Goal: Information Seeking & Learning: Learn about a topic

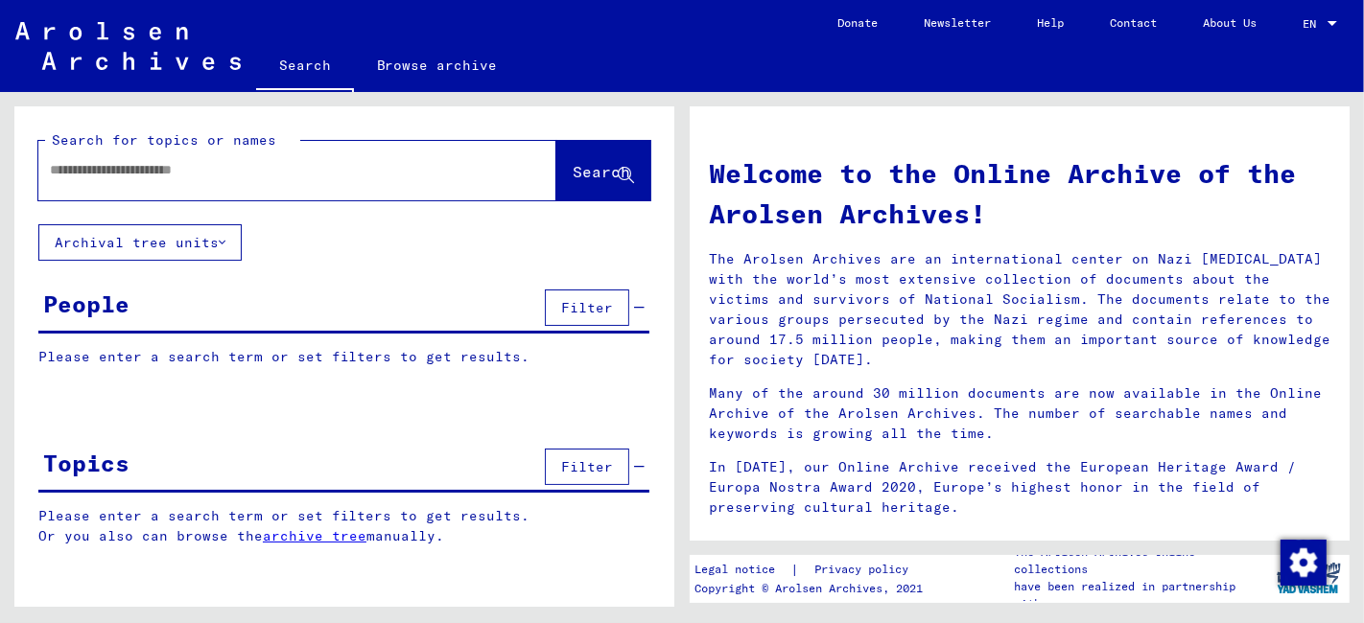
click at [305, 170] on input "text" at bounding box center [274, 170] width 449 height 20
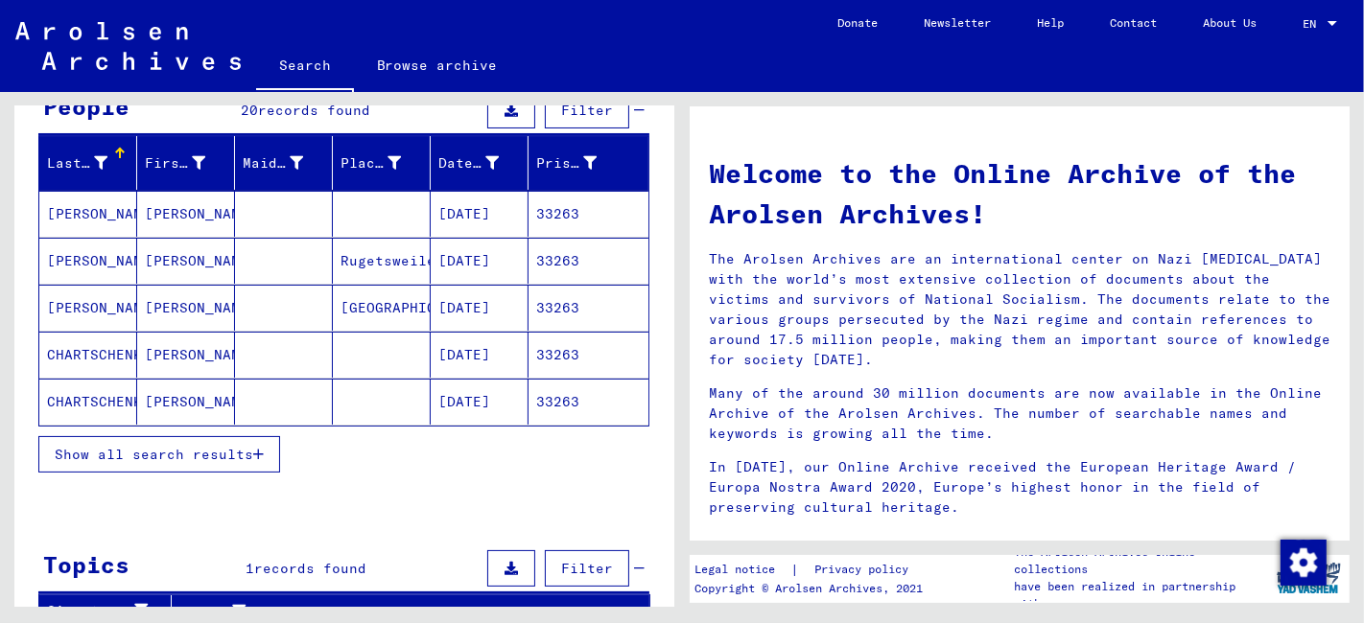
scroll to position [213, 0]
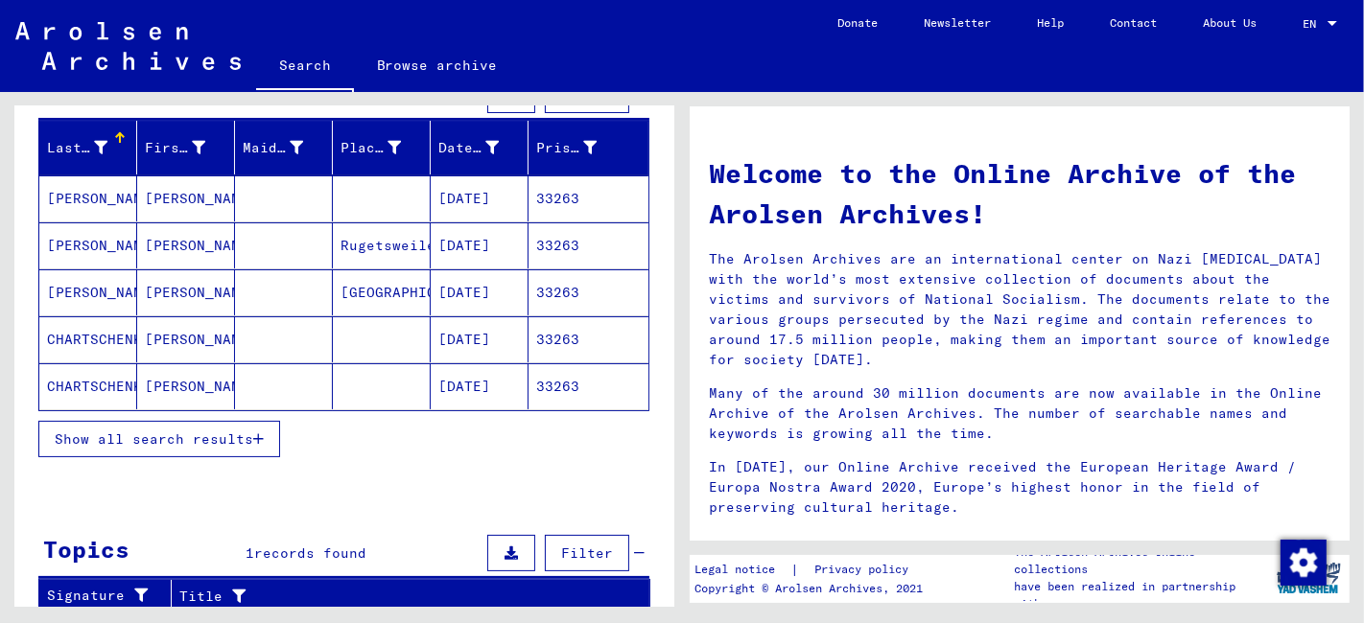
click at [169, 436] on span "Show all search results" at bounding box center [154, 439] width 198 height 17
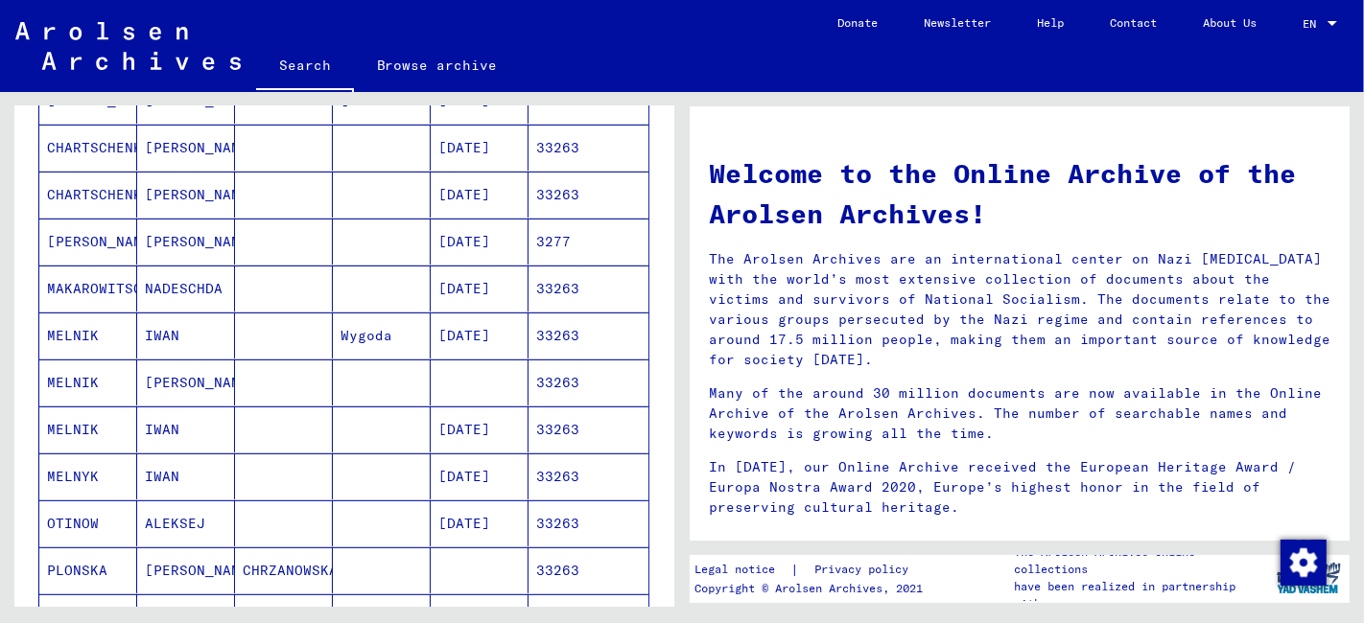
scroll to position [426, 0]
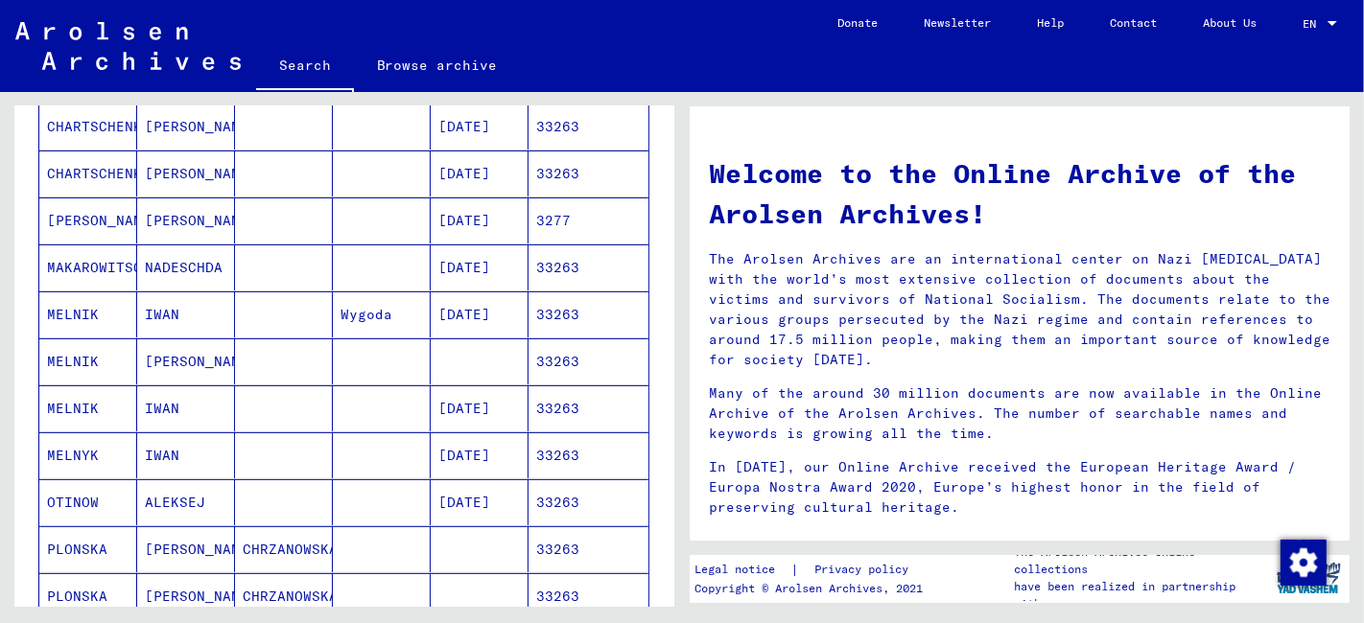
click at [291, 412] on mat-cell at bounding box center [284, 408] width 98 height 46
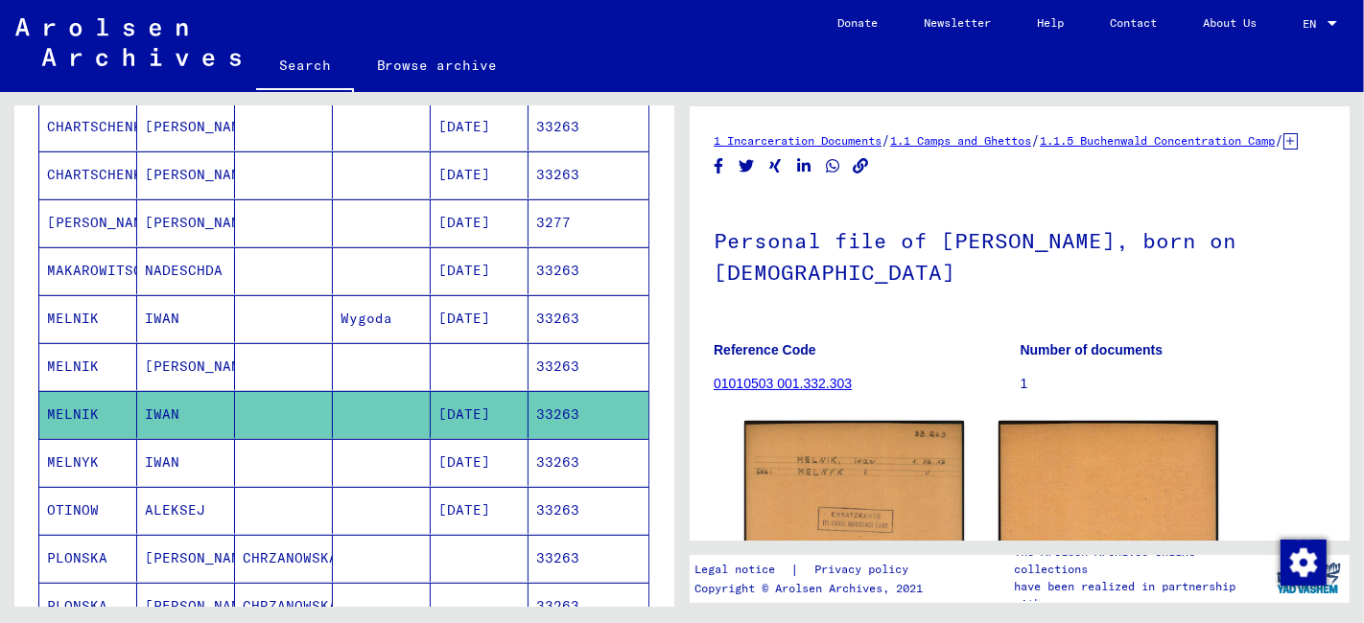
click at [317, 453] on mat-cell at bounding box center [284, 462] width 98 height 47
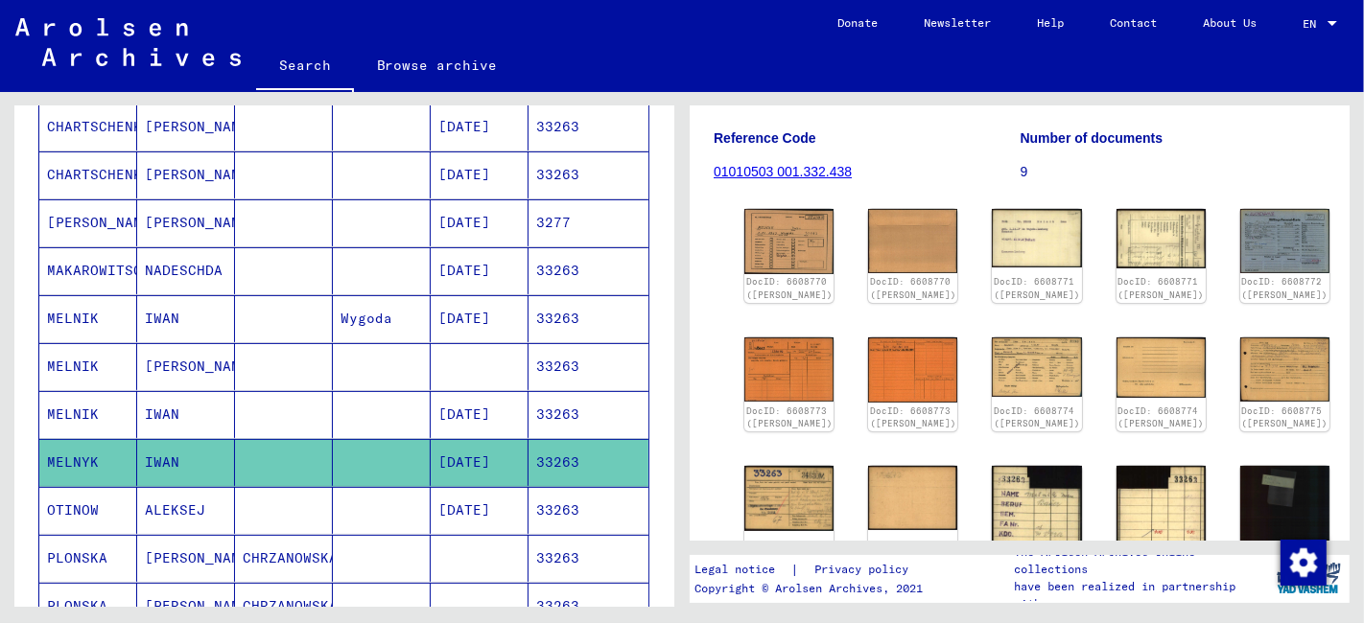
scroll to position [213, 0]
click at [990, 245] on img at bounding box center [1037, 236] width 94 height 61
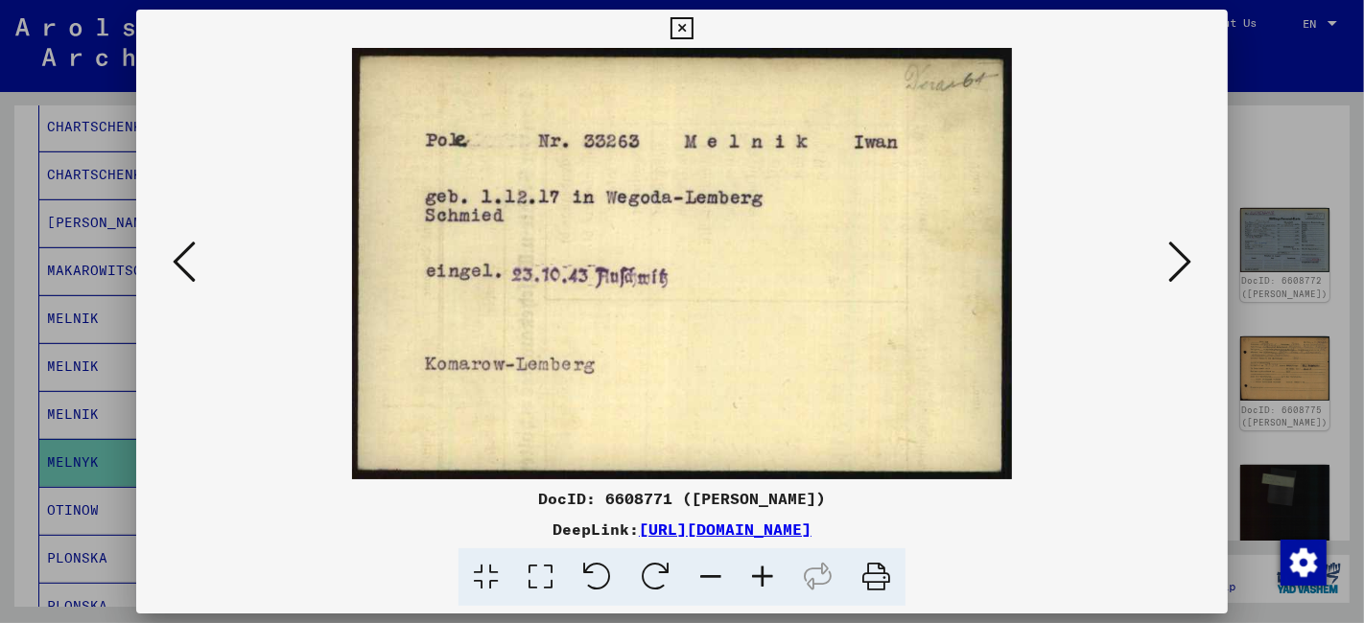
click at [1184, 262] on icon at bounding box center [1179, 262] width 23 height 46
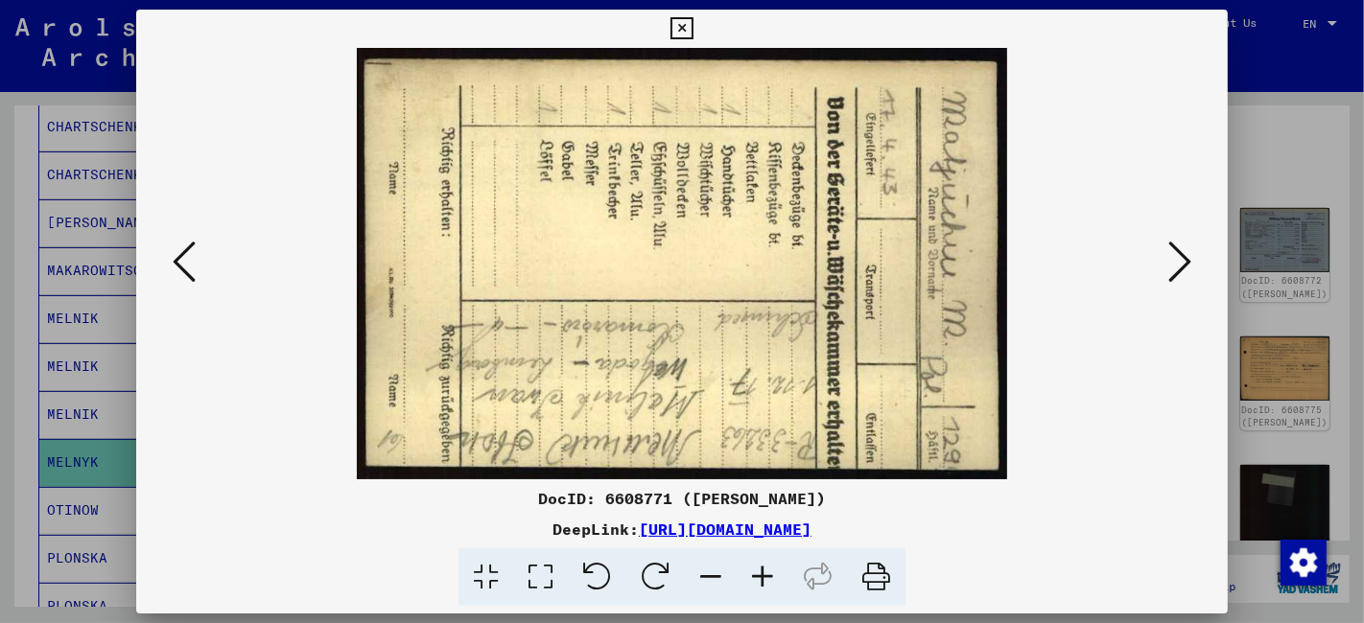
click at [1183, 262] on icon at bounding box center [1179, 262] width 23 height 46
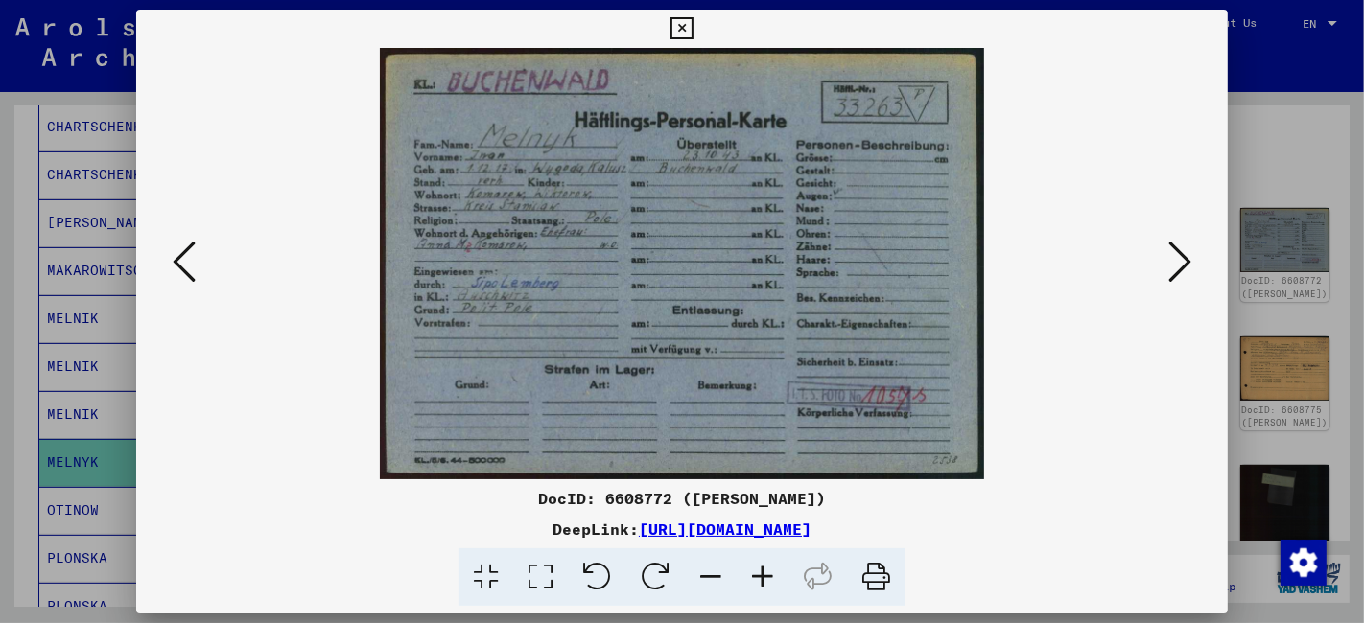
click at [1183, 262] on icon at bounding box center [1179, 262] width 23 height 46
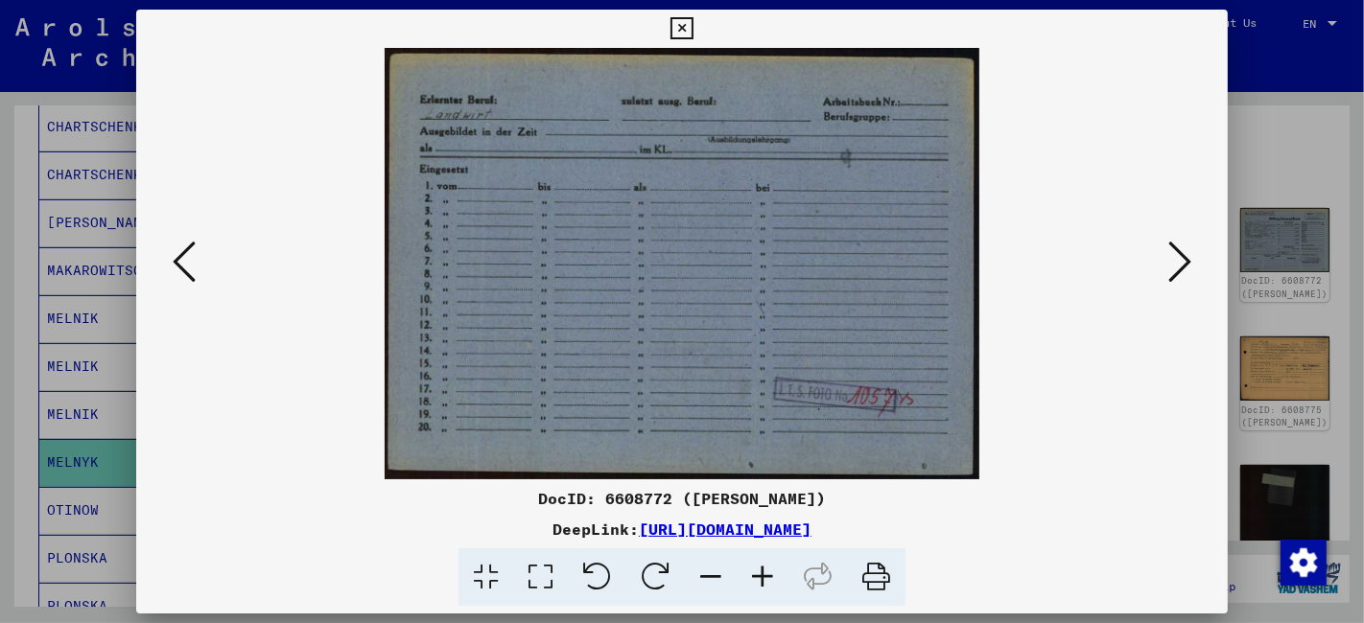
click at [1182, 263] on icon at bounding box center [1179, 262] width 23 height 46
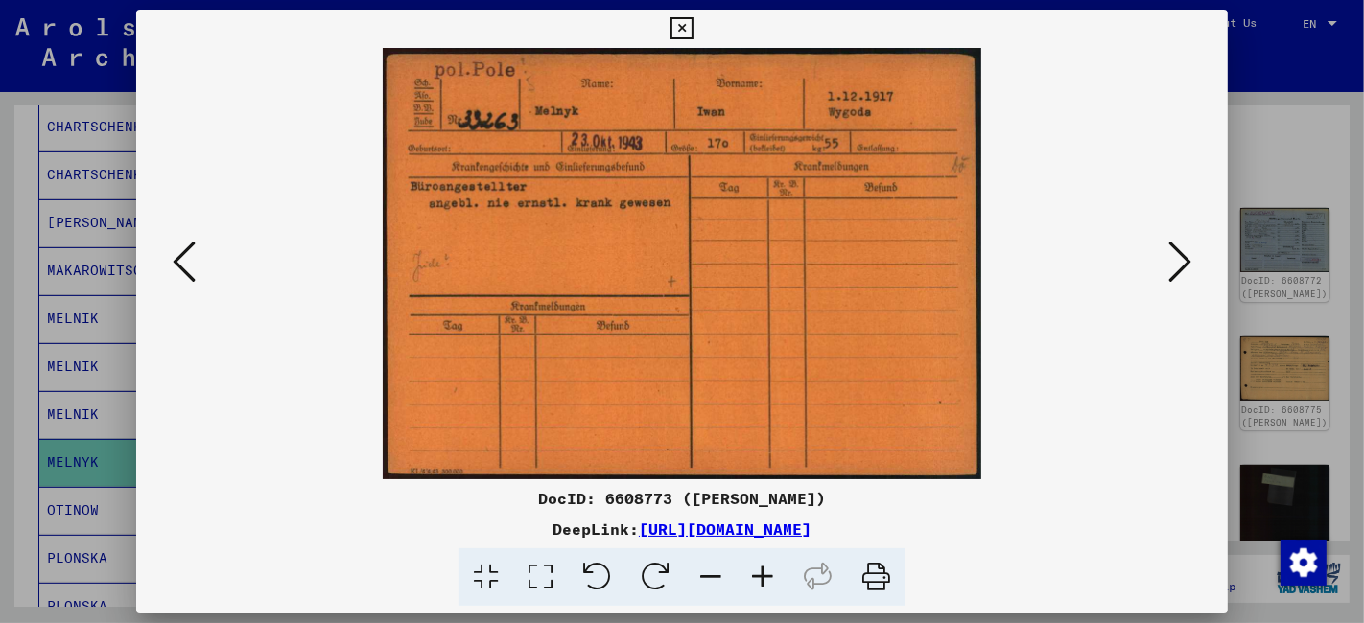
click at [1182, 263] on icon at bounding box center [1179, 262] width 23 height 46
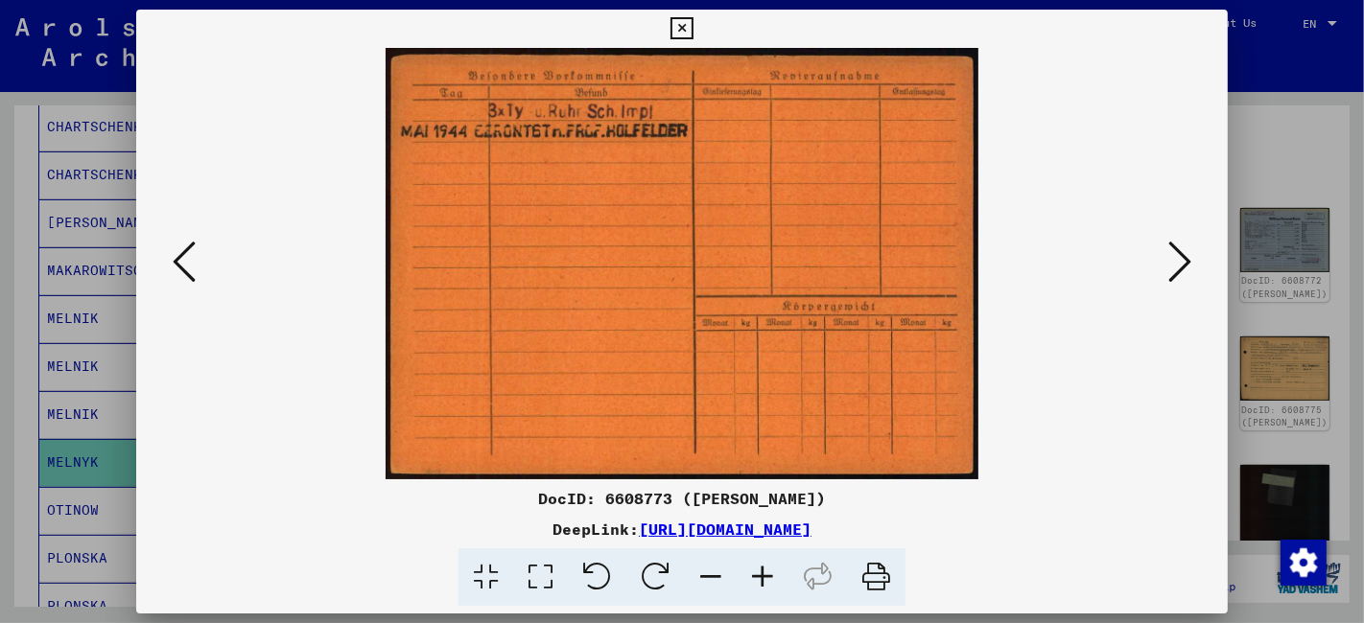
click at [1182, 263] on icon at bounding box center [1179, 262] width 23 height 46
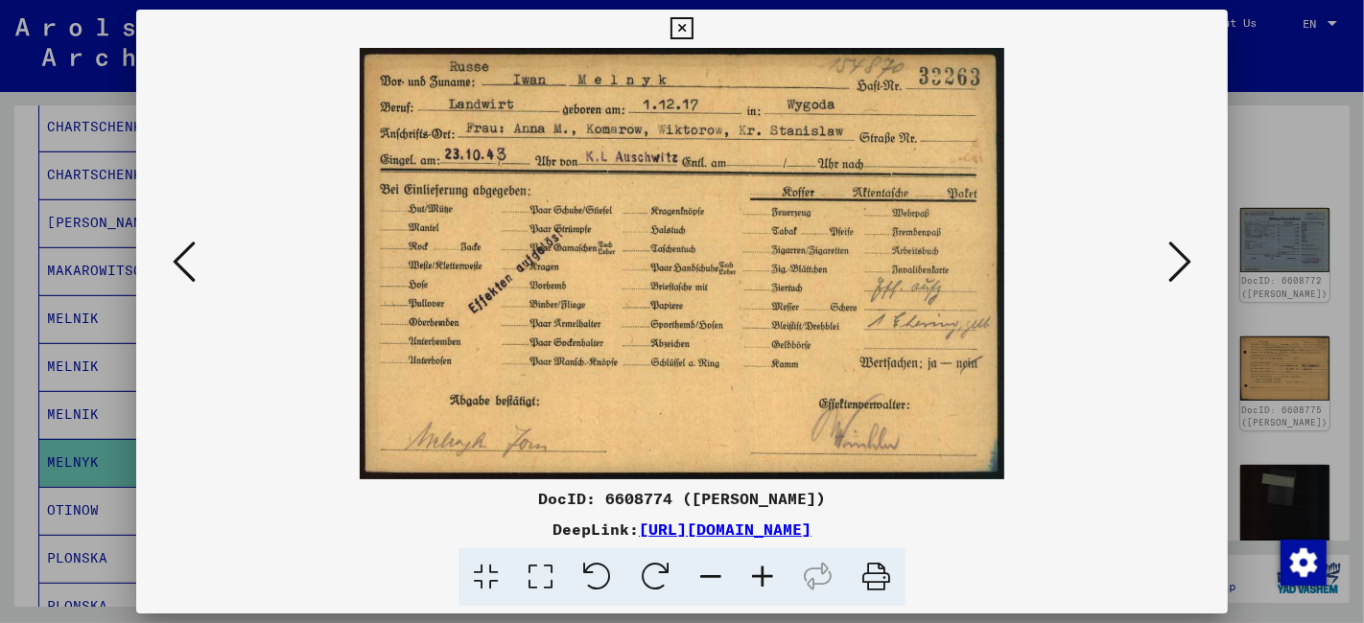
click at [679, 30] on icon at bounding box center [681, 28] width 22 height 23
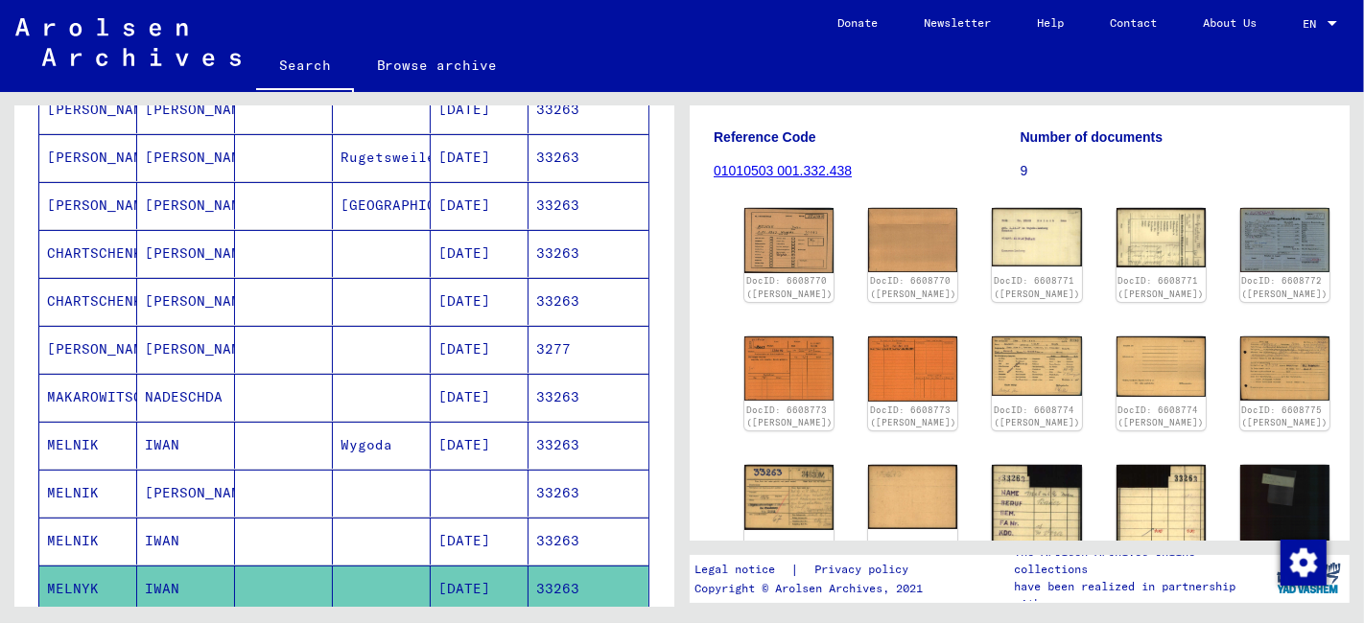
scroll to position [0, 0]
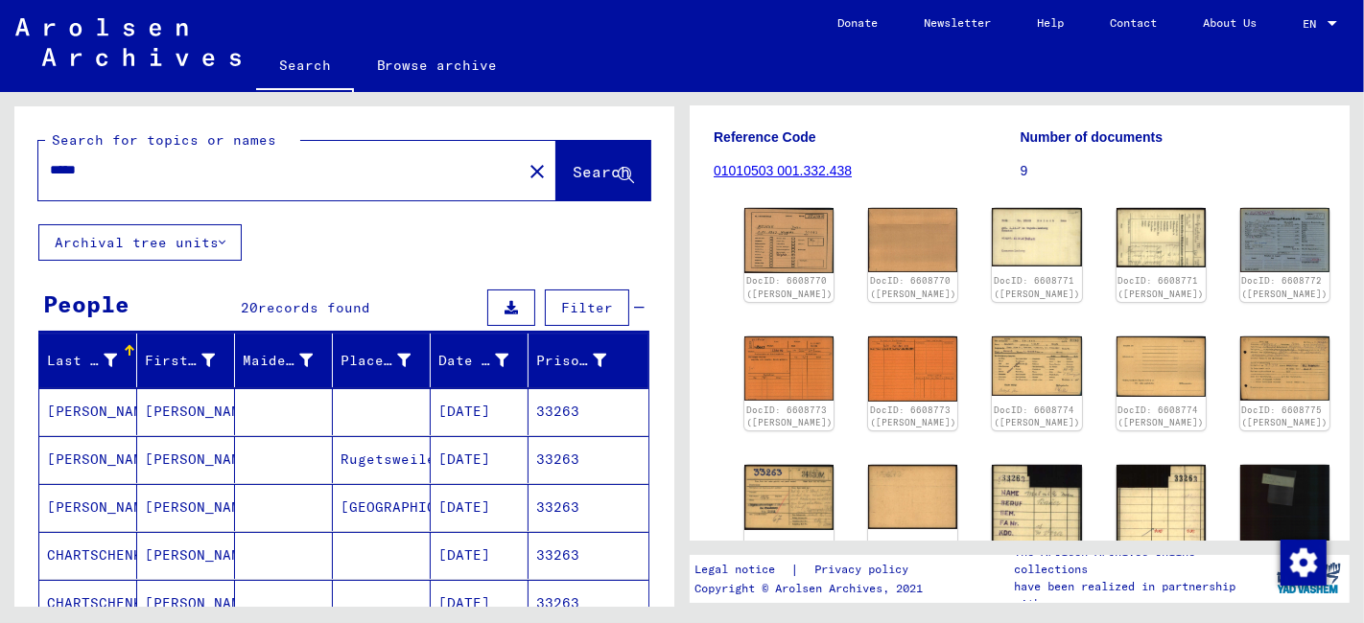
drag, startPoint x: 53, startPoint y: 176, endPoint x: -12, endPoint y: 178, distance: 64.3
click at [0, 178] on html "Search Browse archive Donate Newsletter Help Contact About Us Search Browse arc…" at bounding box center [682, 311] width 1364 height 623
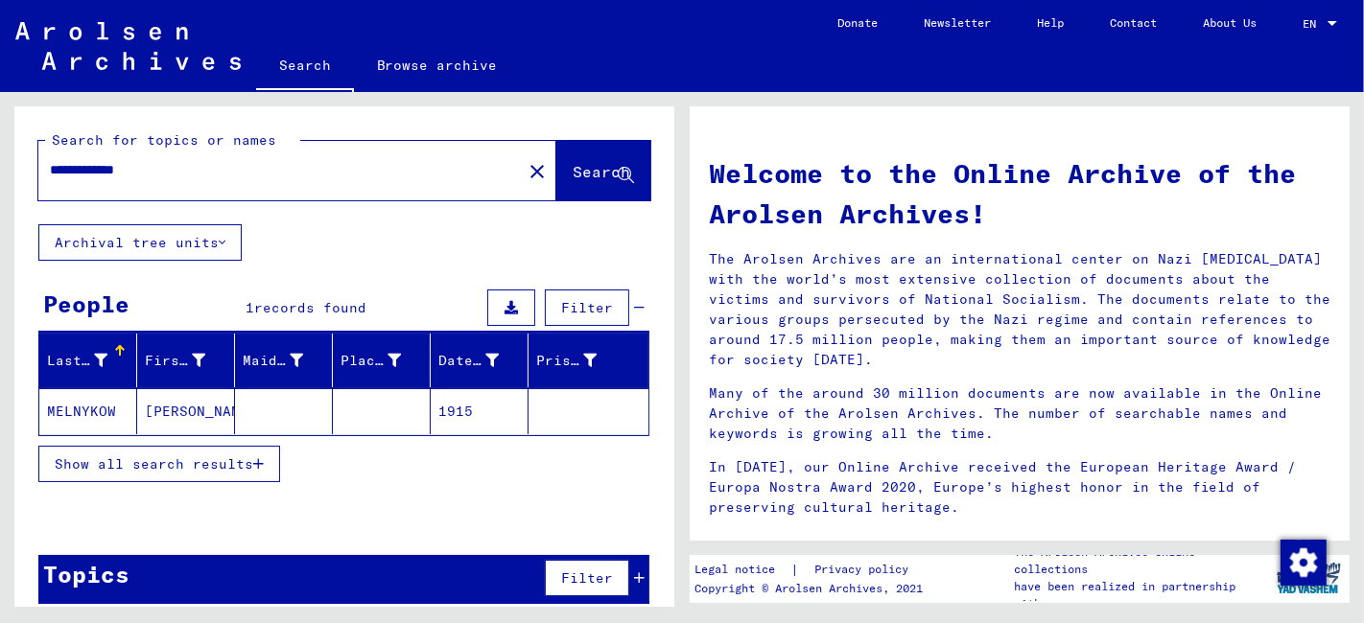
click at [333, 409] on mat-cell at bounding box center [382, 411] width 98 height 46
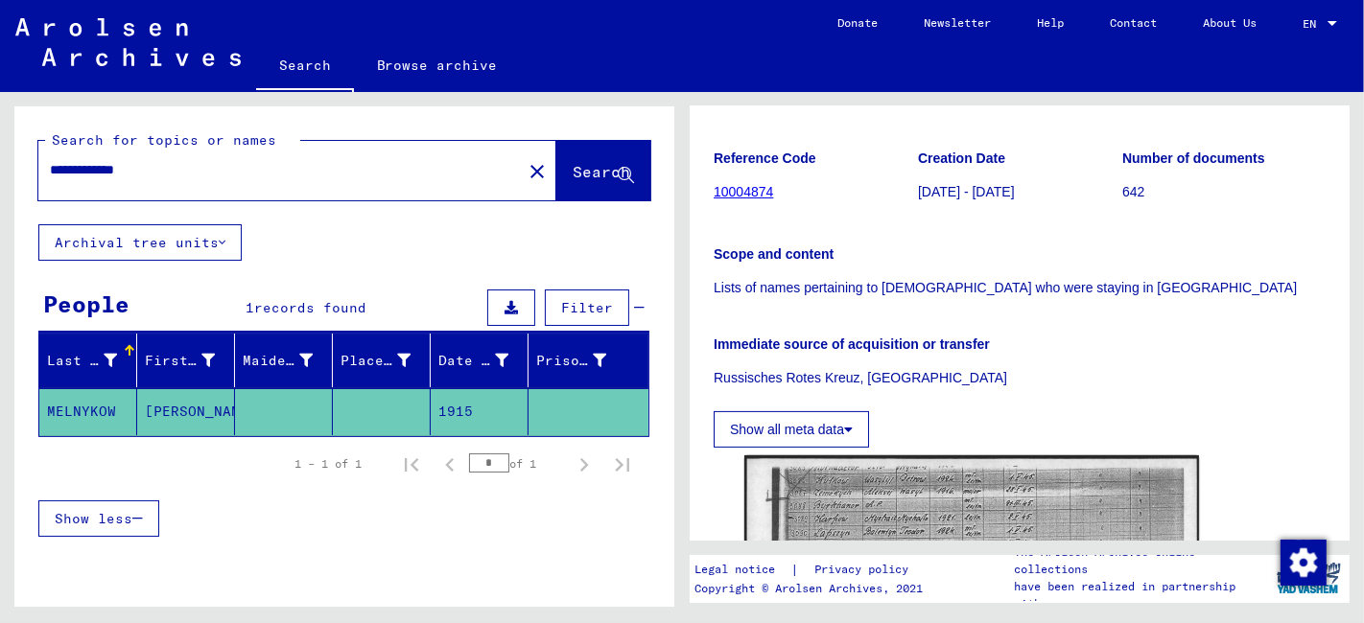
scroll to position [319, 0]
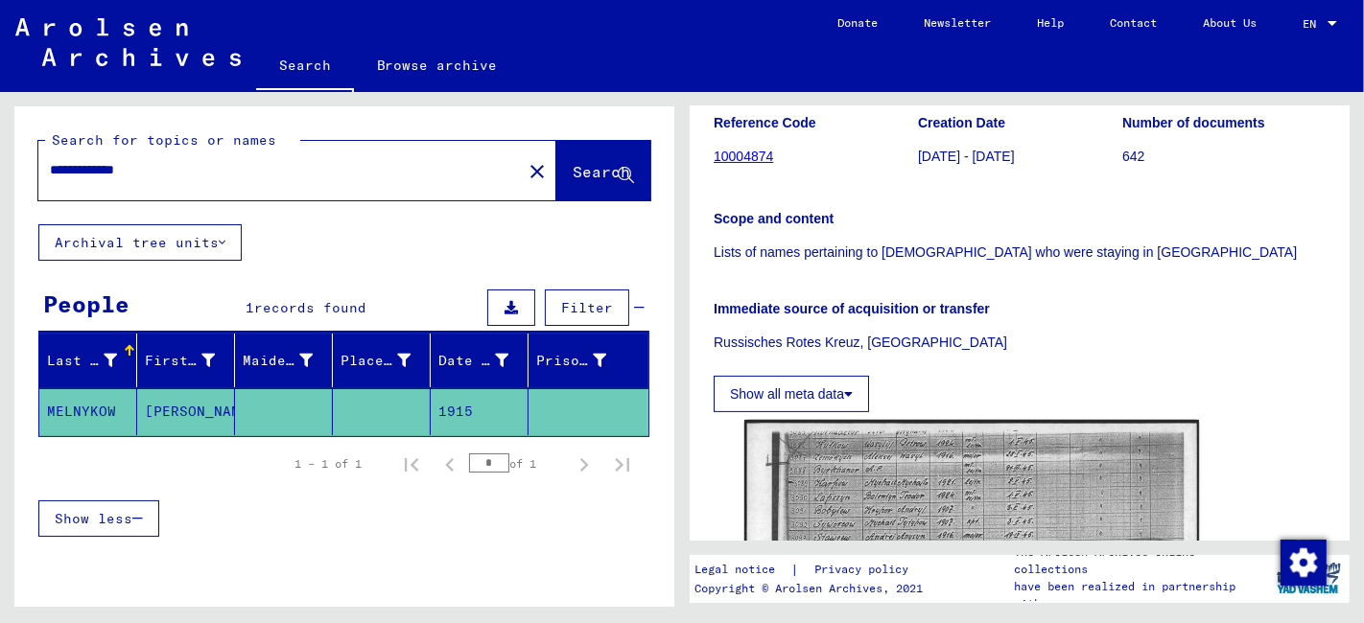
drag, startPoint x: 188, startPoint y: 171, endPoint x: -9, endPoint y: 182, distance: 196.9
click at [0, 182] on html "**********" at bounding box center [682, 311] width 1364 height 623
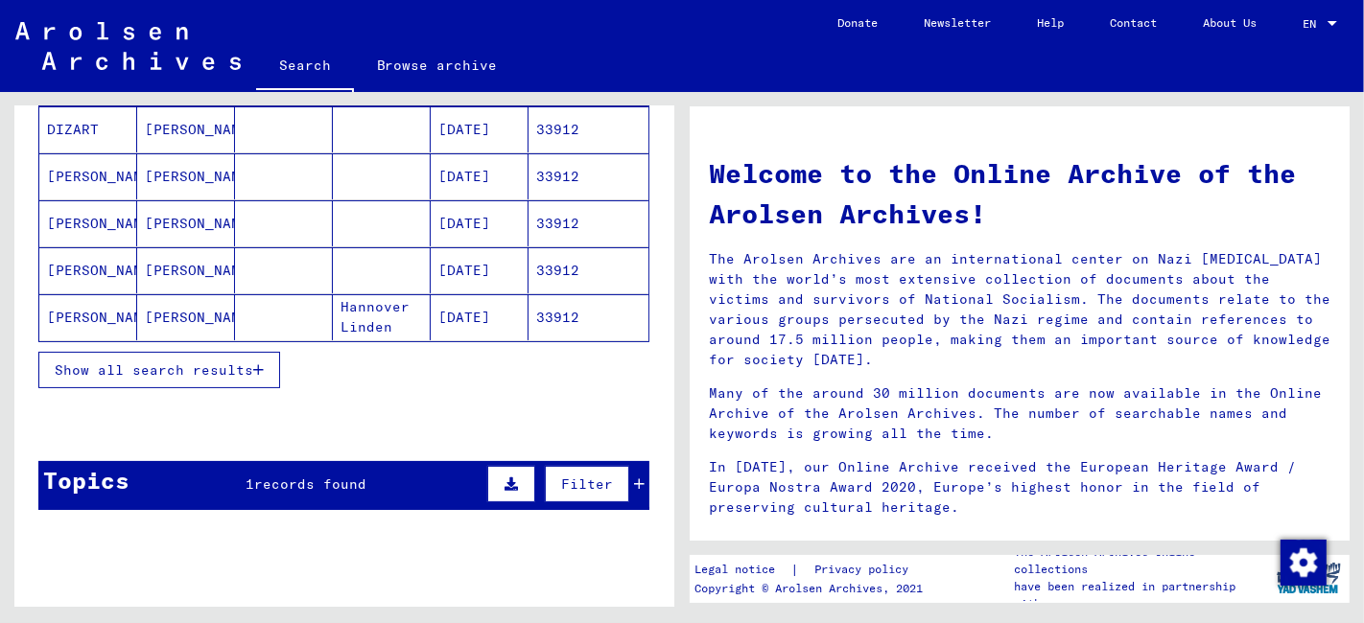
scroll to position [319, 0]
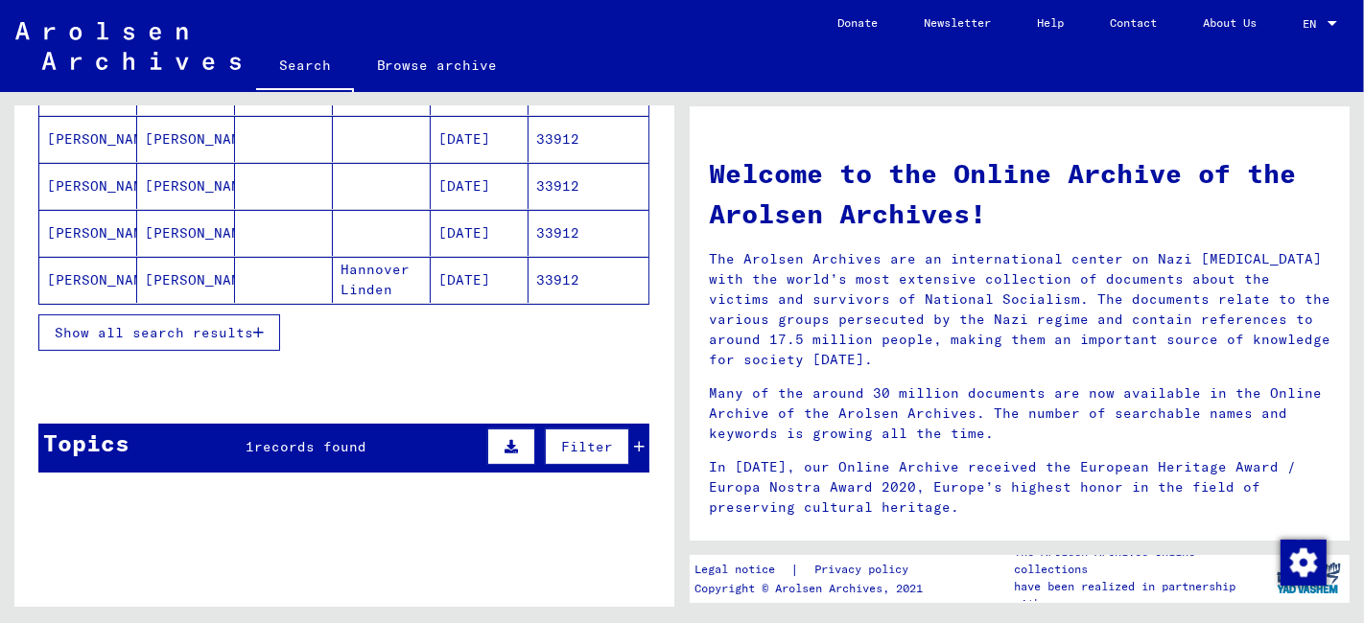
click at [182, 338] on button "Show all search results" at bounding box center [159, 333] width 242 height 36
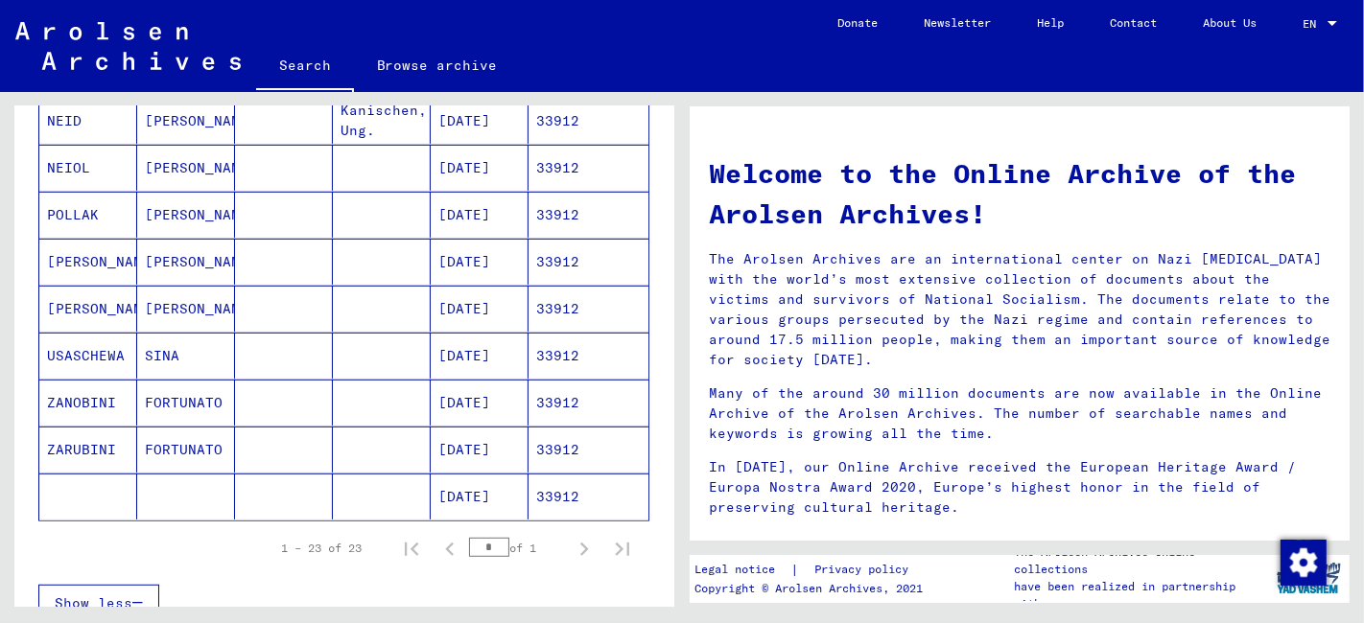
scroll to position [852, 0]
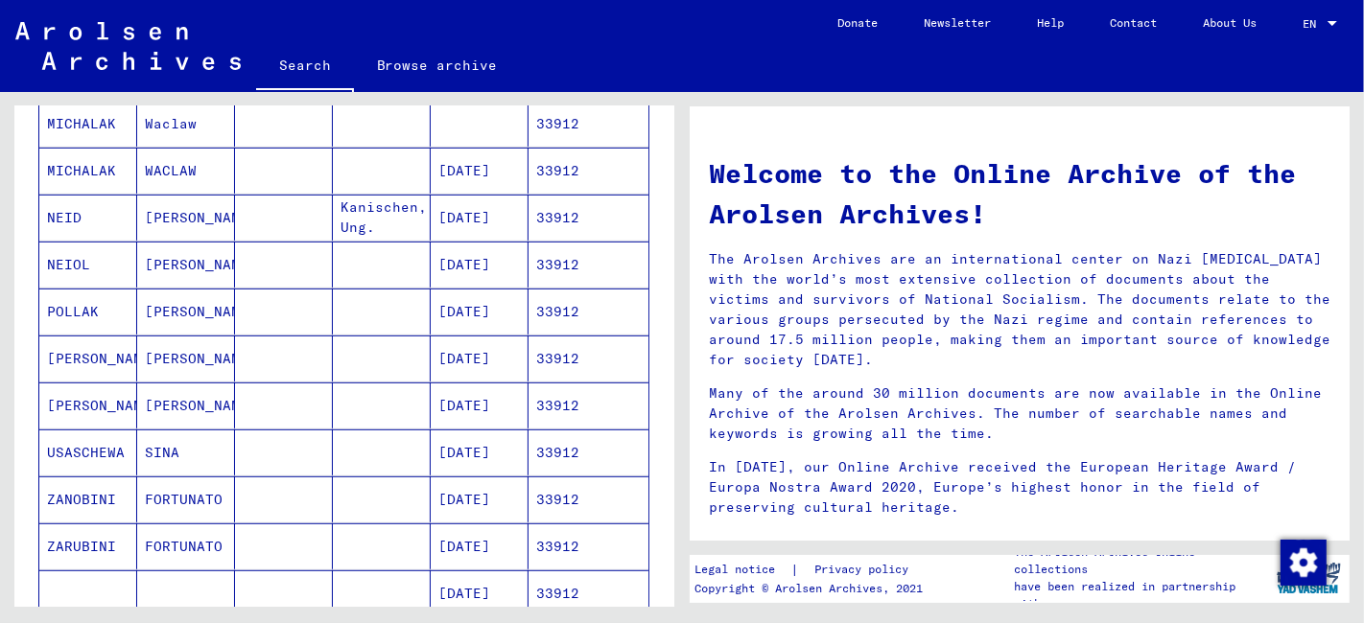
click at [244, 168] on mat-cell at bounding box center [284, 171] width 98 height 46
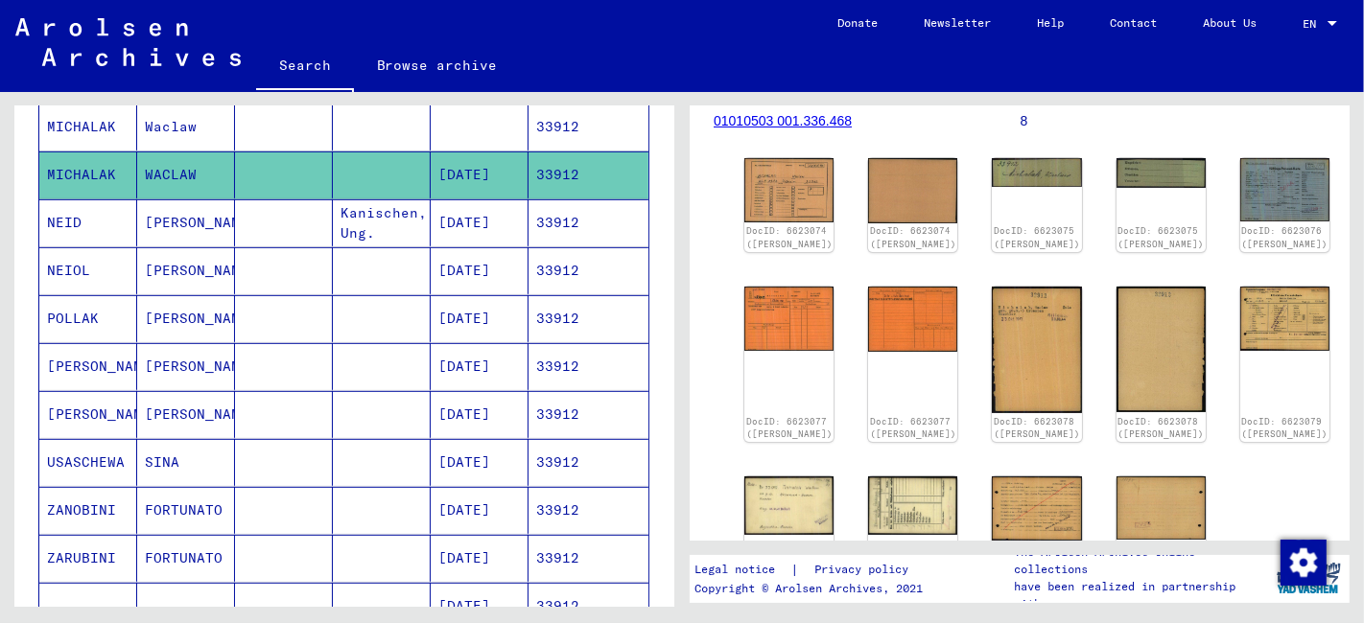
scroll to position [213, 0]
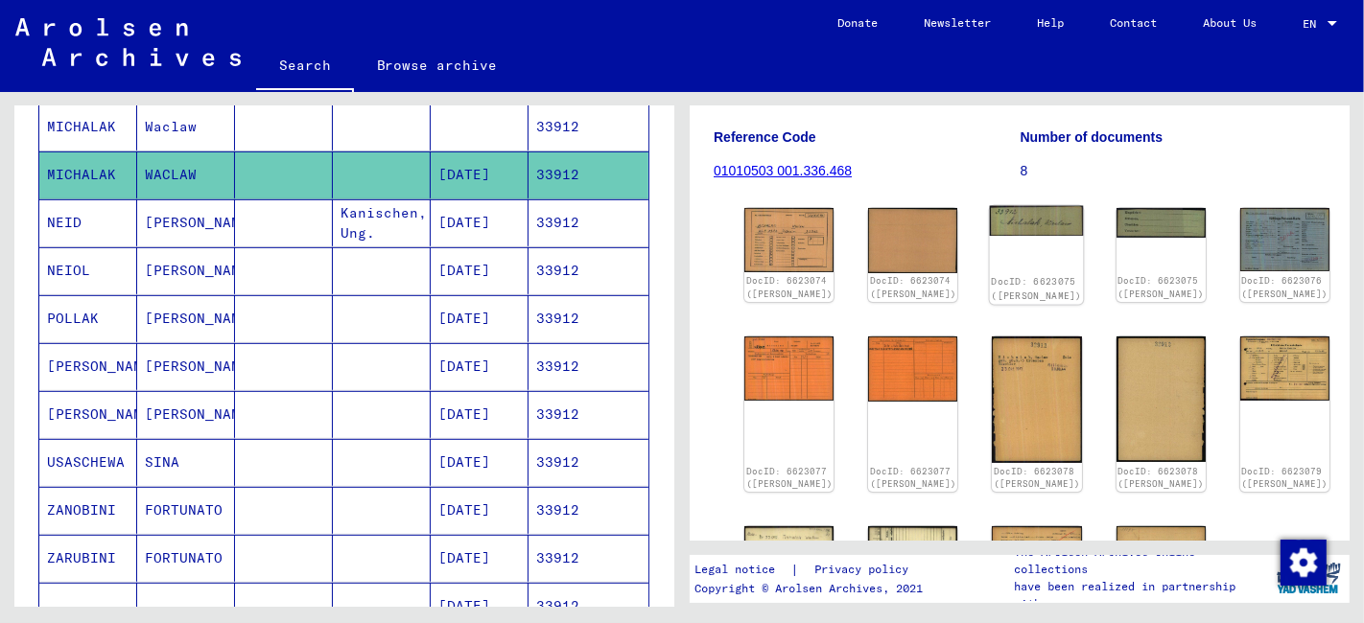
click at [990, 236] on img at bounding box center [1037, 221] width 94 height 30
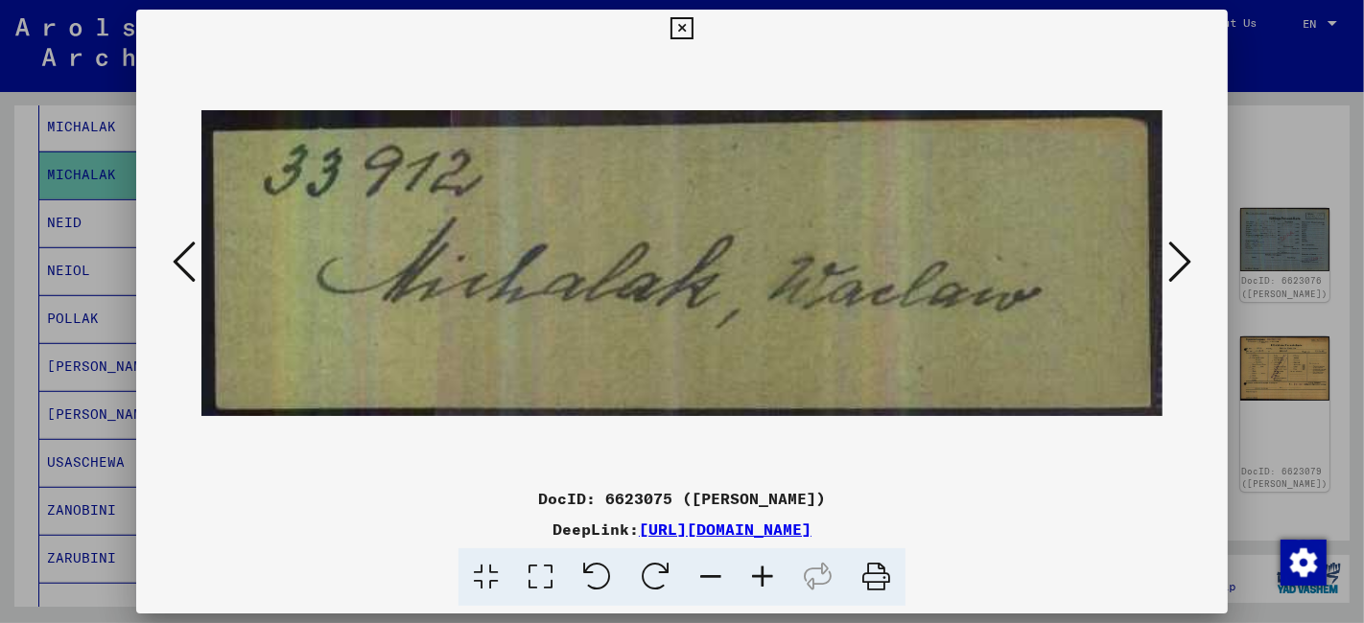
click at [1183, 264] on icon at bounding box center [1179, 262] width 23 height 46
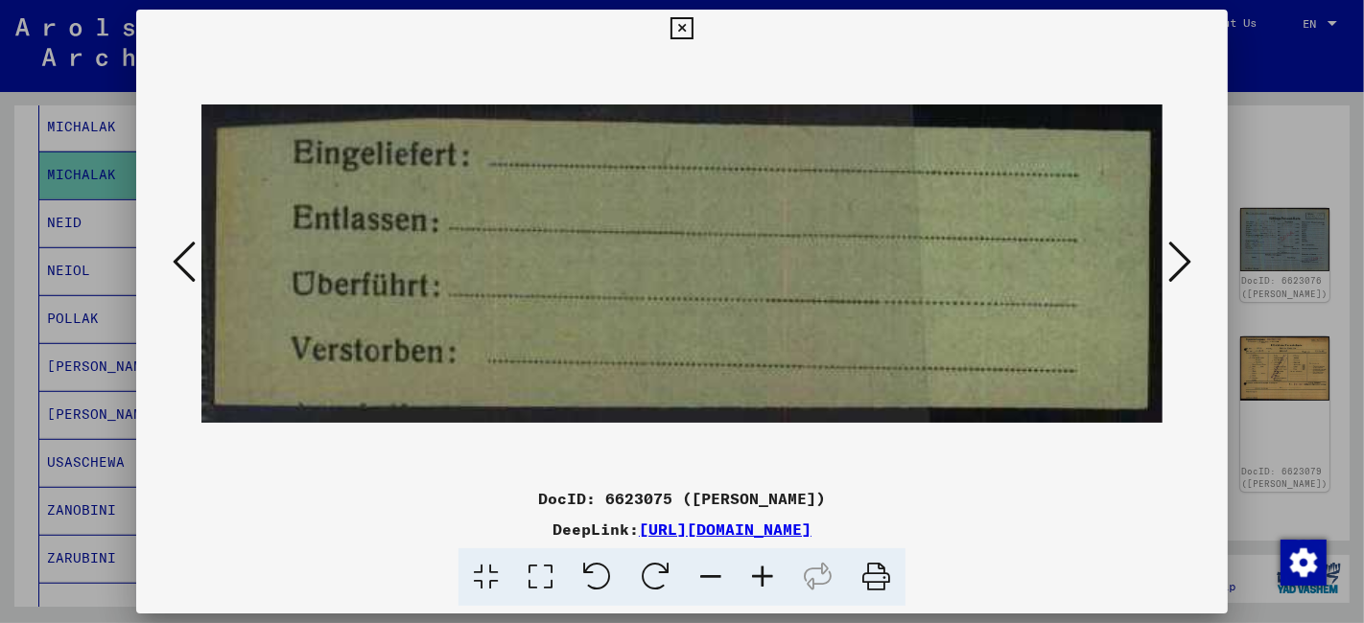
click at [1183, 264] on icon at bounding box center [1179, 262] width 23 height 46
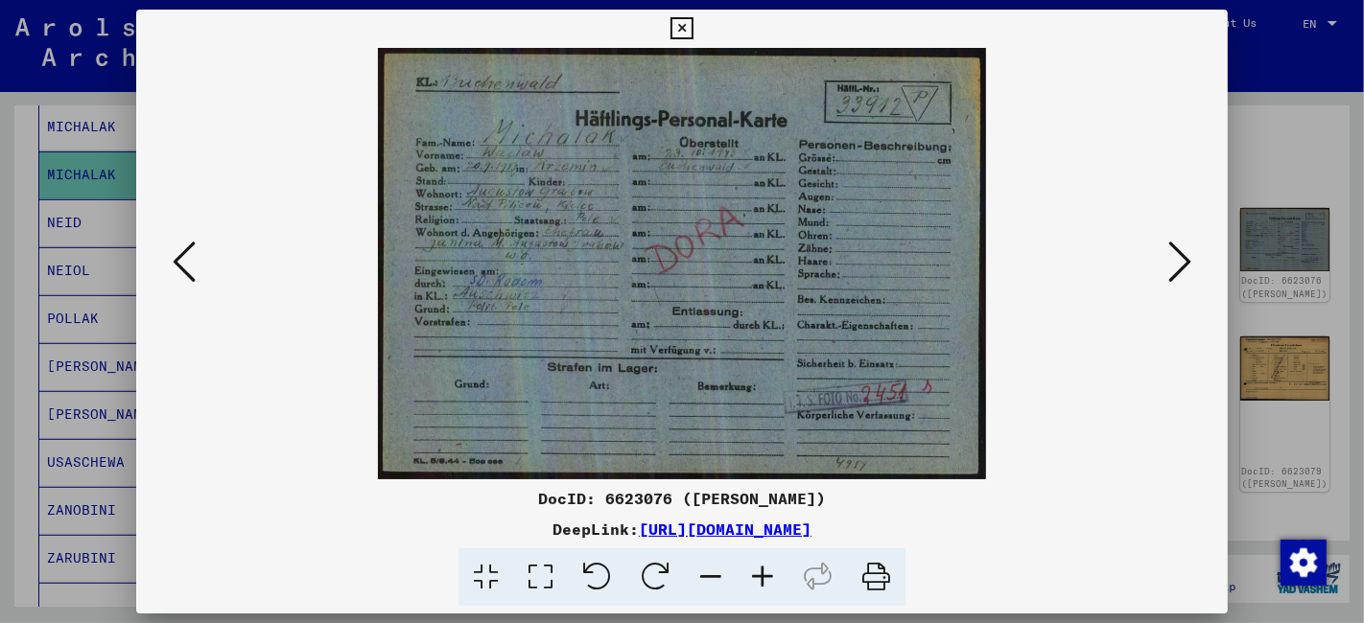
click at [547, 569] on icon at bounding box center [540, 578] width 55 height 58
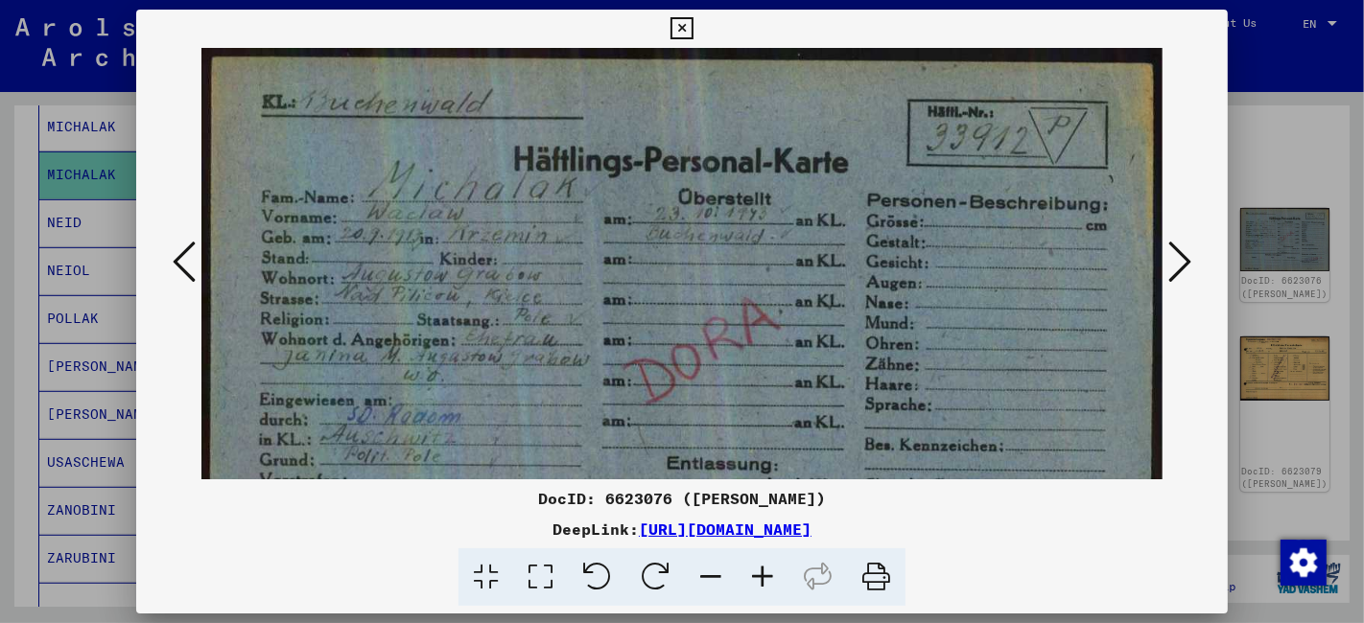
click at [1188, 261] on icon at bounding box center [1179, 262] width 23 height 46
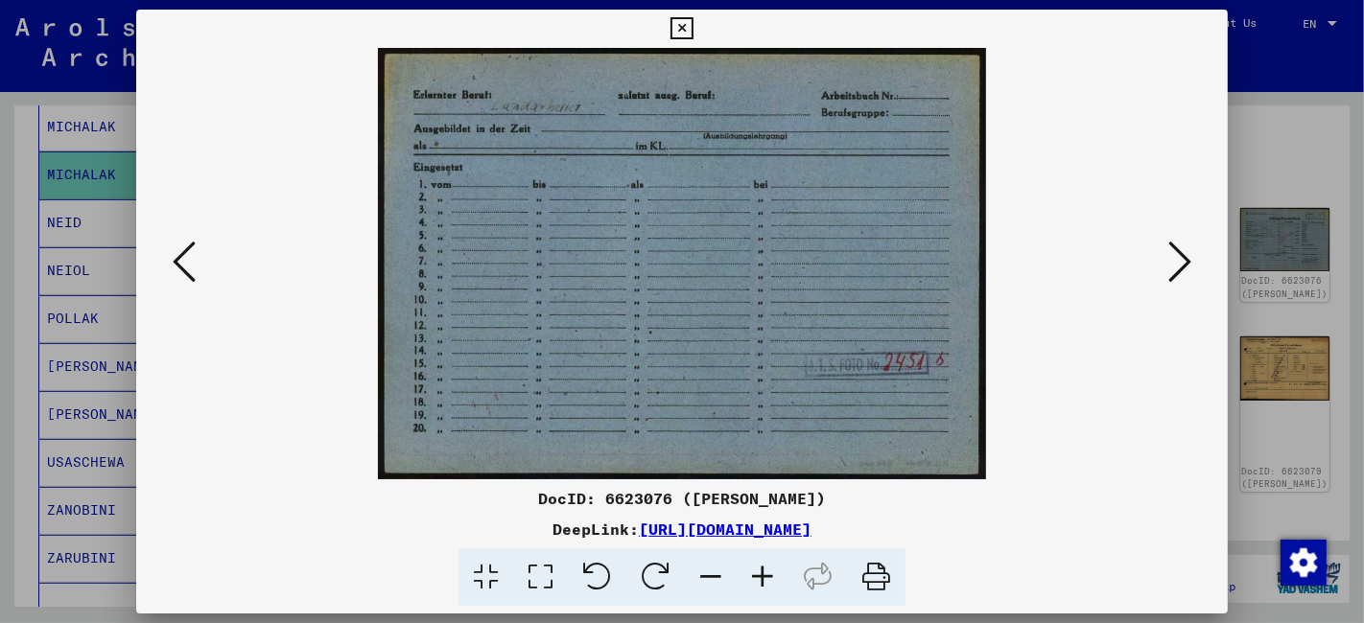
click at [1187, 261] on icon at bounding box center [1179, 262] width 23 height 46
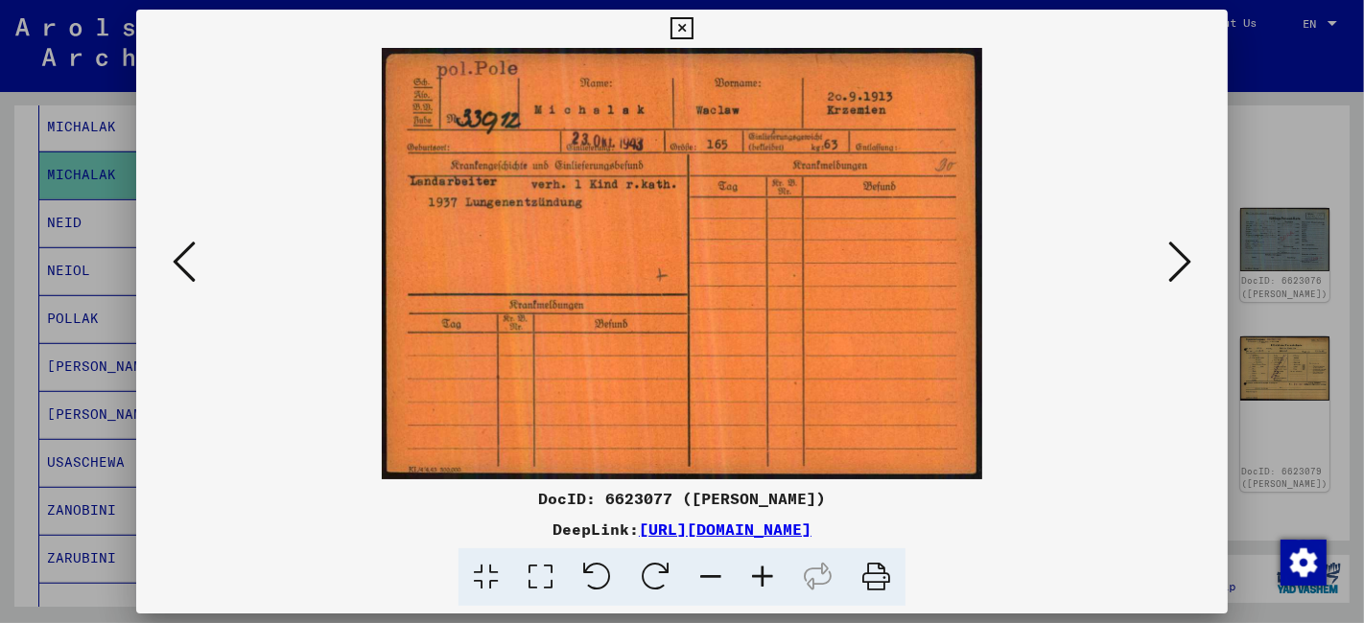
click at [1186, 261] on icon at bounding box center [1179, 262] width 23 height 46
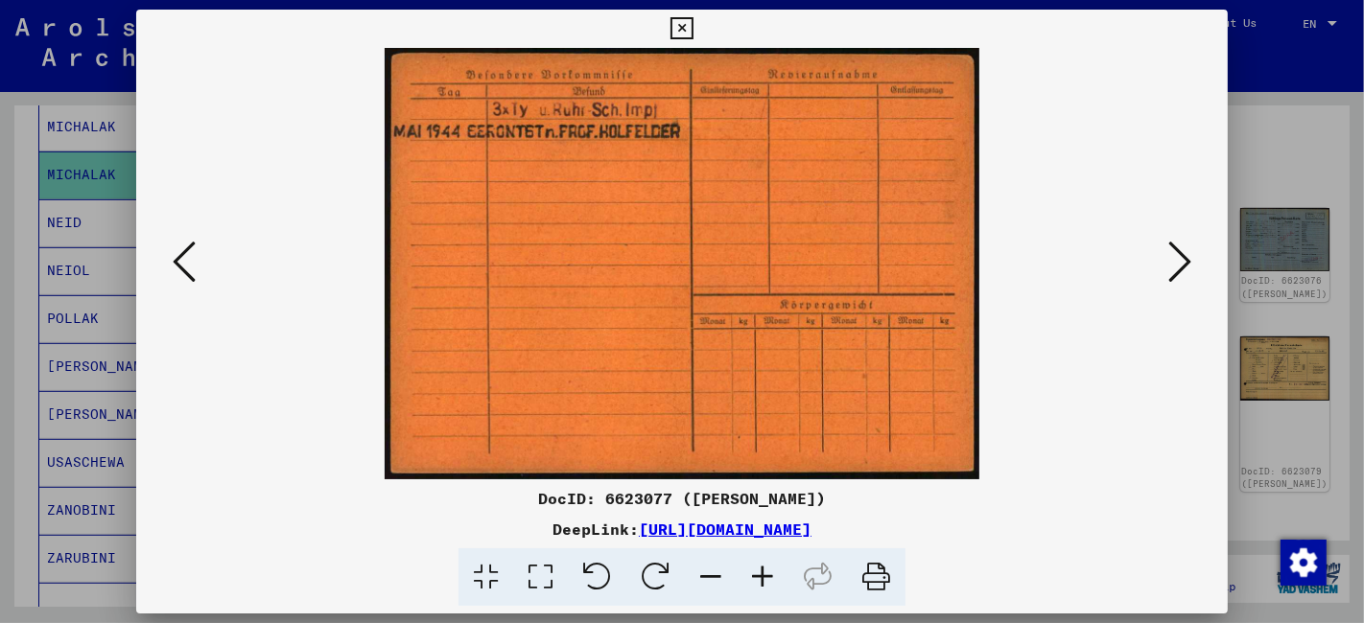
click at [1186, 261] on icon at bounding box center [1179, 262] width 23 height 46
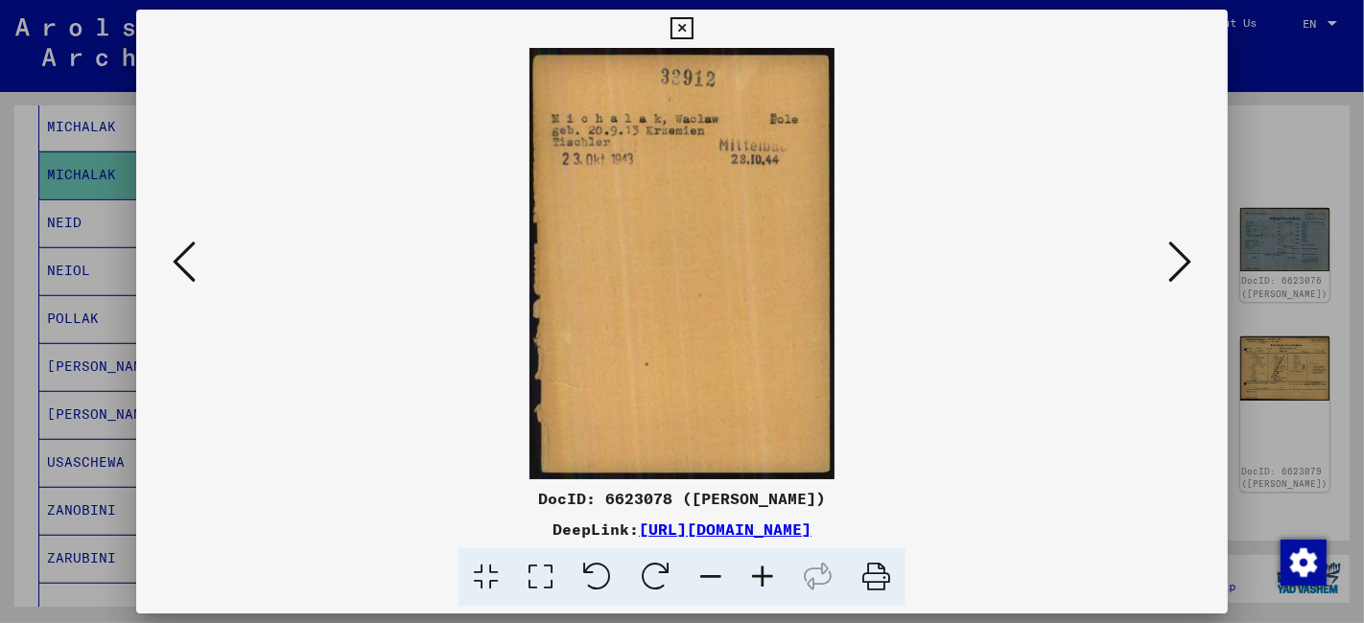
click at [1186, 261] on icon at bounding box center [1179, 262] width 23 height 46
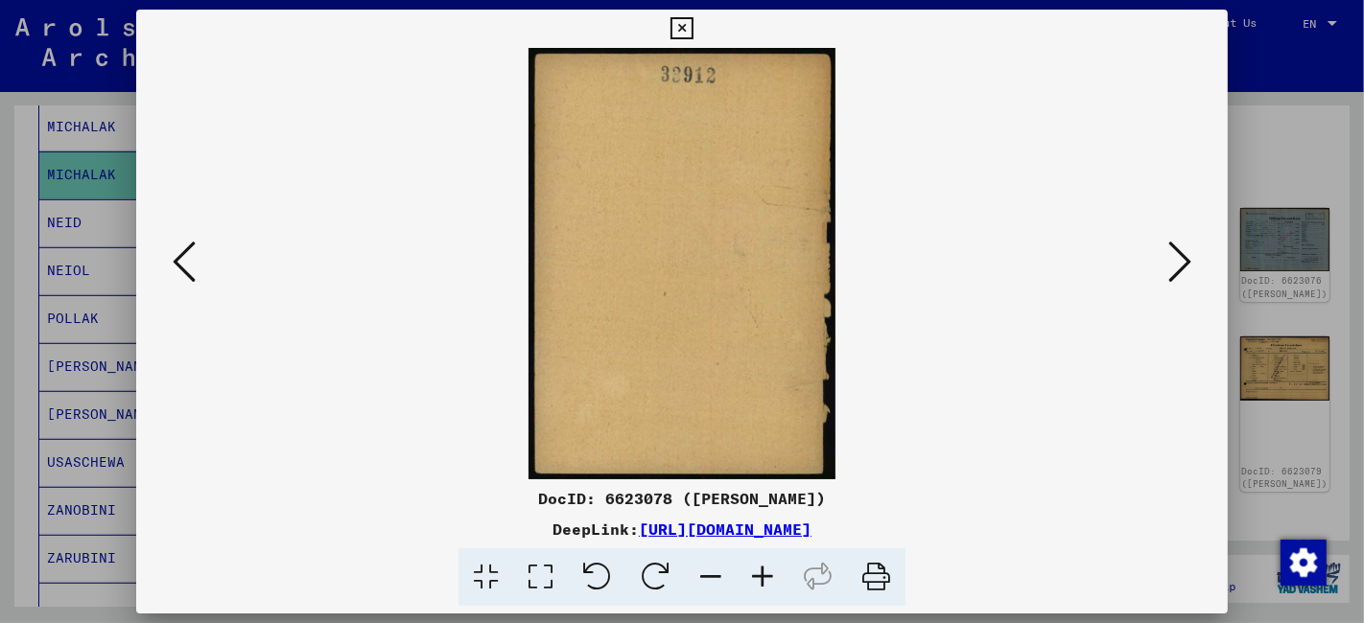
click at [1186, 261] on icon at bounding box center [1179, 262] width 23 height 46
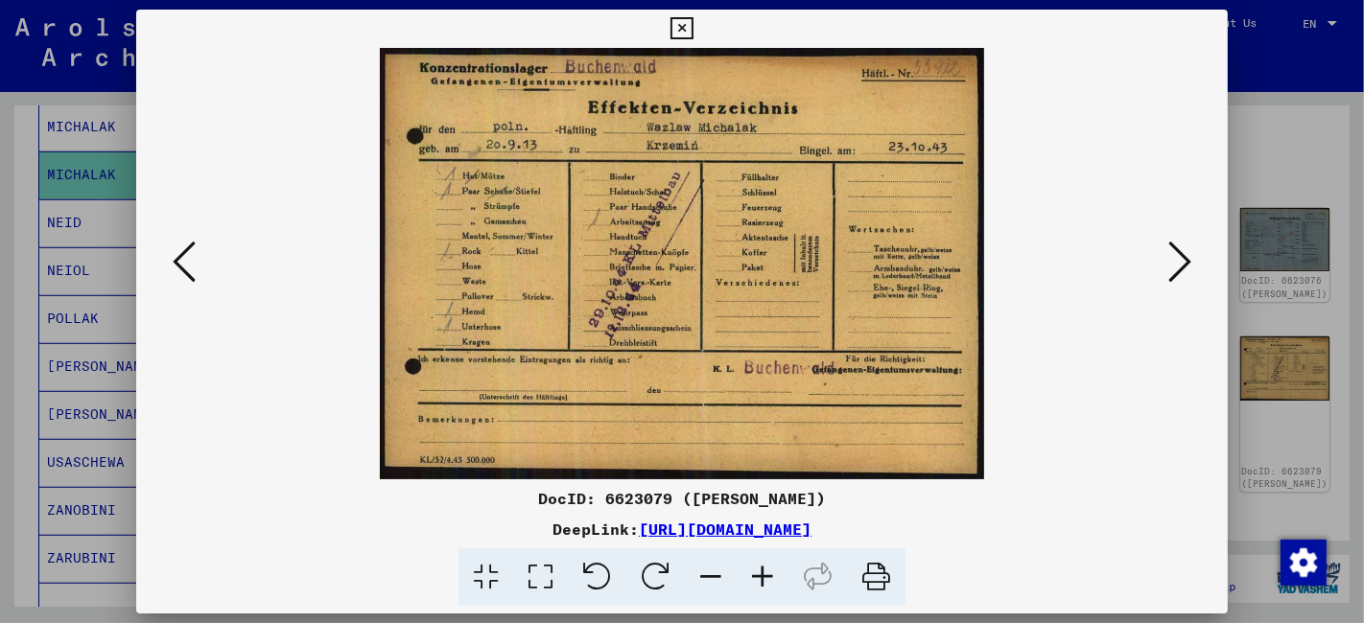
click at [1186, 261] on icon at bounding box center [1179, 262] width 23 height 46
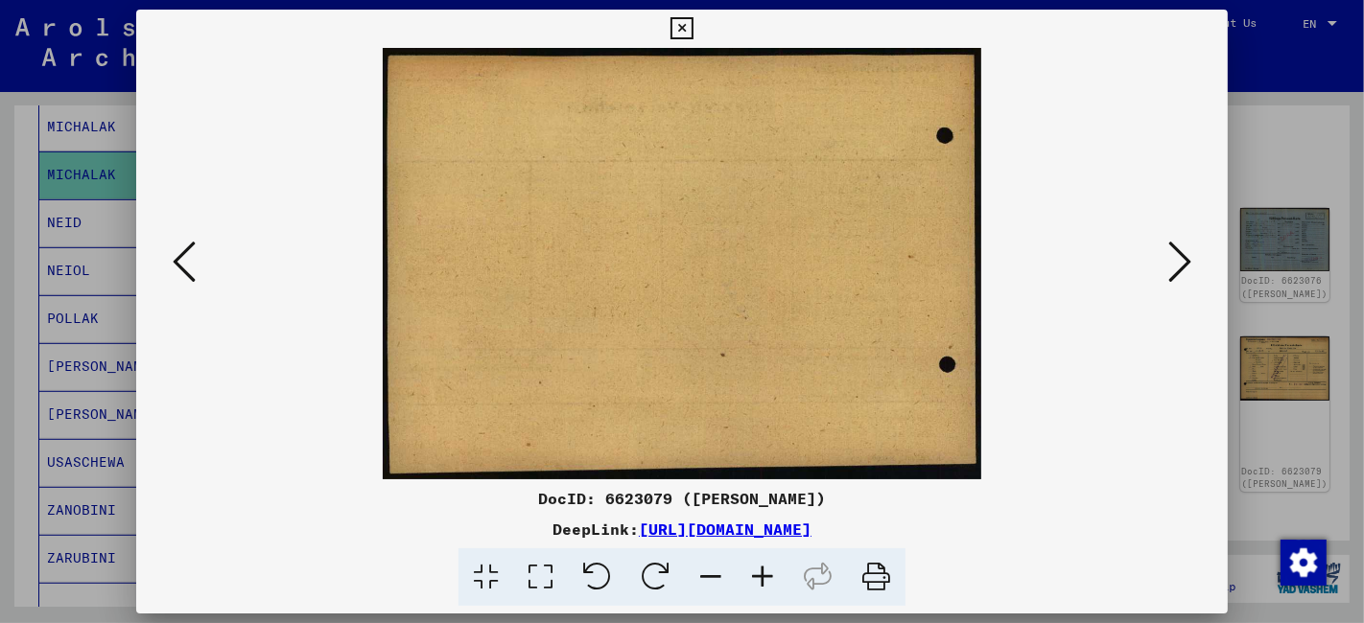
click at [1186, 261] on icon at bounding box center [1179, 262] width 23 height 46
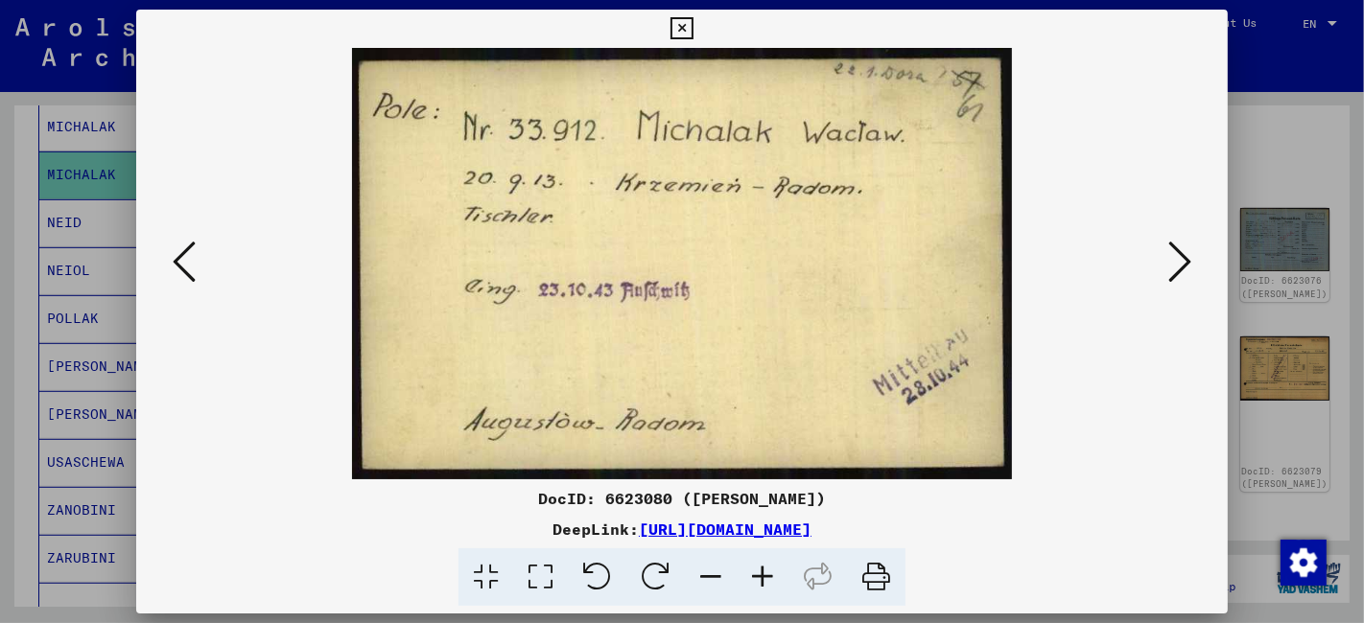
click at [1189, 256] on icon at bounding box center [1179, 262] width 23 height 46
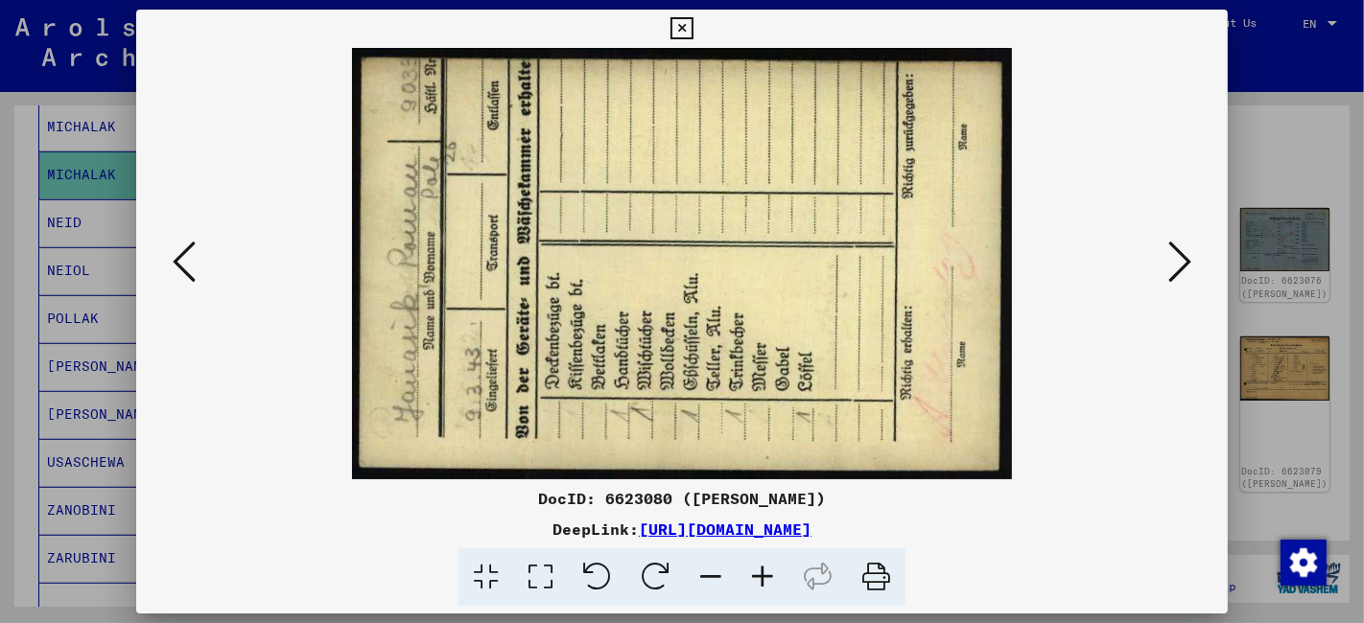
click at [1189, 256] on icon at bounding box center [1179, 262] width 23 height 46
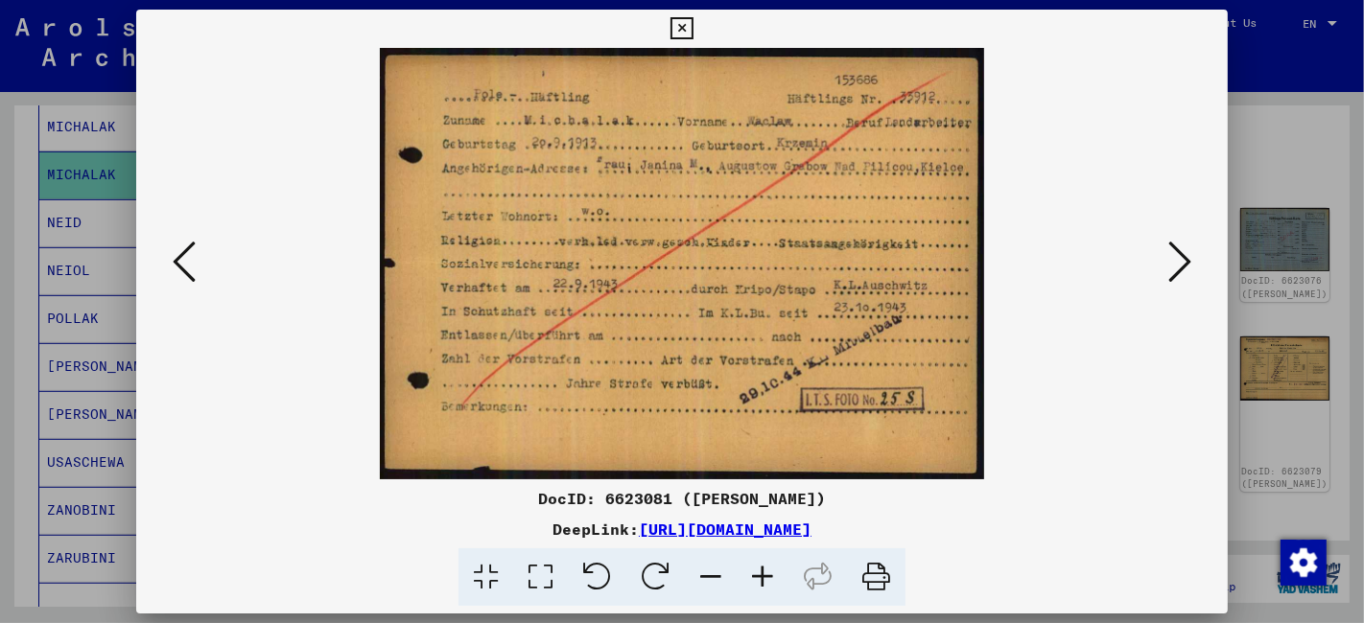
click at [1189, 256] on icon at bounding box center [1179, 262] width 23 height 46
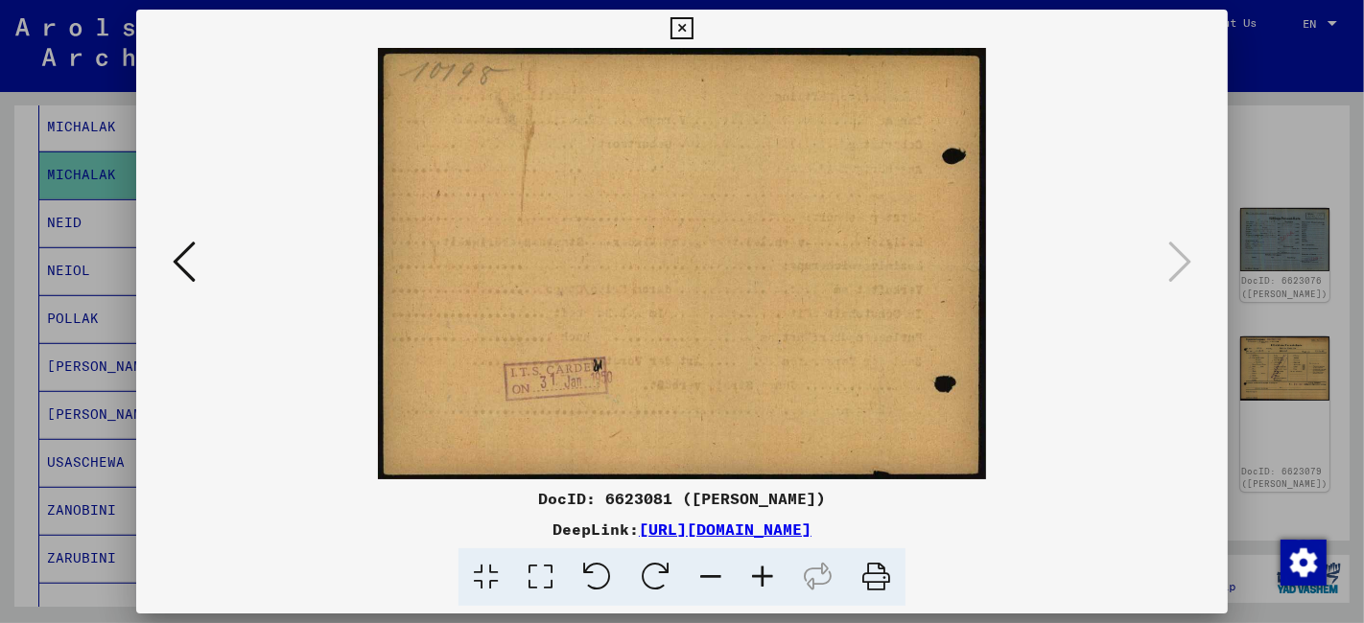
click at [676, 19] on icon at bounding box center [681, 28] width 22 height 23
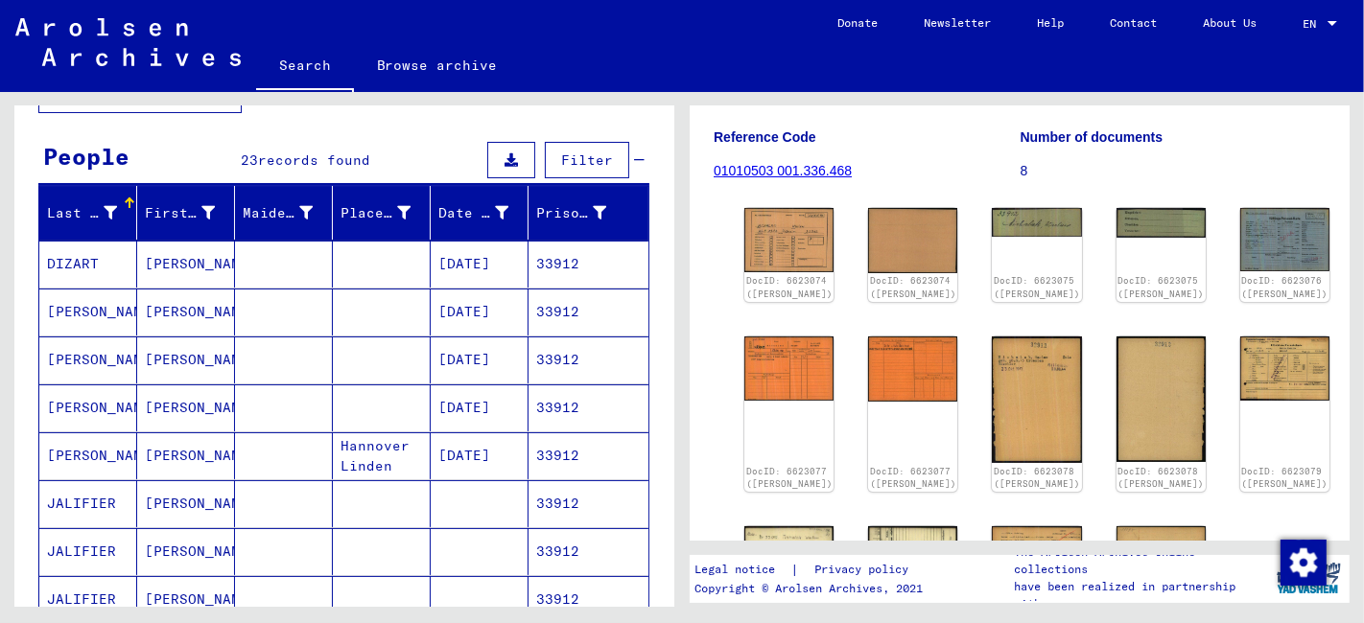
scroll to position [0, 0]
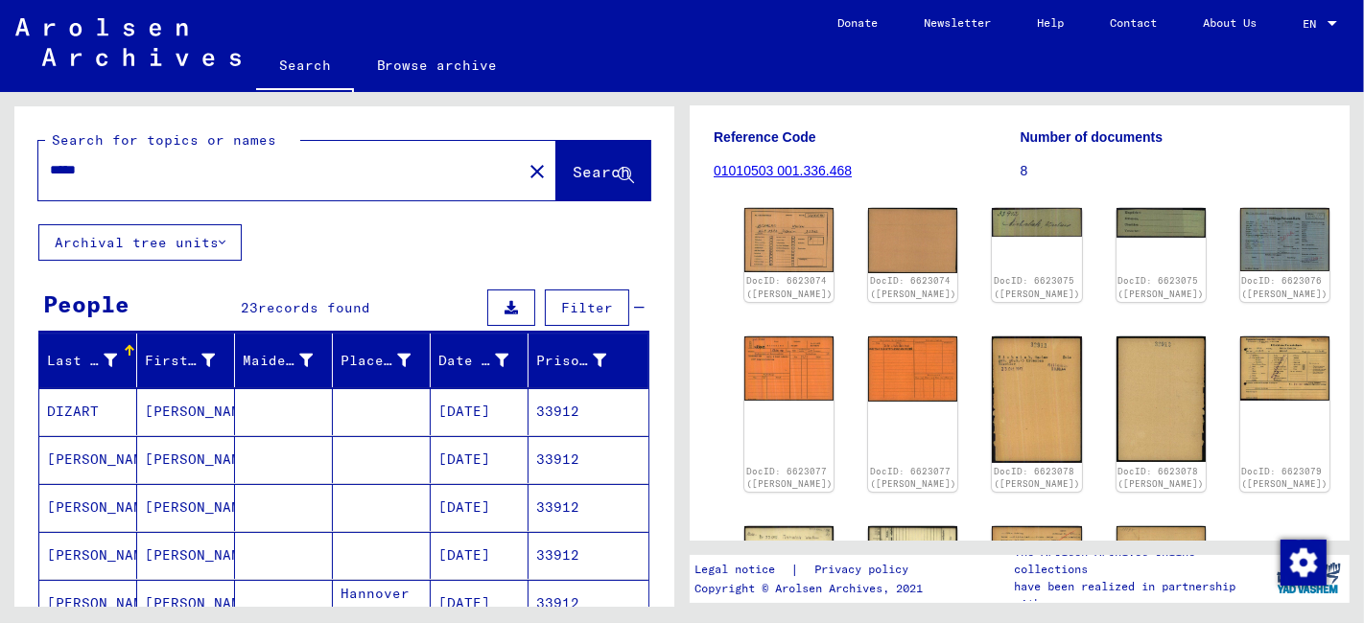
drag, startPoint x: 40, startPoint y: 170, endPoint x: 21, endPoint y: 179, distance: 21.4
click at [21, 179] on div "Search for topics or names ***** close Search" at bounding box center [344, 165] width 660 height 118
type input "**********"
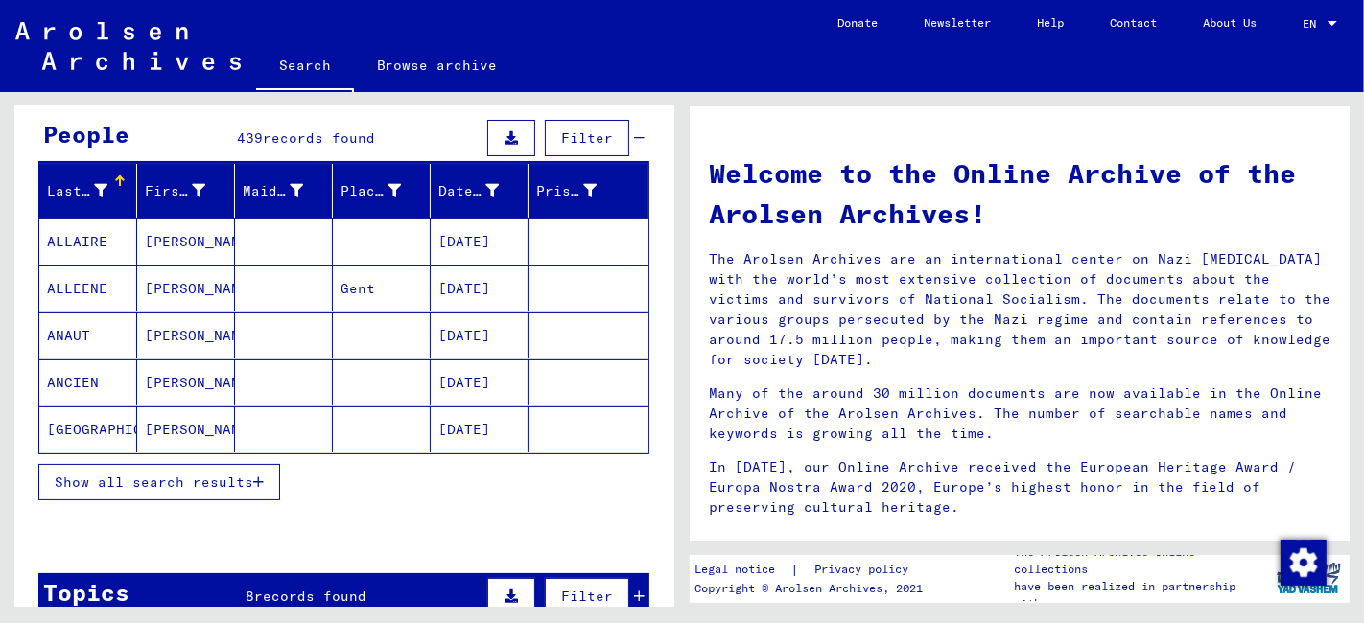
scroll to position [426, 0]
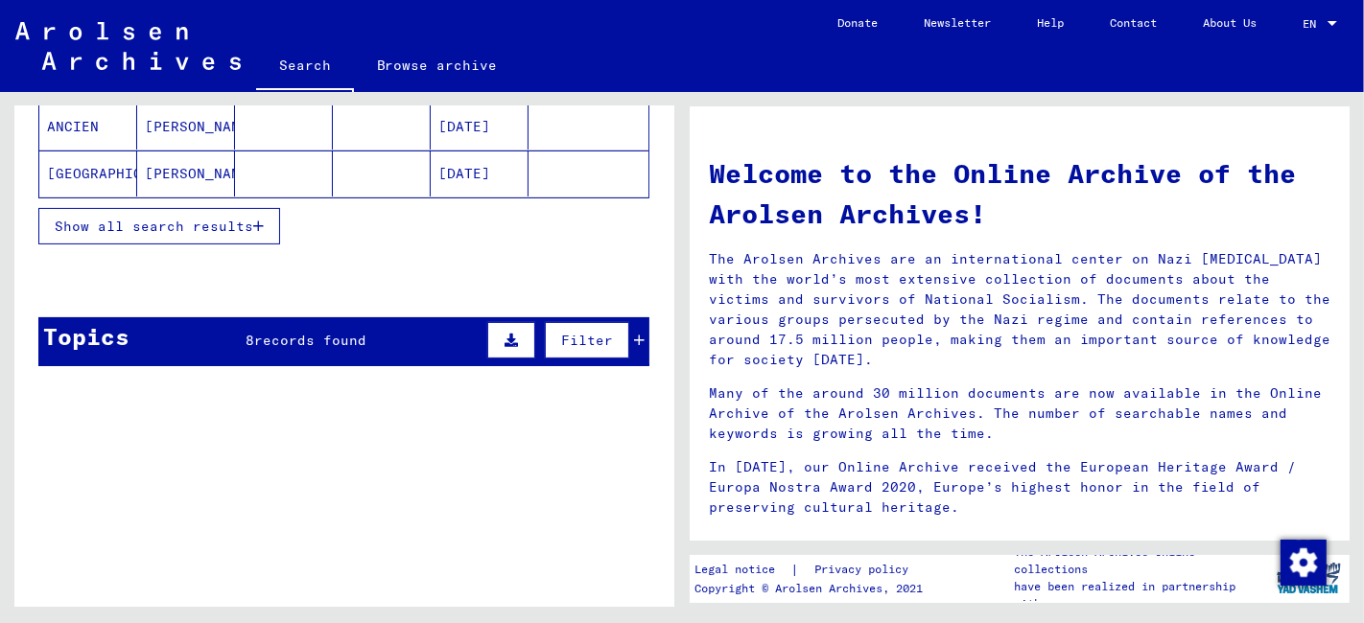
click at [172, 228] on span "Show all search results" at bounding box center [154, 226] width 198 height 17
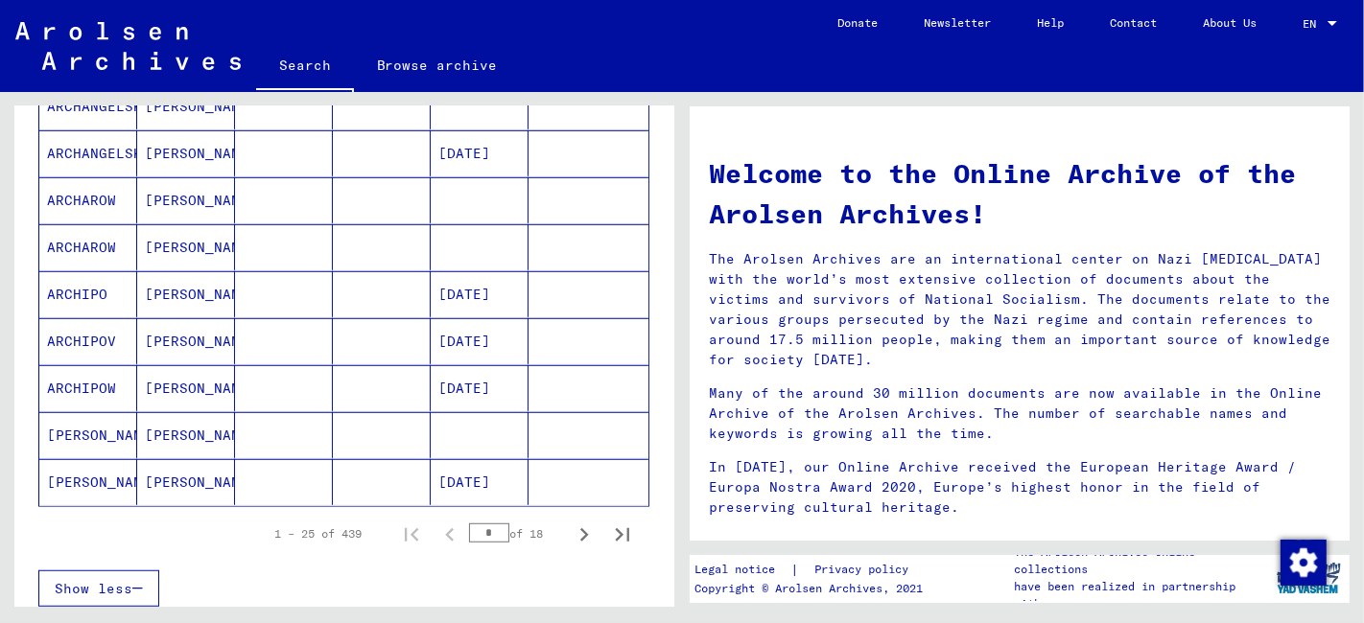
scroll to position [1065, 0]
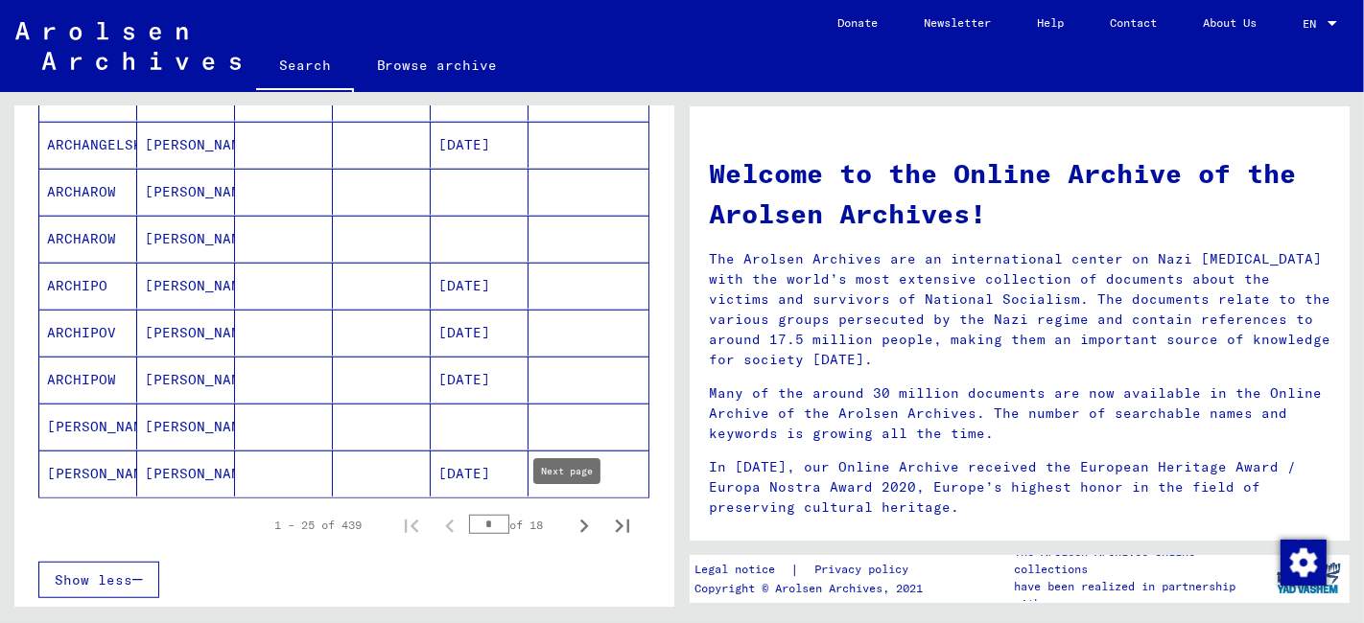
click at [571, 517] on icon "Next page" at bounding box center [584, 526] width 27 height 27
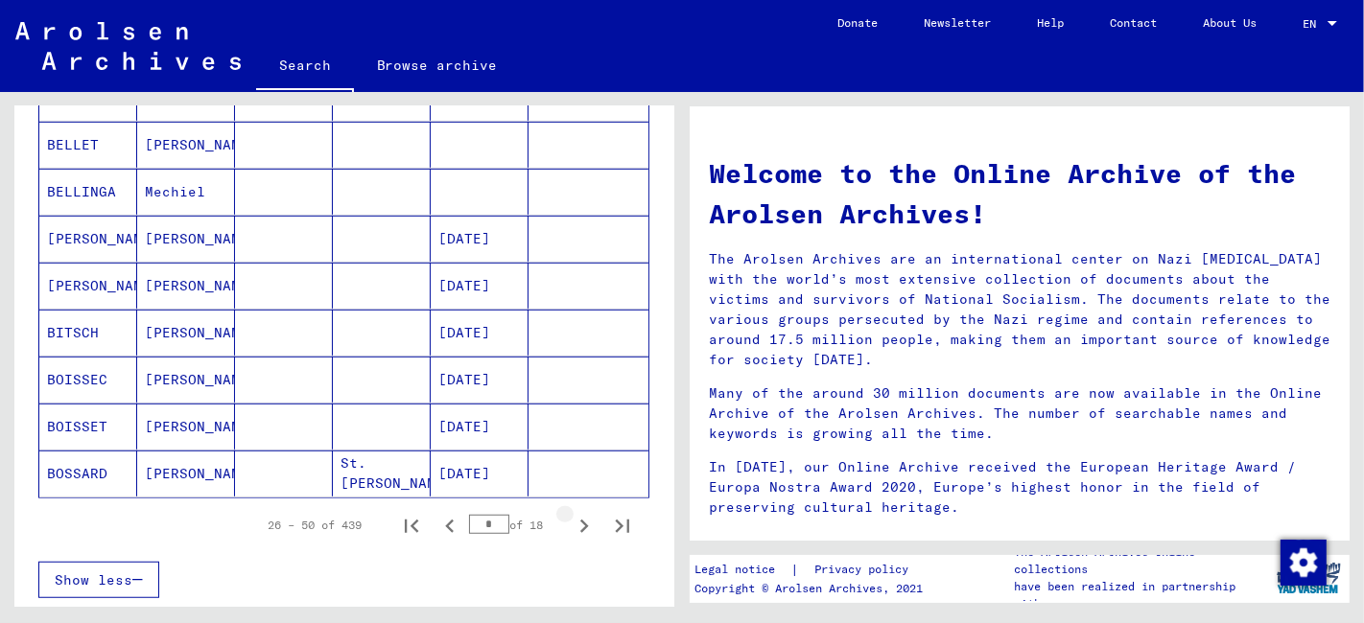
click at [571, 517] on icon "Next page" at bounding box center [584, 526] width 27 height 27
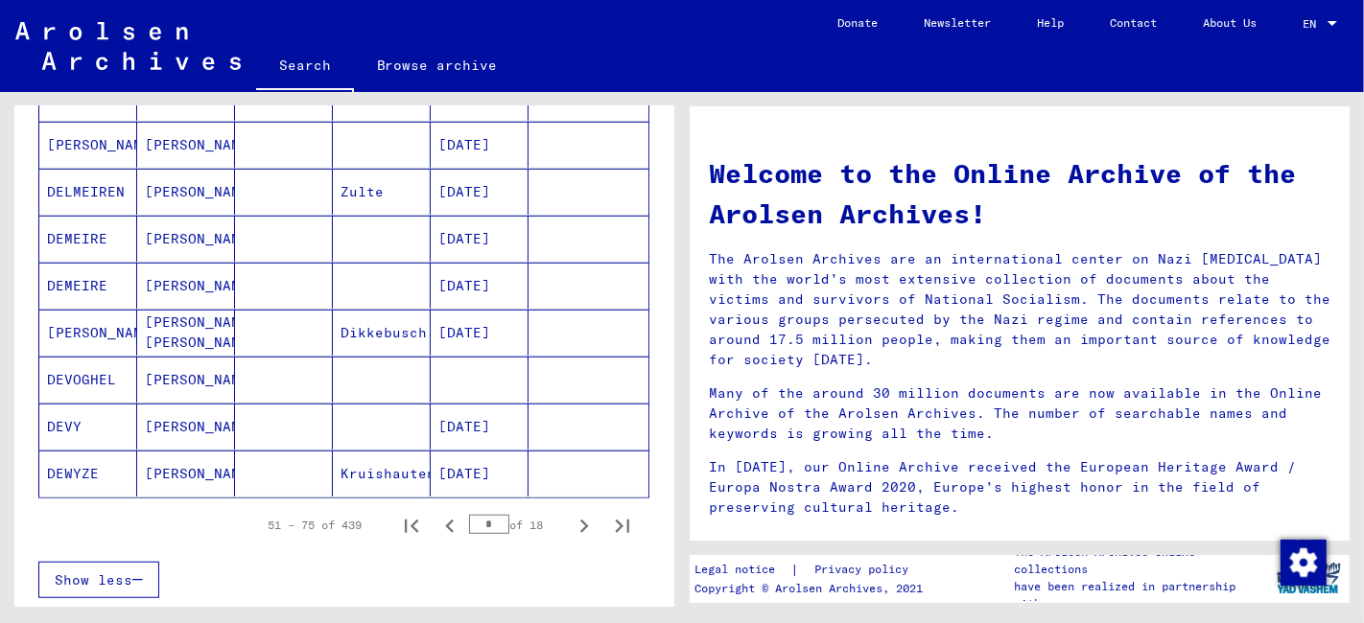
click at [571, 517] on icon "Next page" at bounding box center [584, 526] width 27 height 27
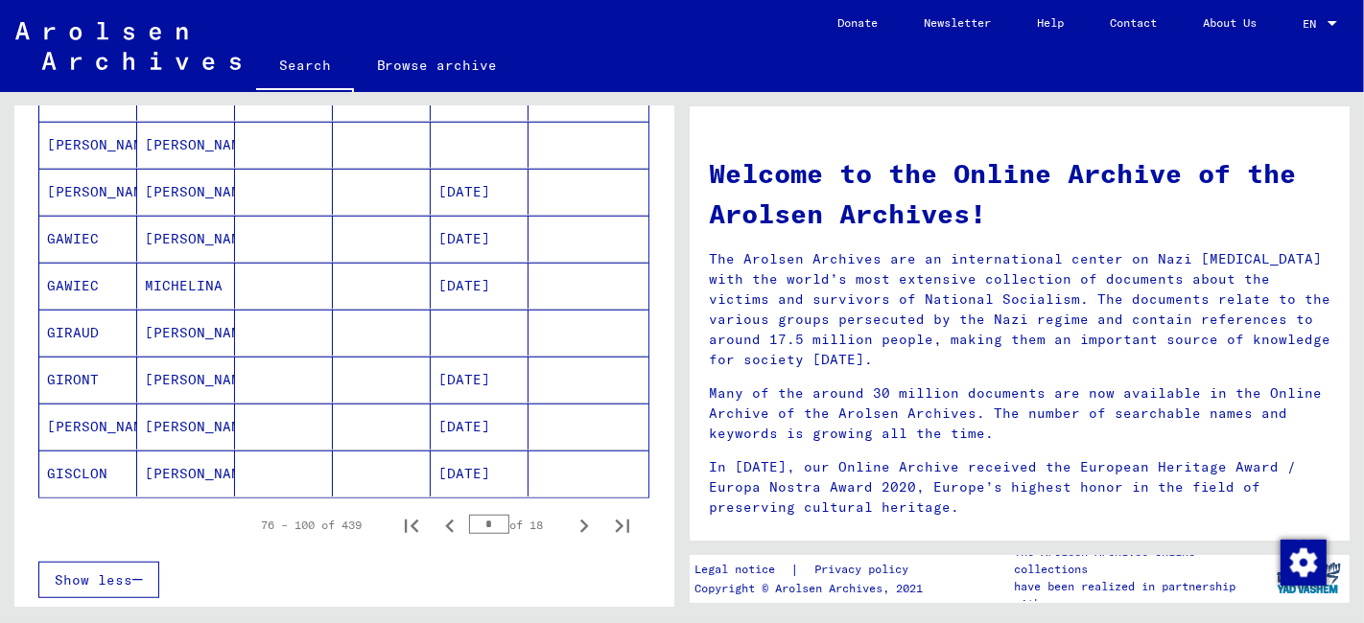
click at [571, 517] on icon "Next page" at bounding box center [584, 526] width 27 height 27
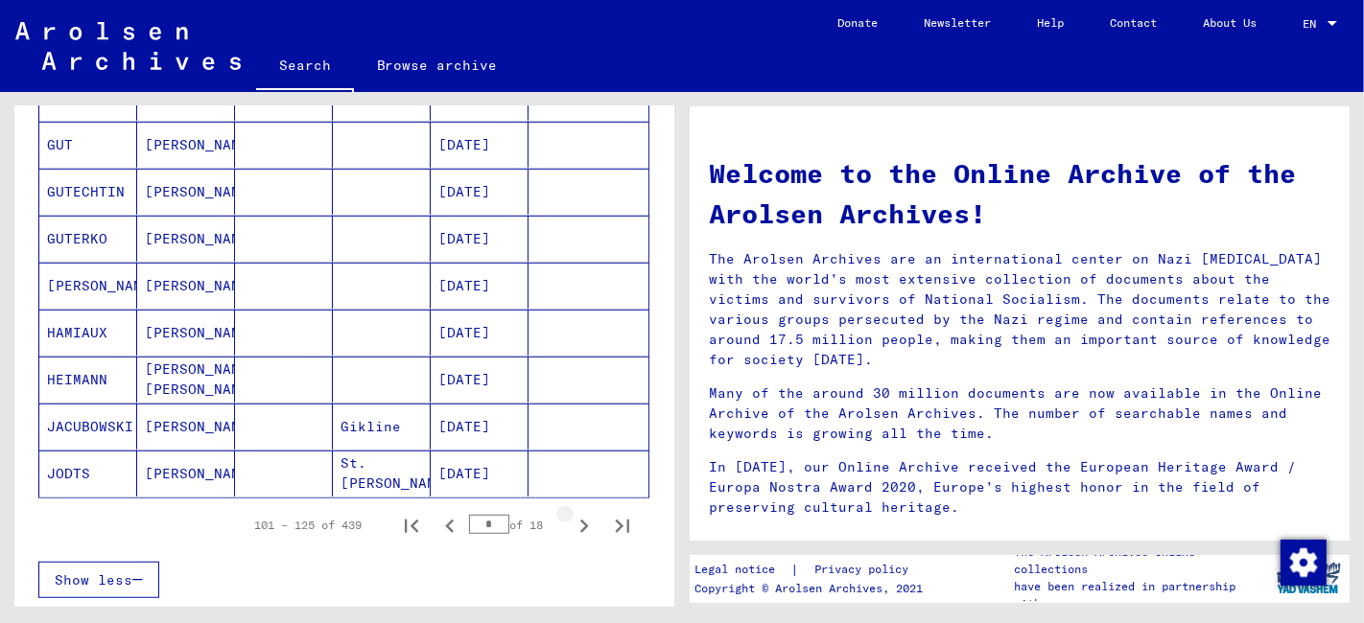
click at [571, 517] on icon "Next page" at bounding box center [584, 526] width 27 height 27
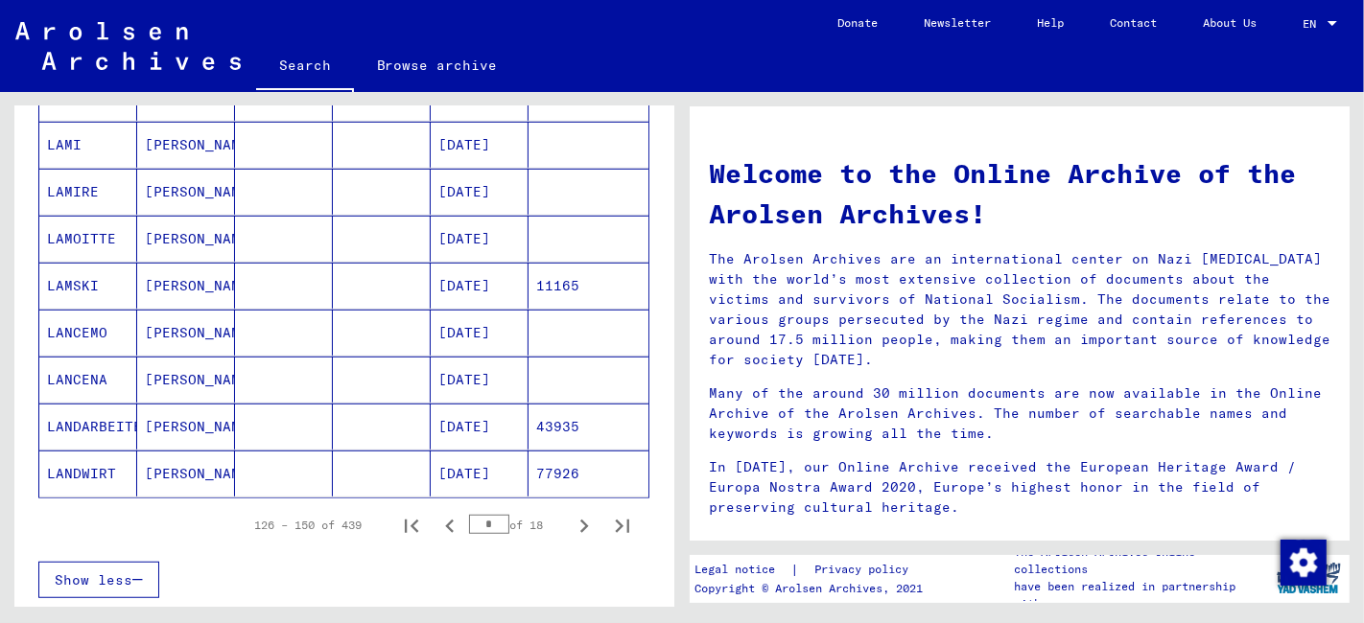
click at [571, 517] on icon "Next page" at bounding box center [584, 526] width 27 height 27
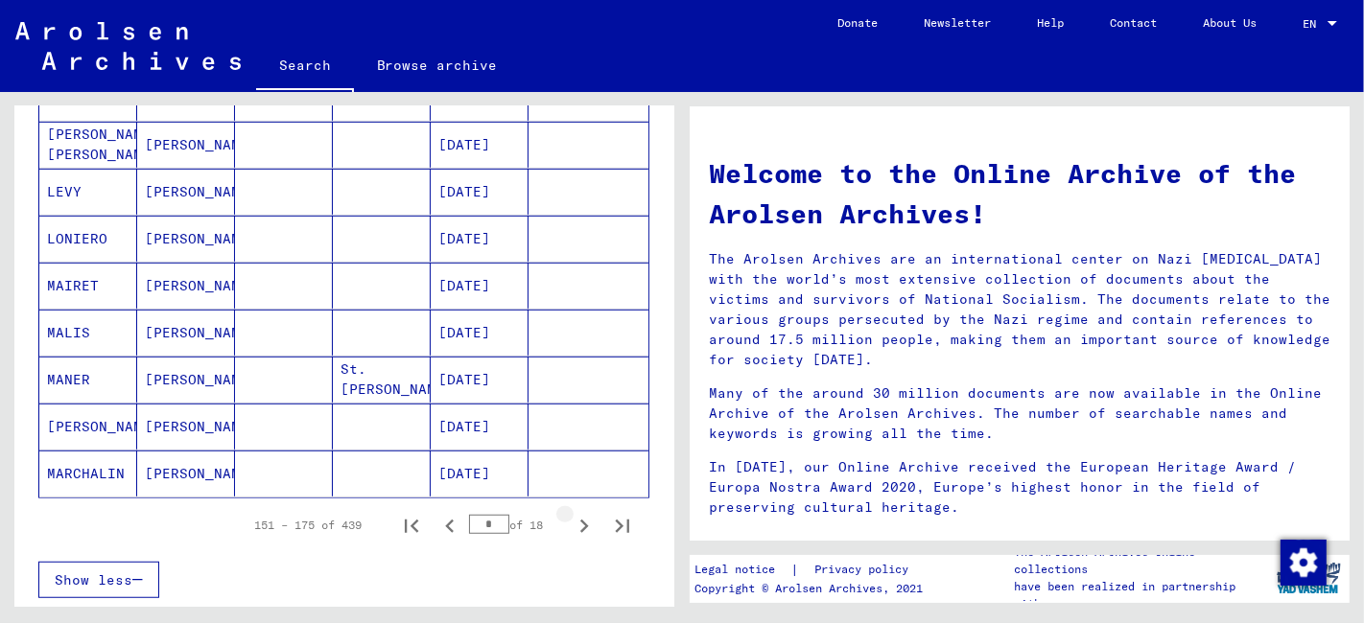
click at [571, 517] on icon "Next page" at bounding box center [584, 526] width 27 height 27
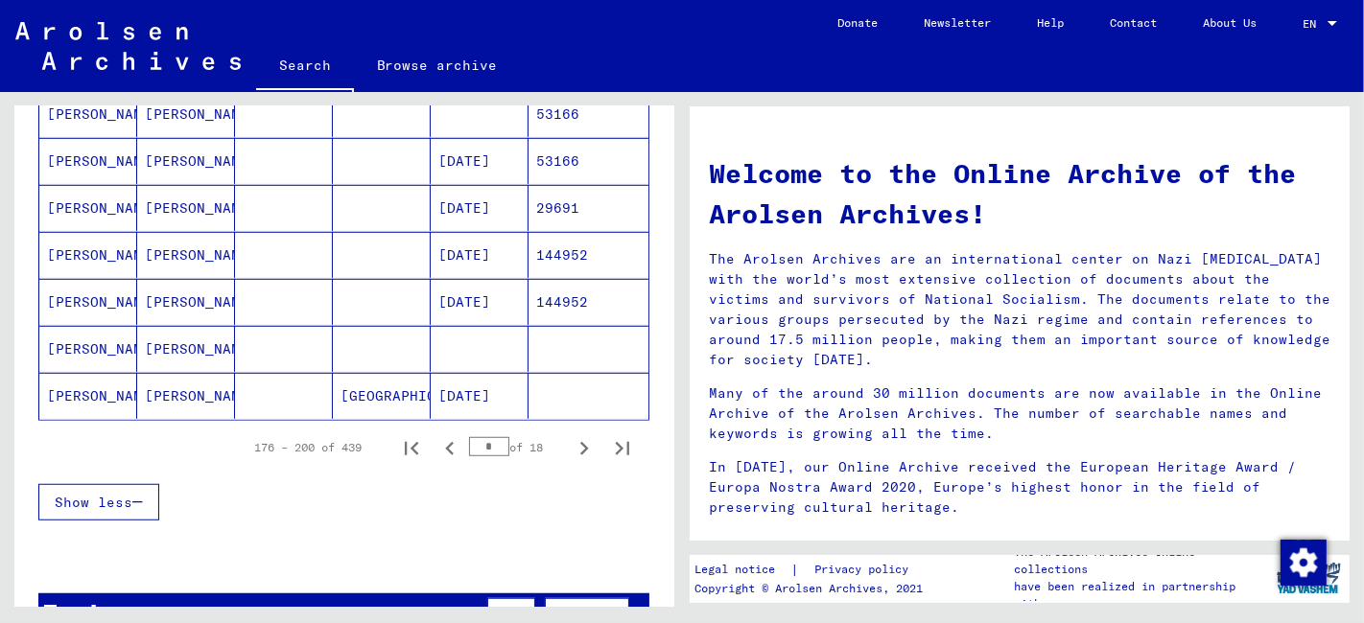
scroll to position [1172, 0]
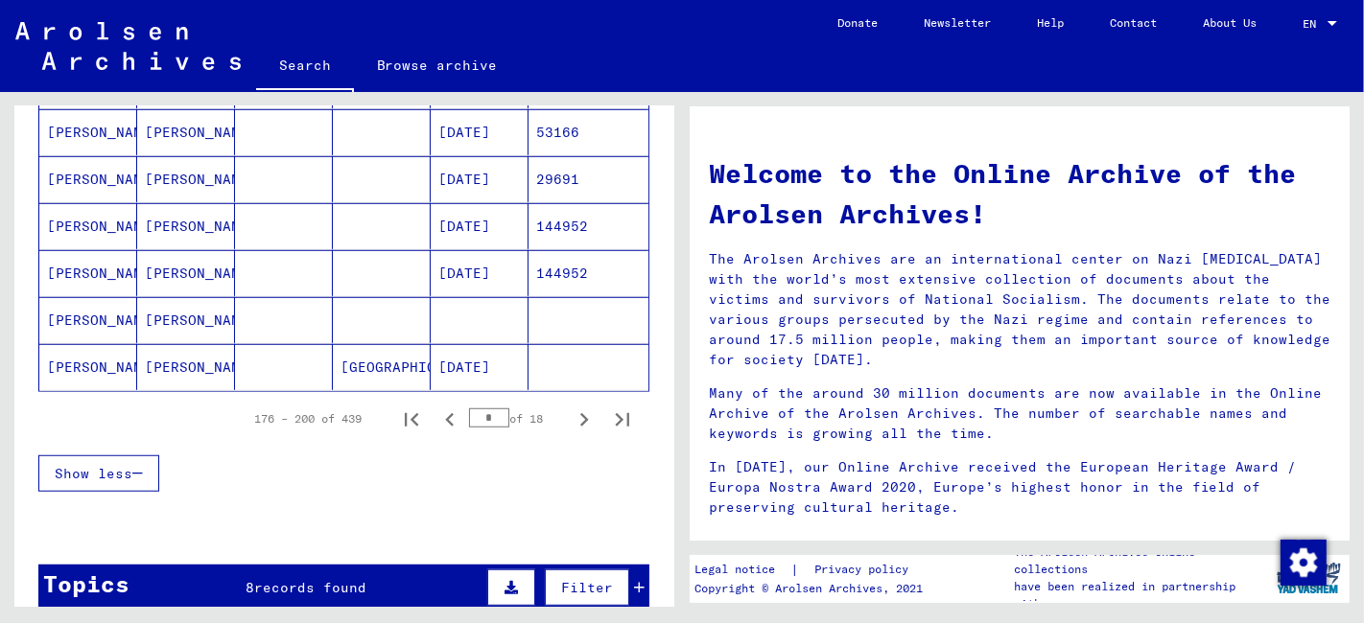
click at [350, 172] on mat-cell at bounding box center [382, 179] width 98 height 46
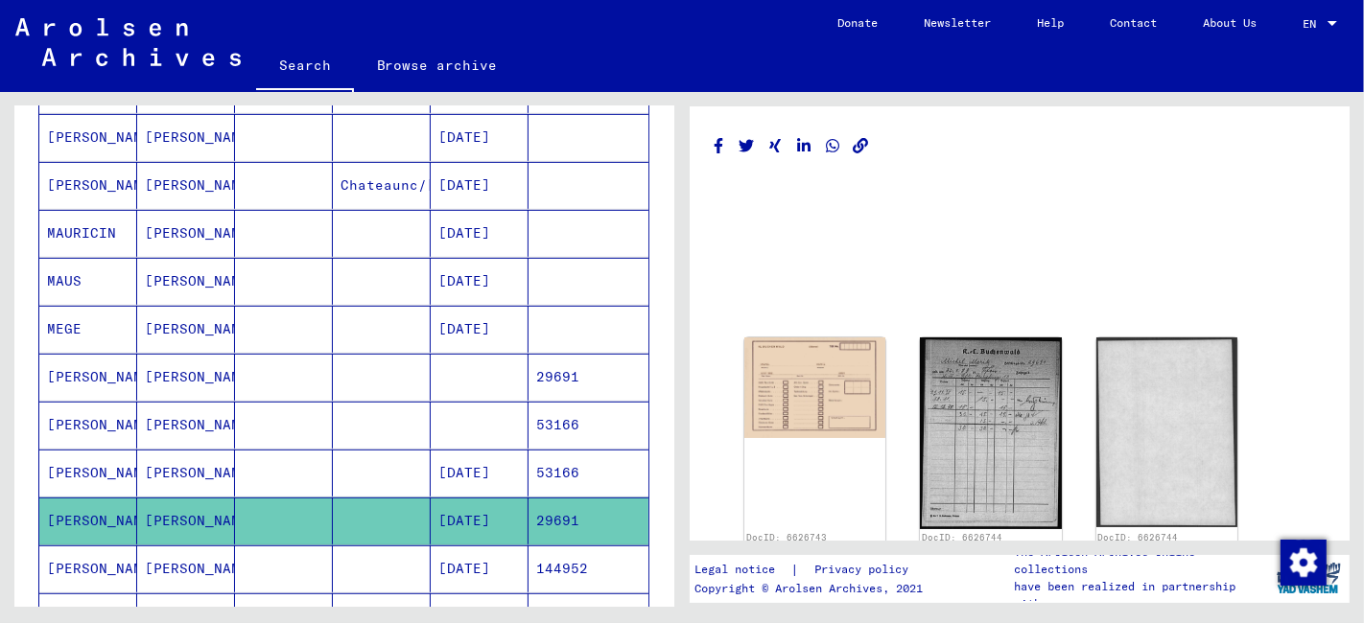
scroll to position [972, 0]
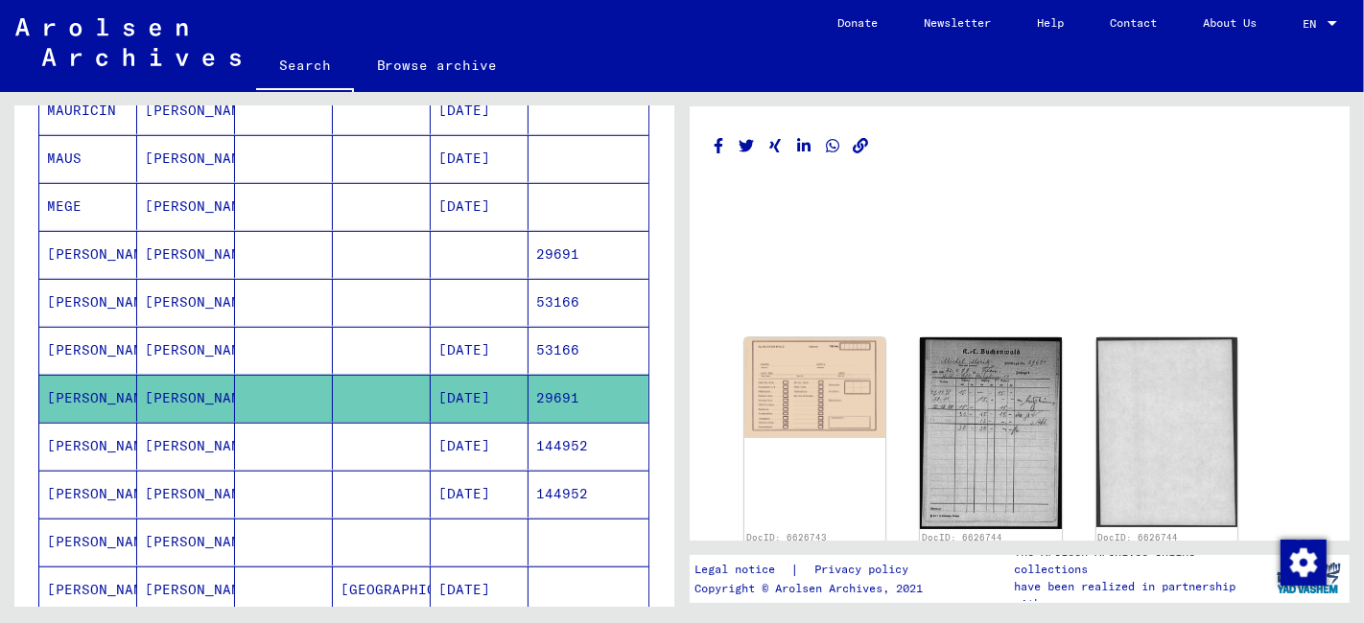
click at [339, 239] on mat-cell at bounding box center [382, 254] width 98 height 47
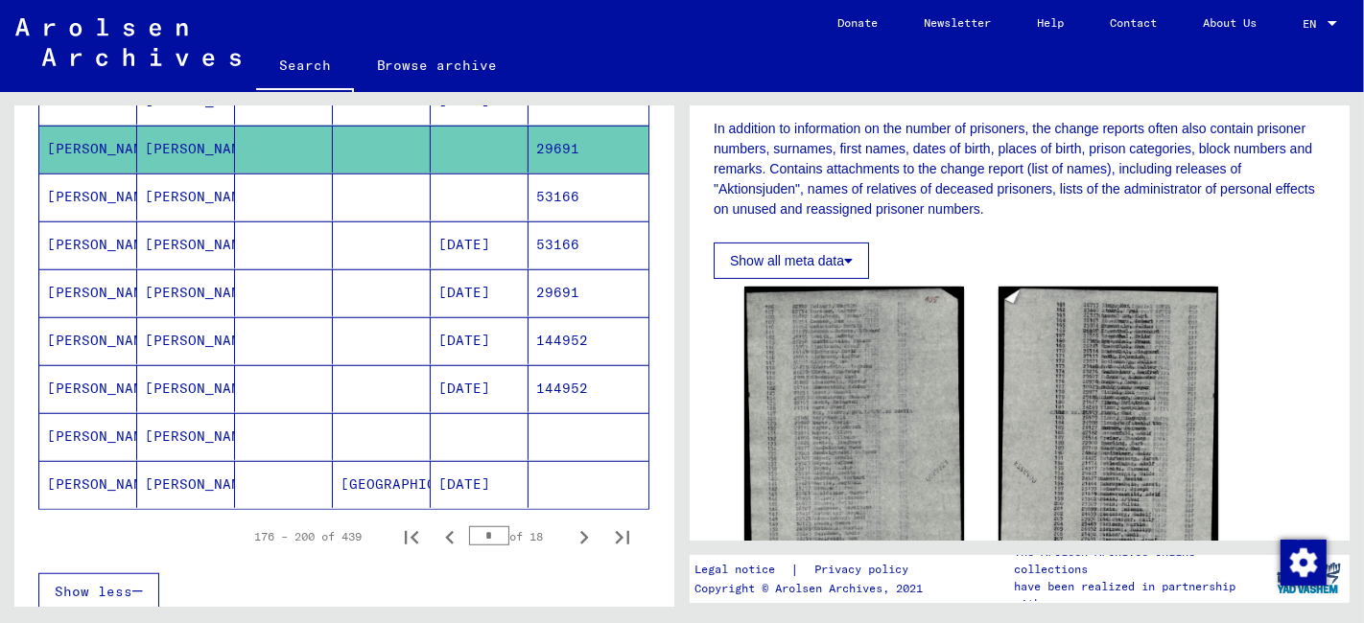
scroll to position [1079, 0]
click at [571, 524] on icon "Next page" at bounding box center [584, 537] width 27 height 27
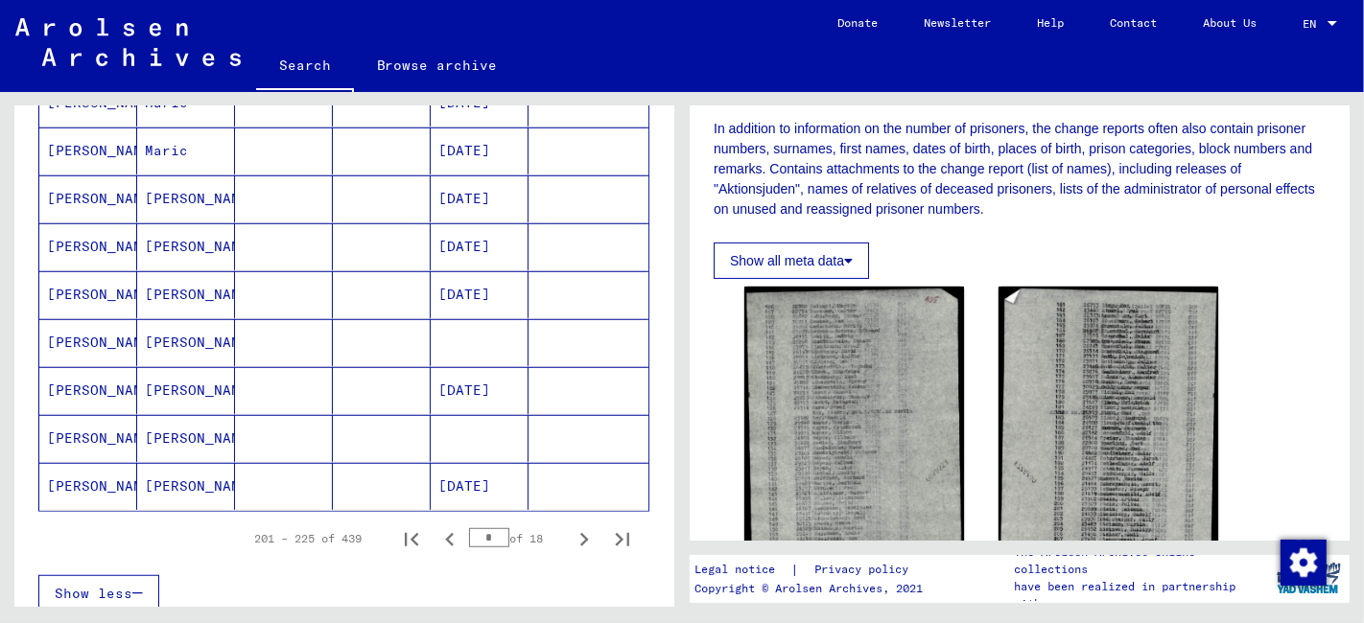
scroll to position [1278, 0]
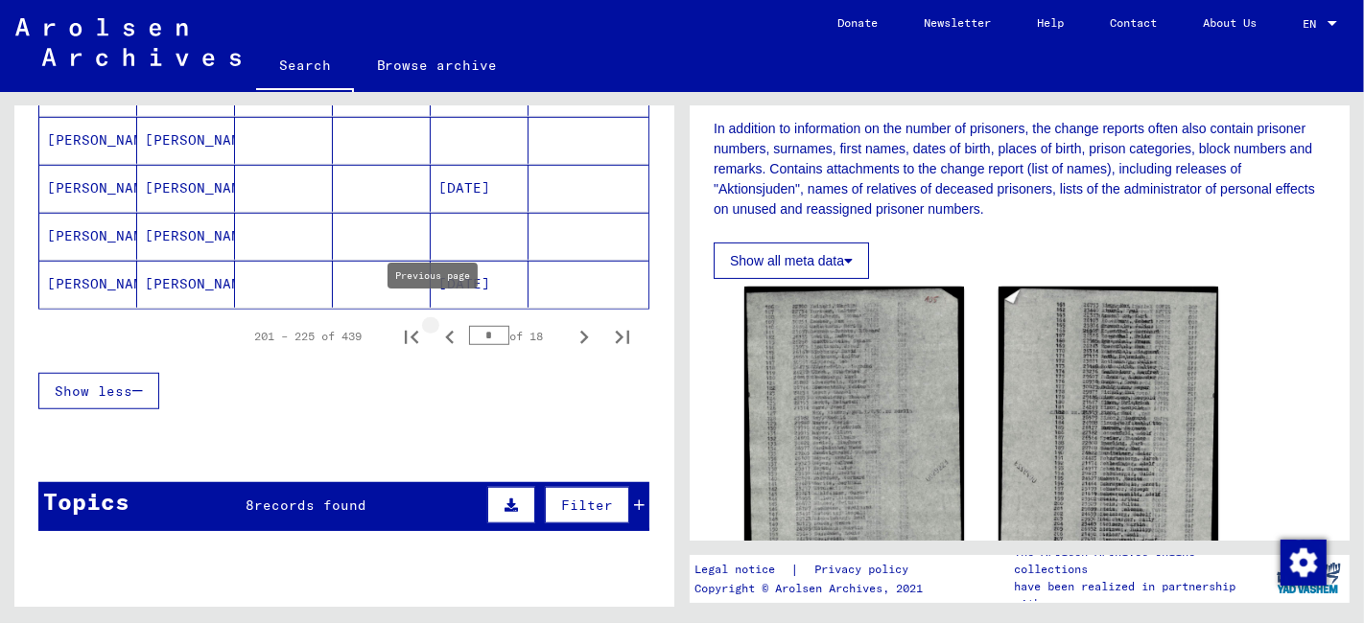
click at [436, 324] on icon "Previous page" at bounding box center [449, 337] width 27 height 27
type input "*"
click at [446, 172] on mat-cell "[DATE]" at bounding box center [480, 188] width 98 height 47
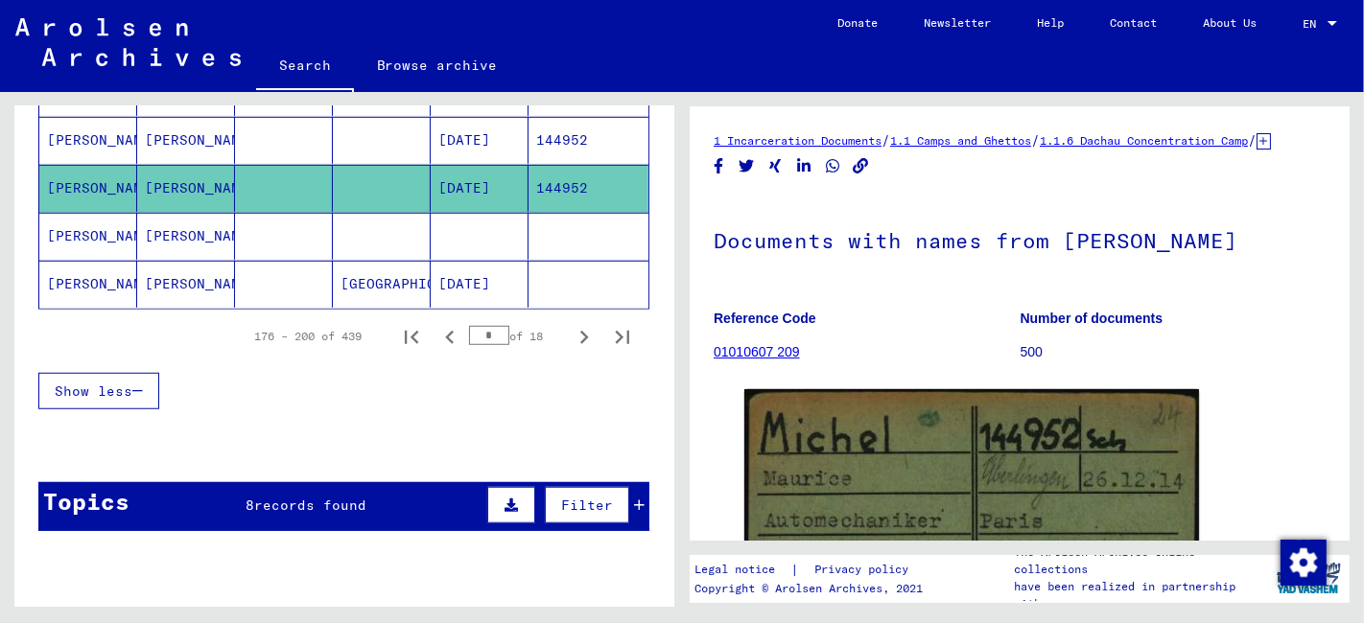
click at [539, 127] on mat-cell "144952" at bounding box center [588, 140] width 120 height 47
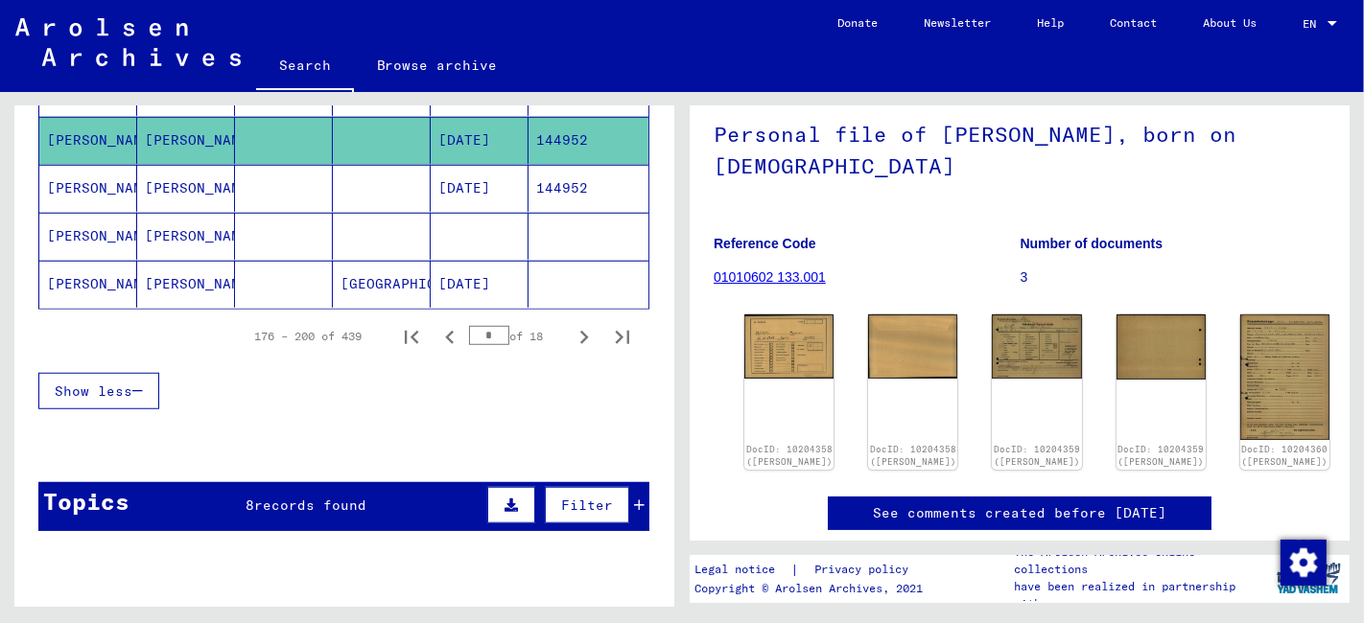
scroll to position [1172, 0]
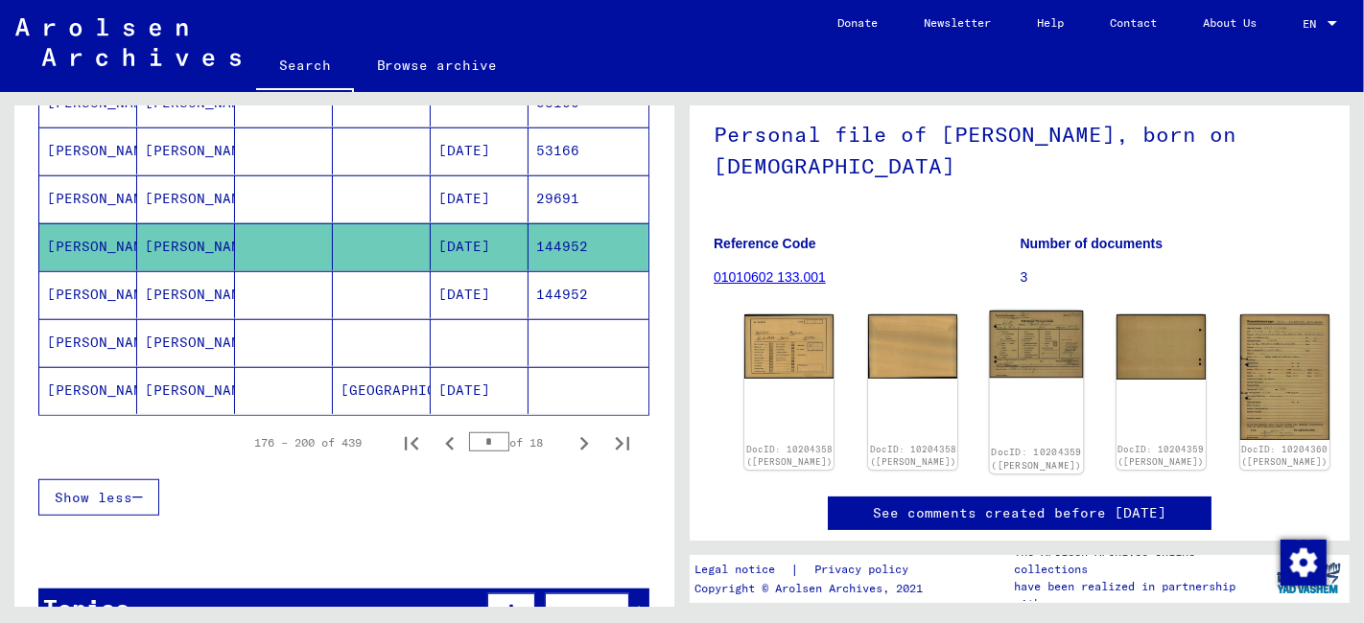
click at [990, 357] on img at bounding box center [1037, 344] width 94 height 67
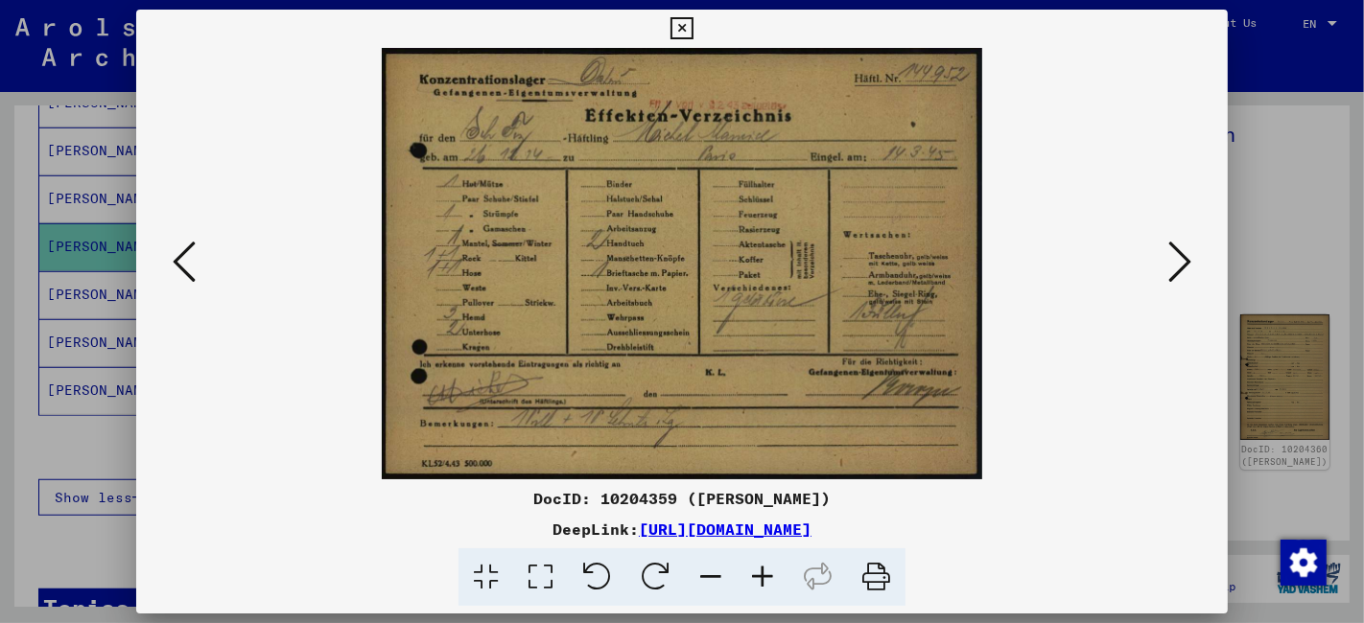
click at [1175, 266] on icon at bounding box center [1179, 262] width 23 height 46
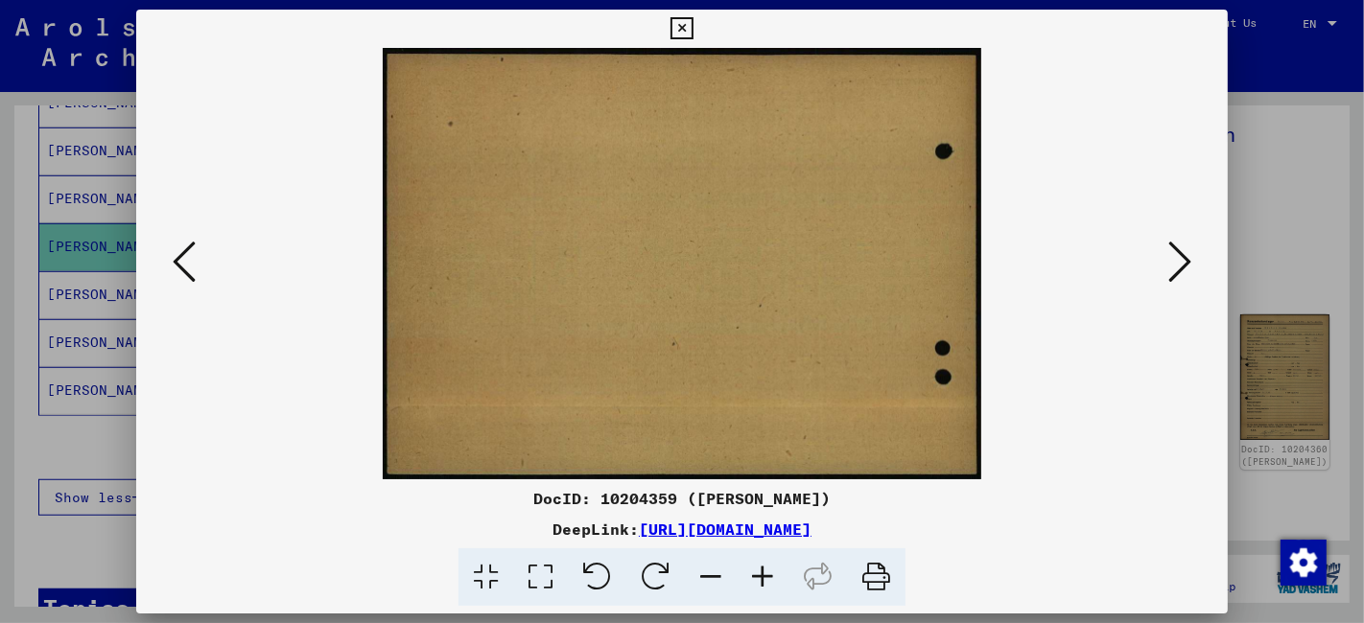
click at [1175, 266] on icon at bounding box center [1179, 262] width 23 height 46
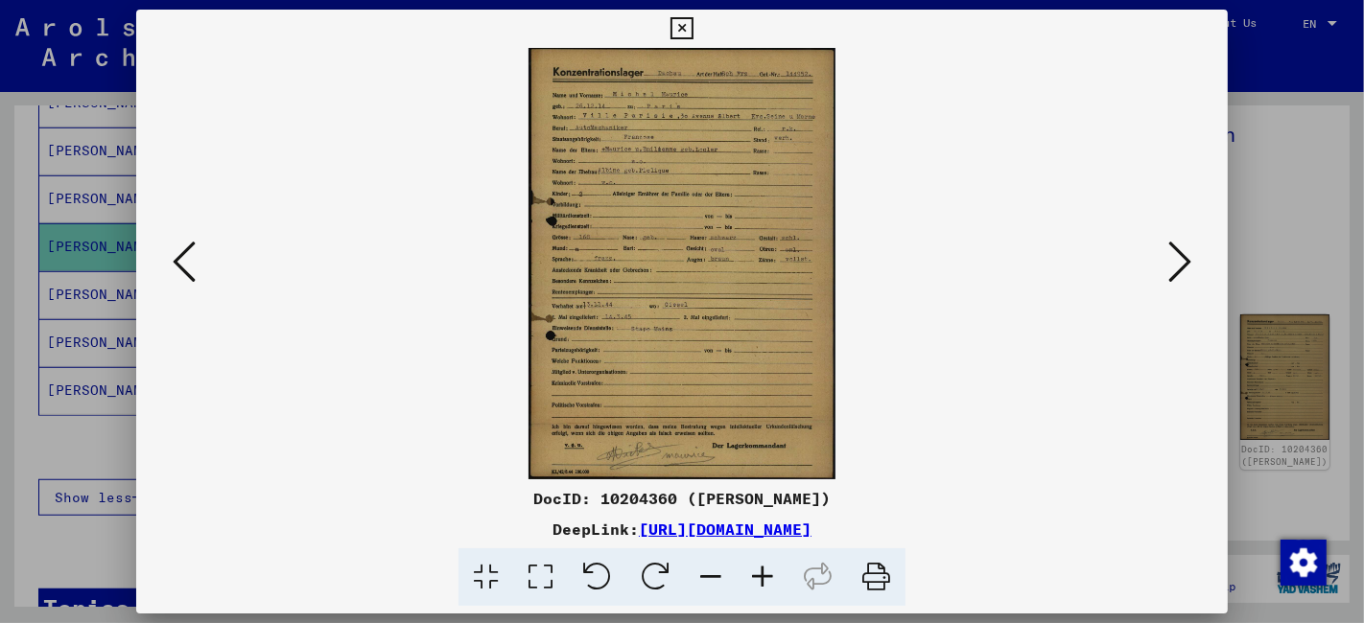
click at [537, 570] on icon at bounding box center [540, 578] width 55 height 58
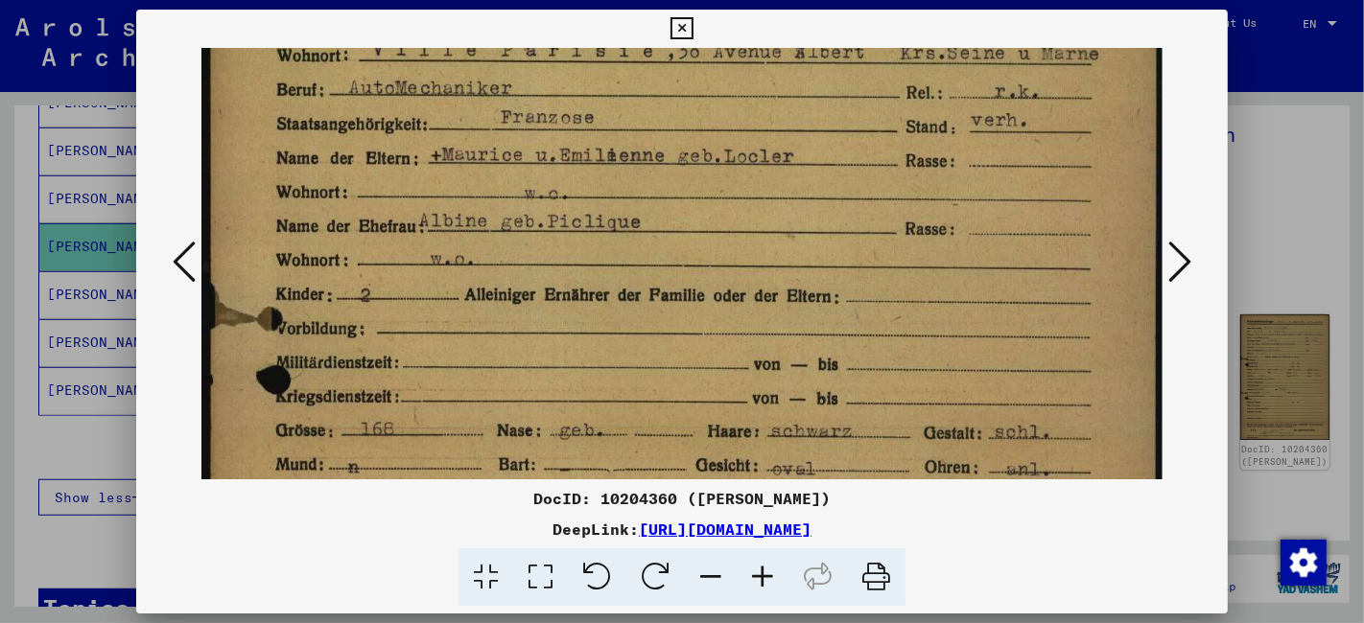
drag, startPoint x: 631, startPoint y: 371, endPoint x: 723, endPoint y: 161, distance: 229.3
click at [723, 161] on img at bounding box center [681, 512] width 961 height 1347
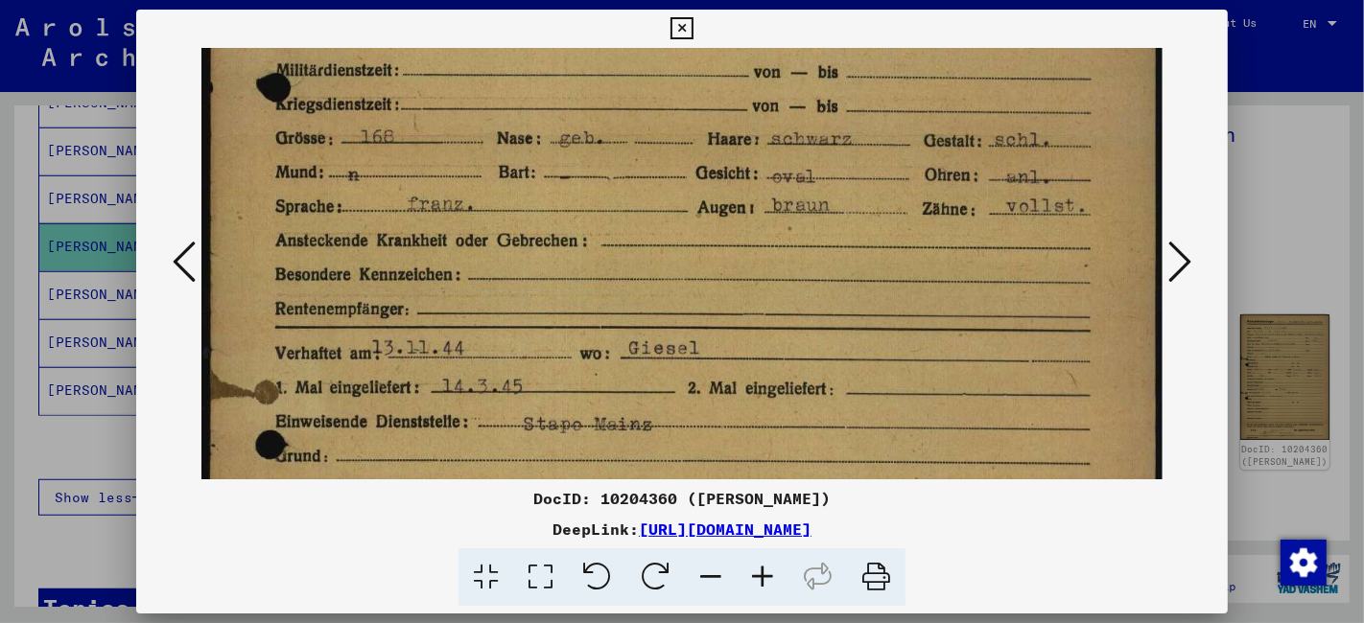
scroll to position [532, 0]
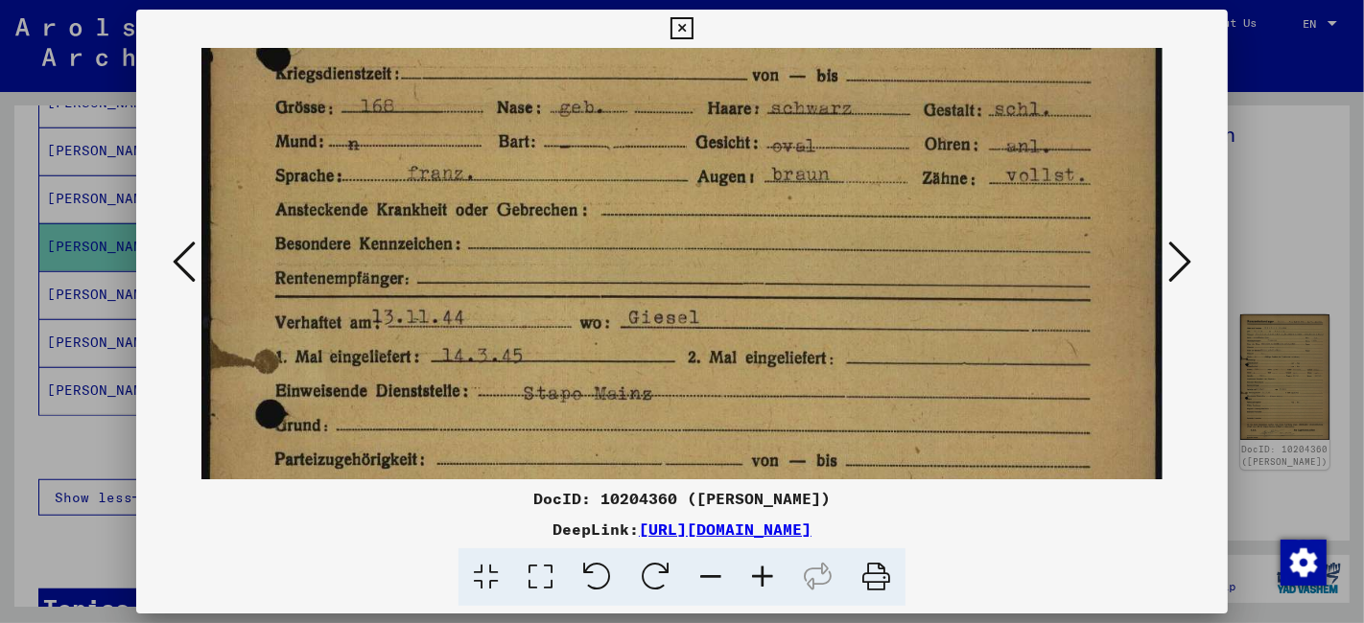
drag, startPoint x: 675, startPoint y: 292, endPoint x: 747, endPoint y: -32, distance: 331.1
click at [747, 0] on html "**********" at bounding box center [682, 311] width 1364 height 623
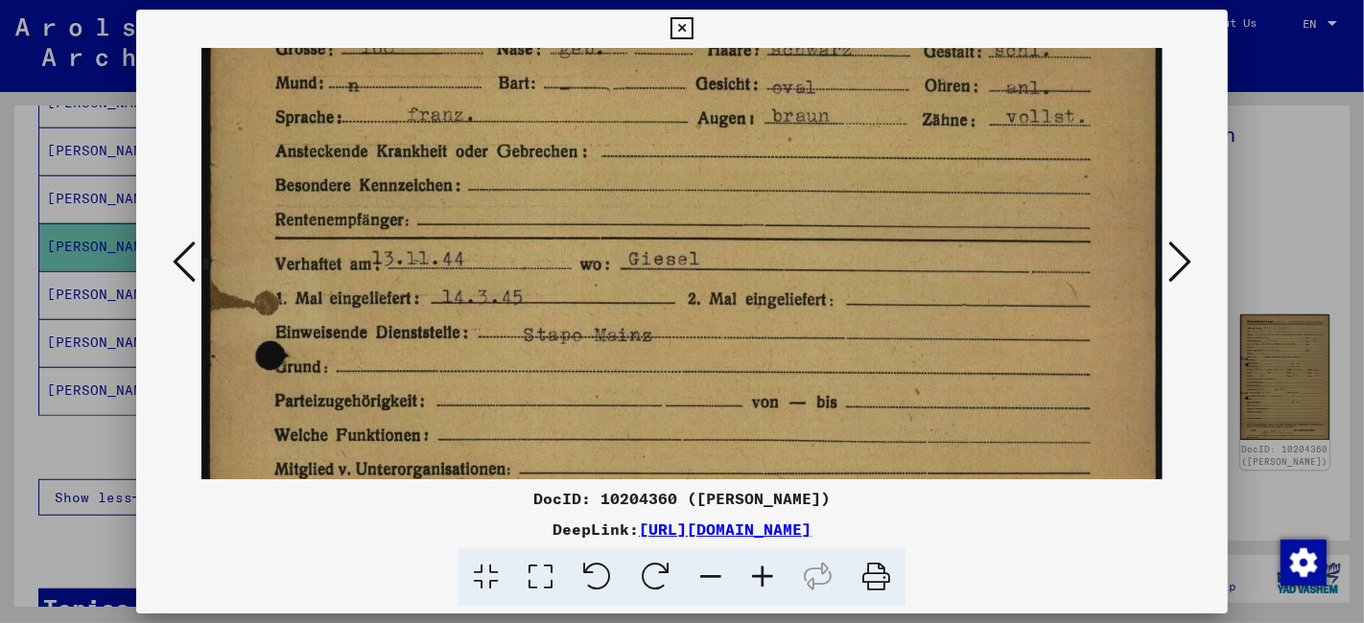
scroll to position [614, 0]
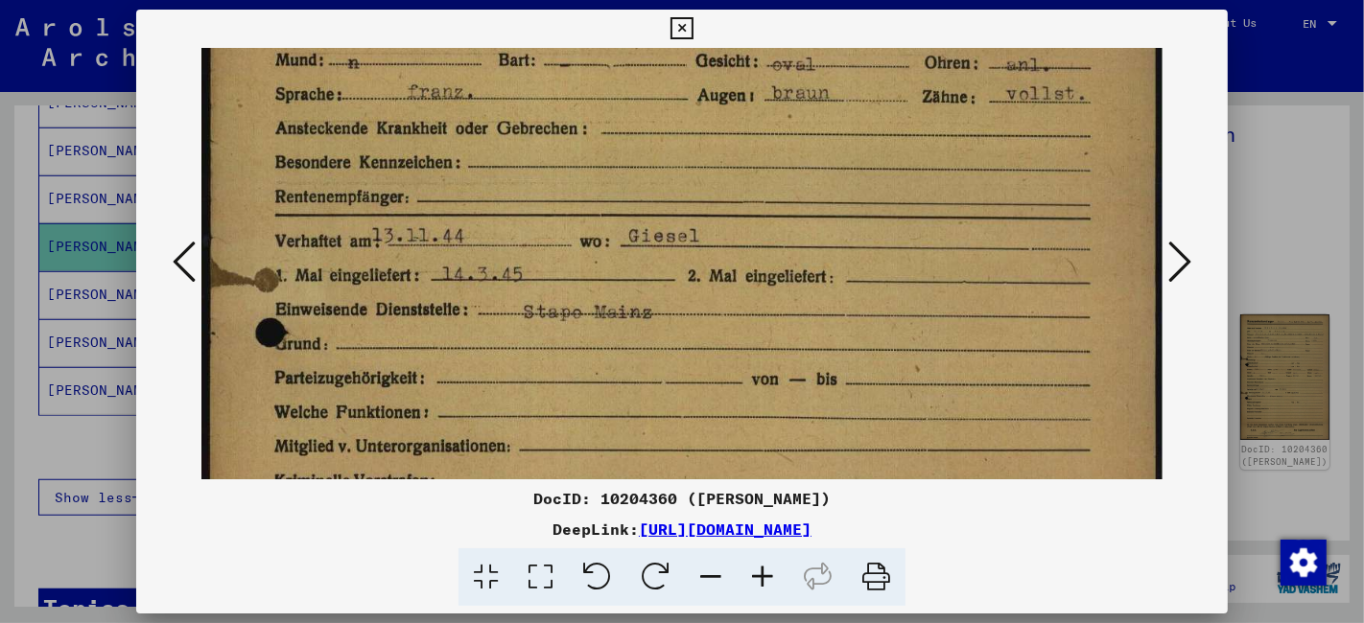
drag, startPoint x: 620, startPoint y: 373, endPoint x: 671, endPoint y: 292, distance: 96.1
click at [671, 292] on img at bounding box center [681, 107] width 961 height 1347
click at [679, 27] on icon at bounding box center [681, 28] width 22 height 23
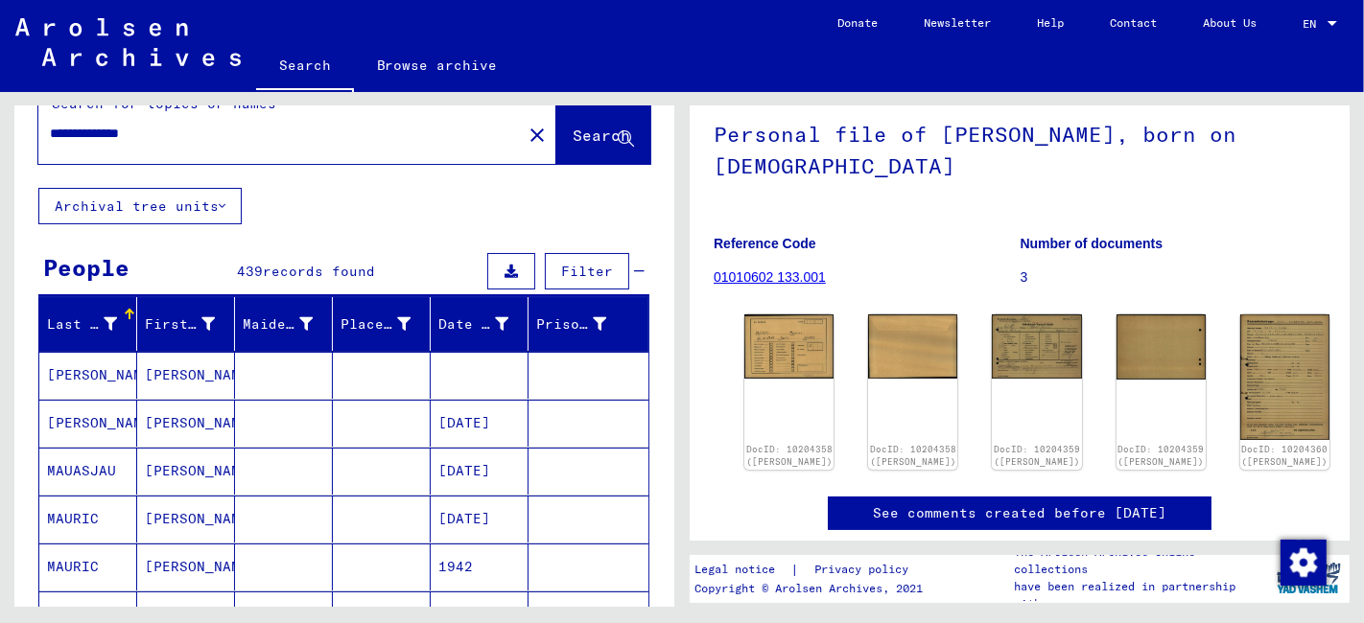
scroll to position [0, 0]
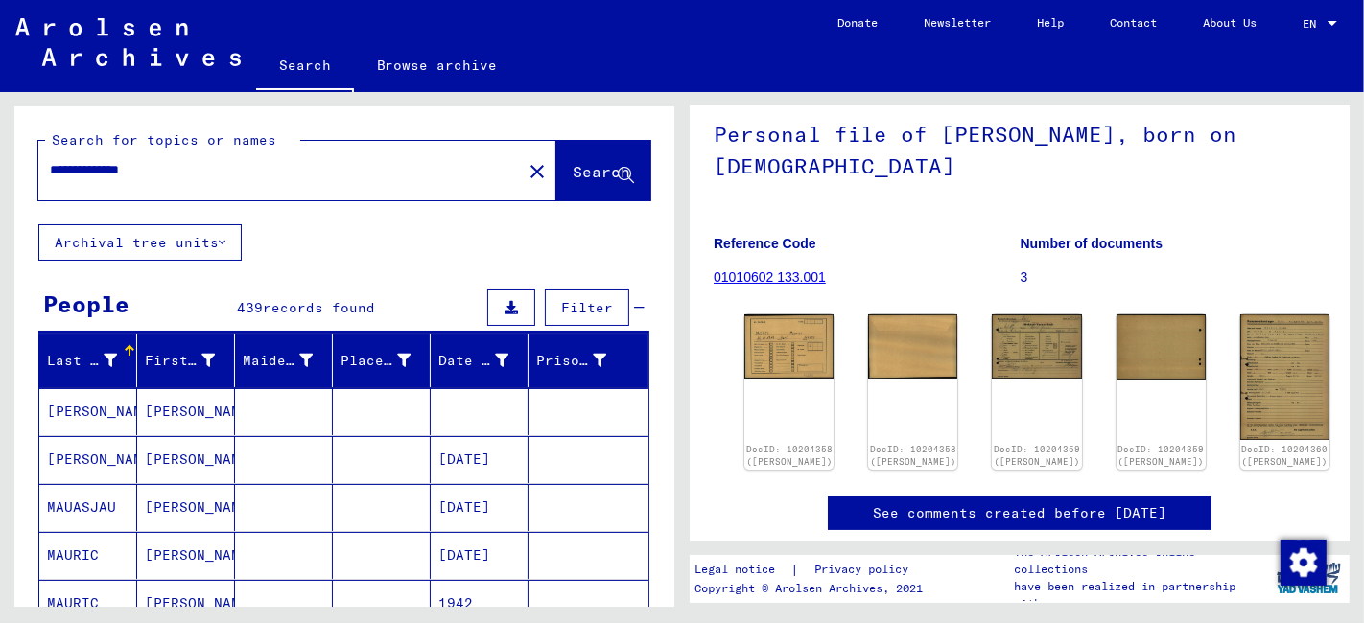
drag, startPoint x: 181, startPoint y: 172, endPoint x: -22, endPoint y: 186, distance: 203.8
click at [0, 186] on html "**********" at bounding box center [682, 311] width 1364 height 623
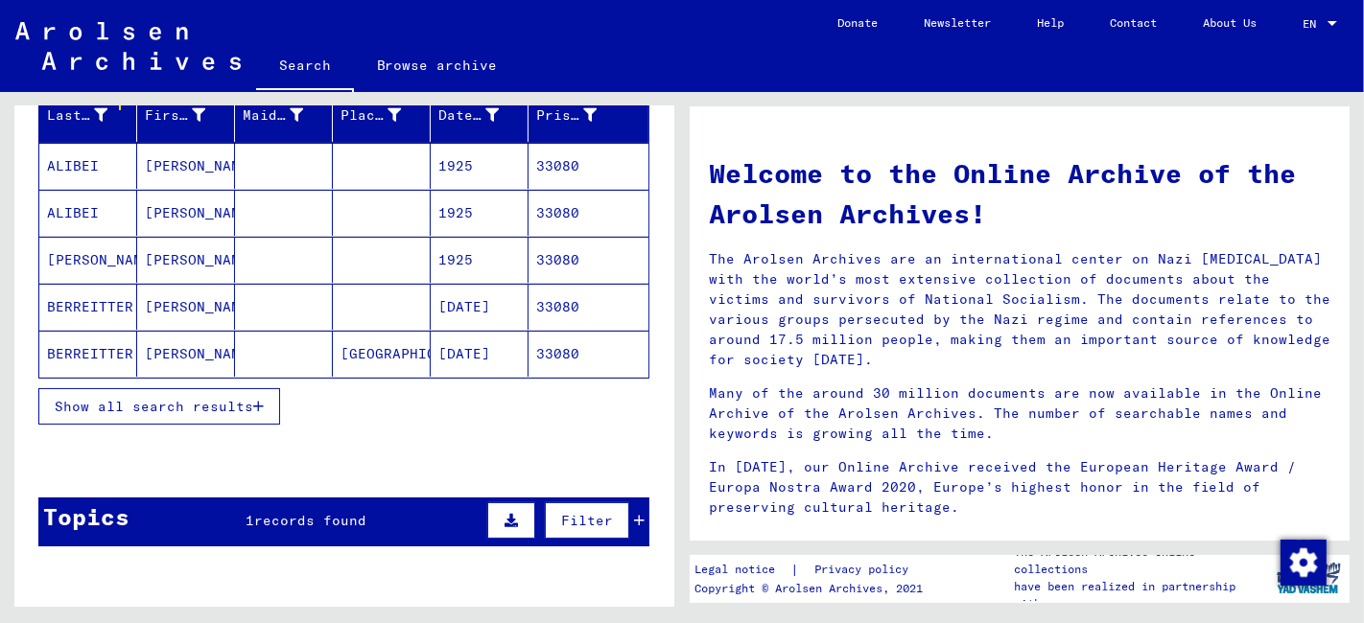
scroll to position [319, 0]
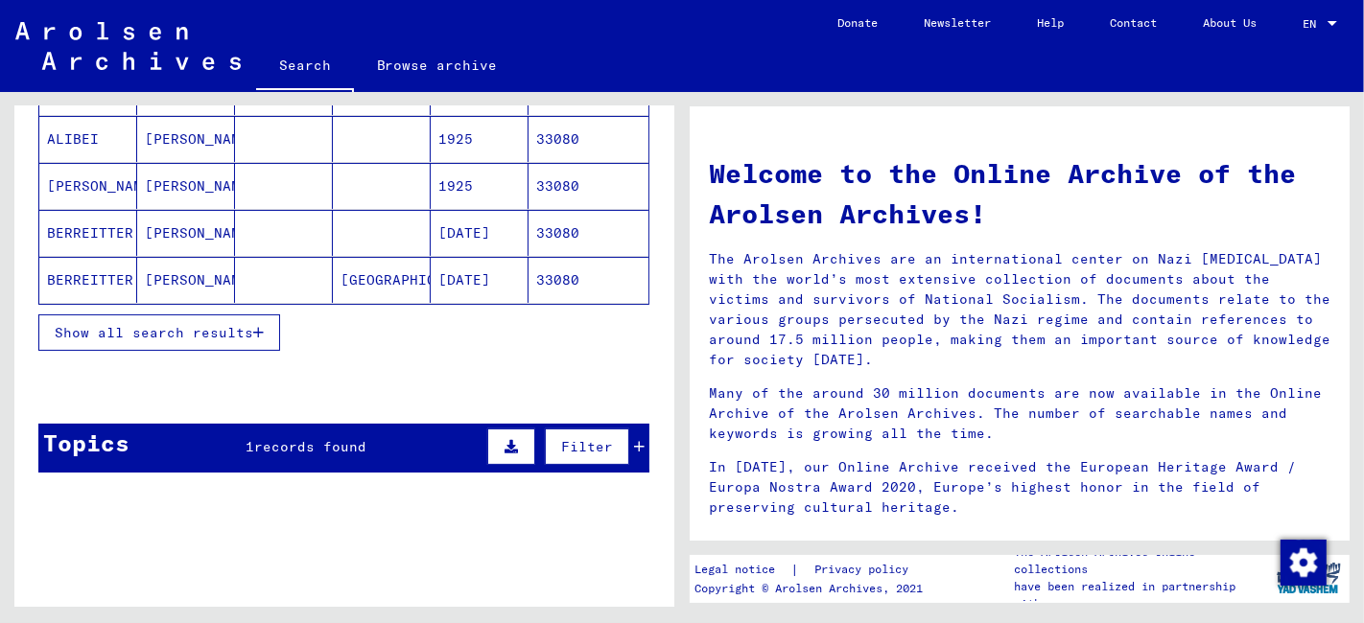
click at [211, 324] on span "Show all search results" at bounding box center [154, 332] width 198 height 17
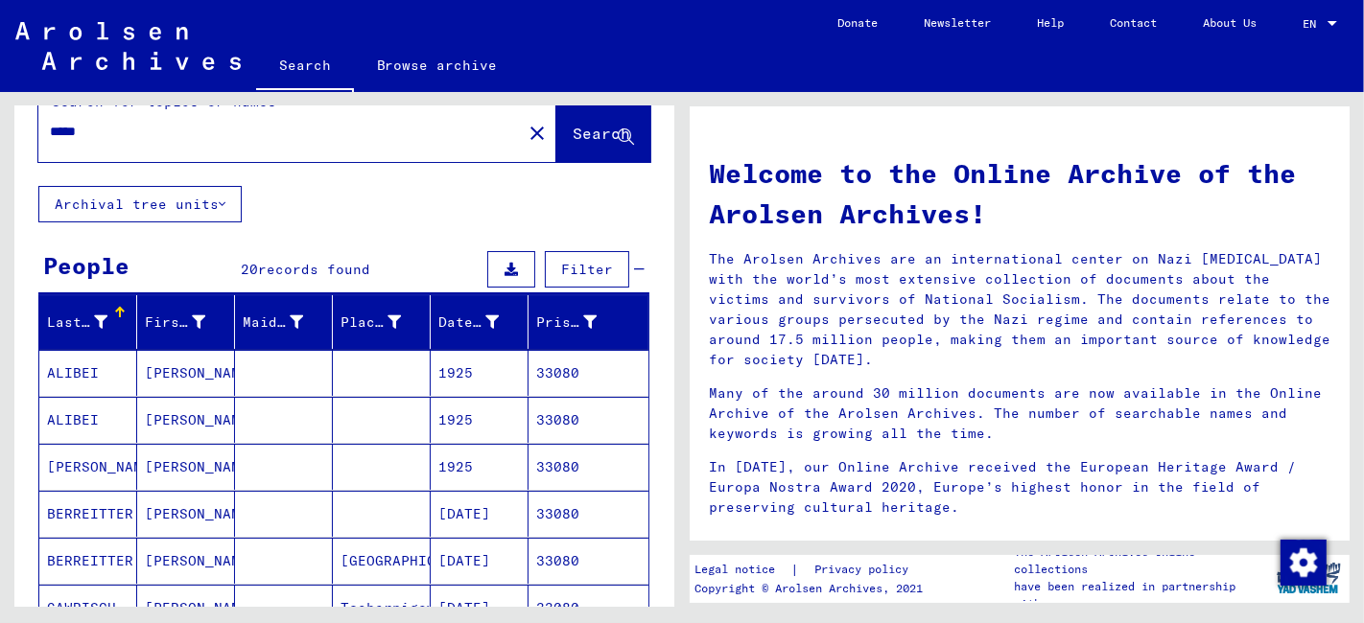
scroll to position [0, 0]
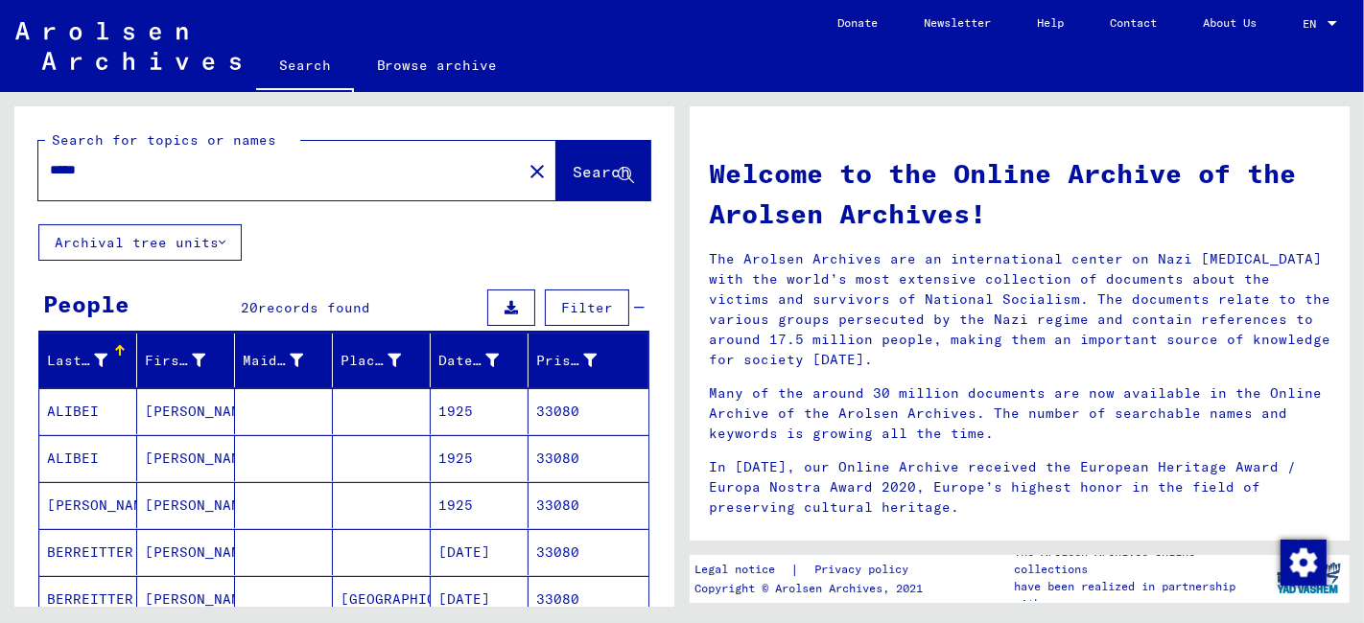
drag, startPoint x: 122, startPoint y: 175, endPoint x: 36, endPoint y: 188, distance: 86.3
click at [36, 188] on div "Search for topics or names ***** close Search" at bounding box center [344, 165] width 660 height 118
click at [264, 509] on mat-cell at bounding box center [284, 505] width 98 height 46
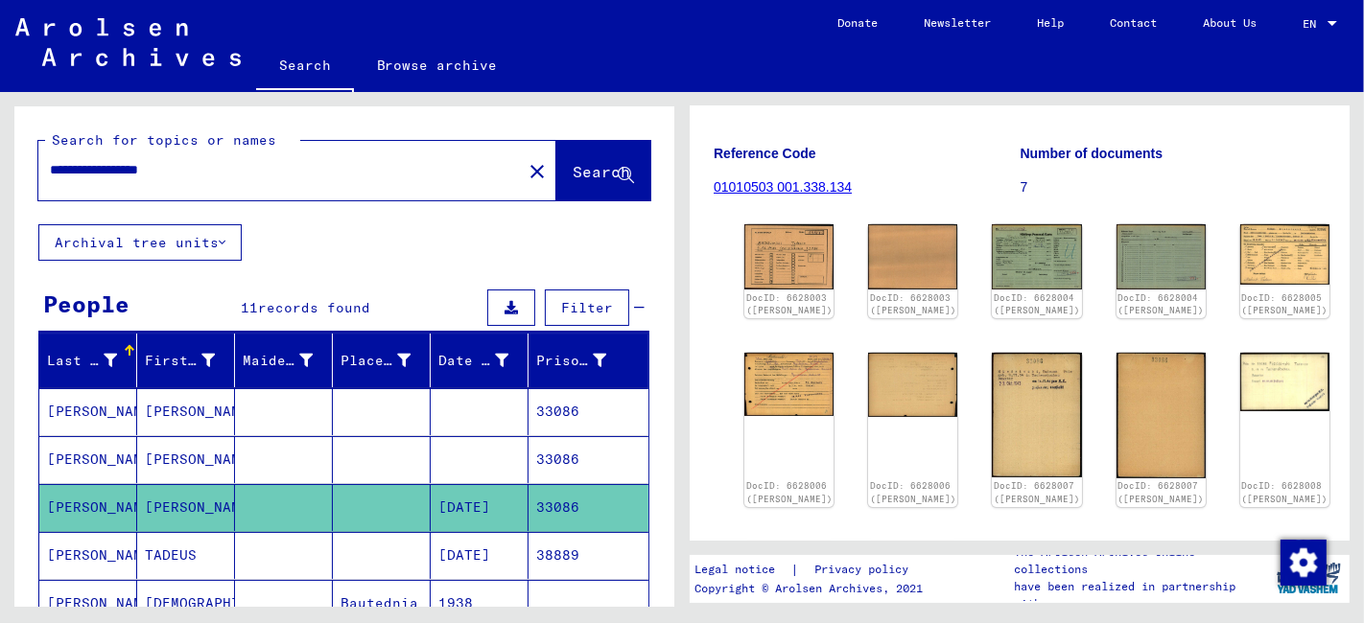
scroll to position [213, 0]
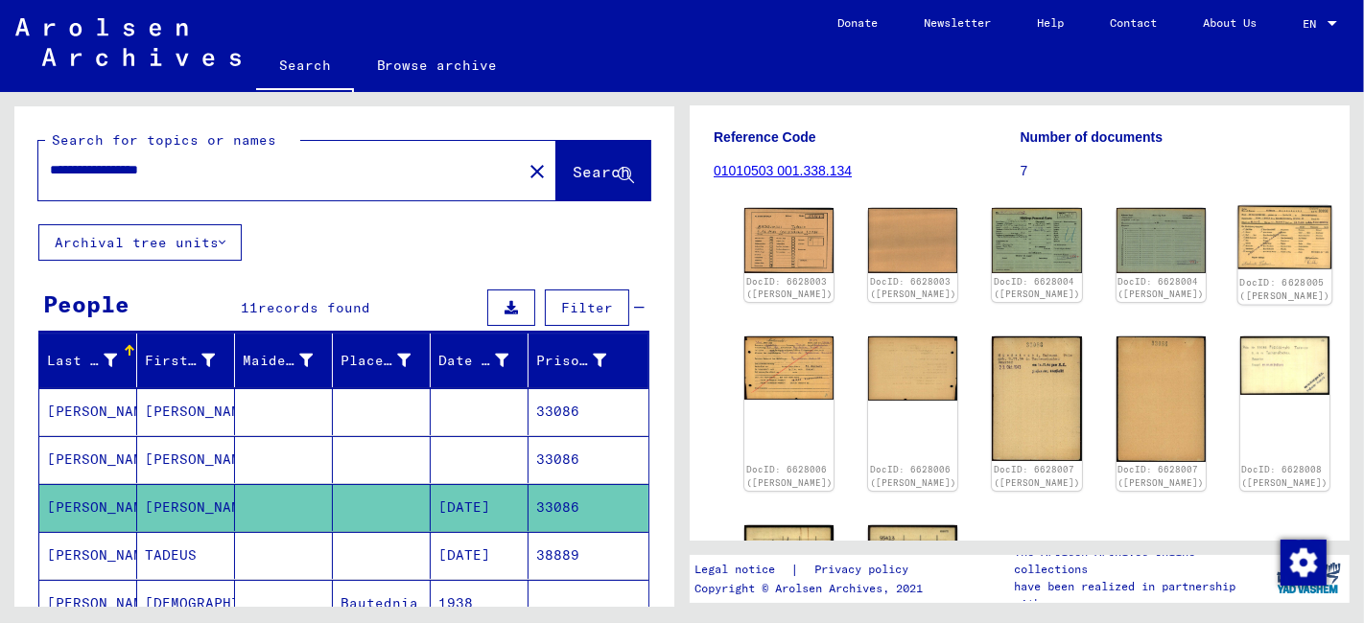
click at [1237, 260] on img at bounding box center [1284, 237] width 94 height 63
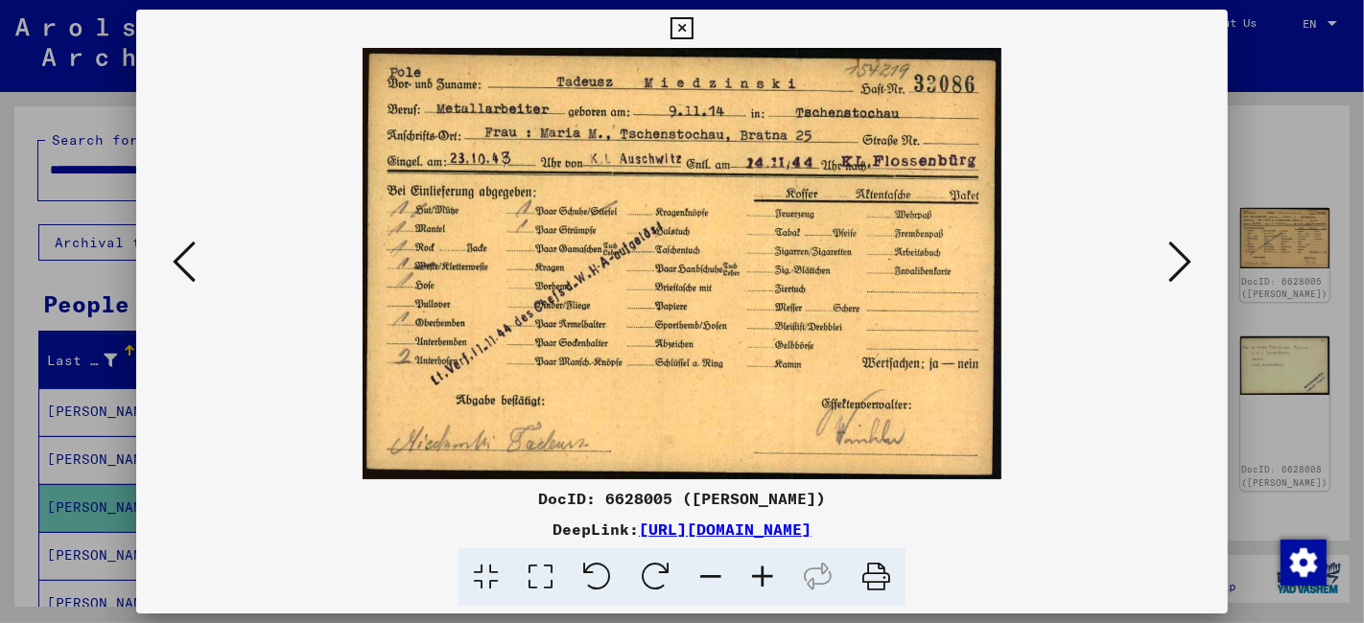
click at [1185, 267] on icon at bounding box center [1179, 262] width 23 height 46
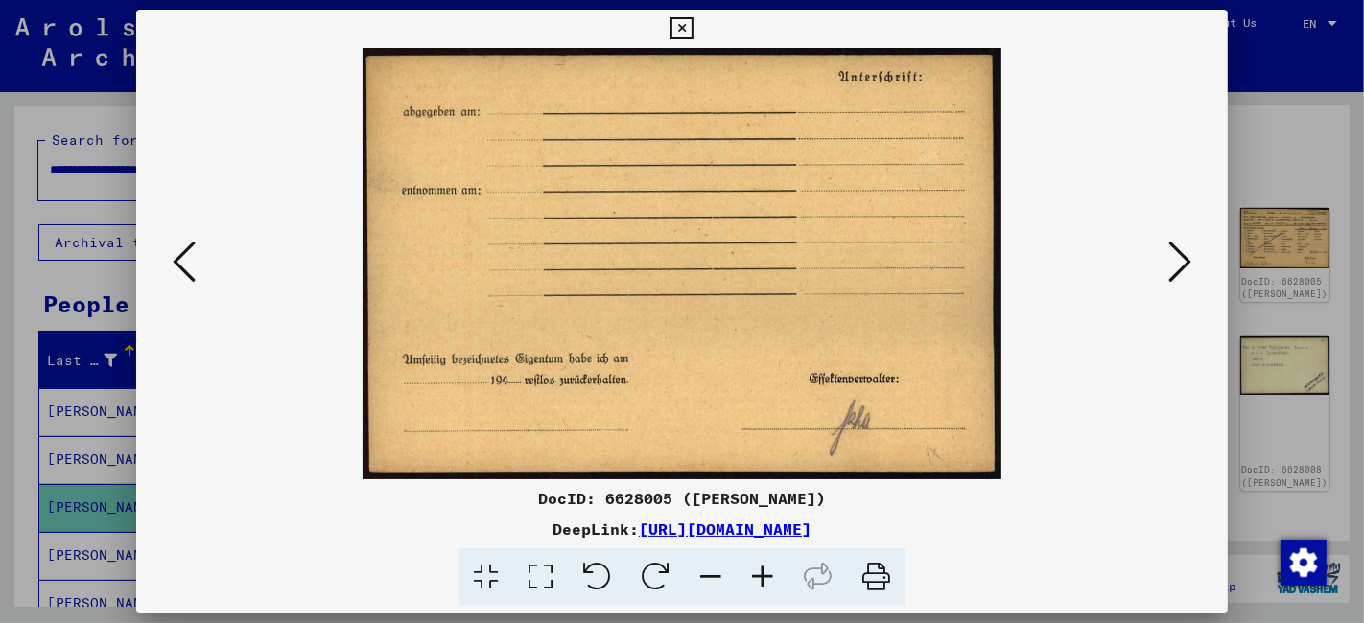
drag, startPoint x: 680, startPoint y: 26, endPoint x: 604, endPoint y: 54, distance: 80.7
click at [676, 26] on icon at bounding box center [681, 28] width 22 height 23
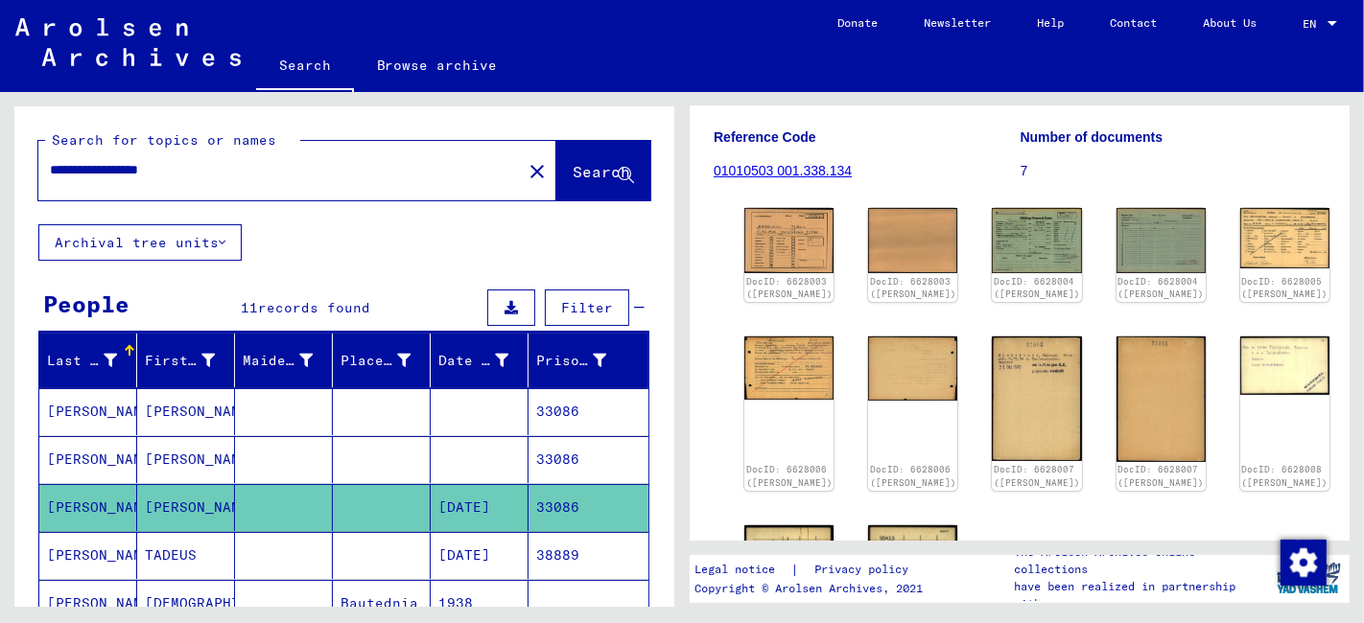
drag, startPoint x: 224, startPoint y: 175, endPoint x: -12, endPoint y: 178, distance: 236.9
click at [0, 178] on html "**********" at bounding box center [682, 311] width 1364 height 623
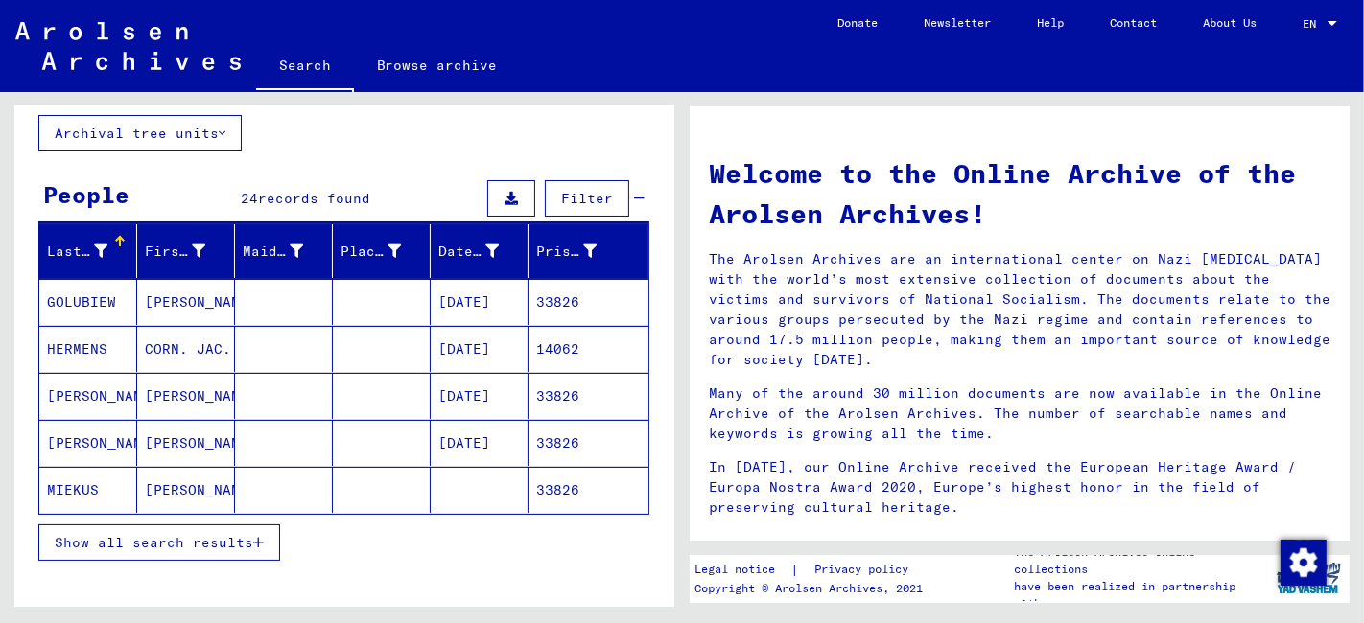
scroll to position [319, 0]
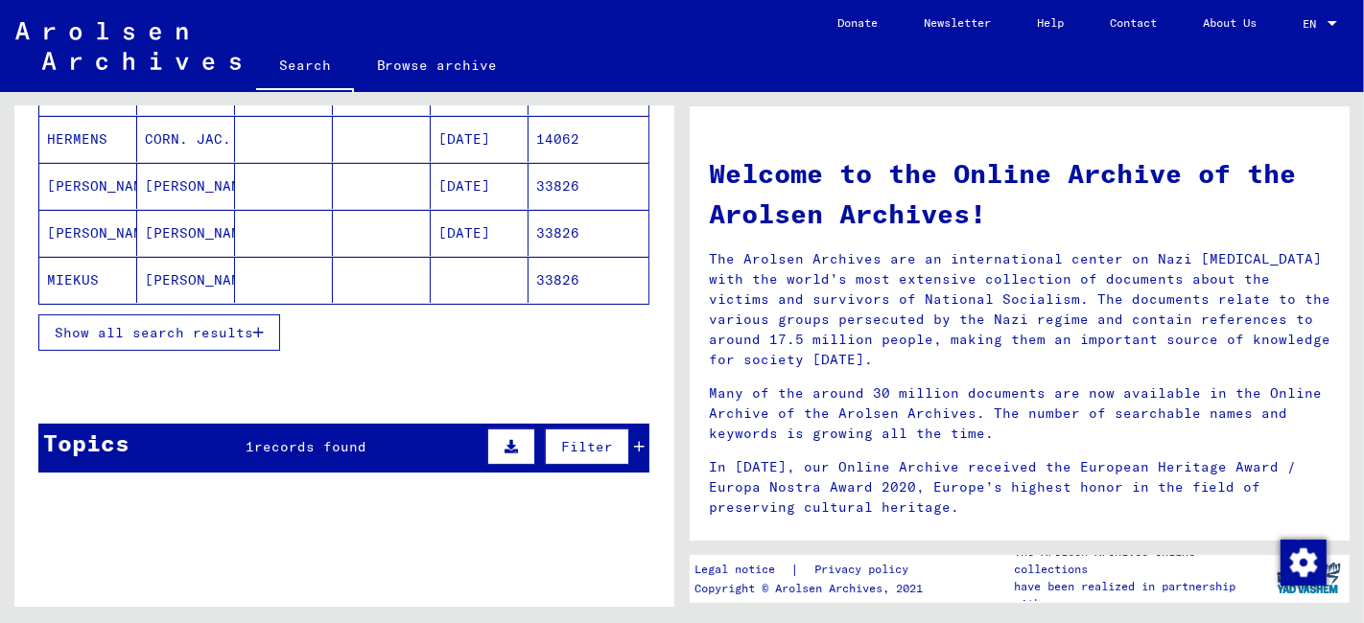
click at [142, 330] on span "Show all search results" at bounding box center [154, 332] width 198 height 17
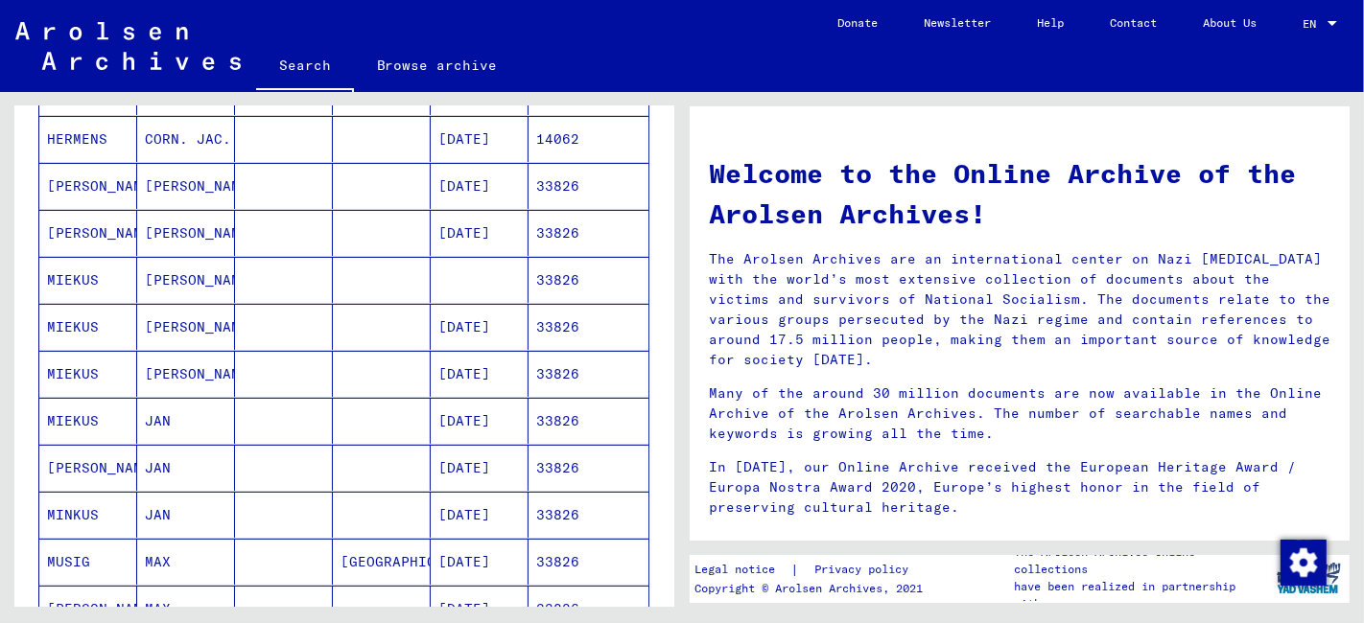
click at [302, 319] on mat-cell at bounding box center [284, 327] width 98 height 46
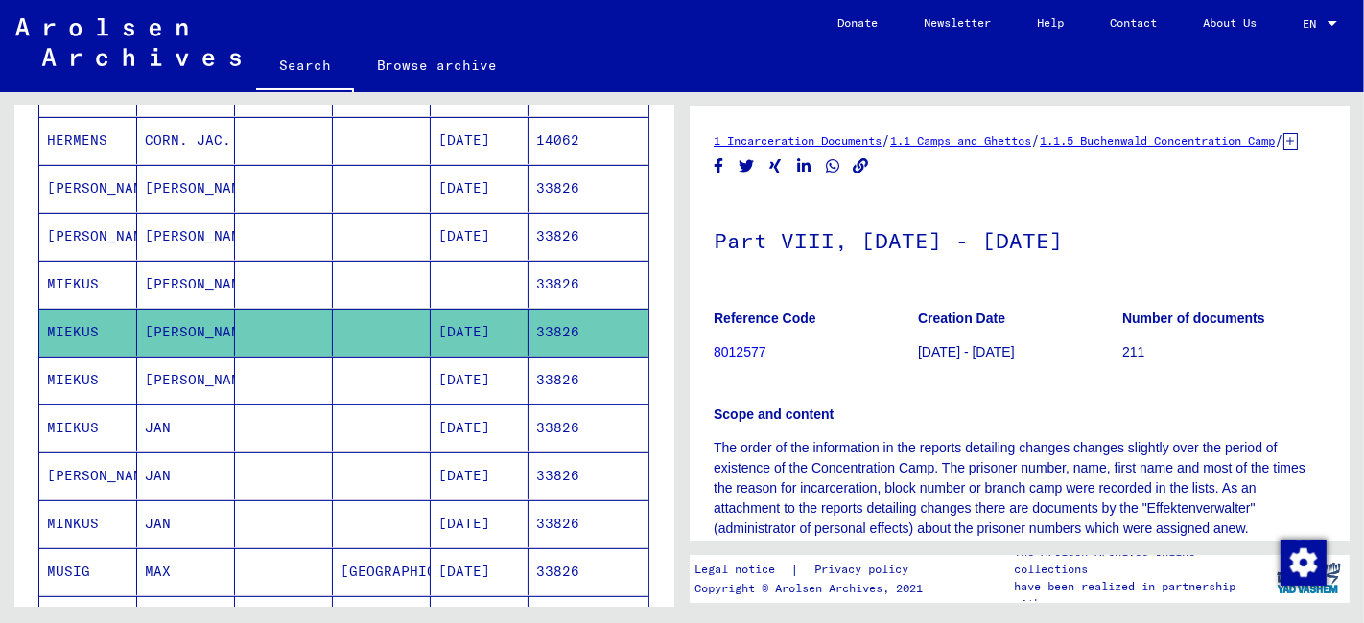
click at [295, 369] on mat-cell at bounding box center [284, 380] width 98 height 47
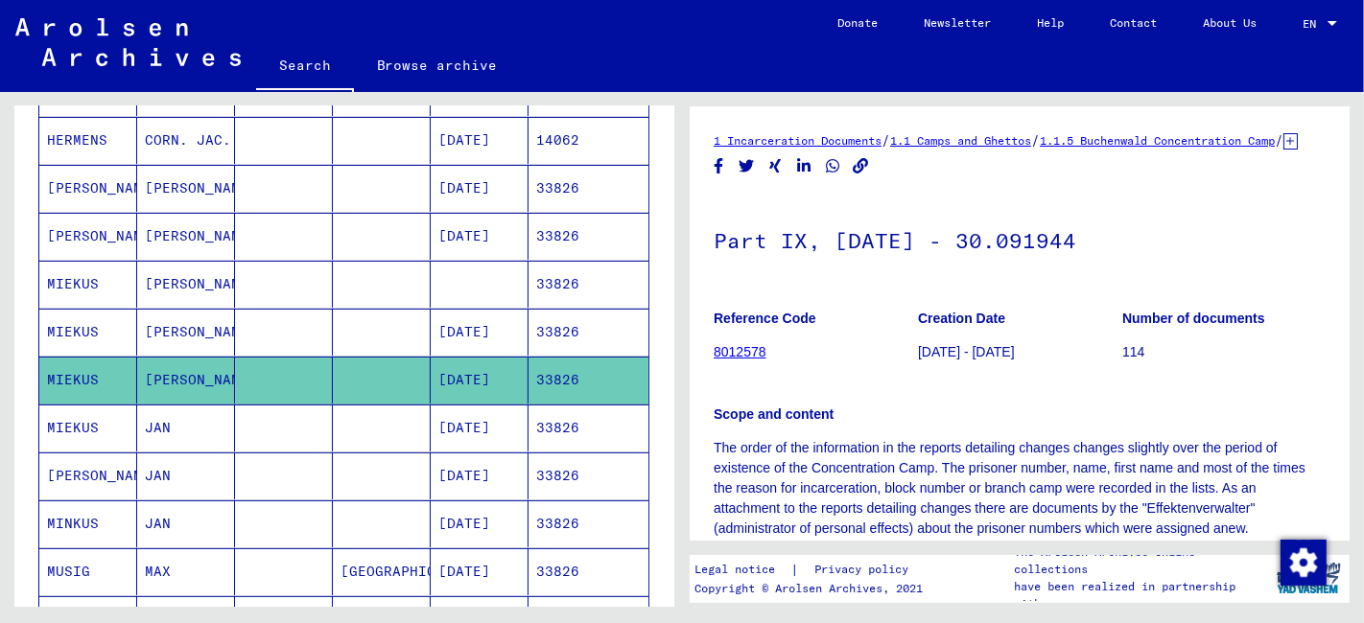
click at [296, 421] on mat-cell at bounding box center [284, 428] width 98 height 47
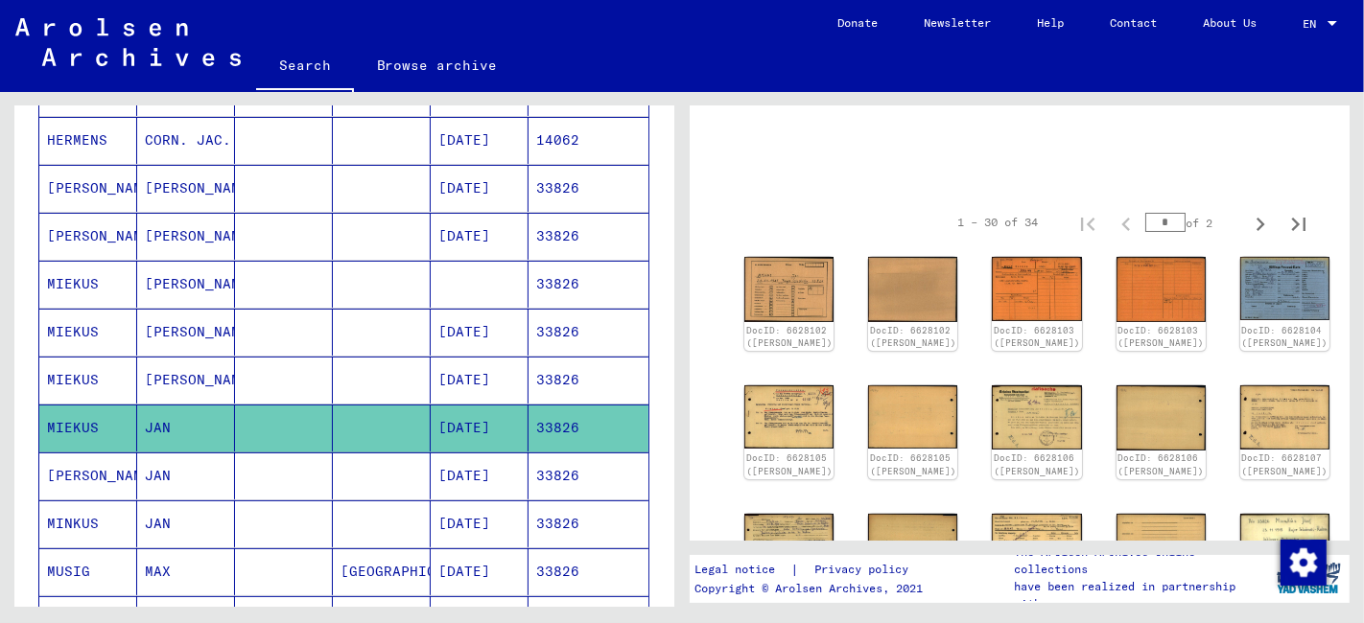
scroll to position [106, 0]
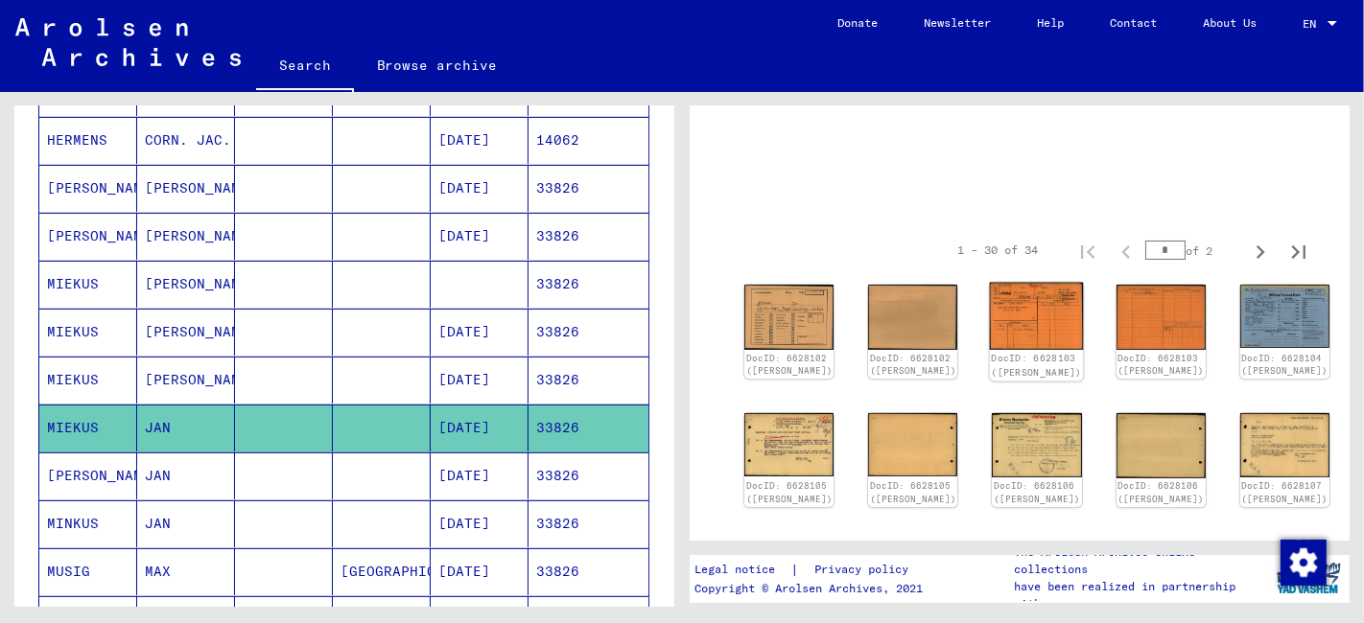
click at [990, 311] on img at bounding box center [1037, 316] width 94 height 67
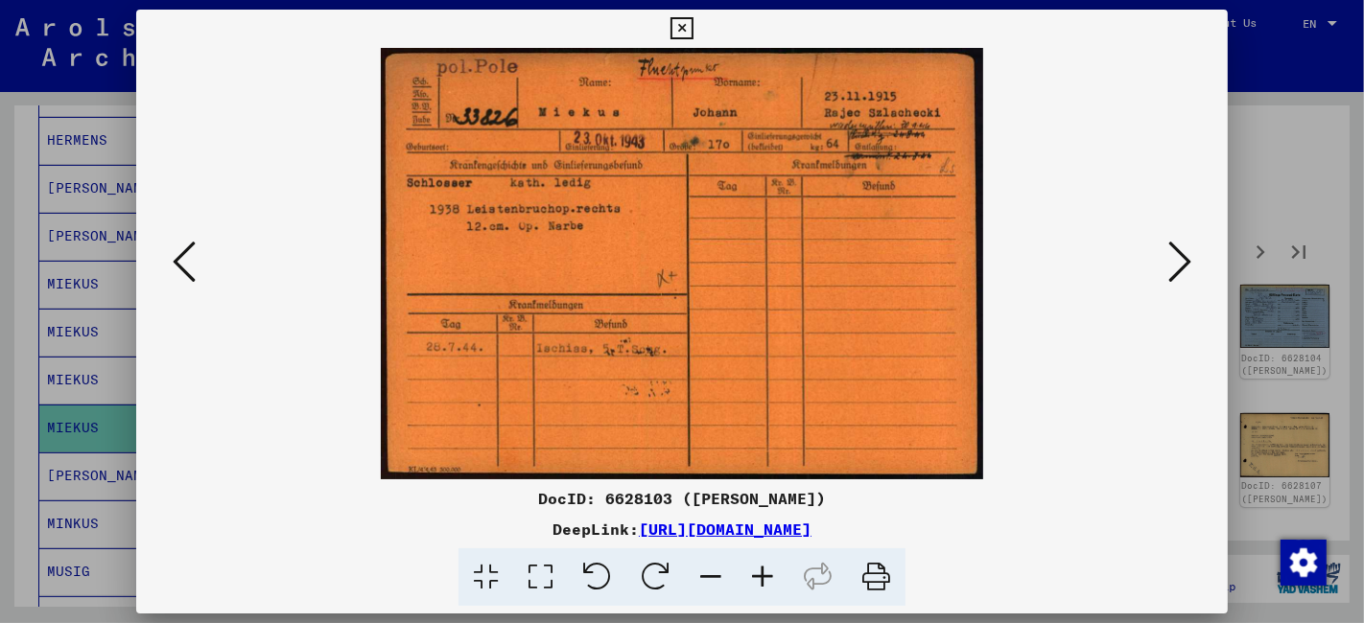
click at [1179, 269] on icon at bounding box center [1179, 262] width 23 height 46
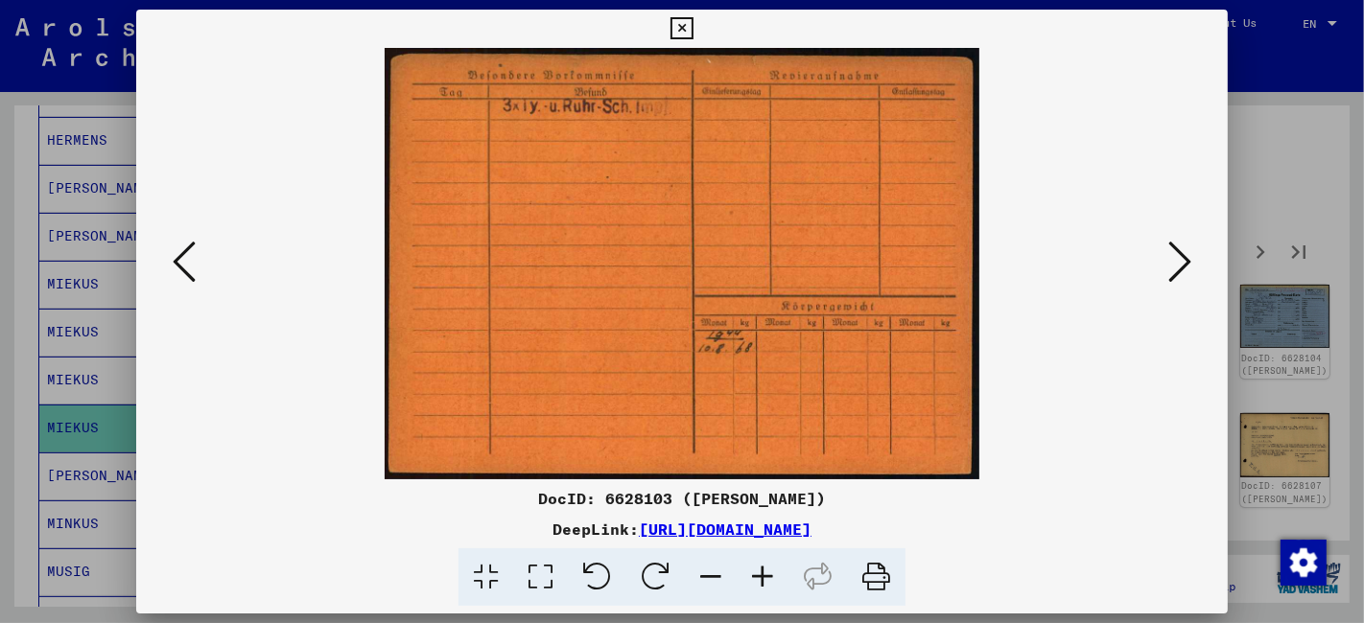
click at [1179, 269] on icon at bounding box center [1179, 262] width 23 height 46
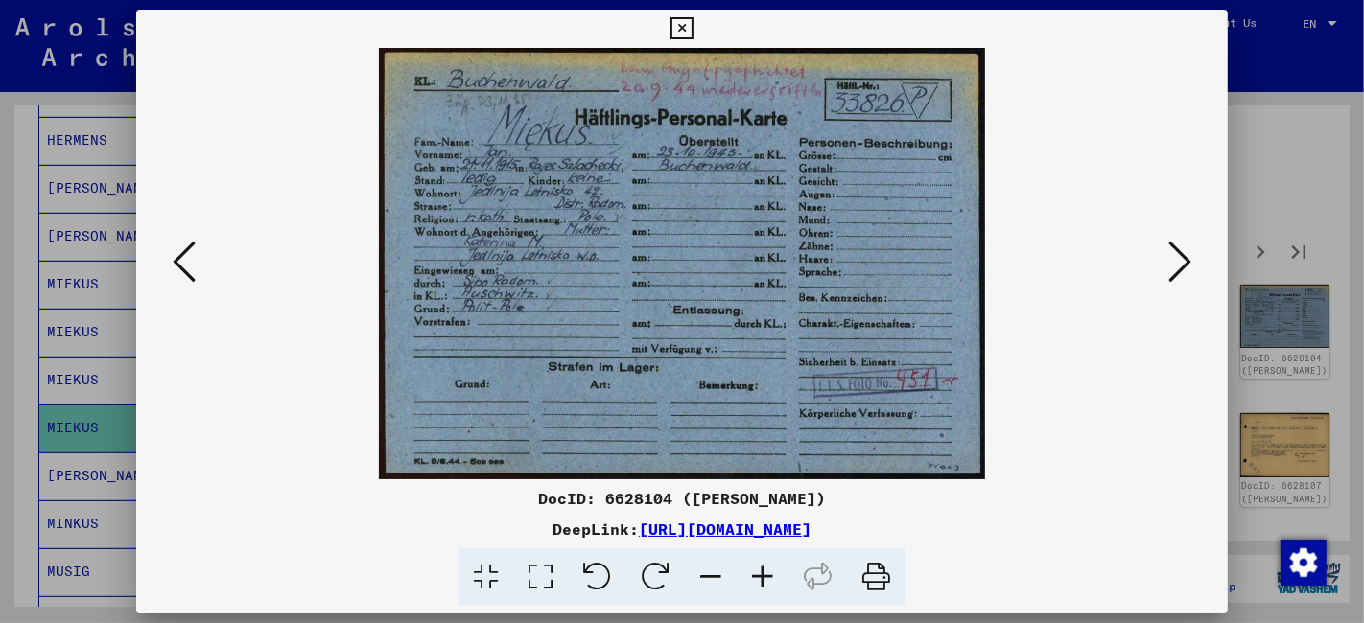
click at [1179, 269] on icon at bounding box center [1179, 262] width 23 height 46
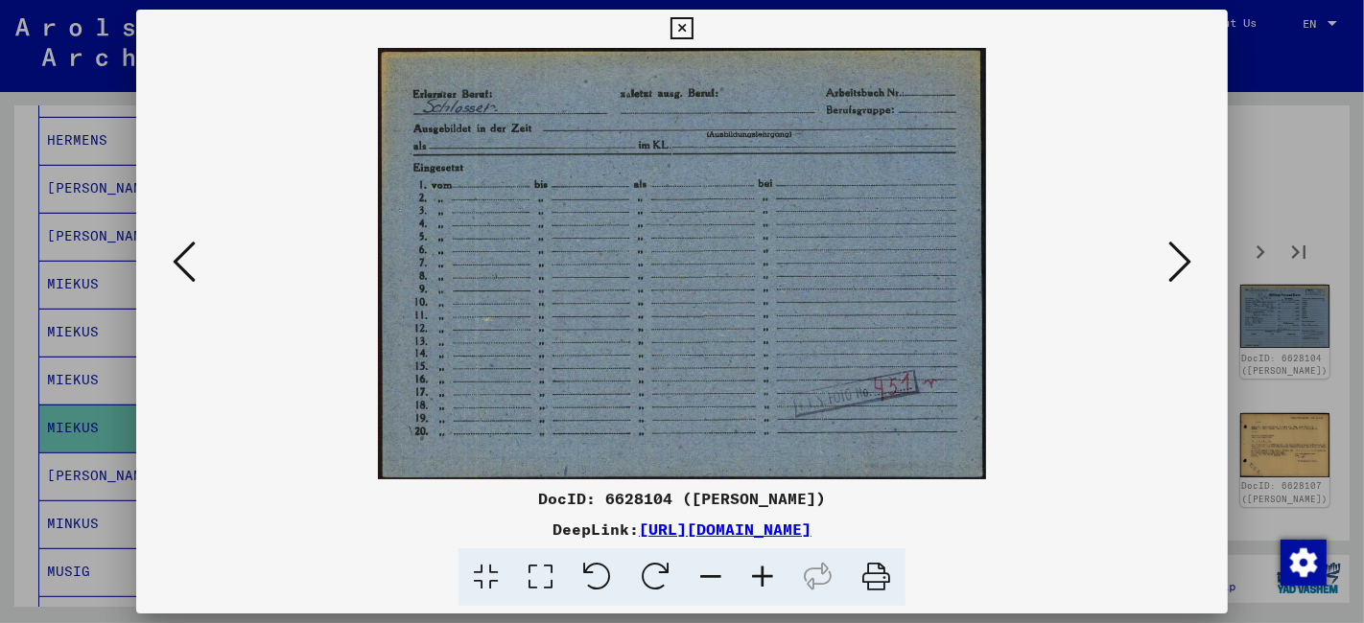
click at [1179, 269] on icon at bounding box center [1179, 262] width 23 height 46
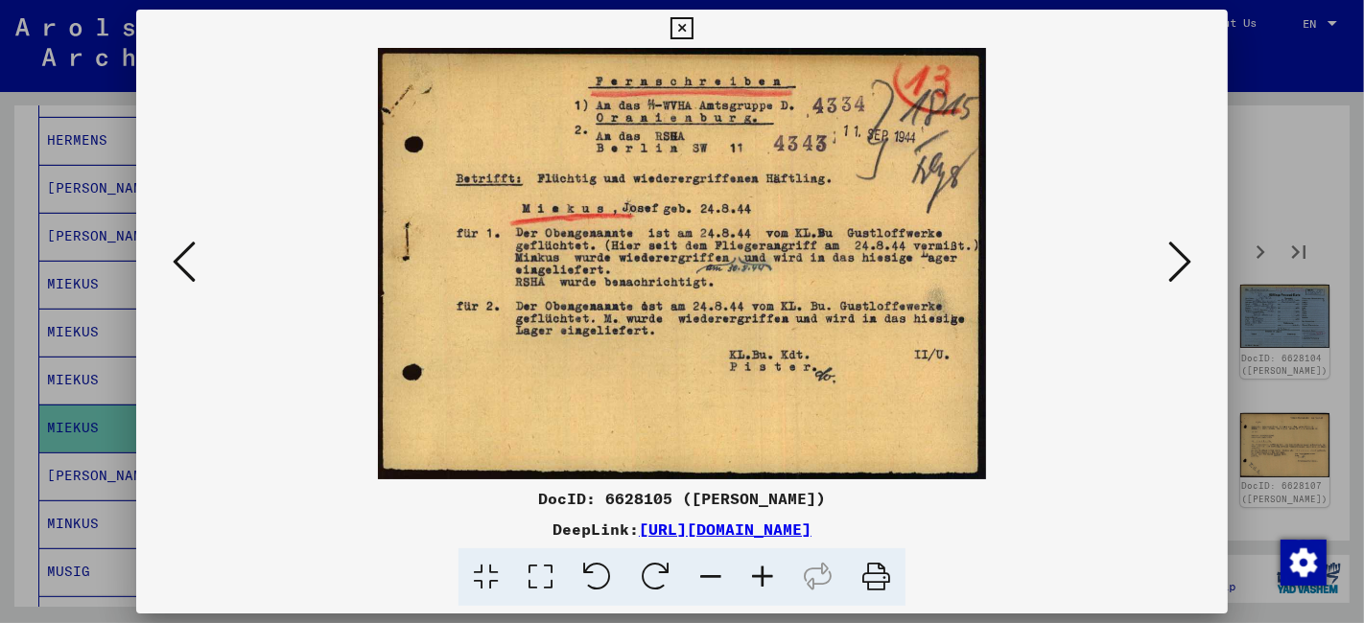
click at [1179, 269] on icon at bounding box center [1179, 262] width 23 height 46
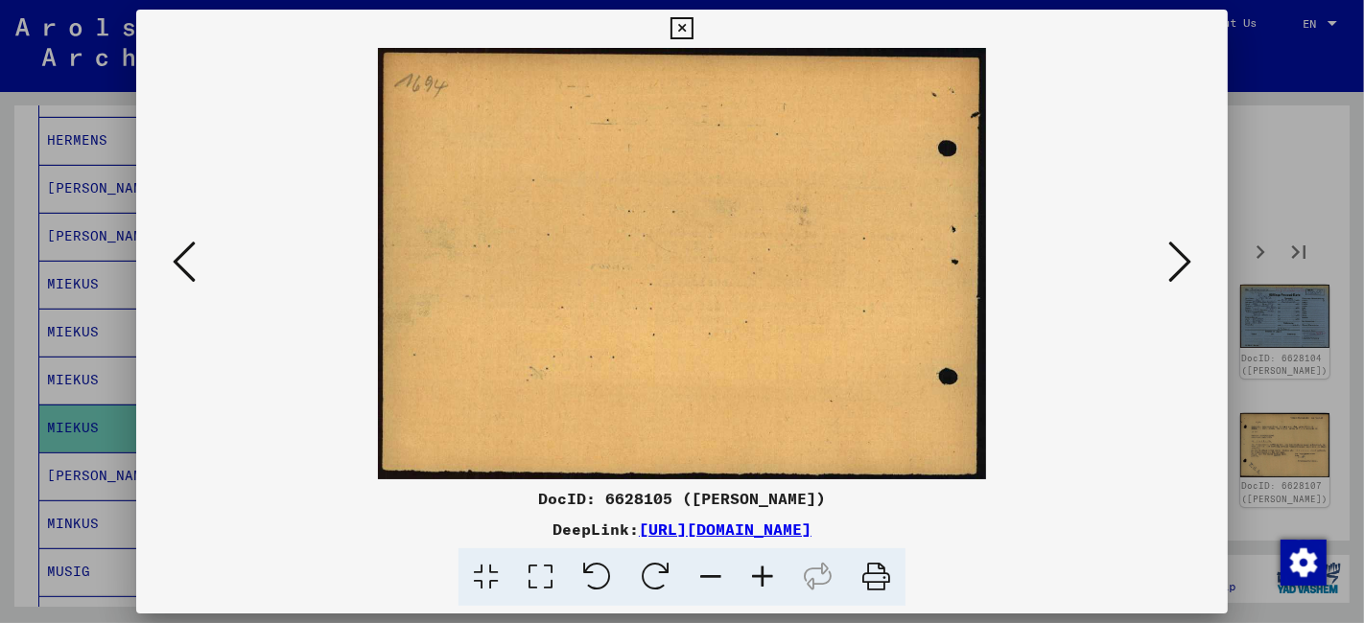
click at [1179, 269] on icon at bounding box center [1179, 262] width 23 height 46
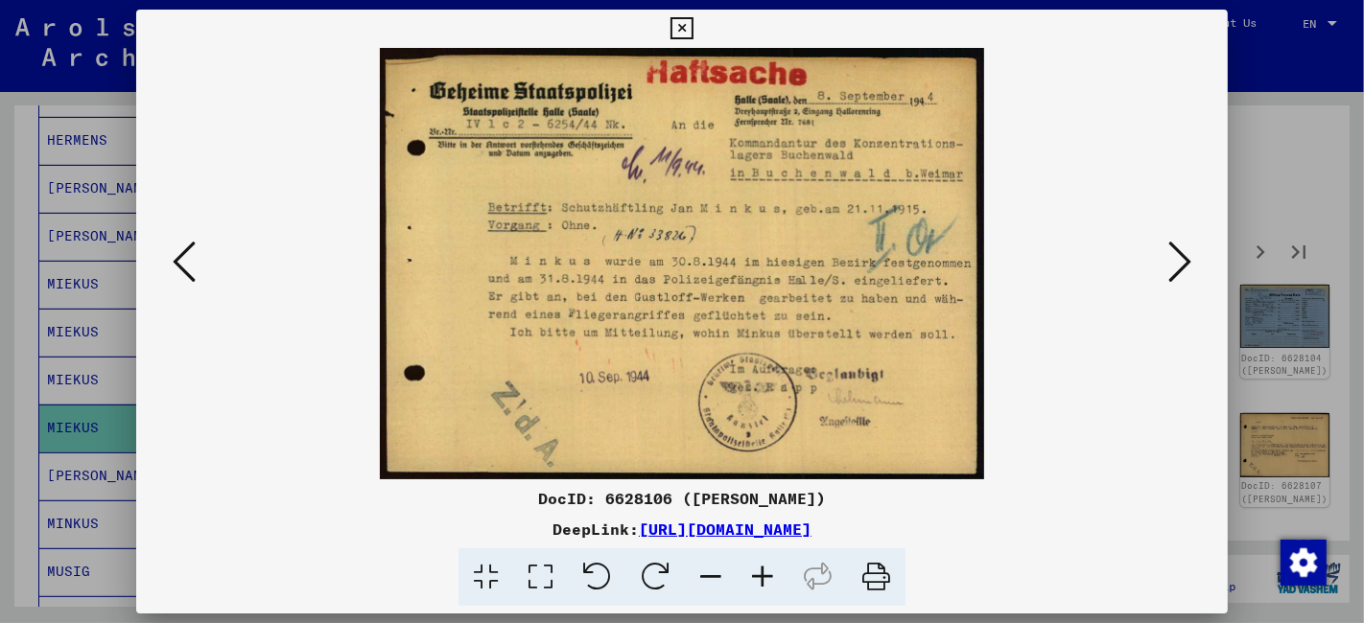
click at [1179, 269] on icon at bounding box center [1179, 262] width 23 height 46
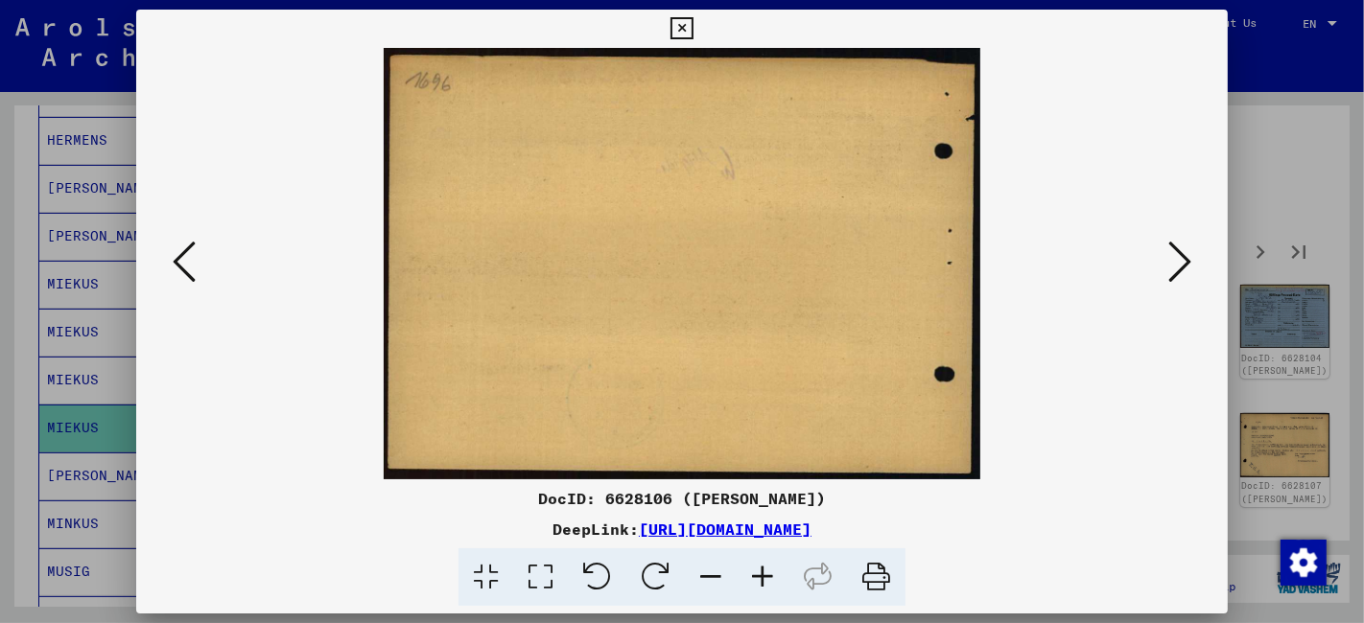
click at [1179, 269] on icon at bounding box center [1179, 262] width 23 height 46
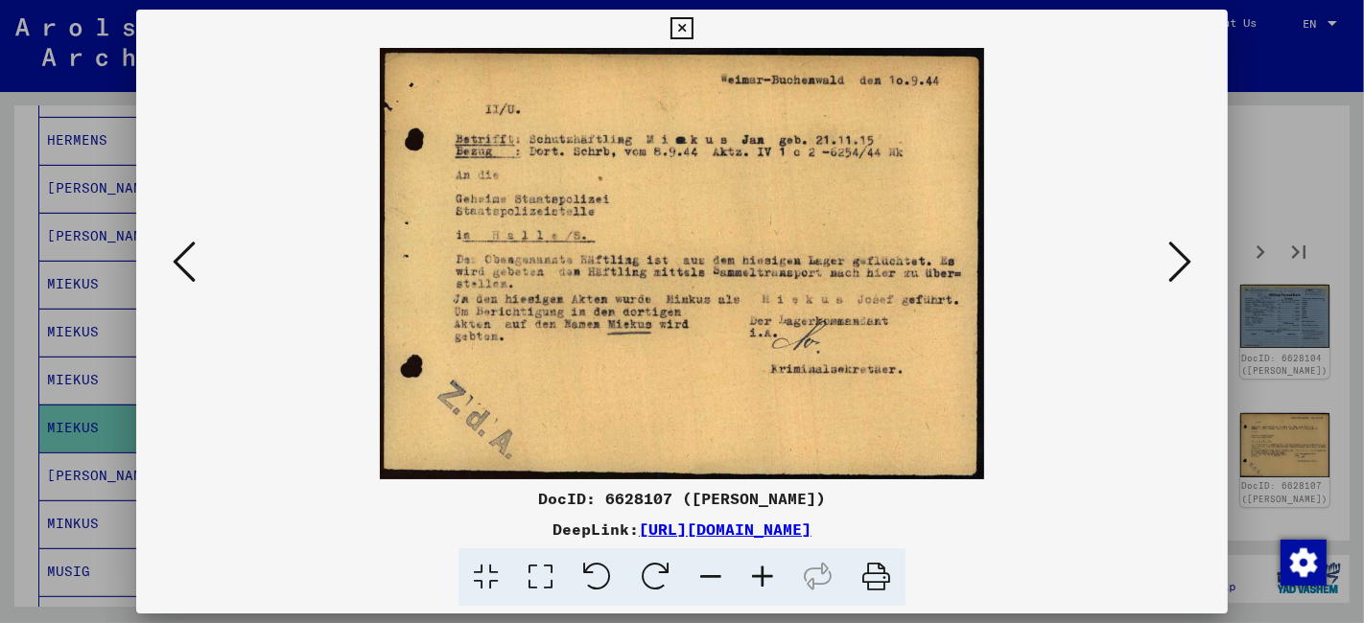
click at [1179, 269] on icon at bounding box center [1179, 262] width 23 height 46
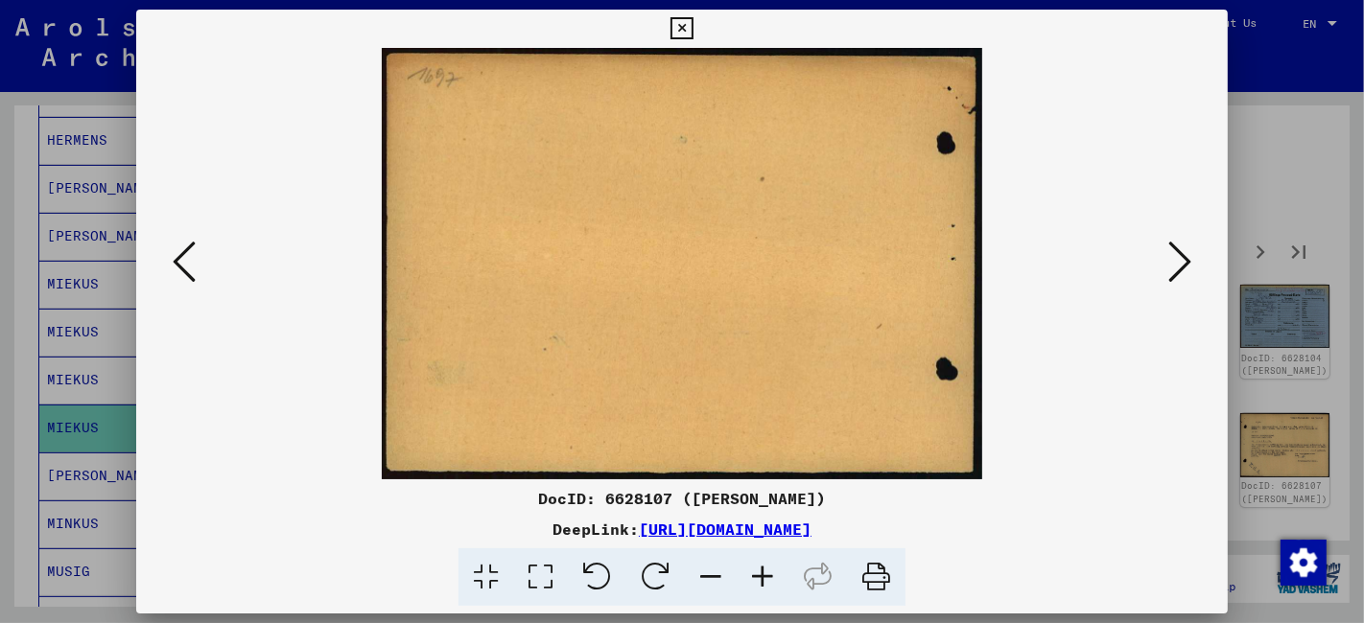
click at [1179, 269] on icon at bounding box center [1179, 262] width 23 height 46
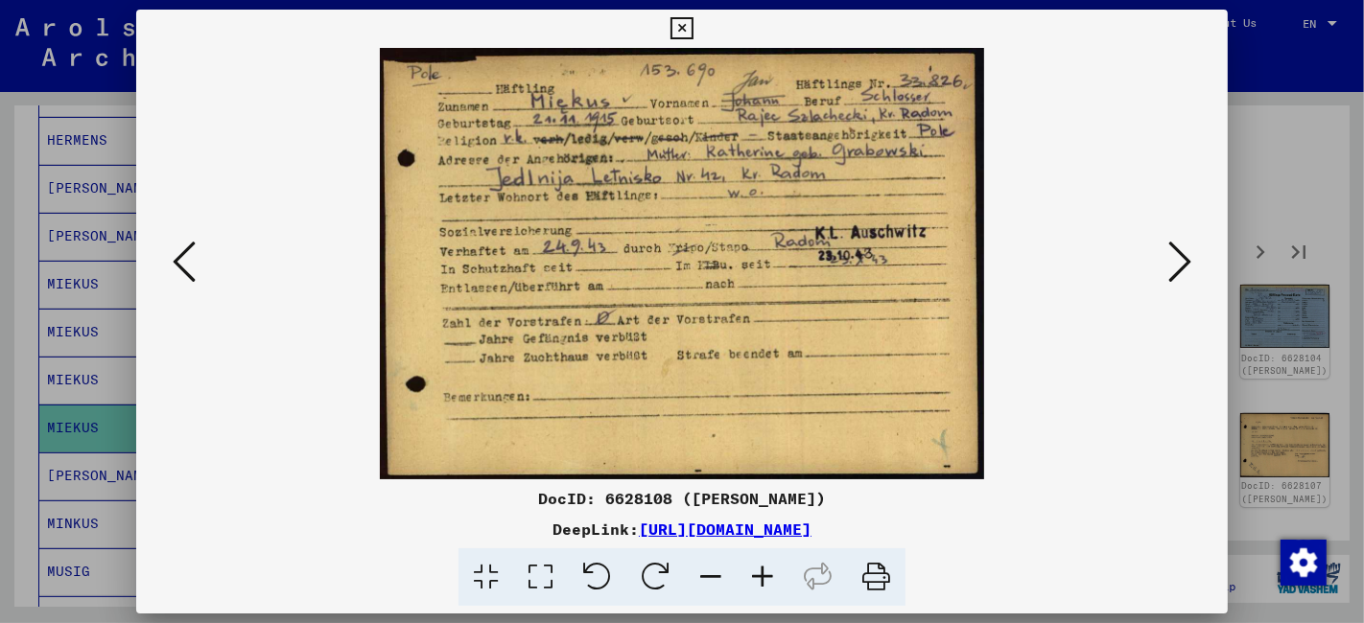
click at [1184, 263] on icon at bounding box center [1179, 262] width 23 height 46
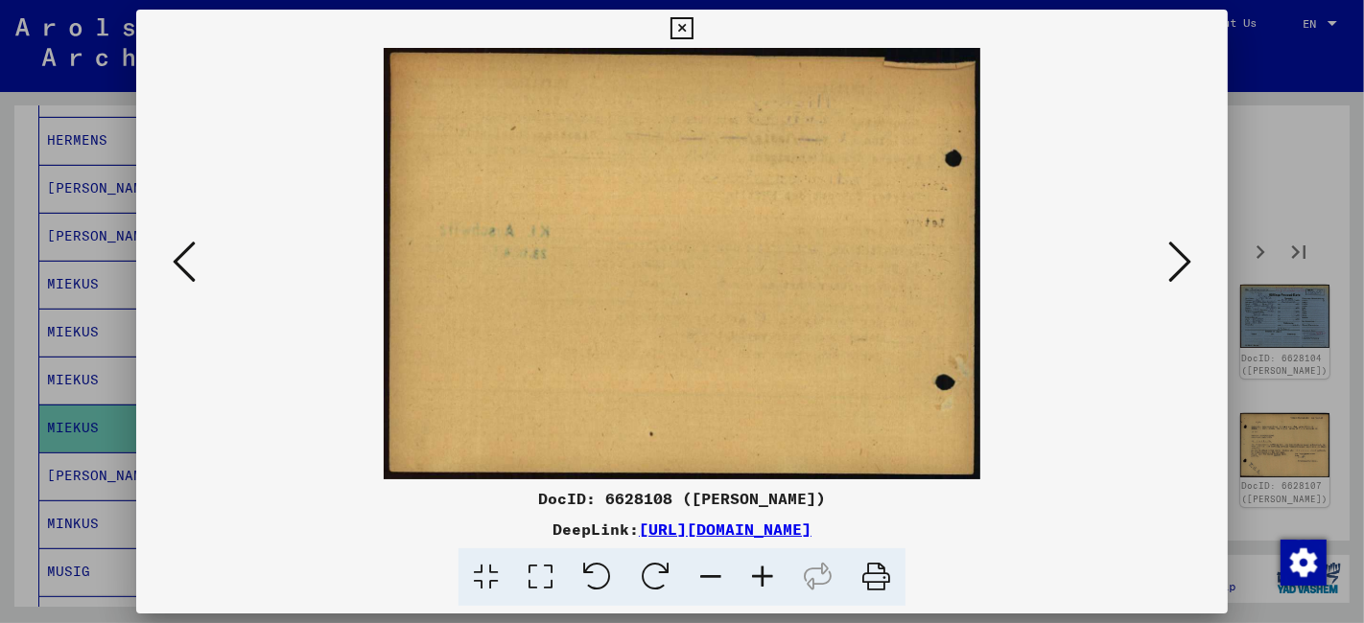
click at [1184, 263] on icon at bounding box center [1179, 262] width 23 height 46
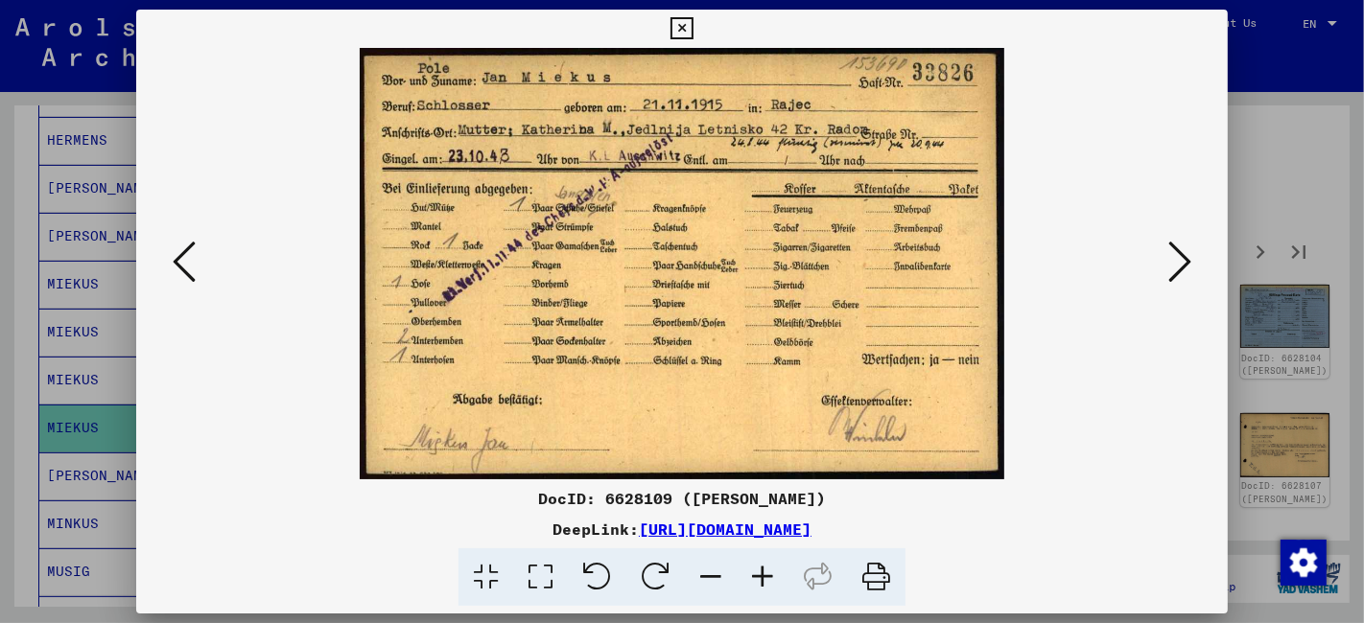
click at [1180, 259] on icon at bounding box center [1179, 262] width 23 height 46
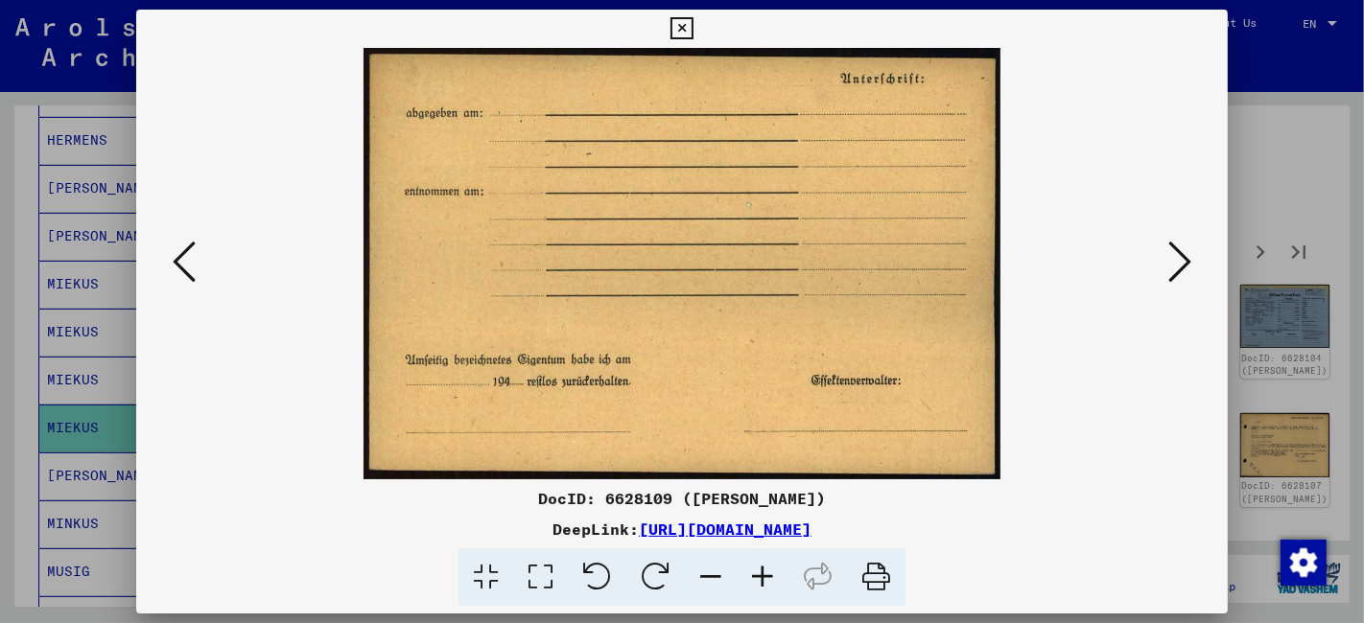
click at [1180, 259] on icon at bounding box center [1179, 262] width 23 height 46
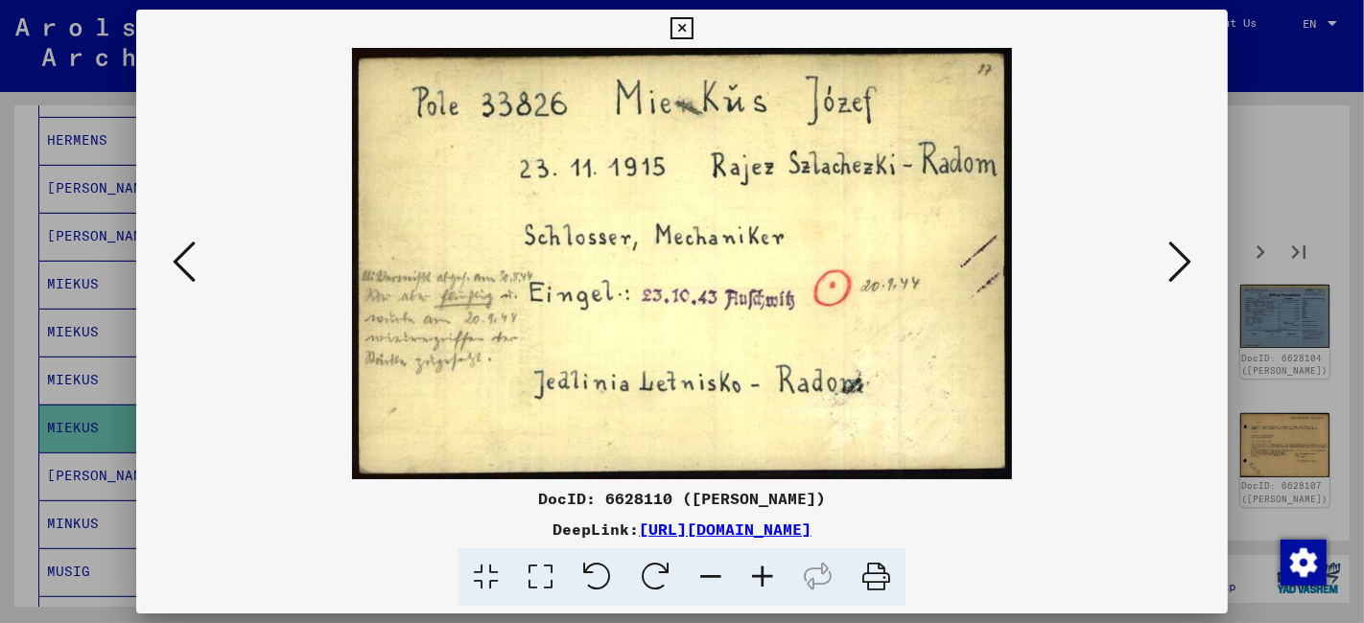
click at [682, 30] on icon at bounding box center [681, 28] width 22 height 23
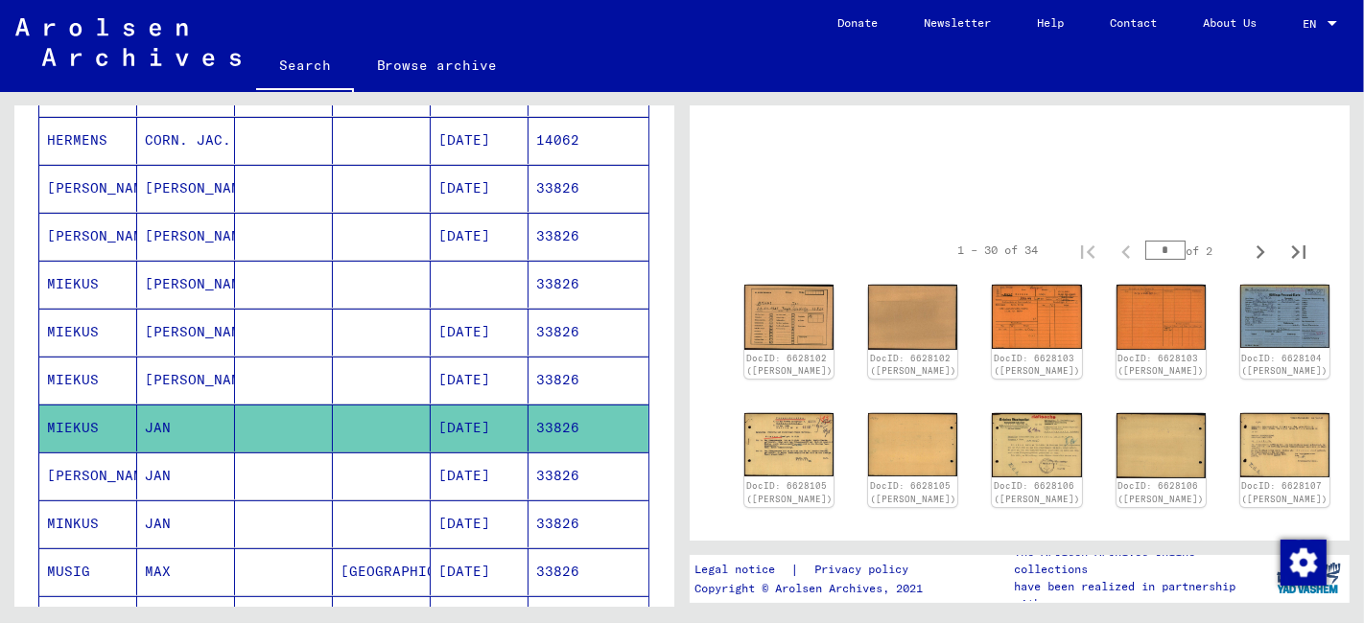
scroll to position [0, 0]
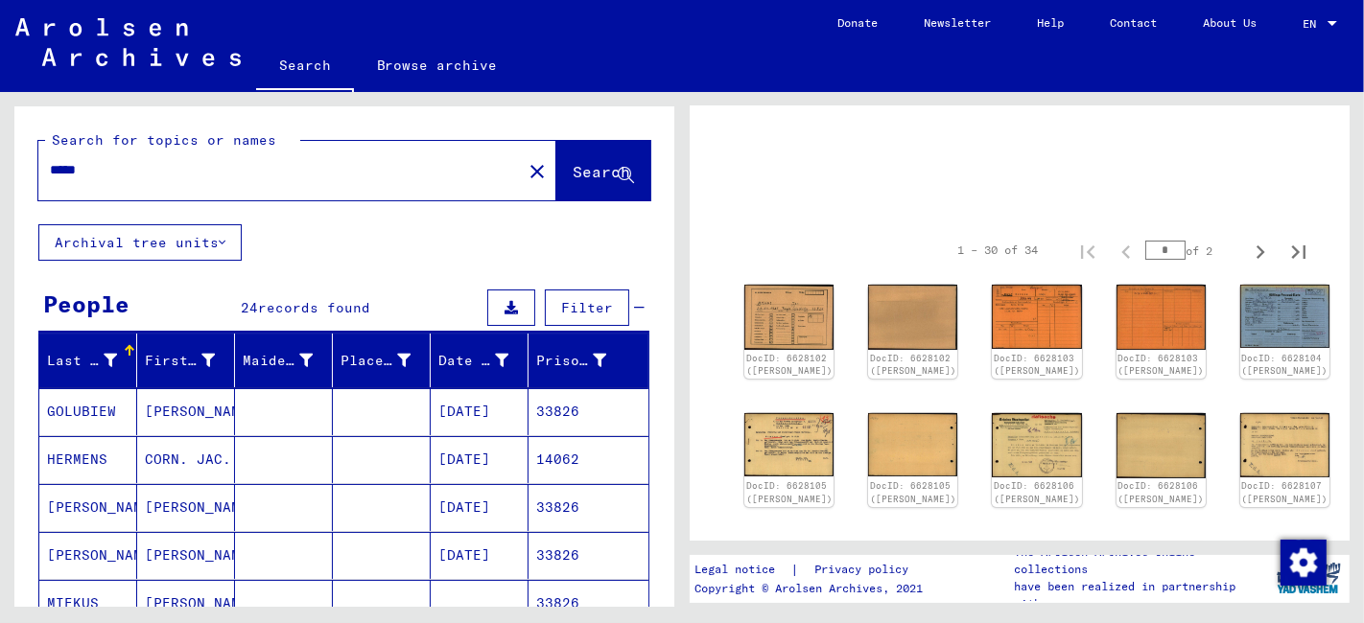
drag, startPoint x: 119, startPoint y: 173, endPoint x: 2, endPoint y: 177, distance: 117.1
click at [2, 177] on div "Search for topics or names ***** close Search Archival tree units People 24 rec…" at bounding box center [341, 349] width 682 height 515
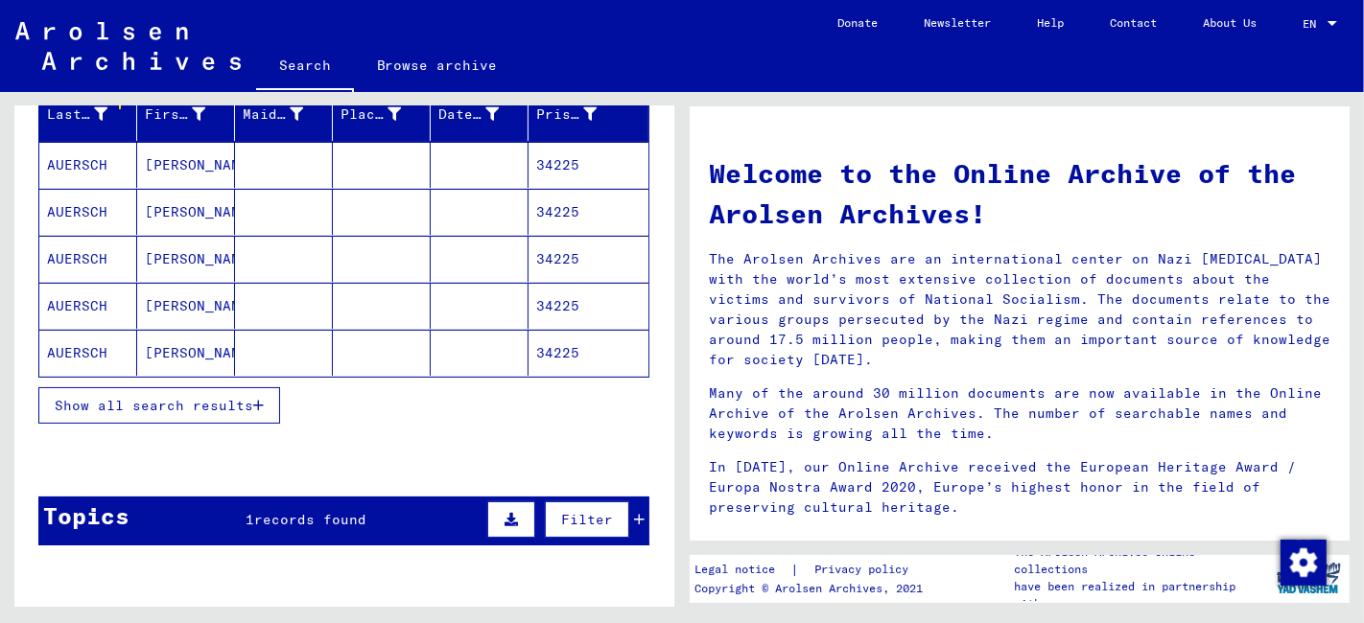
scroll to position [213, 0]
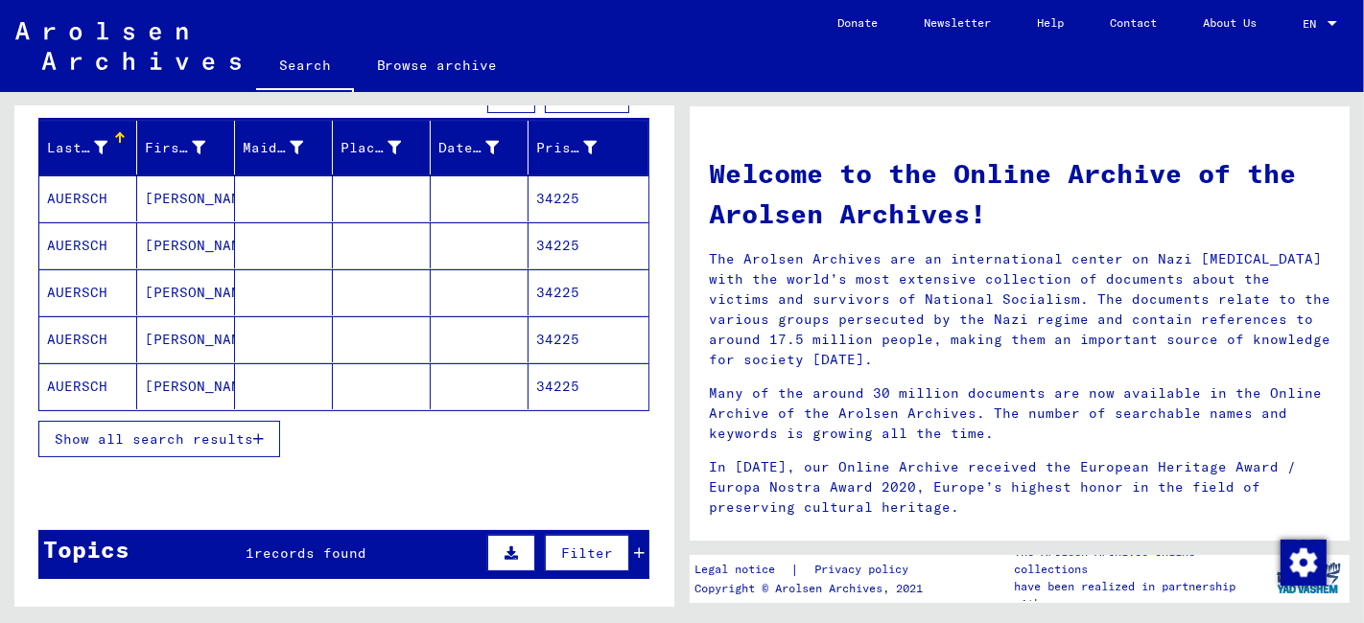
click at [146, 432] on span "Show all search results" at bounding box center [154, 439] width 198 height 17
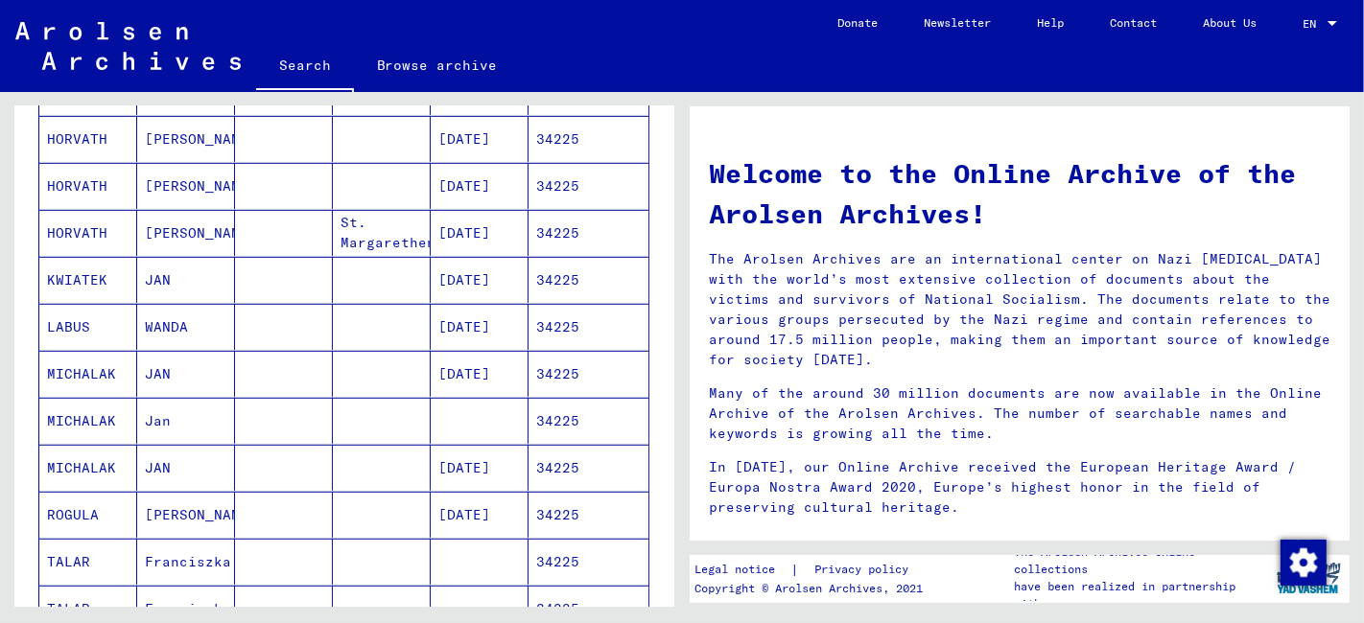
scroll to position [852, 0]
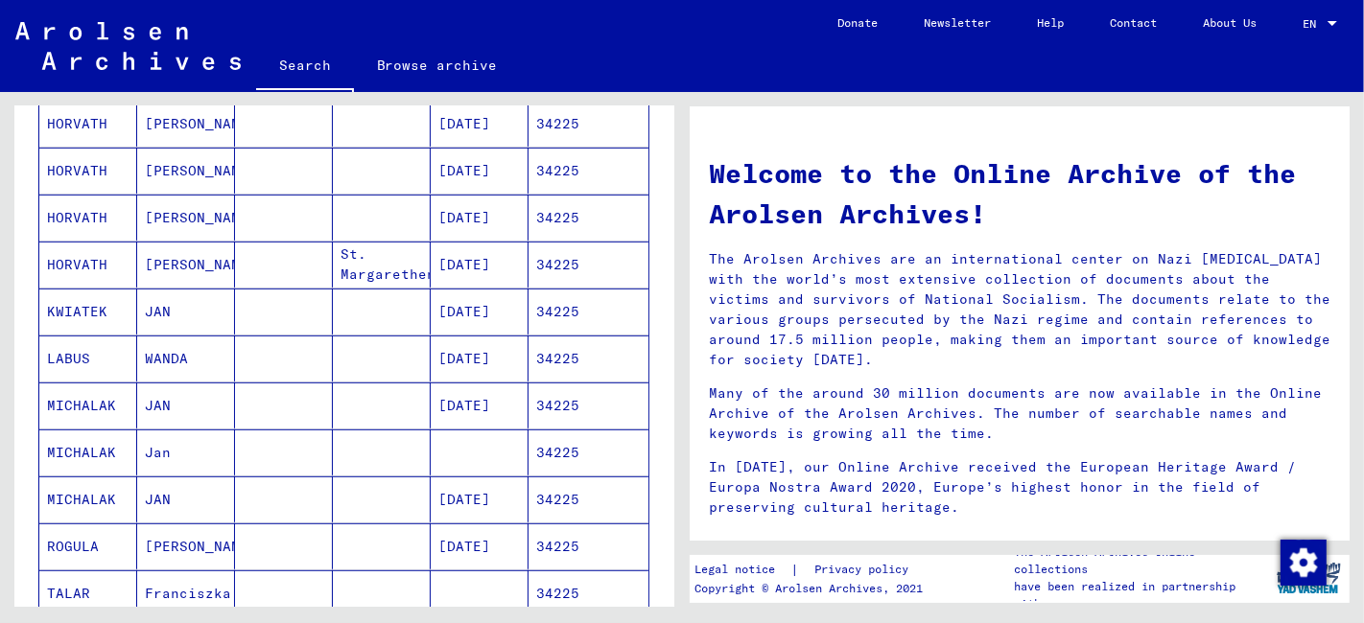
click at [274, 497] on mat-cell at bounding box center [284, 500] width 98 height 46
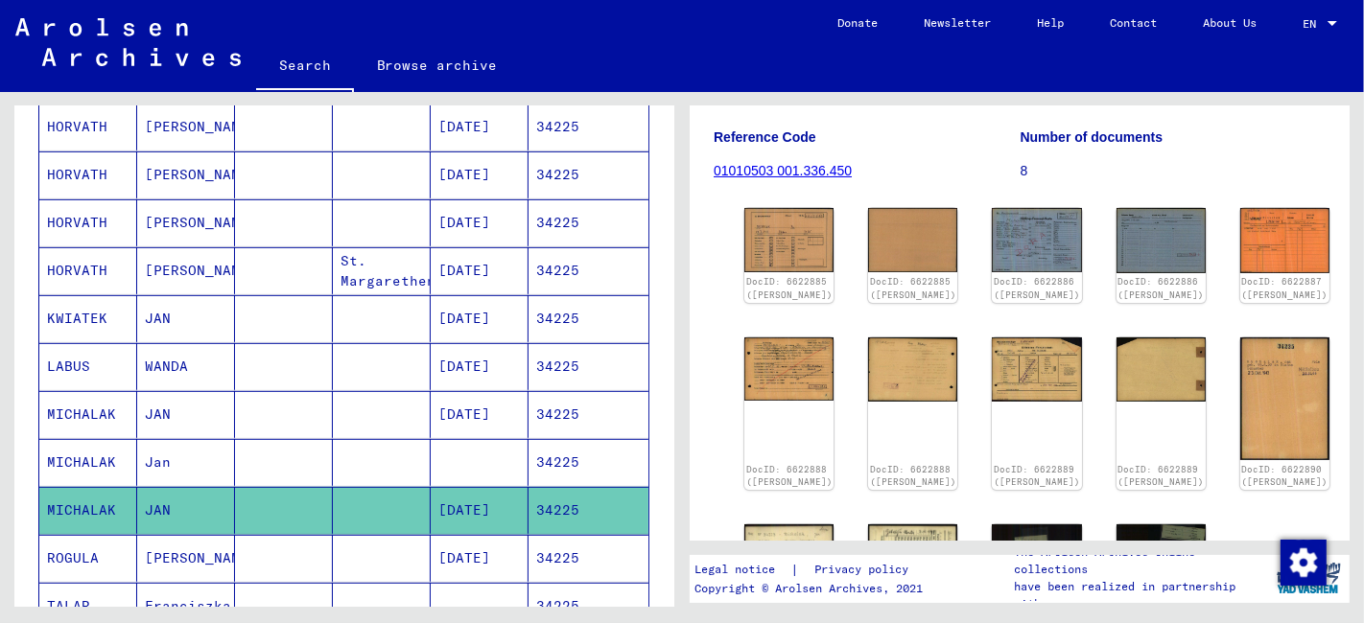
scroll to position [106, 0]
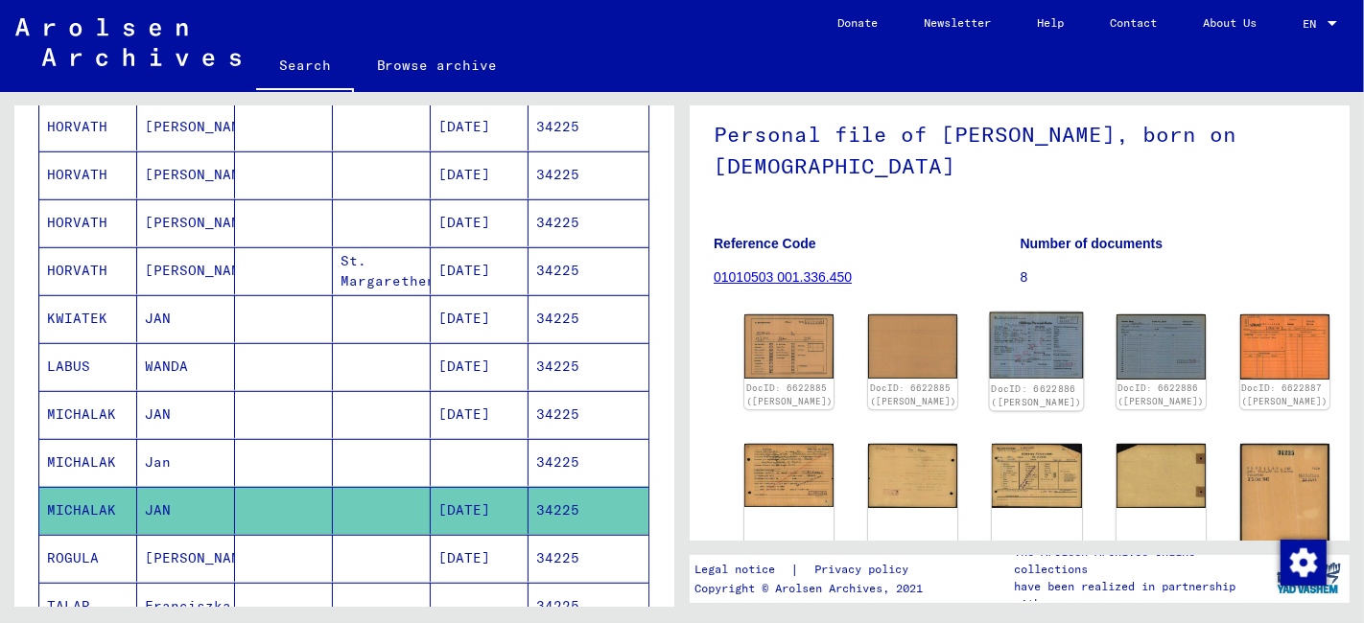
click at [990, 358] on img at bounding box center [1037, 346] width 94 height 67
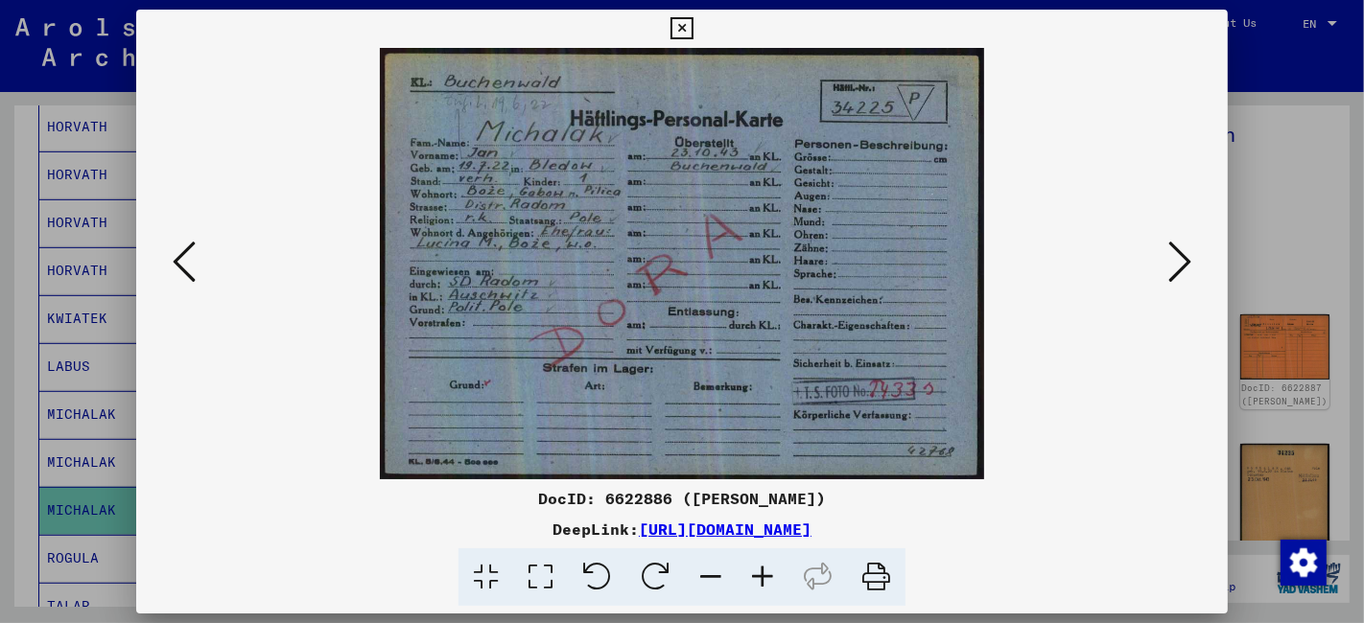
click at [1191, 264] on button at bounding box center [1179, 263] width 35 height 55
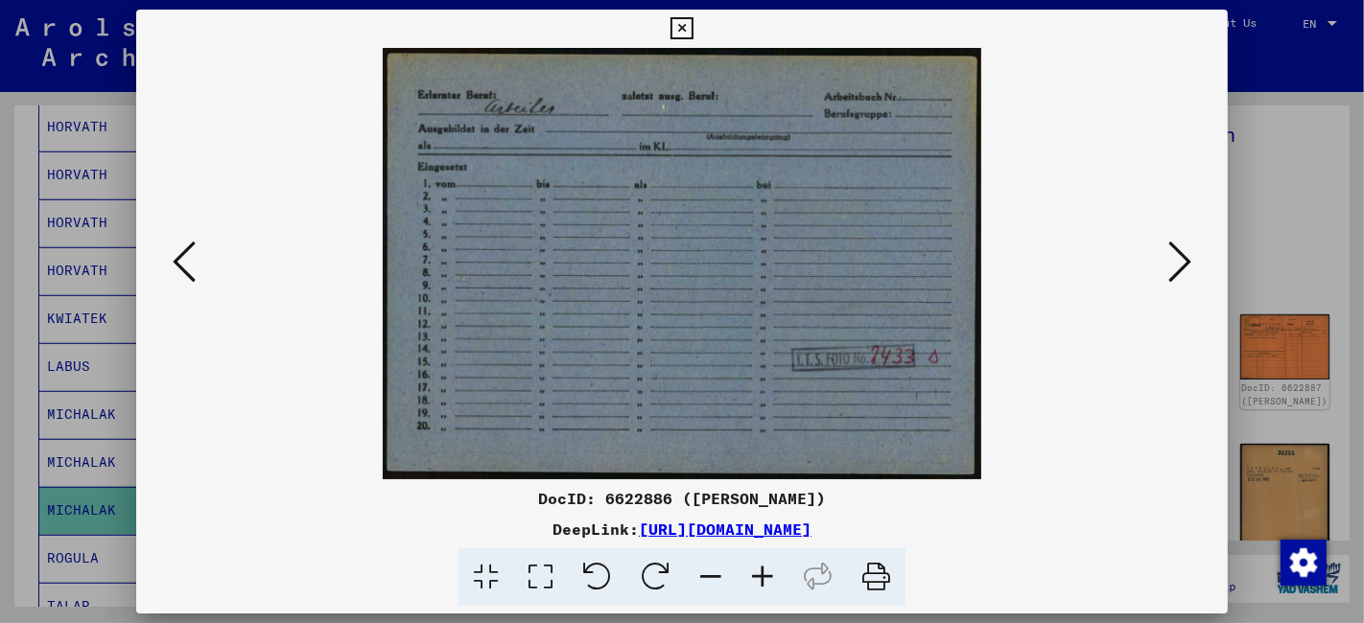
click at [1191, 264] on button at bounding box center [1179, 263] width 35 height 55
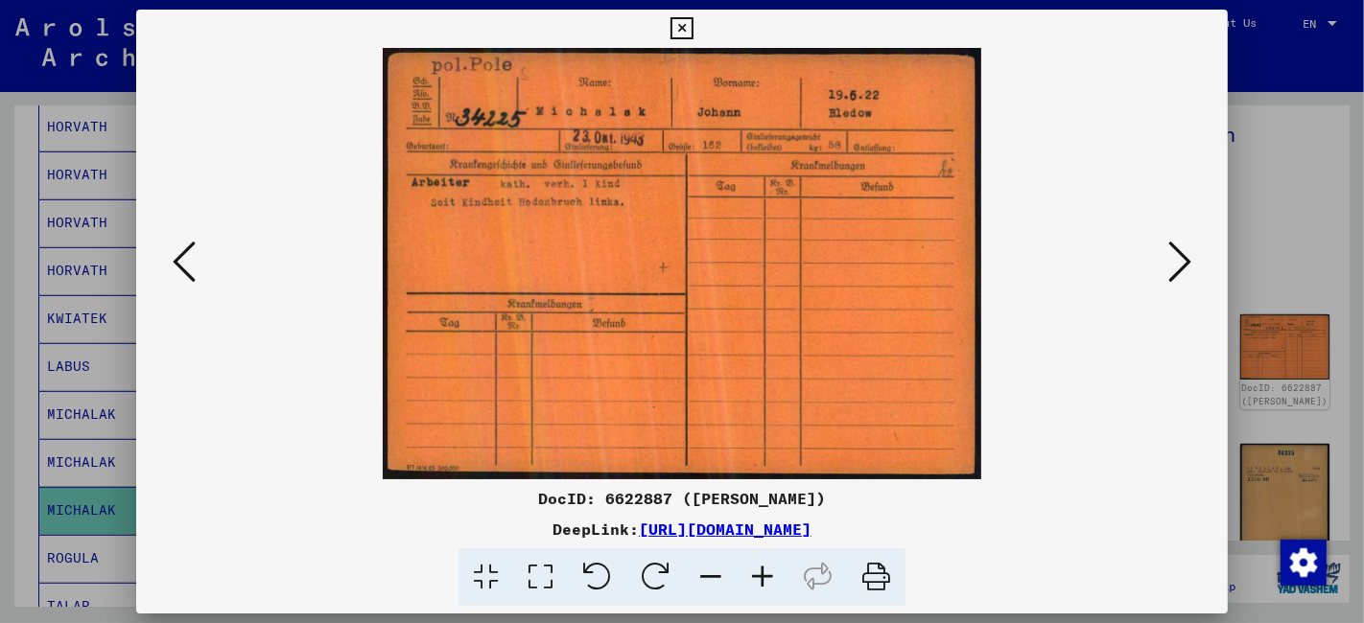
click at [1191, 264] on button at bounding box center [1179, 263] width 35 height 55
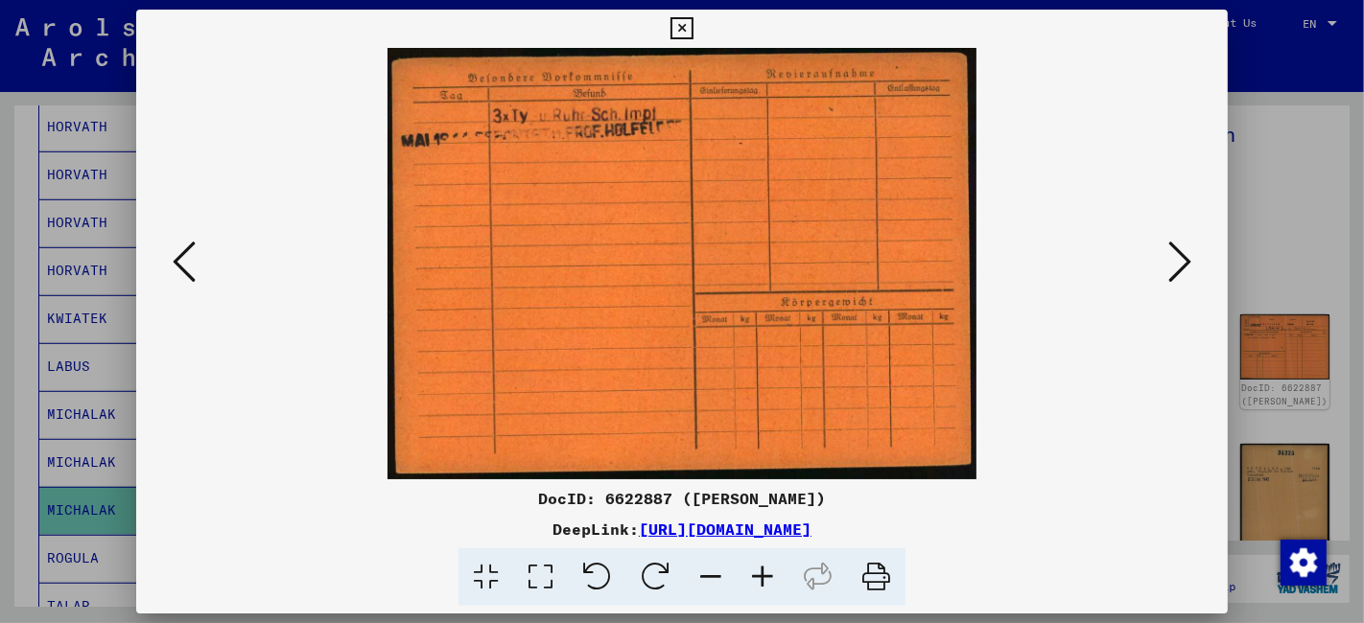
click at [1191, 264] on button at bounding box center [1179, 263] width 35 height 55
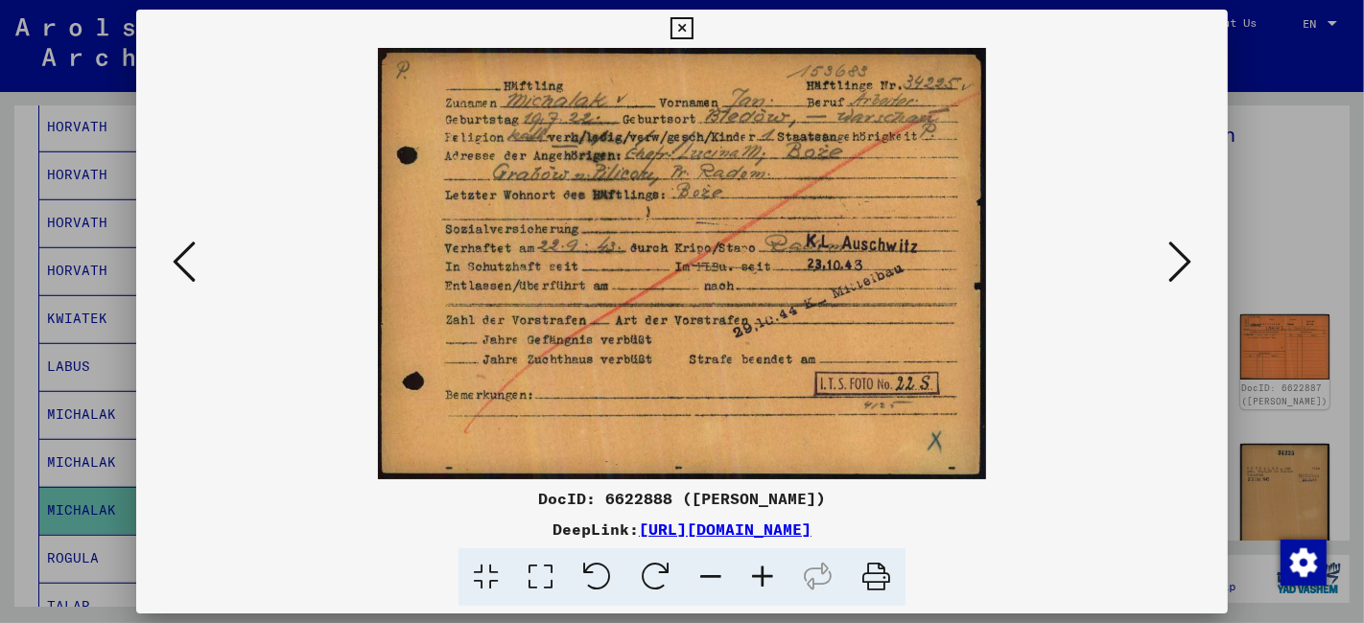
click at [542, 575] on icon at bounding box center [540, 578] width 55 height 58
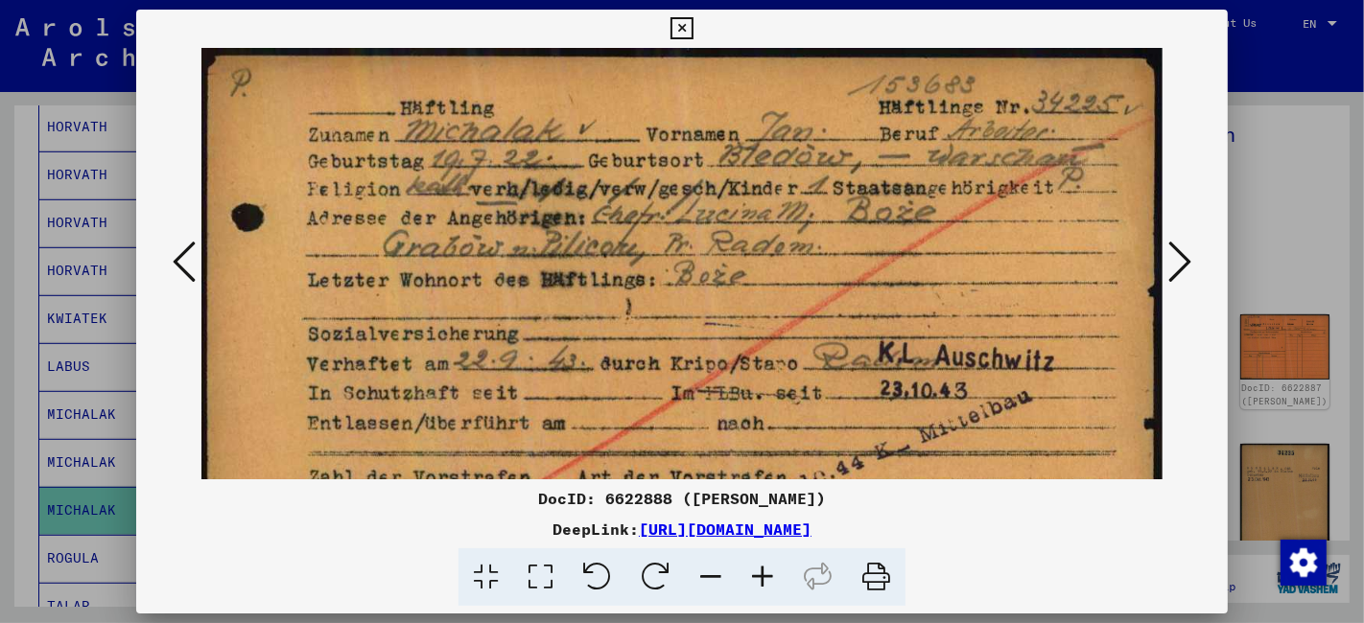
click at [1184, 264] on icon at bounding box center [1179, 262] width 23 height 46
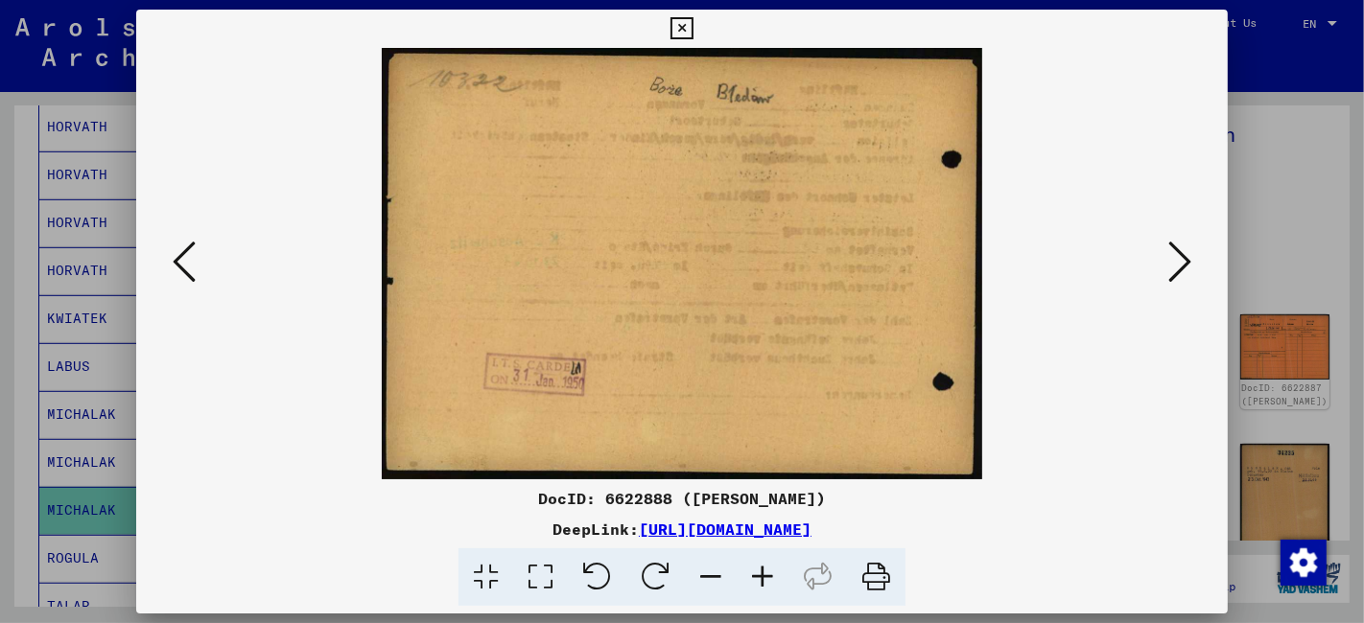
click at [1184, 264] on icon at bounding box center [1179, 262] width 23 height 46
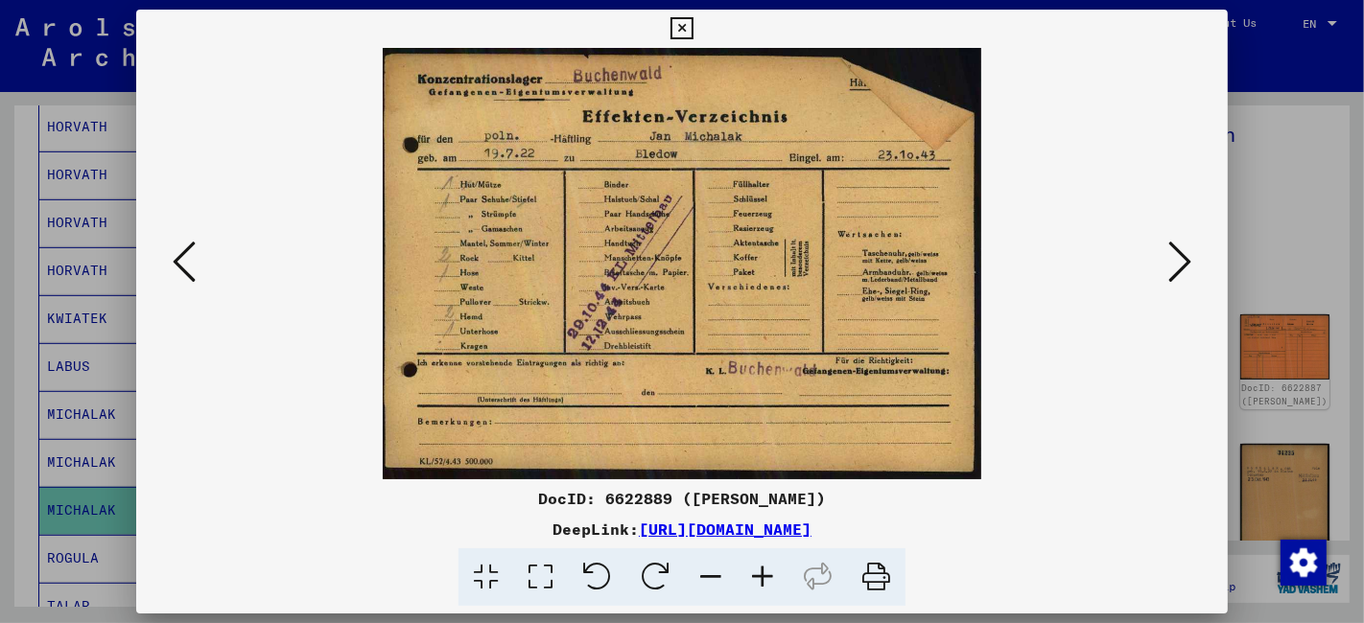
click at [1184, 264] on icon at bounding box center [1179, 262] width 23 height 46
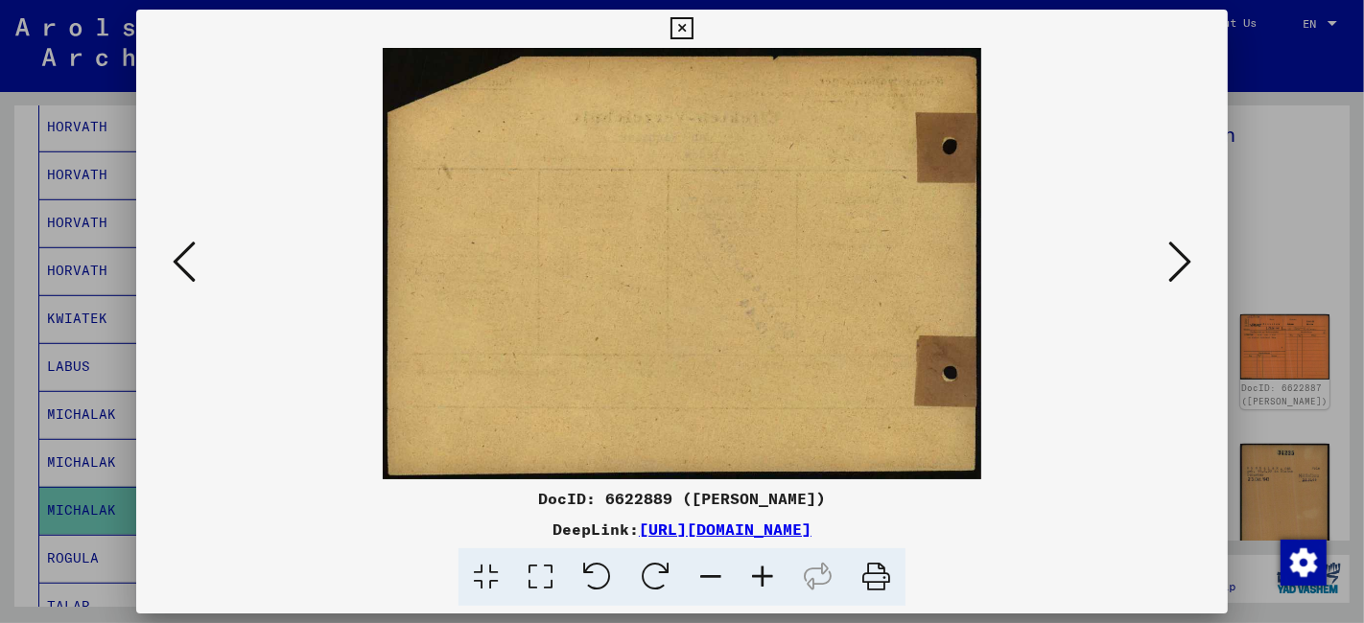
click at [1184, 264] on icon at bounding box center [1179, 262] width 23 height 46
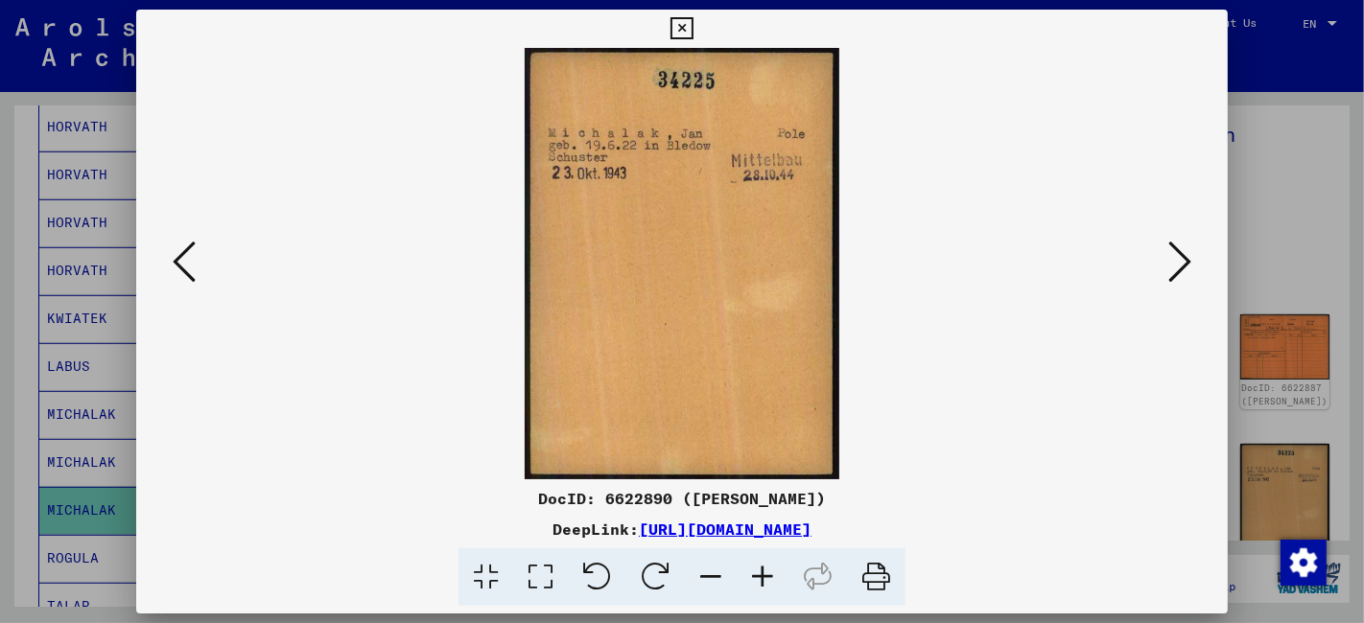
click at [1184, 264] on icon at bounding box center [1179, 262] width 23 height 46
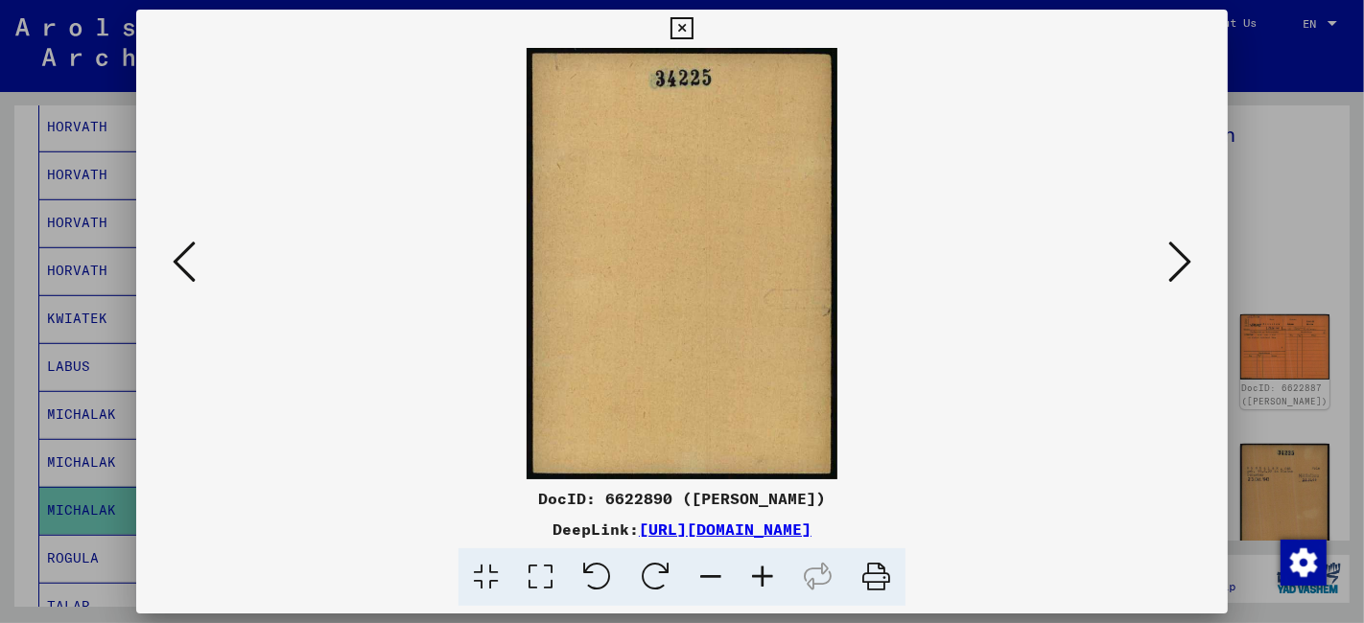
click at [1184, 264] on icon at bounding box center [1179, 262] width 23 height 46
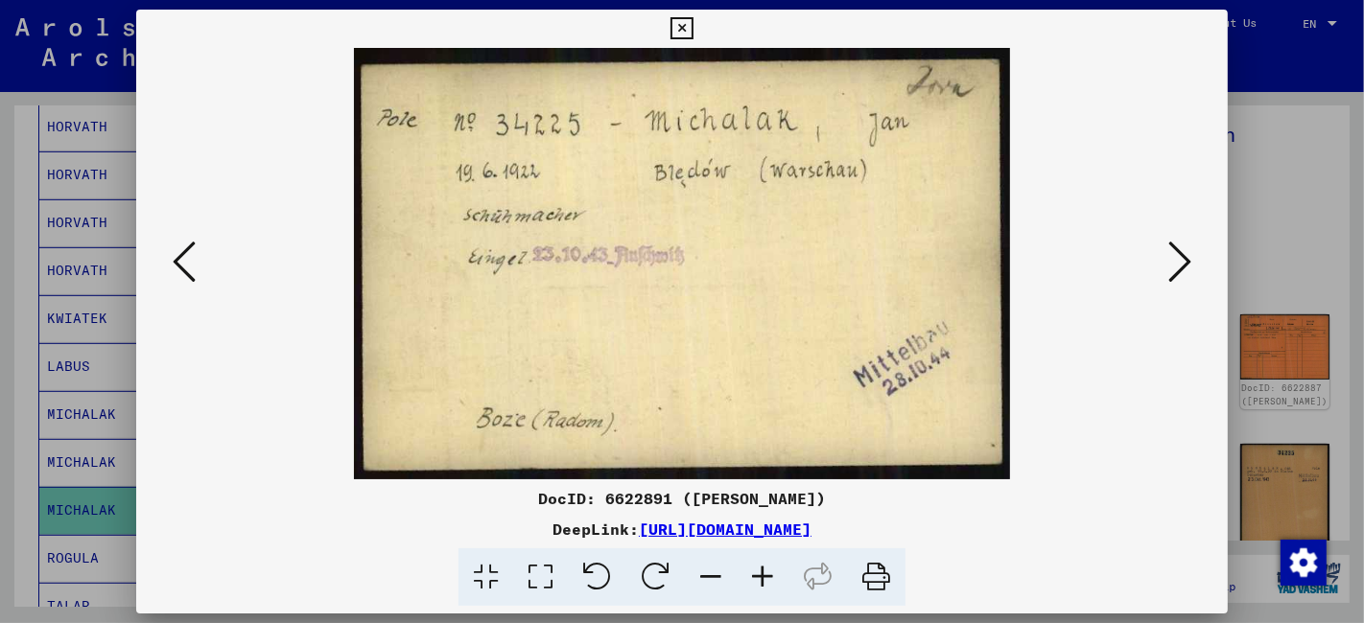
click at [1184, 264] on icon at bounding box center [1179, 262] width 23 height 46
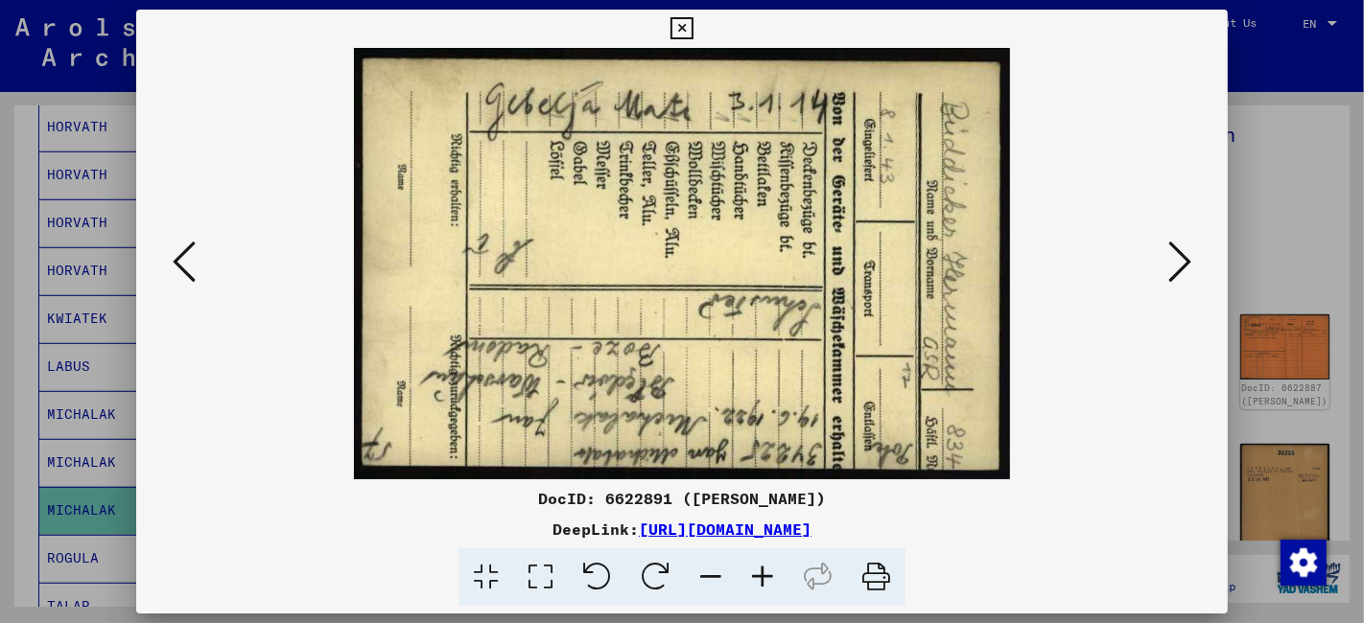
click at [1184, 264] on icon at bounding box center [1179, 262] width 23 height 46
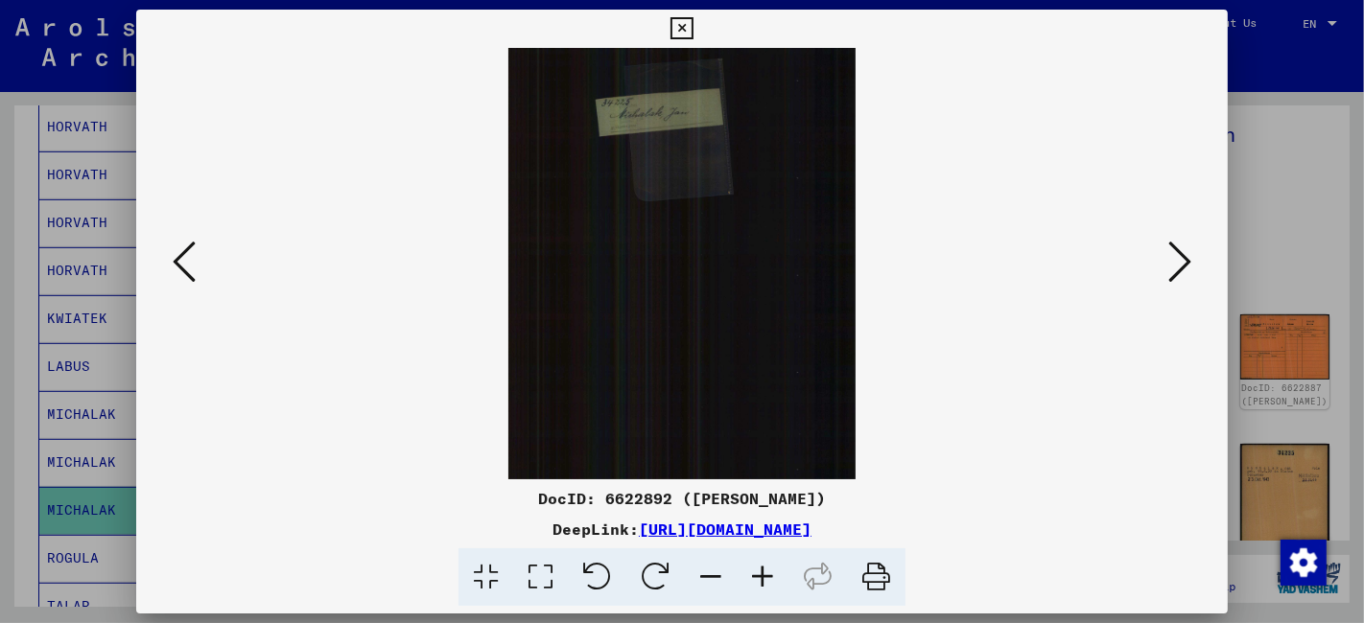
click at [1184, 264] on icon at bounding box center [1179, 262] width 23 height 46
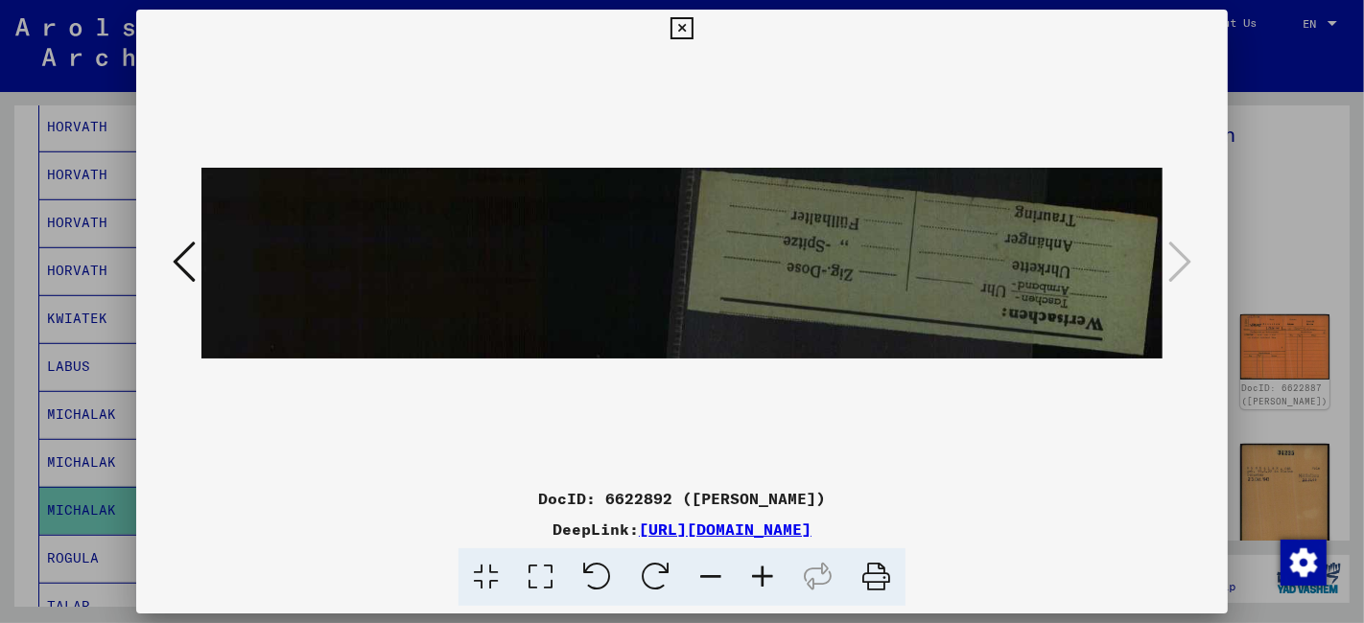
click at [688, 26] on icon at bounding box center [681, 28] width 22 height 23
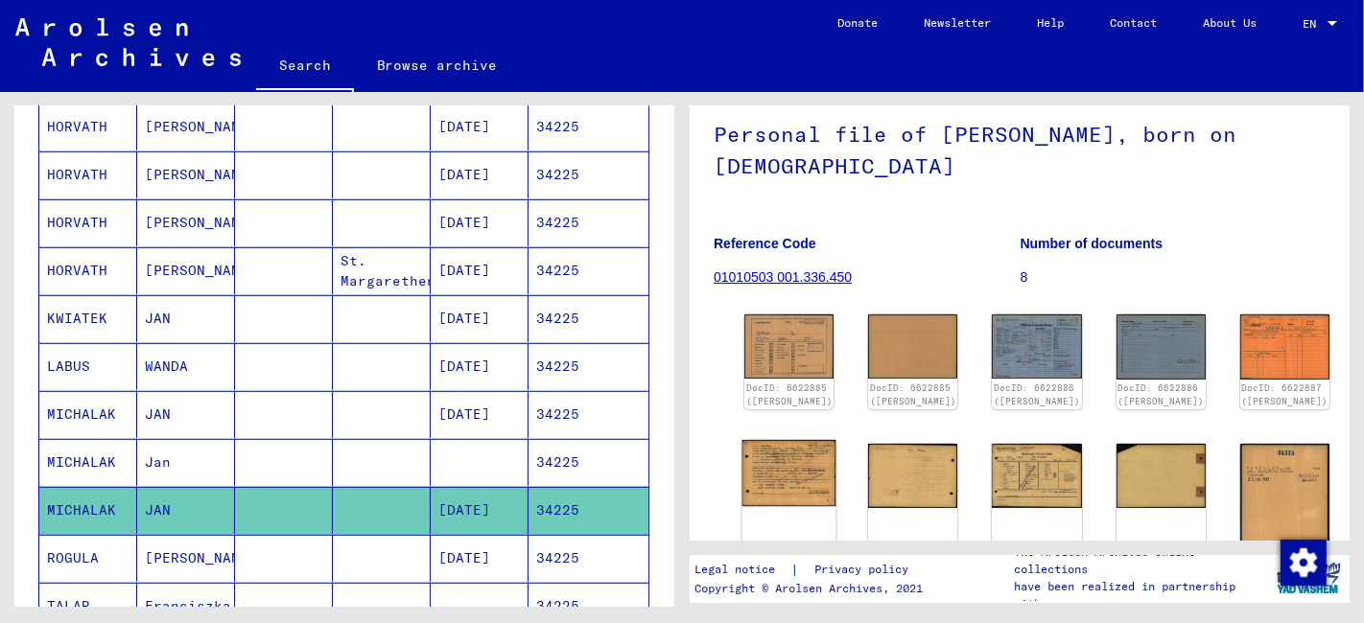
click at [767, 487] on img at bounding box center [789, 473] width 94 height 66
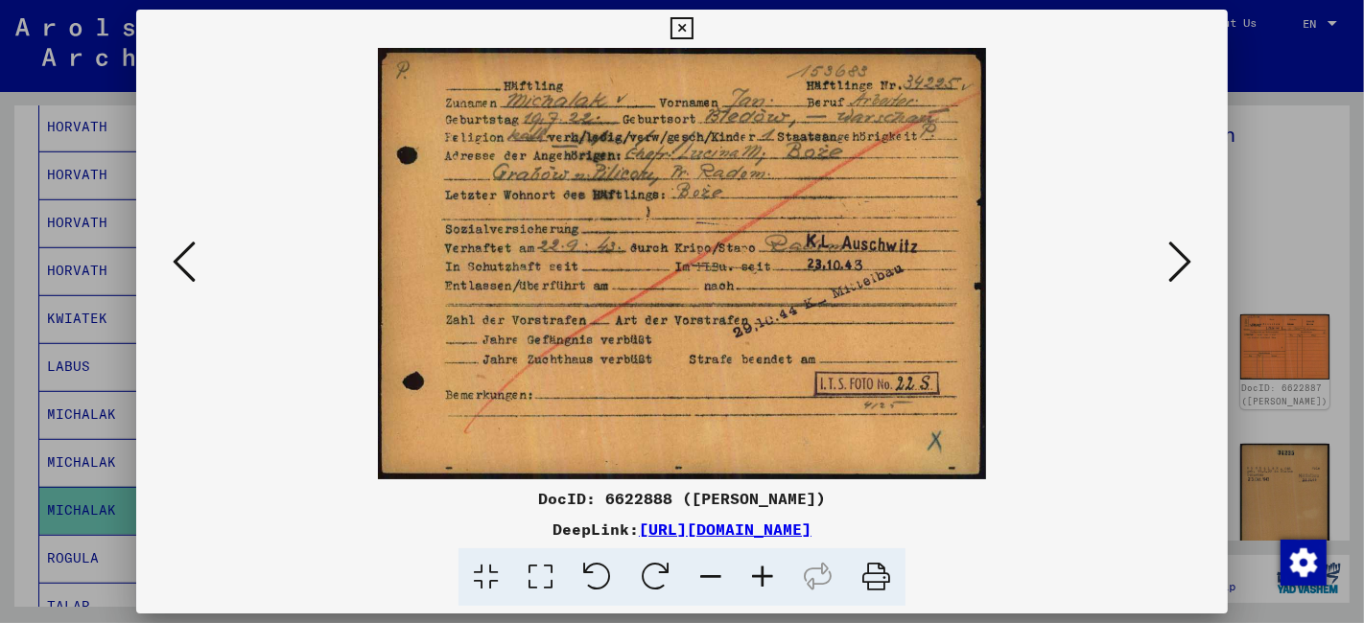
click at [537, 575] on icon at bounding box center [540, 578] width 55 height 58
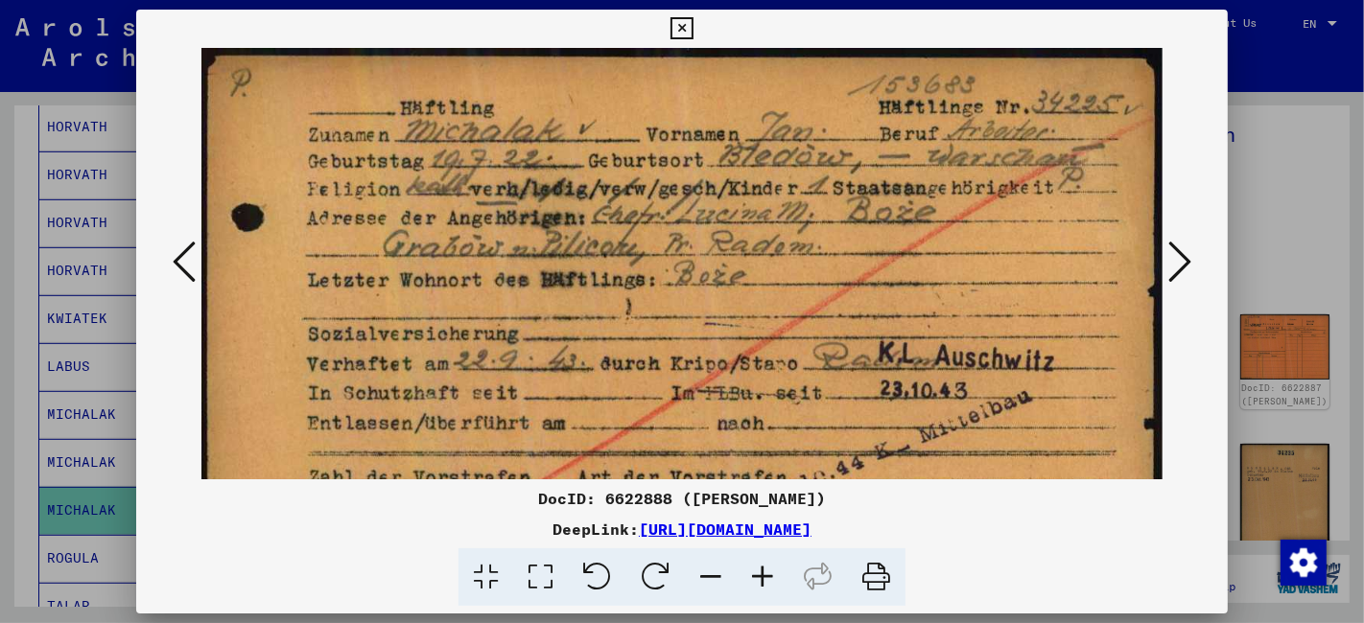
click at [673, 24] on icon at bounding box center [681, 28] width 22 height 23
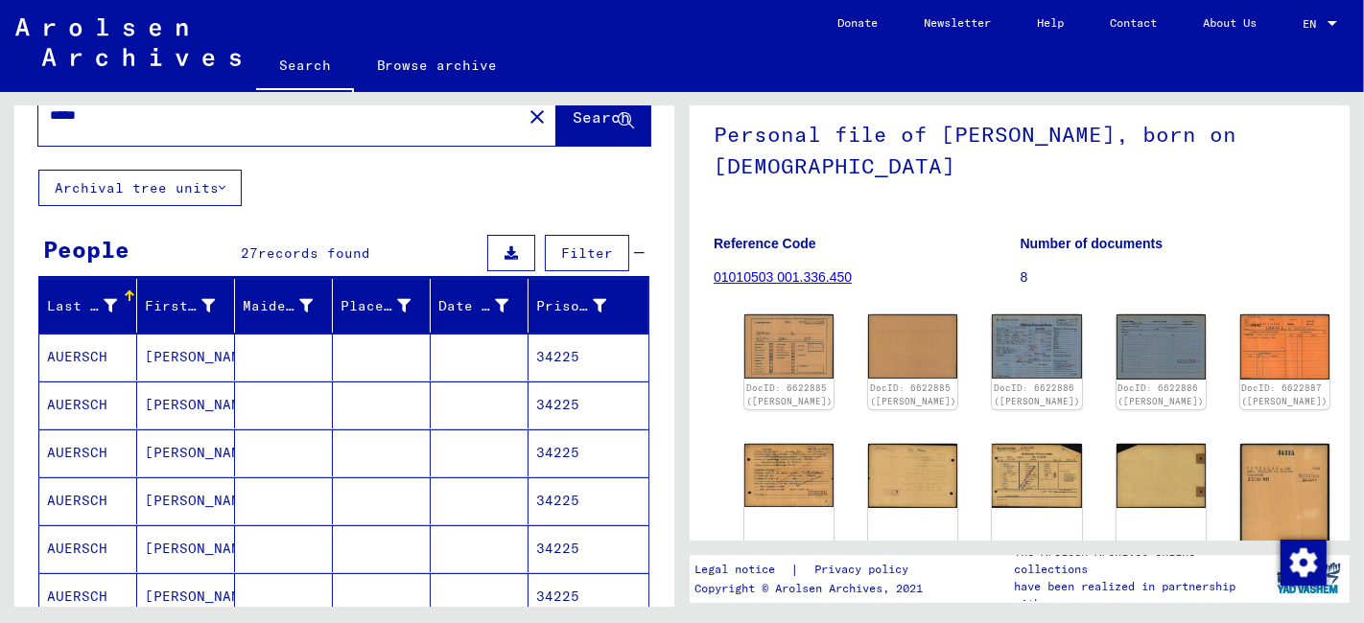
scroll to position [0, 0]
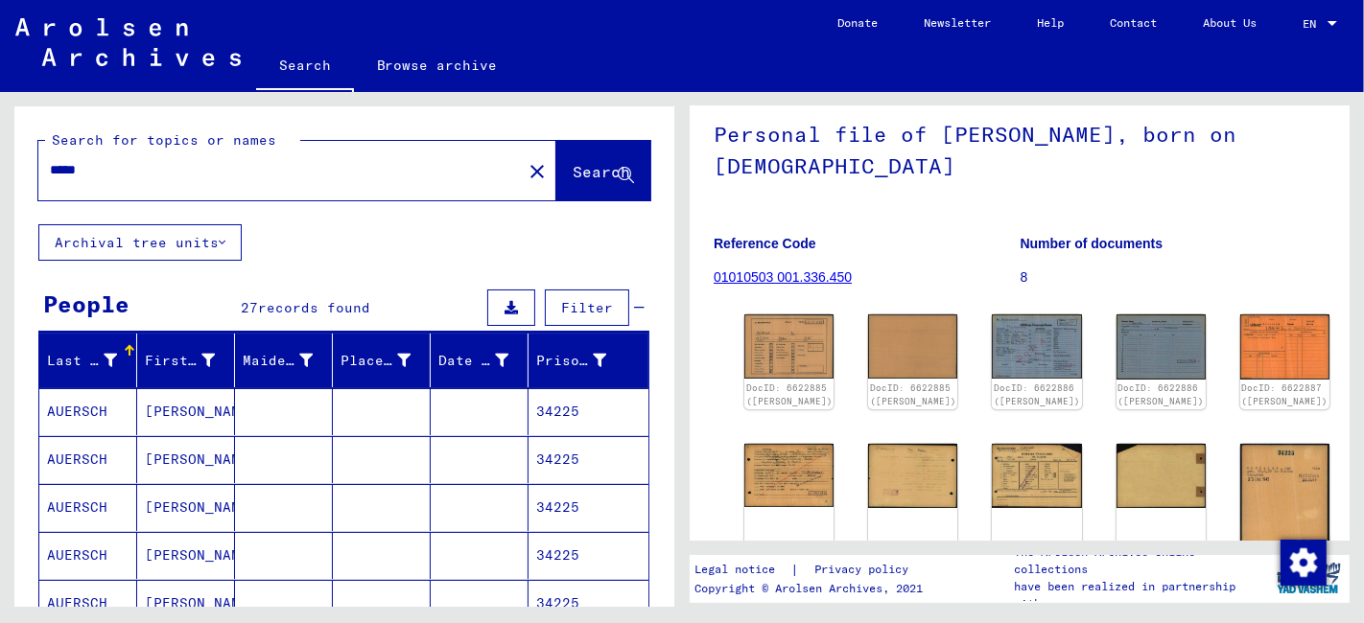
drag, startPoint x: 124, startPoint y: 169, endPoint x: 36, endPoint y: 169, distance: 87.3
click at [36, 169] on div "Search for topics or names ***** close Search" at bounding box center [344, 165] width 660 height 118
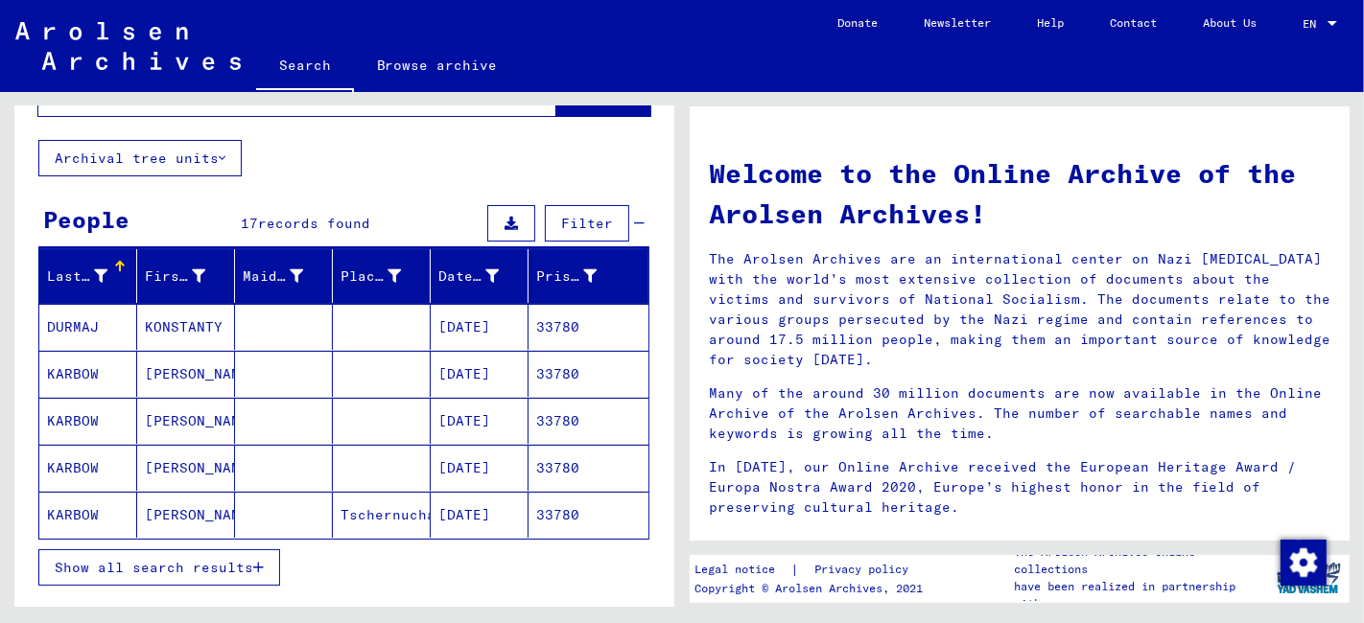
scroll to position [213, 0]
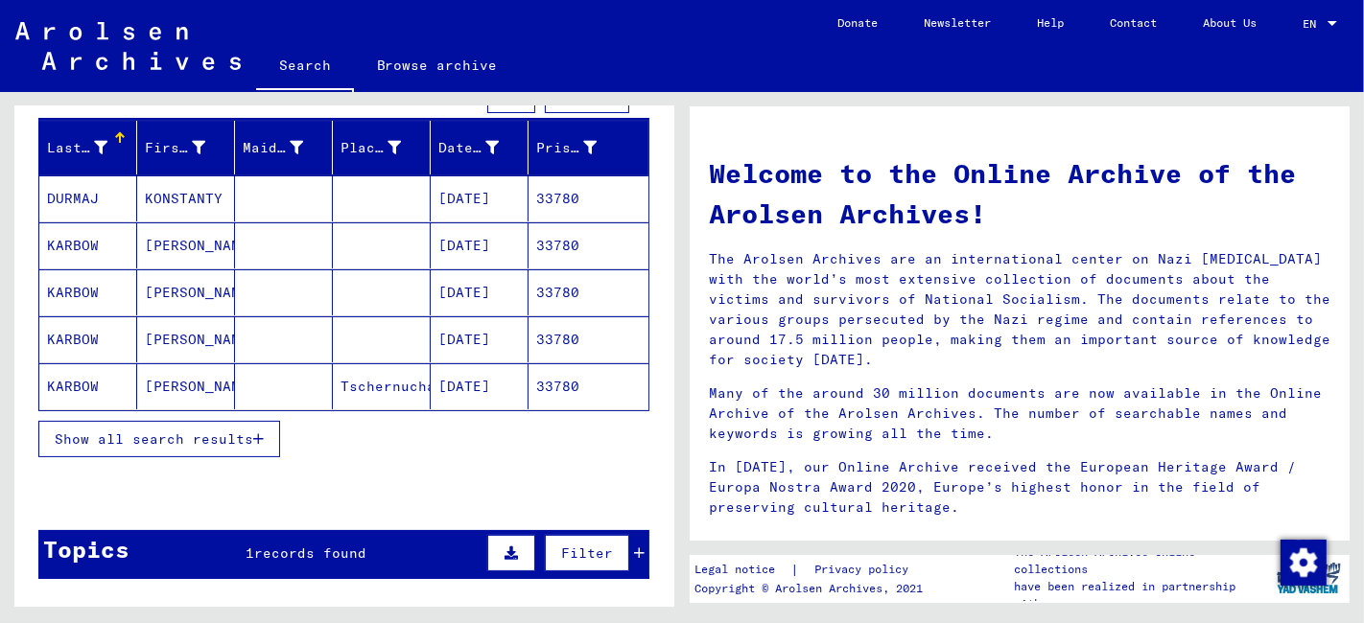
click at [189, 434] on span "Show all search results" at bounding box center [154, 439] width 198 height 17
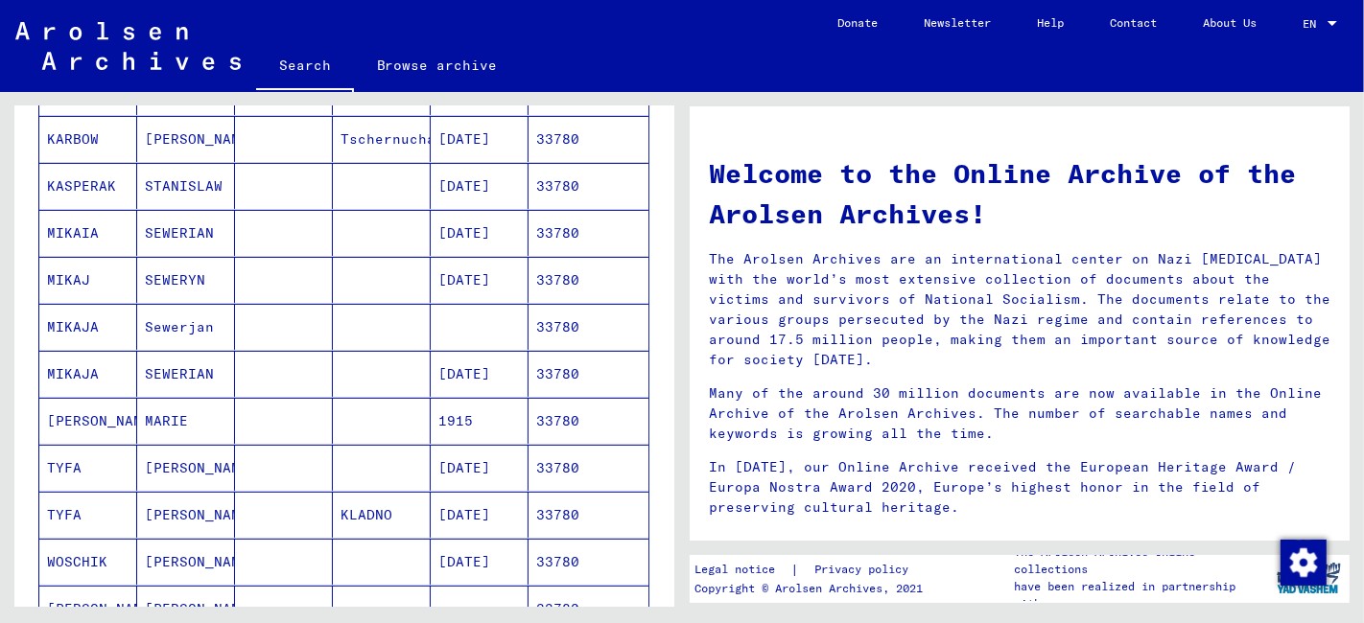
scroll to position [532, 0]
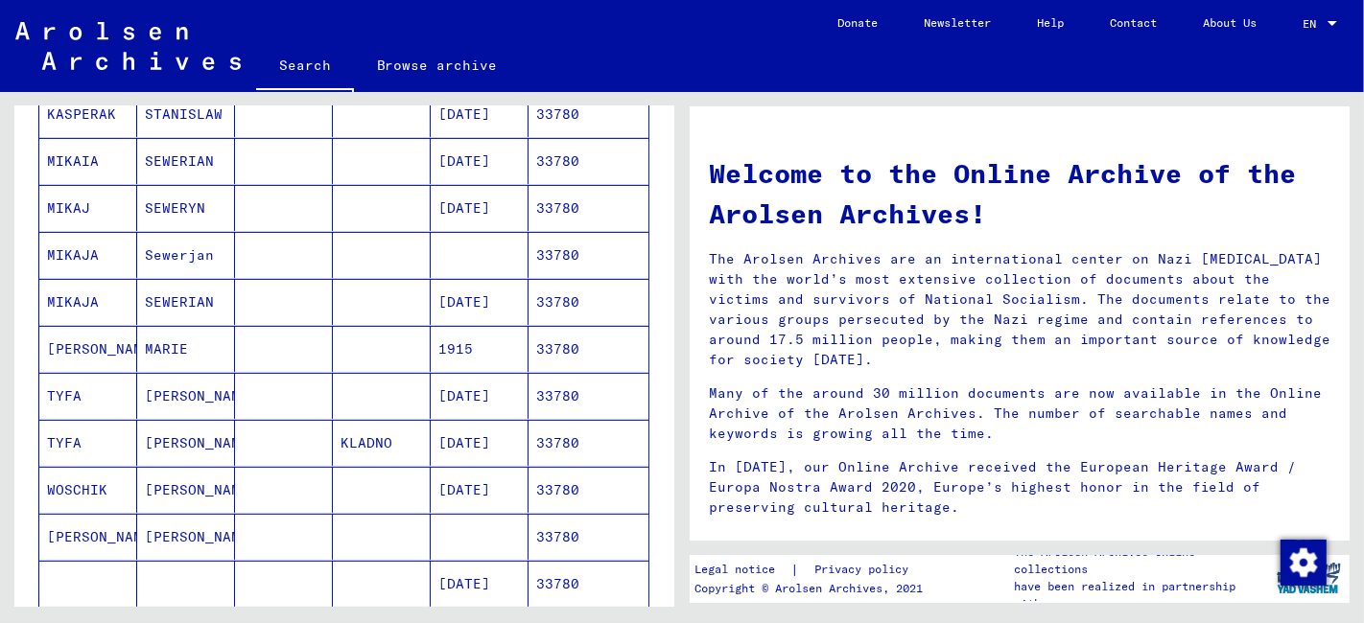
click at [269, 165] on mat-cell at bounding box center [284, 161] width 98 height 46
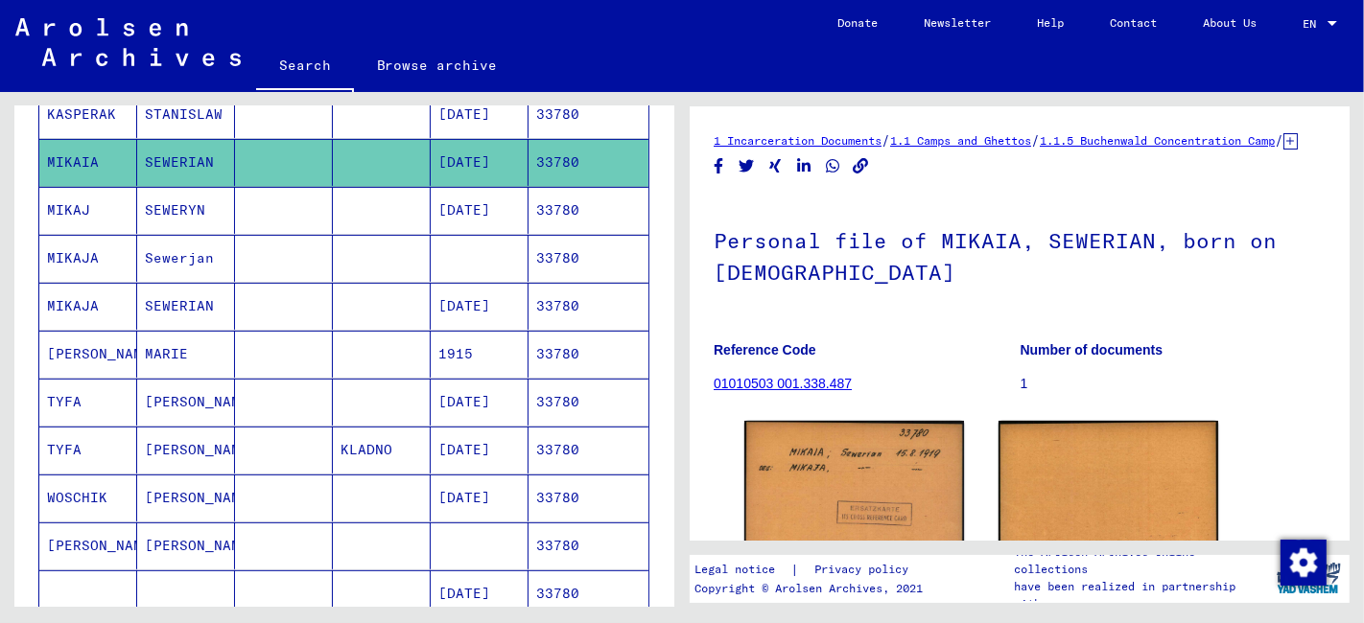
click at [282, 212] on mat-cell at bounding box center [284, 210] width 98 height 47
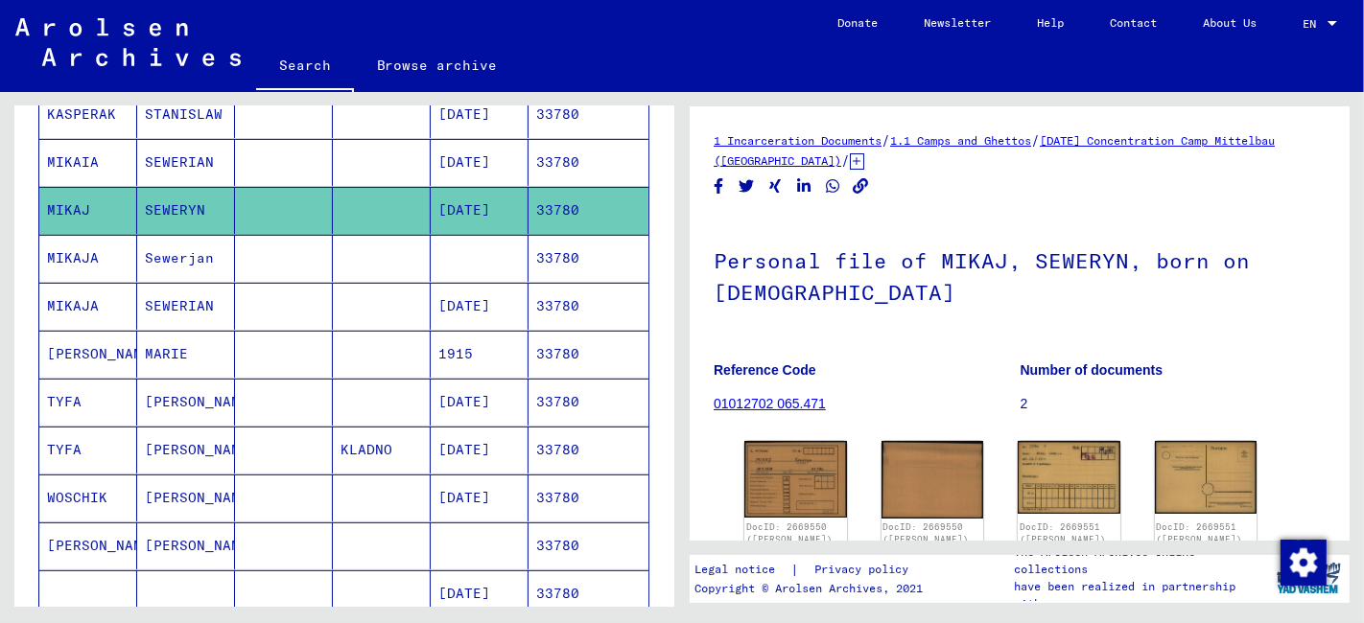
click at [321, 291] on mat-cell at bounding box center [284, 306] width 98 height 47
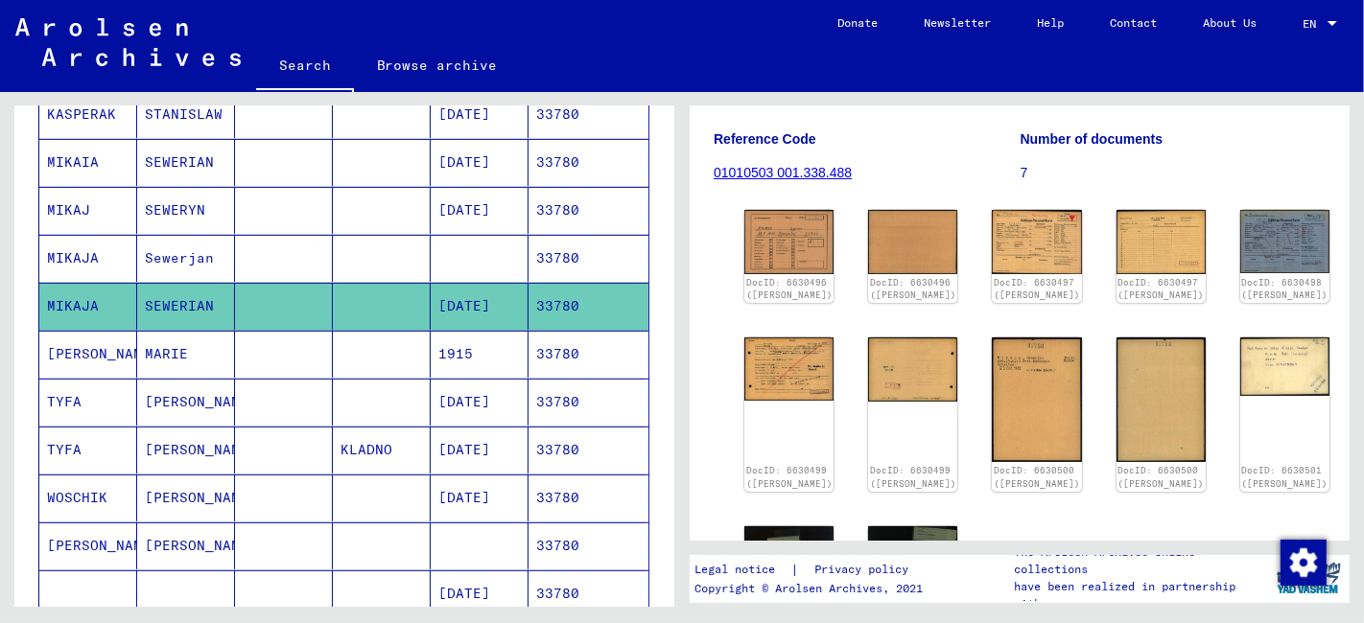
scroll to position [213, 0]
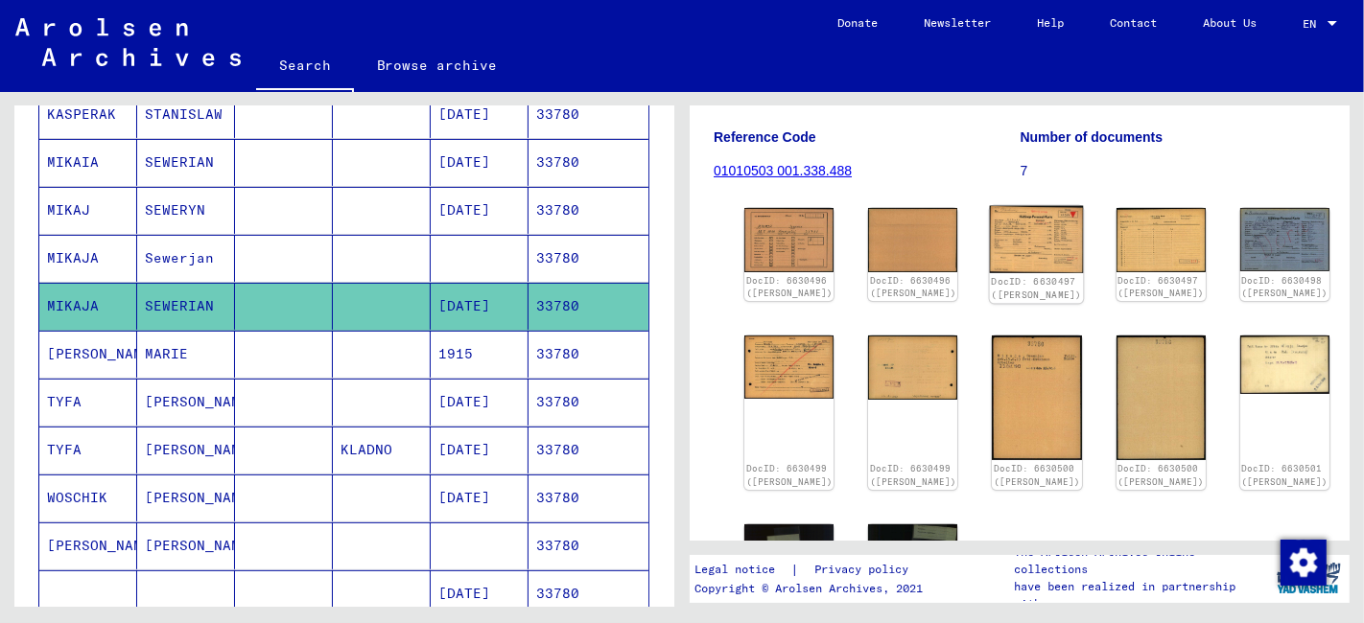
click at [990, 257] on img at bounding box center [1037, 239] width 94 height 67
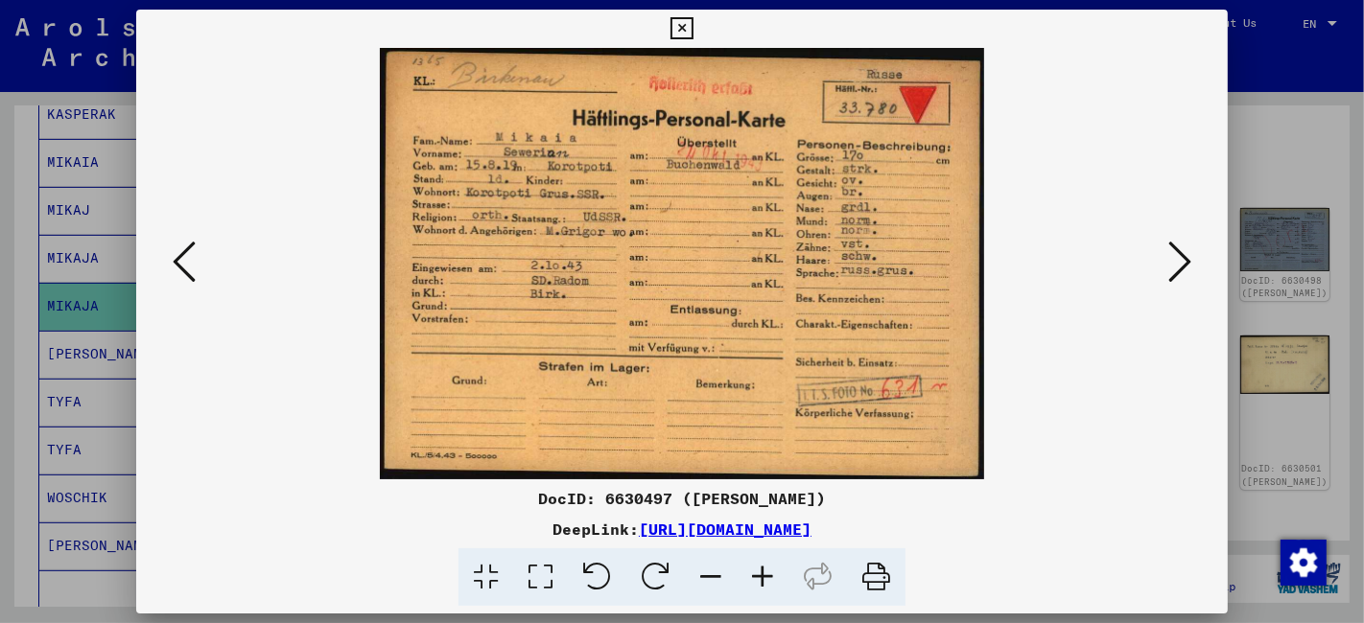
click at [685, 29] on icon at bounding box center [681, 28] width 22 height 23
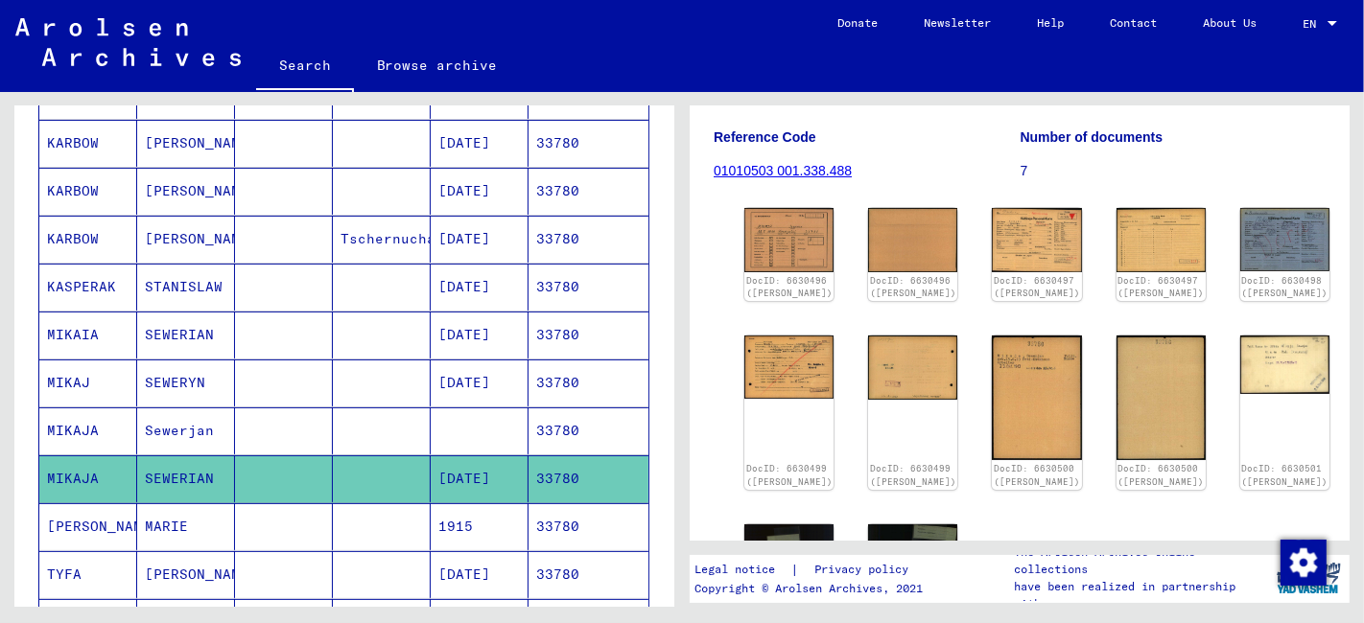
scroll to position [0, 0]
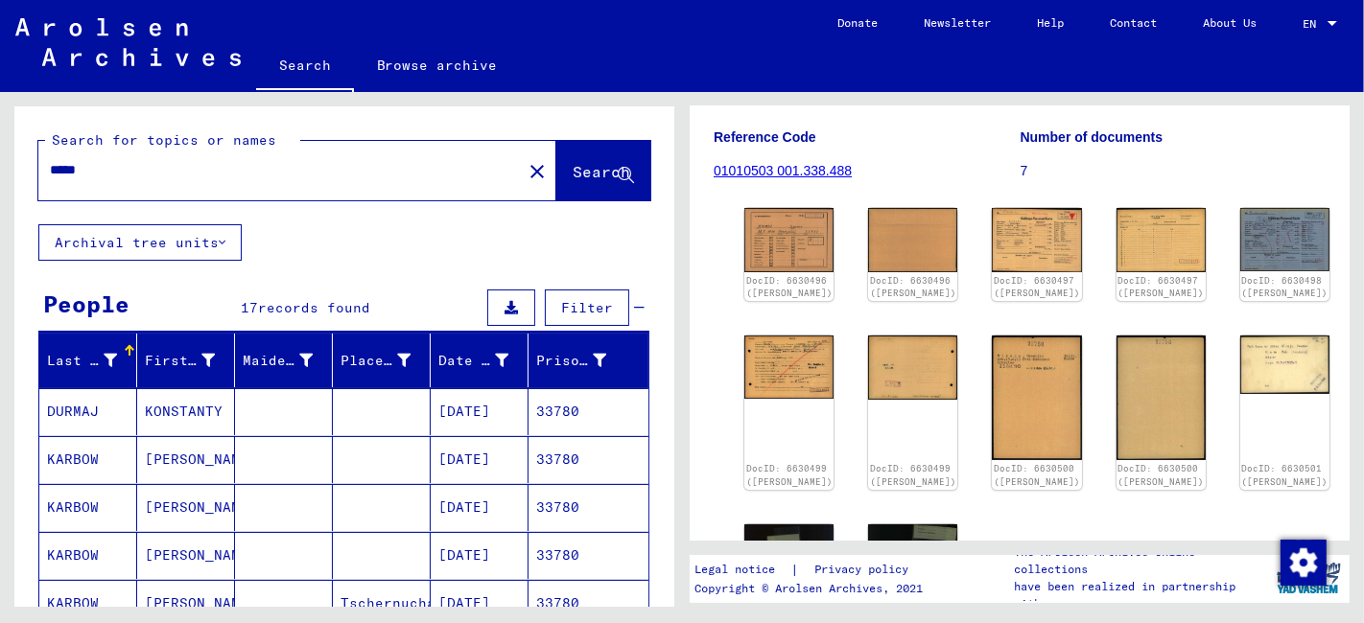
drag, startPoint x: 28, startPoint y: 175, endPoint x: -3, endPoint y: 178, distance: 30.8
click at [0, 178] on html "Search Browse archive Donate Newsletter Help Contact About Us Search Browse arc…" at bounding box center [682, 311] width 1364 height 623
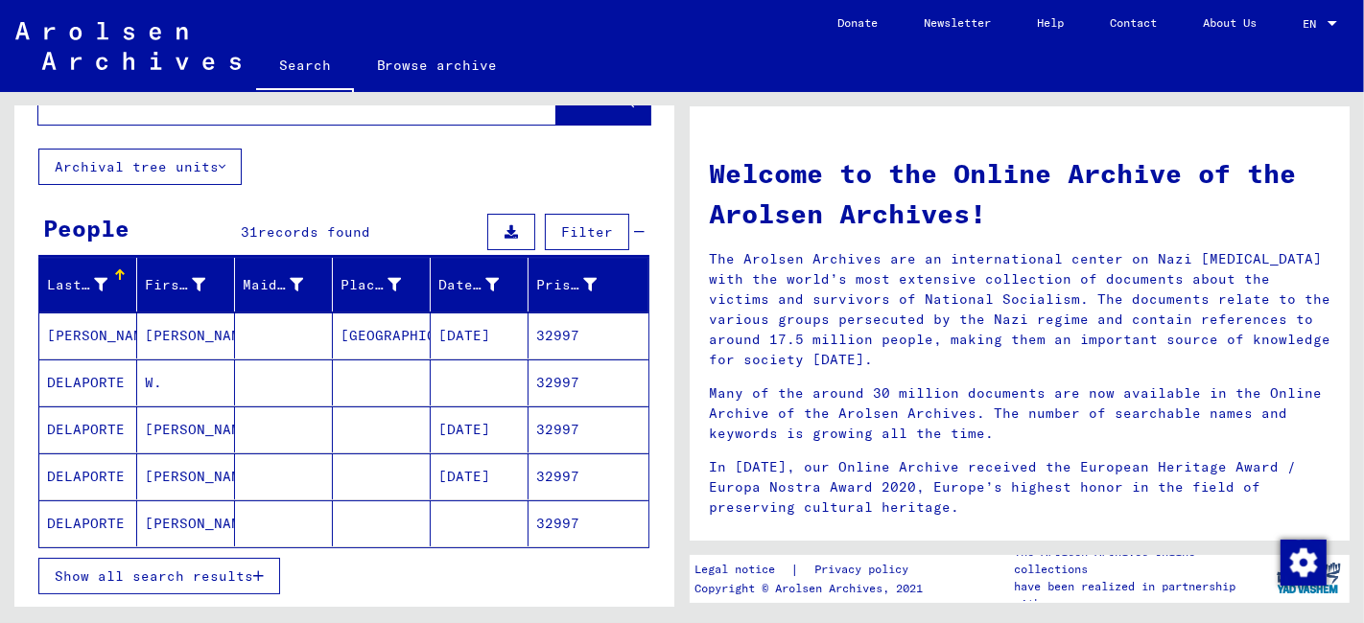
scroll to position [106, 0]
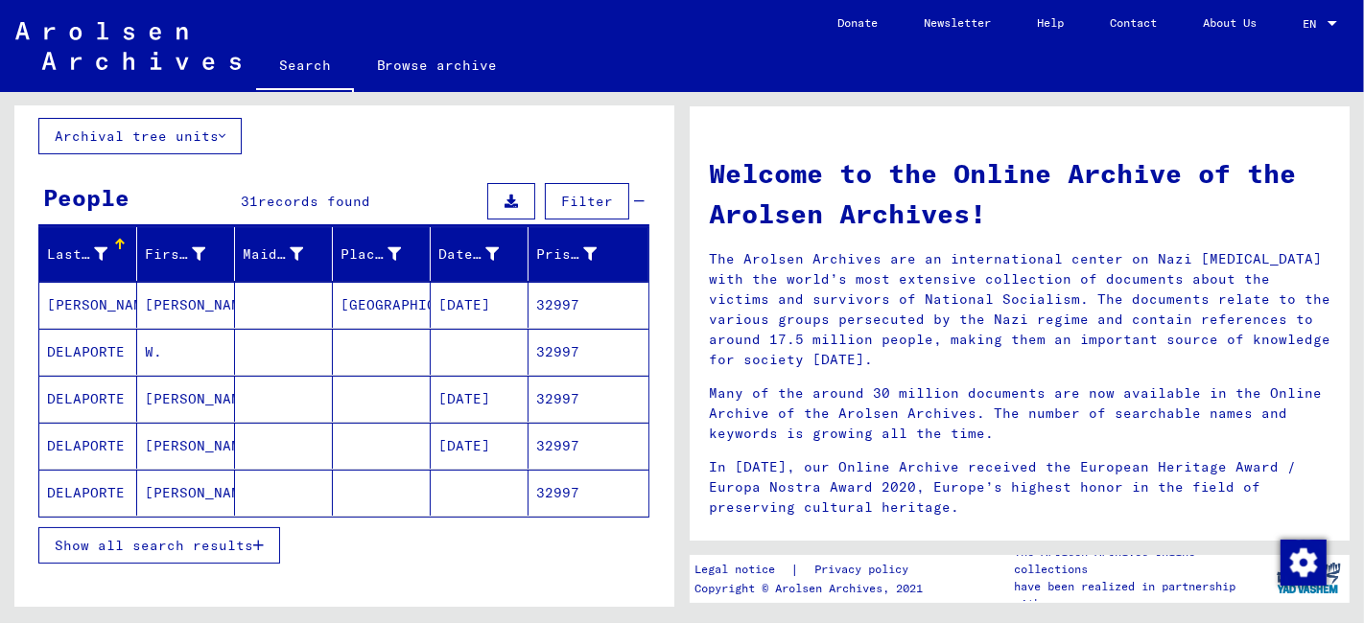
click at [188, 538] on span "Show all search results" at bounding box center [154, 545] width 198 height 17
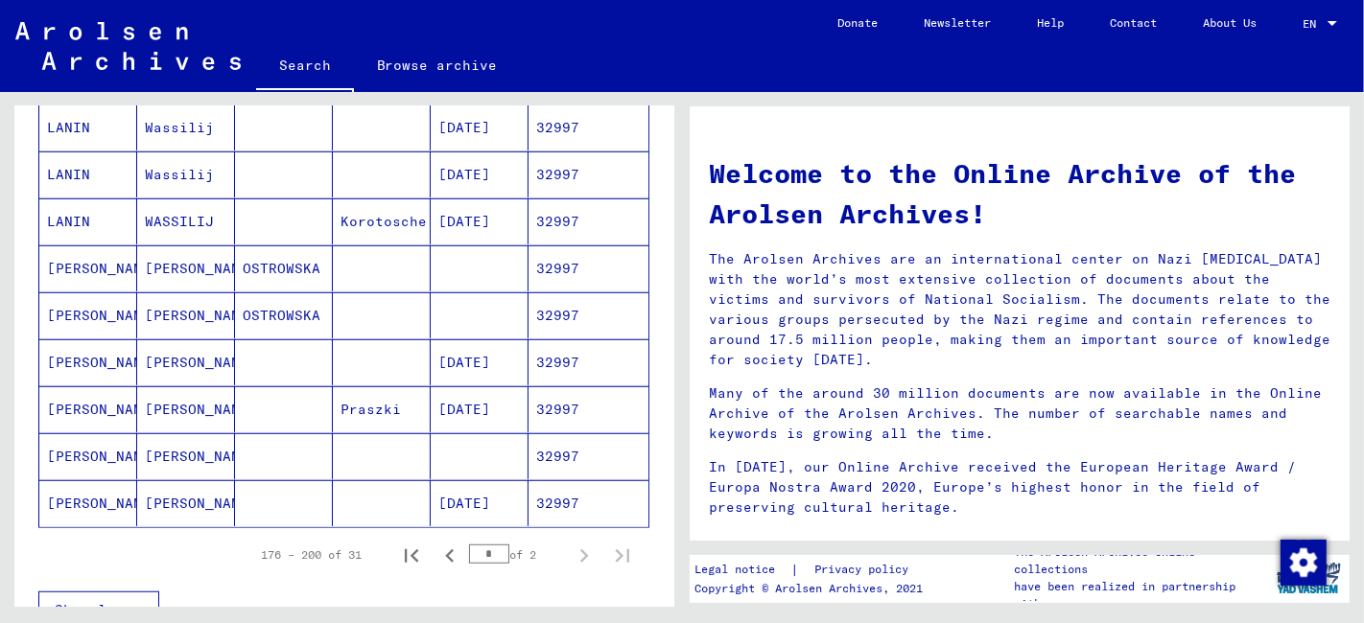
scroll to position [1065, 0]
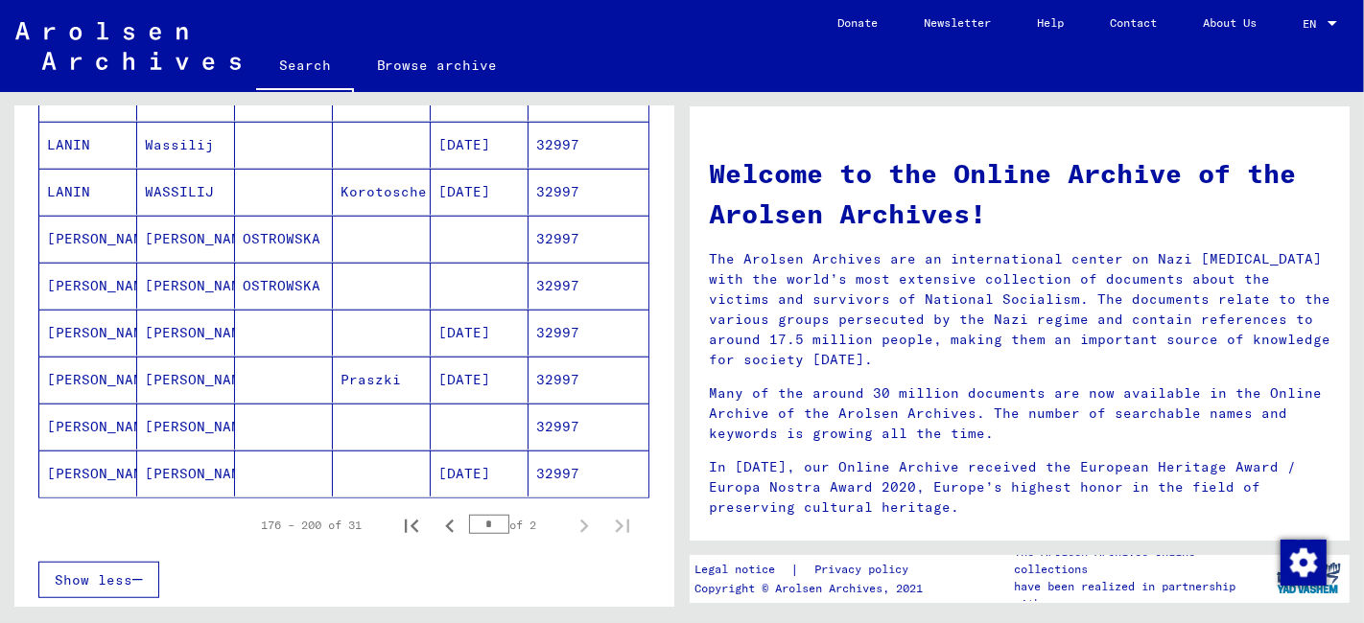
click at [317, 464] on mat-cell at bounding box center [284, 474] width 98 height 46
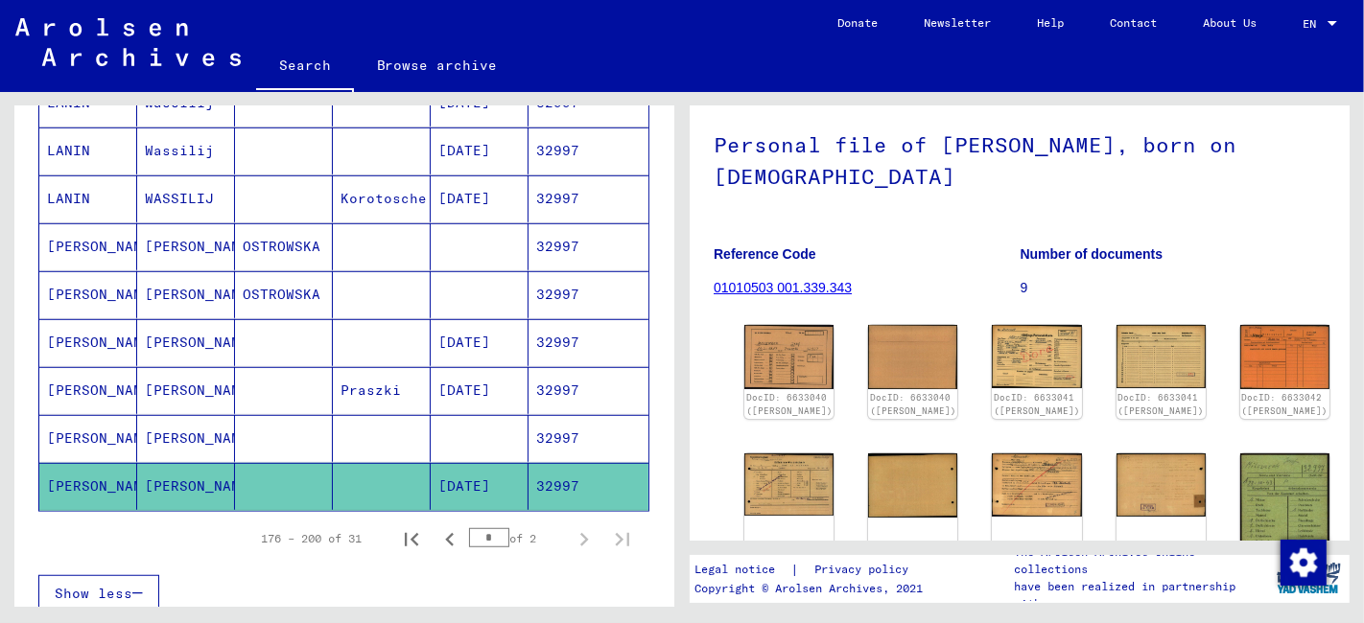
scroll to position [213, 0]
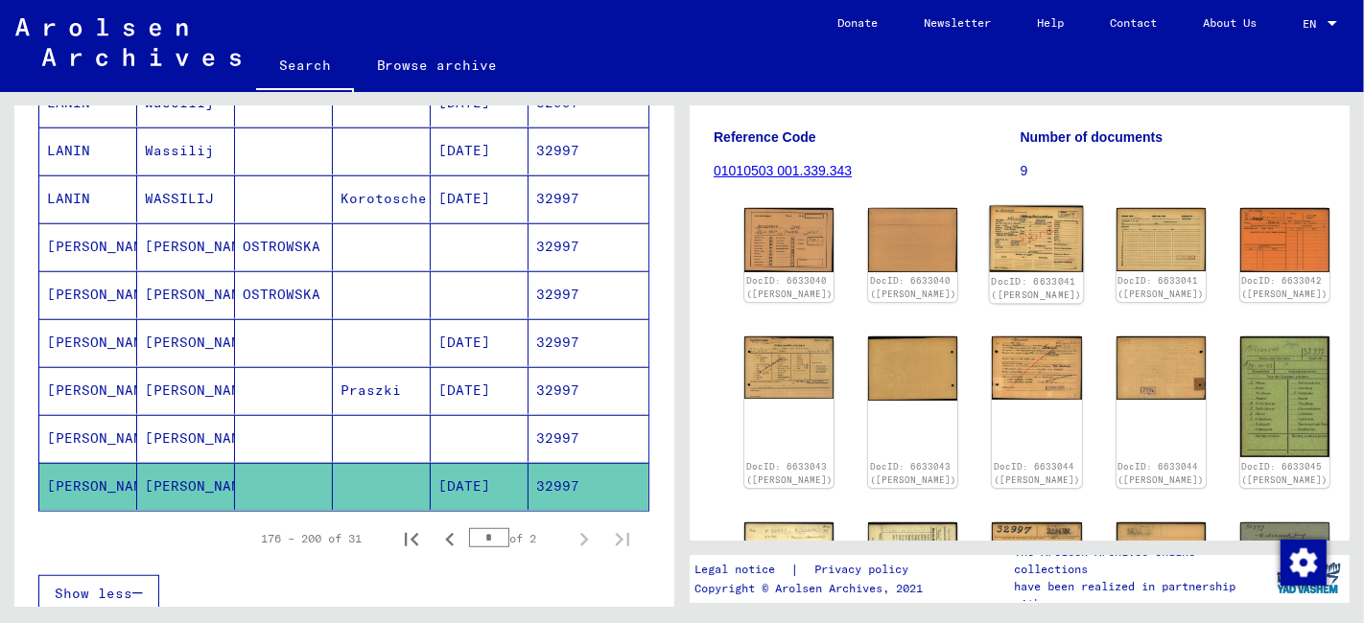
click at [990, 246] on img at bounding box center [1037, 239] width 94 height 67
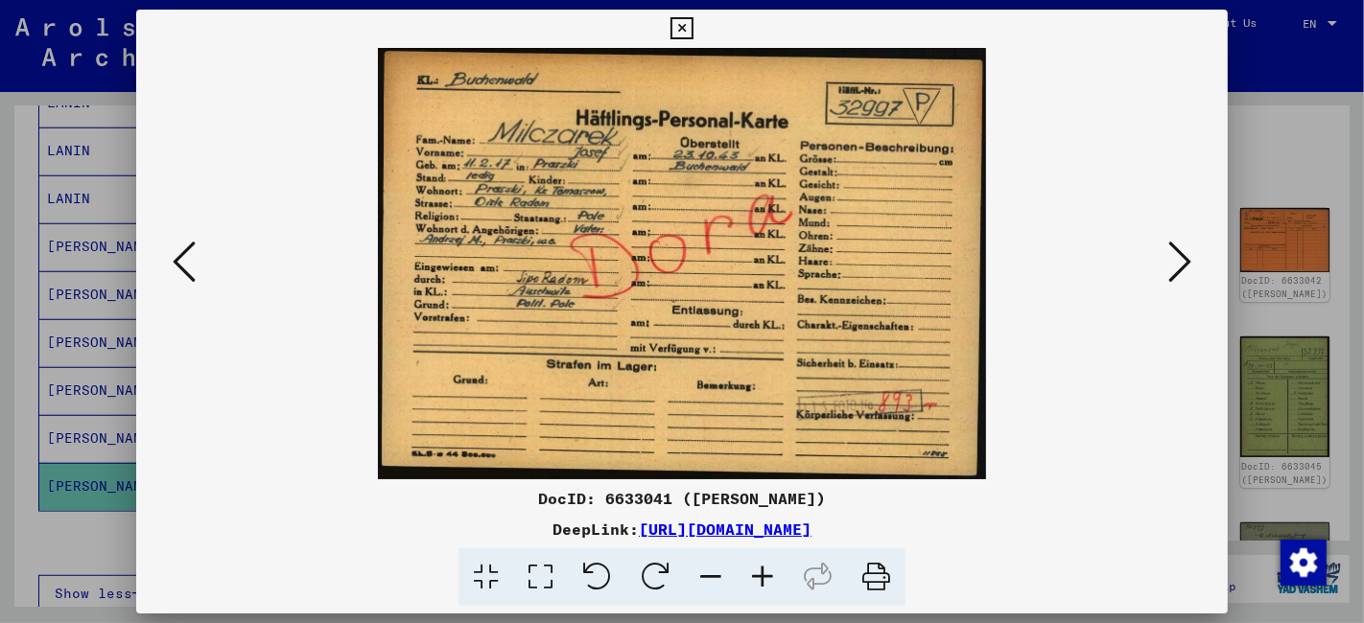
click at [1175, 263] on icon at bounding box center [1179, 262] width 23 height 46
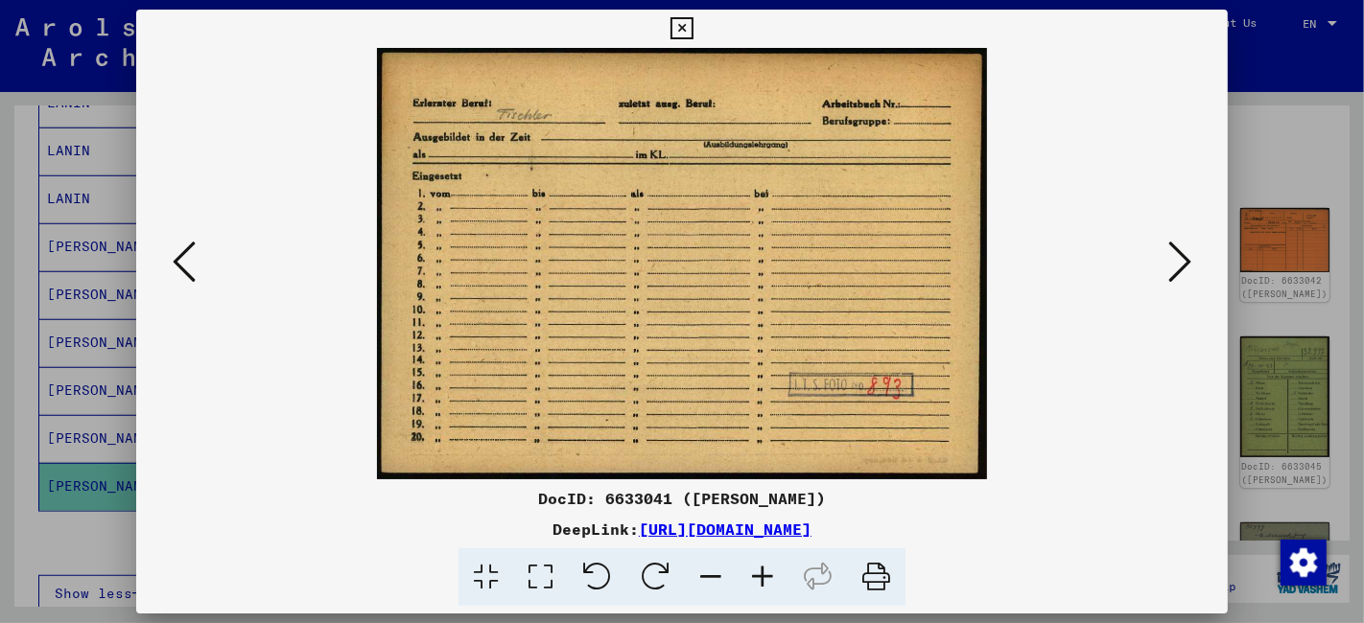
click at [1175, 263] on icon at bounding box center [1179, 262] width 23 height 46
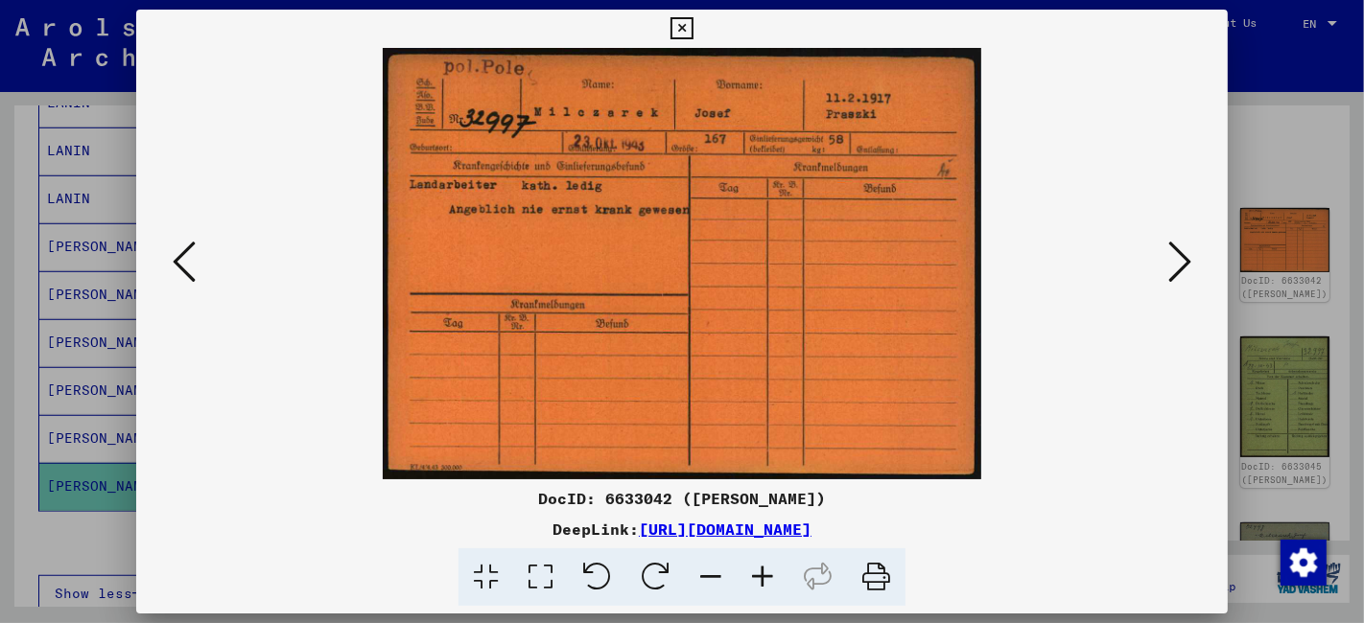
click at [1175, 263] on icon at bounding box center [1179, 262] width 23 height 46
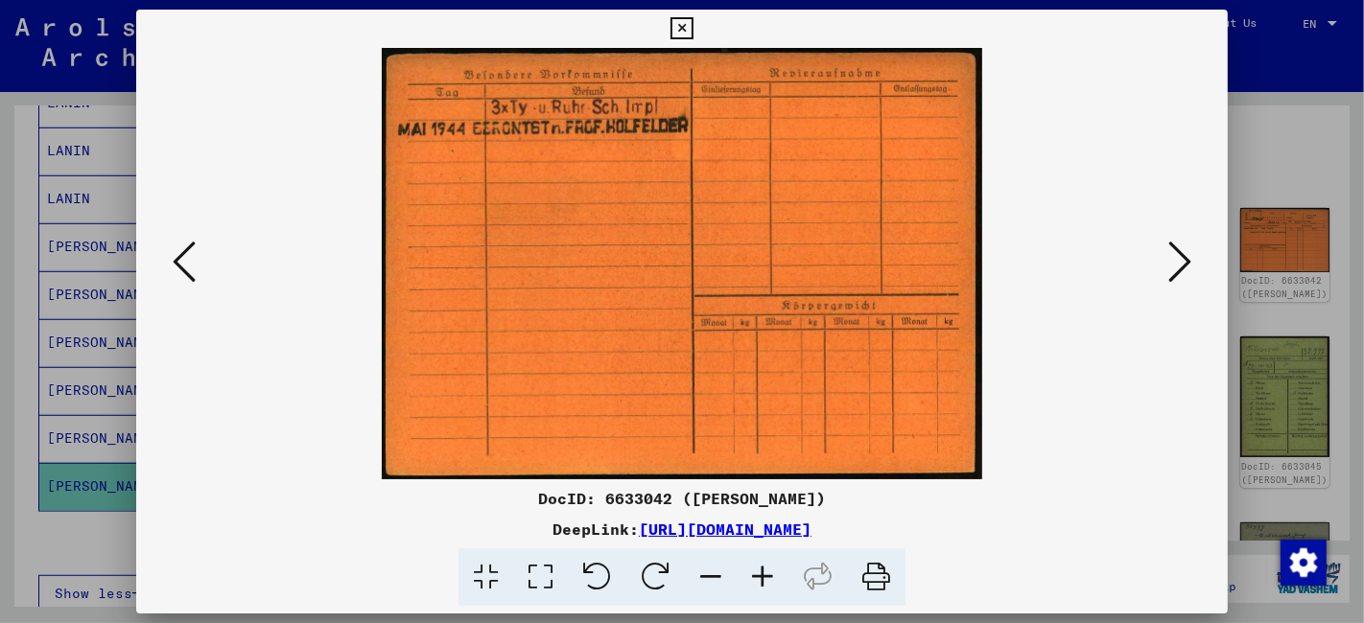
click at [1175, 263] on icon at bounding box center [1179, 262] width 23 height 46
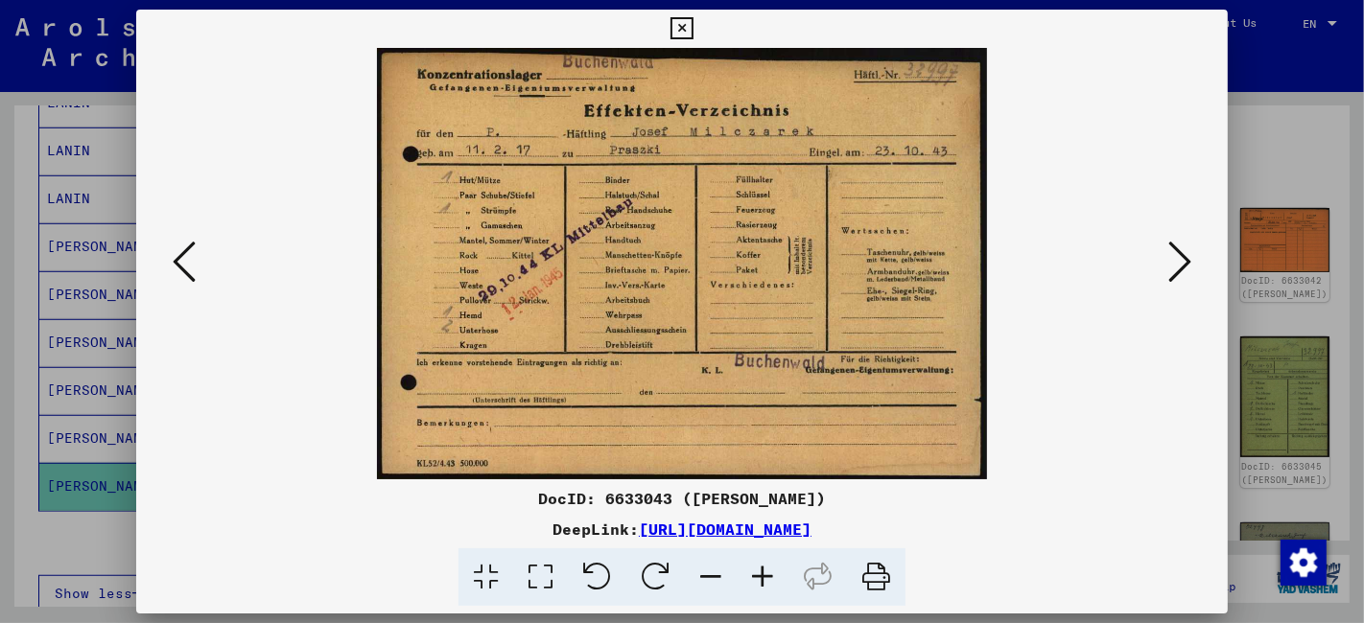
click at [1175, 263] on icon at bounding box center [1179, 262] width 23 height 46
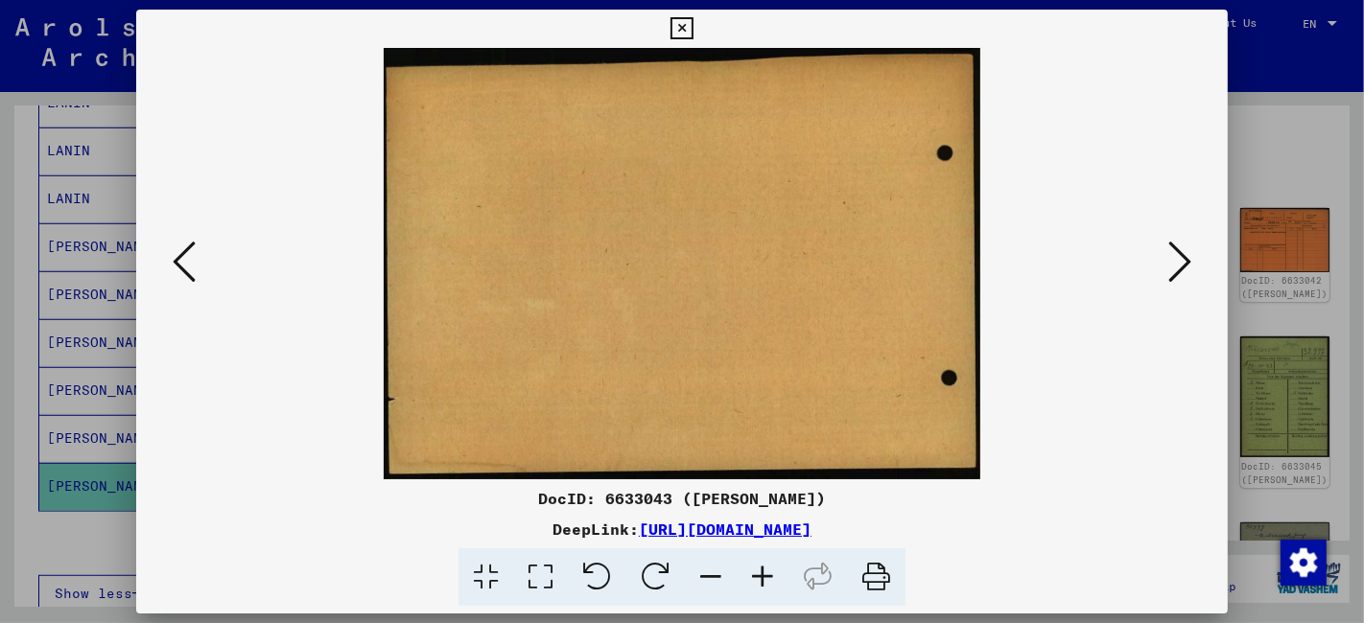
click at [1175, 263] on icon at bounding box center [1179, 262] width 23 height 46
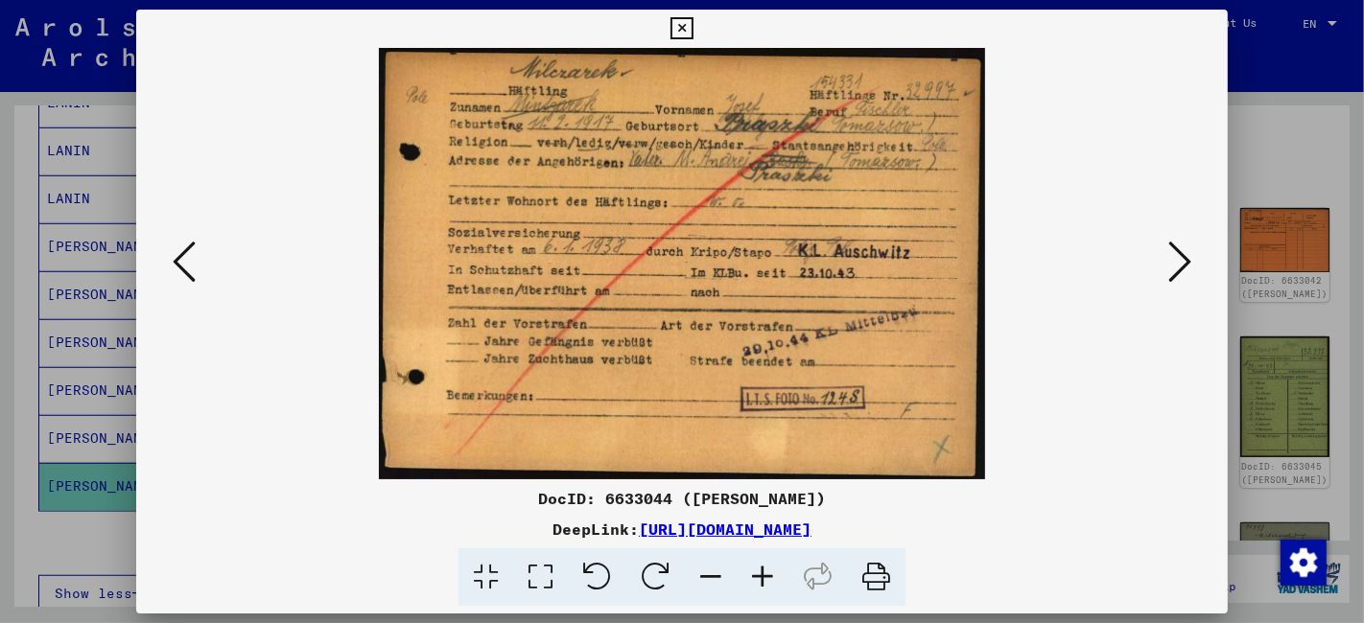
click at [1175, 263] on icon at bounding box center [1179, 262] width 23 height 46
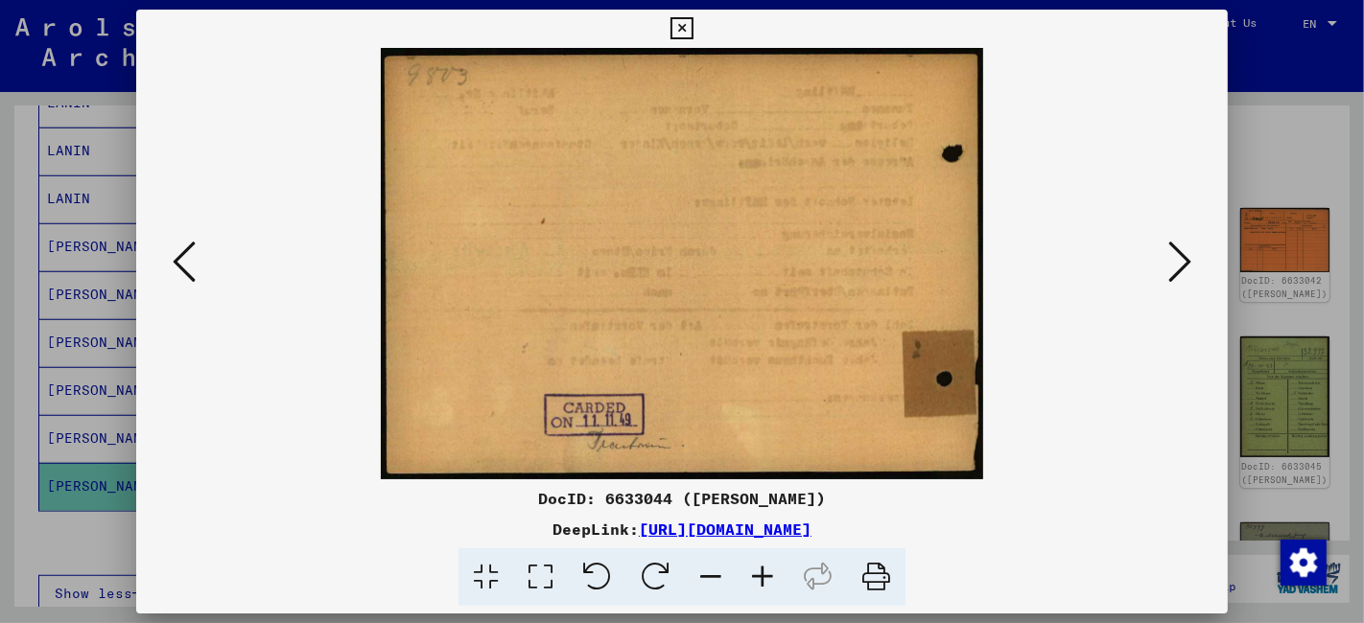
click at [1175, 263] on icon at bounding box center [1179, 262] width 23 height 46
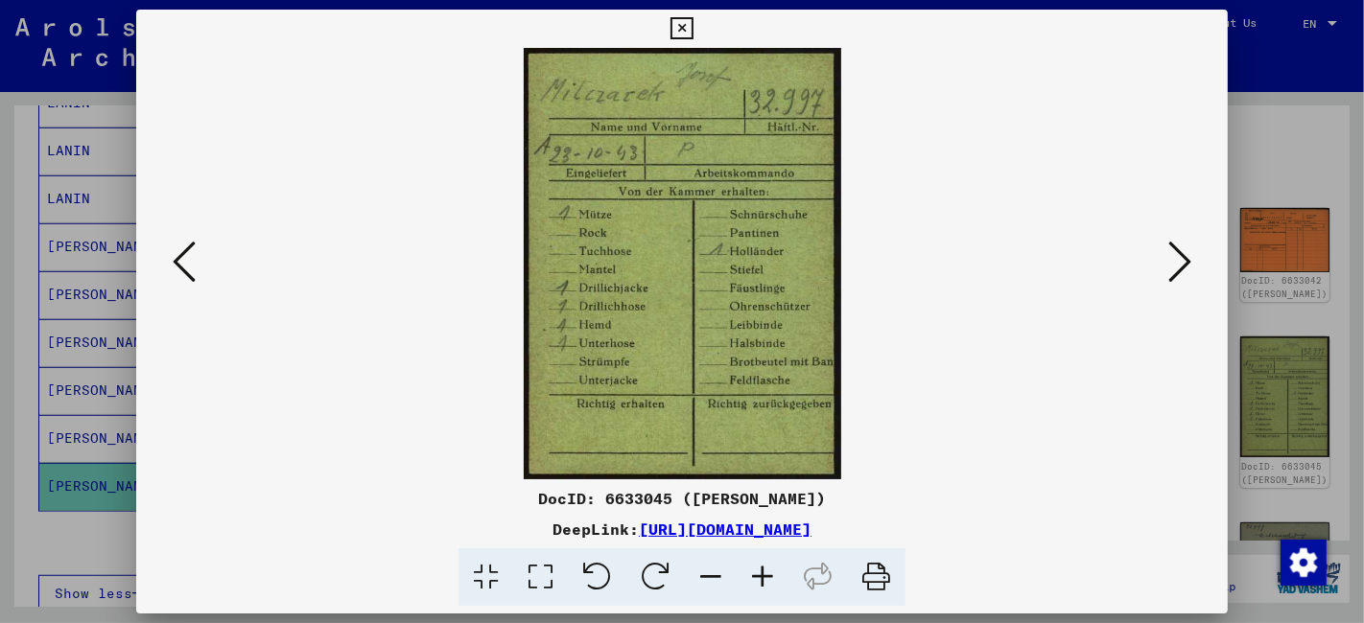
click at [1175, 263] on icon at bounding box center [1179, 262] width 23 height 46
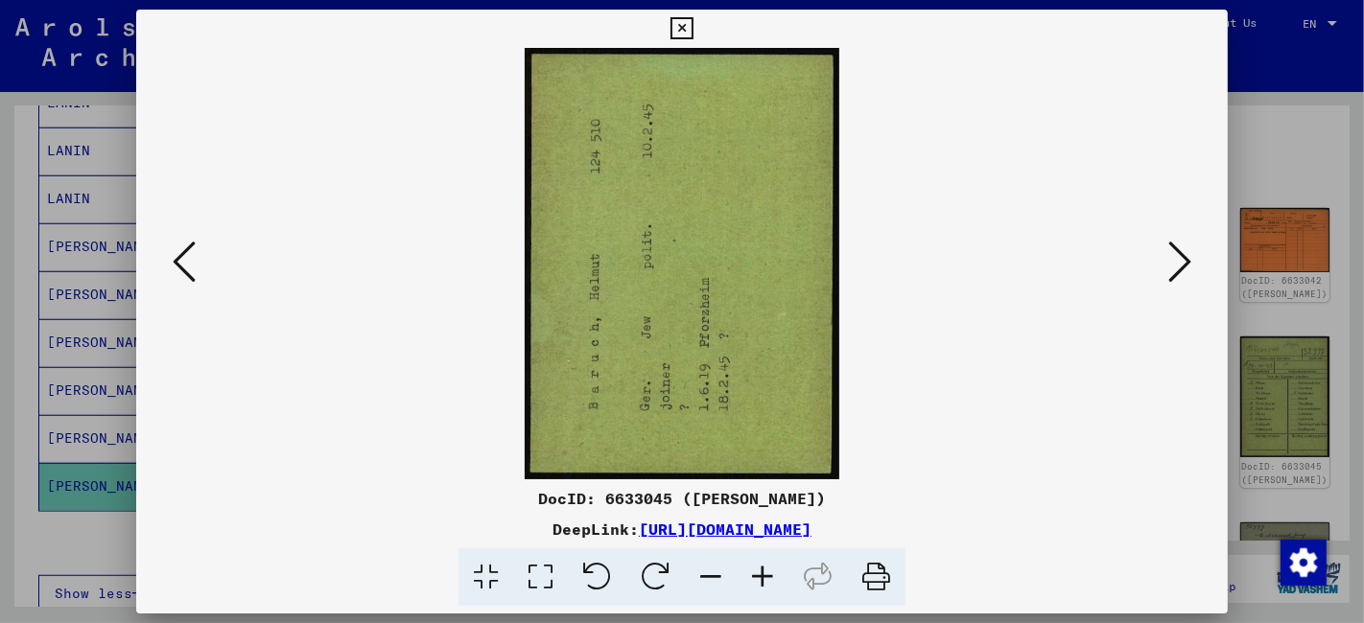
click at [1175, 263] on icon at bounding box center [1179, 262] width 23 height 46
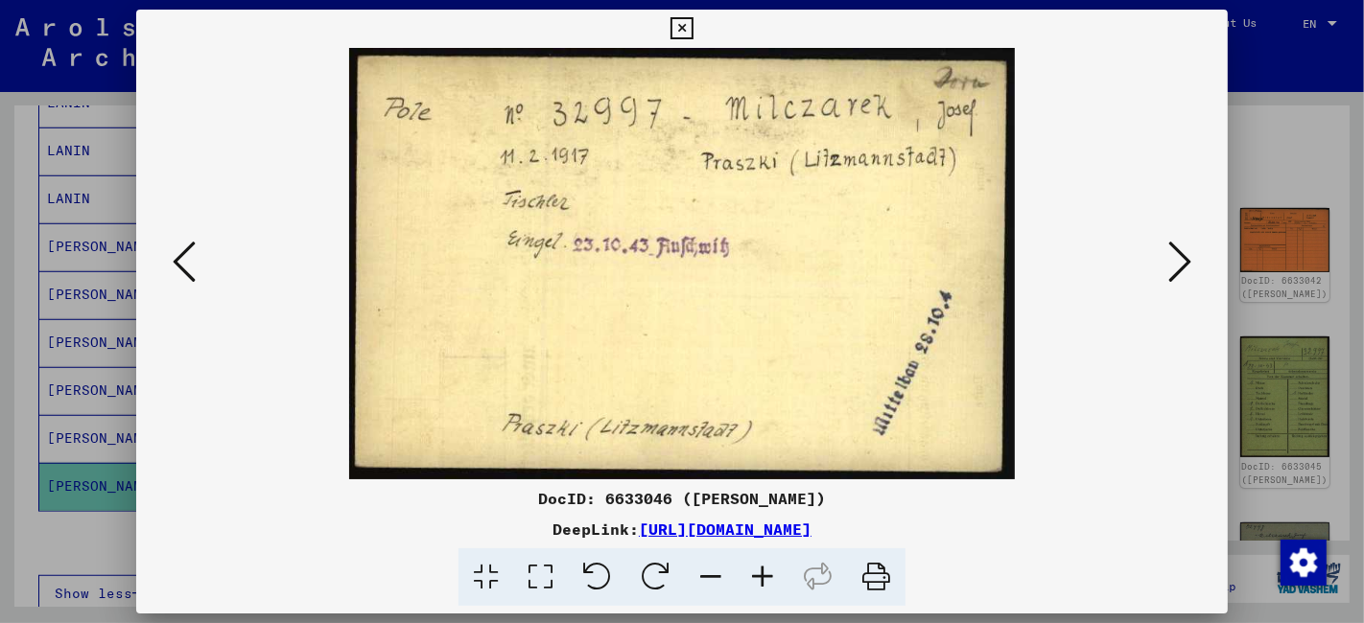
click at [1175, 263] on icon at bounding box center [1179, 262] width 23 height 46
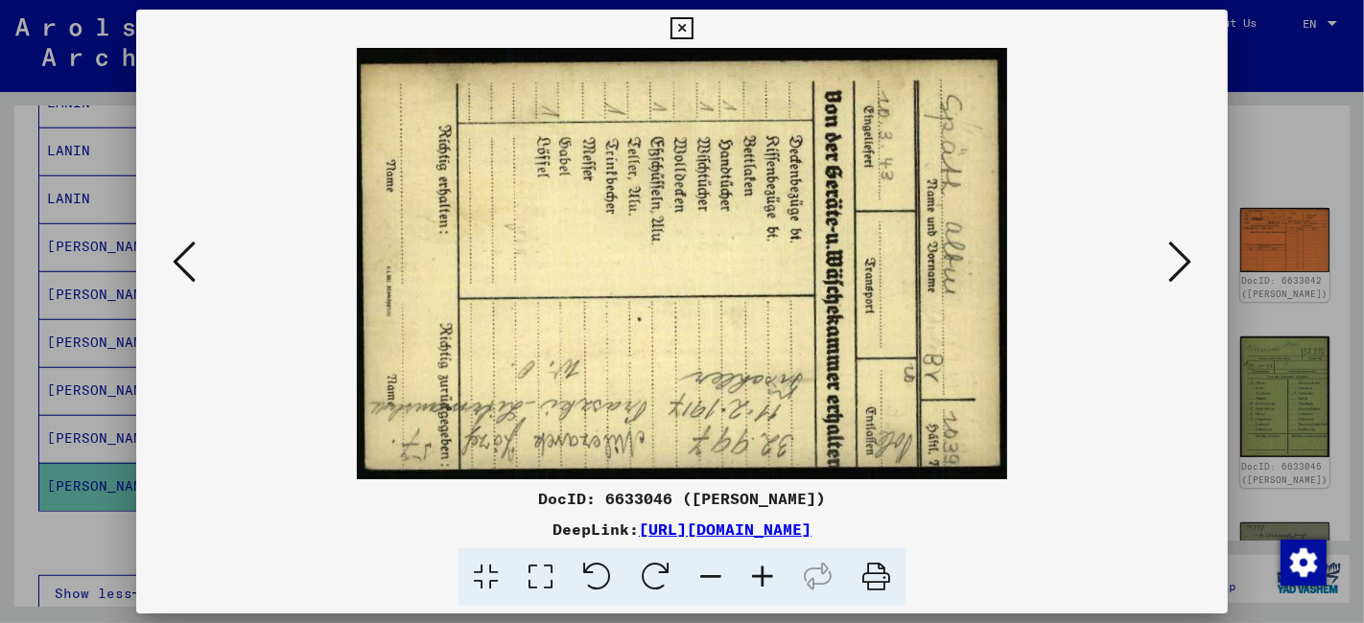
click at [1175, 263] on icon at bounding box center [1179, 262] width 23 height 46
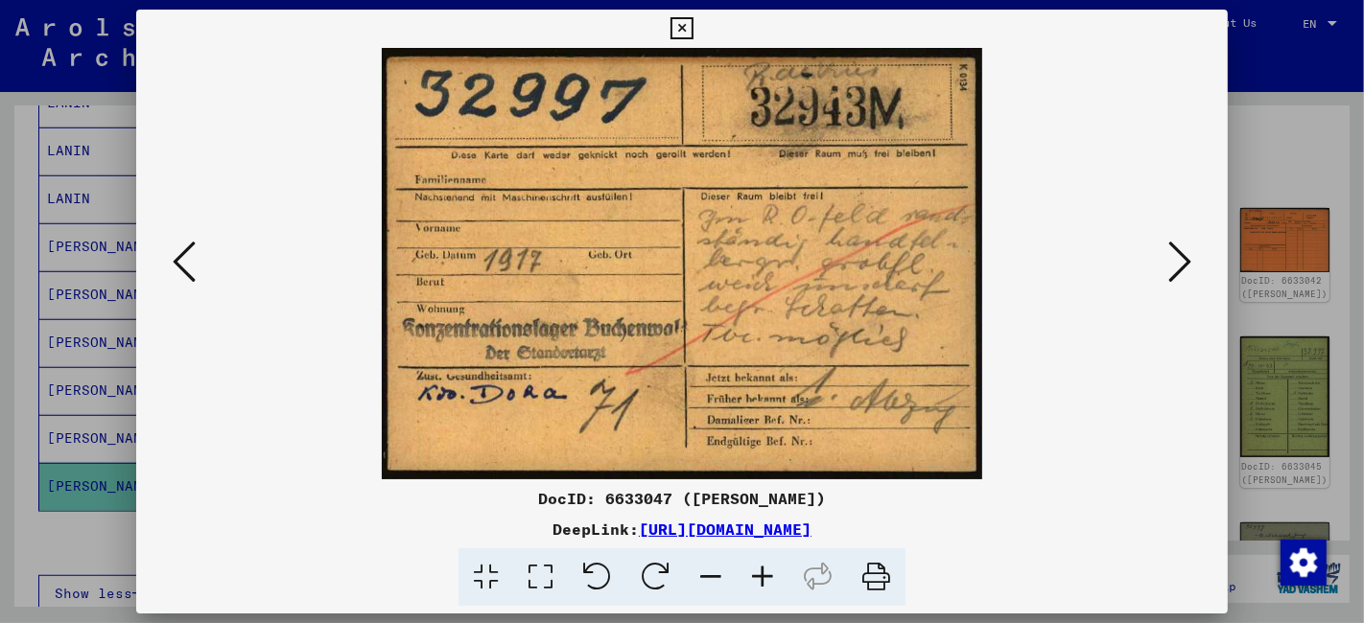
click at [1175, 263] on icon at bounding box center [1179, 262] width 23 height 46
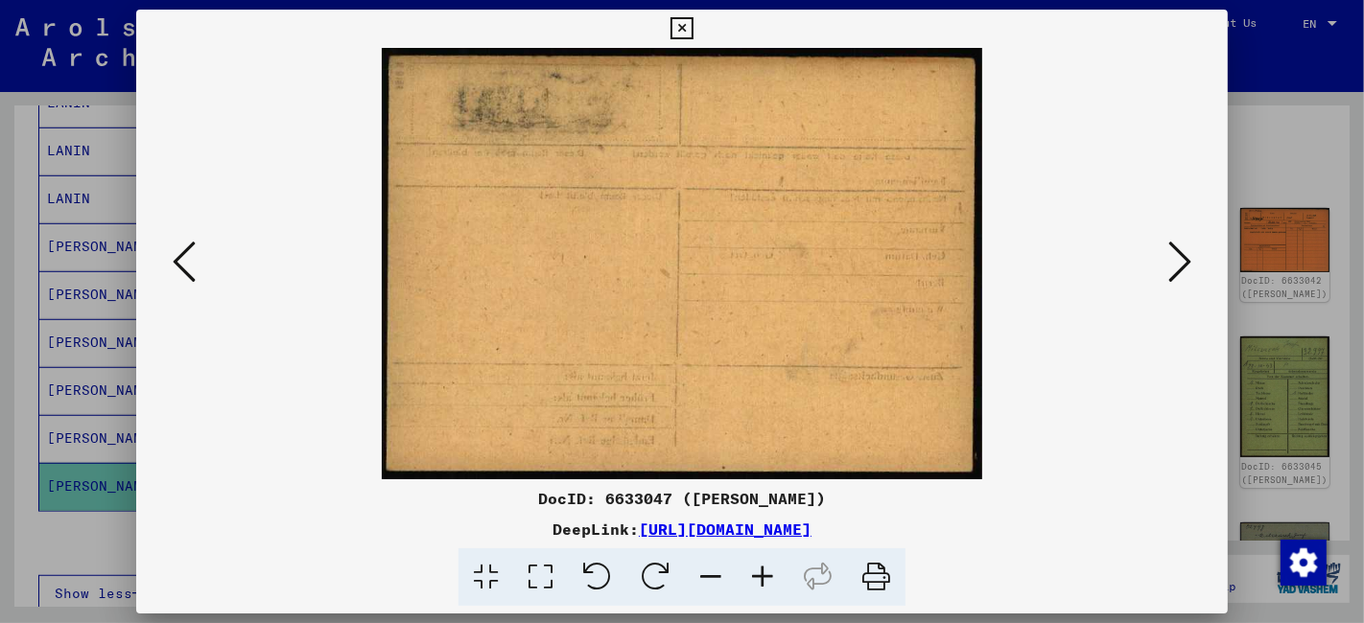
click at [1175, 263] on icon at bounding box center [1179, 262] width 23 height 46
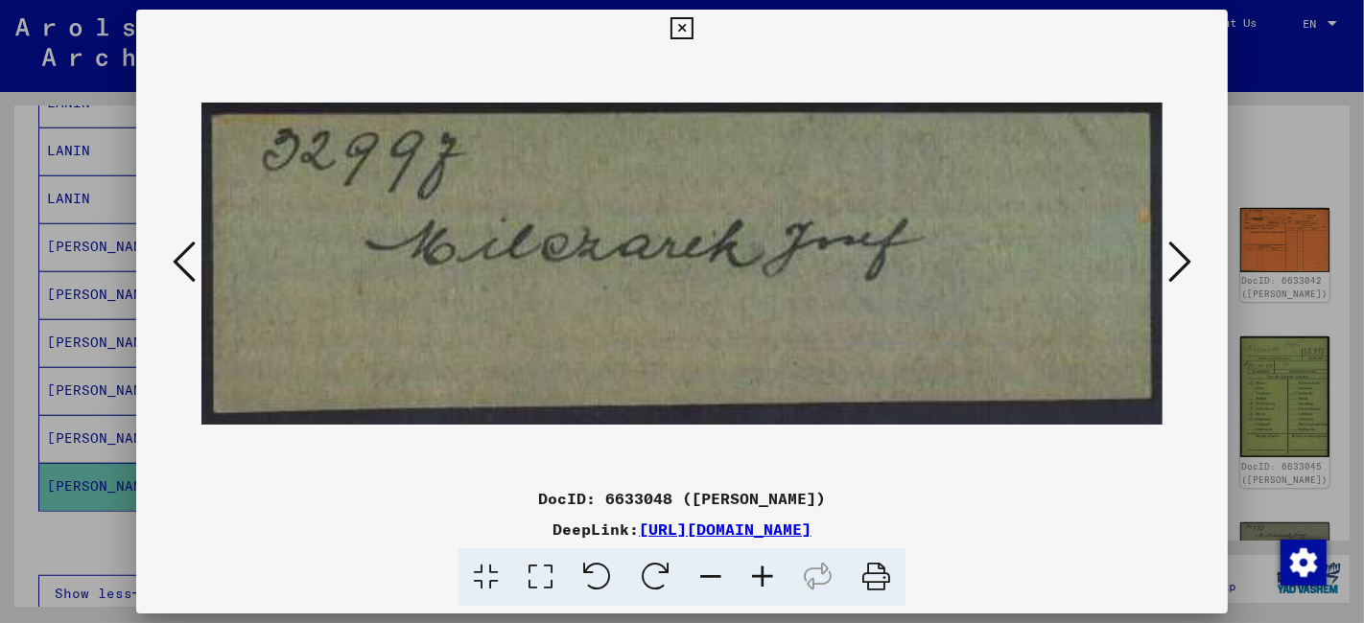
click at [1175, 263] on icon at bounding box center [1179, 262] width 23 height 46
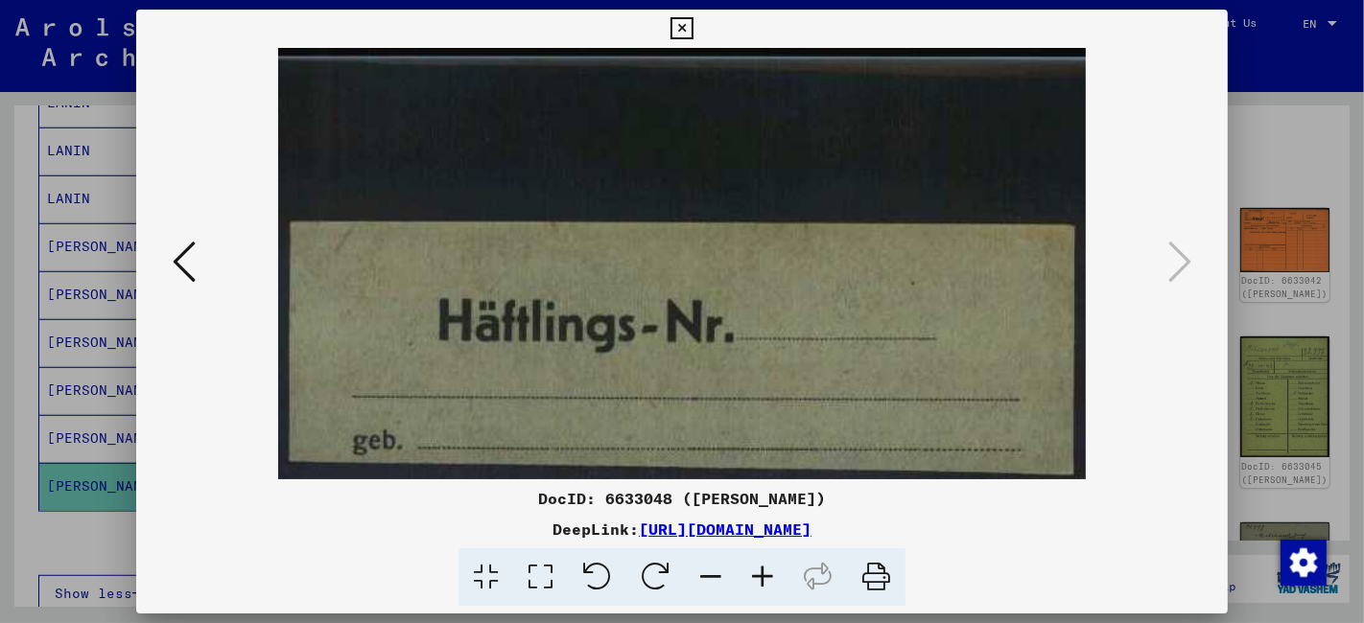
click at [680, 26] on icon at bounding box center [681, 28] width 22 height 23
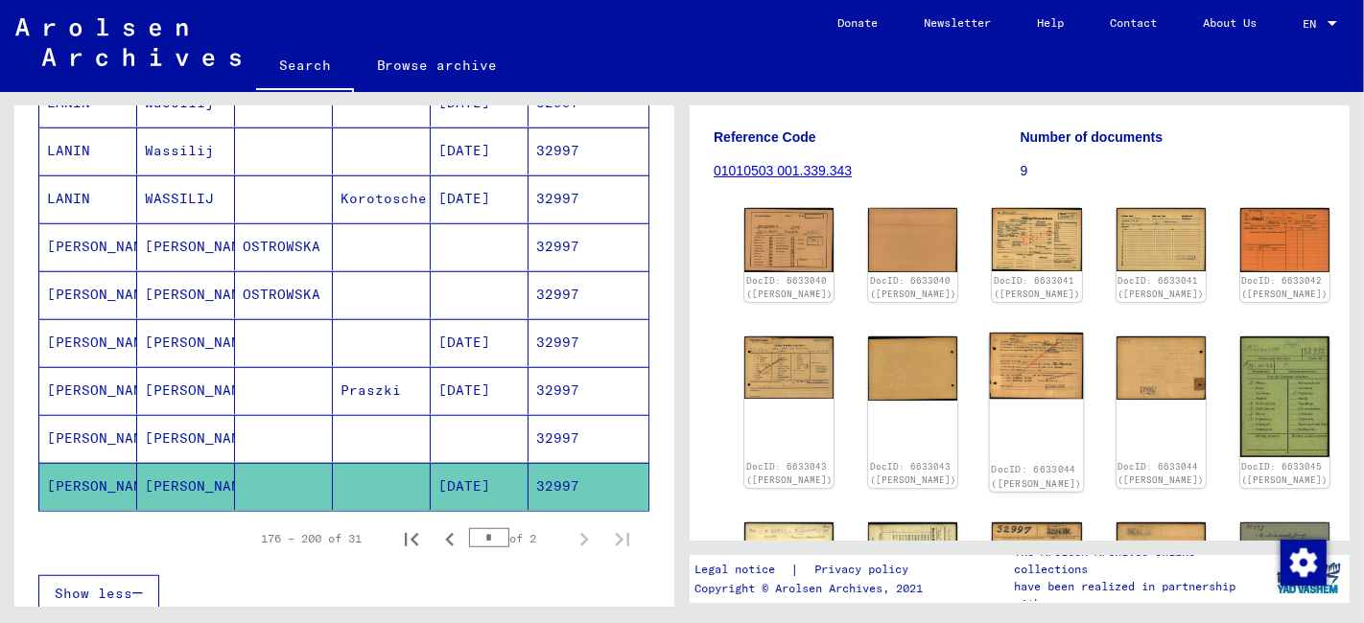
click at [990, 379] on img at bounding box center [1037, 366] width 94 height 67
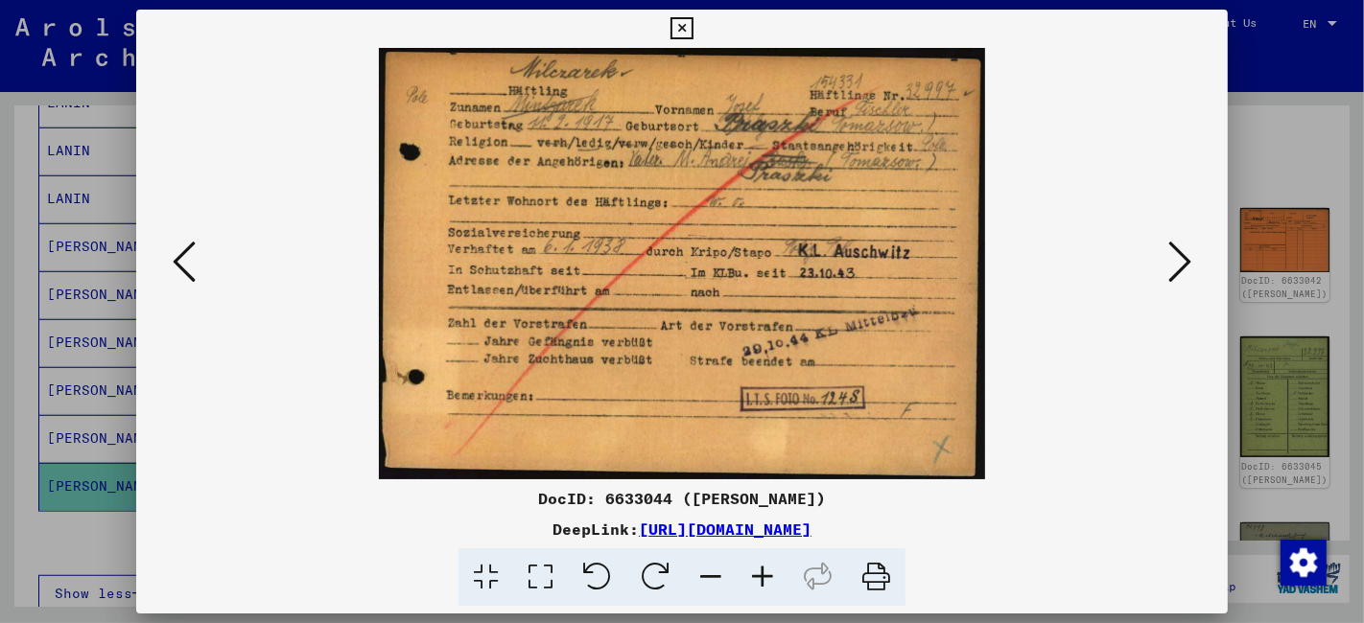
click at [1184, 269] on icon at bounding box center [1179, 262] width 23 height 46
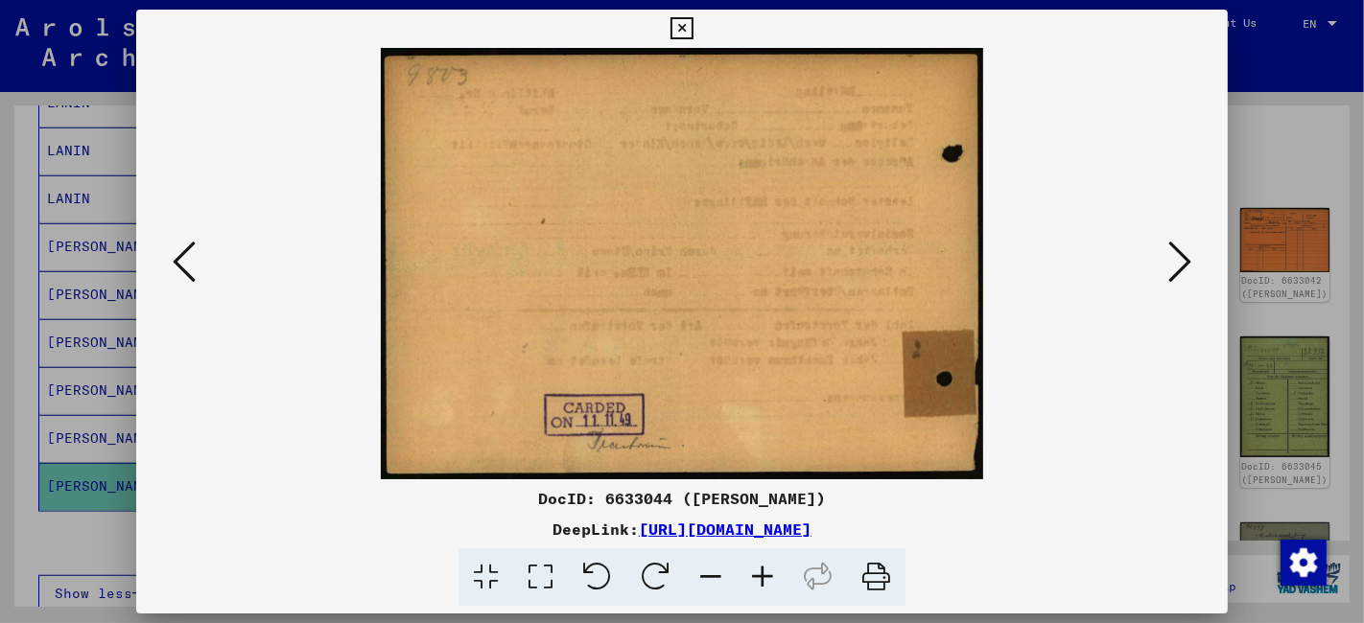
click at [1184, 269] on icon at bounding box center [1179, 262] width 23 height 46
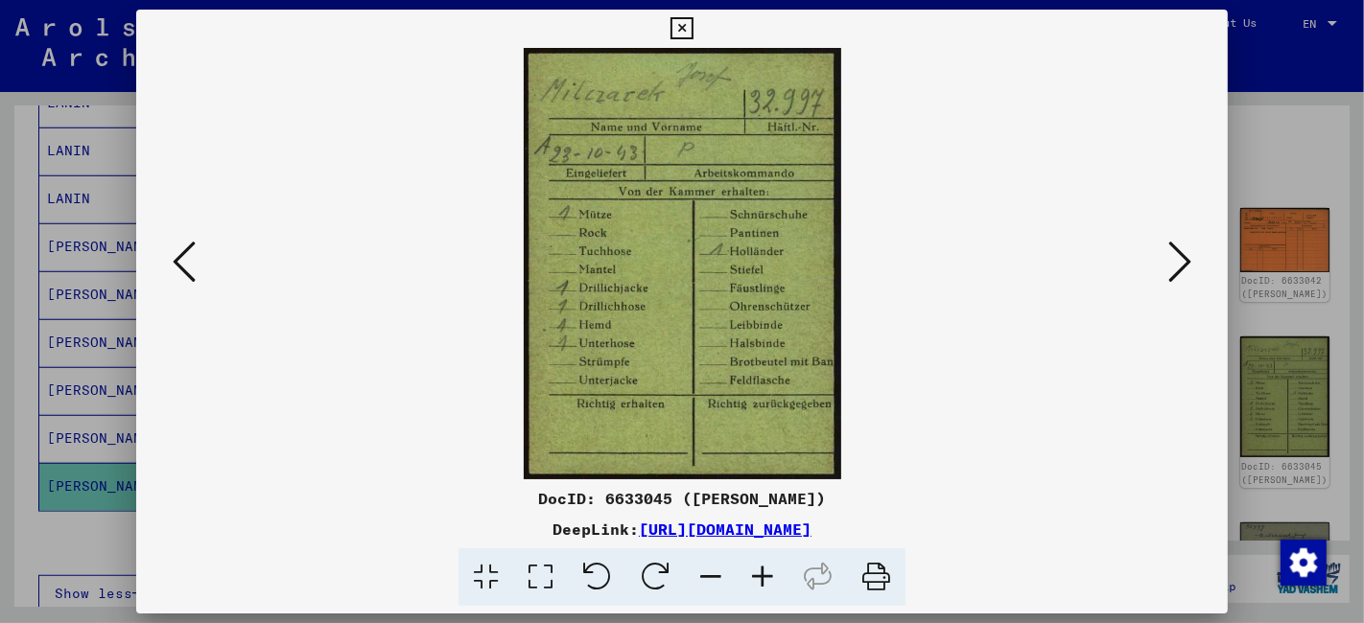
click at [677, 29] on icon at bounding box center [681, 28] width 22 height 23
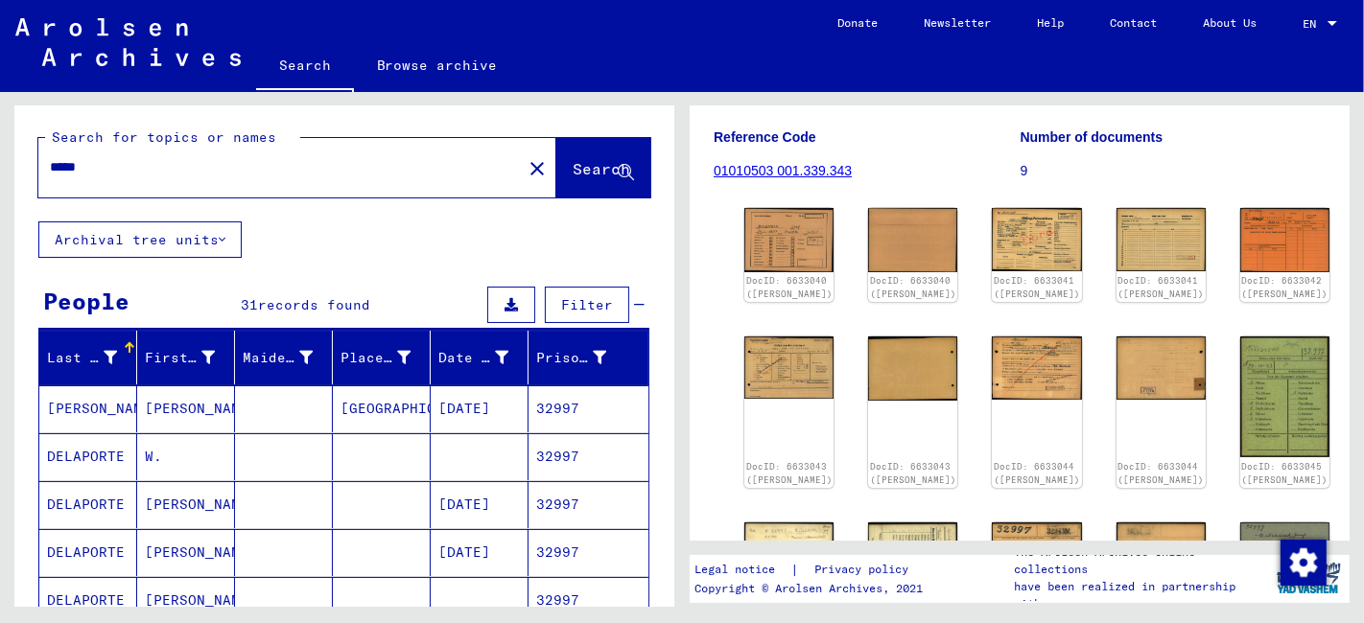
scroll to position [0, 0]
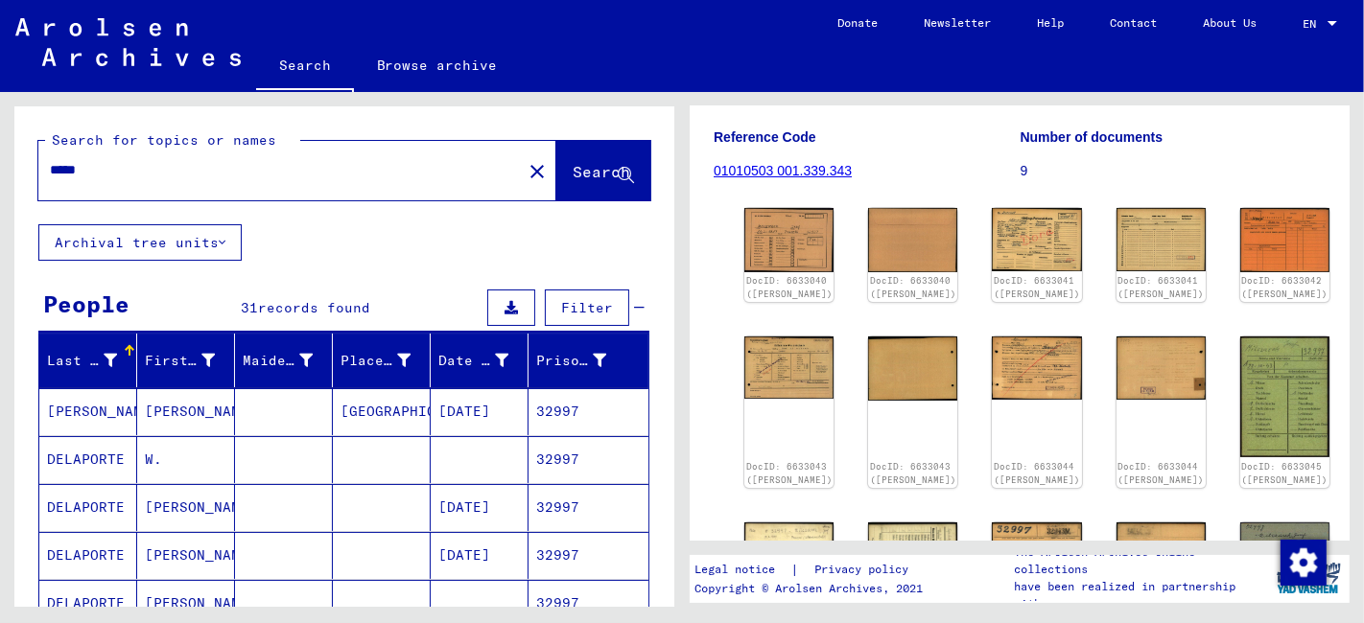
drag, startPoint x: 97, startPoint y: 176, endPoint x: 78, endPoint y: 187, distance: 21.9
click at [78, 187] on div "*****" at bounding box center [274, 170] width 472 height 43
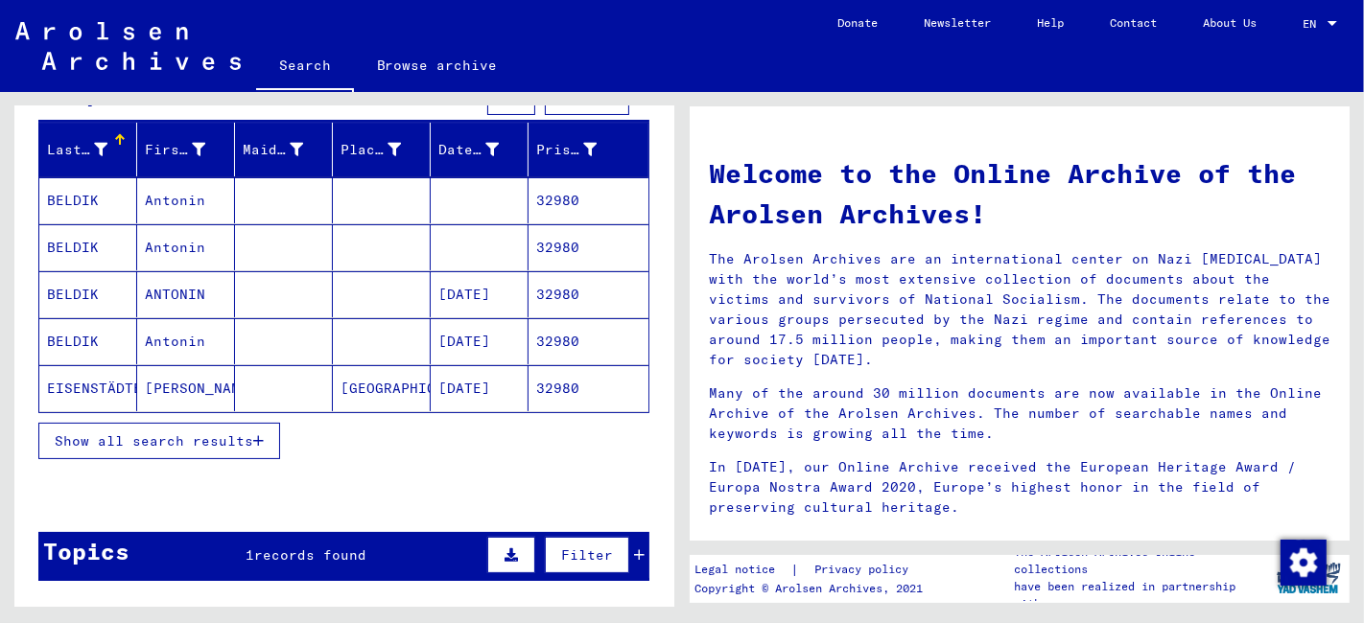
scroll to position [213, 0]
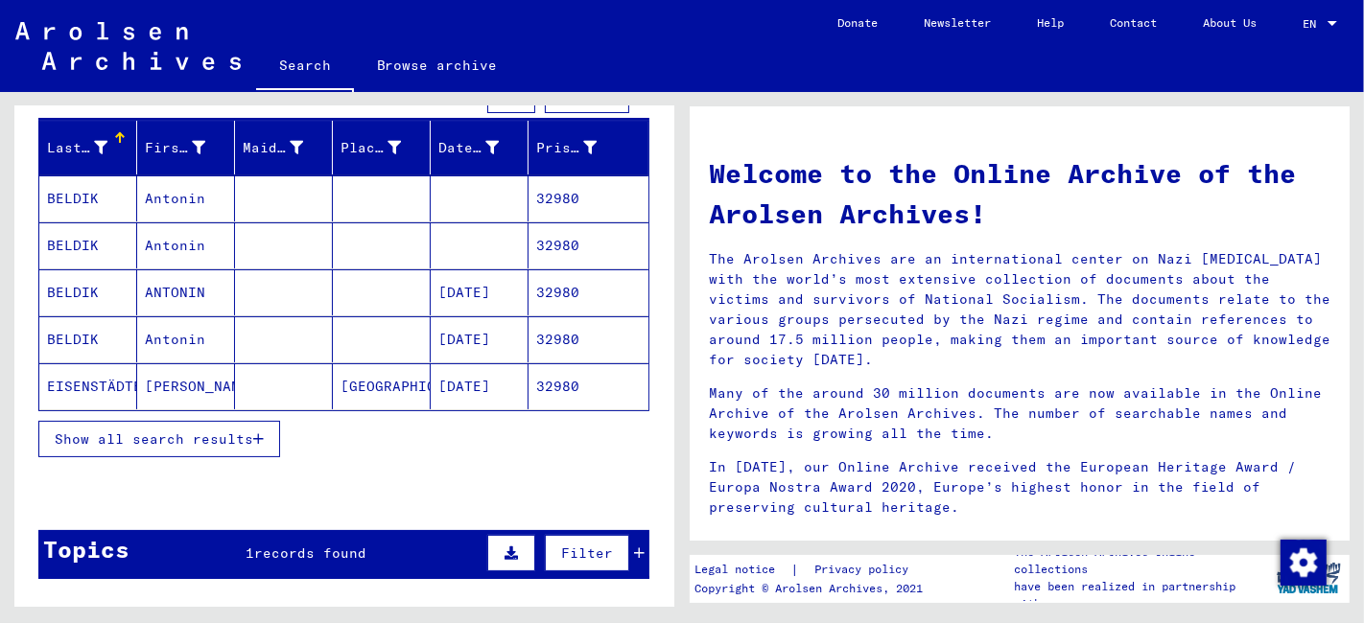
click at [203, 438] on span "Show all search results" at bounding box center [154, 439] width 198 height 17
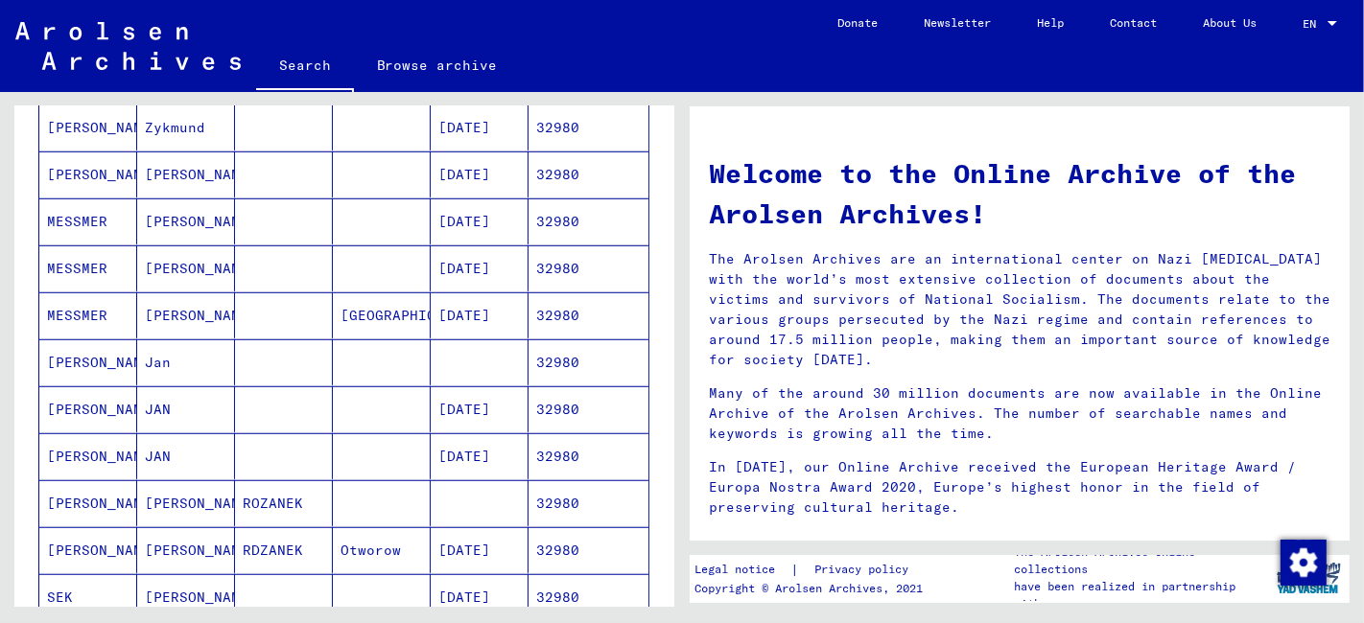
scroll to position [959, 0]
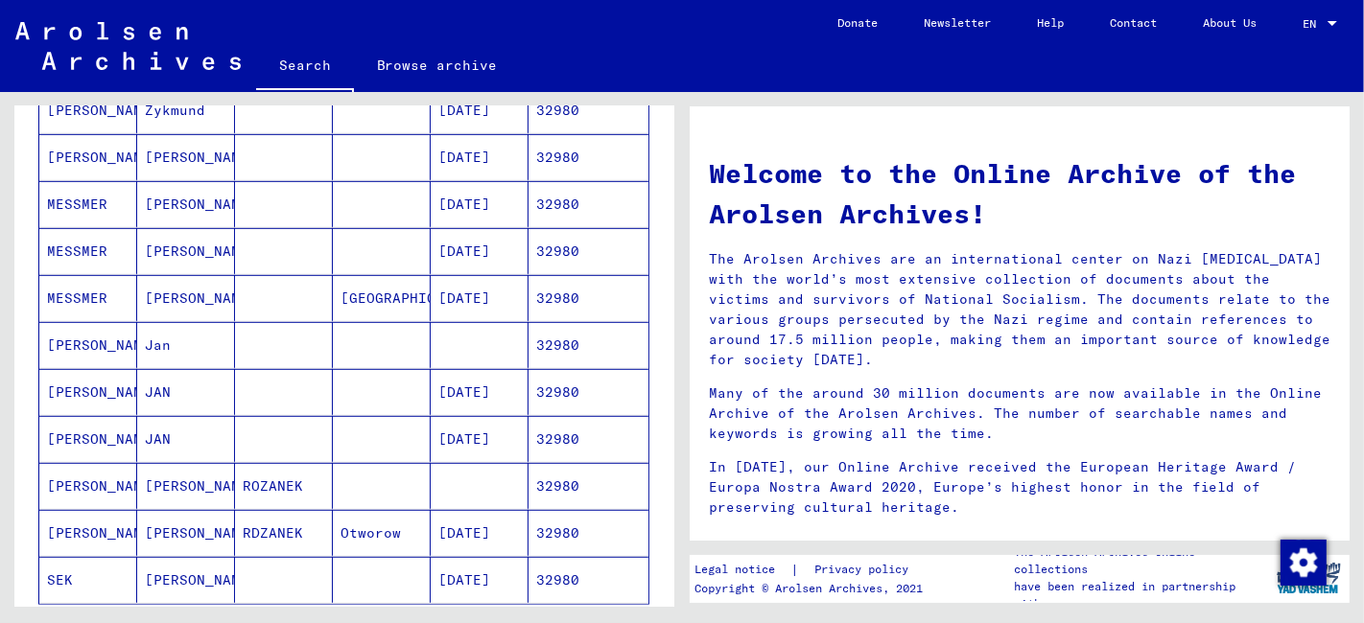
click at [203, 438] on mat-cell "JAN" at bounding box center [186, 439] width 98 height 46
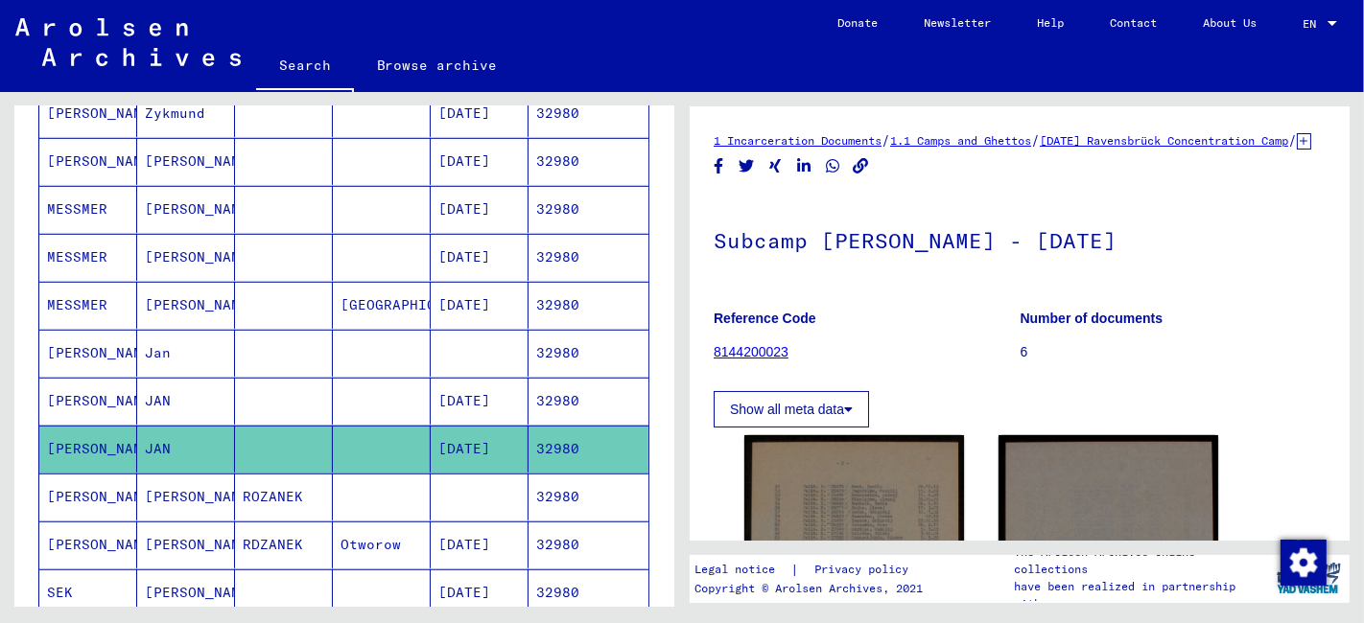
click at [235, 393] on mat-cell at bounding box center [284, 401] width 98 height 47
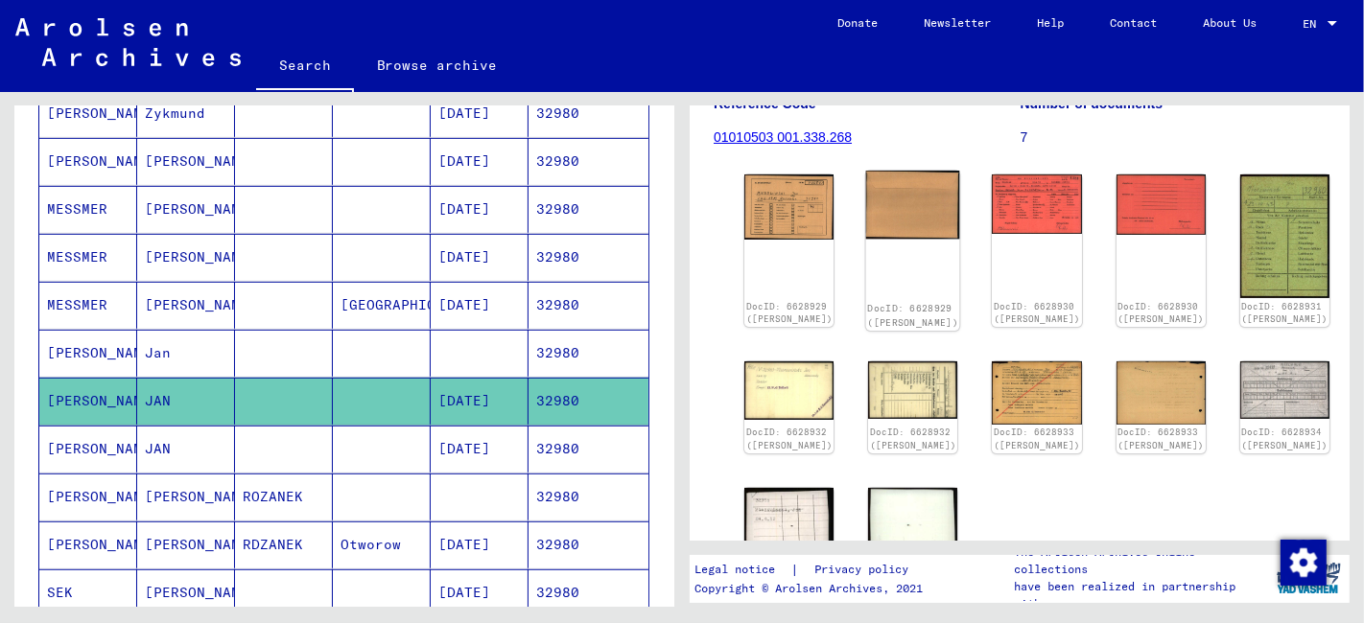
scroll to position [213, 0]
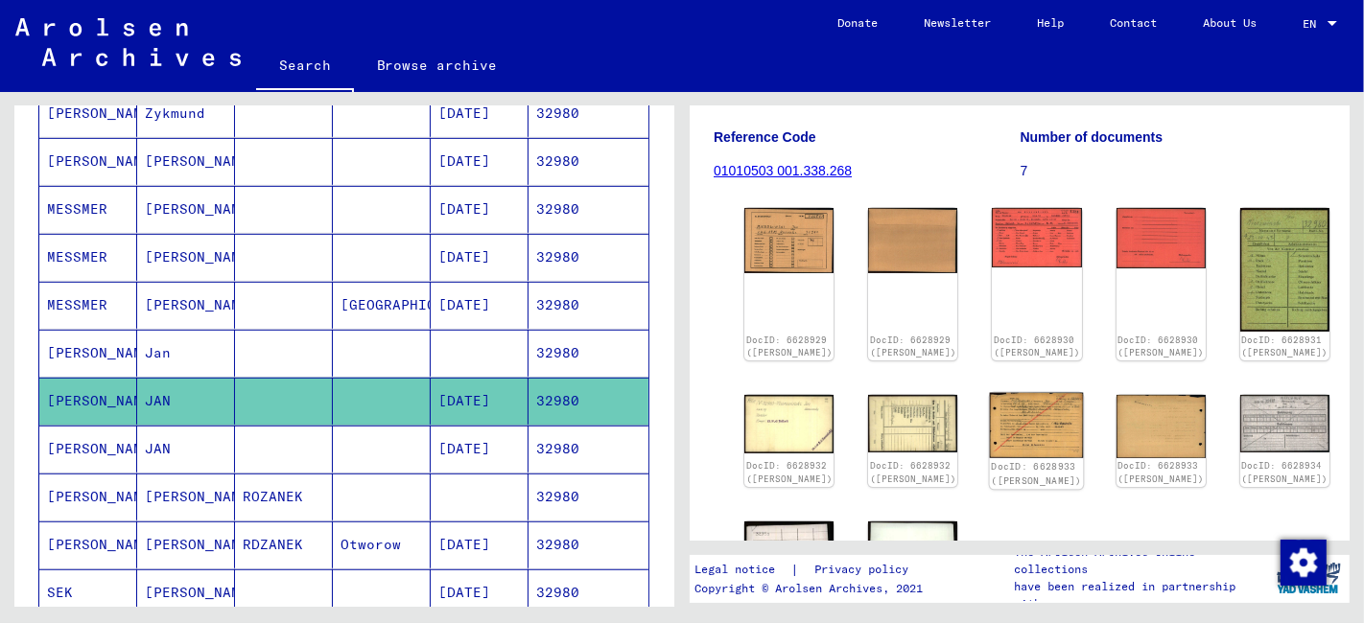
click at [990, 412] on img at bounding box center [1037, 426] width 94 height 66
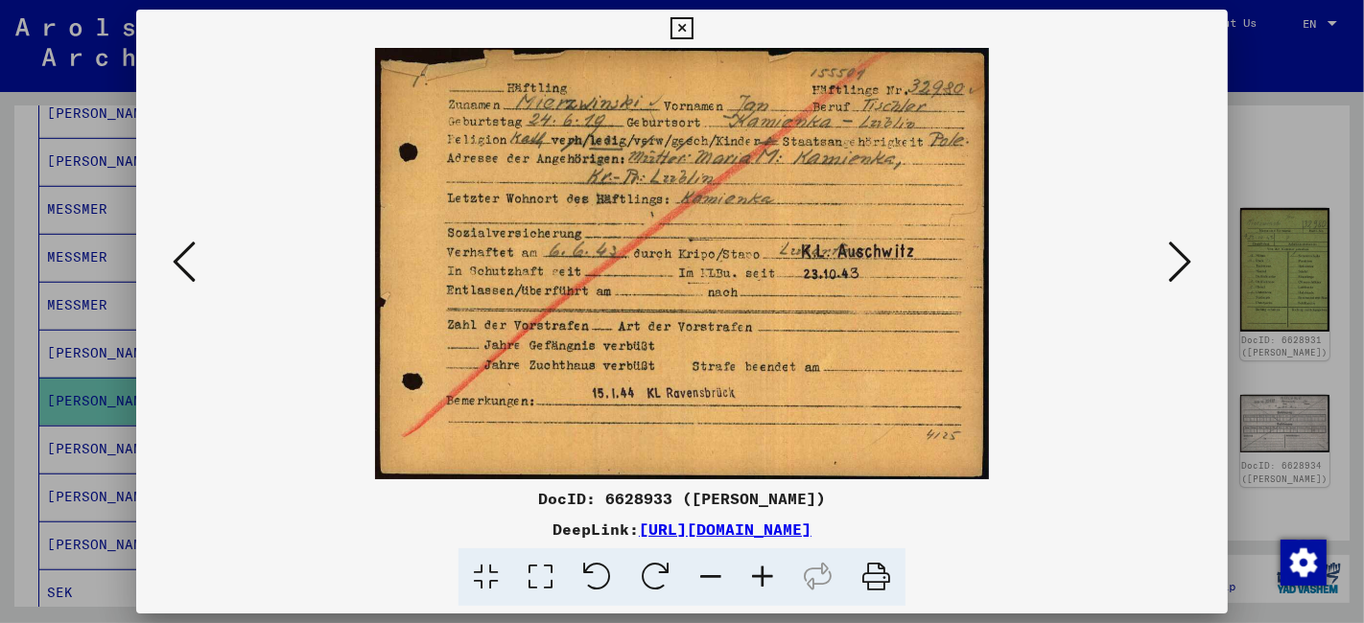
click at [679, 33] on icon at bounding box center [681, 28] width 22 height 23
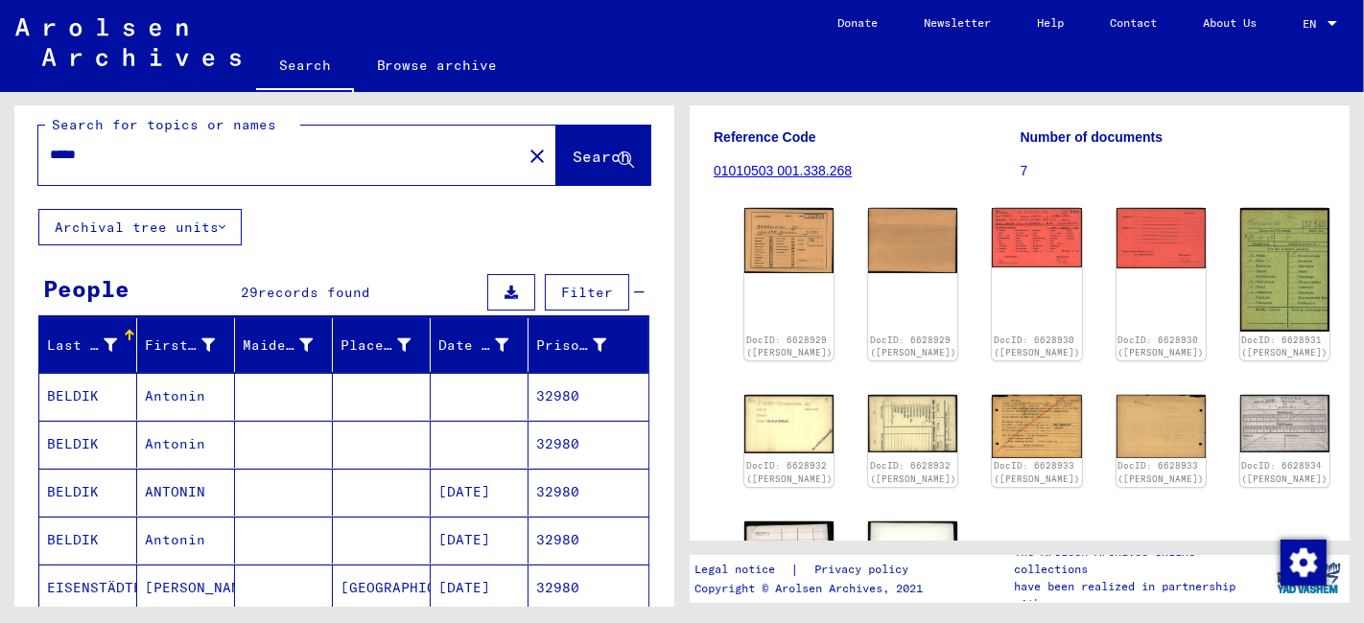
scroll to position [0, 0]
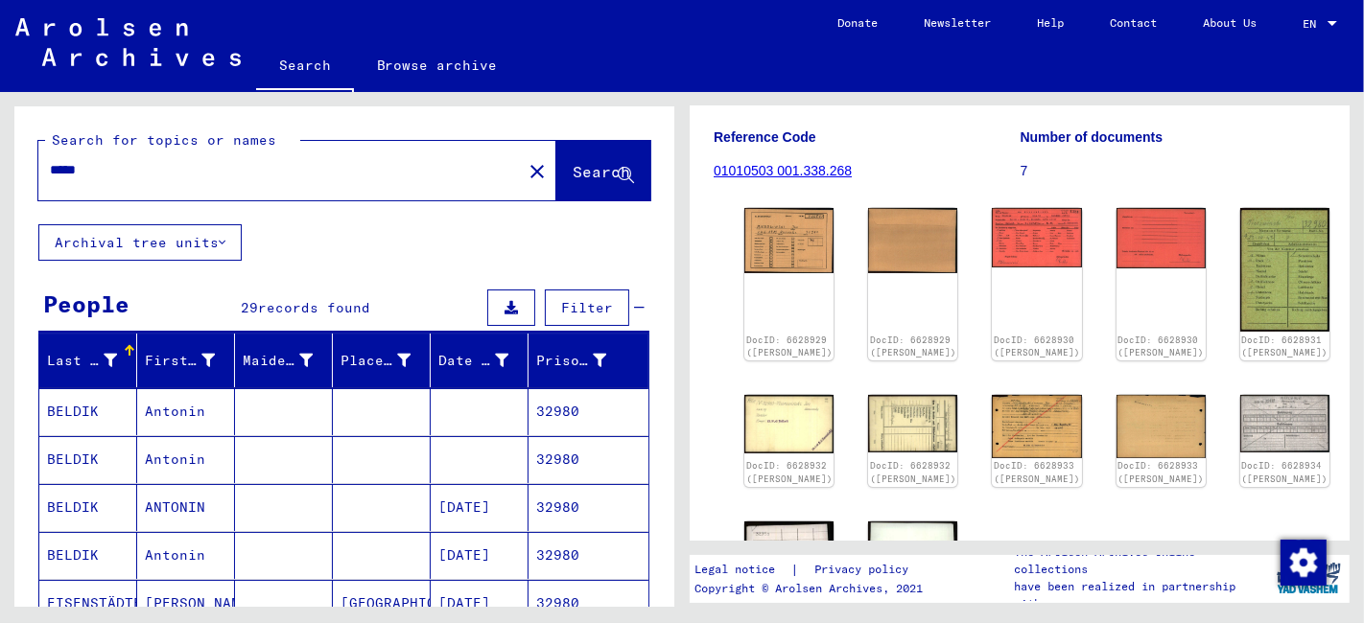
drag, startPoint x: 114, startPoint y: 167, endPoint x: 17, endPoint y: 171, distance: 96.9
click at [17, 171] on div "Search for topics or names ***** close Search" at bounding box center [344, 165] width 660 height 118
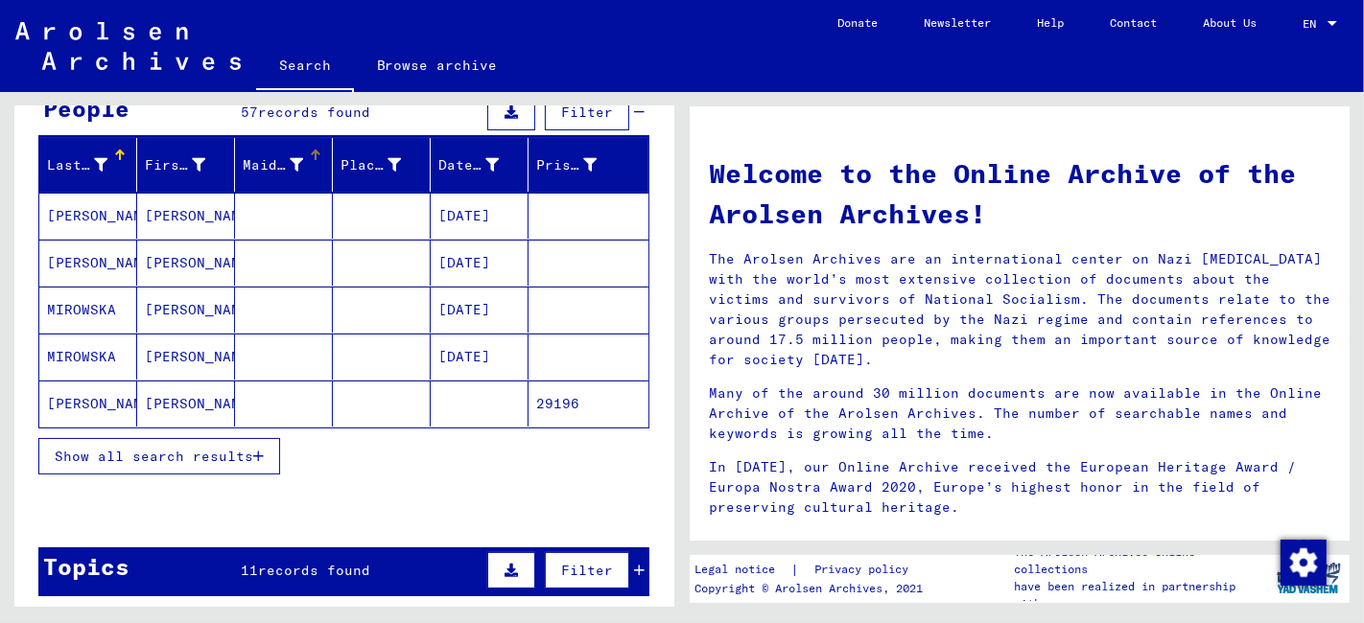
scroll to position [319, 0]
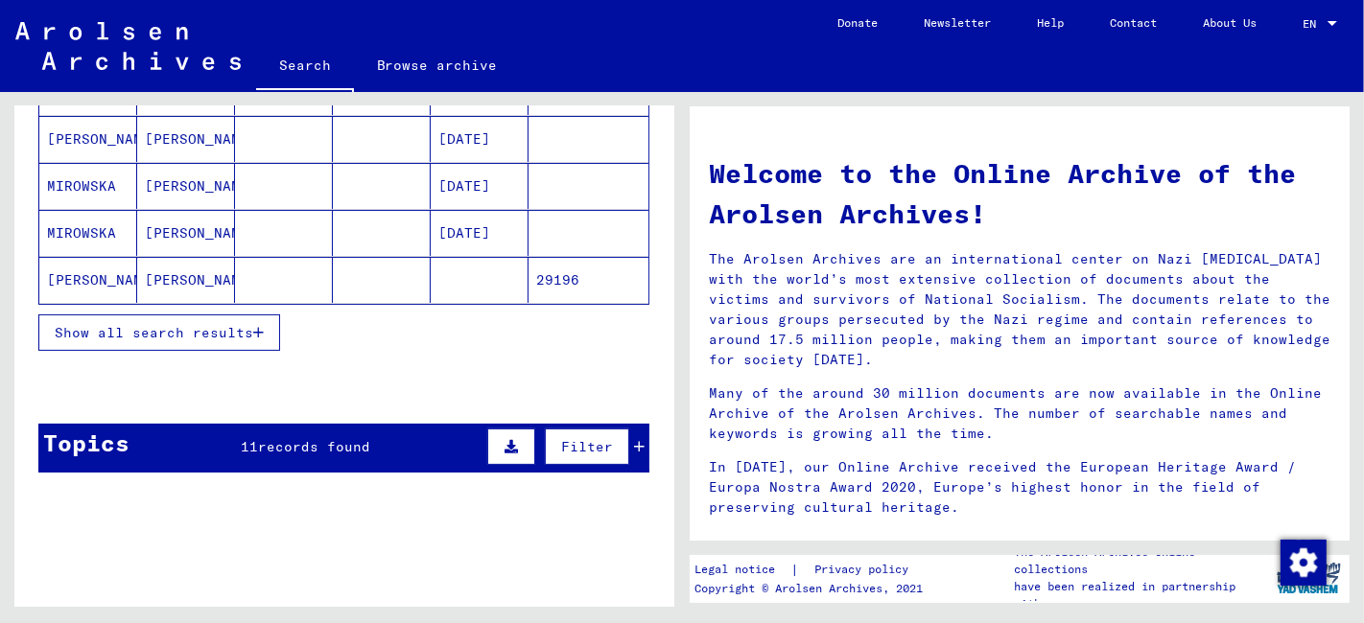
click at [222, 335] on span "Show all search results" at bounding box center [154, 332] width 198 height 17
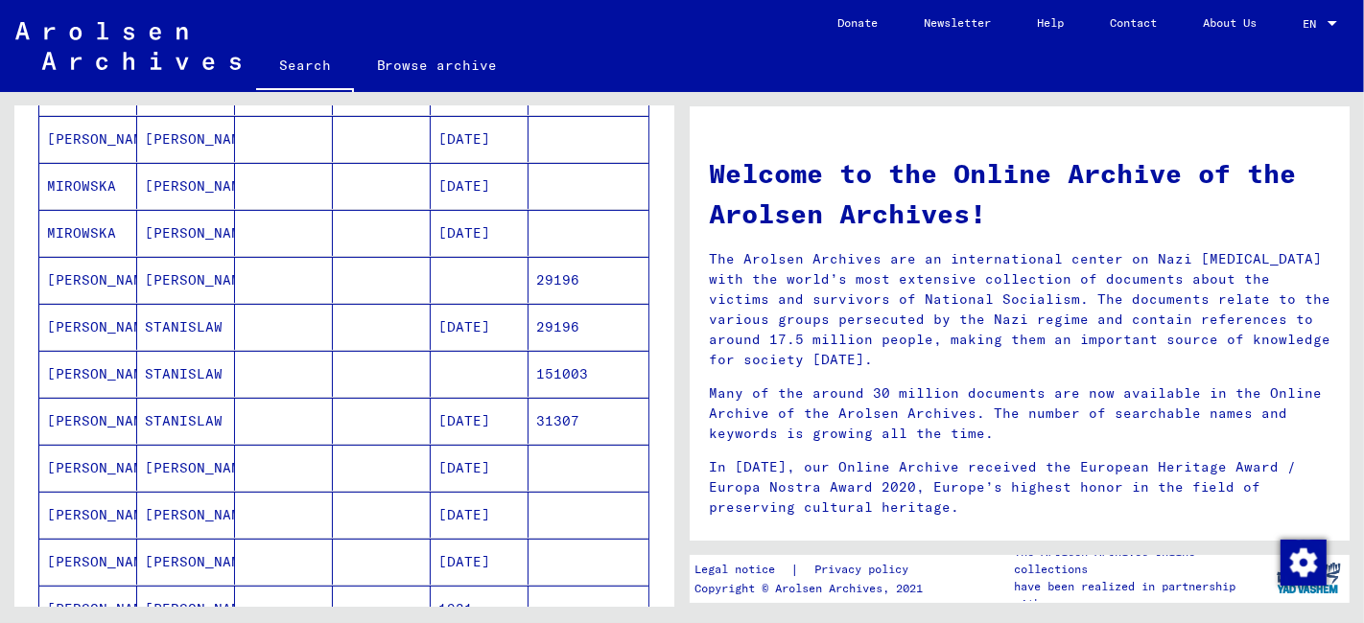
click at [317, 339] on mat-cell at bounding box center [284, 327] width 98 height 46
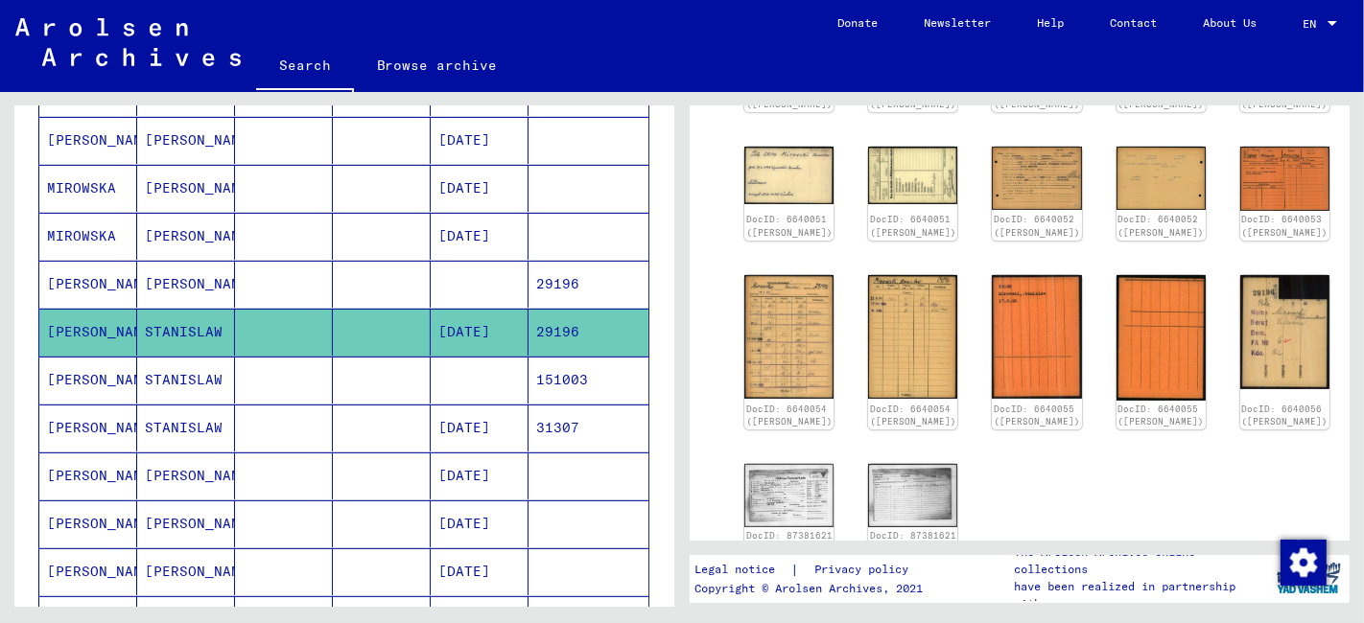
scroll to position [213, 0]
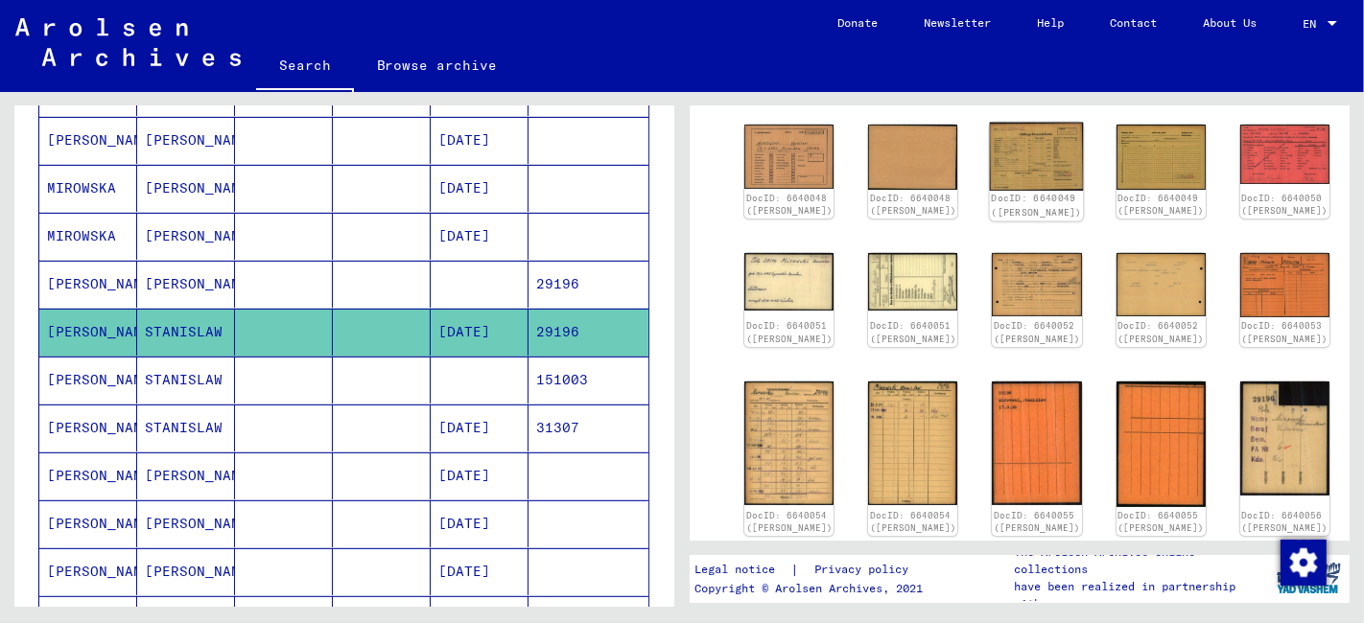
click at [990, 141] on img at bounding box center [1037, 157] width 94 height 68
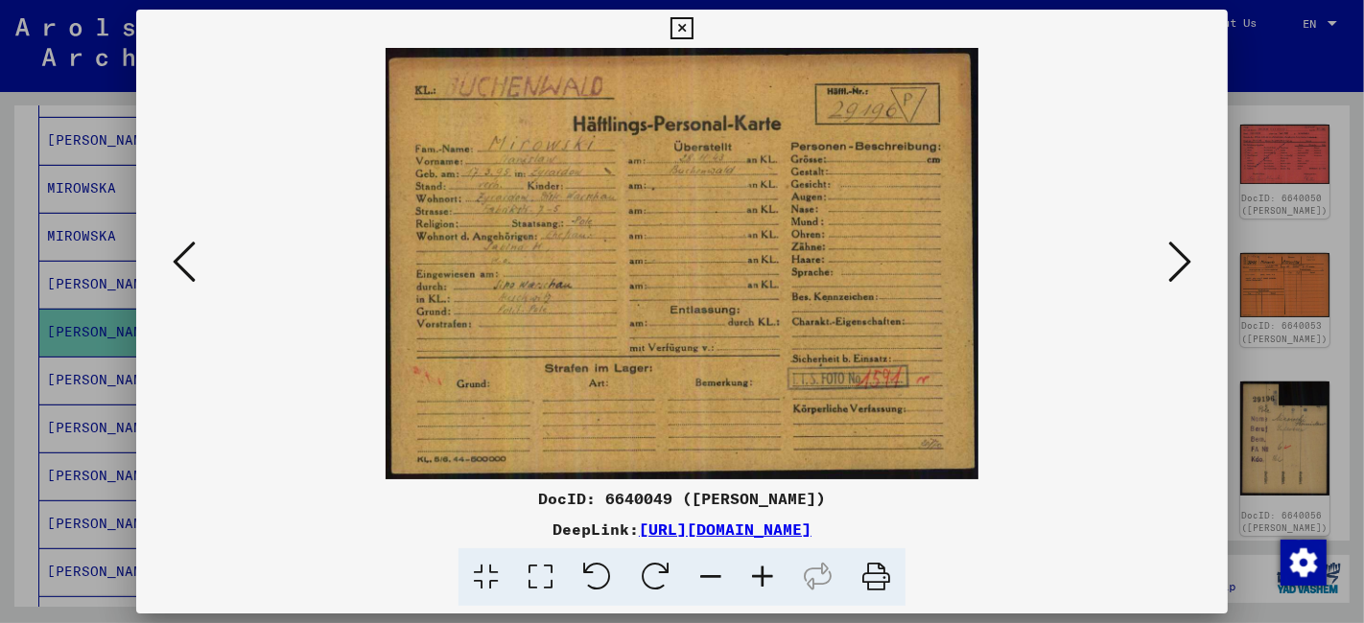
click at [1178, 256] on icon at bounding box center [1179, 262] width 23 height 46
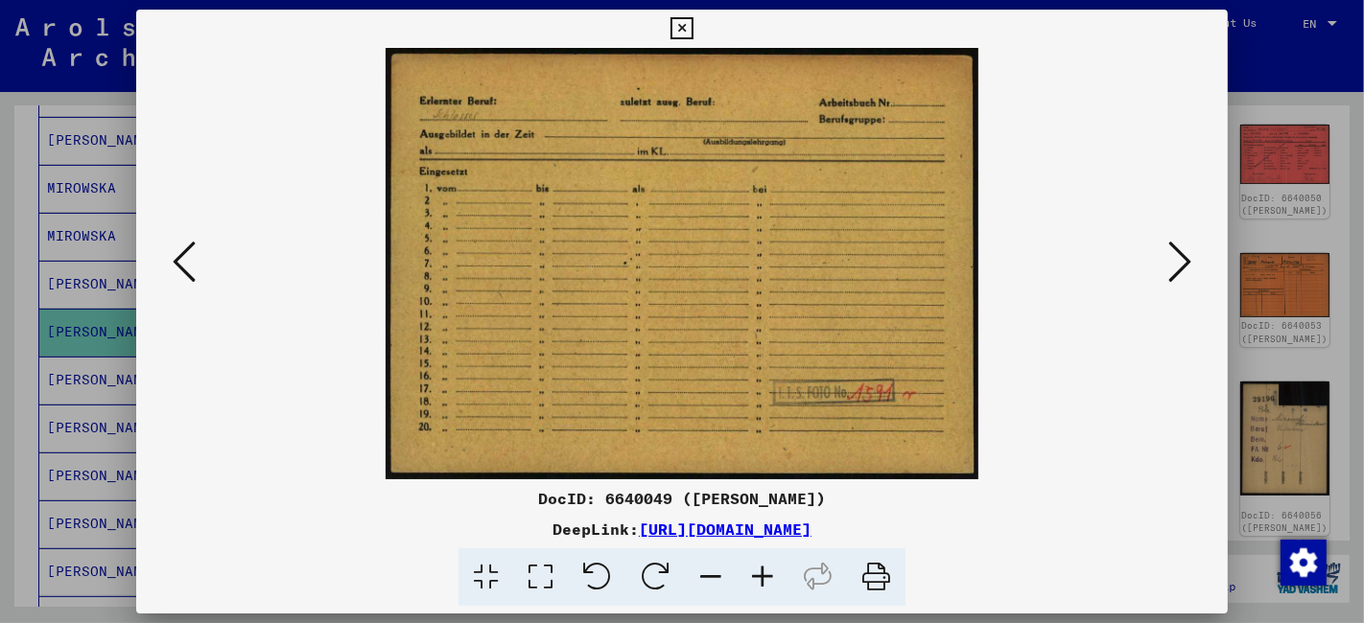
click at [1178, 256] on icon at bounding box center [1179, 262] width 23 height 46
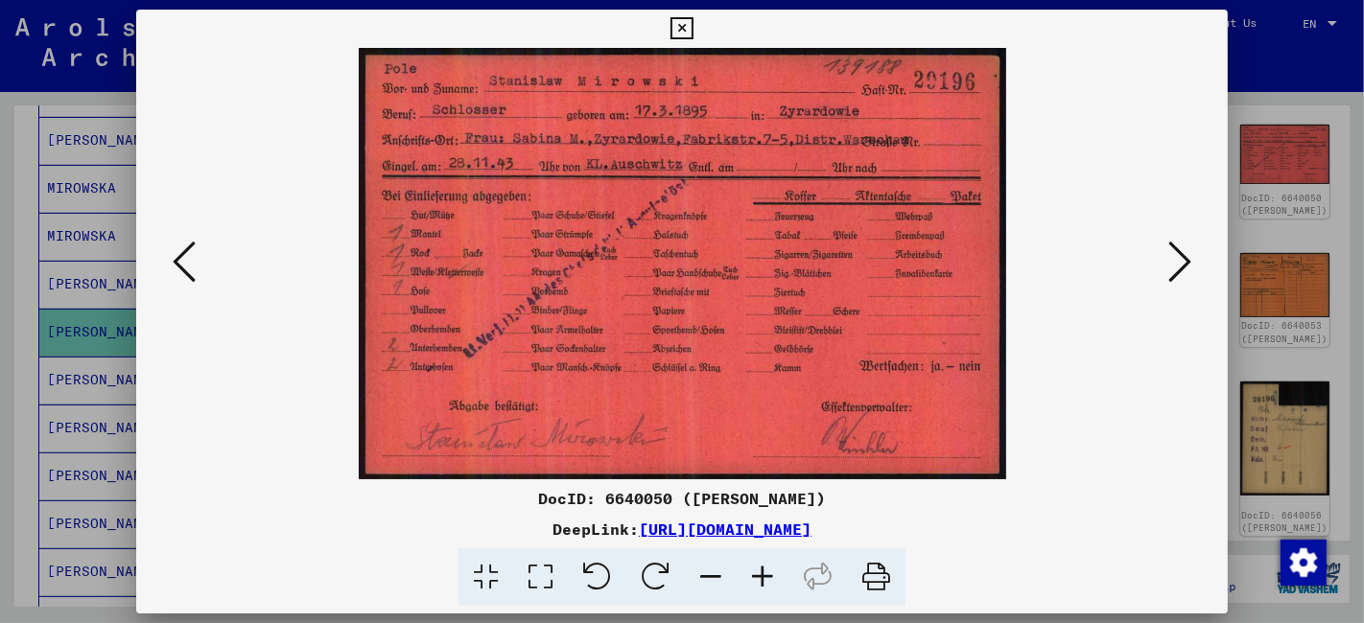
click at [685, 26] on icon at bounding box center [681, 28] width 22 height 23
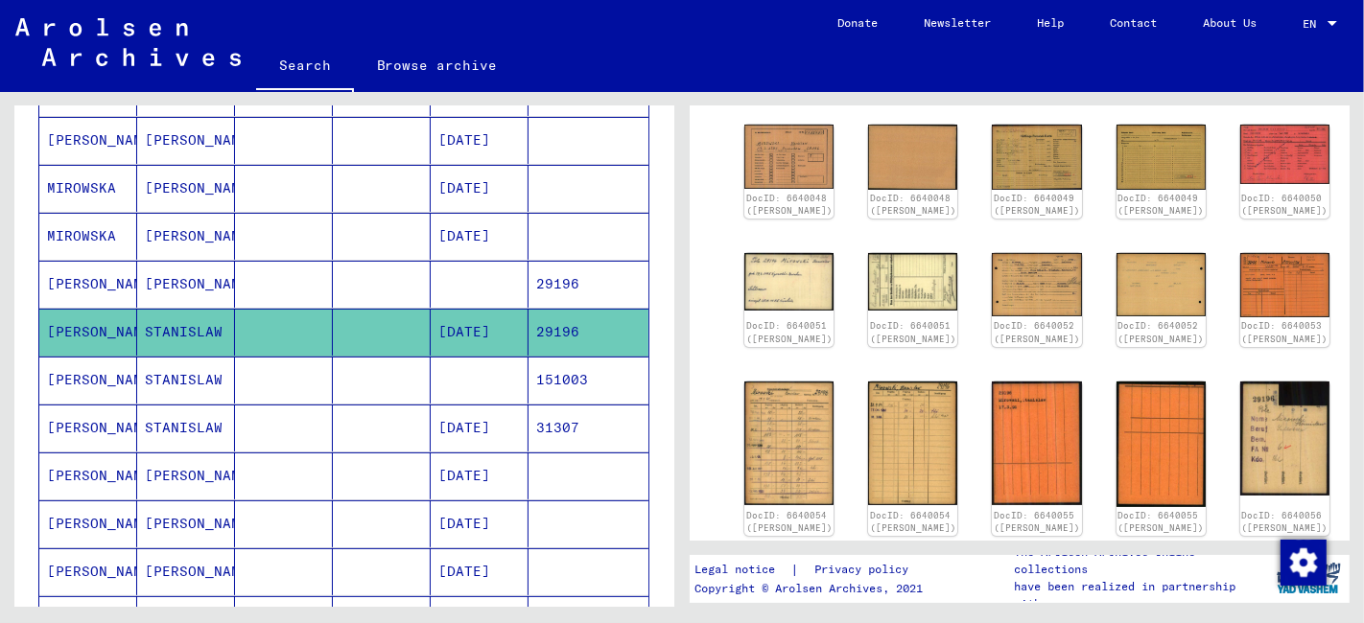
scroll to position [0, 0]
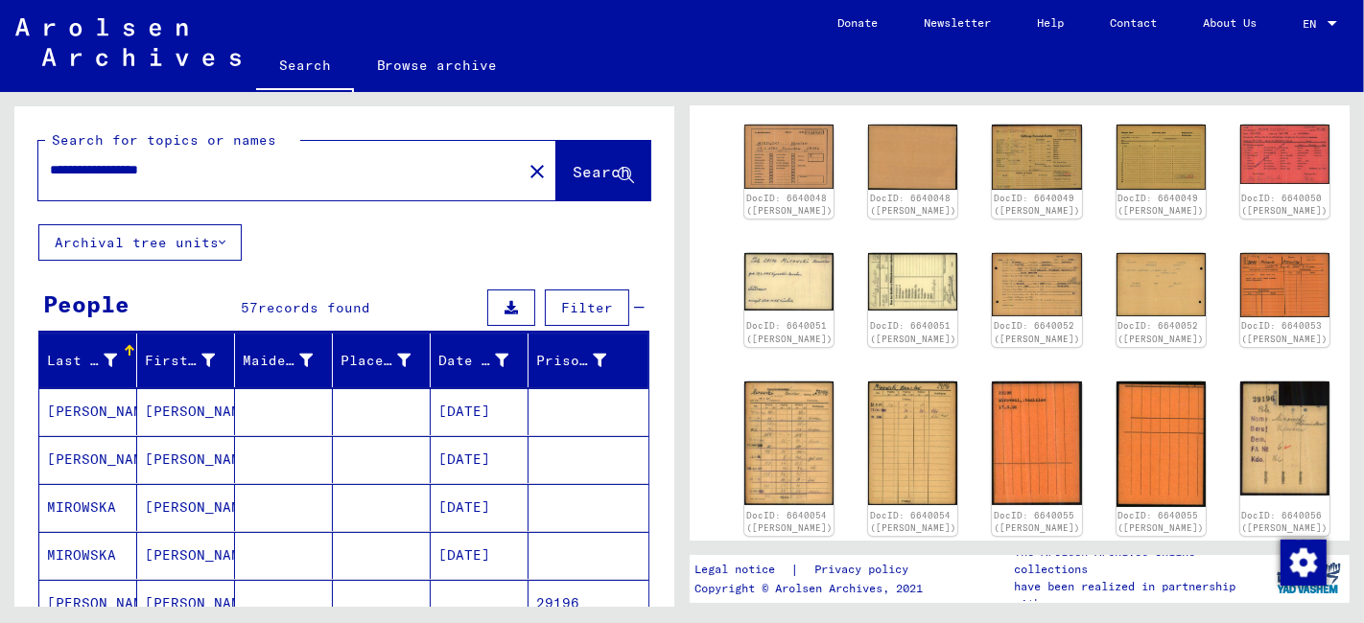
drag, startPoint x: 218, startPoint y: 173, endPoint x: -27, endPoint y: 179, distance: 244.6
click at [0, 179] on html "**********" at bounding box center [682, 311] width 1364 height 623
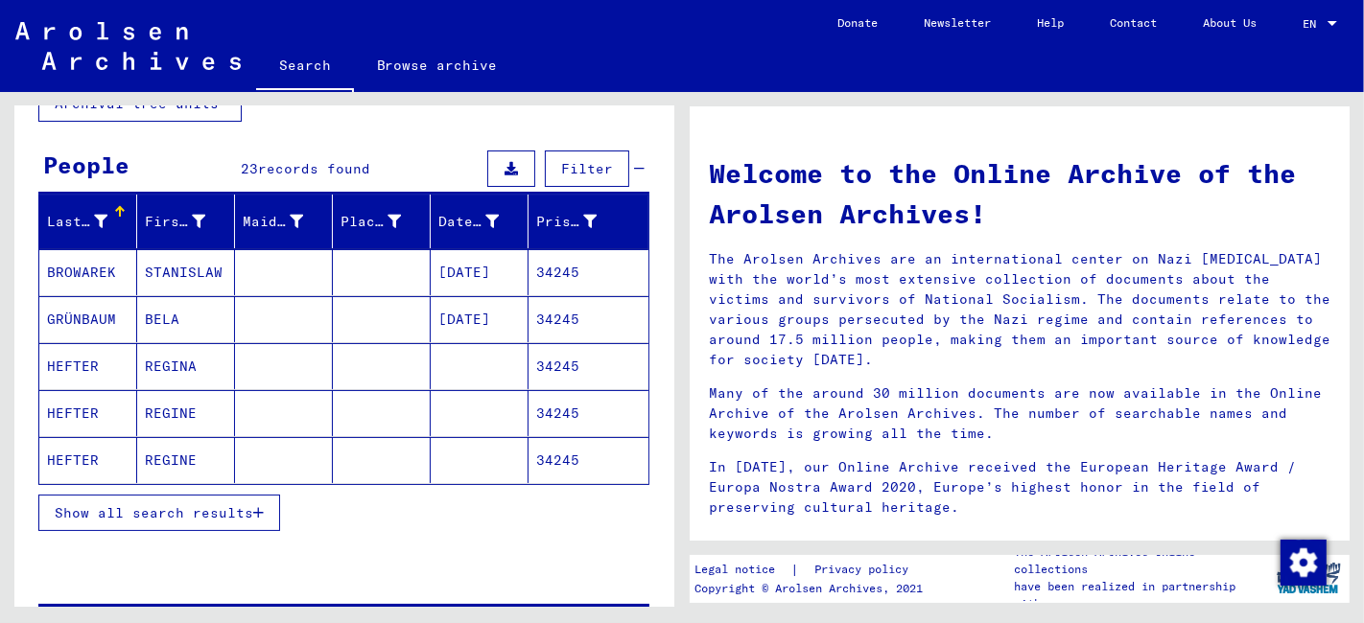
scroll to position [213, 0]
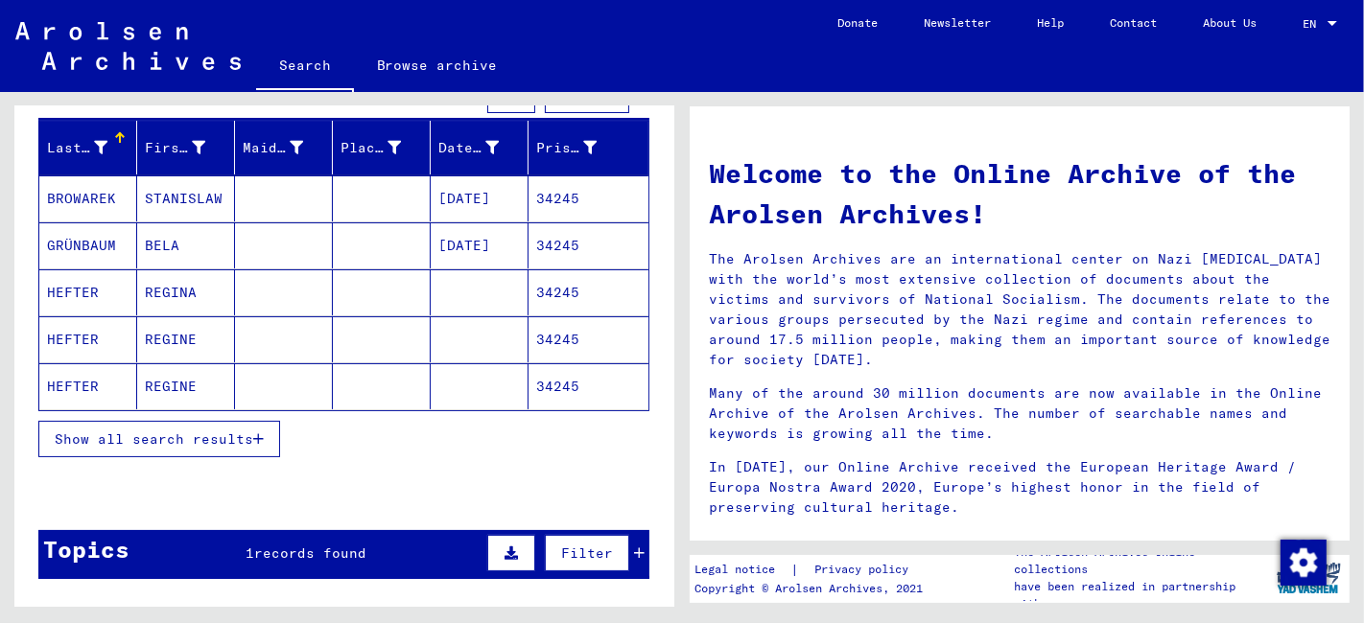
click at [142, 433] on span "Show all search results" at bounding box center [154, 439] width 198 height 17
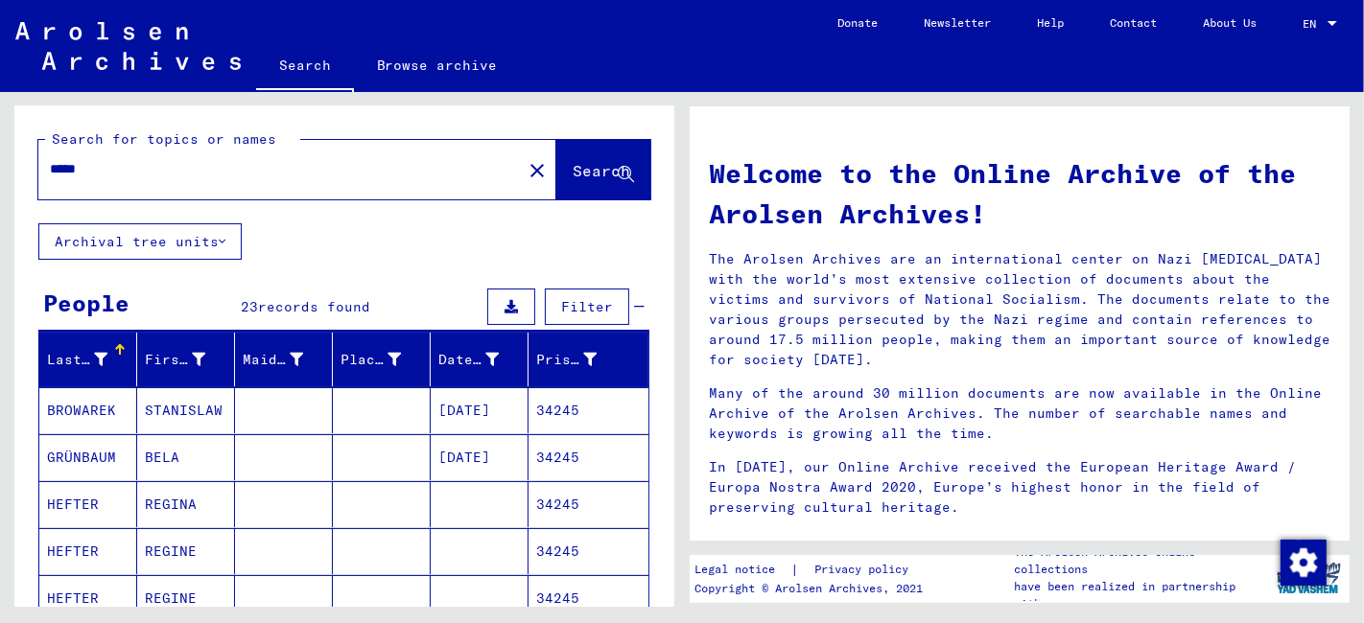
scroll to position [0, 0]
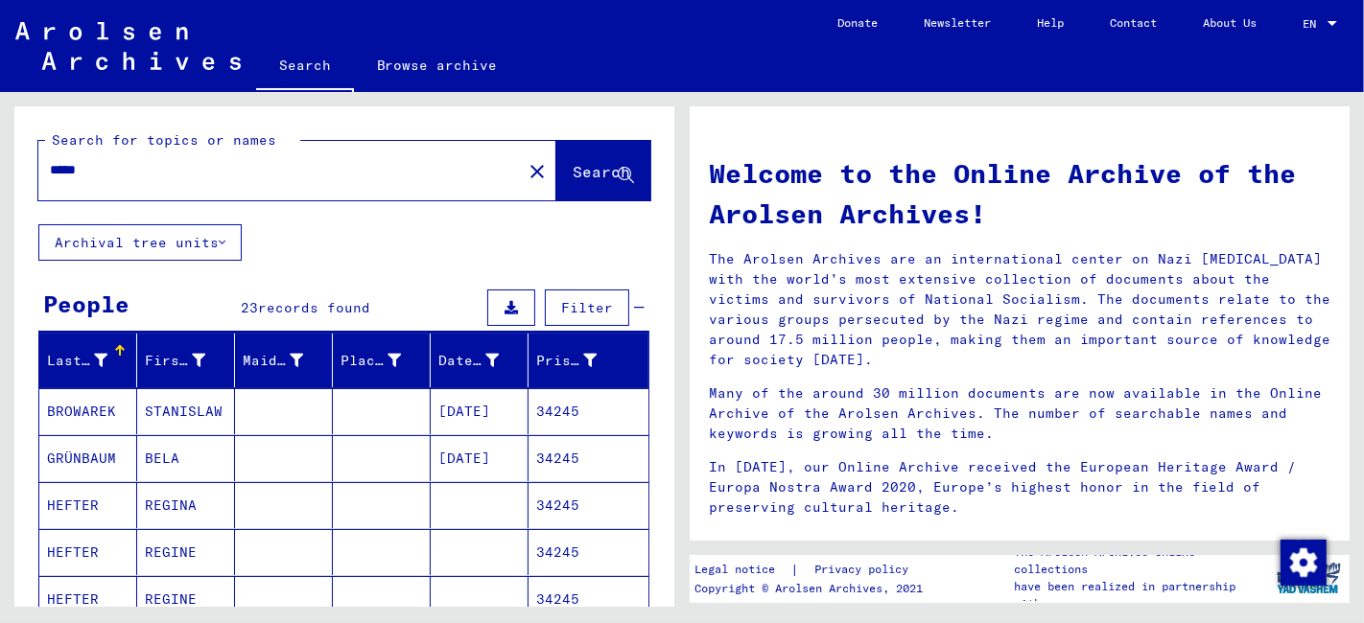
drag, startPoint x: 127, startPoint y: 171, endPoint x: 19, endPoint y: 172, distance: 107.4
click at [19, 172] on div "Search for topics or names ***** close Search" at bounding box center [344, 165] width 660 height 118
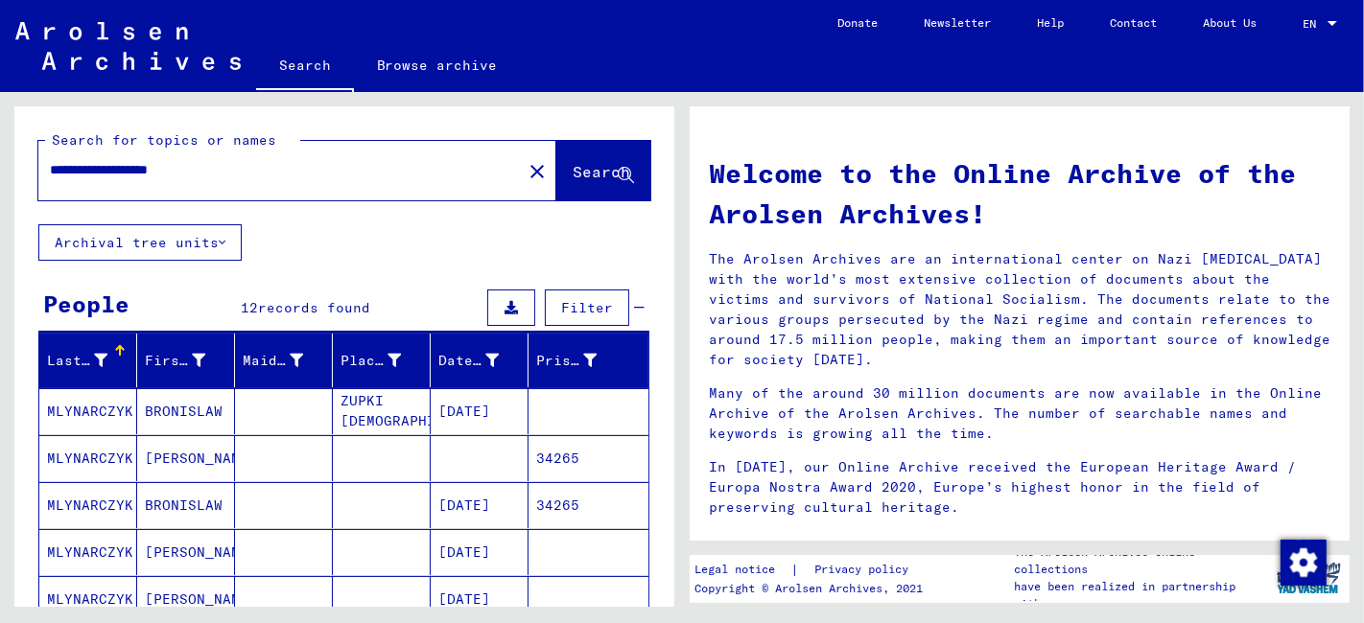
click at [357, 506] on mat-cell at bounding box center [382, 505] width 98 height 46
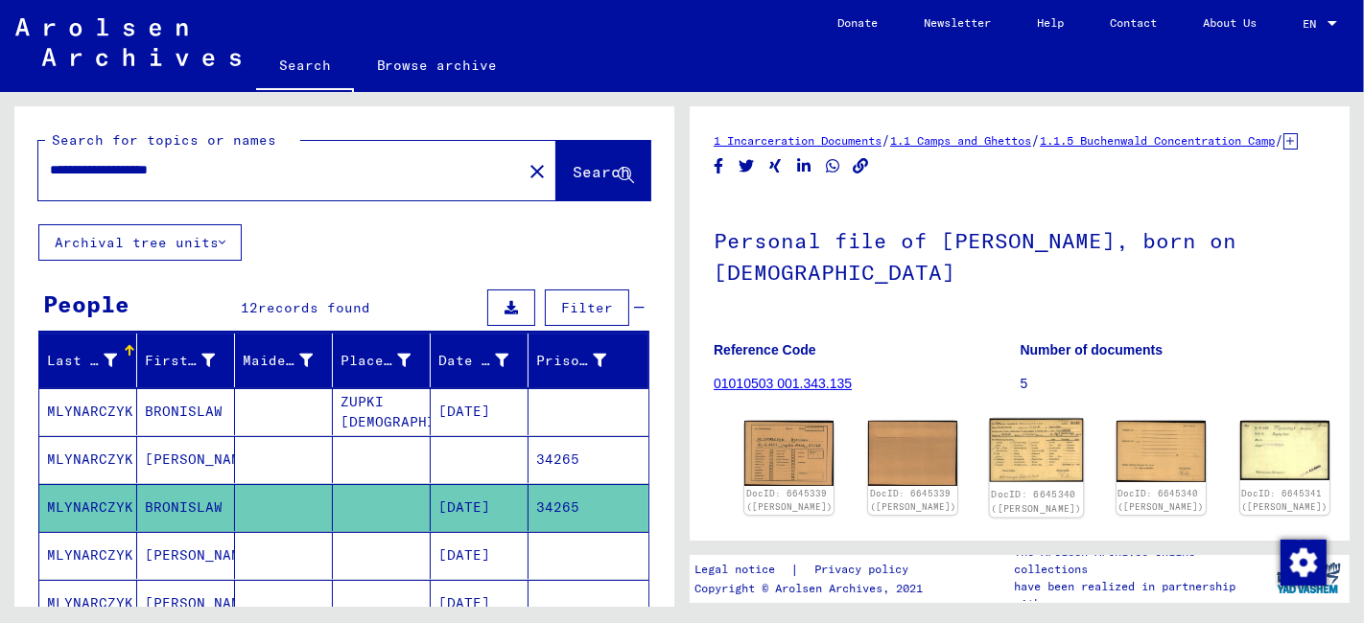
click at [990, 467] on img at bounding box center [1037, 450] width 94 height 63
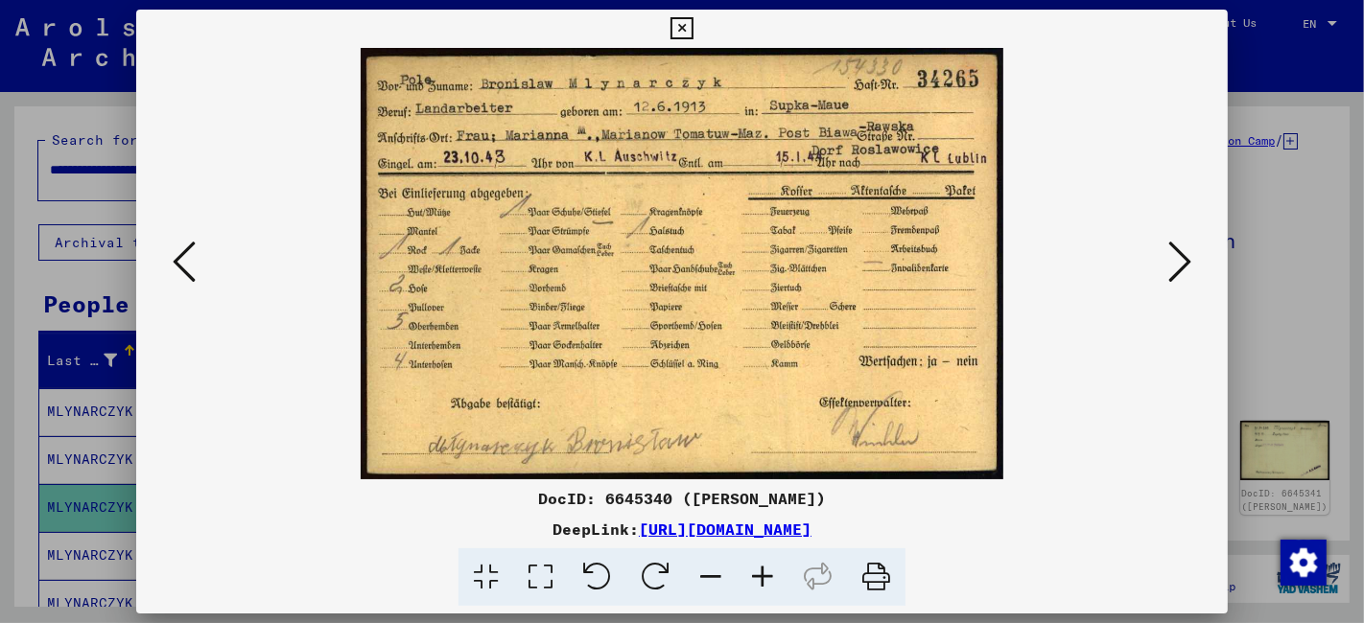
click at [637, 385] on img at bounding box center [681, 264] width 961 height 432
click at [681, 29] on icon at bounding box center [681, 28] width 22 height 23
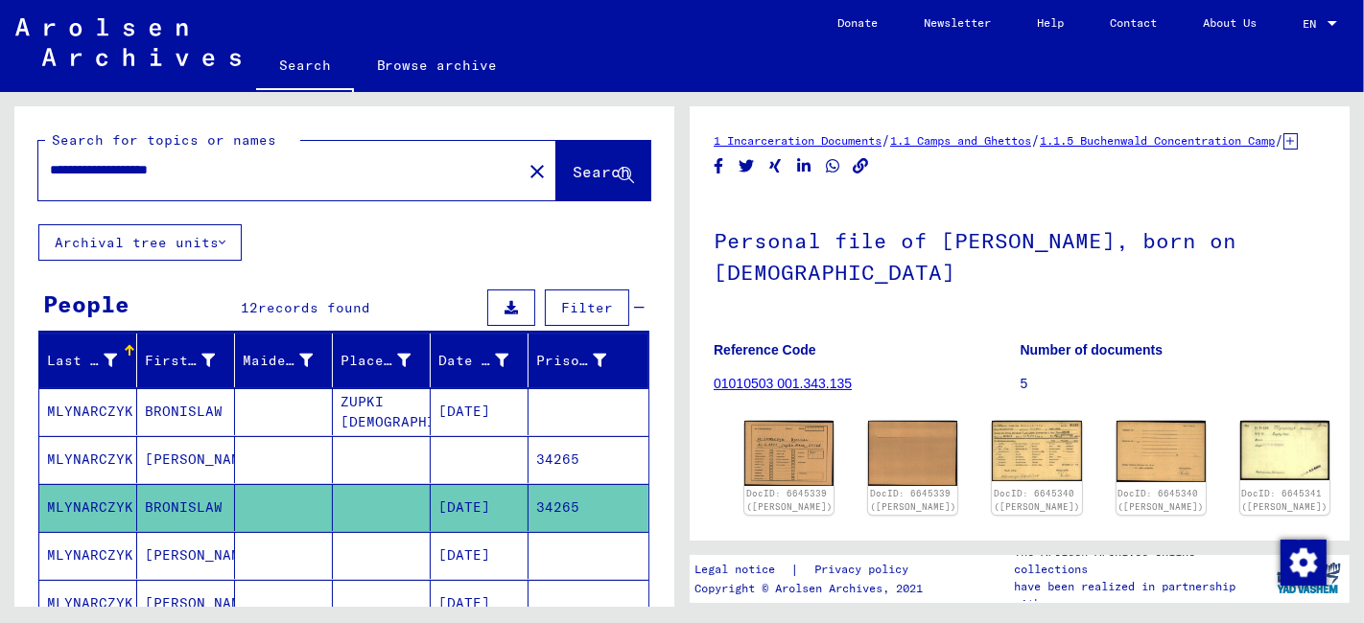
drag, startPoint x: 237, startPoint y: 163, endPoint x: 45, endPoint y: 173, distance: 192.0
click at [45, 173] on div "**********" at bounding box center [274, 170] width 472 height 43
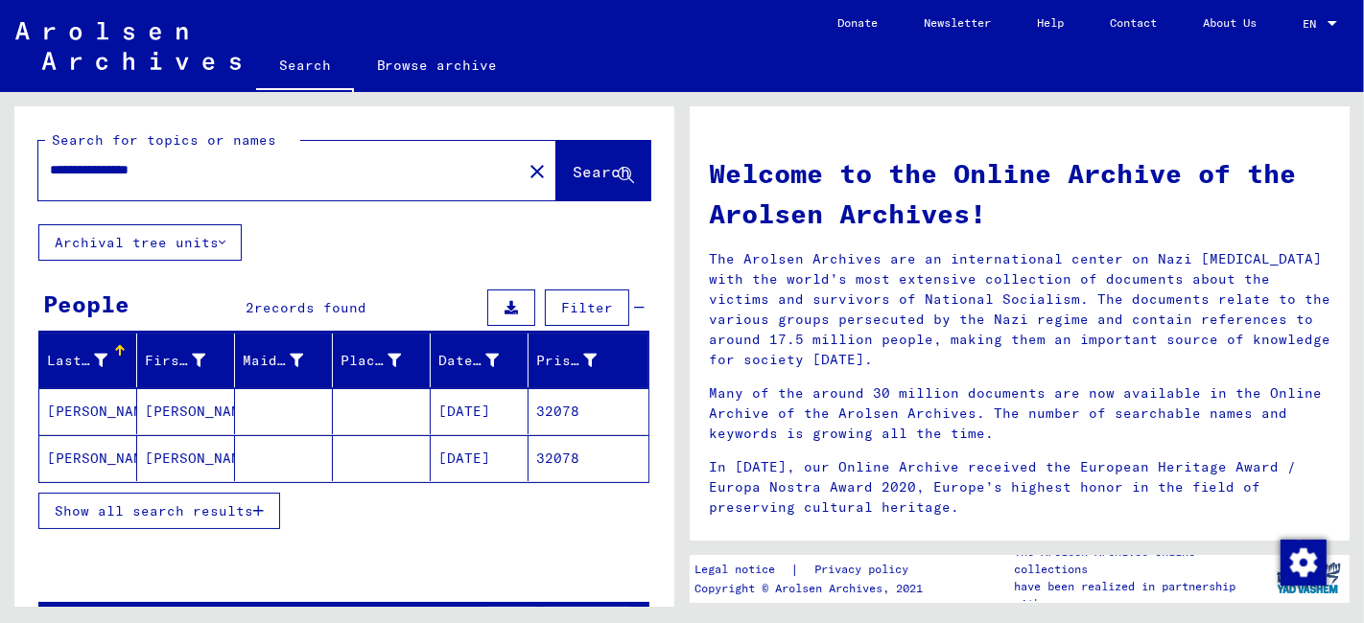
click at [380, 446] on mat-cell at bounding box center [382, 458] width 98 height 46
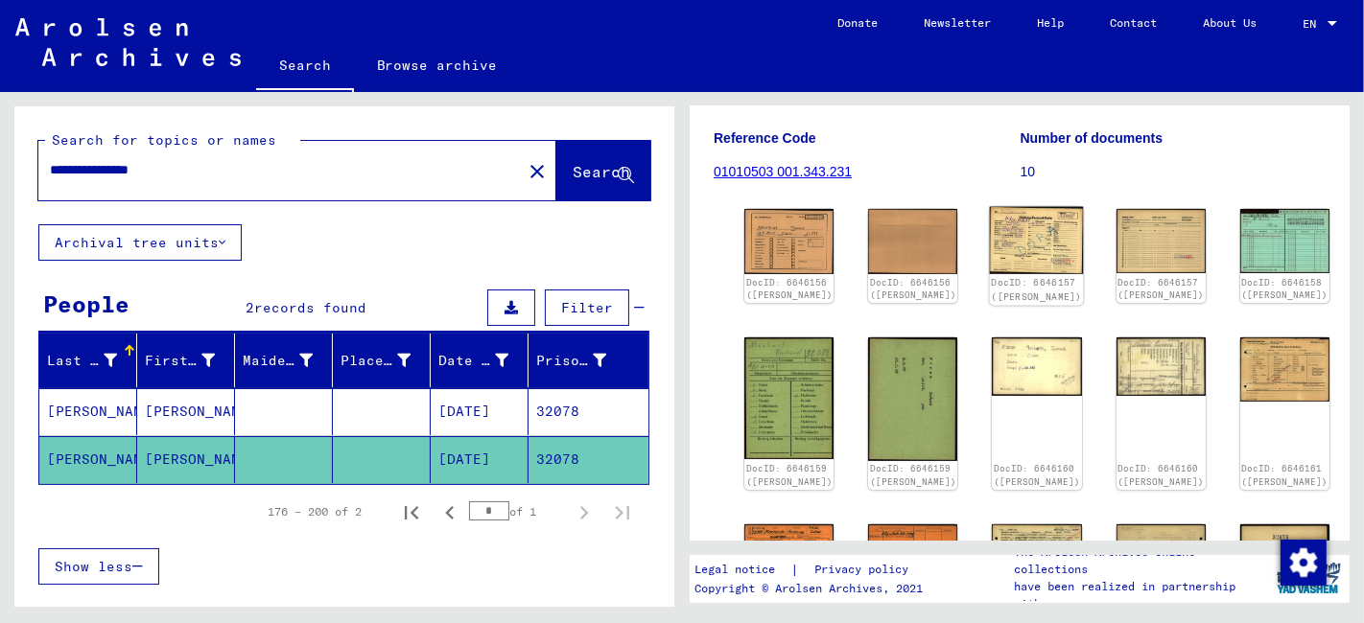
scroll to position [213, 0]
click at [990, 237] on img at bounding box center [1037, 240] width 94 height 68
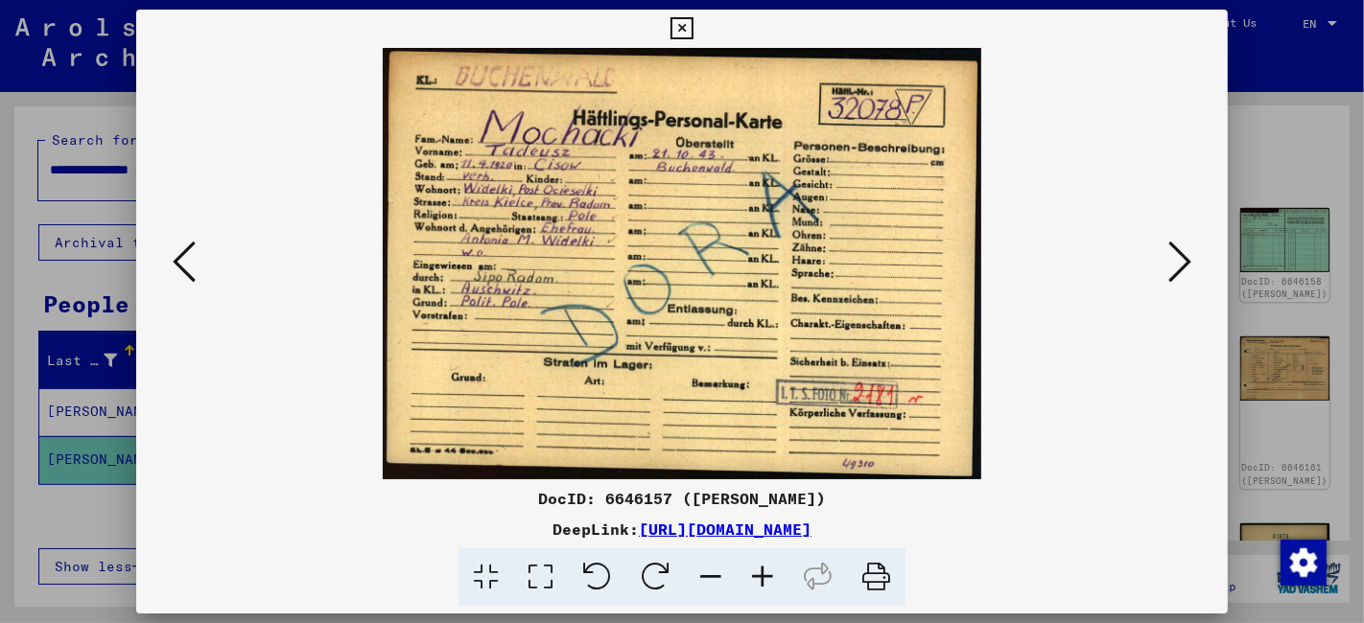
click at [1189, 255] on icon at bounding box center [1179, 262] width 23 height 46
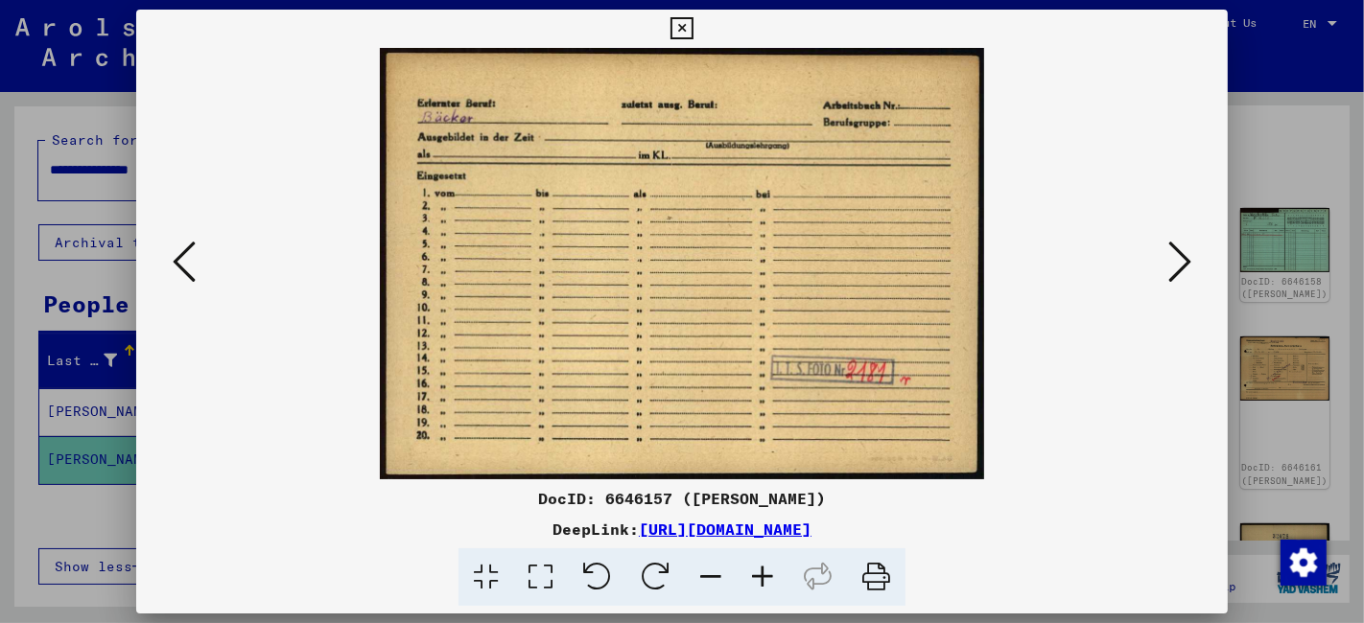
click at [1189, 255] on icon at bounding box center [1179, 262] width 23 height 46
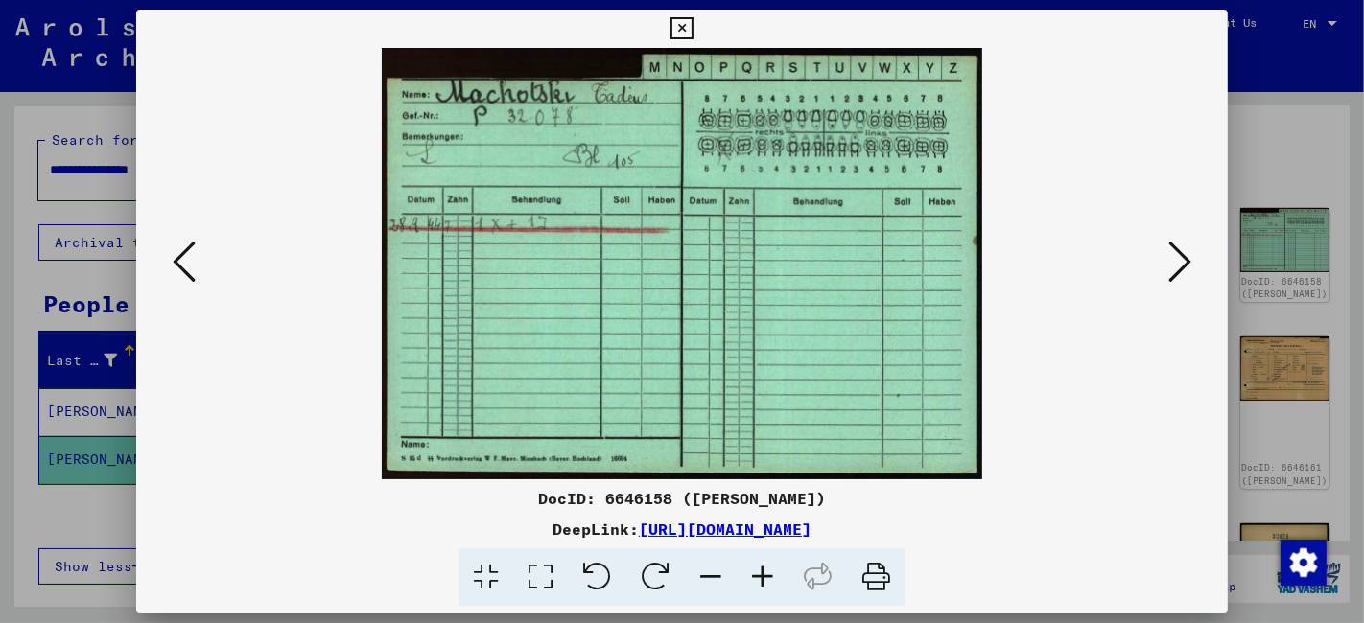
click at [1189, 255] on icon at bounding box center [1179, 262] width 23 height 46
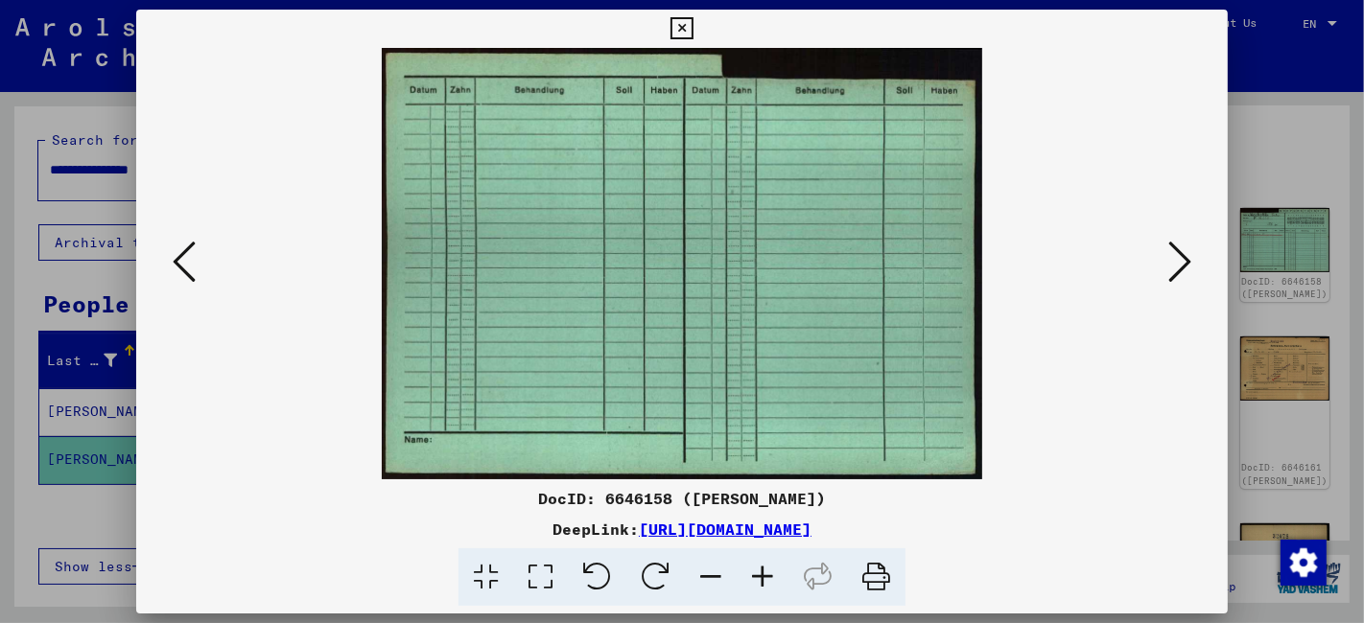
click at [1189, 255] on icon at bounding box center [1179, 262] width 23 height 46
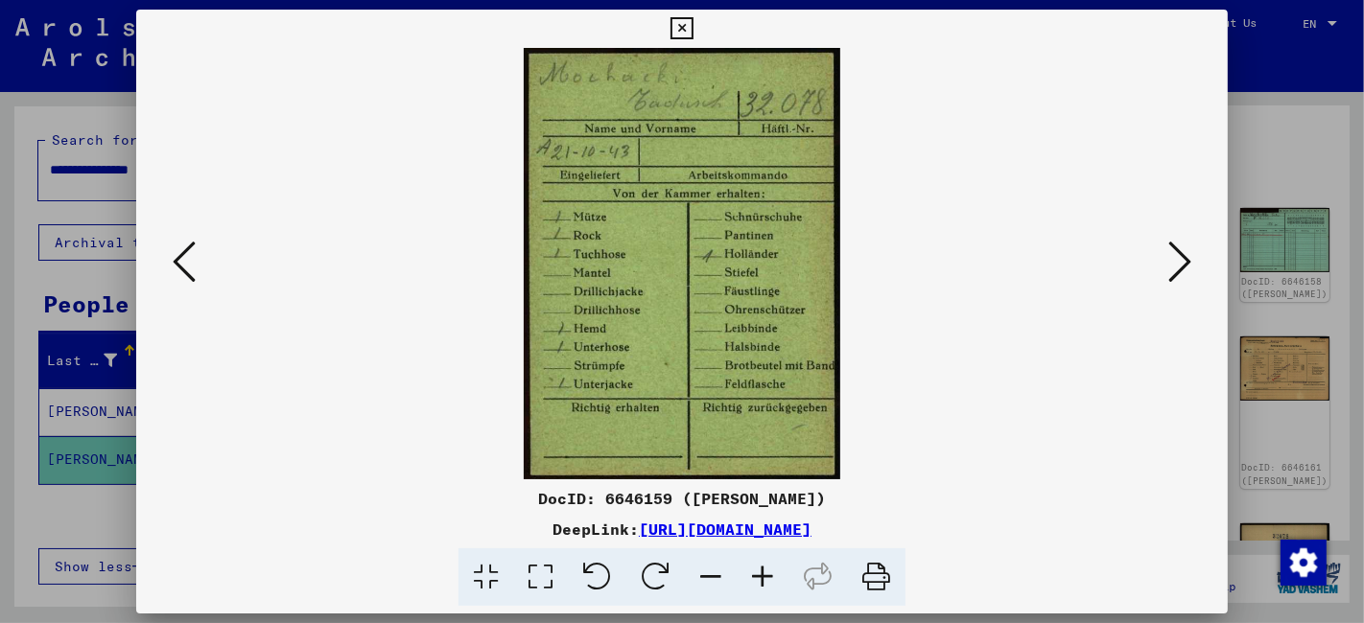
click at [1189, 255] on icon at bounding box center [1179, 262] width 23 height 46
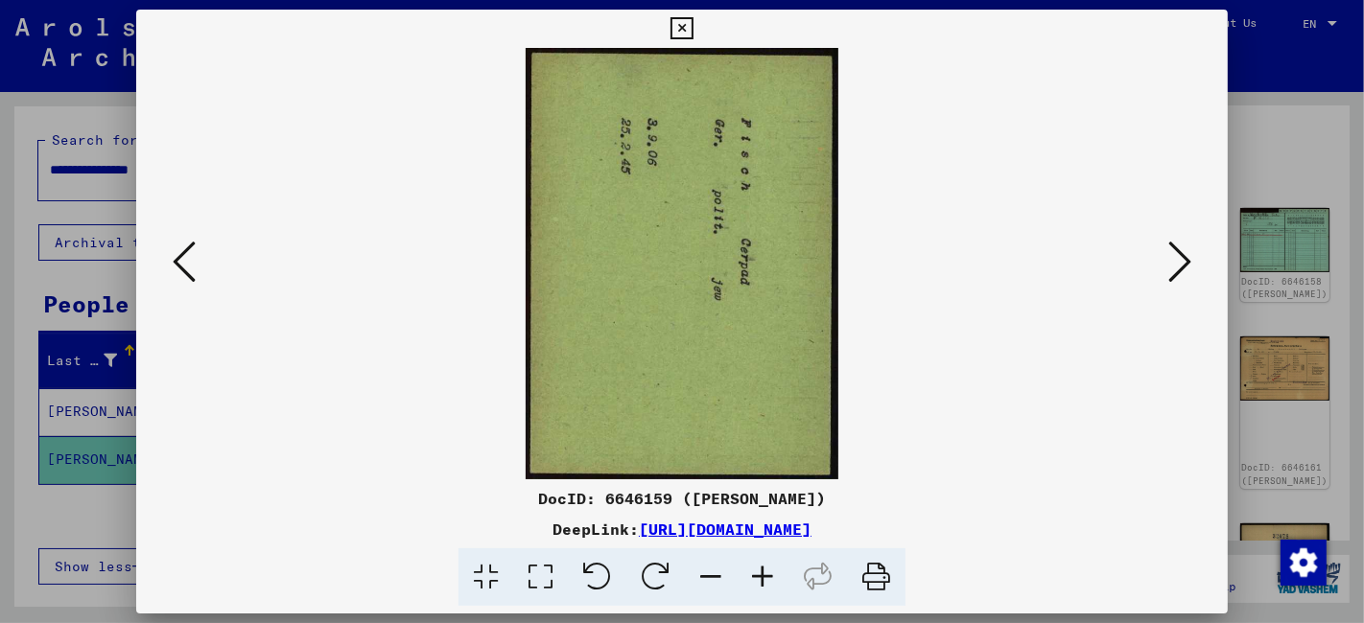
click at [1189, 255] on icon at bounding box center [1179, 262] width 23 height 46
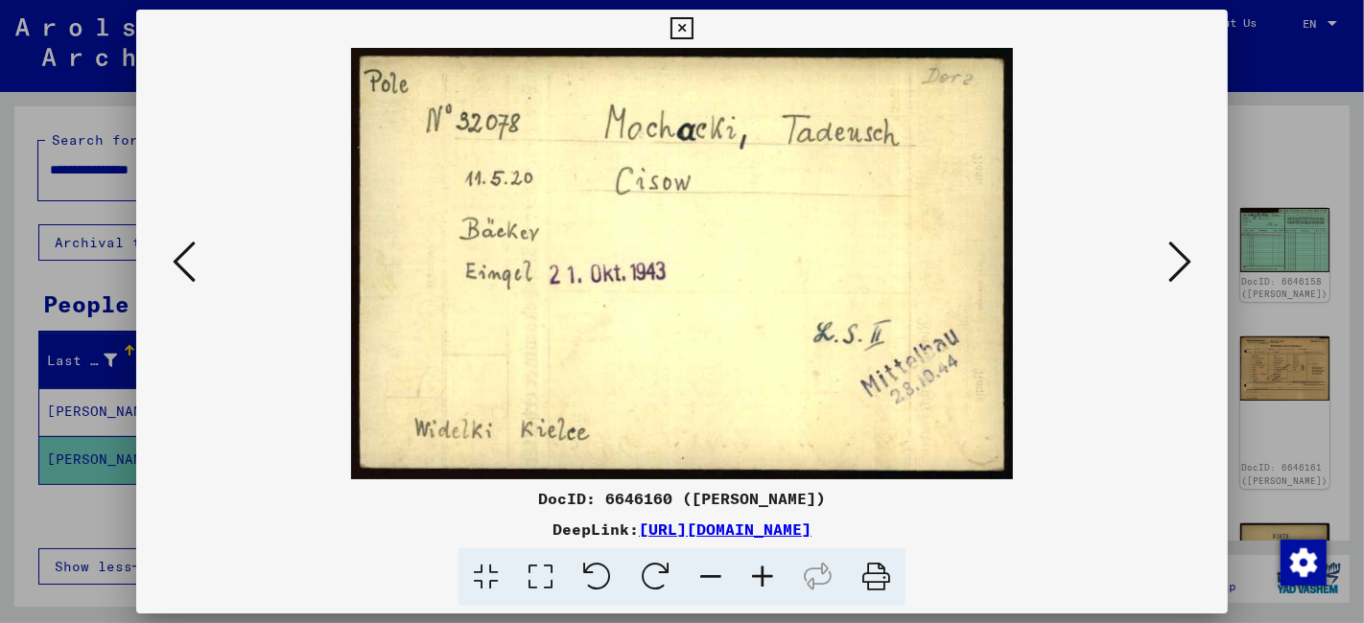
click at [1188, 255] on icon at bounding box center [1179, 262] width 23 height 46
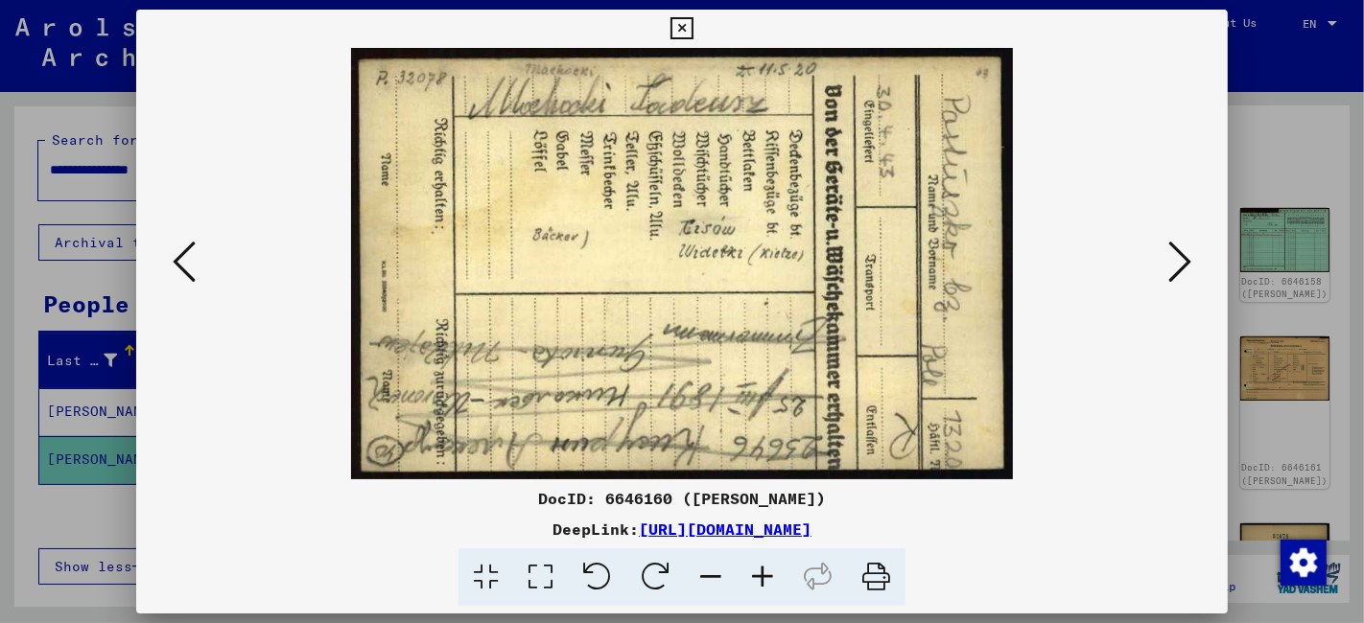
click at [1188, 255] on icon at bounding box center [1179, 262] width 23 height 46
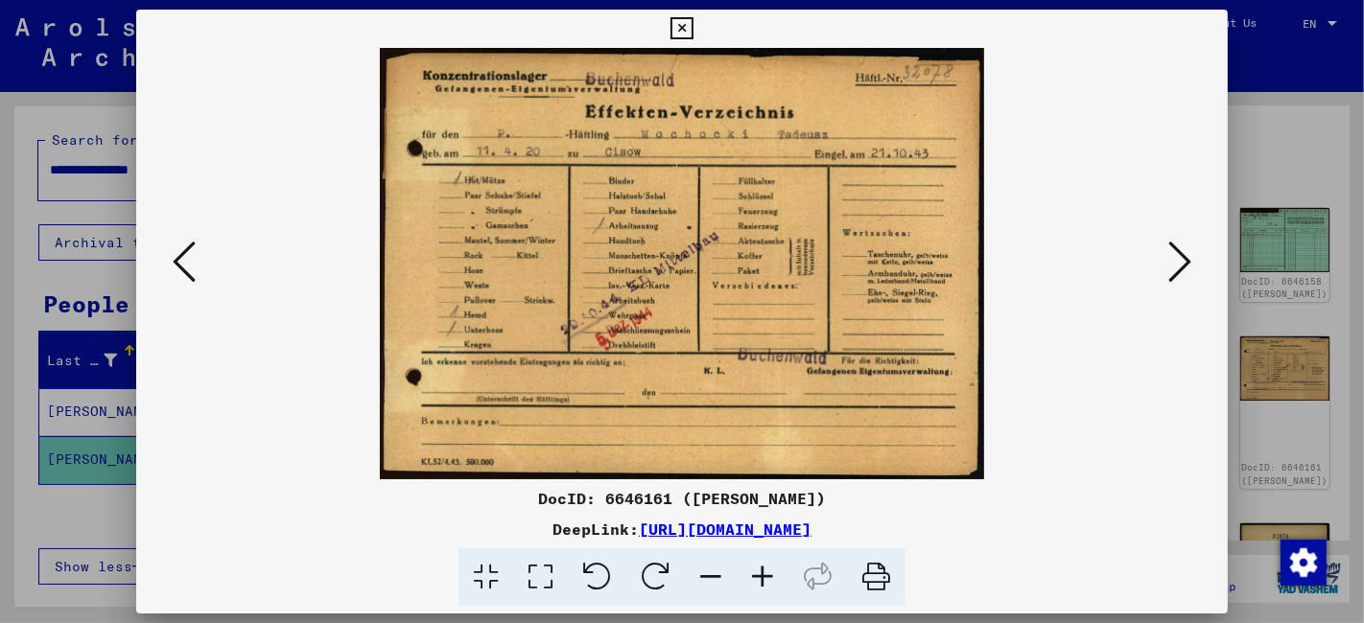
click at [1186, 255] on icon at bounding box center [1179, 262] width 23 height 46
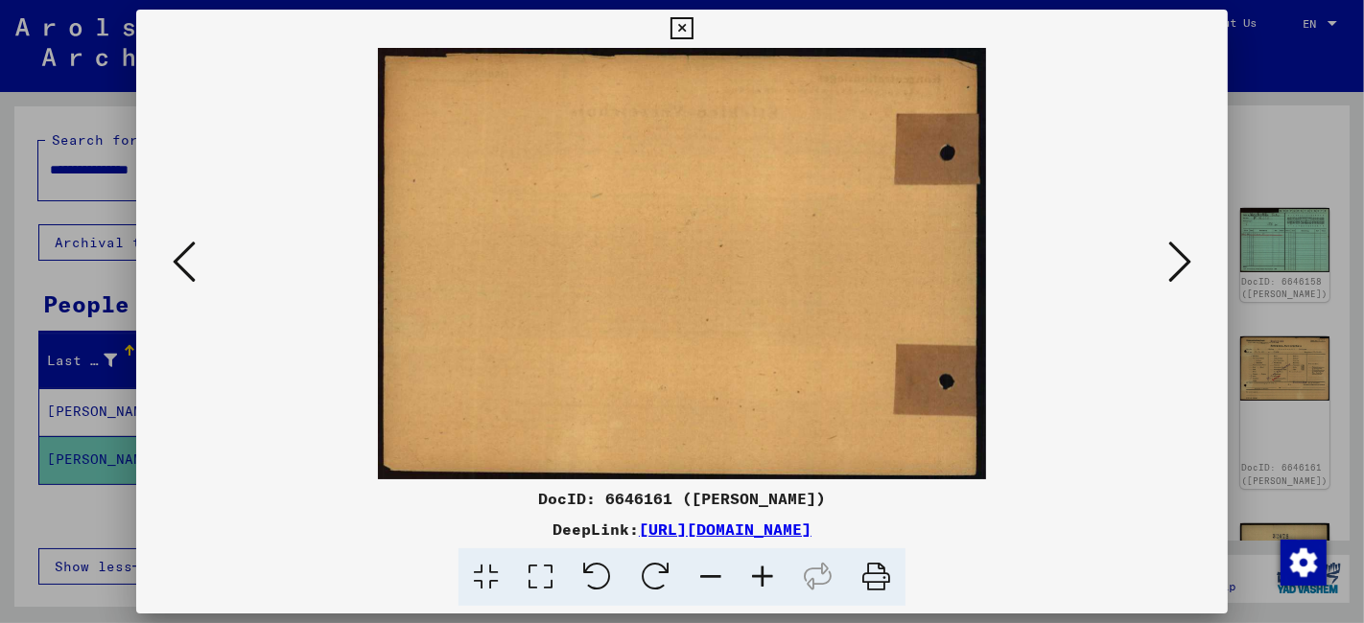
click at [1186, 255] on icon at bounding box center [1179, 262] width 23 height 46
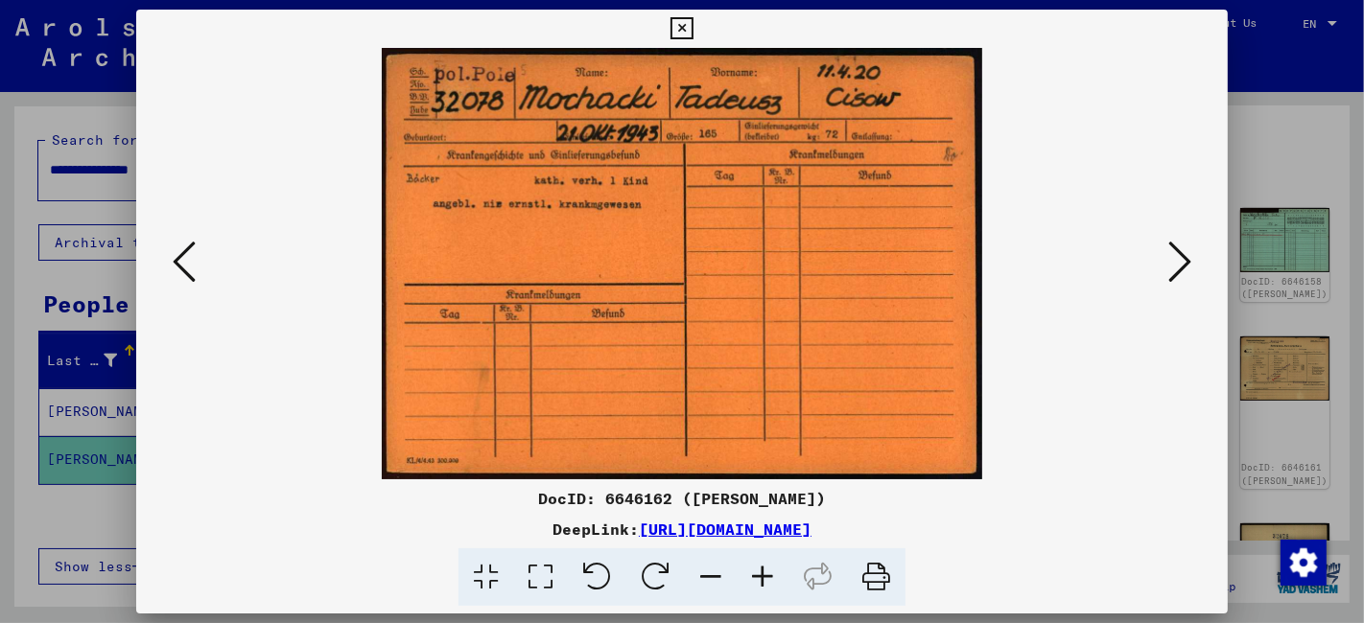
click at [1186, 255] on icon at bounding box center [1179, 262] width 23 height 46
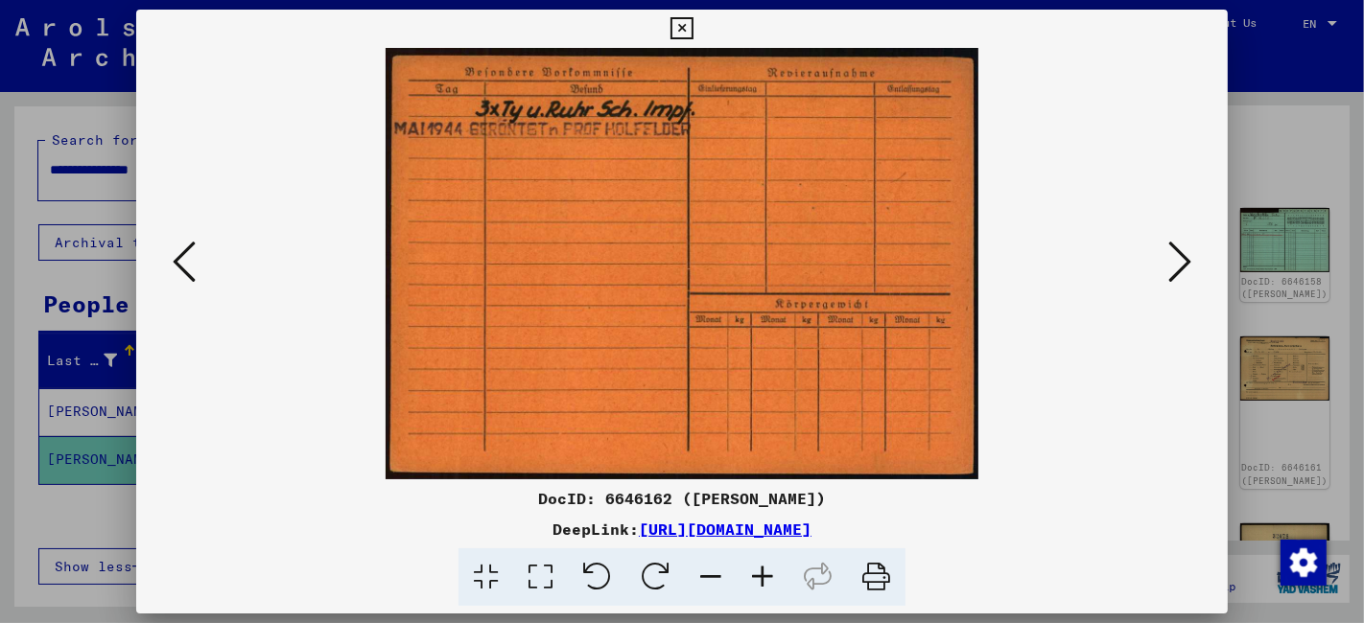
click at [1186, 255] on icon at bounding box center [1179, 262] width 23 height 46
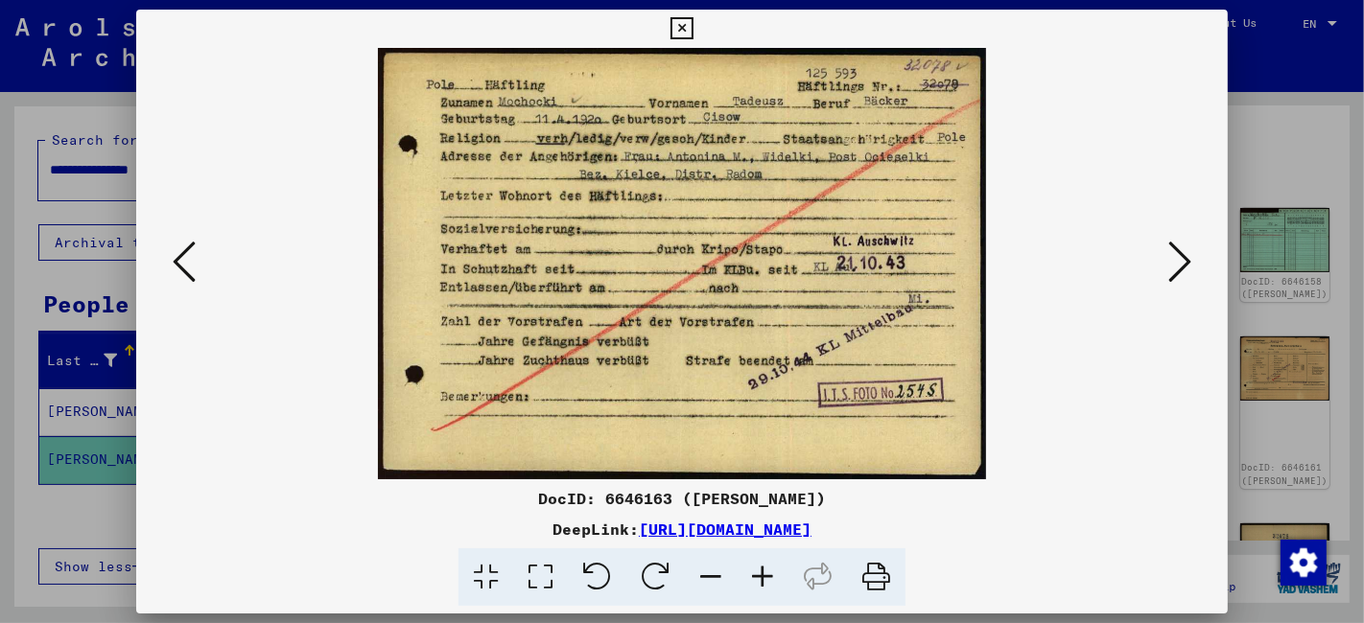
click at [1185, 255] on icon at bounding box center [1179, 262] width 23 height 46
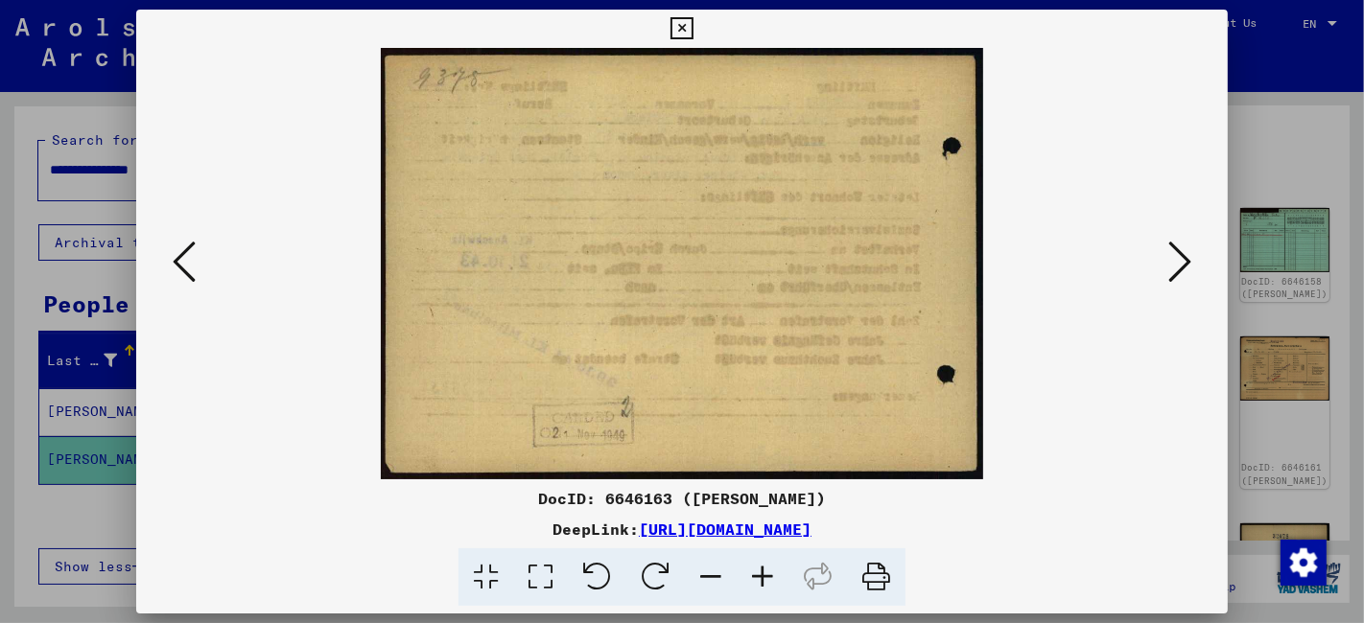
click at [1185, 255] on icon at bounding box center [1179, 262] width 23 height 46
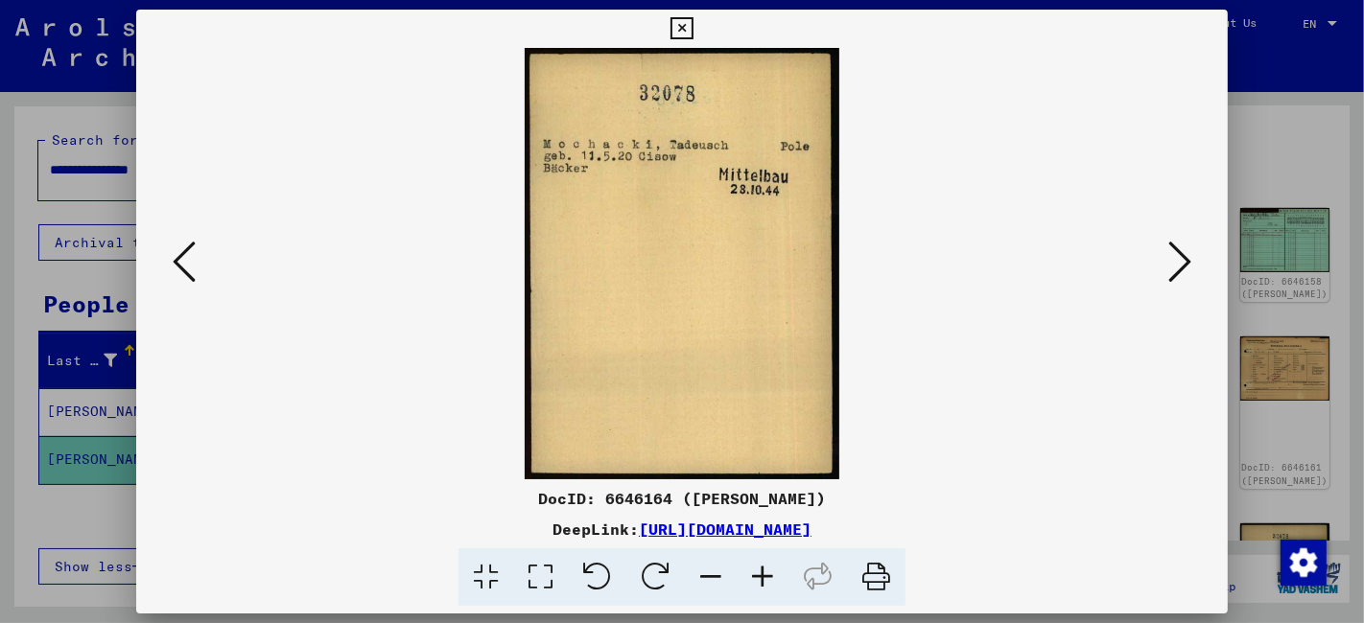
click at [1185, 255] on icon at bounding box center [1179, 262] width 23 height 46
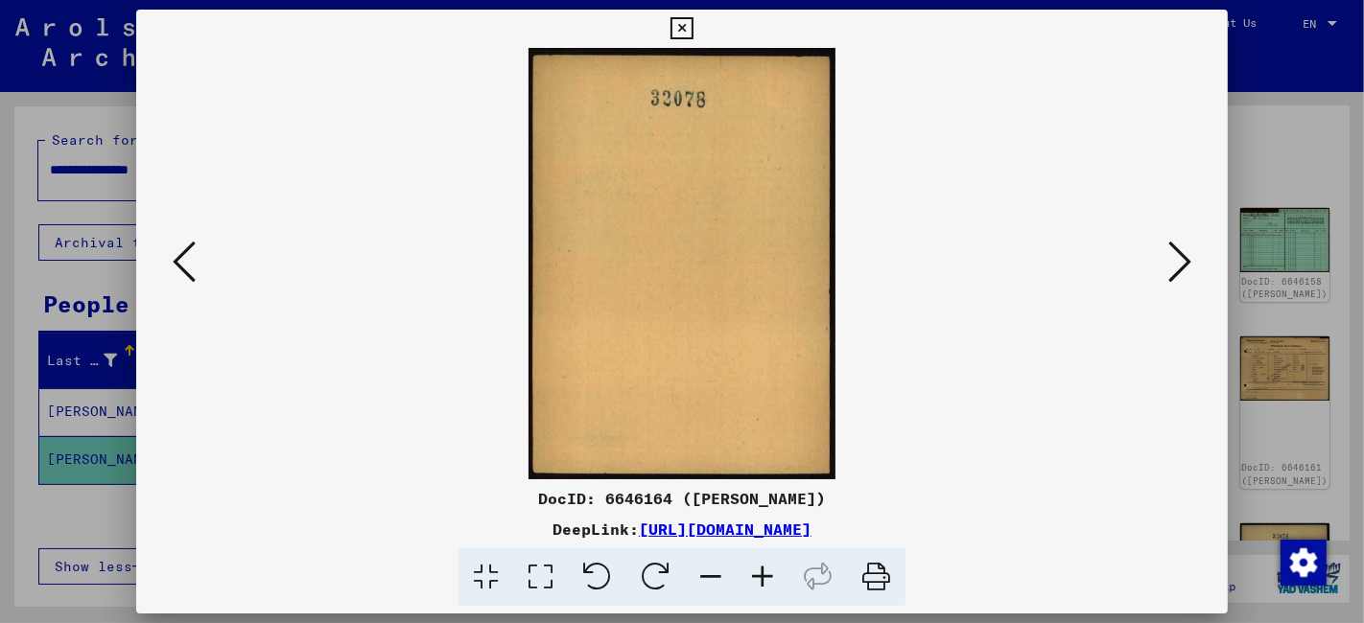
click at [1185, 255] on icon at bounding box center [1179, 262] width 23 height 46
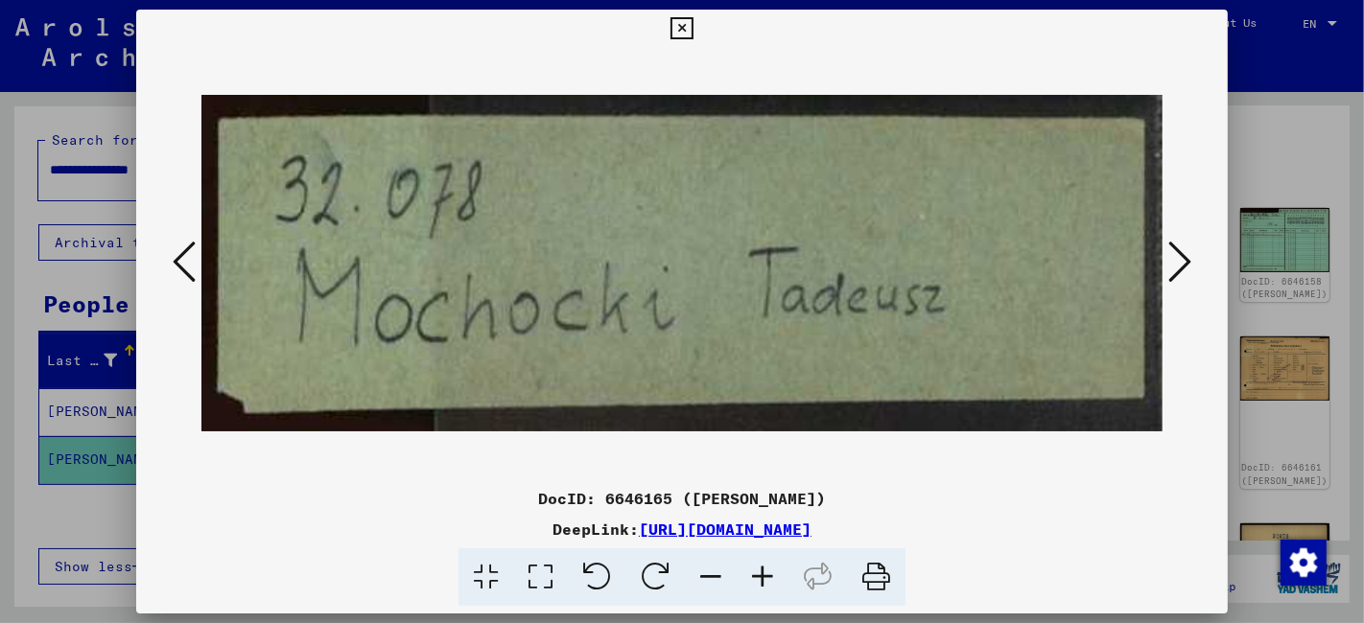
click at [1185, 255] on icon at bounding box center [1179, 262] width 23 height 46
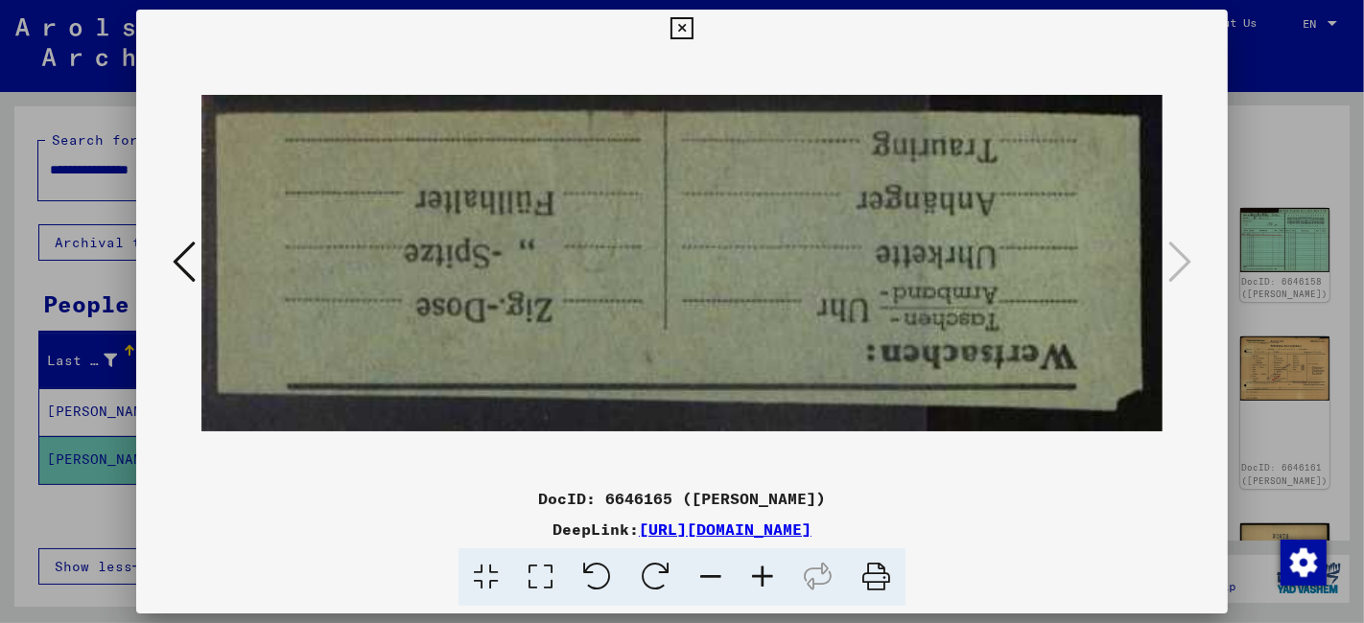
click at [683, 29] on icon at bounding box center [681, 28] width 22 height 23
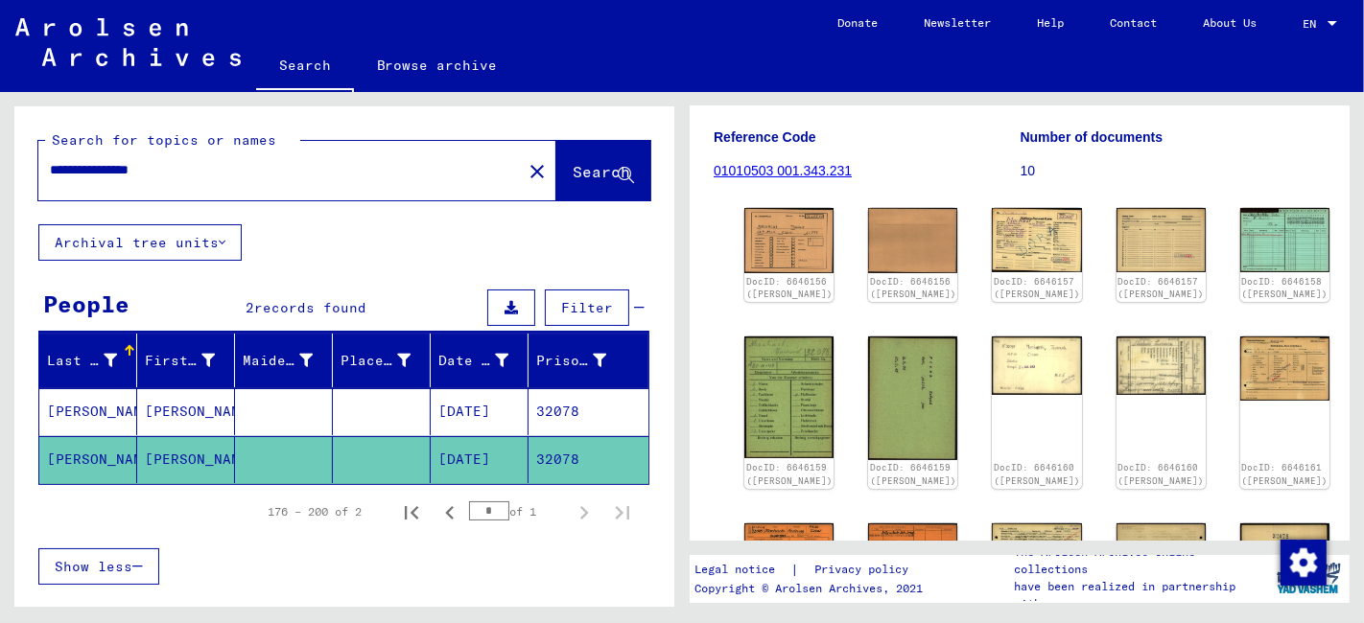
drag, startPoint x: 206, startPoint y: 170, endPoint x: -57, endPoint y: 176, distance: 262.8
click at [0, 176] on html "**********" at bounding box center [682, 311] width 1364 height 623
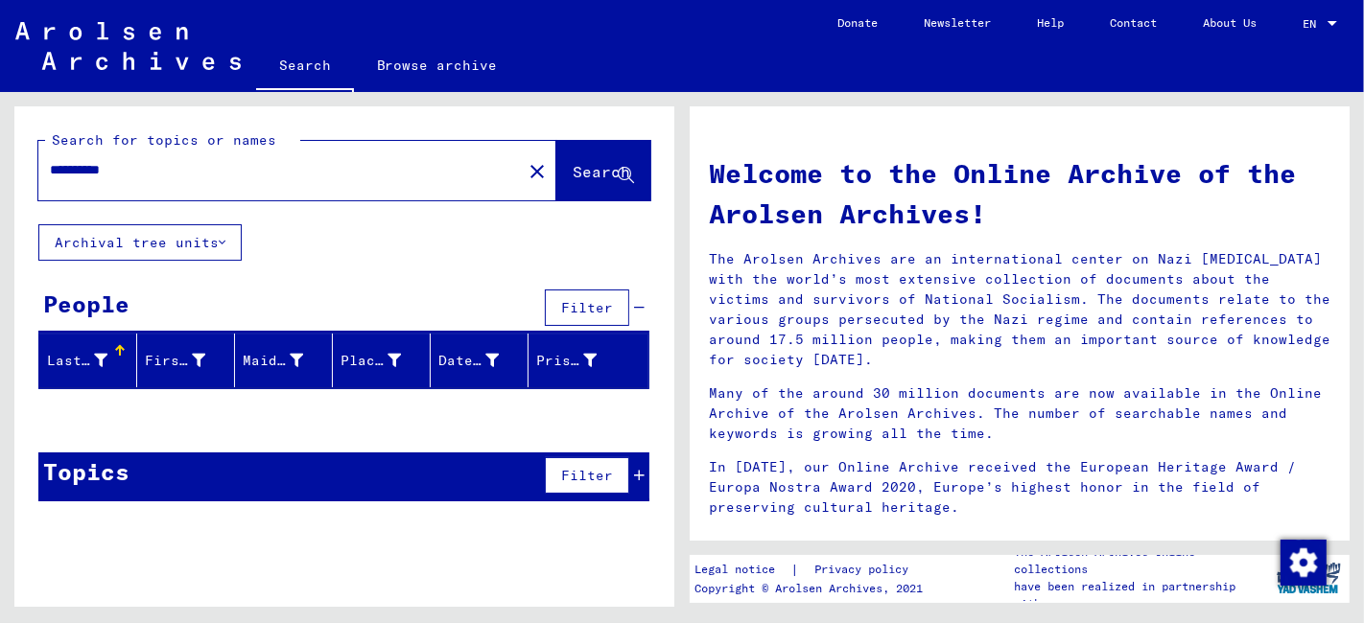
click at [99, 169] on input "**********" at bounding box center [274, 170] width 449 height 20
type input "**********"
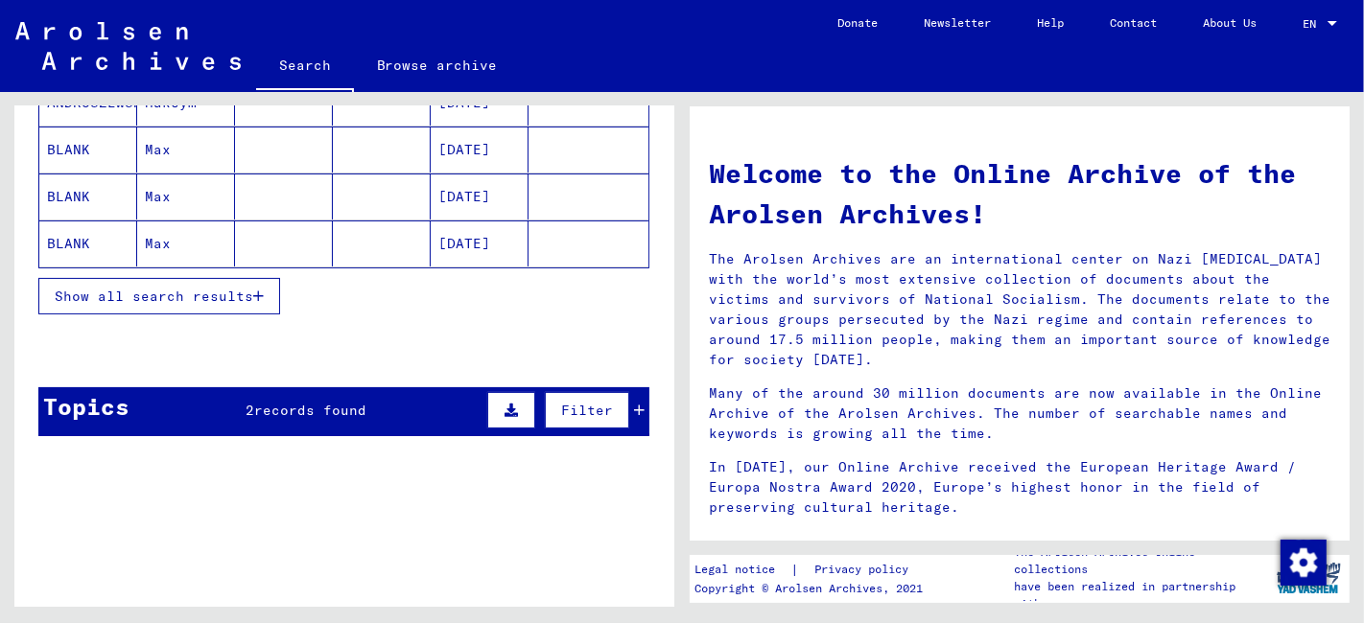
scroll to position [426, 0]
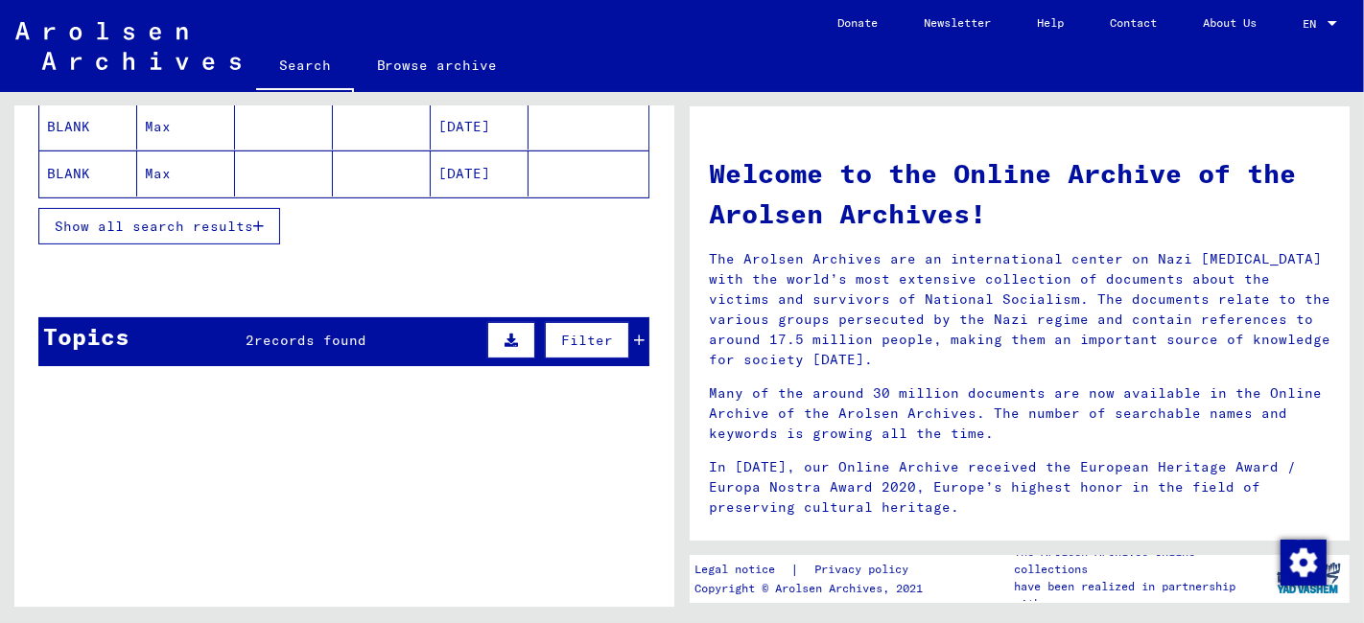
click at [198, 224] on span "Show all search results" at bounding box center [154, 226] width 198 height 17
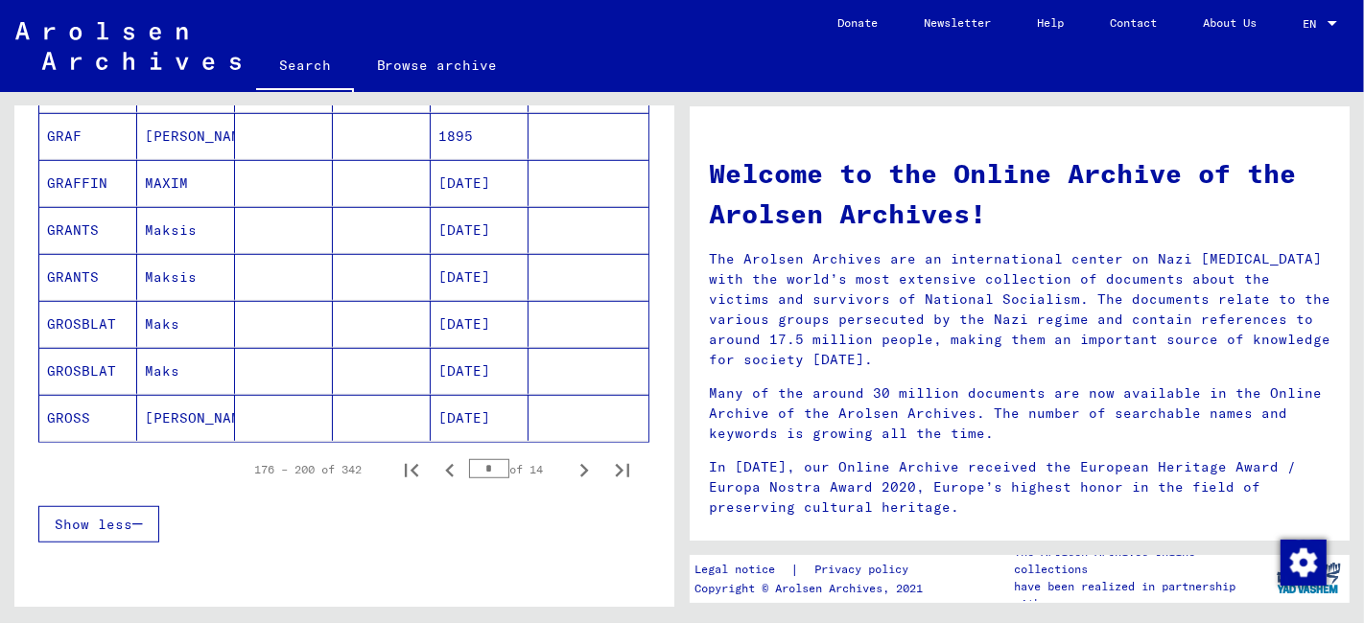
scroll to position [1172, 0]
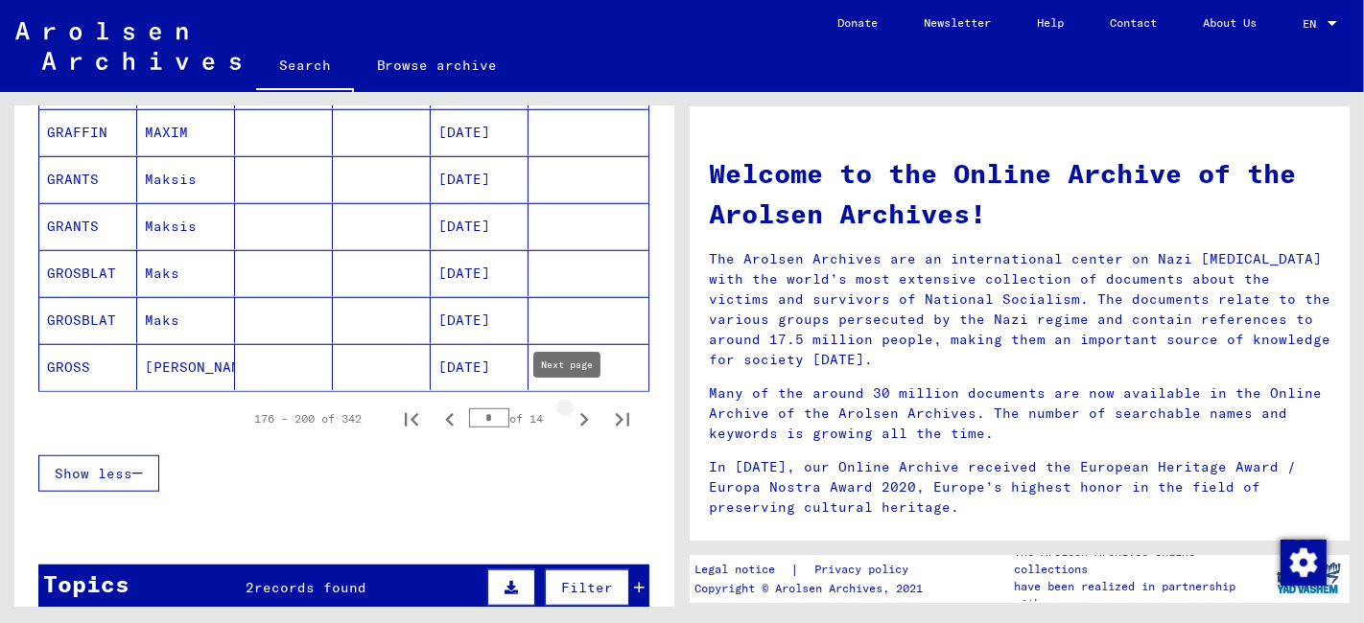
click at [571, 409] on icon "Next page" at bounding box center [584, 420] width 27 height 27
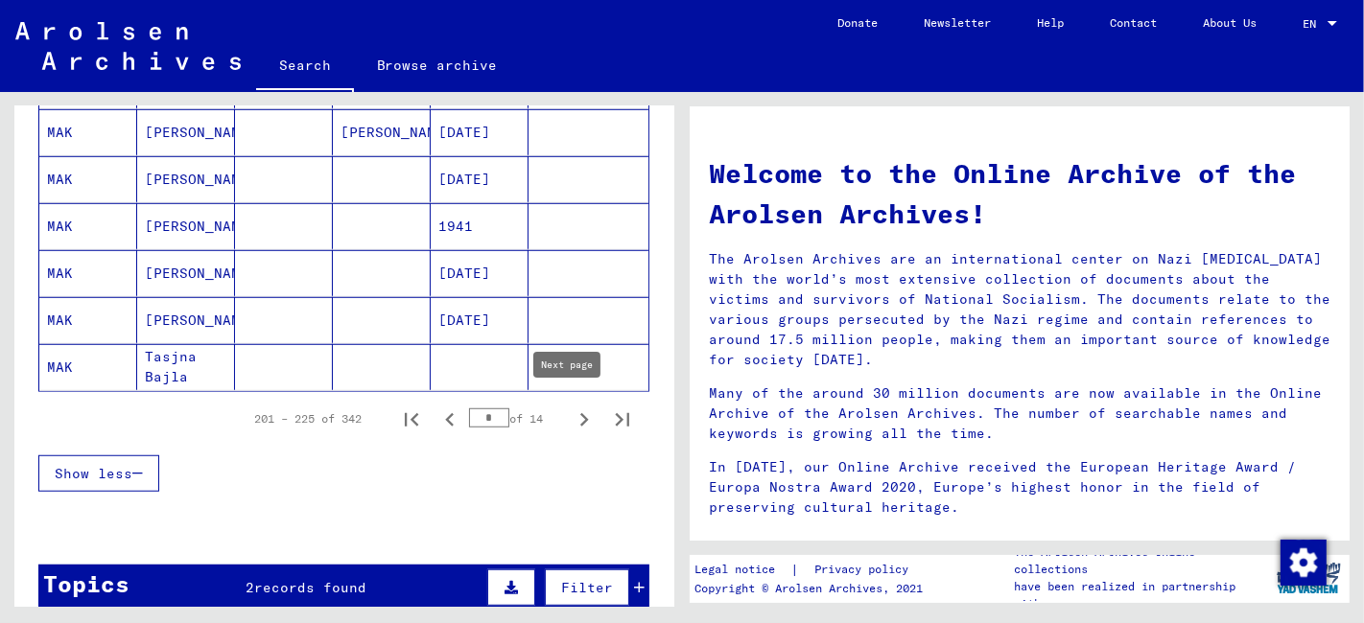
click at [571, 407] on icon "Next page" at bounding box center [584, 420] width 27 height 27
type input "**"
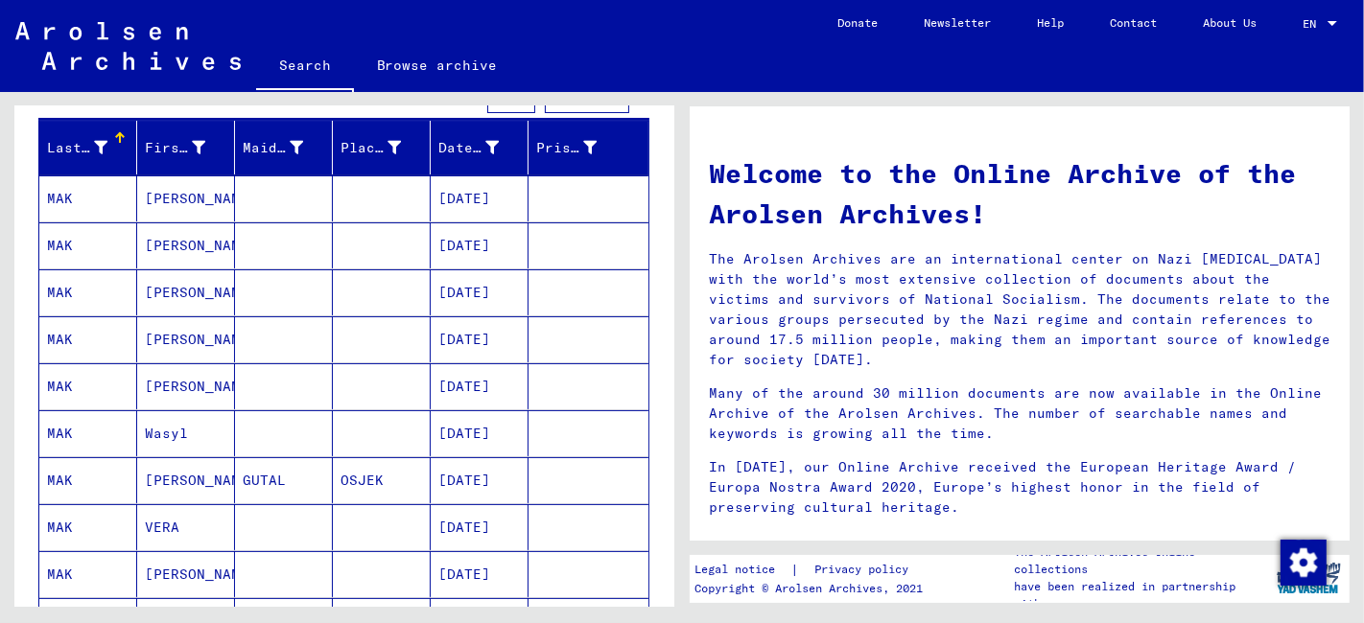
scroll to position [0, 0]
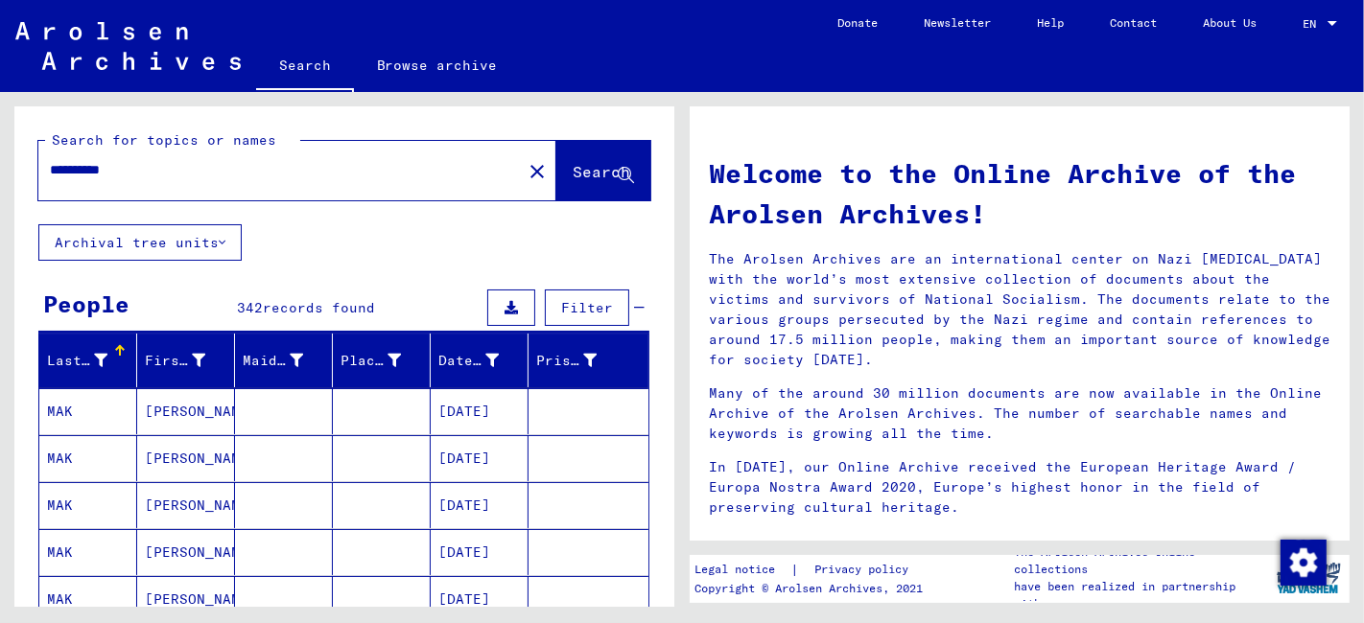
click at [64, 164] on input "**********" at bounding box center [274, 170] width 449 height 20
type input "**********"
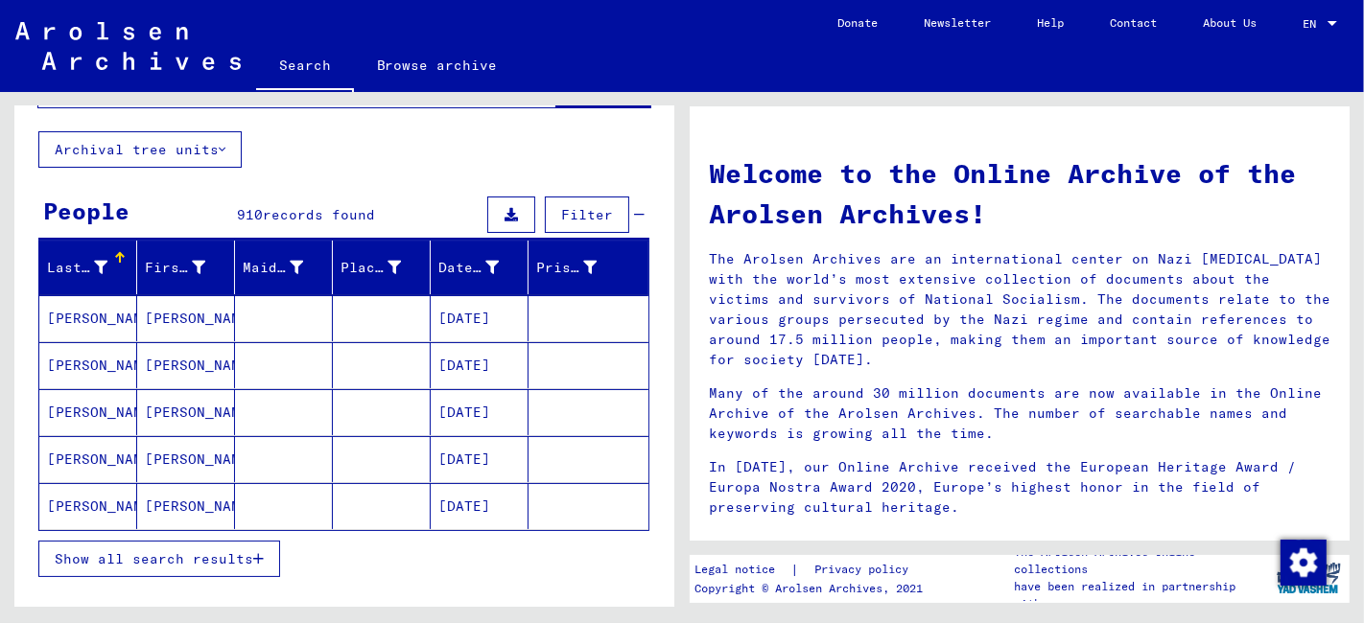
scroll to position [200, 0]
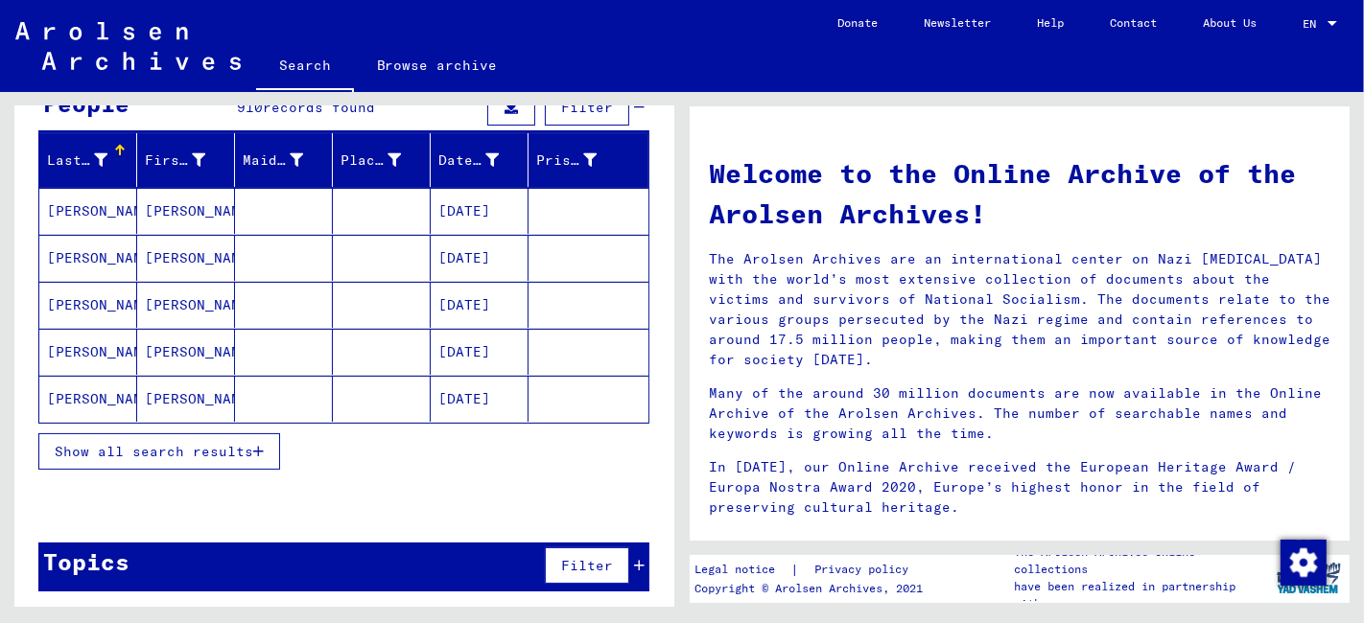
click at [205, 450] on span "Show all search results" at bounding box center [154, 451] width 198 height 17
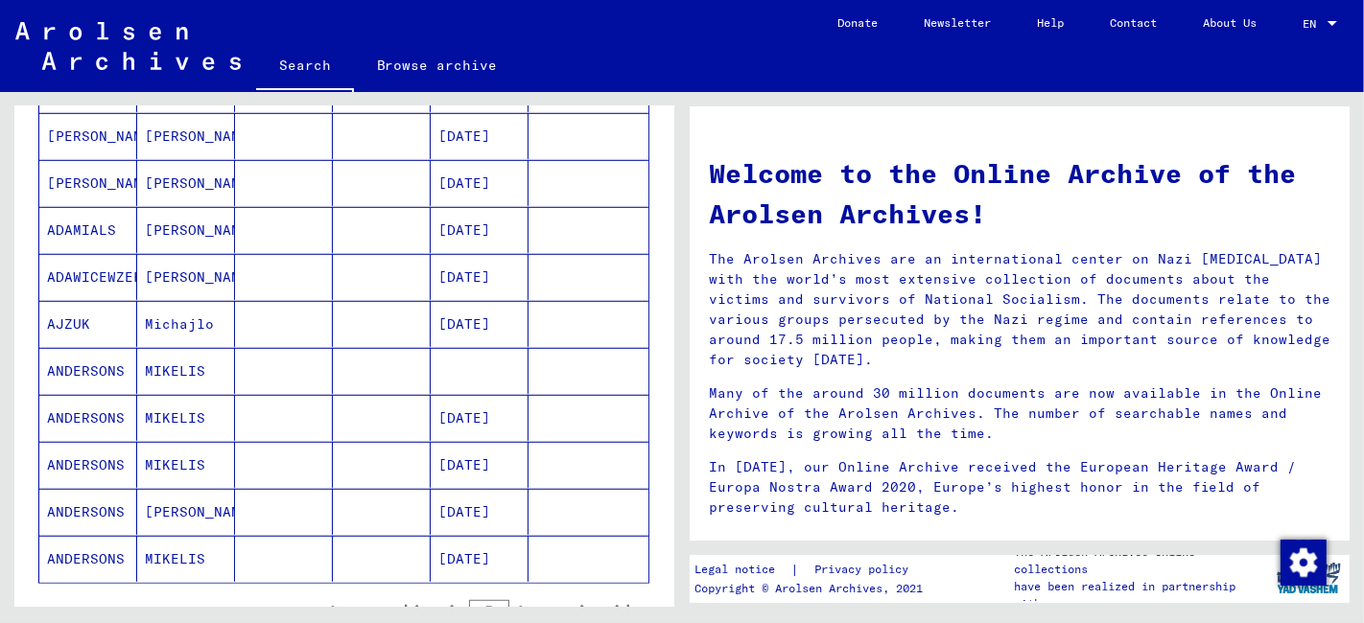
scroll to position [1159, 0]
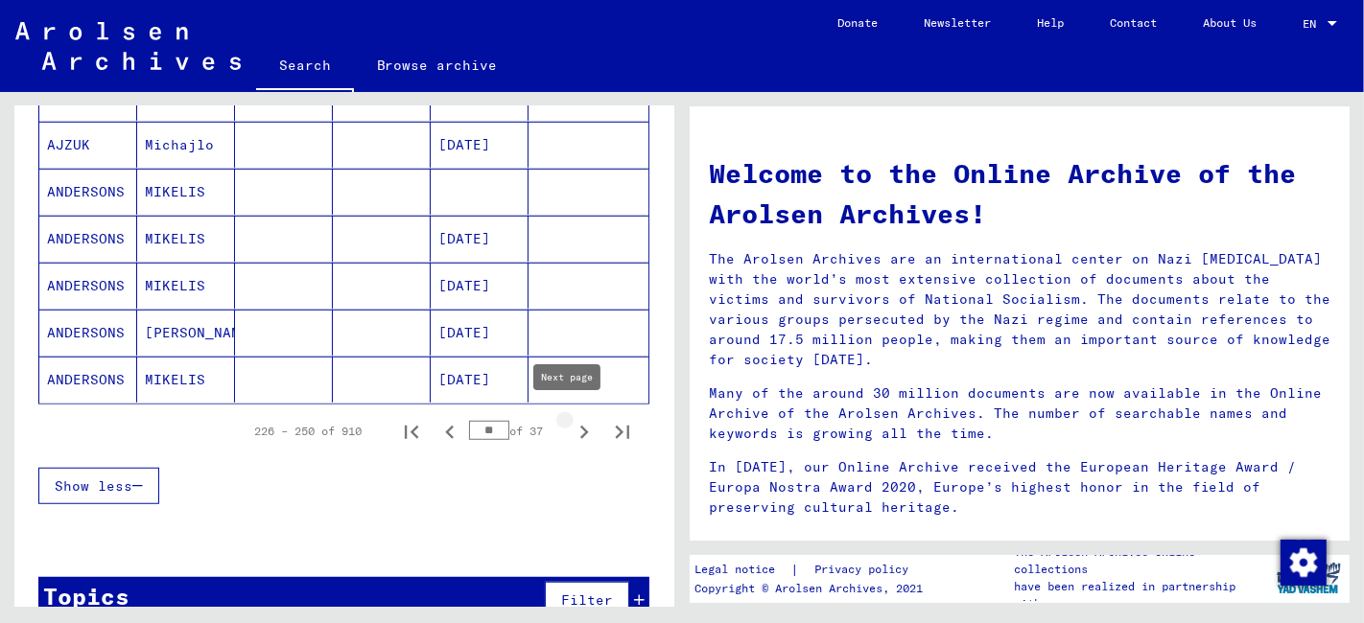
click at [572, 423] on icon "Next page" at bounding box center [584, 432] width 27 height 27
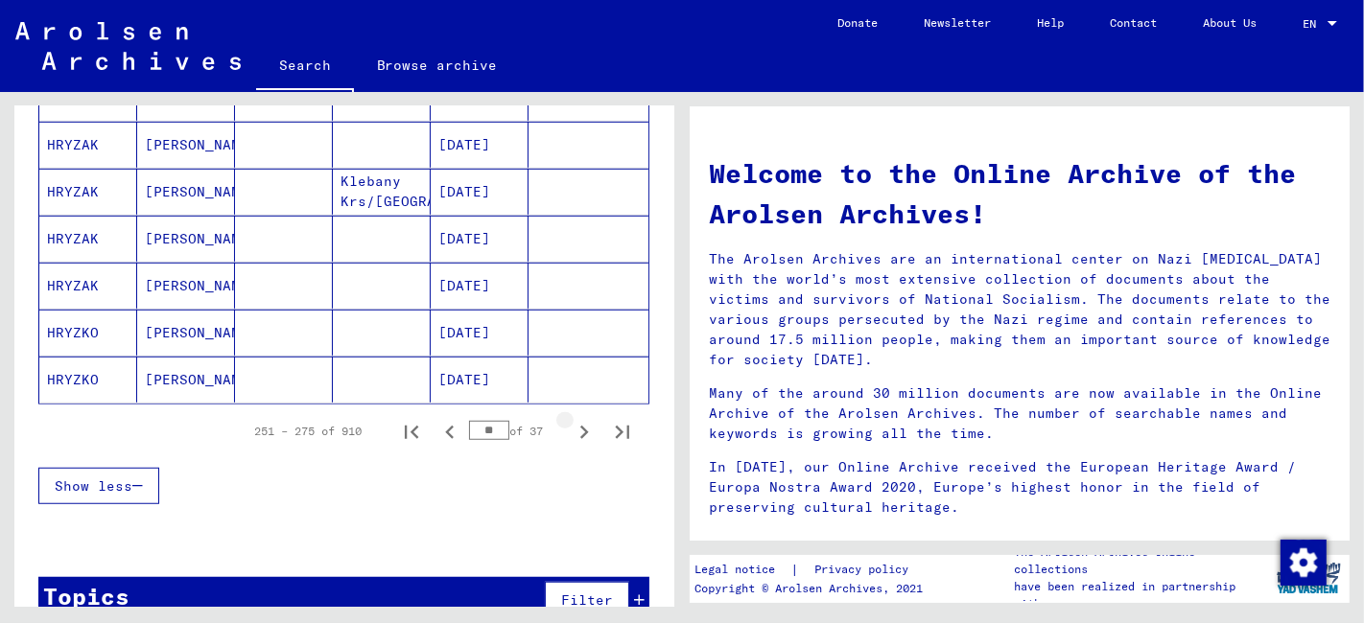
click at [572, 423] on icon "Next page" at bounding box center [584, 432] width 27 height 27
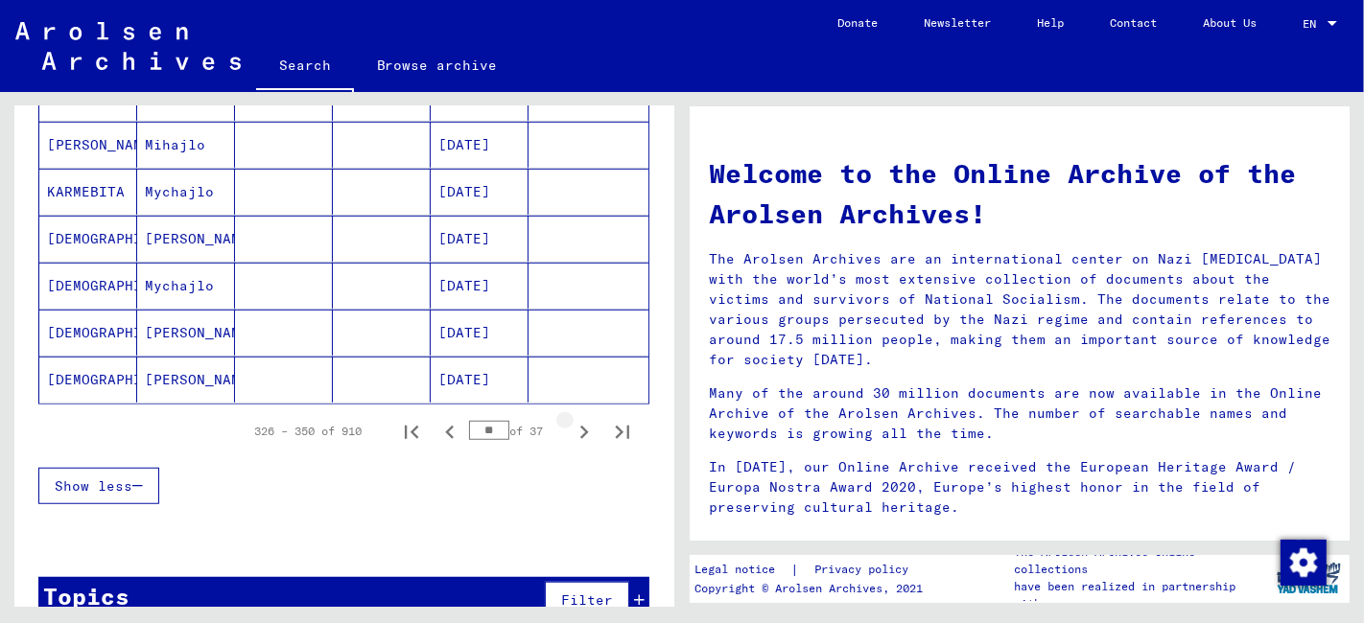
click at [572, 423] on icon "Next page" at bounding box center [584, 432] width 27 height 27
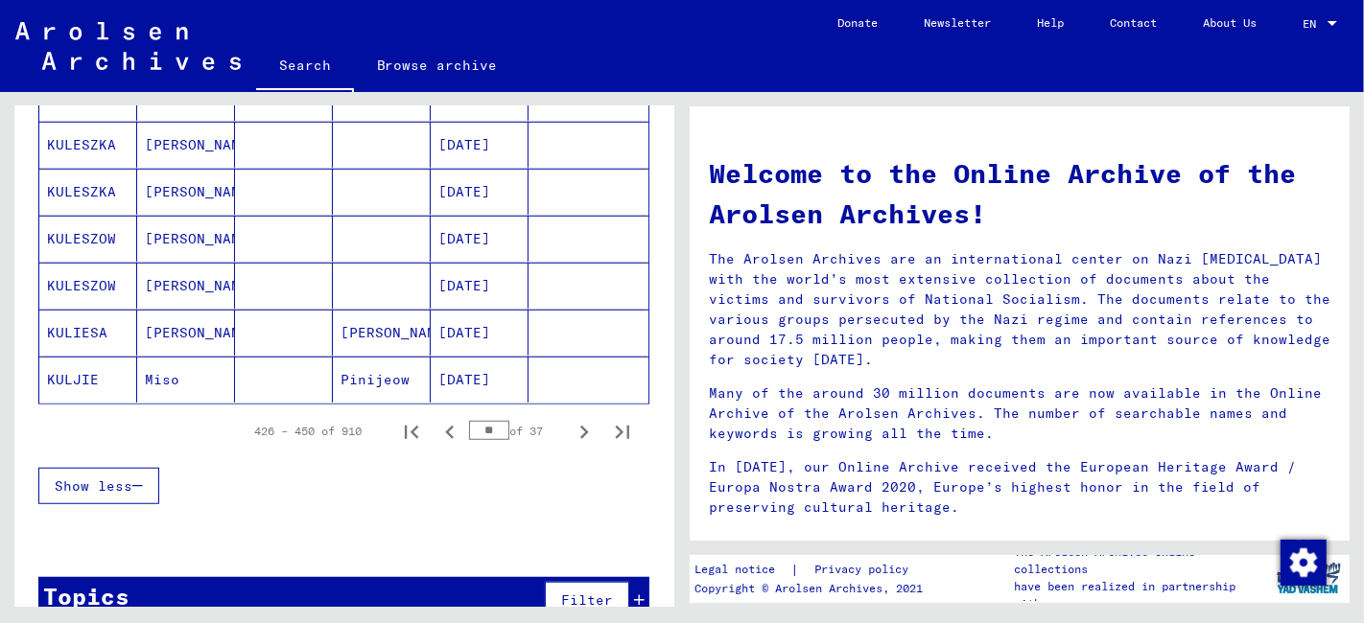
click at [572, 423] on icon "Next page" at bounding box center [584, 432] width 27 height 27
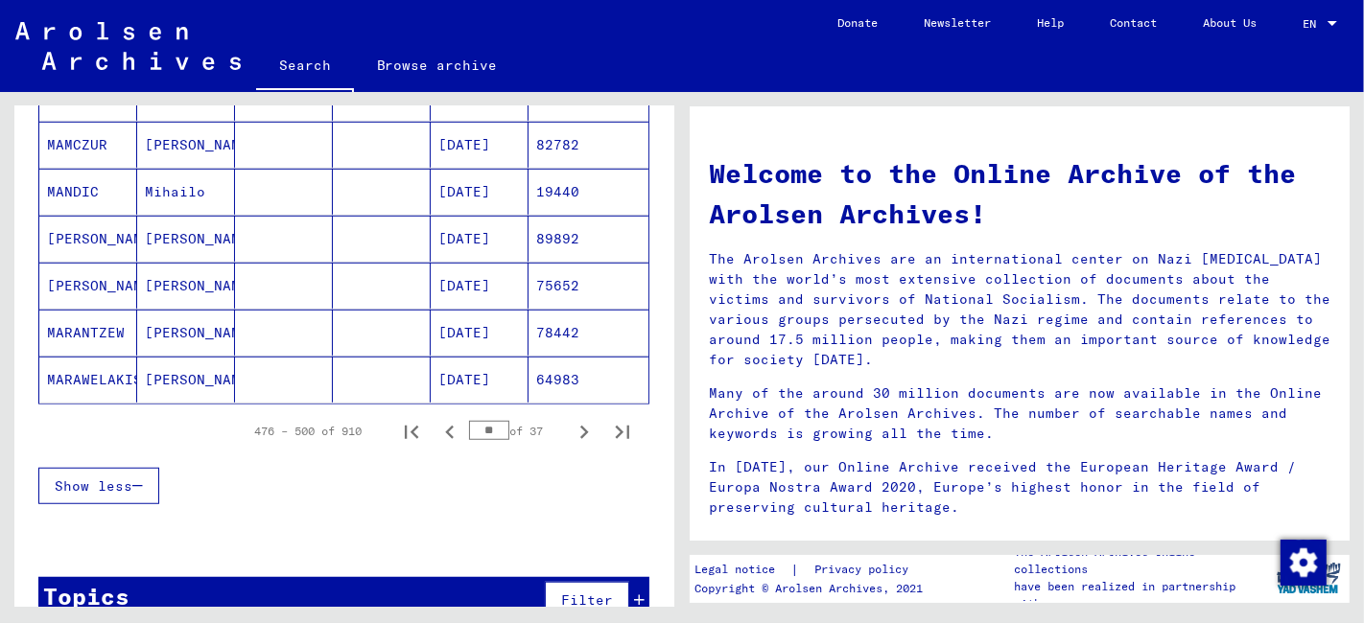
click at [572, 423] on icon "Next page" at bounding box center [584, 432] width 27 height 27
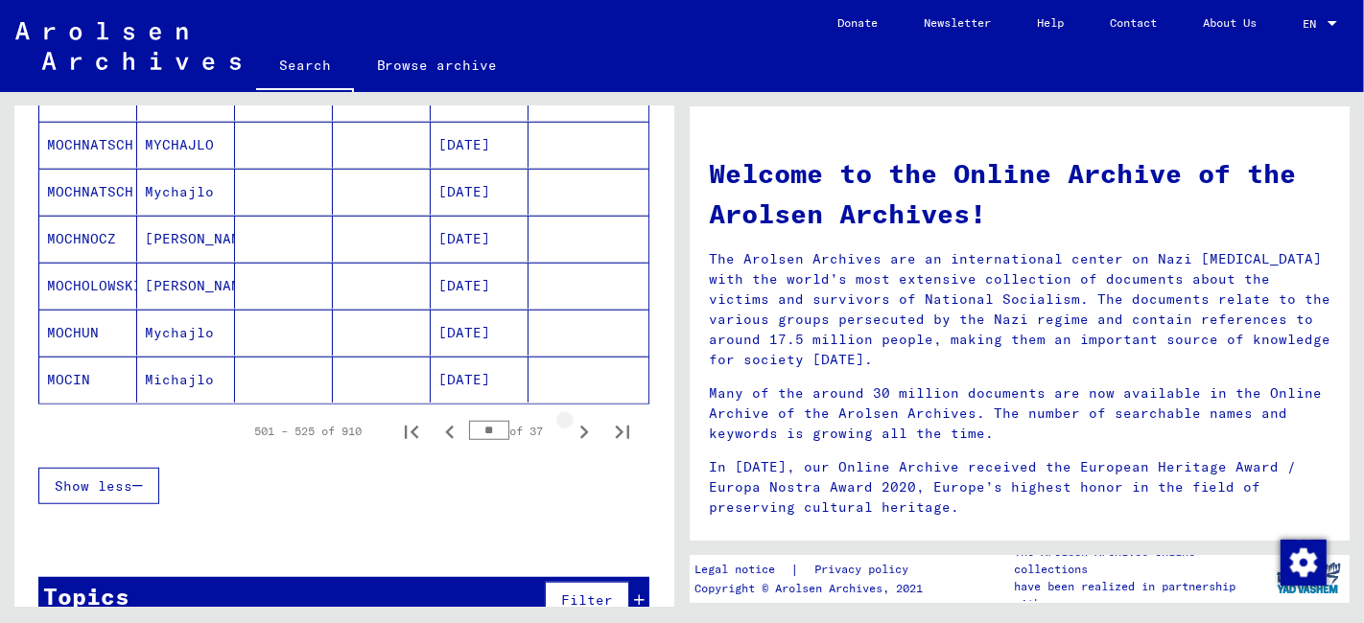
click at [572, 423] on icon "Next page" at bounding box center [584, 432] width 27 height 27
type input "**"
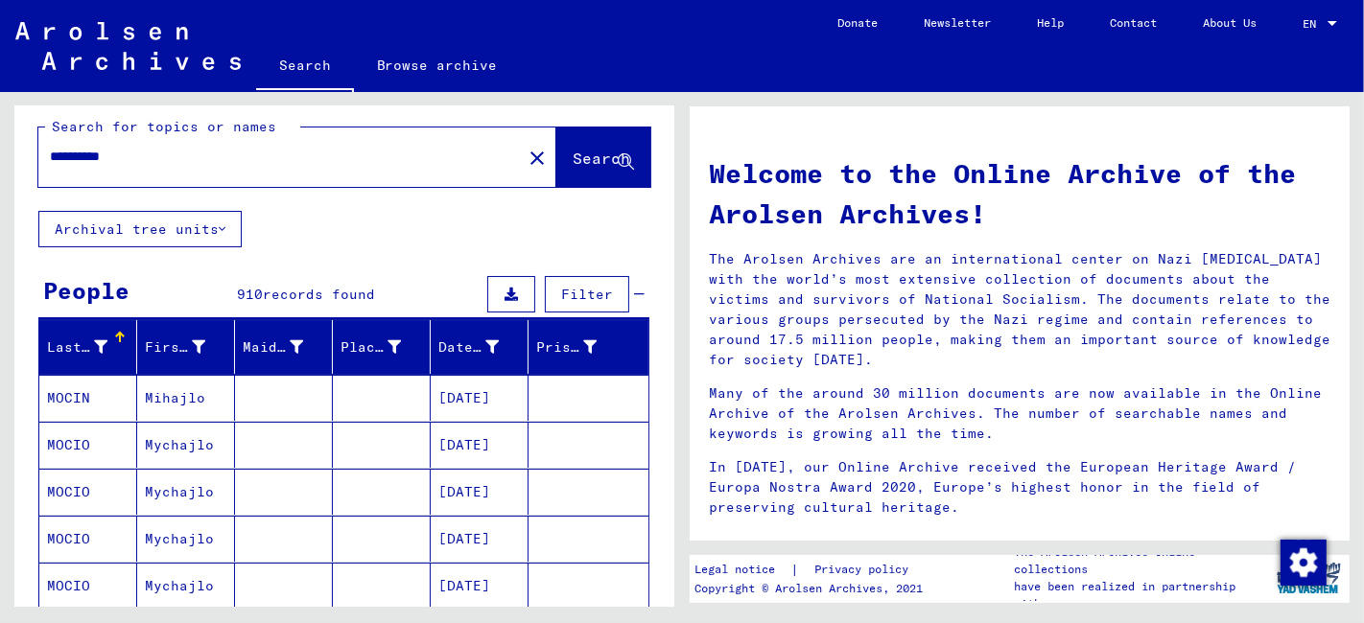
scroll to position [0, 0]
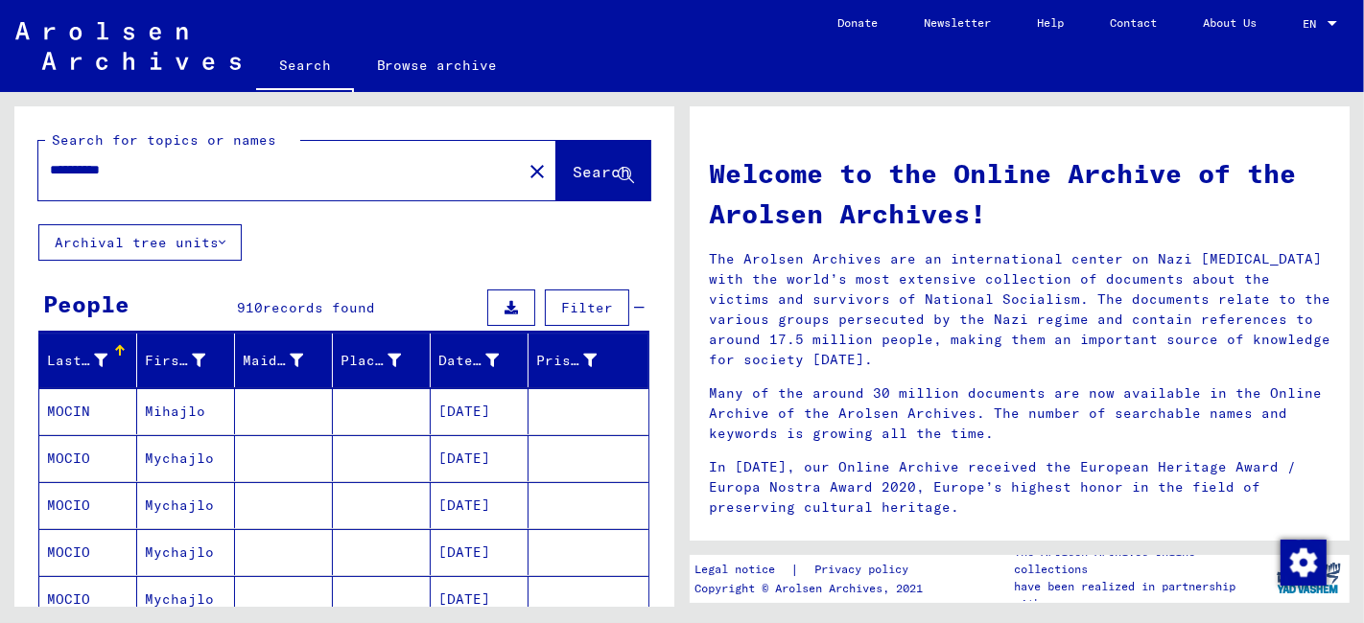
drag, startPoint x: 184, startPoint y: 174, endPoint x: -7, endPoint y: 175, distance: 190.8
click at [0, 175] on html "**********" at bounding box center [682, 311] width 1364 height 623
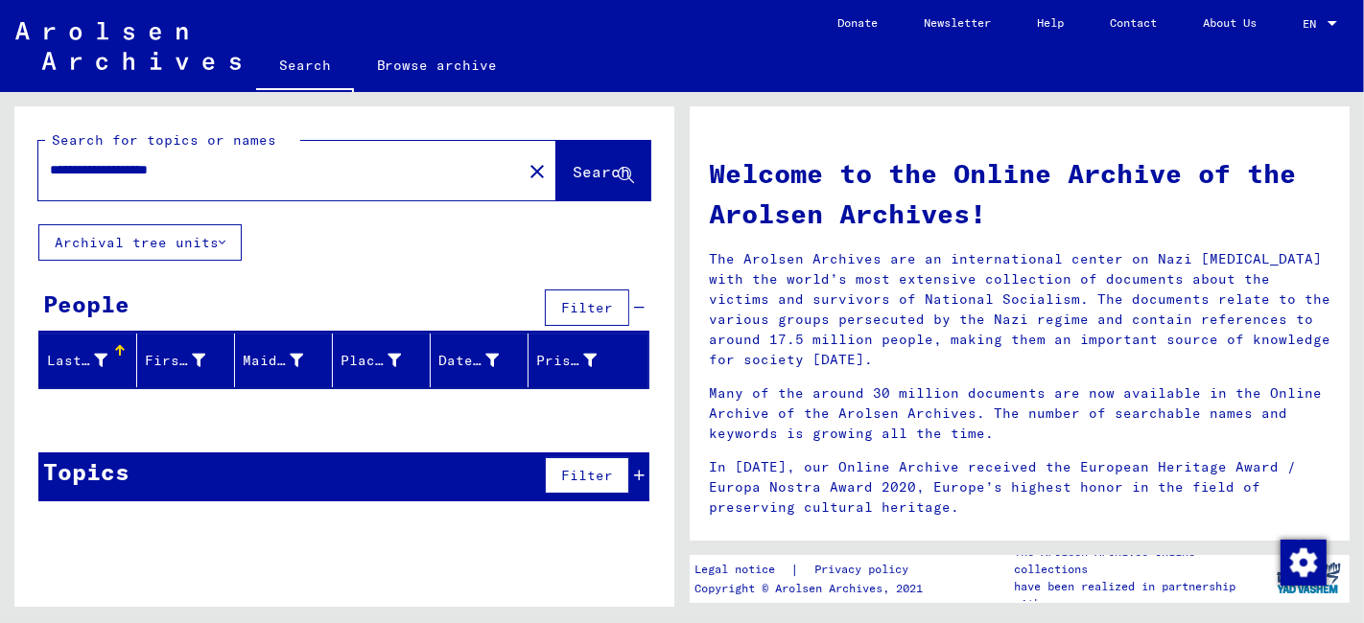
drag, startPoint x: 237, startPoint y: 168, endPoint x: 183, endPoint y: 170, distance: 53.7
click at [183, 170] on input "**********" at bounding box center [274, 170] width 449 height 20
type input "**********"
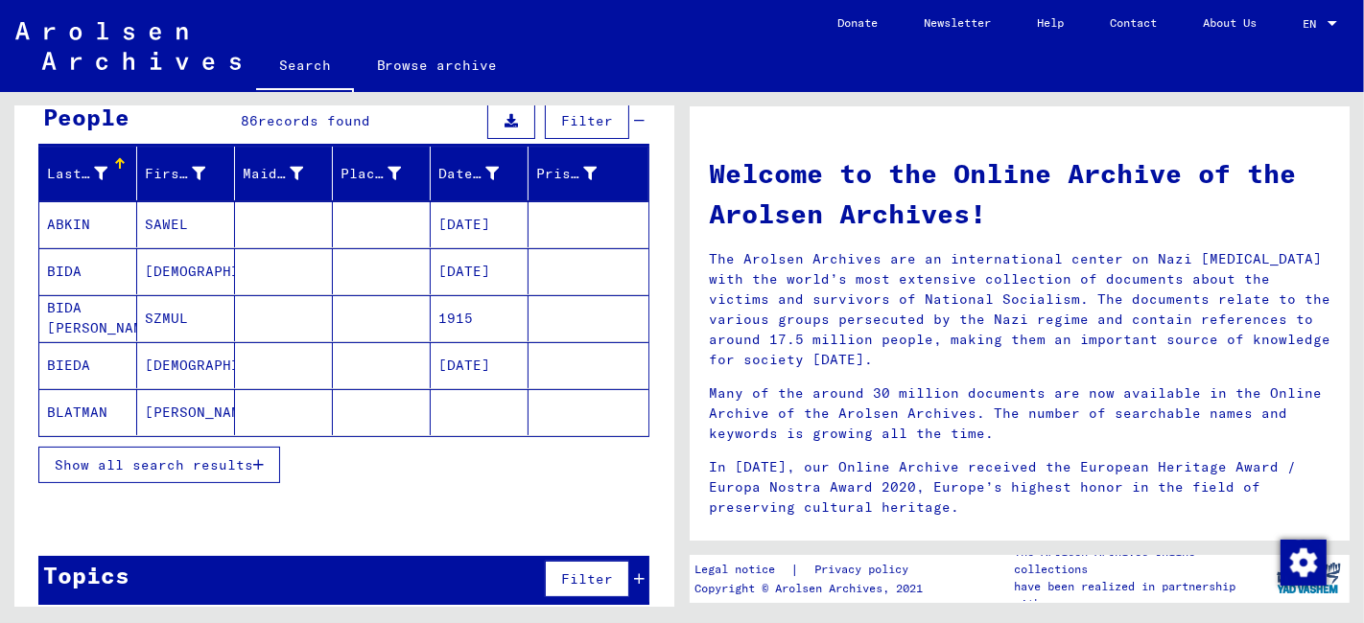
scroll to position [200, 0]
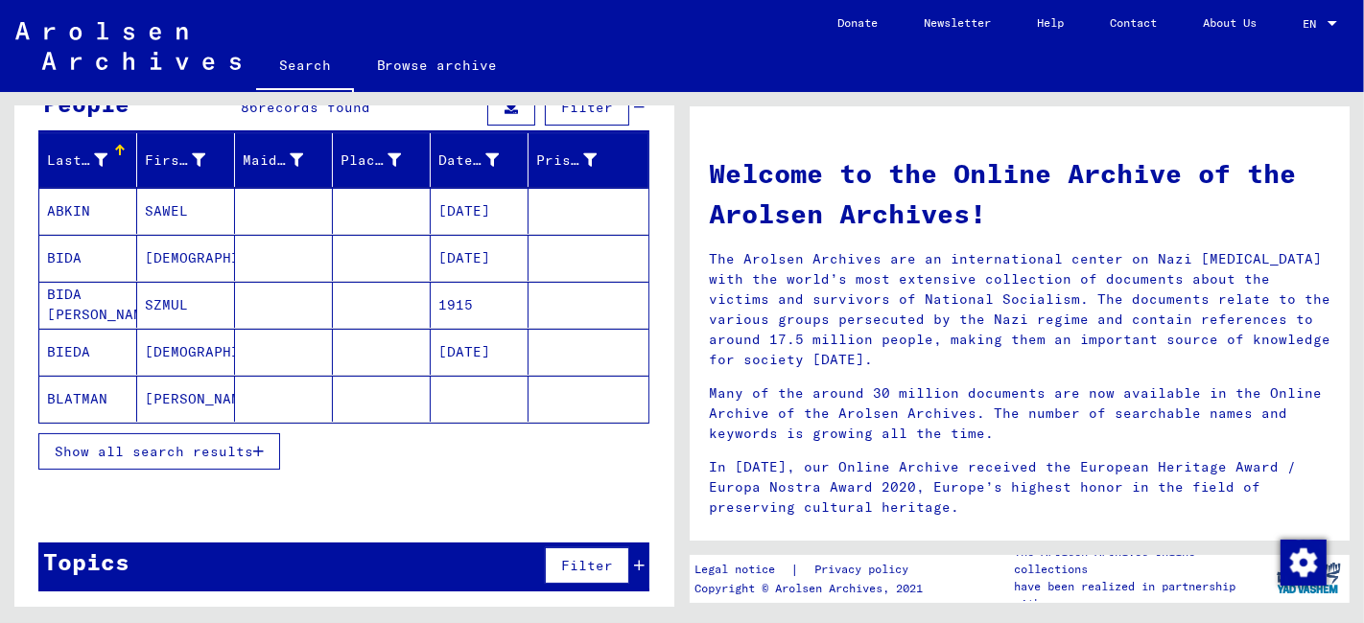
click at [231, 455] on button "Show all search results" at bounding box center [159, 451] width 242 height 36
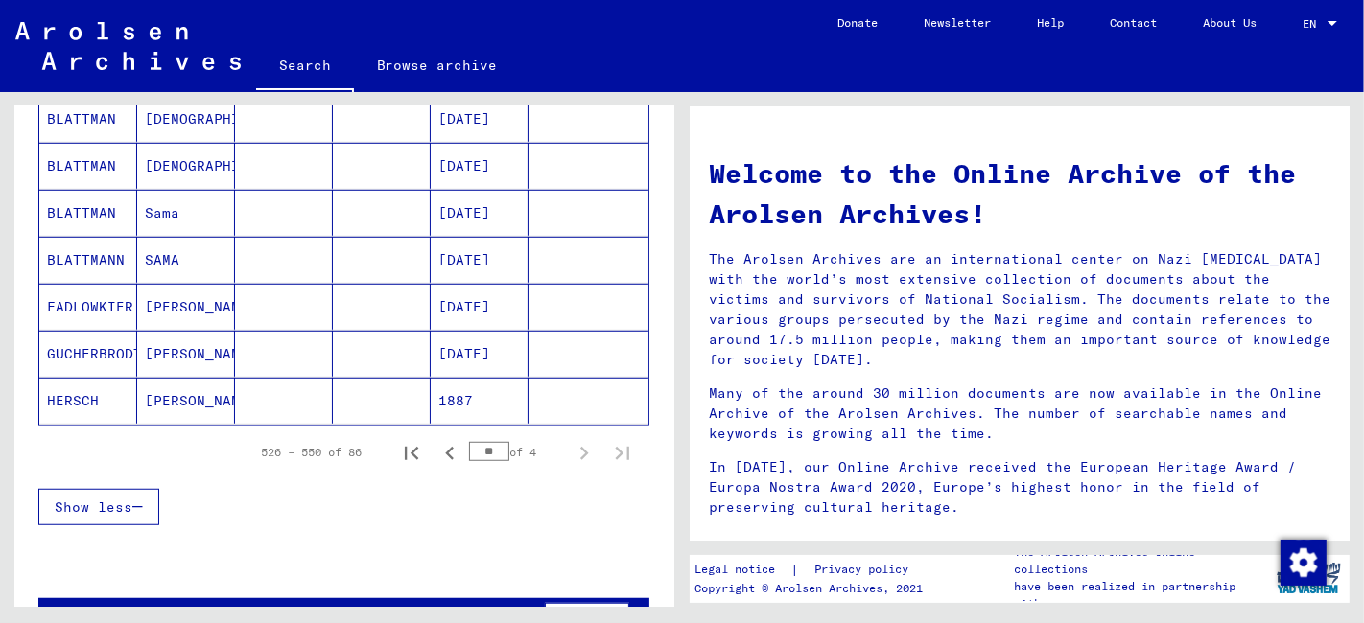
scroll to position [1159, 0]
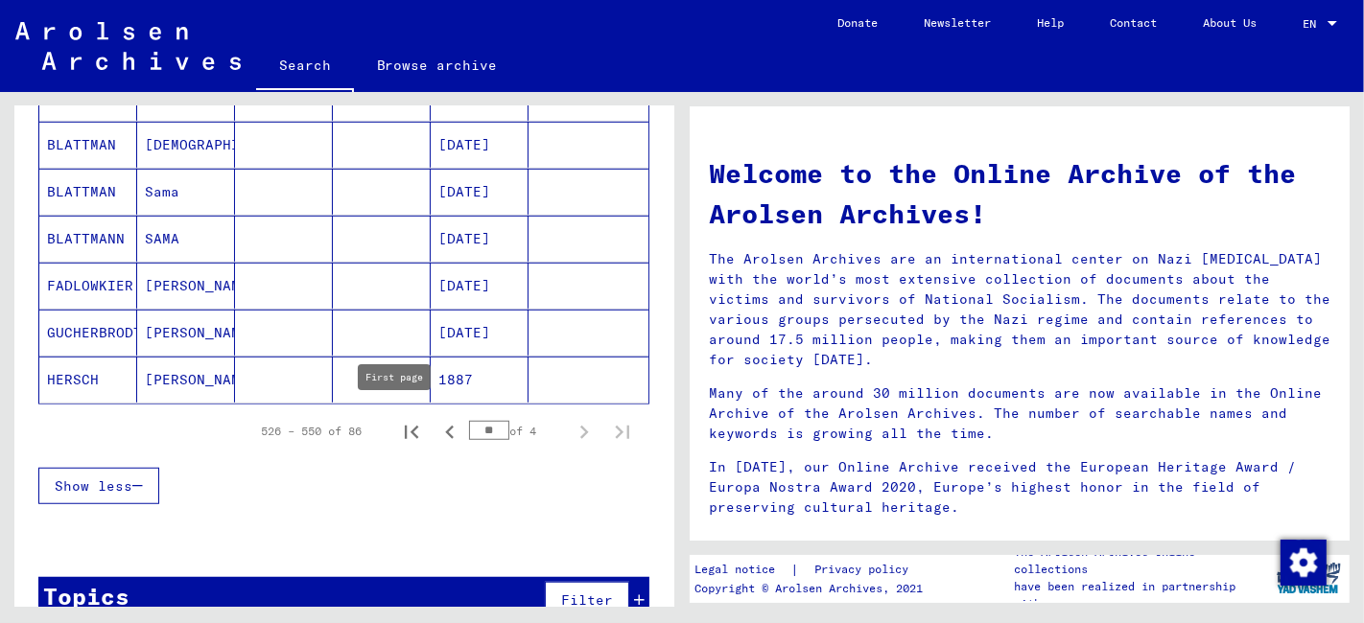
click at [399, 422] on icon "First page" at bounding box center [411, 432] width 27 height 27
click at [571, 429] on icon "Next page" at bounding box center [584, 432] width 27 height 27
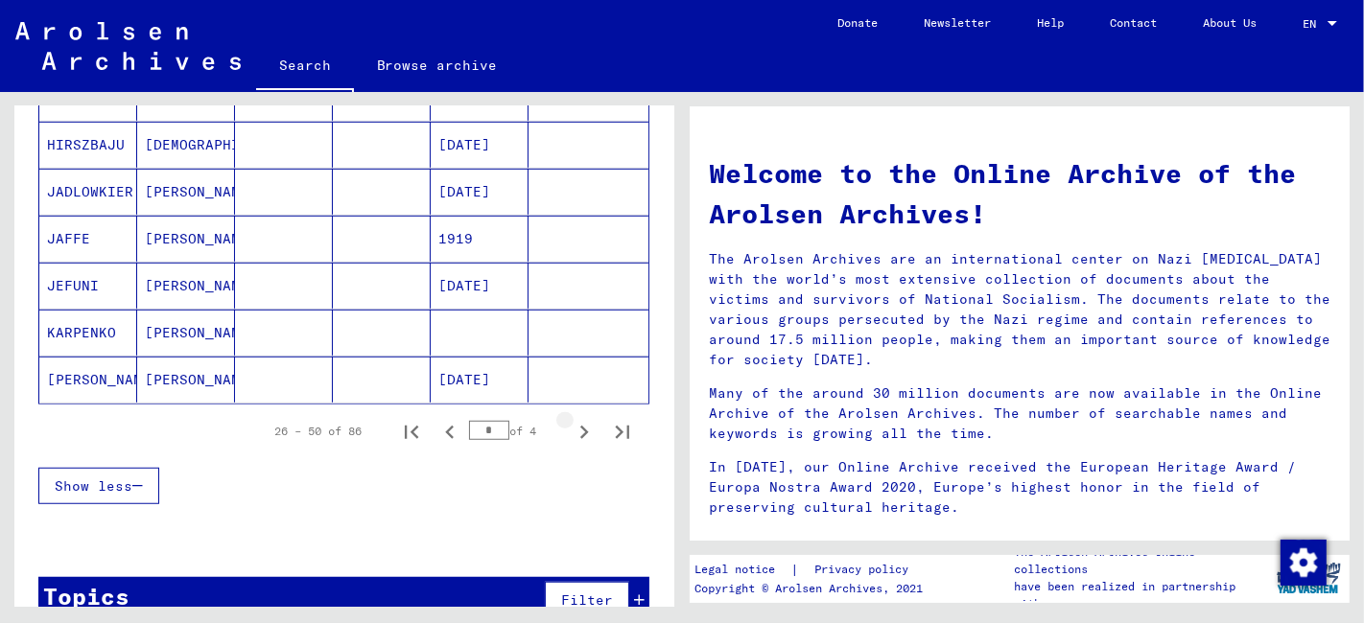
click at [571, 429] on icon "Next page" at bounding box center [584, 432] width 27 height 27
type input "*"
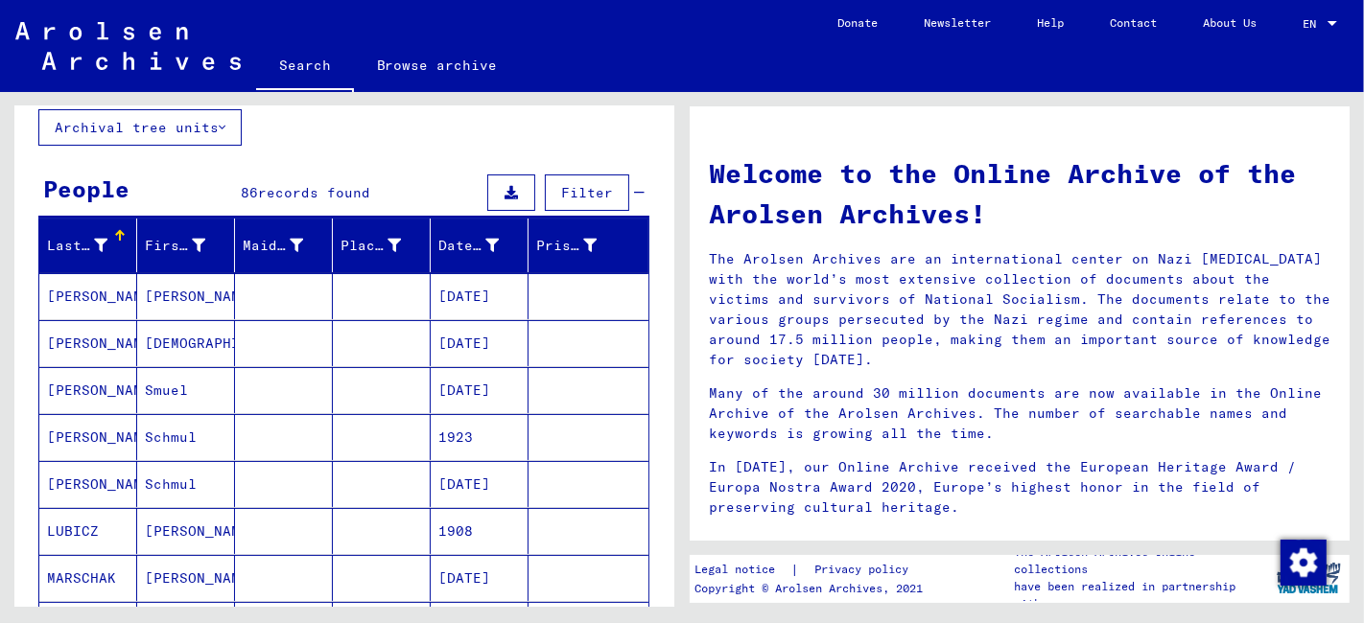
scroll to position [0, 0]
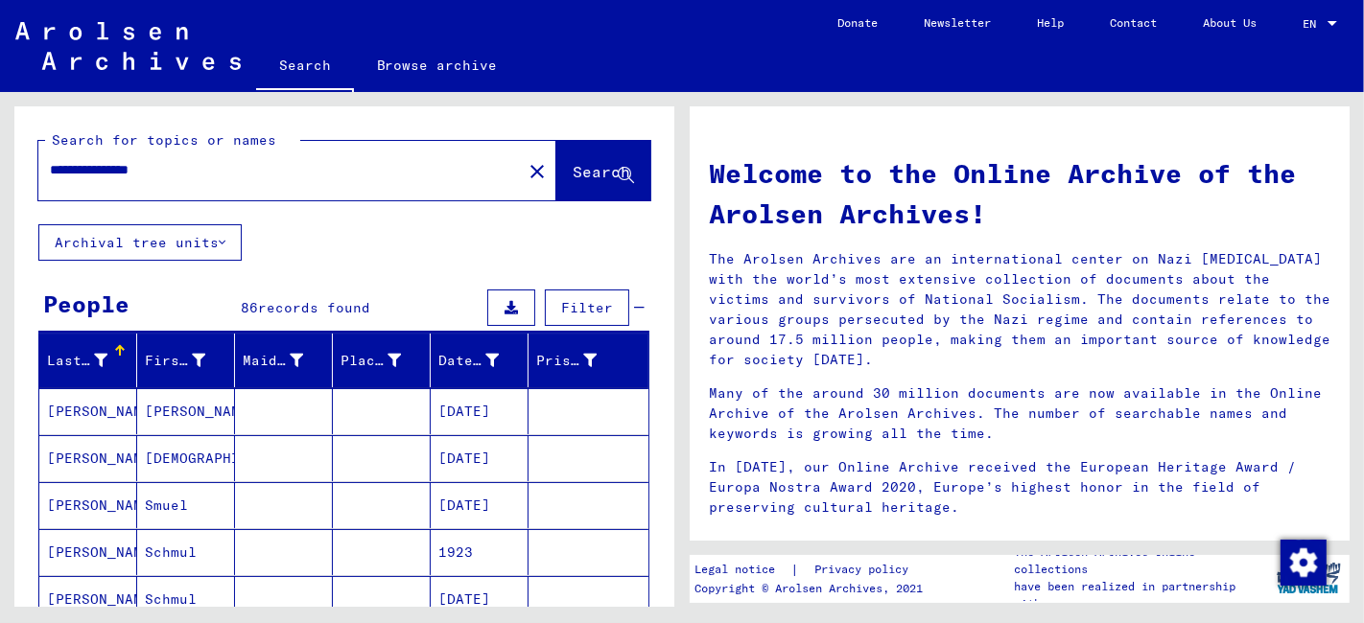
drag, startPoint x: 183, startPoint y: 170, endPoint x: 0, endPoint y: 171, distance: 183.2
click at [0, 171] on div "**********" at bounding box center [341, 349] width 682 height 515
type input "**********"
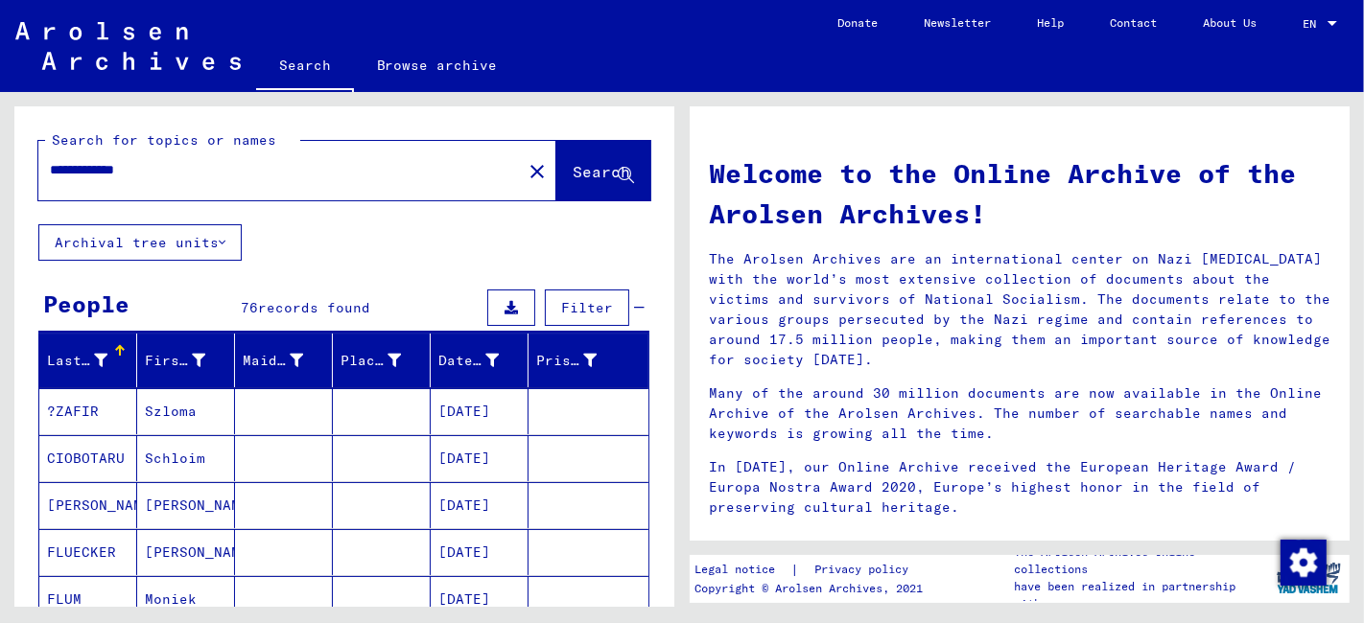
scroll to position [213, 0]
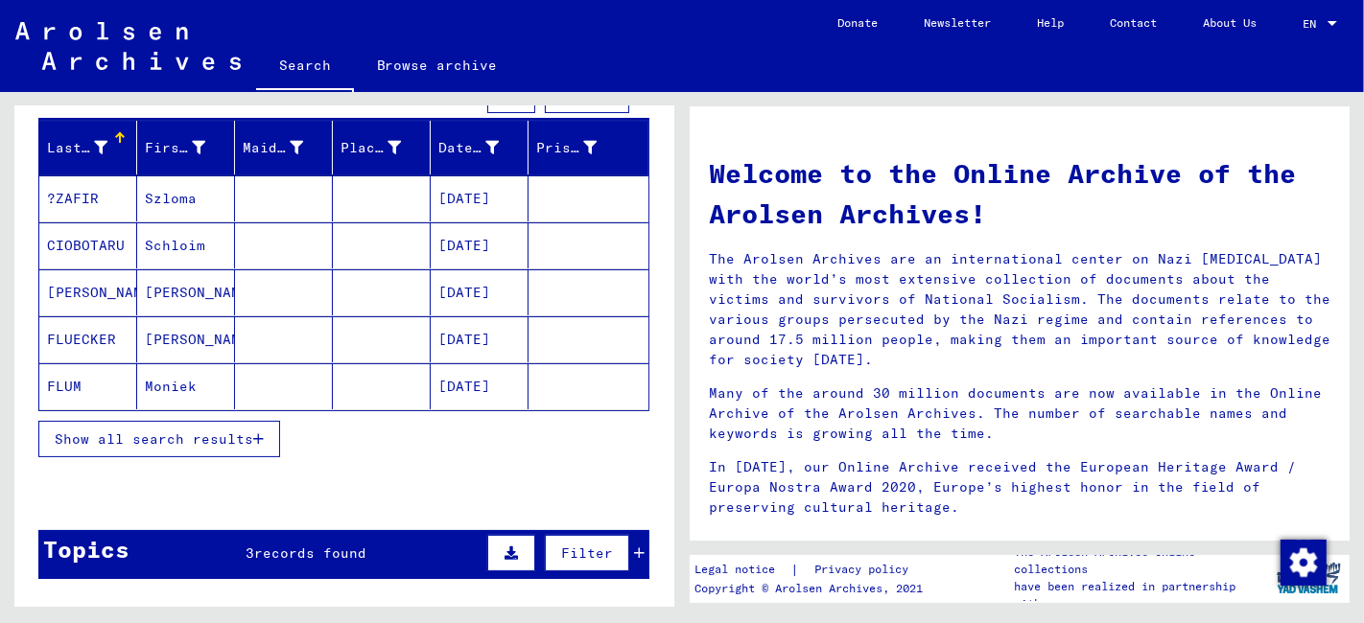
click at [219, 439] on span "Show all search results" at bounding box center [154, 439] width 198 height 17
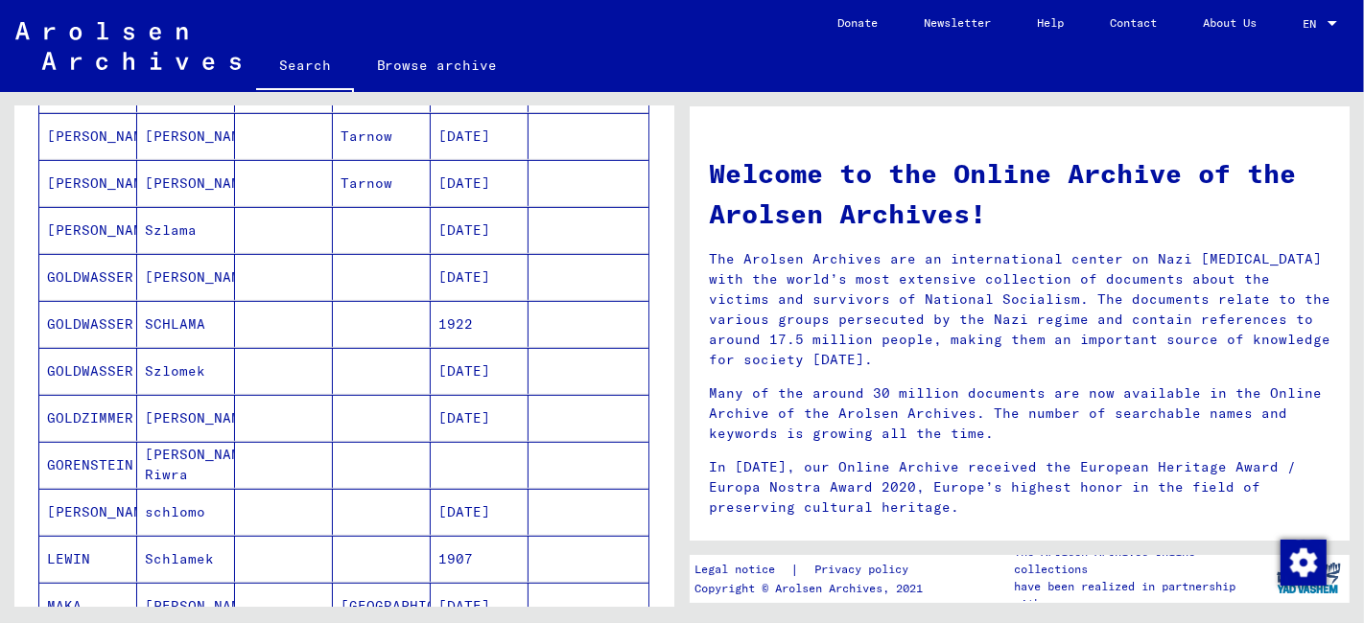
scroll to position [959, 0]
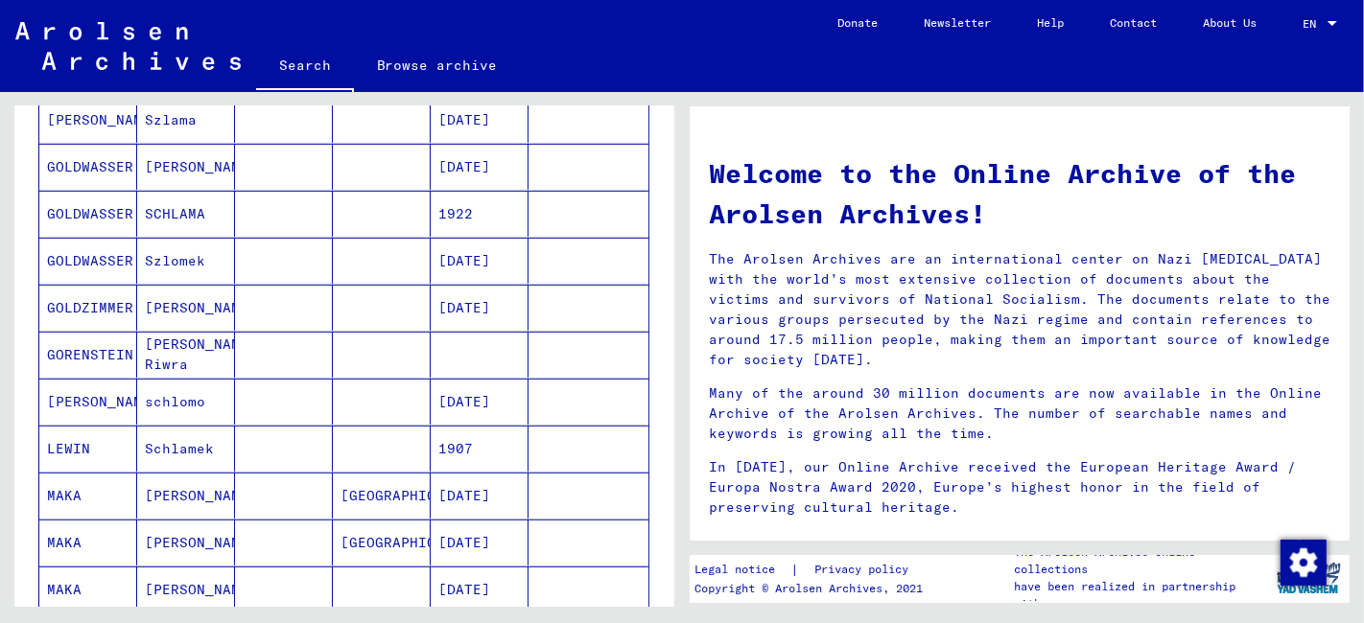
click at [237, 437] on mat-table "Last Name First Name Maiden Name Place of Birth Date of Birth Prisoner # ?[PERS…" at bounding box center [343, 93] width 611 height 1230
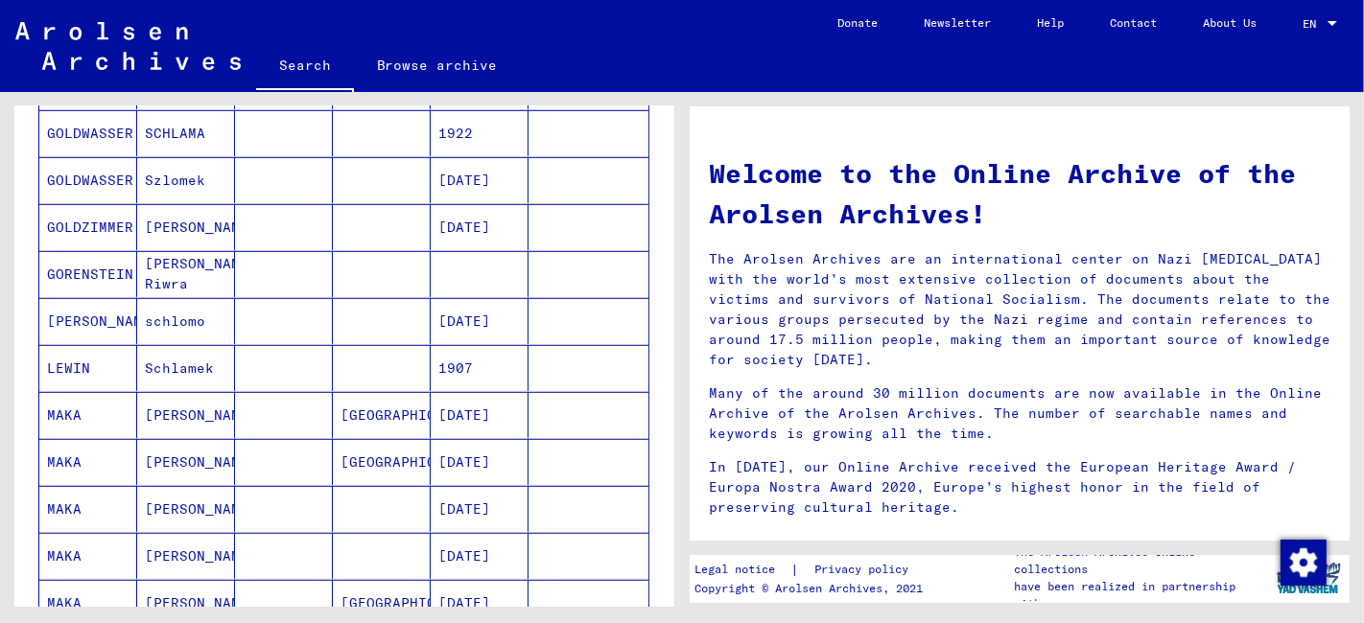
scroll to position [1065, 0]
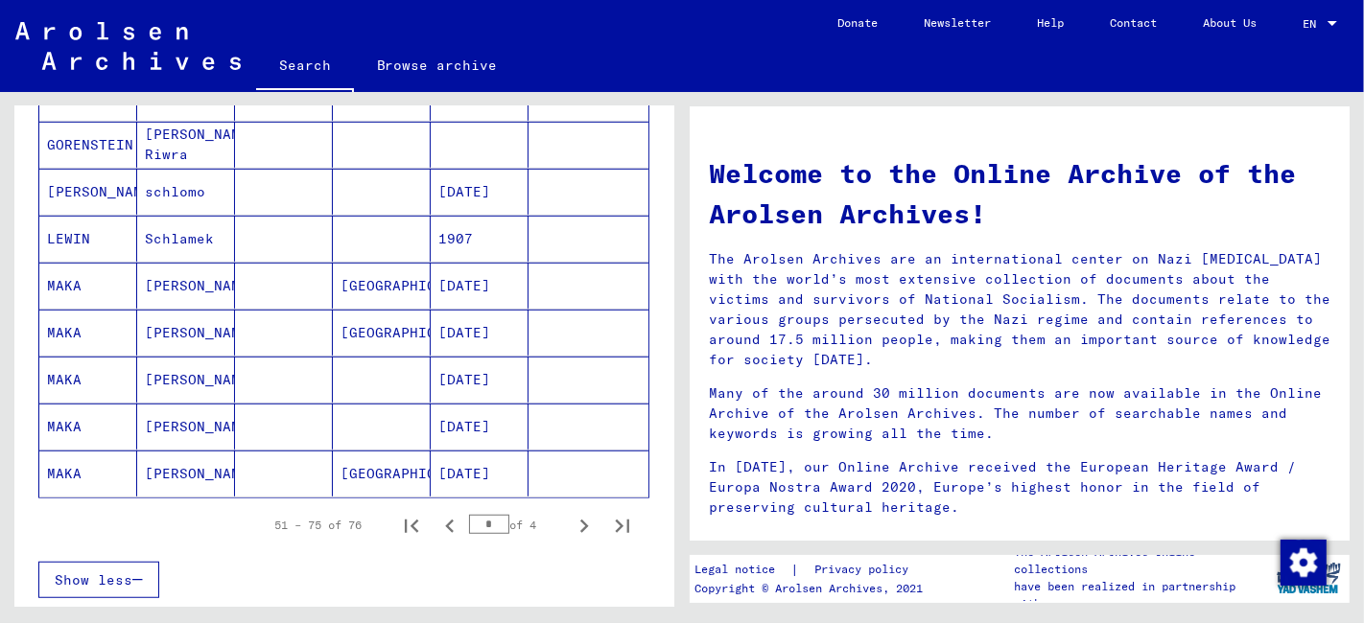
click at [304, 339] on mat-cell at bounding box center [284, 333] width 98 height 46
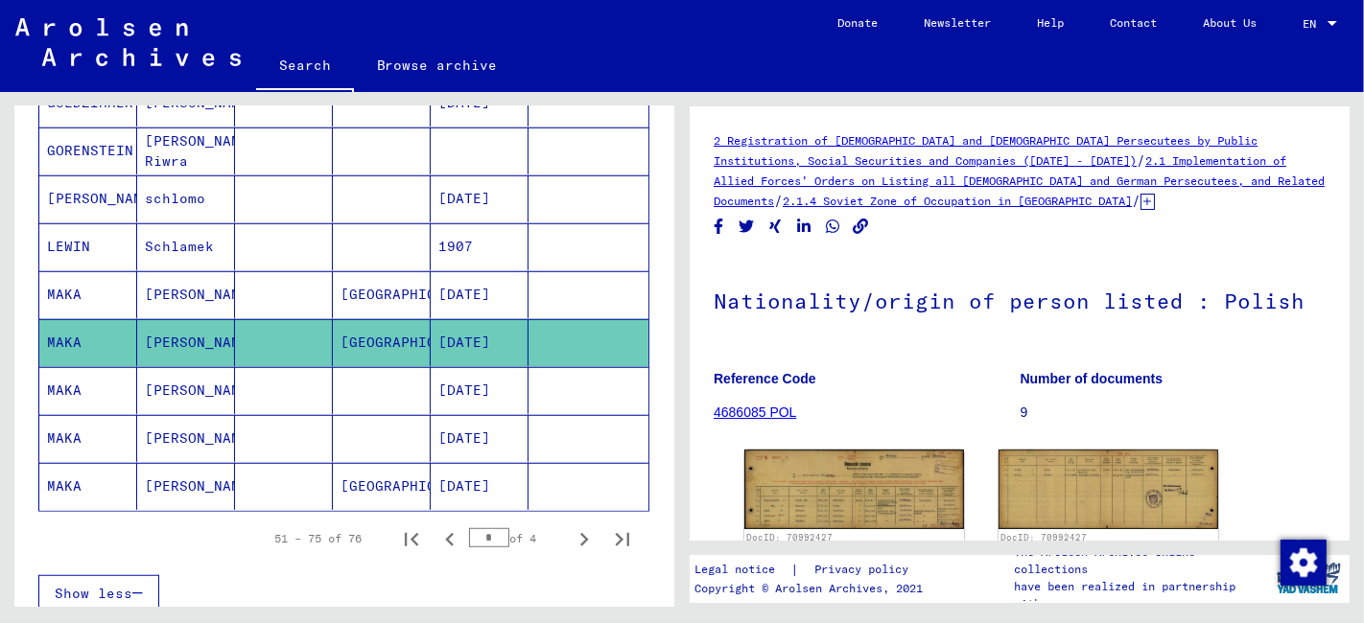
click at [323, 289] on mat-cell at bounding box center [284, 294] width 98 height 47
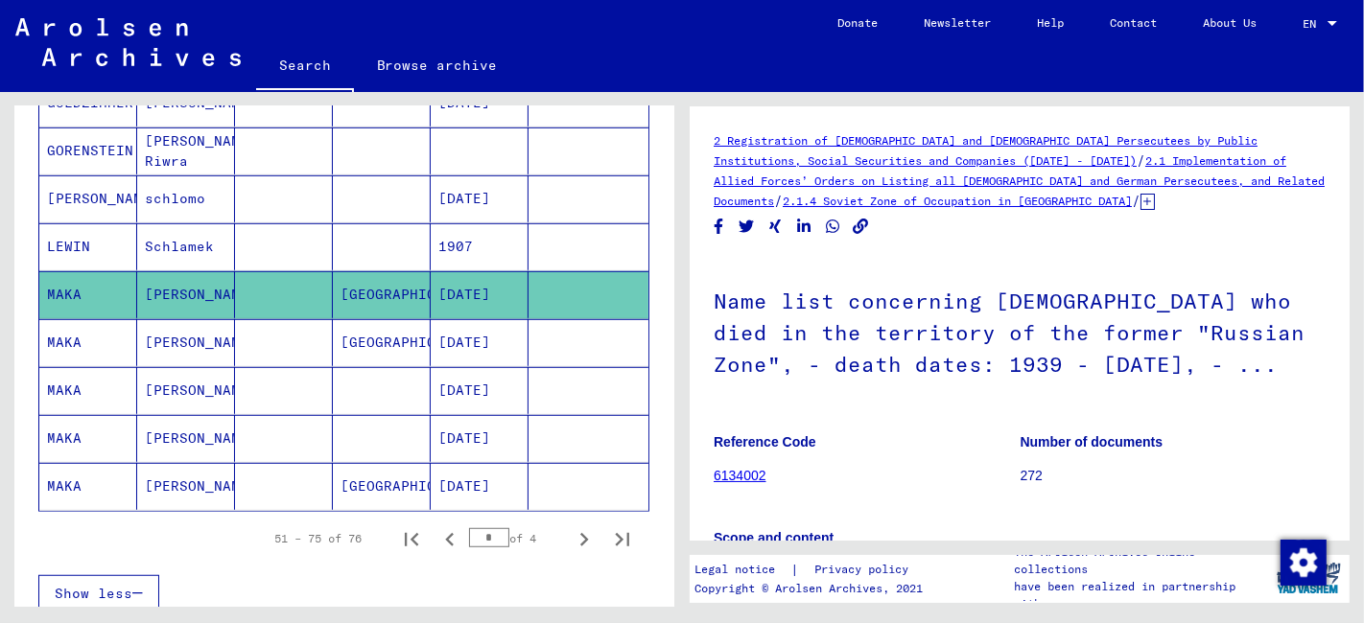
click at [299, 430] on mat-cell at bounding box center [284, 438] width 98 height 47
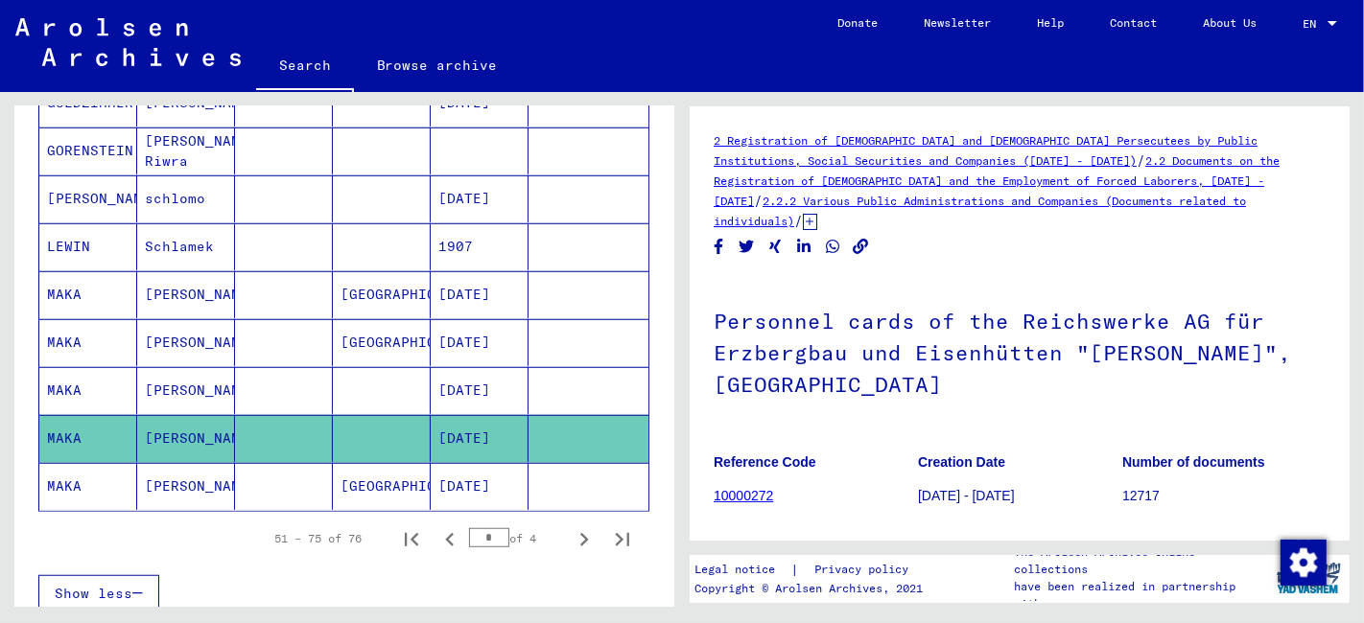
click at [283, 475] on mat-cell at bounding box center [284, 486] width 98 height 47
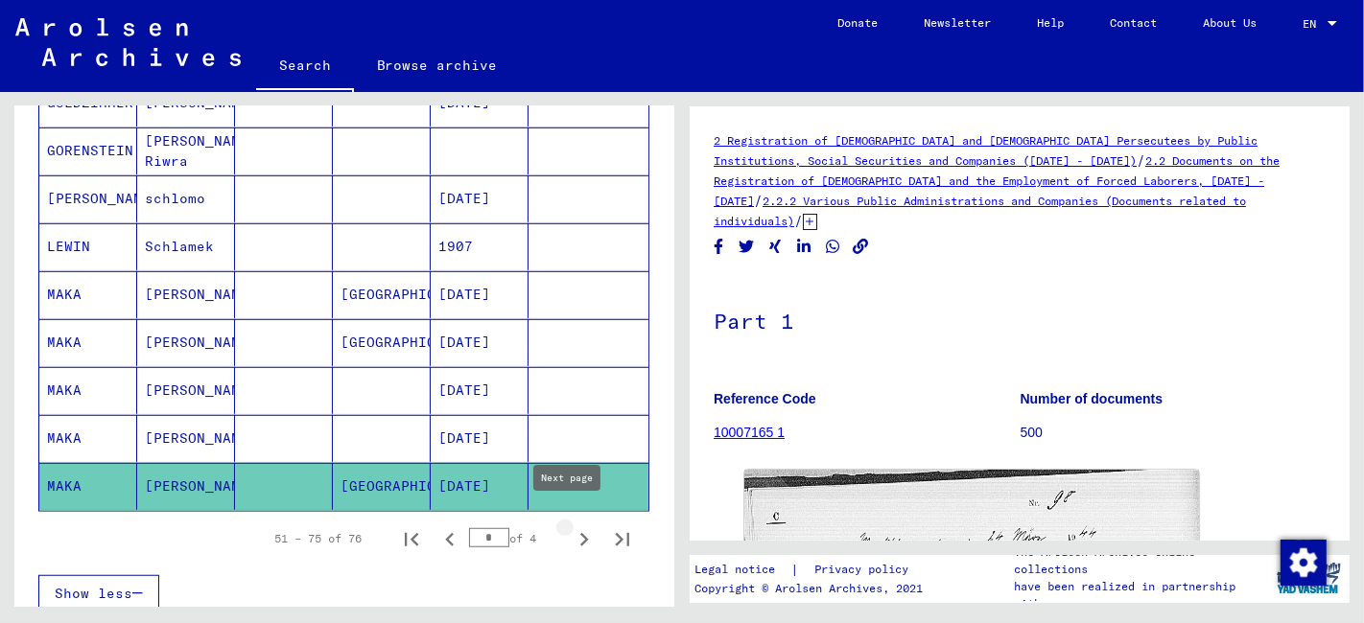
click at [571, 526] on icon "Next page" at bounding box center [584, 539] width 27 height 27
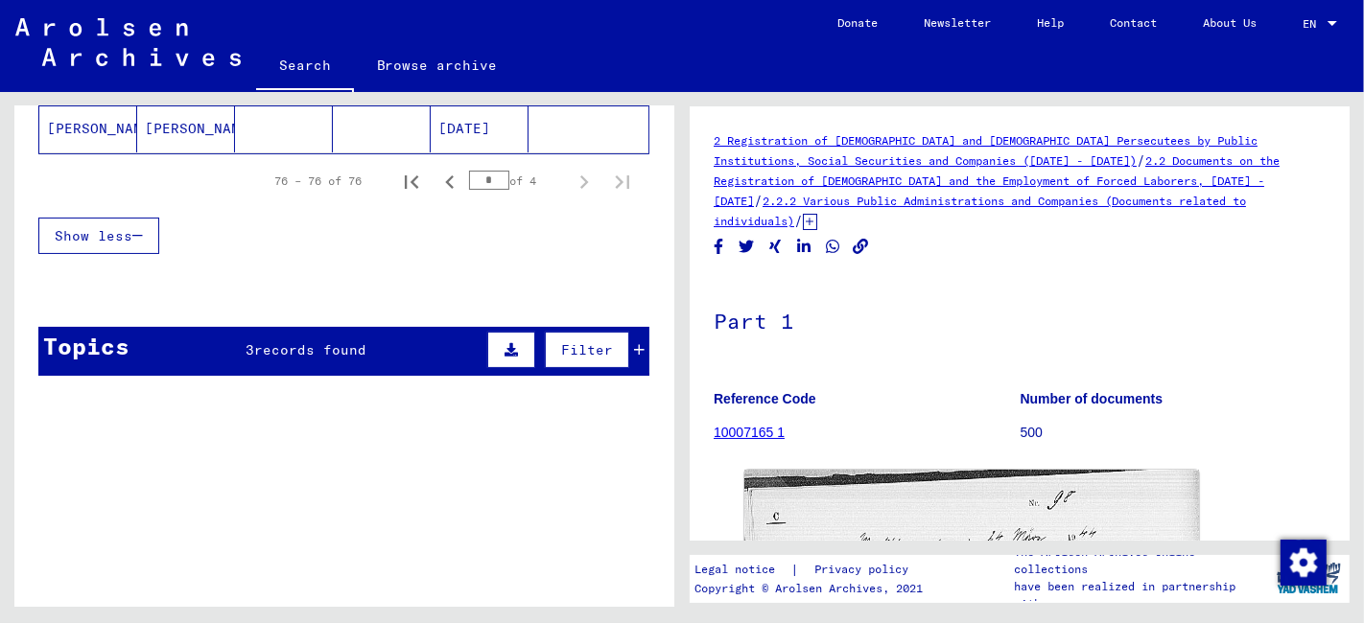
scroll to position [68, 0]
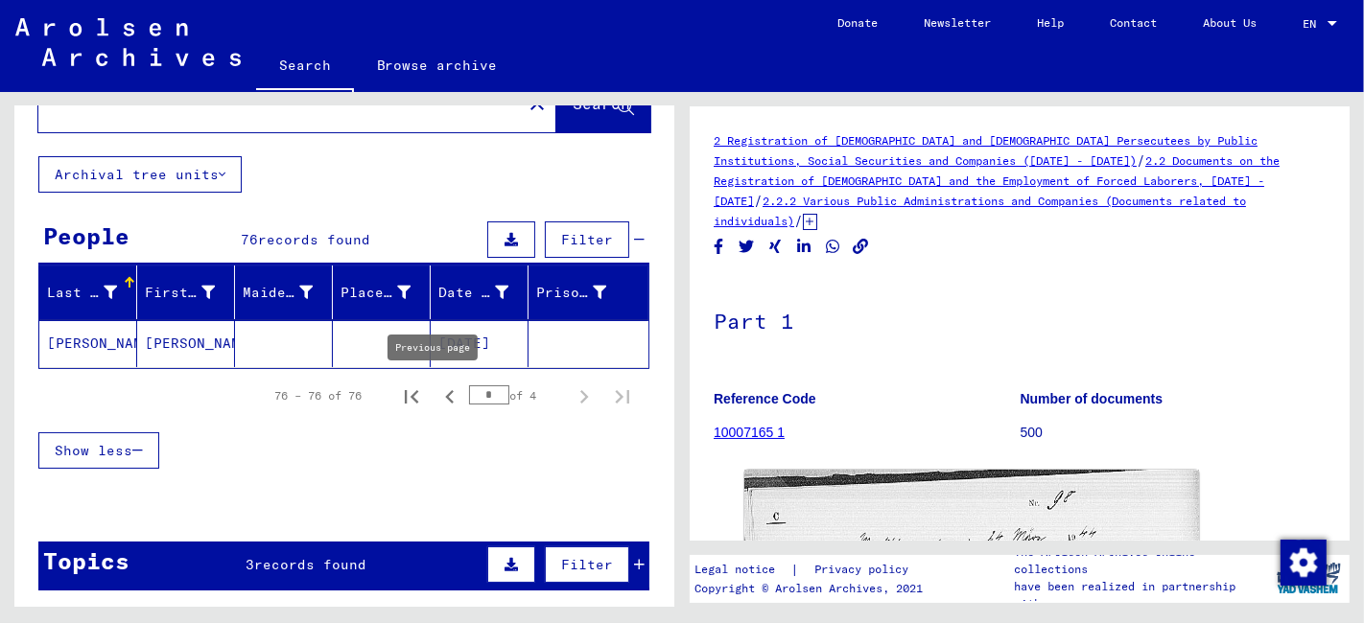
click at [445, 392] on icon "Previous page" at bounding box center [449, 396] width 9 height 13
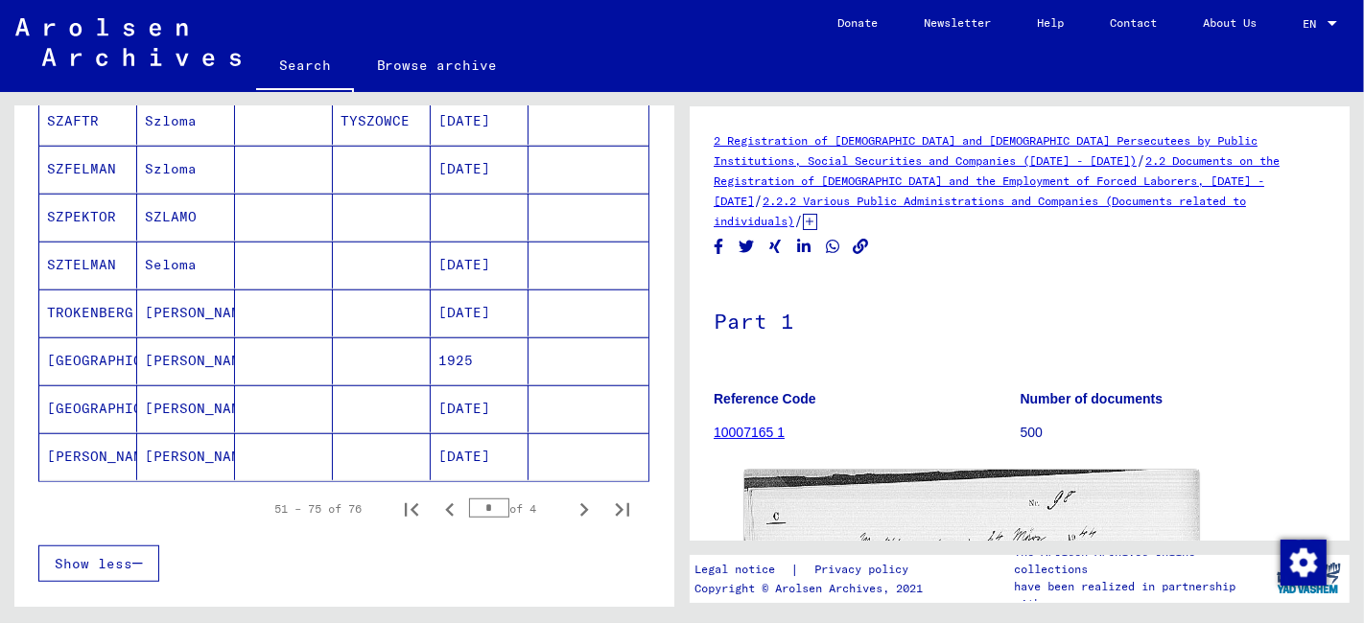
scroll to position [1133, 0]
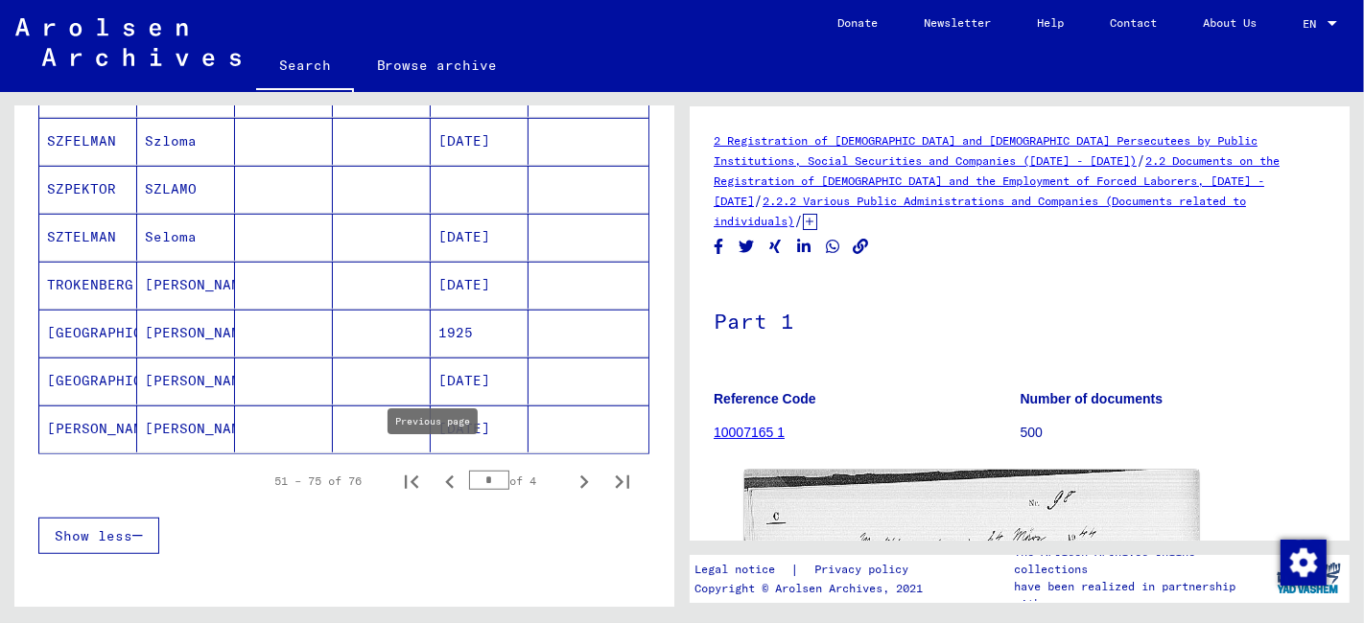
click at [436, 469] on icon "Previous page" at bounding box center [449, 482] width 27 height 27
type input "*"
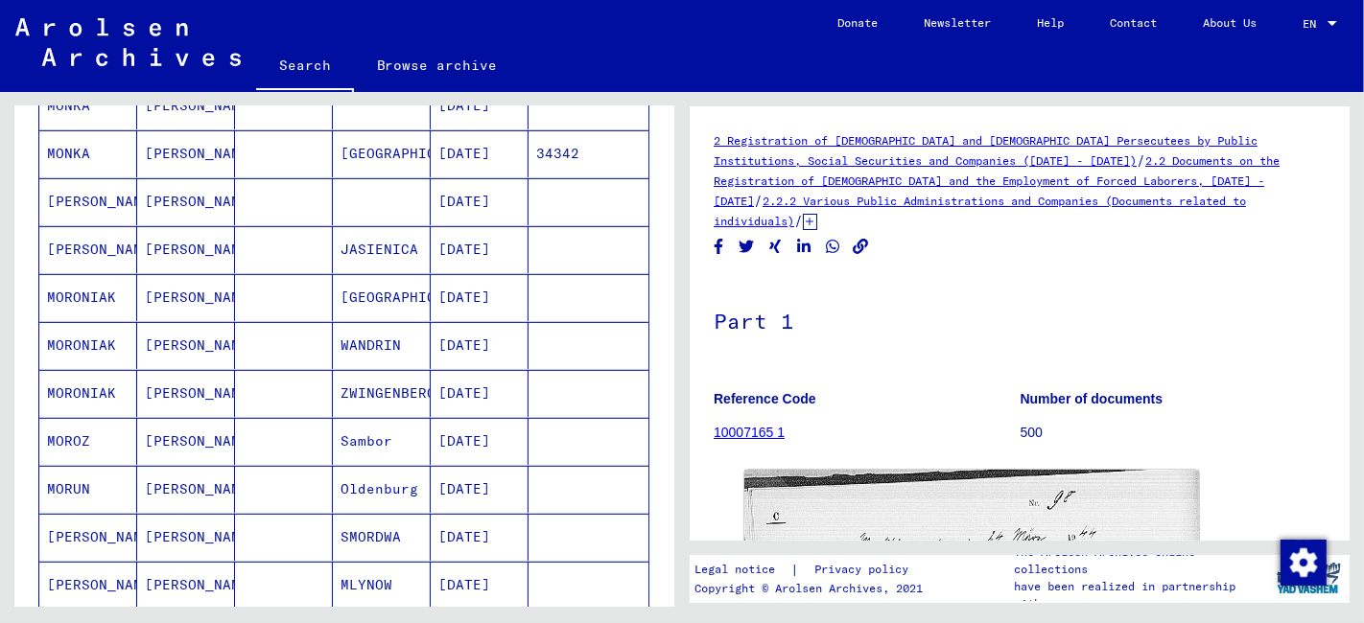
scroll to position [707, 0]
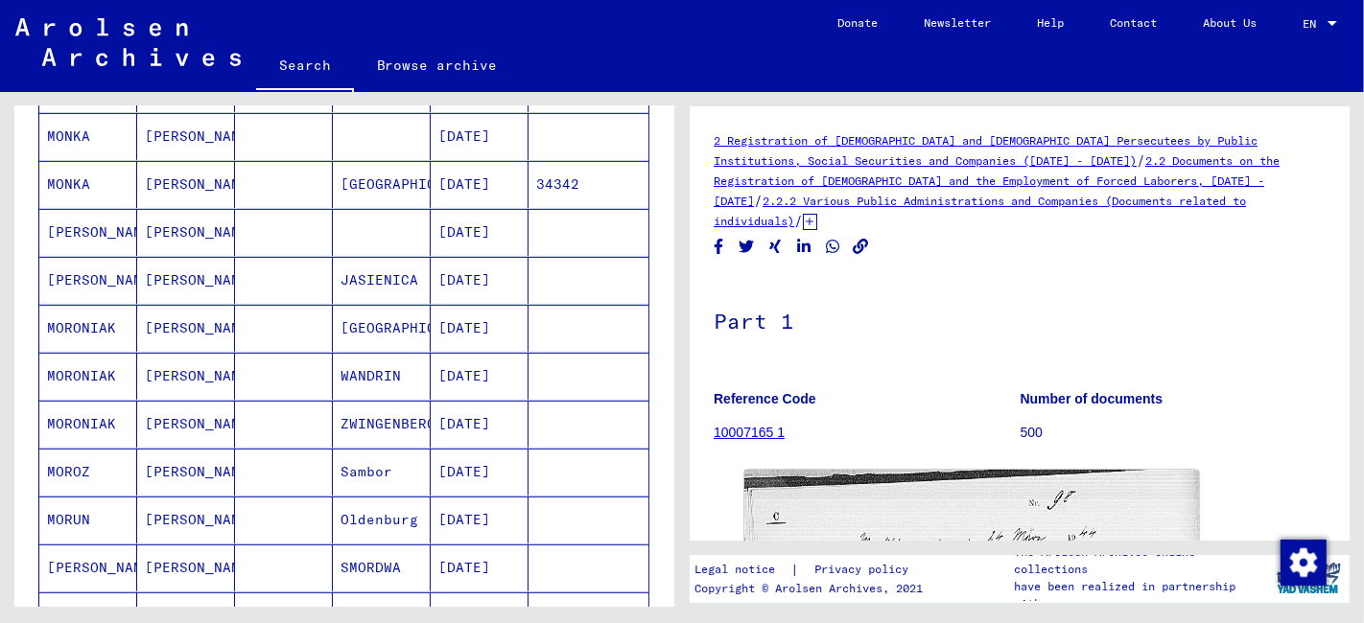
click at [321, 182] on mat-cell at bounding box center [284, 184] width 98 height 47
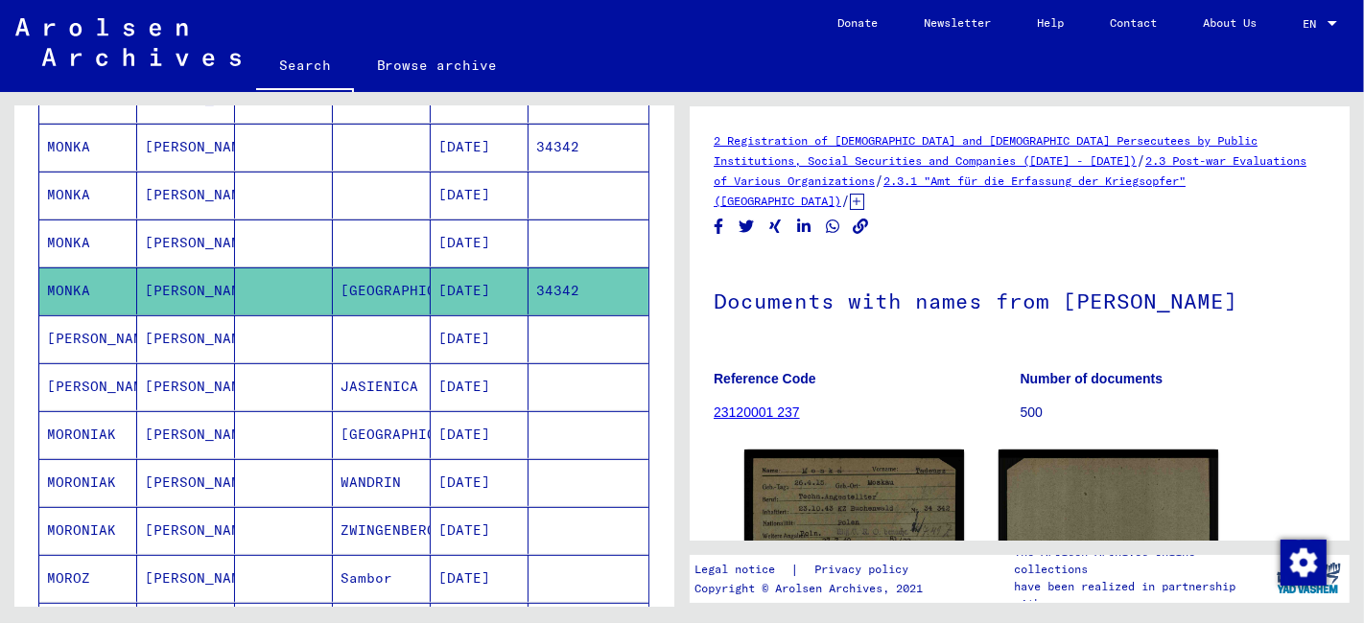
scroll to position [494, 0]
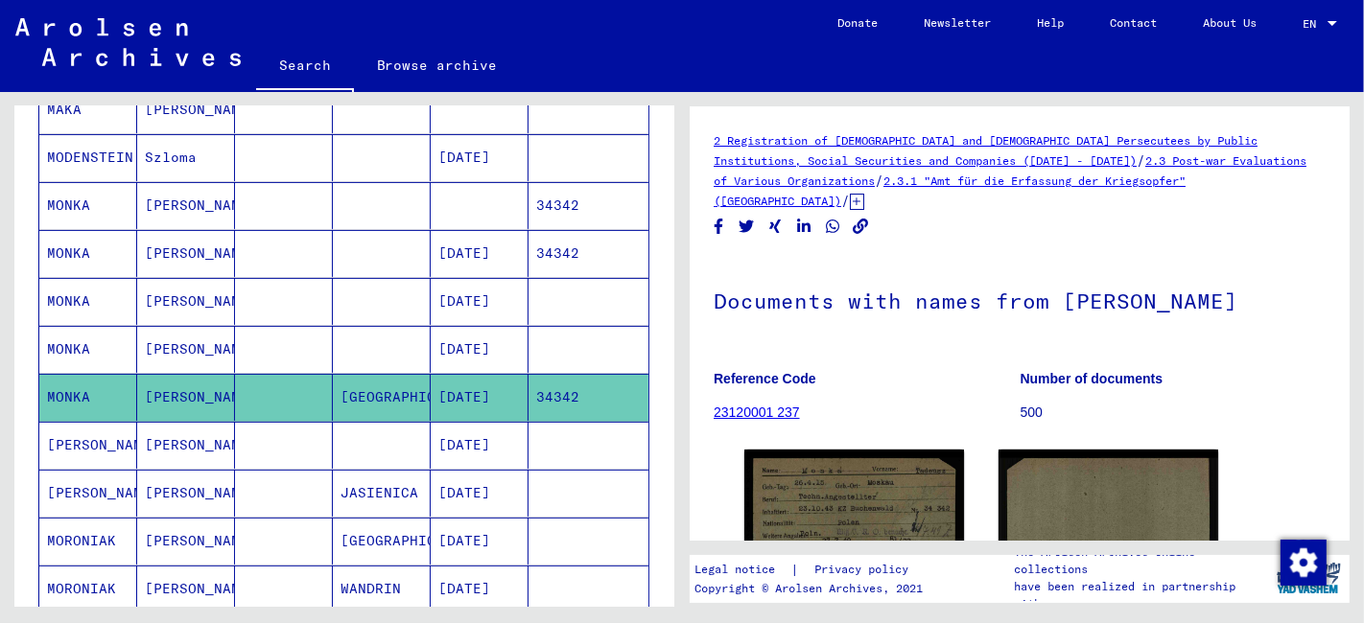
click at [388, 251] on mat-cell at bounding box center [382, 253] width 98 height 47
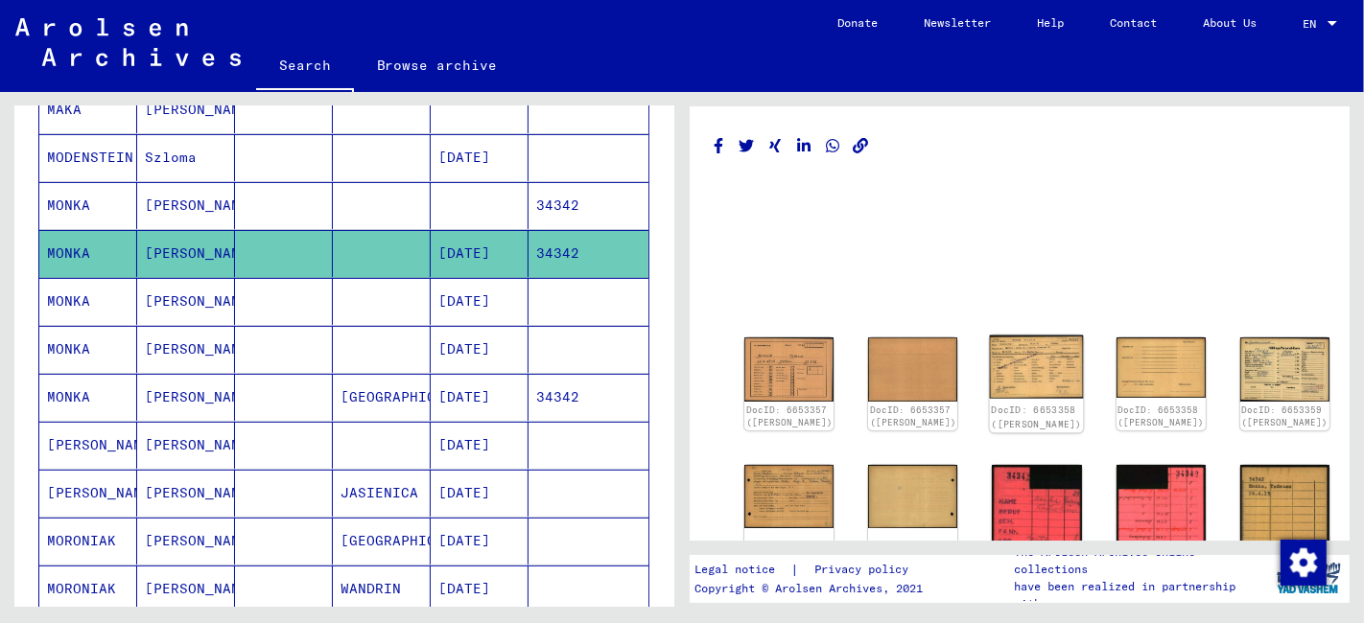
click at [990, 360] on img at bounding box center [1037, 367] width 94 height 63
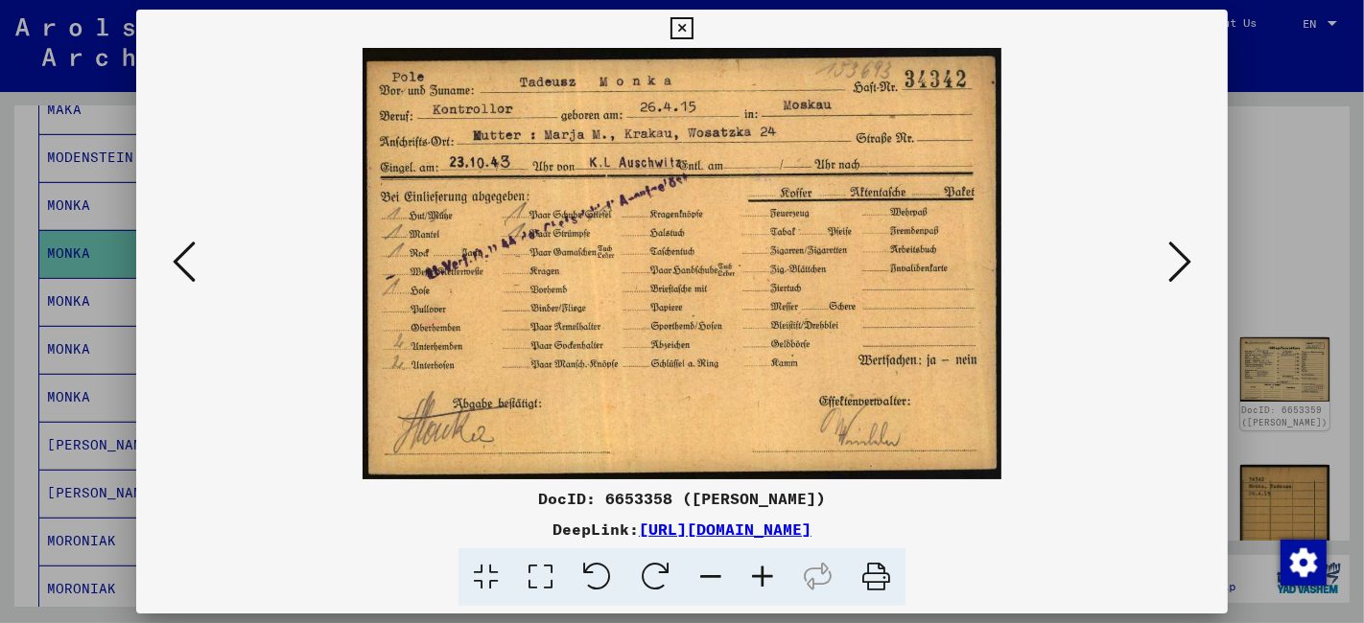
click at [681, 20] on icon at bounding box center [681, 28] width 22 height 23
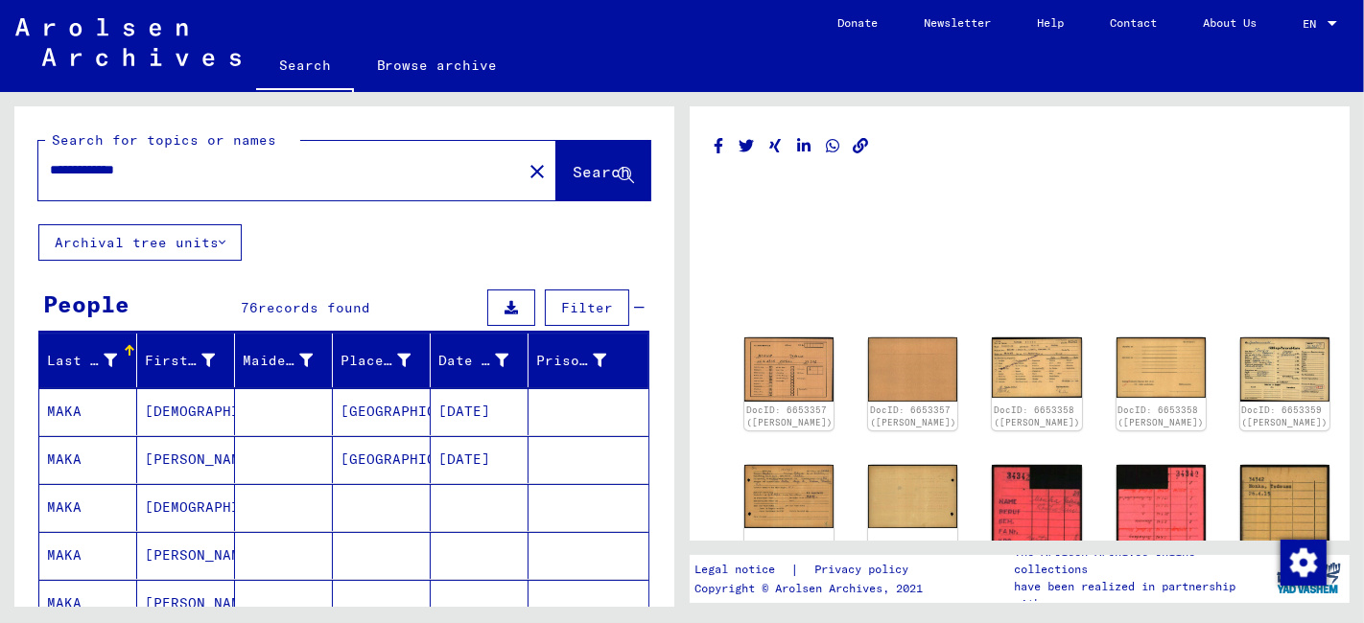
drag, startPoint x: 175, startPoint y: 169, endPoint x: 102, endPoint y: 171, distance: 72.9
click at [102, 171] on input "**********" at bounding box center [280, 170] width 460 height 20
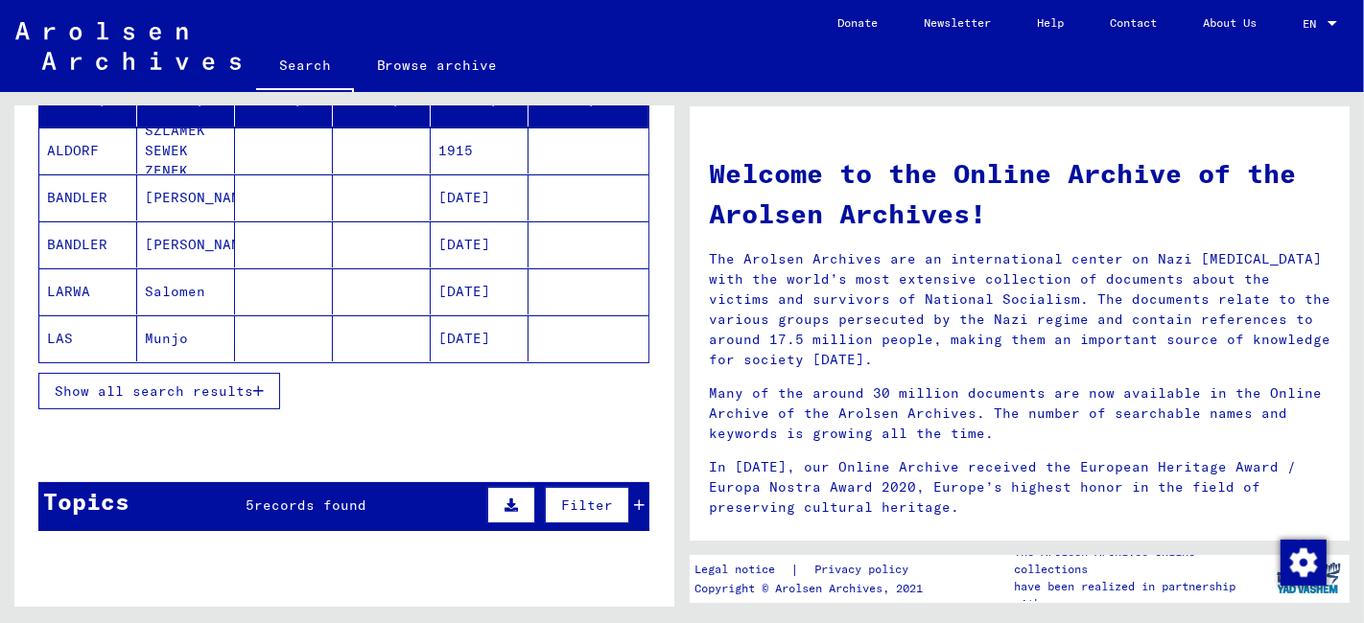
scroll to position [319, 0]
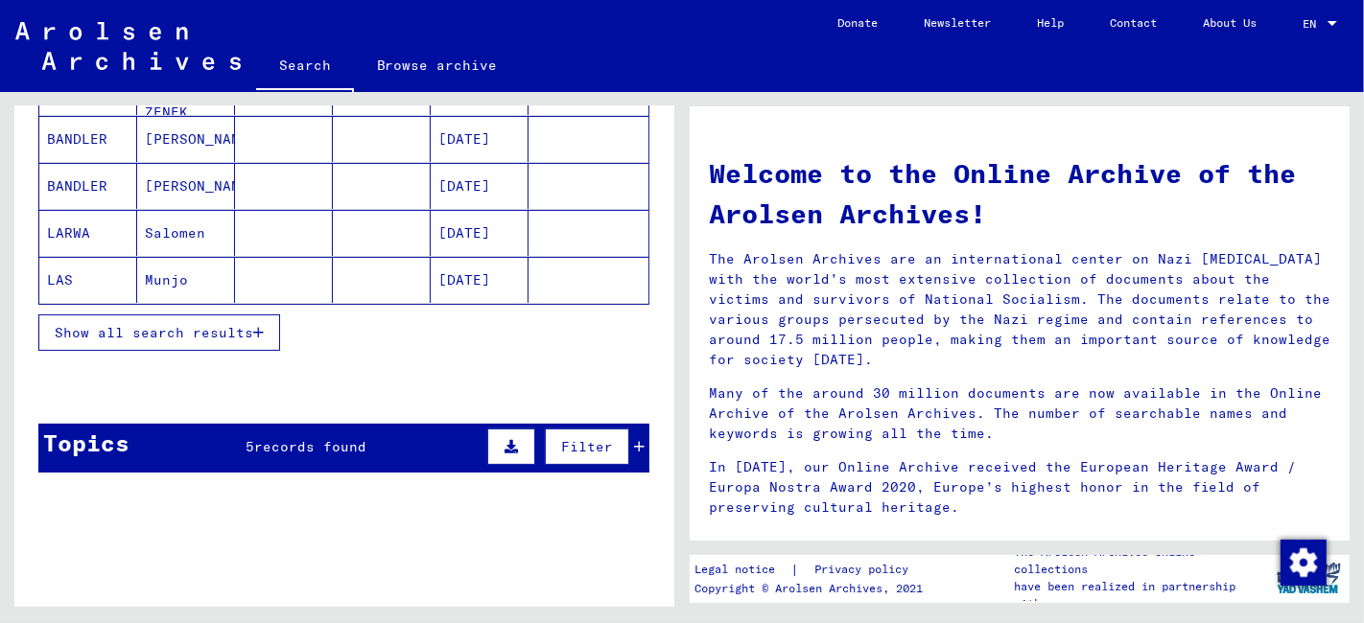
click at [134, 333] on span "Show all search results" at bounding box center [154, 332] width 198 height 17
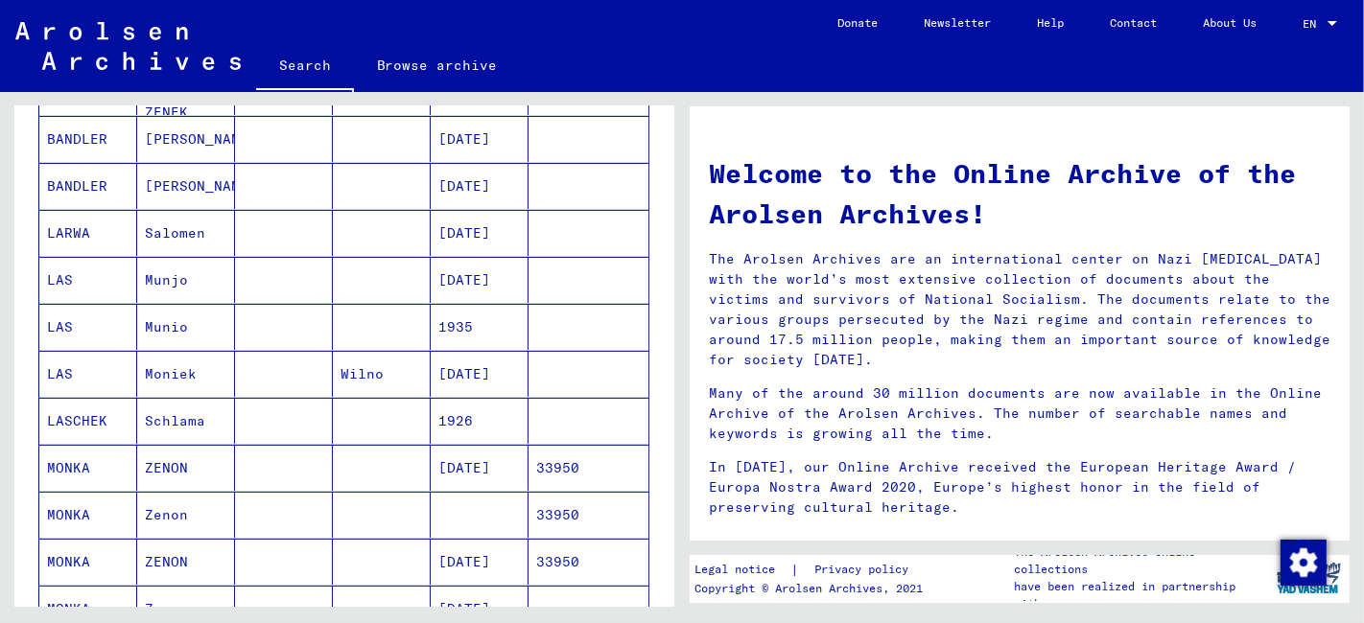
click at [369, 571] on mat-cell at bounding box center [382, 562] width 98 height 46
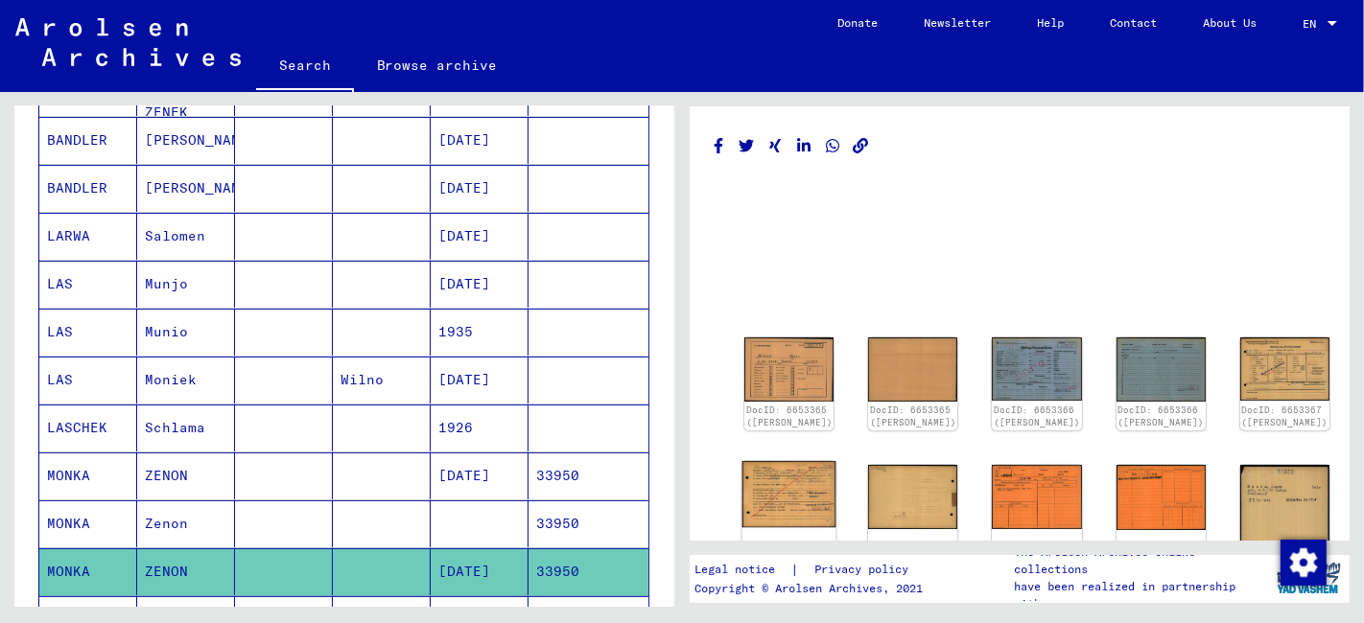
click at [759, 495] on img at bounding box center [789, 494] width 94 height 66
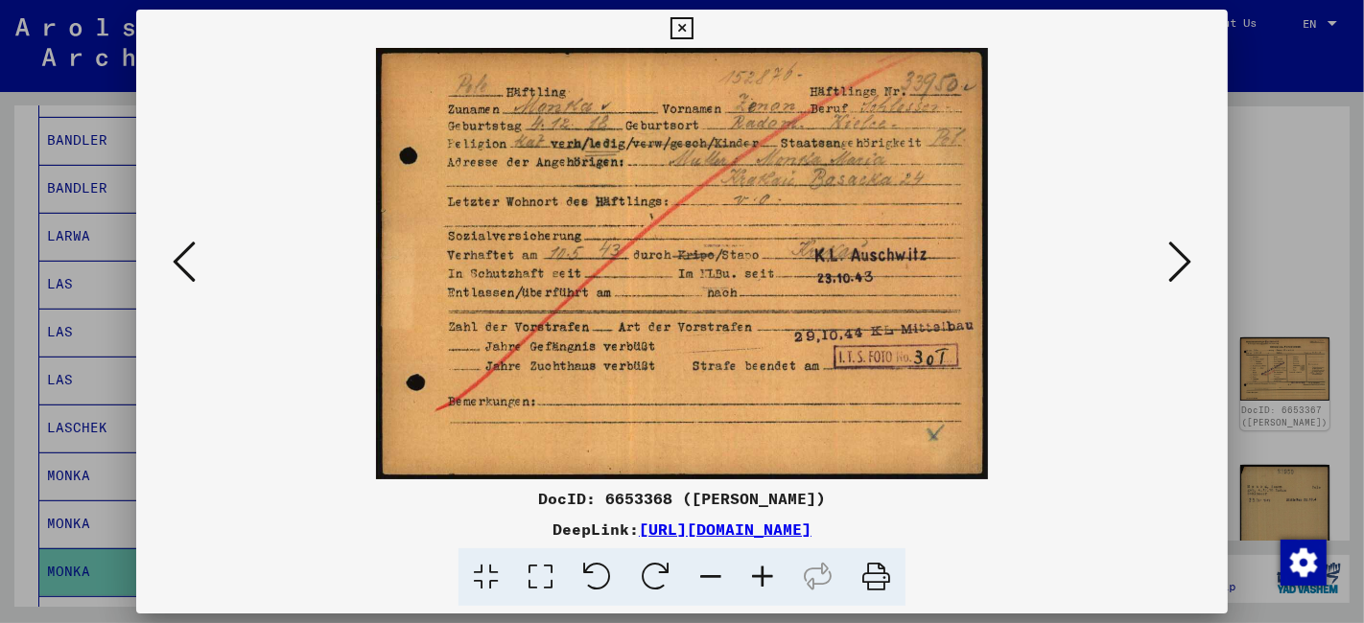
click at [671, 26] on icon at bounding box center [681, 28] width 22 height 23
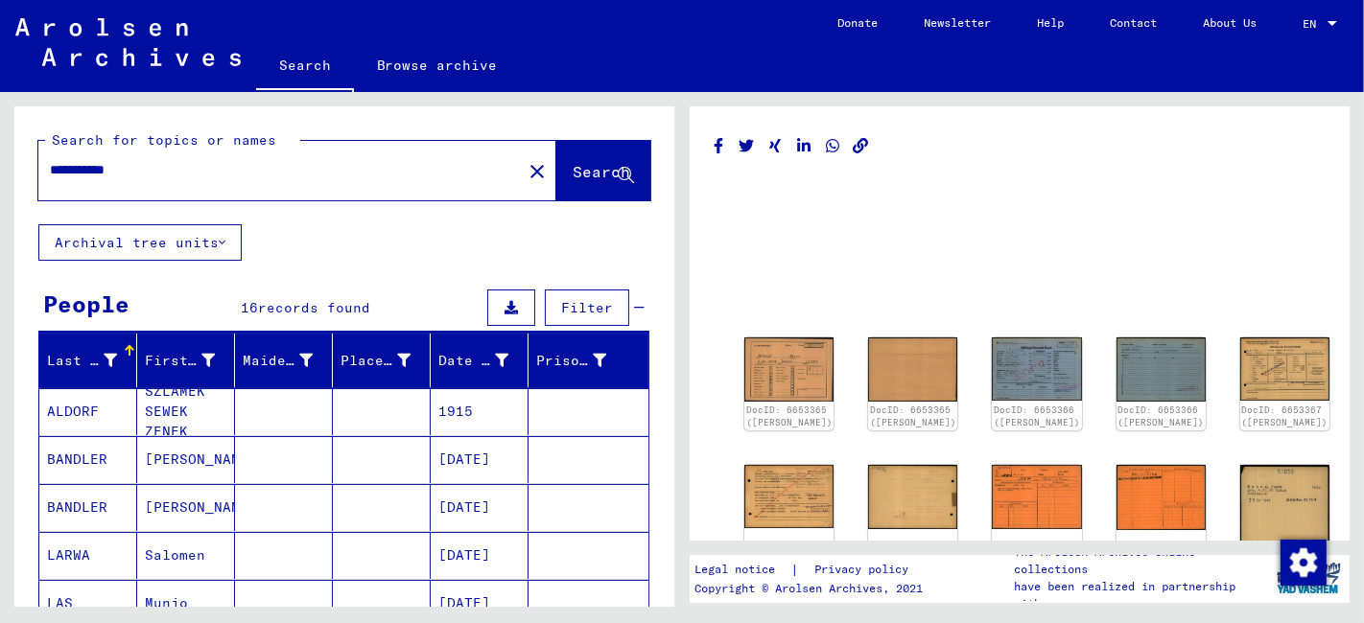
drag, startPoint x: 118, startPoint y: 166, endPoint x: -14, endPoint y: 186, distance: 133.9
click at [0, 186] on html "**********" at bounding box center [682, 311] width 1364 height 623
click at [175, 171] on input "**********" at bounding box center [280, 170] width 460 height 20
drag, startPoint x: 145, startPoint y: 173, endPoint x: 19, endPoint y: 175, distance: 125.6
click at [19, 175] on div "**********" at bounding box center [344, 165] width 660 height 118
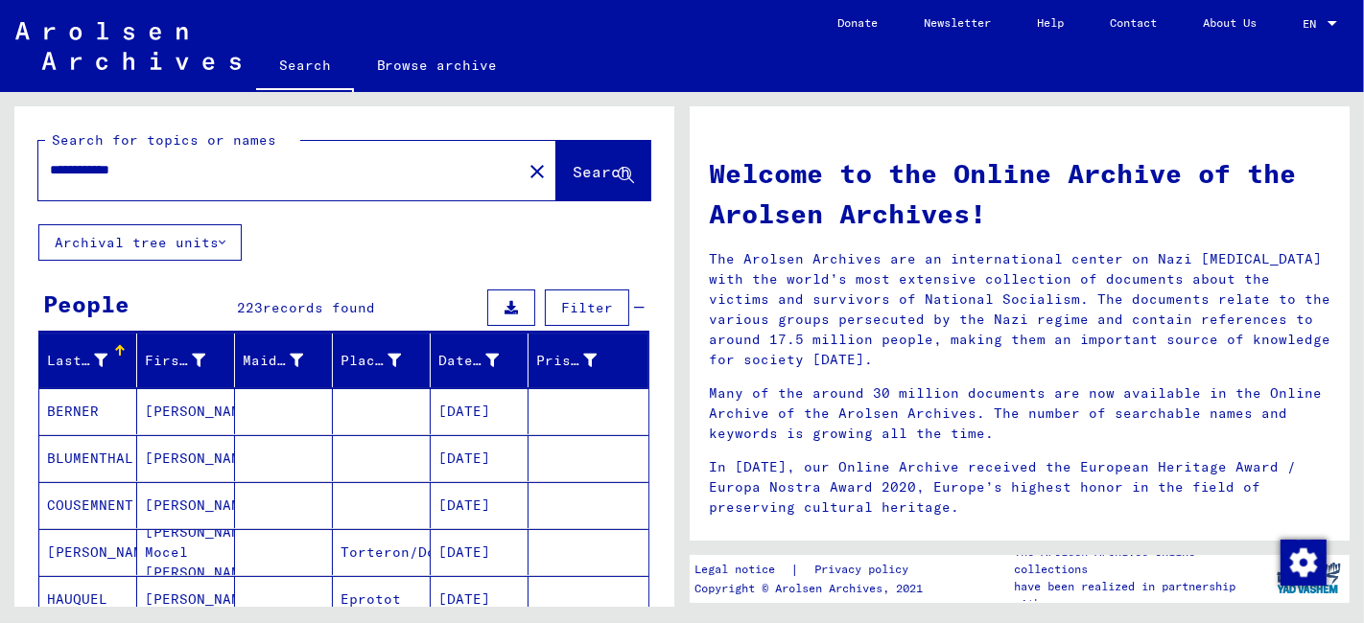
click at [189, 170] on input "**********" at bounding box center [274, 170] width 449 height 20
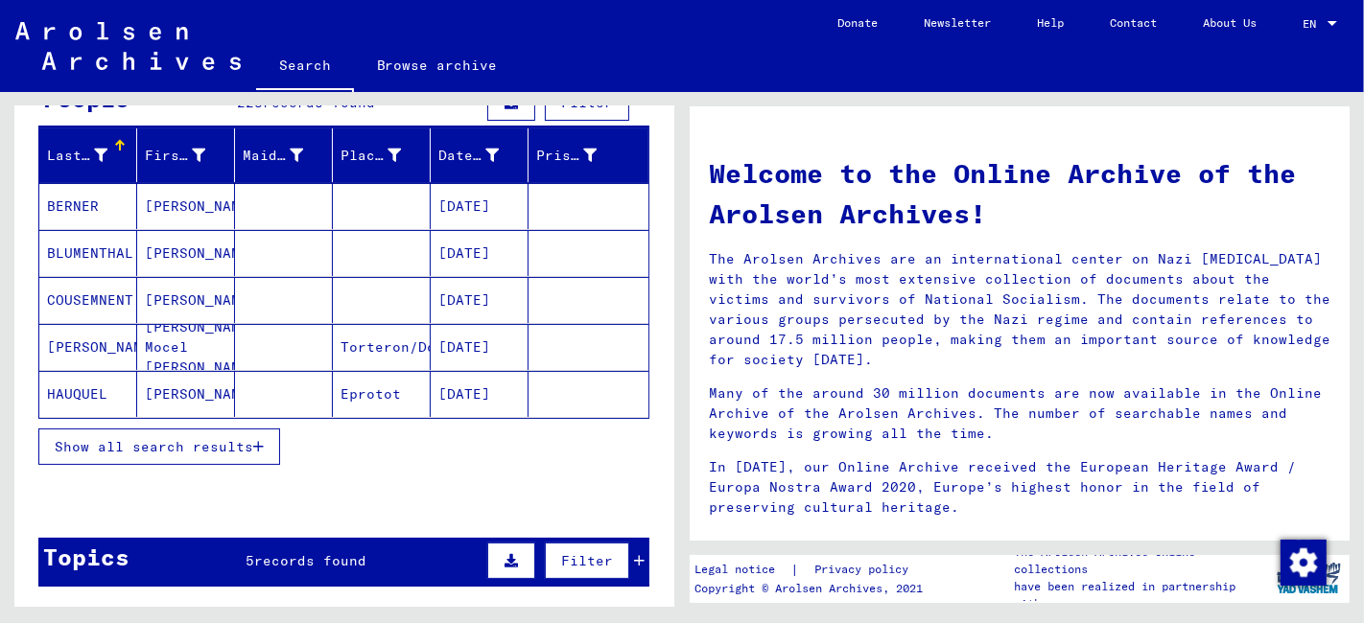
scroll to position [213, 0]
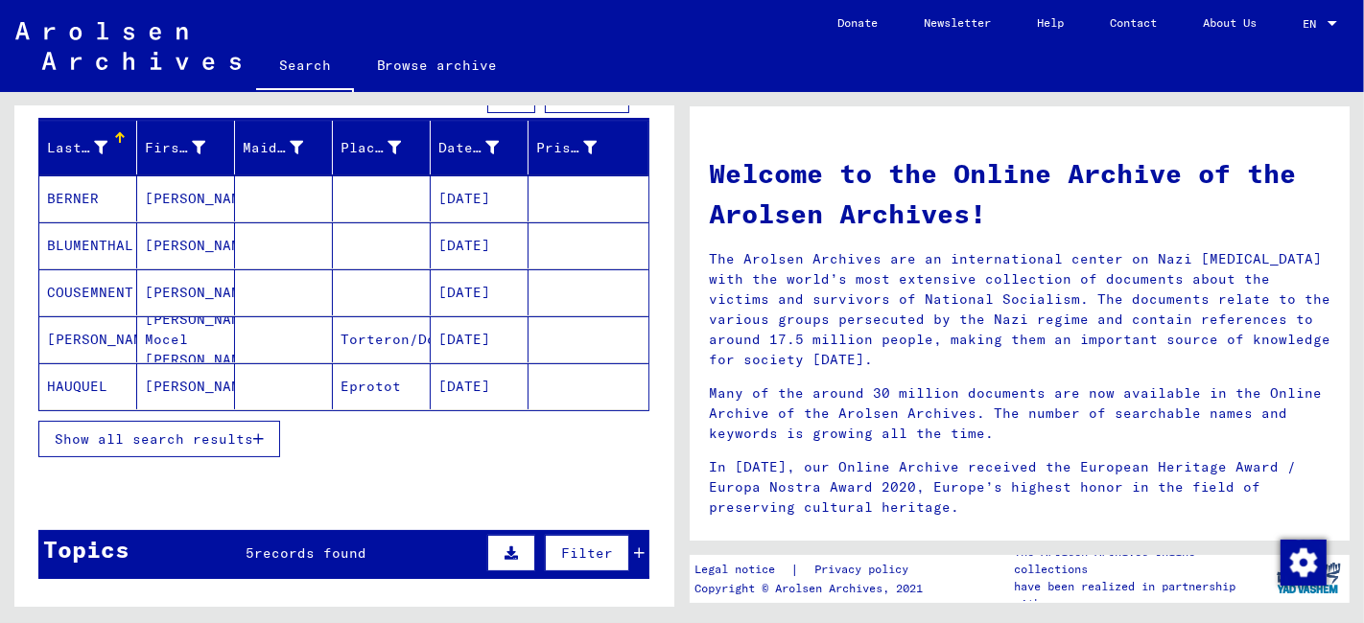
click at [214, 445] on button "Show all search results" at bounding box center [159, 439] width 242 height 36
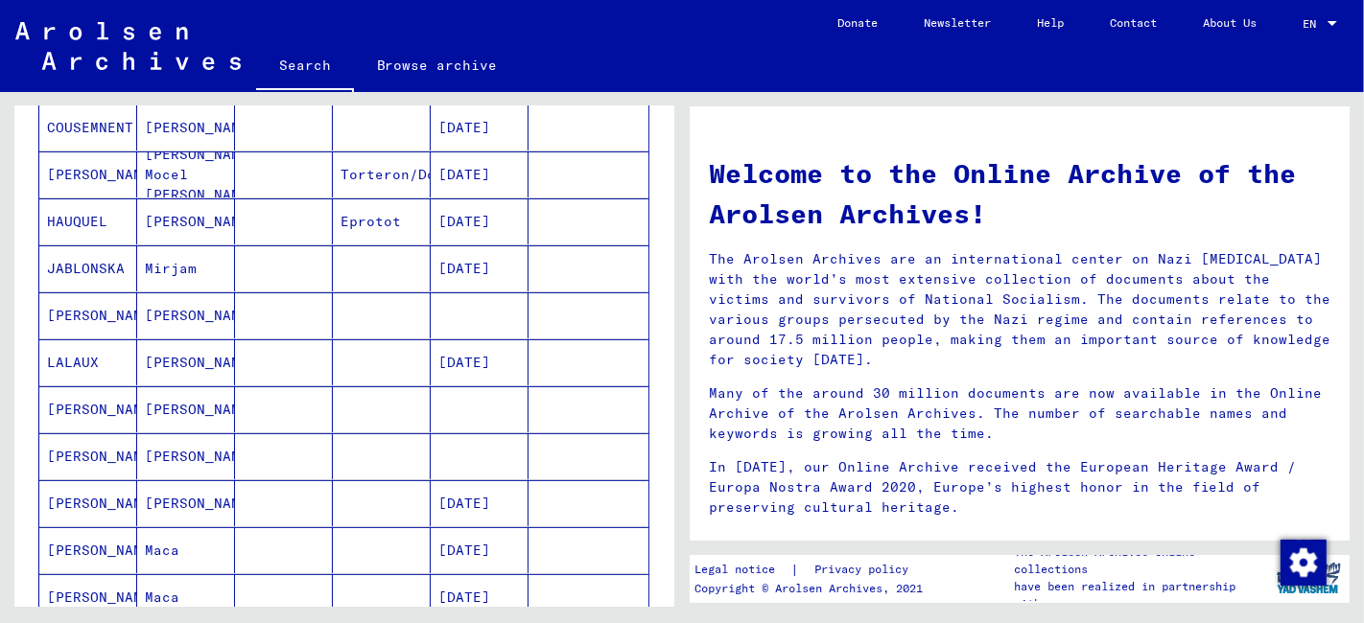
scroll to position [426, 0]
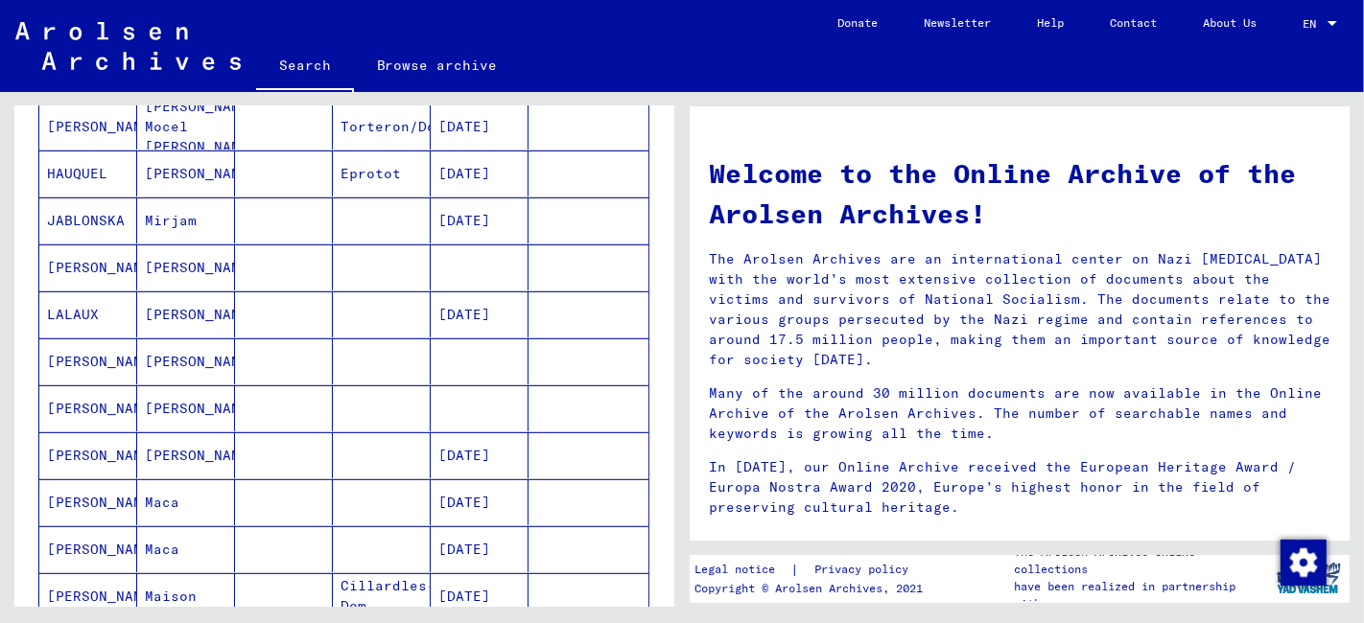
click at [214, 445] on mat-cell "[PERSON_NAME]" at bounding box center [186, 455] width 98 height 46
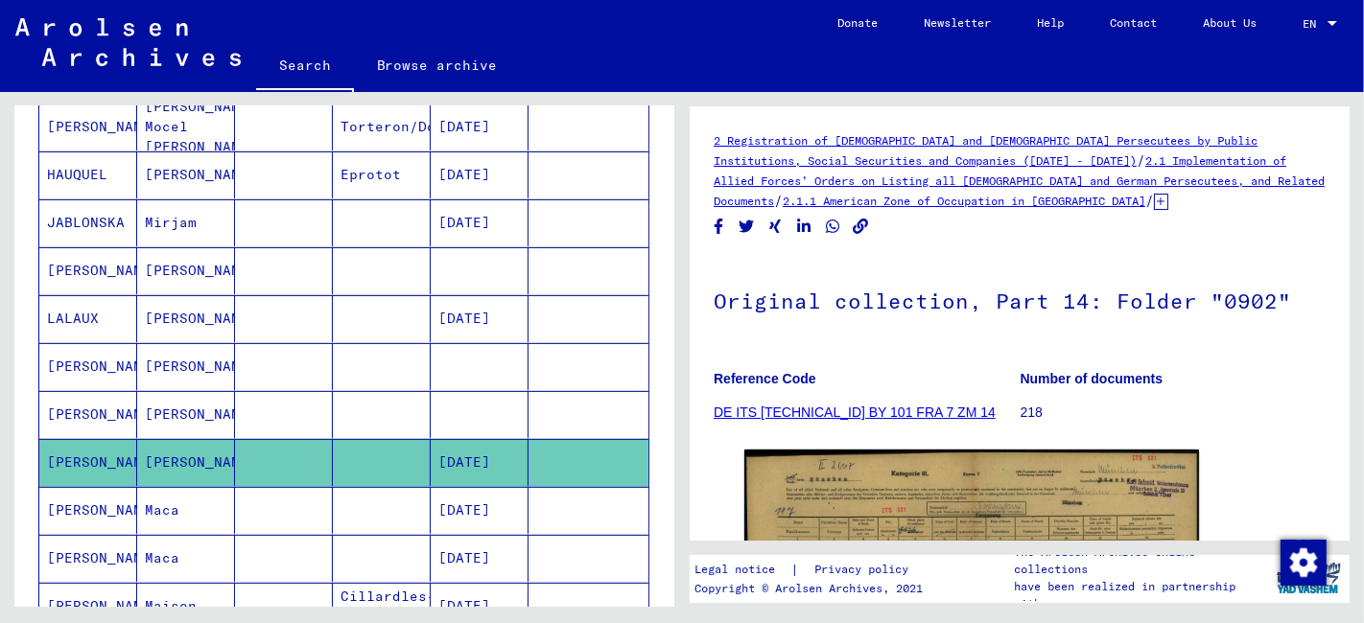
scroll to position [748, 0]
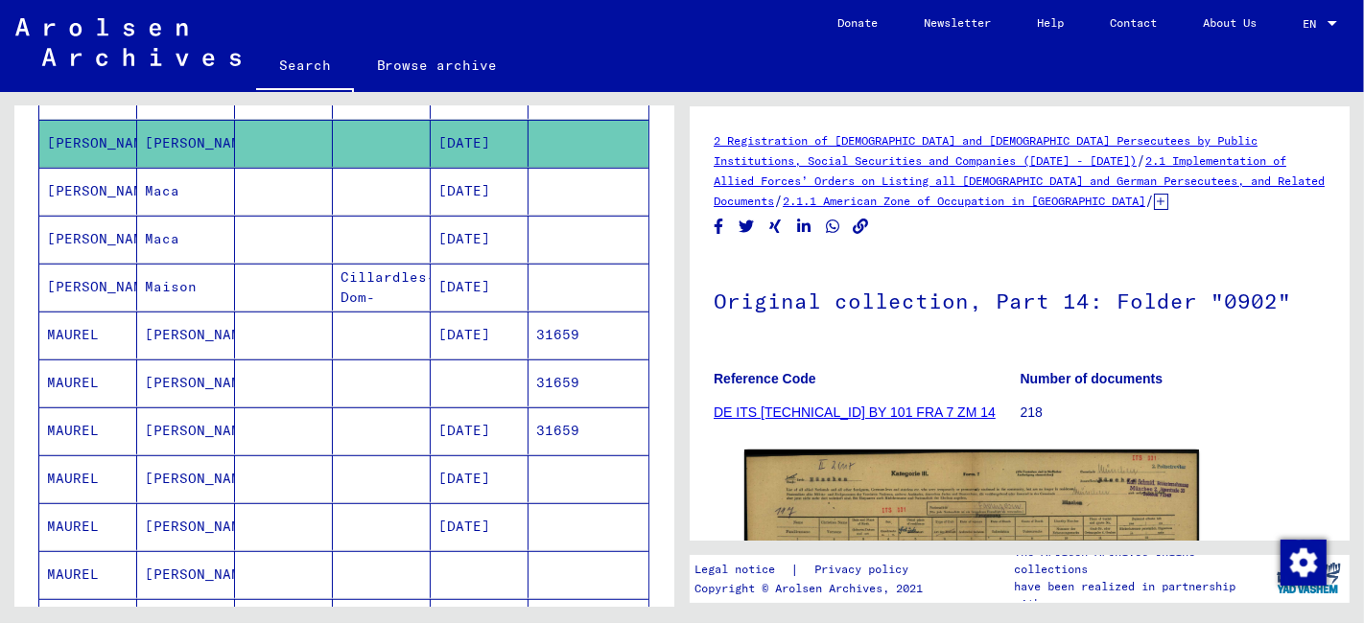
click at [267, 427] on mat-cell at bounding box center [284, 431] width 98 height 47
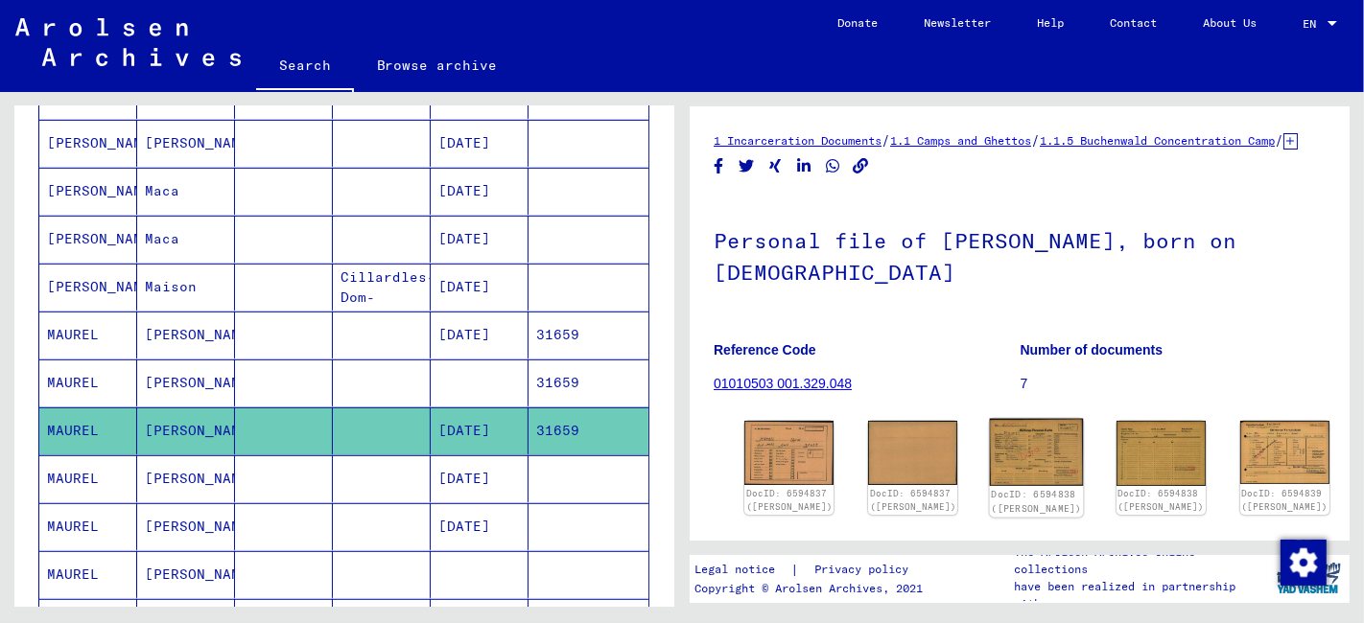
click at [990, 461] on img at bounding box center [1037, 453] width 94 height 68
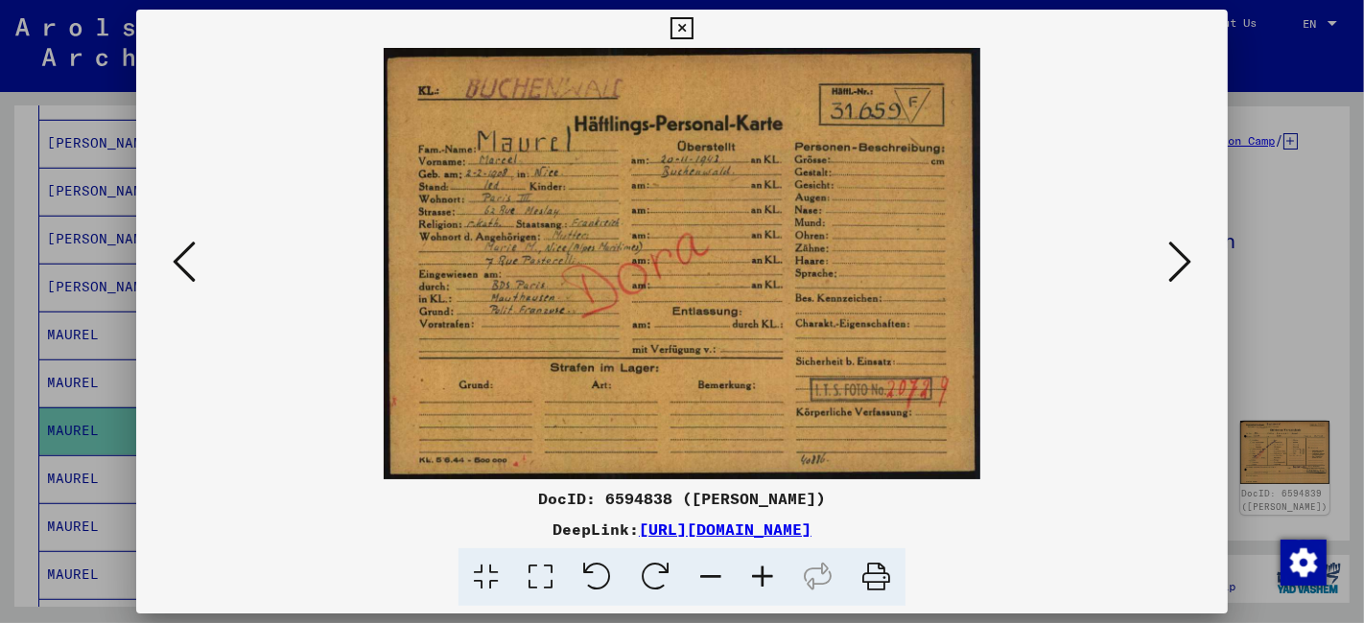
click at [1182, 260] on icon at bounding box center [1179, 262] width 23 height 46
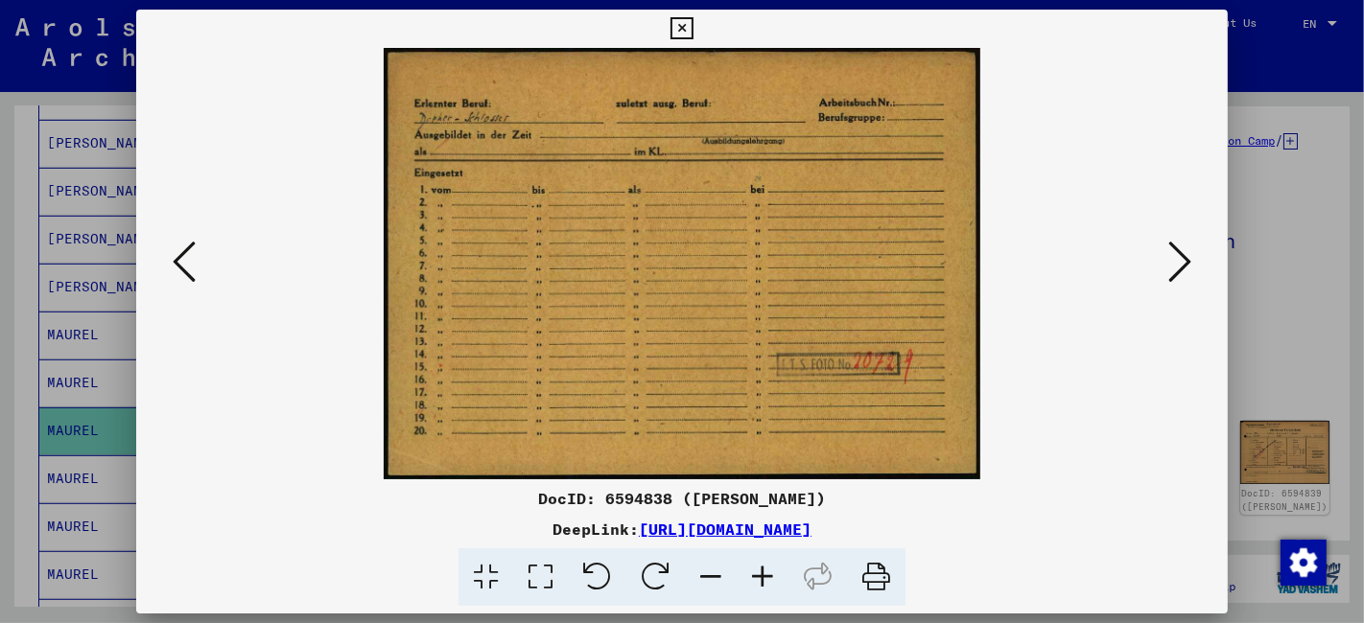
click at [1182, 260] on icon at bounding box center [1179, 262] width 23 height 46
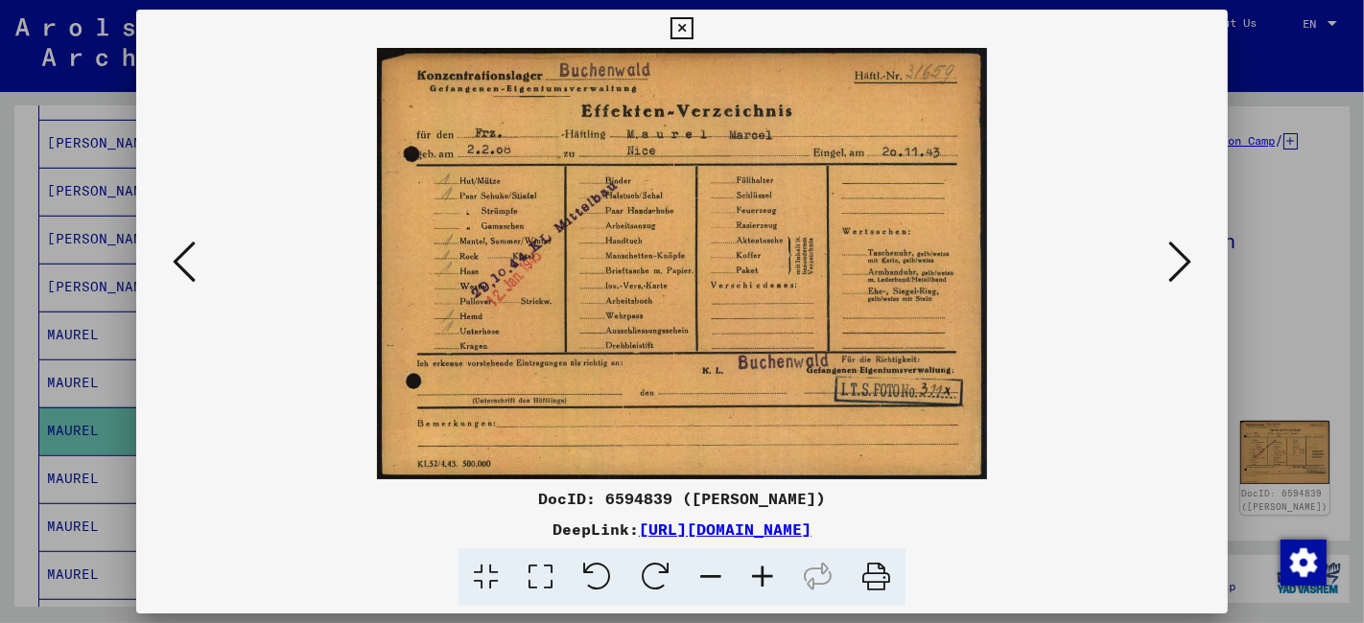
click at [1182, 261] on icon at bounding box center [1179, 262] width 23 height 46
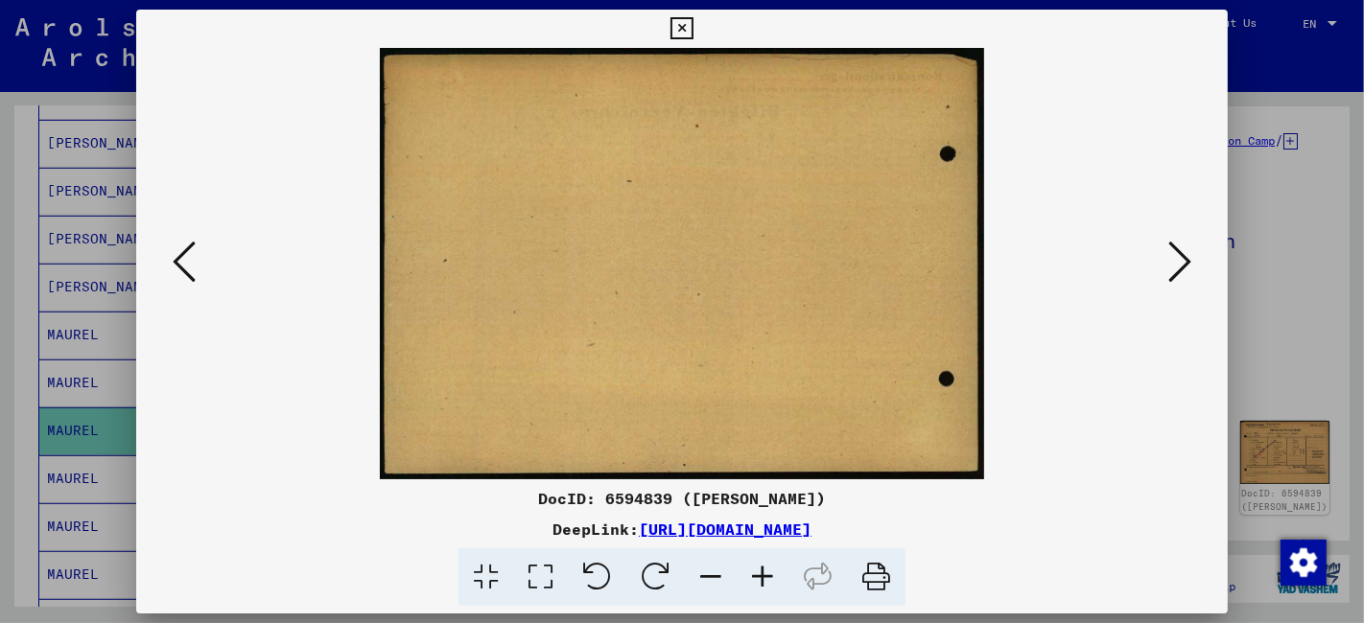
click at [1182, 261] on icon at bounding box center [1179, 262] width 23 height 46
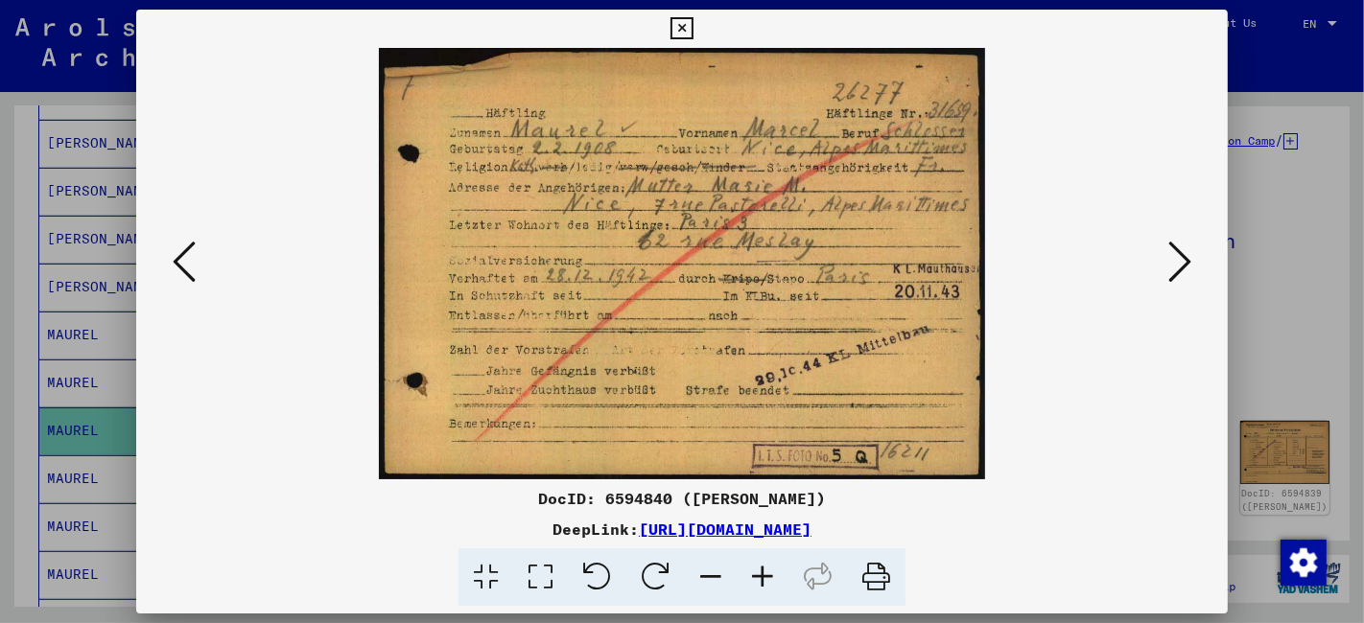
click at [1197, 264] on div at bounding box center [681, 264] width 1091 height 432
click at [1181, 261] on icon at bounding box center [1179, 262] width 23 height 46
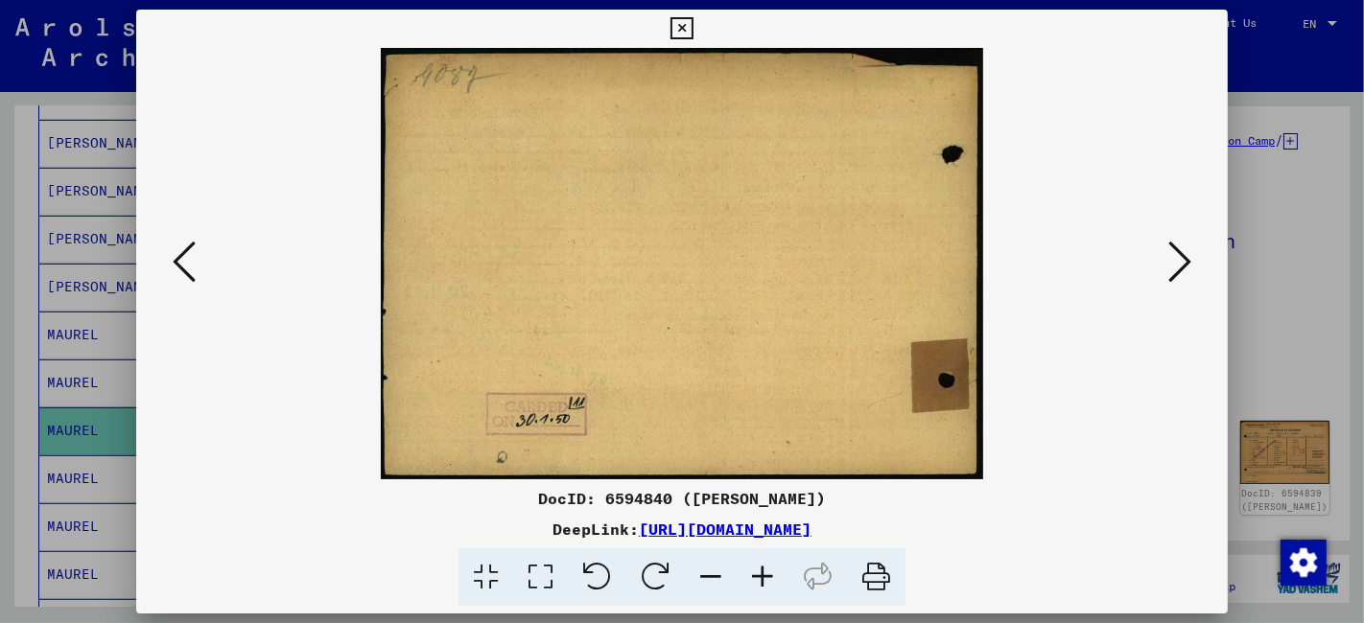
click at [1181, 261] on icon at bounding box center [1179, 262] width 23 height 46
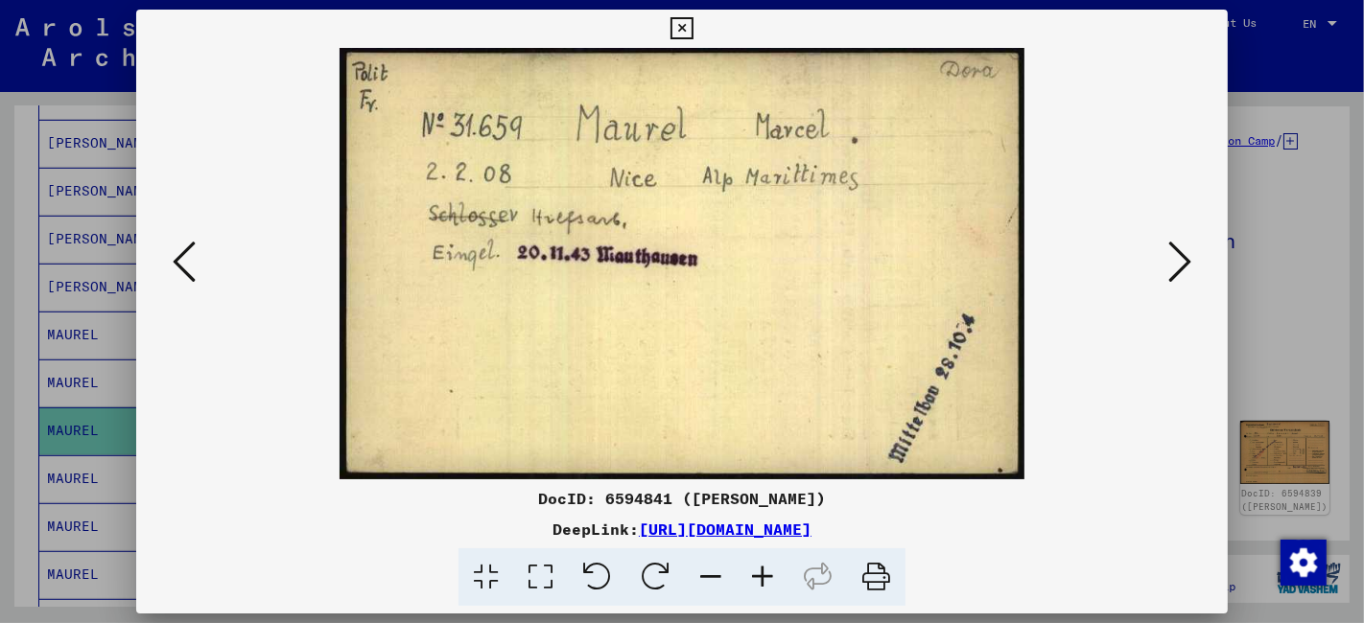
click at [1181, 261] on icon at bounding box center [1179, 262] width 23 height 46
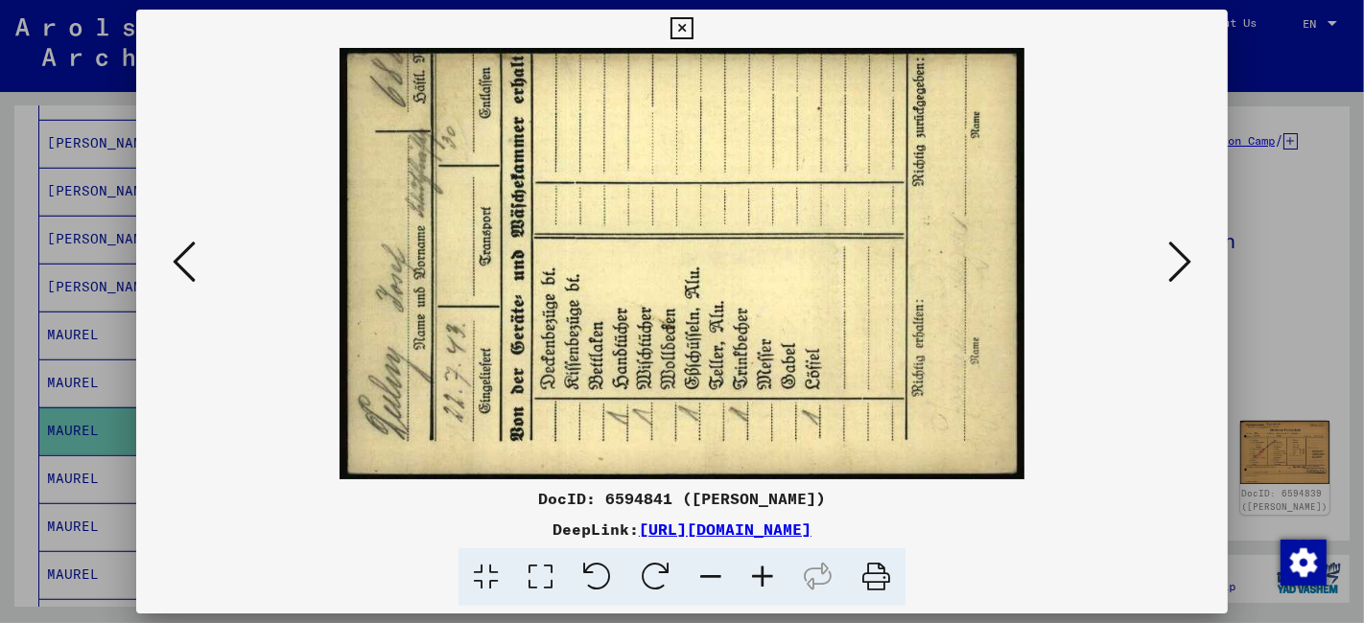
click at [1181, 261] on icon at bounding box center [1179, 262] width 23 height 46
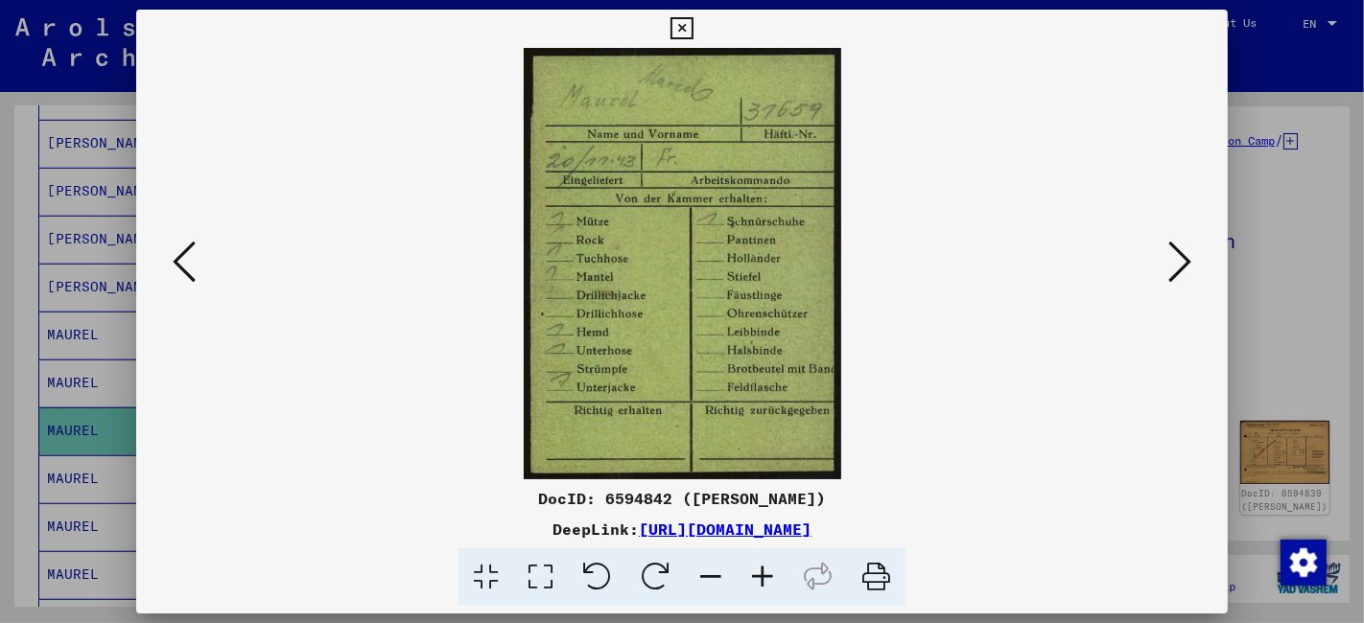
click at [1181, 261] on icon at bounding box center [1179, 262] width 23 height 46
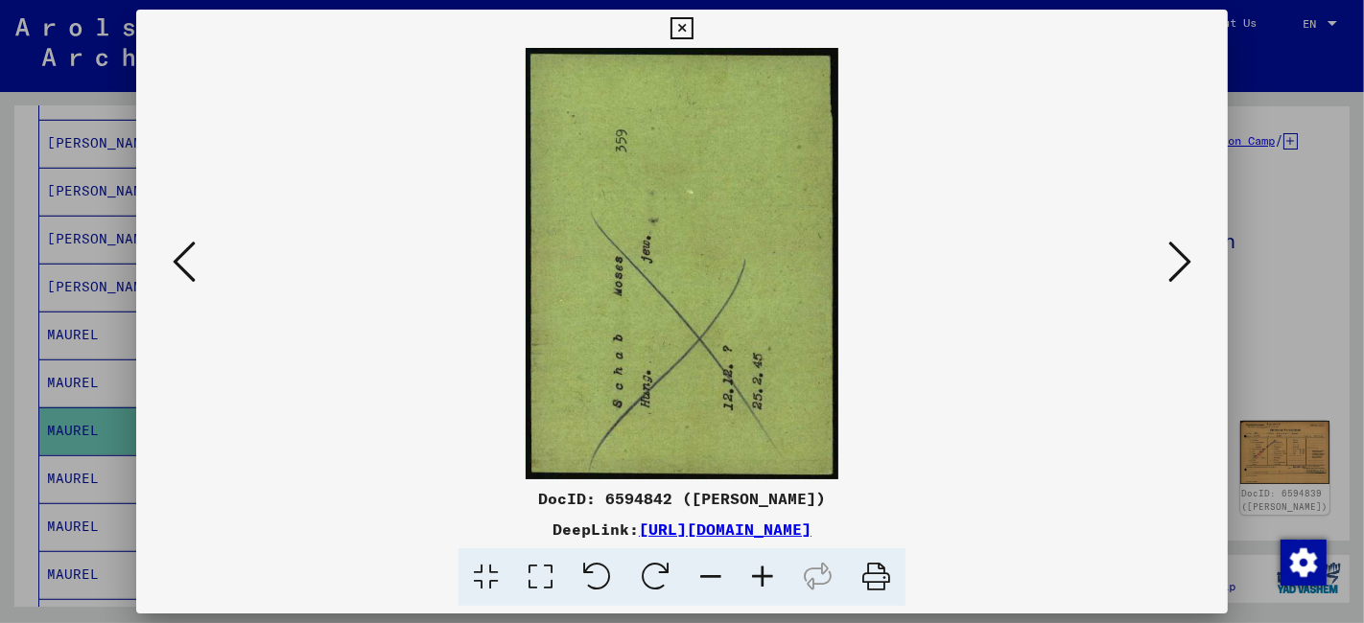
click at [1181, 261] on icon at bounding box center [1179, 262] width 23 height 46
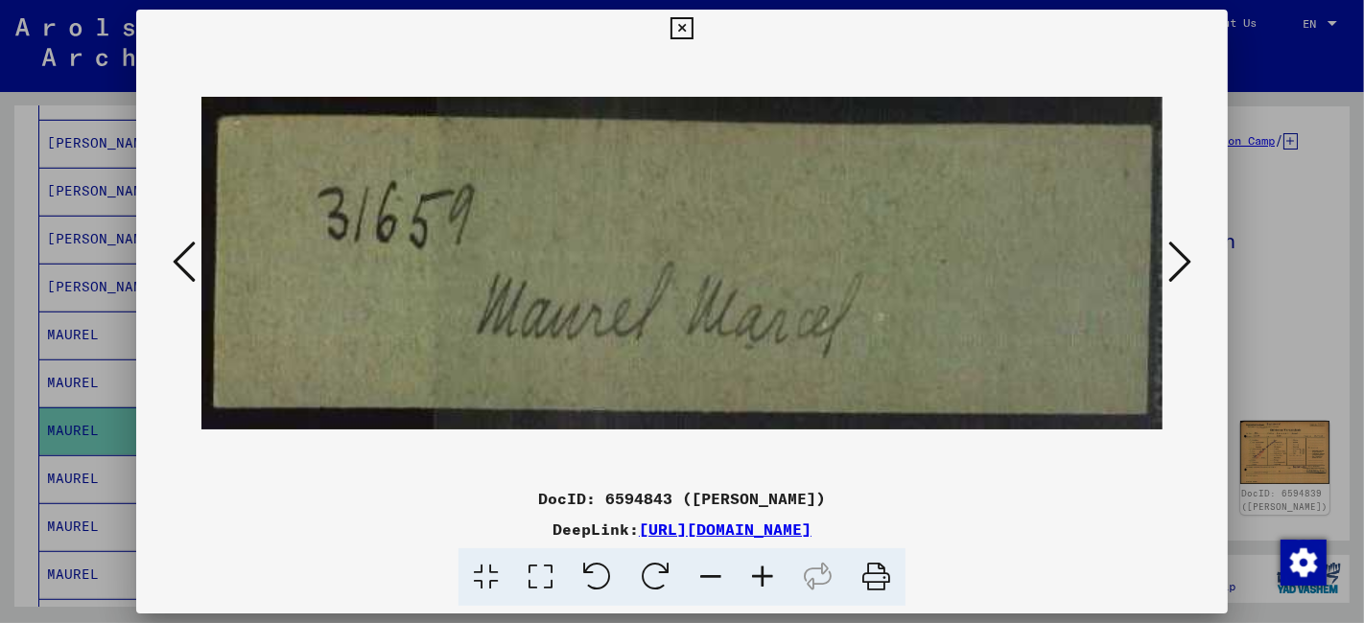
click at [1181, 261] on icon at bounding box center [1179, 262] width 23 height 46
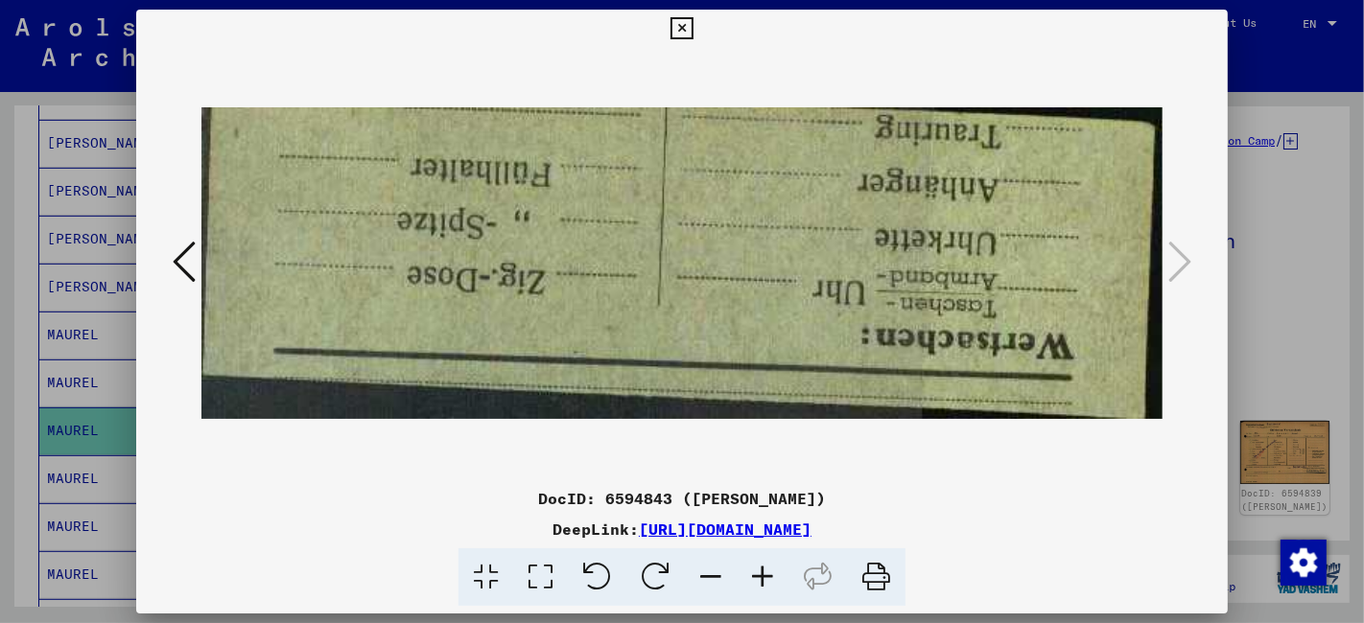
click at [679, 31] on icon at bounding box center [681, 28] width 22 height 23
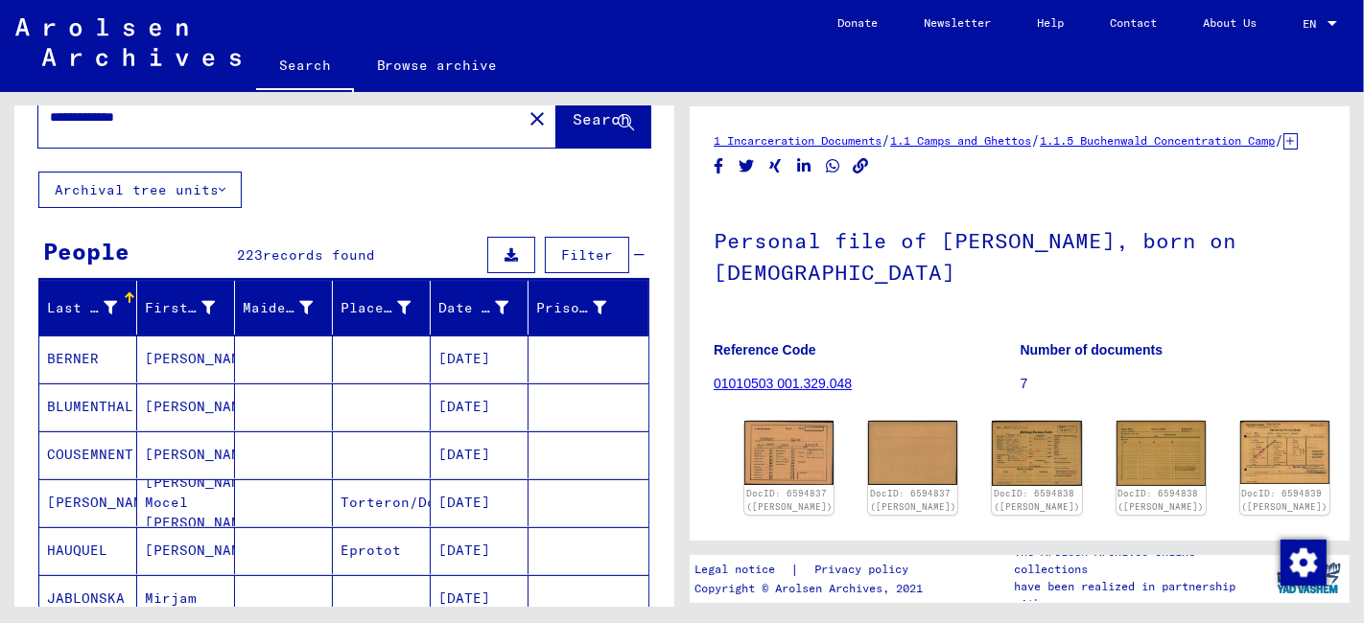
scroll to position [2, 0]
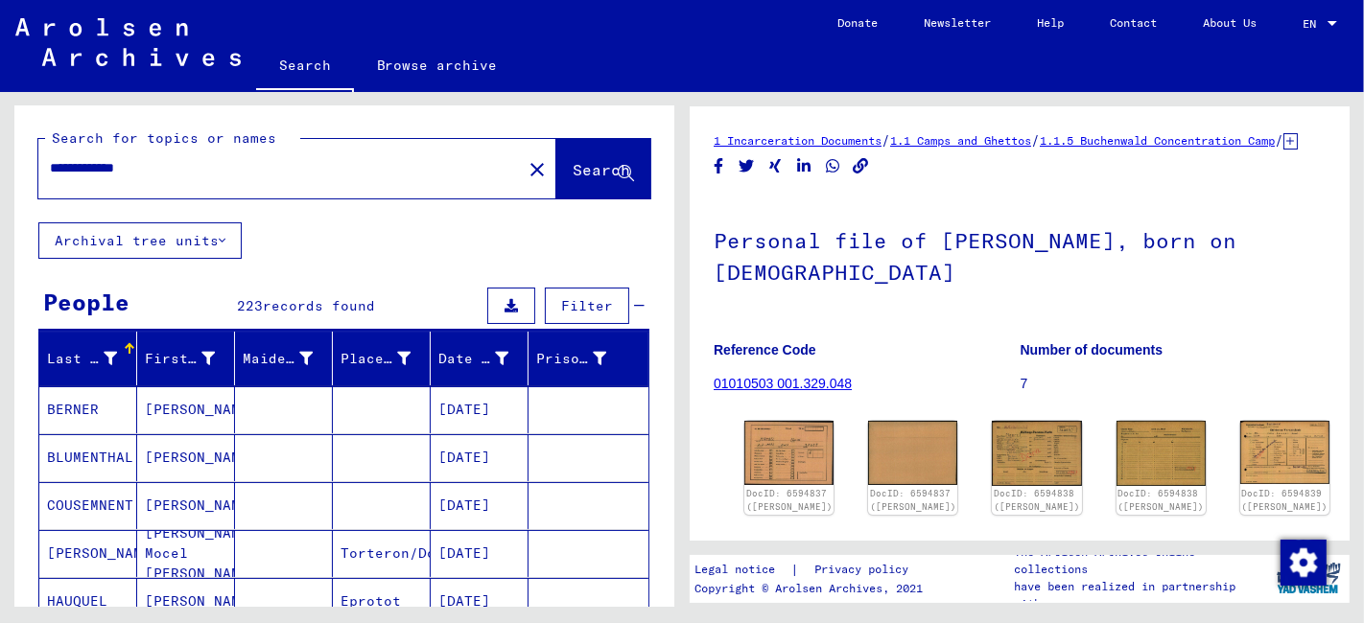
drag, startPoint x: 166, startPoint y: 166, endPoint x: 18, endPoint y: 169, distance: 147.7
click at [18, 169] on div "**********" at bounding box center [344, 164] width 660 height 118
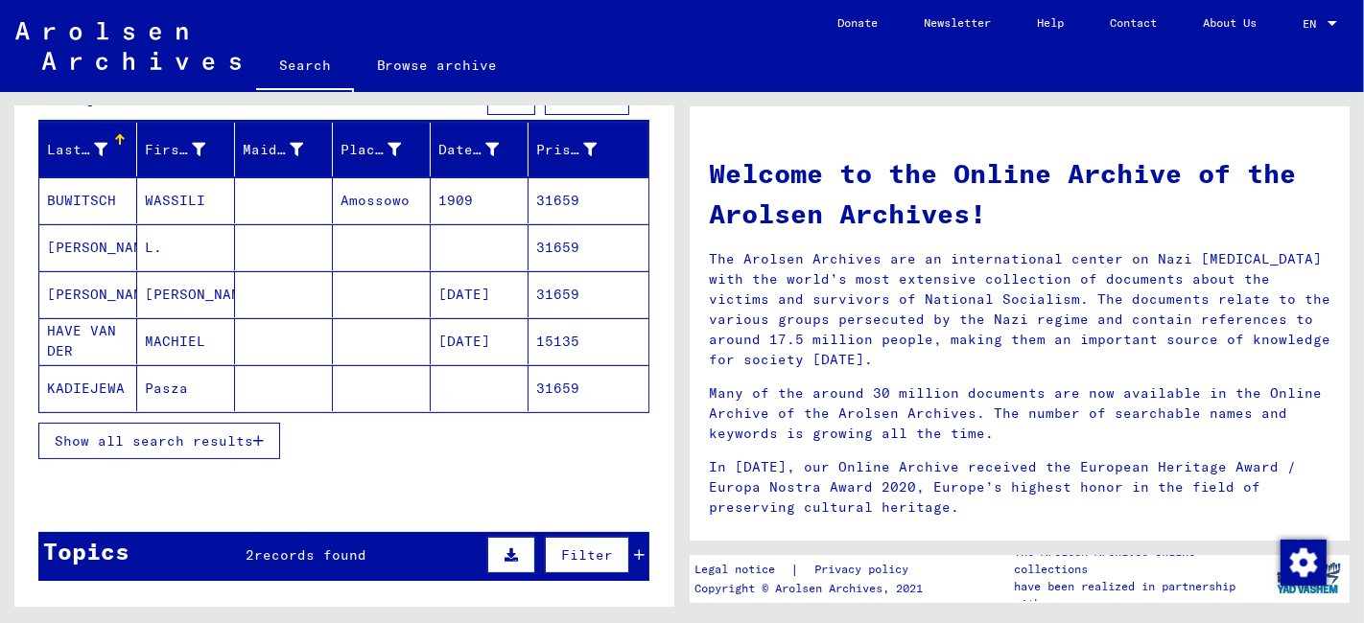
scroll to position [213, 0]
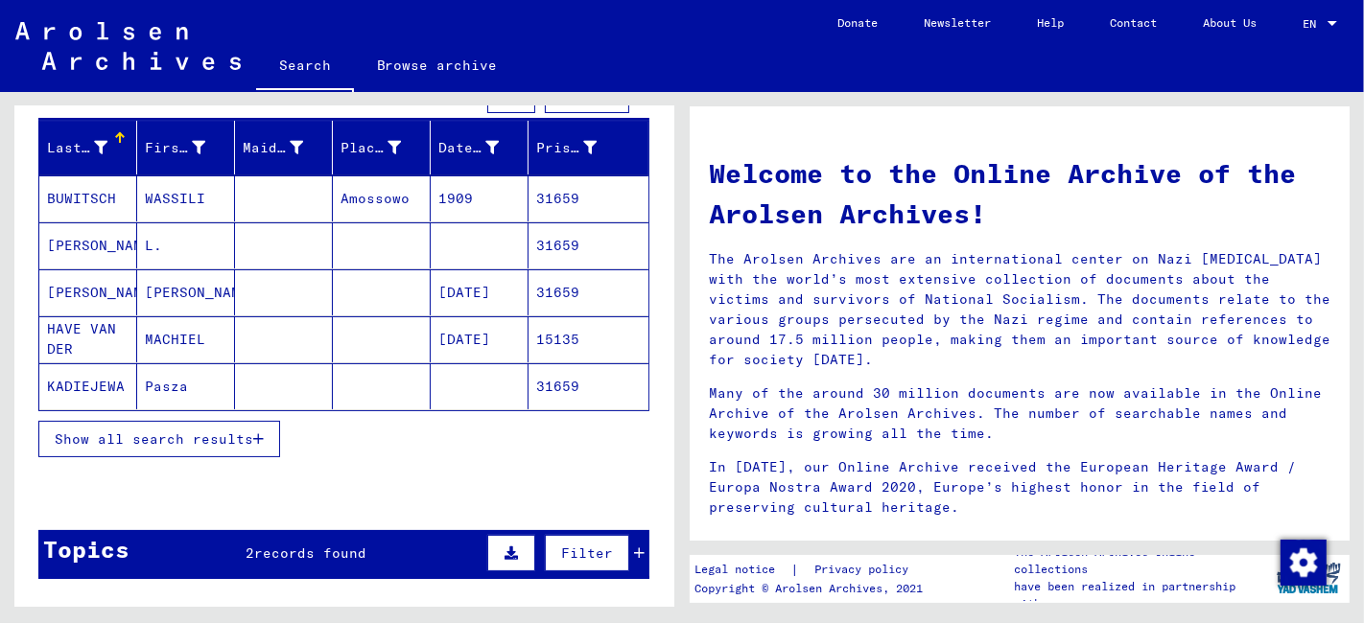
click at [197, 431] on span "Show all search results" at bounding box center [154, 439] width 198 height 17
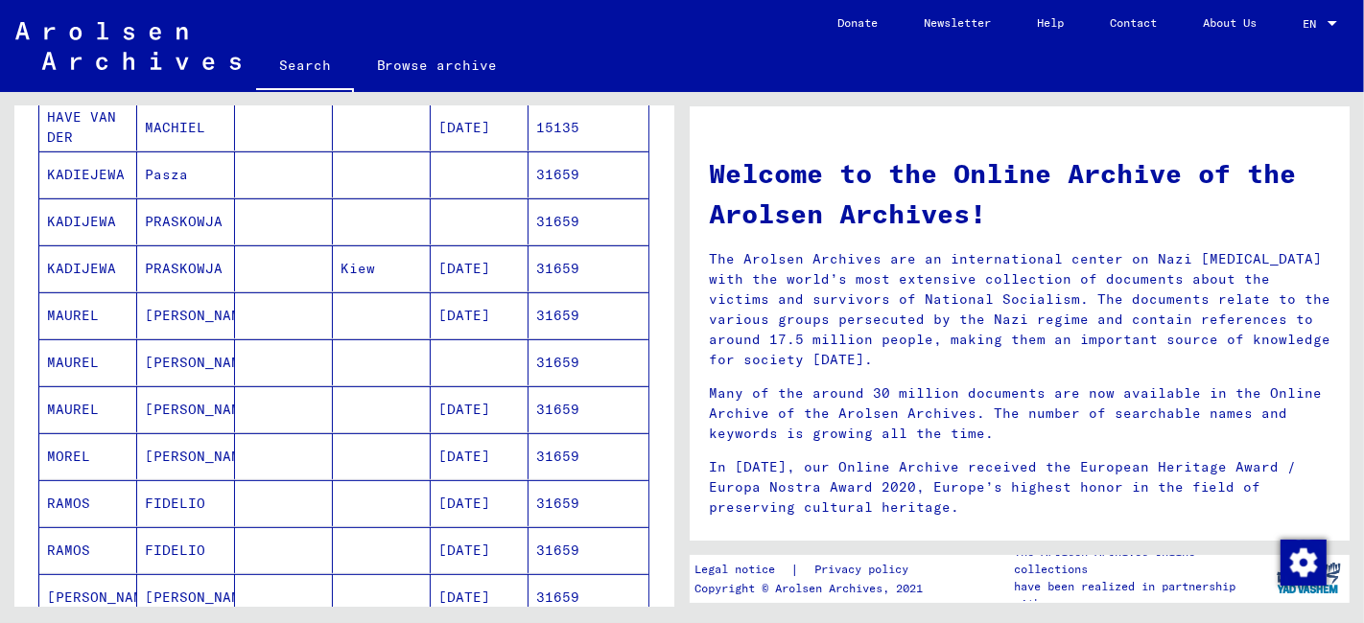
scroll to position [426, 0]
click at [333, 466] on mat-cell at bounding box center [382, 455] width 98 height 46
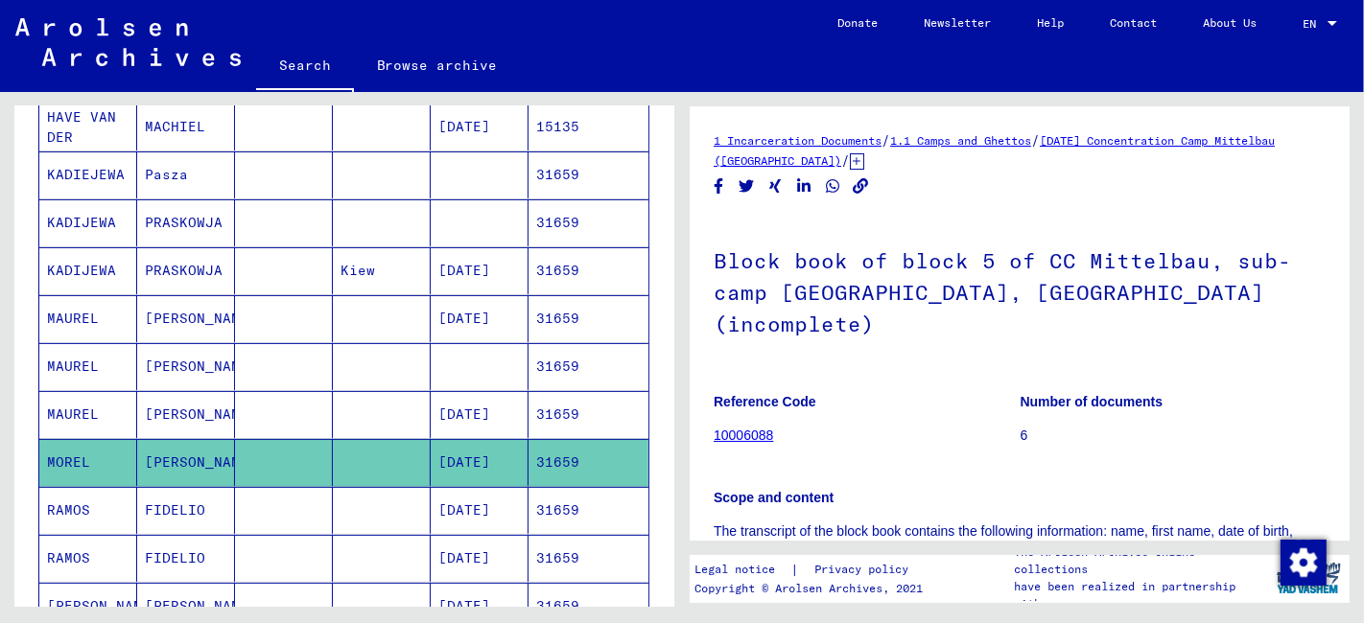
click at [333, 409] on mat-cell at bounding box center [382, 414] width 98 height 47
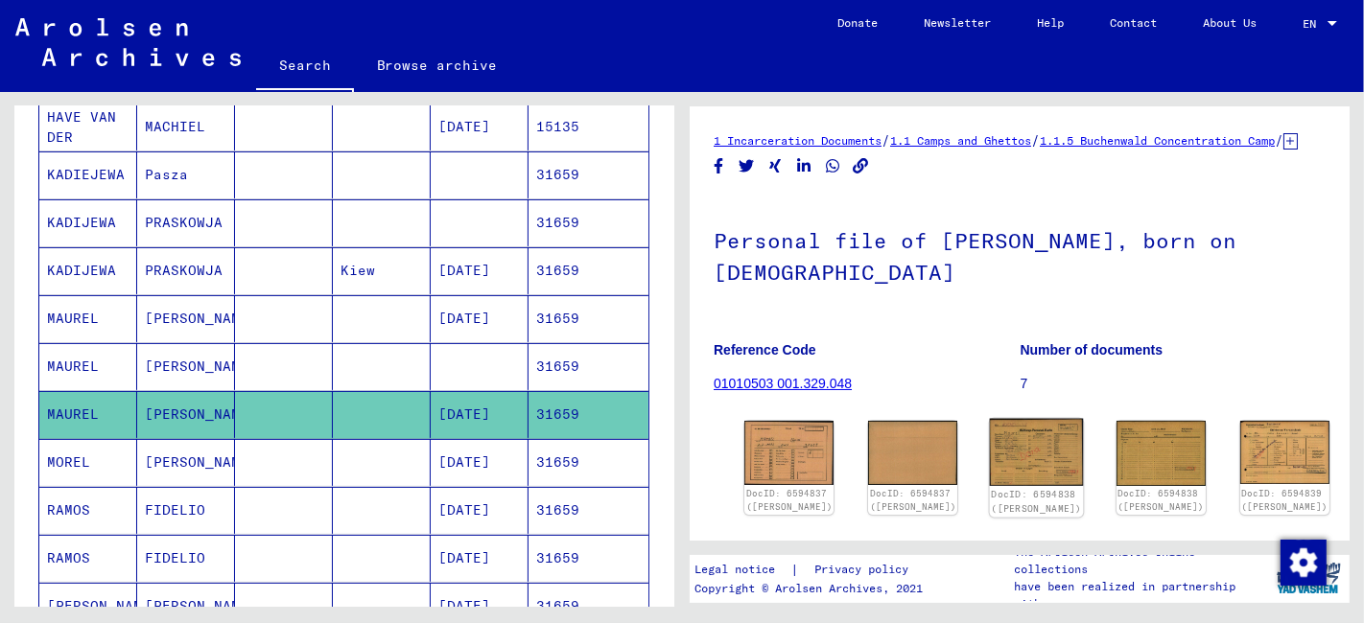
click at [990, 472] on img at bounding box center [1037, 453] width 94 height 68
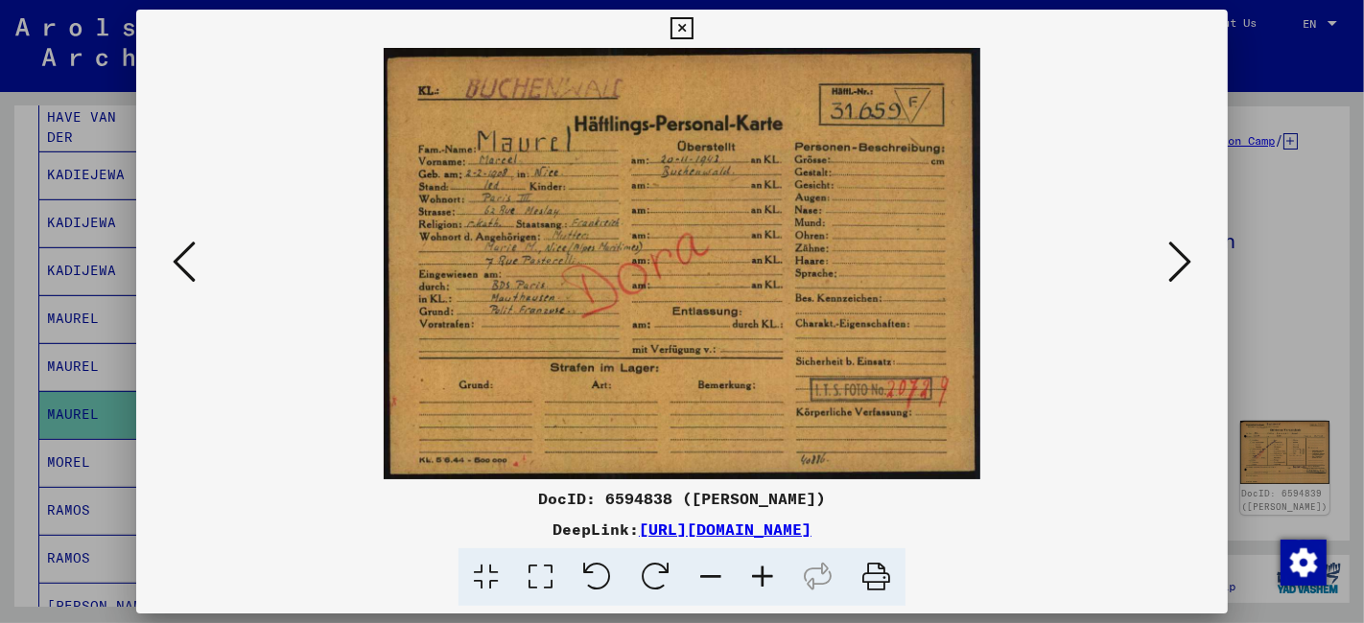
click at [1186, 253] on icon at bounding box center [1179, 262] width 23 height 46
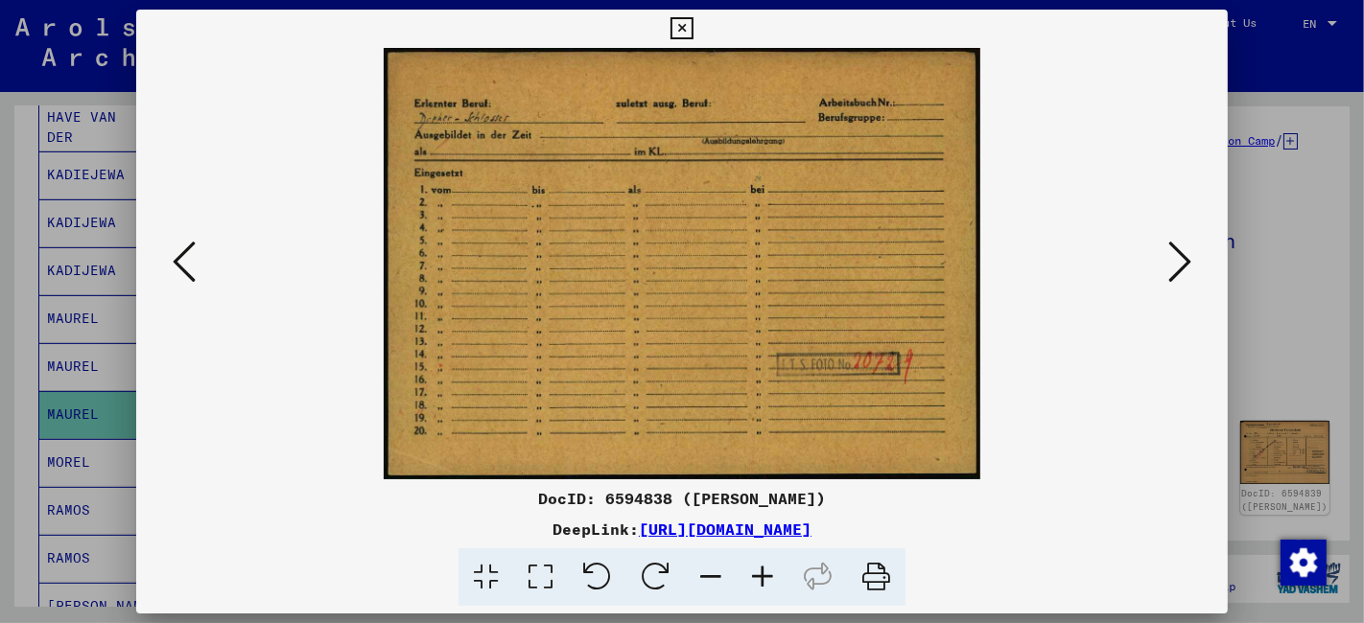
click at [1186, 253] on icon at bounding box center [1179, 262] width 23 height 46
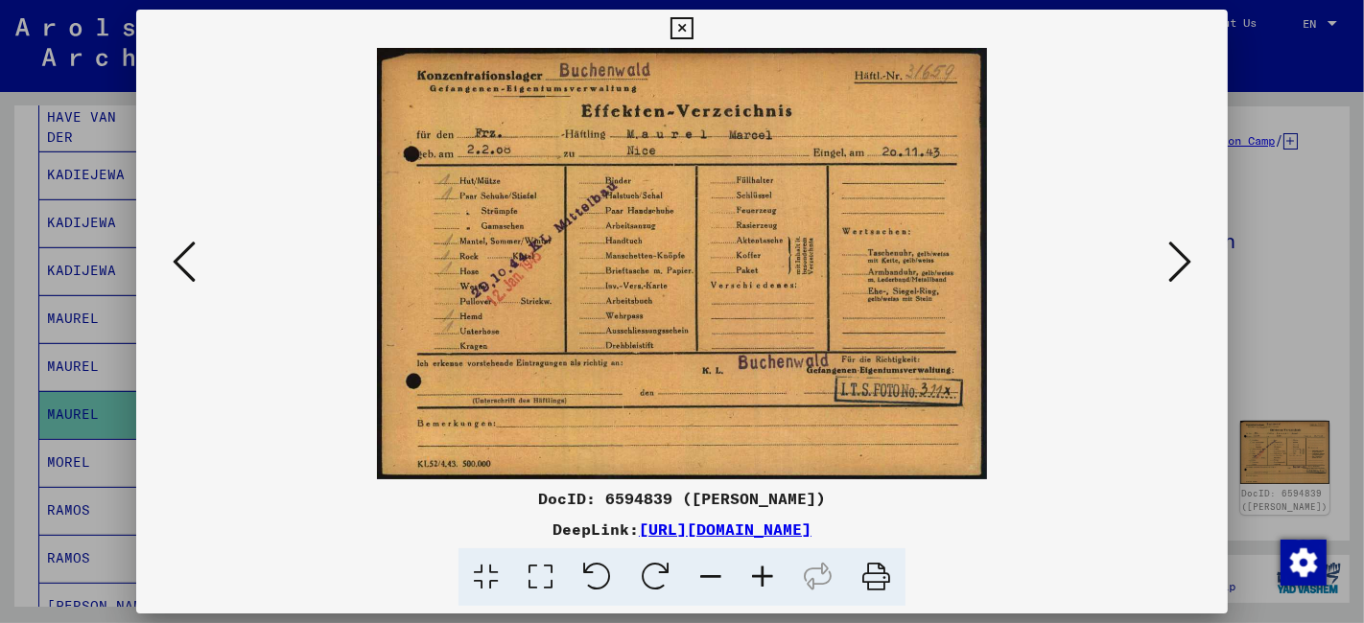
click at [1186, 253] on icon at bounding box center [1179, 262] width 23 height 46
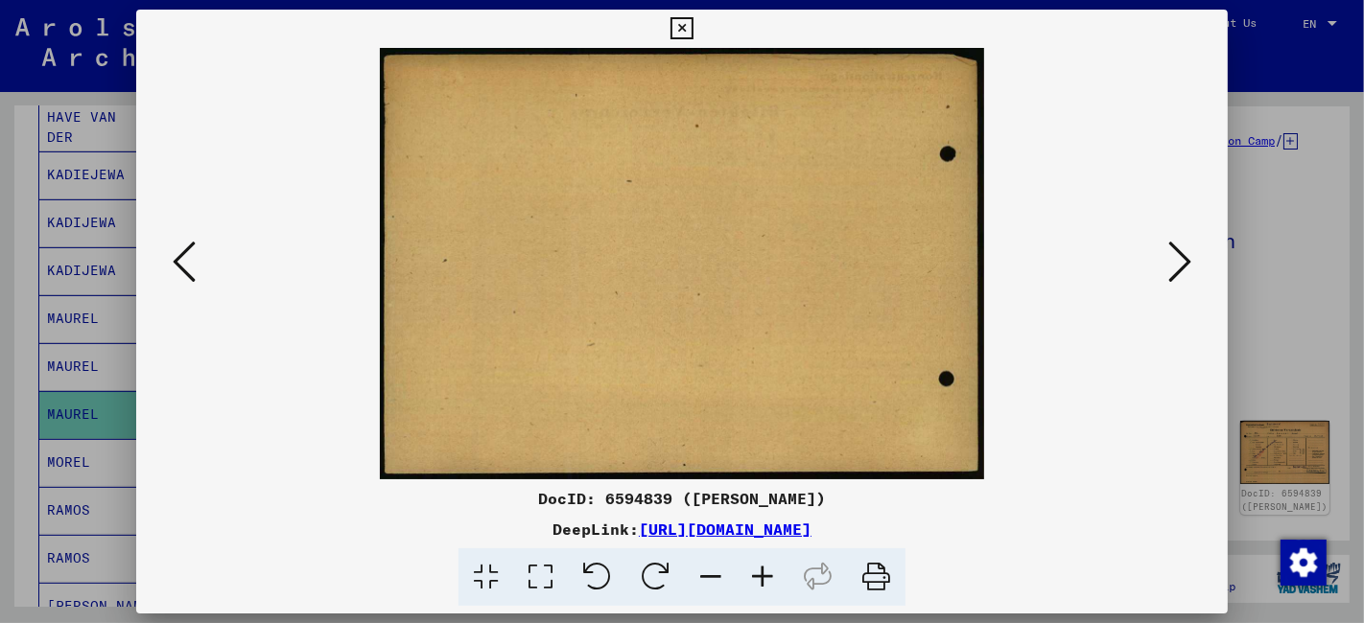
click at [1186, 253] on icon at bounding box center [1179, 262] width 23 height 46
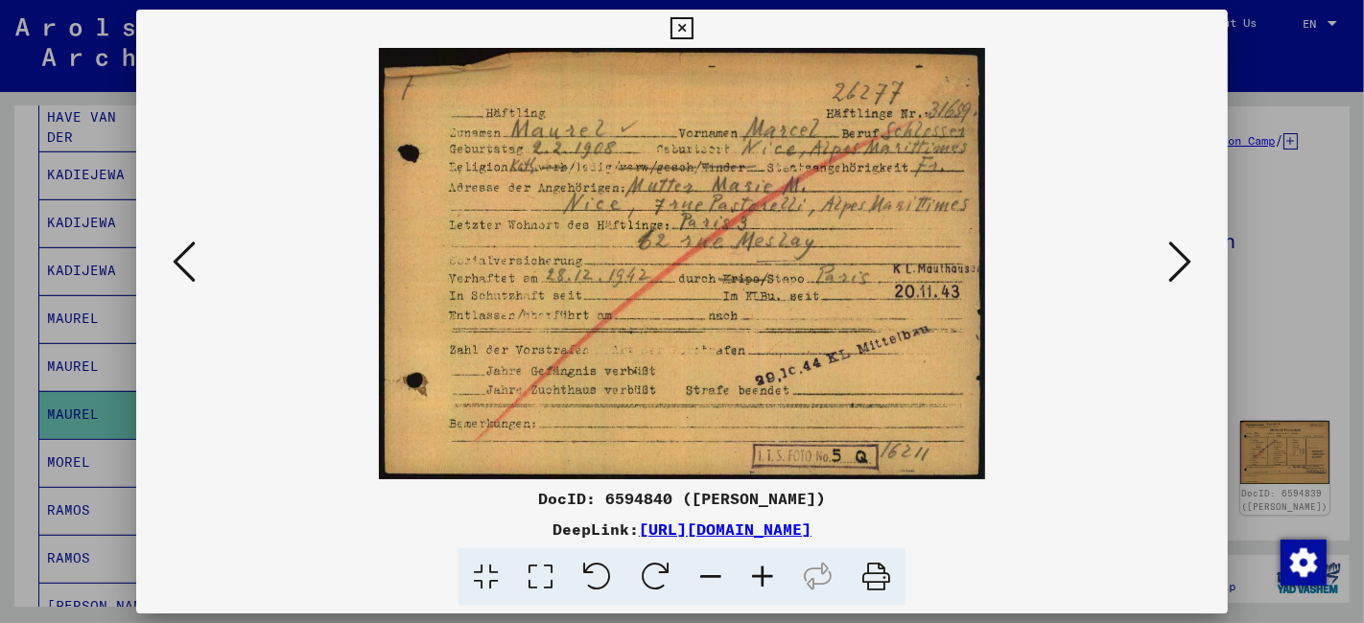
click at [1186, 253] on icon at bounding box center [1179, 262] width 23 height 46
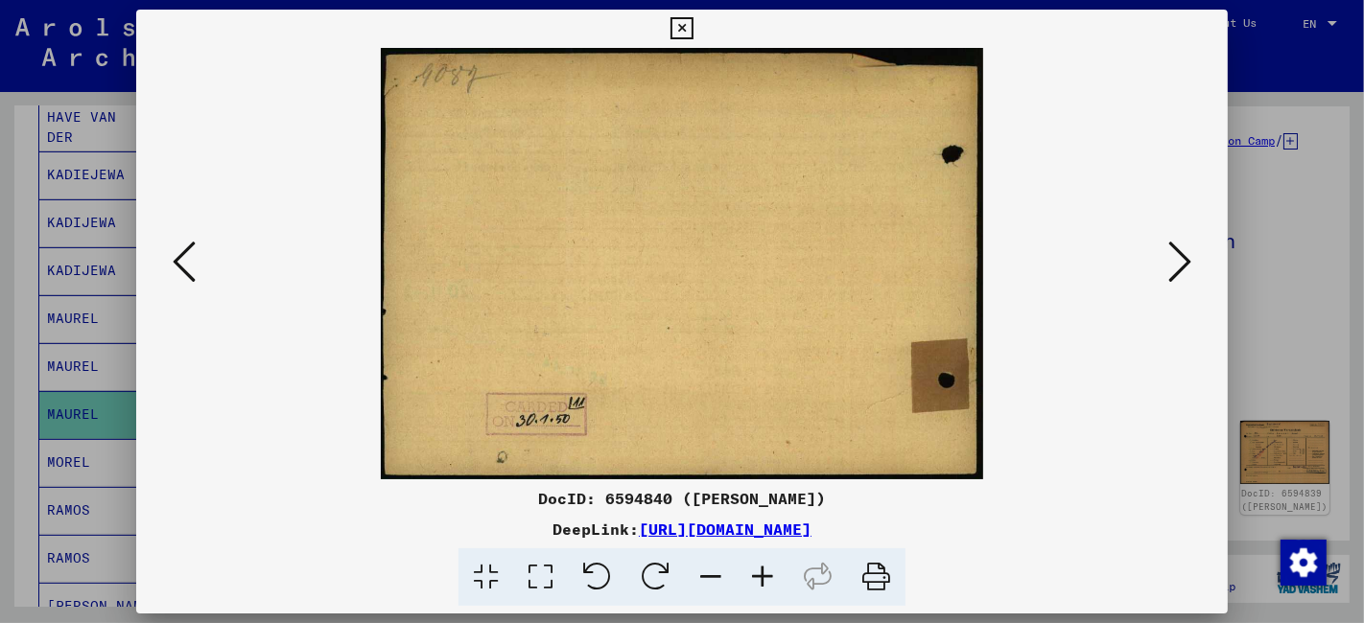
click at [1186, 253] on icon at bounding box center [1179, 262] width 23 height 46
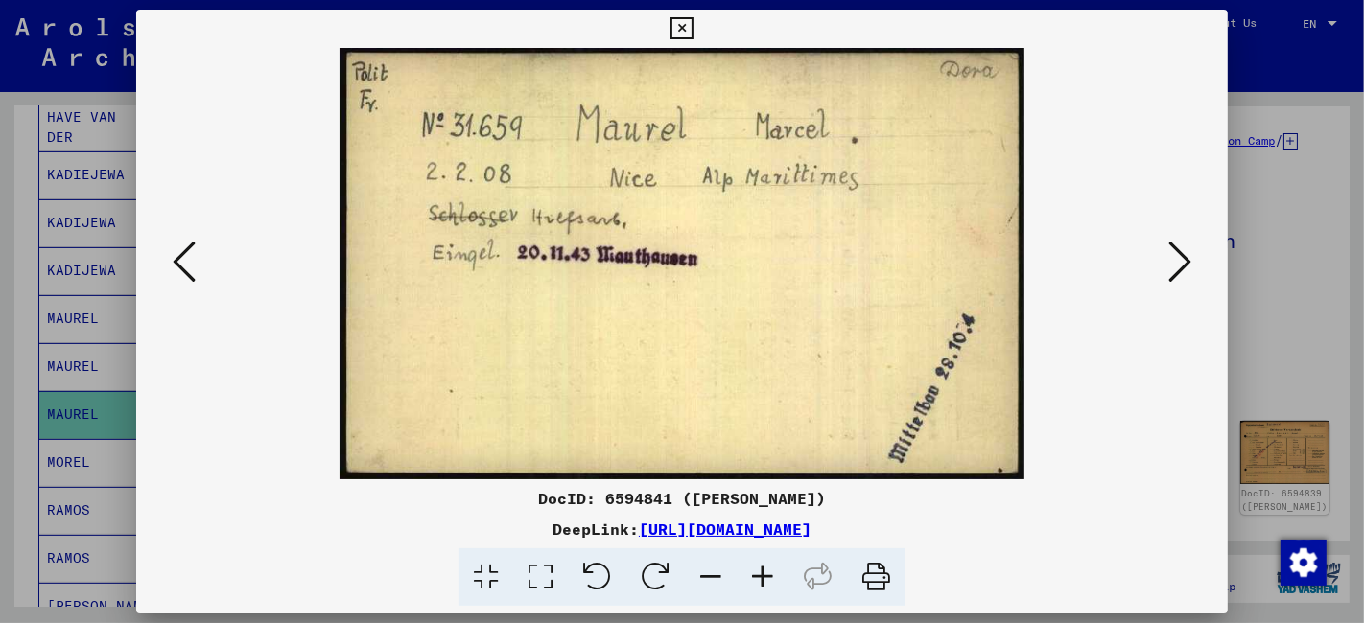
click at [1186, 253] on icon at bounding box center [1179, 262] width 23 height 46
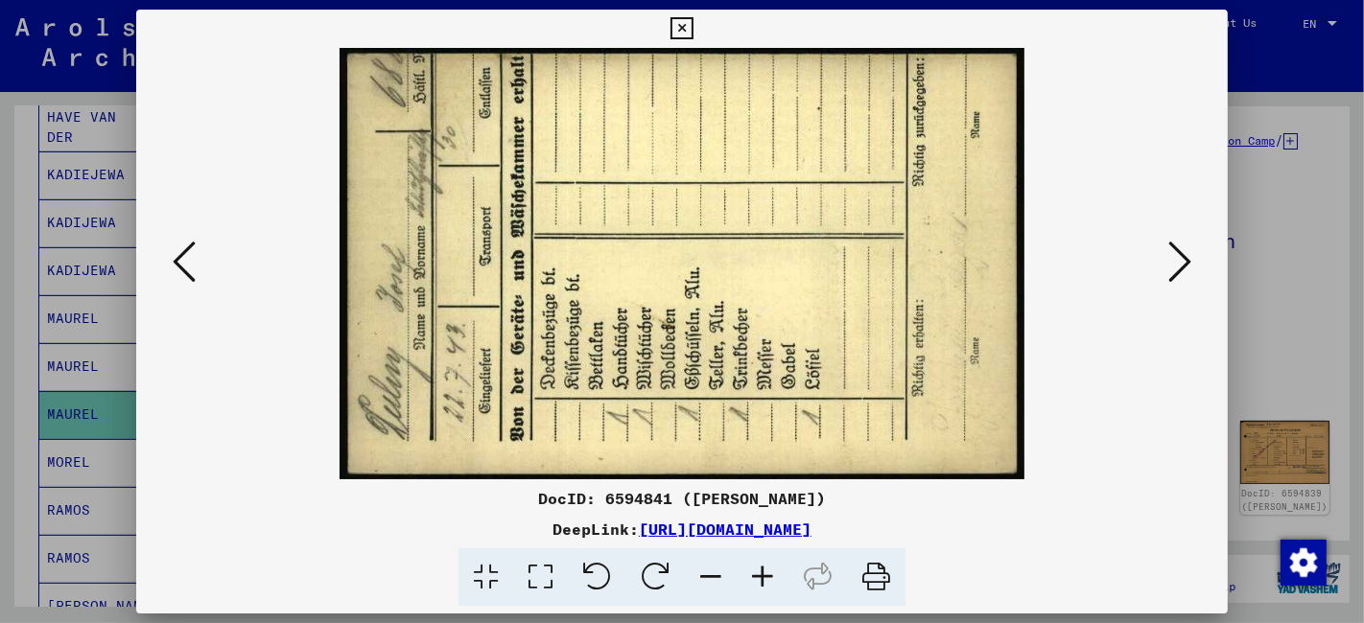
click at [1186, 253] on icon at bounding box center [1179, 262] width 23 height 46
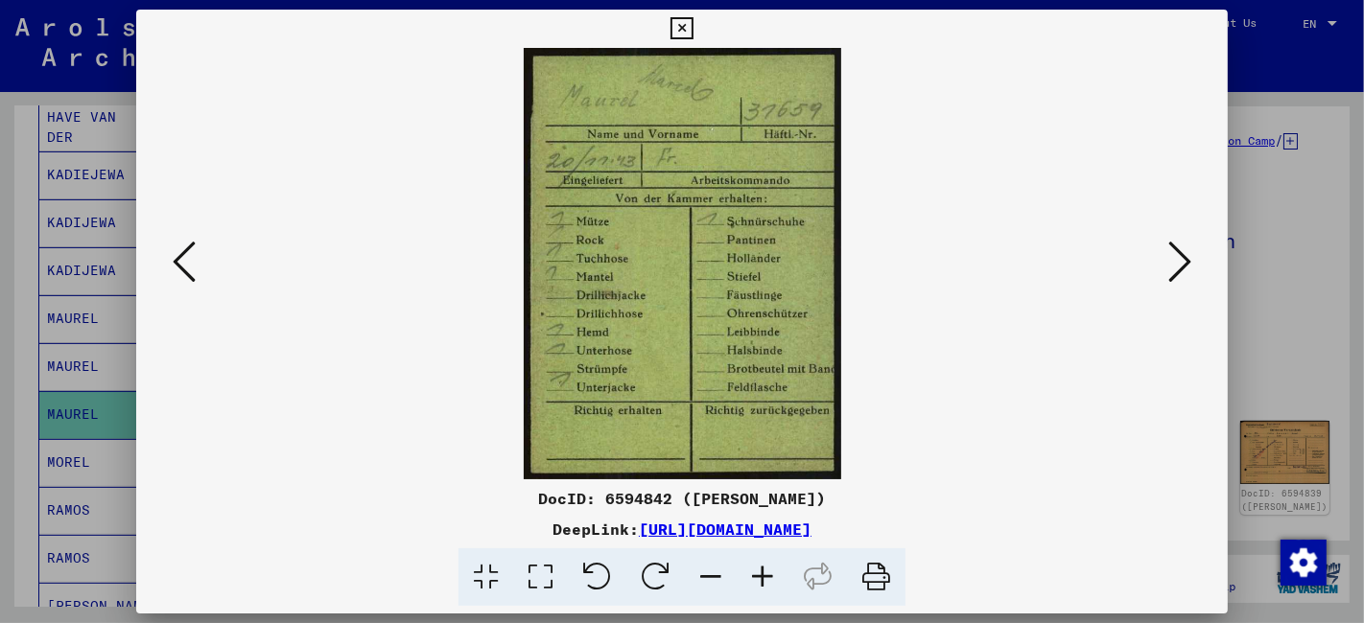
click at [1186, 253] on icon at bounding box center [1179, 262] width 23 height 46
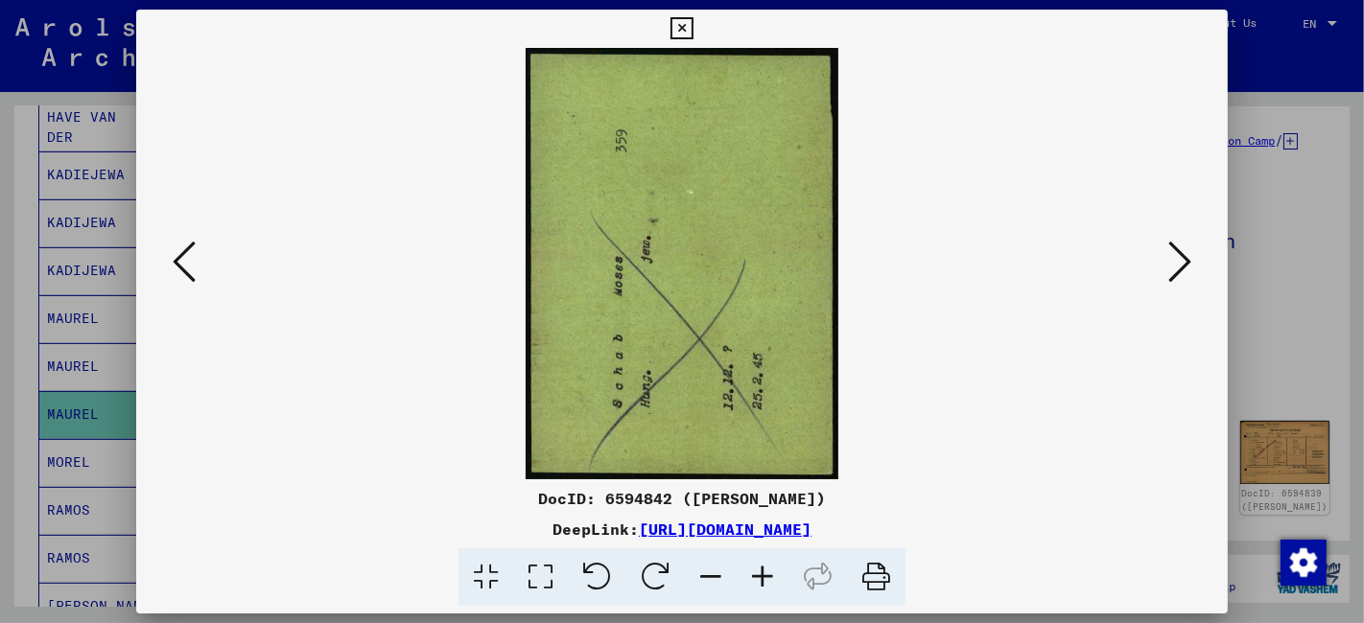
click at [1186, 253] on icon at bounding box center [1179, 262] width 23 height 46
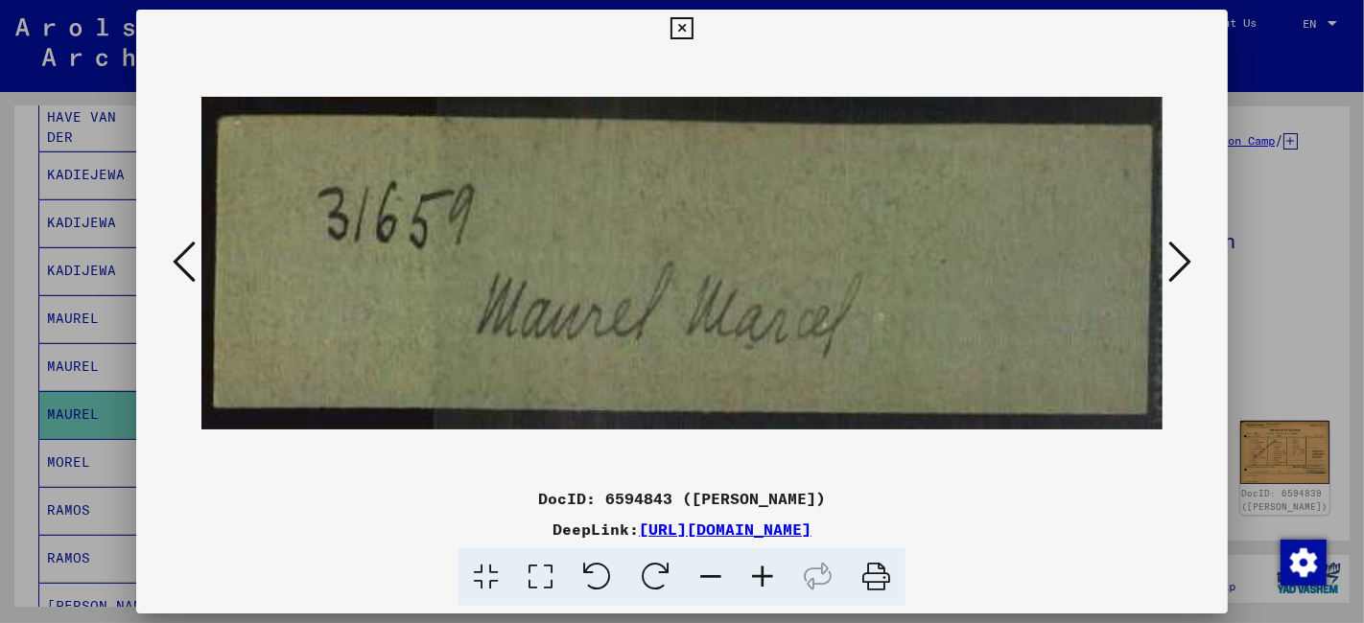
click at [1186, 253] on icon at bounding box center [1179, 262] width 23 height 46
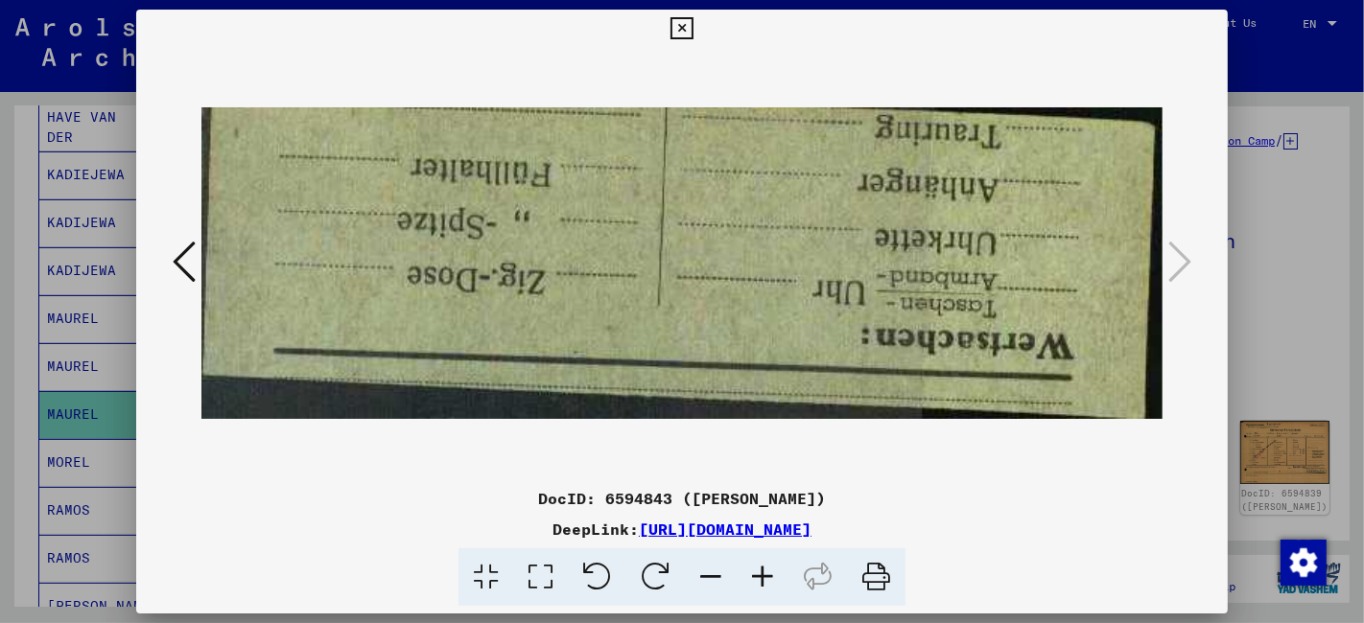
click at [681, 29] on icon at bounding box center [681, 28] width 22 height 23
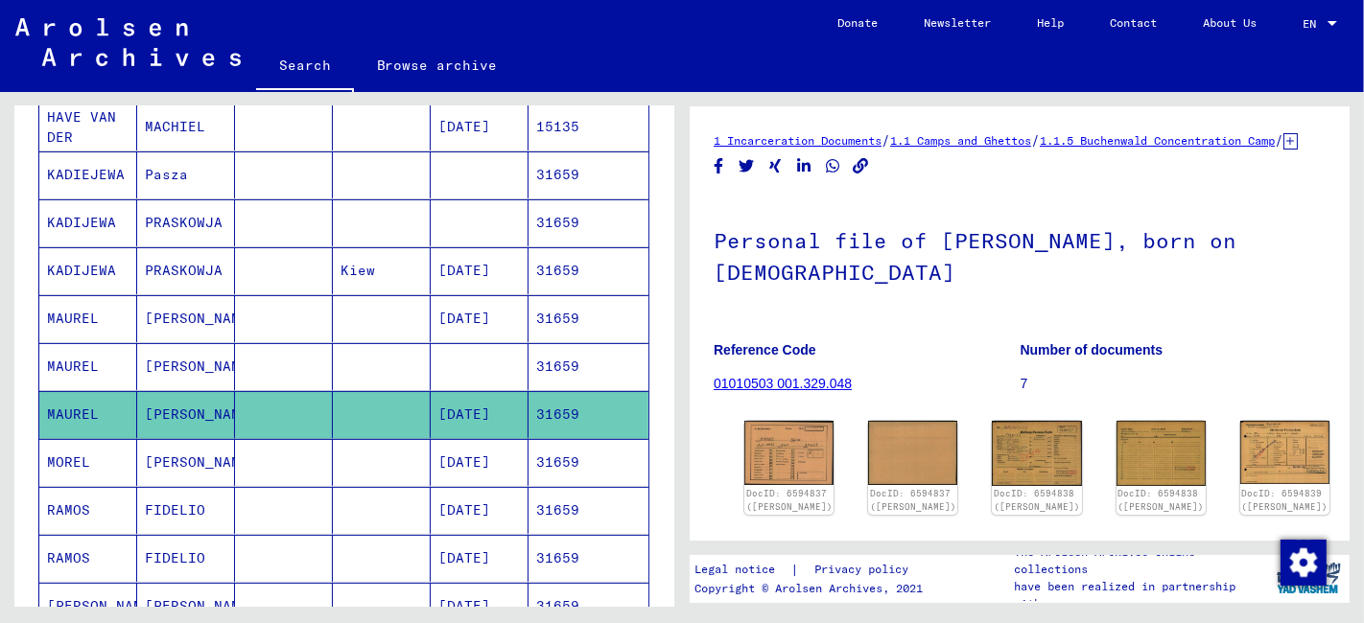
click at [351, 356] on mat-cell at bounding box center [382, 366] width 98 height 47
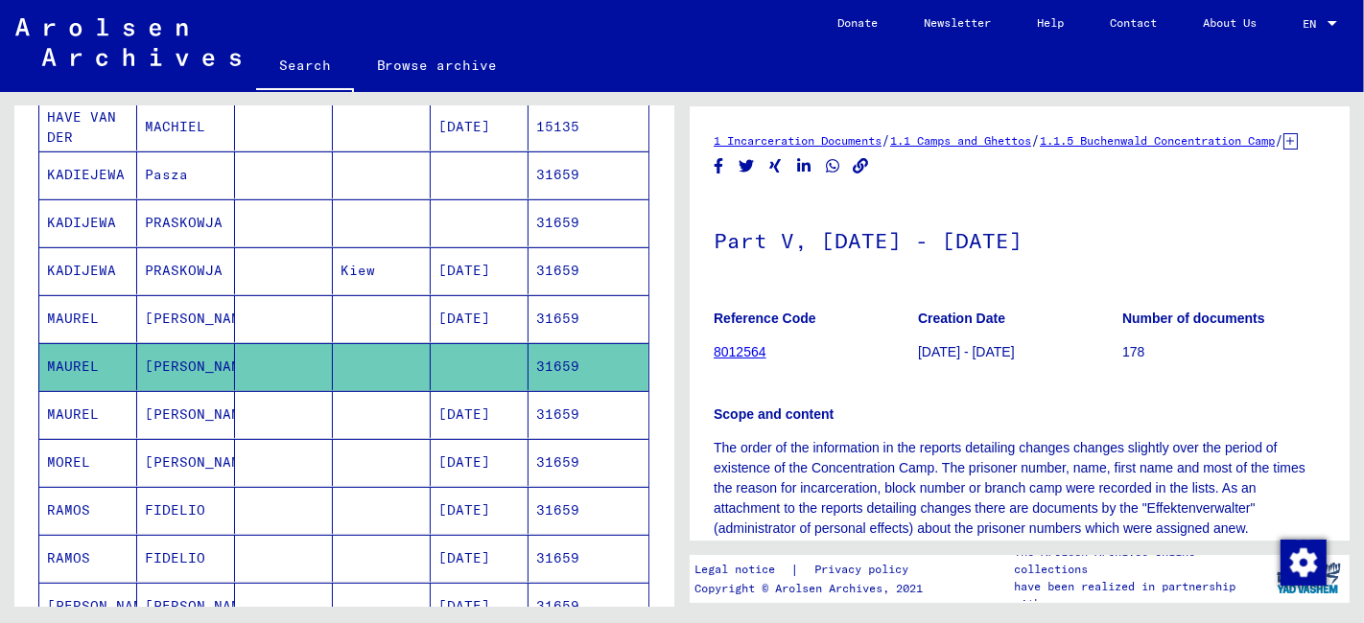
click at [372, 317] on mat-cell at bounding box center [382, 318] width 98 height 47
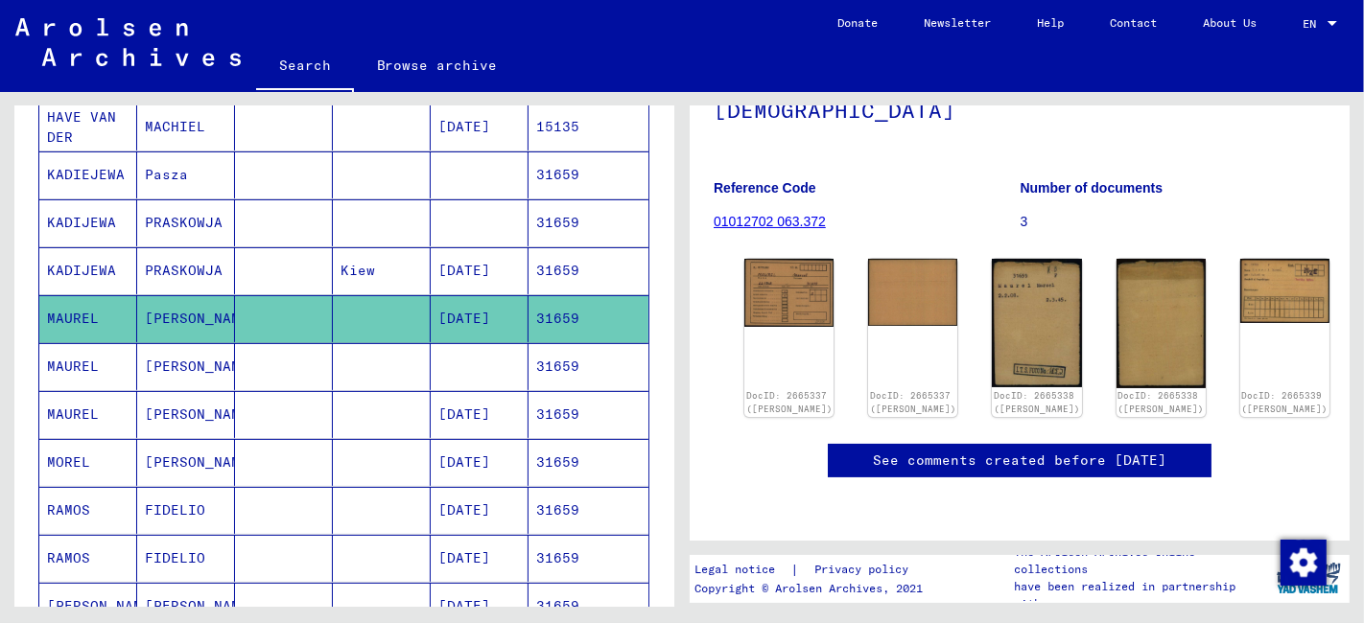
scroll to position [197, 0]
click at [990, 291] on img at bounding box center [1037, 322] width 94 height 134
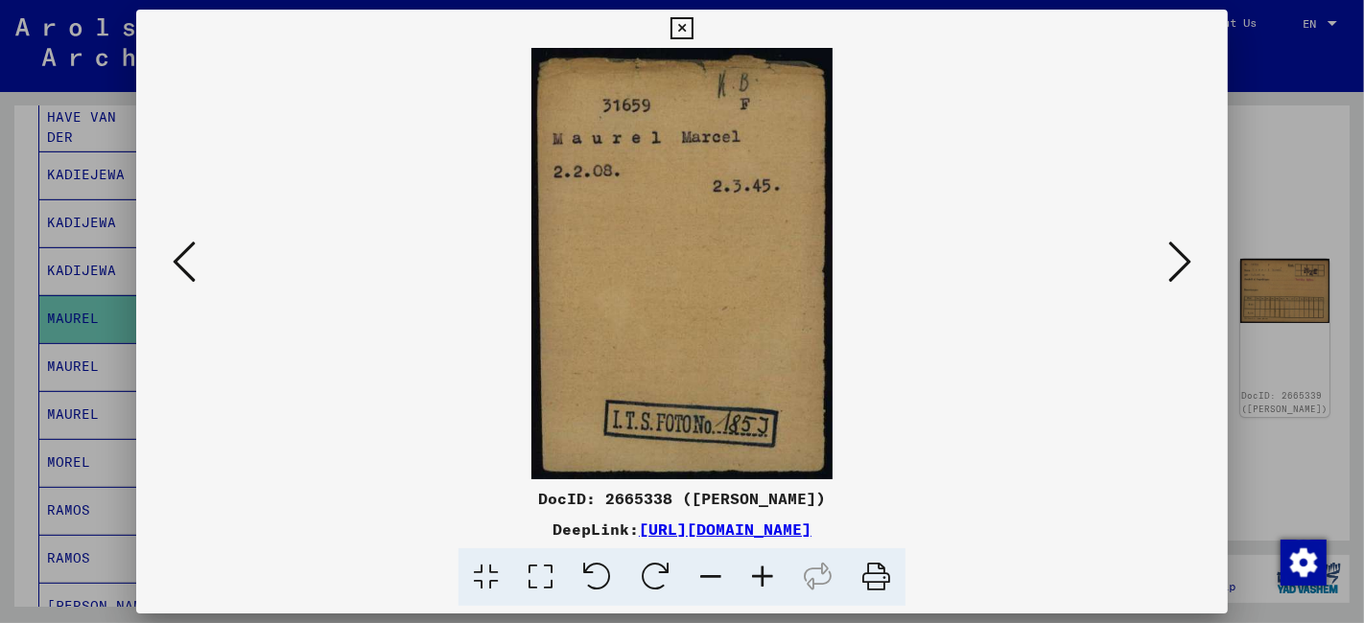
click at [685, 27] on icon at bounding box center [681, 28] width 22 height 23
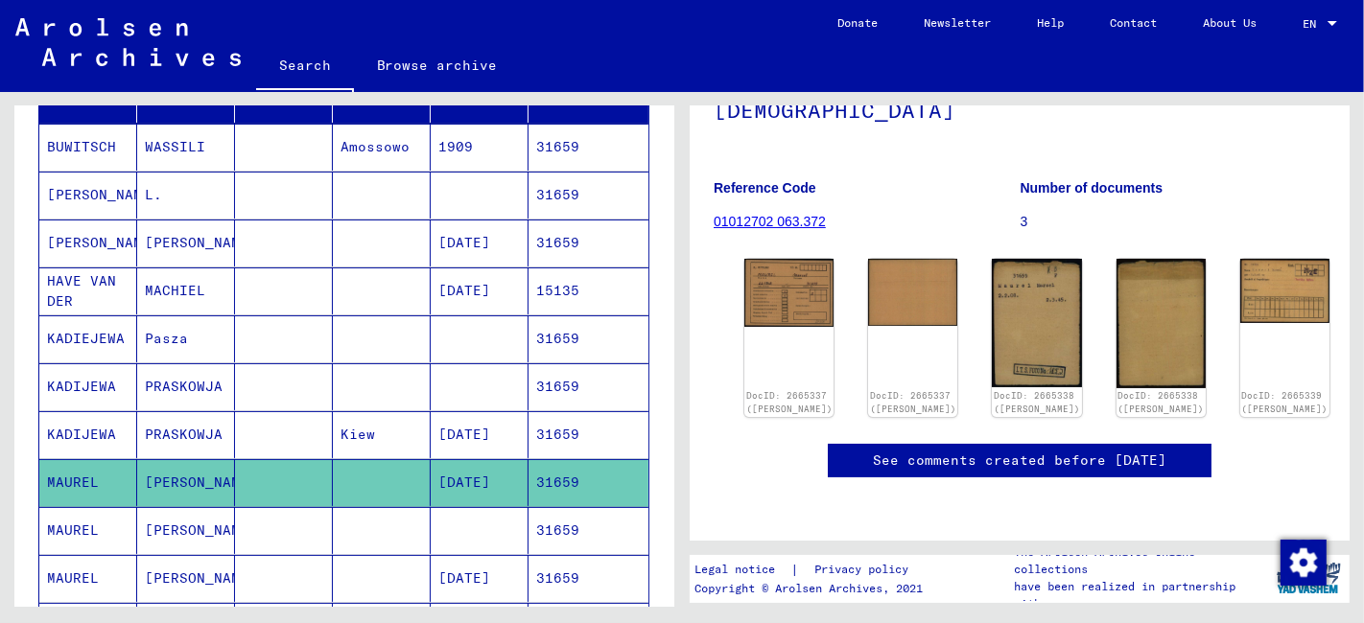
scroll to position [0, 0]
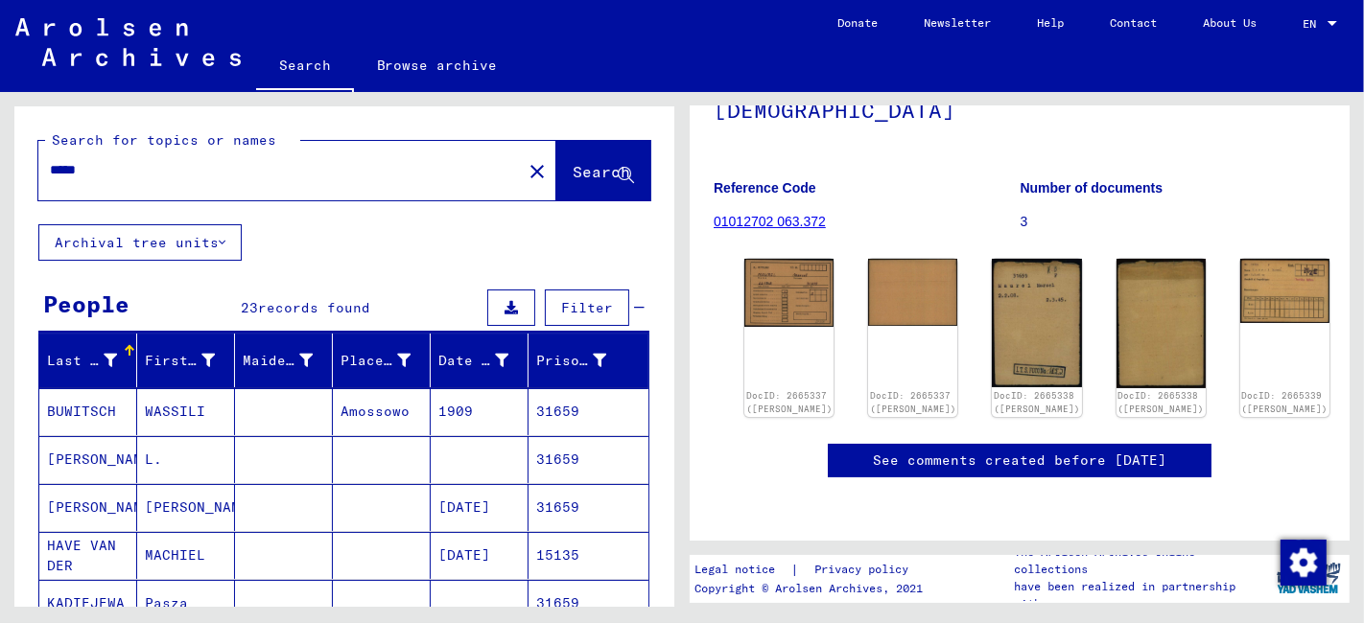
drag, startPoint x: 77, startPoint y: 176, endPoint x: 11, endPoint y: 177, distance: 66.2
click at [11, 177] on div "Search for topics or names ***** close Search Archival tree units People 23 rec…" at bounding box center [341, 349] width 682 height 515
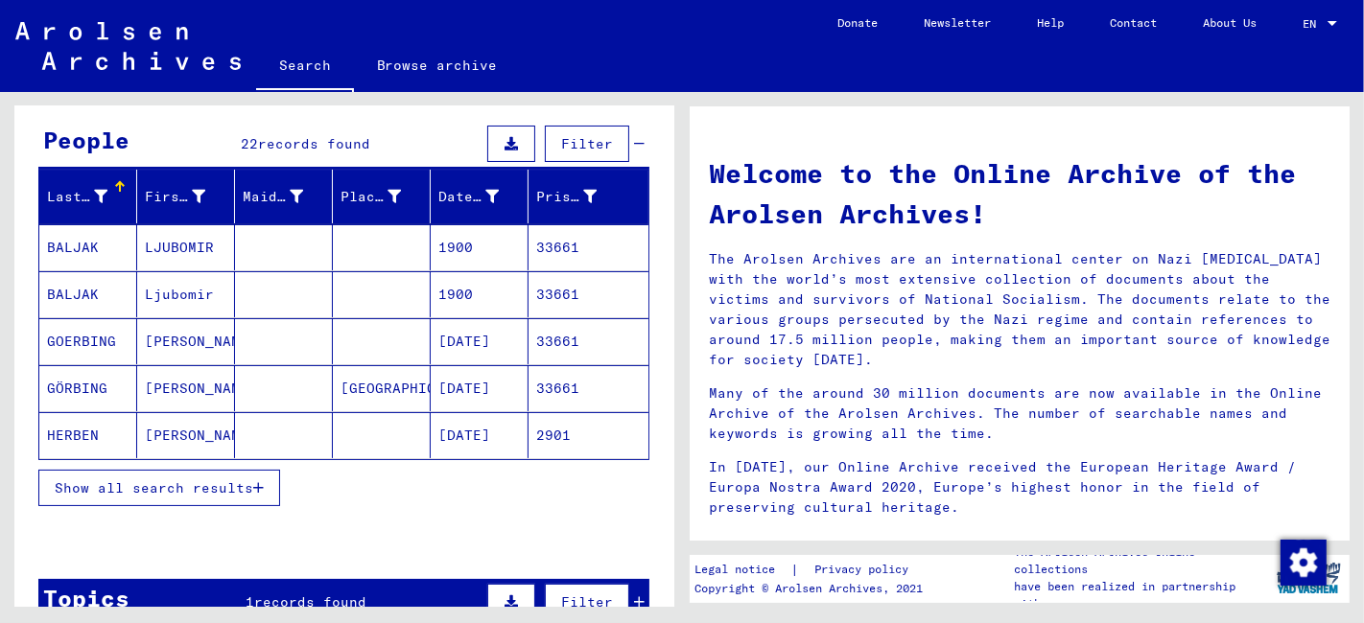
scroll to position [213, 0]
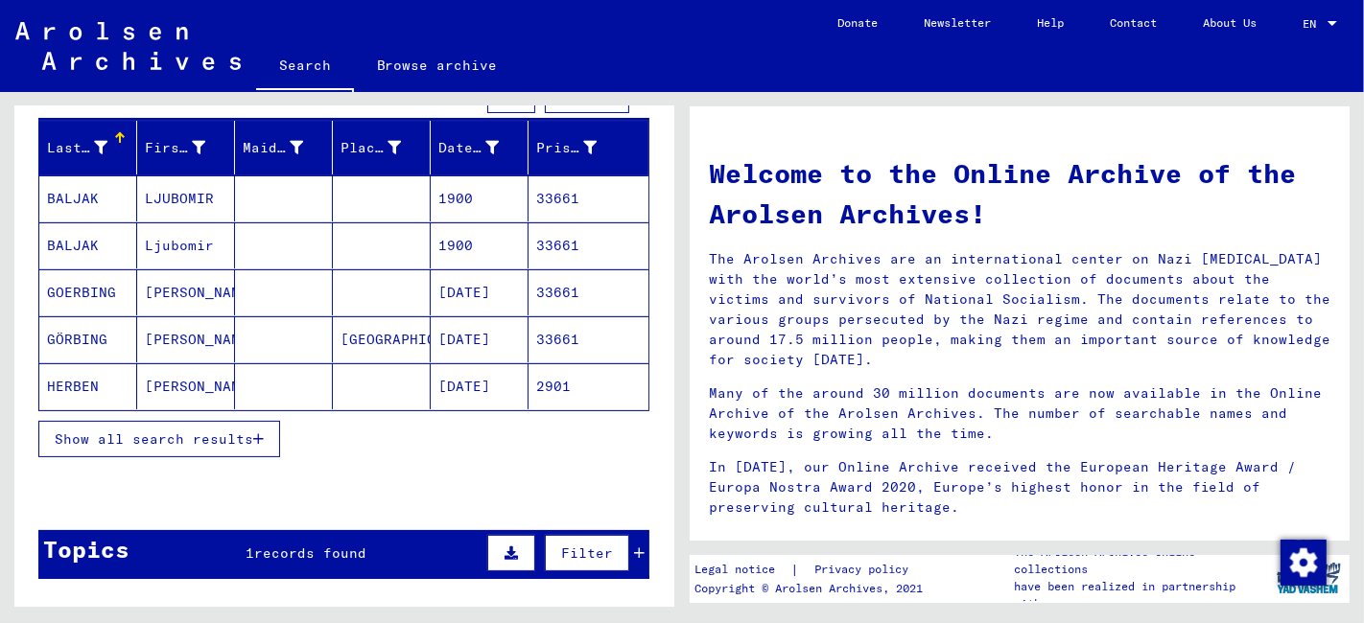
click at [222, 432] on span "Show all search results" at bounding box center [154, 439] width 198 height 17
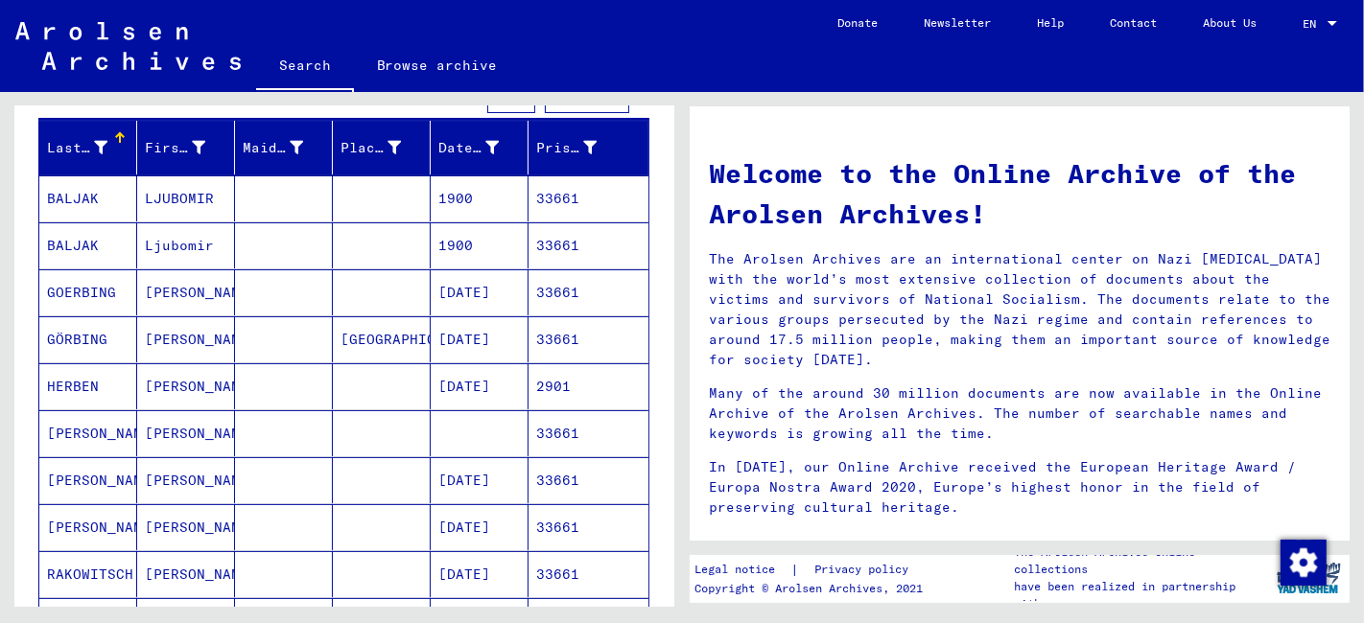
click at [226, 479] on mat-cell "[PERSON_NAME]" at bounding box center [186, 480] width 98 height 46
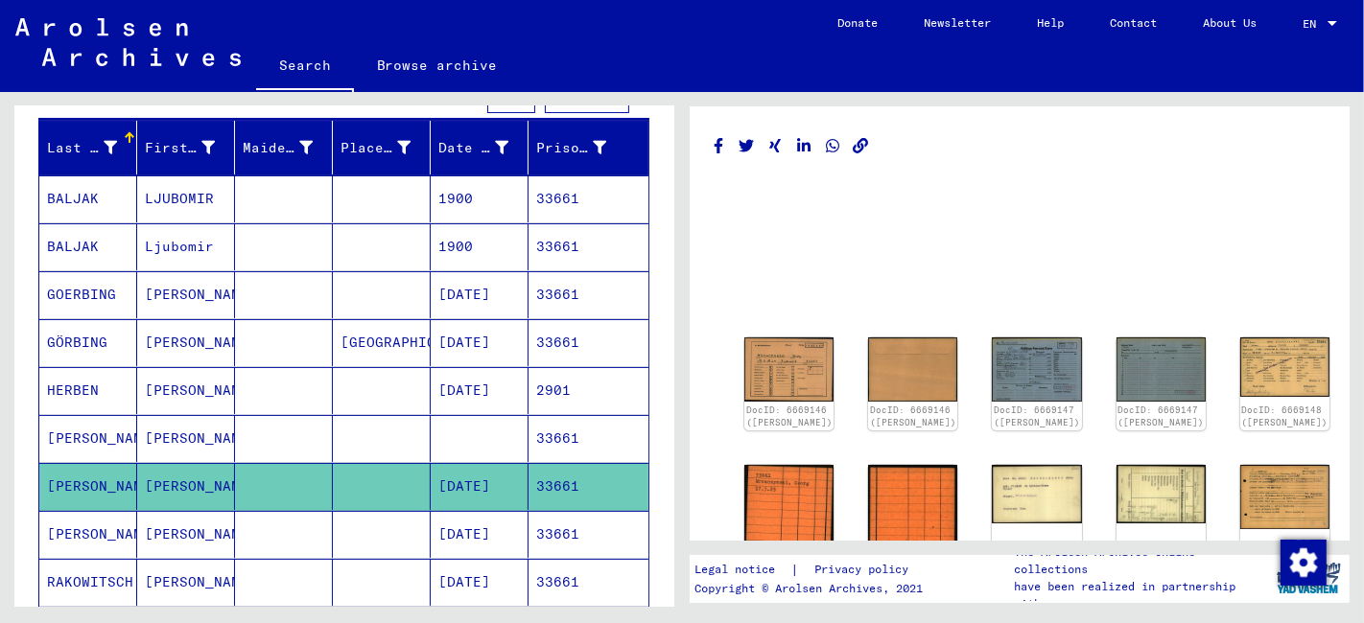
scroll to position [106, 0]
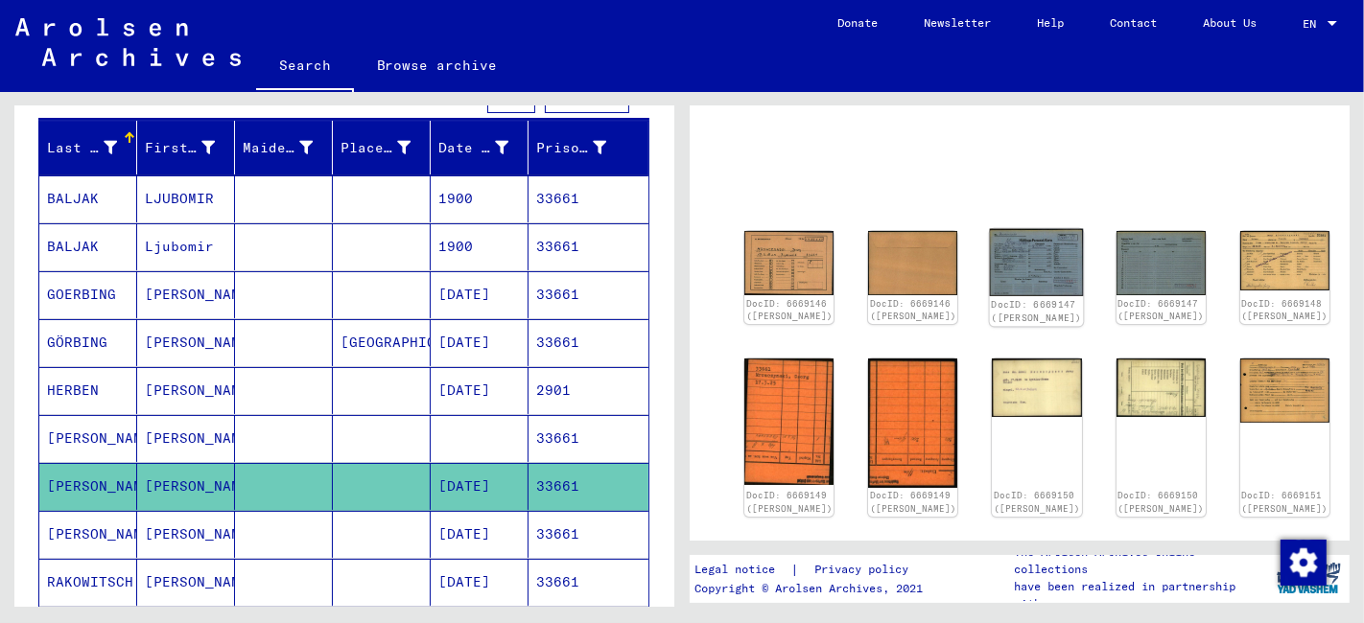
click at [990, 255] on img at bounding box center [1037, 262] width 94 height 67
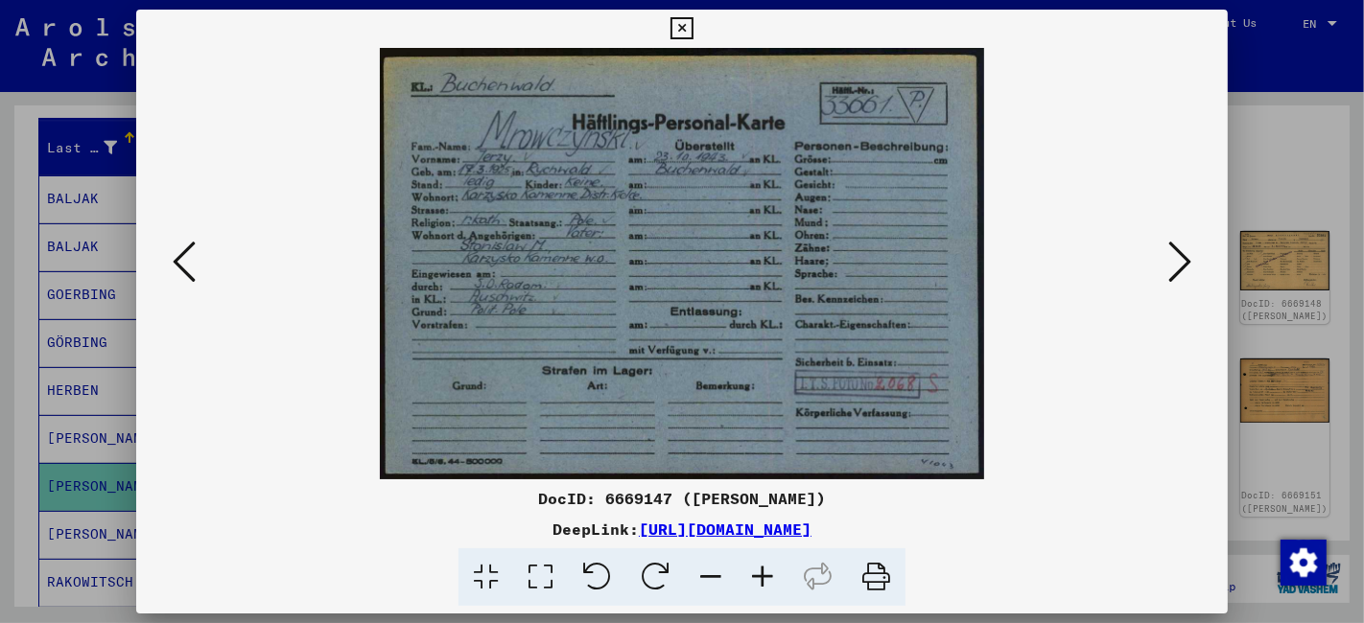
click at [1184, 264] on icon at bounding box center [1179, 262] width 23 height 46
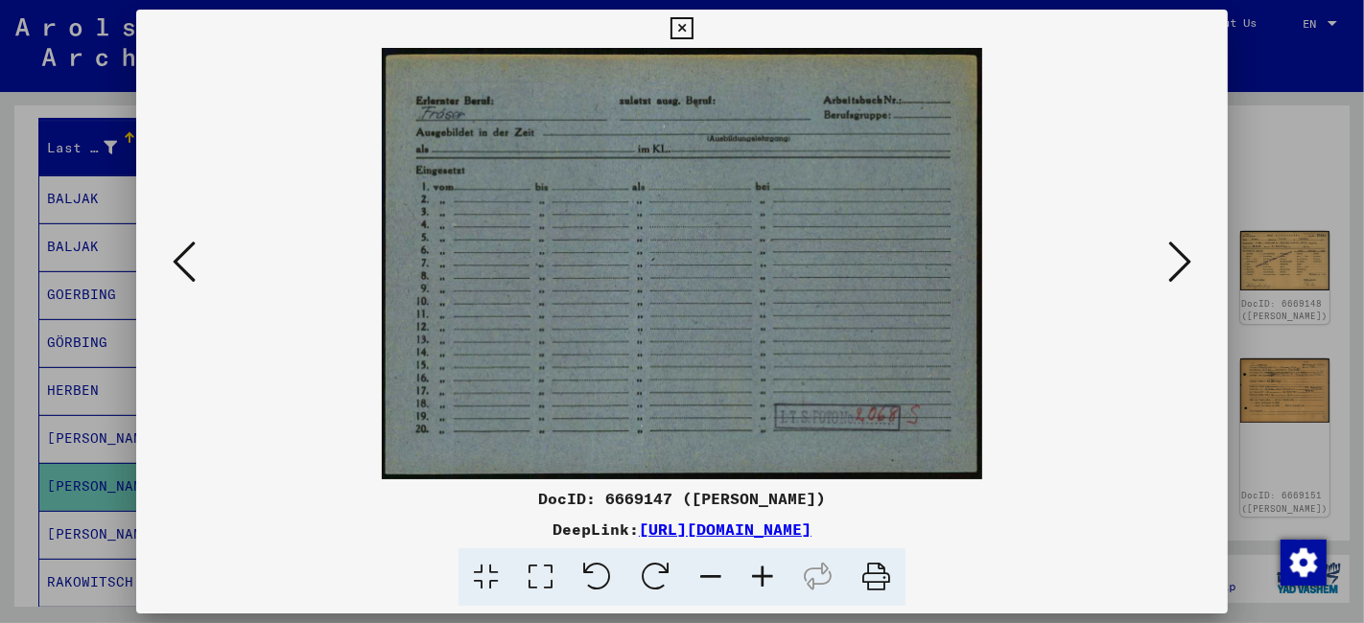
click at [1184, 264] on icon at bounding box center [1179, 262] width 23 height 46
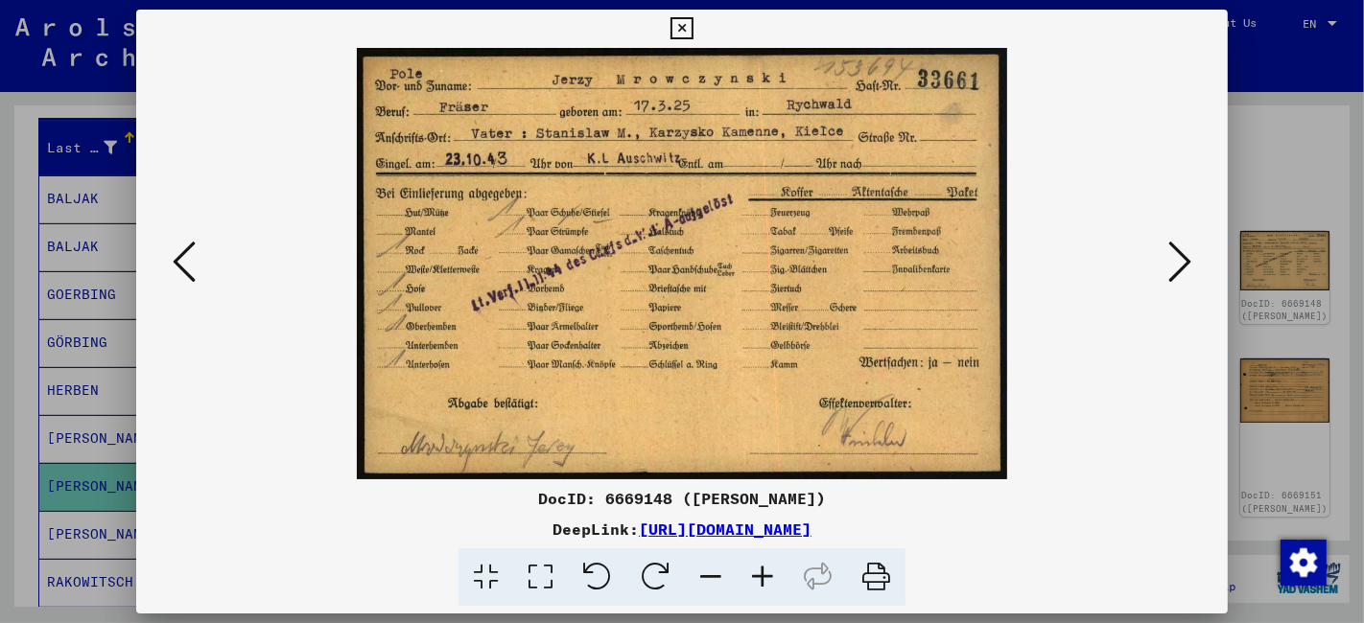
click at [1187, 266] on icon at bounding box center [1179, 262] width 23 height 46
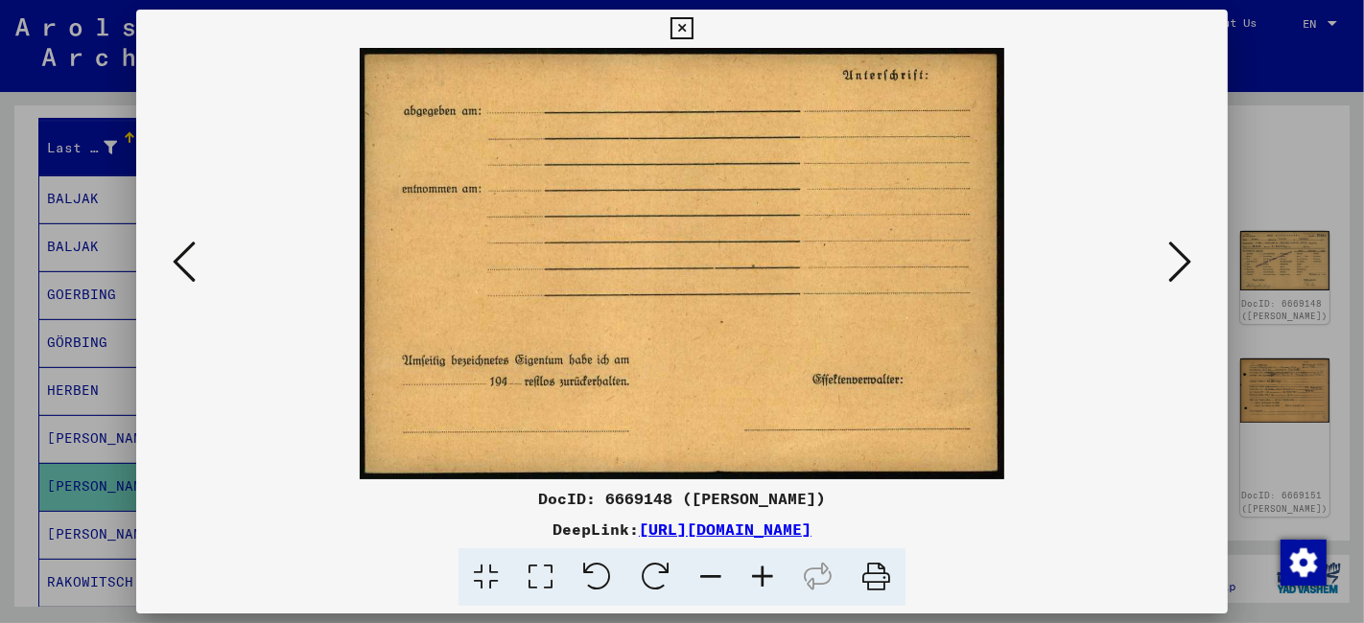
click at [1187, 266] on icon at bounding box center [1179, 262] width 23 height 46
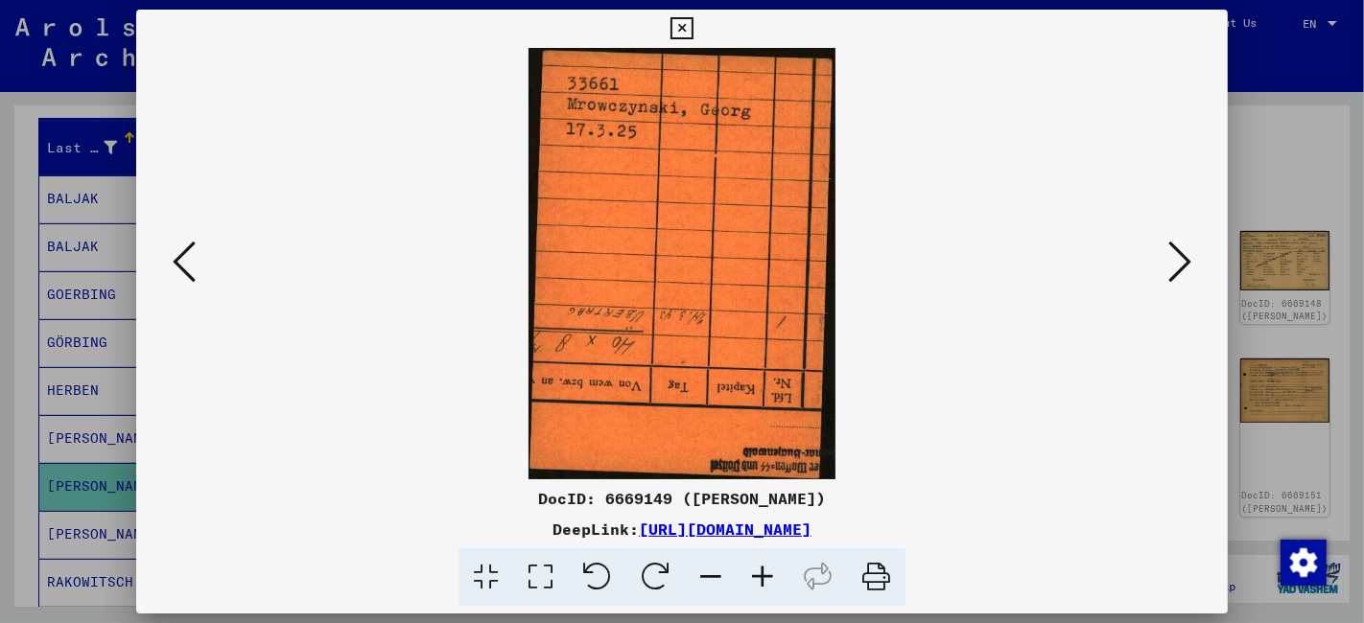
click at [1187, 266] on icon at bounding box center [1179, 262] width 23 height 46
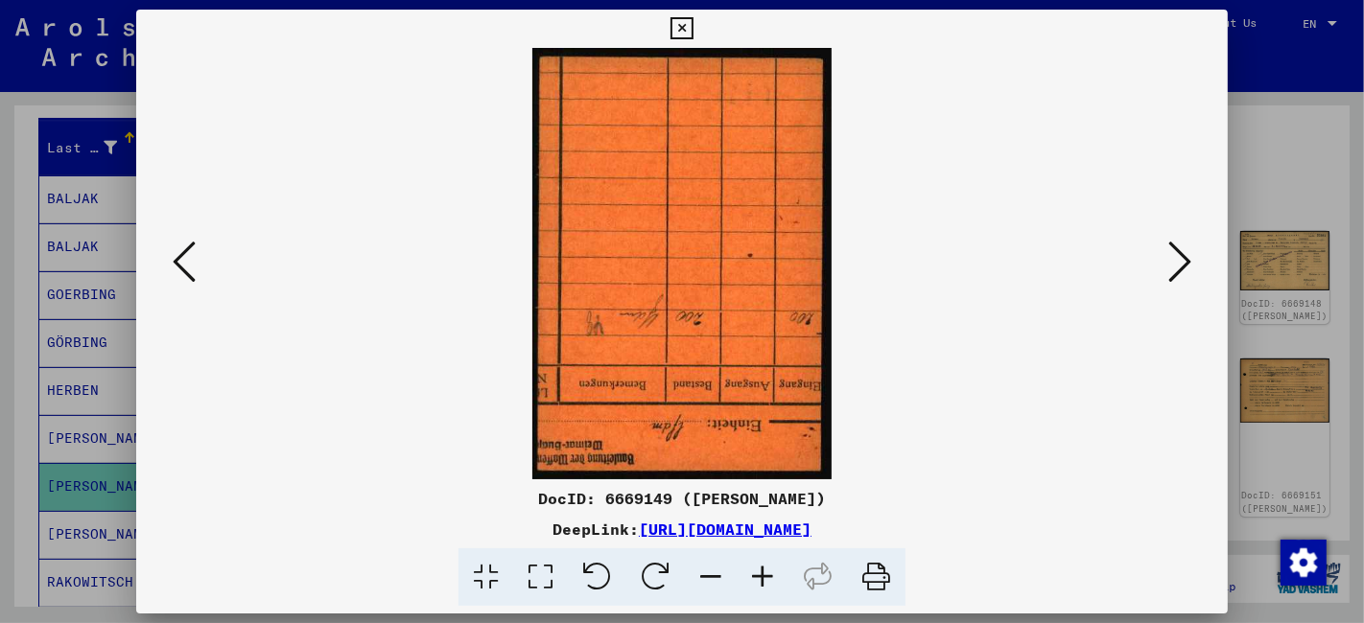
click at [1187, 266] on icon at bounding box center [1179, 262] width 23 height 46
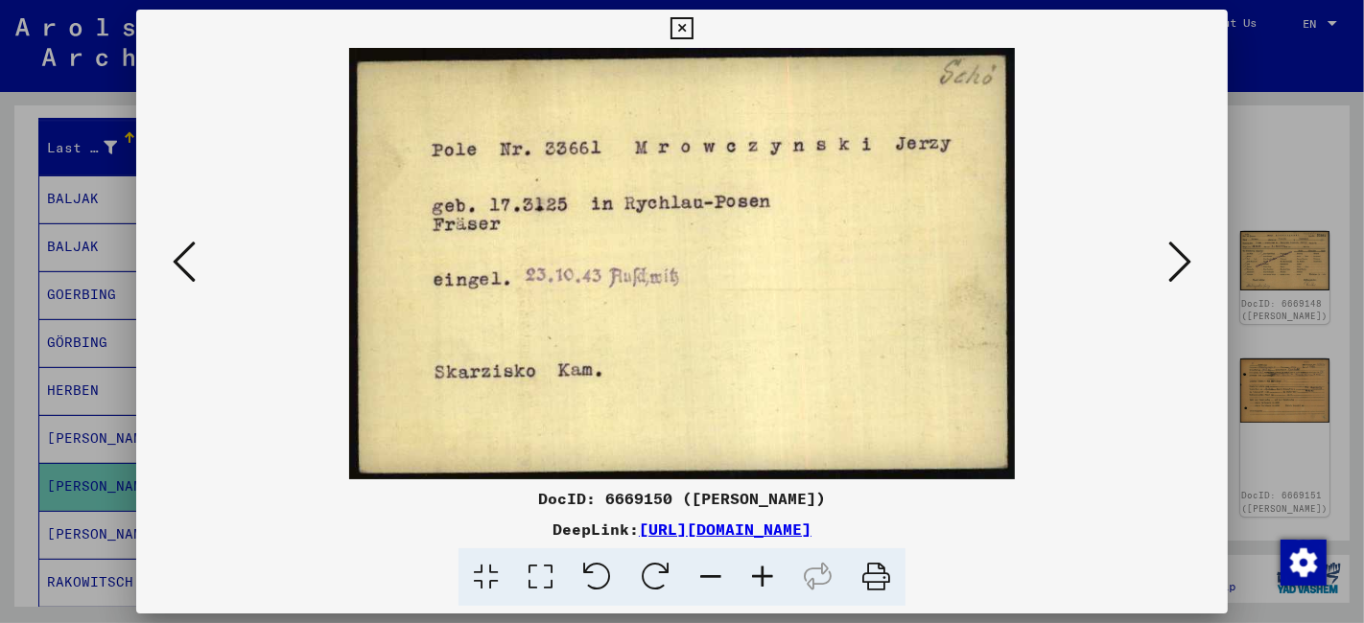
drag, startPoint x: 688, startPoint y: 28, endPoint x: 668, endPoint y: 31, distance: 19.4
click at [680, 30] on icon at bounding box center [681, 28] width 22 height 23
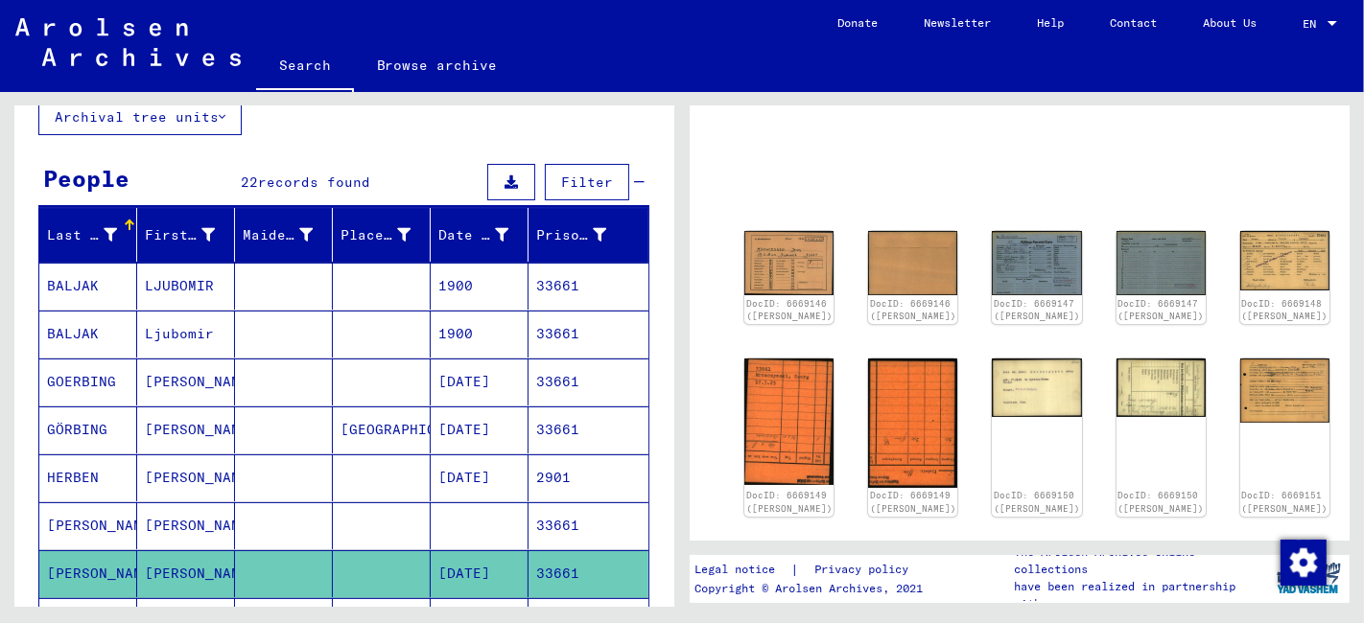
scroll to position [0, 0]
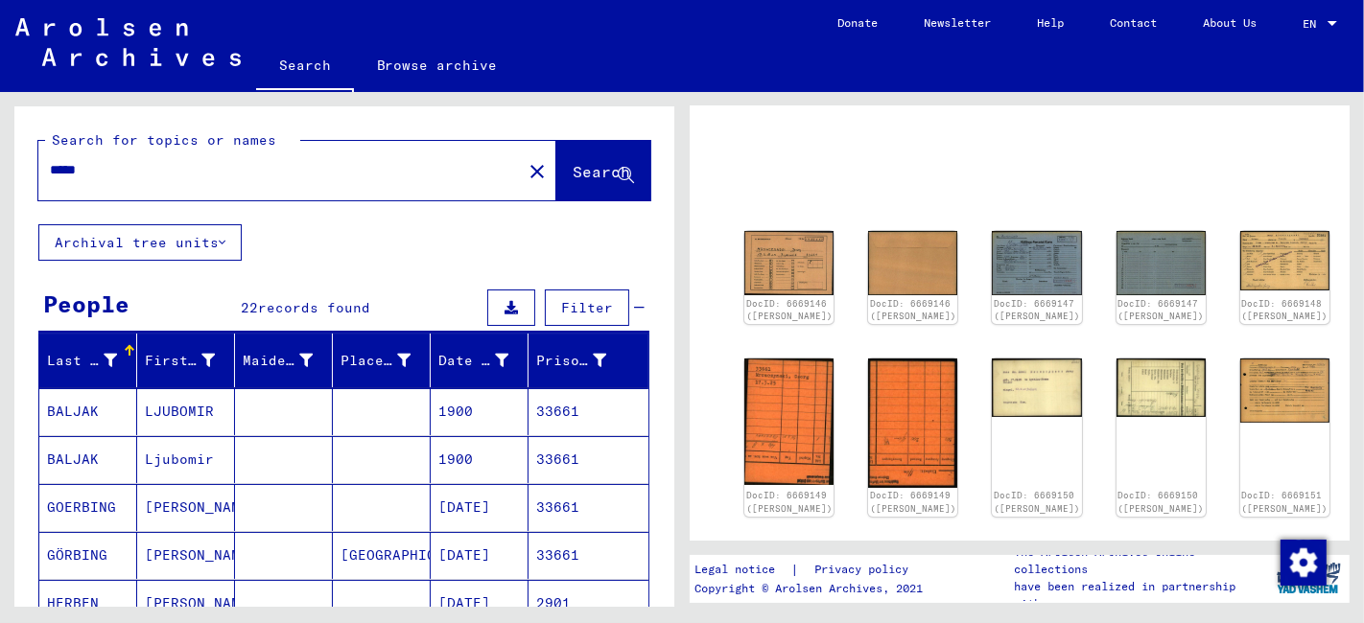
drag, startPoint x: 130, startPoint y: 169, endPoint x: 24, endPoint y: 182, distance: 107.3
click at [24, 182] on div "Search for topics or names ***** close Search" at bounding box center [344, 165] width 660 height 118
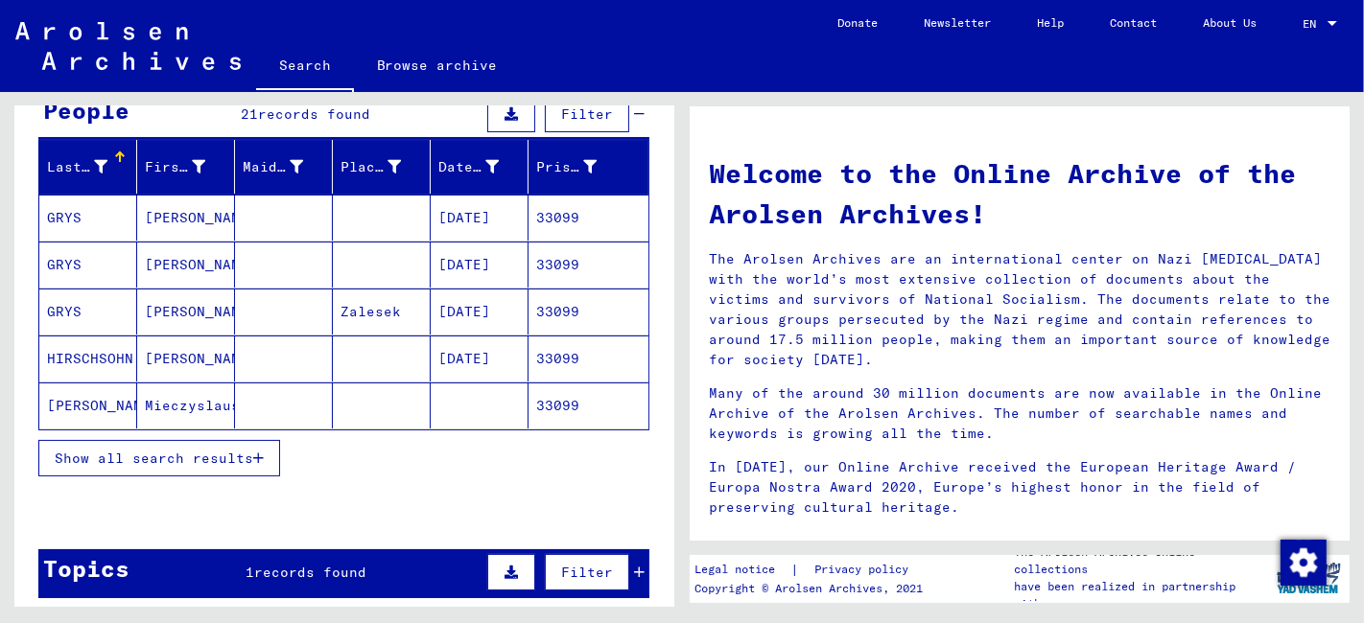
scroll to position [213, 0]
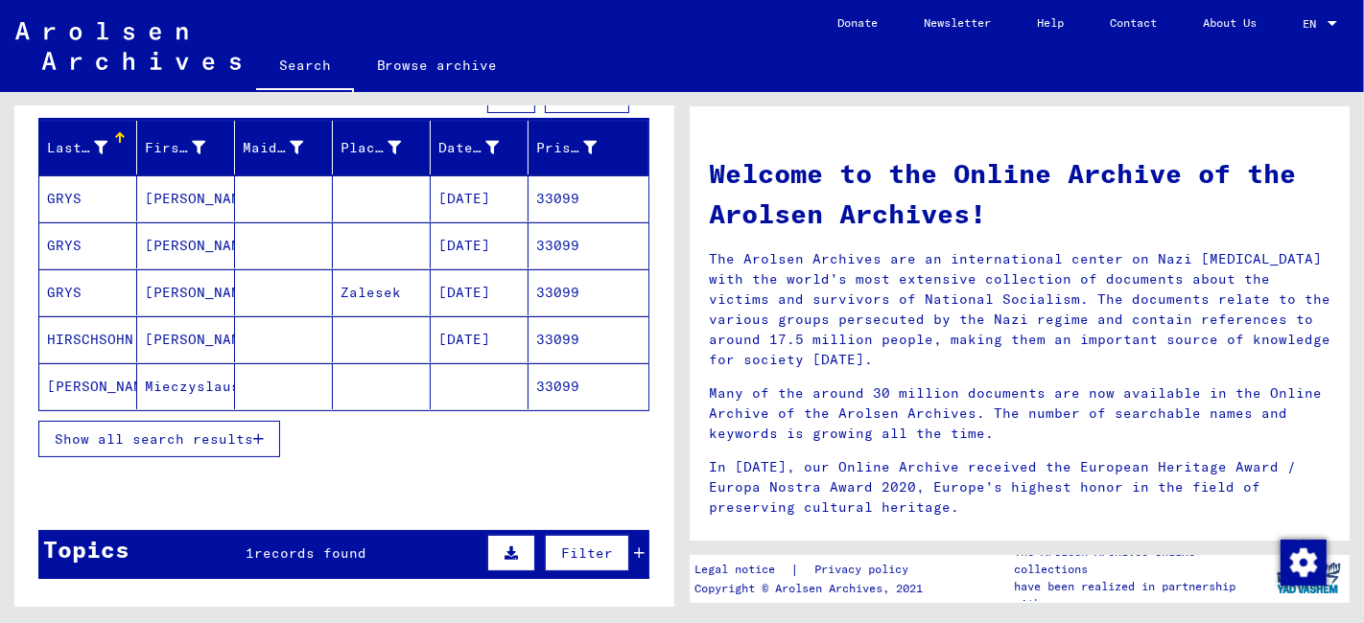
click at [222, 432] on span "Show all search results" at bounding box center [154, 439] width 198 height 17
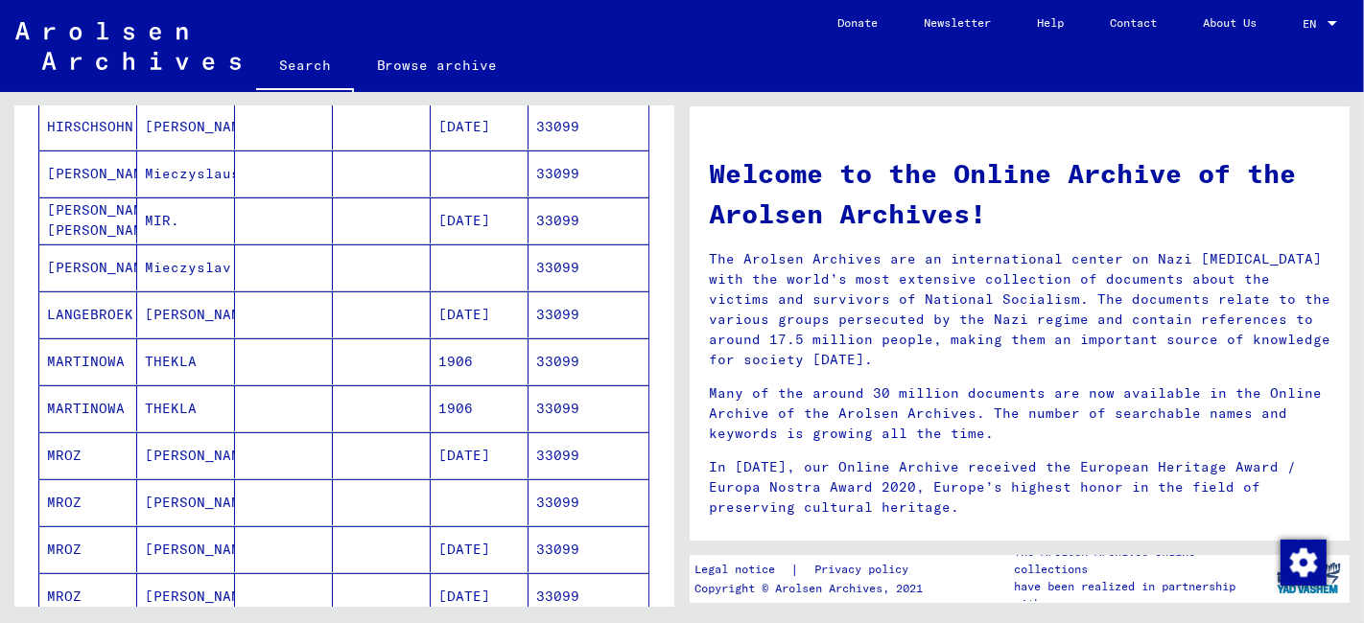
scroll to position [532, 0]
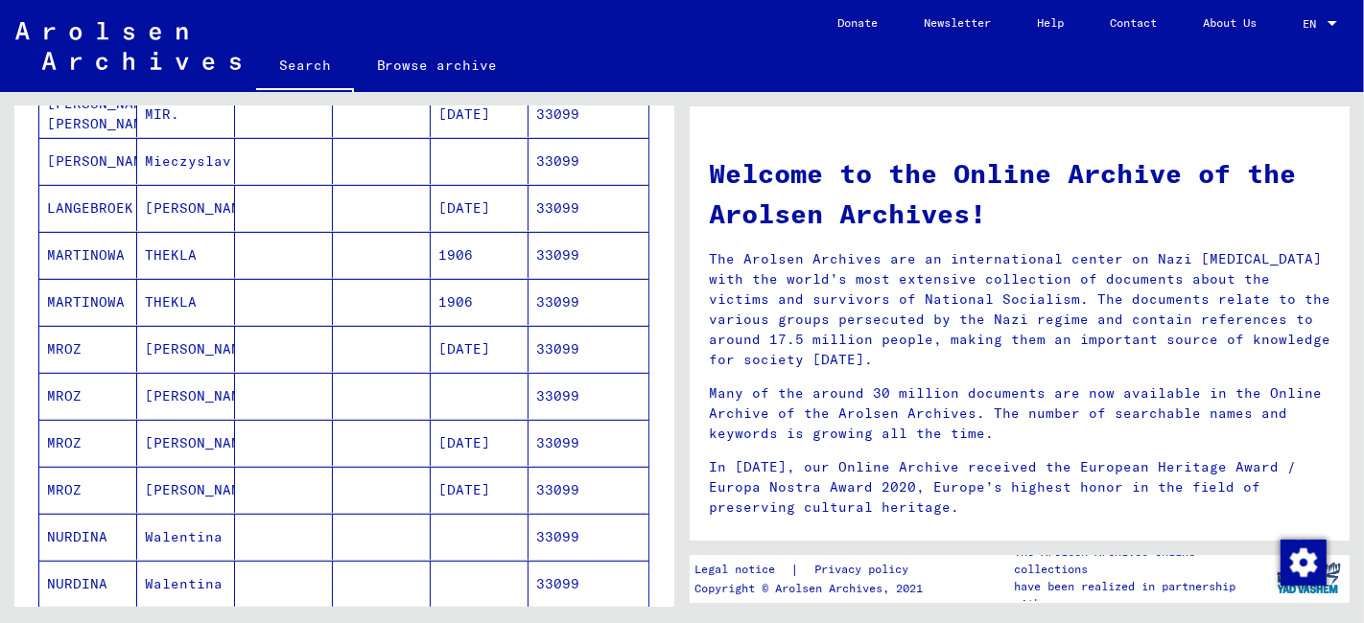
click at [222, 432] on mat-cell "[PERSON_NAME]" at bounding box center [186, 443] width 98 height 46
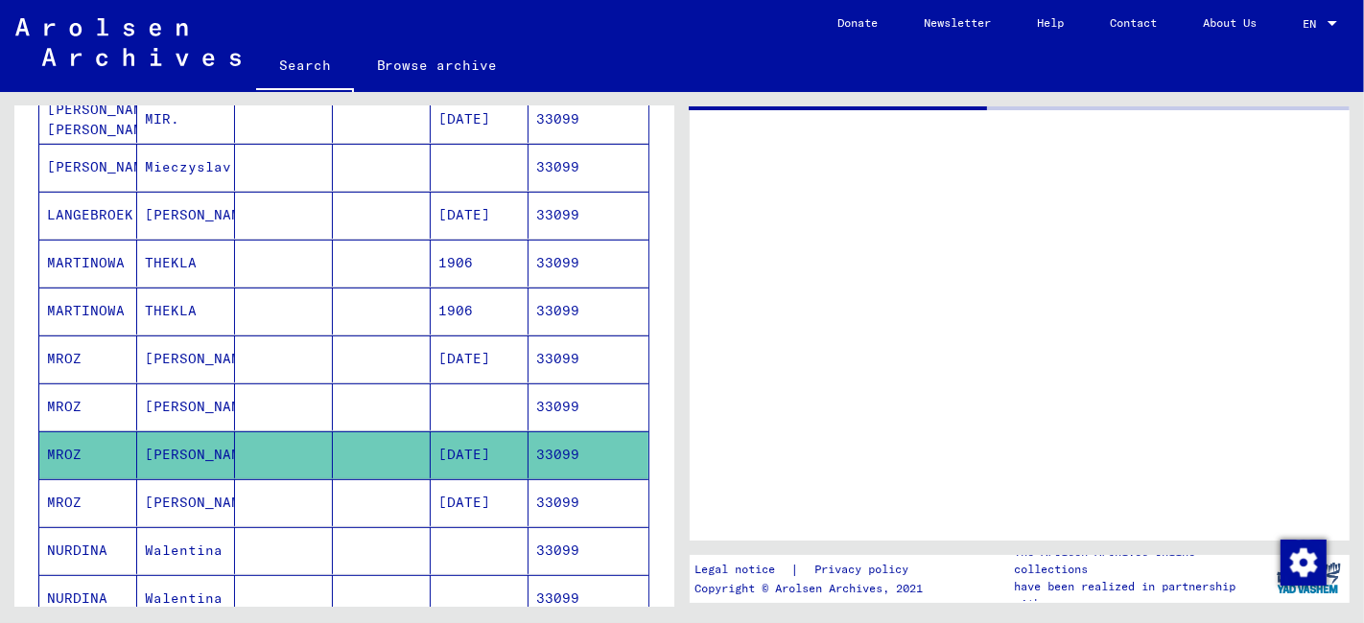
scroll to position [536, 0]
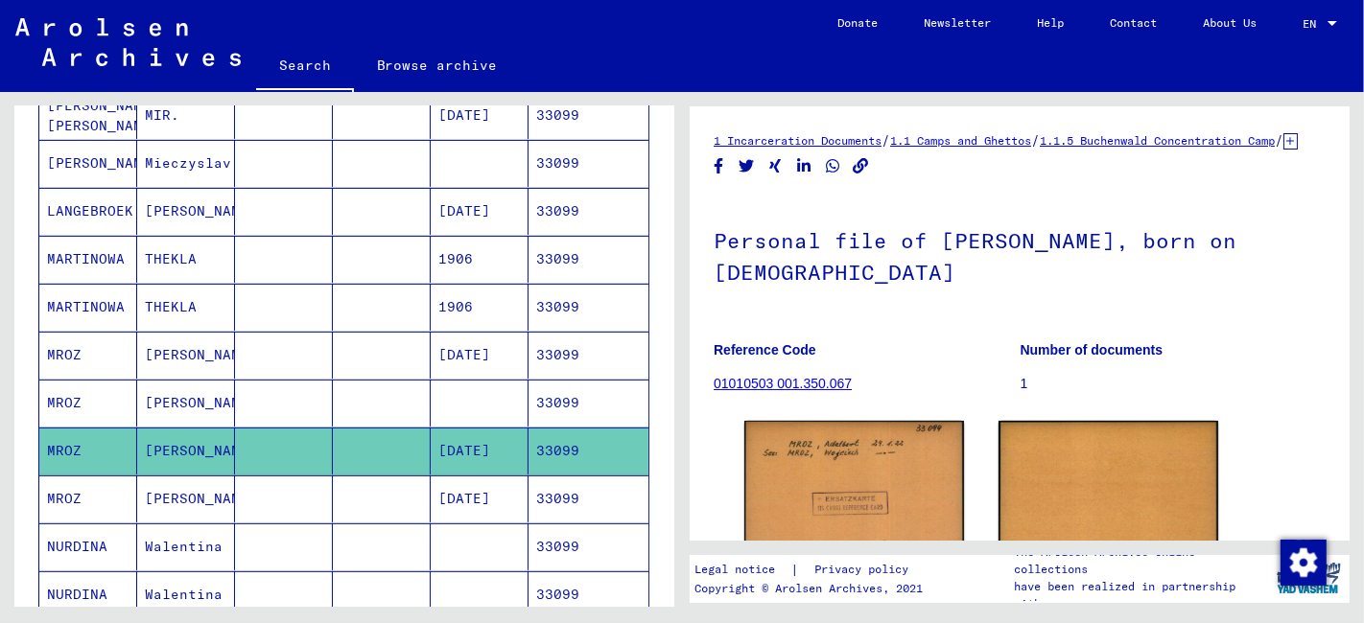
click at [292, 496] on mat-cell at bounding box center [284, 499] width 98 height 47
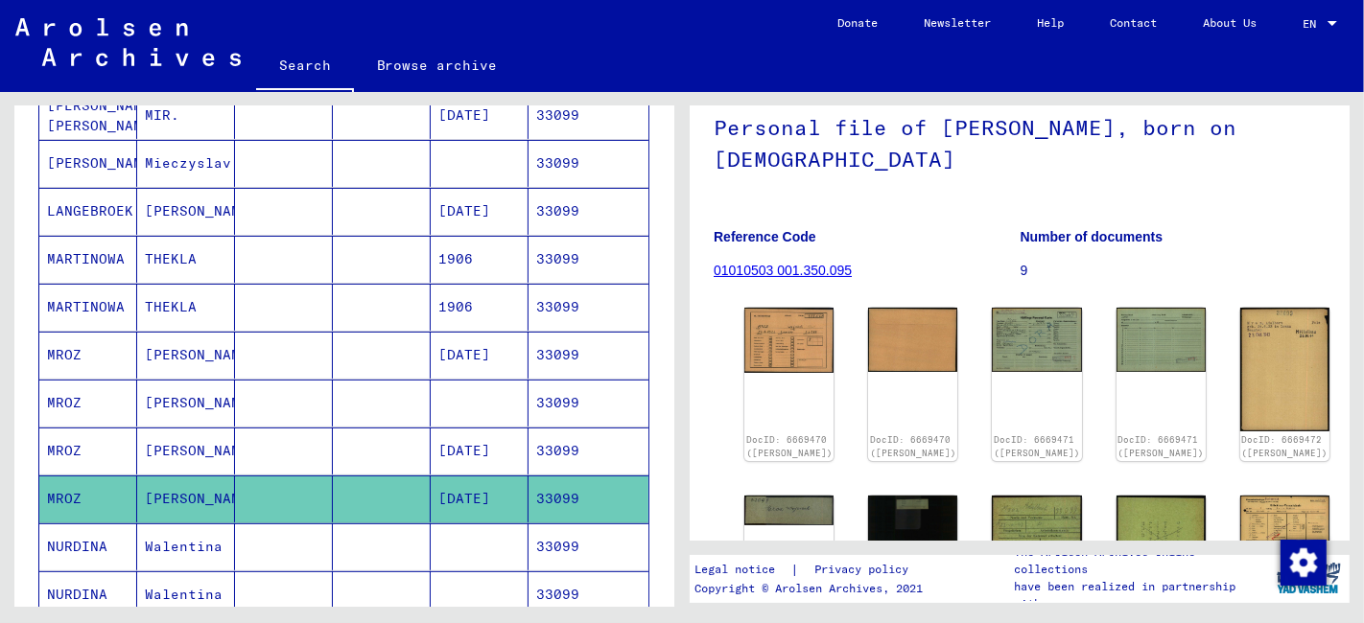
scroll to position [213, 0]
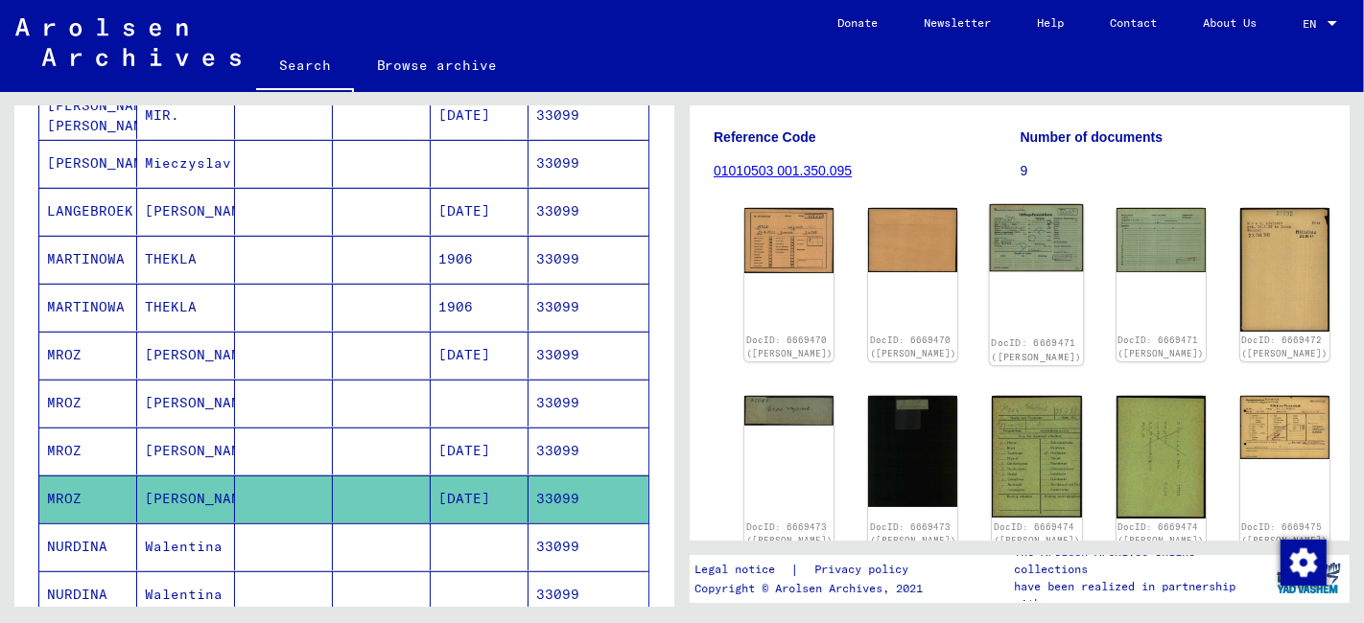
click at [990, 255] on img at bounding box center [1037, 237] width 94 height 67
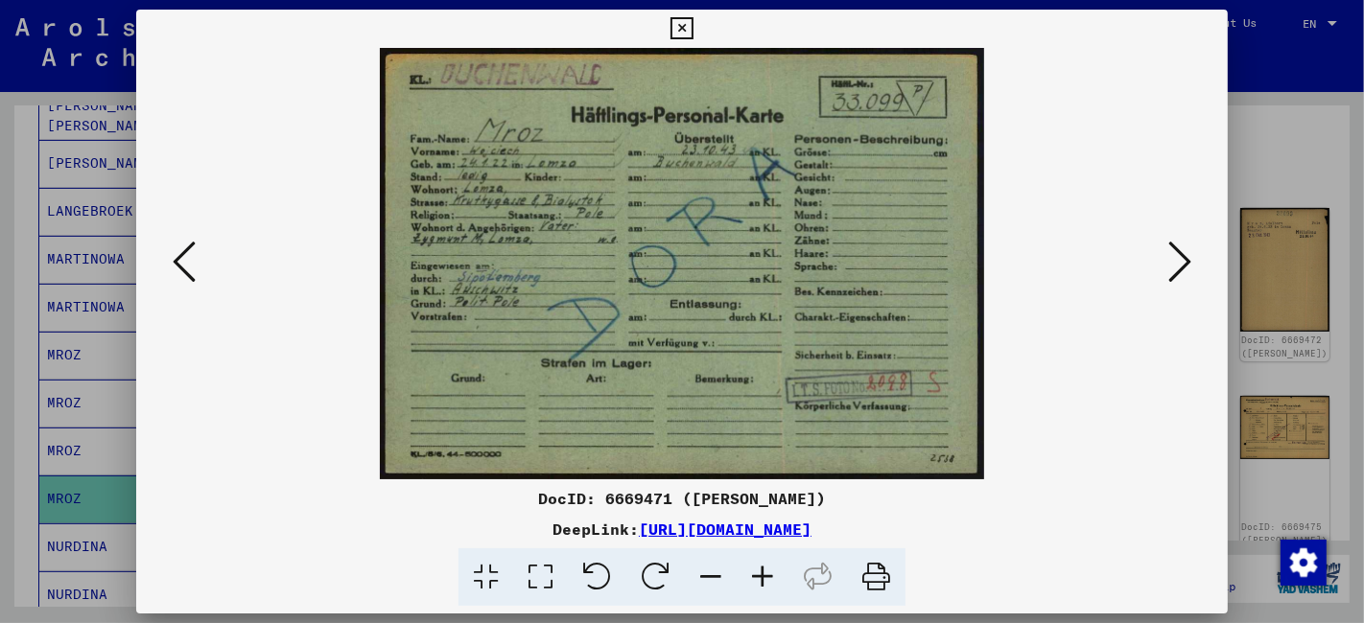
click at [1184, 261] on icon at bounding box center [1179, 262] width 23 height 46
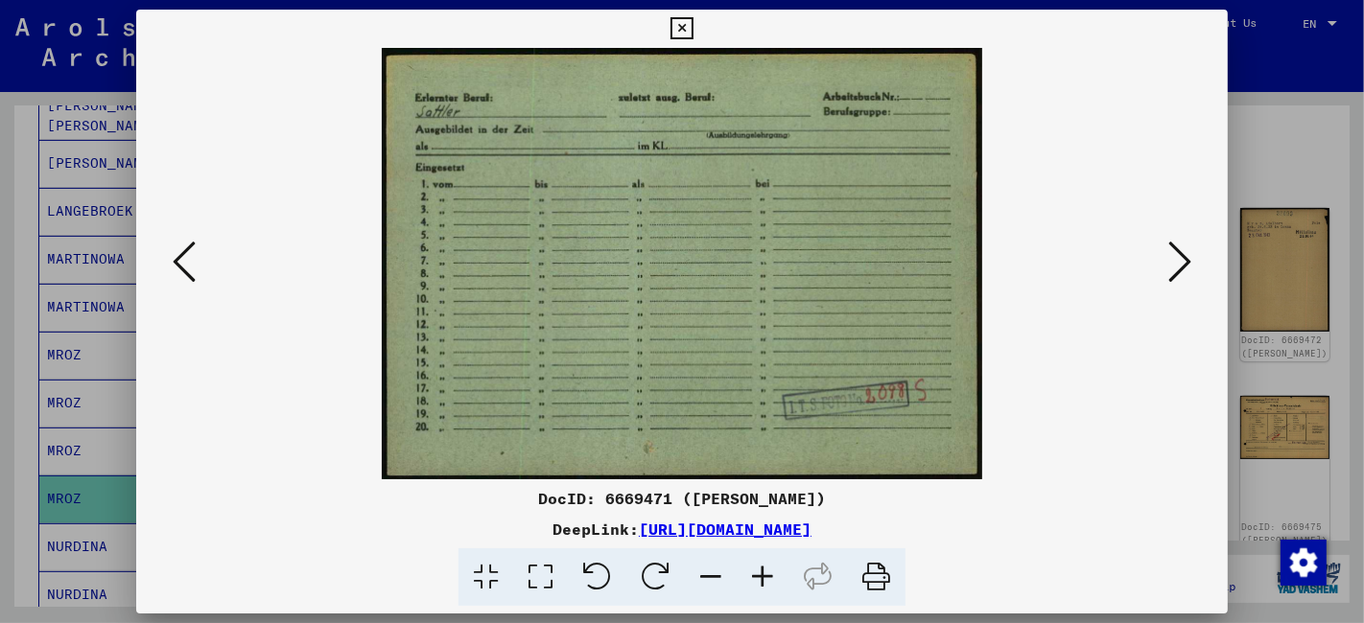
click at [1184, 261] on icon at bounding box center [1179, 262] width 23 height 46
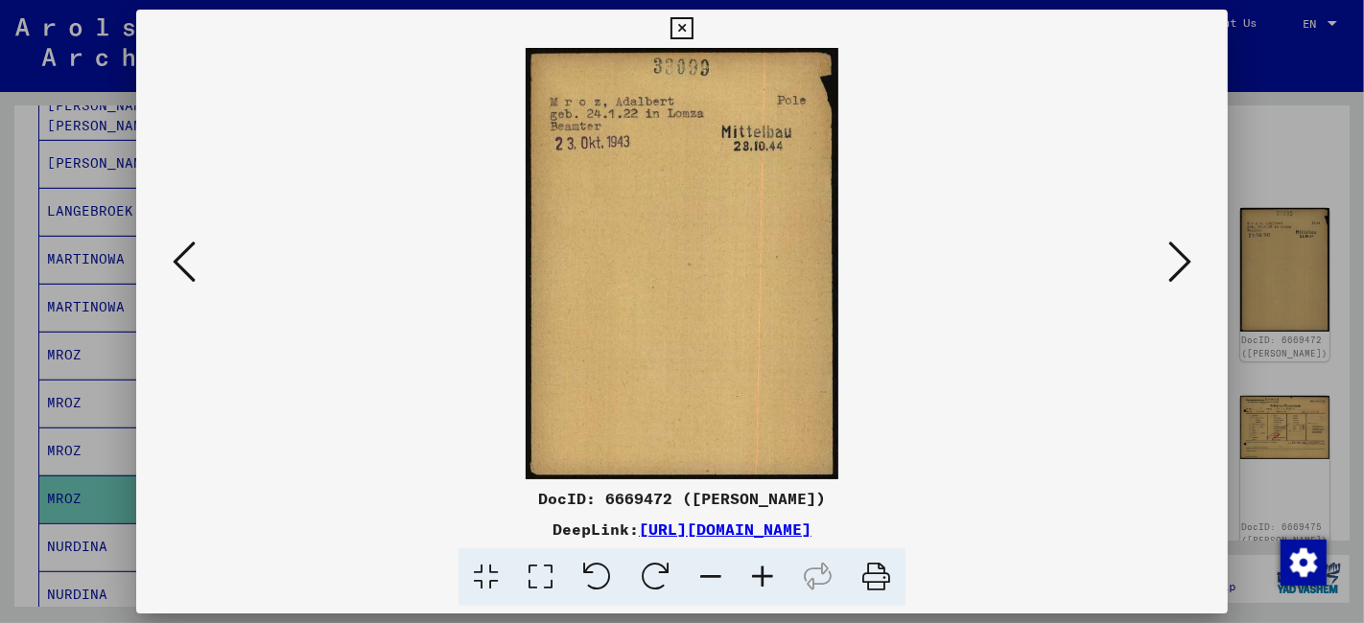
click at [1184, 261] on icon at bounding box center [1179, 262] width 23 height 46
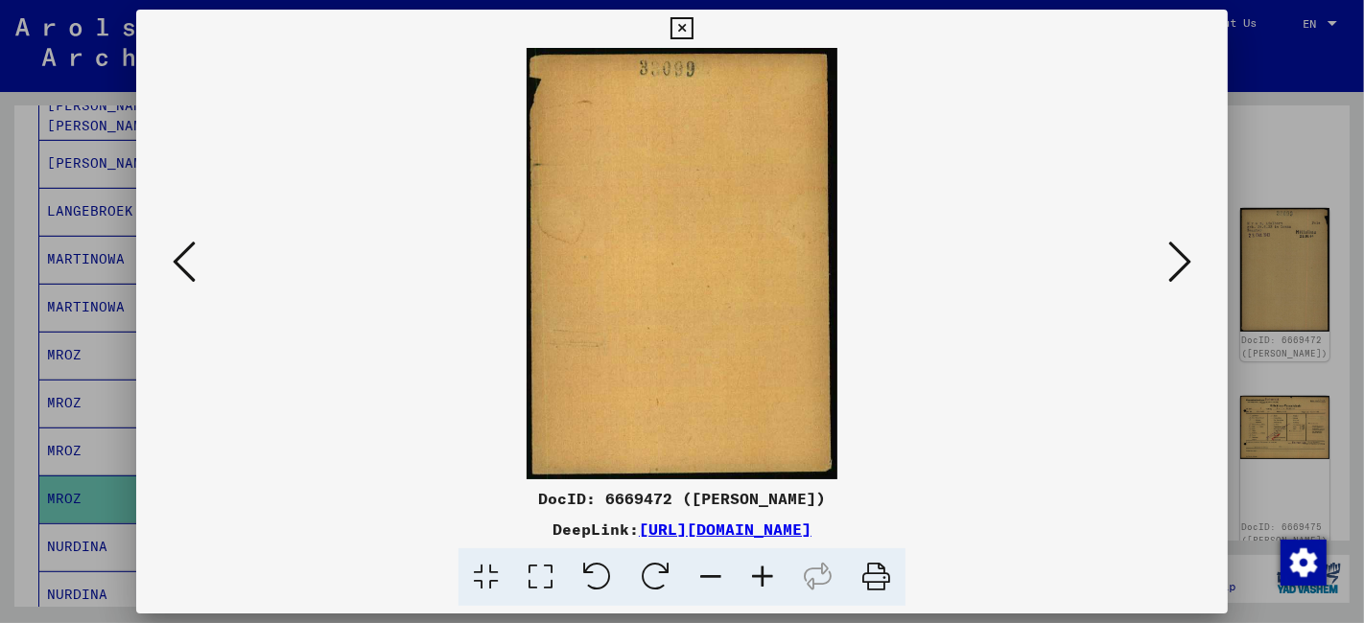
click at [1184, 261] on icon at bounding box center [1179, 262] width 23 height 46
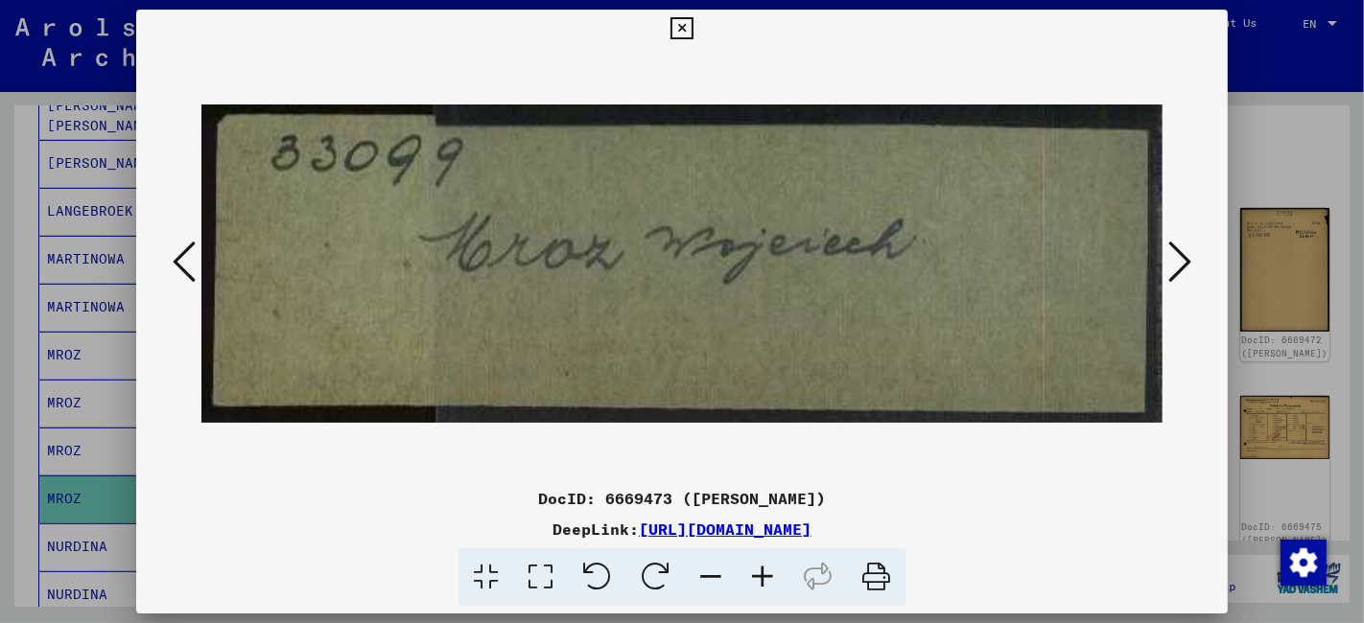
click at [1184, 261] on icon at bounding box center [1179, 262] width 23 height 46
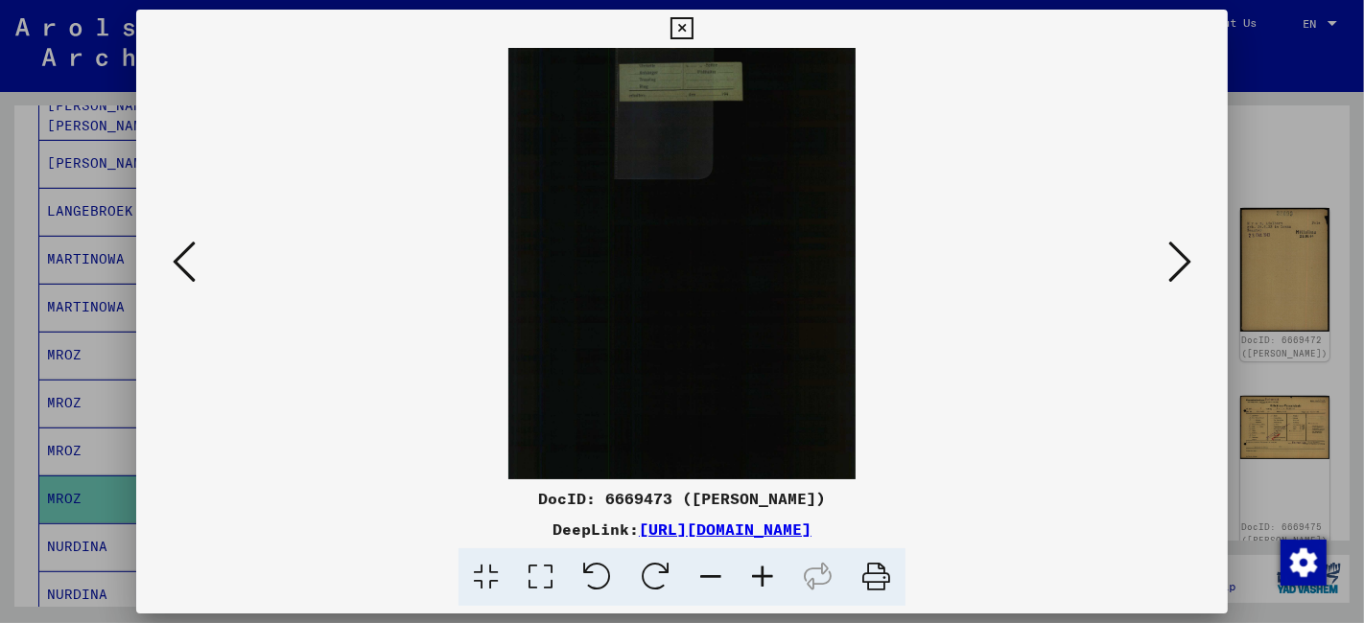
click at [1184, 261] on icon at bounding box center [1179, 262] width 23 height 46
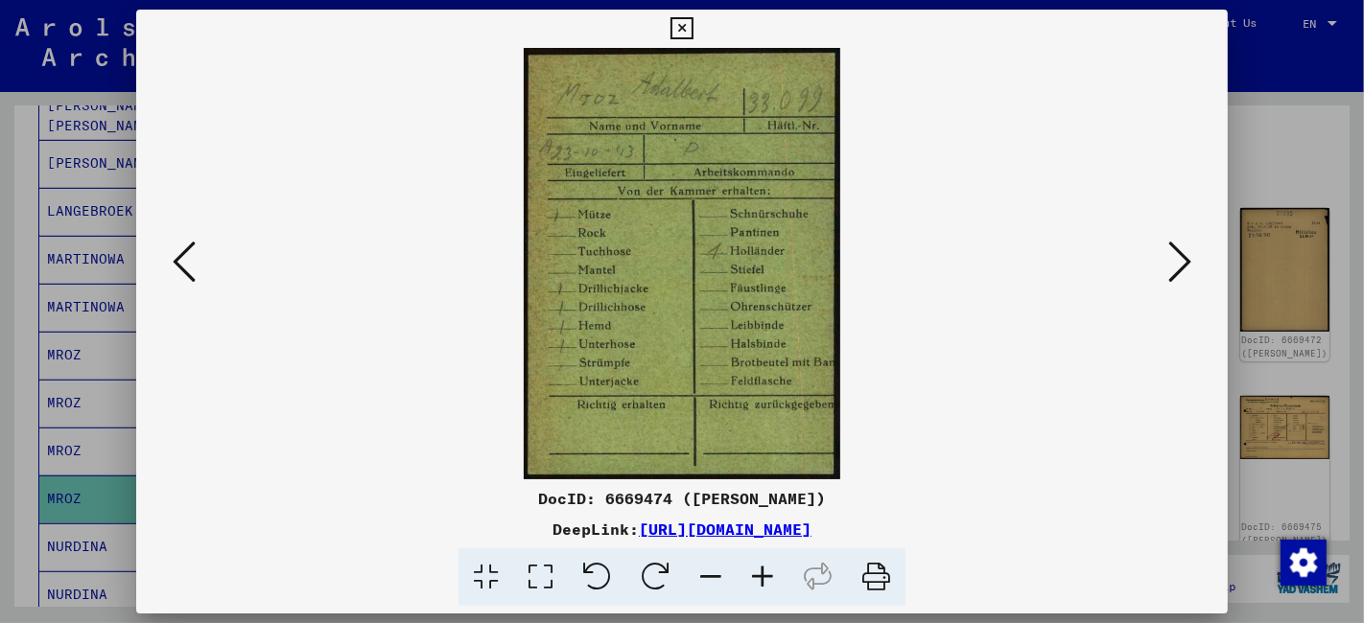
click at [1184, 261] on icon at bounding box center [1179, 262] width 23 height 46
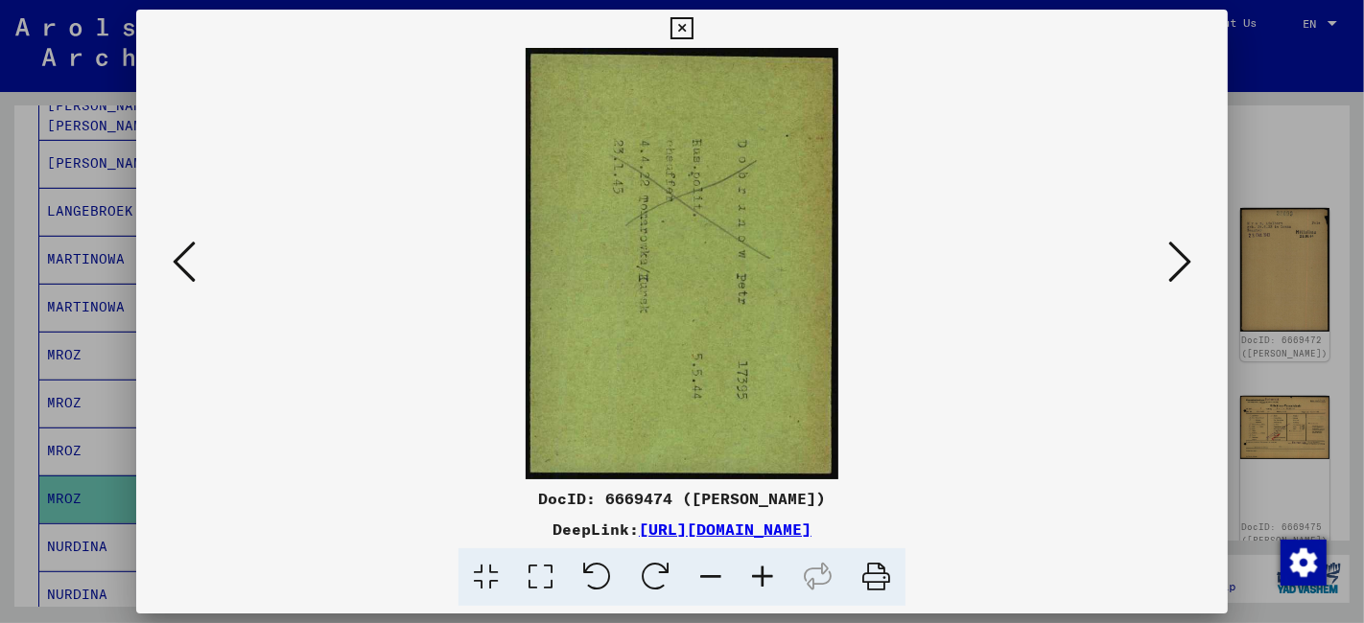
click at [1184, 261] on icon at bounding box center [1179, 262] width 23 height 46
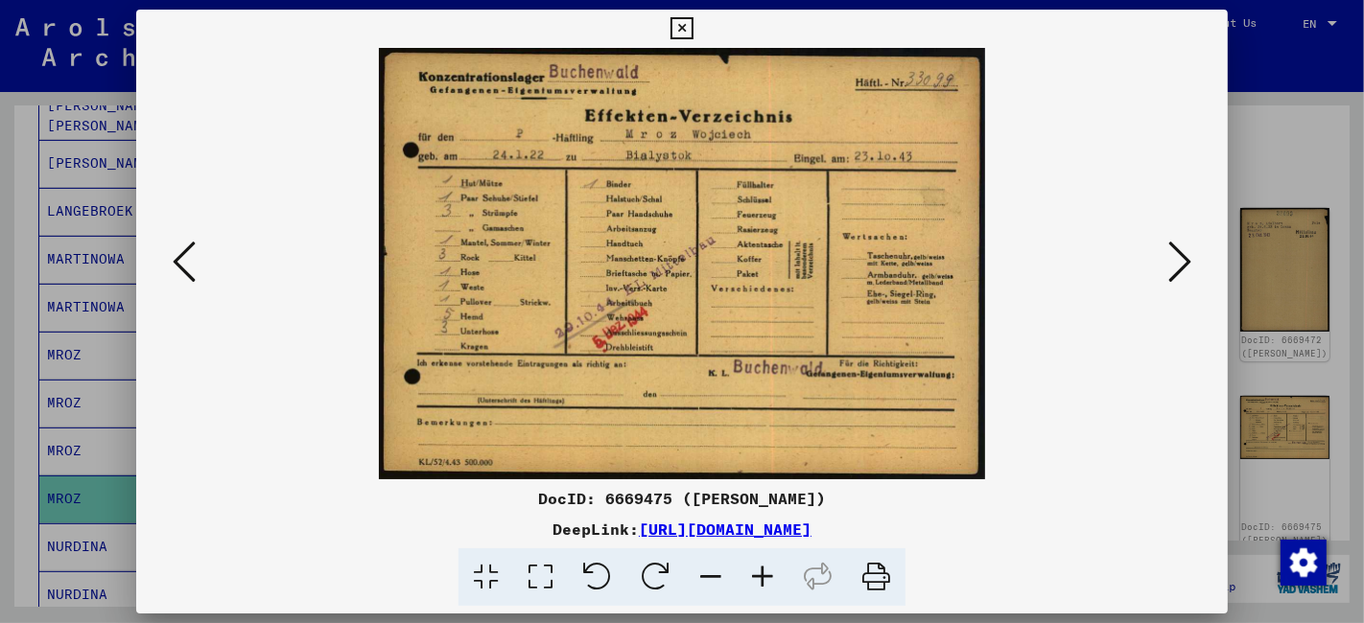
click at [1184, 261] on icon at bounding box center [1179, 262] width 23 height 46
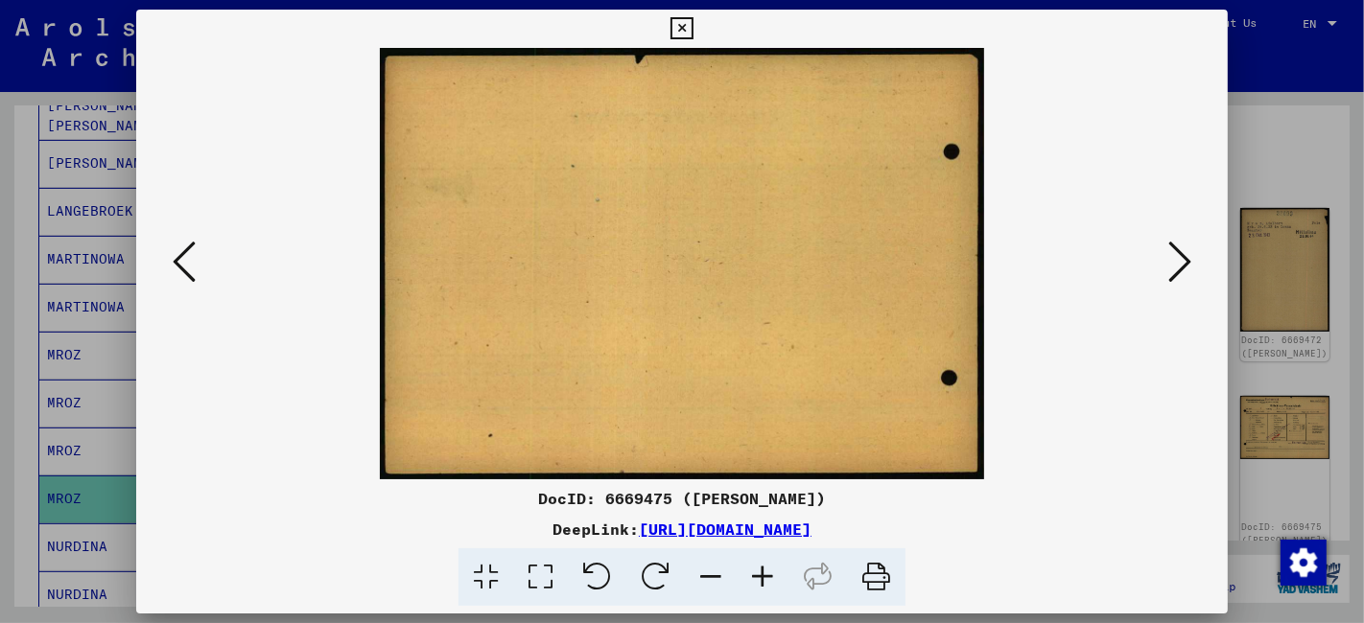
click at [1184, 261] on icon at bounding box center [1179, 262] width 23 height 46
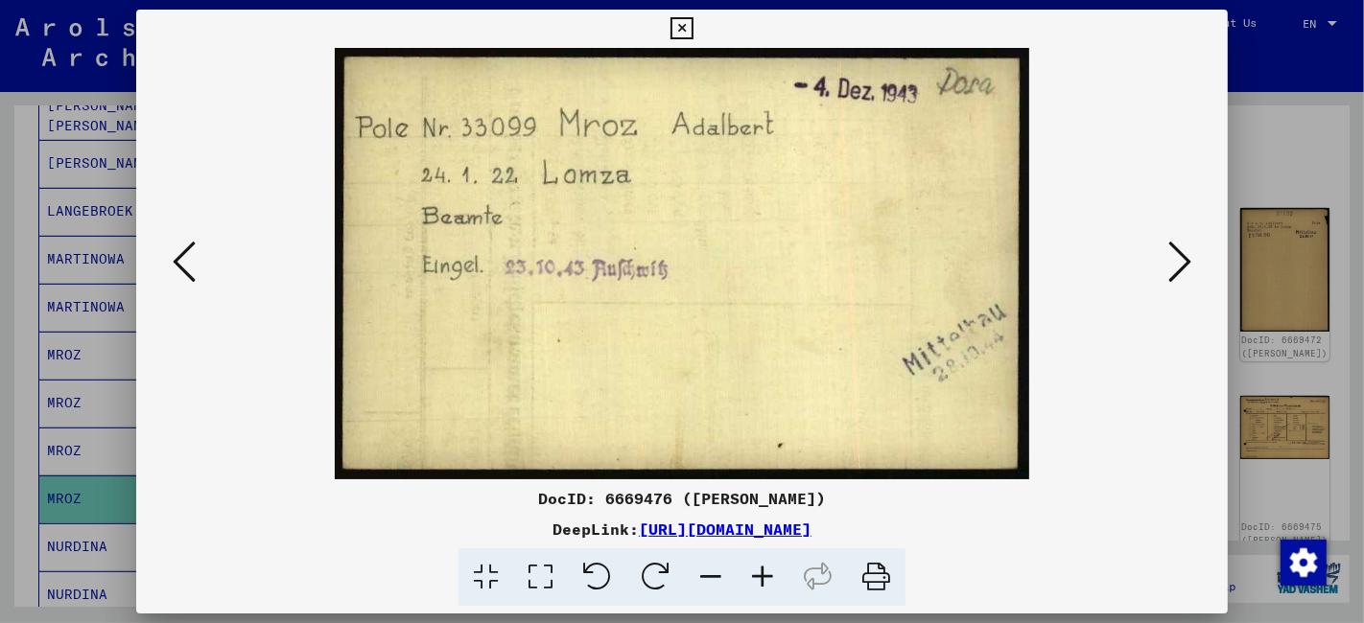
click at [1184, 261] on icon at bounding box center [1179, 262] width 23 height 46
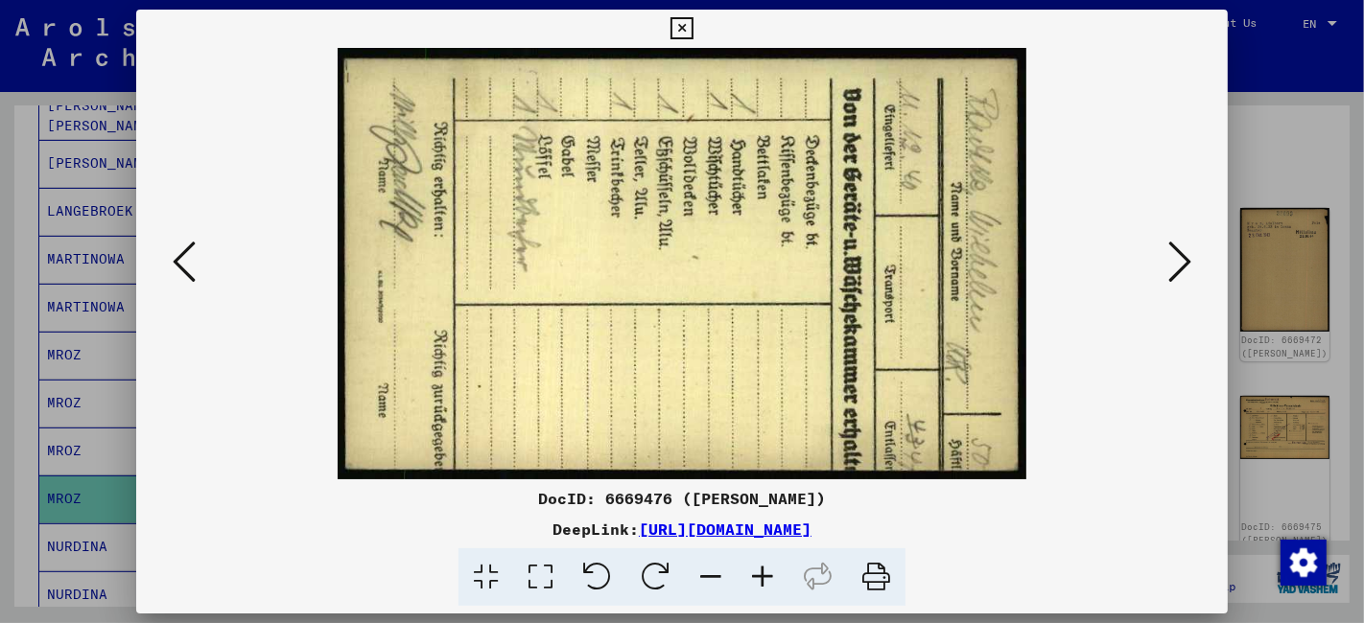
click at [1184, 261] on icon at bounding box center [1179, 262] width 23 height 46
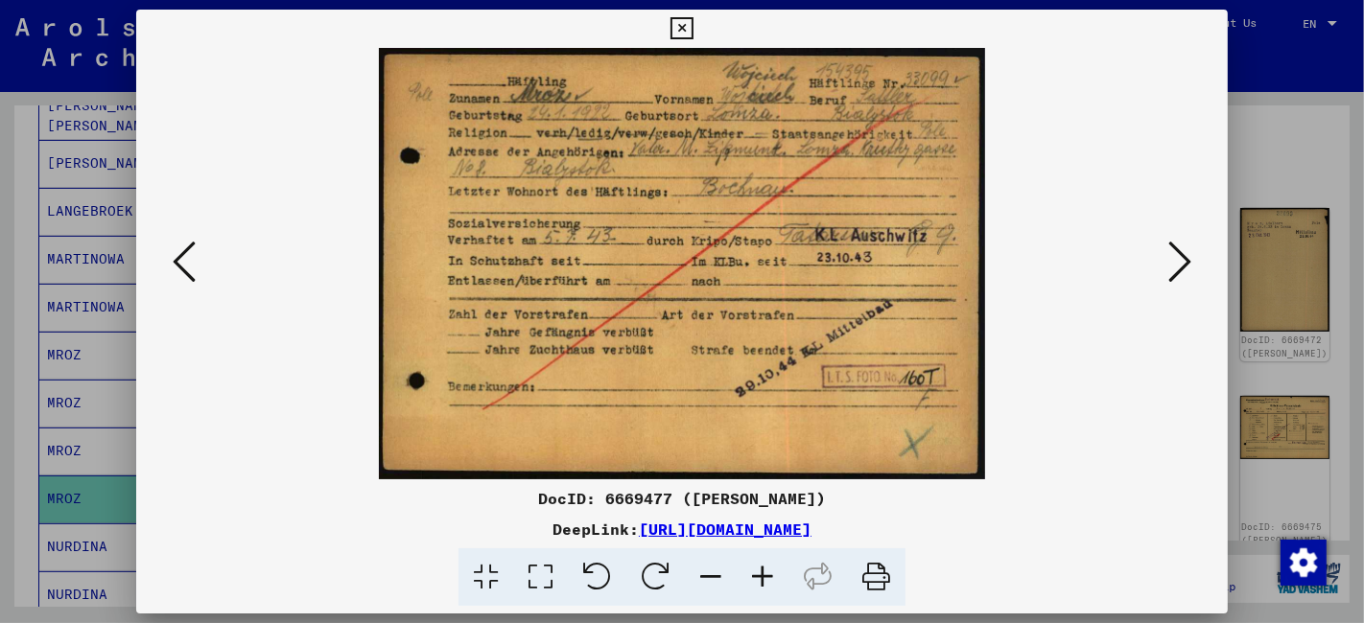
click at [1185, 264] on icon at bounding box center [1179, 262] width 23 height 46
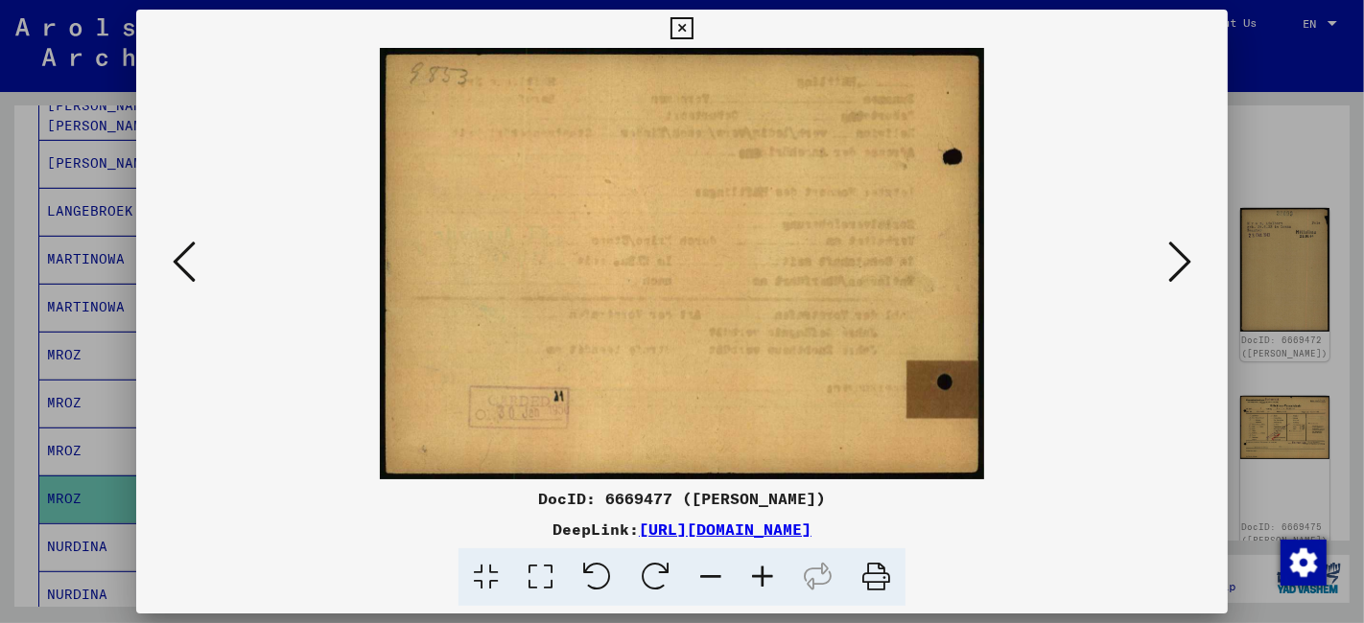
click at [1185, 264] on icon at bounding box center [1179, 262] width 23 height 46
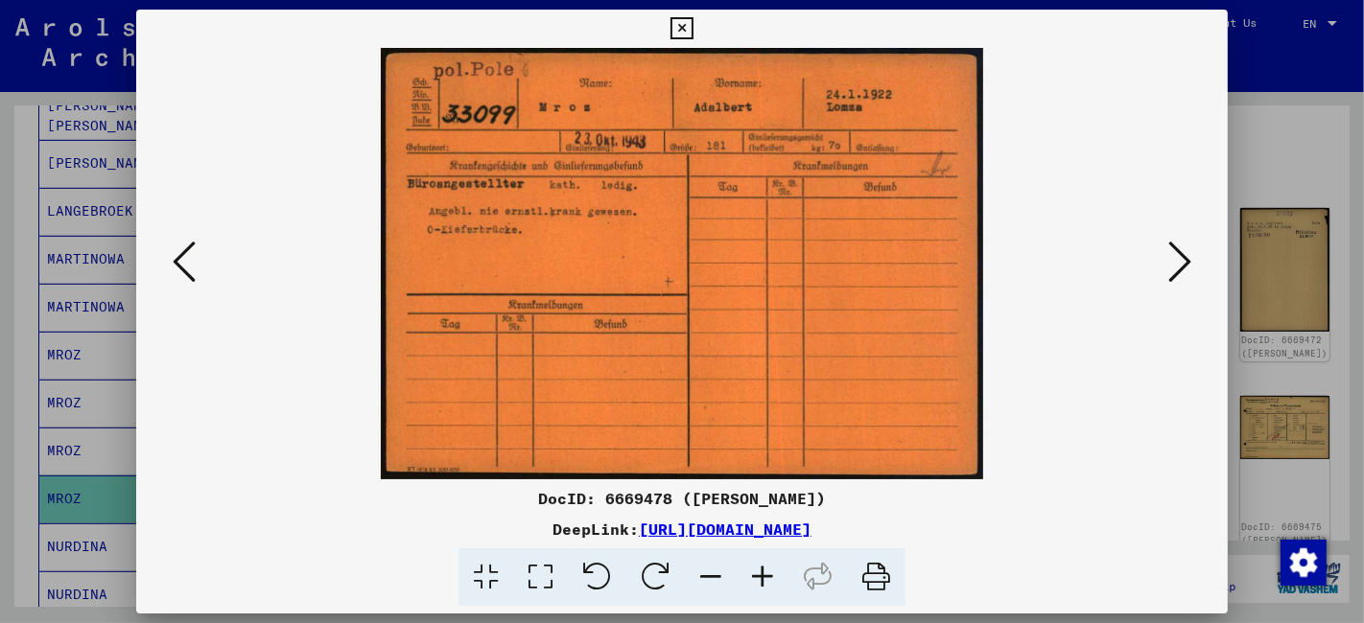
click at [501, 439] on img at bounding box center [681, 264] width 961 height 432
click at [684, 29] on icon at bounding box center [681, 28] width 22 height 23
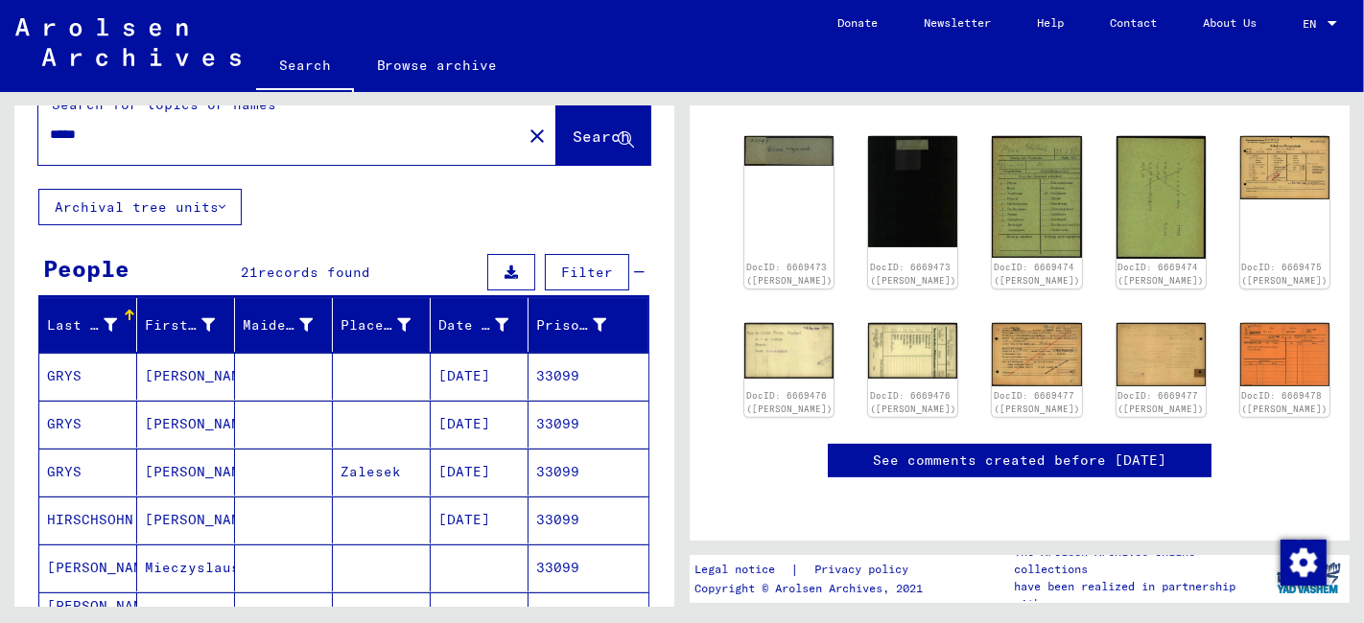
scroll to position [3, 0]
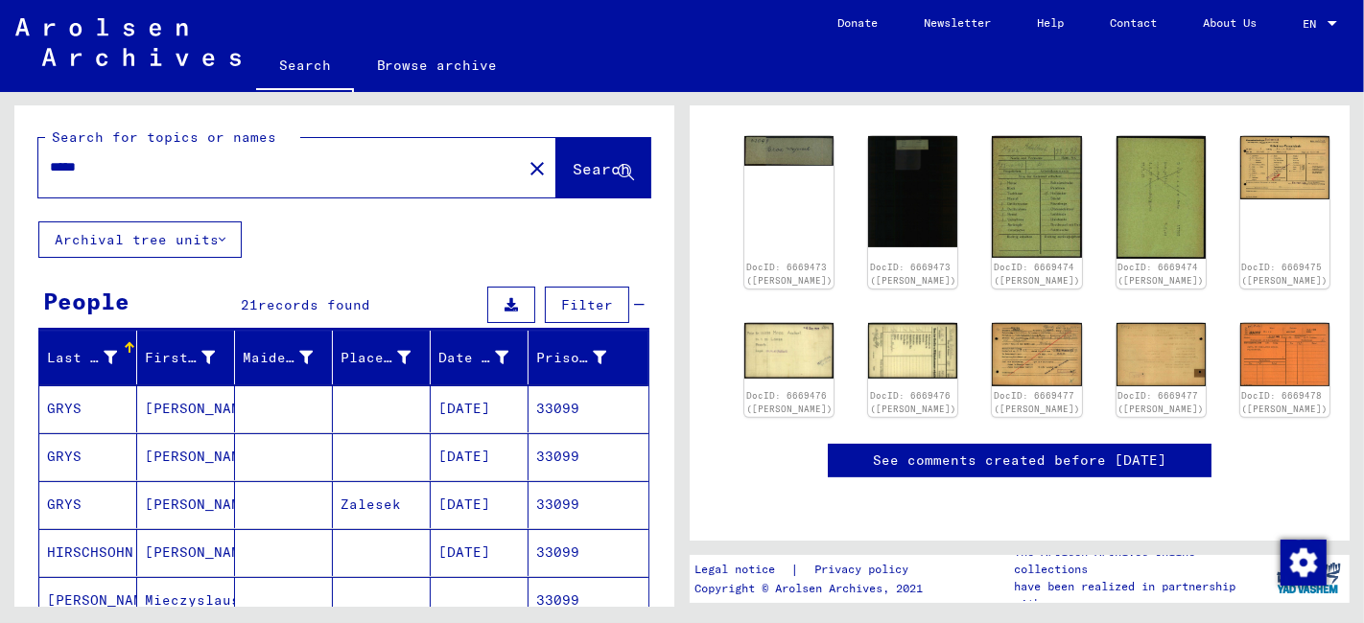
click at [125, 163] on input "*****" at bounding box center [280, 167] width 460 height 20
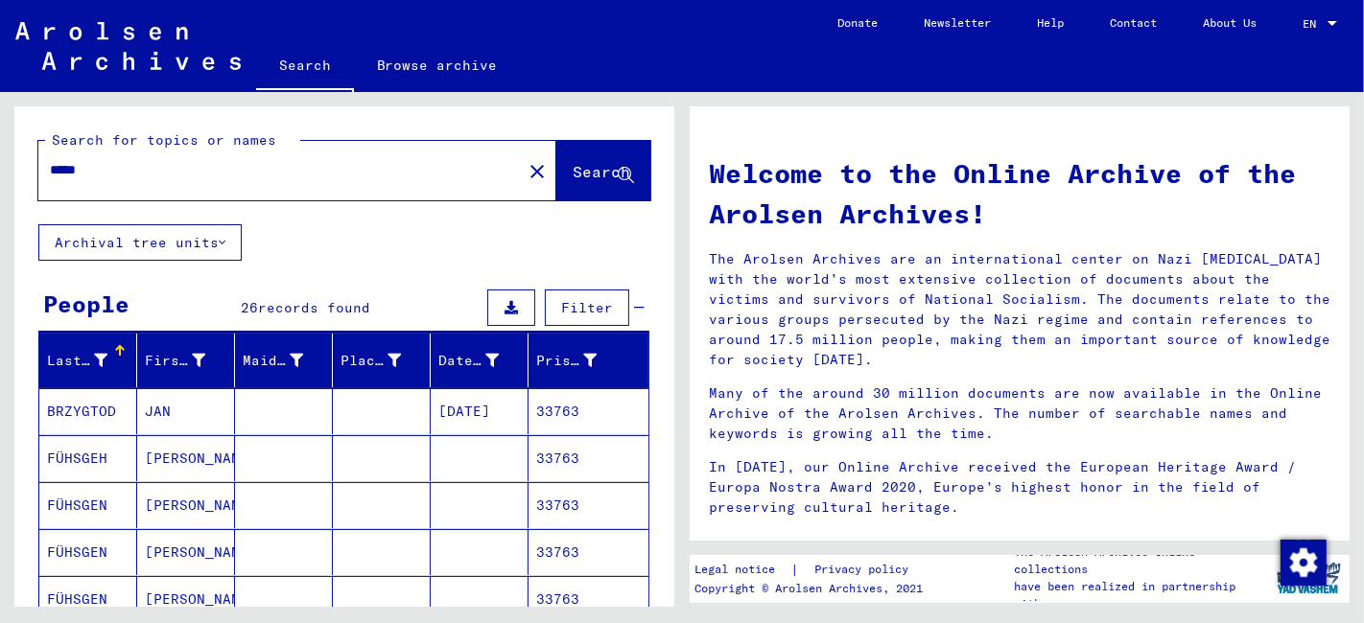
click at [175, 395] on mat-cell "JAN" at bounding box center [186, 411] width 98 height 46
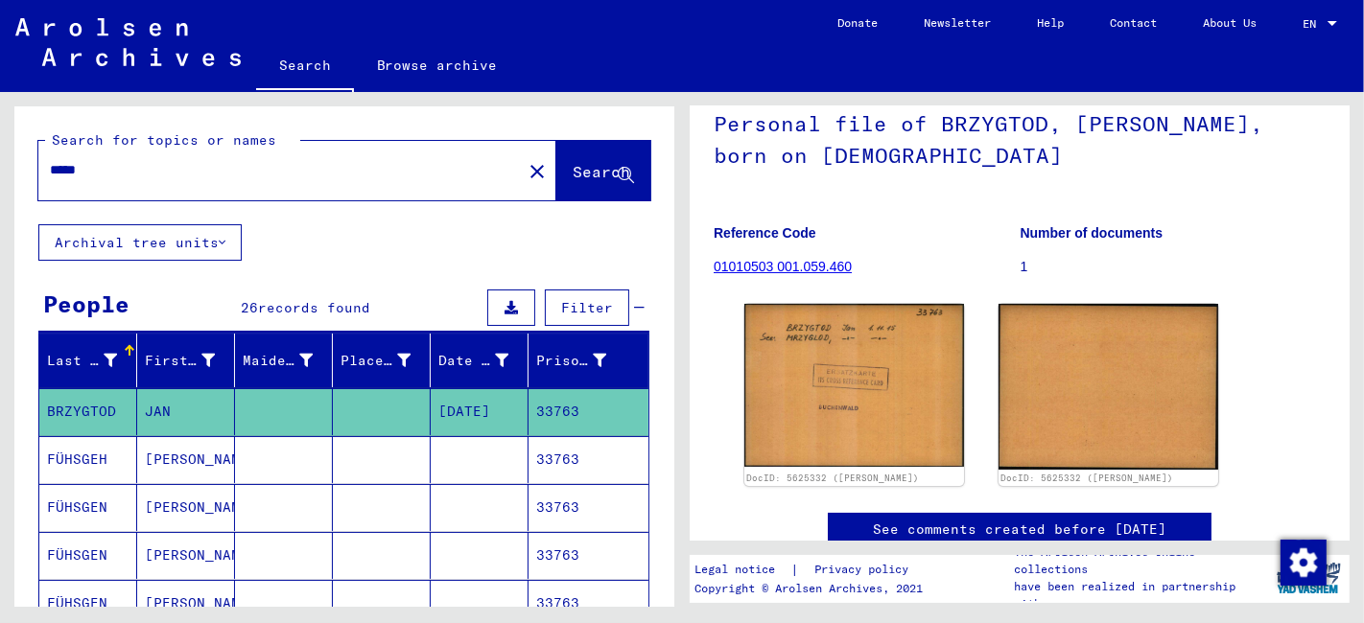
scroll to position [17, 0]
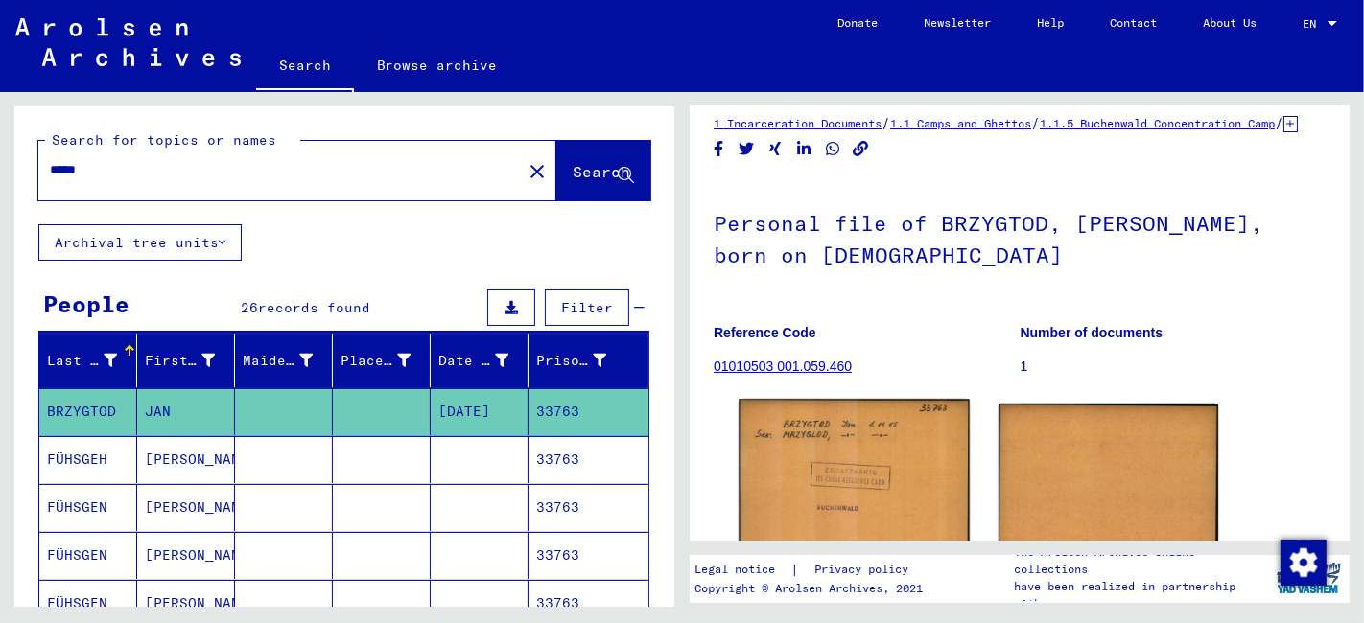
click at [902, 473] on img at bounding box center [853, 485] width 230 height 172
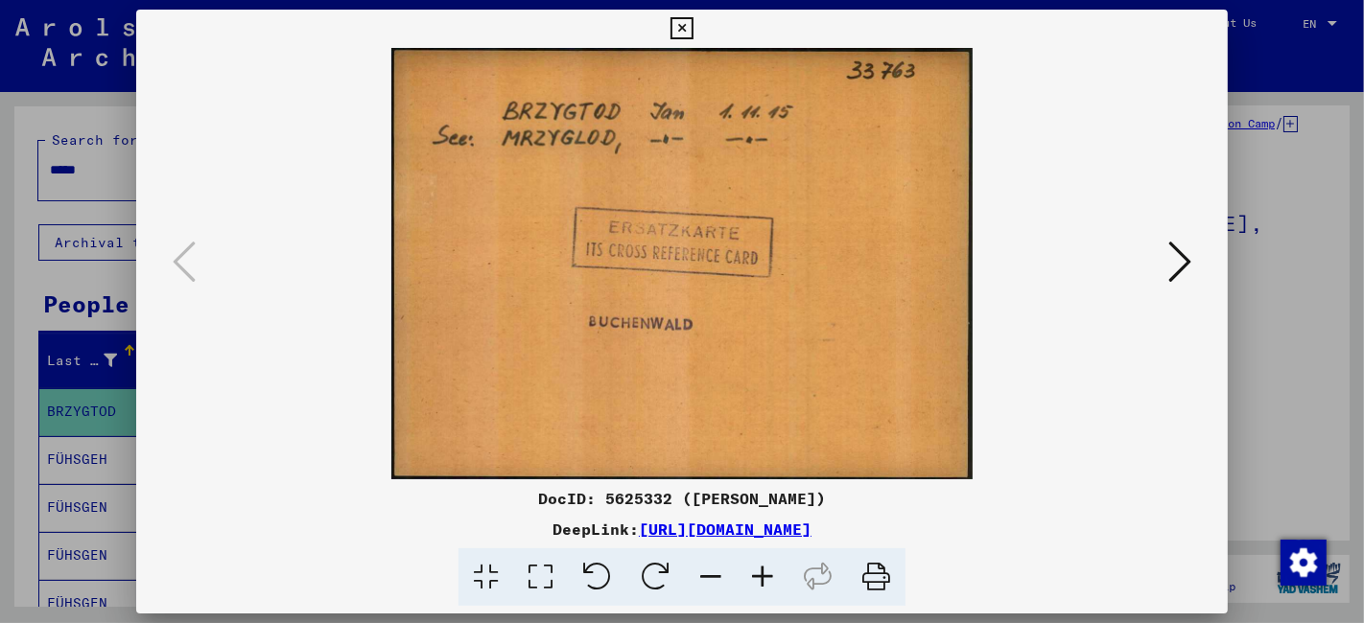
click at [679, 29] on icon at bounding box center [681, 28] width 22 height 23
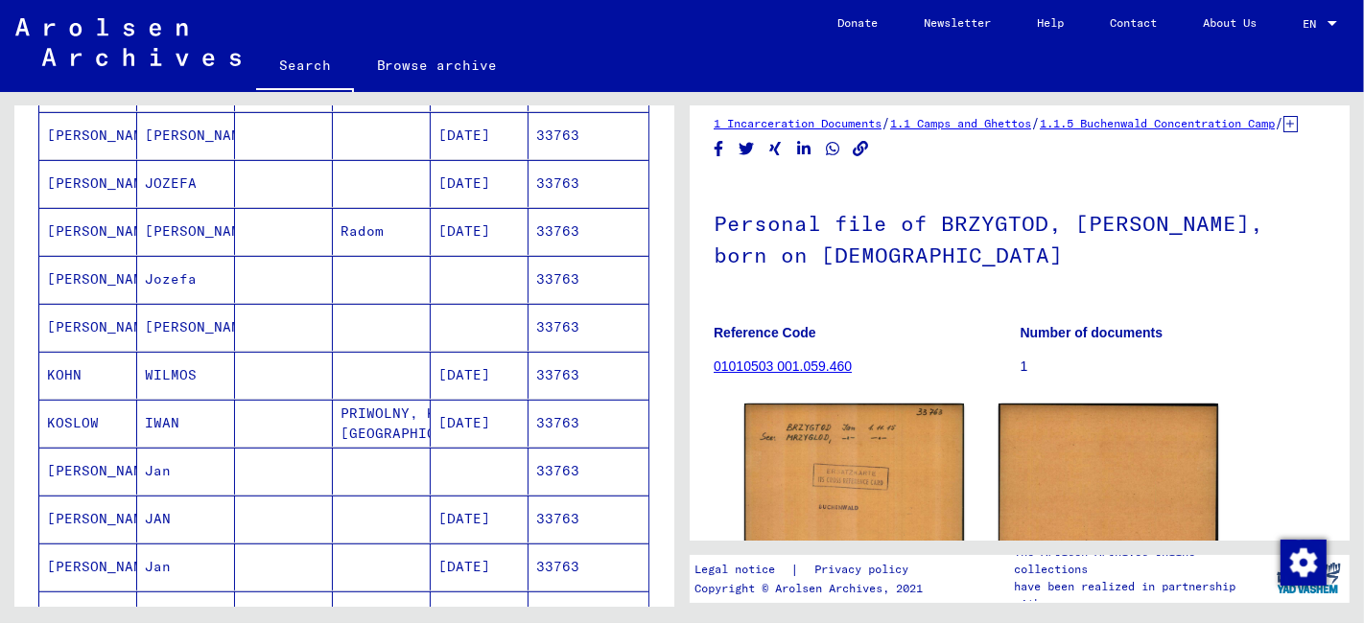
scroll to position [639, 0]
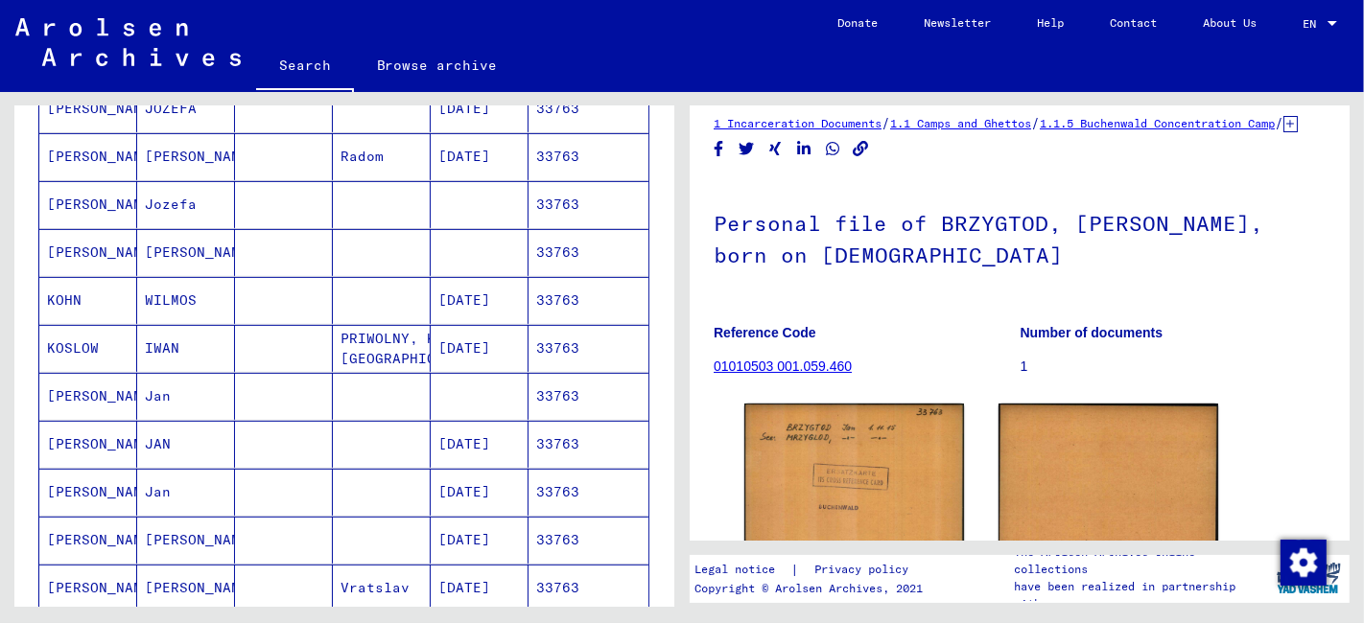
click at [333, 448] on mat-cell at bounding box center [382, 444] width 98 height 47
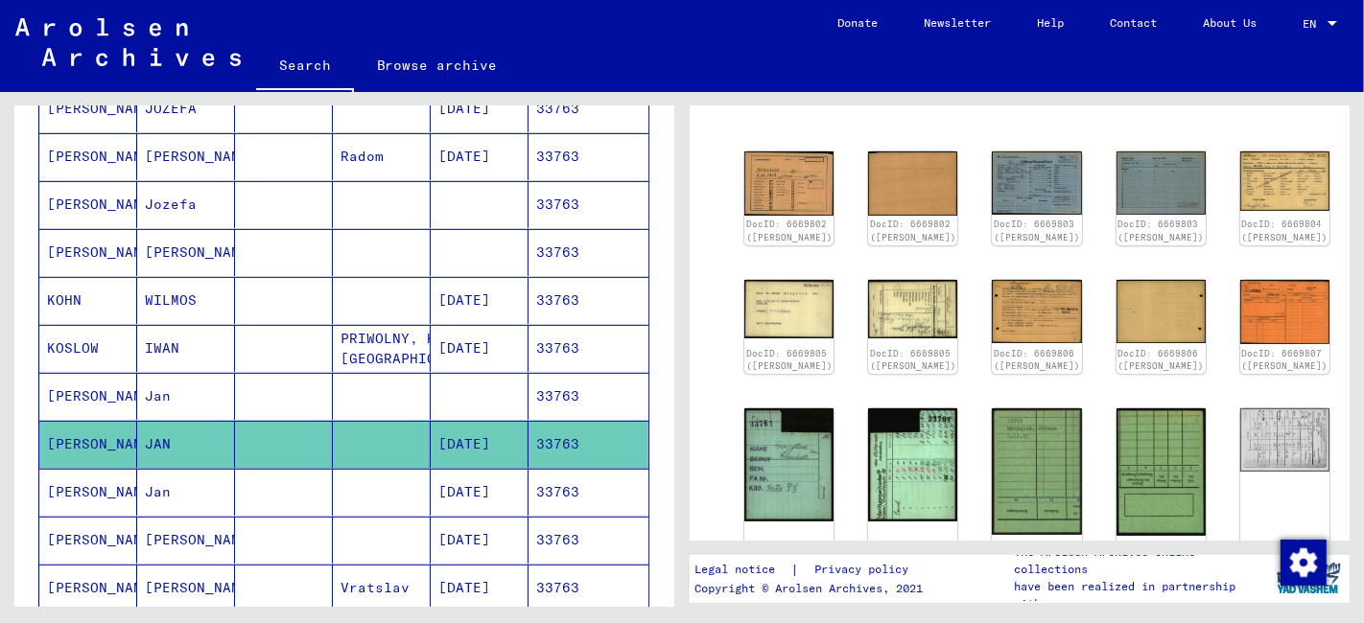
scroll to position [230, 0]
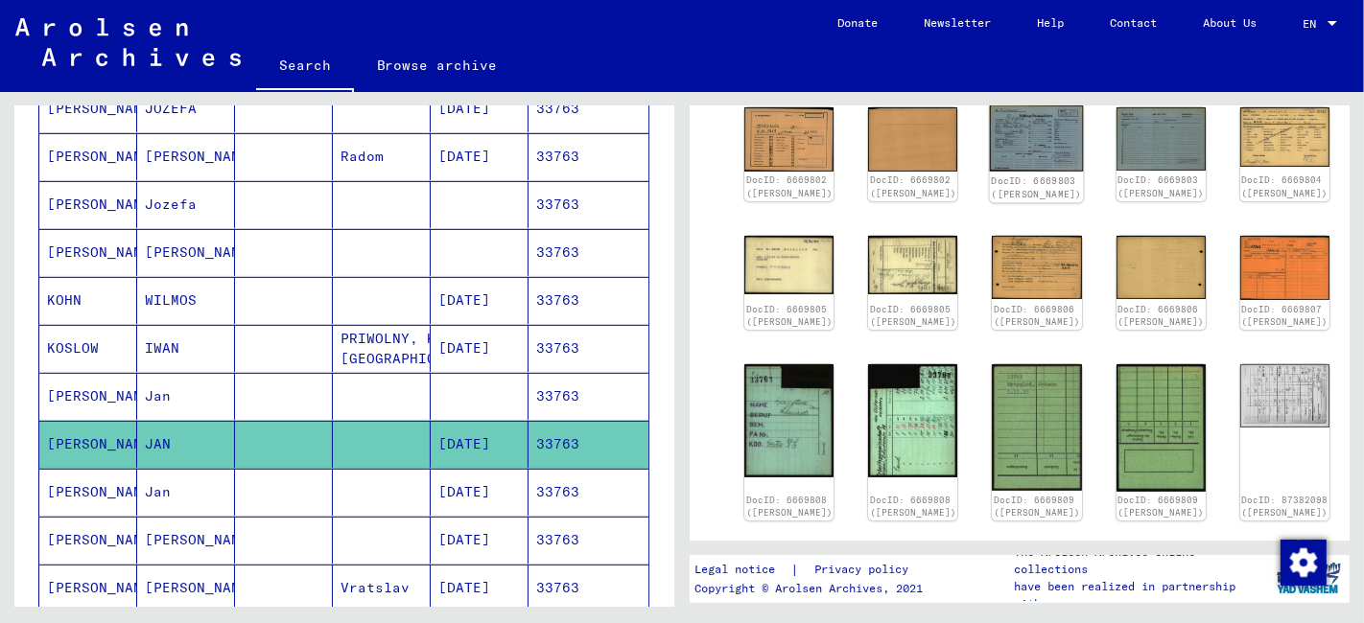
click at [990, 135] on img at bounding box center [1037, 138] width 94 height 66
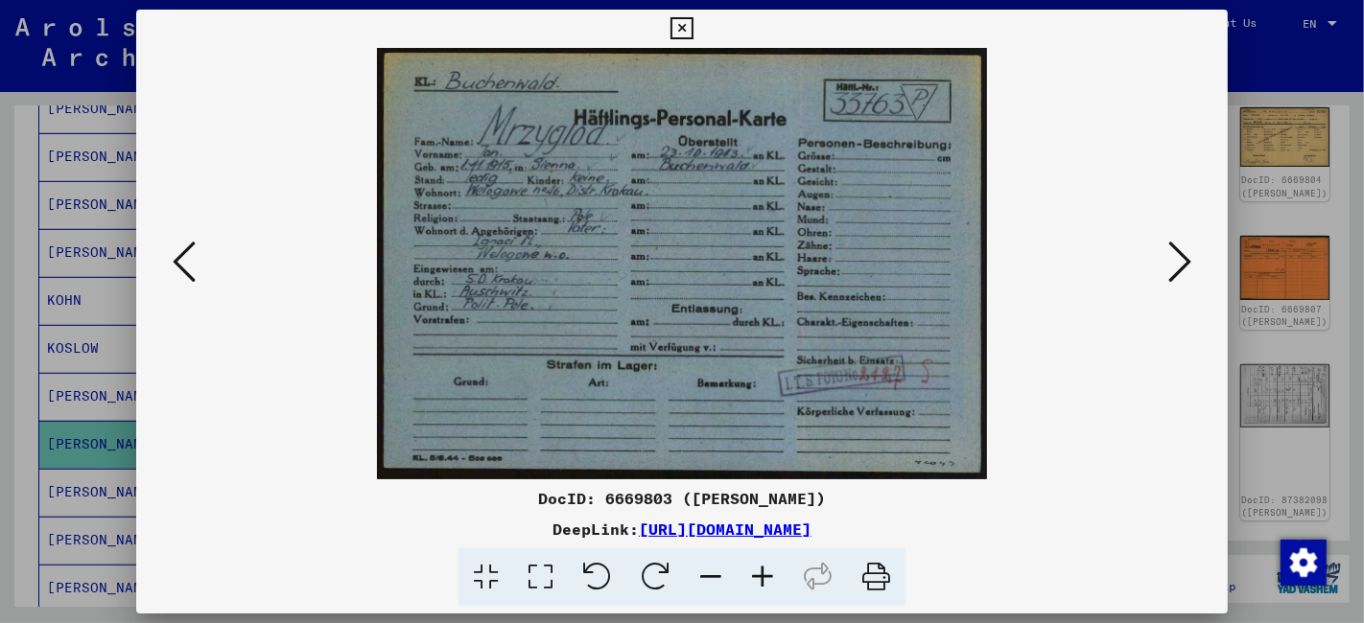
click at [1180, 261] on icon at bounding box center [1179, 262] width 23 height 46
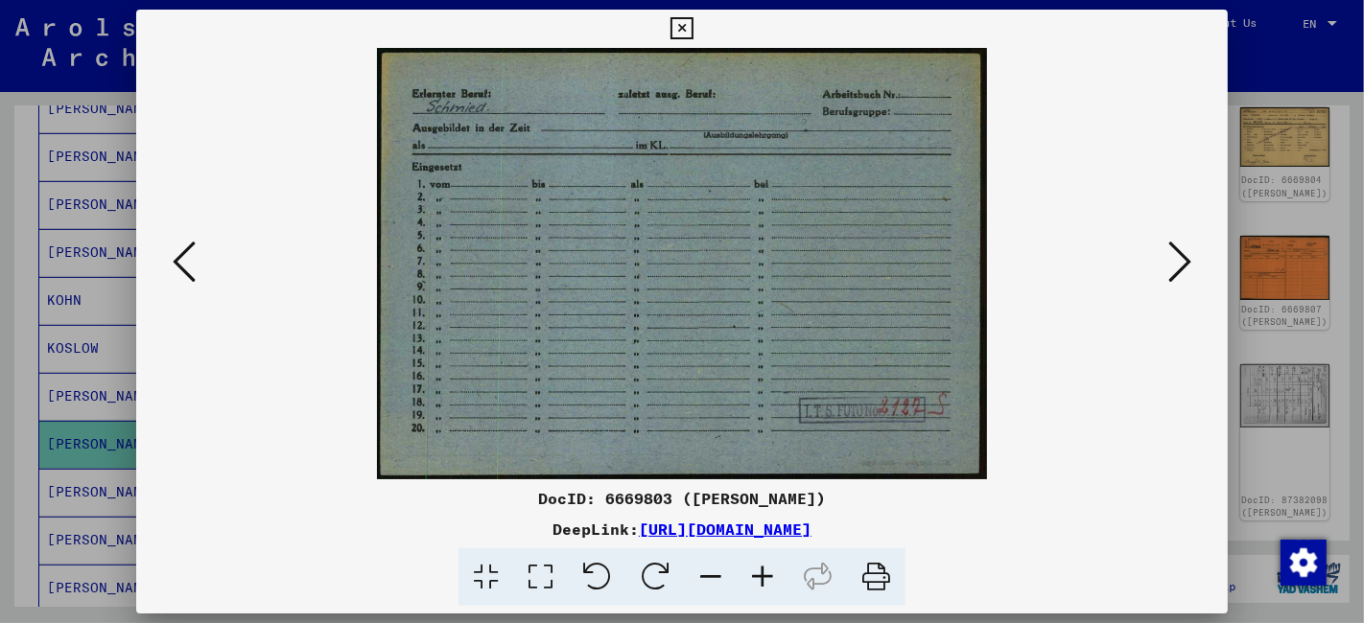
click at [1180, 261] on icon at bounding box center [1179, 262] width 23 height 46
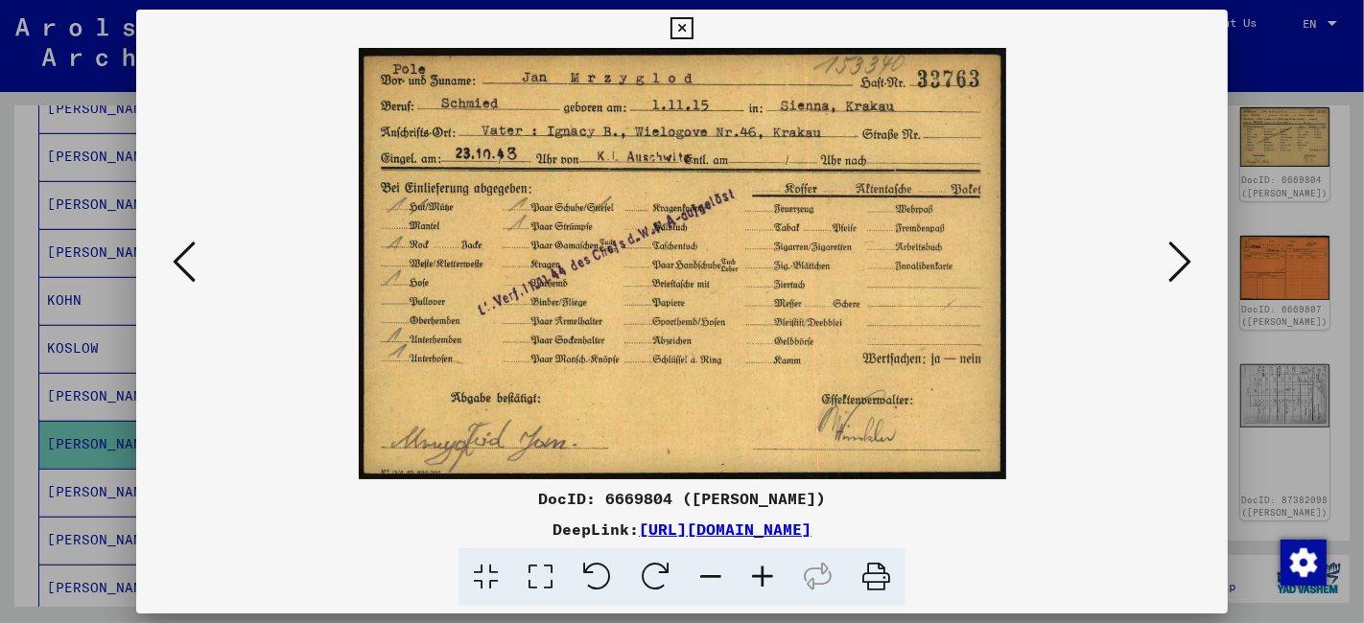
click at [681, 30] on icon at bounding box center [681, 28] width 22 height 23
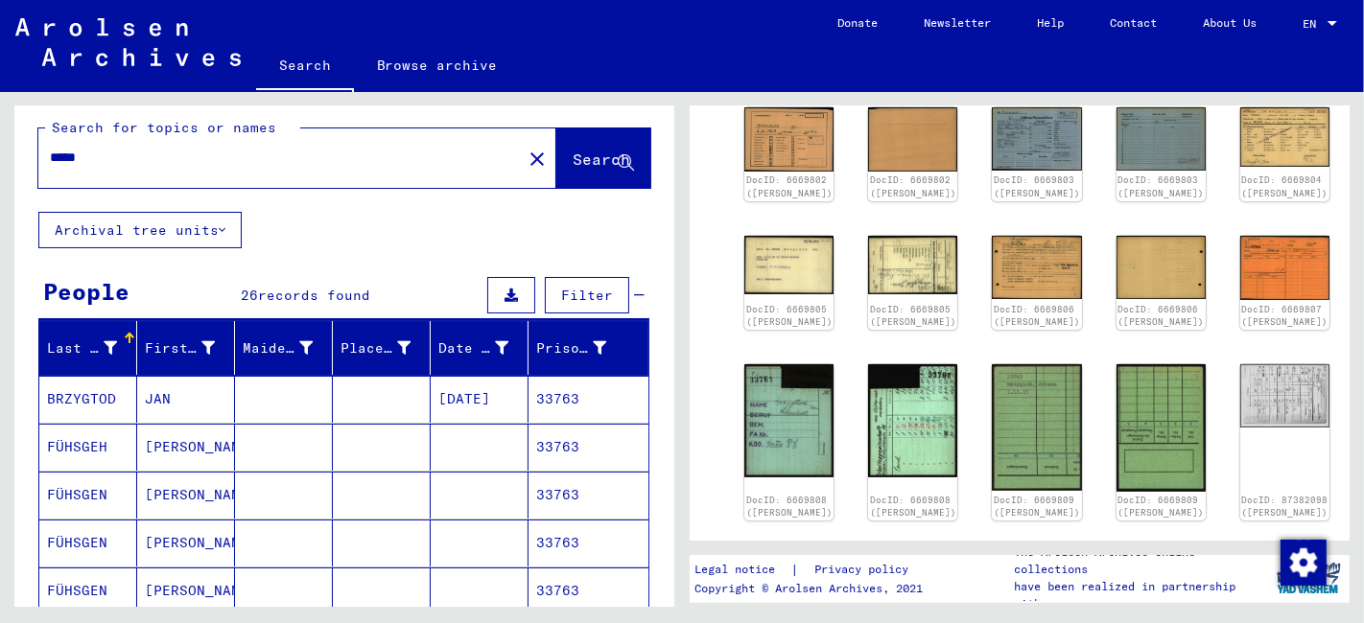
scroll to position [0, 0]
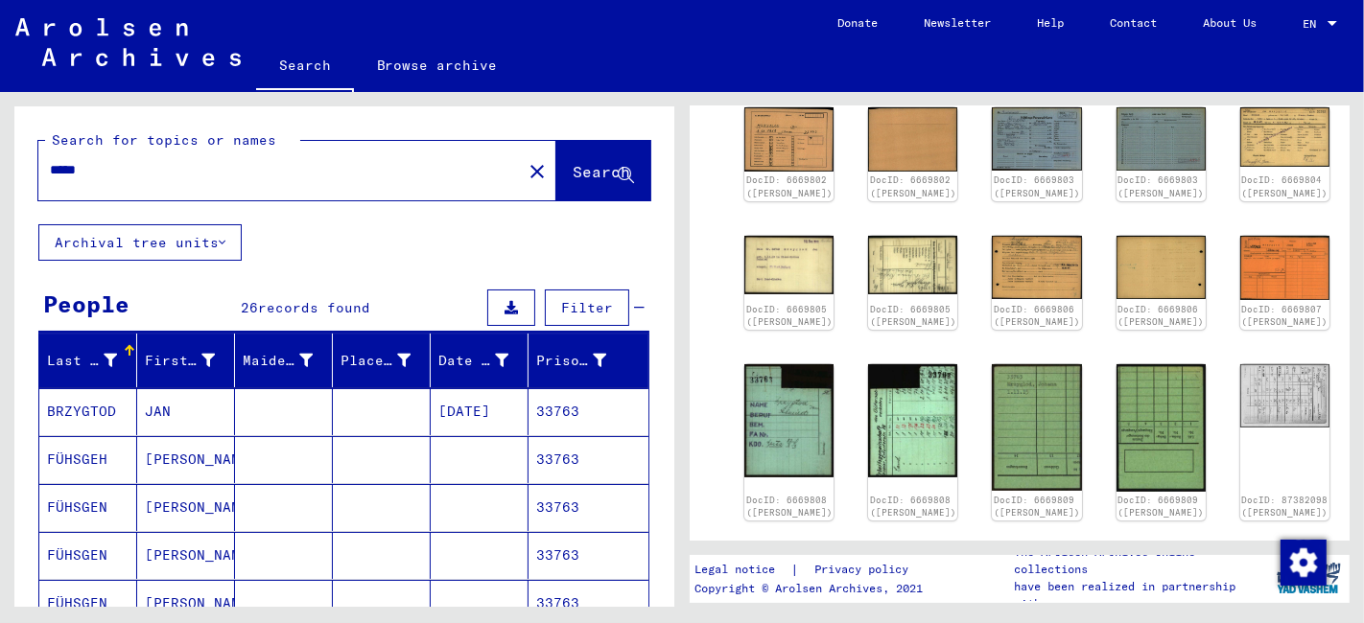
drag, startPoint x: 40, startPoint y: 175, endPoint x: -27, endPoint y: 185, distance: 67.8
click at [0, 185] on html "Search Browse archive Donate Newsletter Help Contact About Us Search Browse arc…" at bounding box center [682, 311] width 1364 height 623
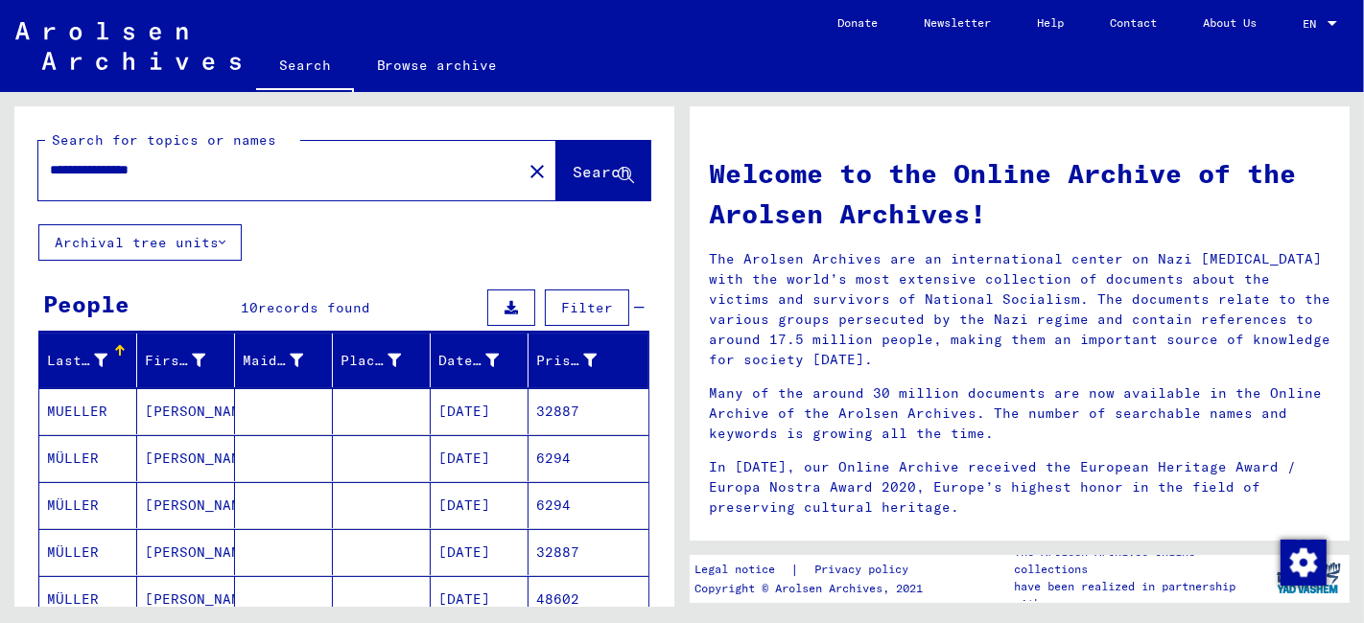
click at [183, 541] on mat-cell "[PERSON_NAME]" at bounding box center [186, 552] width 98 height 46
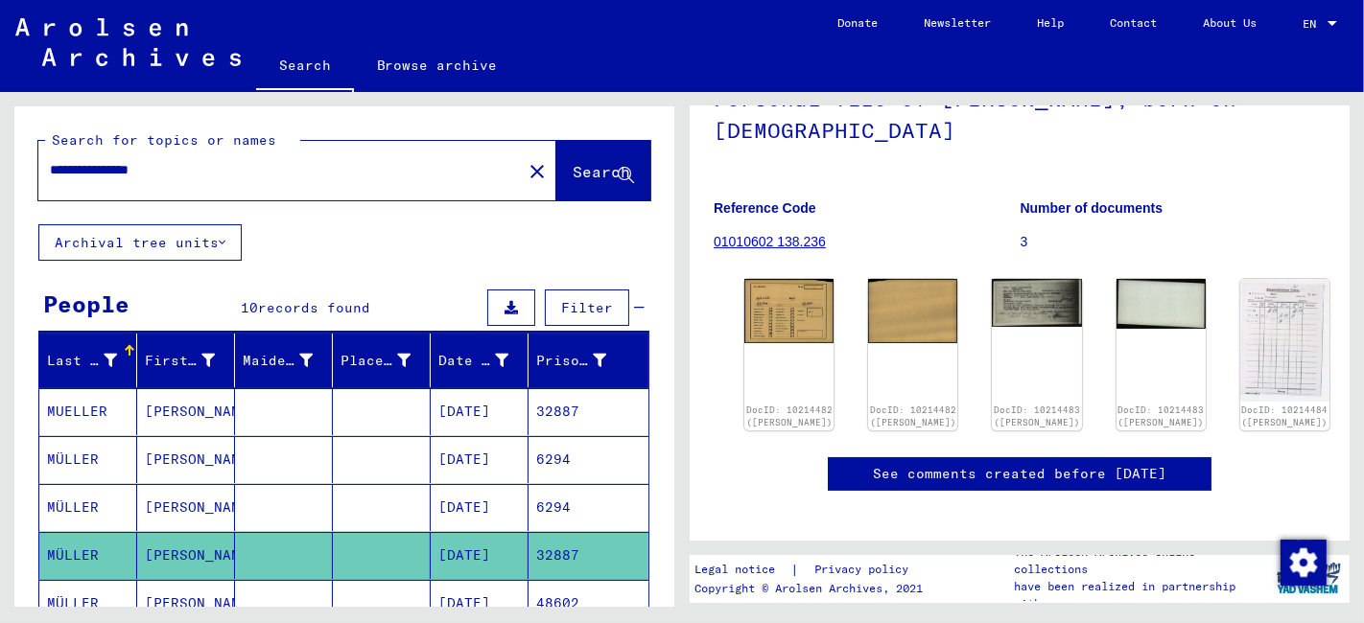
scroll to position [193, 0]
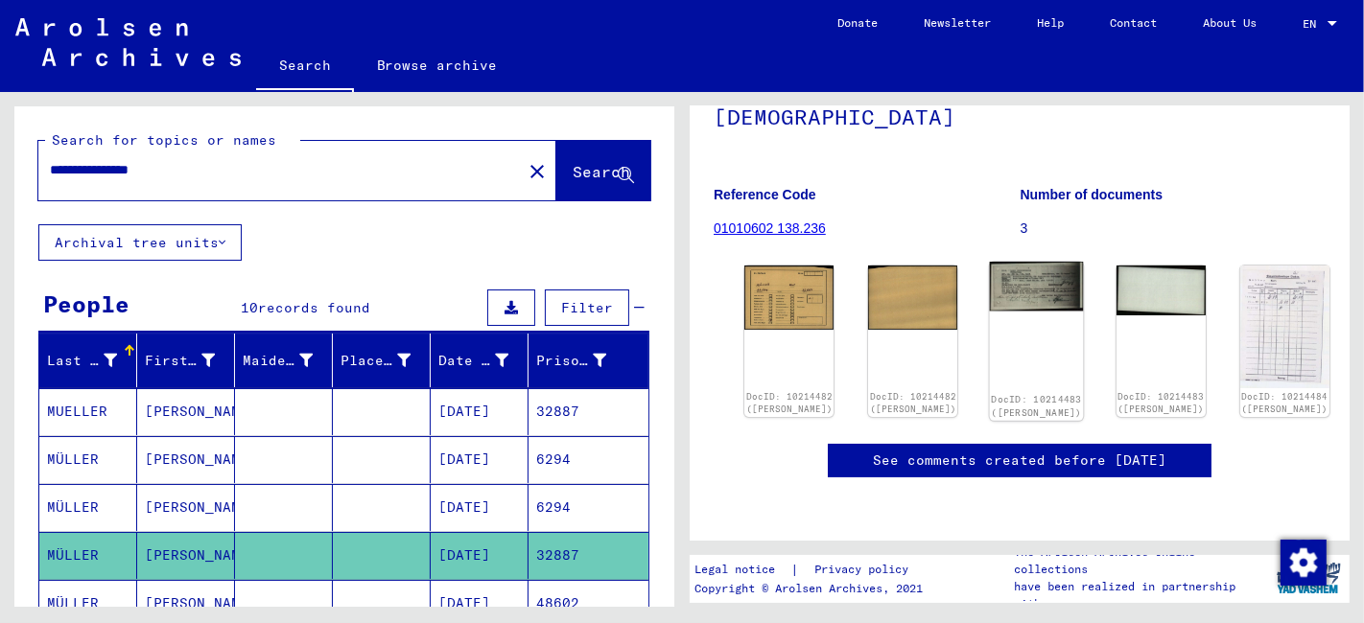
click at [990, 265] on img at bounding box center [1037, 287] width 94 height 50
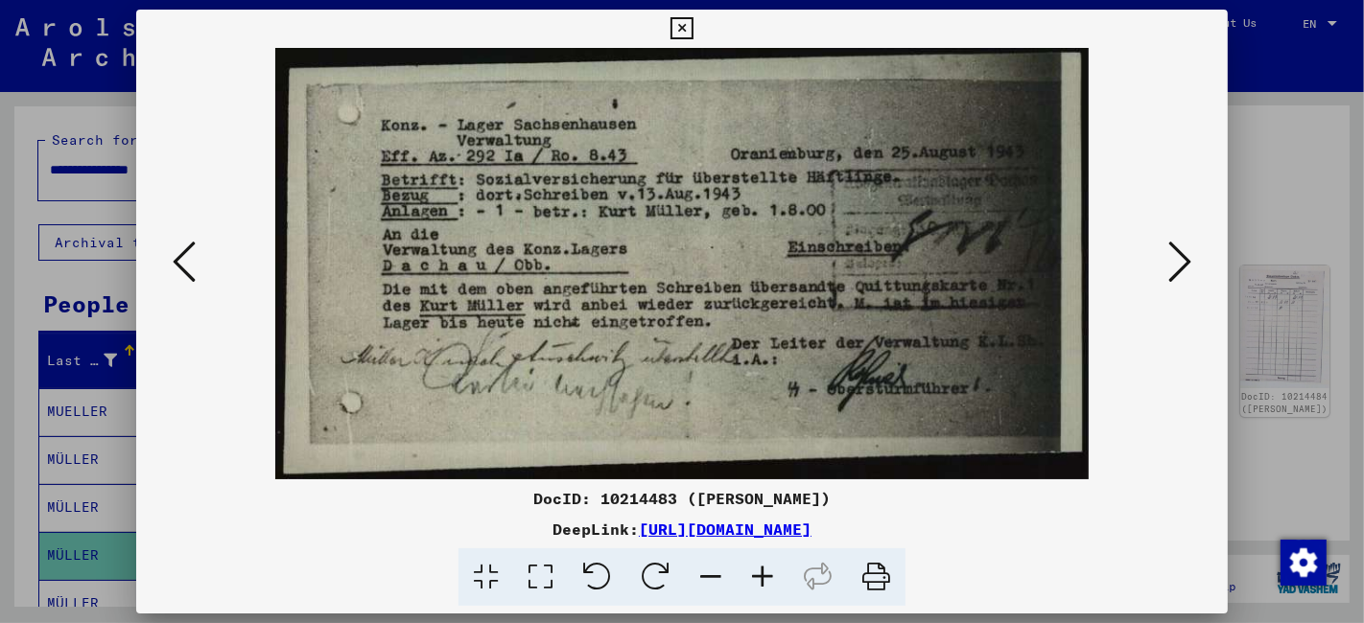
click at [682, 38] on icon at bounding box center [681, 28] width 22 height 23
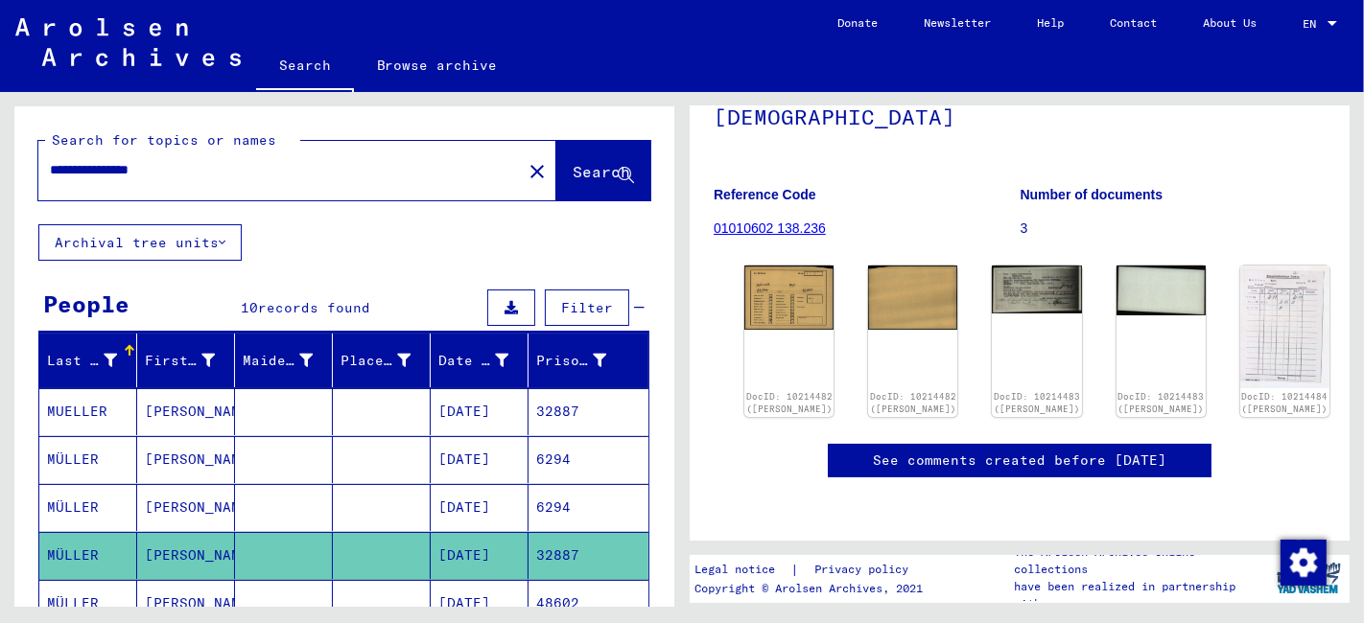
click at [528, 404] on mat-cell "32887" at bounding box center [588, 411] width 120 height 47
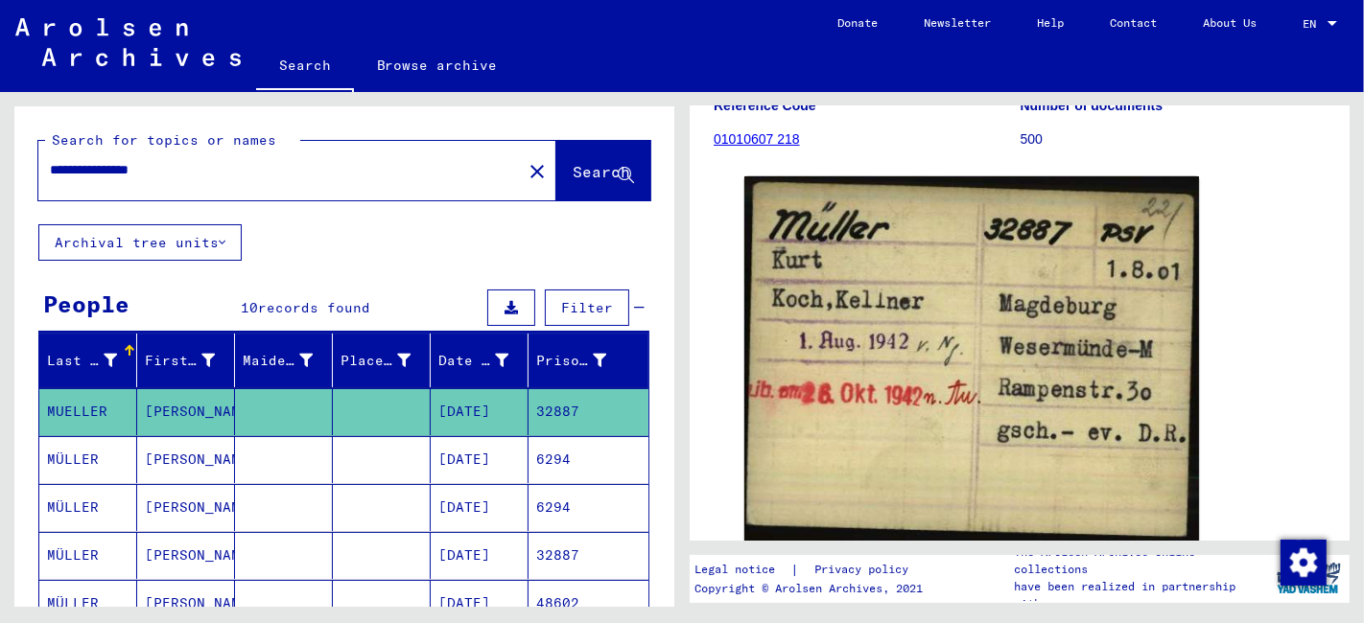
scroll to position [106, 0]
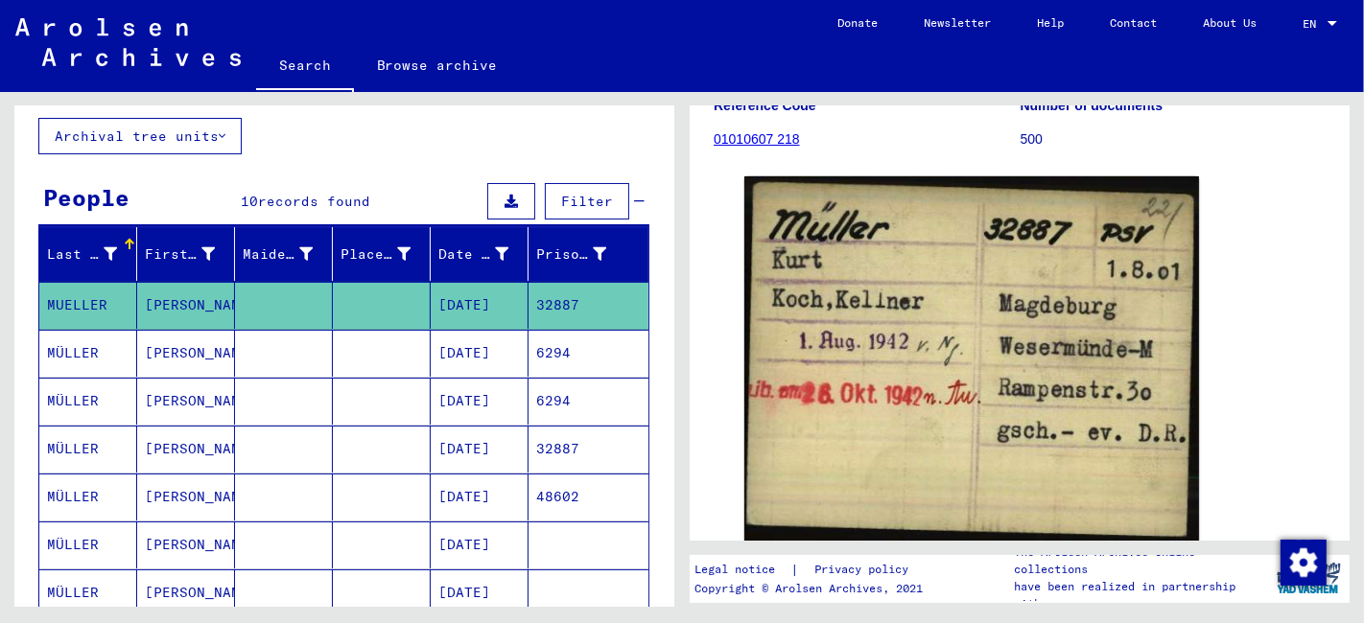
click at [299, 358] on mat-cell at bounding box center [284, 353] width 98 height 47
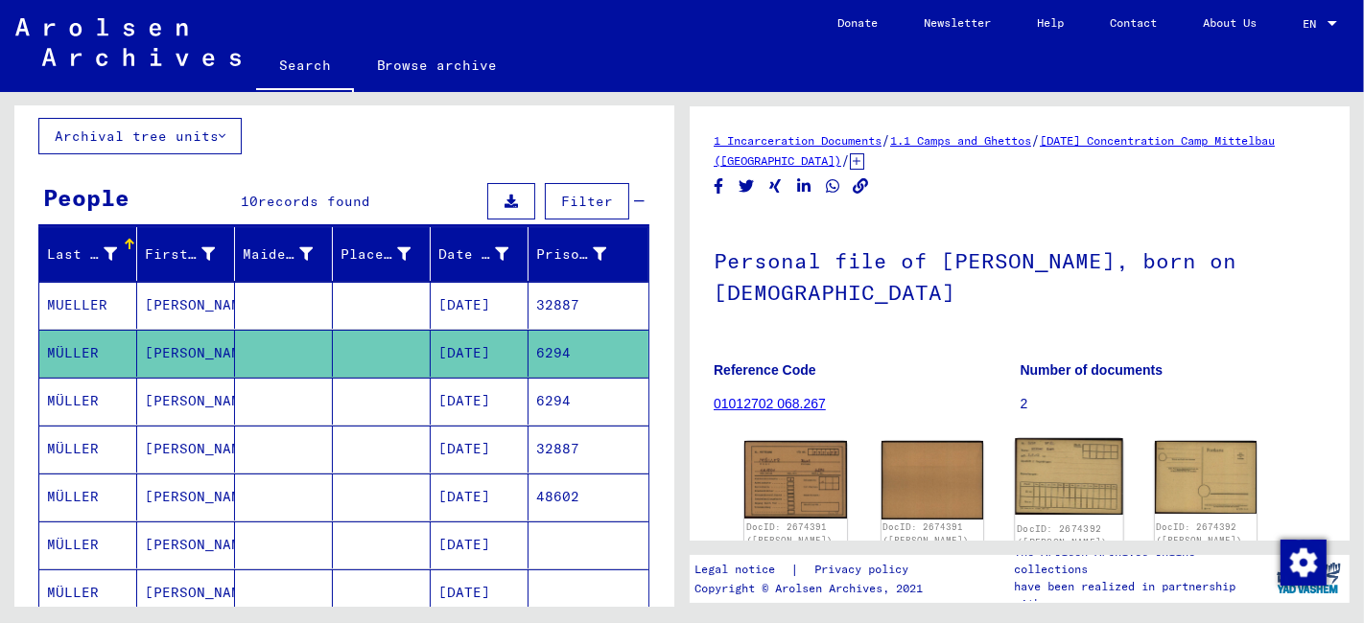
click at [1043, 458] on img at bounding box center [1068, 476] width 107 height 77
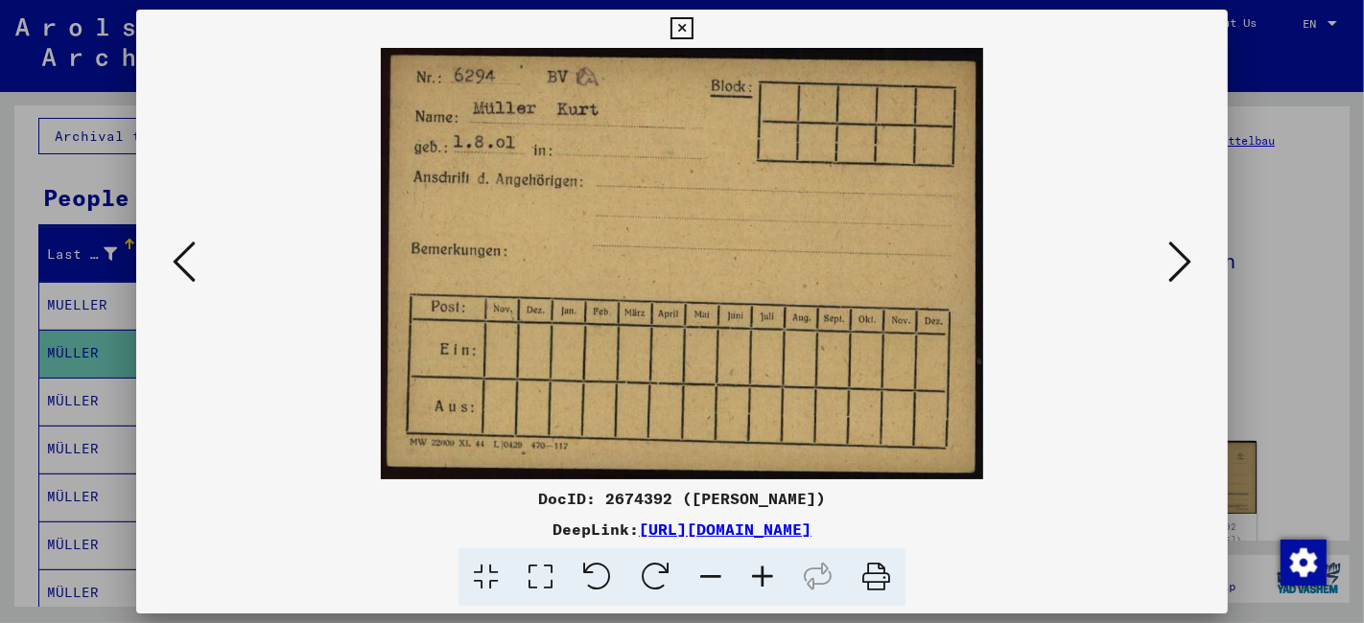
click at [685, 25] on icon at bounding box center [681, 28] width 22 height 23
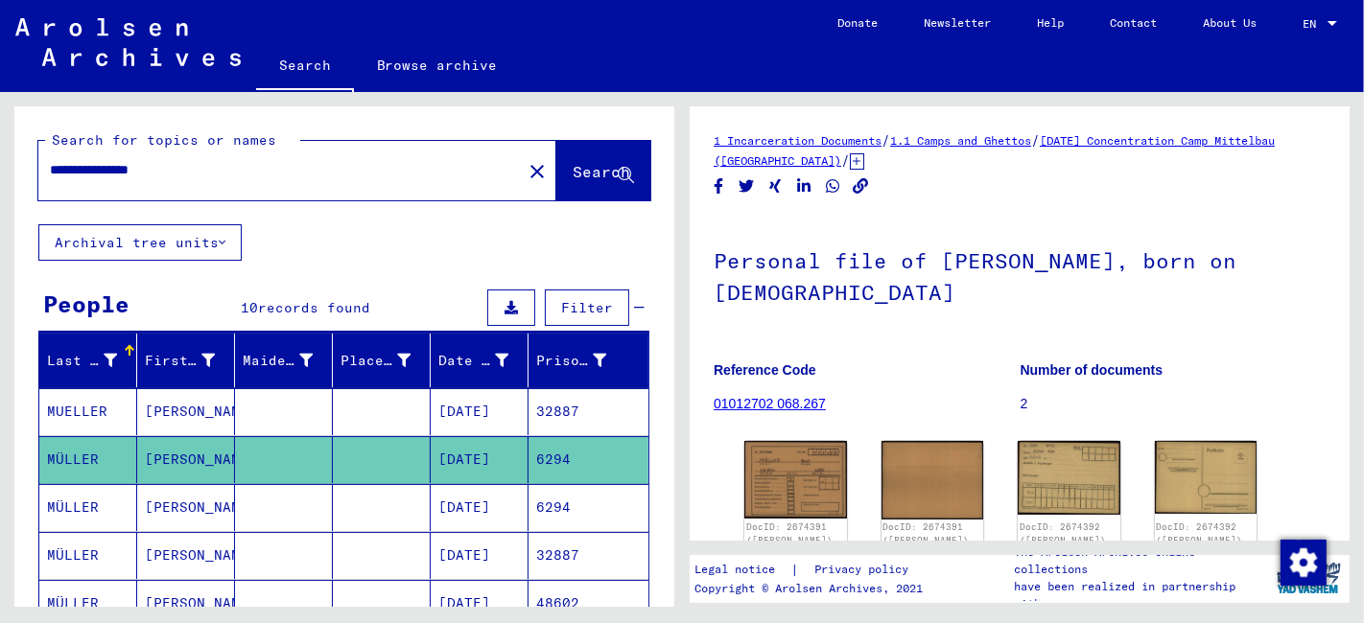
drag, startPoint x: 198, startPoint y: 170, endPoint x: 21, endPoint y: 180, distance: 177.7
click at [21, 180] on div "**********" at bounding box center [344, 165] width 660 height 118
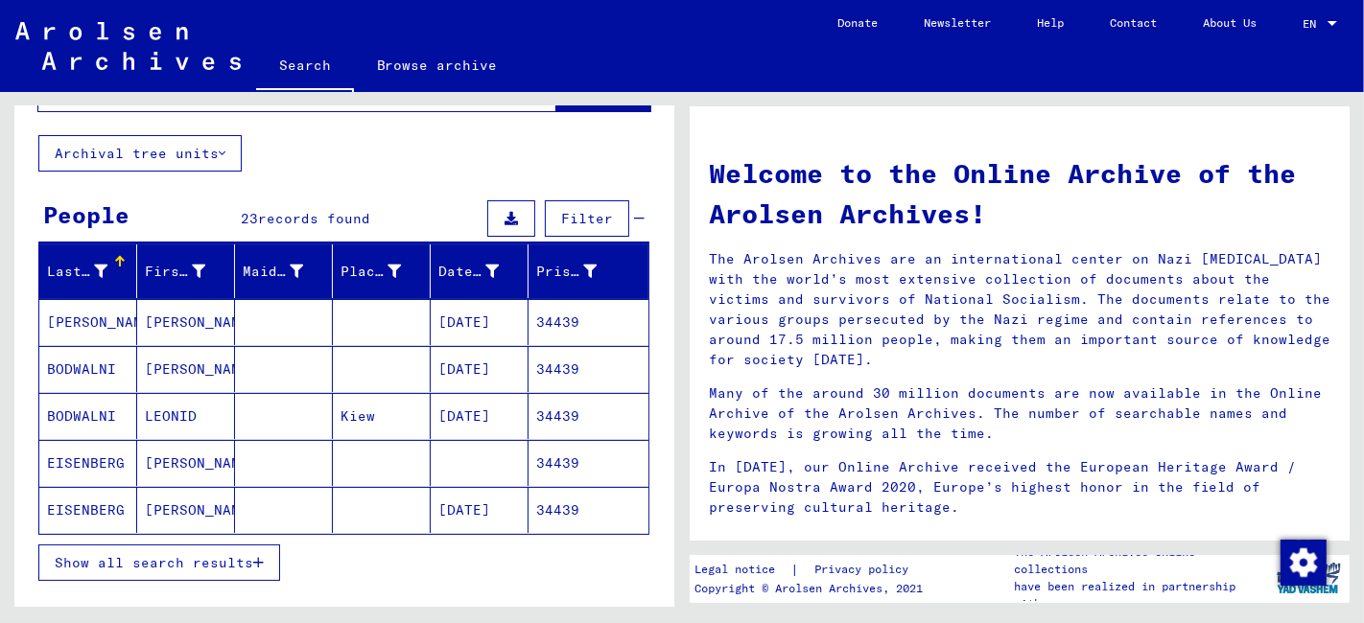
scroll to position [213, 0]
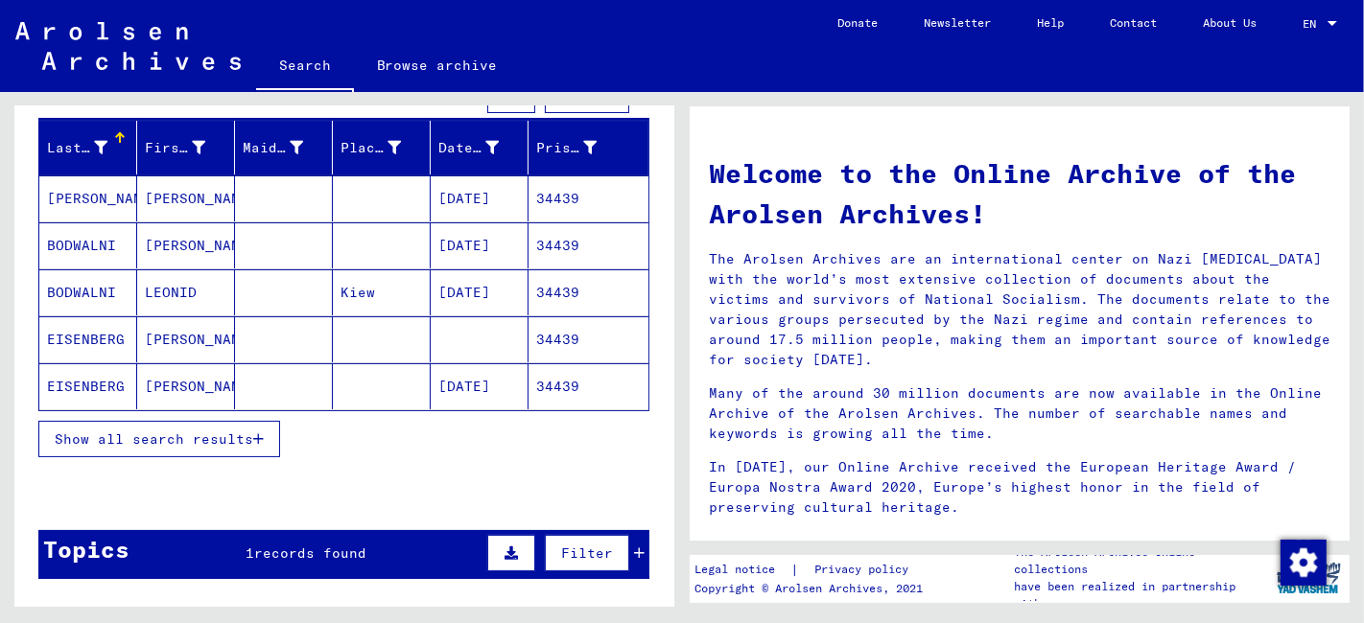
click at [174, 433] on span "Show all search results" at bounding box center [154, 439] width 198 height 17
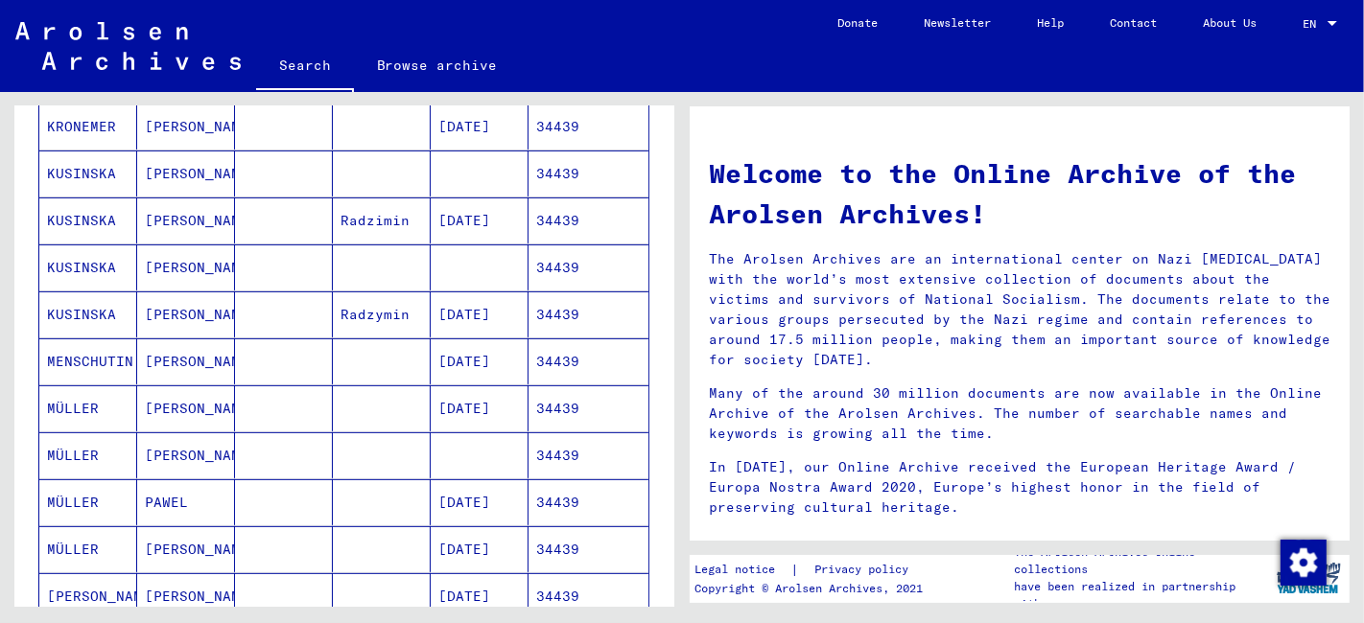
scroll to position [532, 0]
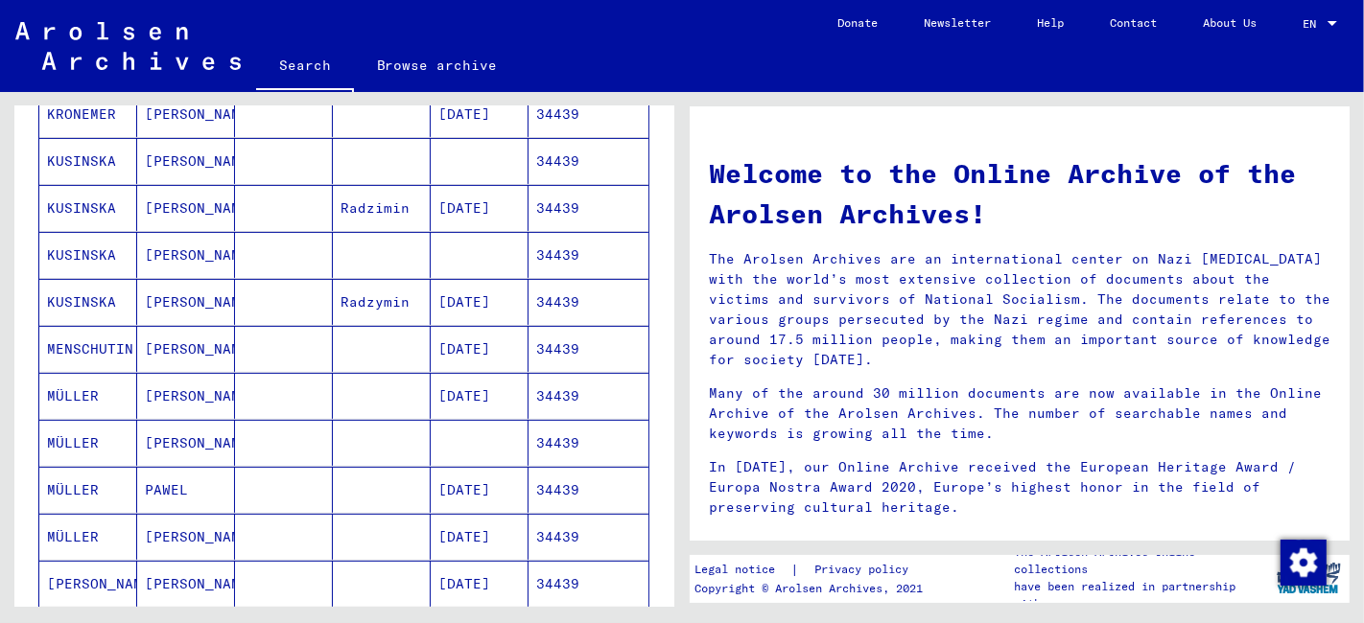
click at [238, 493] on mat-cell at bounding box center [284, 490] width 98 height 46
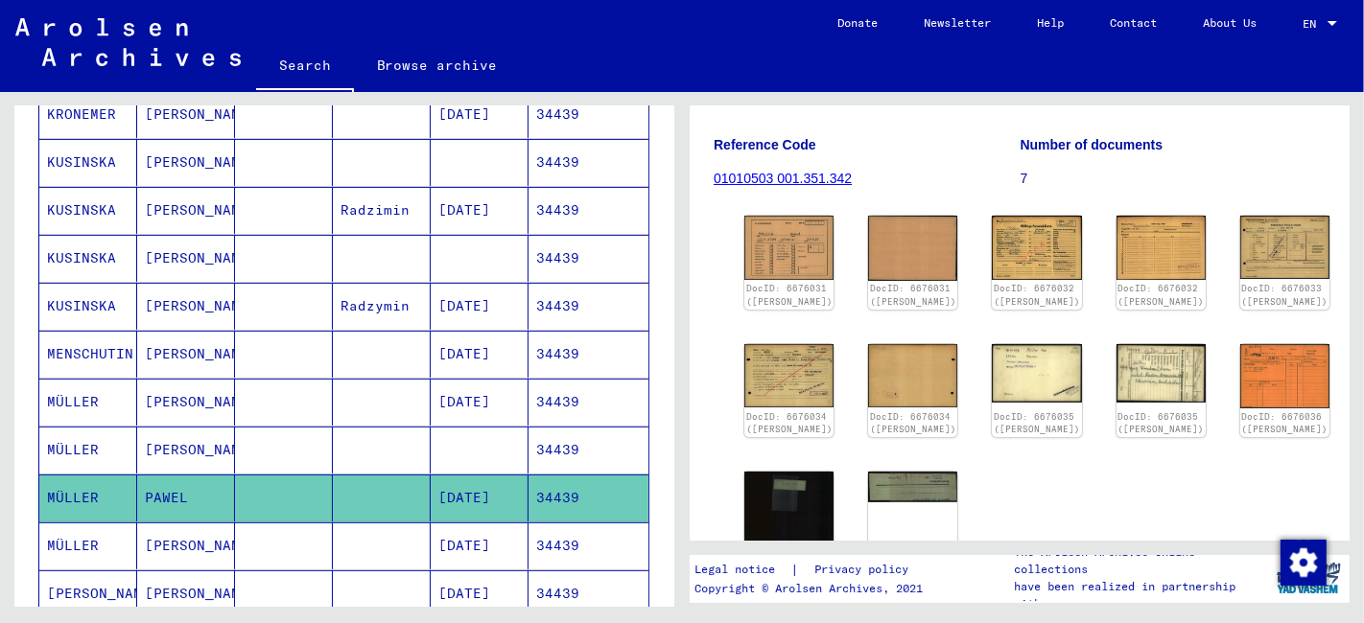
scroll to position [213, 0]
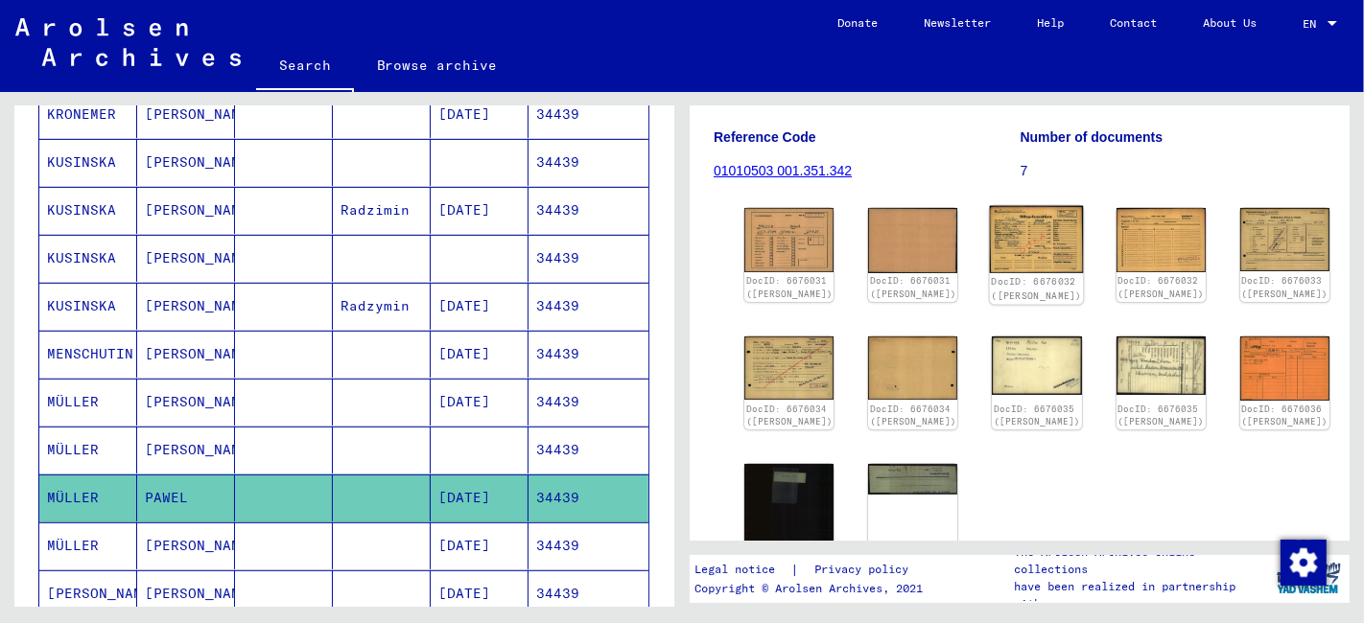
click at [990, 263] on img at bounding box center [1037, 239] width 94 height 67
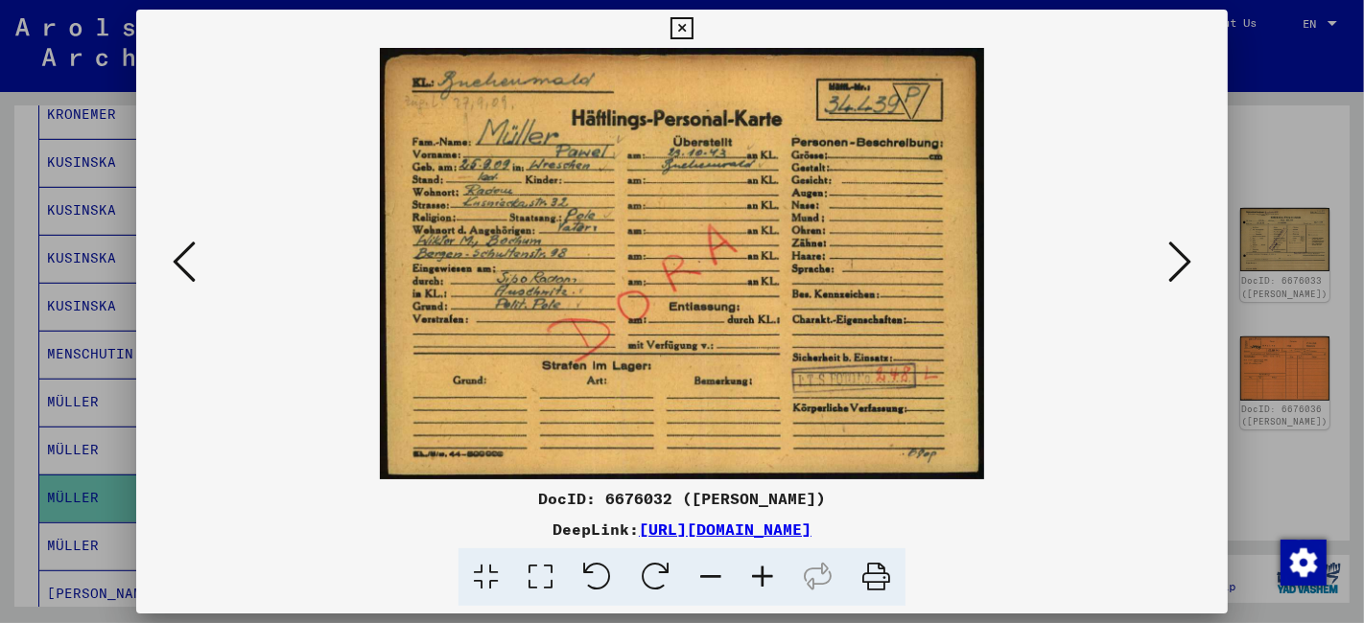
click at [1183, 265] on icon at bounding box center [1179, 262] width 23 height 46
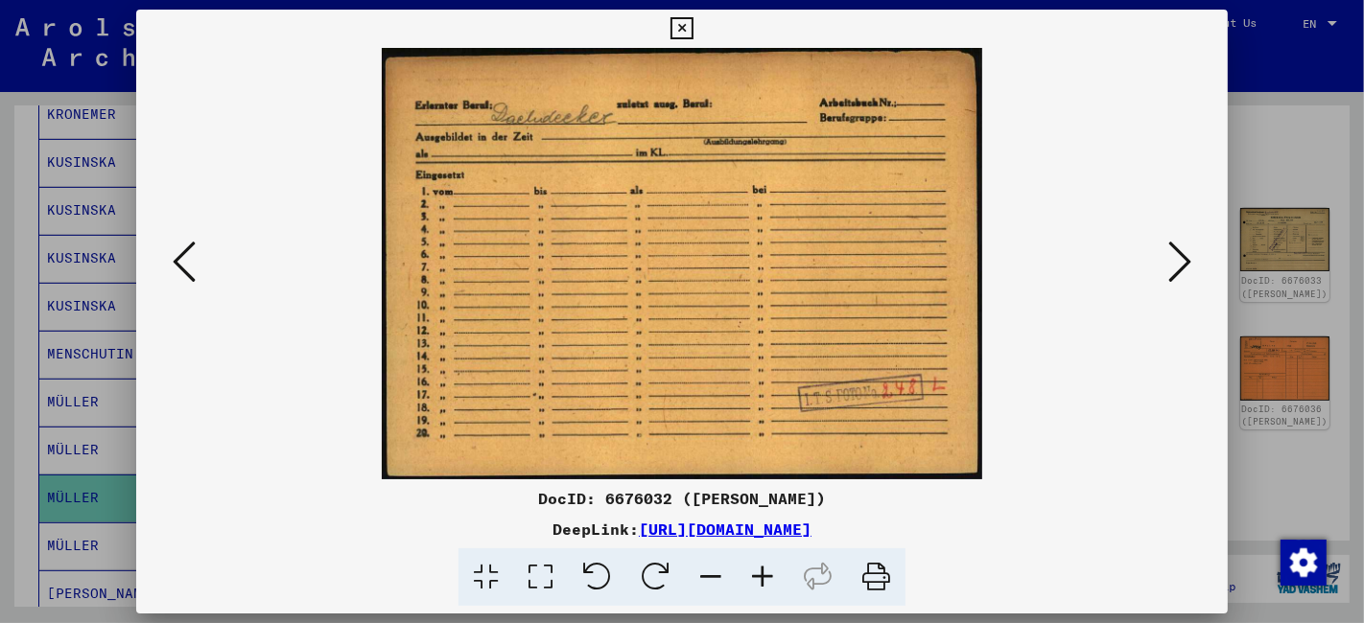
click at [1183, 265] on icon at bounding box center [1179, 262] width 23 height 46
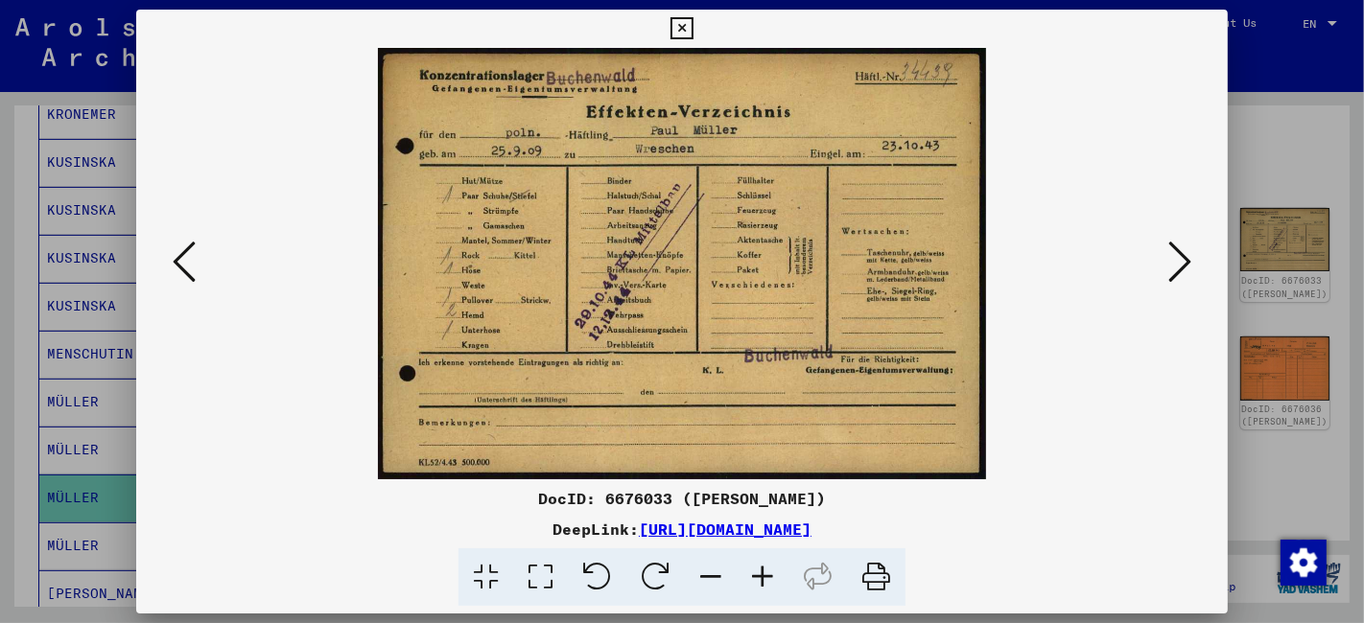
click at [1183, 265] on icon at bounding box center [1179, 262] width 23 height 46
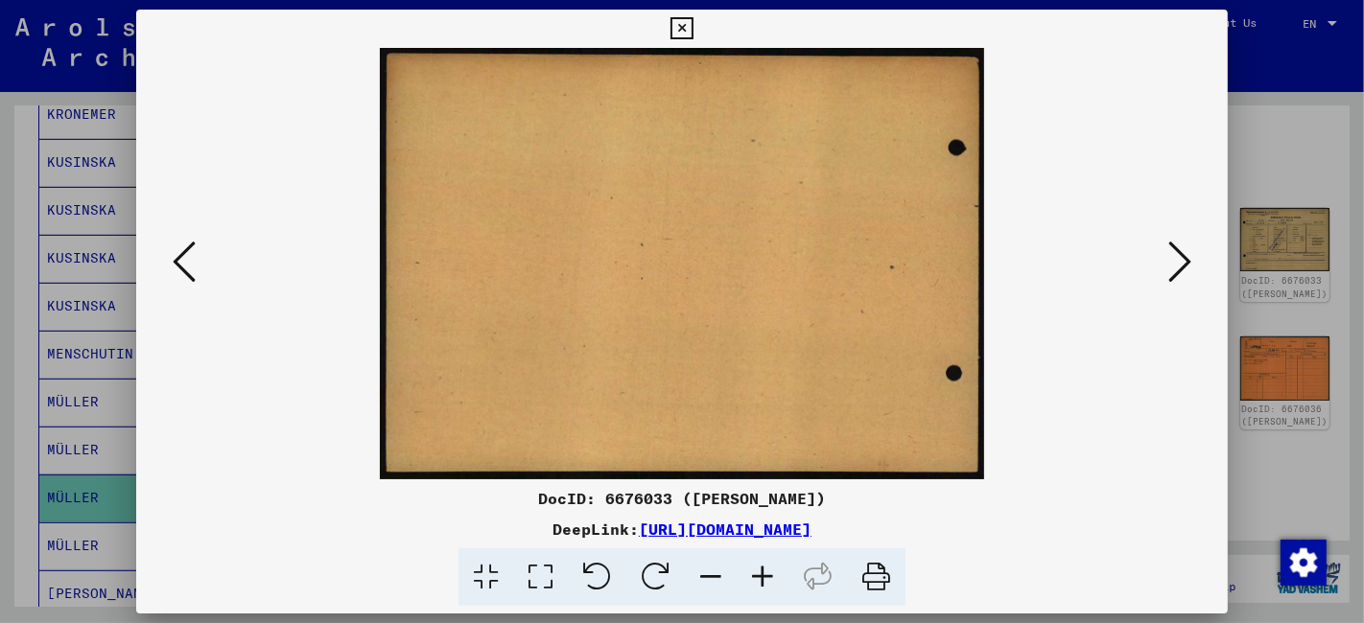
click at [1182, 265] on icon at bounding box center [1179, 262] width 23 height 46
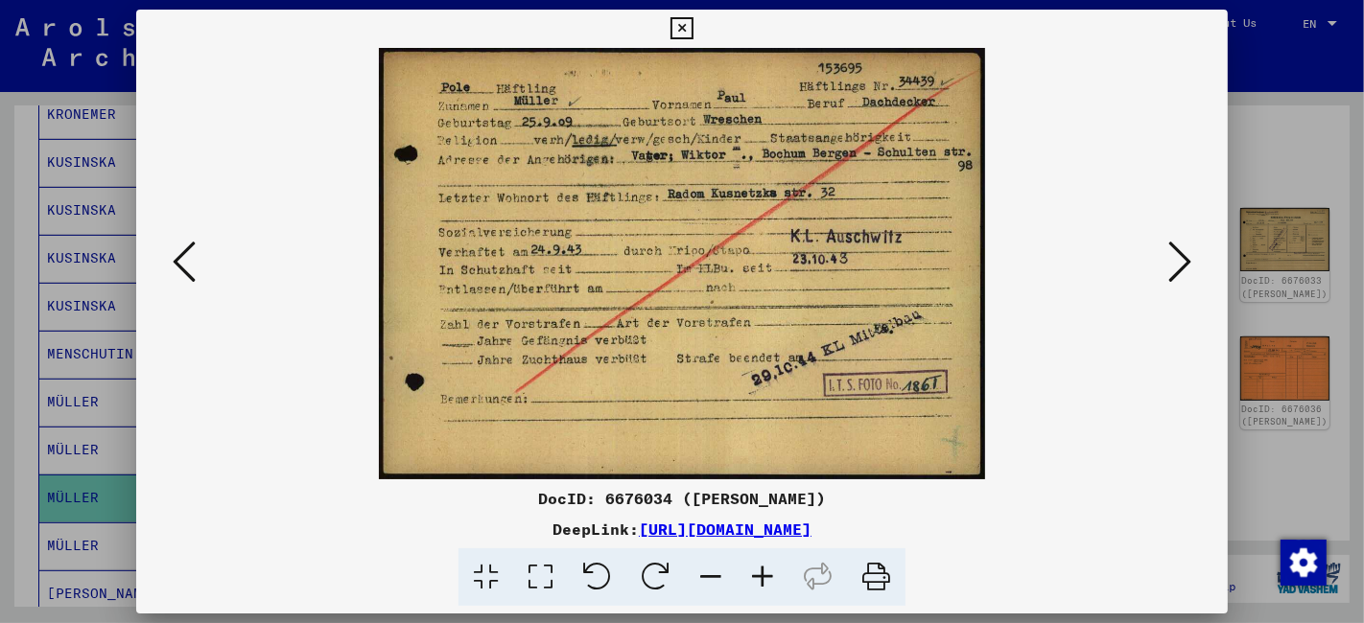
click at [1179, 266] on icon at bounding box center [1179, 262] width 23 height 46
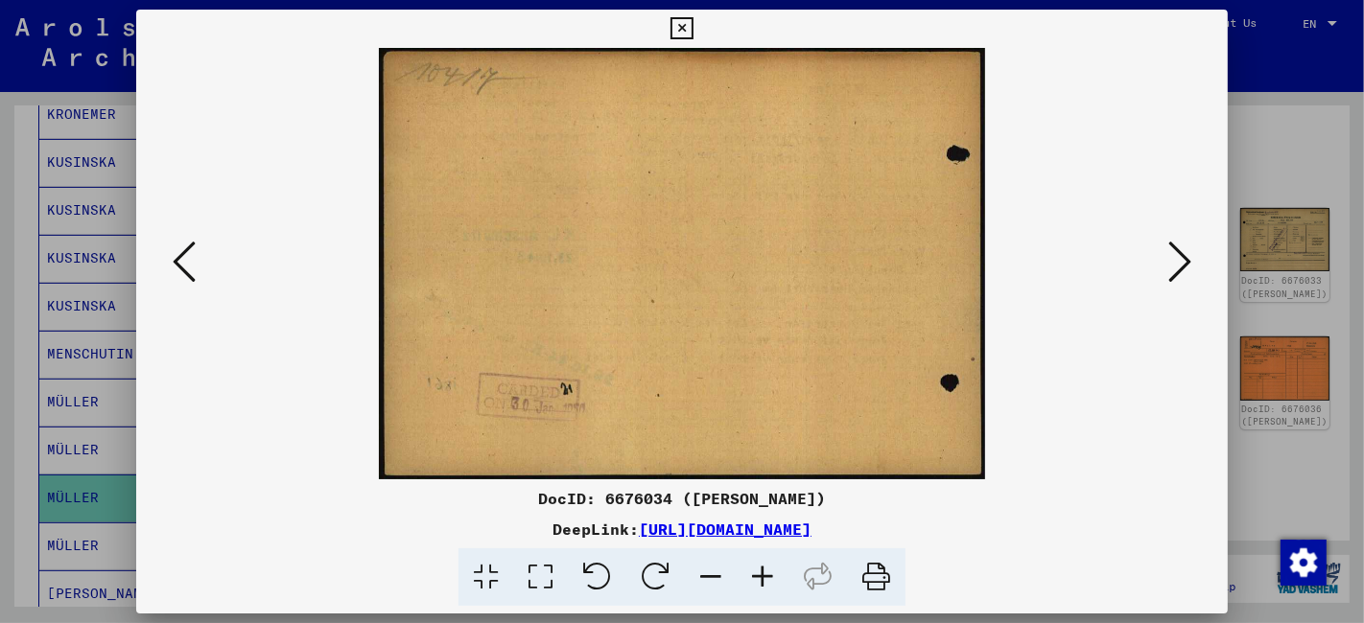
click at [1179, 266] on icon at bounding box center [1179, 262] width 23 height 46
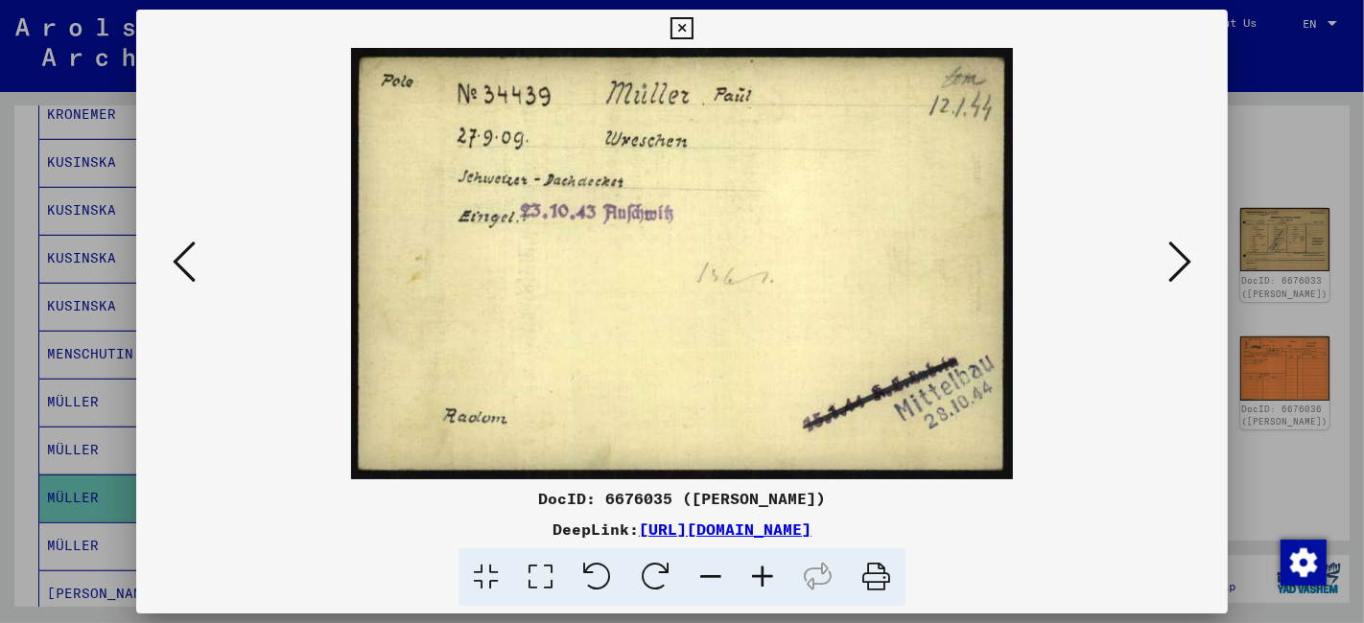
click at [1179, 266] on icon at bounding box center [1179, 262] width 23 height 46
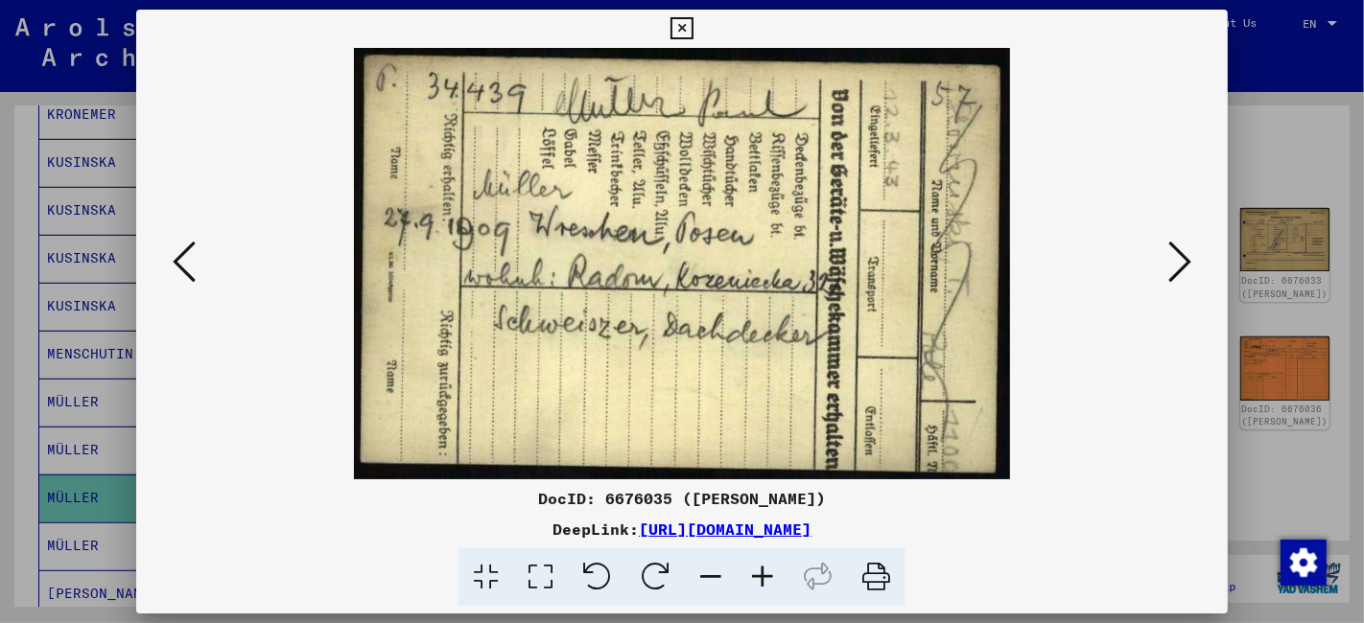
click at [1179, 266] on icon at bounding box center [1179, 262] width 23 height 46
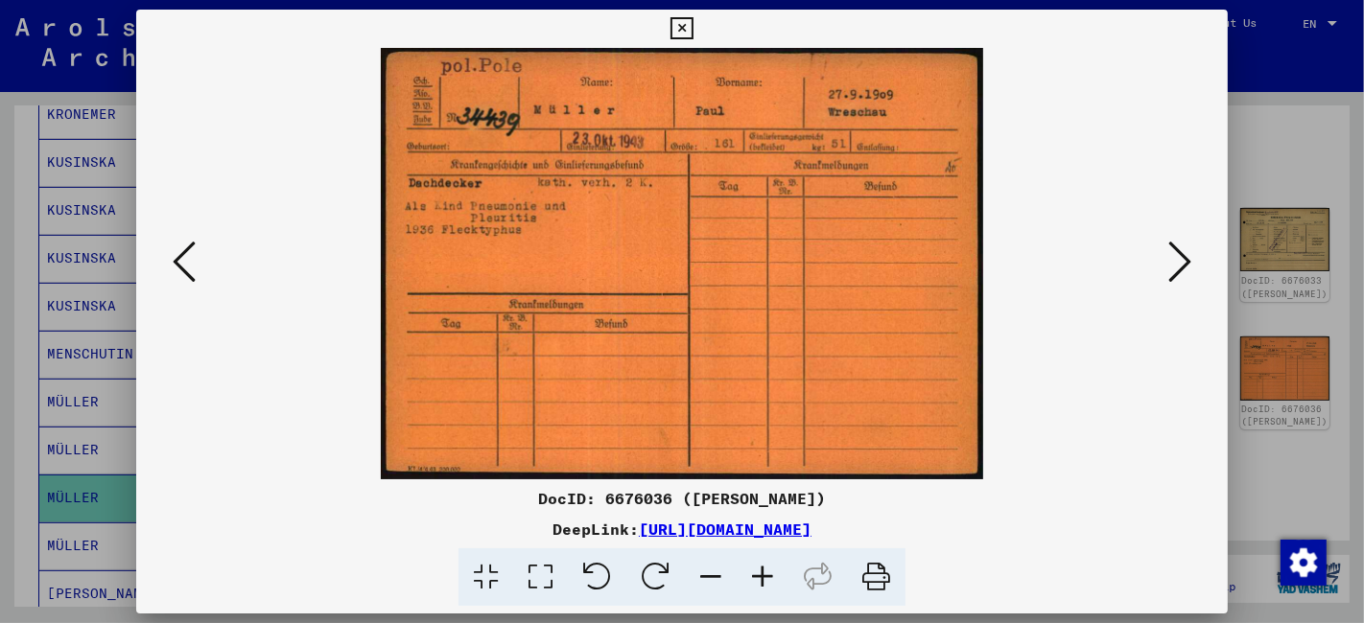
click at [1179, 266] on icon at bounding box center [1179, 262] width 23 height 46
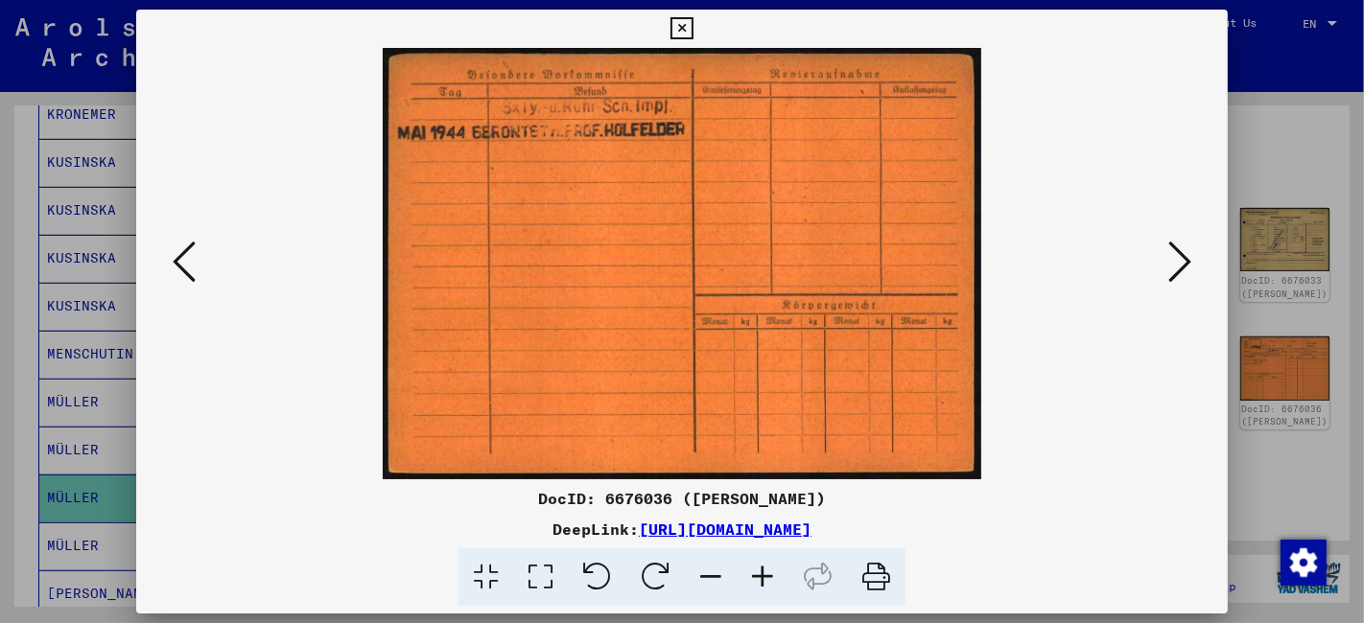
click at [1179, 266] on icon at bounding box center [1179, 262] width 23 height 46
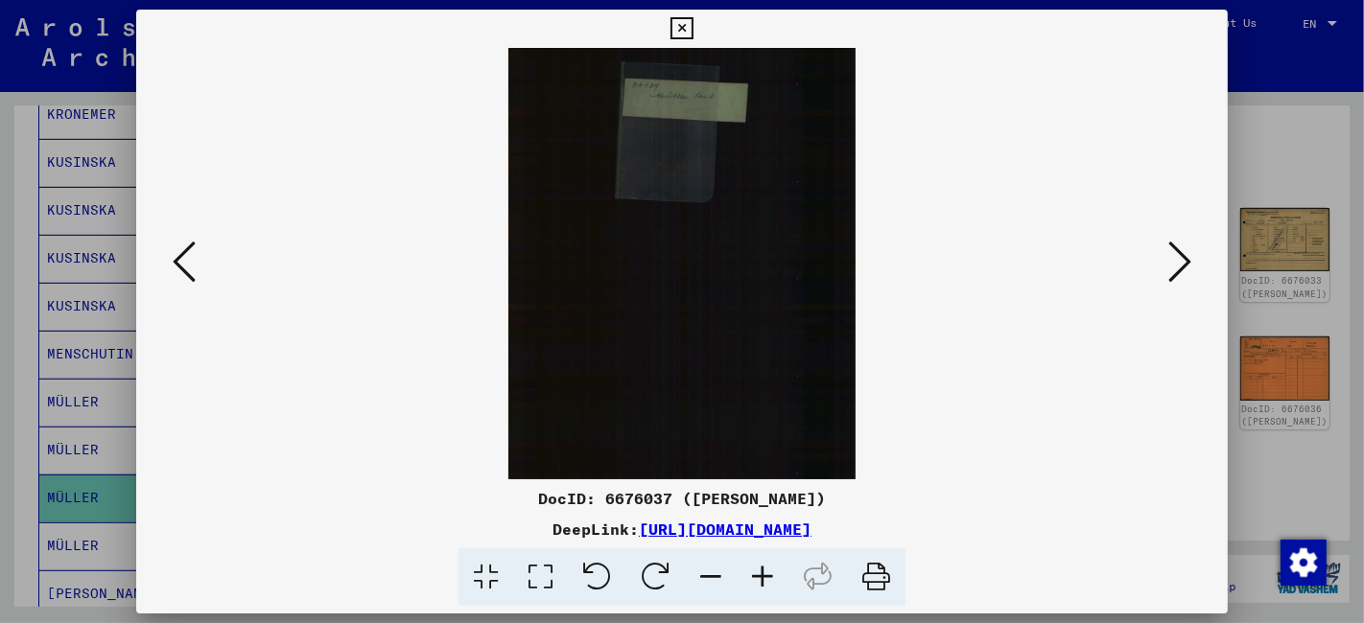
click at [682, 27] on icon at bounding box center [681, 28] width 22 height 23
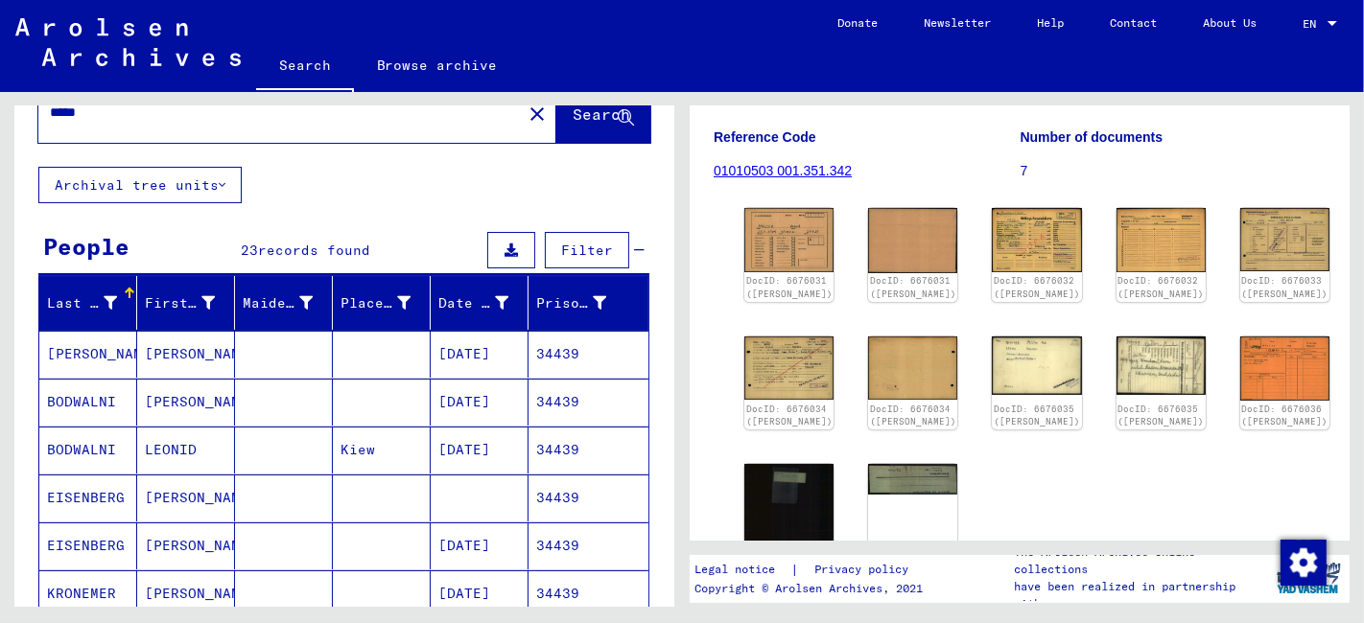
scroll to position [0, 0]
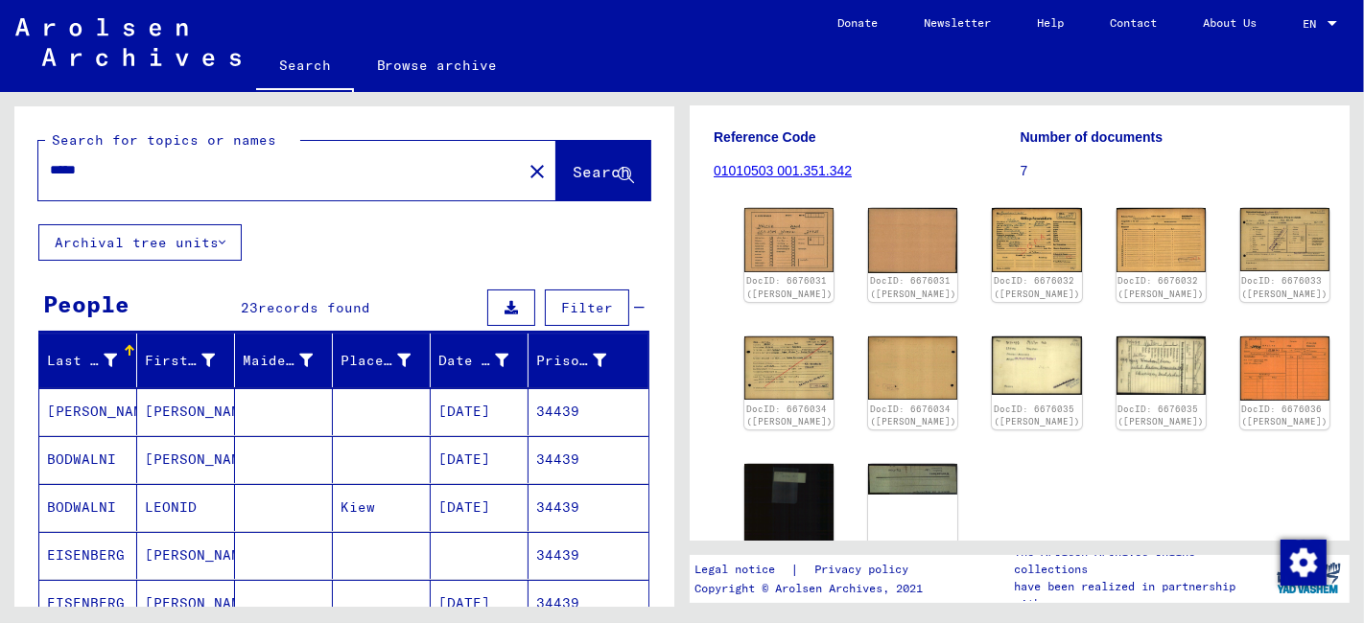
drag, startPoint x: 119, startPoint y: 172, endPoint x: 36, endPoint y: 176, distance: 82.6
click at [36, 176] on div "Search for topics or names ***** close Search" at bounding box center [344, 165] width 660 height 118
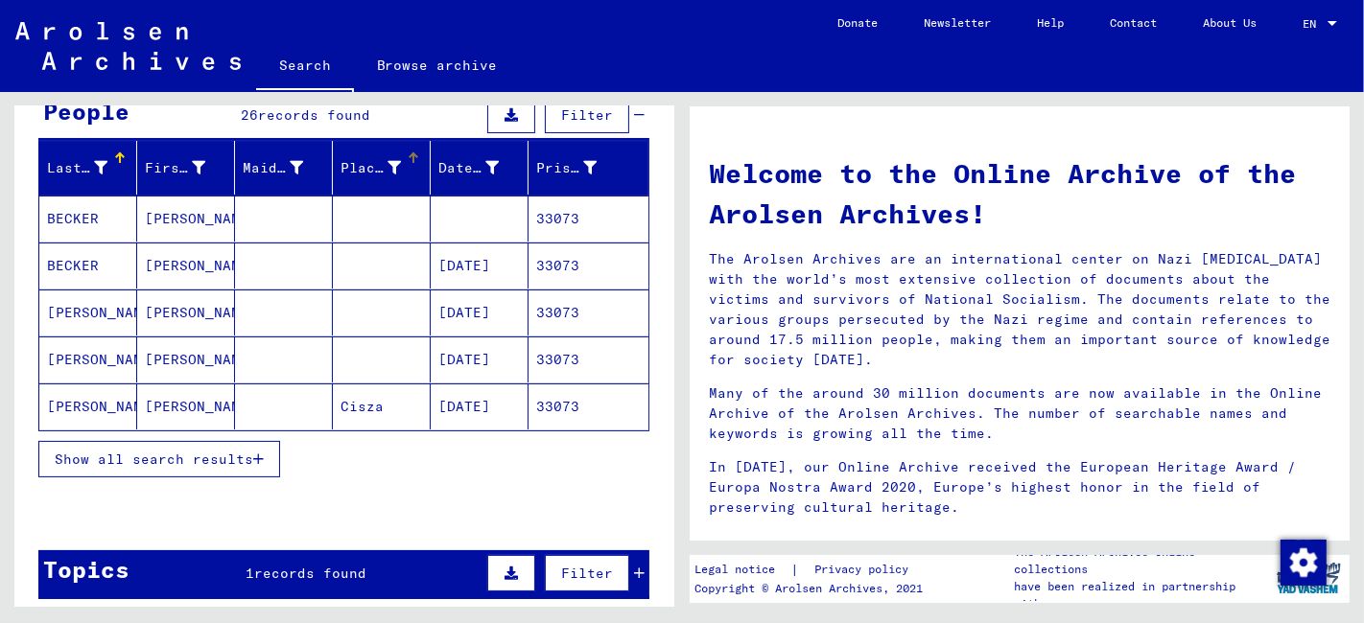
scroll to position [213, 0]
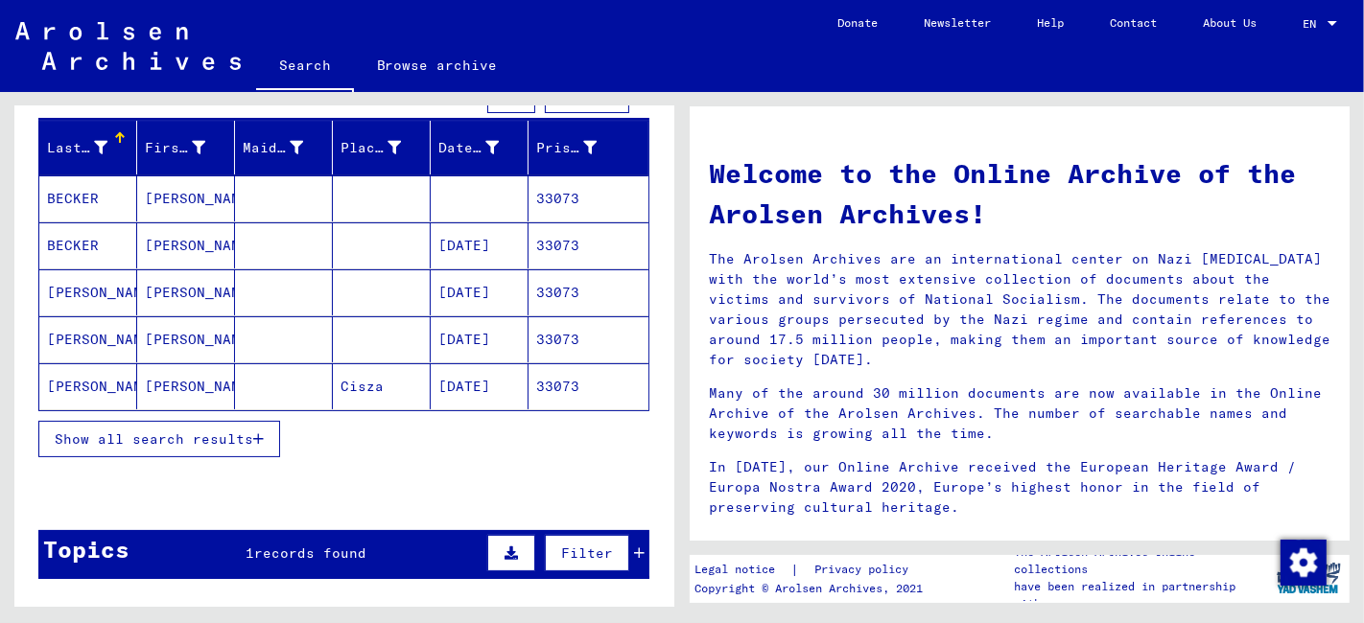
click at [166, 431] on span "Show all search results" at bounding box center [154, 439] width 198 height 17
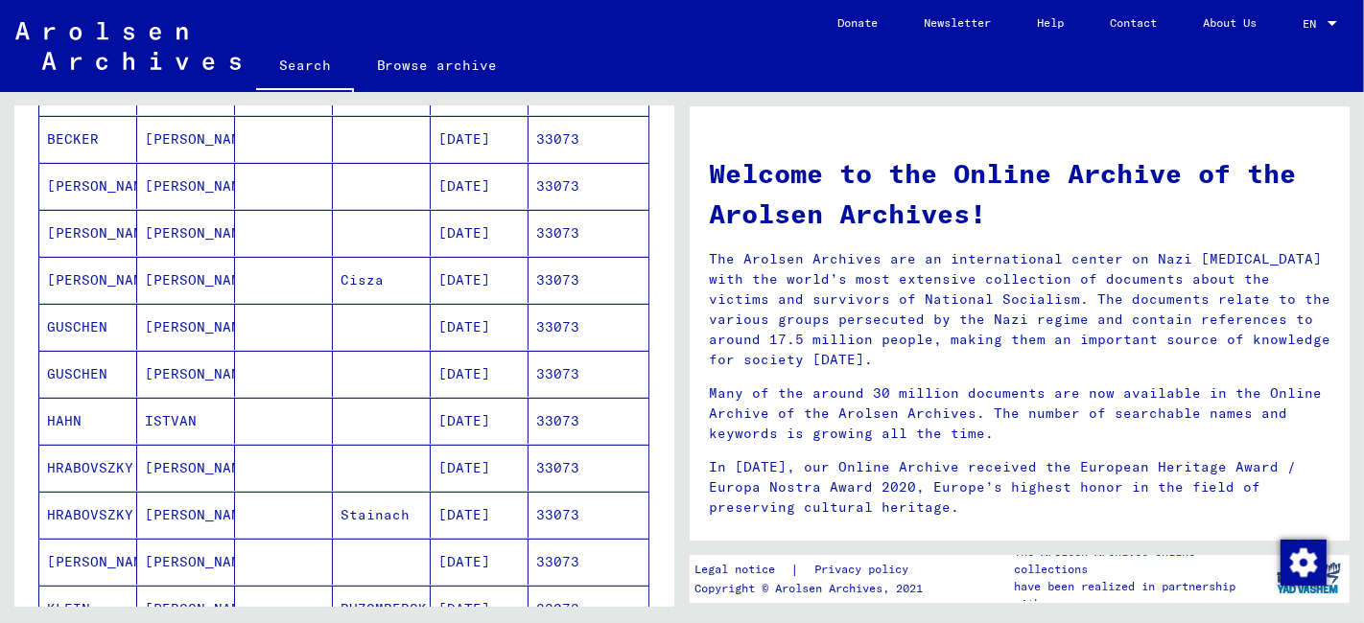
scroll to position [0, 0]
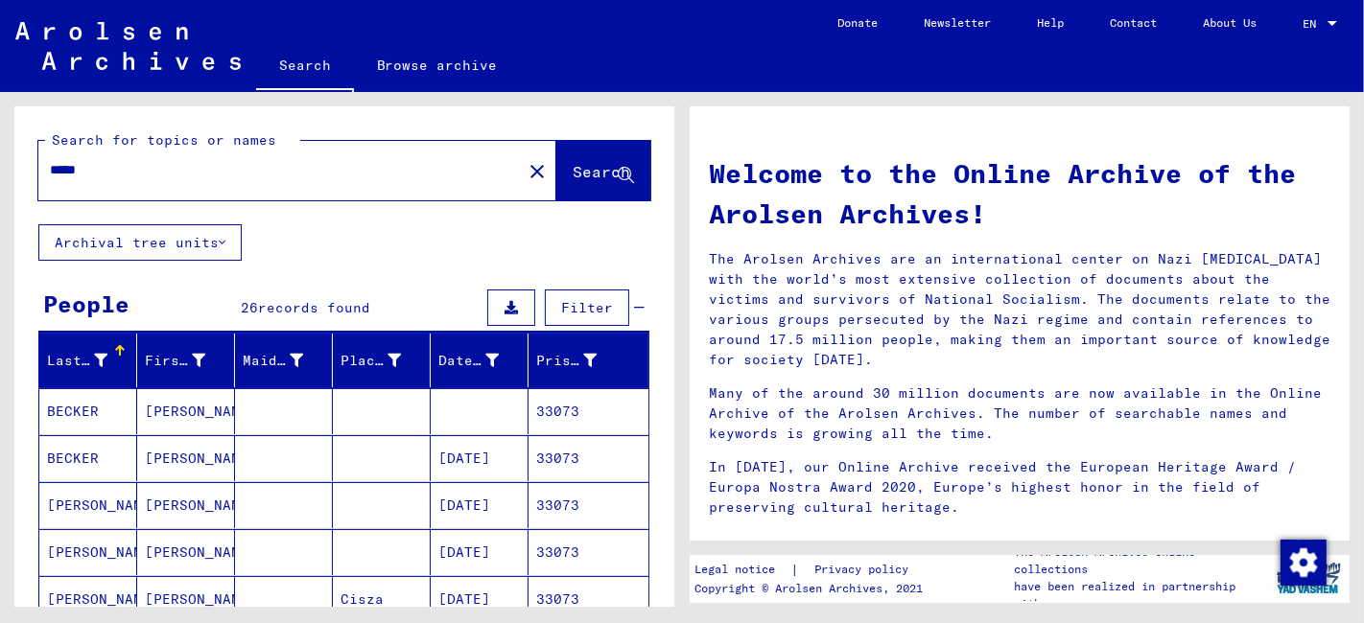
drag, startPoint x: 110, startPoint y: 174, endPoint x: -11, endPoint y: 182, distance: 121.1
click at [0, 182] on html "Search Browse archive Donate Newsletter Help Contact About Us Search Browse arc…" at bounding box center [682, 311] width 1364 height 623
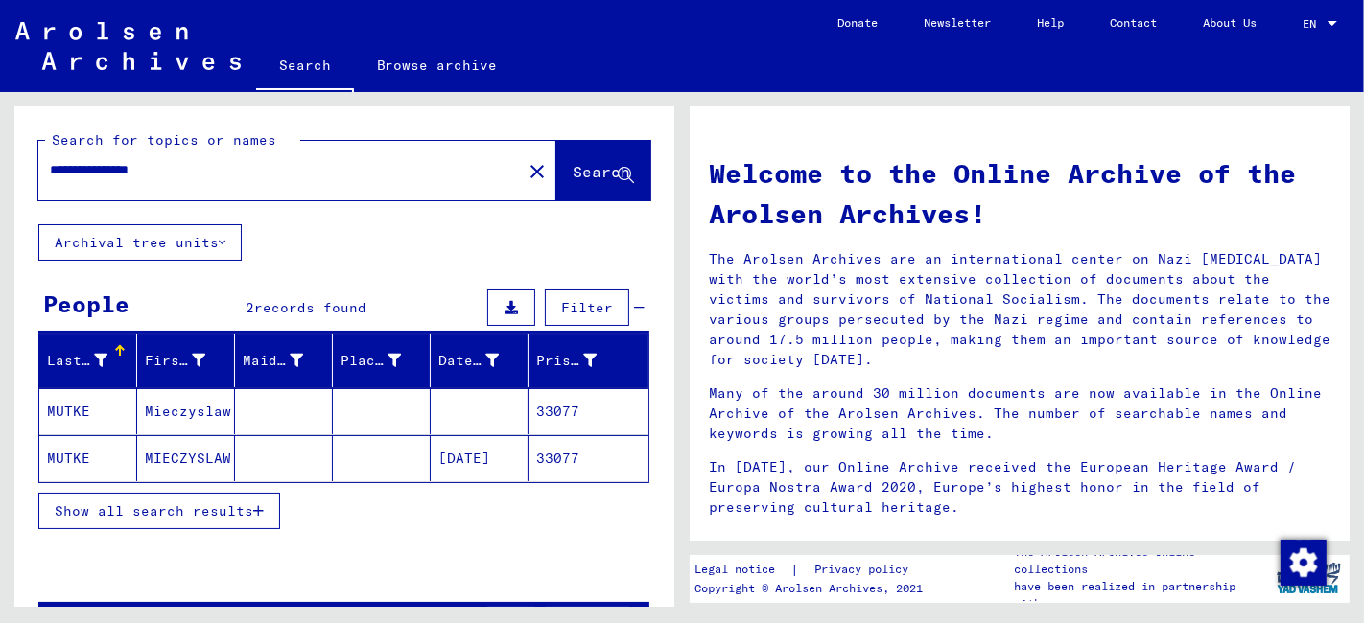
drag, startPoint x: 198, startPoint y: 172, endPoint x: 125, endPoint y: 173, distance: 72.9
click at [125, 173] on input "**********" at bounding box center [274, 170] width 449 height 20
click at [343, 455] on mat-cell at bounding box center [382, 458] width 98 height 46
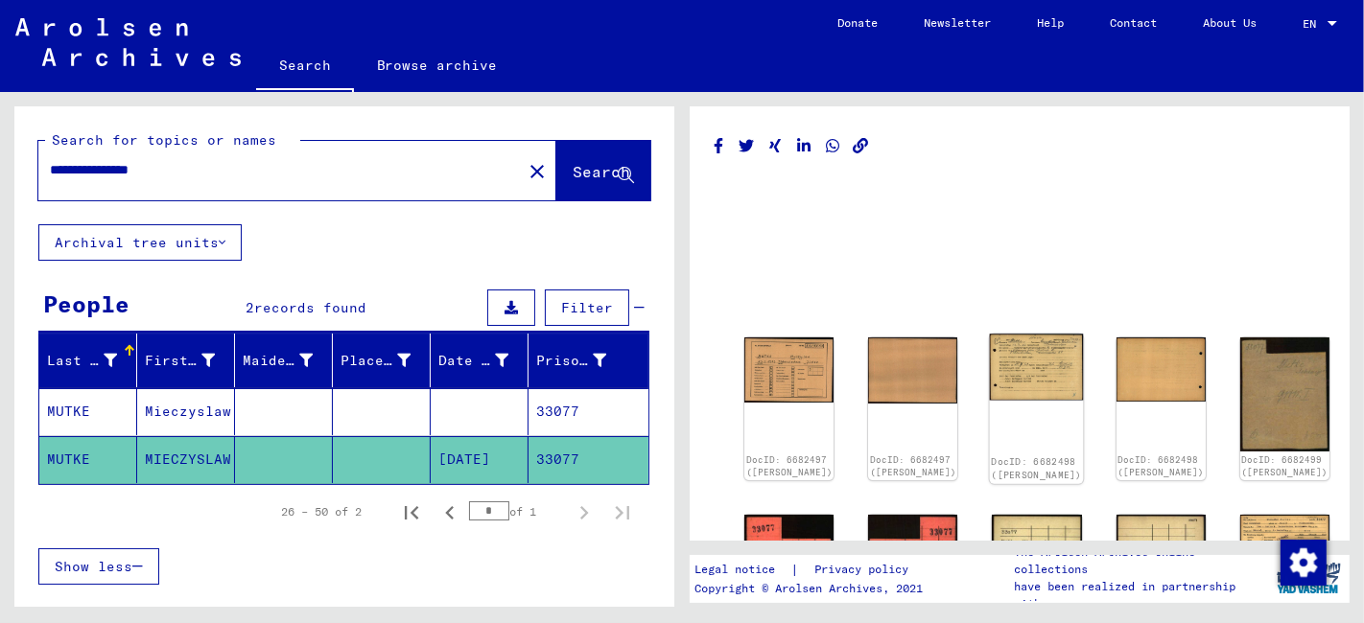
click at [990, 360] on img at bounding box center [1037, 367] width 94 height 66
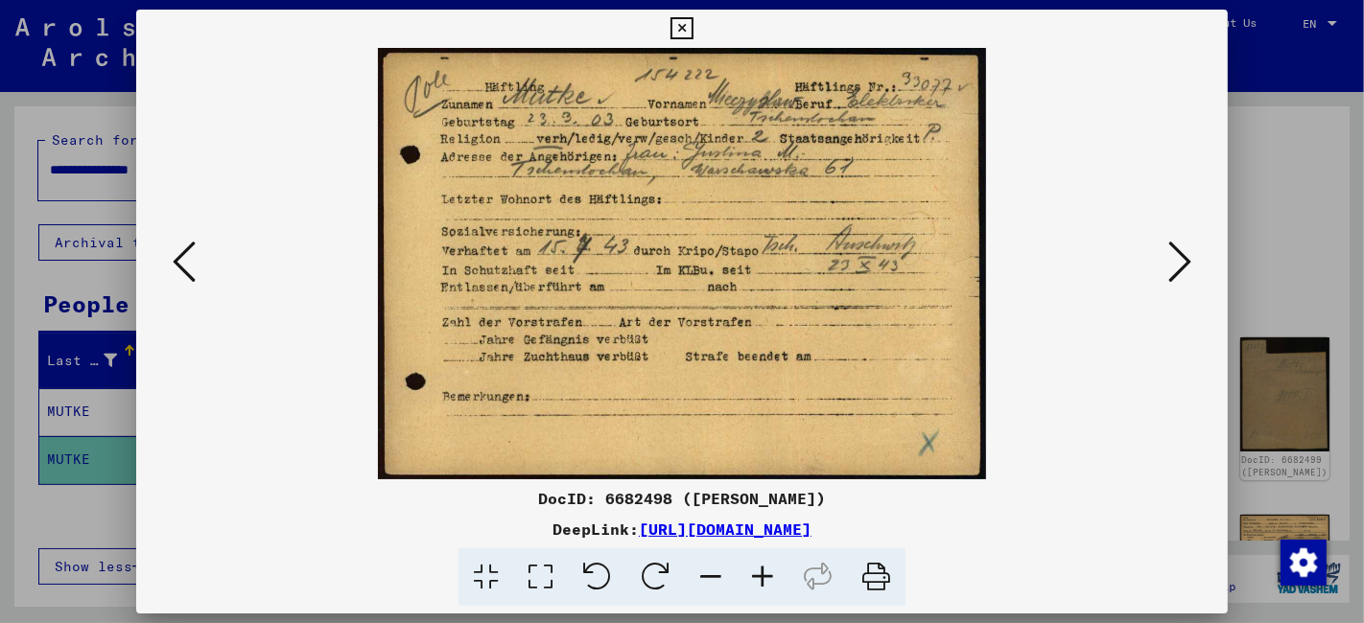
click at [688, 28] on icon at bounding box center [681, 28] width 22 height 23
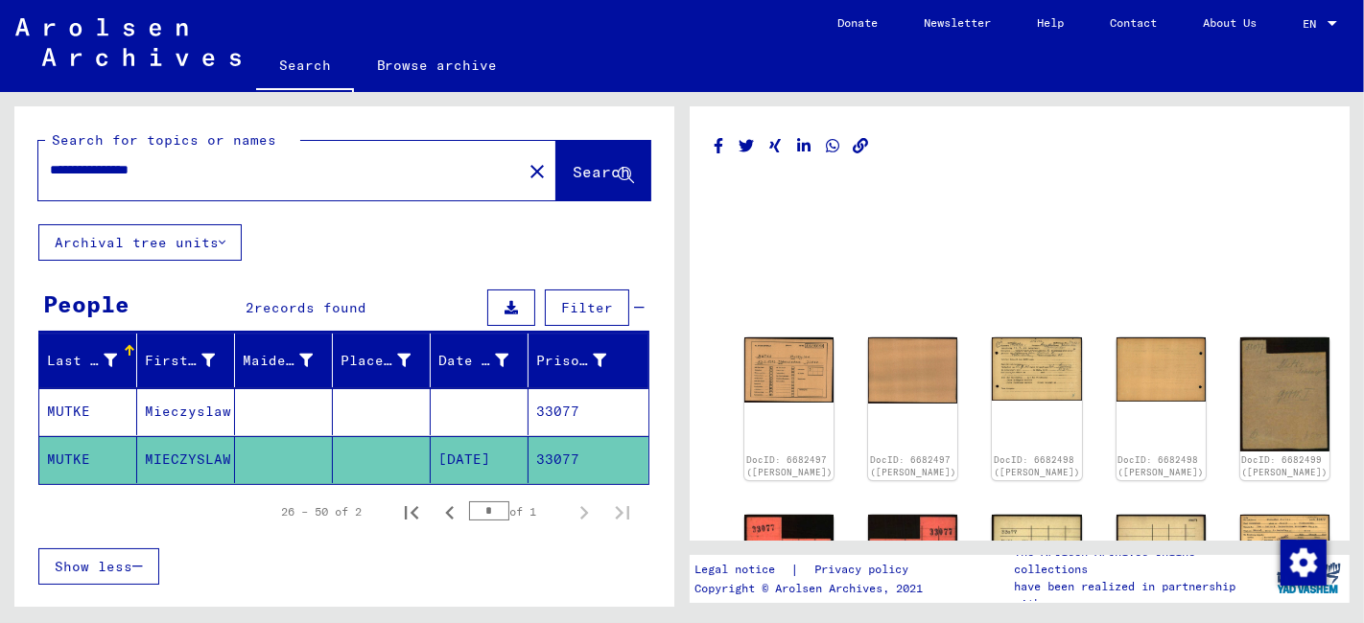
drag, startPoint x: 222, startPoint y: 176, endPoint x: 21, endPoint y: 188, distance: 200.7
click at [21, 188] on div "**********" at bounding box center [344, 165] width 660 height 118
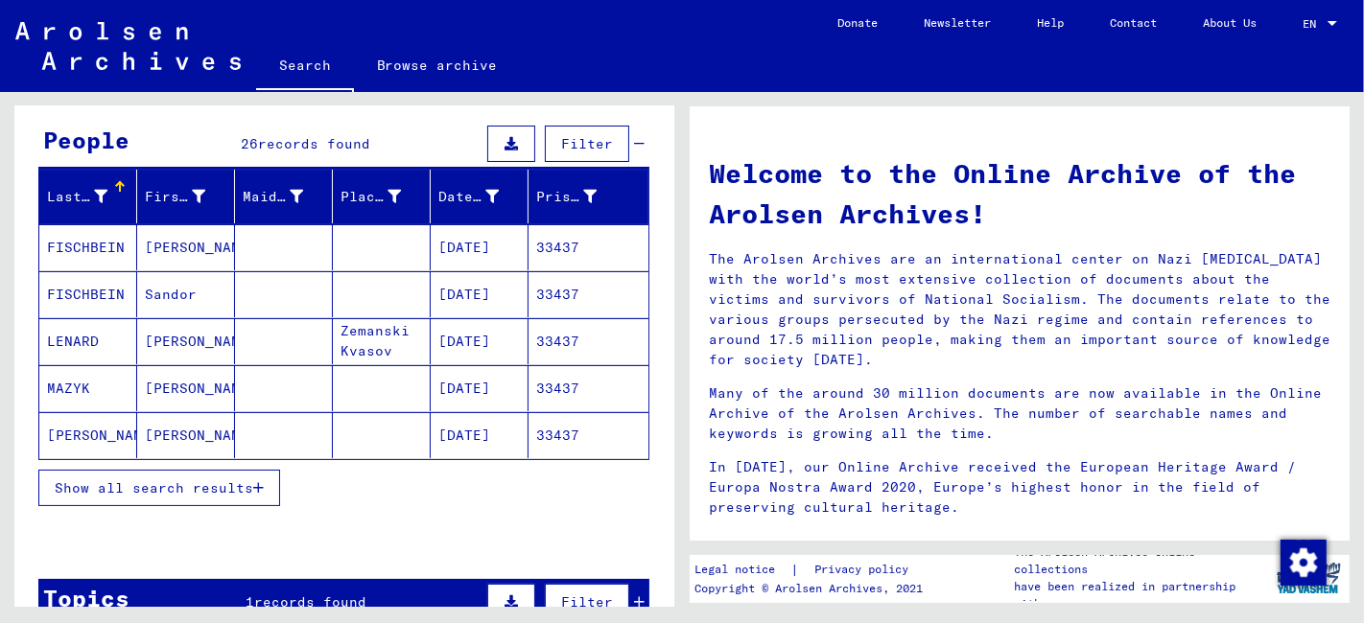
scroll to position [213, 0]
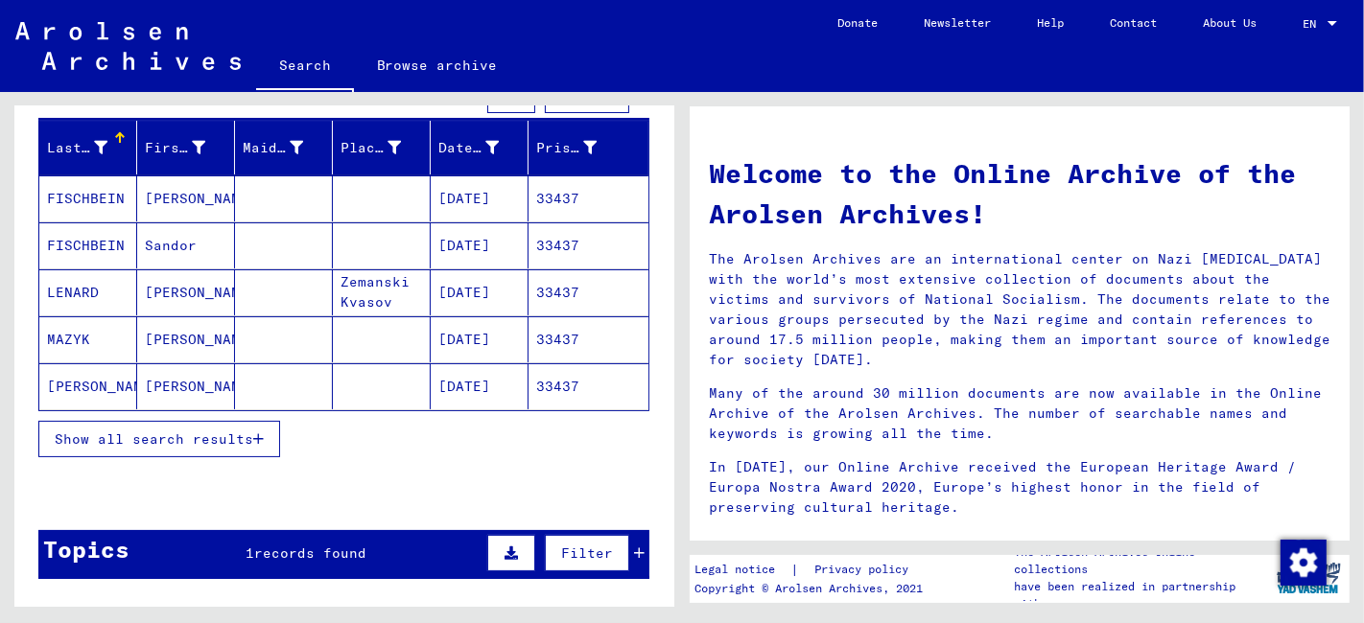
click at [155, 432] on span "Show all search results" at bounding box center [154, 439] width 198 height 17
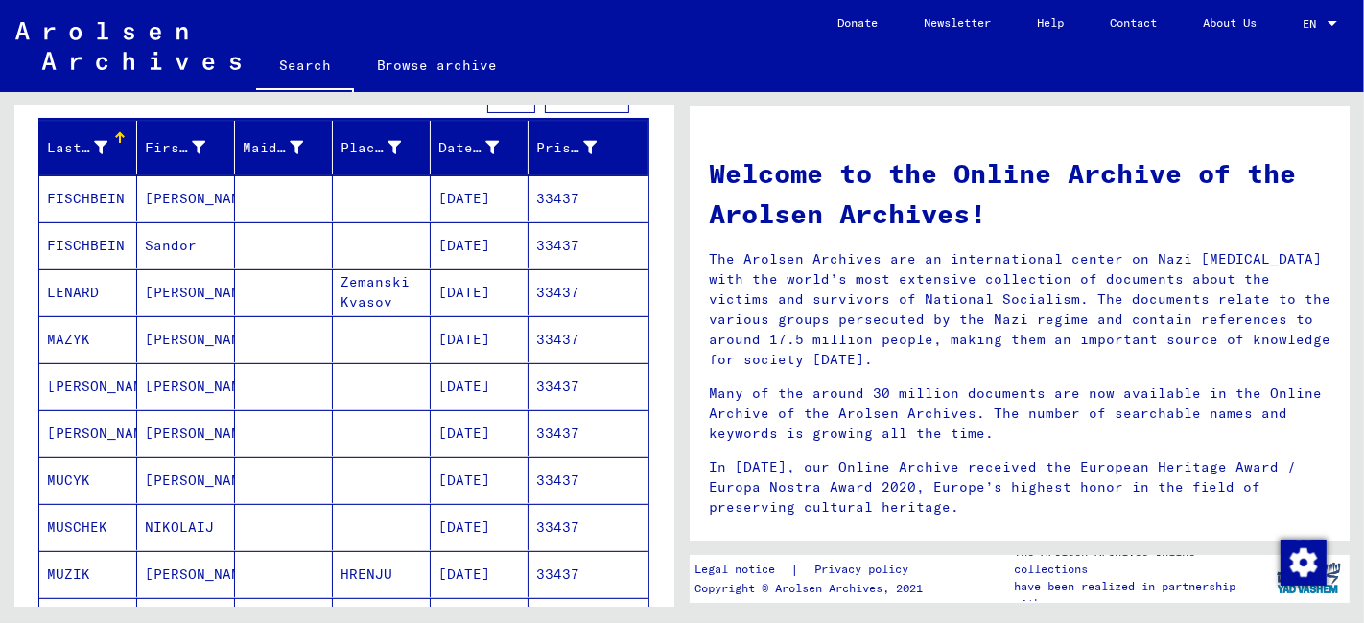
click at [205, 488] on mat-cell "[PERSON_NAME]" at bounding box center [186, 480] width 98 height 46
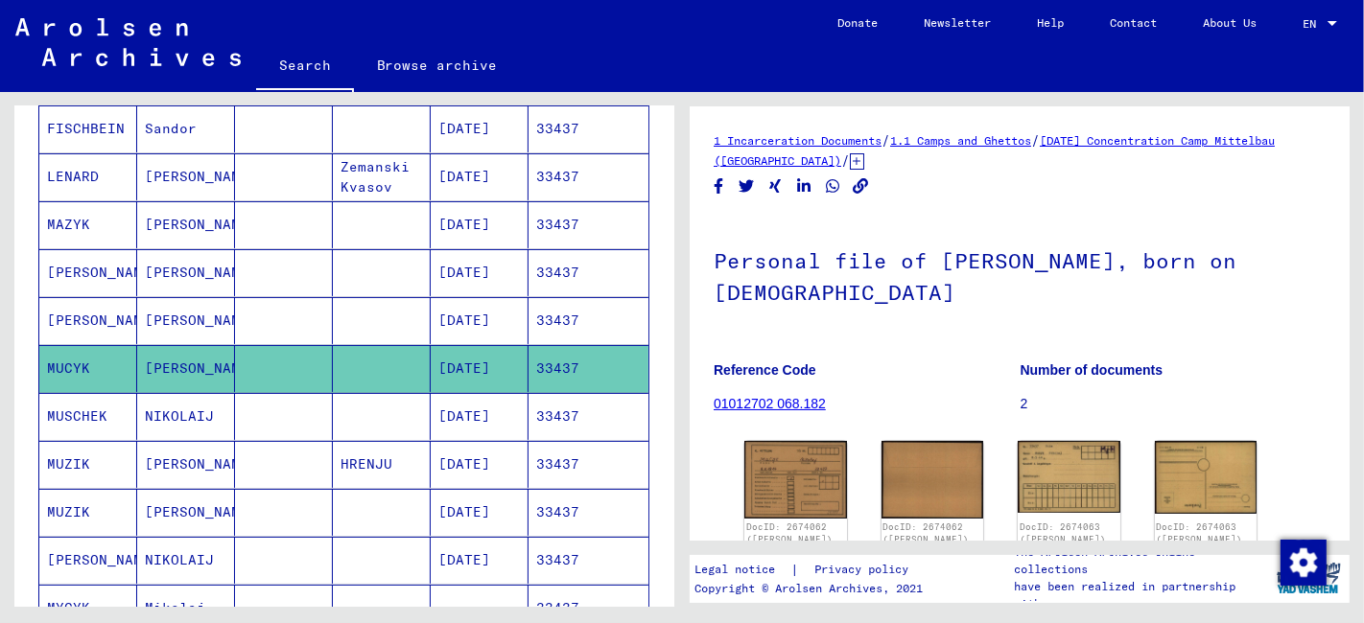
scroll to position [426, 0]
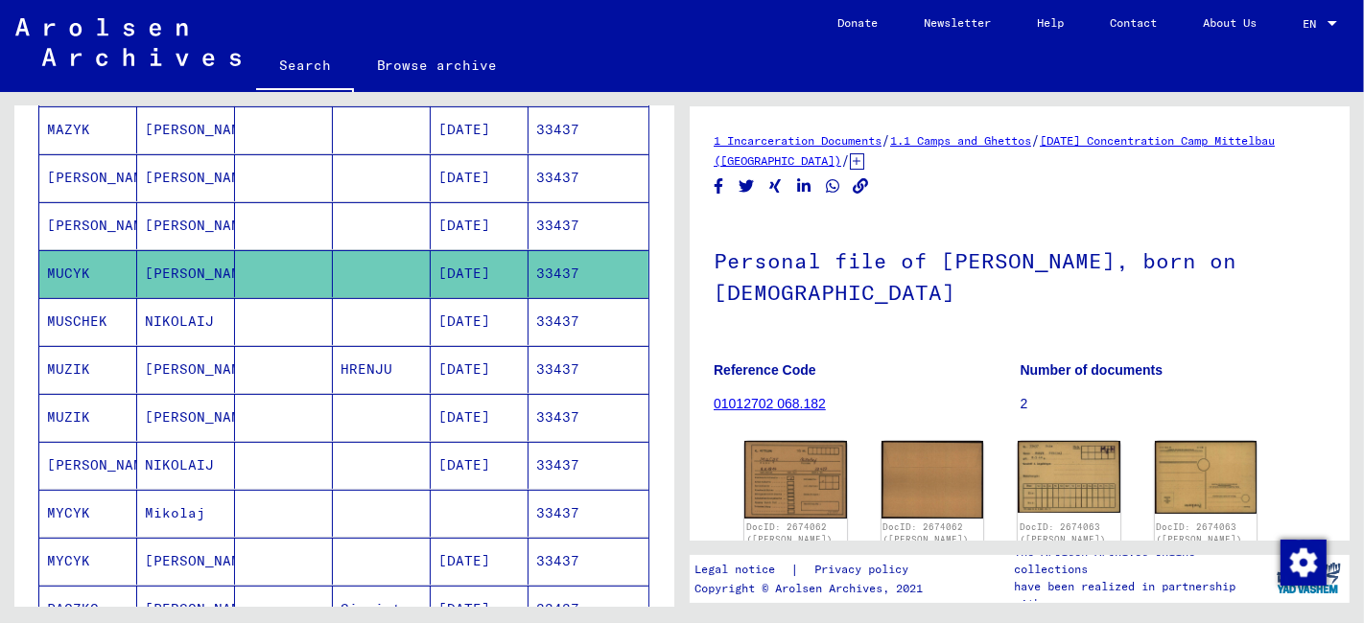
click at [243, 461] on mat-cell at bounding box center [284, 465] width 98 height 47
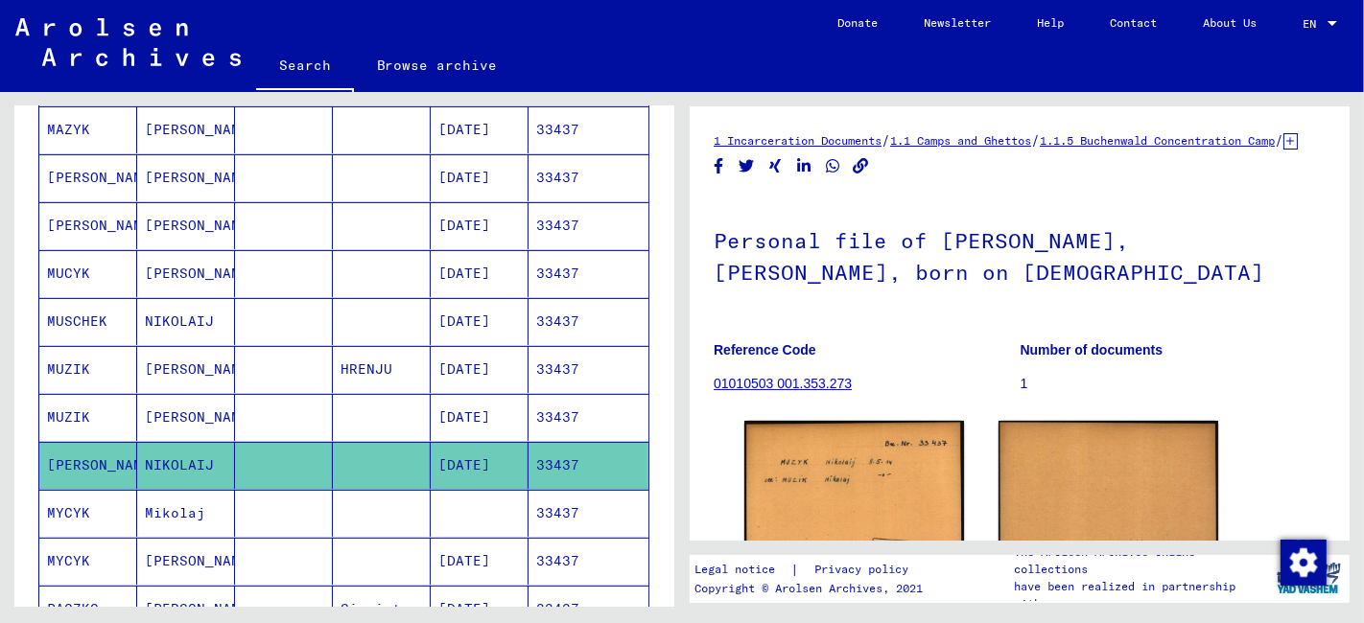
click at [285, 408] on mat-cell at bounding box center [284, 417] width 98 height 47
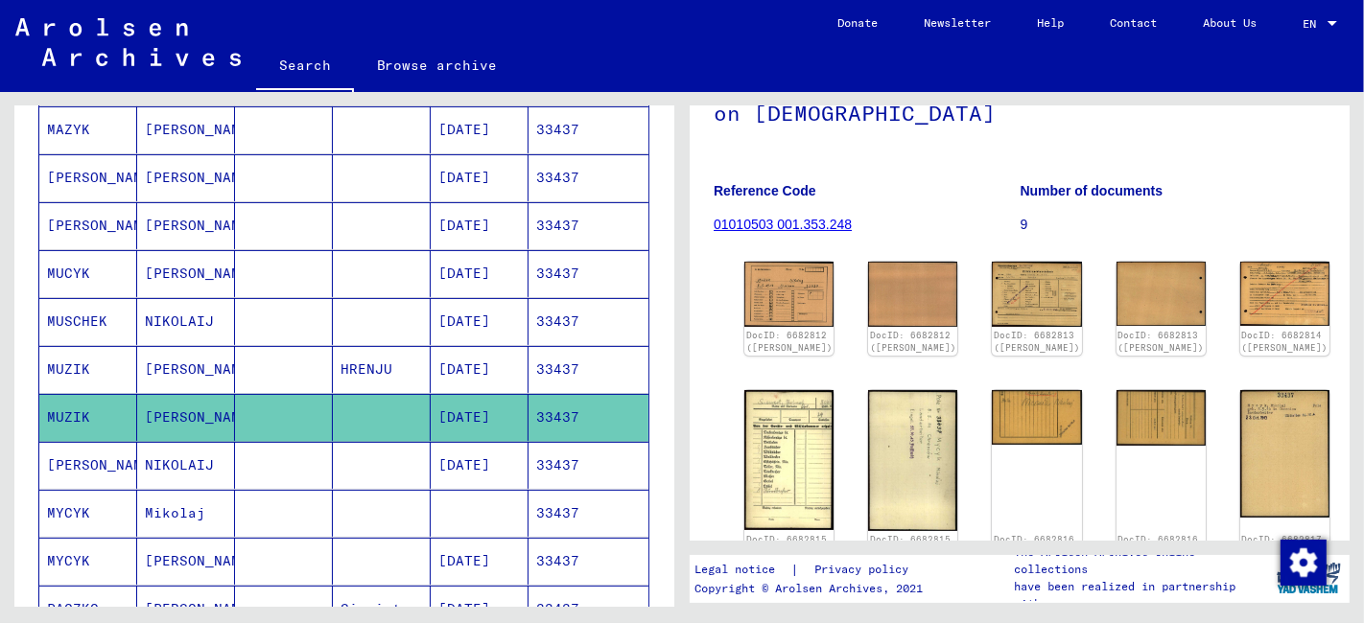
scroll to position [213, 0]
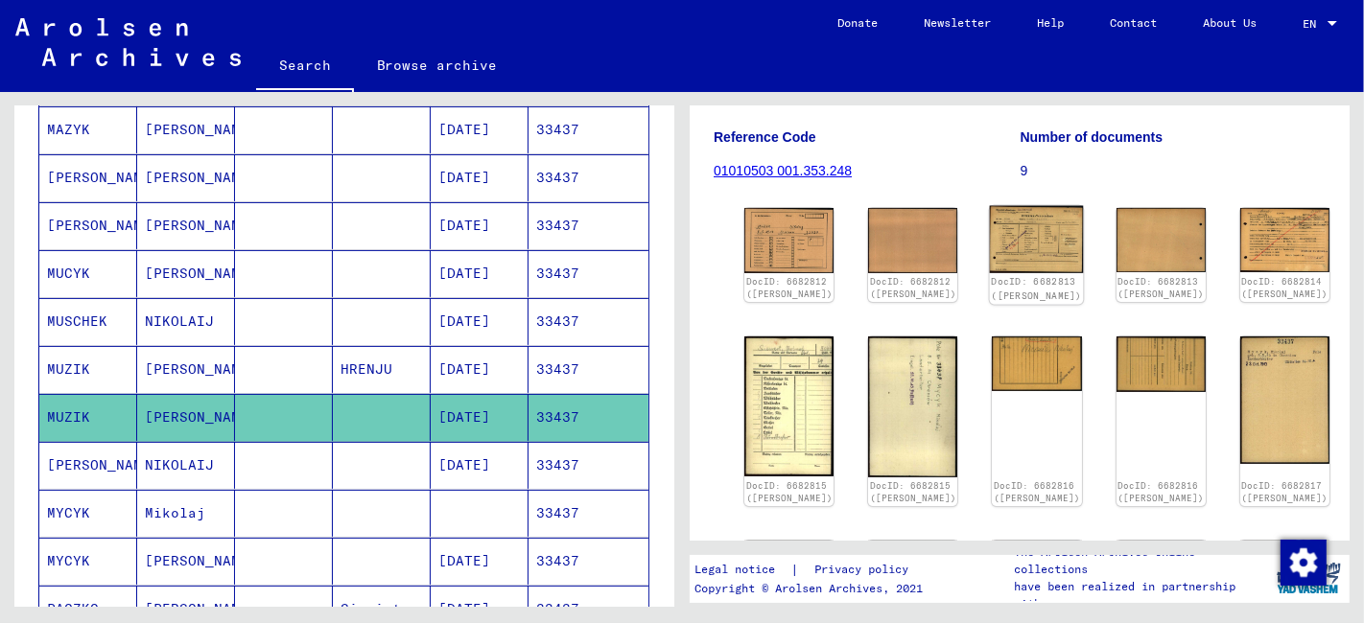
click at [990, 241] on img at bounding box center [1037, 240] width 94 height 68
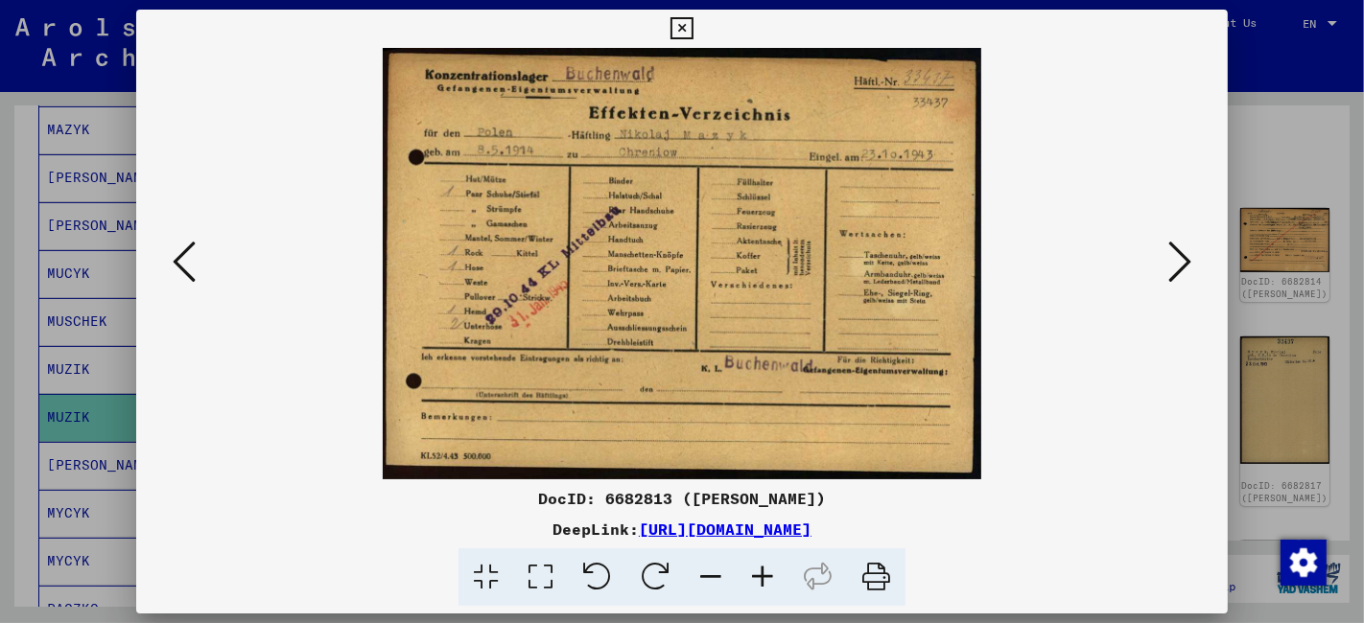
click at [1173, 264] on icon at bounding box center [1179, 262] width 23 height 46
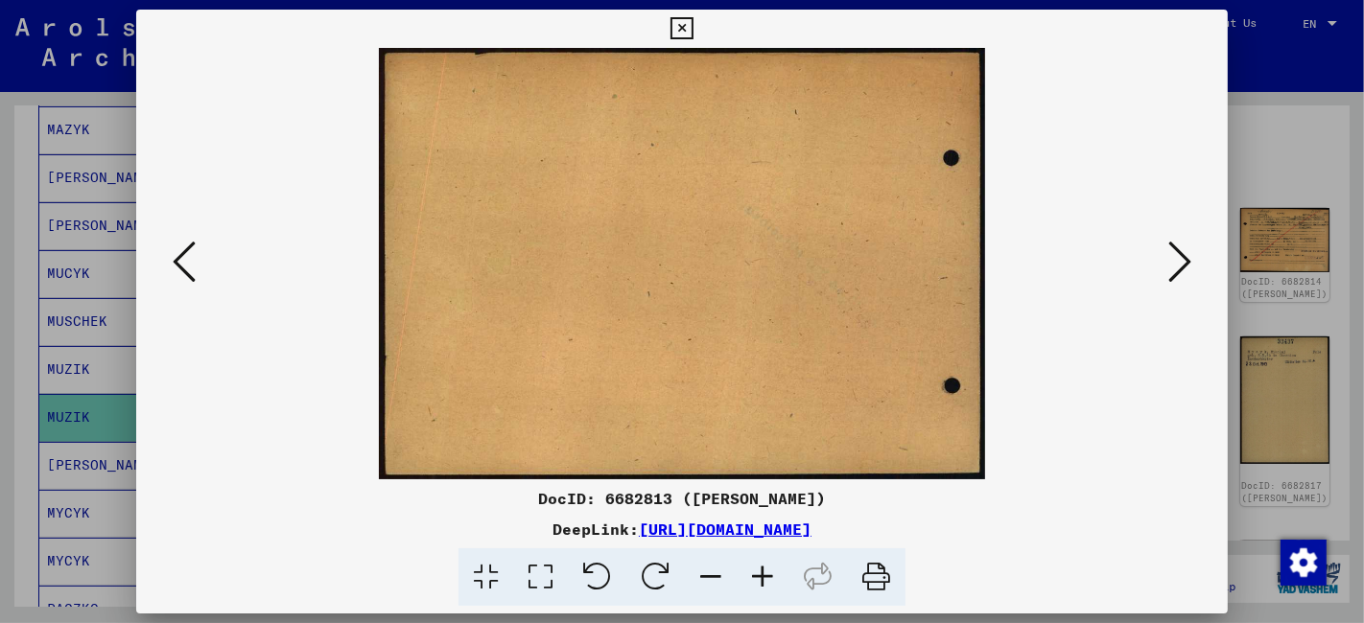
click at [1175, 264] on icon at bounding box center [1179, 262] width 23 height 46
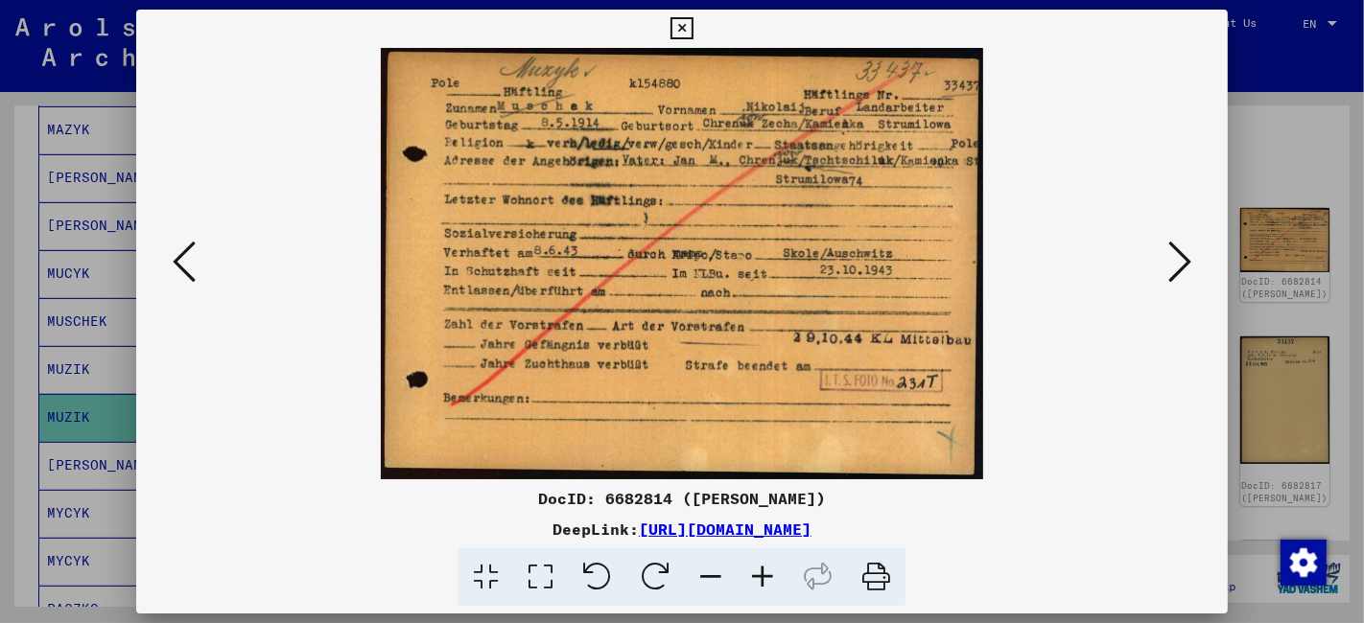
click at [540, 582] on icon at bounding box center [540, 578] width 55 height 58
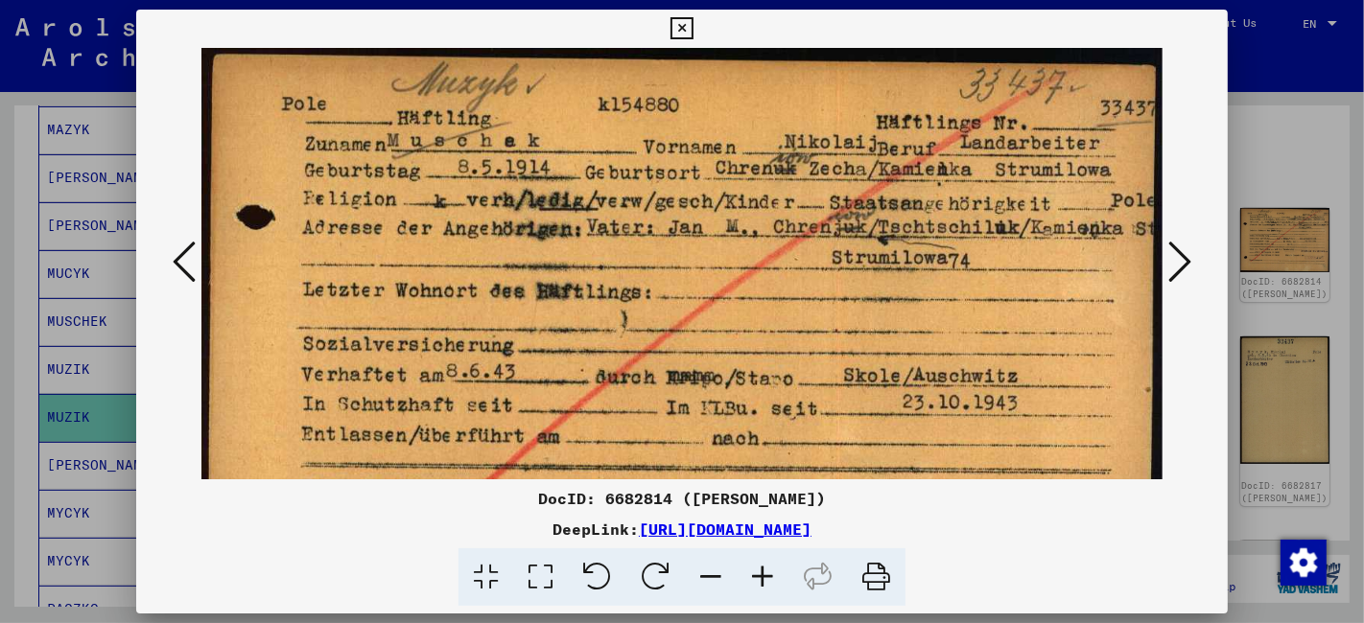
click at [682, 35] on icon at bounding box center [681, 28] width 22 height 23
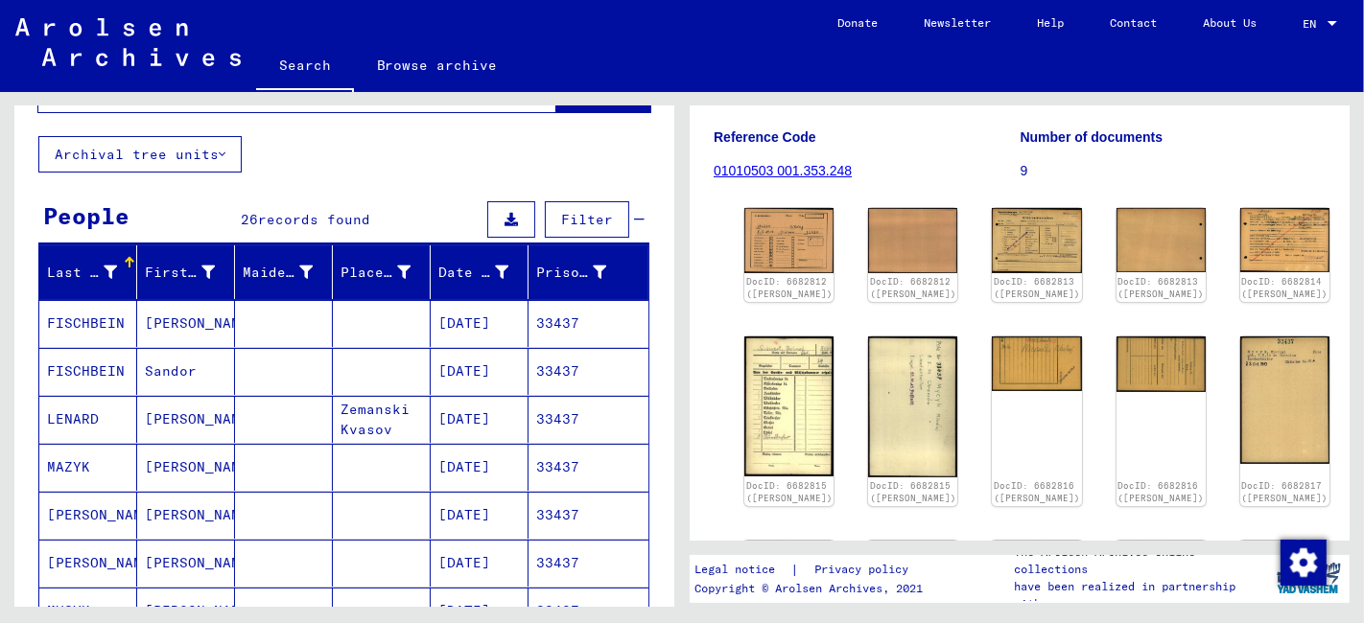
scroll to position [0, 0]
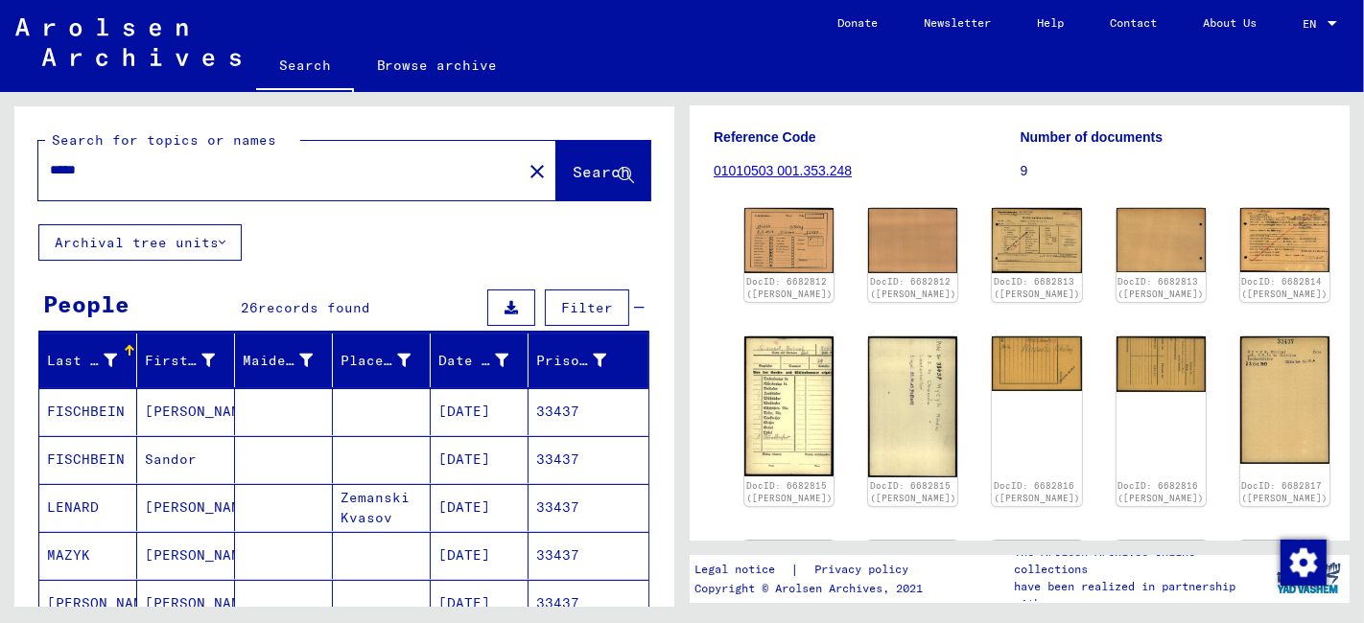
drag, startPoint x: 90, startPoint y: 176, endPoint x: 32, endPoint y: 180, distance: 58.6
click at [32, 180] on div "Search for topics or names ***** close Search" at bounding box center [344, 165] width 660 height 118
type input "**********"
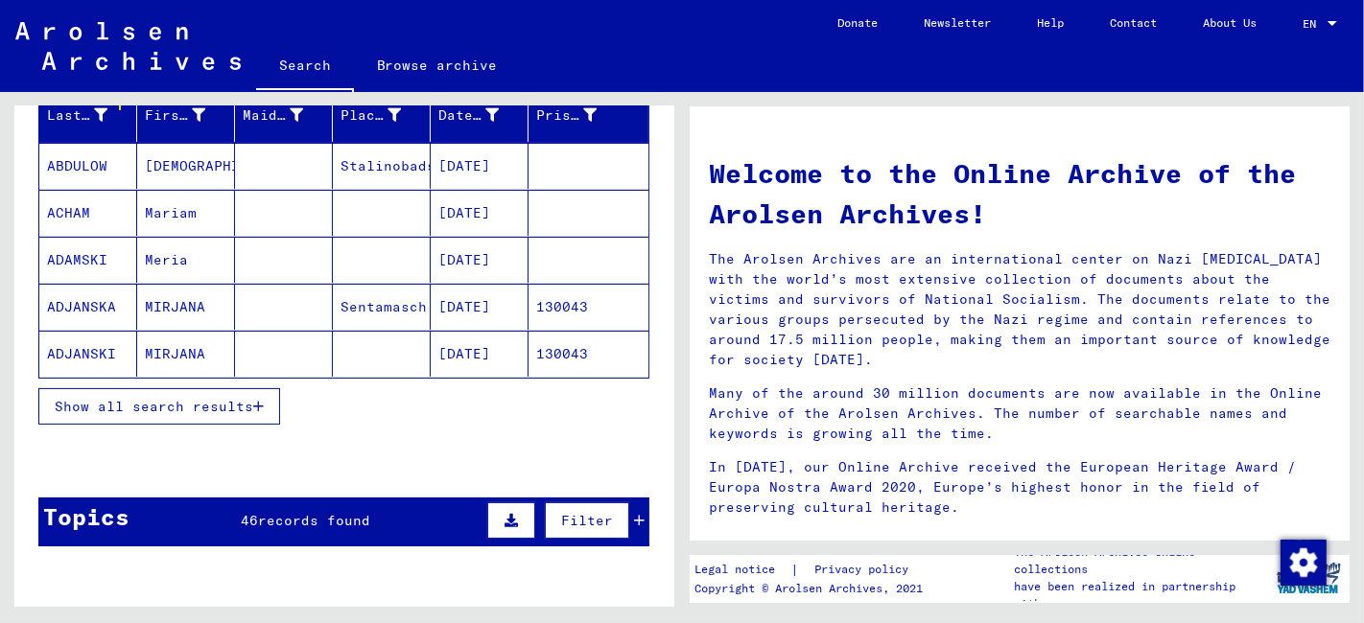
scroll to position [319, 0]
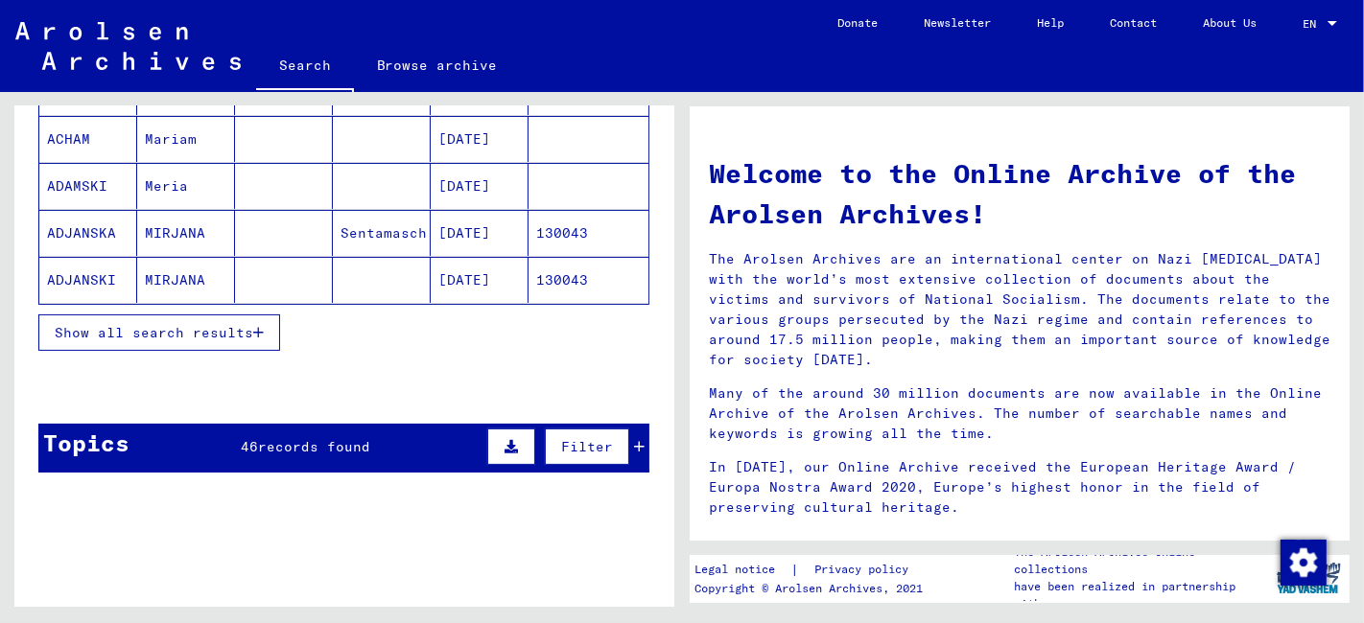
click at [170, 331] on span "Show all search results" at bounding box center [154, 332] width 198 height 17
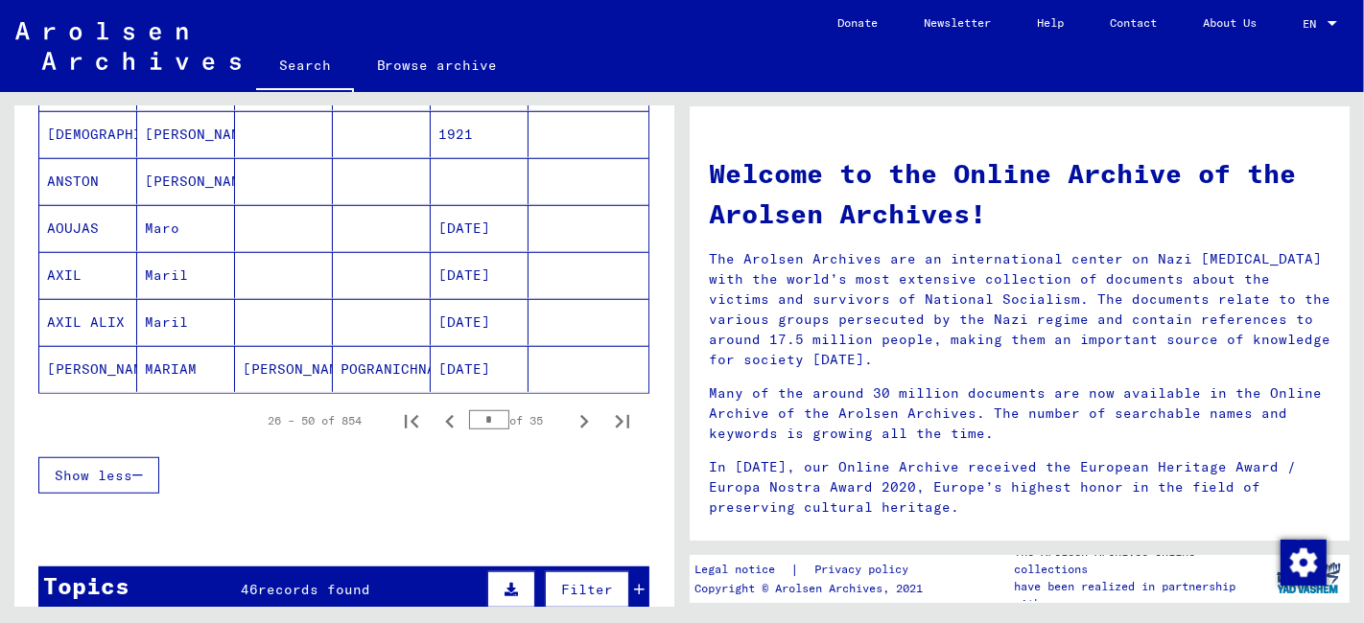
scroll to position [1172, 0]
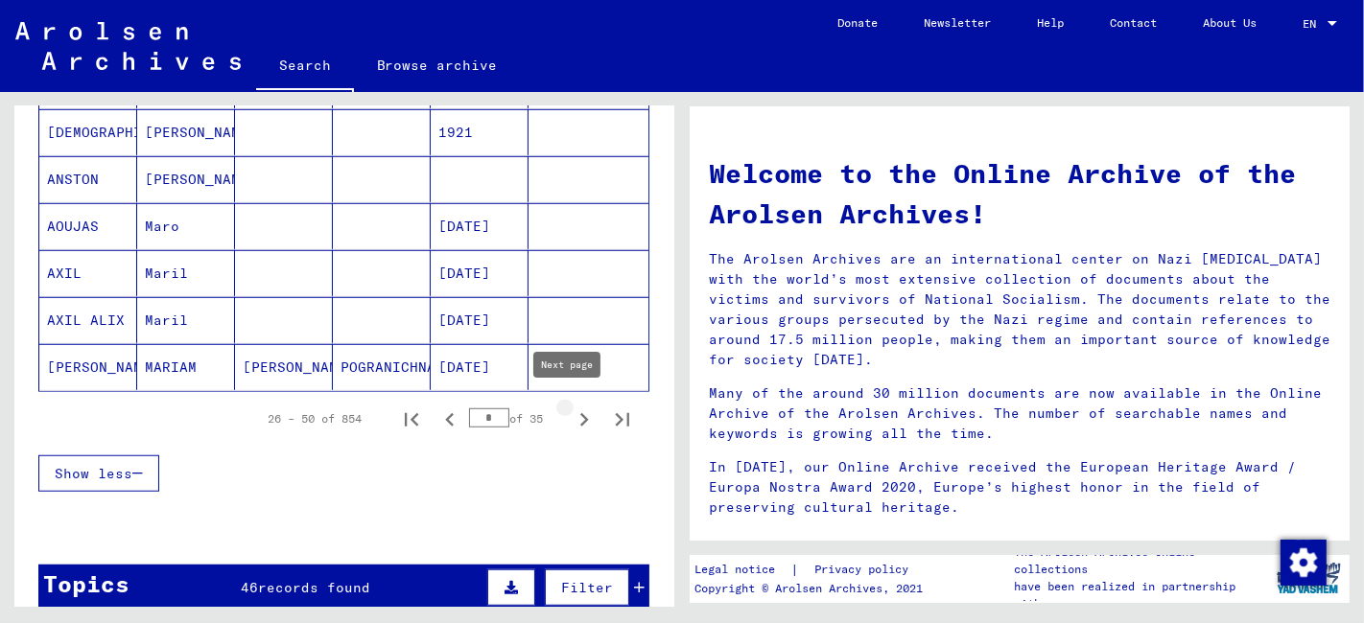
click at [580, 413] on icon "Next page" at bounding box center [584, 419] width 9 height 13
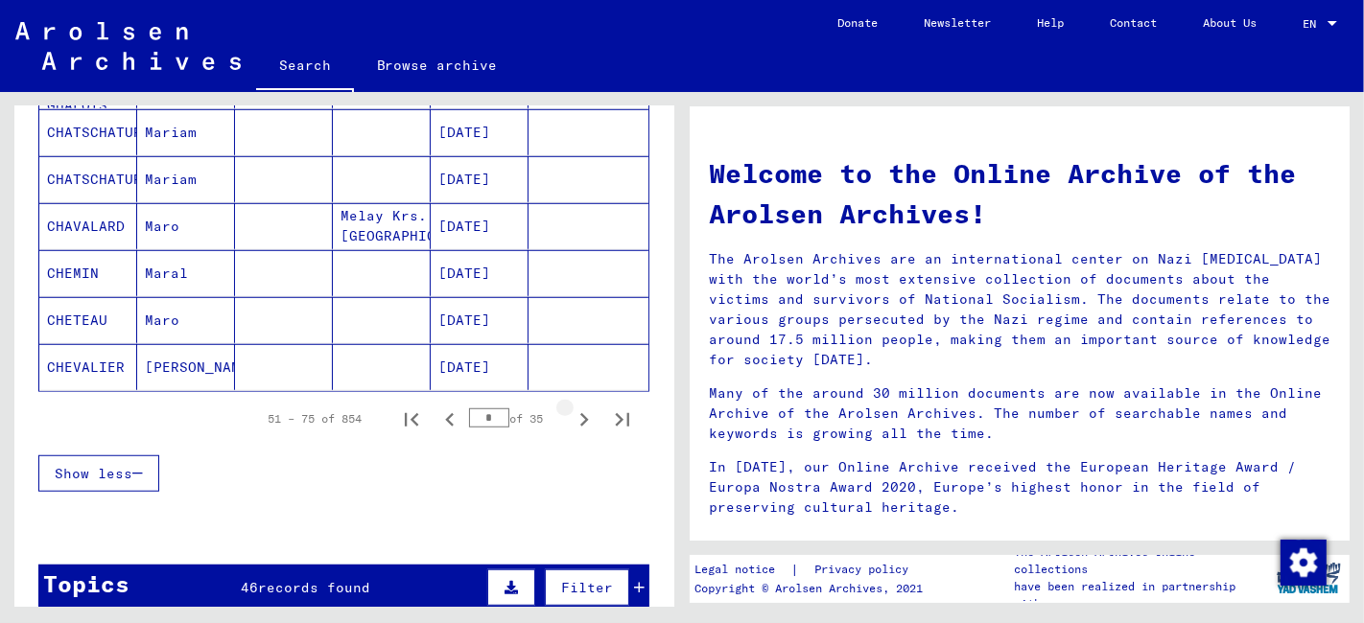
click at [580, 413] on icon "Next page" at bounding box center [584, 419] width 9 height 13
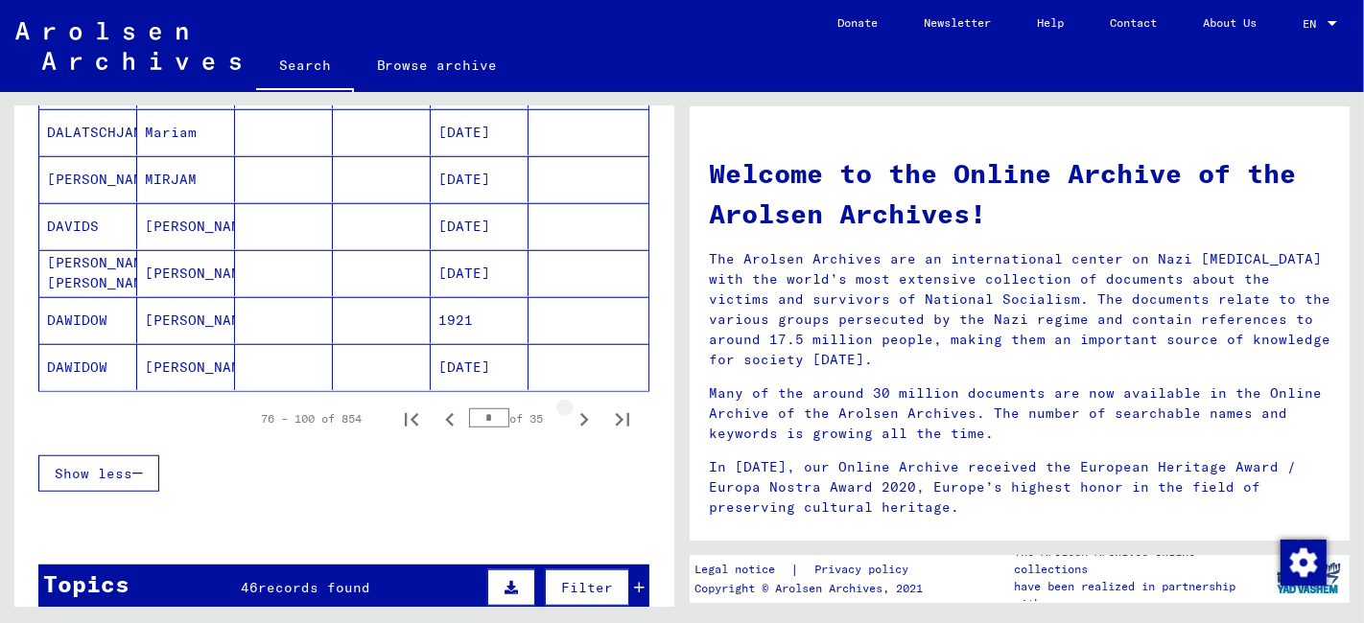
click at [580, 413] on icon "Next page" at bounding box center [584, 419] width 9 height 13
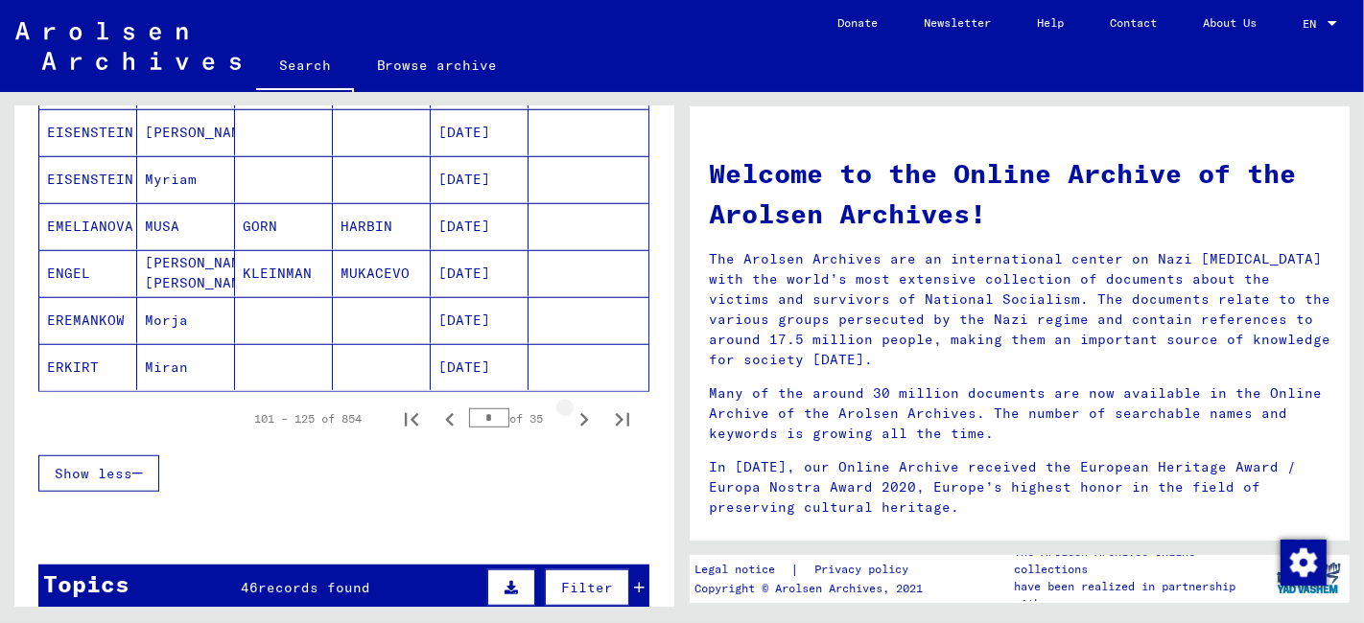
click at [580, 413] on icon "Next page" at bounding box center [584, 419] width 9 height 13
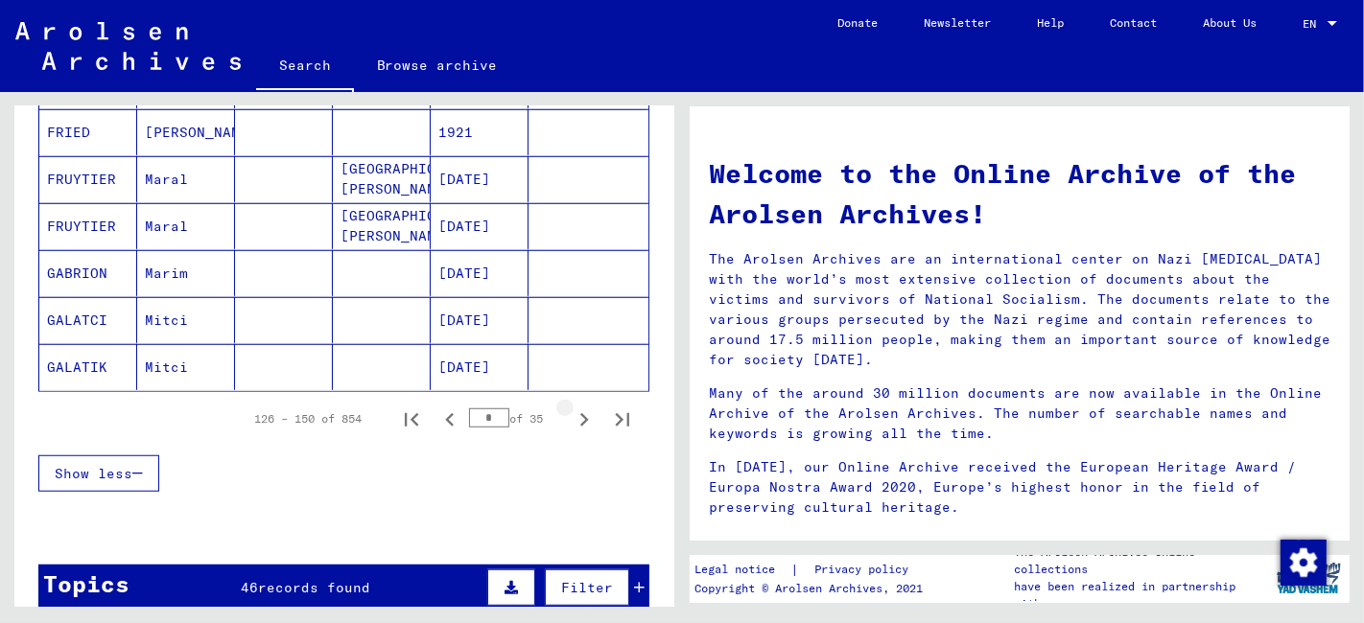
click at [580, 413] on icon "Next page" at bounding box center [584, 419] width 9 height 13
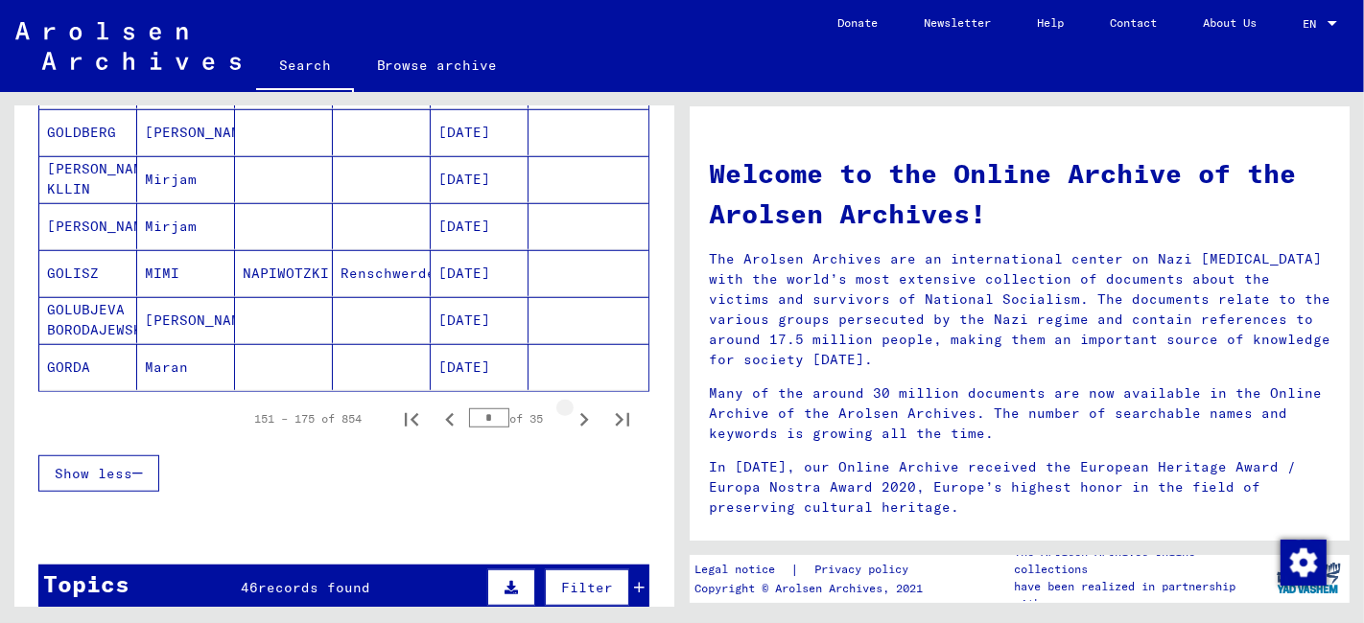
click at [580, 413] on icon "Next page" at bounding box center [584, 419] width 9 height 13
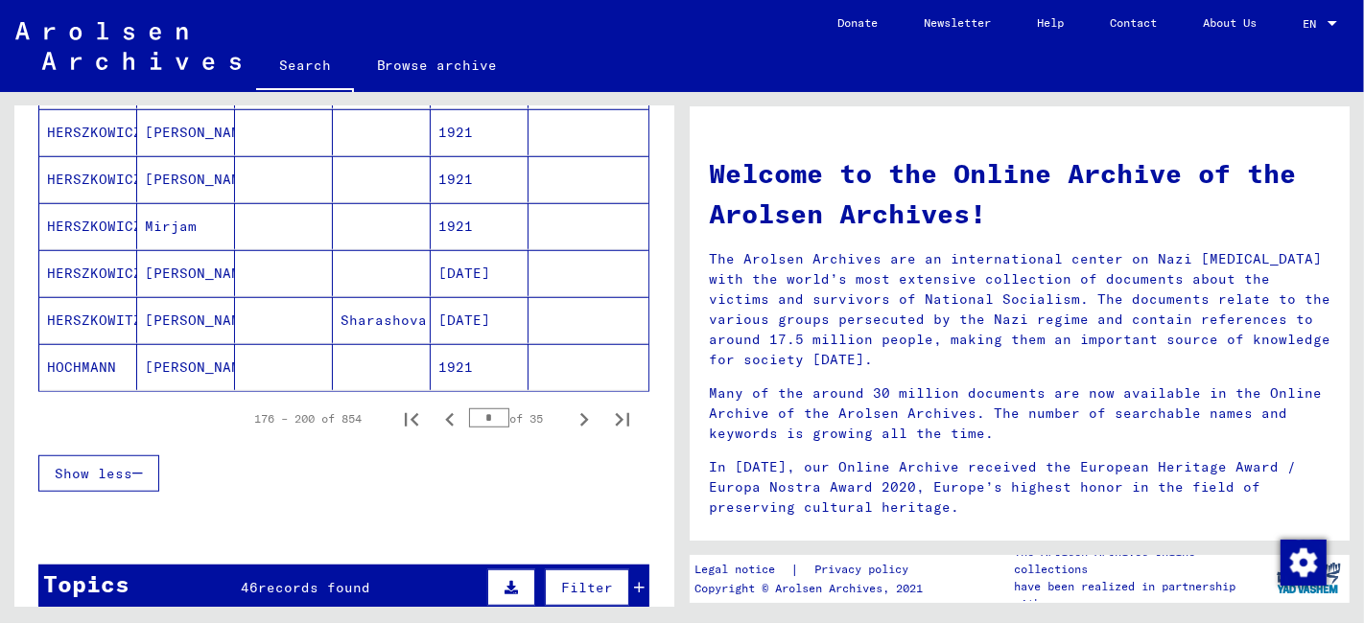
click at [580, 413] on icon "Next page" at bounding box center [584, 419] width 9 height 13
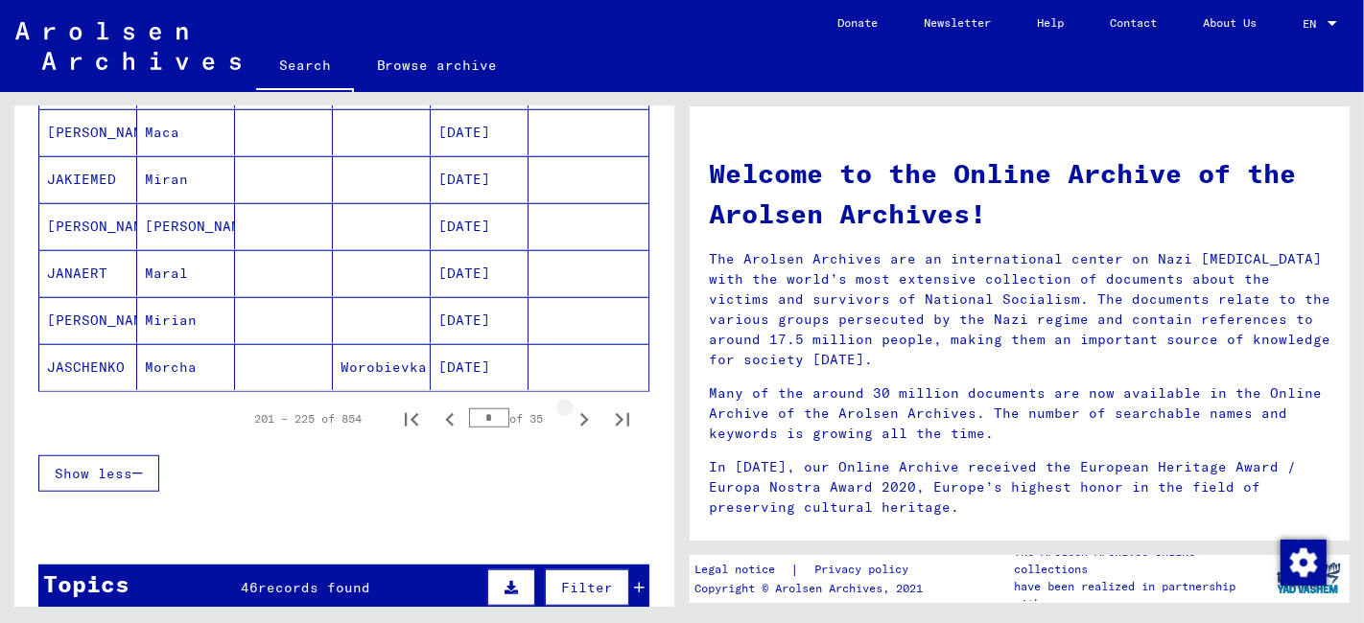
click at [580, 413] on icon "Next page" at bounding box center [584, 419] width 9 height 13
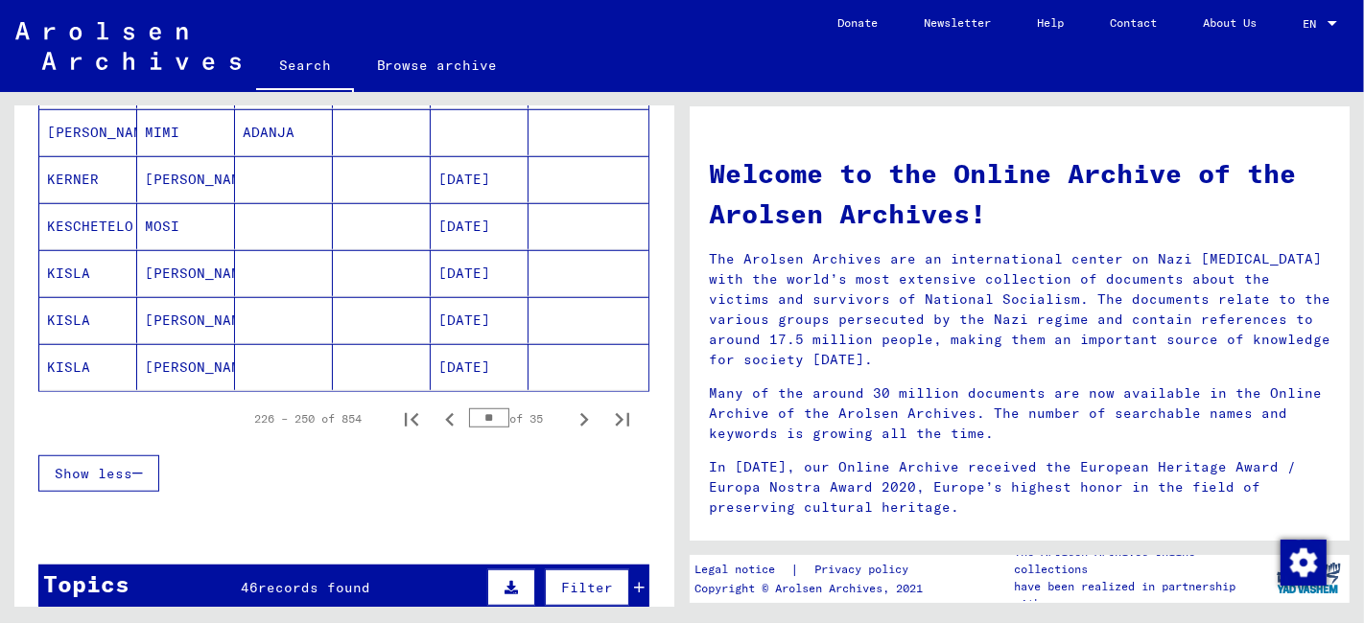
click at [580, 413] on icon "Next page" at bounding box center [584, 419] width 9 height 13
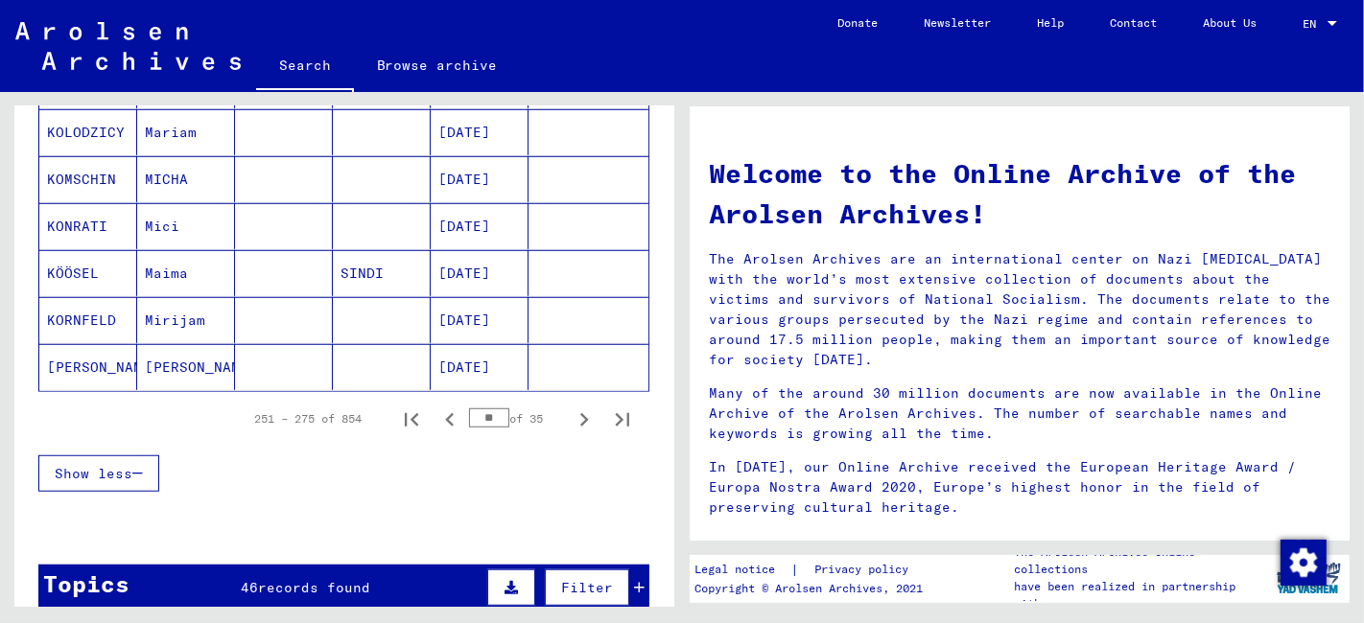
click at [580, 413] on icon "Next page" at bounding box center [584, 419] width 9 height 13
type input "**"
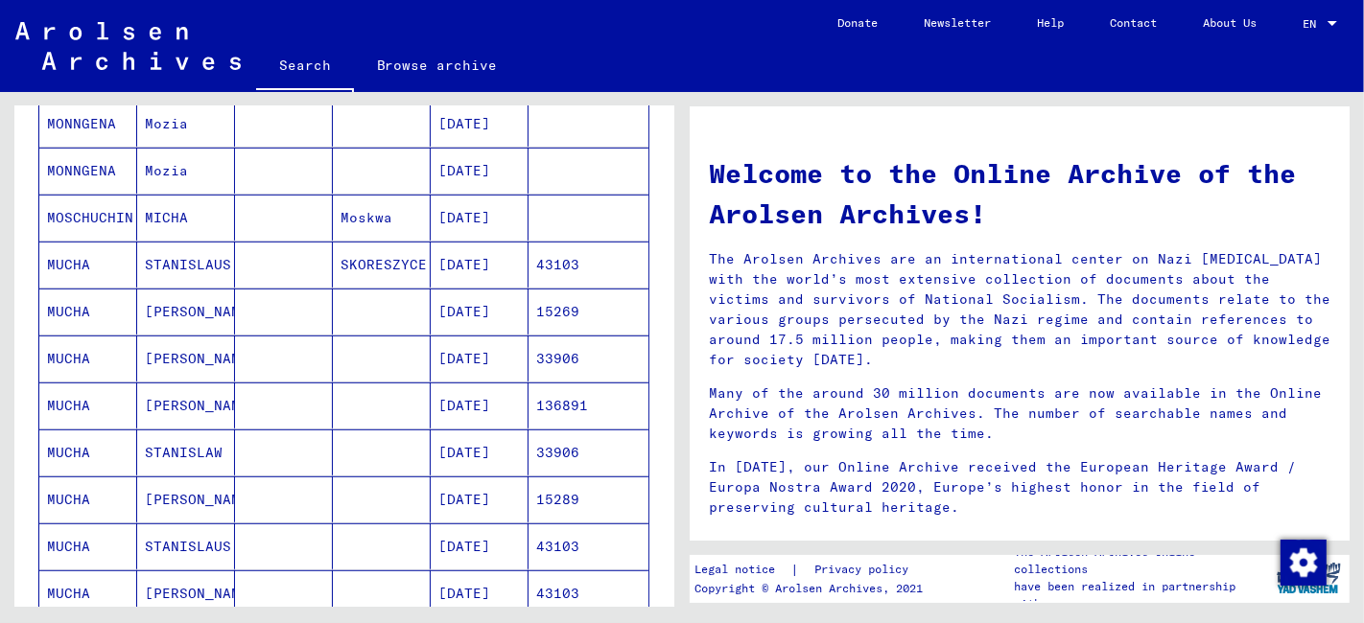
scroll to position [745, 0]
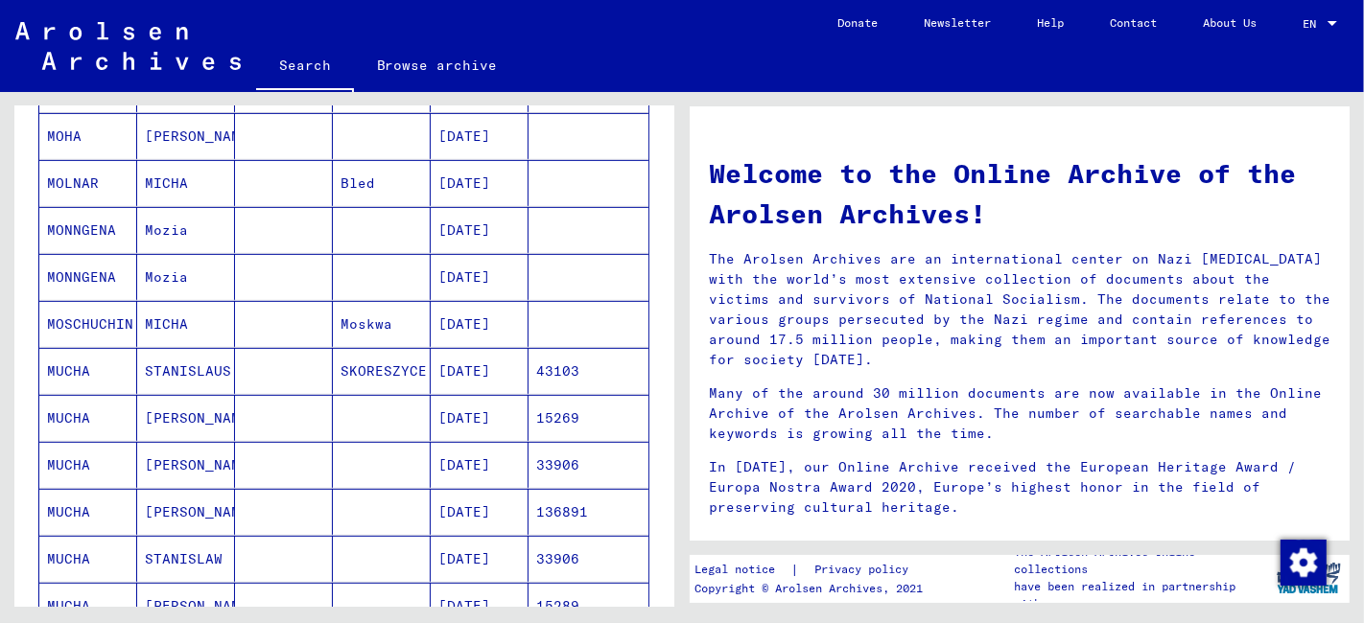
click at [344, 458] on mat-cell at bounding box center [382, 465] width 98 height 46
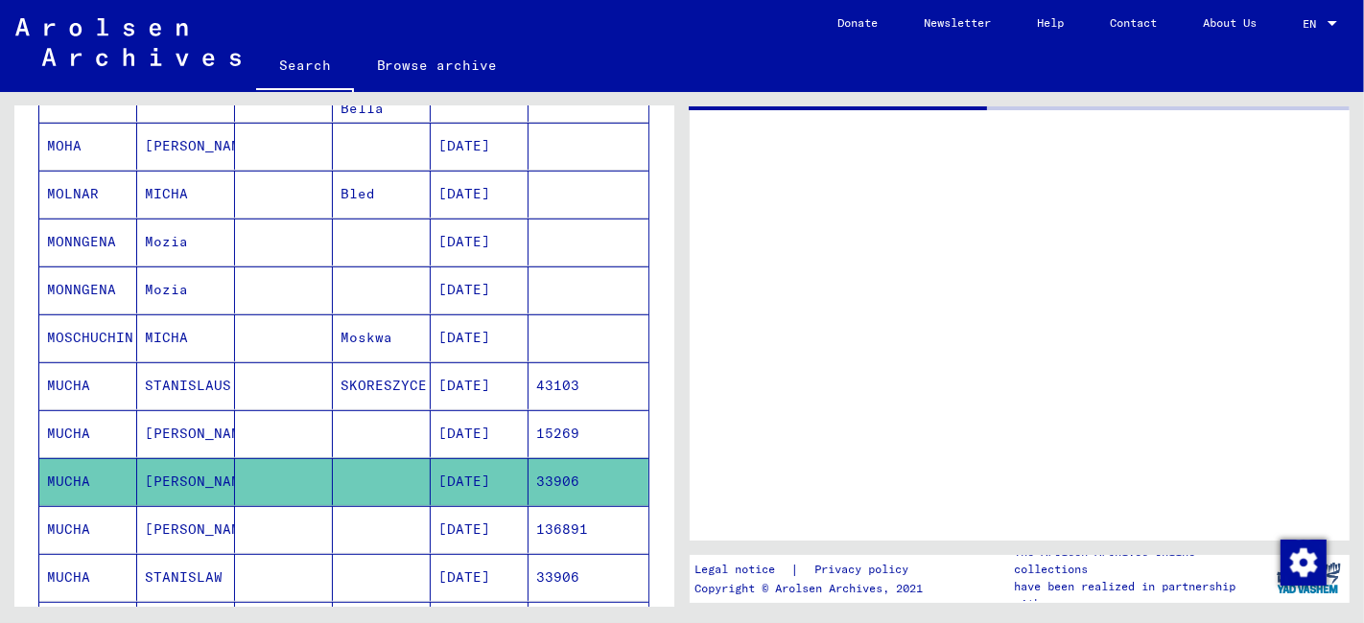
scroll to position [752, 0]
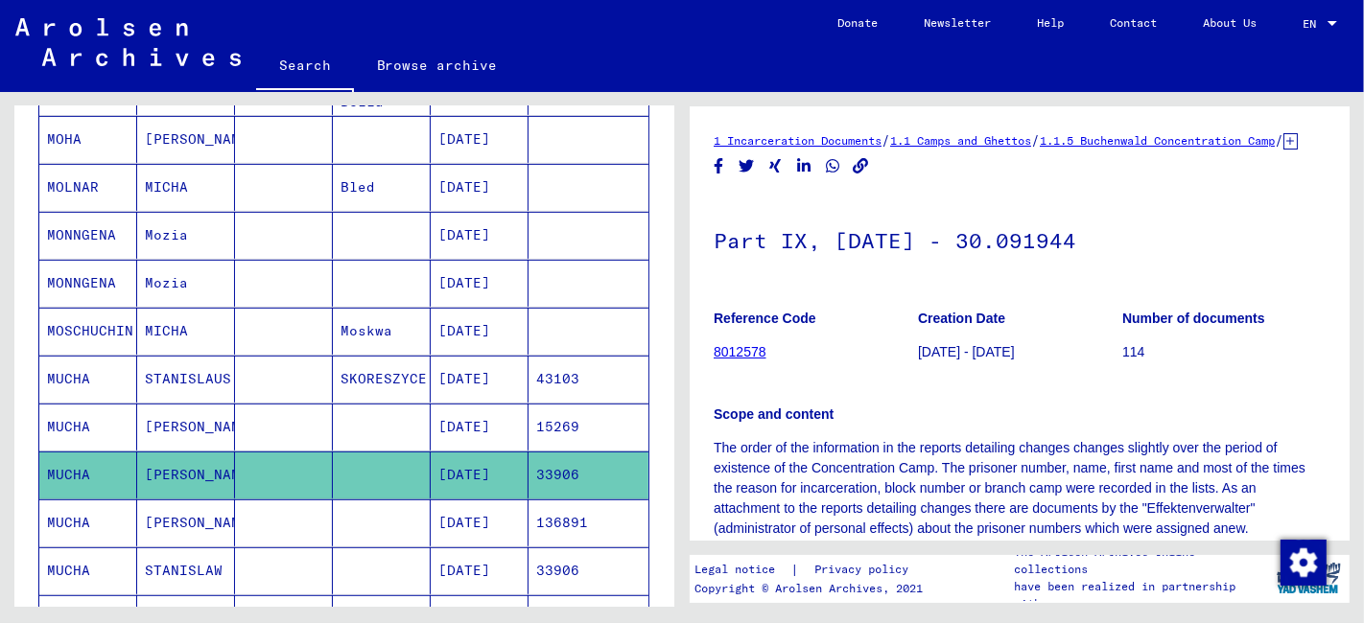
click at [364, 567] on mat-cell at bounding box center [382, 571] width 98 height 47
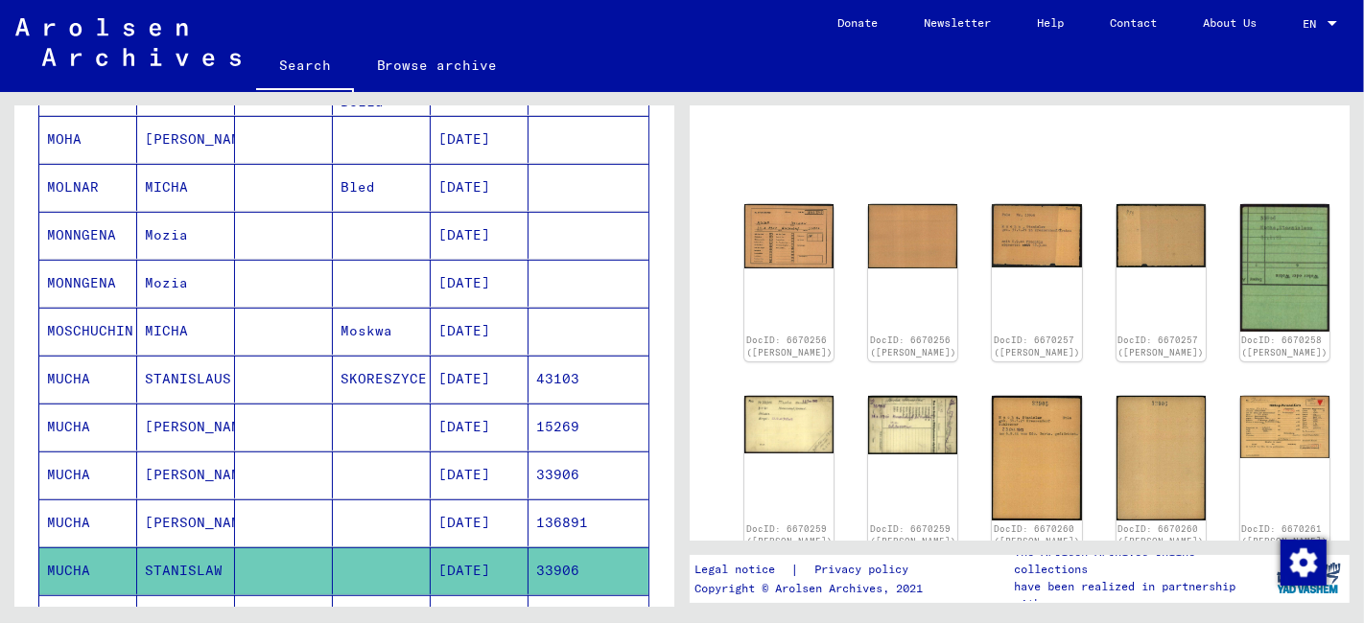
scroll to position [213, 0]
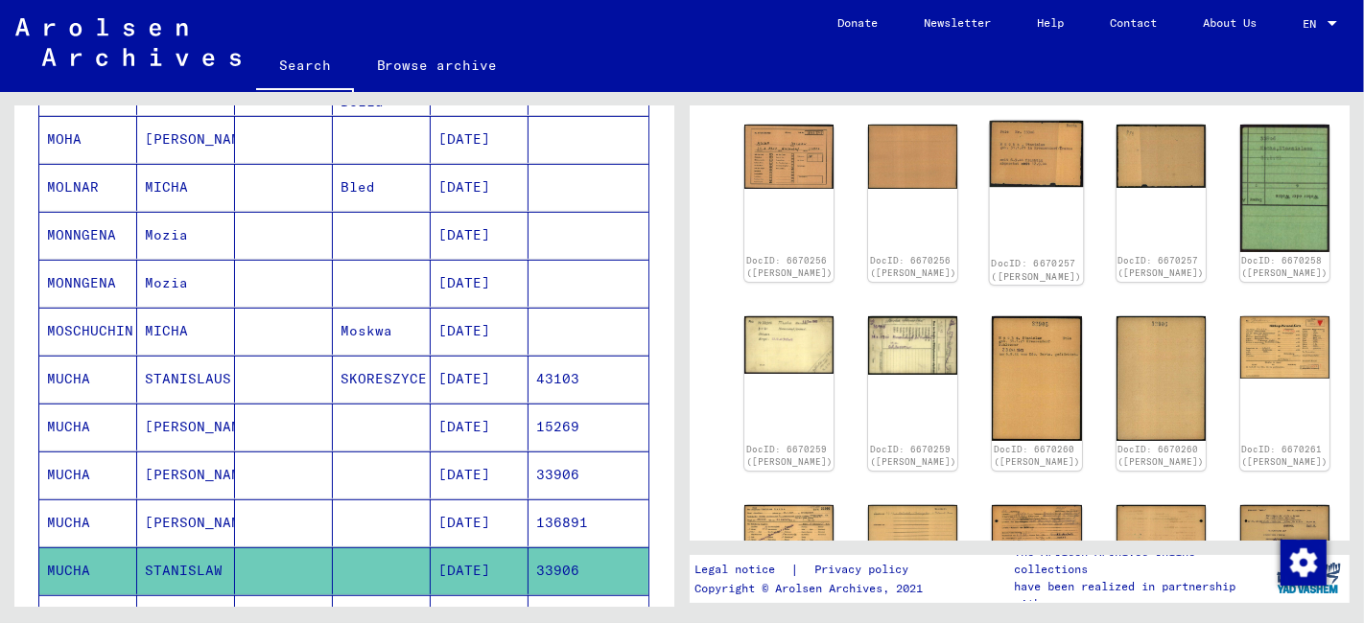
click at [990, 154] on img at bounding box center [1037, 154] width 94 height 67
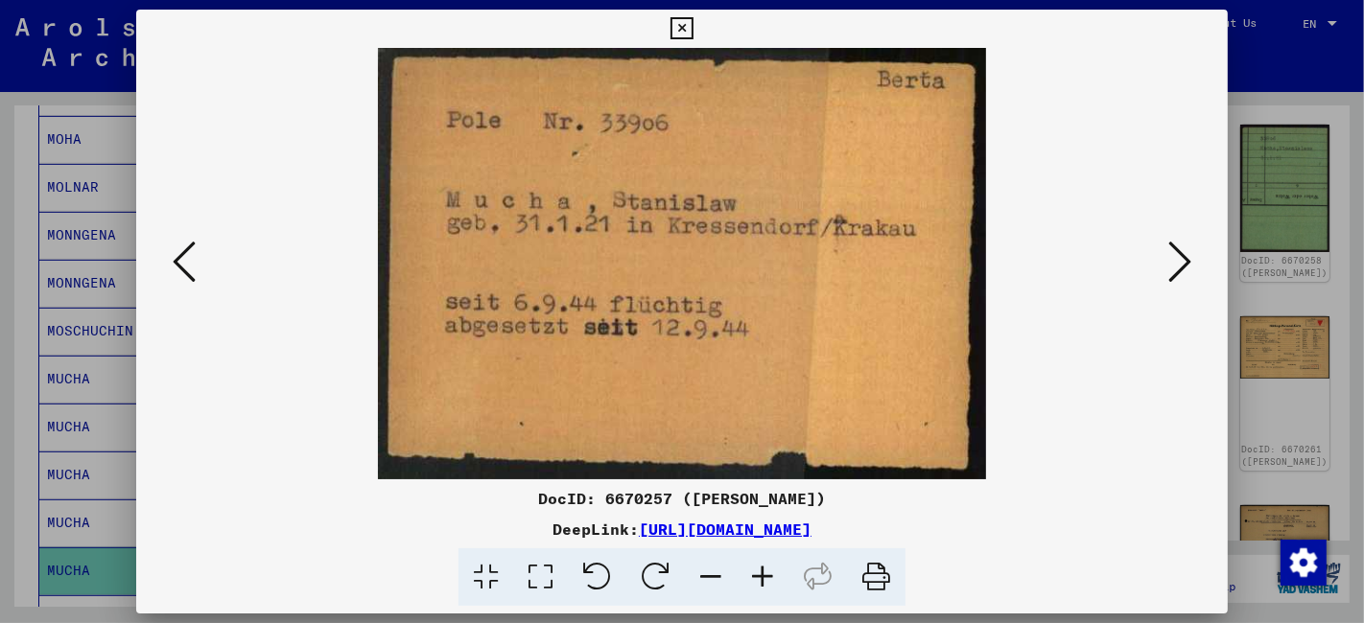
click at [1175, 259] on icon at bounding box center [1179, 262] width 23 height 46
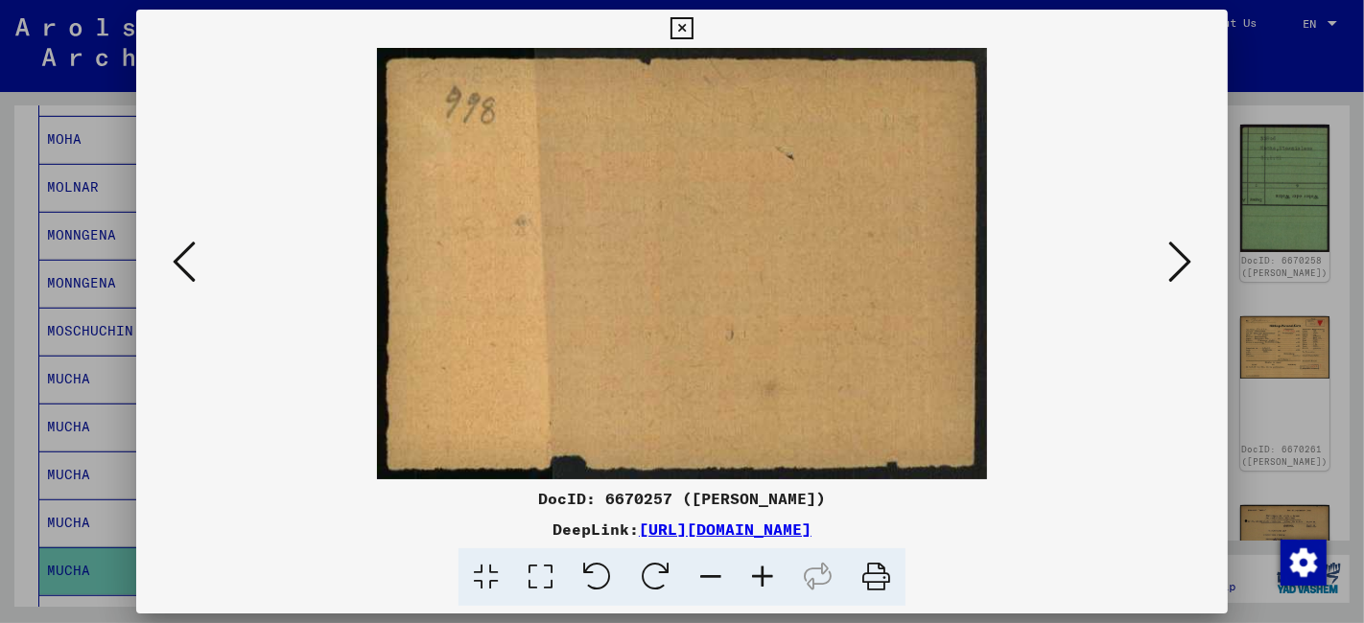
click at [1175, 259] on icon at bounding box center [1179, 262] width 23 height 46
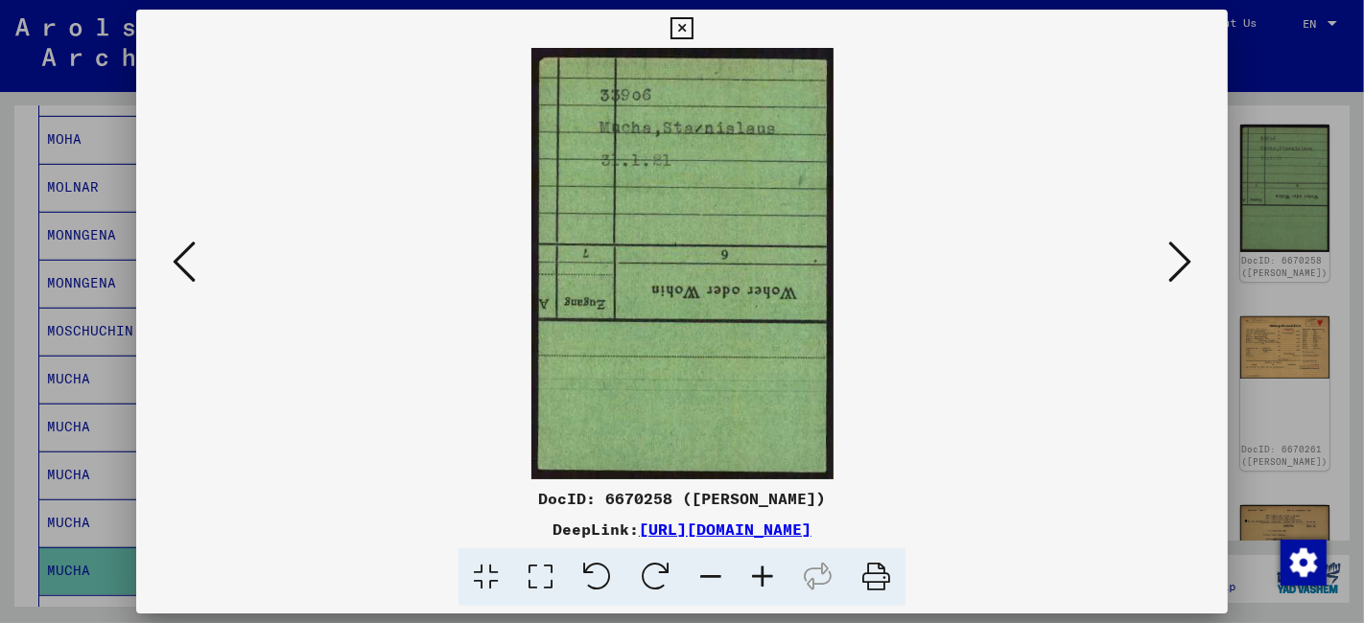
click at [1175, 259] on icon at bounding box center [1179, 262] width 23 height 46
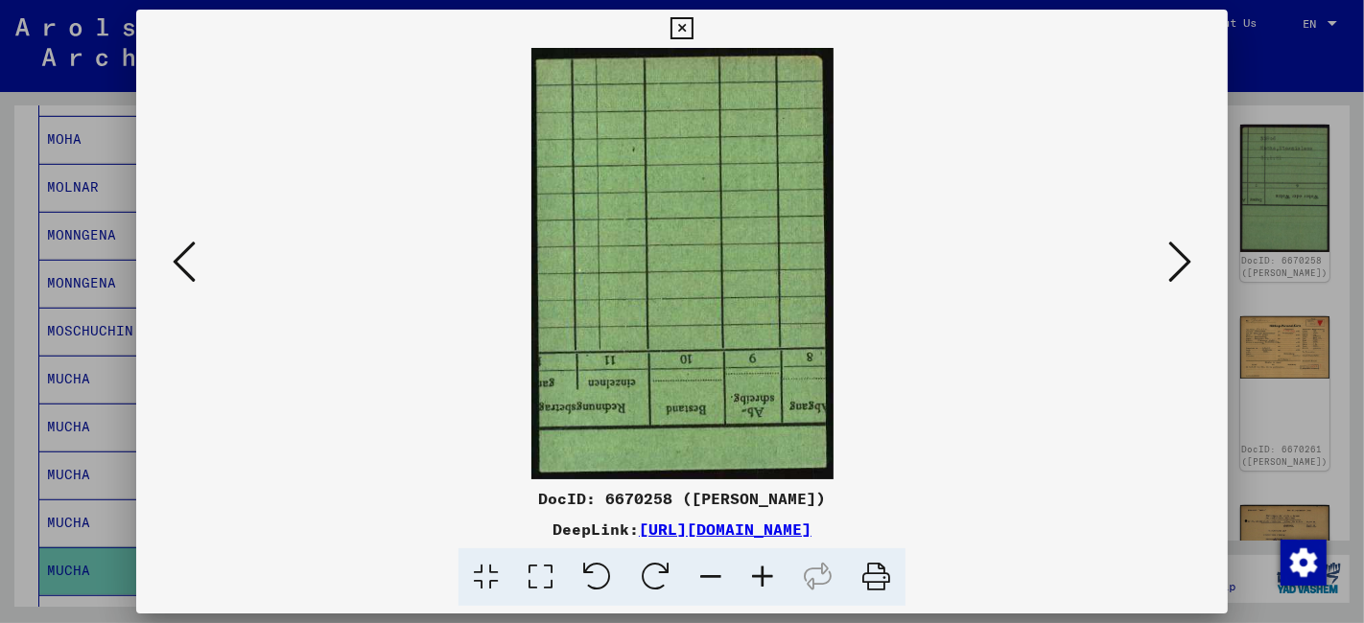
click at [1175, 259] on icon at bounding box center [1179, 262] width 23 height 46
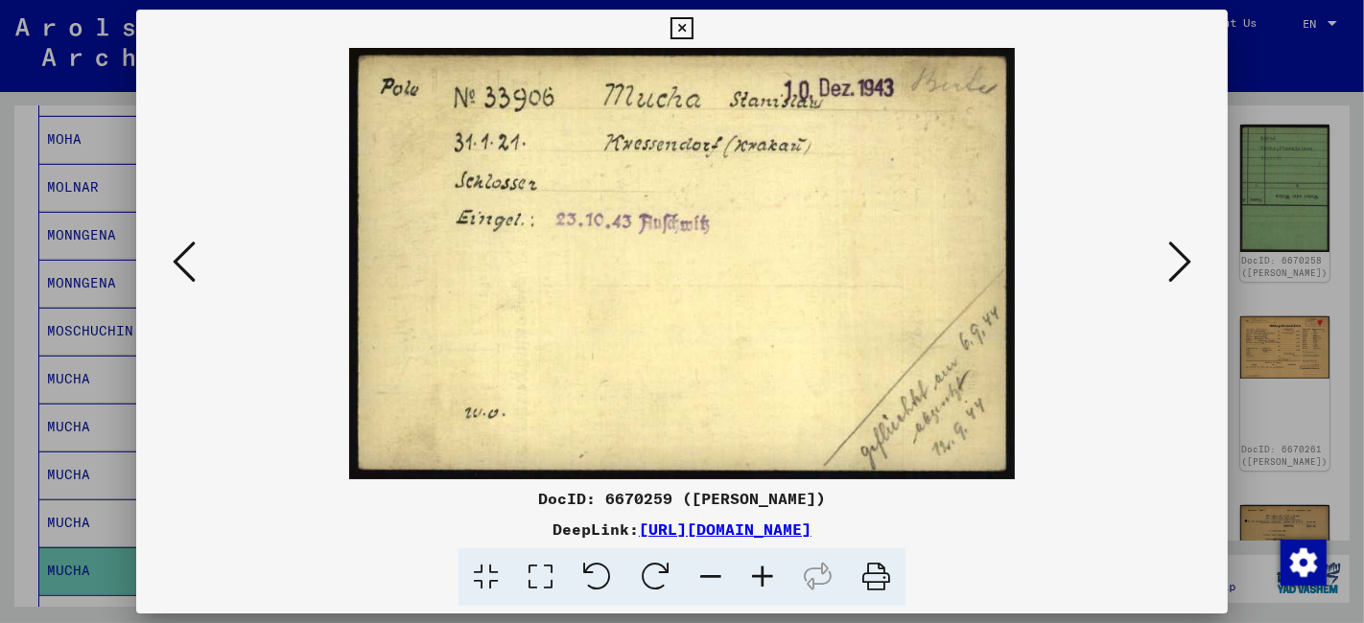
click at [1175, 259] on icon at bounding box center [1179, 262] width 23 height 46
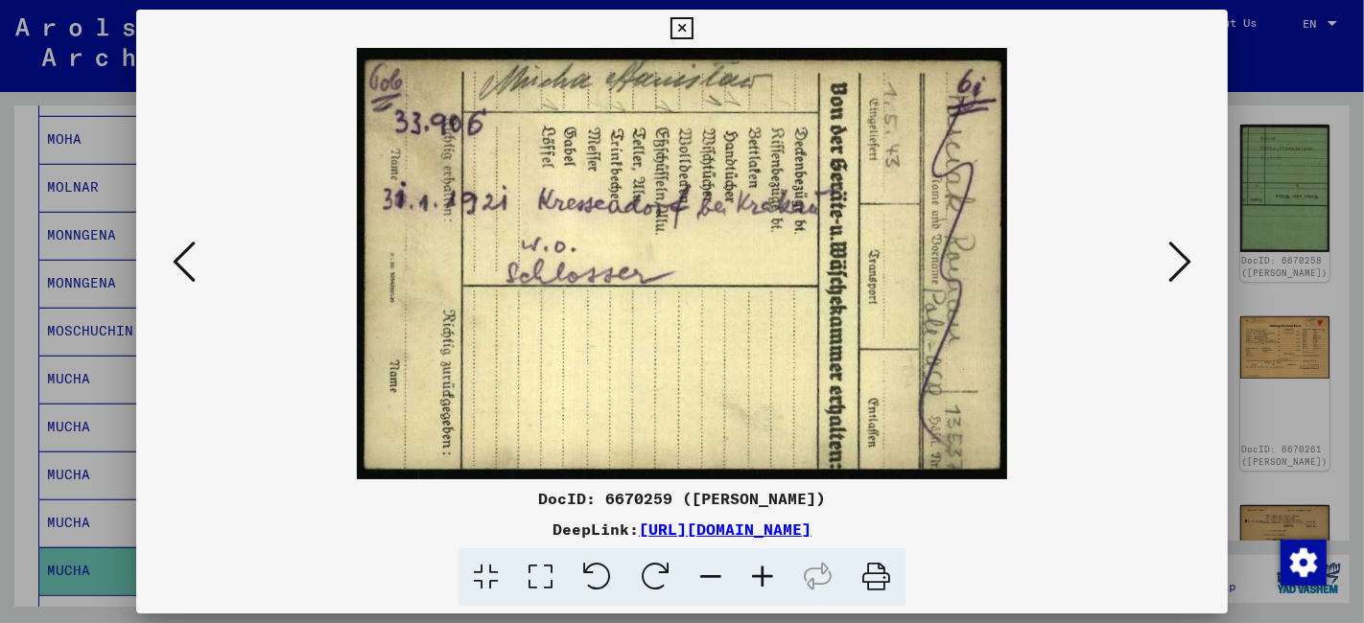
click at [1175, 259] on icon at bounding box center [1179, 262] width 23 height 46
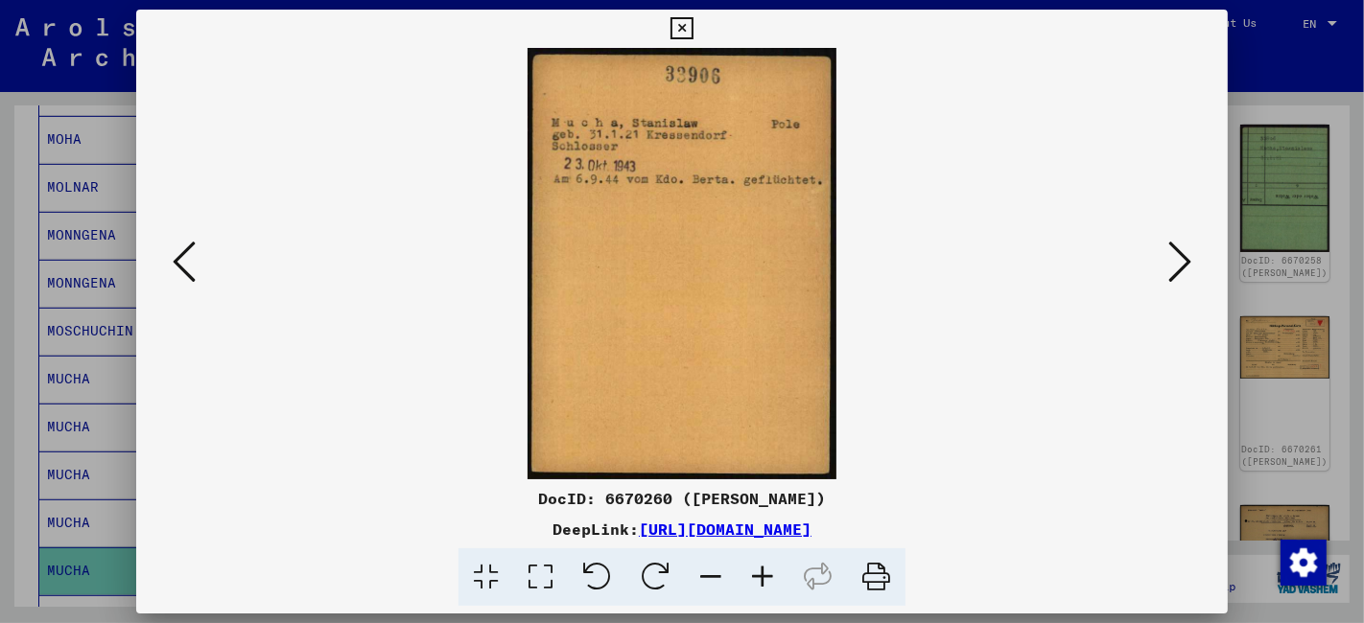
click at [1175, 259] on icon at bounding box center [1179, 262] width 23 height 46
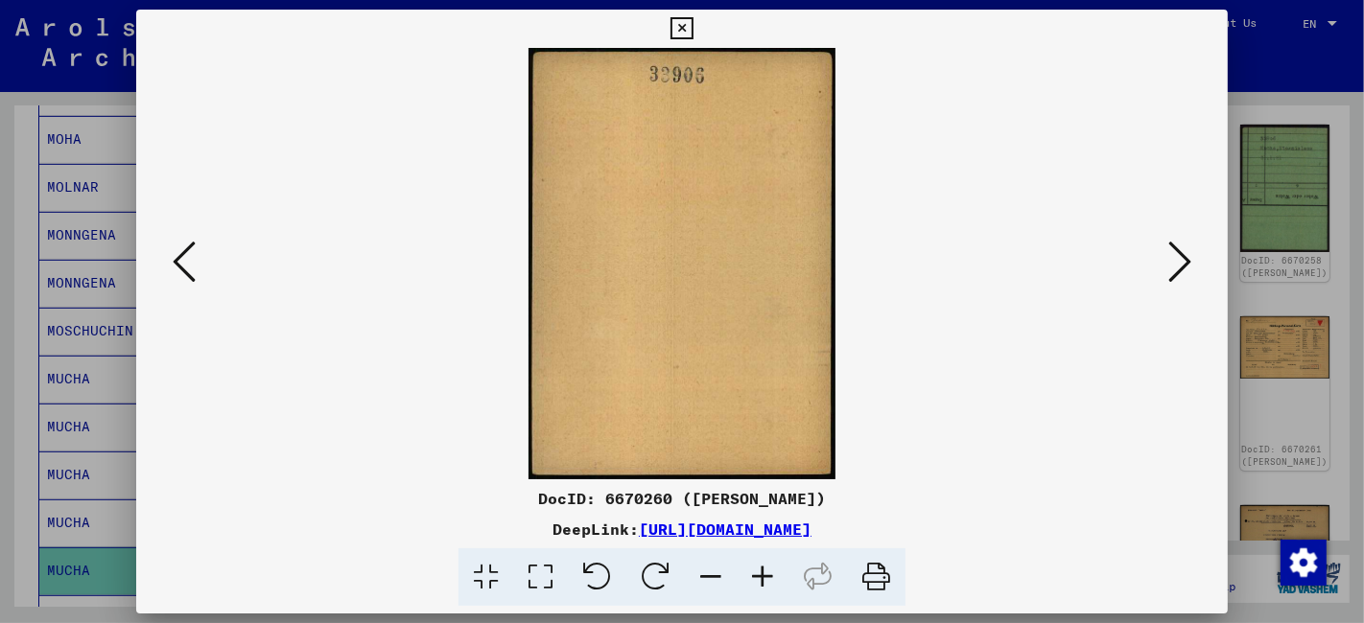
click at [1175, 259] on icon at bounding box center [1179, 262] width 23 height 46
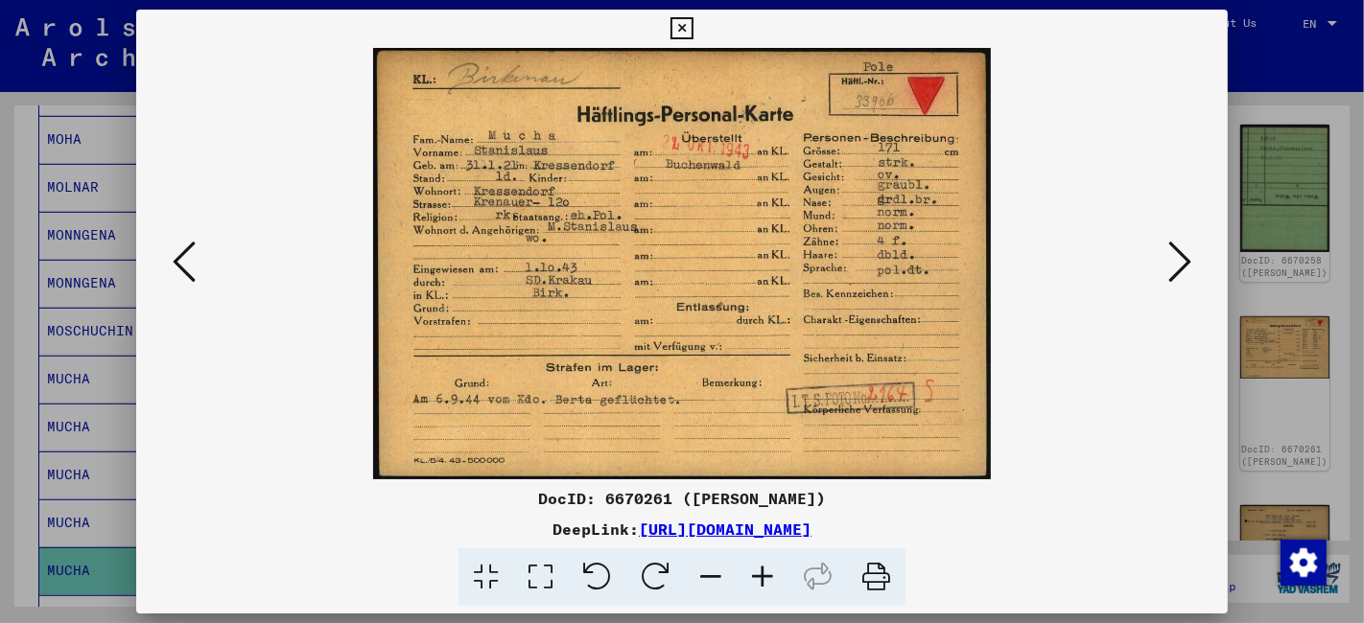
click at [1179, 261] on icon at bounding box center [1179, 262] width 23 height 46
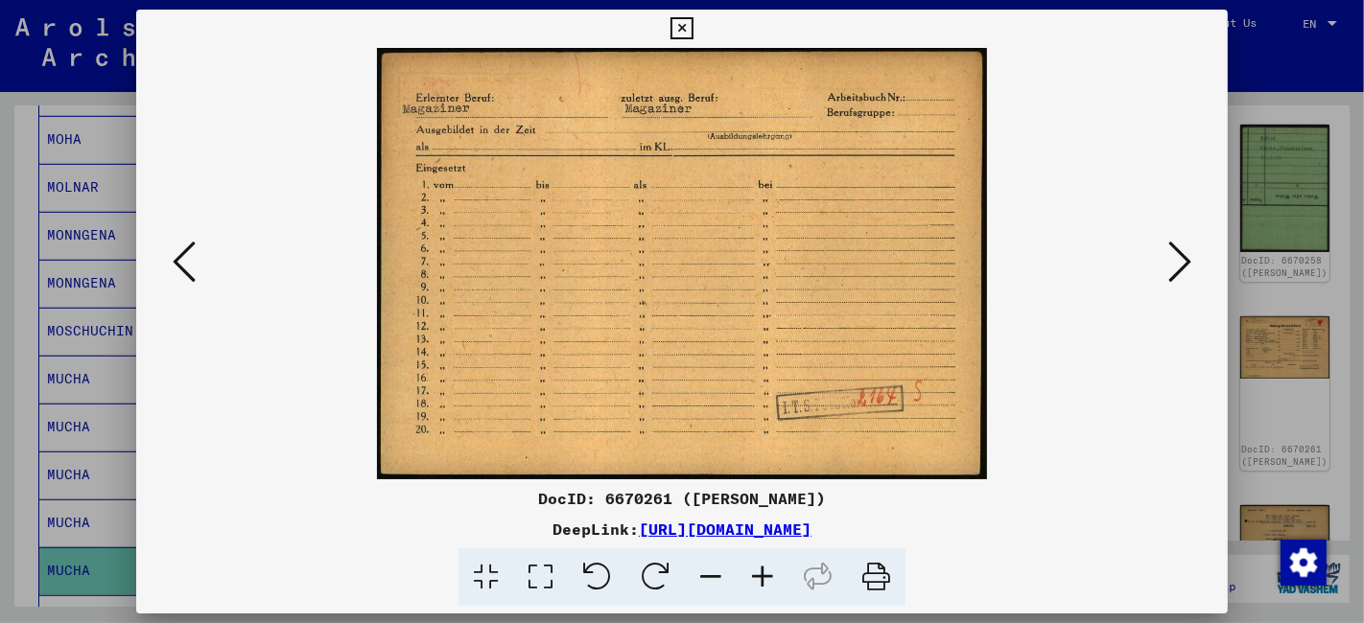
click at [1179, 261] on icon at bounding box center [1179, 262] width 23 height 46
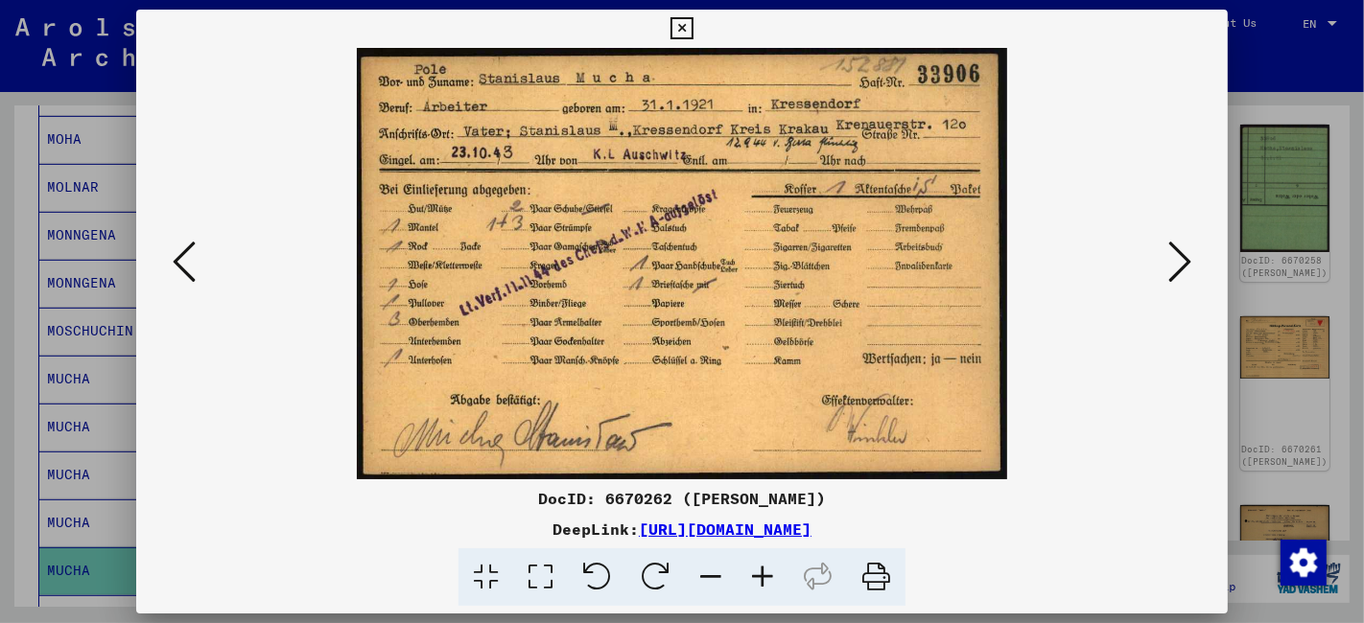
click at [686, 29] on icon at bounding box center [681, 28] width 22 height 23
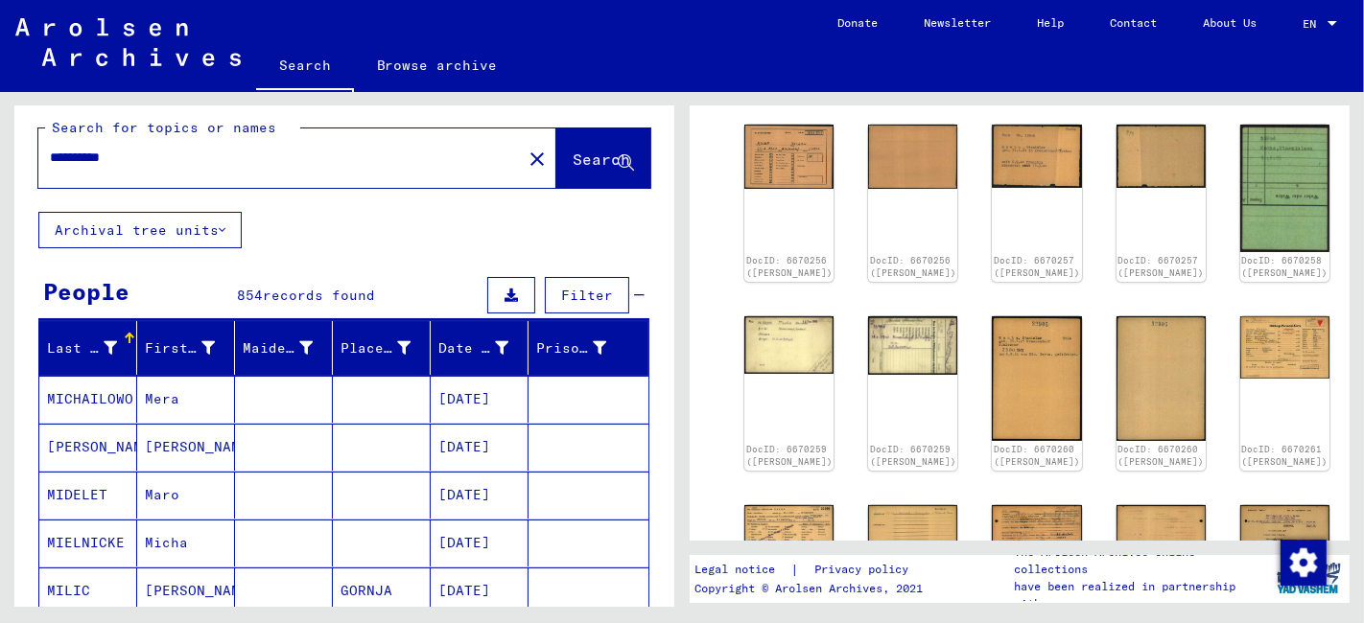
scroll to position [0, 0]
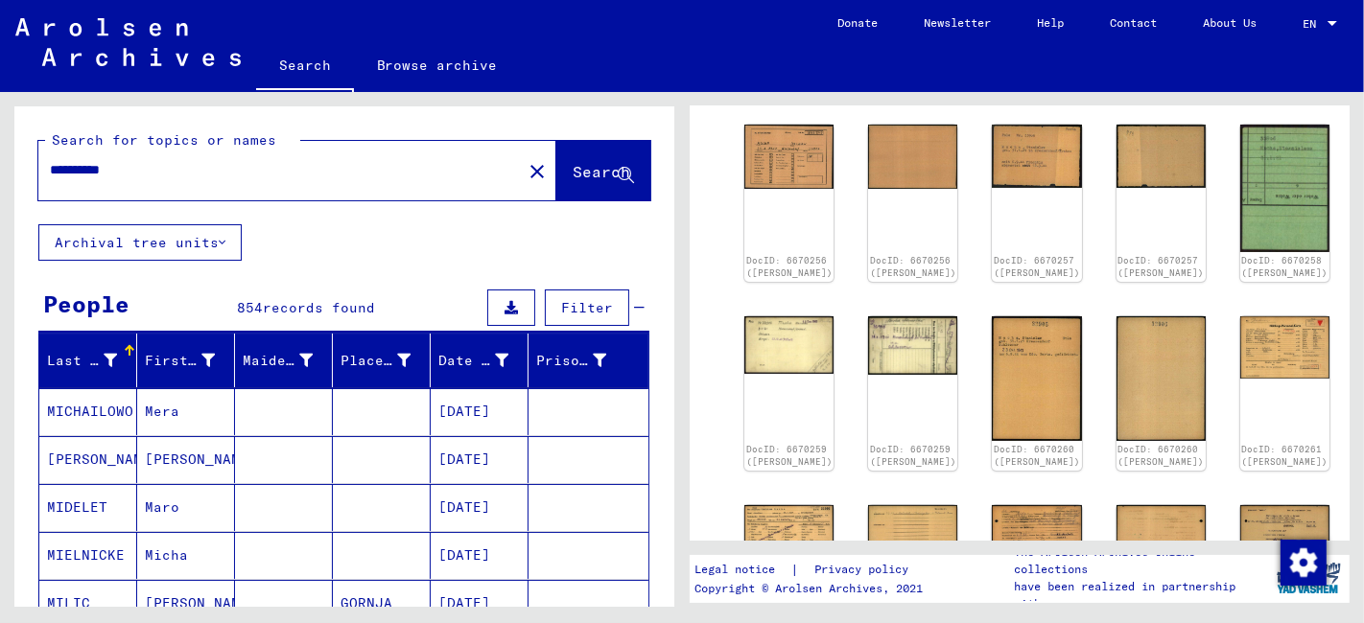
drag, startPoint x: 156, startPoint y: 168, endPoint x: -2, endPoint y: 179, distance: 158.6
click at [0, 179] on html "**********" at bounding box center [682, 311] width 1364 height 623
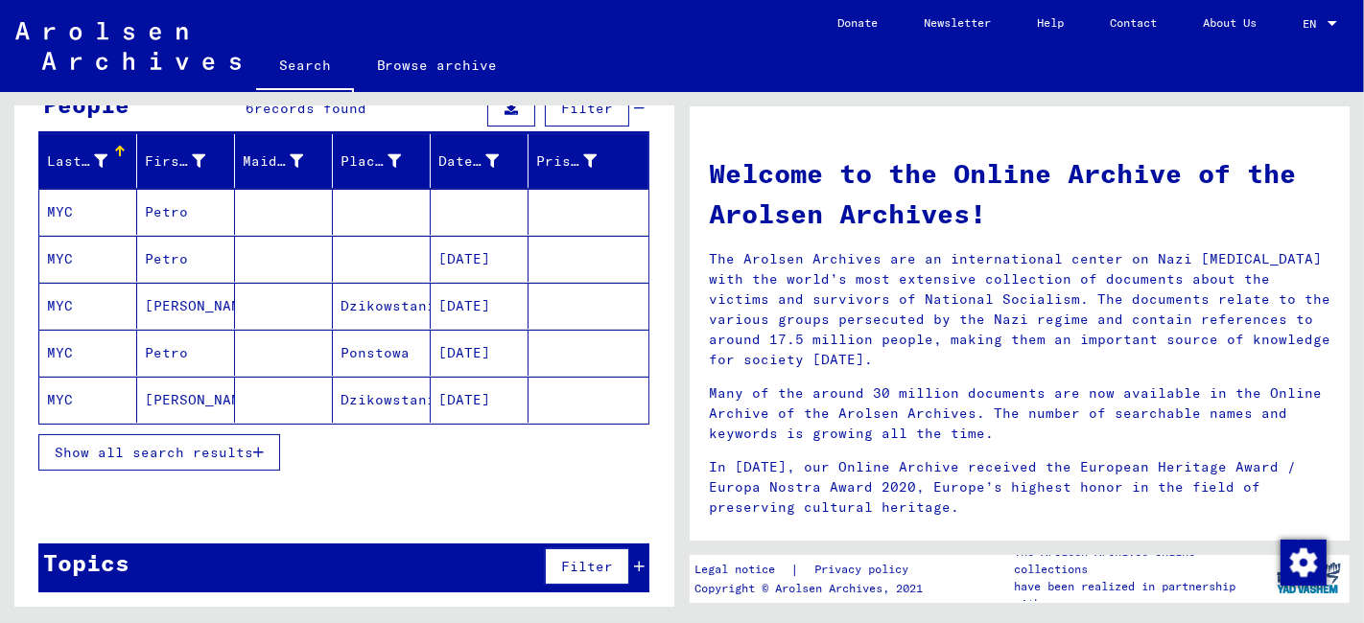
scroll to position [200, 0]
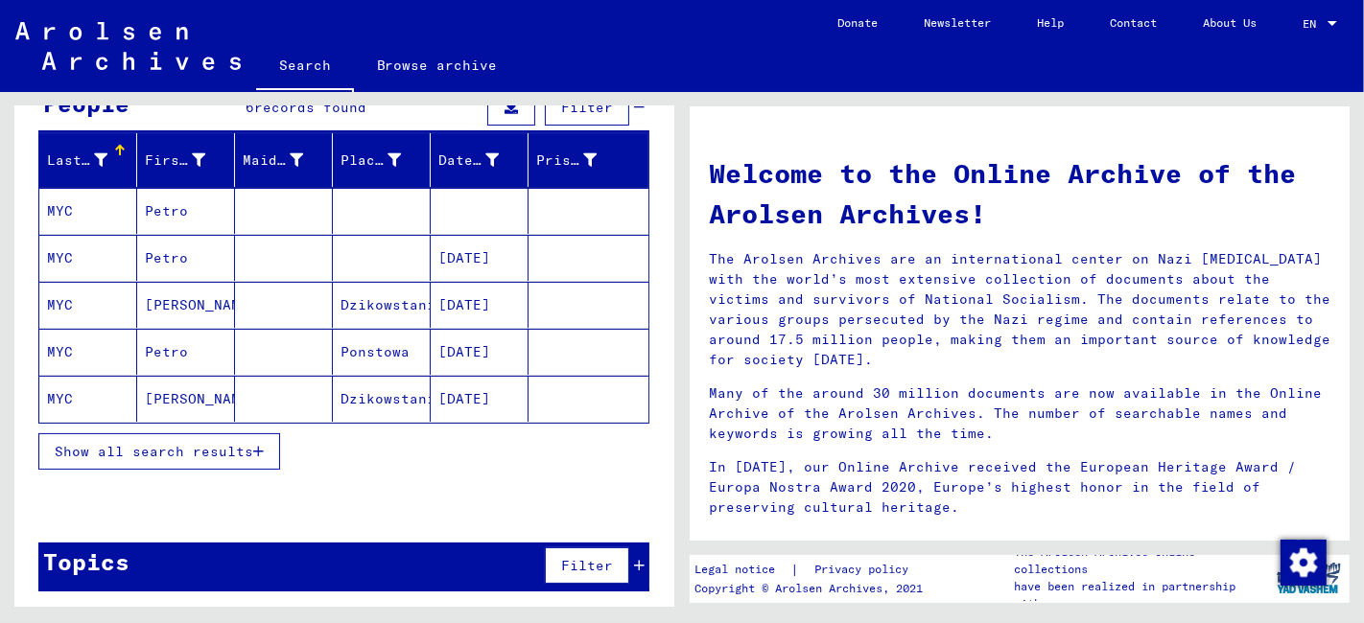
click at [227, 448] on span "Show all search results" at bounding box center [154, 451] width 198 height 17
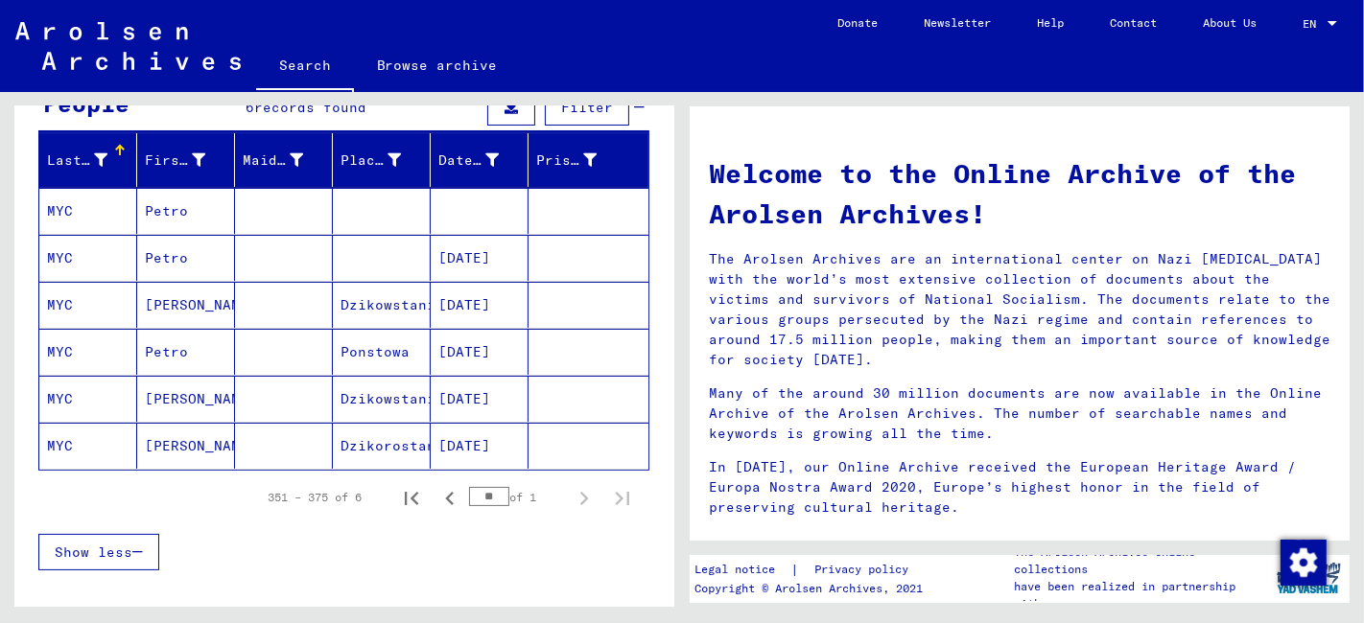
click at [227, 448] on mat-cell "[PERSON_NAME]" at bounding box center [186, 446] width 98 height 46
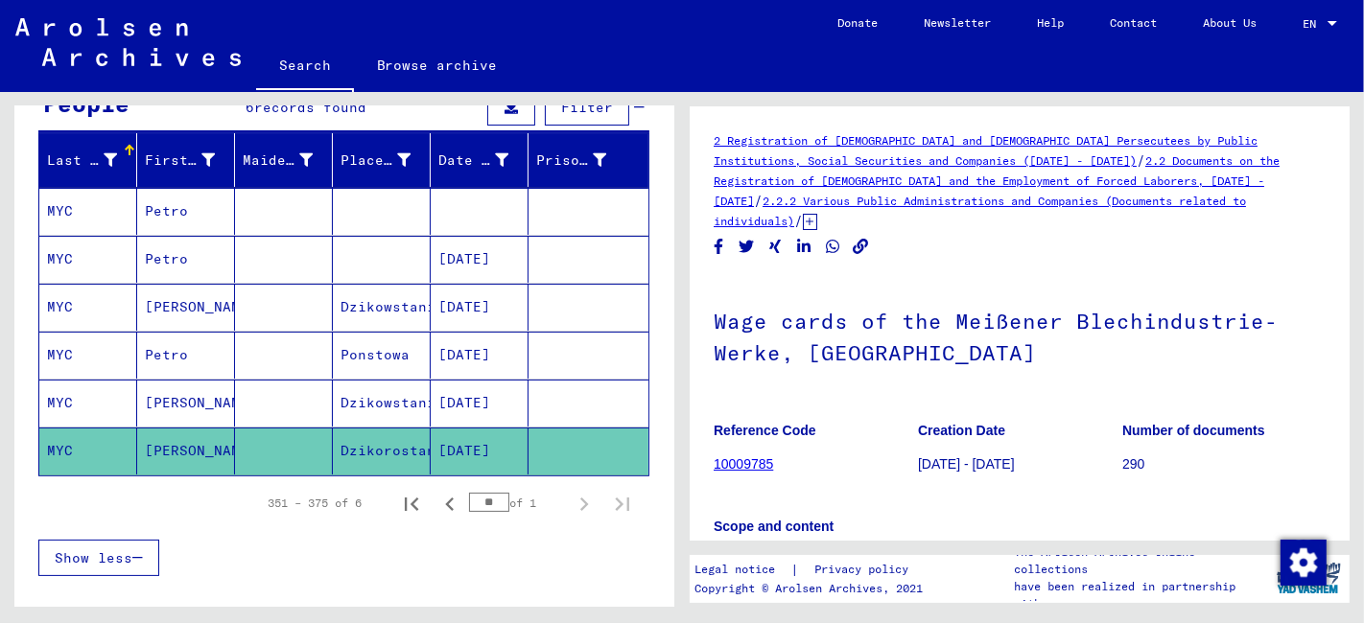
click at [246, 407] on mat-cell at bounding box center [284, 403] width 98 height 47
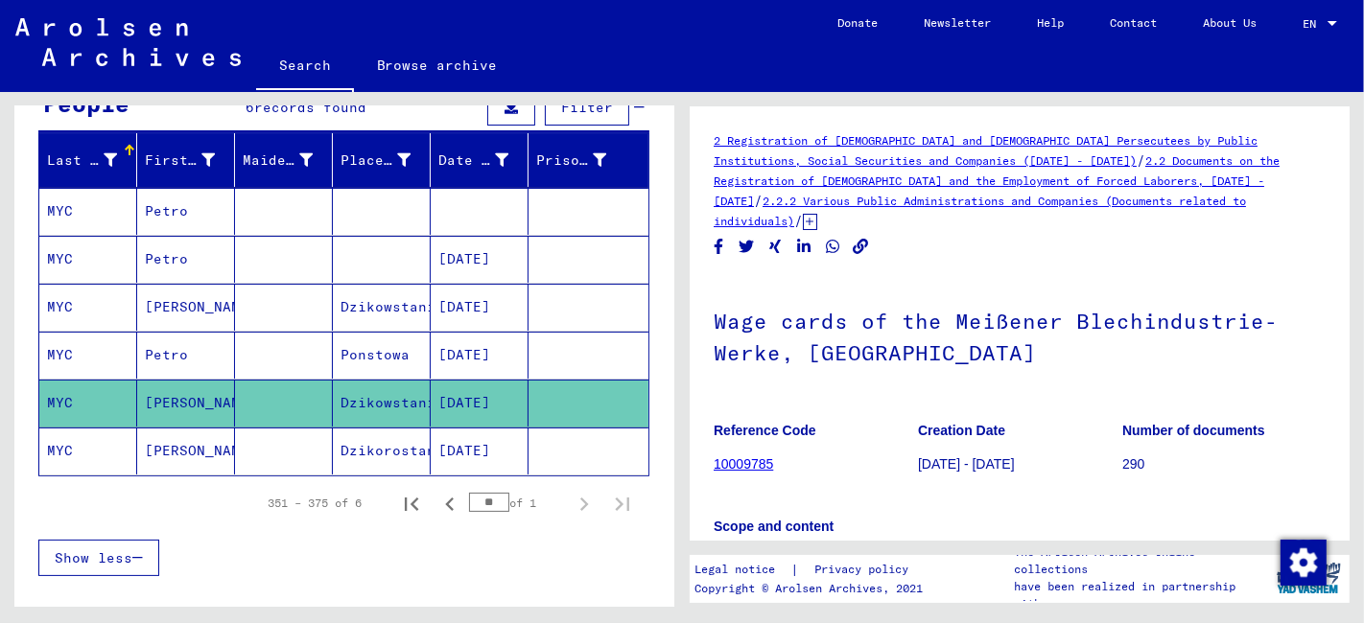
click at [266, 349] on mat-cell at bounding box center [284, 355] width 98 height 47
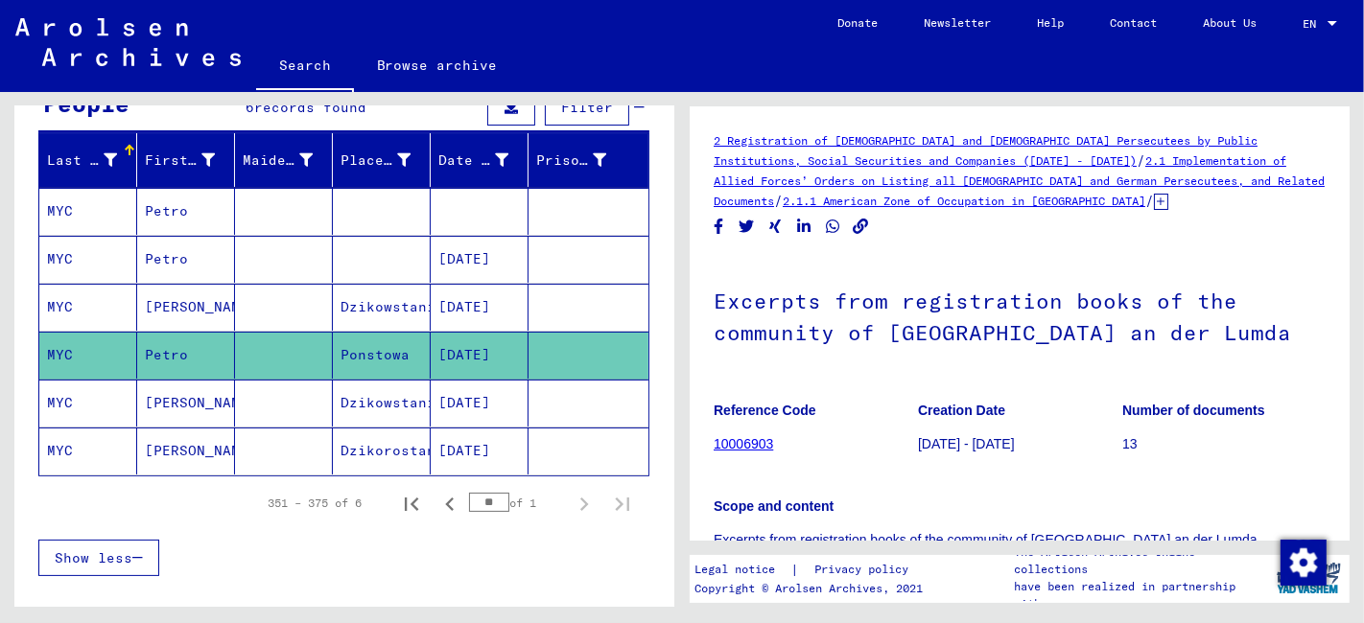
click at [276, 325] on mat-cell at bounding box center [284, 307] width 98 height 47
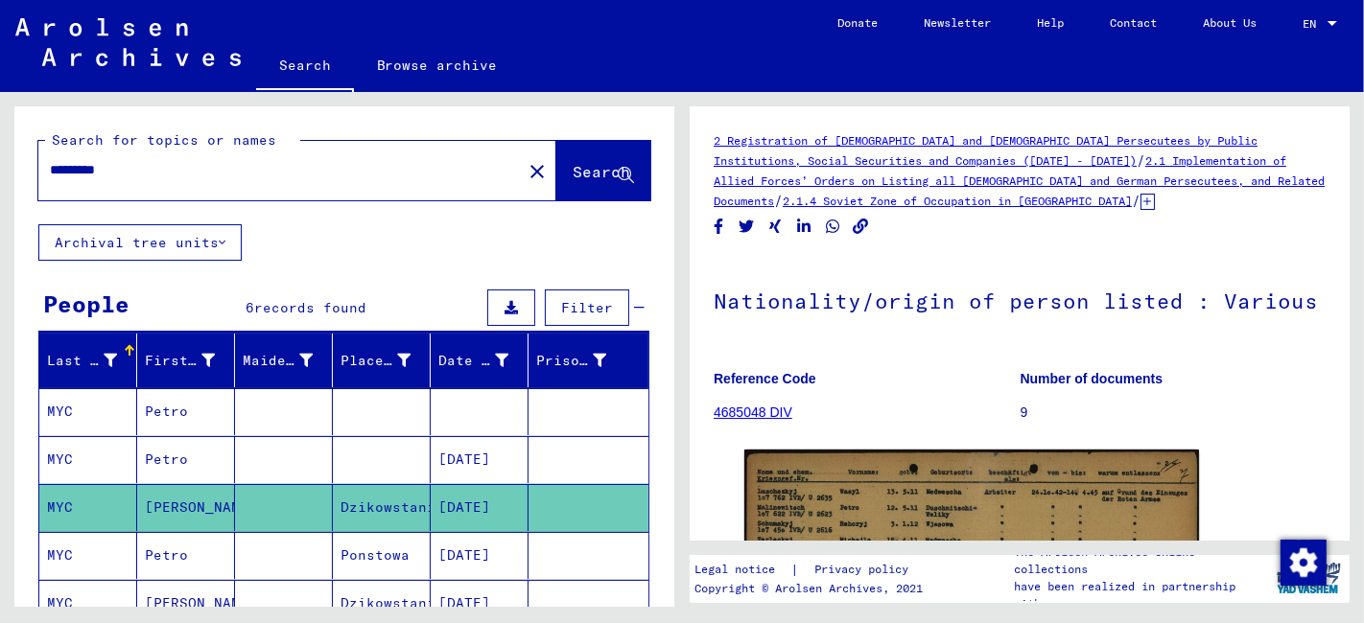
drag, startPoint x: 77, startPoint y: 182, endPoint x: -4, endPoint y: 183, distance: 80.6
click at [0, 183] on html "Search Browse archive Donate Newsletter Help Contact About Us Search Browse arc…" at bounding box center [682, 311] width 1364 height 623
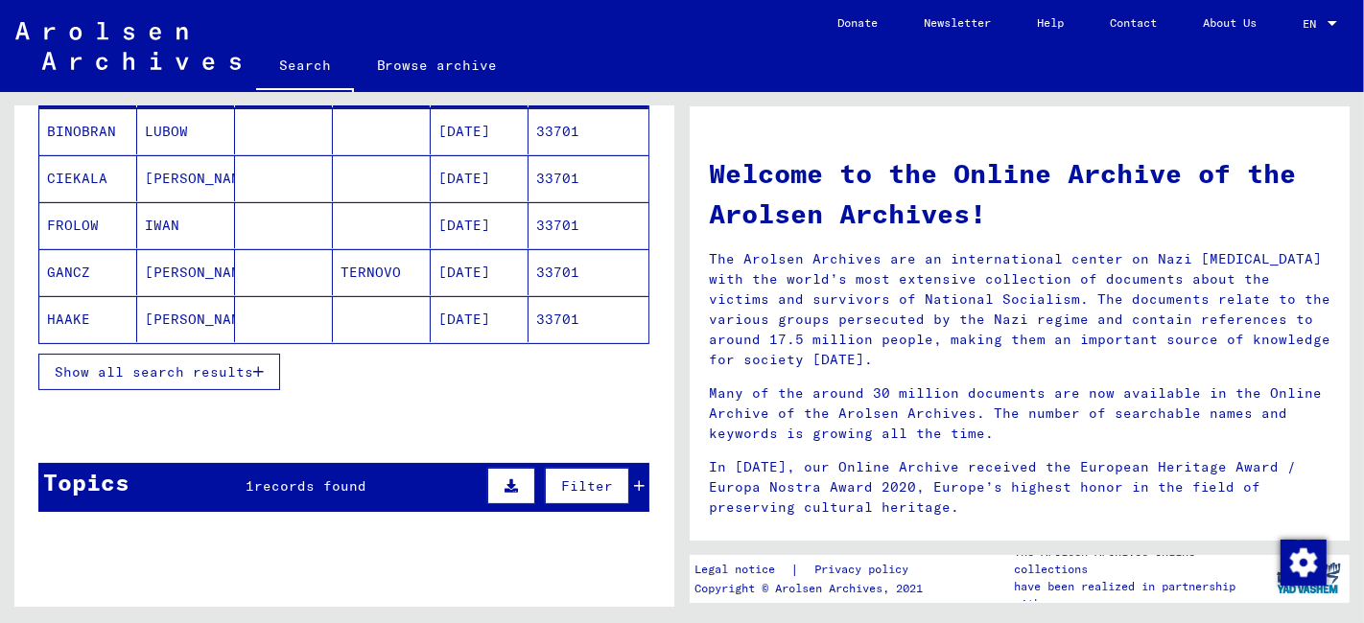
scroll to position [319, 0]
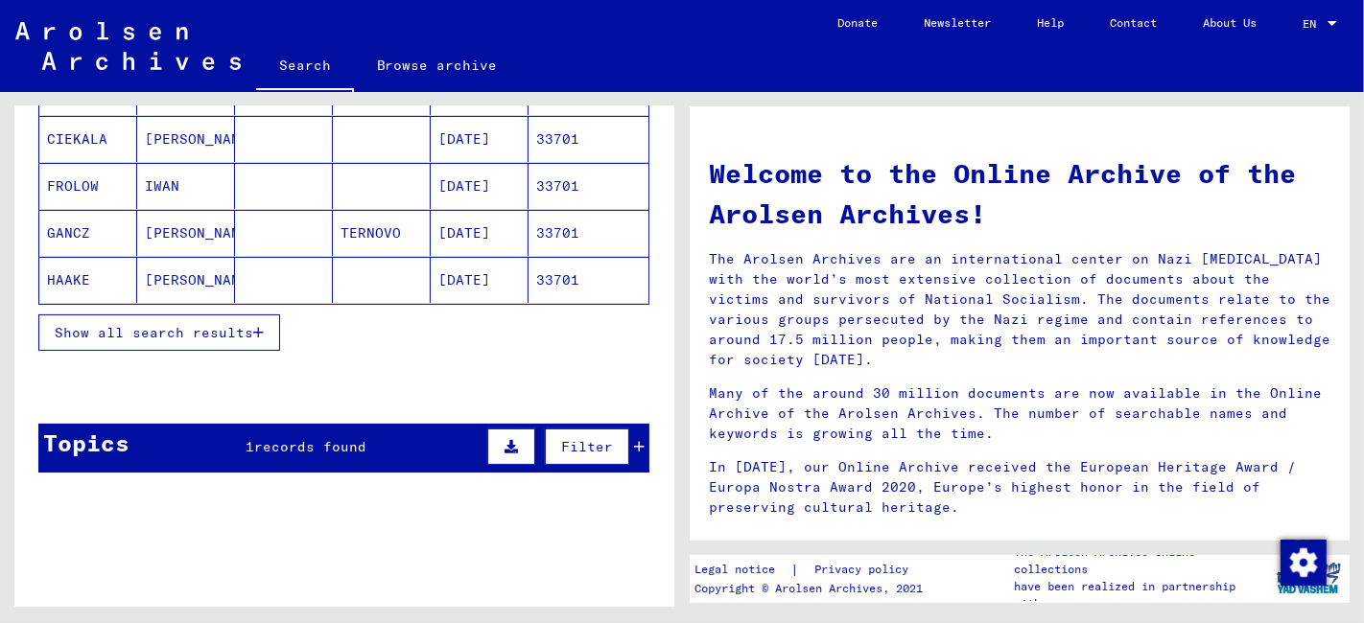
click at [175, 324] on span "Show all search results" at bounding box center [154, 332] width 198 height 17
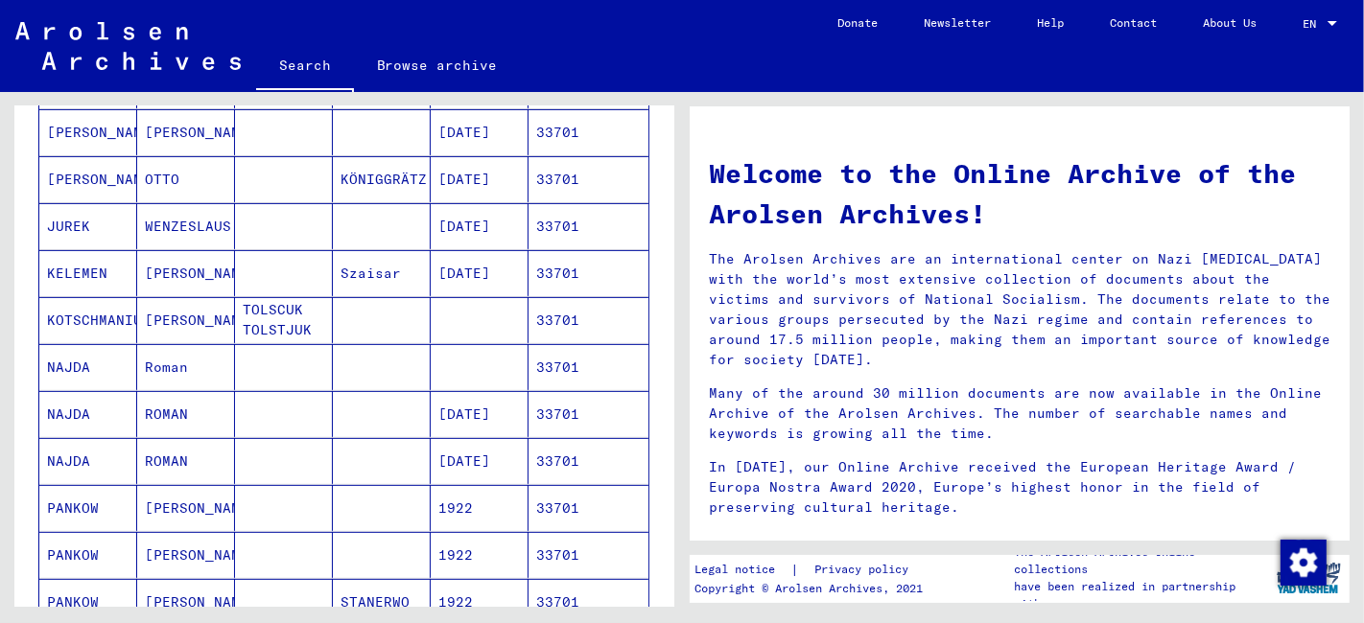
scroll to position [532, 0]
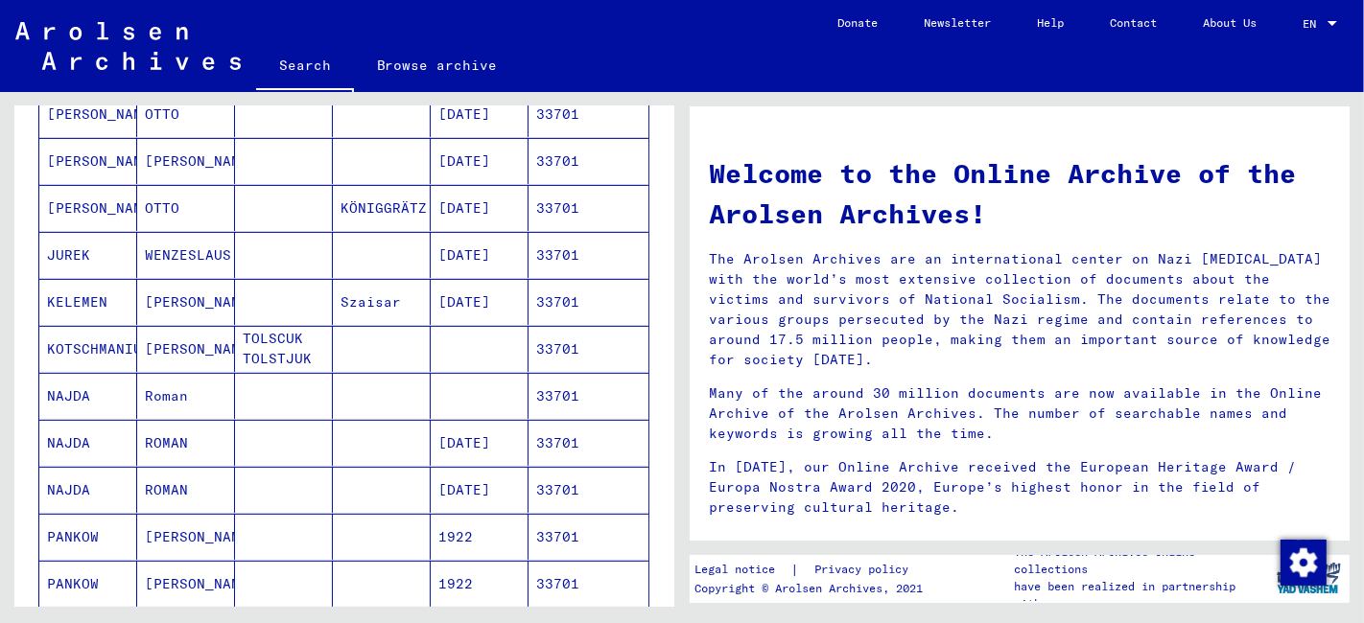
click at [272, 494] on mat-cell at bounding box center [284, 490] width 98 height 46
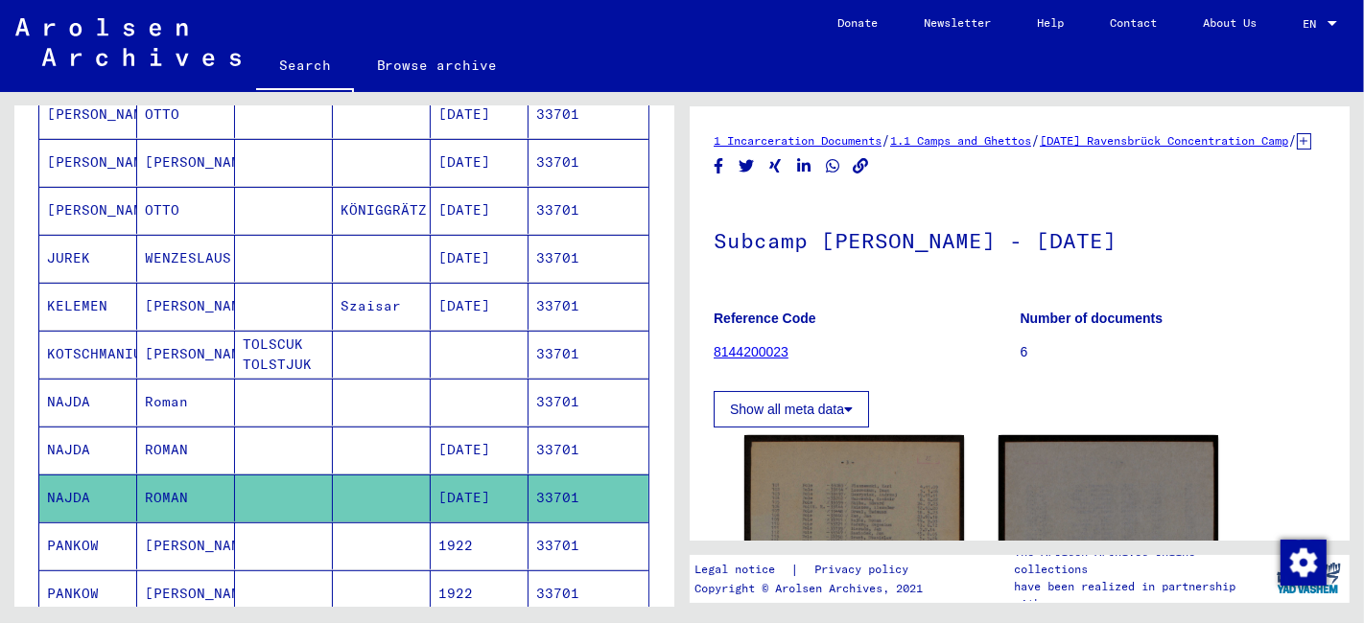
click at [293, 447] on mat-cell at bounding box center [284, 450] width 98 height 47
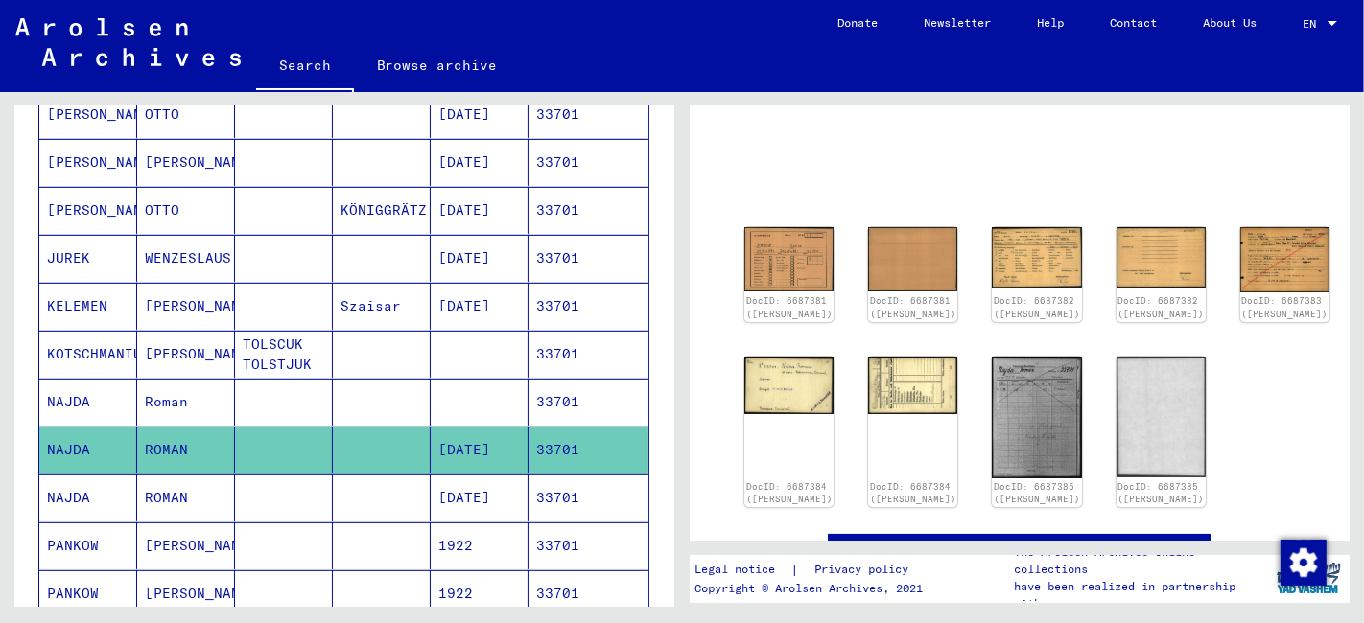
scroll to position [213, 0]
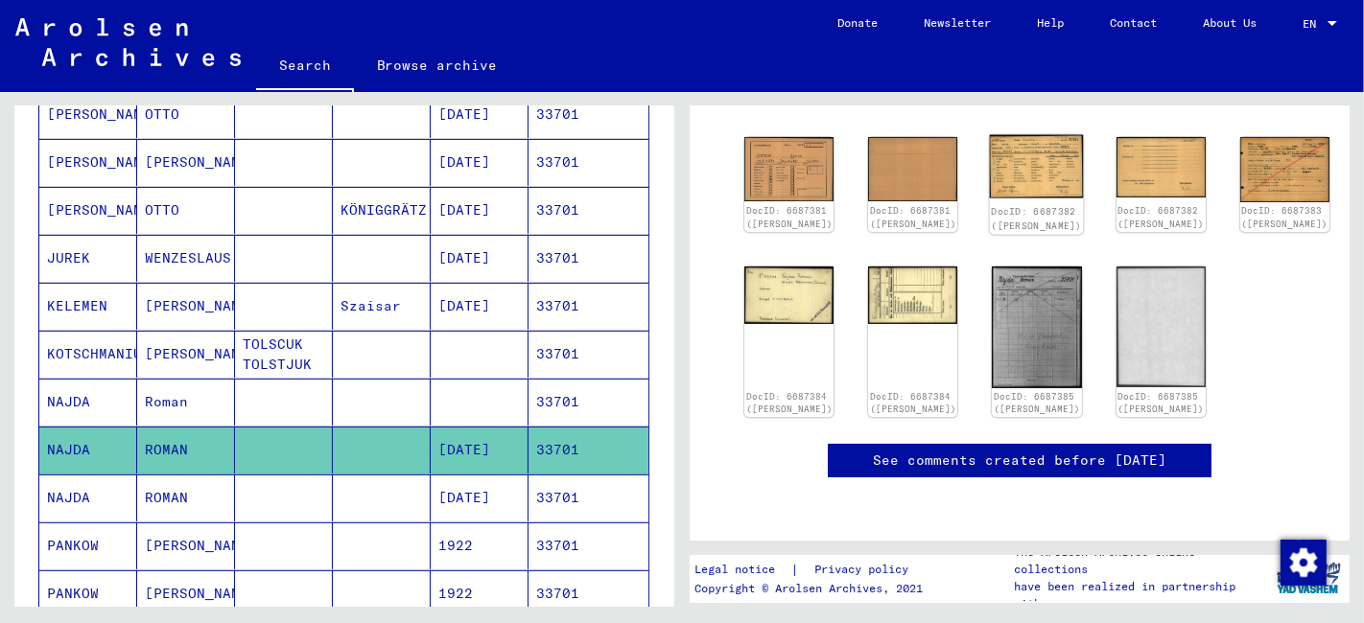
click at [990, 150] on img at bounding box center [1037, 166] width 94 height 63
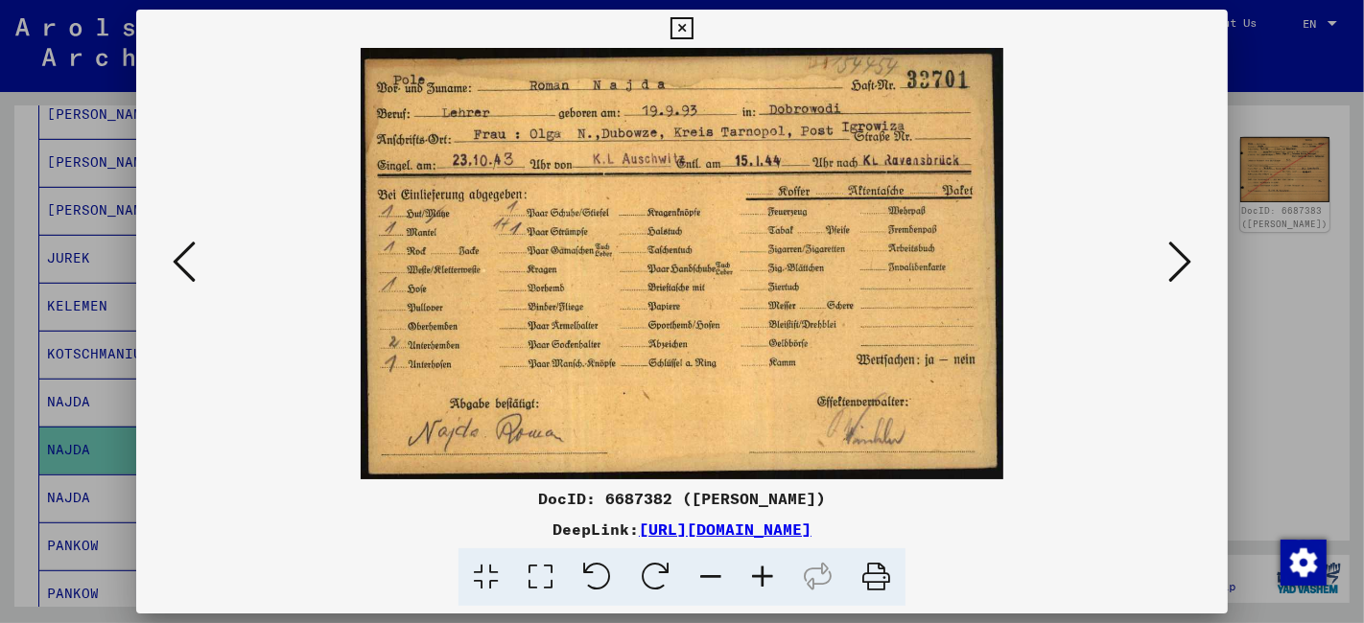
click at [535, 573] on icon at bounding box center [540, 578] width 55 height 58
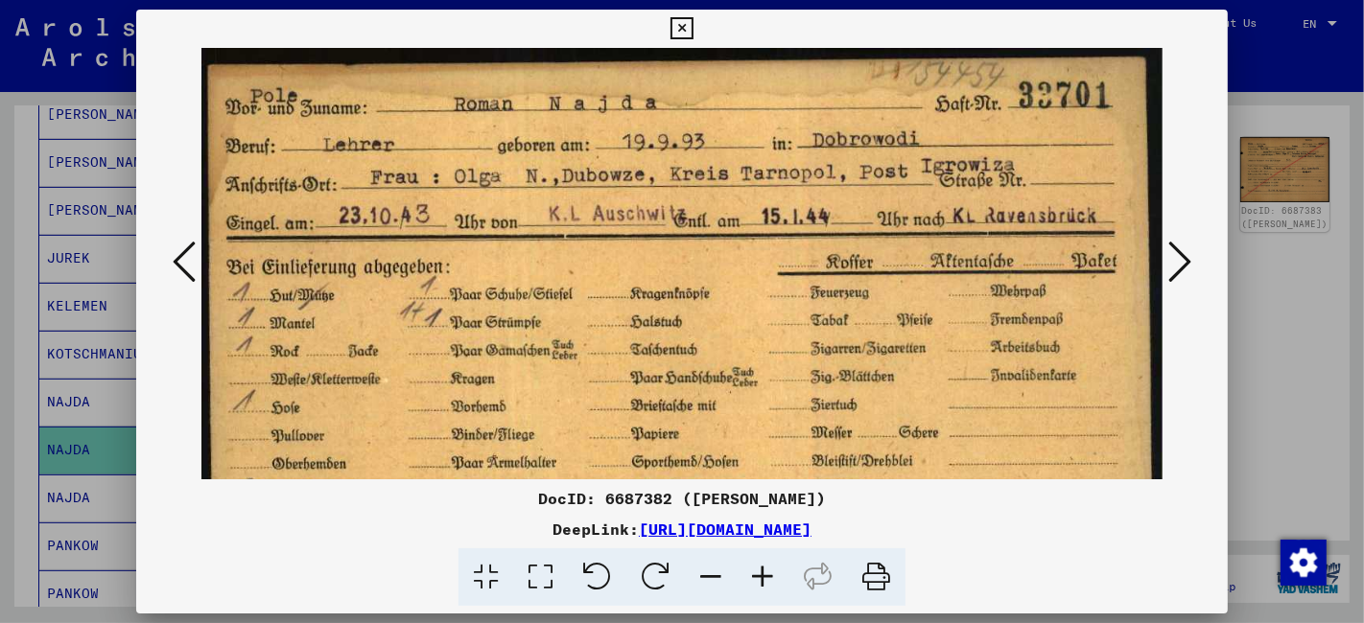
click at [1114, 324] on img at bounding box center [681, 370] width 961 height 644
click at [682, 29] on icon at bounding box center [681, 28] width 22 height 23
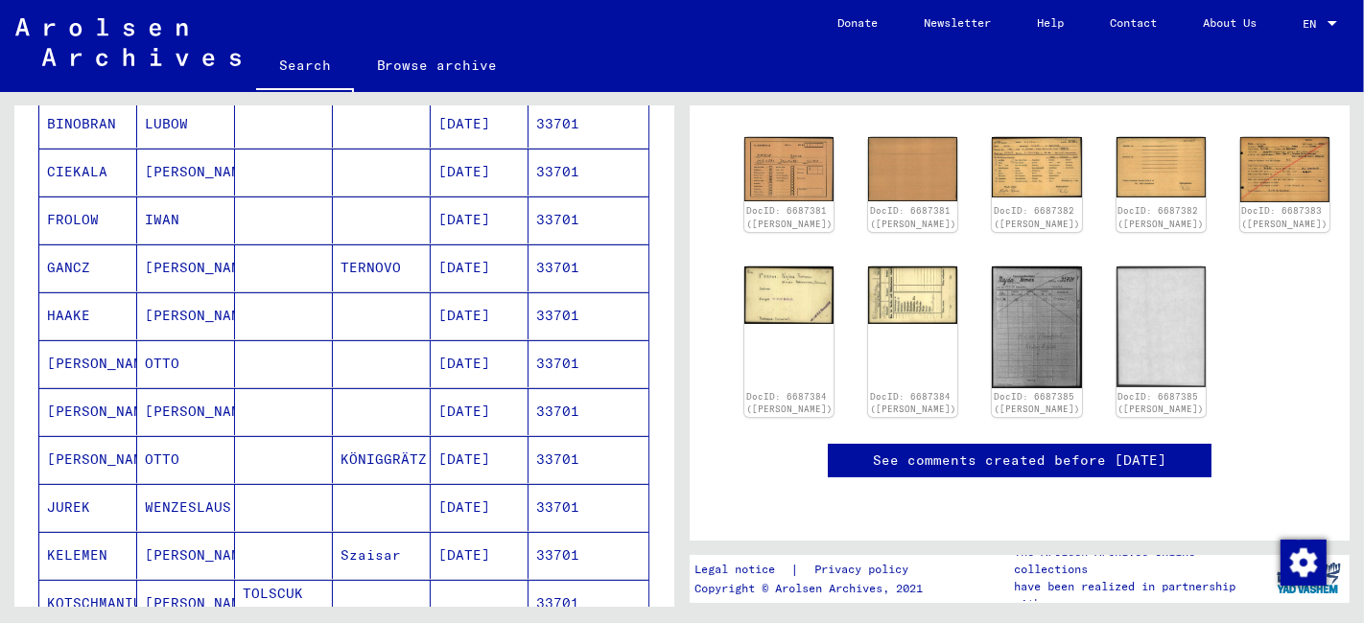
scroll to position [0, 0]
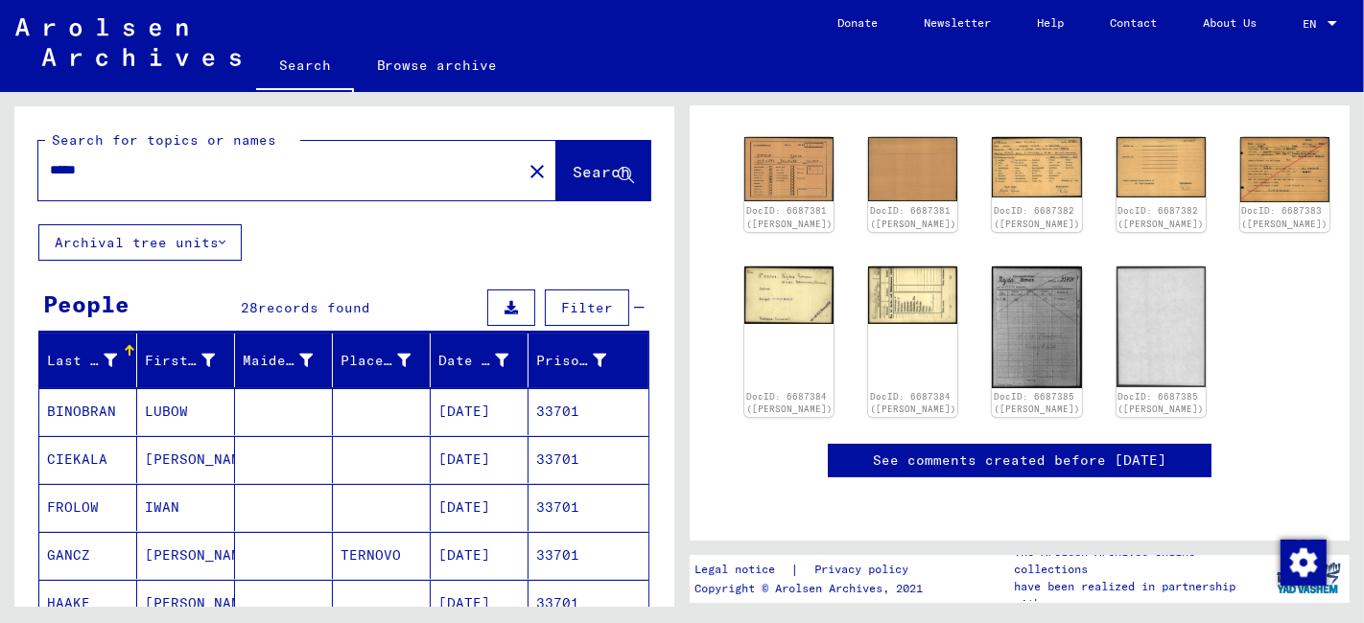
drag, startPoint x: 145, startPoint y: 168, endPoint x: -17, endPoint y: 182, distance: 162.7
click at [0, 182] on html "Search Browse archive Donate Newsletter Help Contact About Us Search Browse arc…" at bounding box center [682, 311] width 1364 height 623
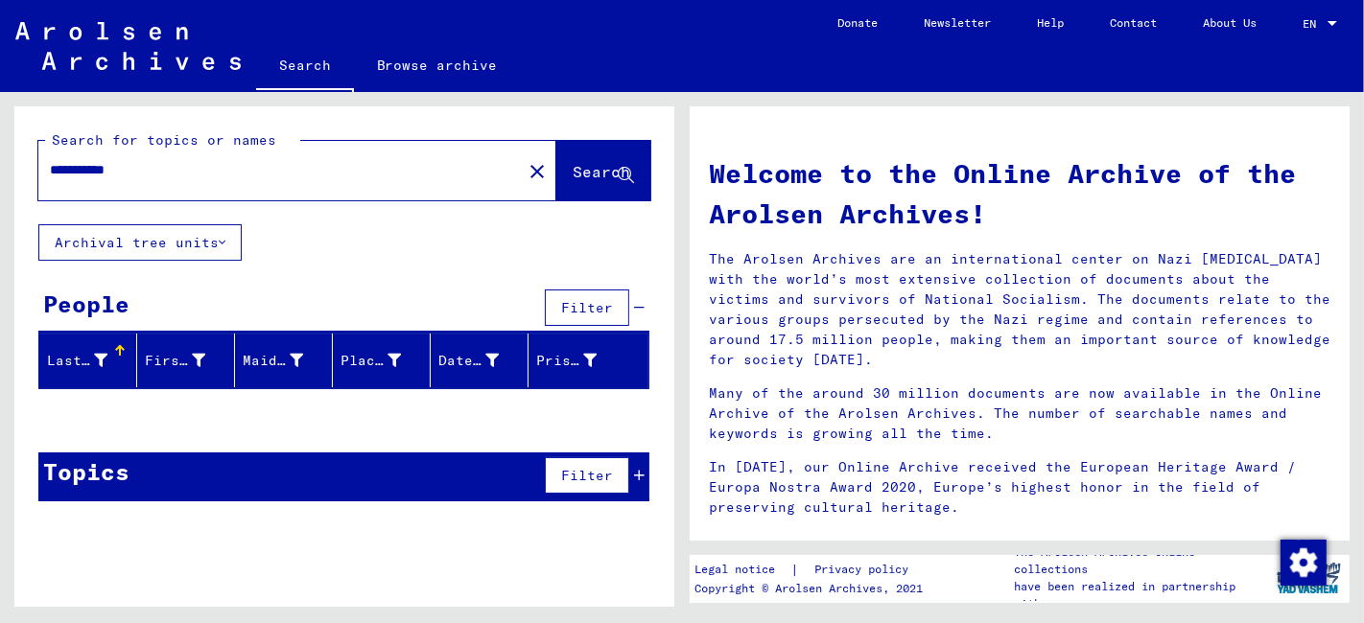
drag, startPoint x: 158, startPoint y: 175, endPoint x: 16, endPoint y: 179, distance: 142.0
click at [16, 179] on div "**********" at bounding box center [344, 165] width 660 height 118
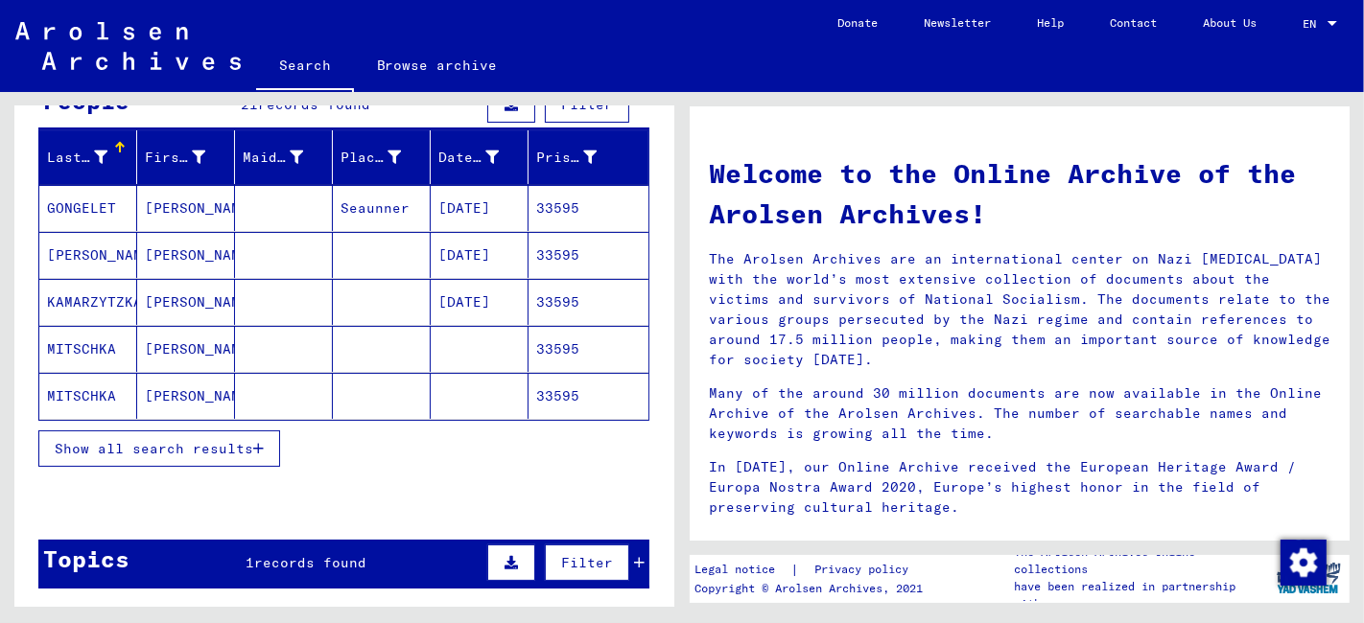
scroll to position [213, 0]
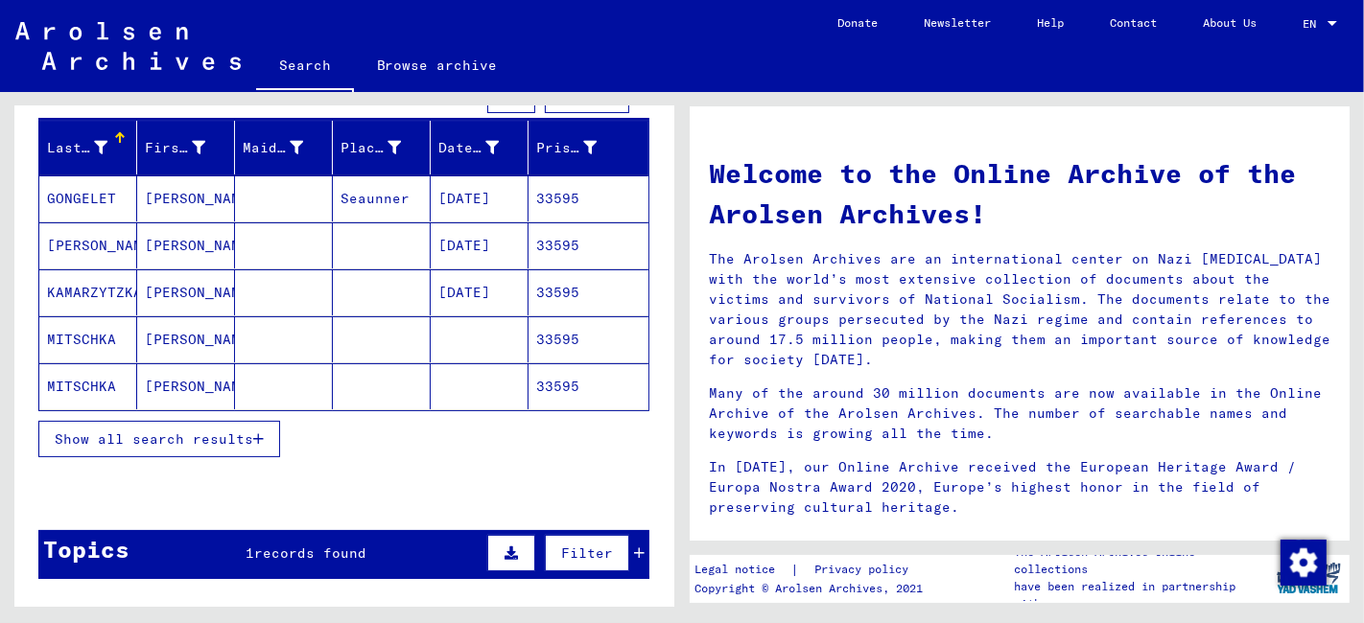
click at [198, 431] on span "Show all search results" at bounding box center [154, 439] width 198 height 17
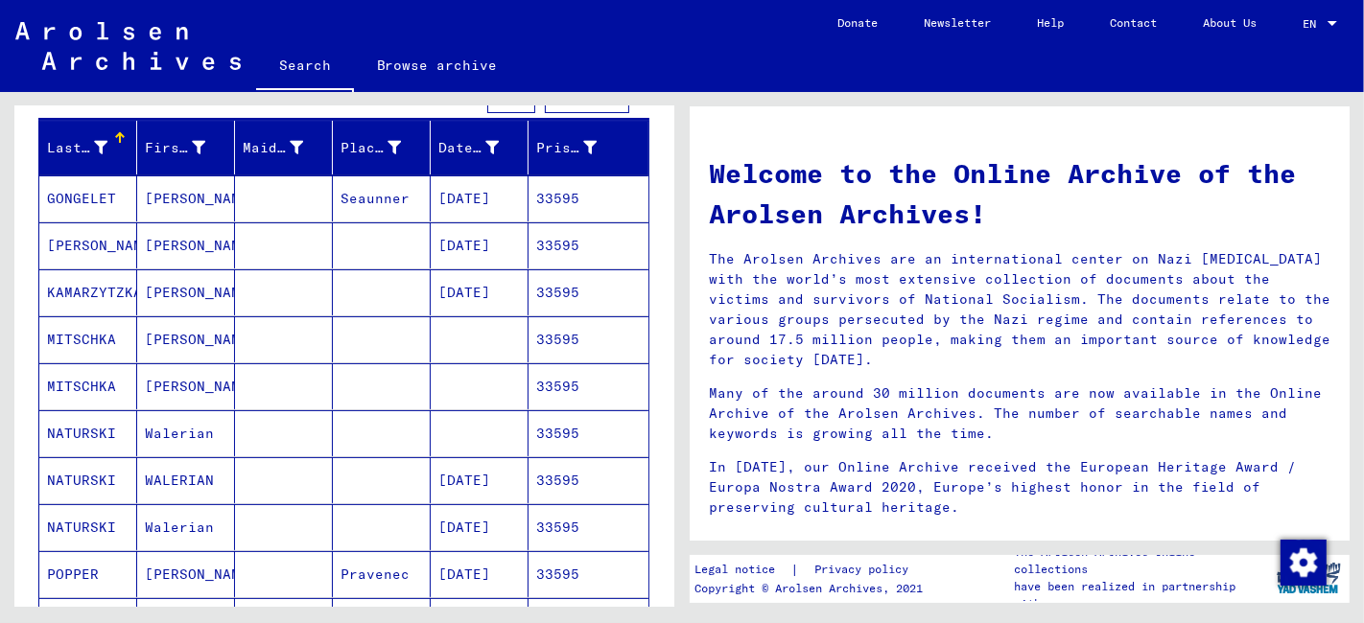
click at [235, 519] on mat-cell at bounding box center [284, 527] width 98 height 46
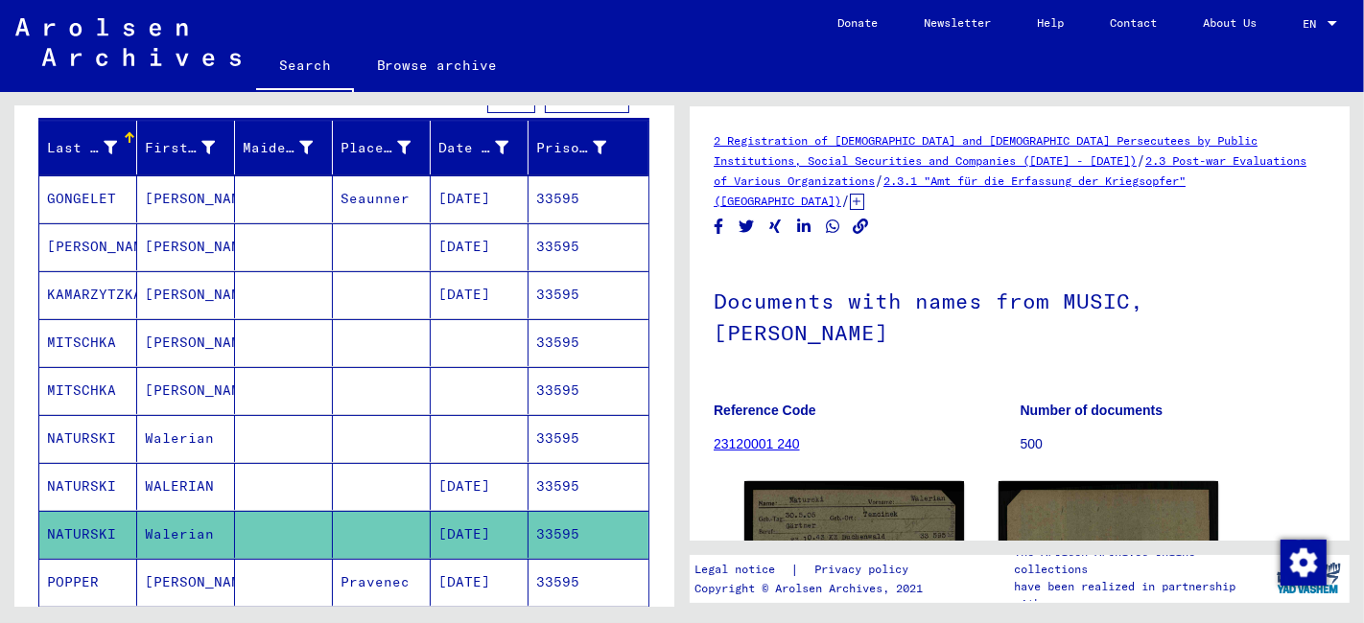
click at [249, 491] on mat-cell at bounding box center [284, 486] width 98 height 47
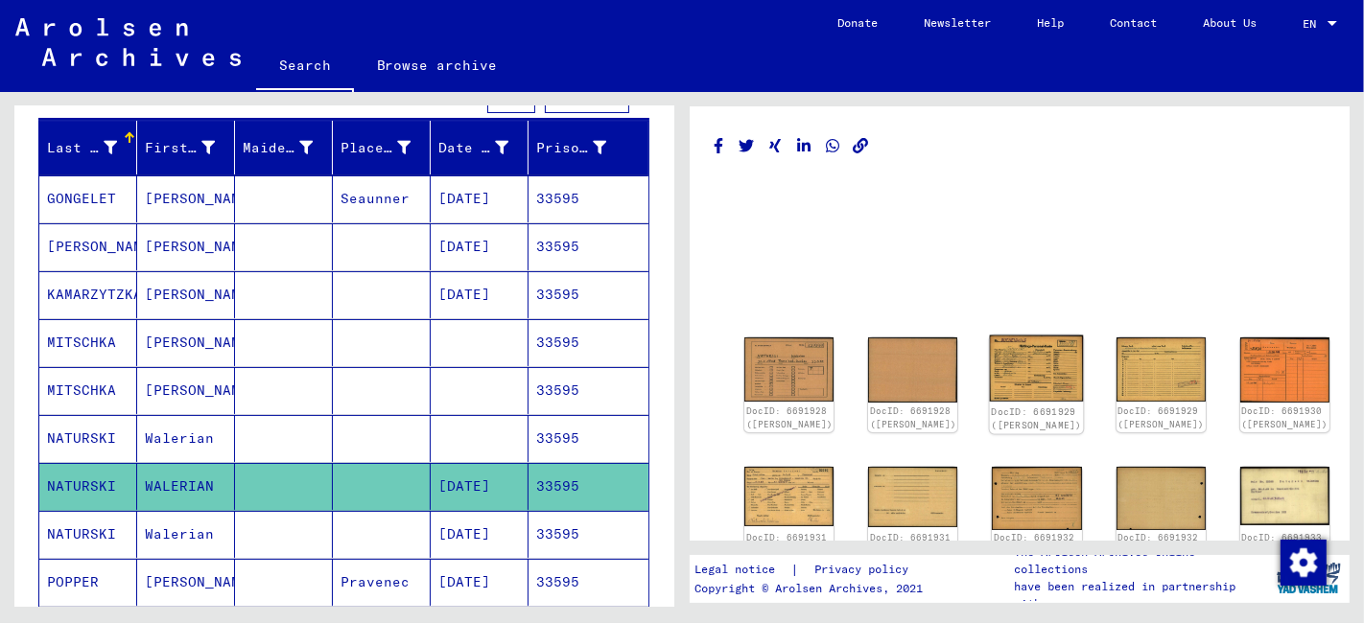
click at [990, 360] on img at bounding box center [1037, 369] width 94 height 67
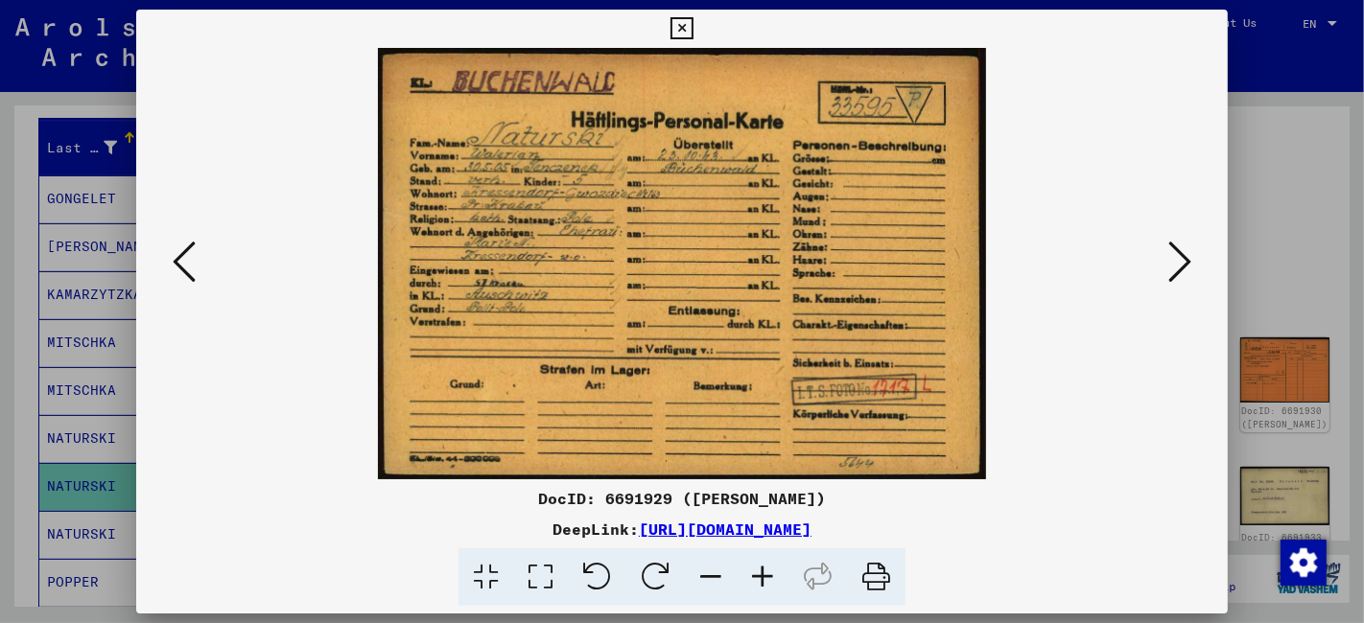
click at [1178, 252] on icon at bounding box center [1179, 262] width 23 height 46
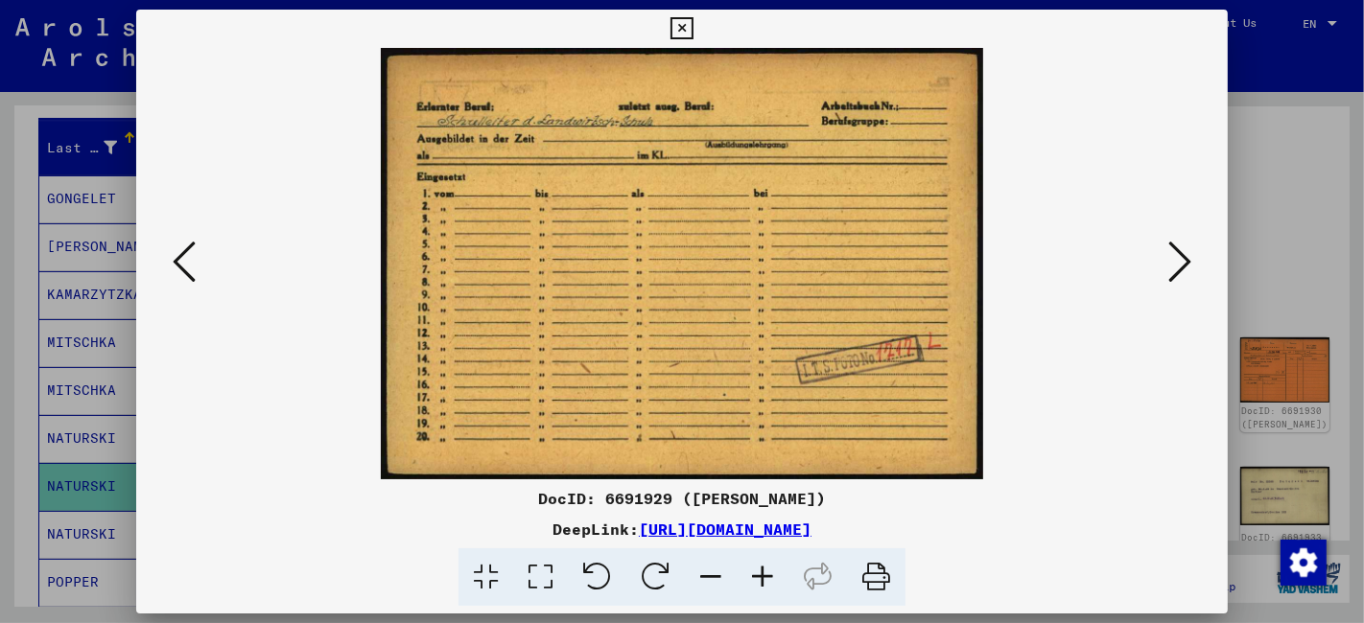
click at [1178, 252] on icon at bounding box center [1179, 262] width 23 height 46
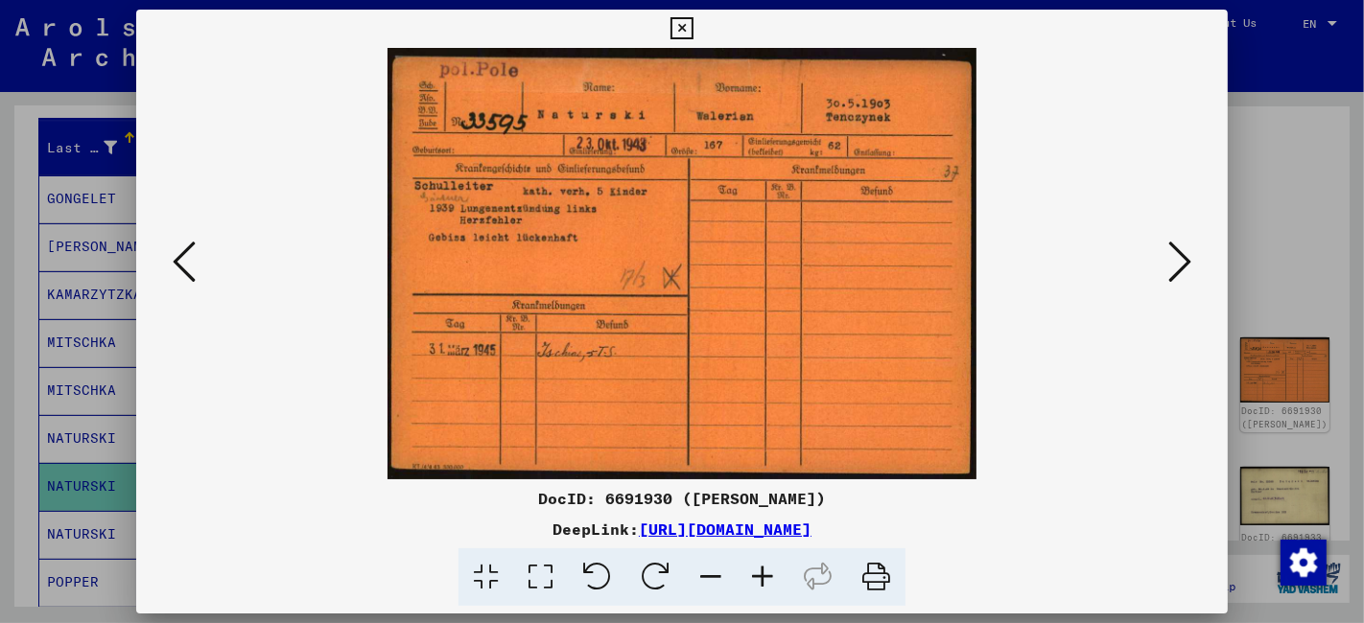
click at [1177, 252] on icon at bounding box center [1179, 262] width 23 height 46
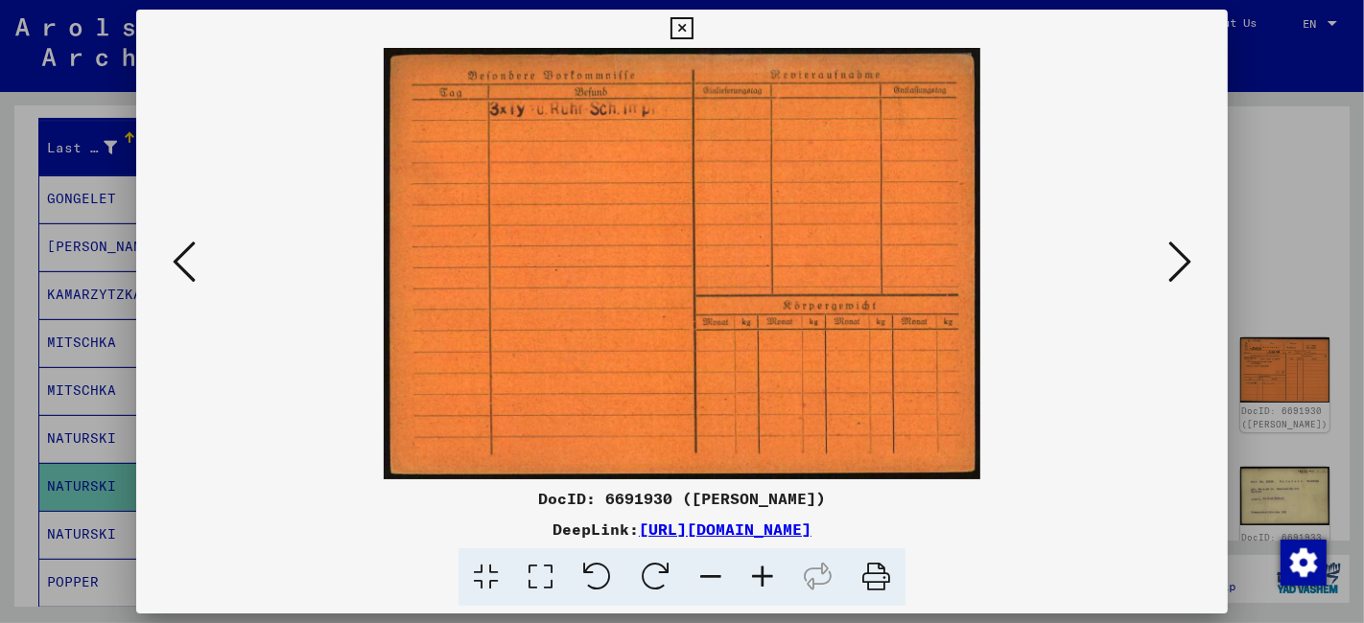
click at [1177, 252] on icon at bounding box center [1179, 262] width 23 height 46
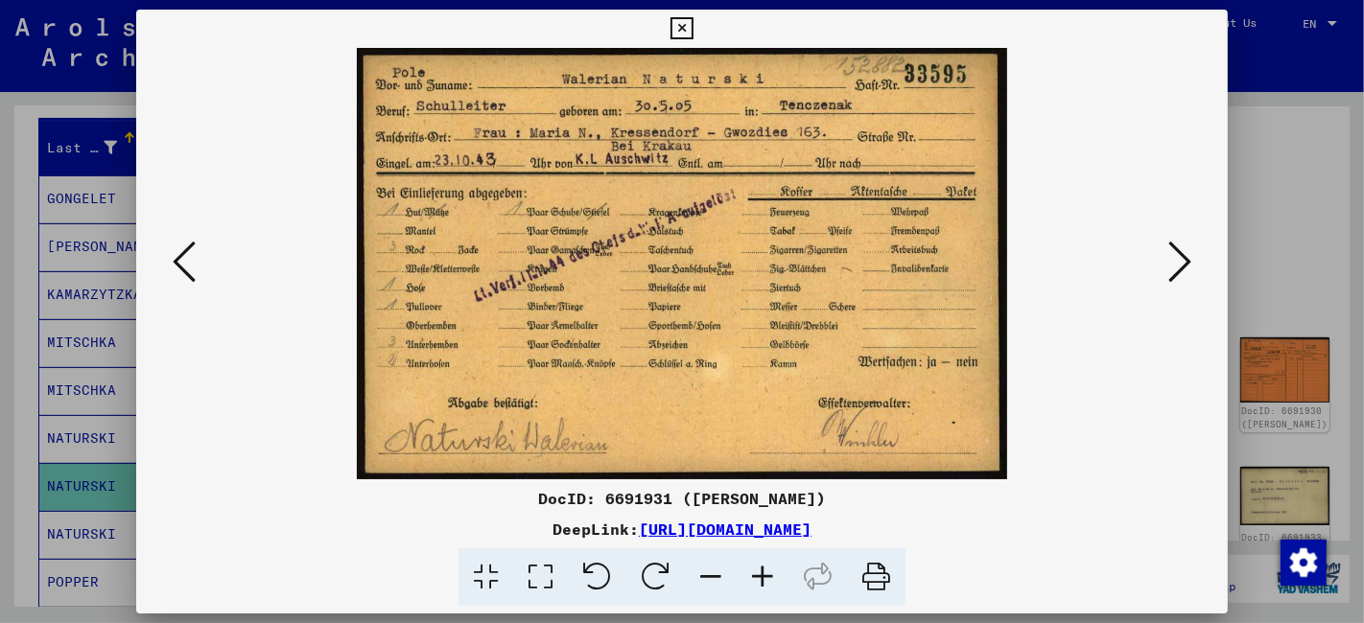
click at [670, 35] on icon at bounding box center [681, 28] width 22 height 23
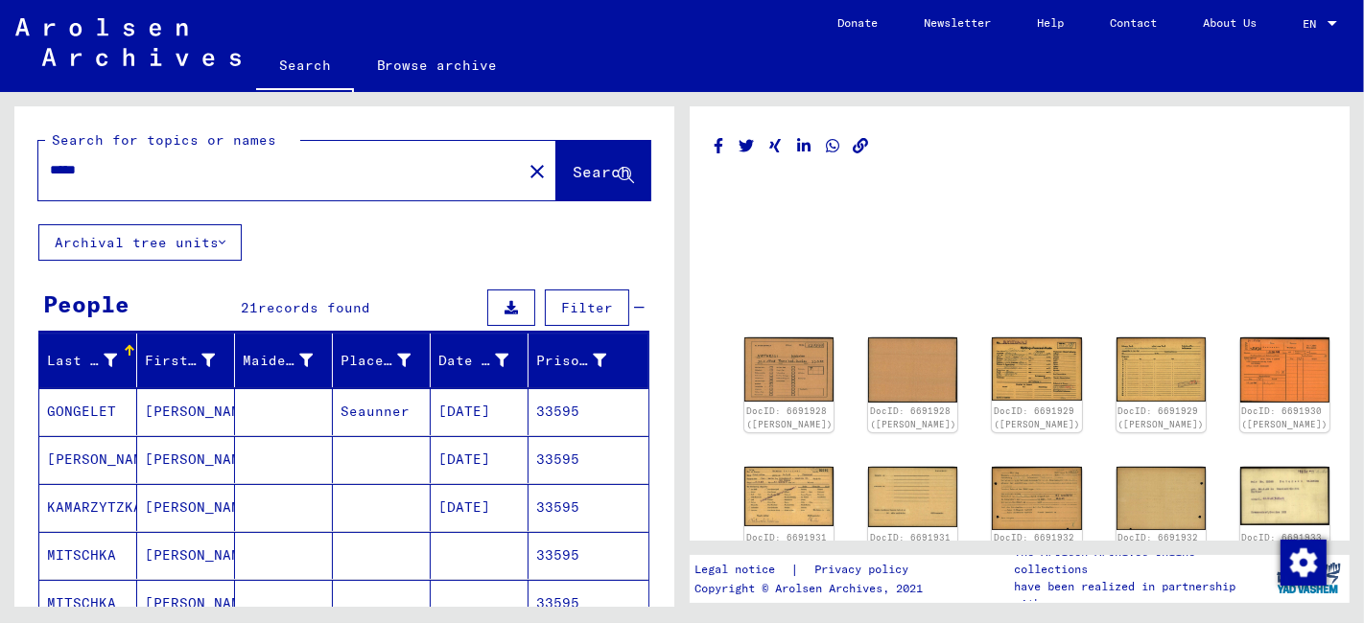
click at [116, 173] on input "*****" at bounding box center [280, 170] width 460 height 20
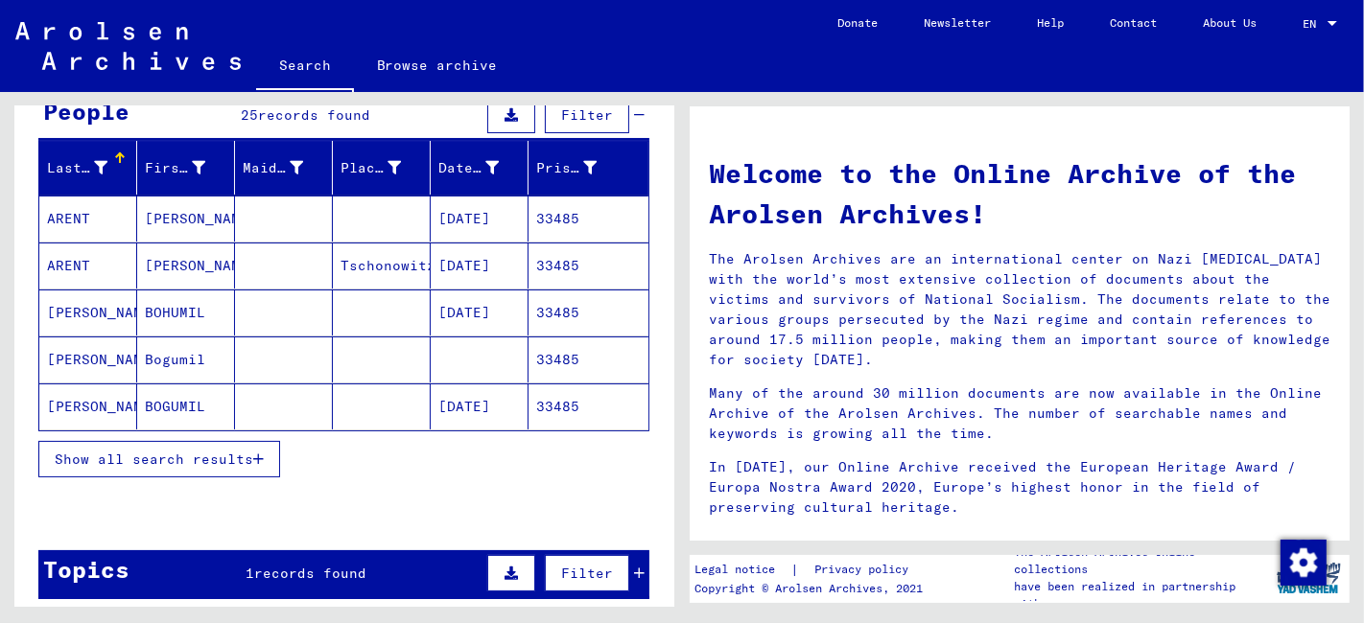
scroll to position [213, 0]
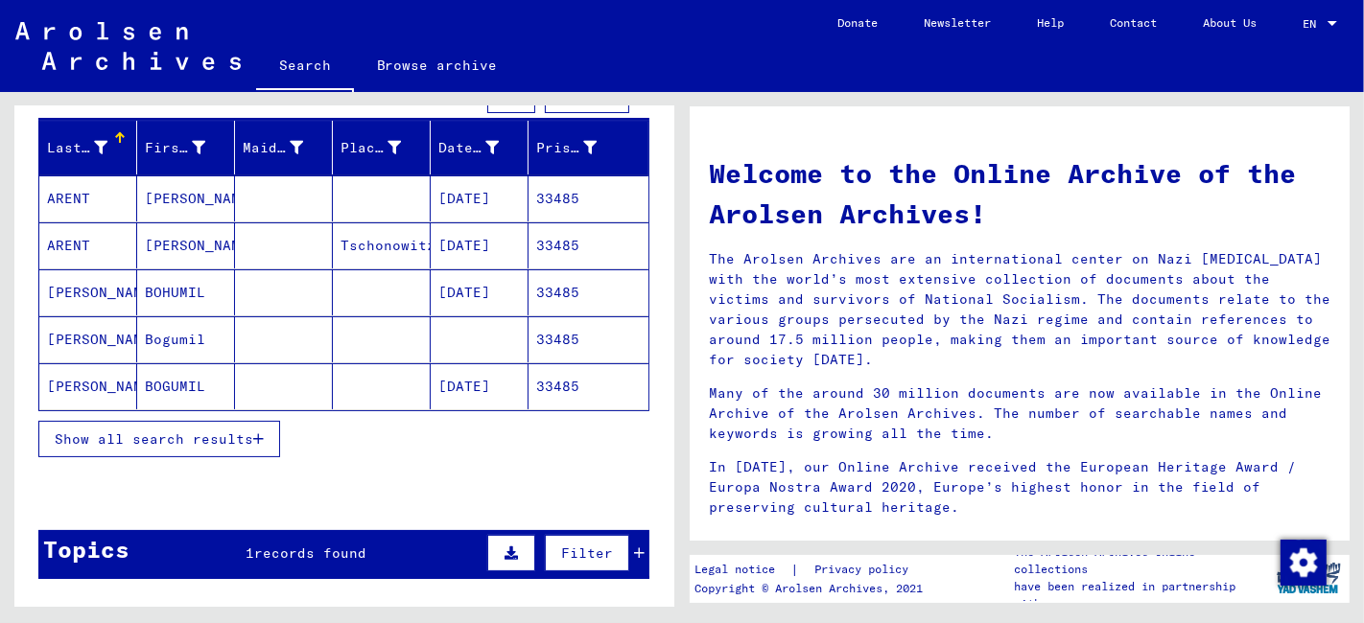
click at [213, 438] on span "Show all search results" at bounding box center [154, 439] width 198 height 17
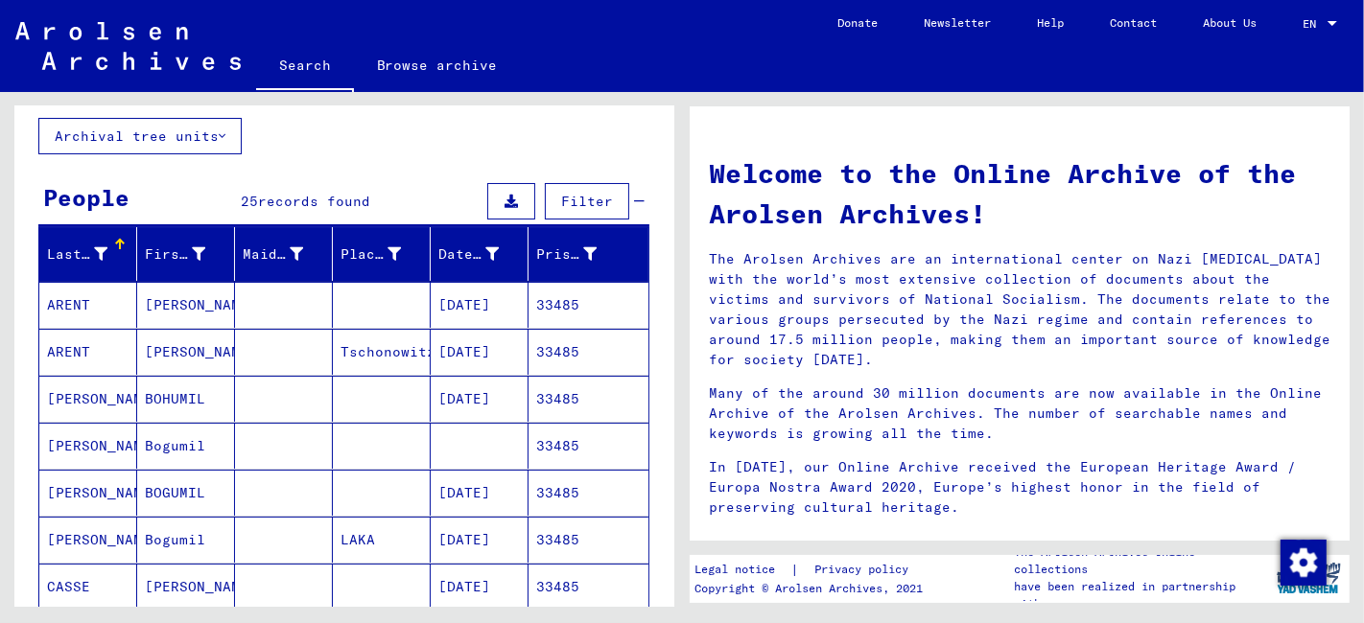
scroll to position [0, 0]
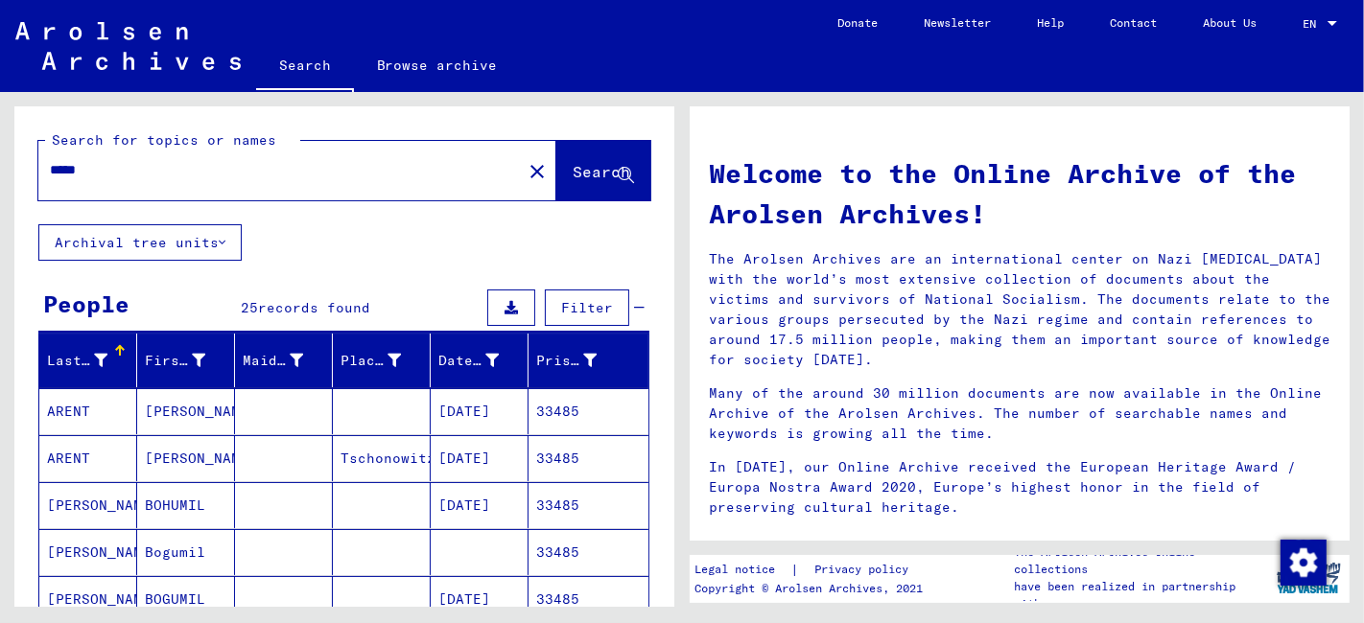
click at [123, 171] on input "*****" at bounding box center [274, 170] width 449 height 20
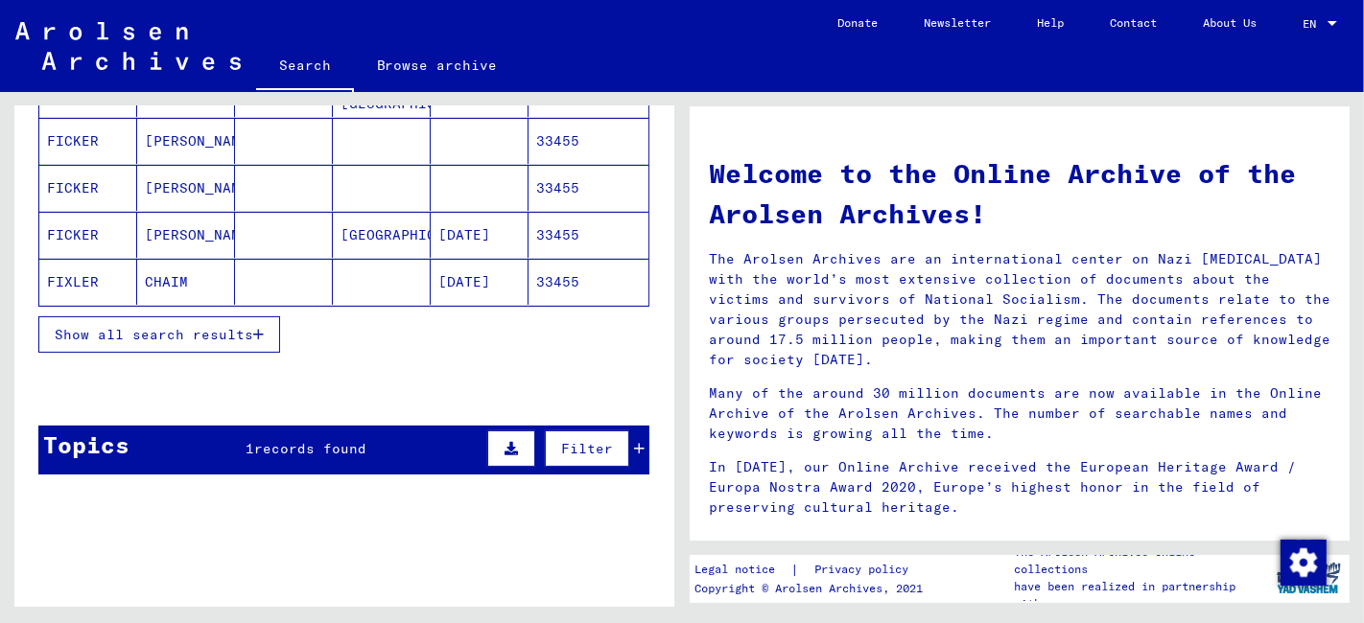
scroll to position [319, 0]
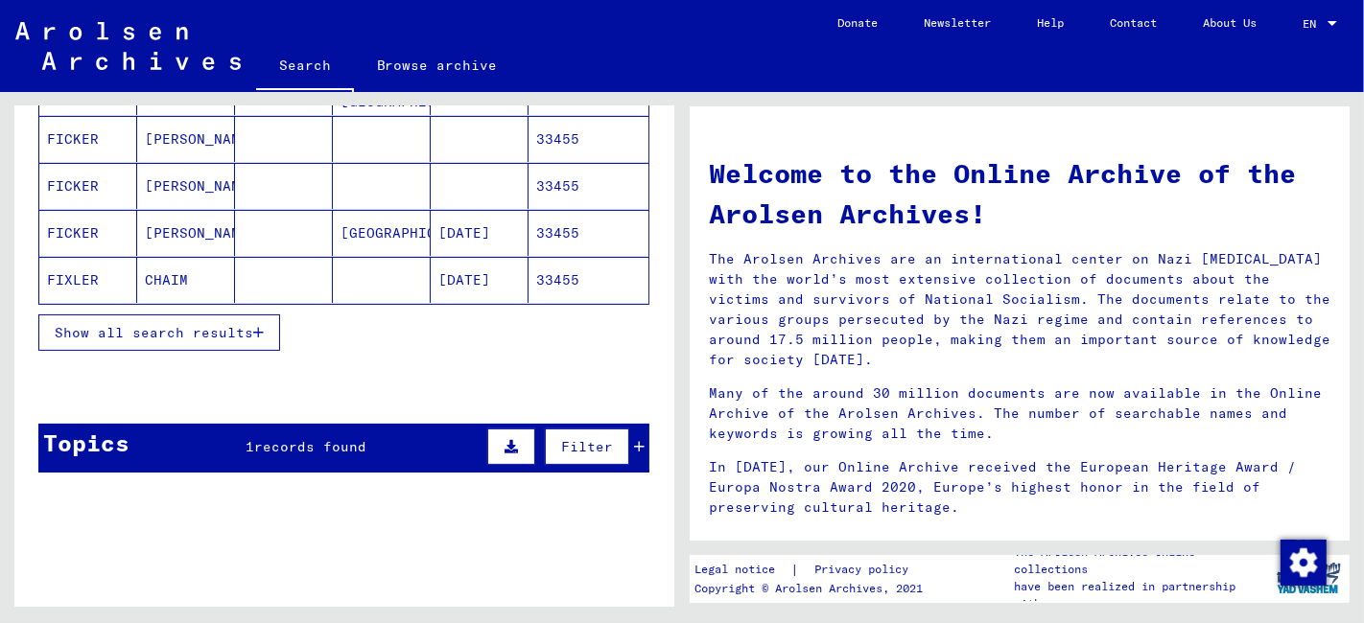
click at [183, 332] on span "Show all search results" at bounding box center [154, 332] width 198 height 17
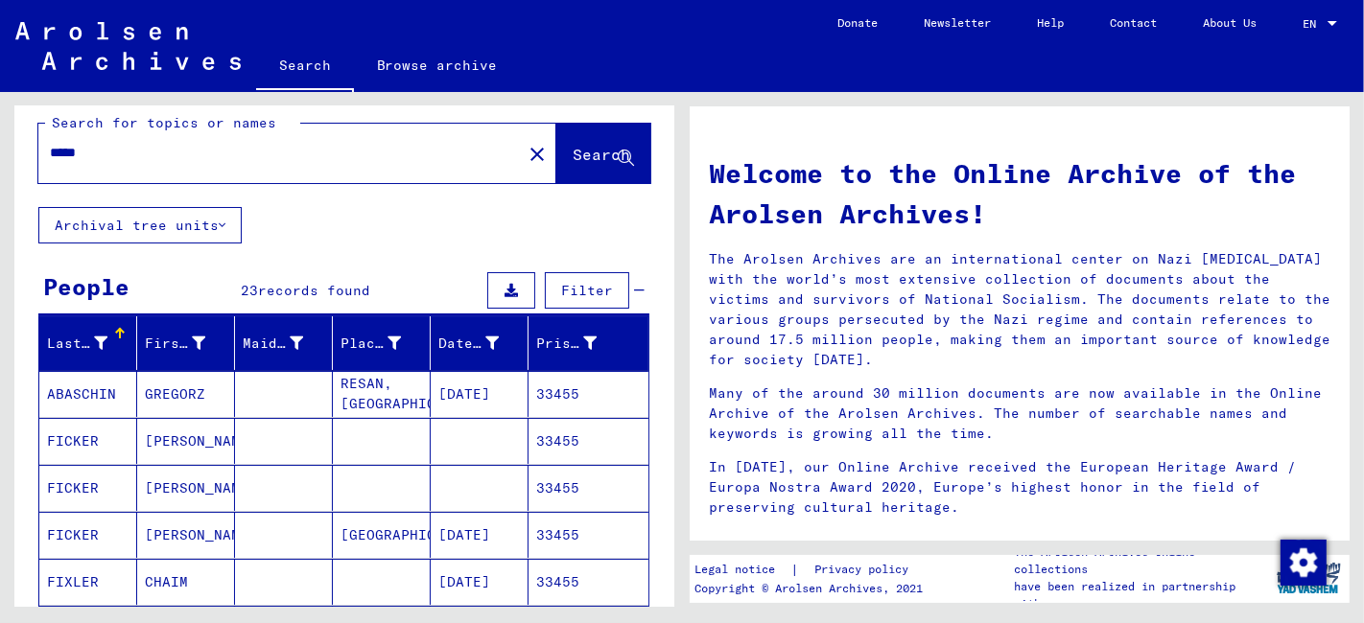
scroll to position [0, 0]
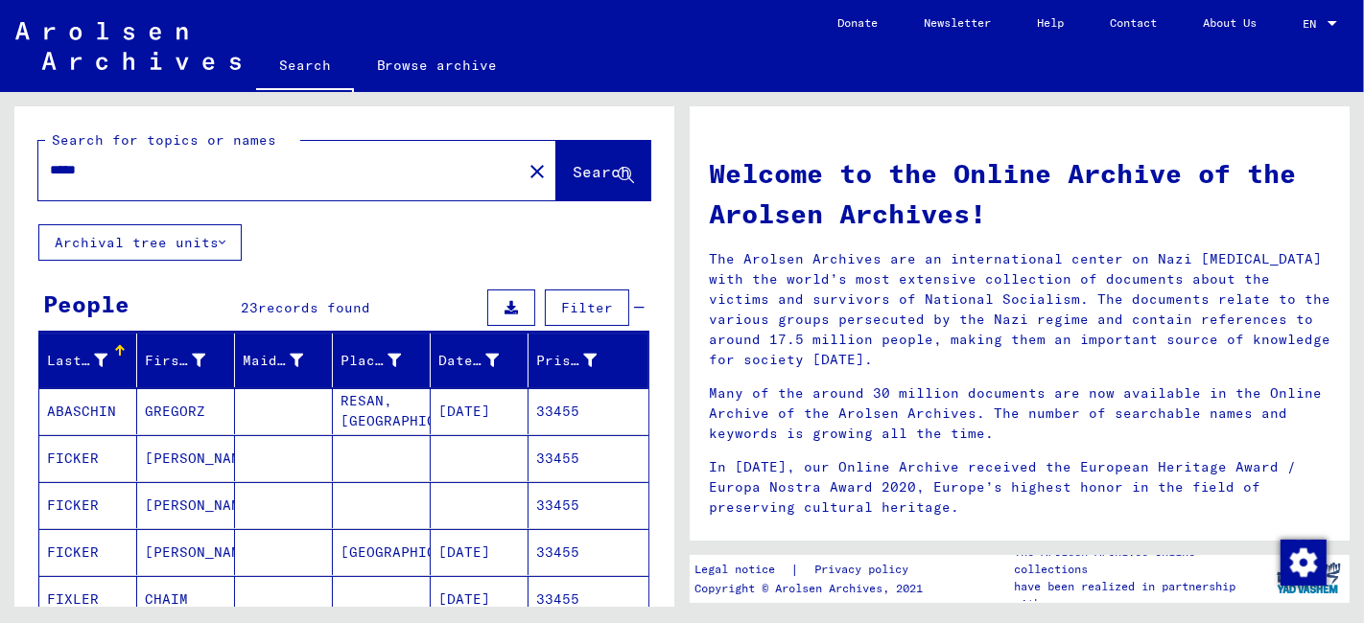
click at [113, 168] on input "*****" at bounding box center [274, 170] width 449 height 20
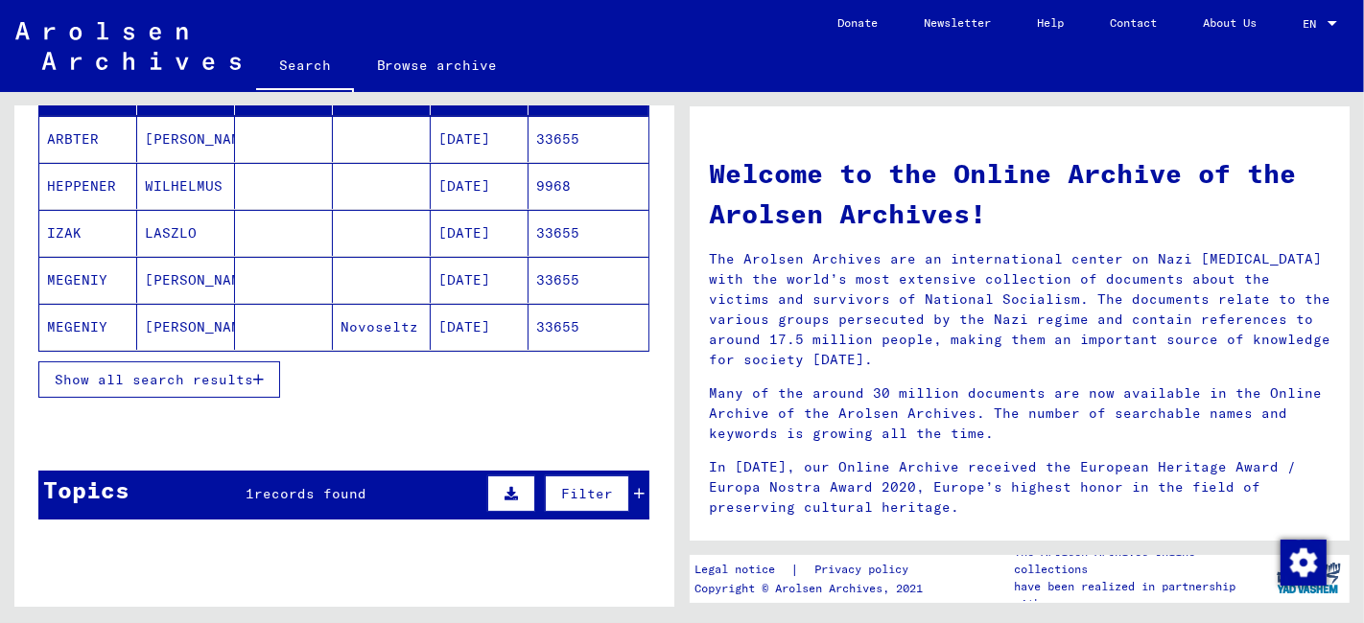
scroll to position [319, 0]
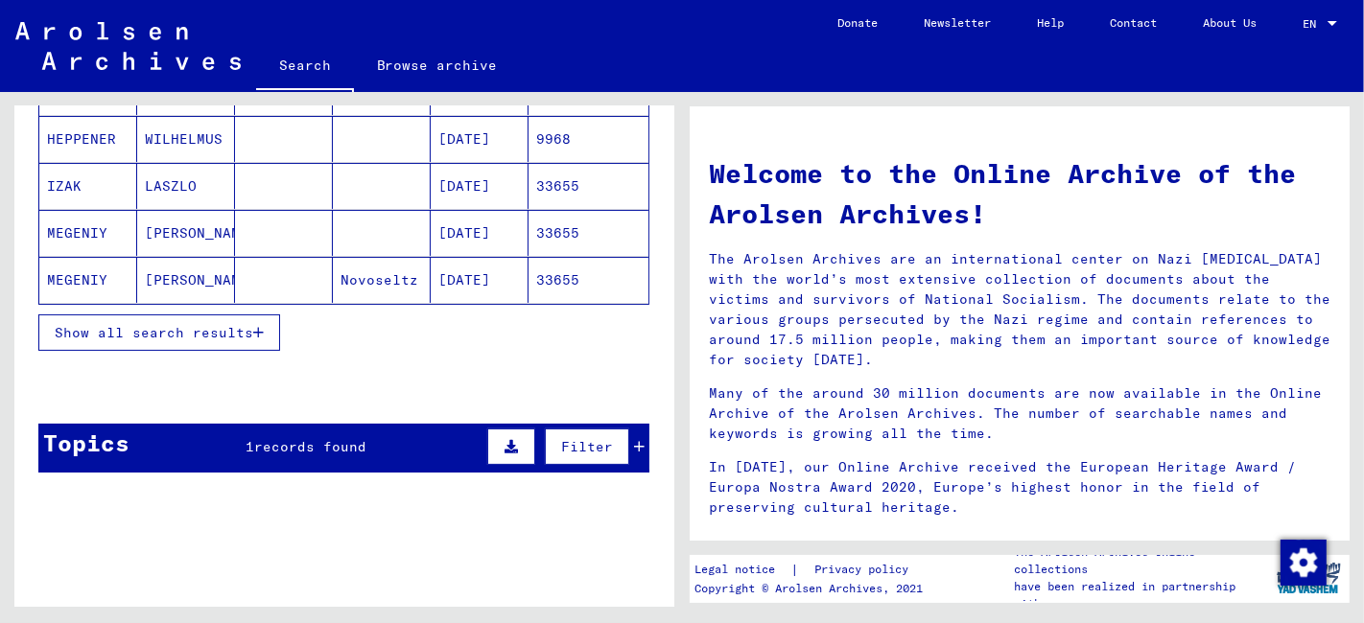
click at [115, 325] on span "Show all search results" at bounding box center [154, 332] width 198 height 17
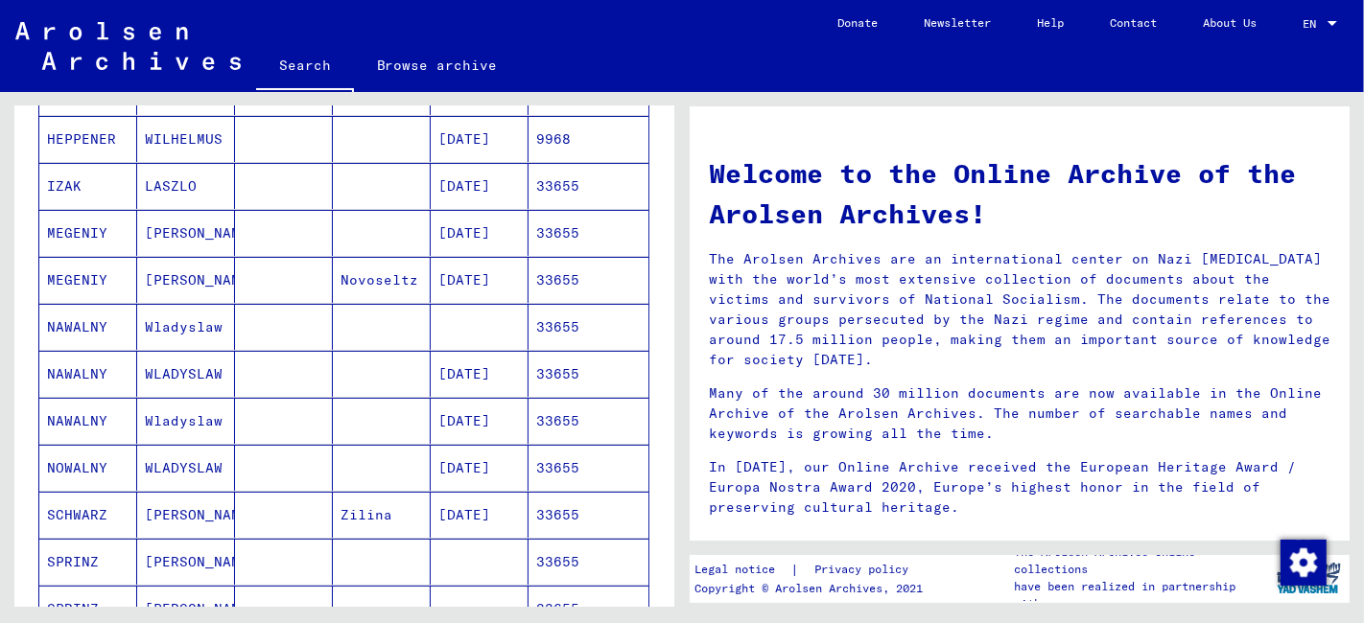
click at [235, 470] on mat-cell at bounding box center [284, 468] width 98 height 46
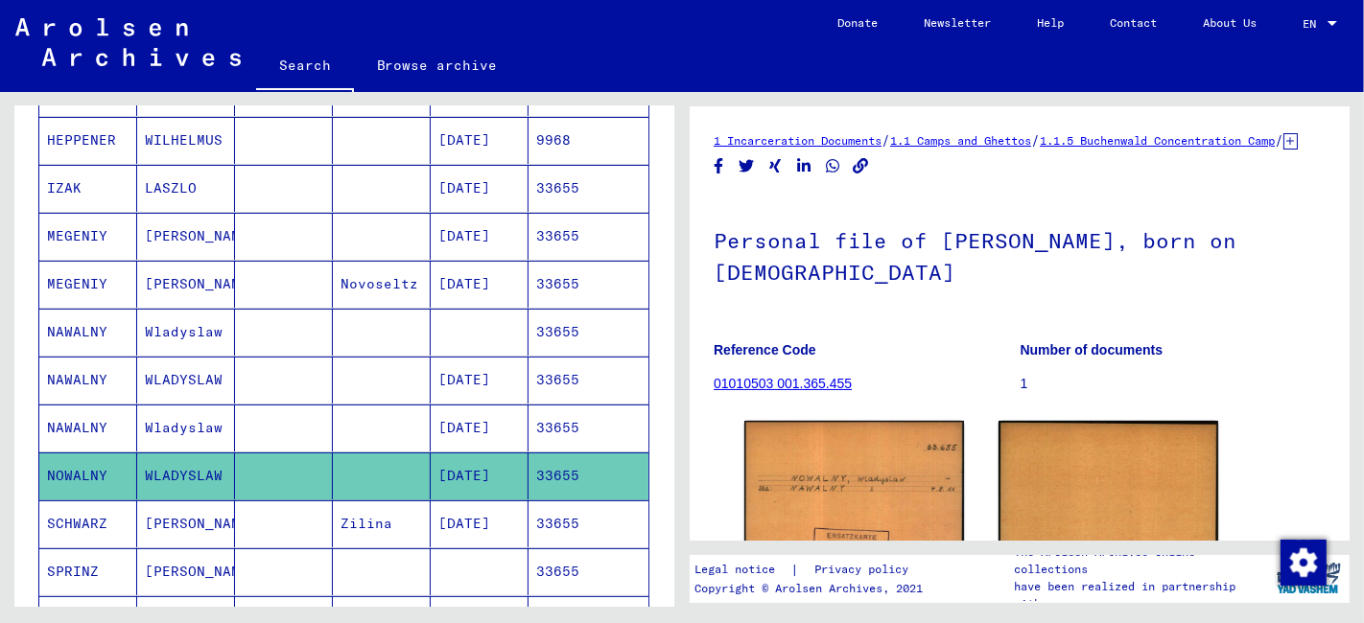
click at [396, 429] on mat-cell at bounding box center [382, 428] width 98 height 47
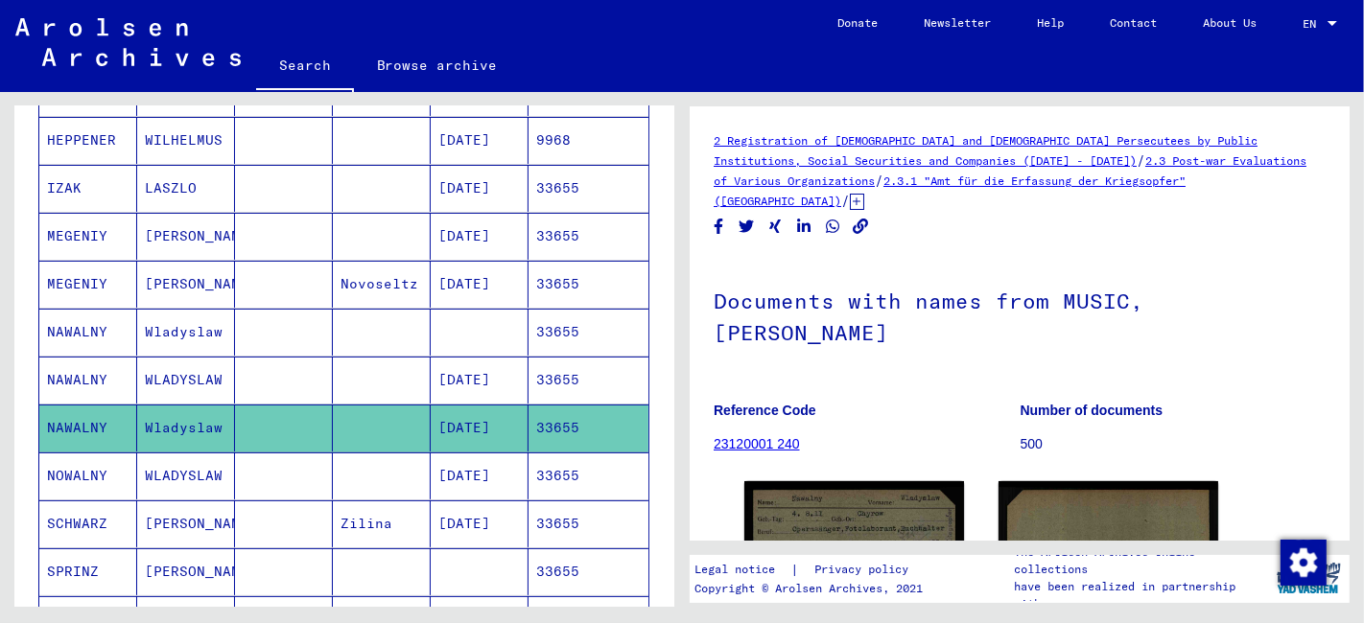
click at [371, 376] on mat-cell at bounding box center [382, 380] width 98 height 47
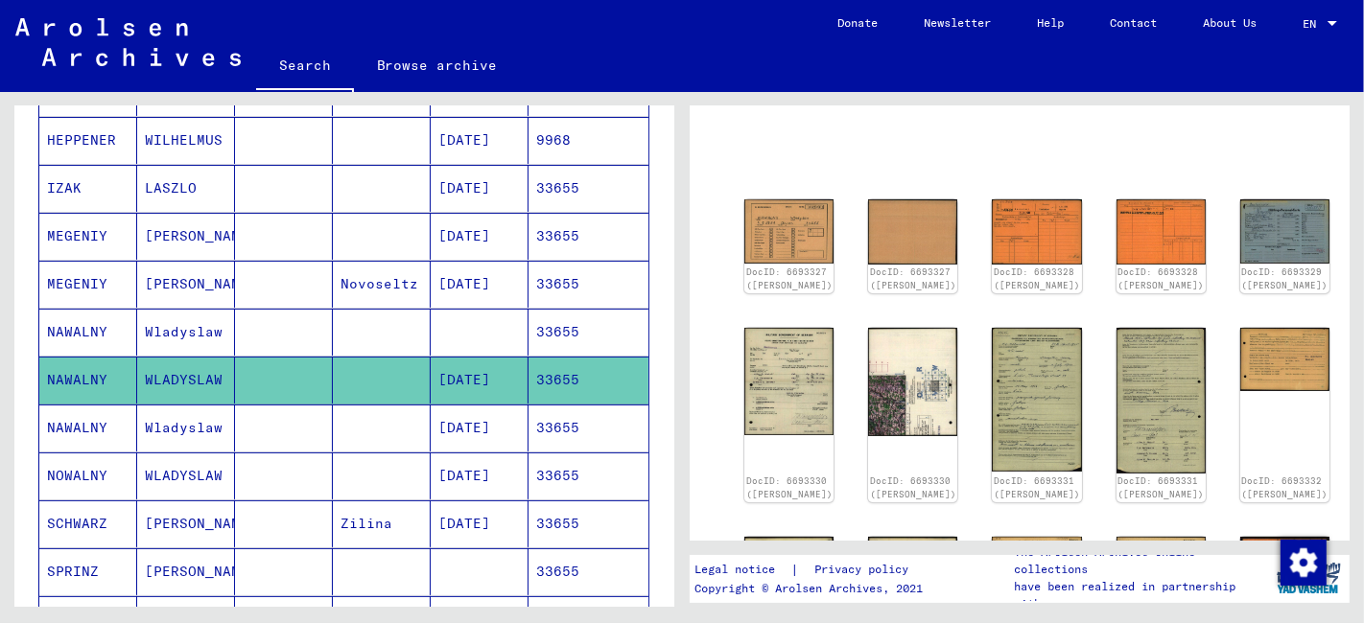
scroll to position [213, 0]
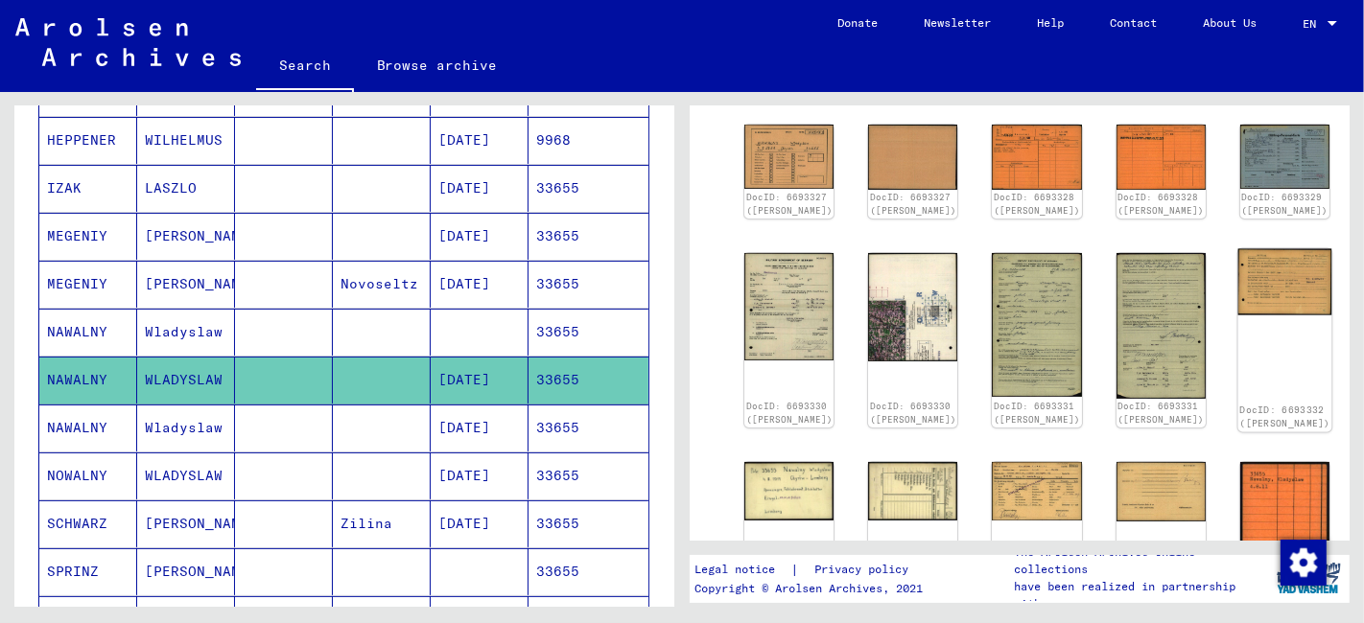
click at [1237, 283] on img at bounding box center [1284, 281] width 94 height 66
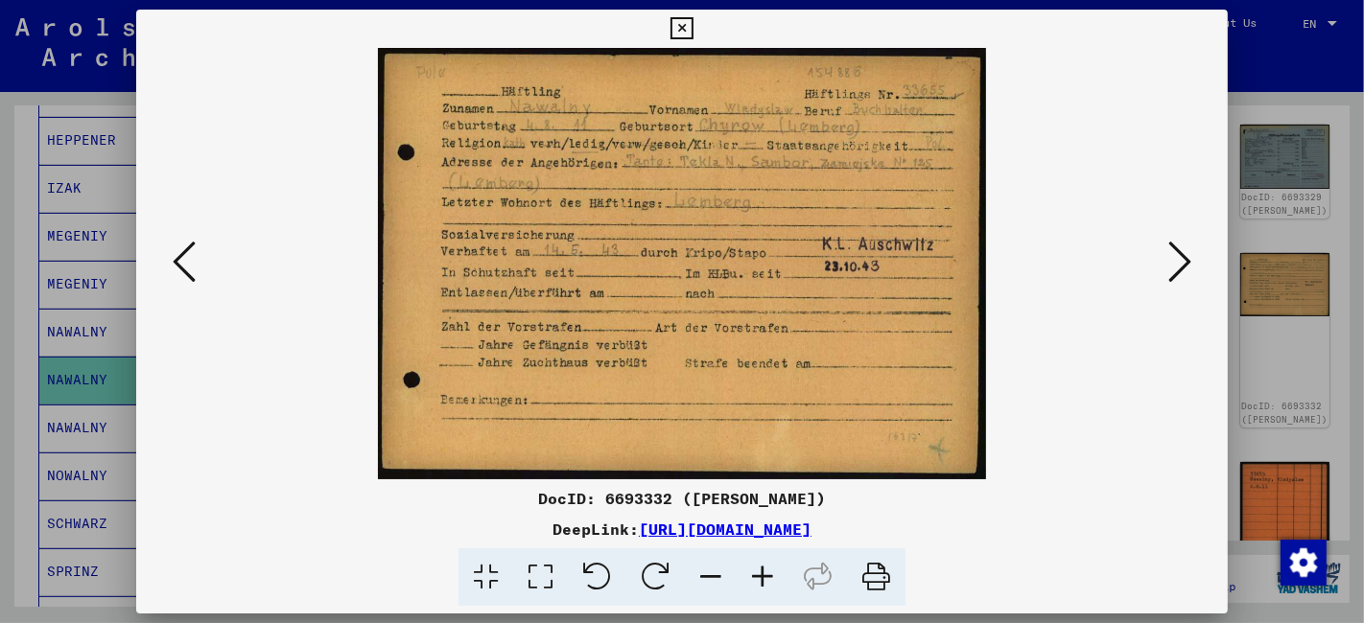
click at [540, 579] on icon at bounding box center [540, 578] width 55 height 58
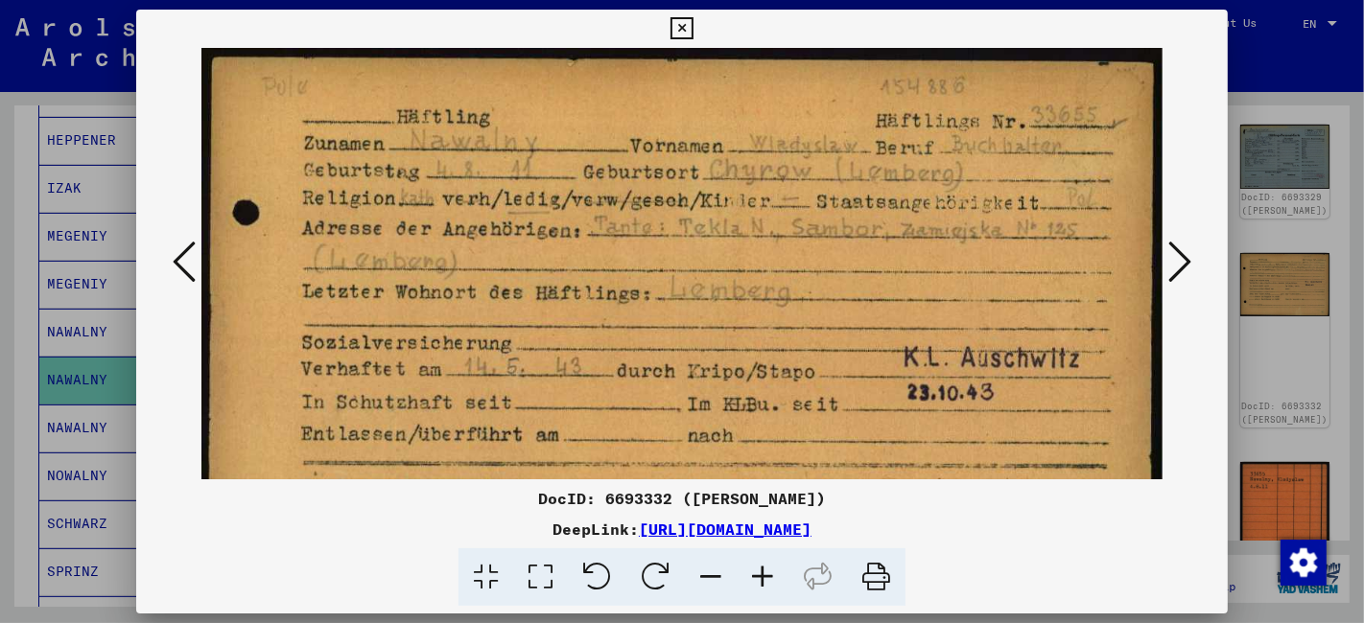
click at [685, 31] on icon at bounding box center [681, 28] width 22 height 23
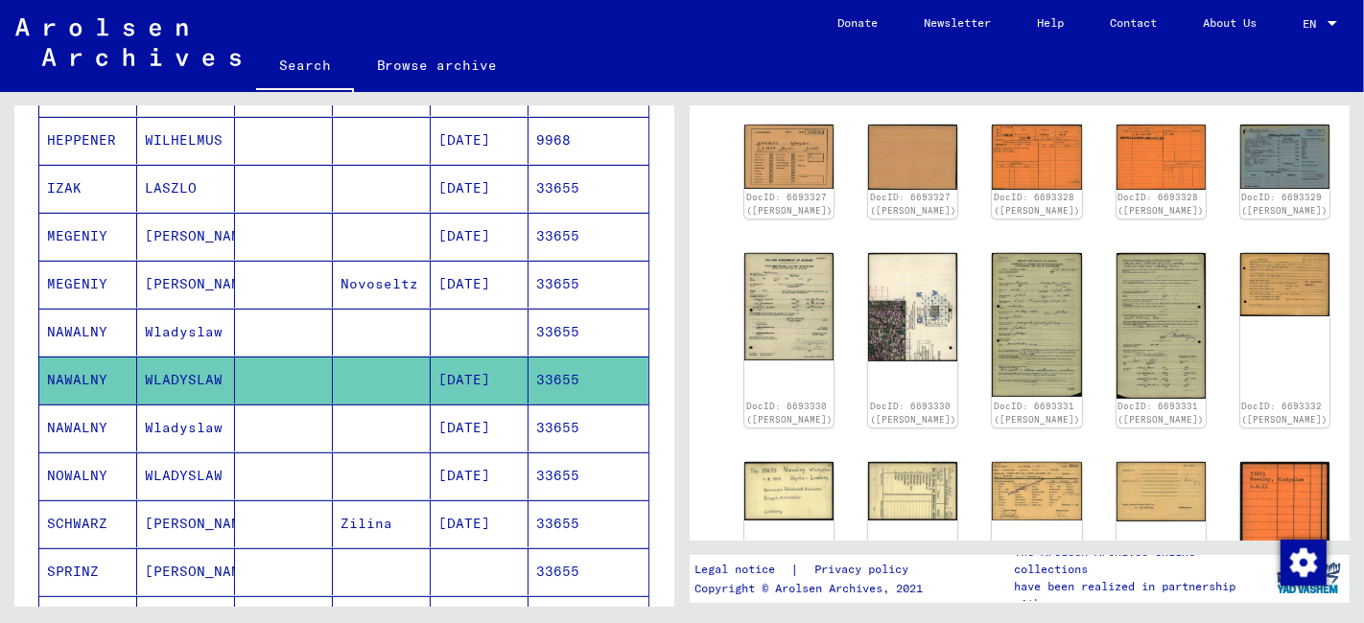
scroll to position [0, 0]
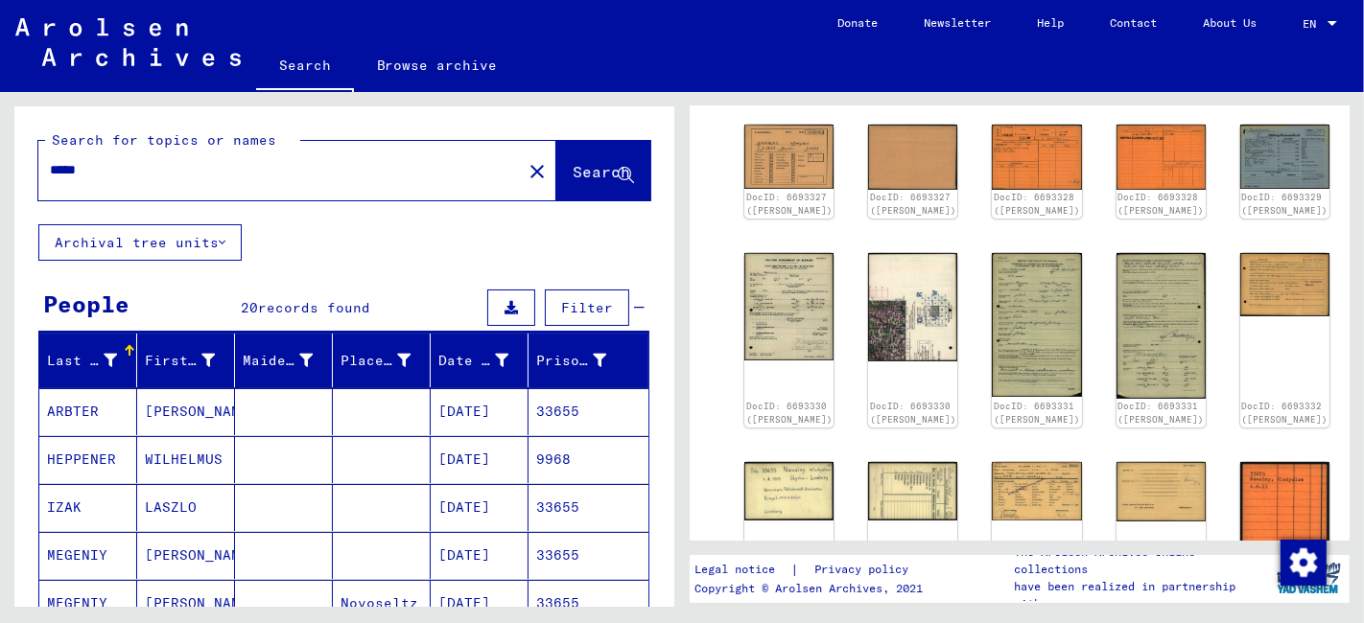
drag, startPoint x: 106, startPoint y: 171, endPoint x: -1, endPoint y: 179, distance: 107.7
click at [0, 179] on html "Search Browse archive Donate Newsletter Help Contact About Us Search Browse arc…" at bounding box center [682, 311] width 1364 height 623
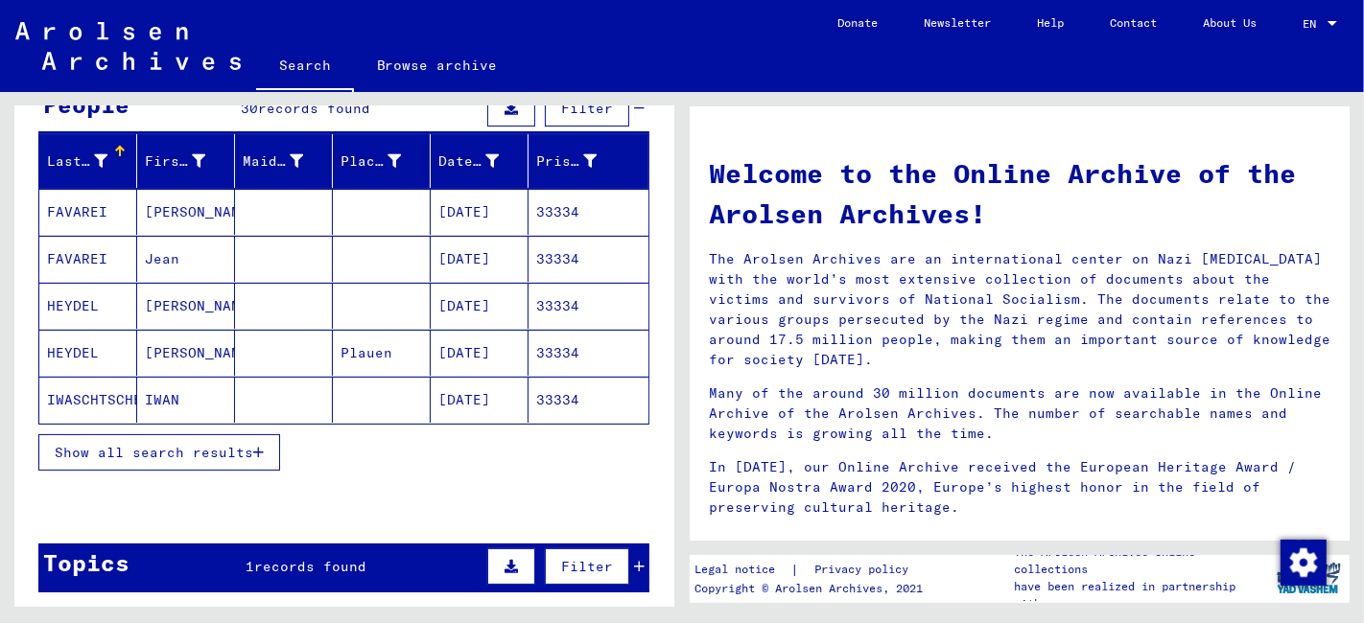
scroll to position [213, 0]
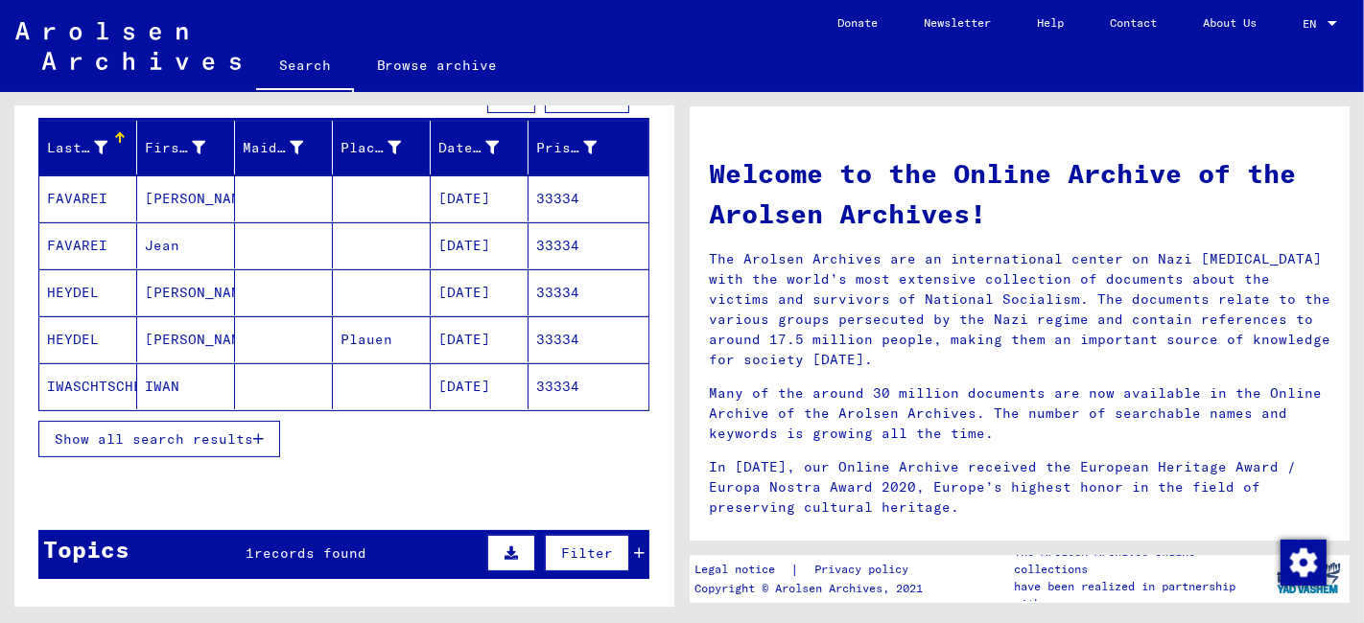
click at [172, 437] on span "Show all search results" at bounding box center [154, 439] width 198 height 17
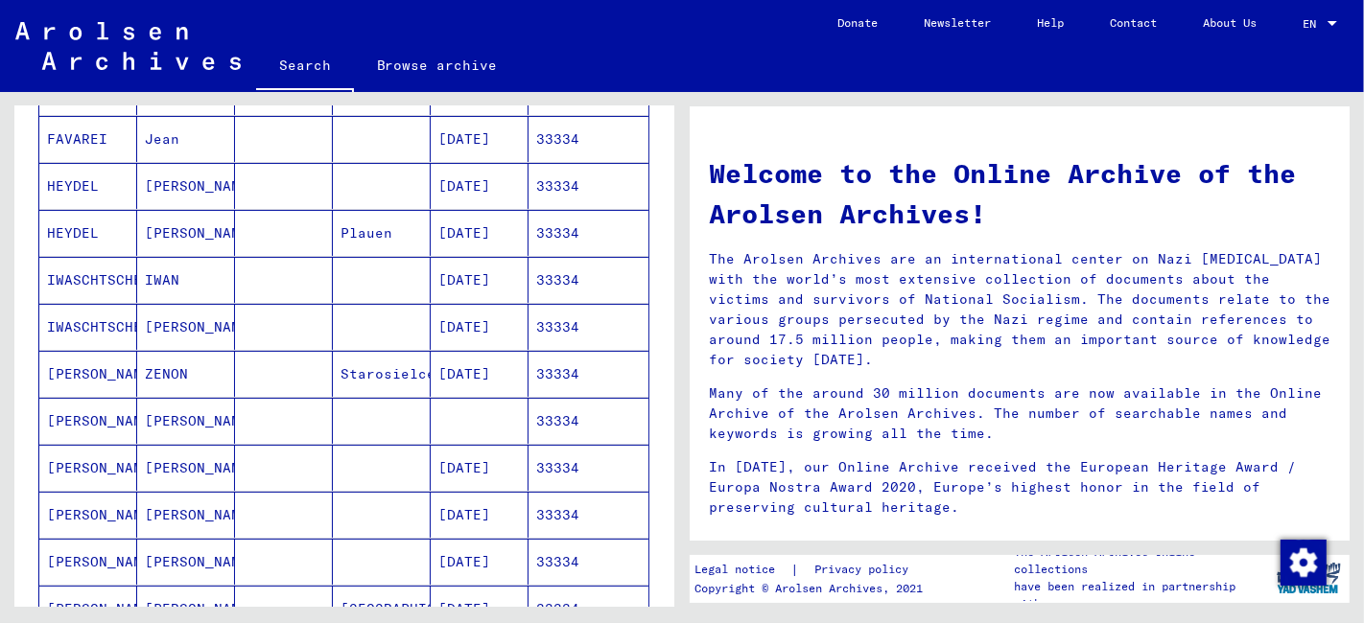
scroll to position [639, 0]
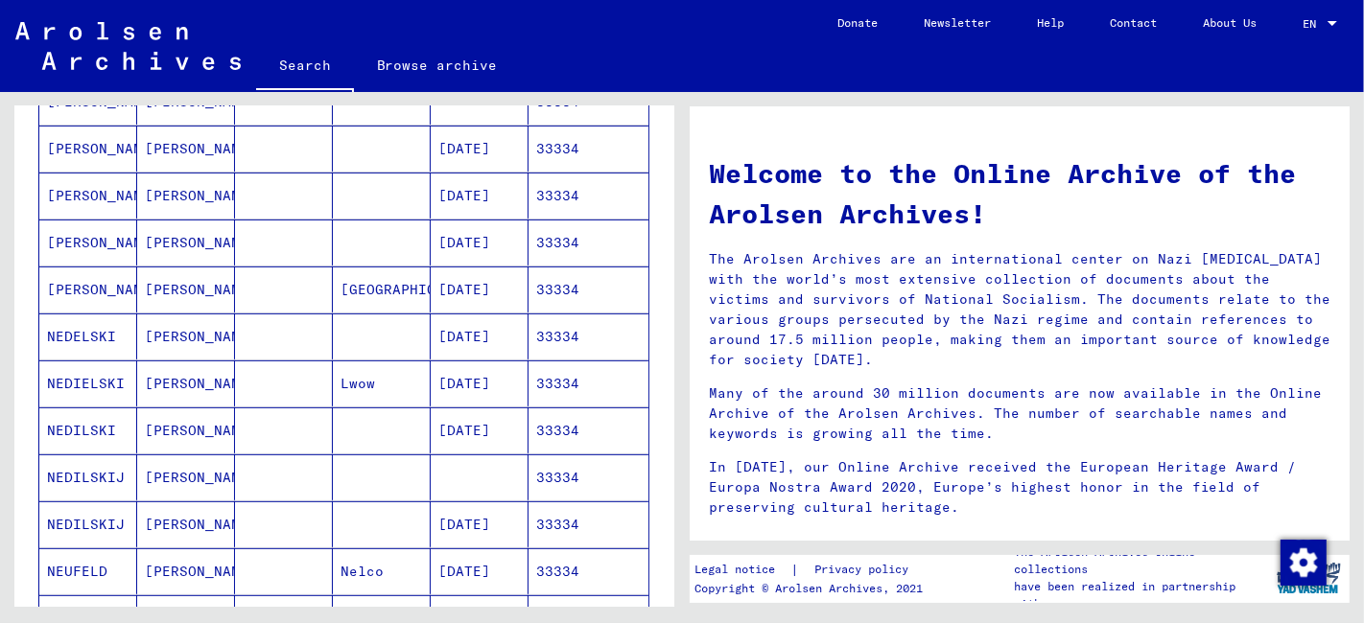
click at [217, 515] on mat-cell "[PERSON_NAME]" at bounding box center [186, 525] width 98 height 46
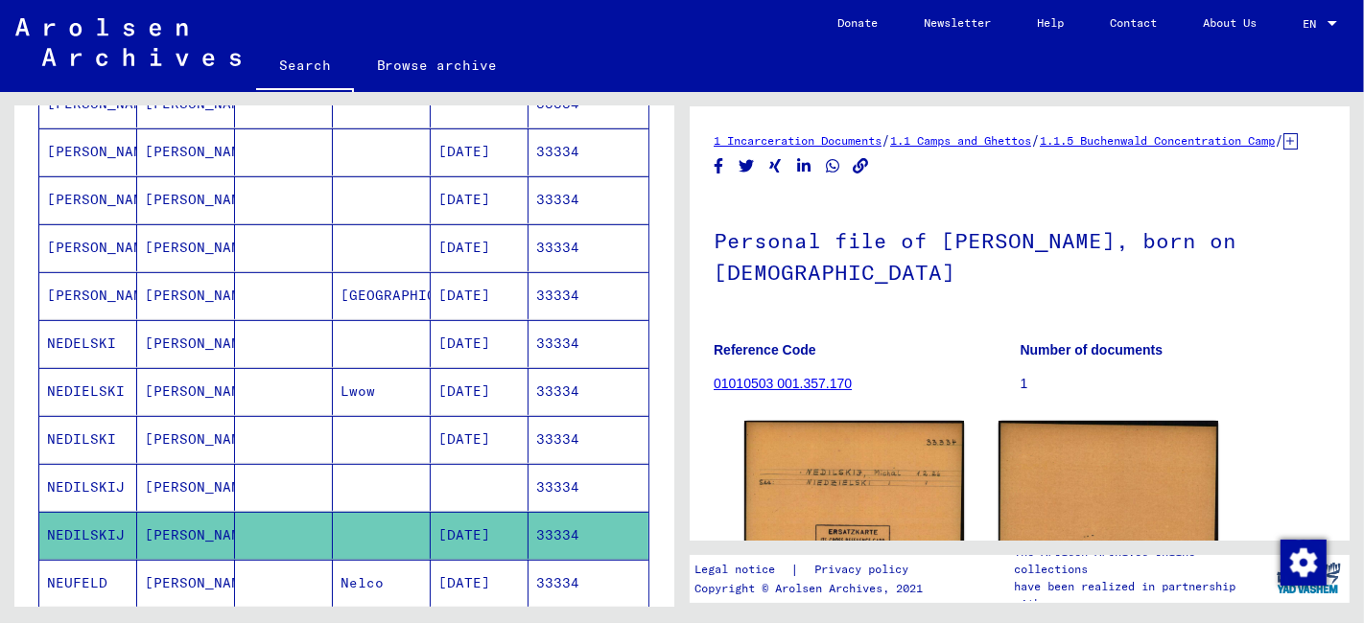
scroll to position [750, 0]
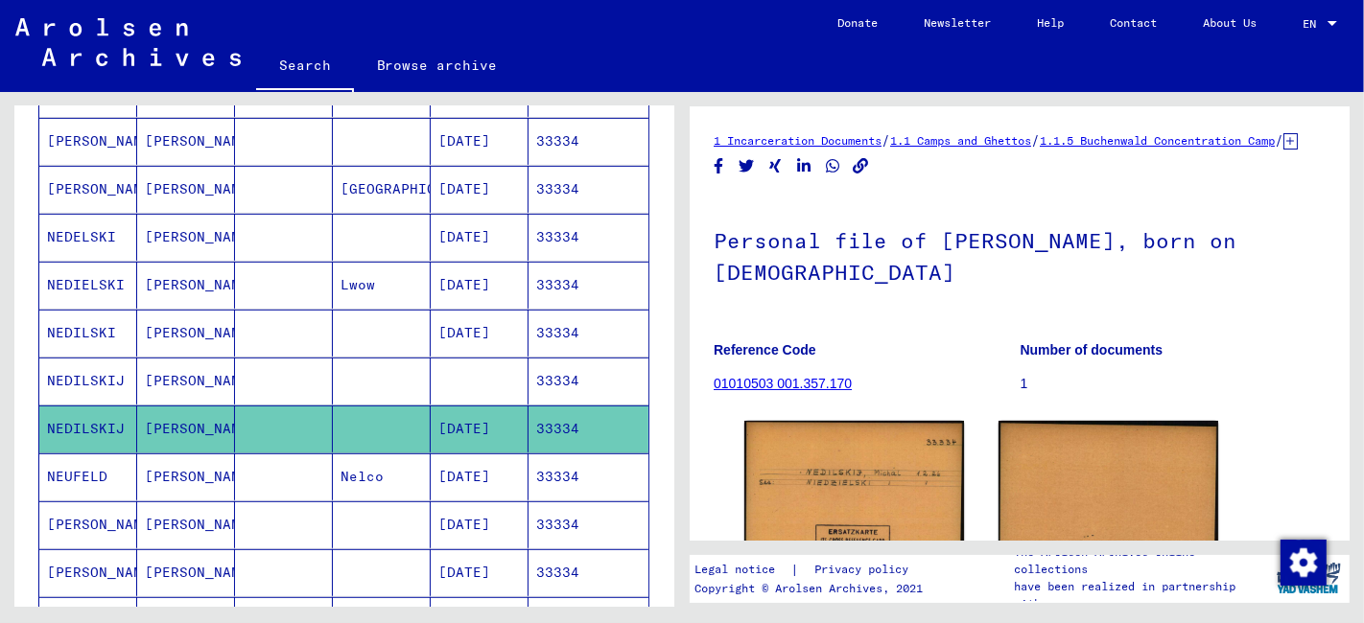
click at [301, 374] on mat-cell at bounding box center [284, 381] width 98 height 47
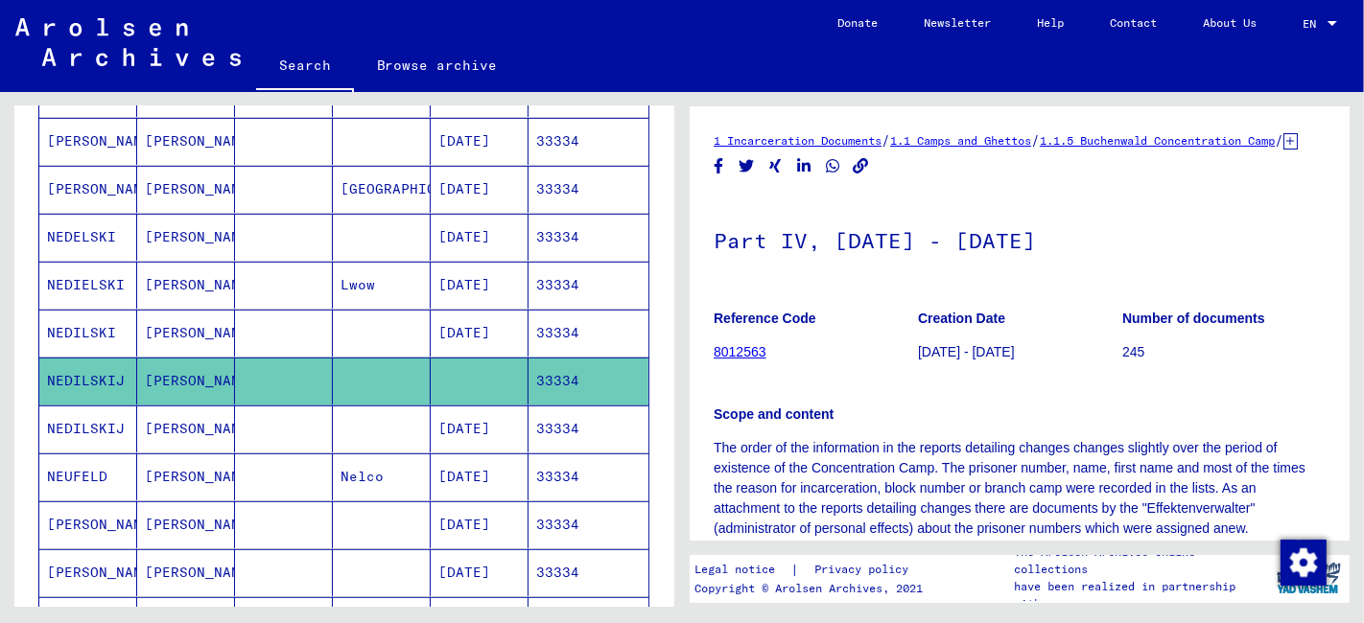
click at [303, 311] on mat-cell at bounding box center [284, 333] width 98 height 47
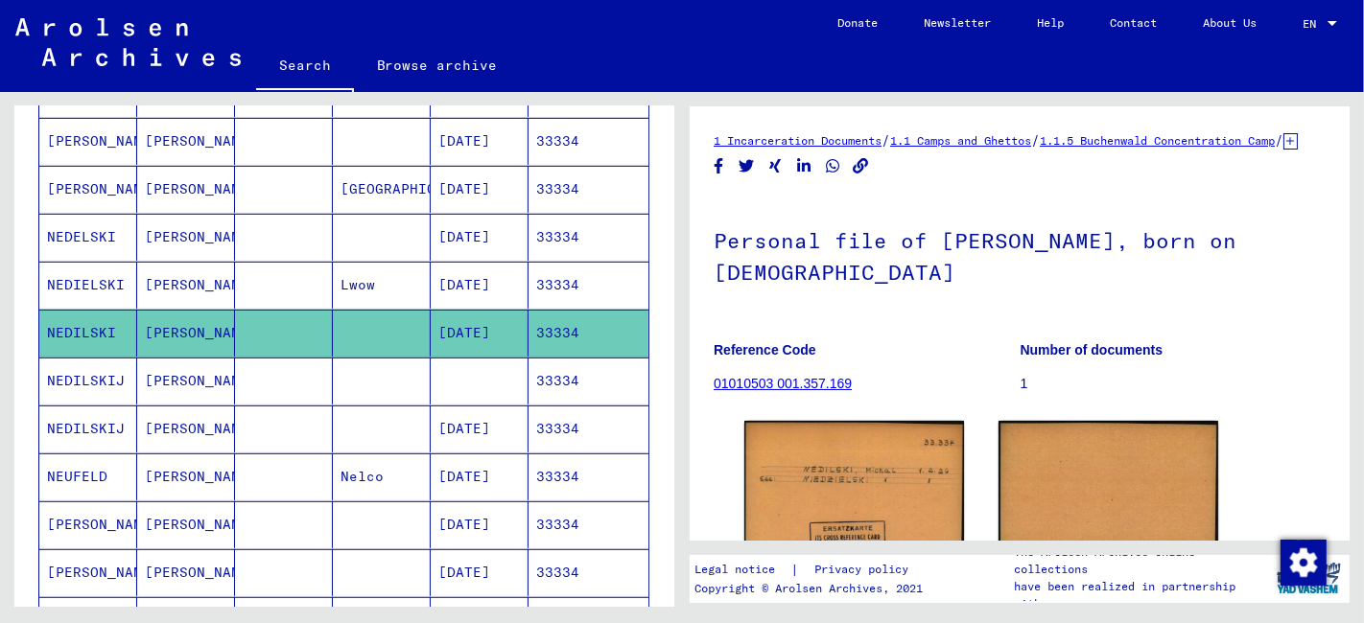
click at [244, 274] on mat-cell at bounding box center [284, 285] width 98 height 47
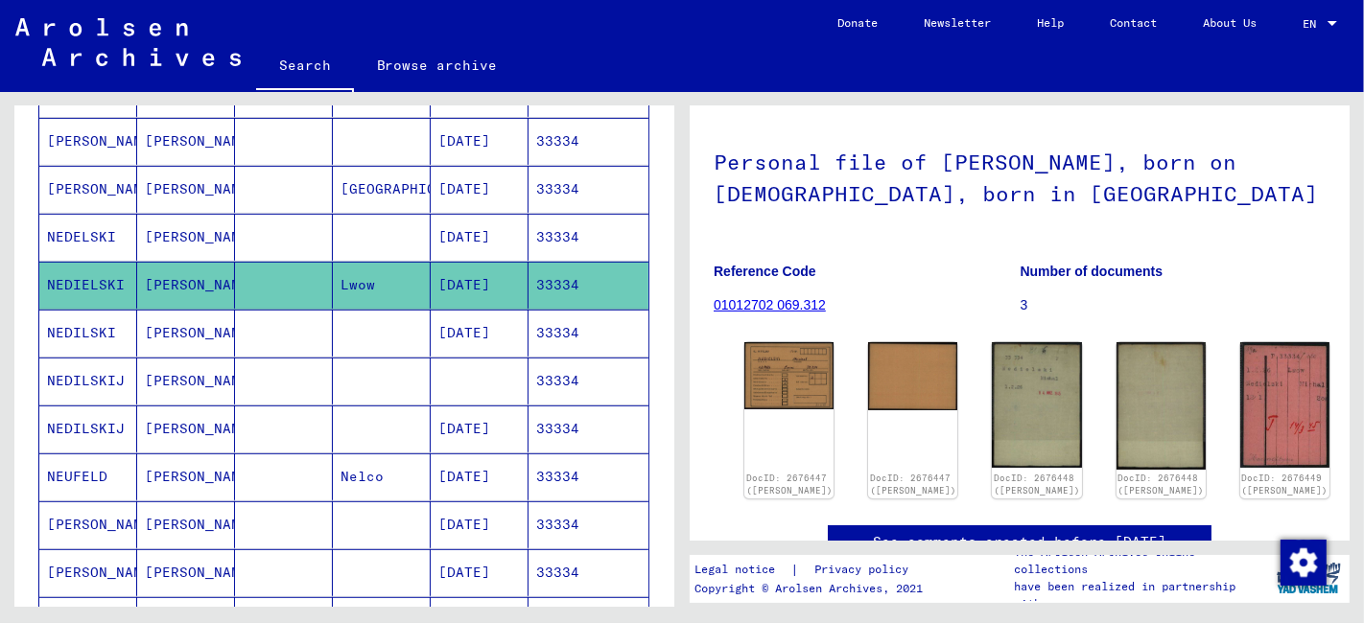
scroll to position [106, 0]
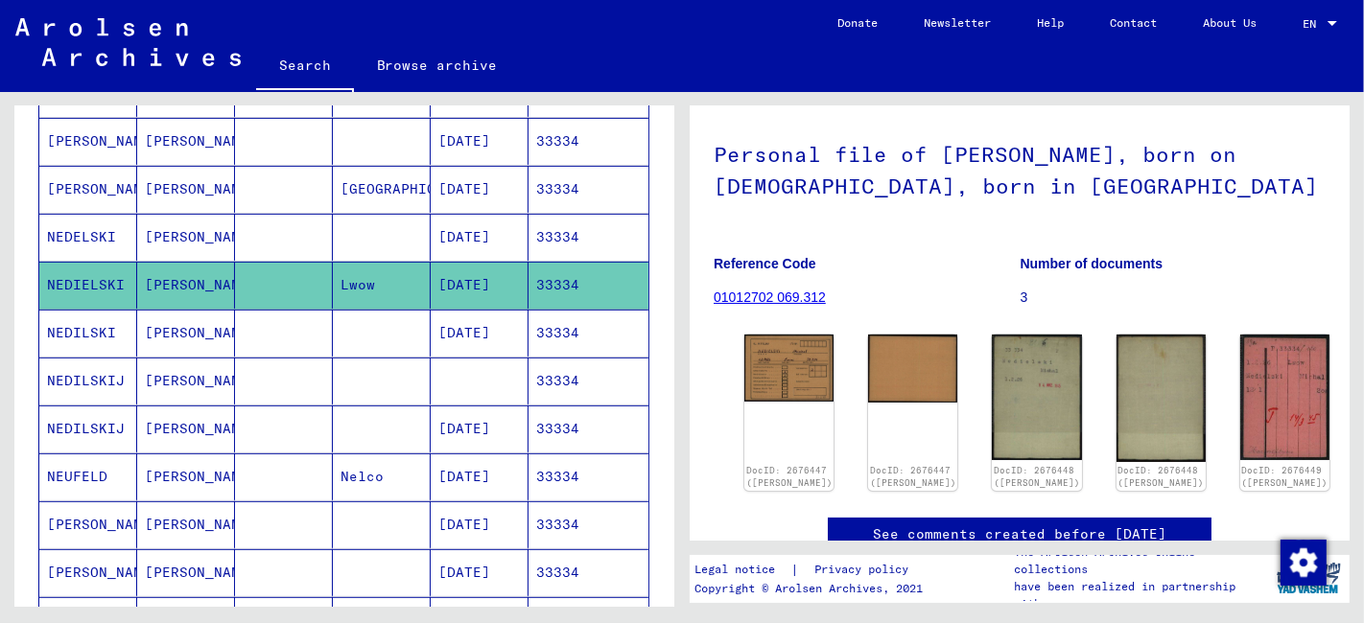
click at [336, 231] on mat-cell at bounding box center [382, 237] width 98 height 47
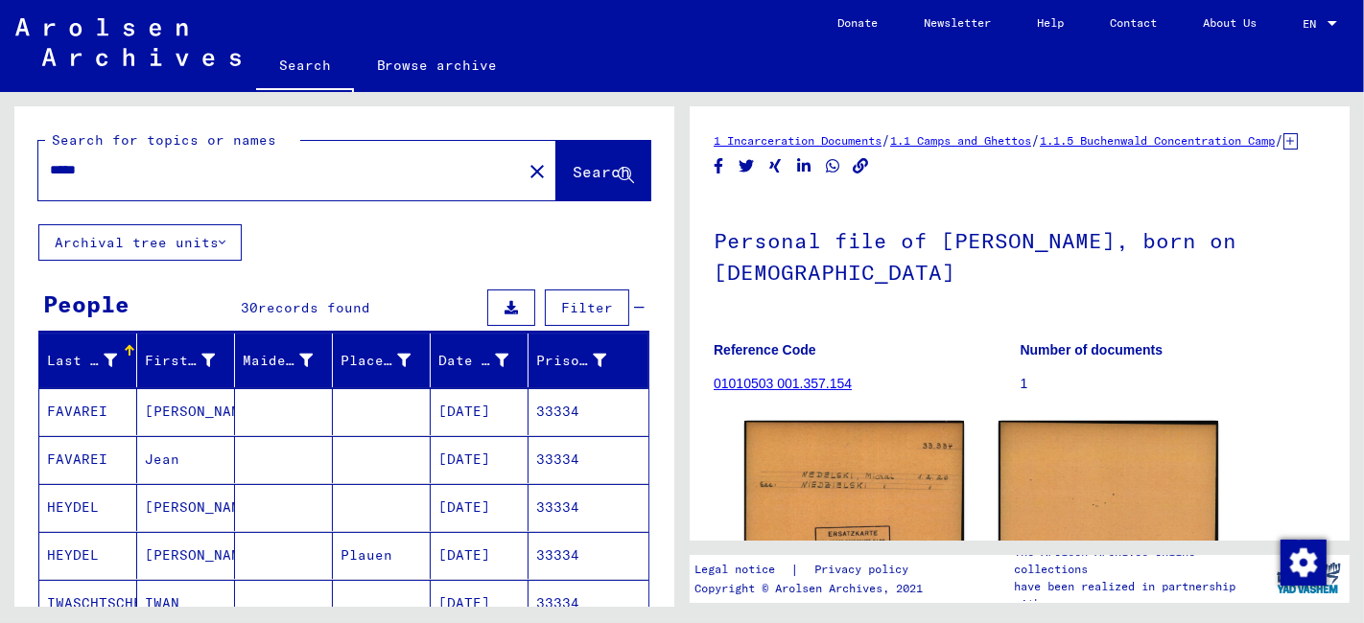
drag, startPoint x: 123, startPoint y: 168, endPoint x: 66, endPoint y: 168, distance: 56.6
click at [66, 168] on input "*****" at bounding box center [280, 170] width 460 height 20
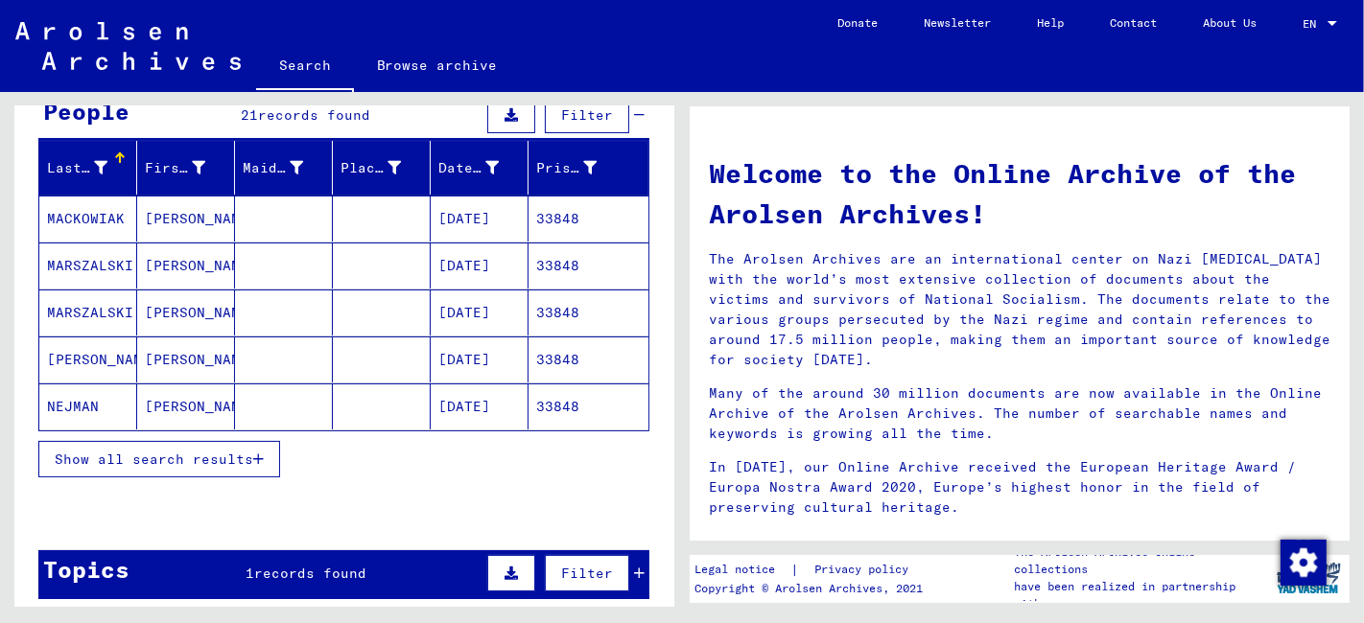
scroll to position [213, 0]
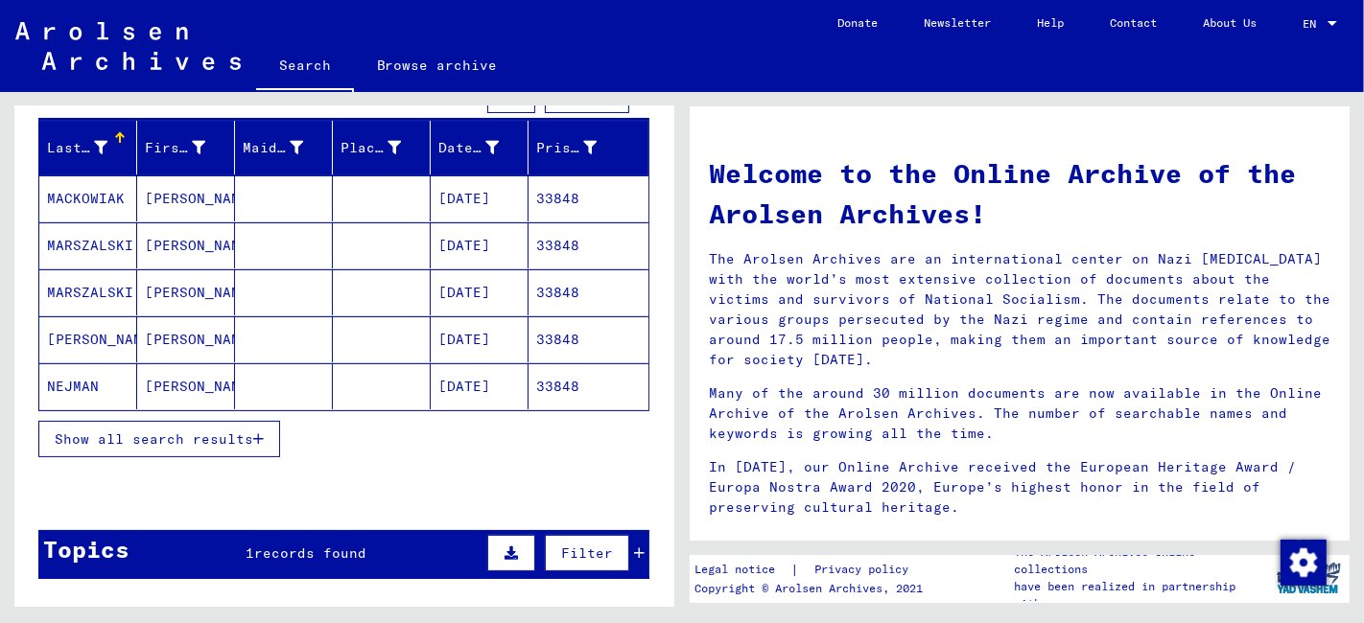
click at [213, 431] on span "Show all search results" at bounding box center [154, 439] width 198 height 17
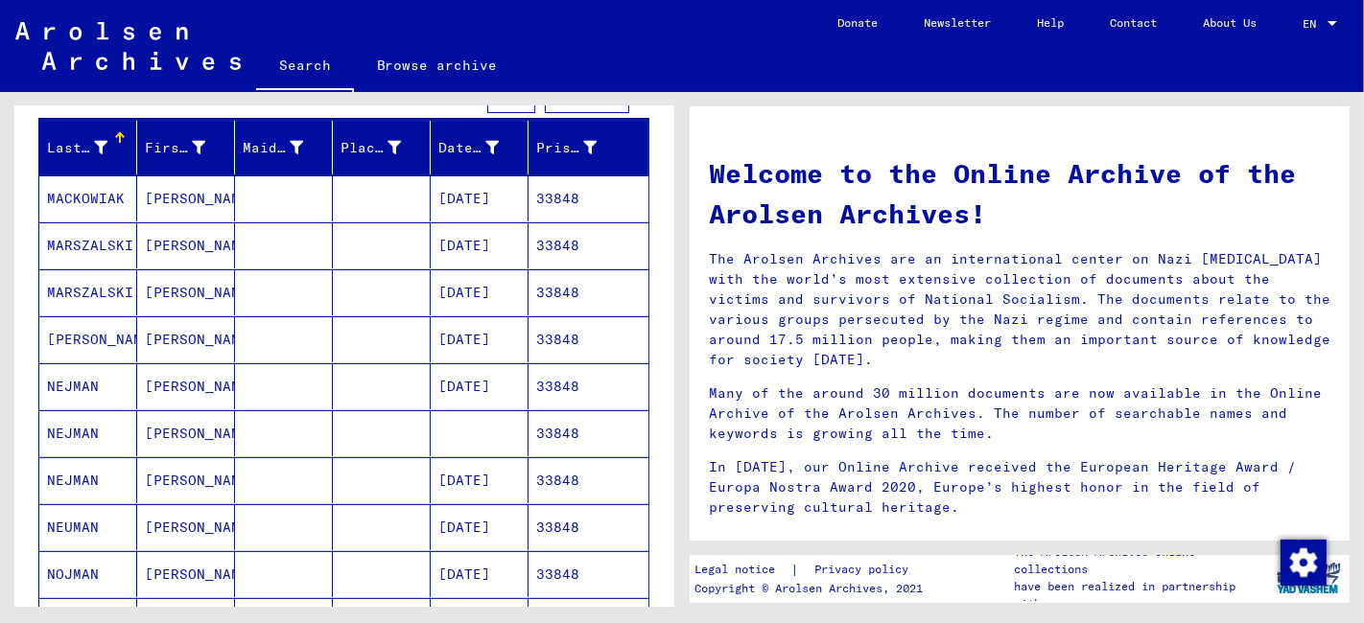
click at [213, 427] on mat-cell "[PERSON_NAME]" at bounding box center [186, 433] width 98 height 46
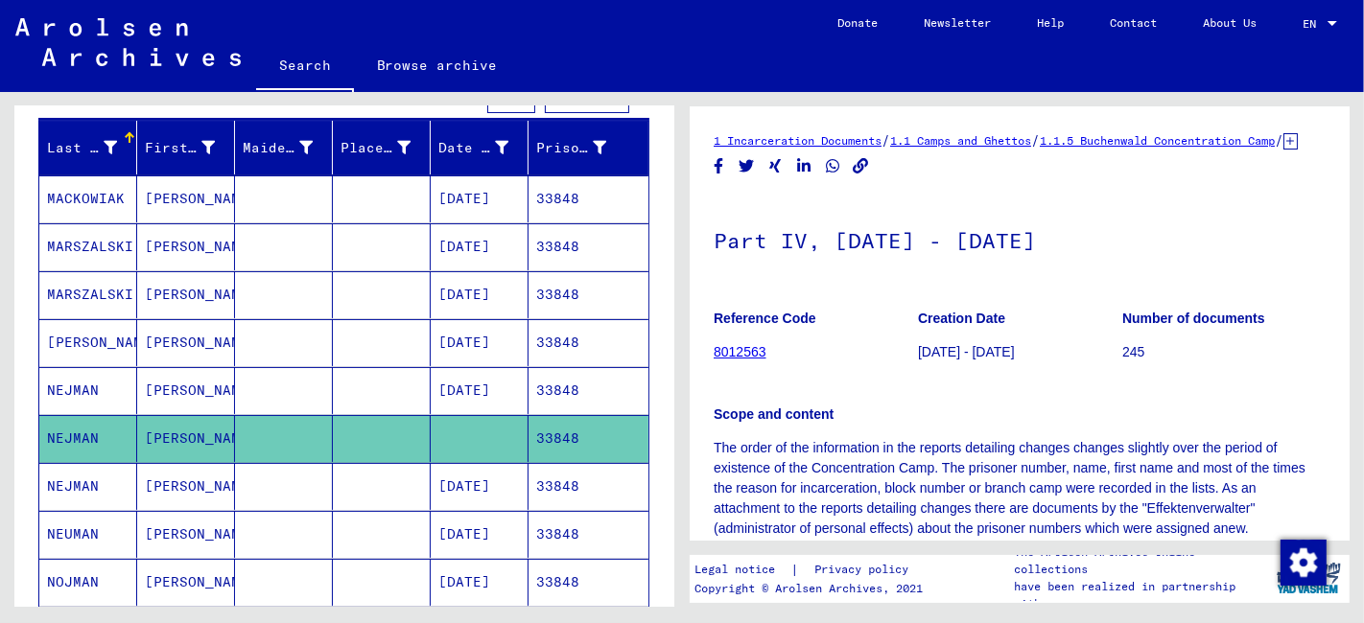
click at [224, 480] on mat-cell "[PERSON_NAME]" at bounding box center [186, 486] width 98 height 47
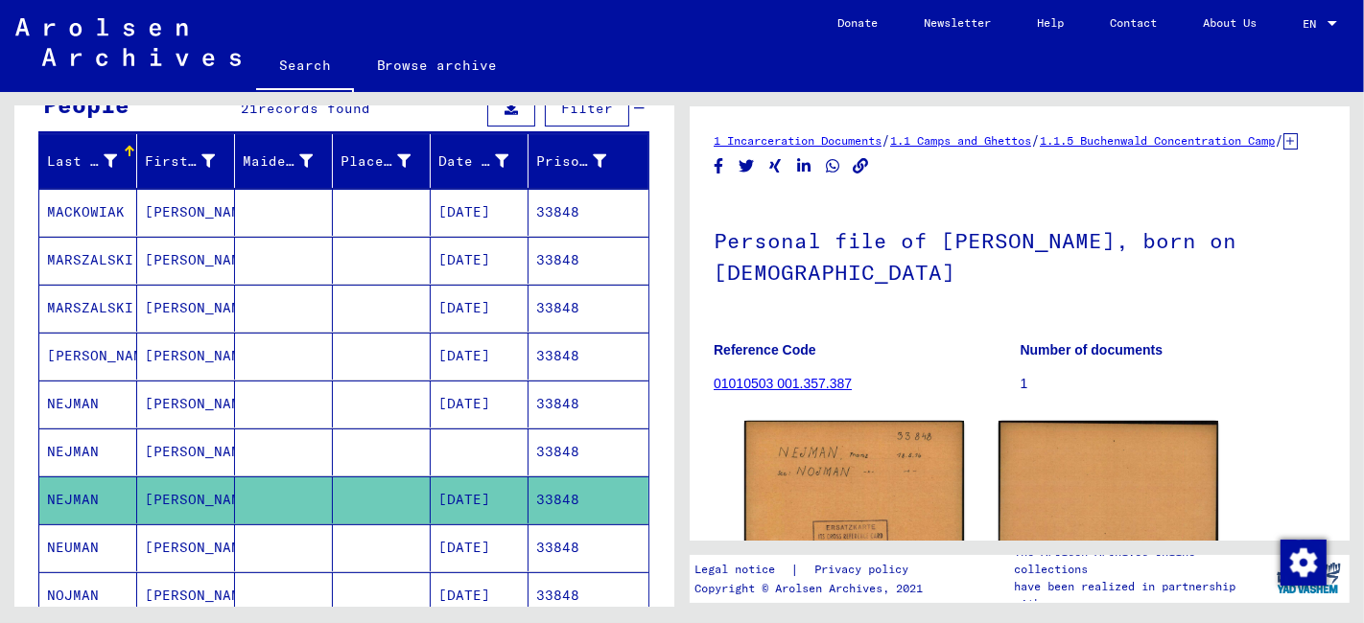
scroll to position [319, 0]
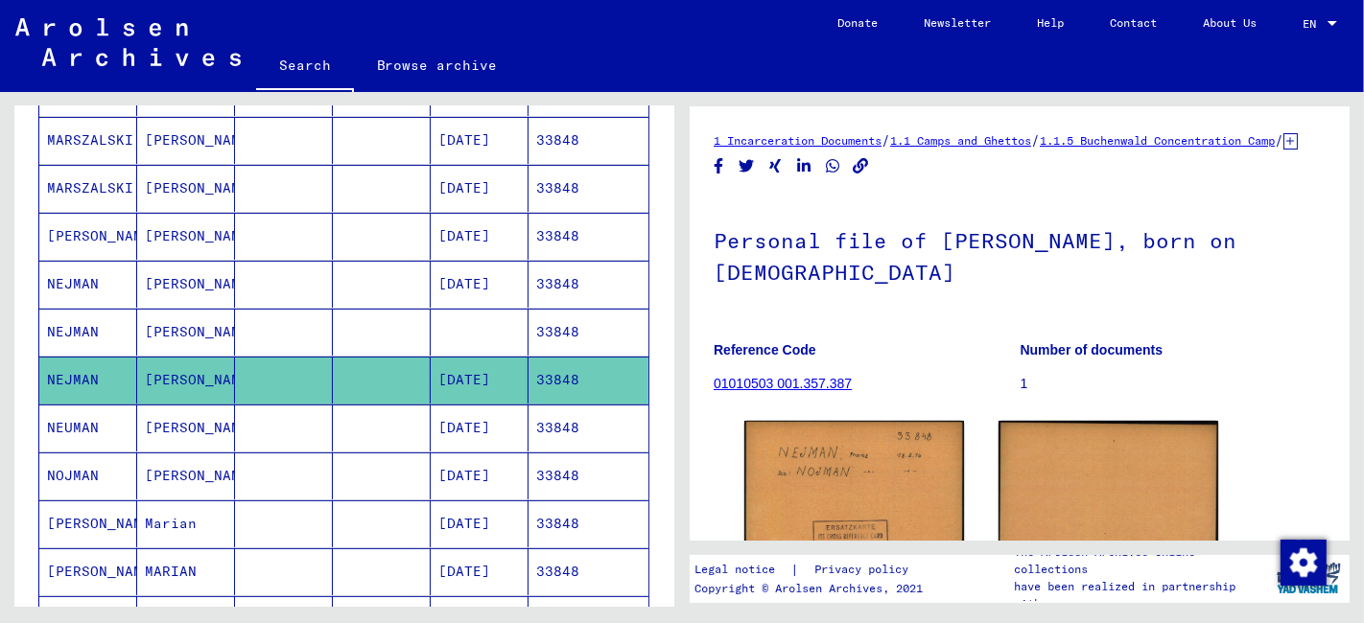
click at [352, 436] on mat-cell at bounding box center [382, 428] width 98 height 47
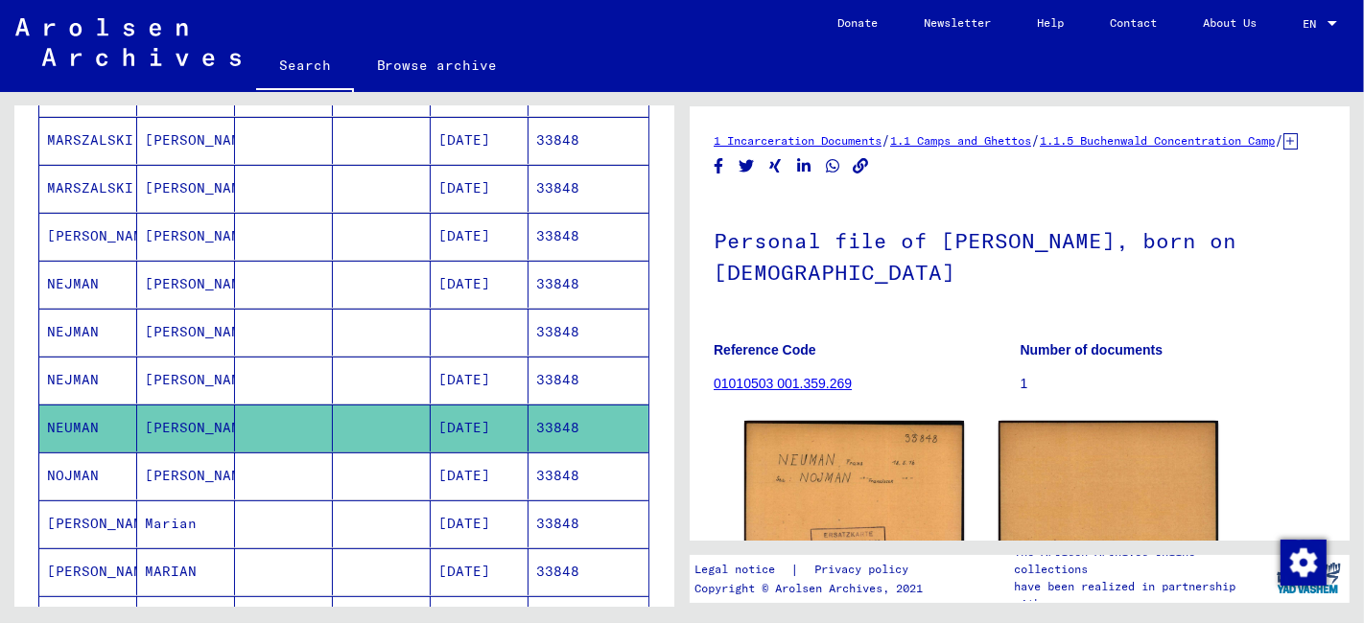
click at [333, 477] on mat-cell at bounding box center [382, 476] width 98 height 47
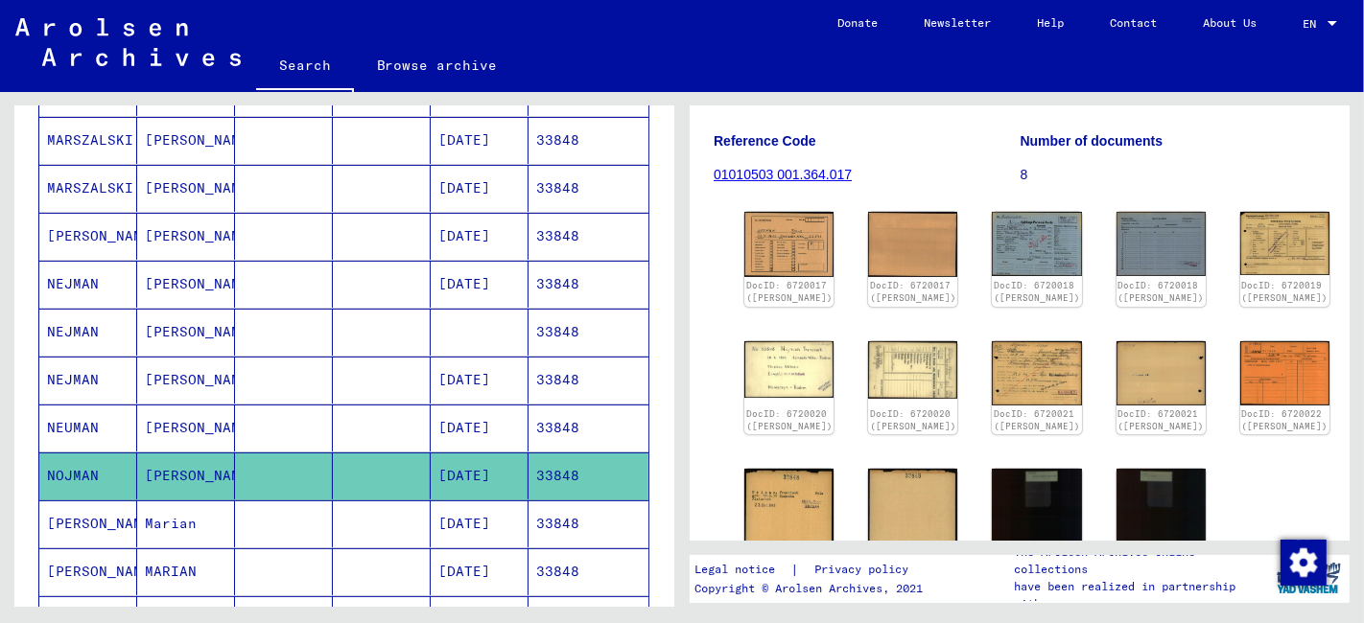
scroll to position [213, 0]
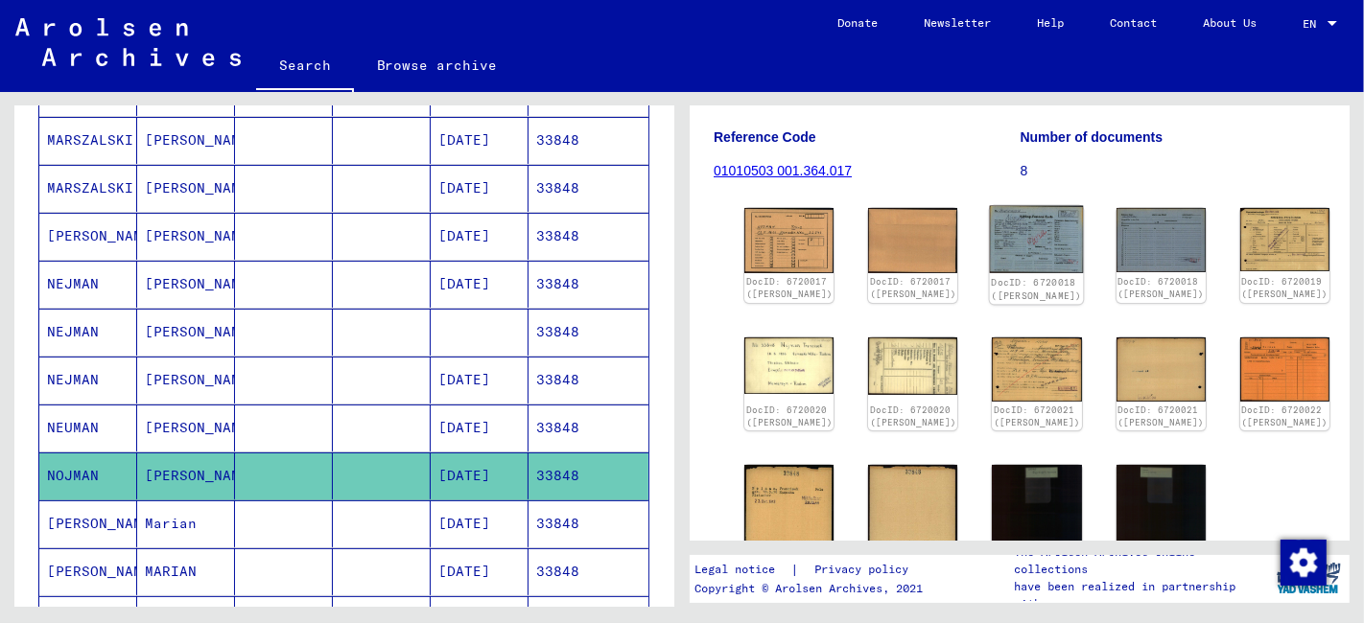
click at [990, 252] on img at bounding box center [1037, 239] width 94 height 67
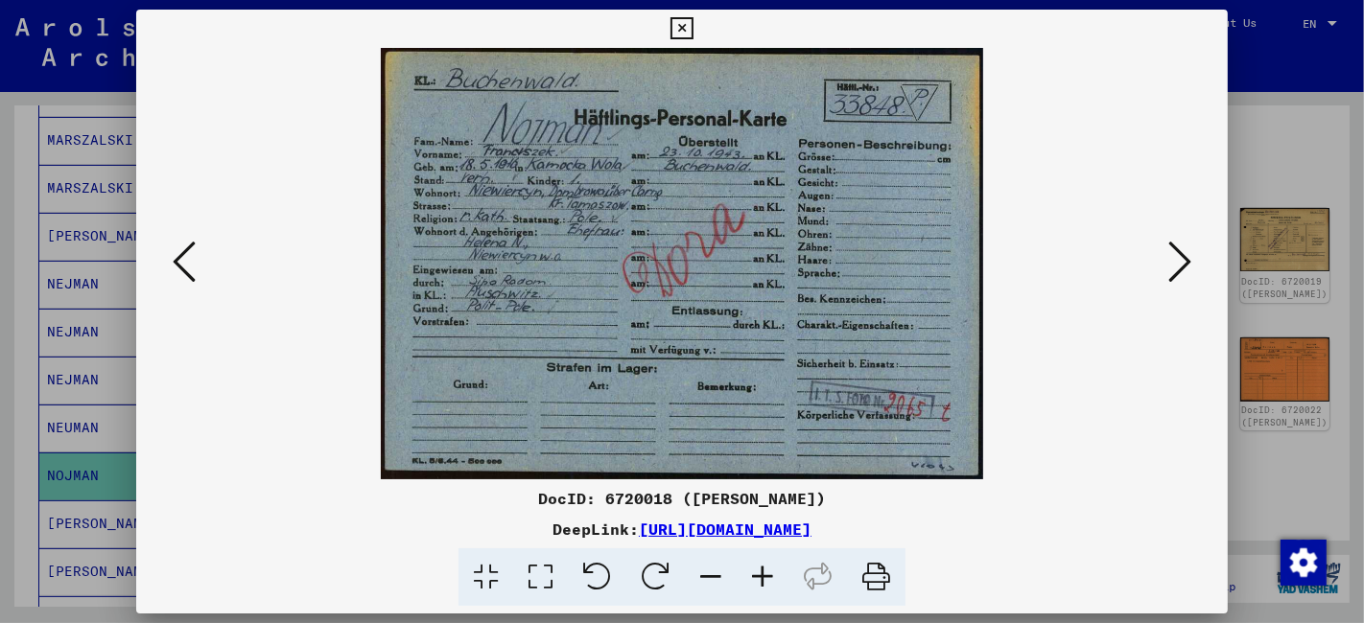
click at [1183, 263] on icon at bounding box center [1179, 262] width 23 height 46
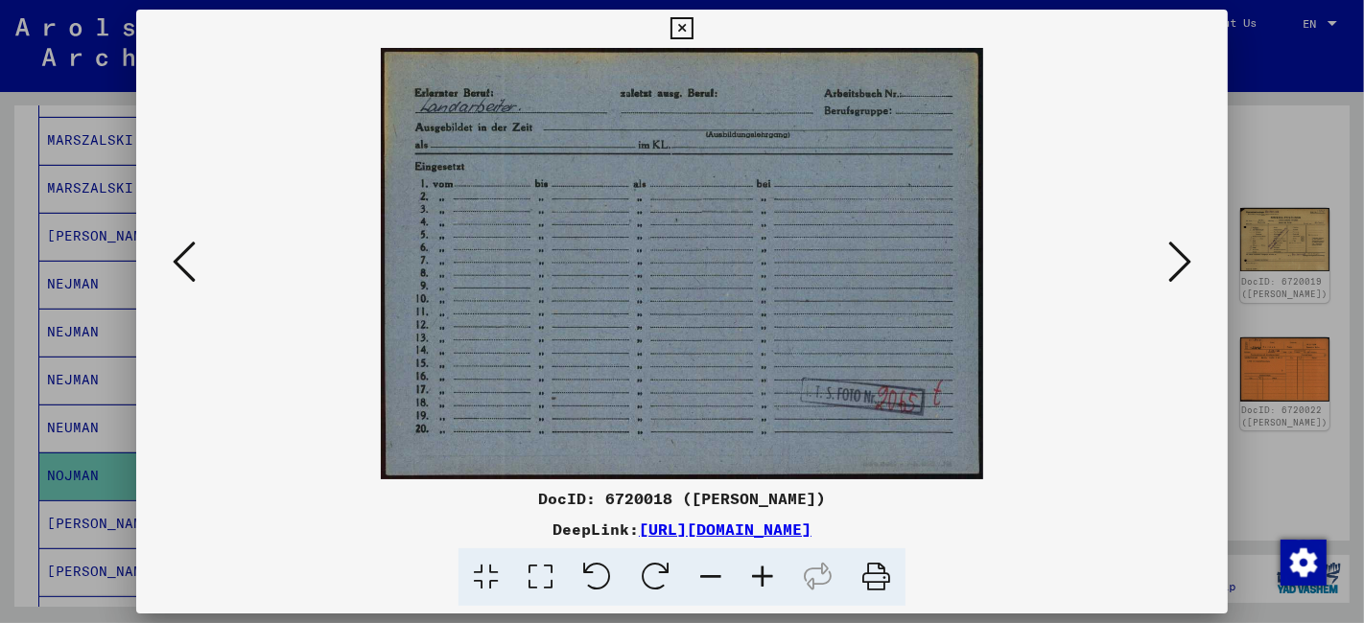
click at [1183, 263] on icon at bounding box center [1179, 262] width 23 height 46
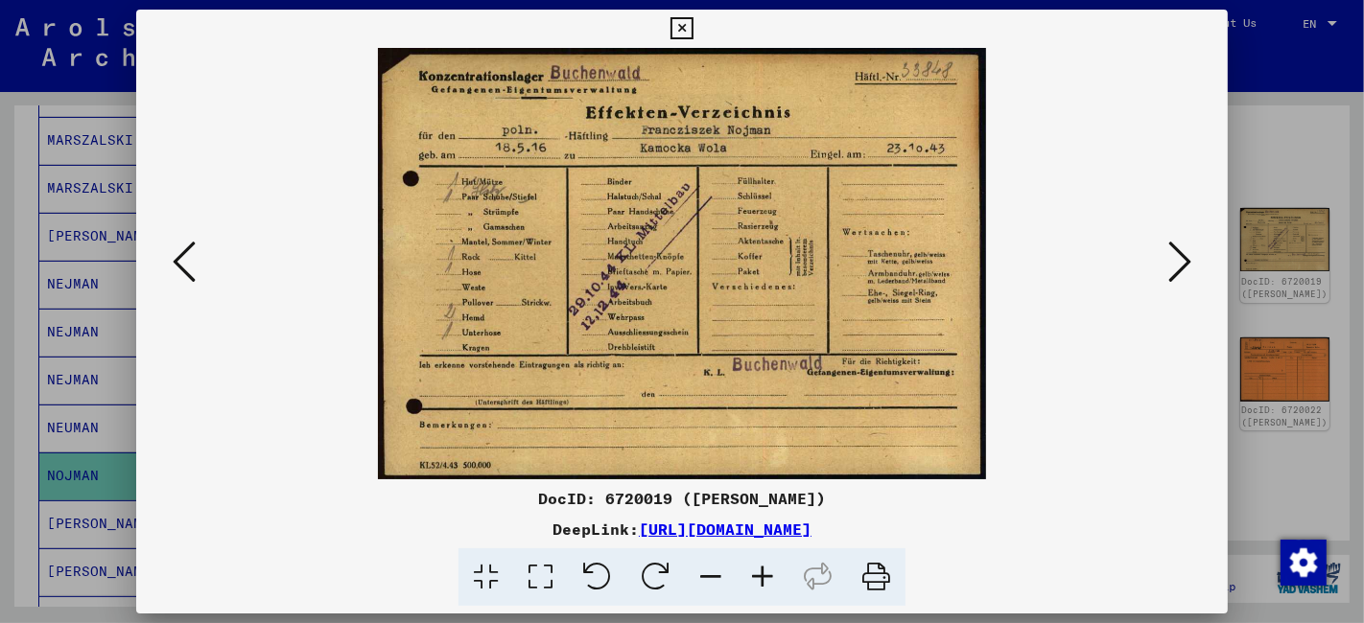
click at [1183, 263] on icon at bounding box center [1179, 262] width 23 height 46
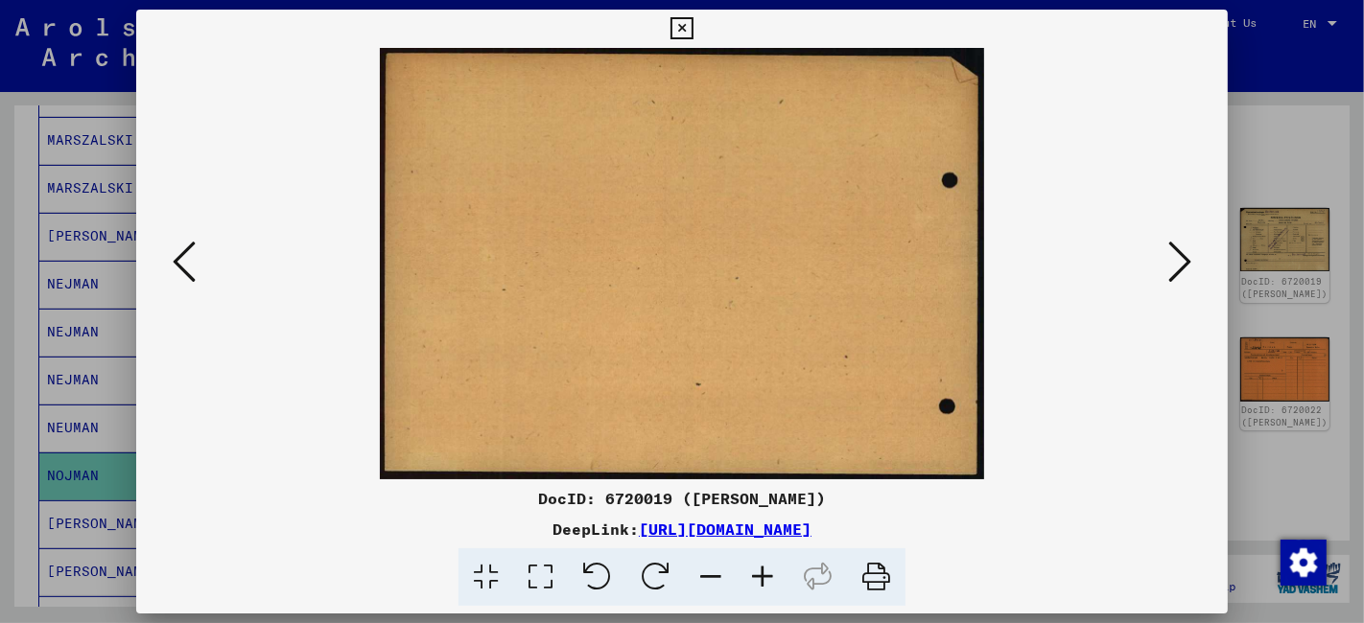
click at [1183, 263] on icon at bounding box center [1179, 262] width 23 height 46
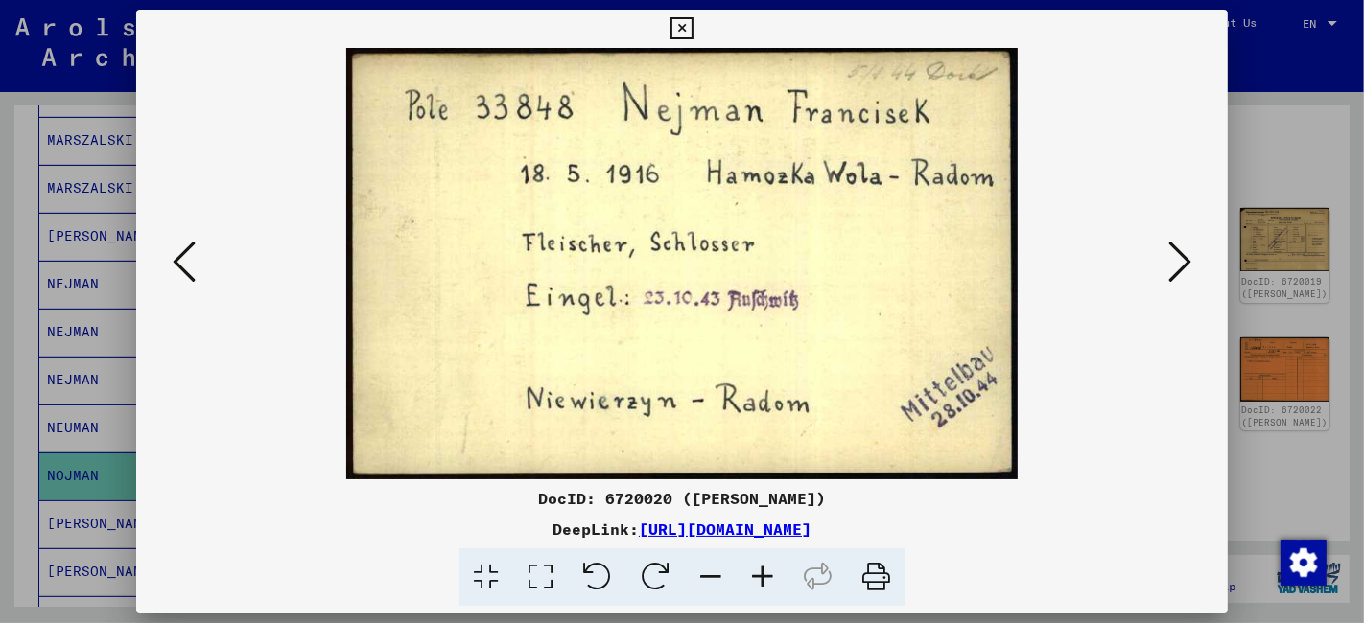
click at [1163, 271] on button at bounding box center [1179, 263] width 35 height 55
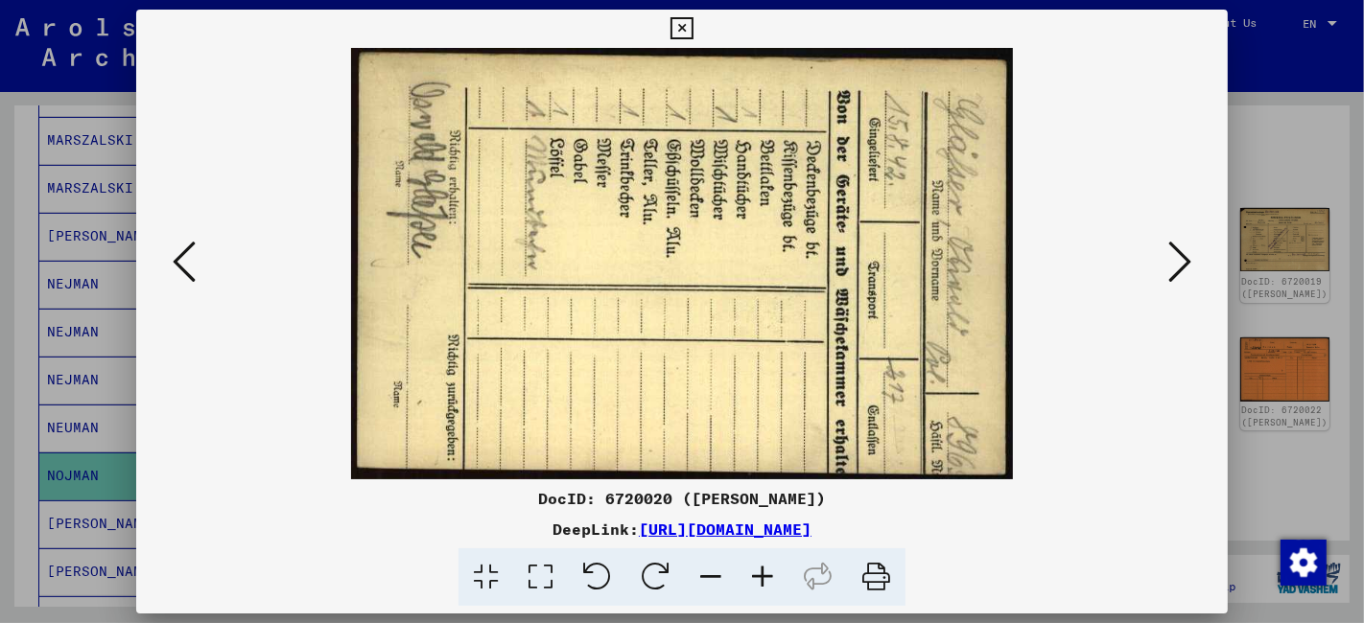
click at [1163, 271] on button at bounding box center [1179, 263] width 35 height 55
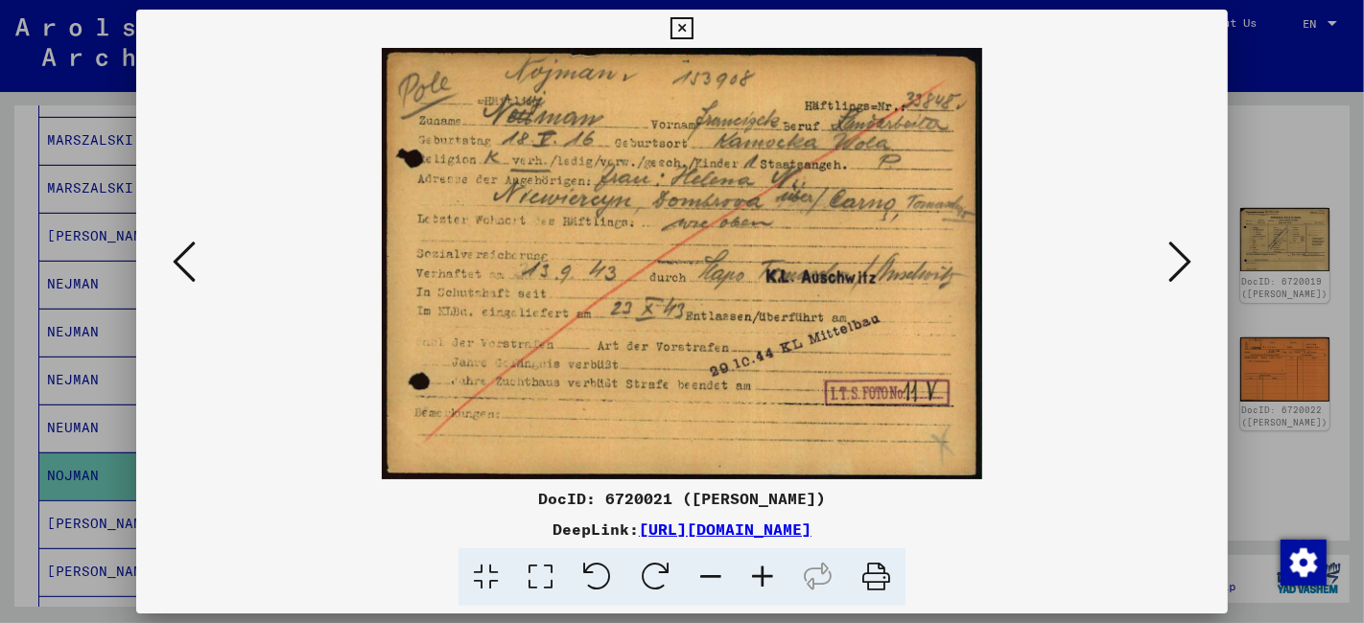
drag, startPoint x: 679, startPoint y: 27, endPoint x: 536, endPoint y: 60, distance: 146.8
click at [679, 27] on icon at bounding box center [681, 28] width 22 height 23
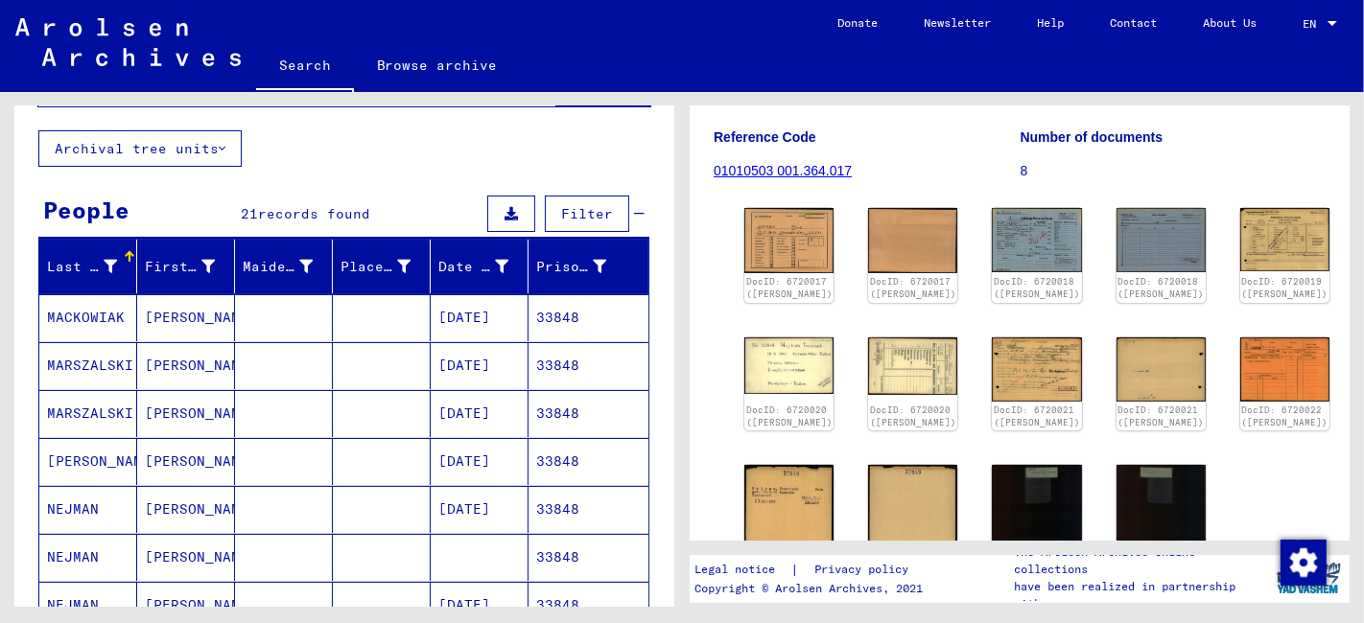
scroll to position [0, 0]
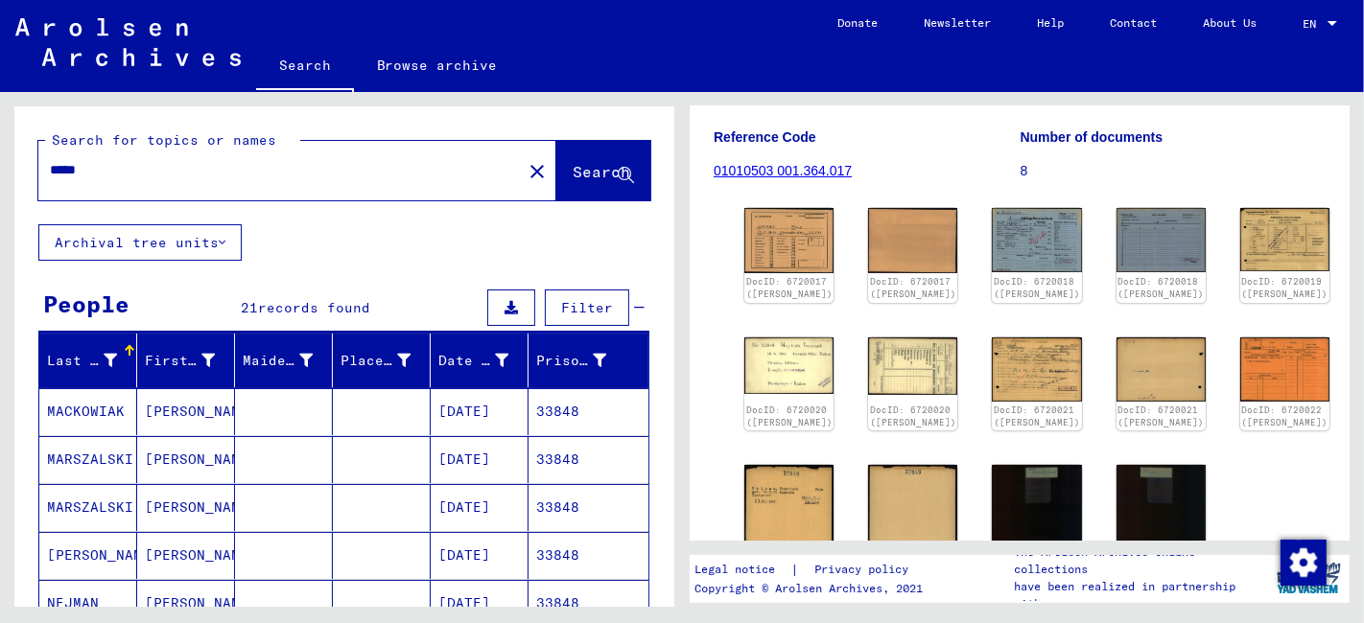
drag, startPoint x: 128, startPoint y: 172, endPoint x: 12, endPoint y: 201, distance: 118.8
click at [12, 201] on div "Search for topics or names ***** close Search Archival tree units People 21 rec…" at bounding box center [341, 349] width 682 height 515
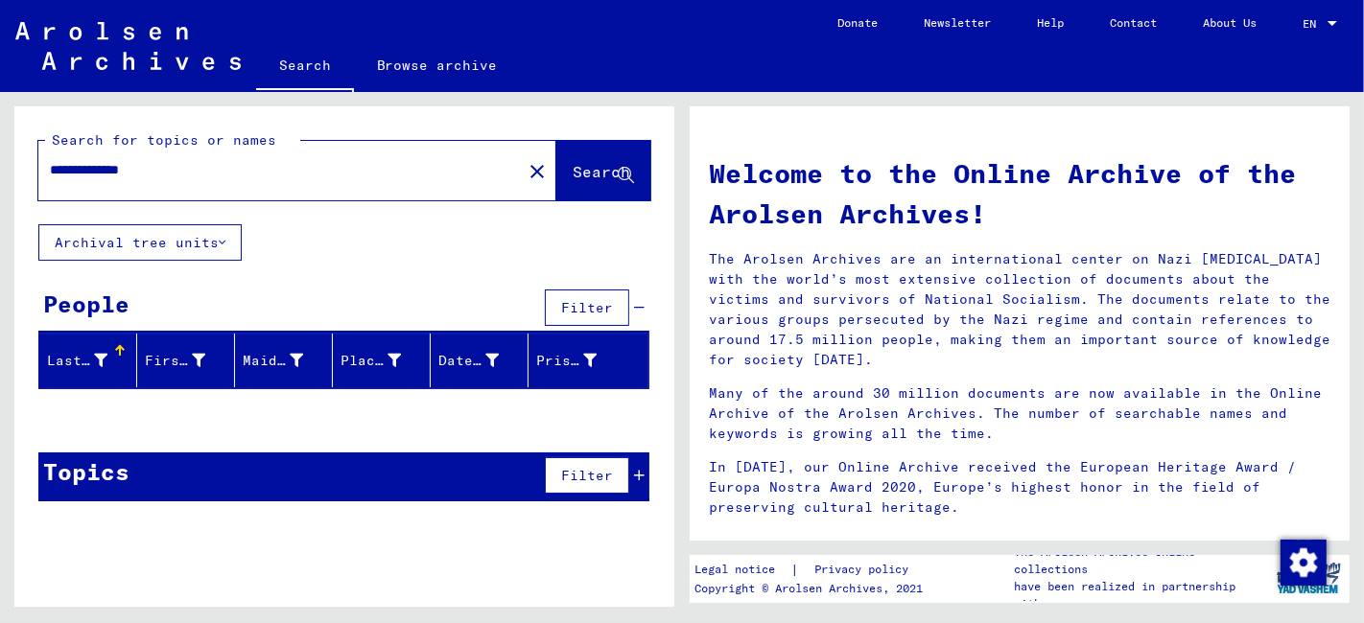
click at [74, 172] on input "**********" at bounding box center [274, 170] width 449 height 20
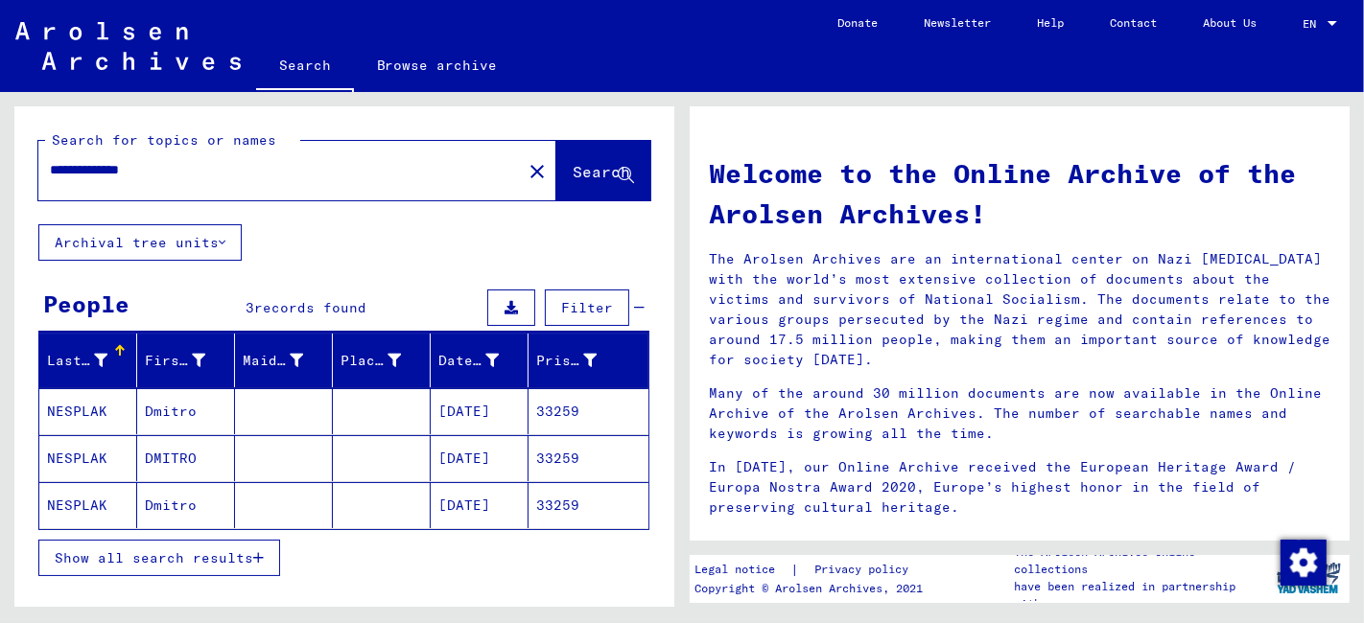
click at [150, 557] on span "Show all search results" at bounding box center [154, 557] width 198 height 17
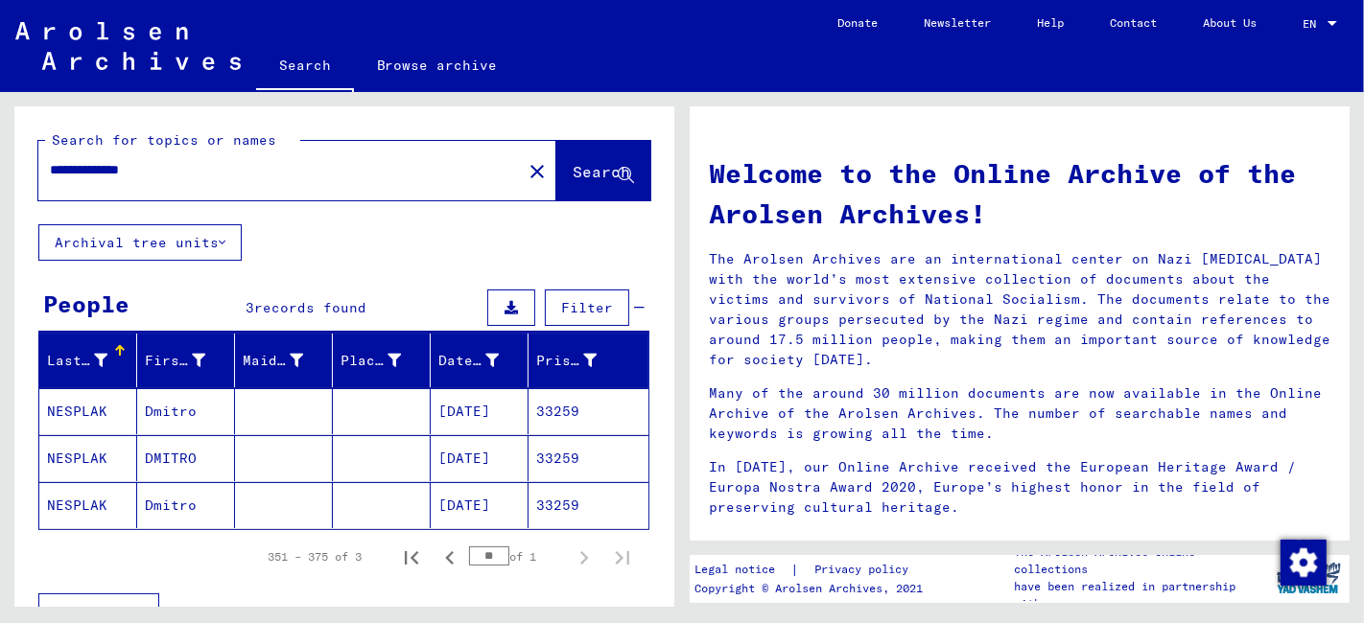
click at [197, 512] on mat-cell "Dmitro" at bounding box center [186, 505] width 98 height 46
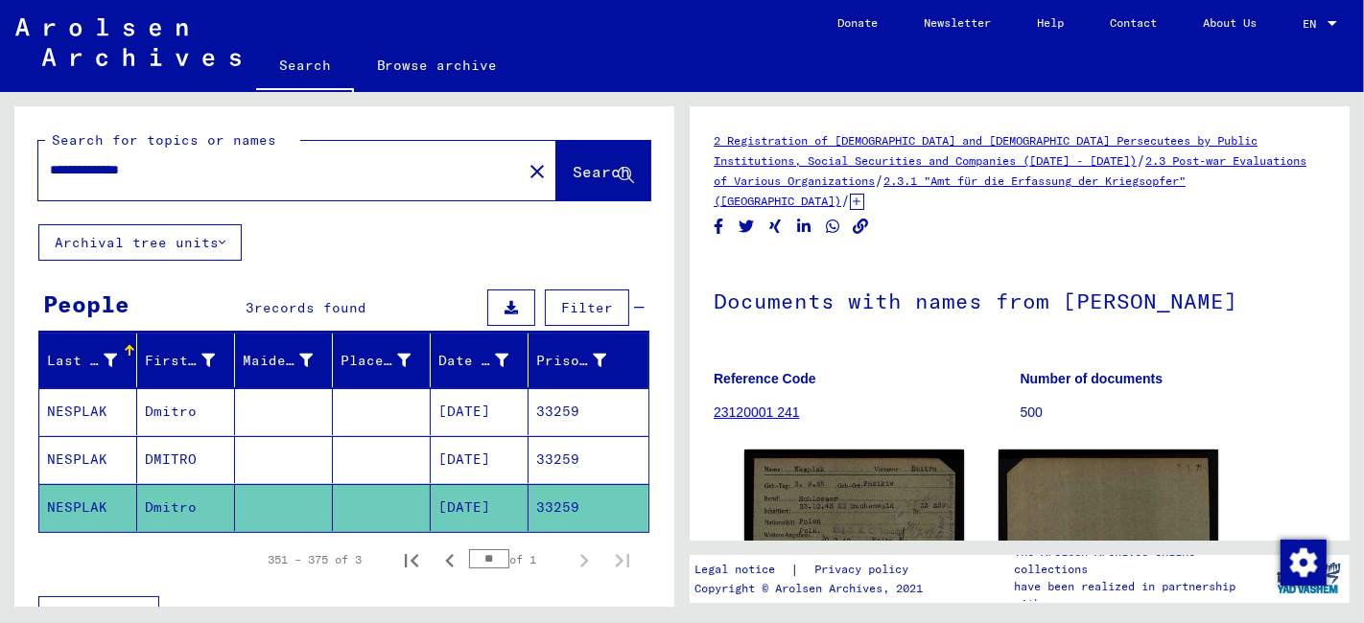
click at [247, 462] on mat-cell at bounding box center [284, 459] width 98 height 47
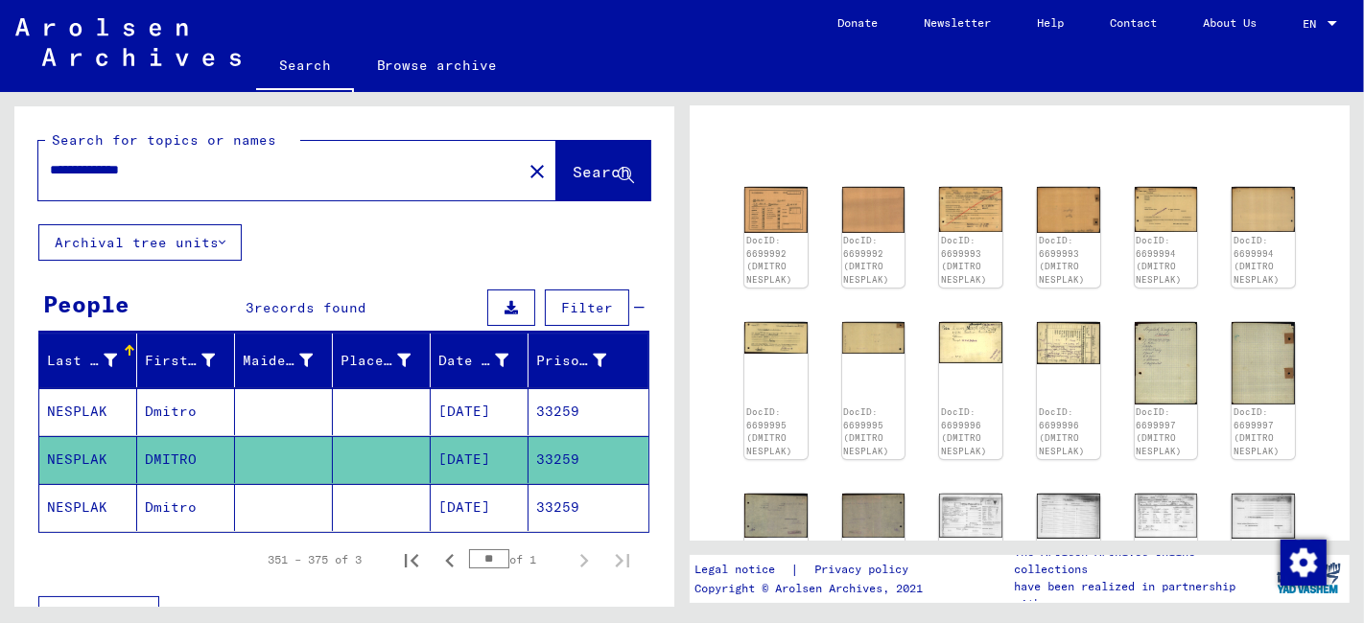
scroll to position [106, 0]
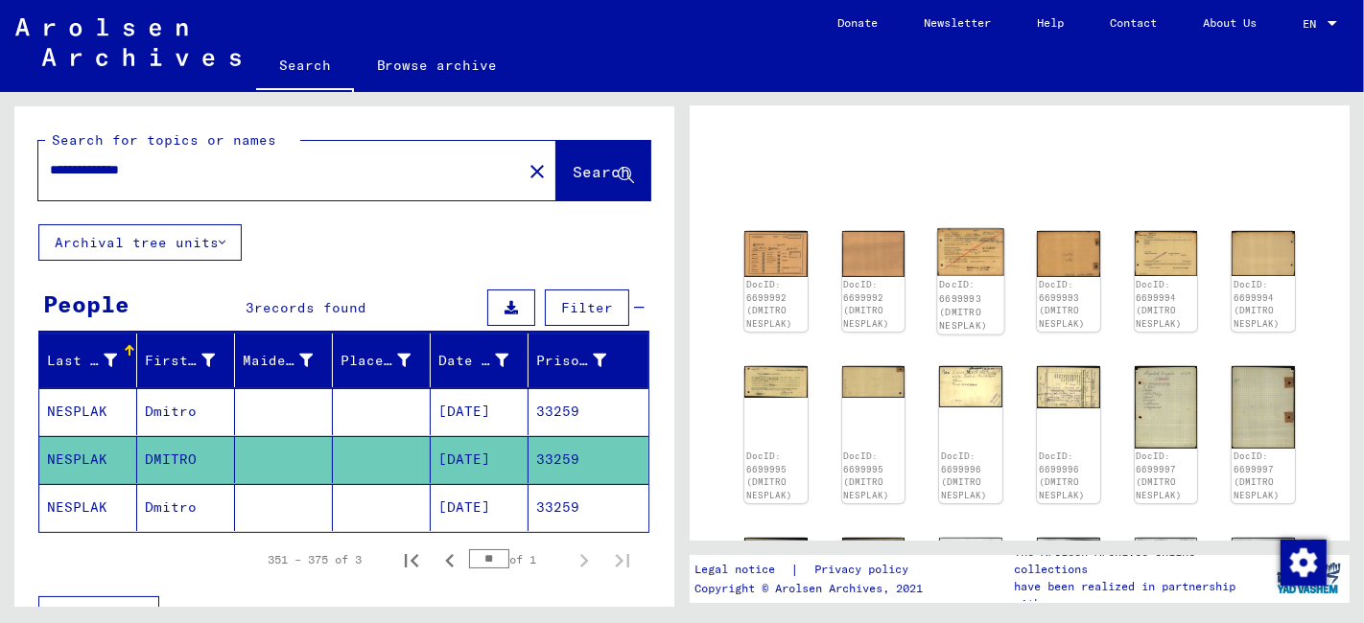
click at [959, 242] on img at bounding box center [971, 252] width 66 height 47
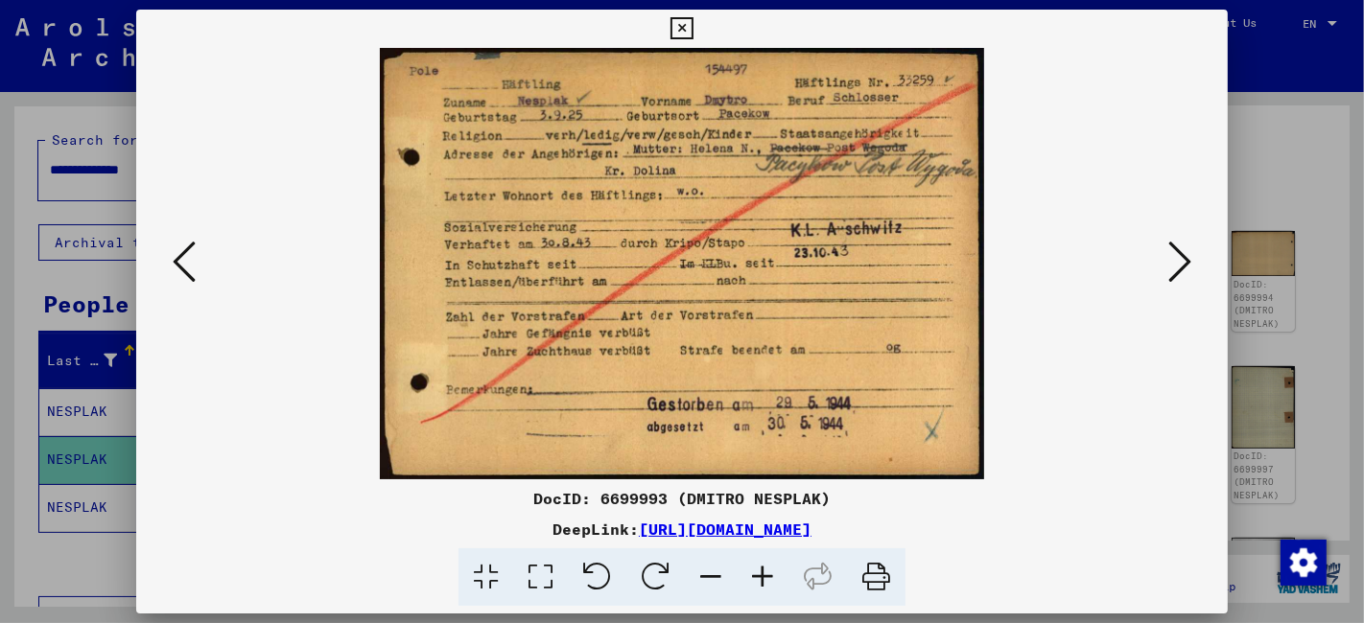
click at [659, 357] on img at bounding box center [681, 264] width 961 height 432
click at [537, 571] on icon at bounding box center [540, 578] width 55 height 58
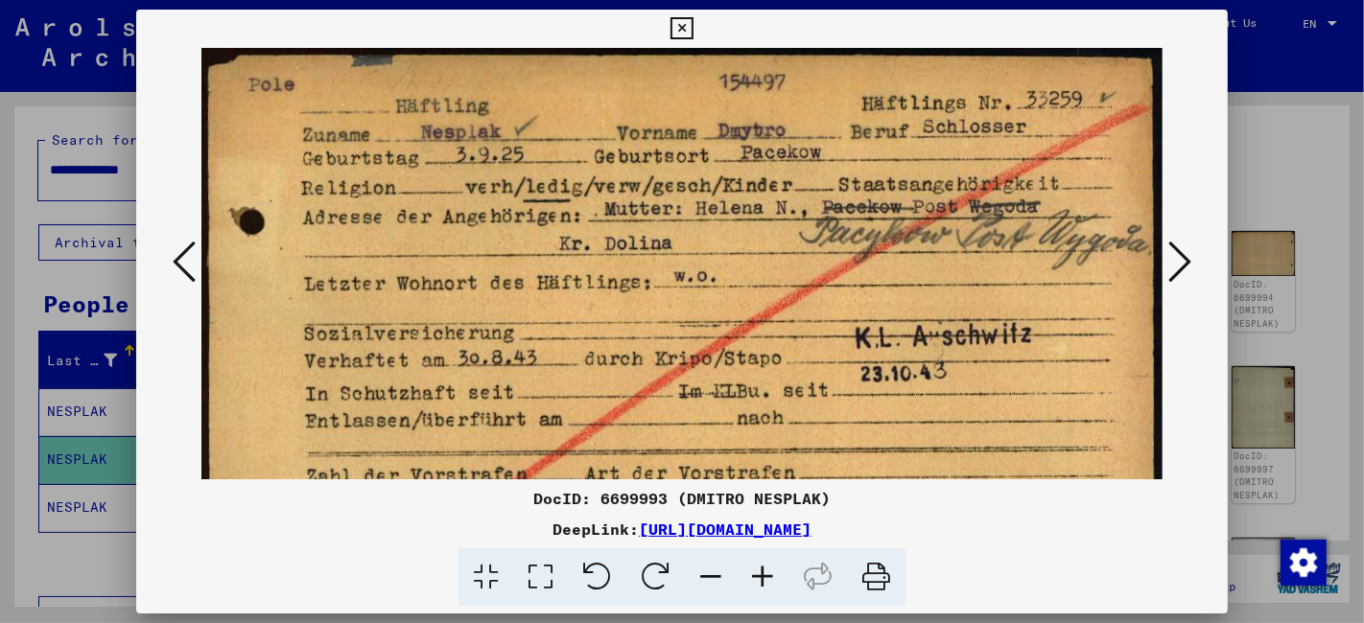
click at [1177, 264] on icon at bounding box center [1179, 262] width 23 height 46
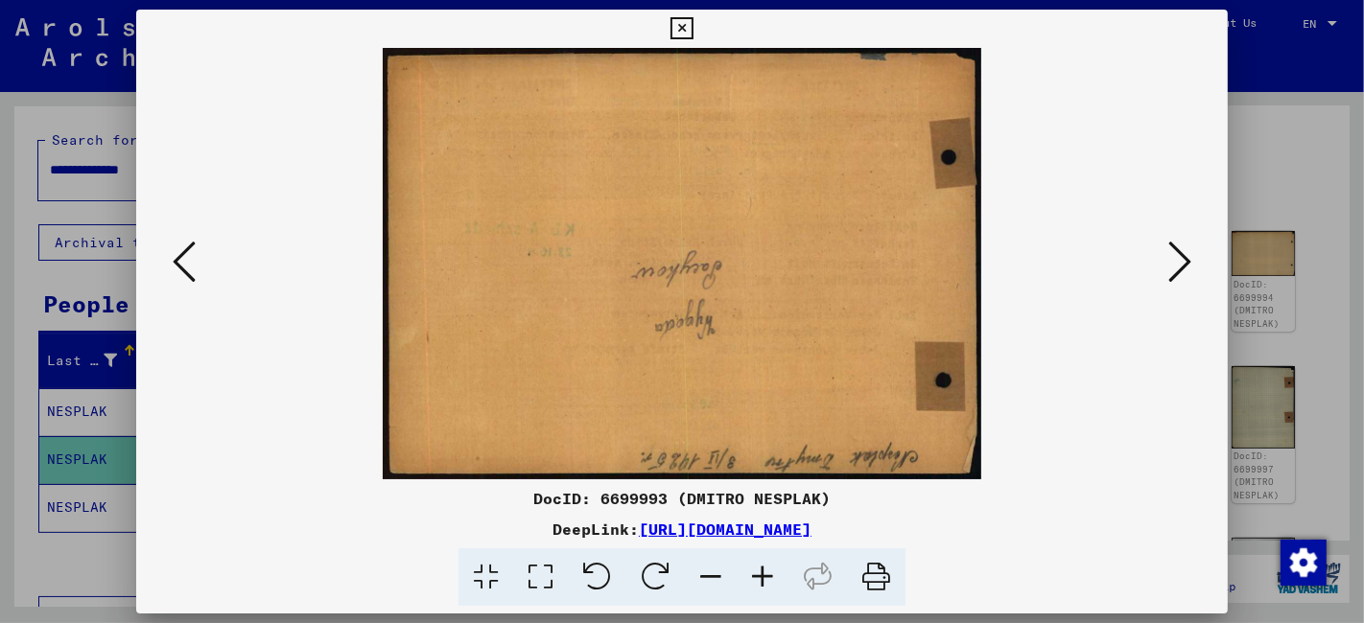
click at [1177, 264] on icon at bounding box center [1179, 262] width 23 height 46
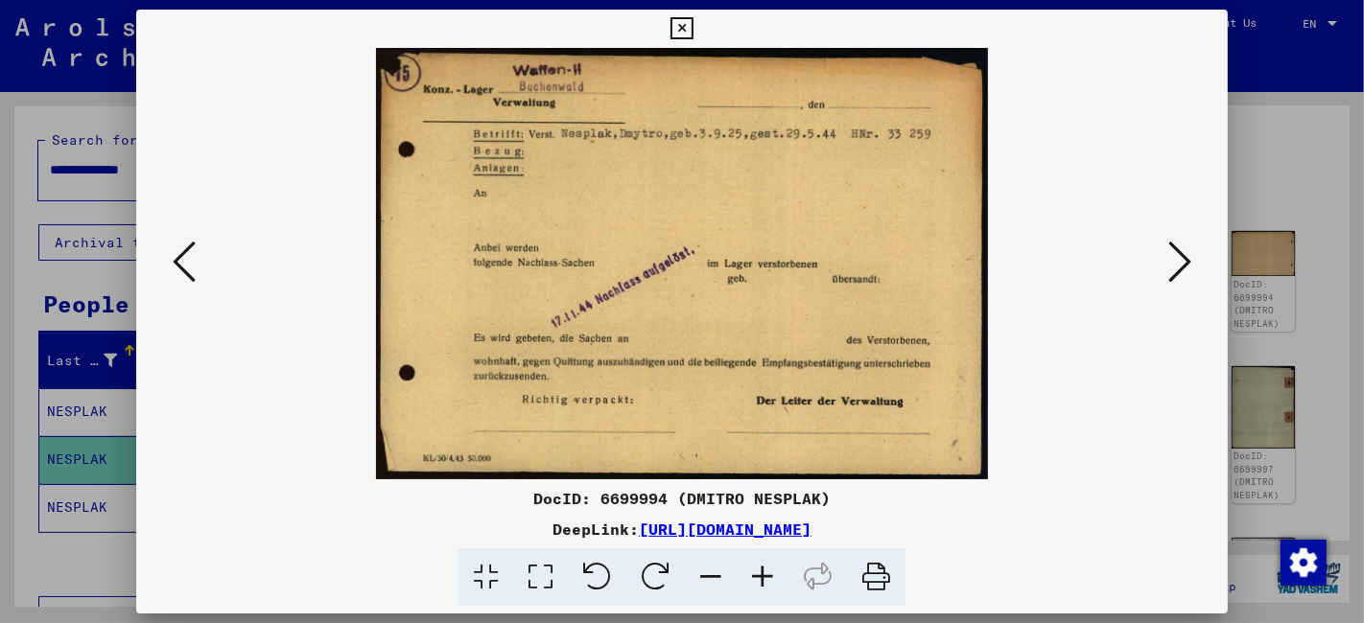
click at [1177, 264] on icon at bounding box center [1179, 262] width 23 height 46
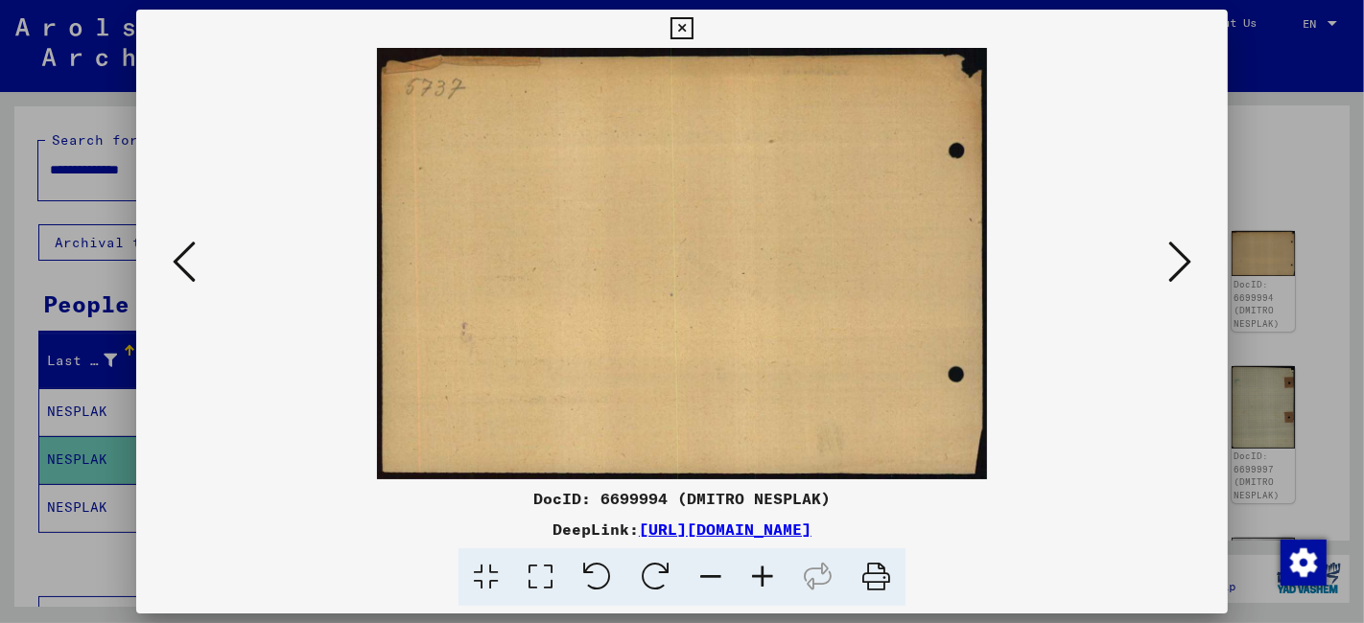
click at [1177, 264] on icon at bounding box center [1179, 262] width 23 height 46
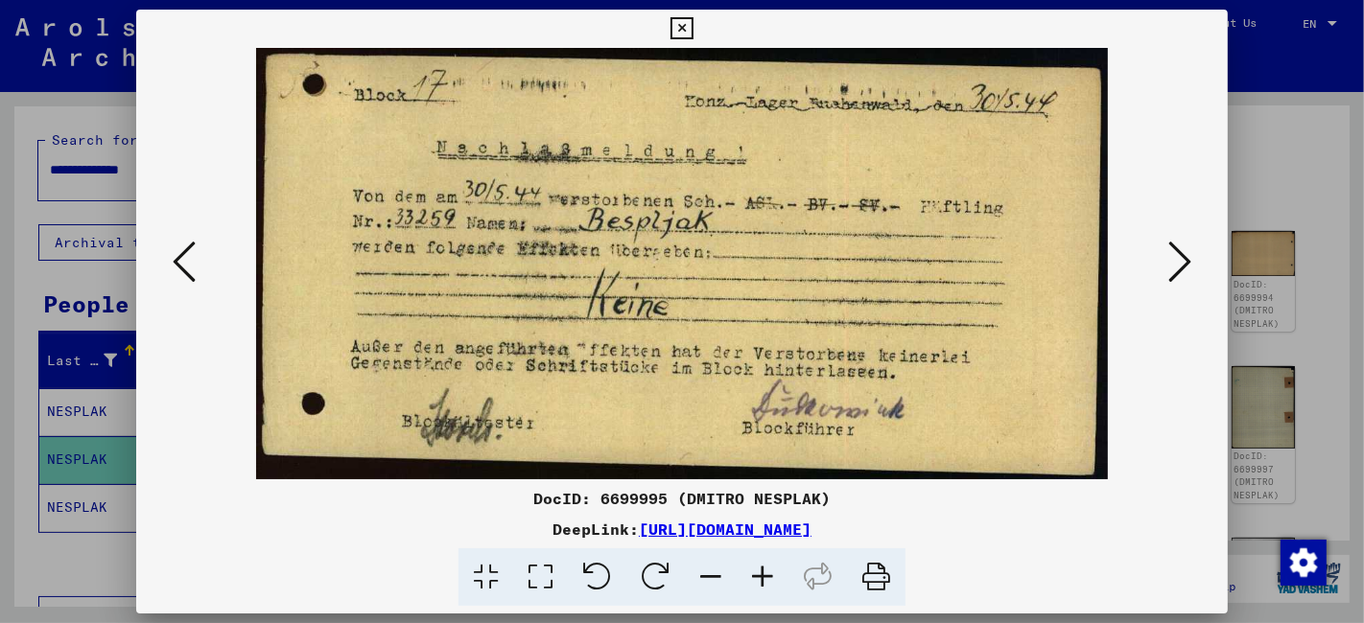
click at [1158, 275] on img at bounding box center [681, 264] width 961 height 432
click at [1189, 259] on icon at bounding box center [1179, 262] width 23 height 46
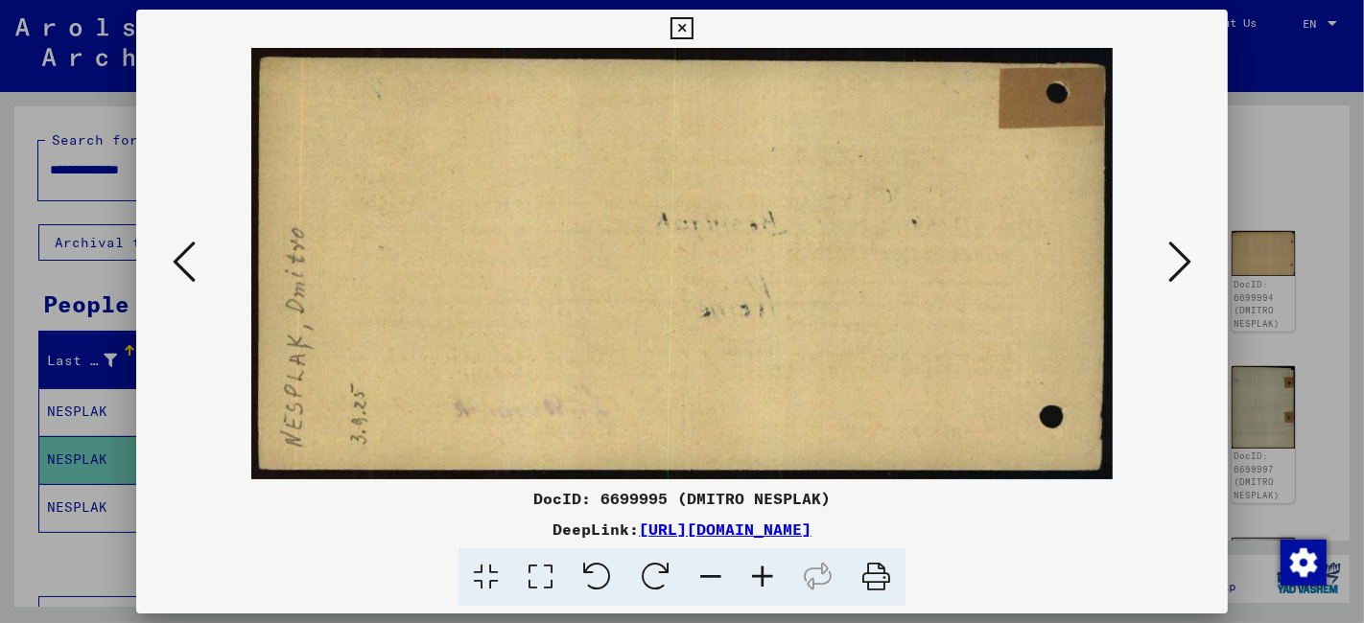
click at [1189, 259] on icon at bounding box center [1179, 262] width 23 height 46
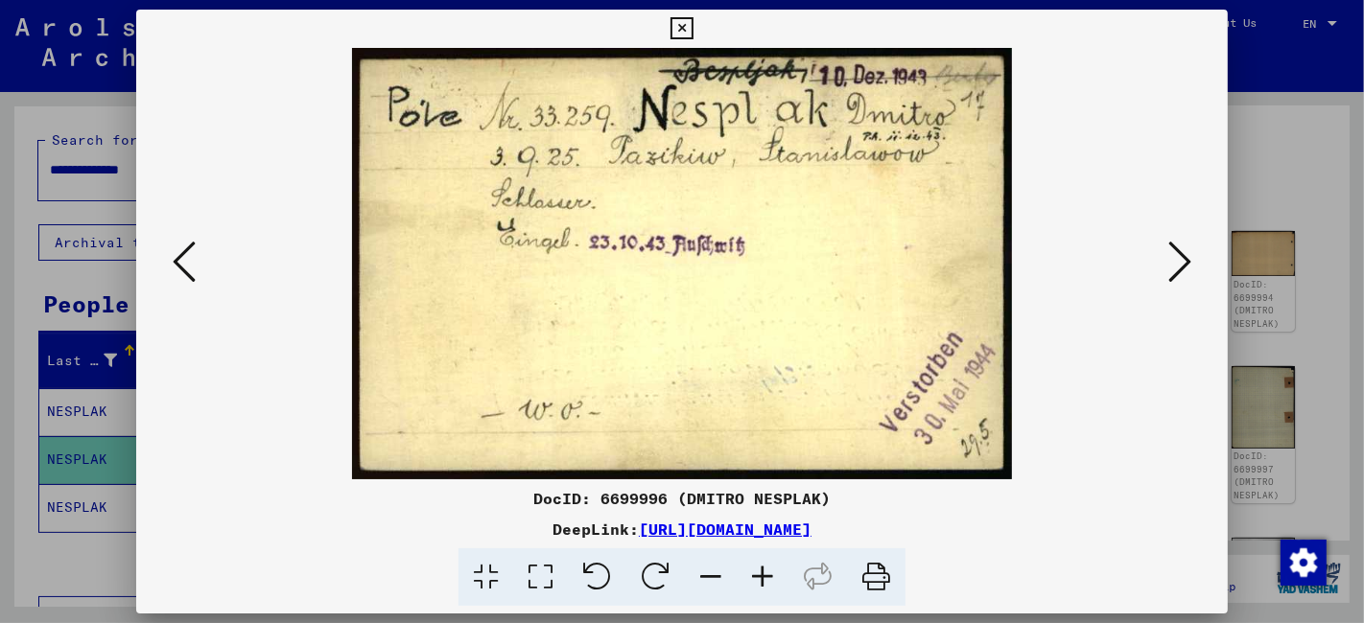
click at [1180, 262] on icon at bounding box center [1179, 262] width 23 height 46
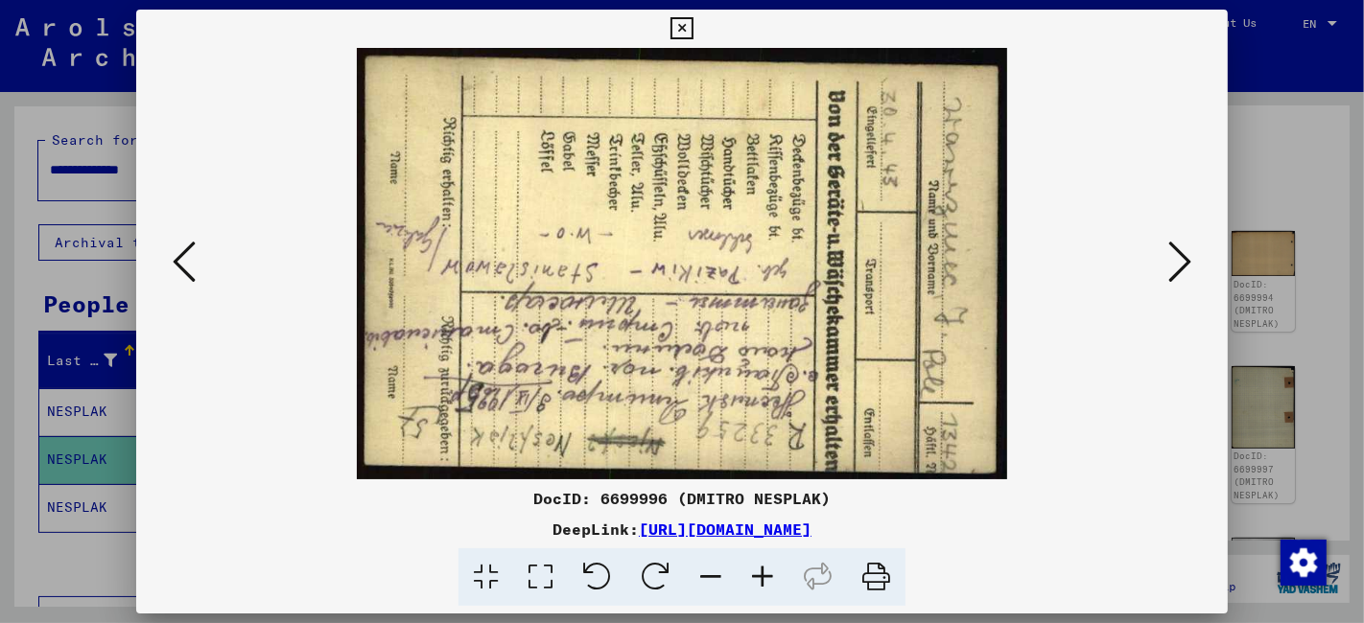
click at [1180, 262] on icon at bounding box center [1179, 262] width 23 height 46
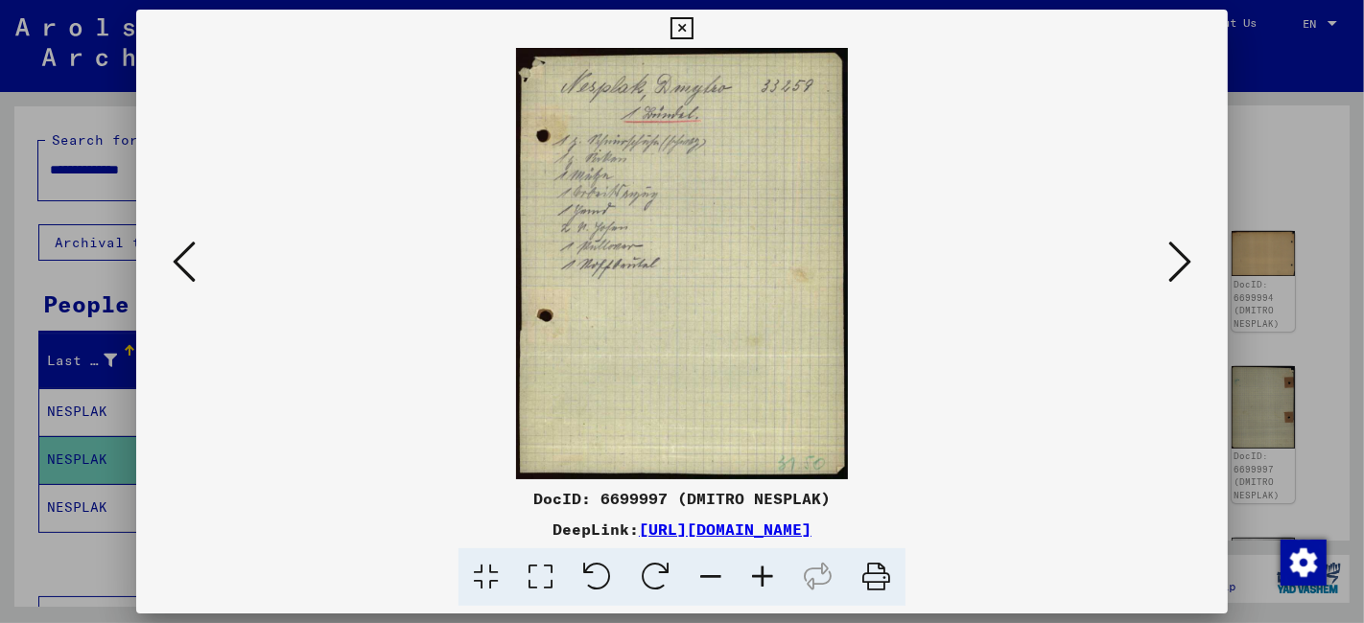
click at [1180, 262] on icon at bounding box center [1179, 262] width 23 height 46
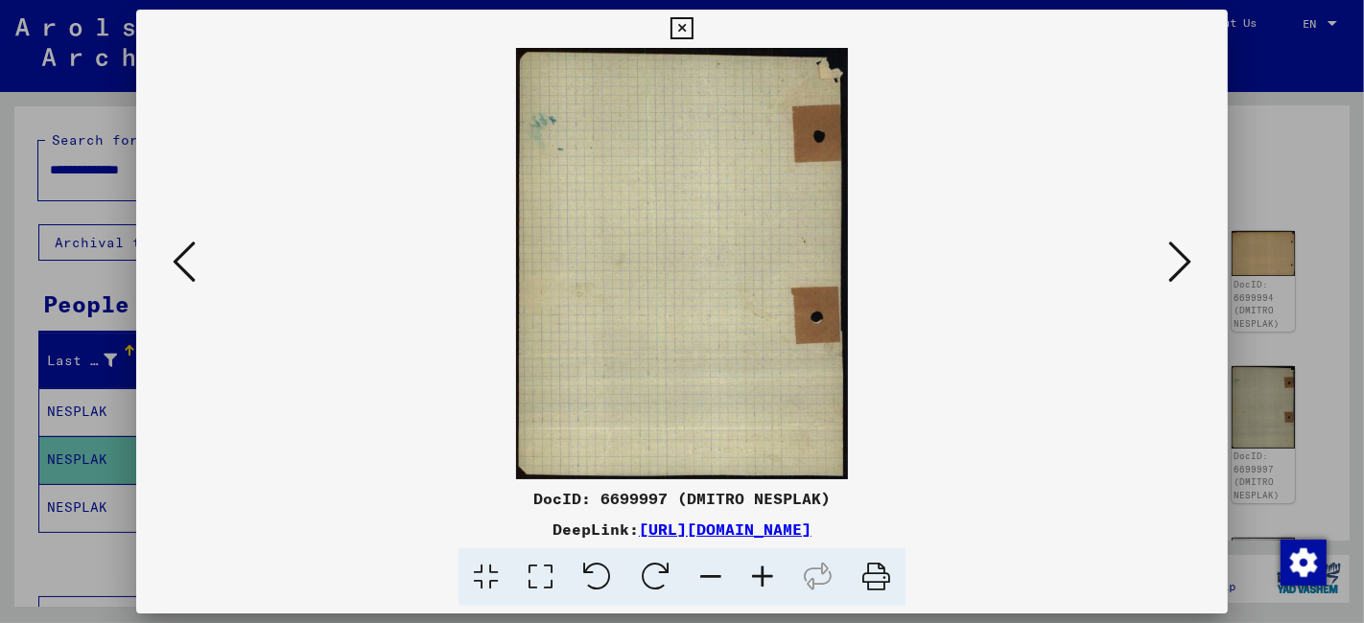
click at [1180, 262] on icon at bounding box center [1179, 262] width 23 height 46
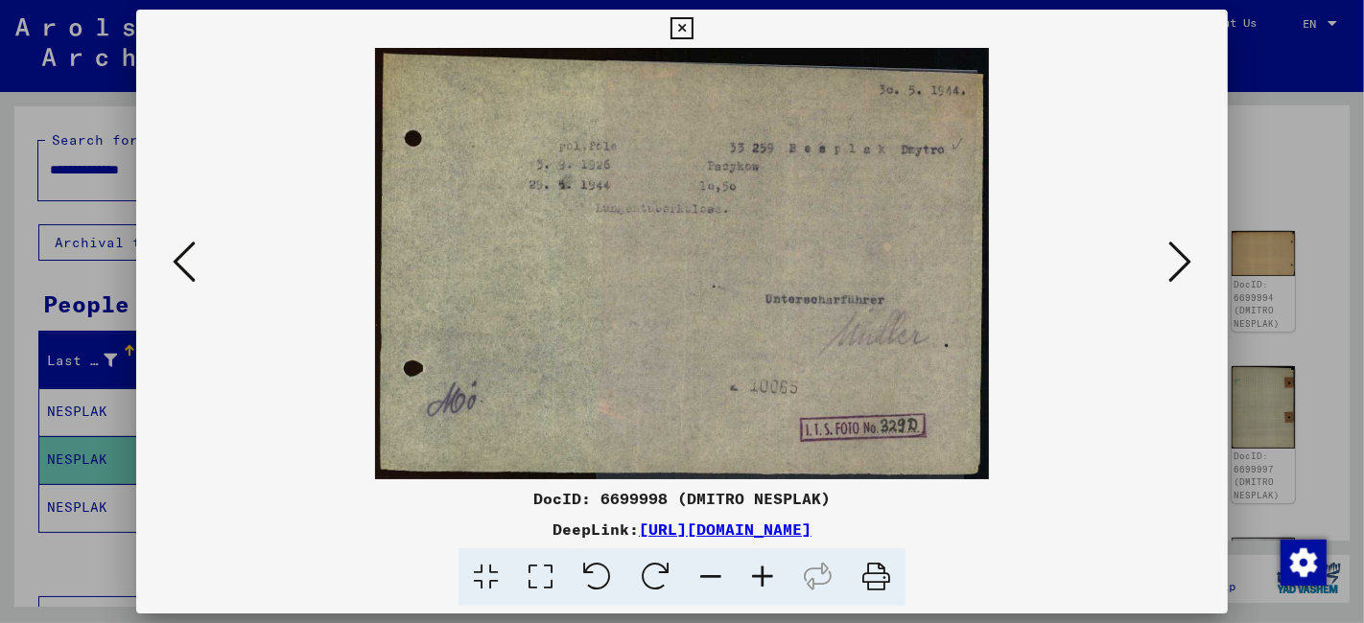
click at [1180, 262] on icon at bounding box center [1179, 262] width 23 height 46
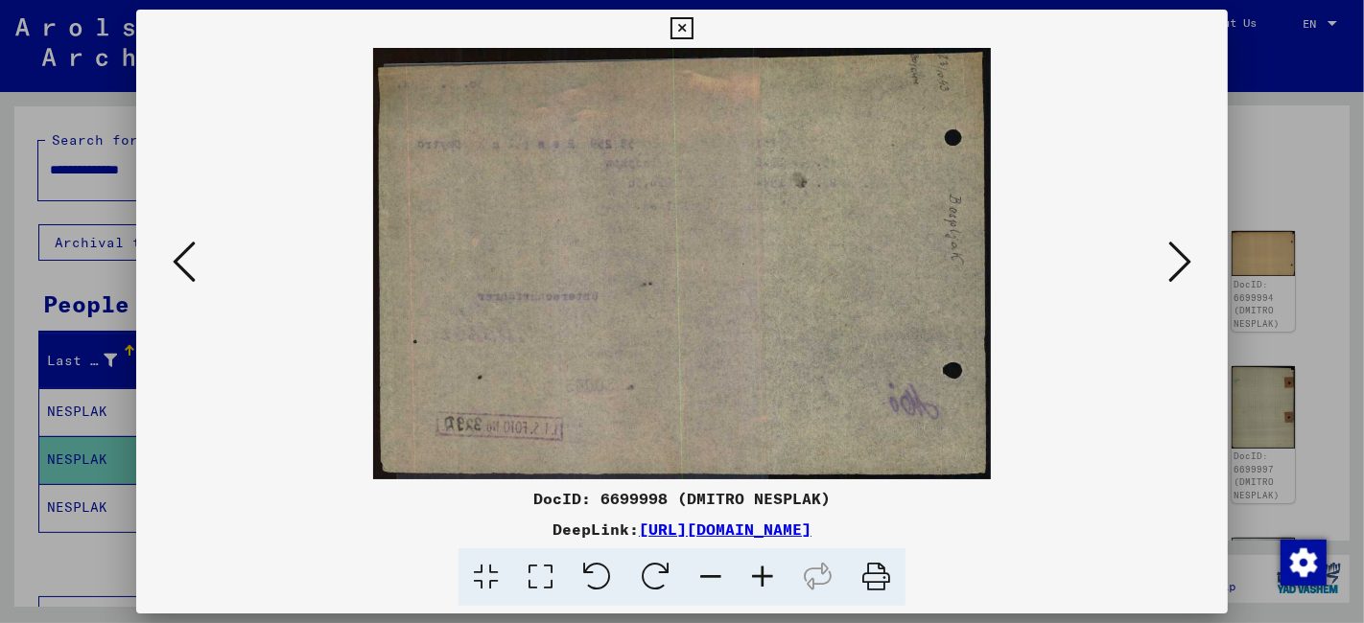
click at [1180, 262] on icon at bounding box center [1179, 262] width 23 height 46
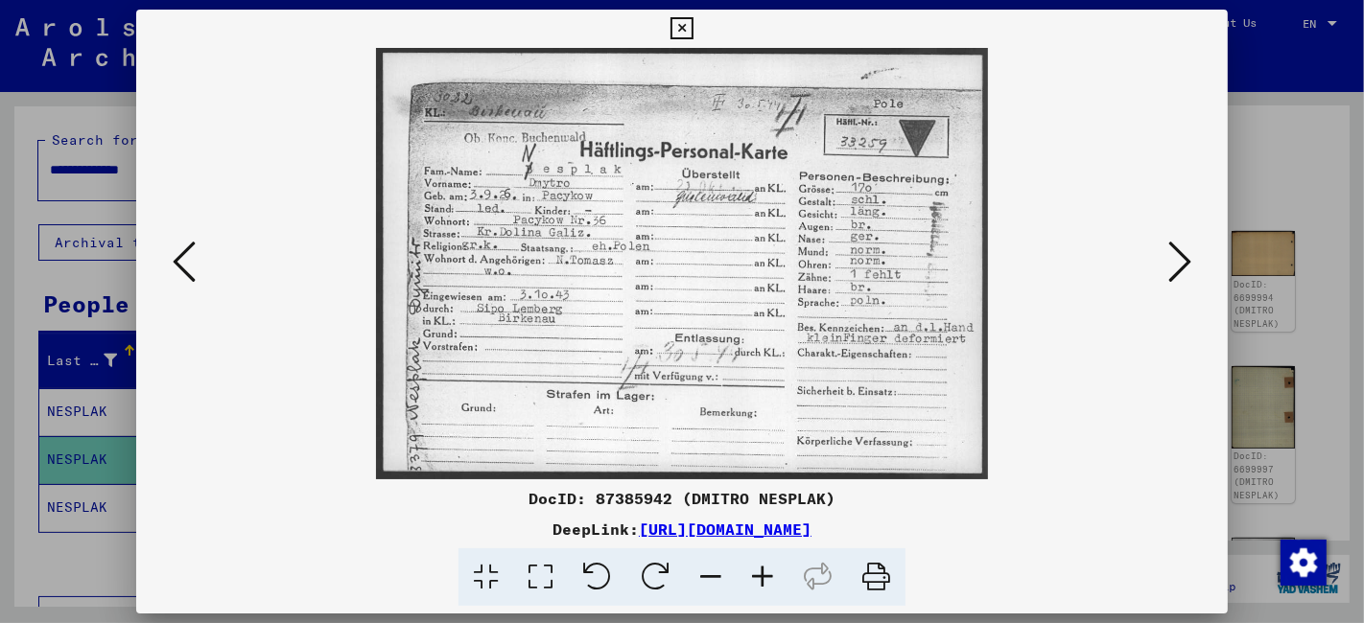
click at [686, 27] on icon at bounding box center [681, 28] width 22 height 23
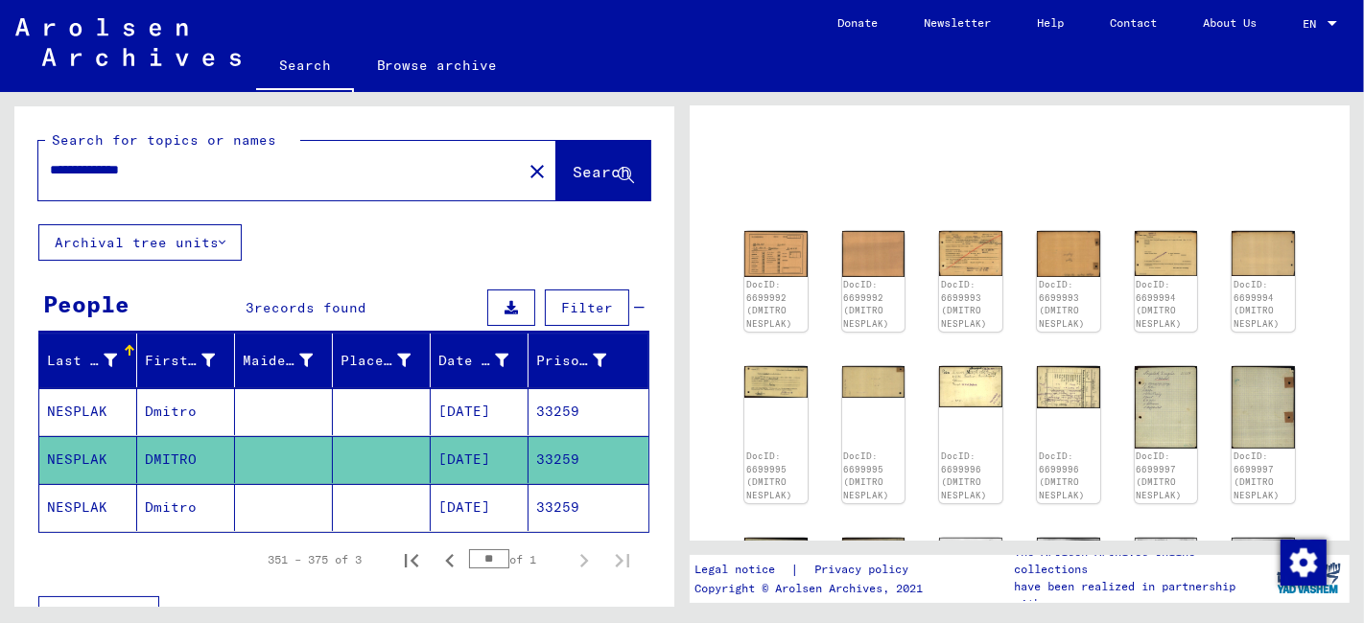
drag, startPoint x: 181, startPoint y: 171, endPoint x: -28, endPoint y: 182, distance: 209.4
click at [0, 182] on html "**********" at bounding box center [682, 311] width 1364 height 623
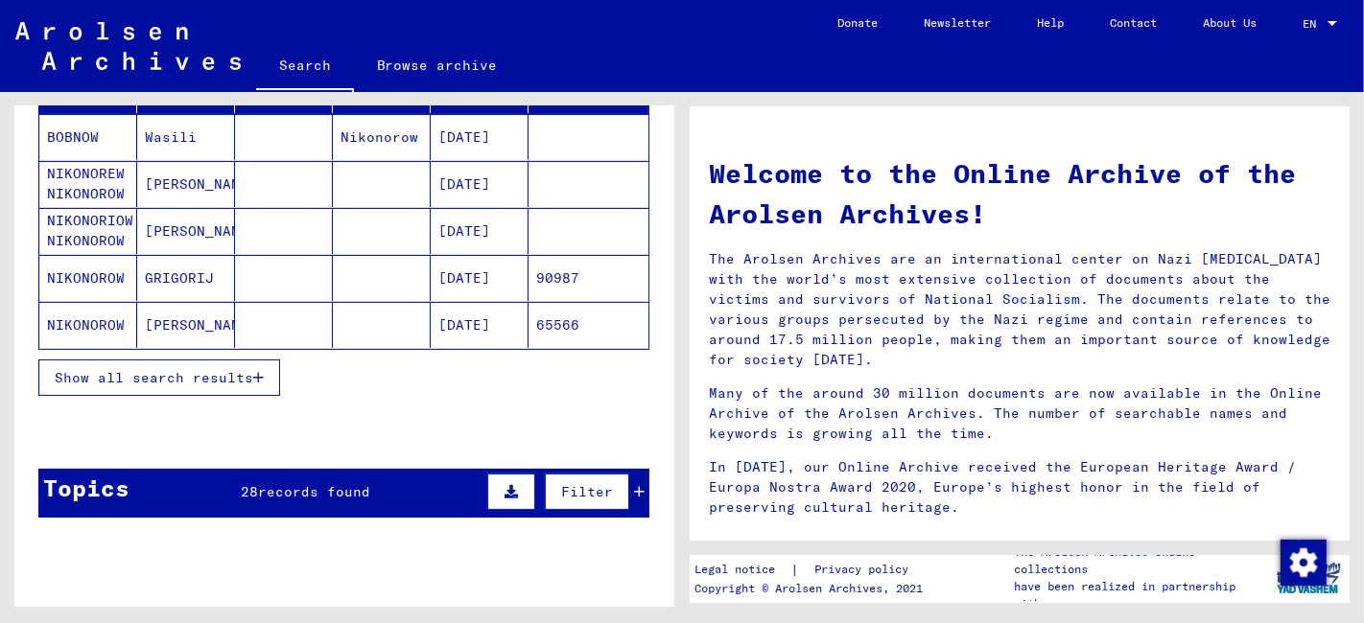
scroll to position [319, 0]
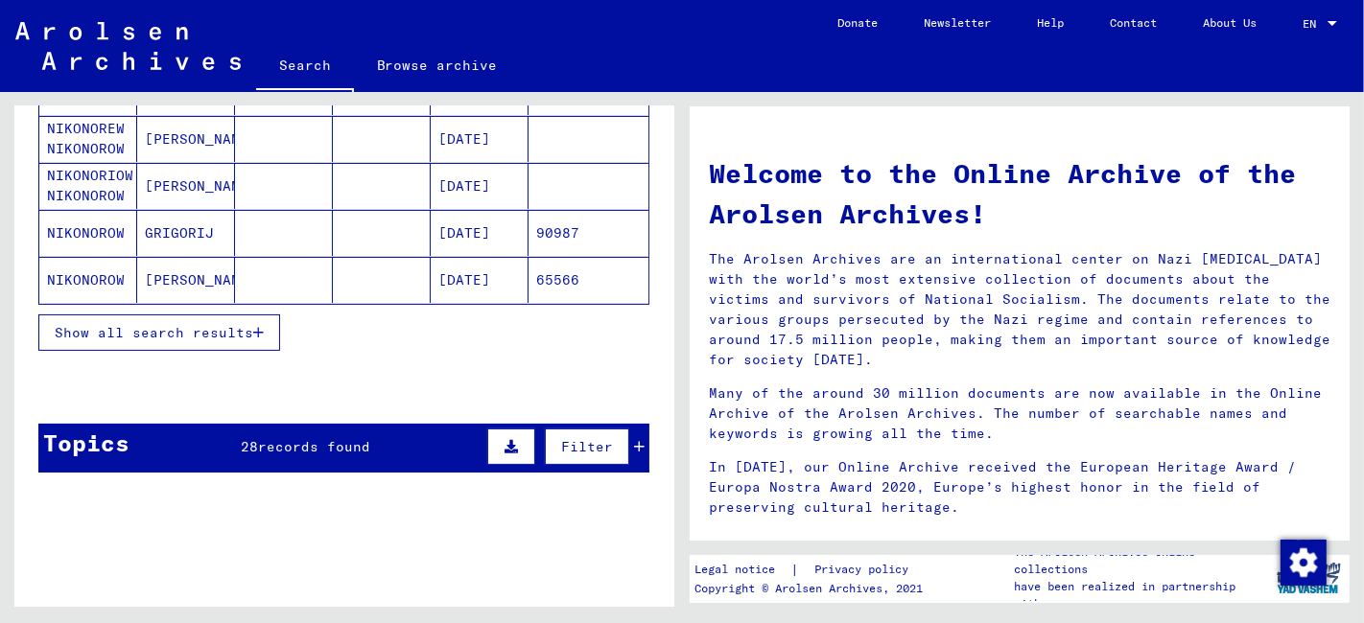
click at [216, 339] on button "Show all search results" at bounding box center [159, 333] width 242 height 36
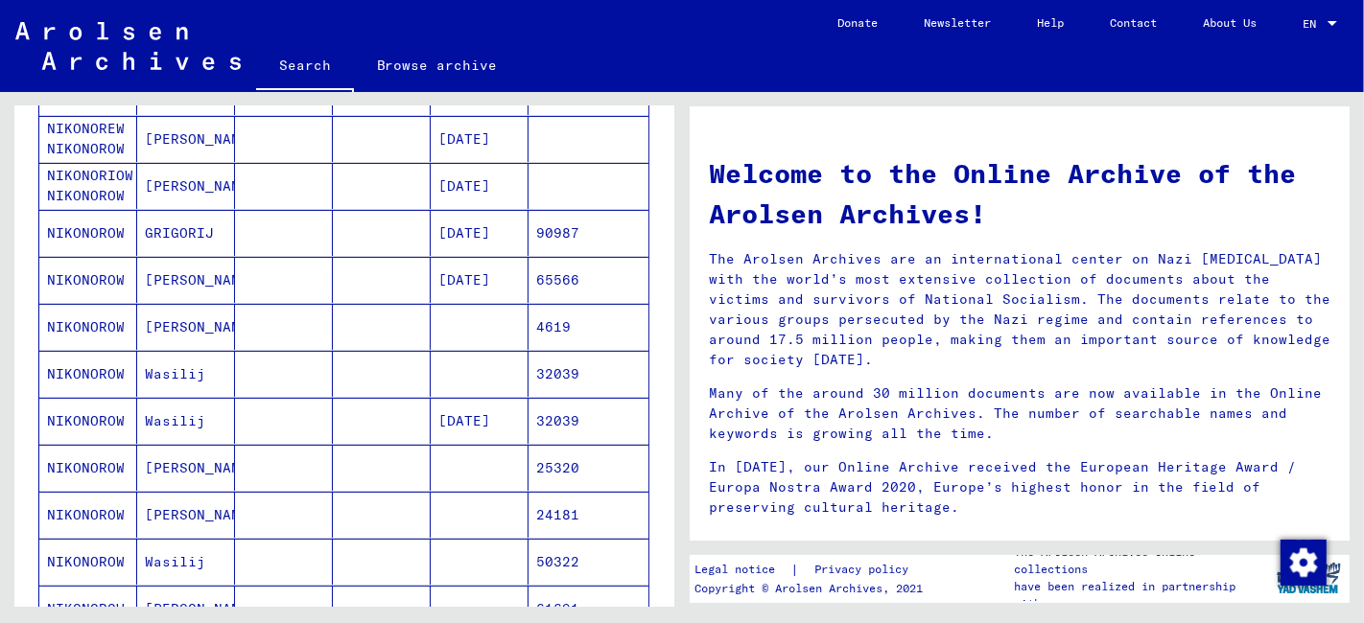
click at [262, 412] on mat-cell at bounding box center [284, 421] width 98 height 46
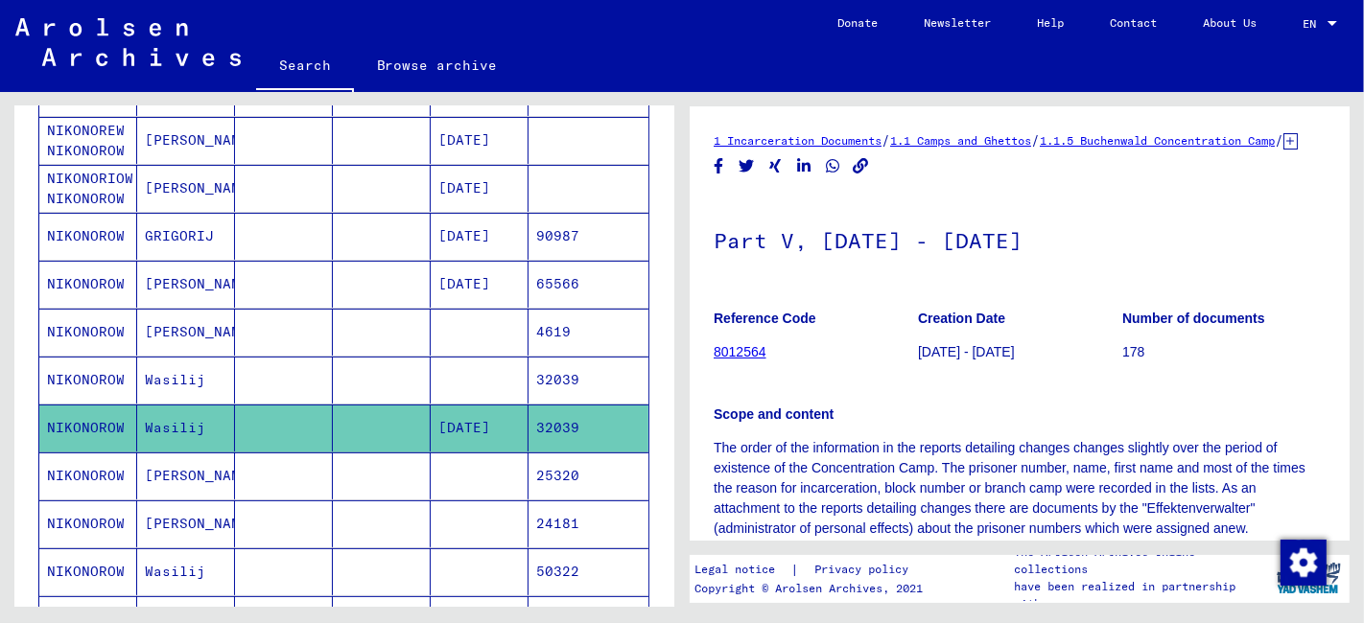
click at [283, 383] on mat-cell at bounding box center [284, 380] width 98 height 47
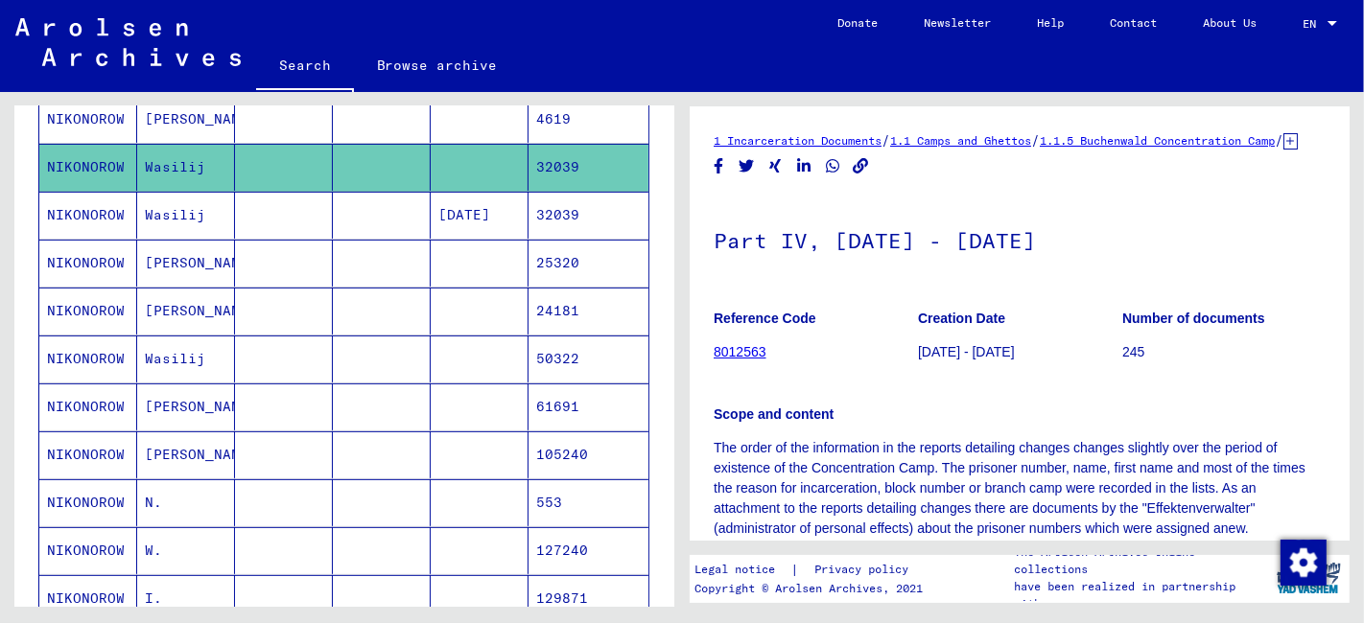
scroll to position [745, 0]
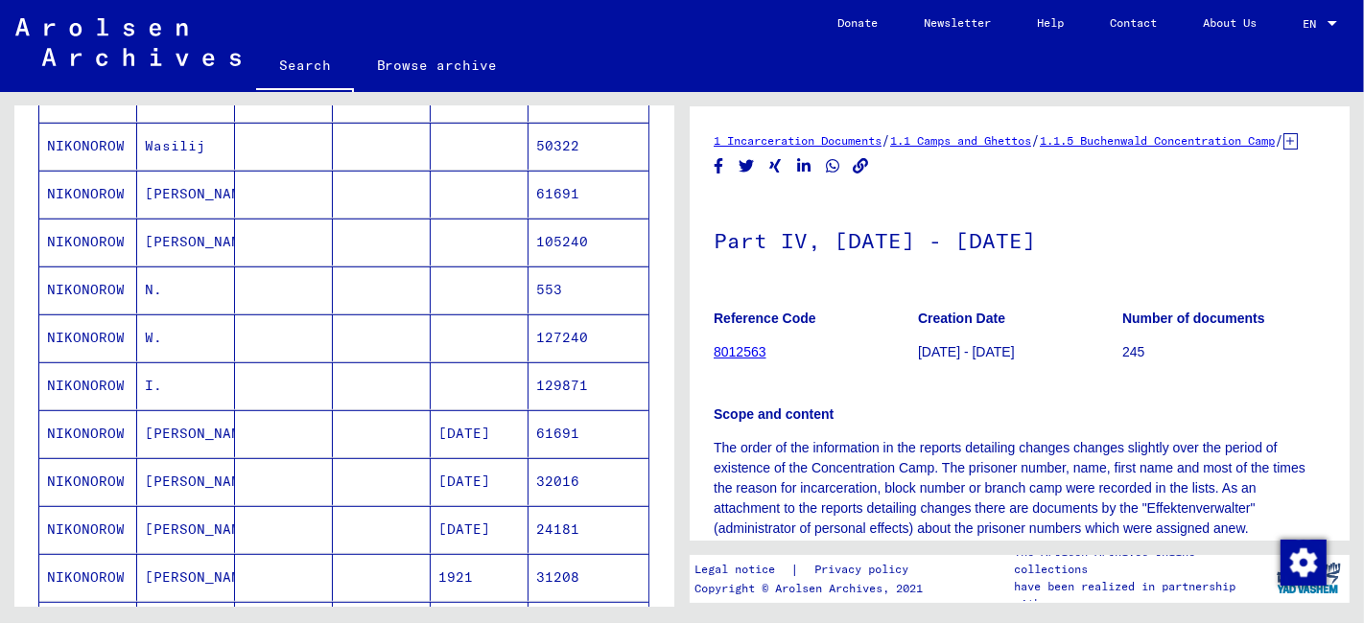
click at [352, 472] on mat-cell at bounding box center [382, 481] width 98 height 47
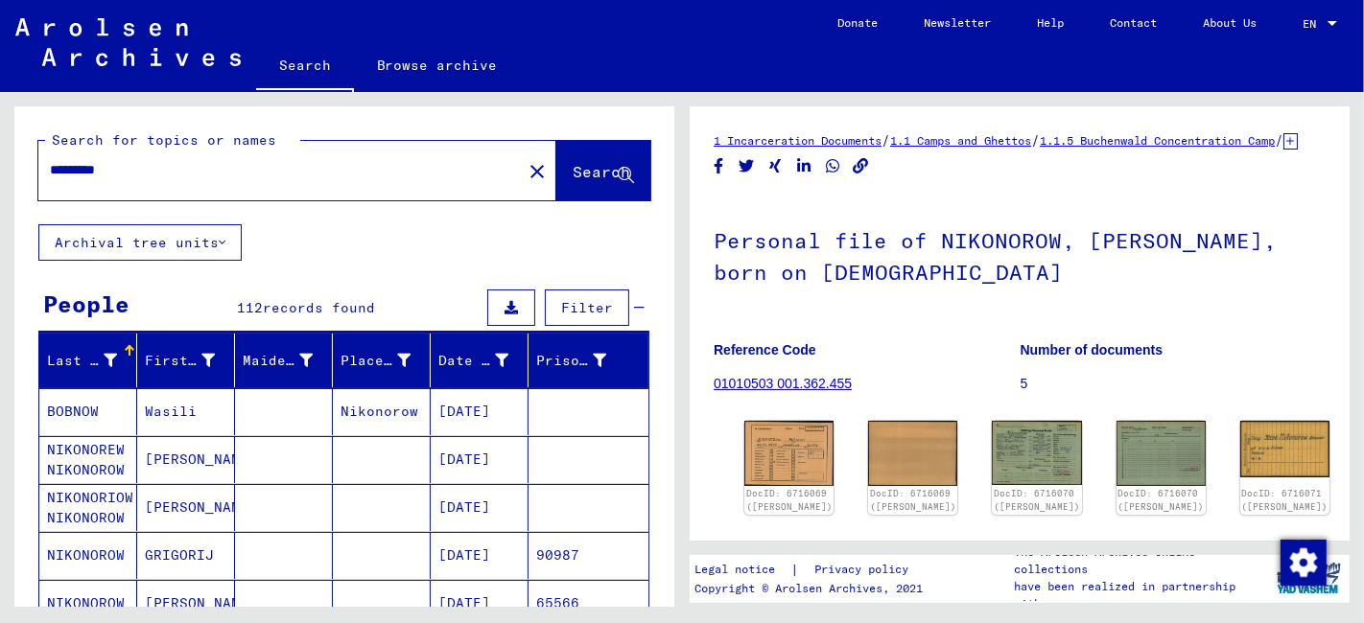
click at [151, 170] on input "*********" at bounding box center [280, 170] width 460 height 20
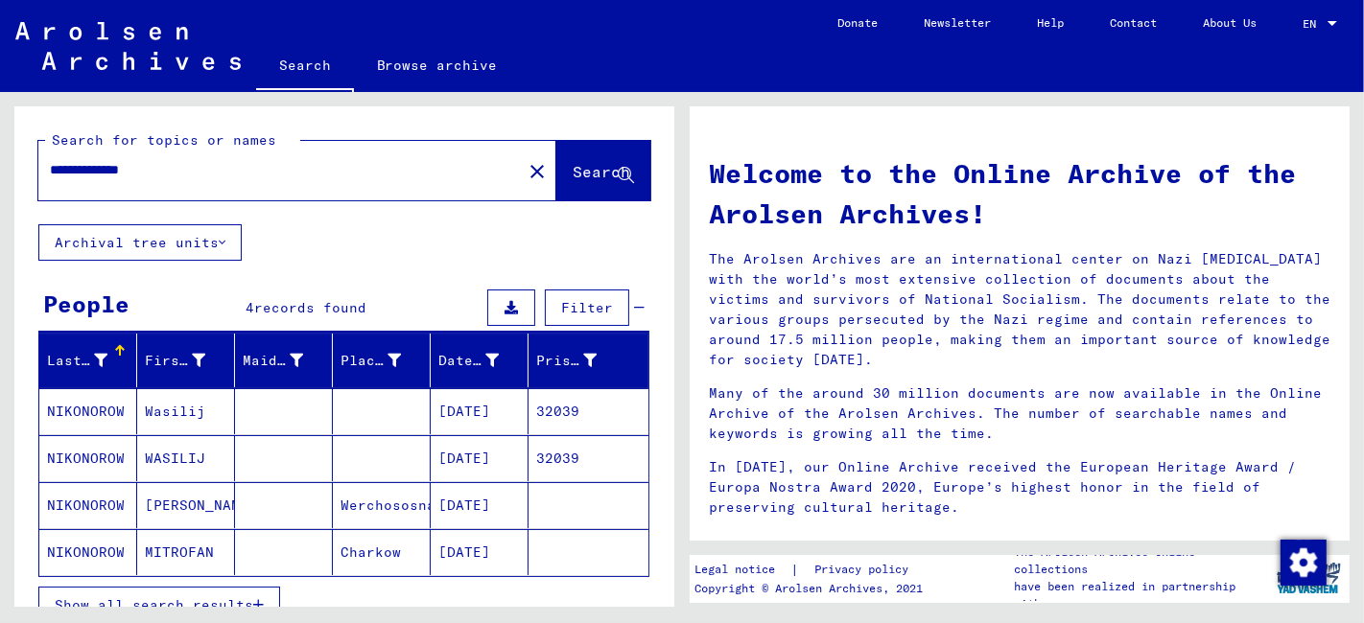
click at [437, 460] on mat-cell "[DATE]" at bounding box center [480, 458] width 98 height 46
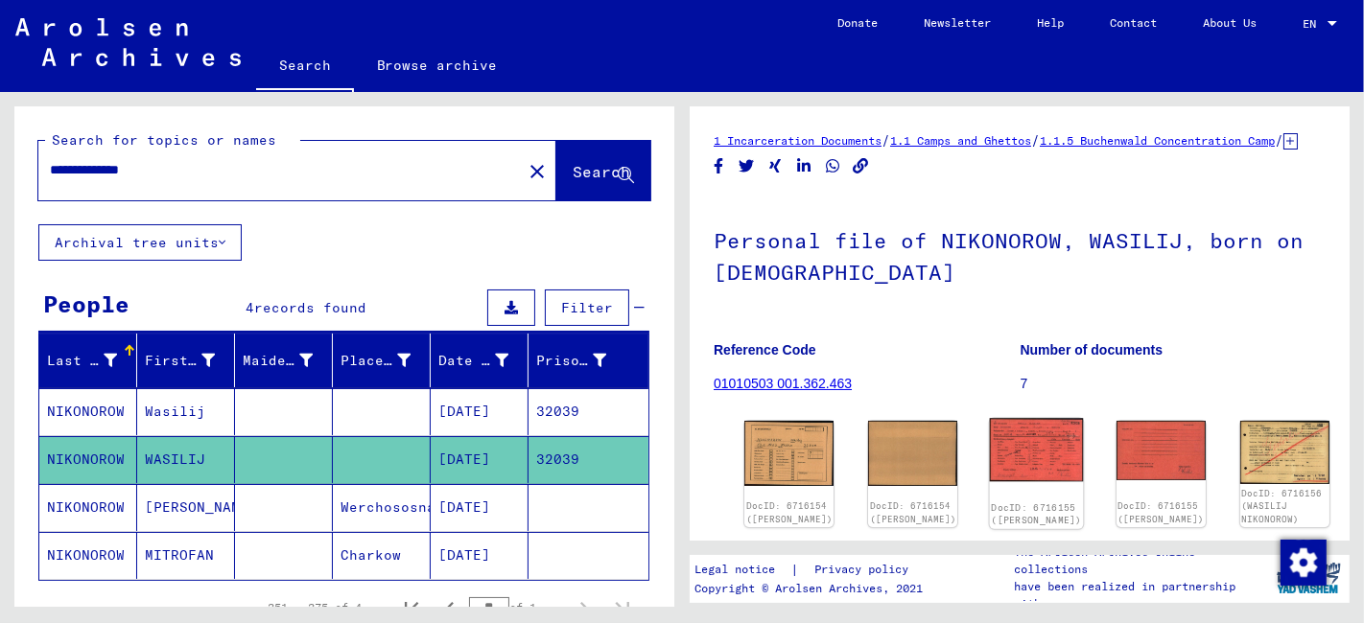
click at [990, 463] on img at bounding box center [1037, 449] width 94 height 63
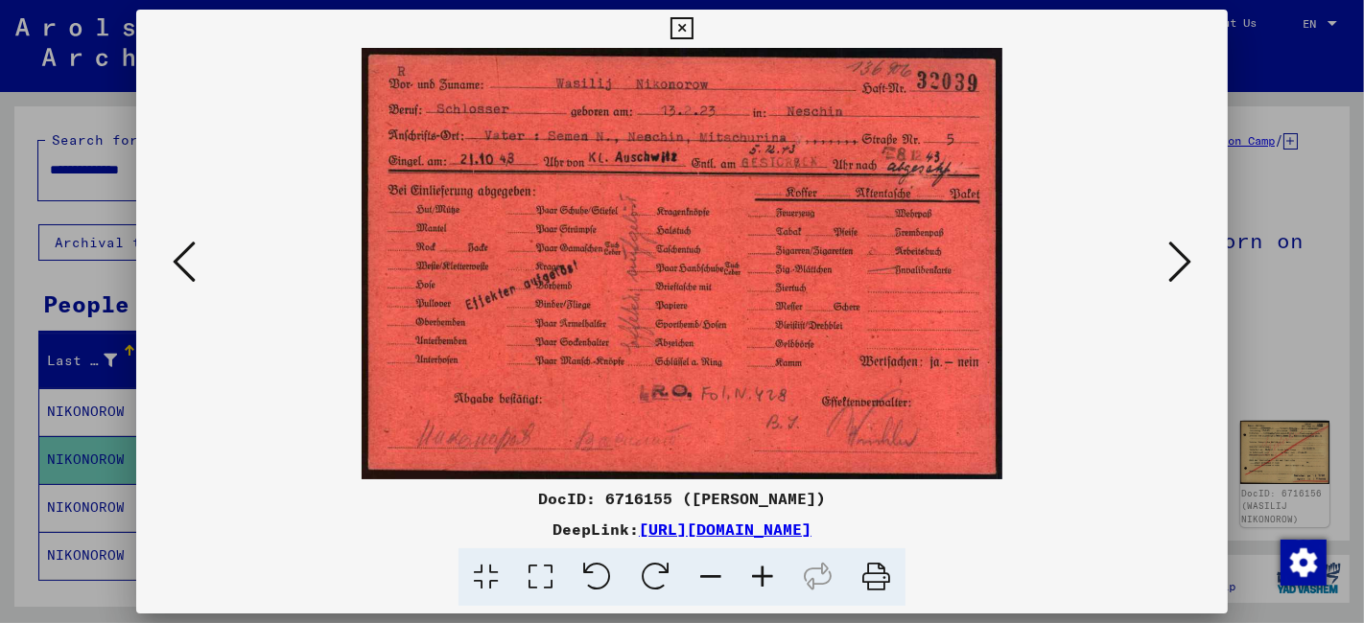
click at [550, 581] on icon at bounding box center [540, 578] width 55 height 58
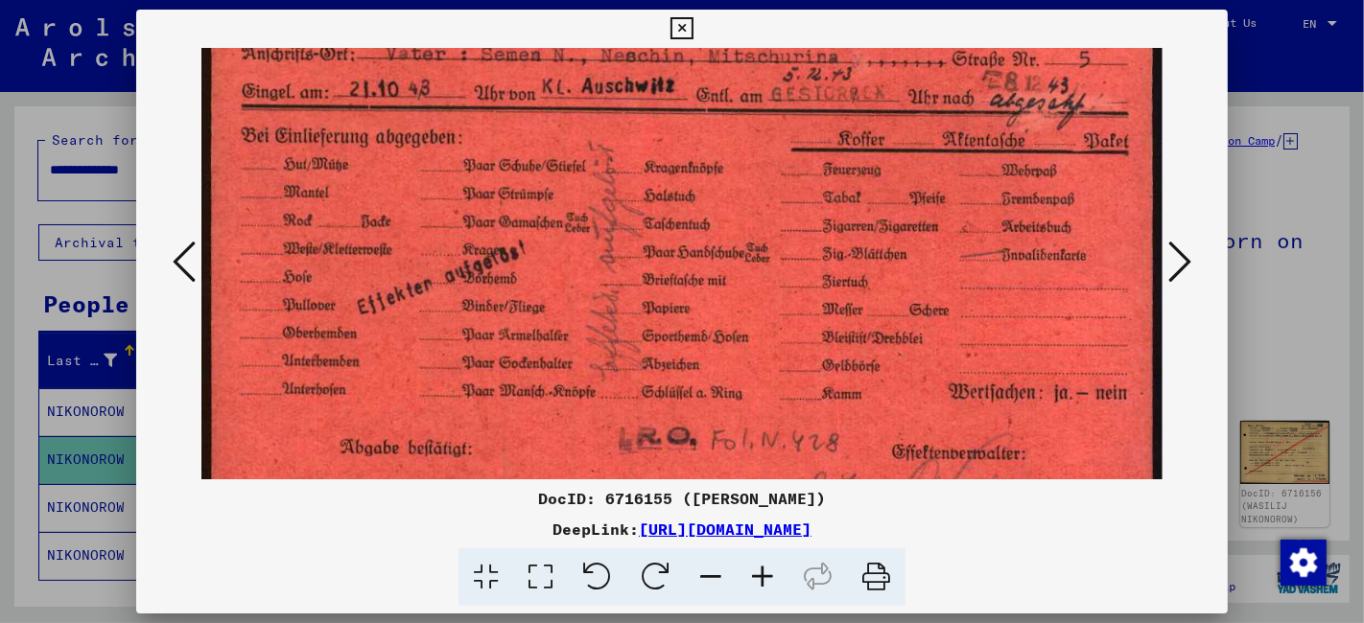
scroll to position [216, 0]
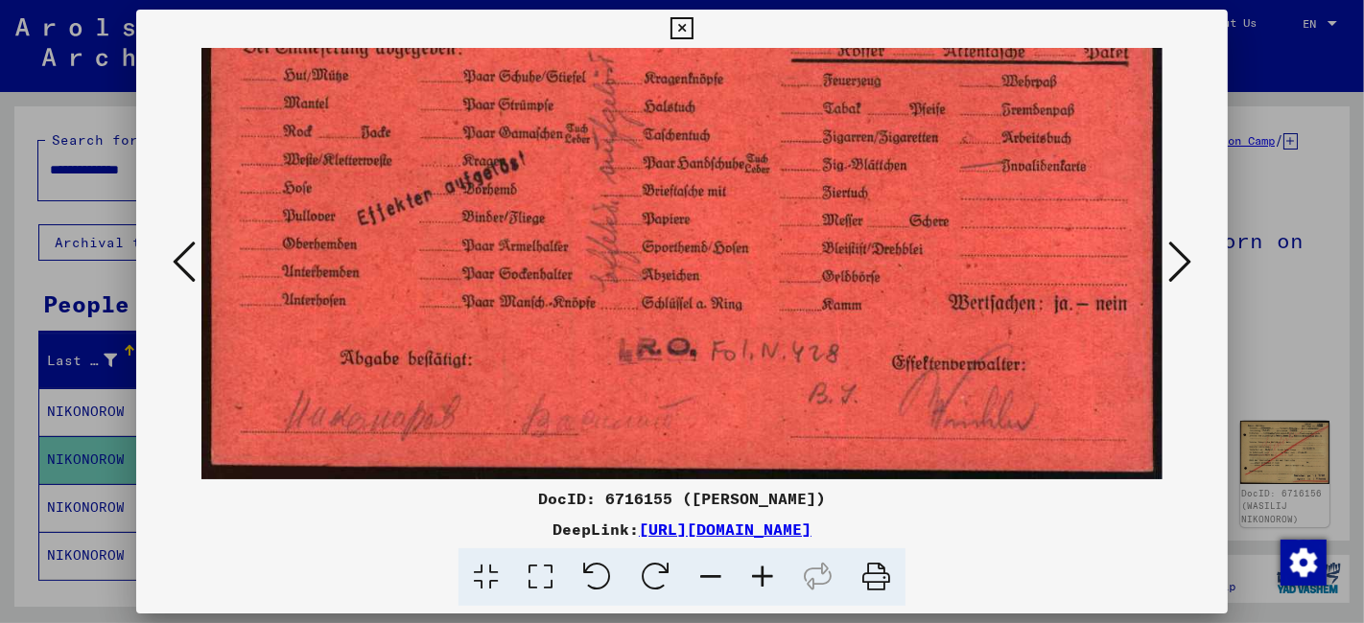
drag, startPoint x: 454, startPoint y: 393, endPoint x: 515, endPoint y: 127, distance: 273.6
click at [515, 127] on img at bounding box center [681, 156] width 961 height 646
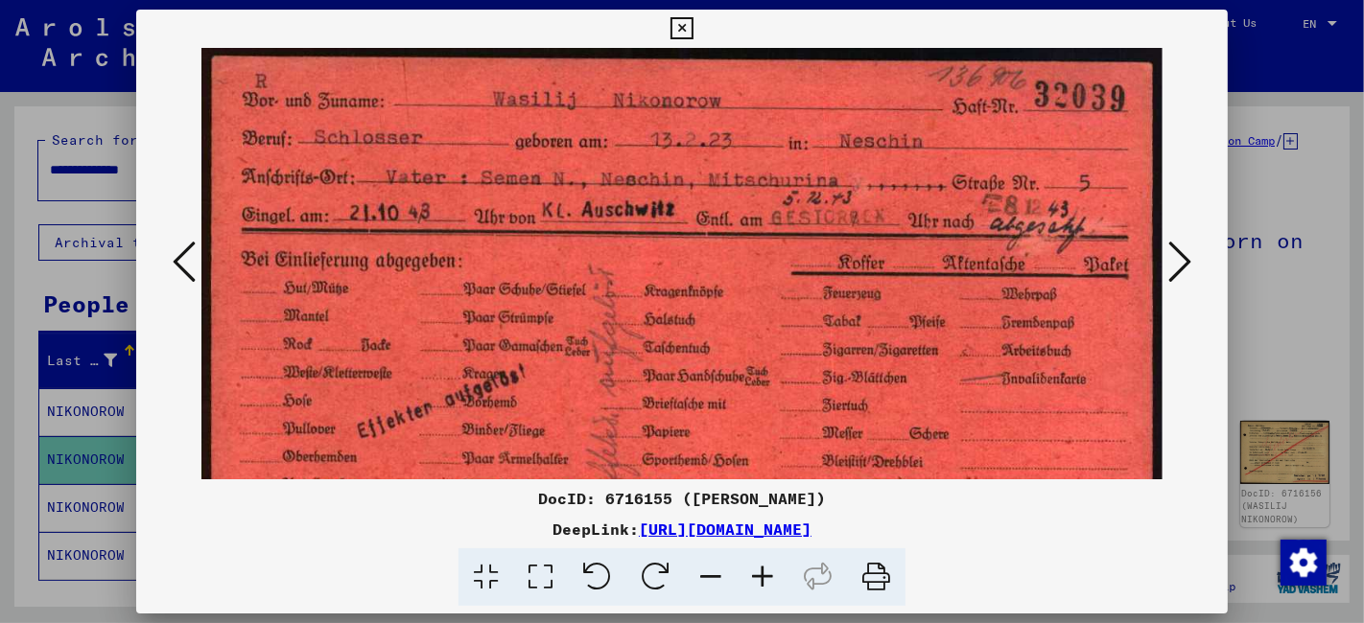
scroll to position [0, 0]
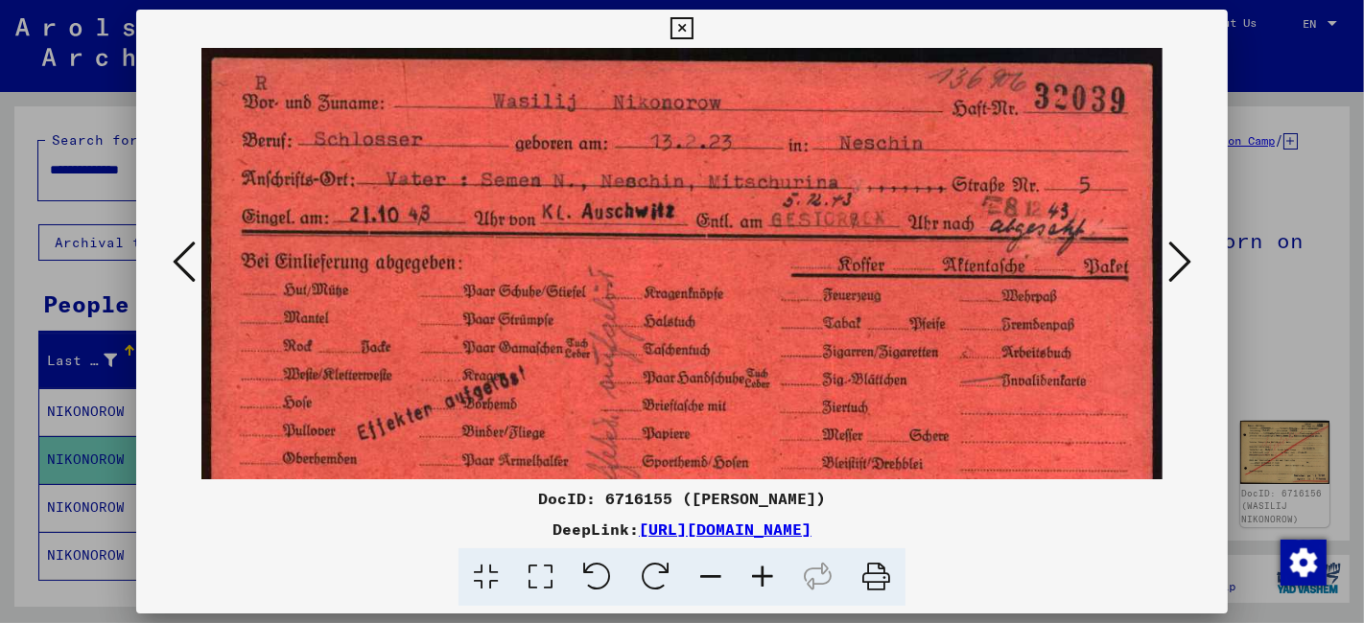
drag, startPoint x: 612, startPoint y: 166, endPoint x: 577, endPoint y: 405, distance: 241.3
click at [577, 405] on img at bounding box center [681, 371] width 961 height 646
click at [682, 32] on icon at bounding box center [681, 28] width 22 height 23
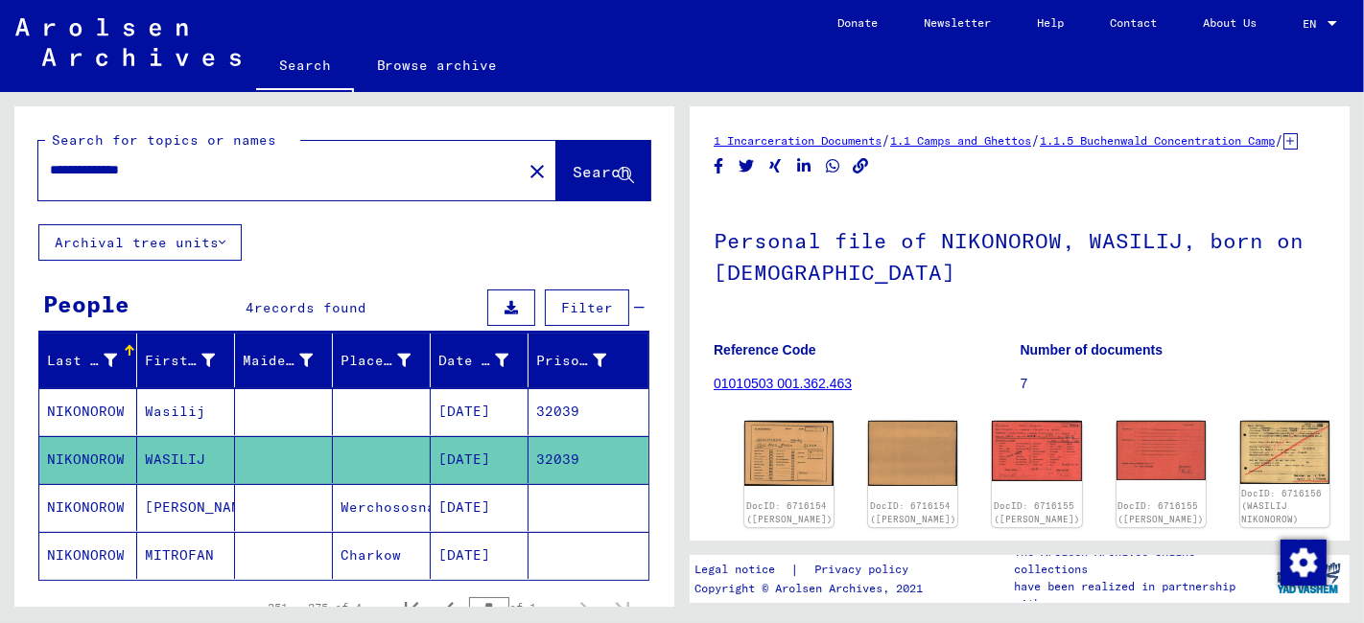
drag, startPoint x: 111, startPoint y: 181, endPoint x: 21, endPoint y: 187, distance: 90.3
click at [21, 187] on div "**********" at bounding box center [344, 165] width 660 height 118
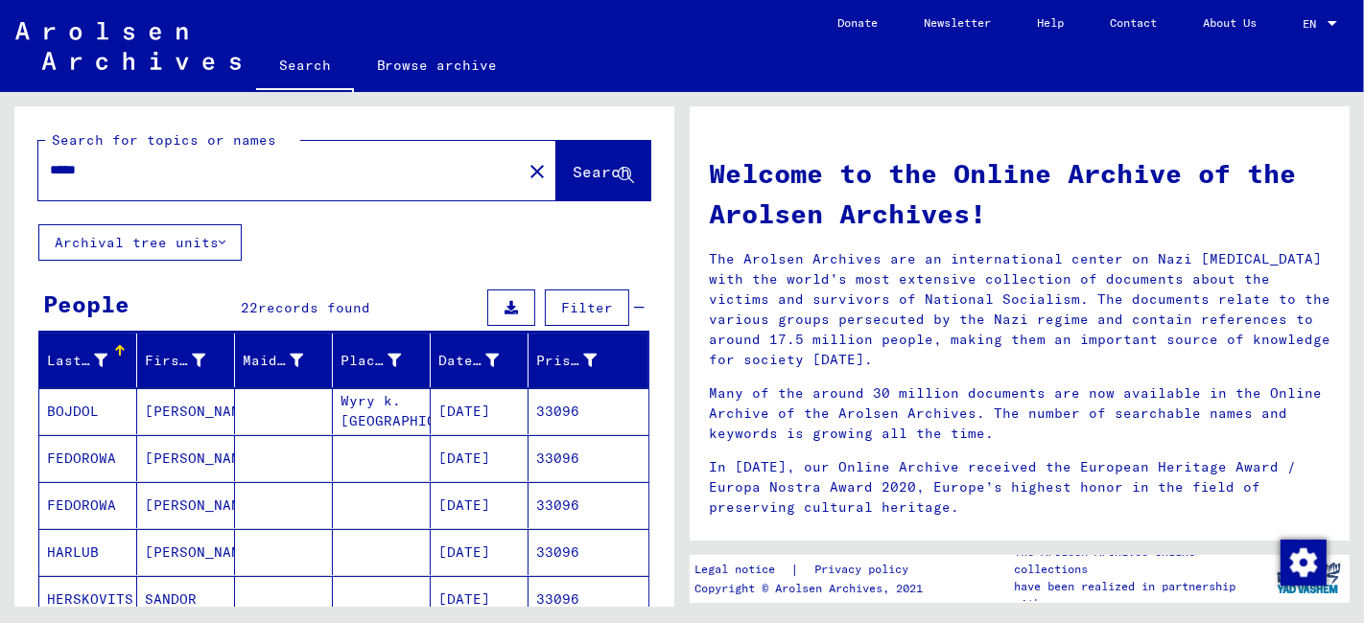
scroll to position [213, 0]
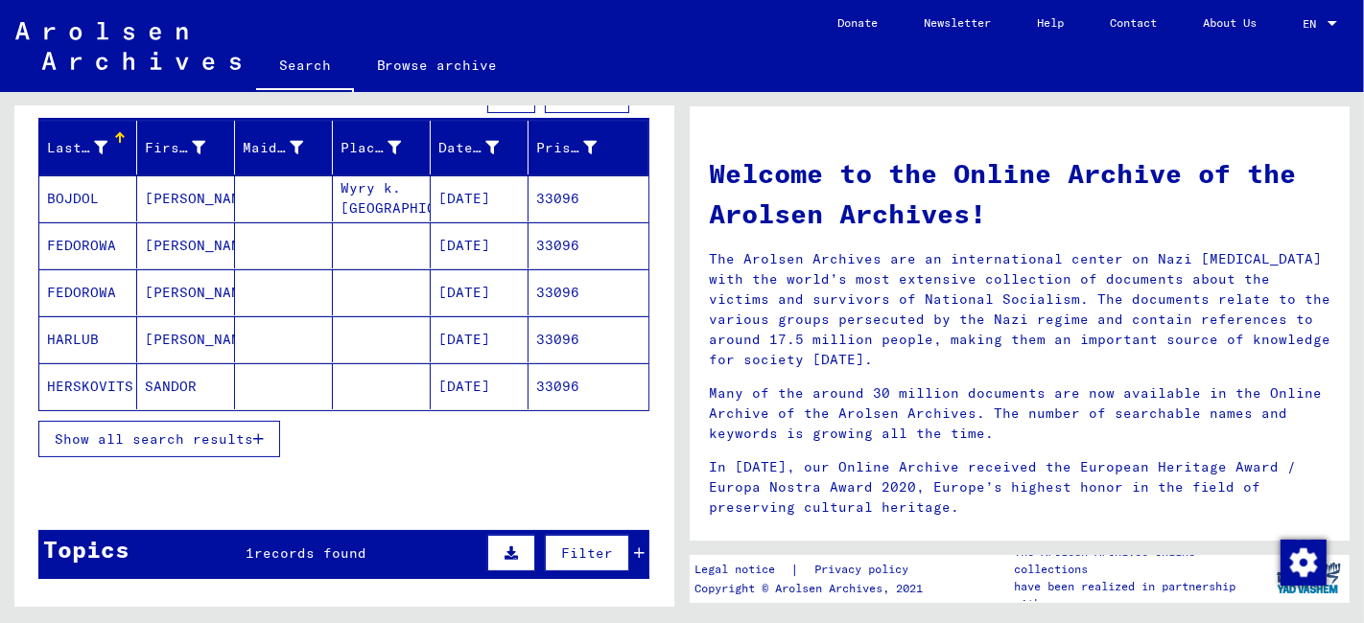
click at [186, 436] on span "Show all search results" at bounding box center [154, 439] width 198 height 17
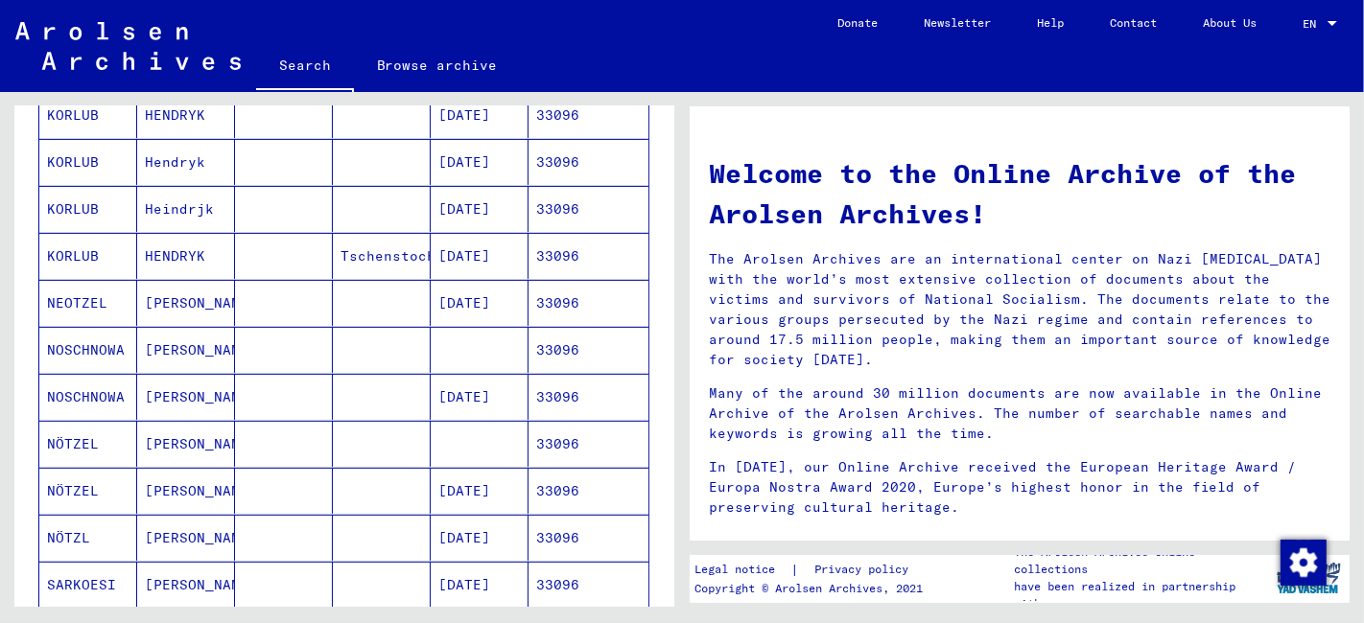
scroll to position [532, 0]
click at [236, 489] on mat-cell at bounding box center [284, 490] width 98 height 46
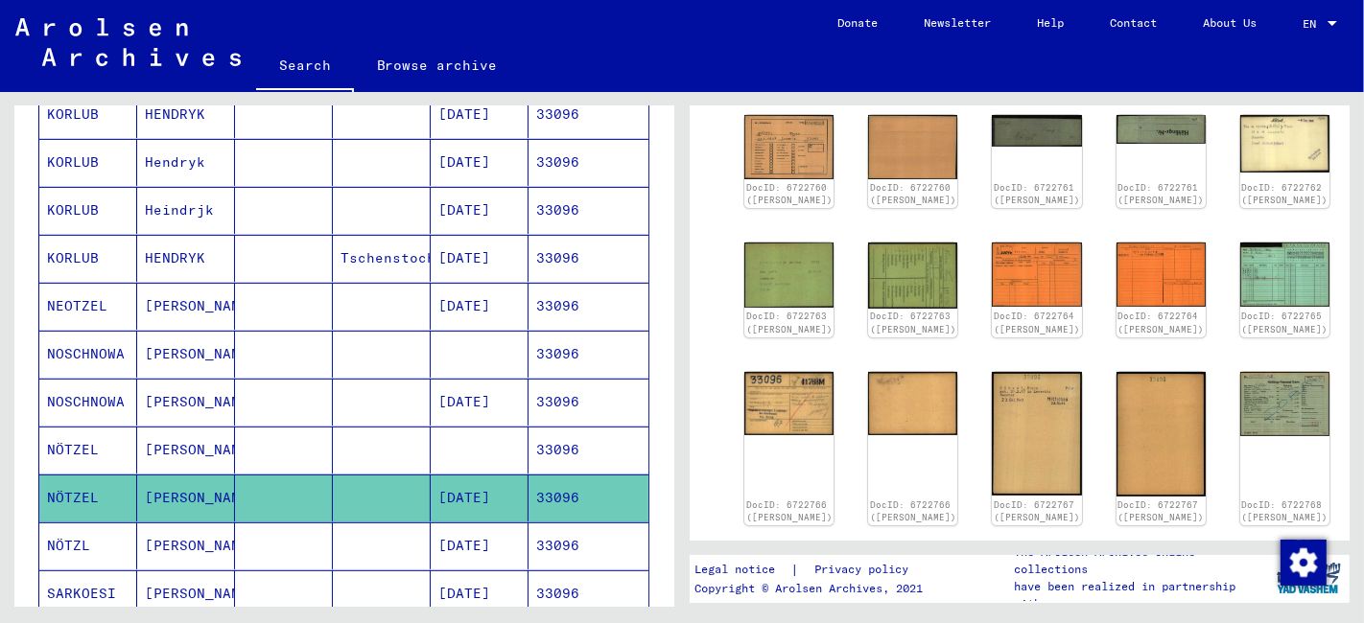
scroll to position [319, 0]
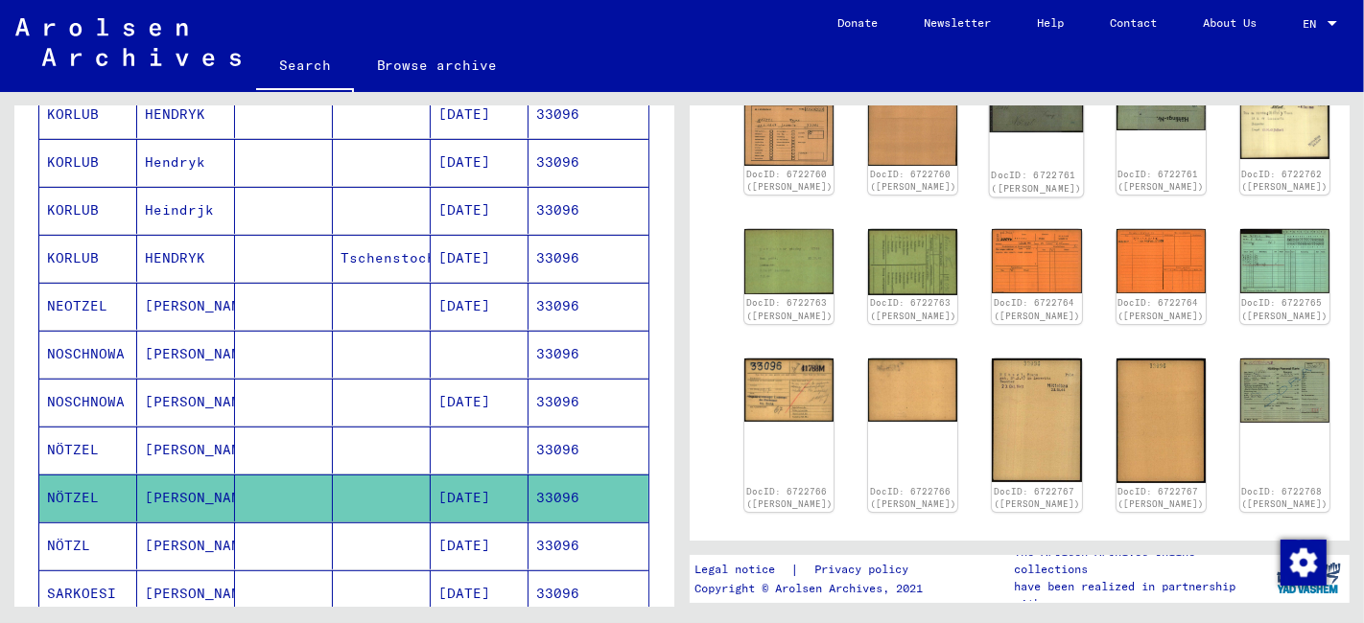
click at [990, 146] on div "DocID: 6722761 ([PERSON_NAME])" at bounding box center [1037, 149] width 94 height 98
click at [990, 132] on img at bounding box center [1037, 116] width 94 height 33
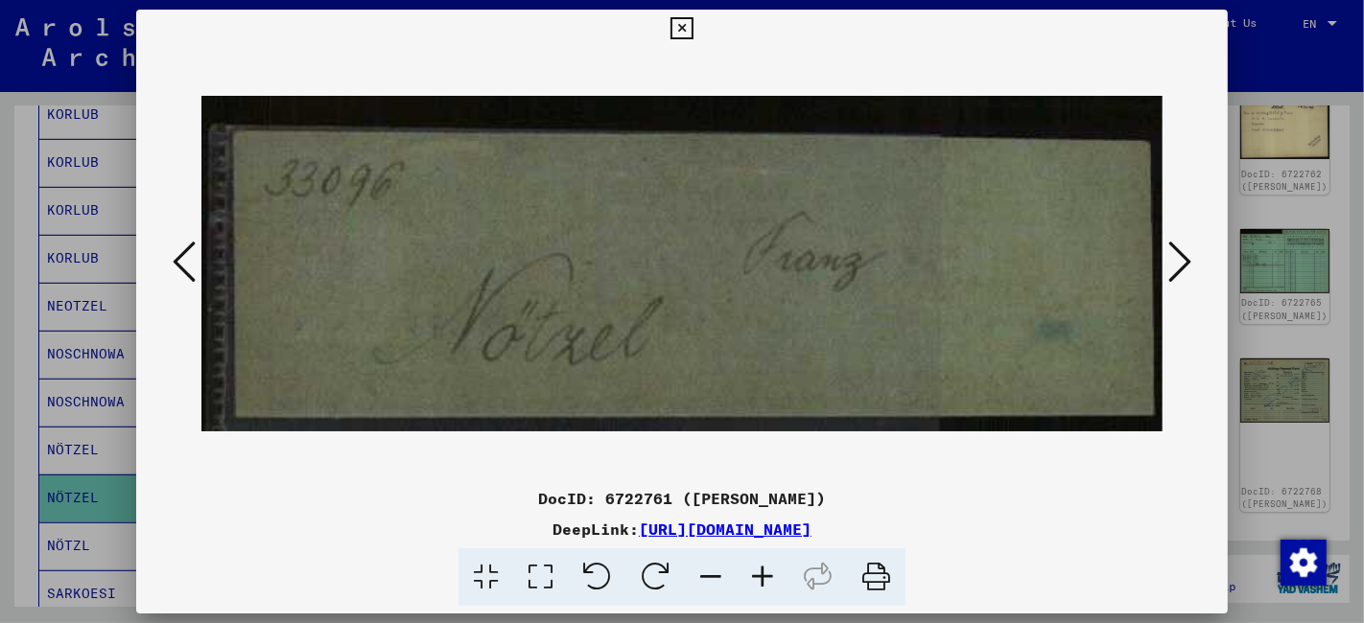
click at [1179, 265] on icon at bounding box center [1179, 262] width 23 height 46
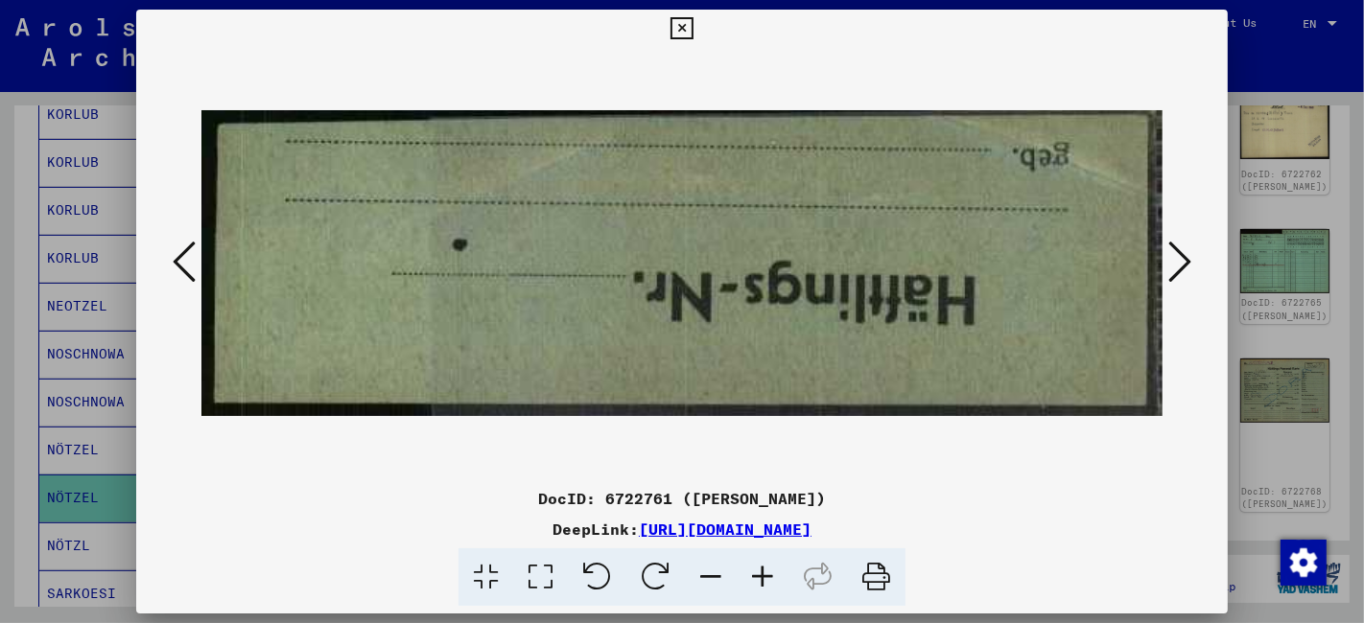
click at [1179, 265] on icon at bounding box center [1179, 262] width 23 height 46
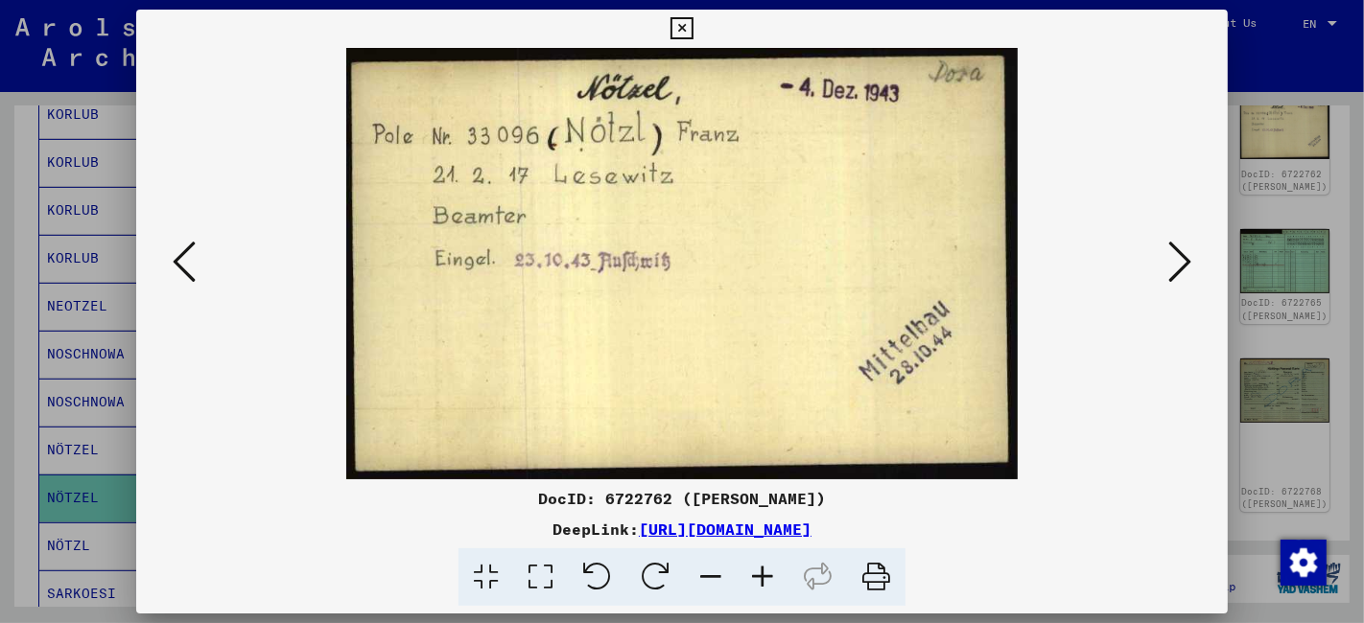
click at [1180, 265] on icon at bounding box center [1179, 262] width 23 height 46
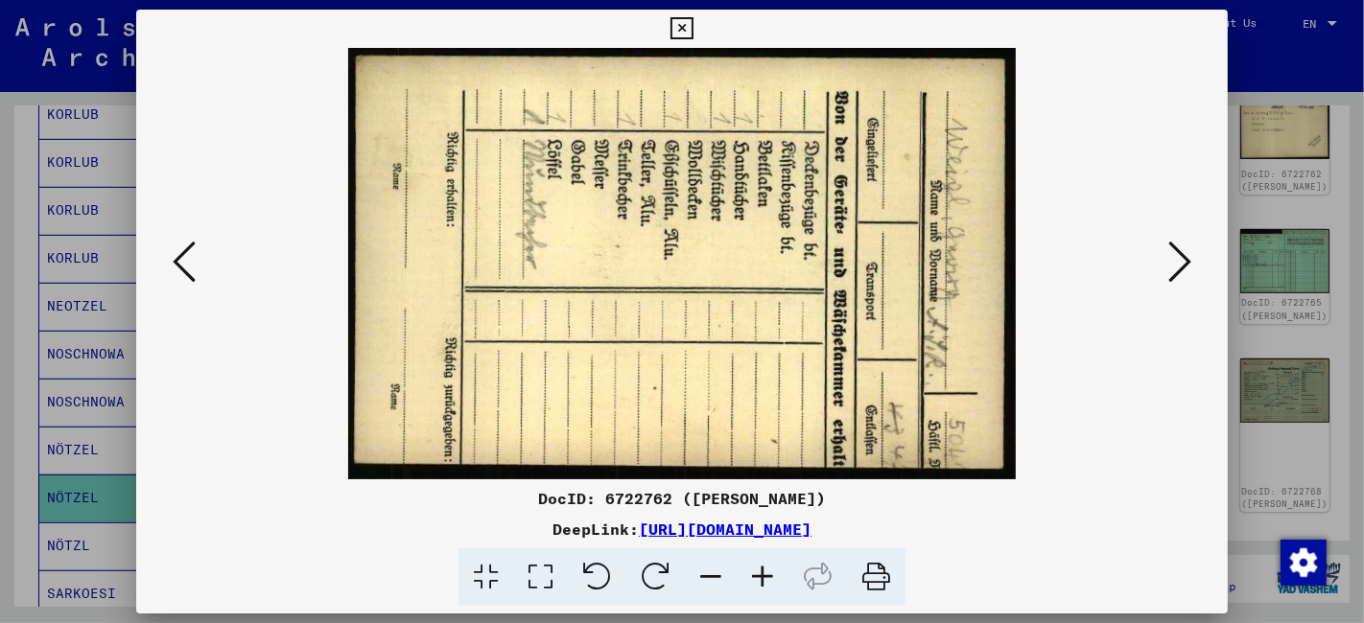
click at [1180, 265] on icon at bounding box center [1179, 262] width 23 height 46
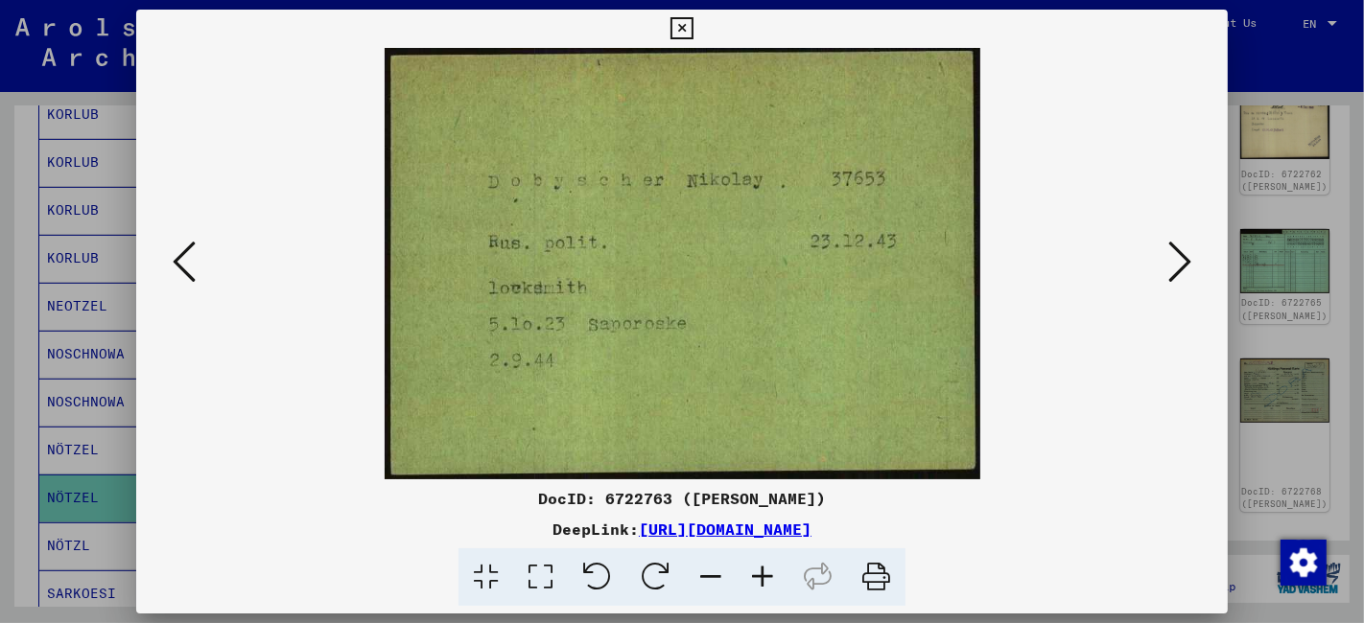
click at [1186, 269] on icon at bounding box center [1179, 262] width 23 height 46
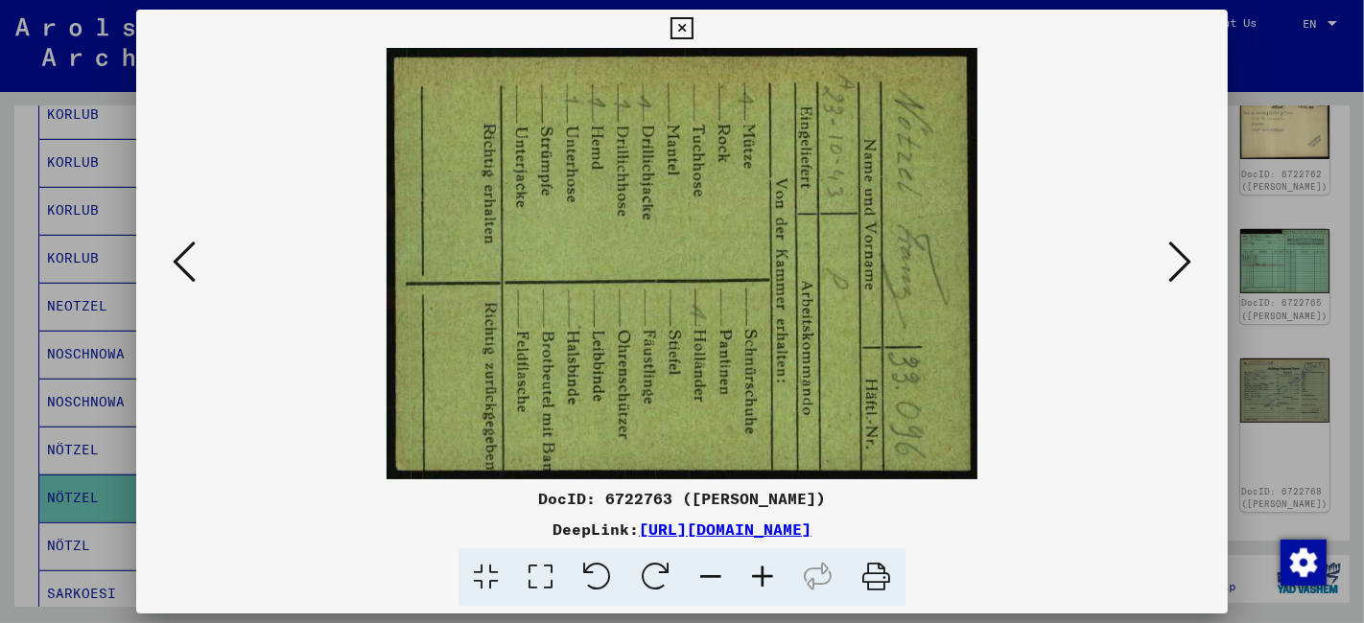
click at [1189, 270] on icon at bounding box center [1179, 262] width 23 height 46
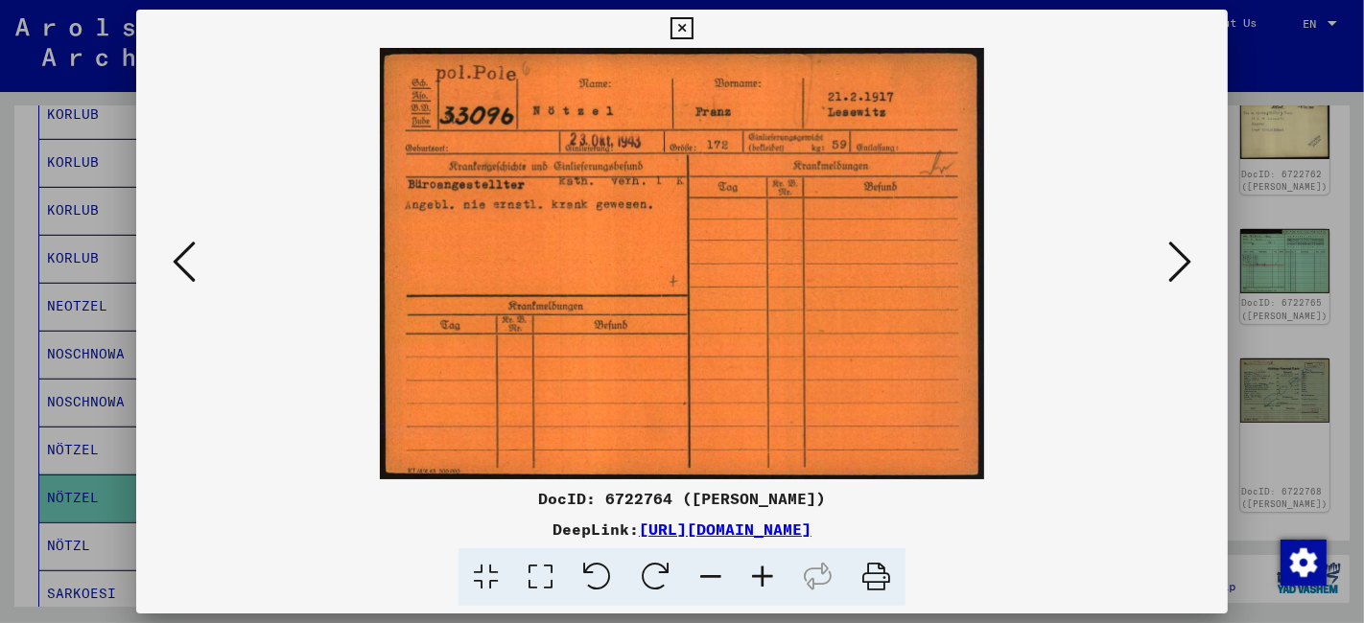
click at [1189, 270] on icon at bounding box center [1179, 262] width 23 height 46
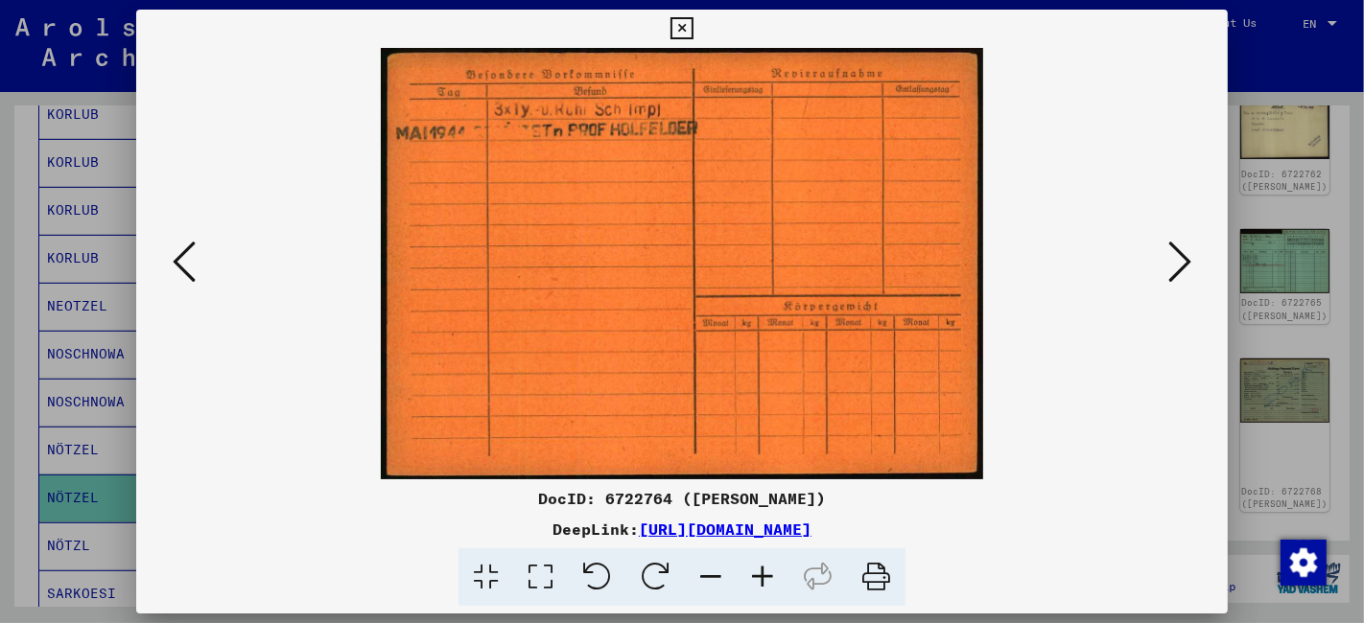
click at [1189, 270] on icon at bounding box center [1179, 262] width 23 height 46
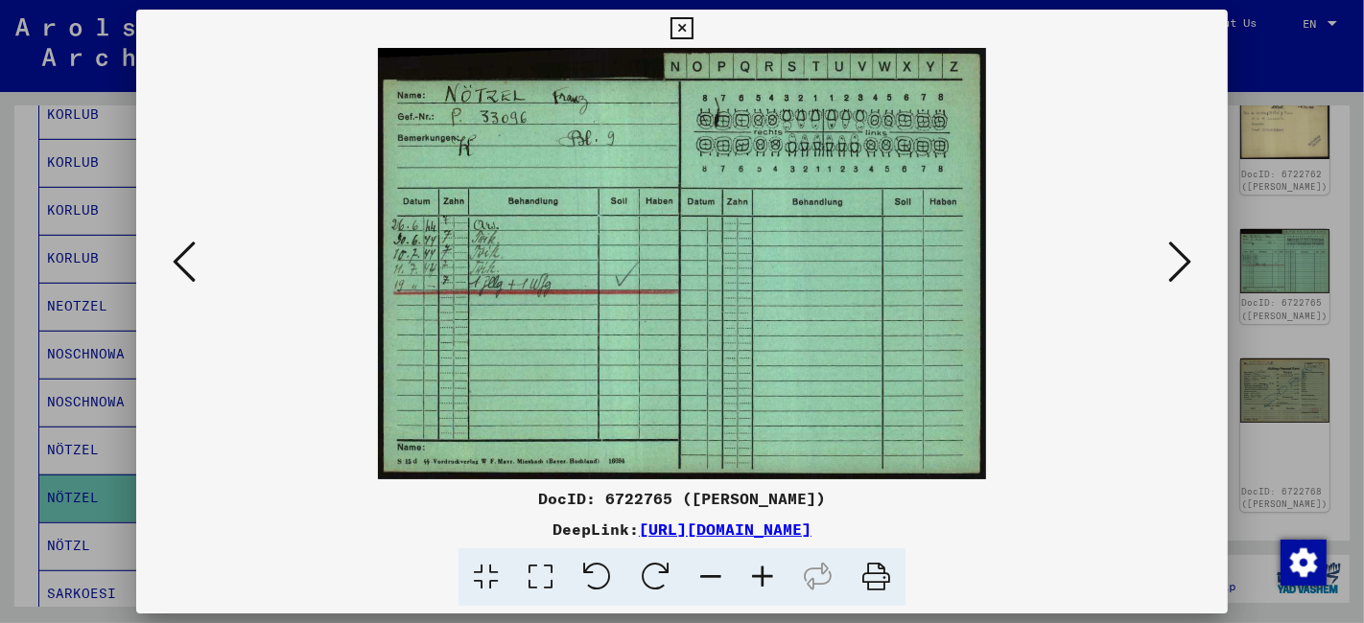
click at [1189, 270] on icon at bounding box center [1179, 262] width 23 height 46
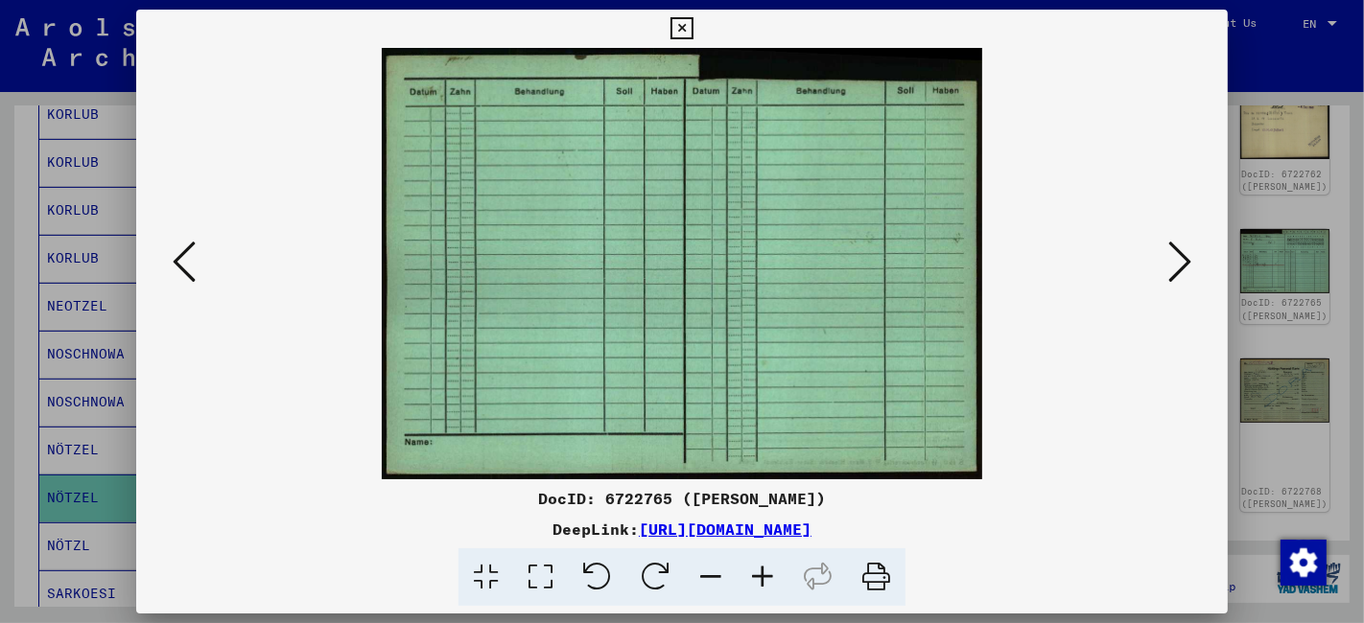
click at [1189, 271] on icon at bounding box center [1179, 262] width 23 height 46
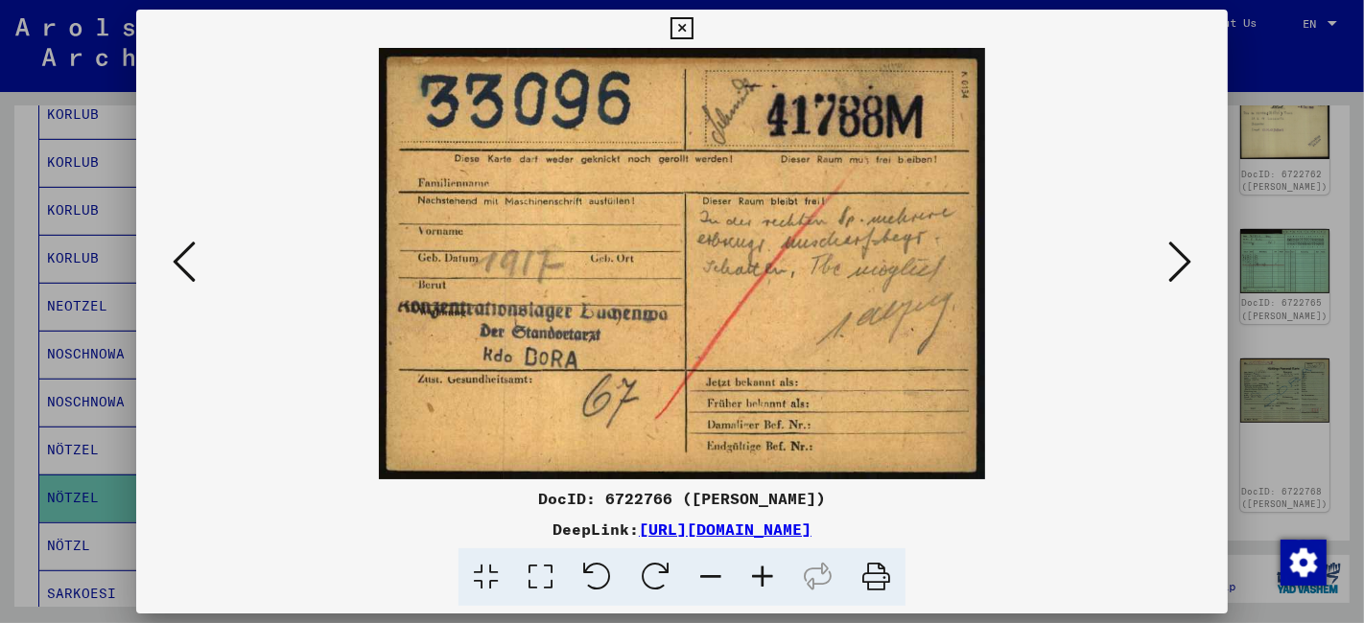
click at [1190, 271] on icon at bounding box center [1179, 262] width 23 height 46
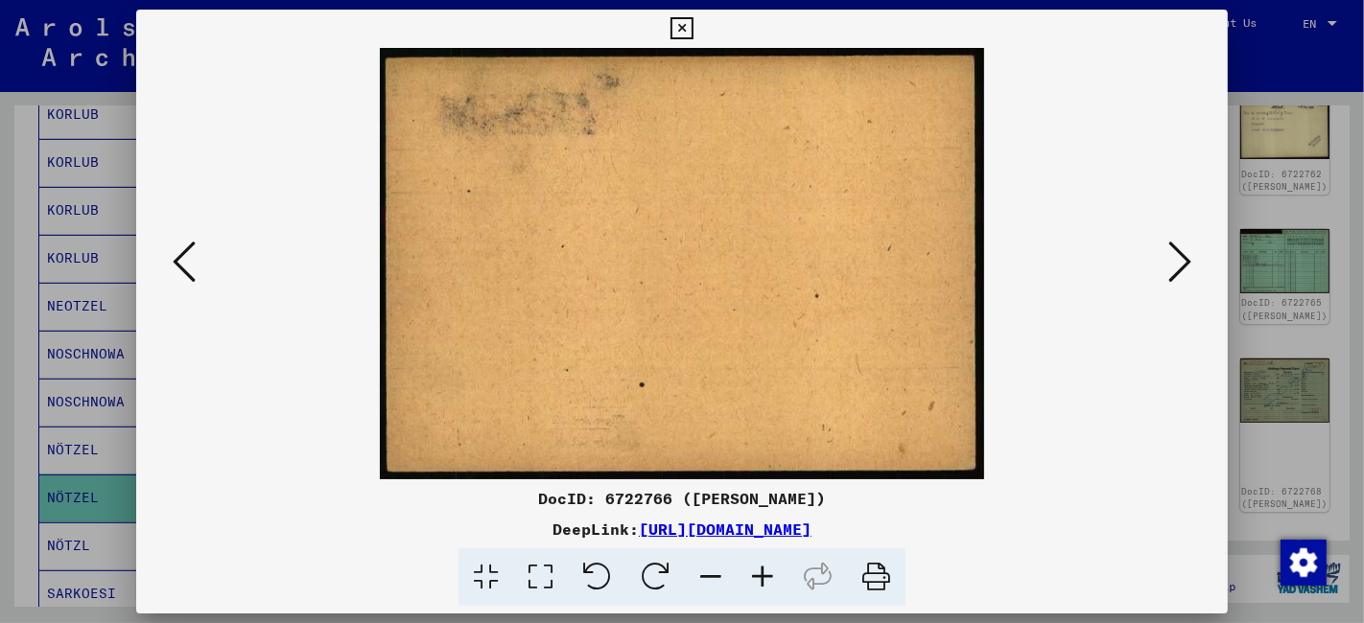
click at [1190, 271] on icon at bounding box center [1179, 262] width 23 height 46
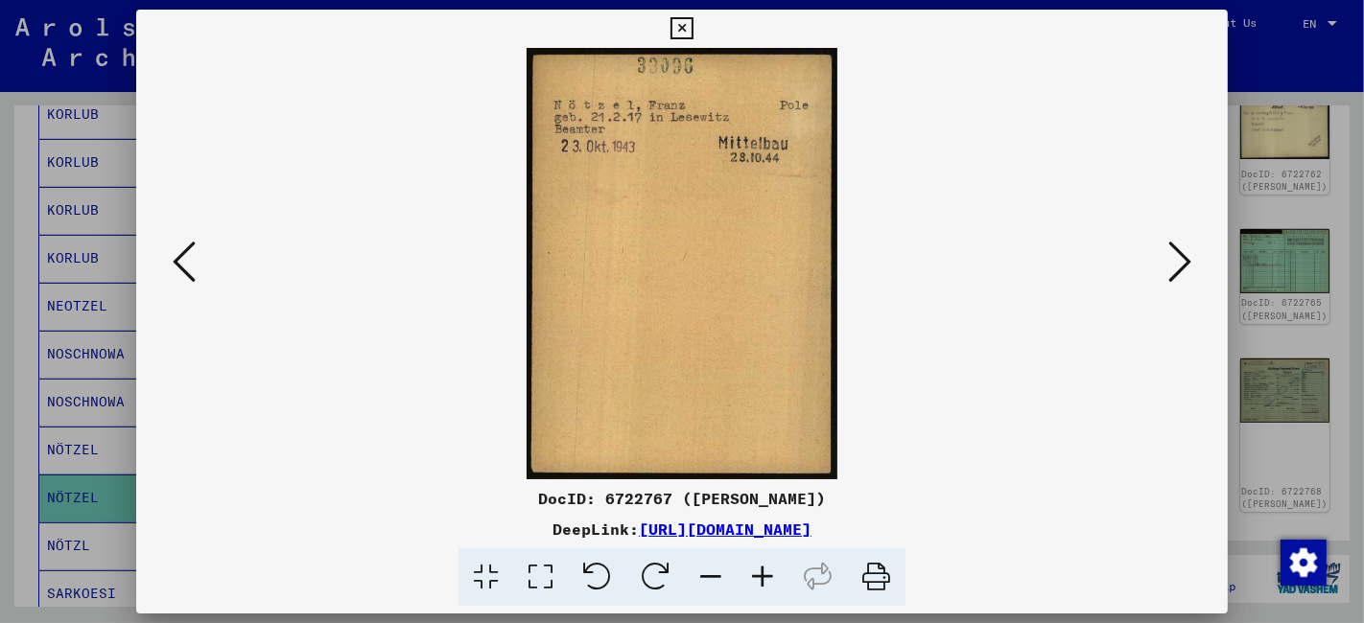
click at [1190, 271] on icon at bounding box center [1179, 262] width 23 height 46
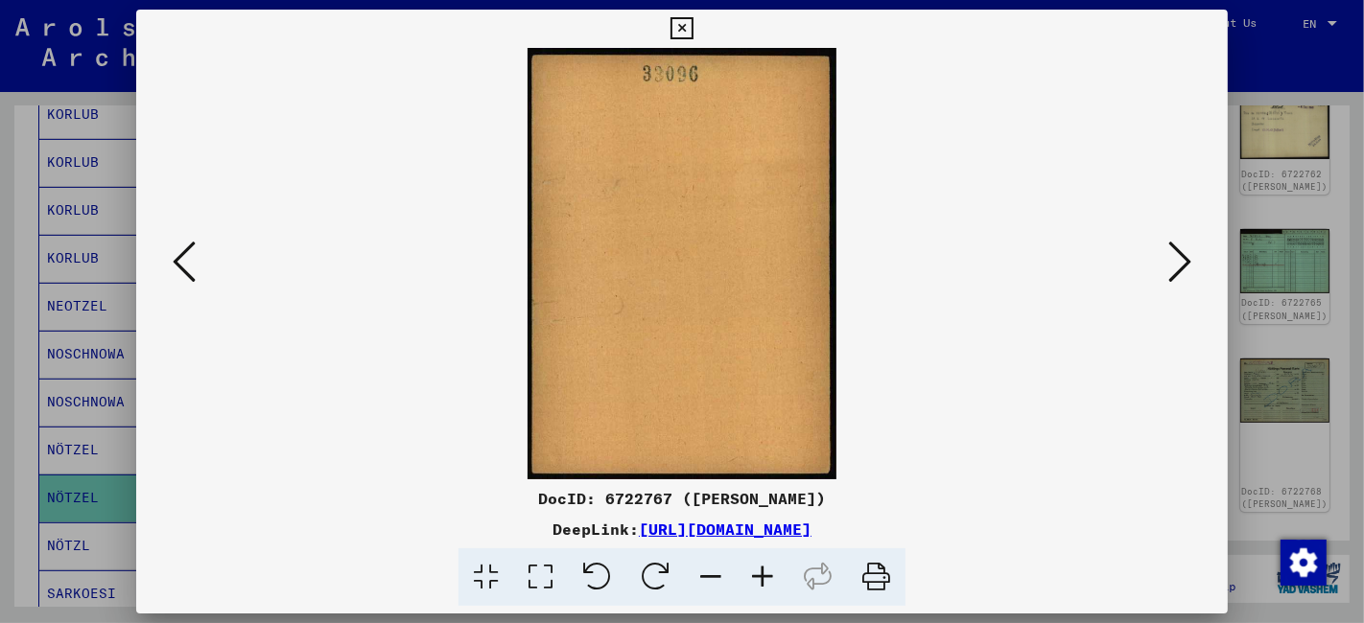
click at [1190, 271] on icon at bounding box center [1179, 262] width 23 height 46
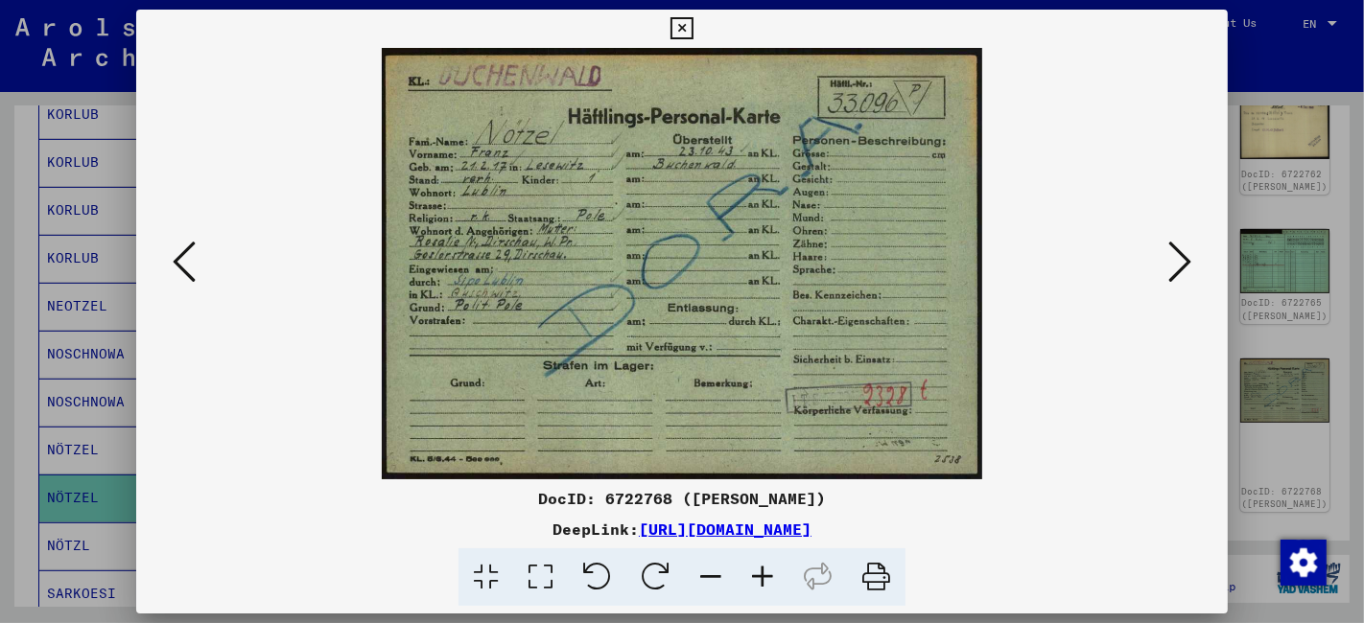
click at [1190, 271] on icon at bounding box center [1179, 262] width 23 height 46
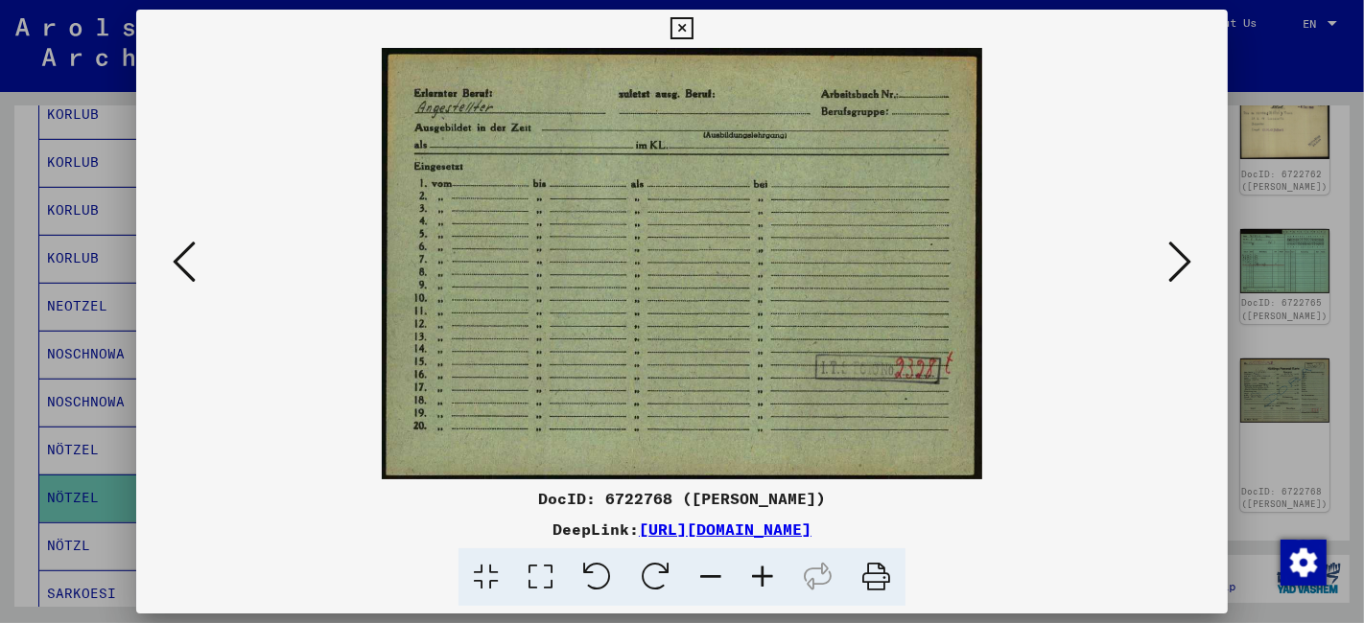
click at [1190, 271] on icon at bounding box center [1179, 262] width 23 height 46
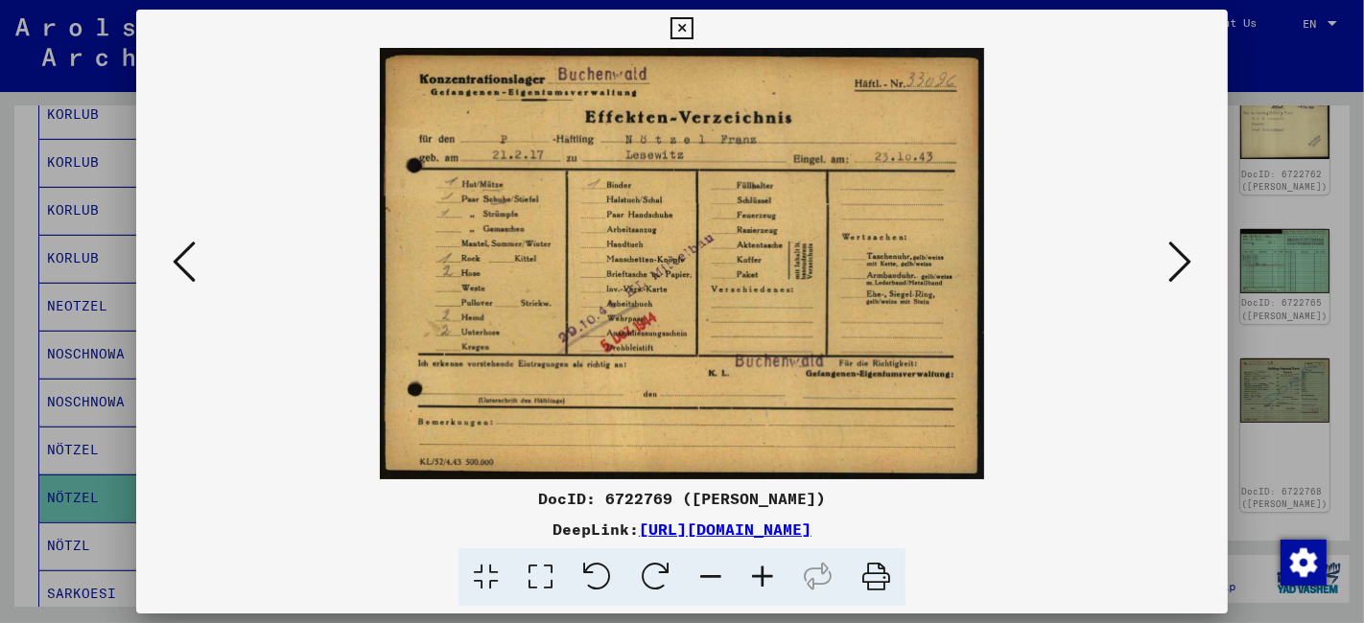
click at [1190, 271] on icon at bounding box center [1179, 262] width 23 height 46
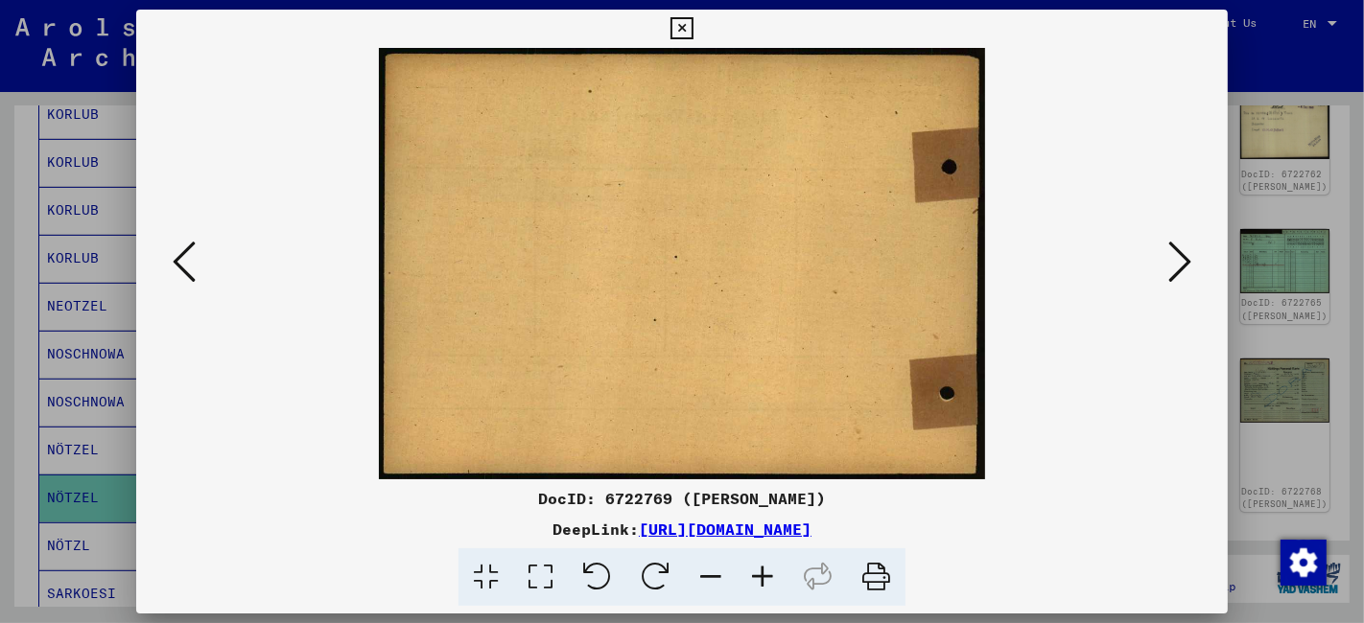
click at [1190, 271] on icon at bounding box center [1179, 262] width 23 height 46
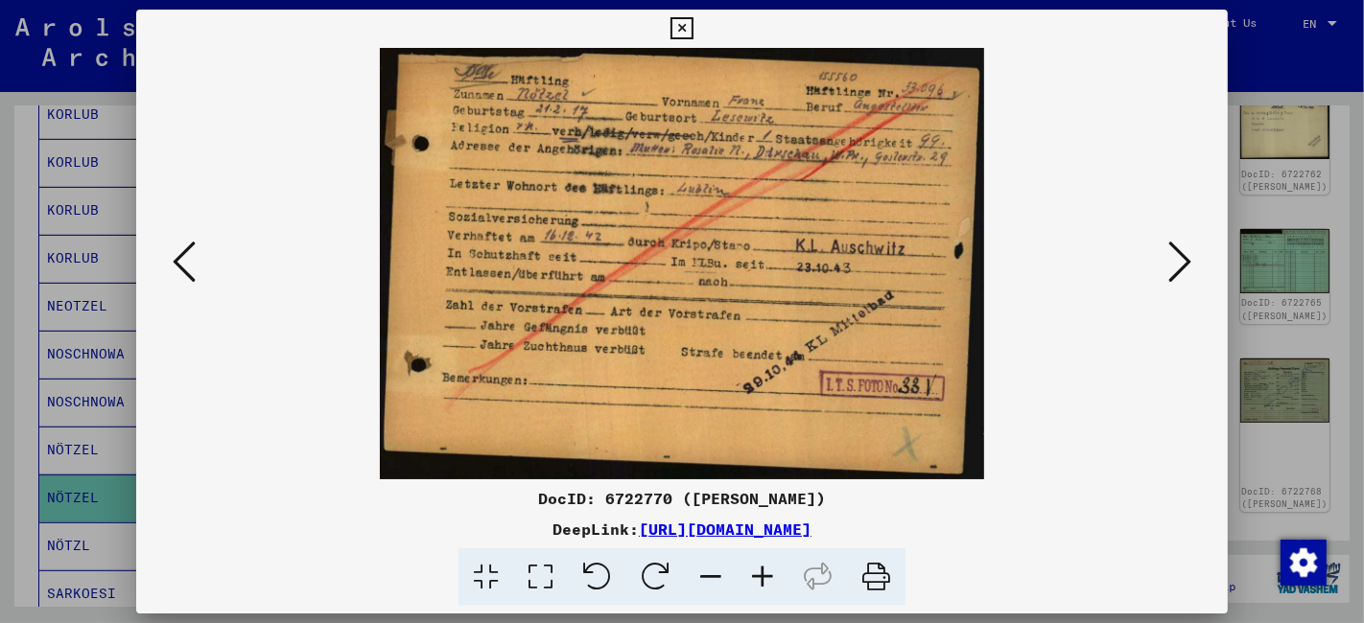
click at [540, 580] on icon at bounding box center [540, 578] width 55 height 58
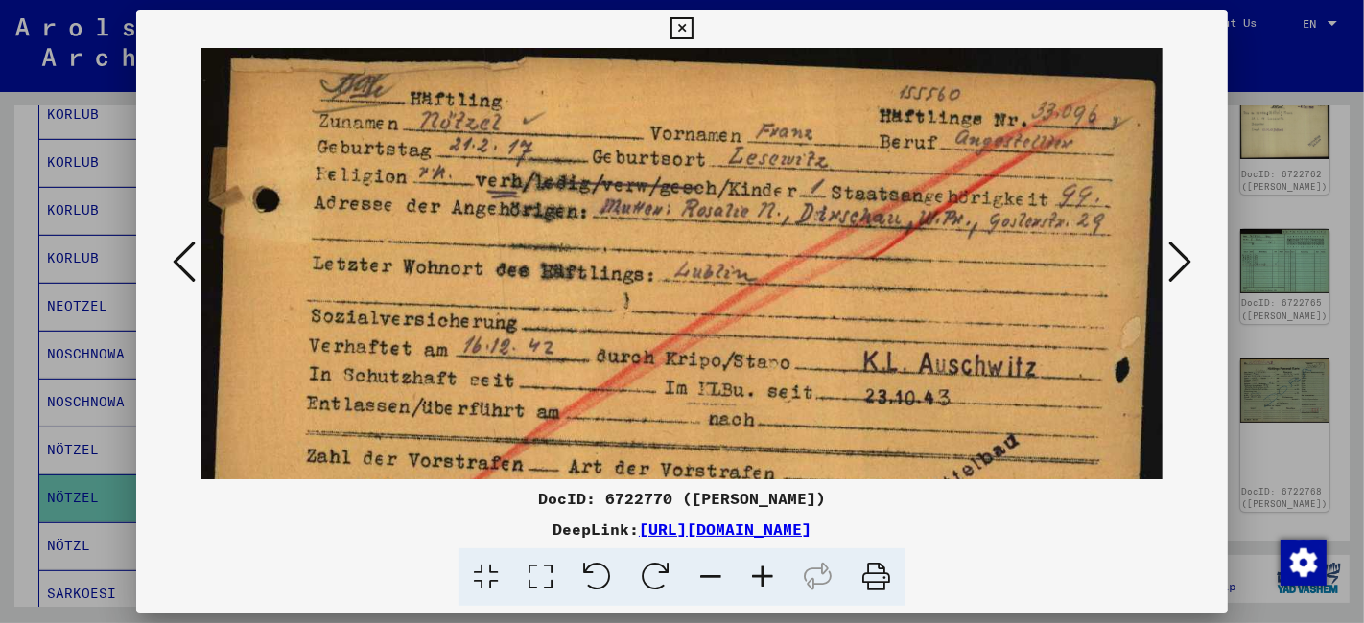
click at [1185, 266] on icon at bounding box center [1179, 262] width 23 height 46
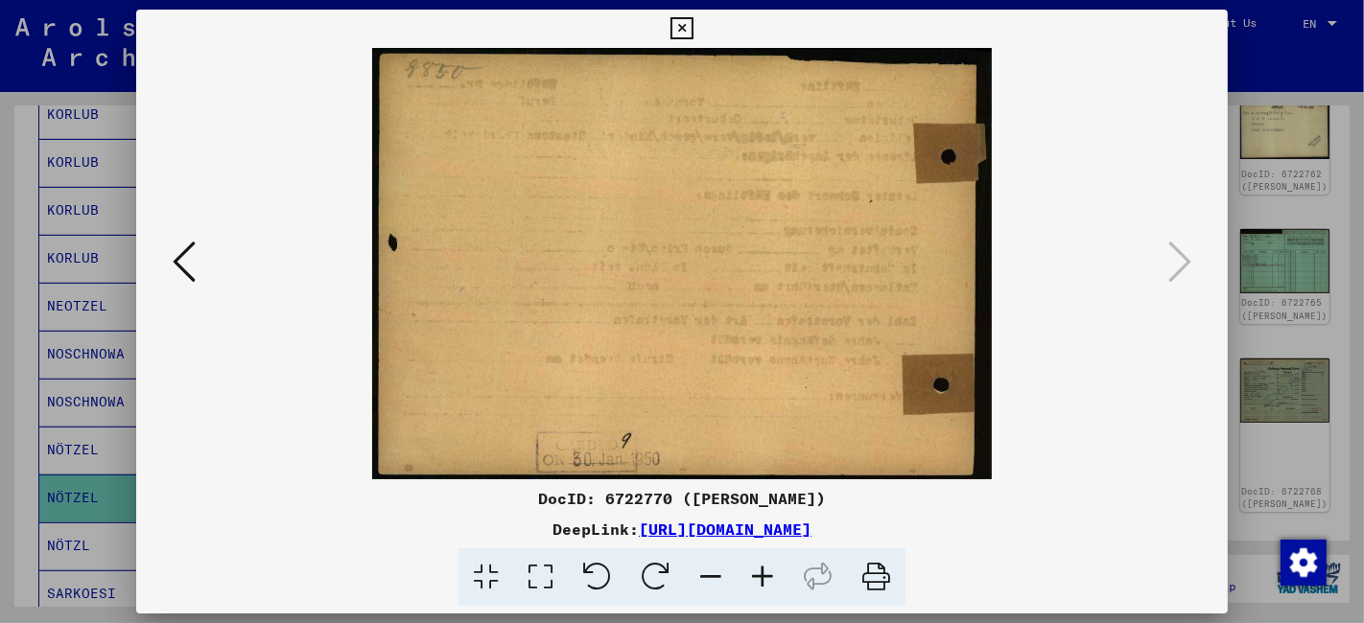
click at [685, 32] on icon at bounding box center [681, 28] width 22 height 23
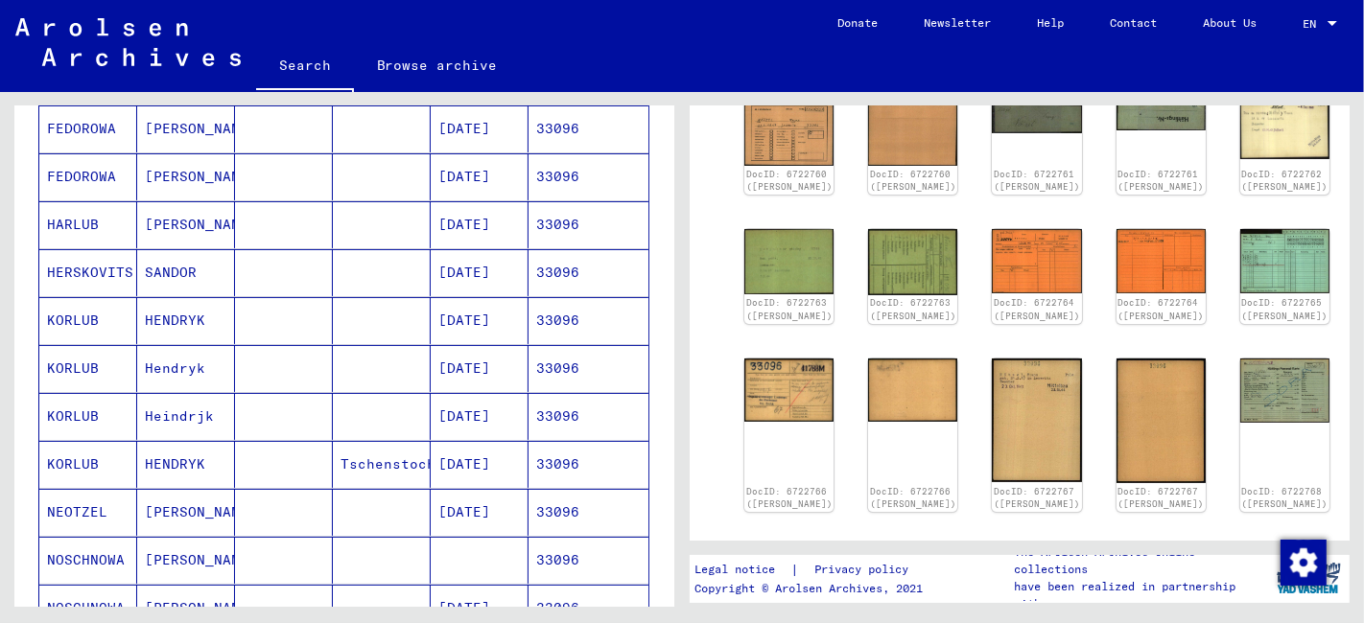
scroll to position [0, 0]
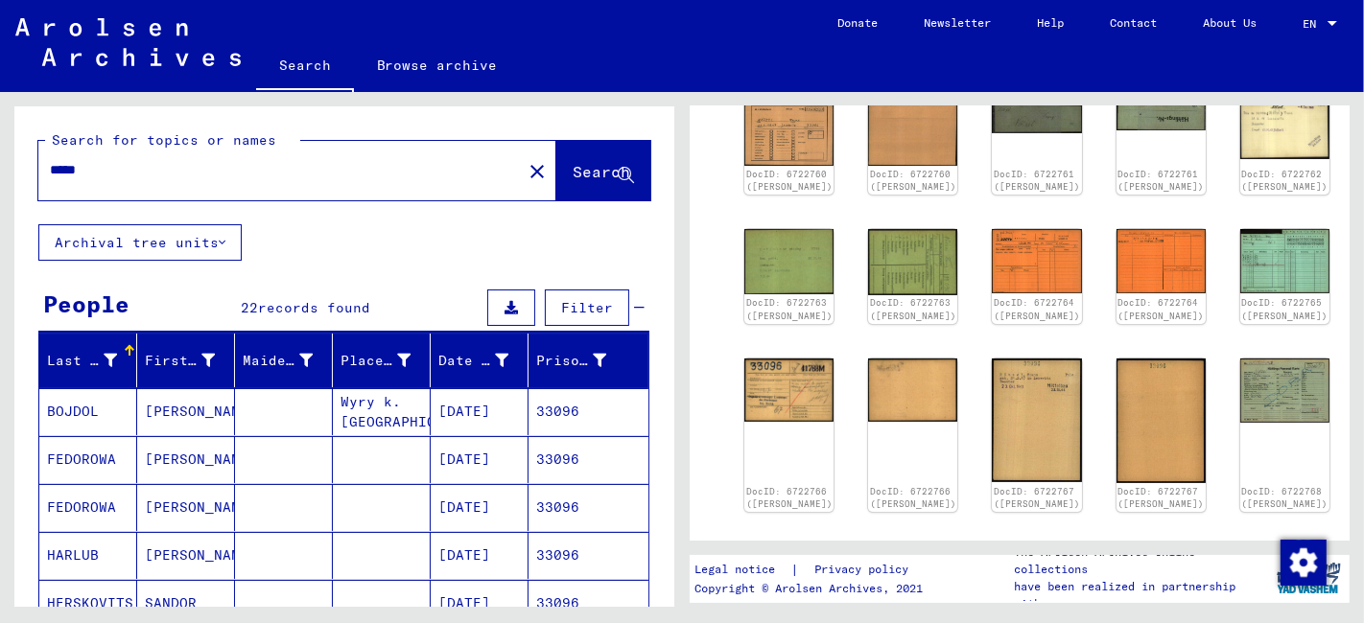
drag, startPoint x: 116, startPoint y: 166, endPoint x: 36, endPoint y: 162, distance: 79.7
click at [36, 162] on div "Search for topics or names ***** close Search" at bounding box center [344, 165] width 660 height 118
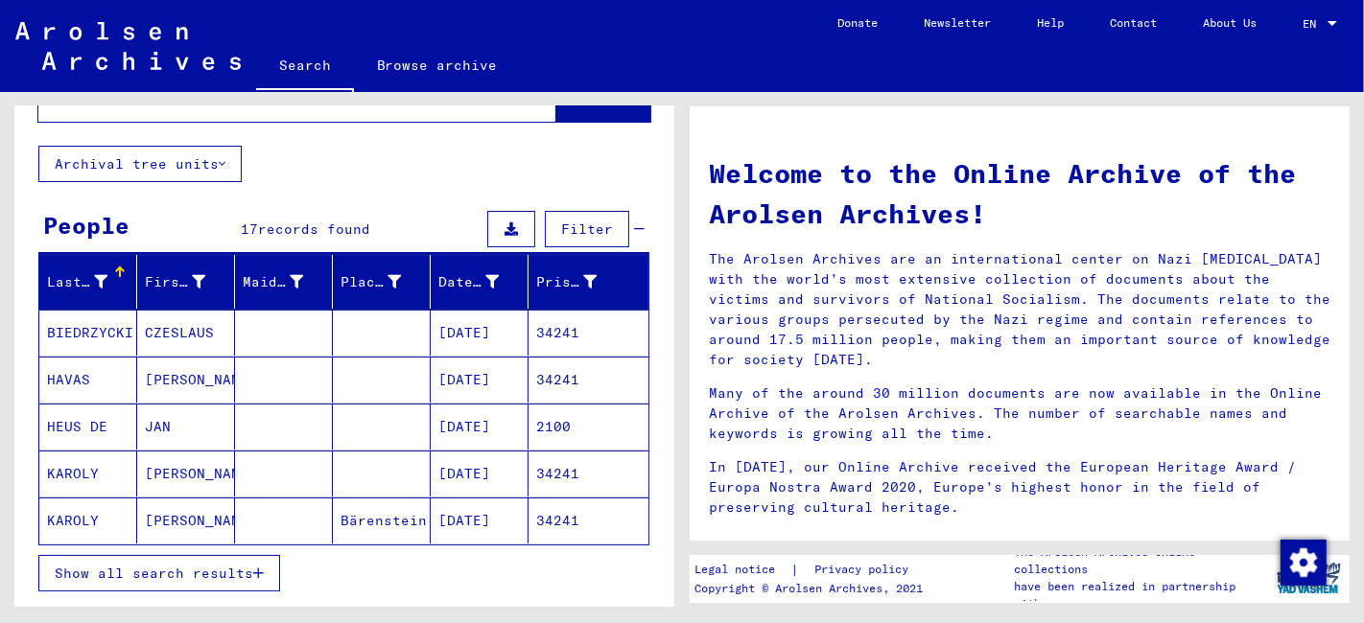
scroll to position [213, 0]
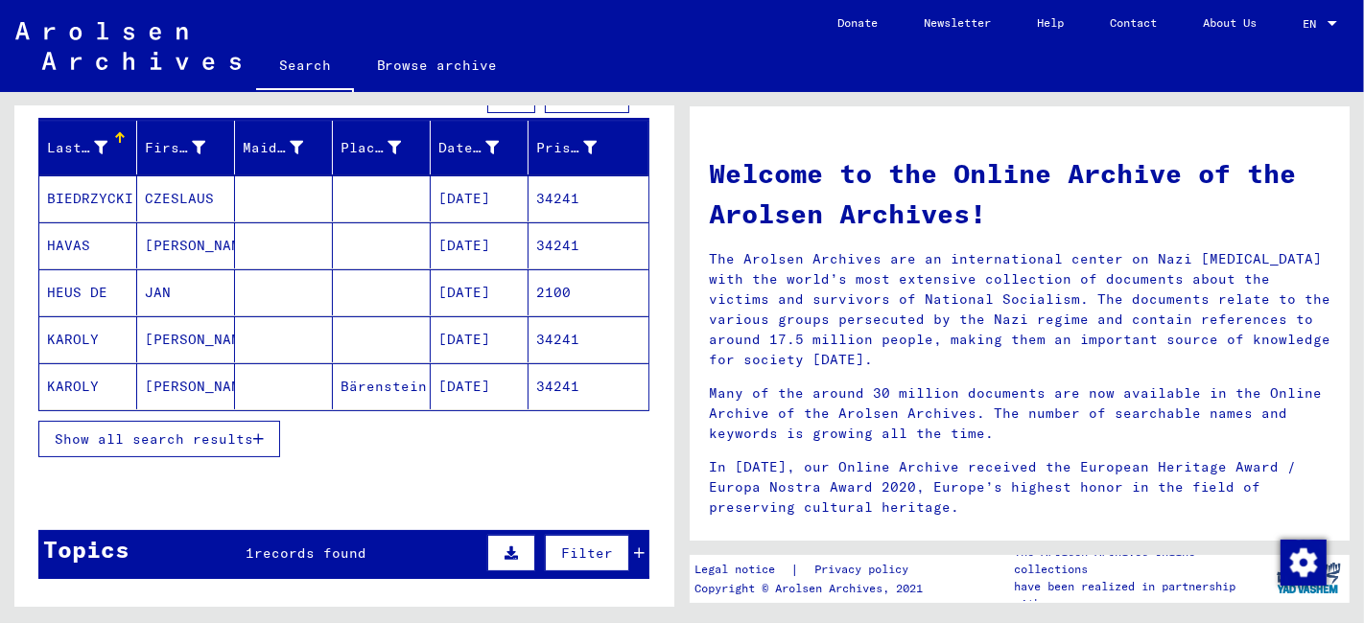
click at [183, 436] on span "Show all search results" at bounding box center [154, 439] width 198 height 17
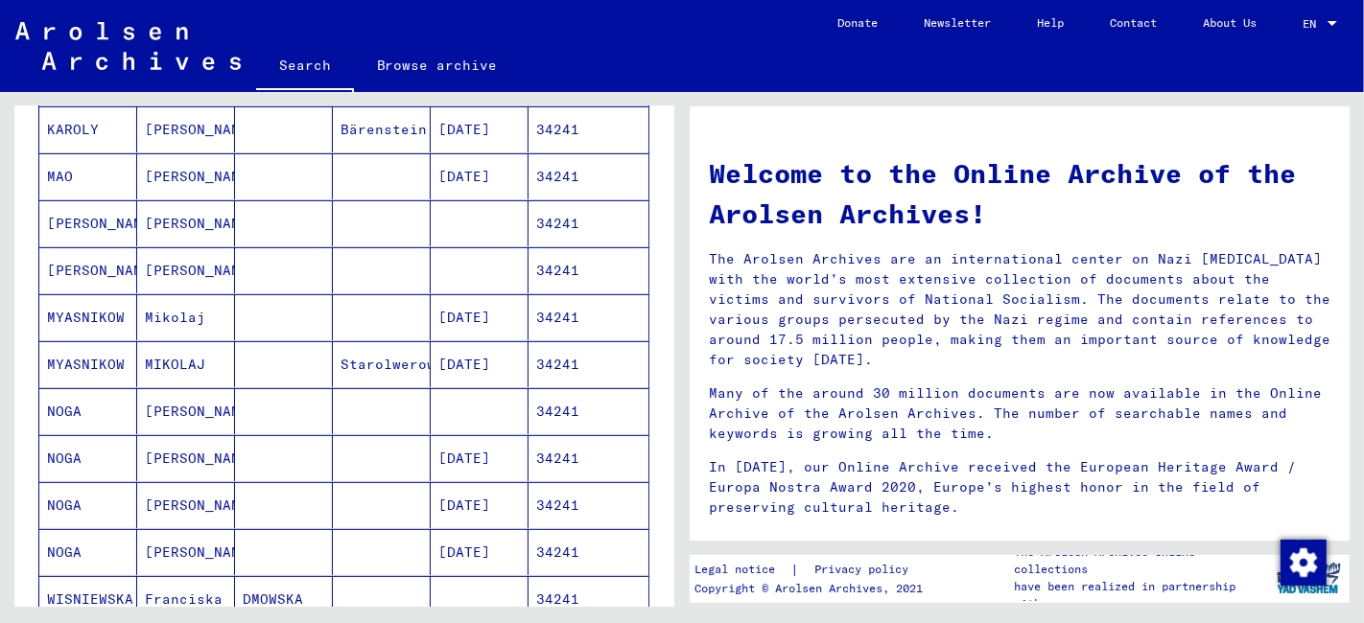
scroll to position [532, 0]
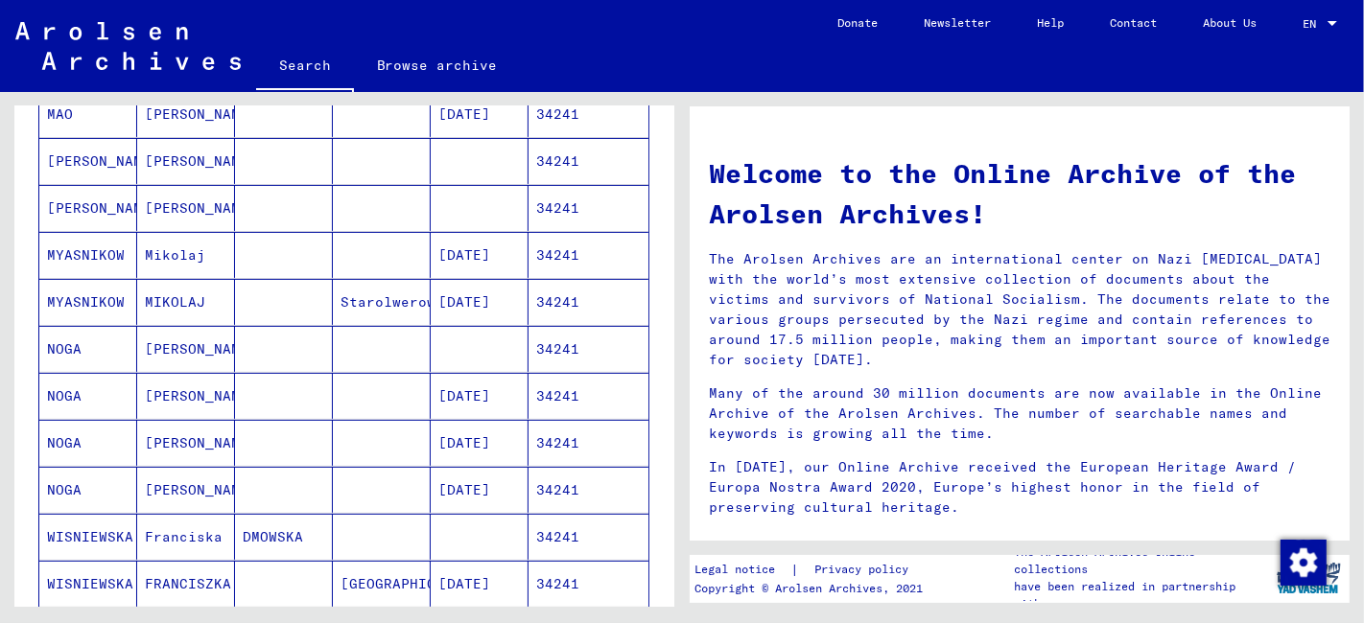
click at [235, 491] on mat-cell at bounding box center [284, 490] width 98 height 46
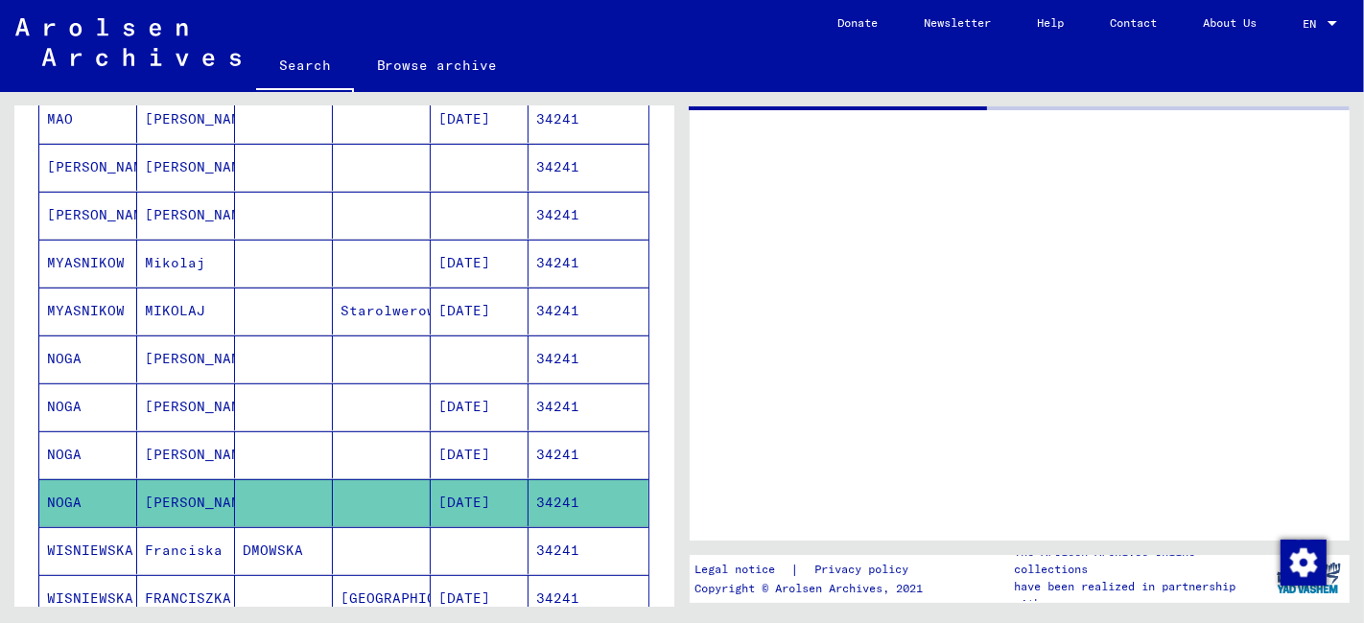
scroll to position [537, 0]
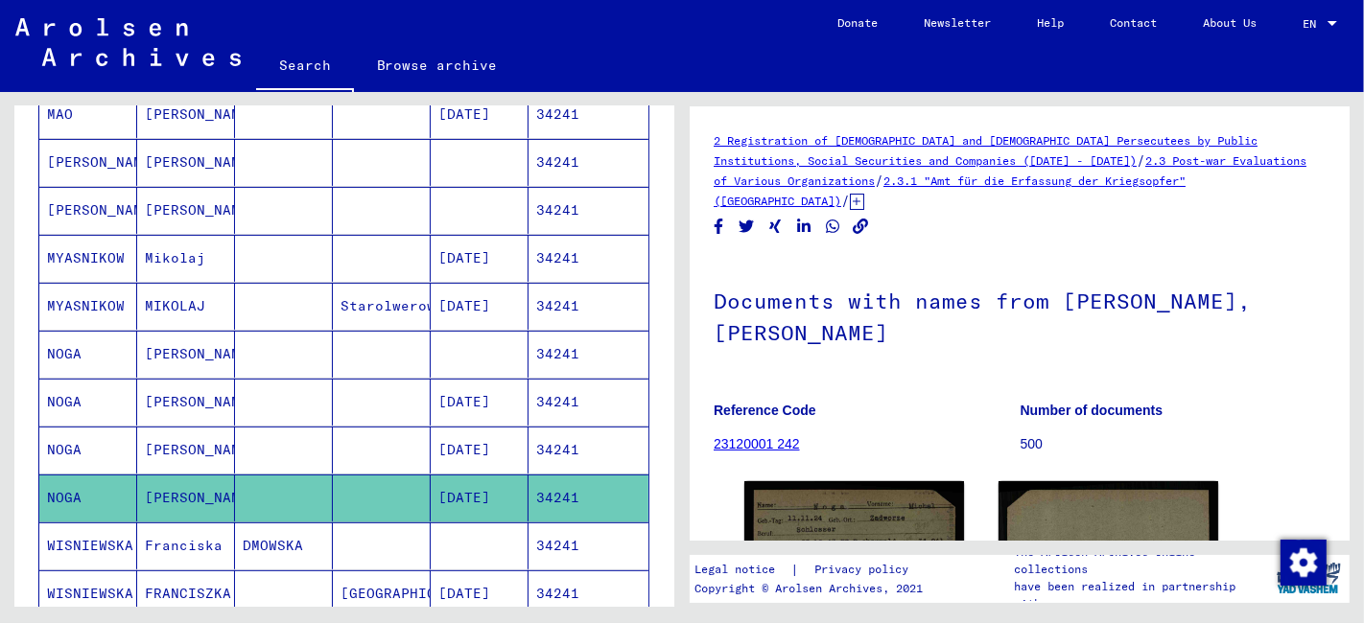
click at [241, 448] on mat-cell at bounding box center [284, 450] width 98 height 47
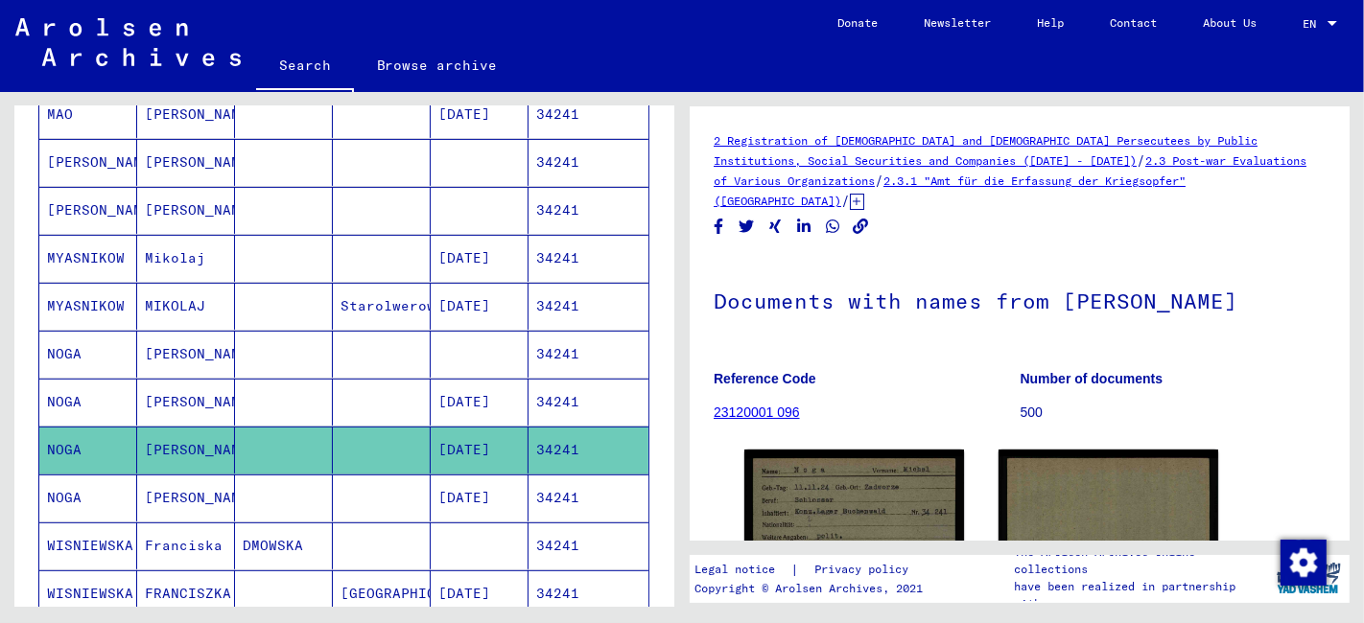
click at [251, 401] on mat-cell at bounding box center [284, 402] width 98 height 47
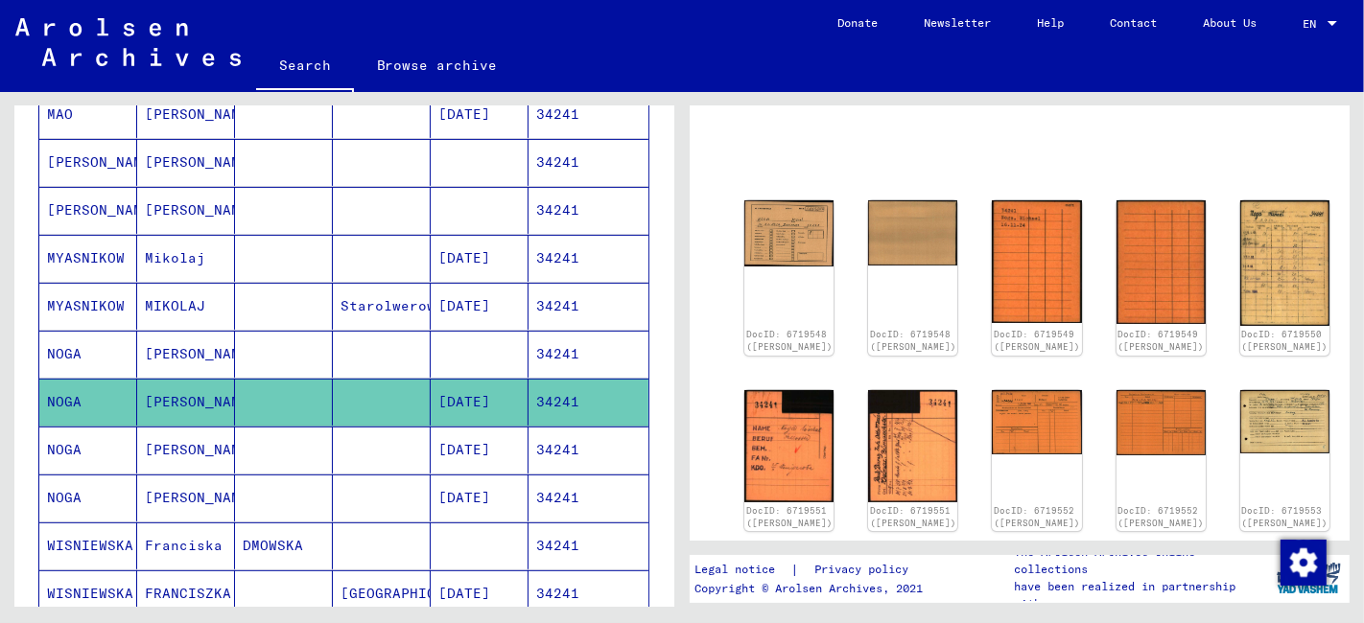
scroll to position [213, 0]
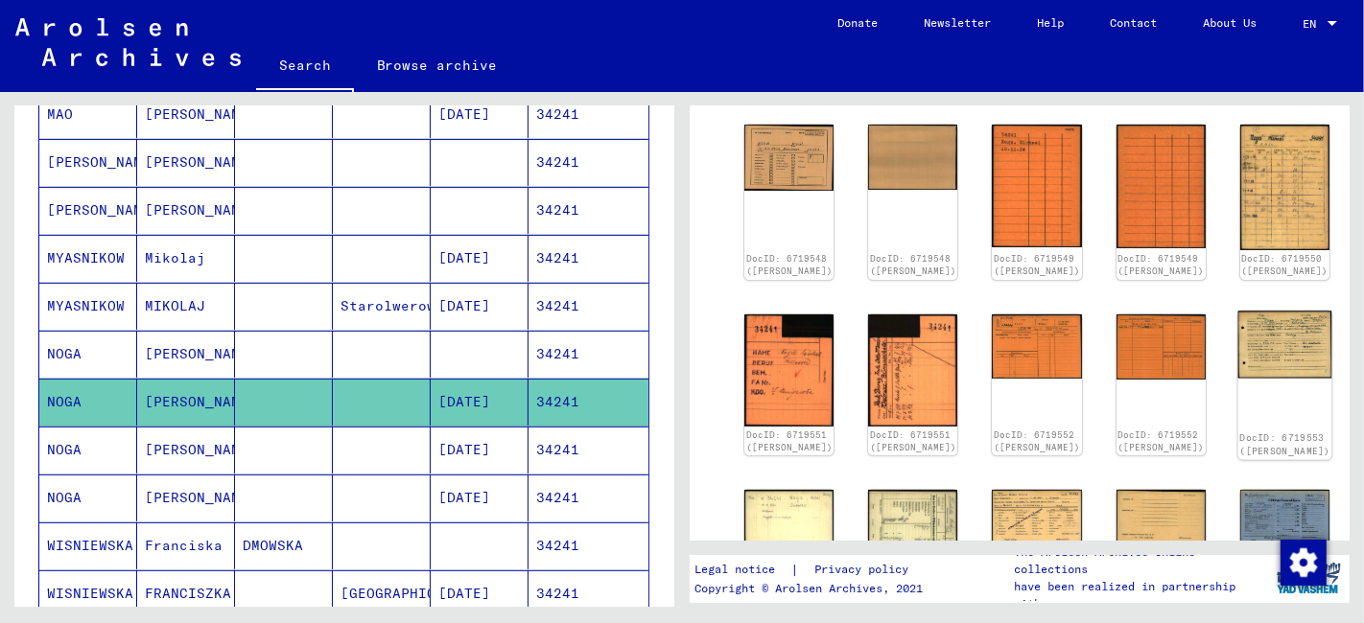
click at [1237, 315] on img at bounding box center [1284, 344] width 94 height 67
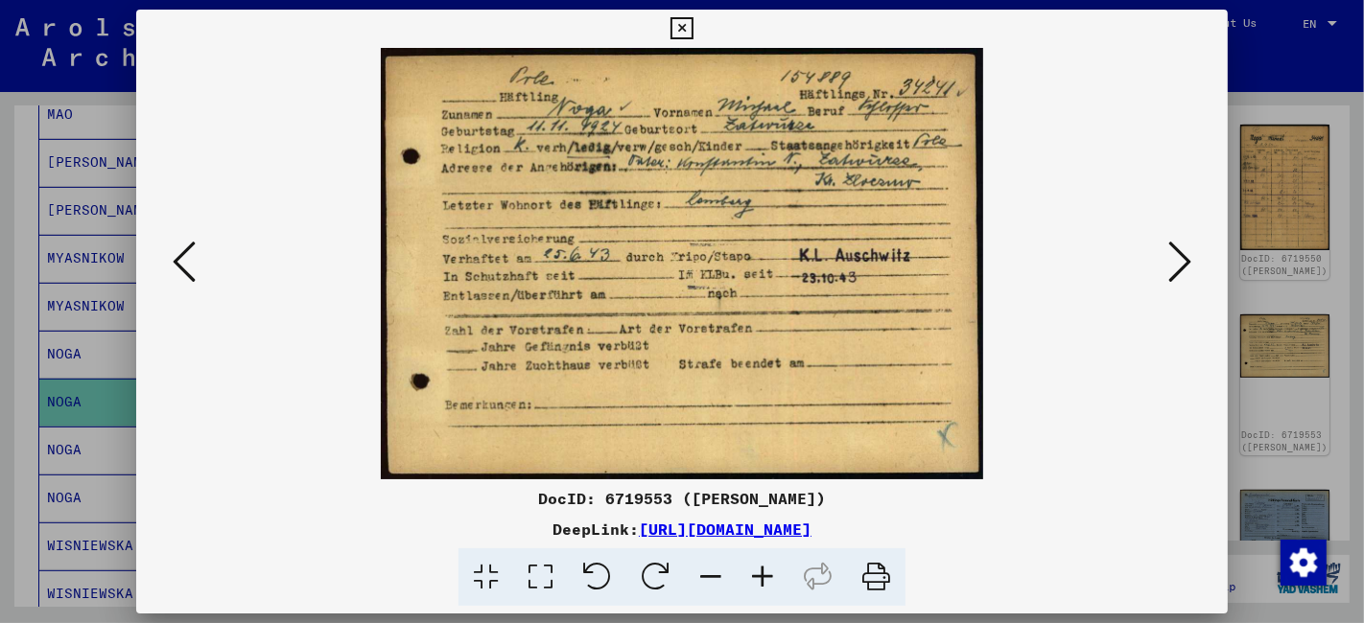
click at [677, 29] on icon at bounding box center [681, 28] width 22 height 23
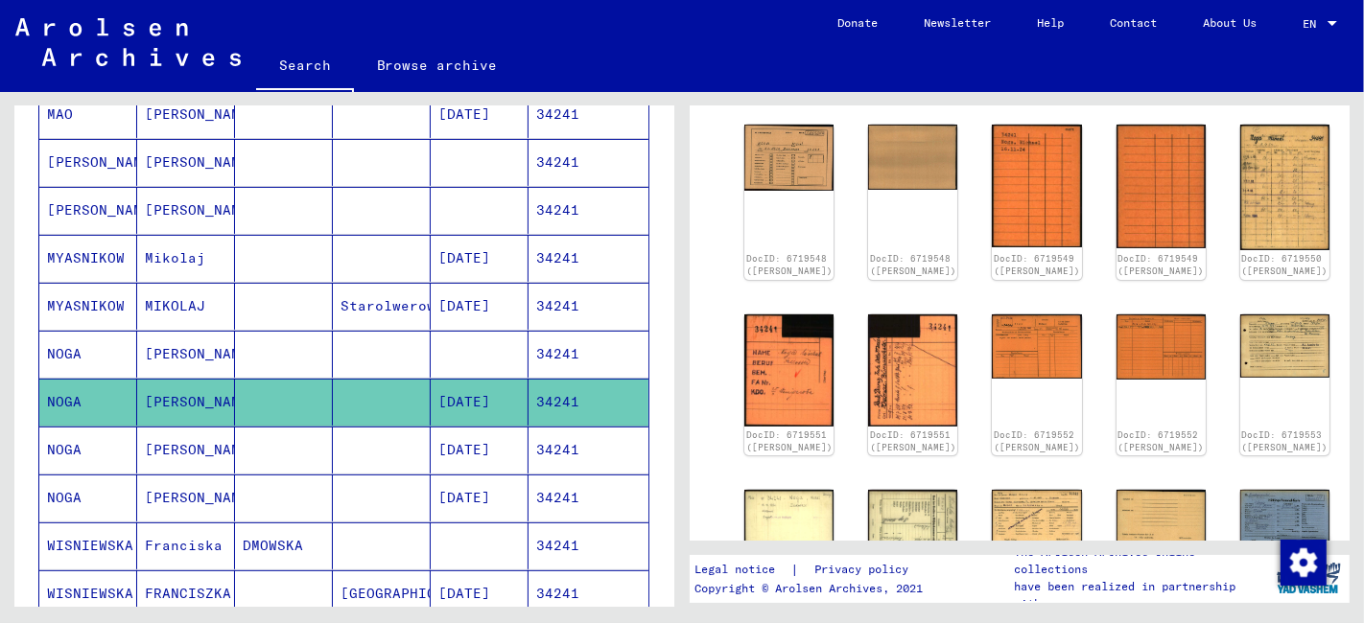
scroll to position [0, 0]
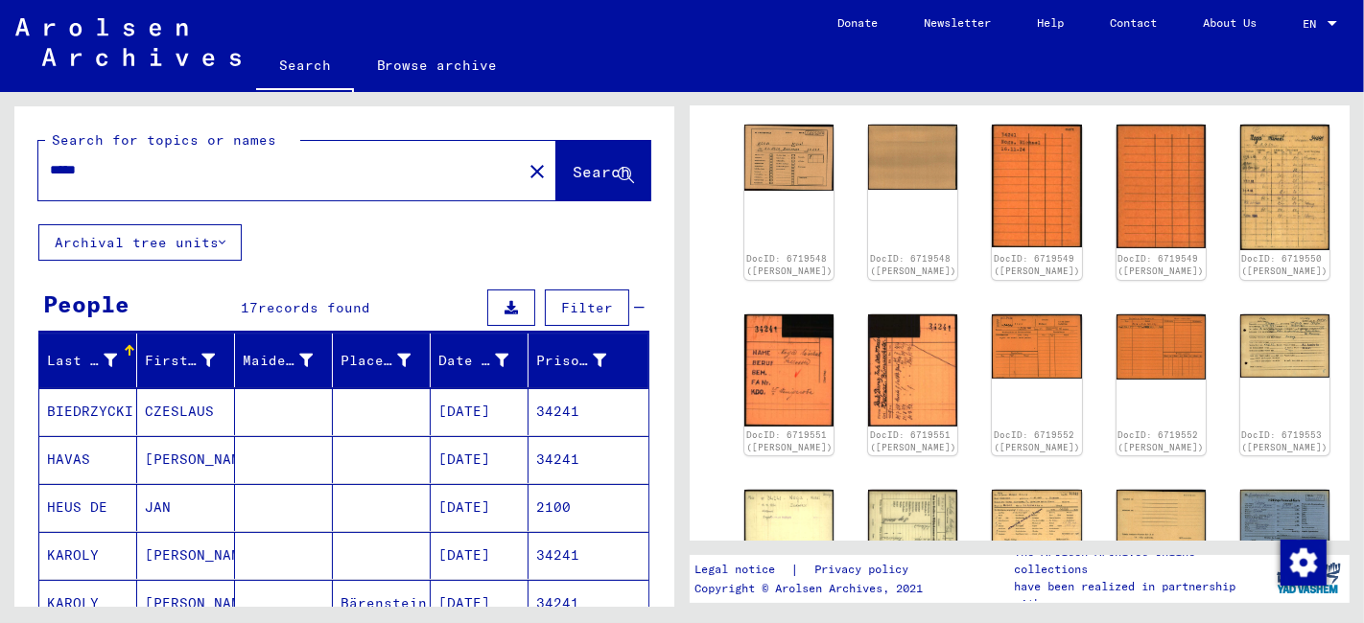
drag, startPoint x: 69, startPoint y: 178, endPoint x: -5, endPoint y: 193, distance: 75.2
click at [0, 193] on html "Search Browse archive Donate Newsletter Help Contact About Us Search Browse arc…" at bounding box center [682, 311] width 1364 height 623
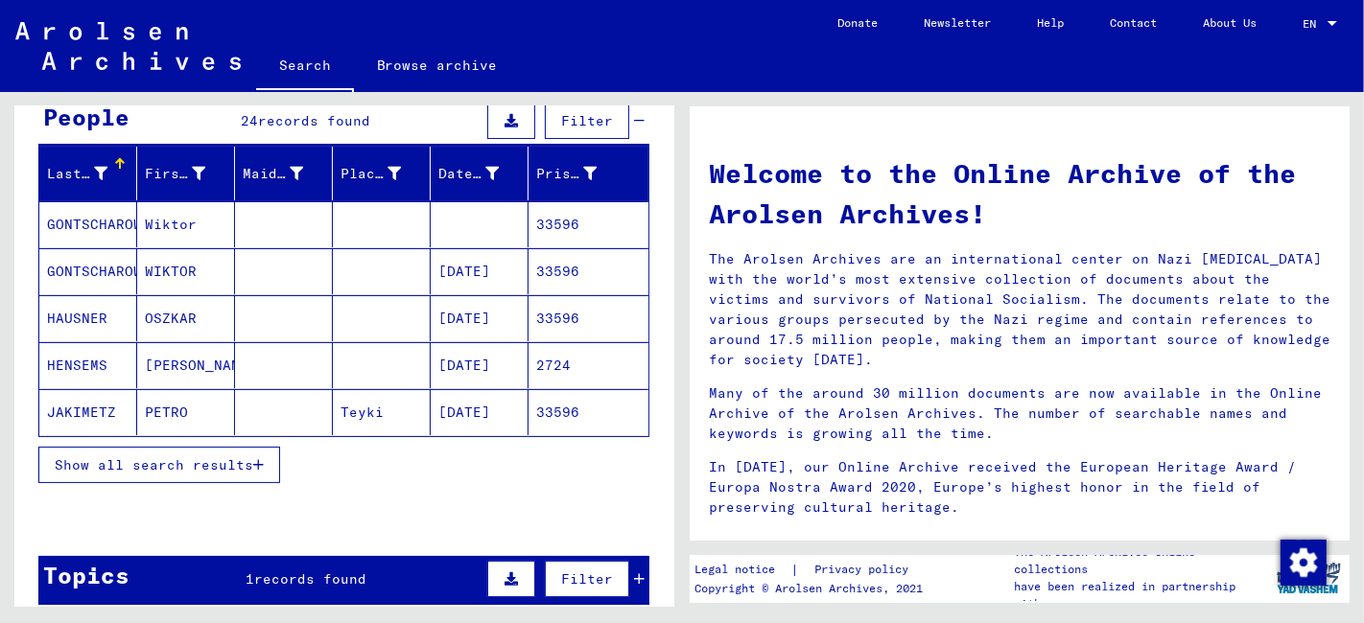
scroll to position [319, 0]
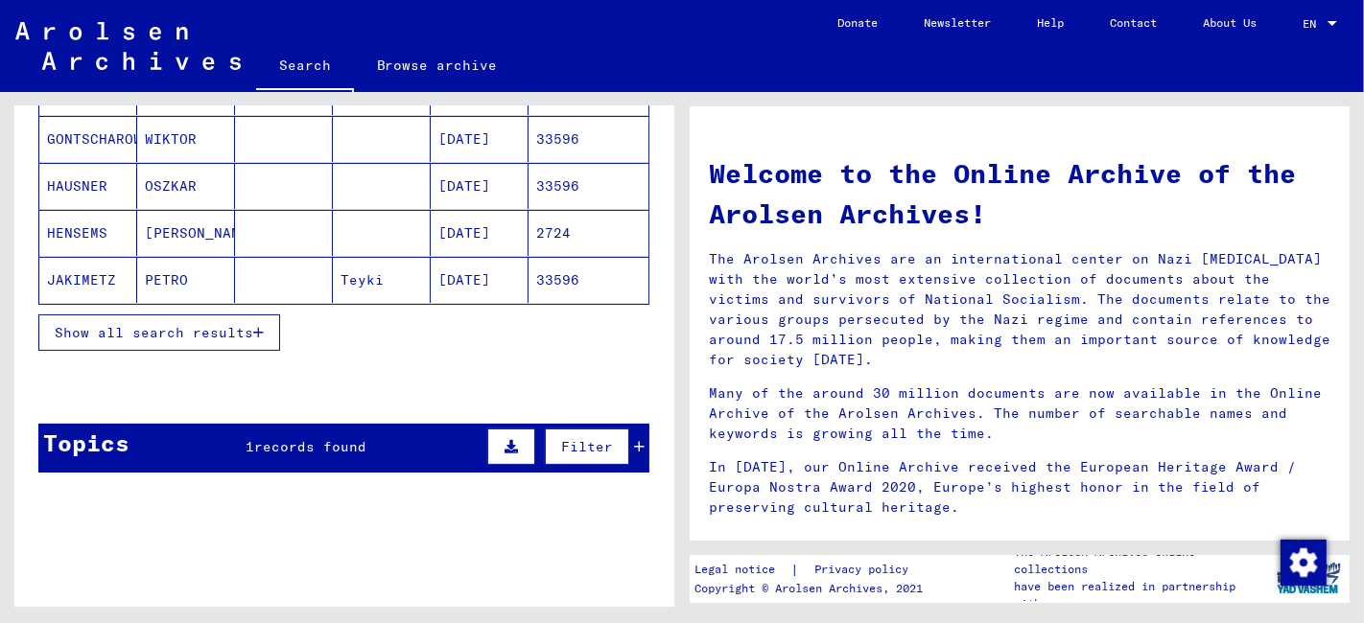
click at [245, 327] on span "Show all search results" at bounding box center [154, 332] width 198 height 17
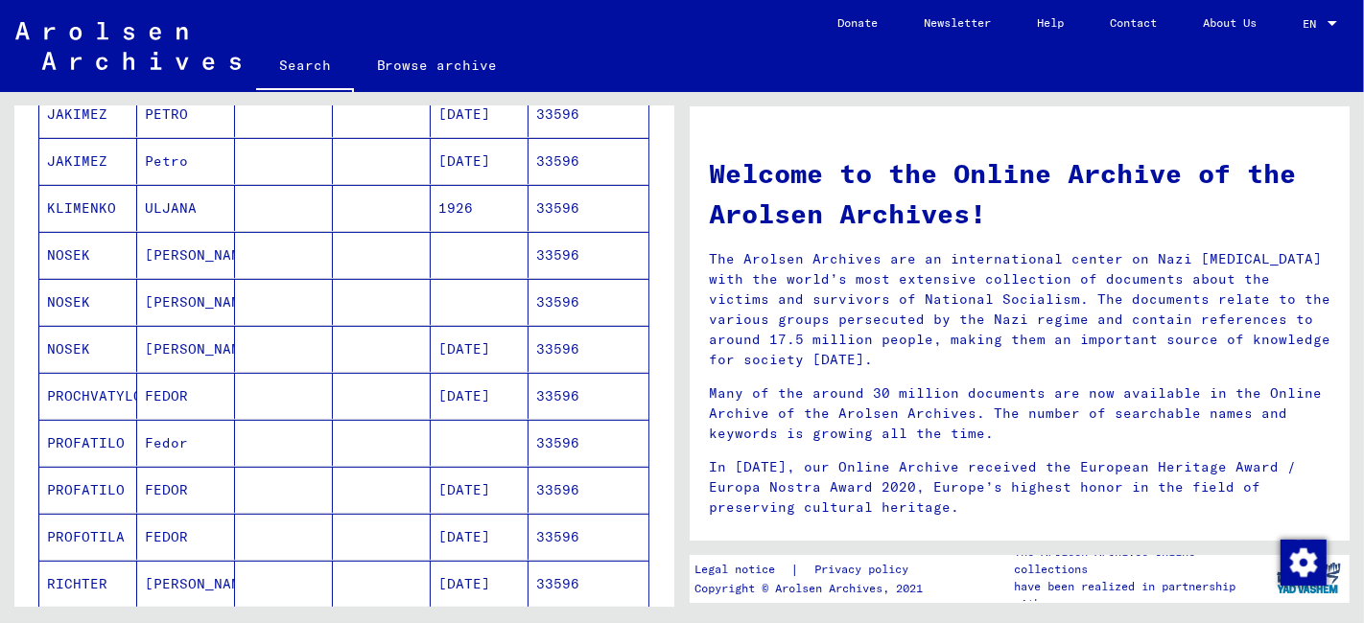
click at [241, 354] on mat-cell at bounding box center [284, 349] width 98 height 46
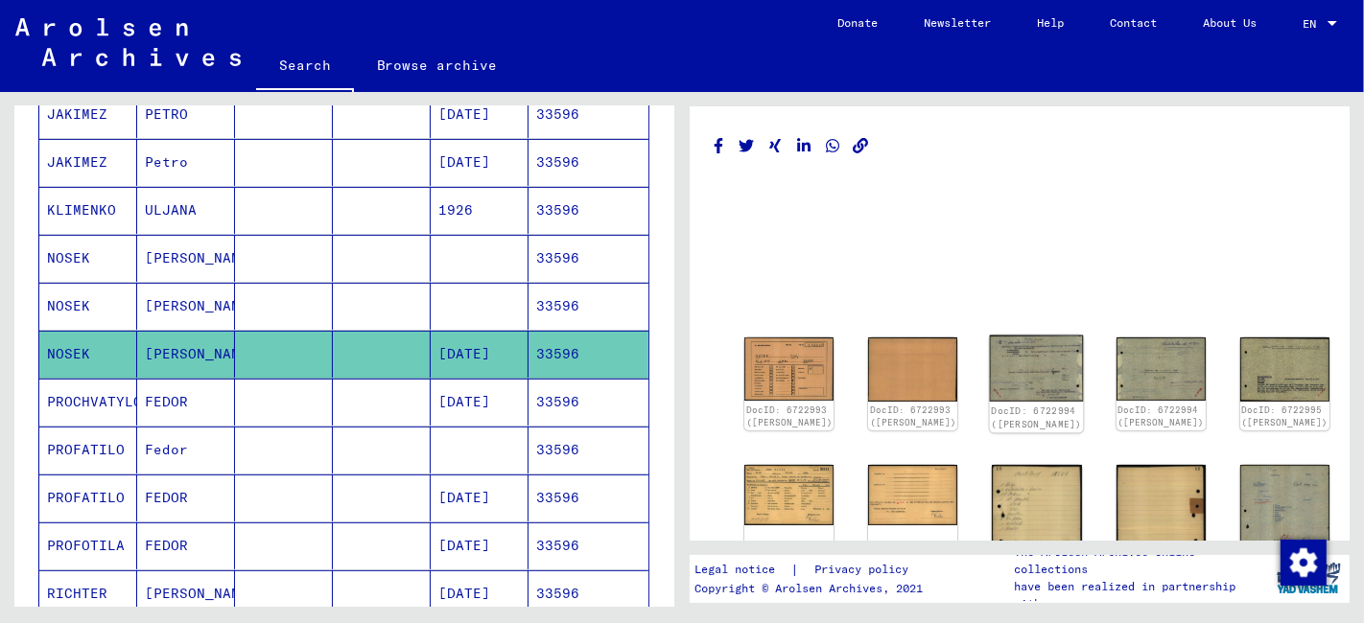
click at [990, 367] on img at bounding box center [1037, 369] width 94 height 66
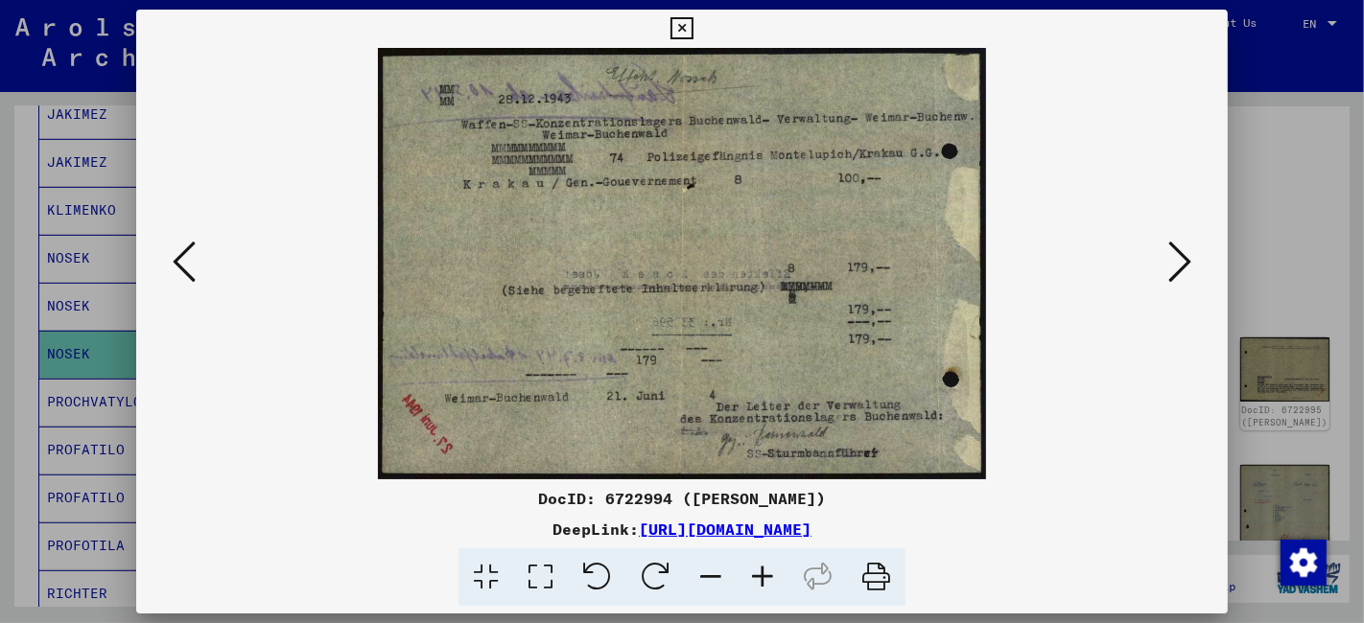
click at [1185, 268] on icon at bounding box center [1179, 262] width 23 height 46
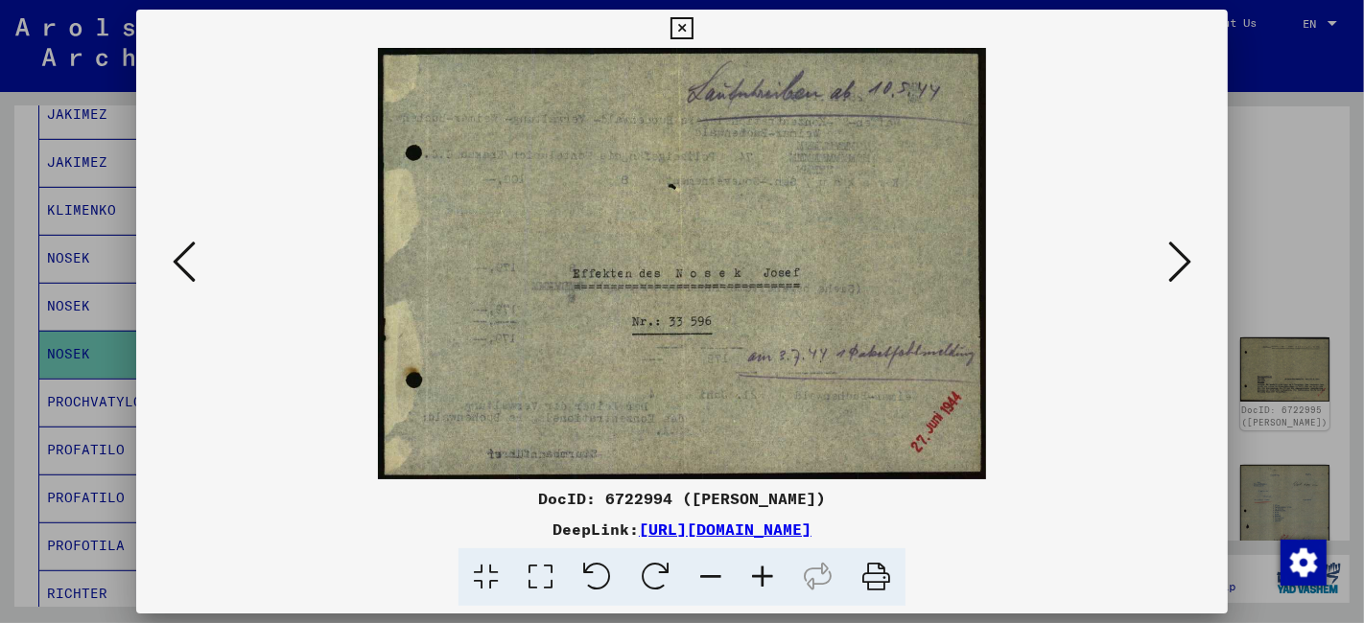
click at [1185, 268] on icon at bounding box center [1179, 262] width 23 height 46
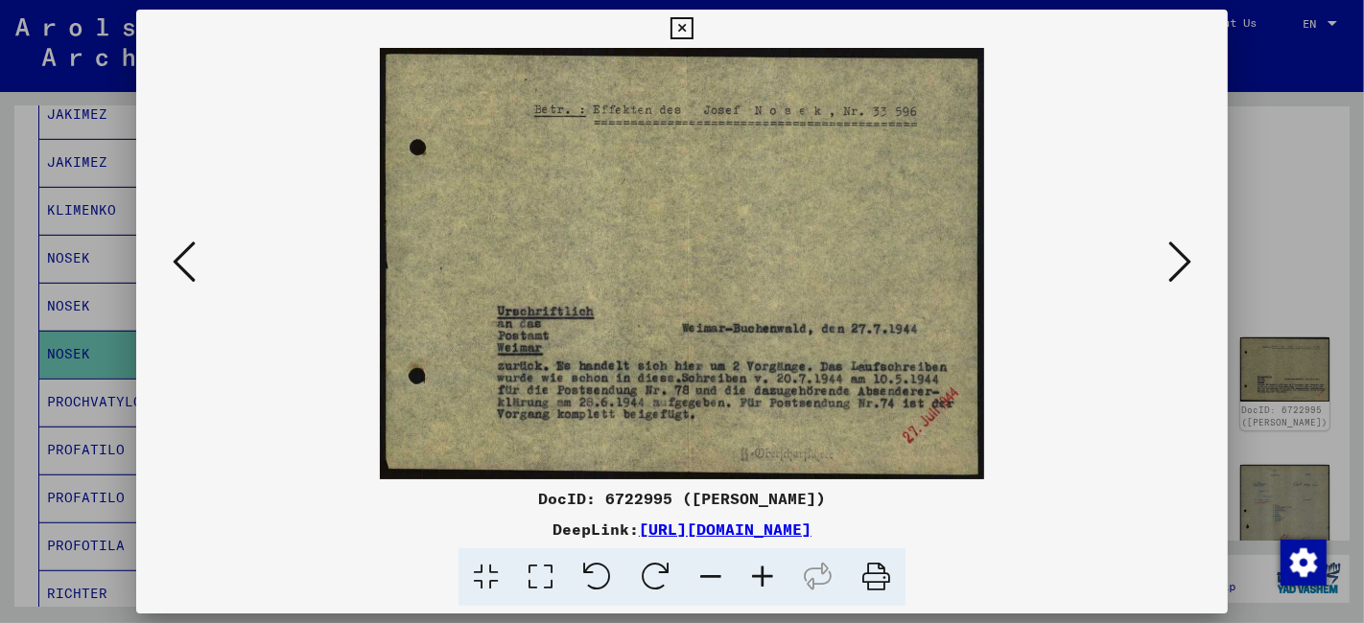
click at [1185, 268] on icon at bounding box center [1179, 262] width 23 height 46
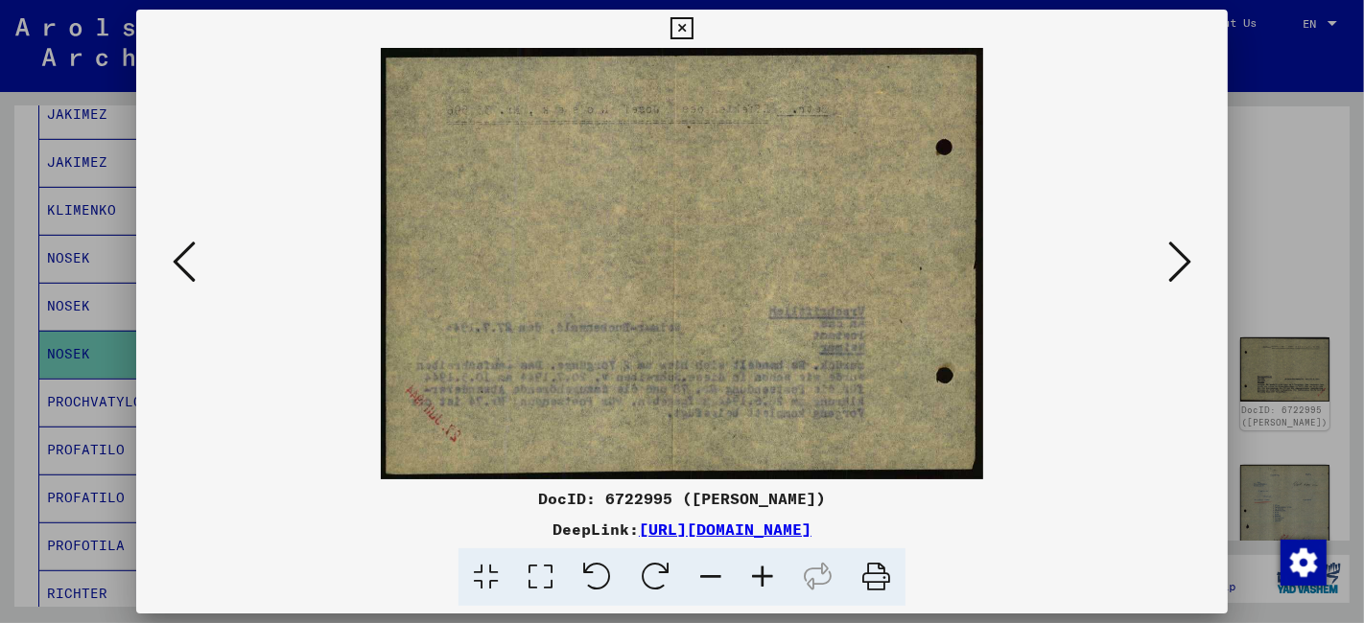
click at [1185, 268] on icon at bounding box center [1179, 262] width 23 height 46
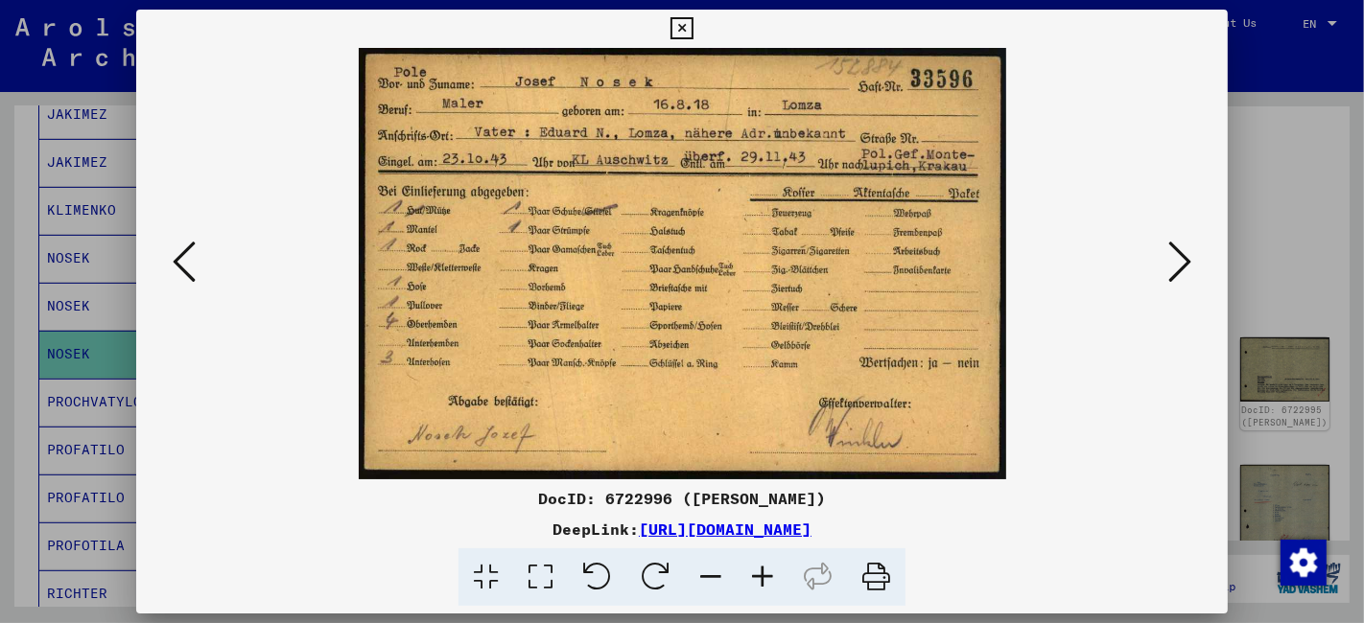
click at [685, 29] on icon at bounding box center [681, 28] width 22 height 23
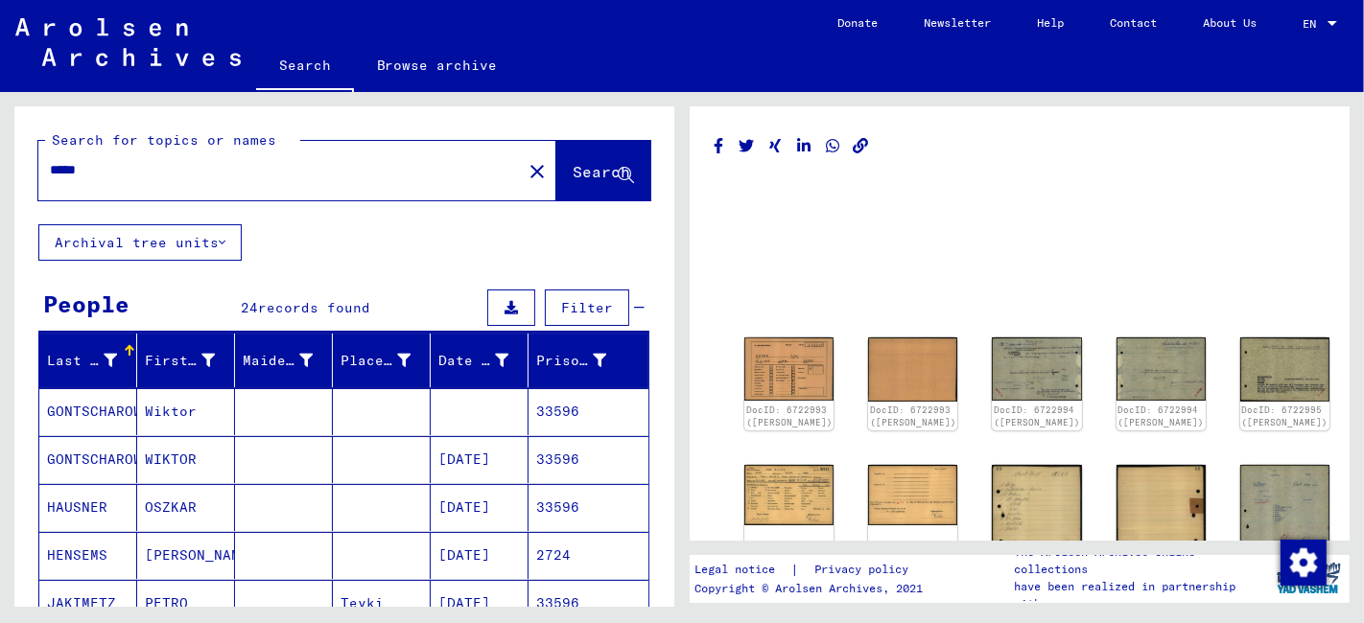
scroll to position [0, 0]
drag, startPoint x: 109, startPoint y: 165, endPoint x: -14, endPoint y: 165, distance: 123.7
click at [0, 165] on html "Search Browse archive Donate Newsletter Help Contact About Us Search Browse arc…" at bounding box center [682, 311] width 1364 height 623
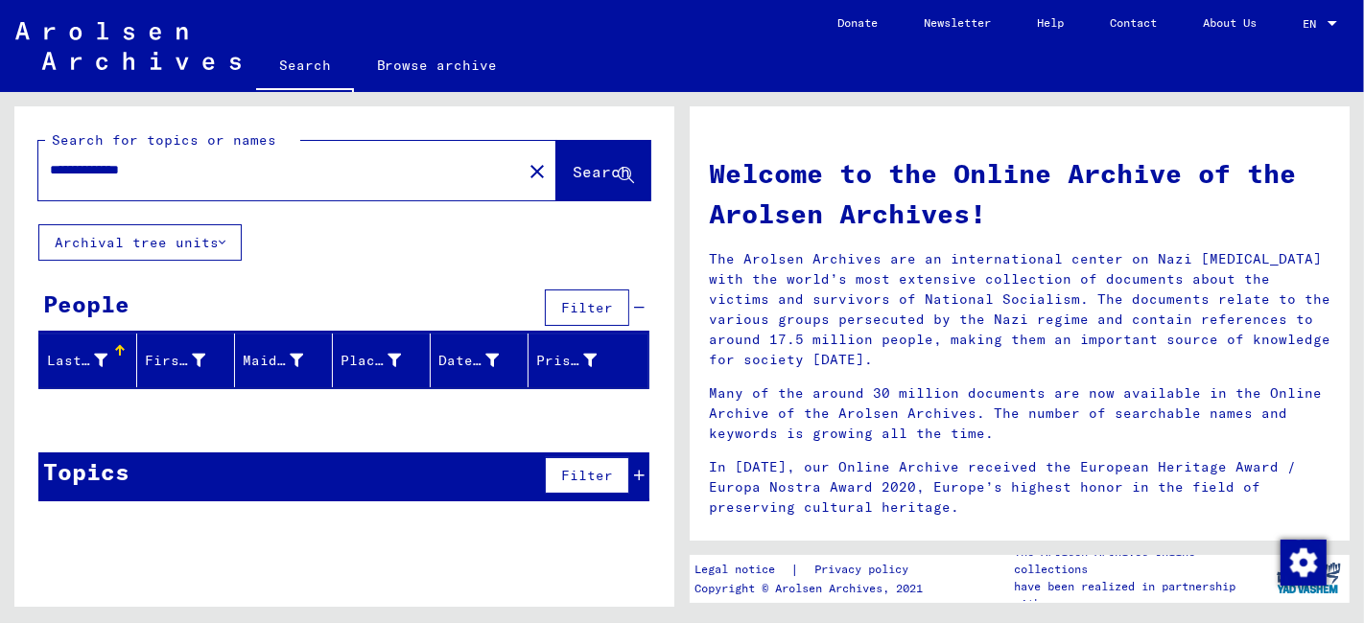
click at [70, 168] on input "**********" at bounding box center [274, 170] width 449 height 20
drag, startPoint x: 200, startPoint y: 172, endPoint x: 24, endPoint y: 179, distance: 176.6
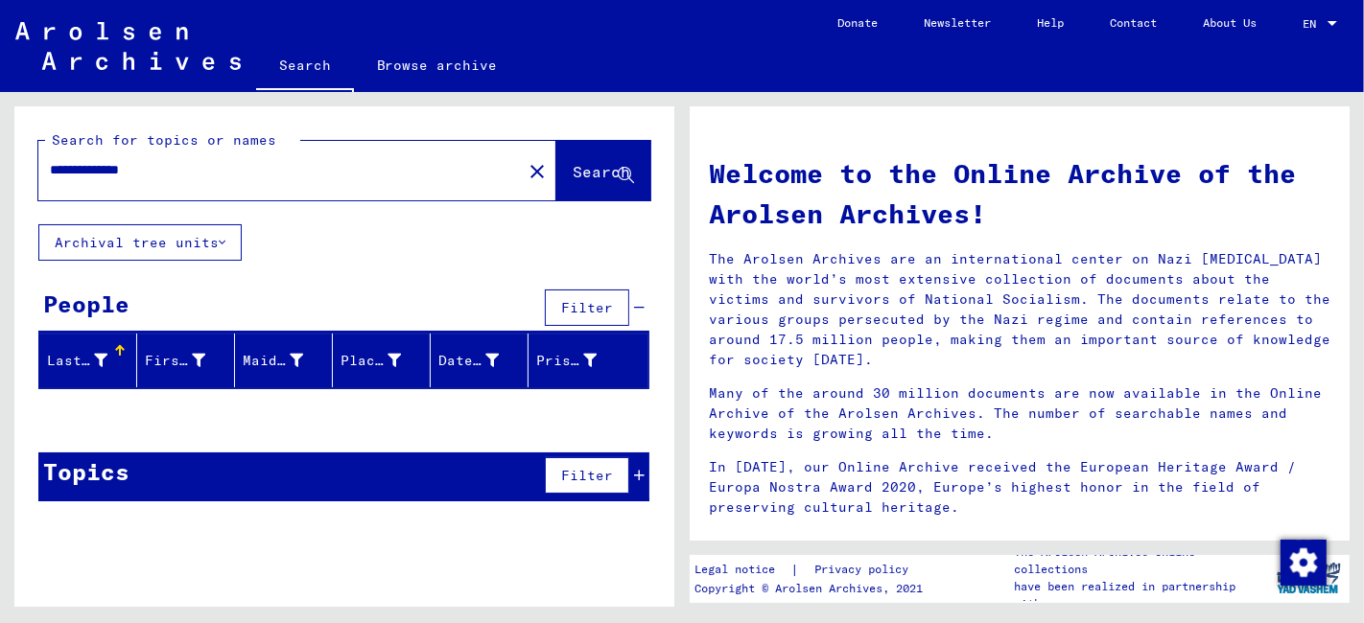
click at [24, 179] on div "**********" at bounding box center [344, 165] width 660 height 118
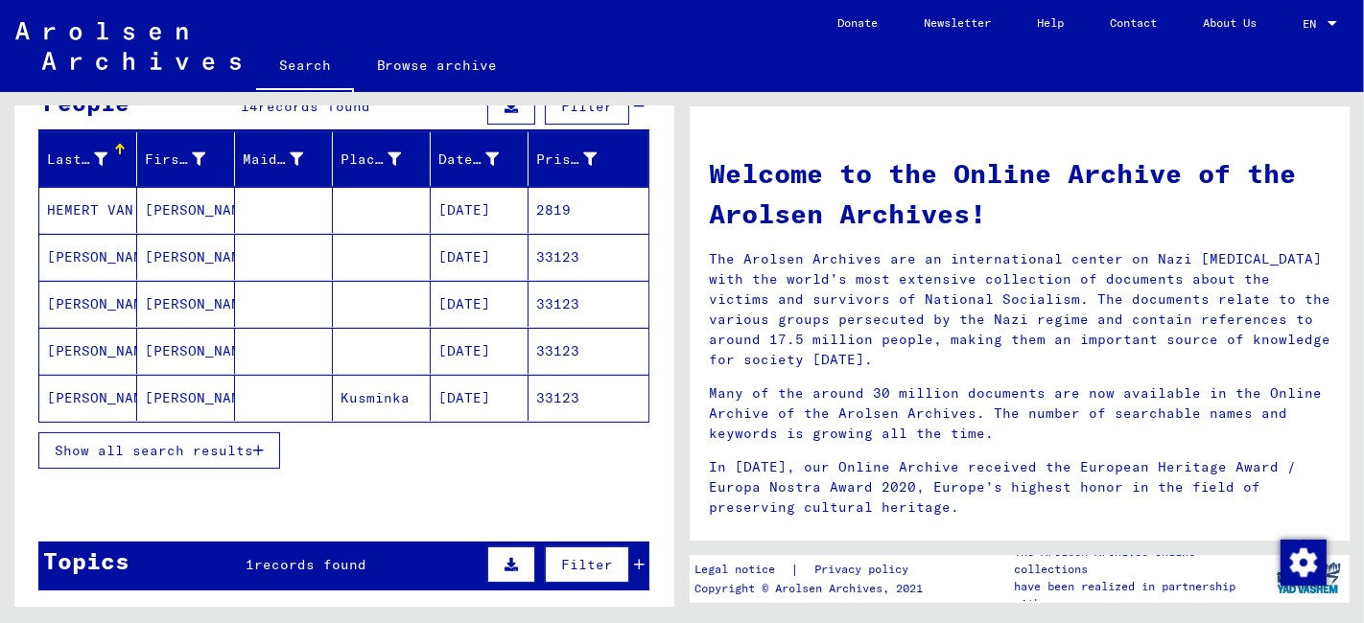
scroll to position [319, 0]
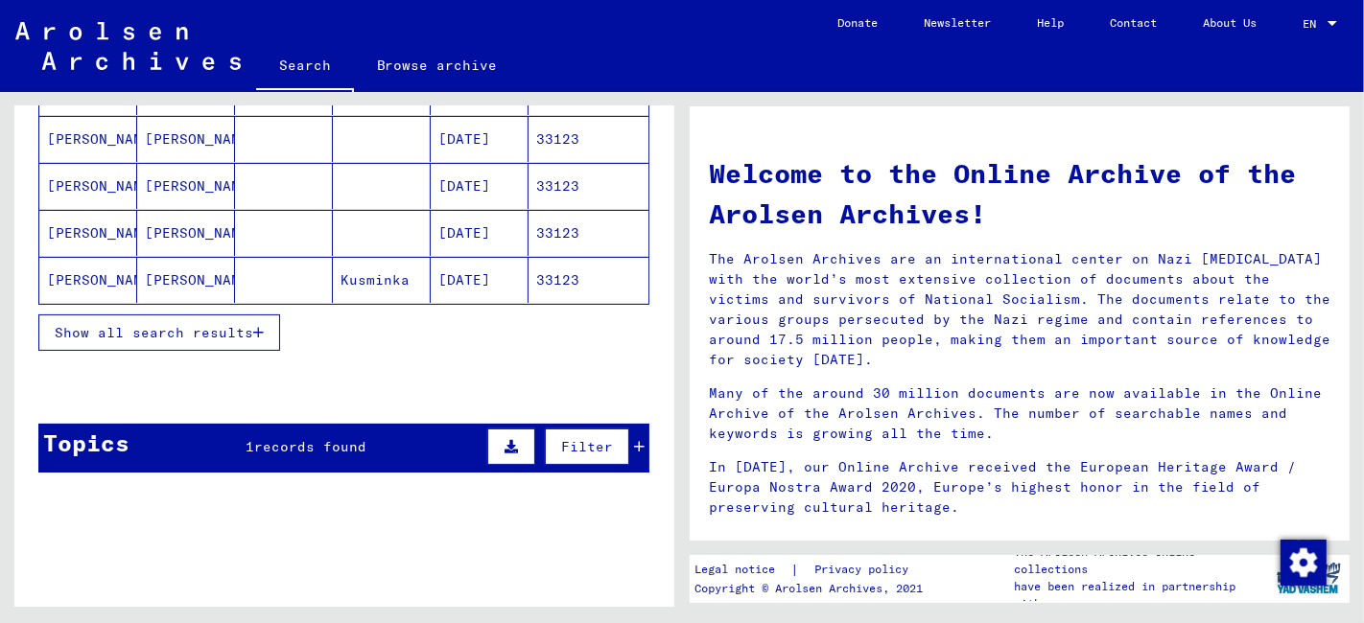
click at [184, 333] on span "Show all search results" at bounding box center [154, 332] width 198 height 17
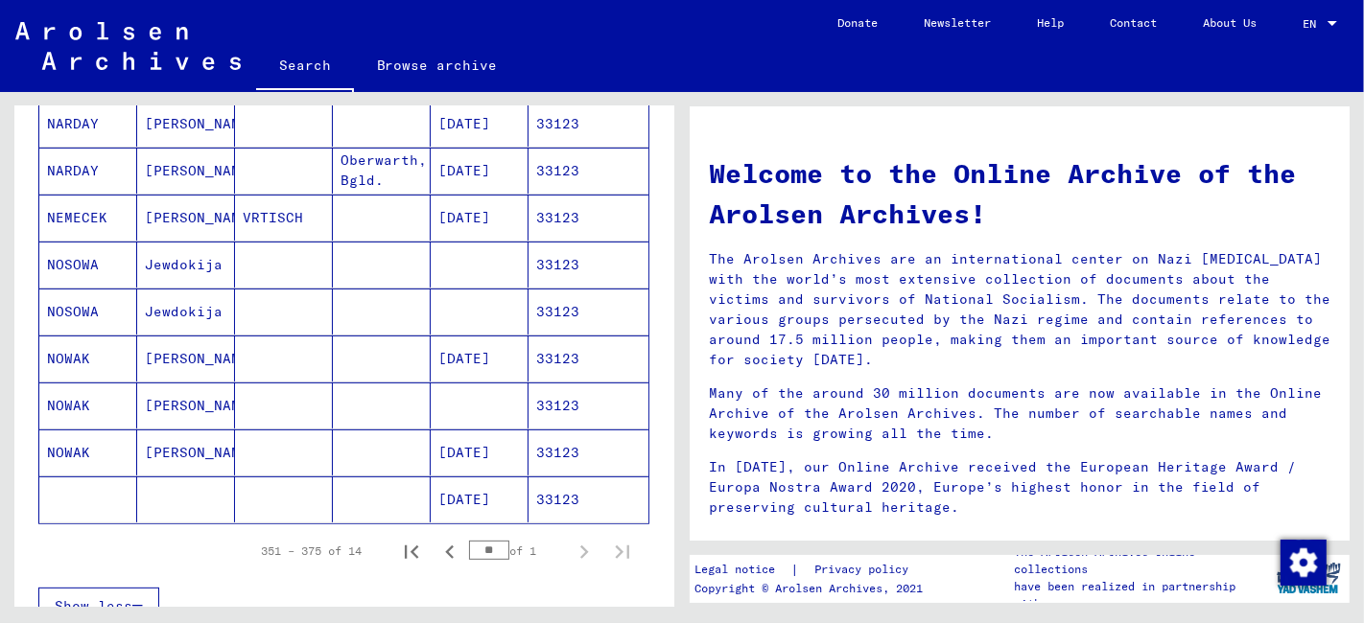
scroll to position [532, 0]
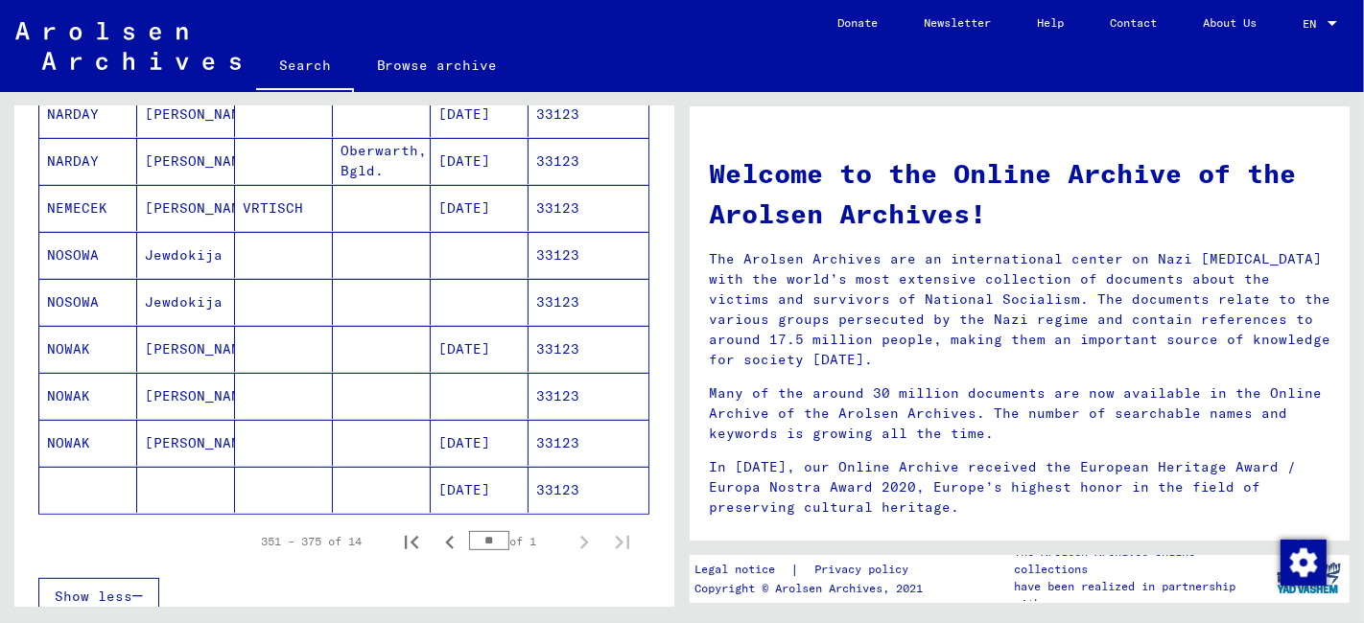
click at [175, 442] on mat-cell "[PERSON_NAME]" at bounding box center [186, 443] width 98 height 46
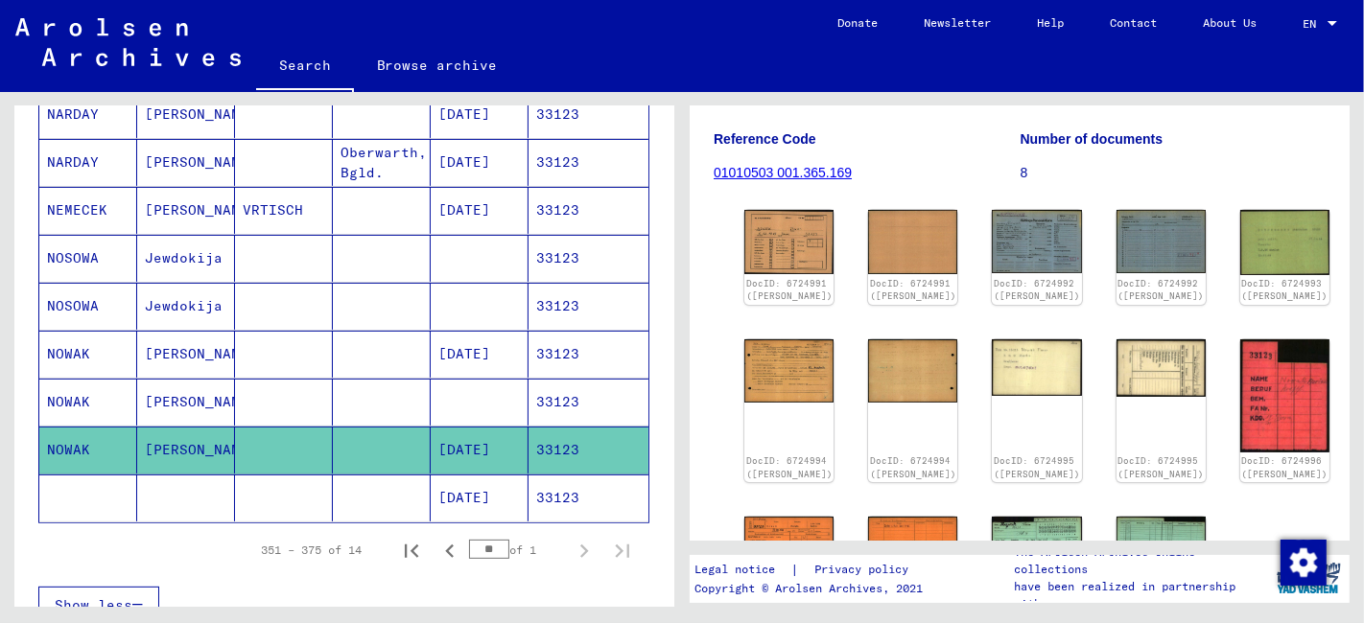
scroll to position [213, 0]
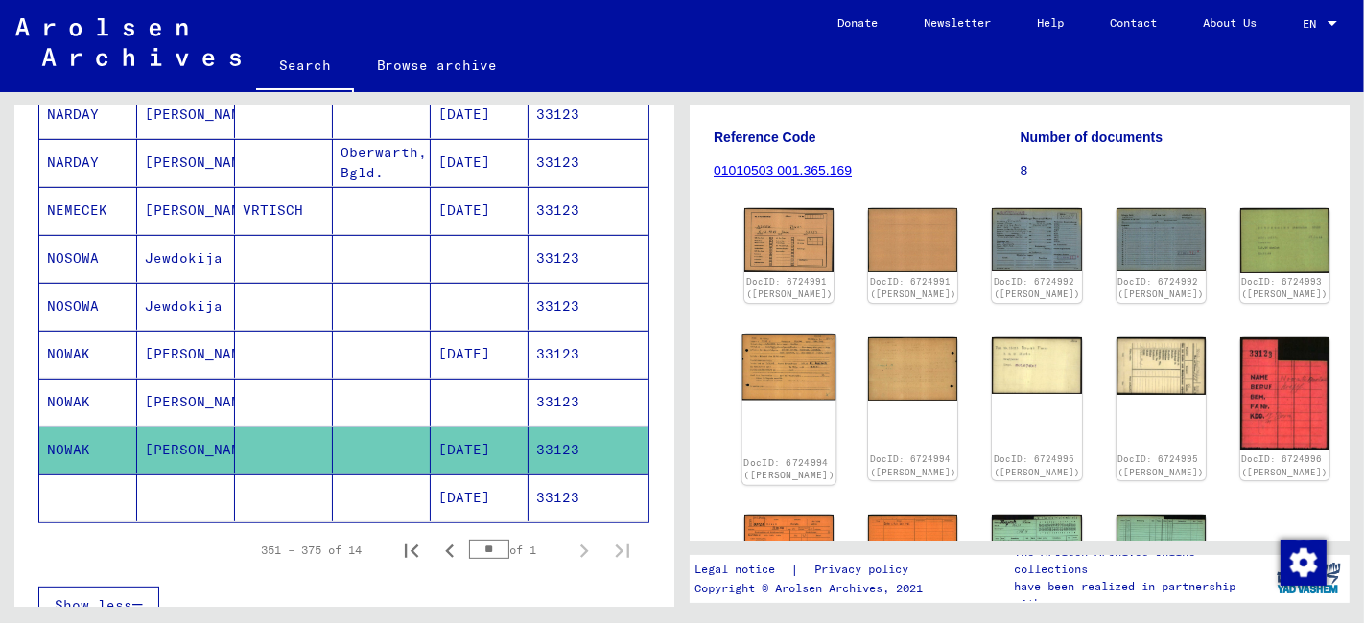
click at [786, 385] on img at bounding box center [789, 367] width 94 height 66
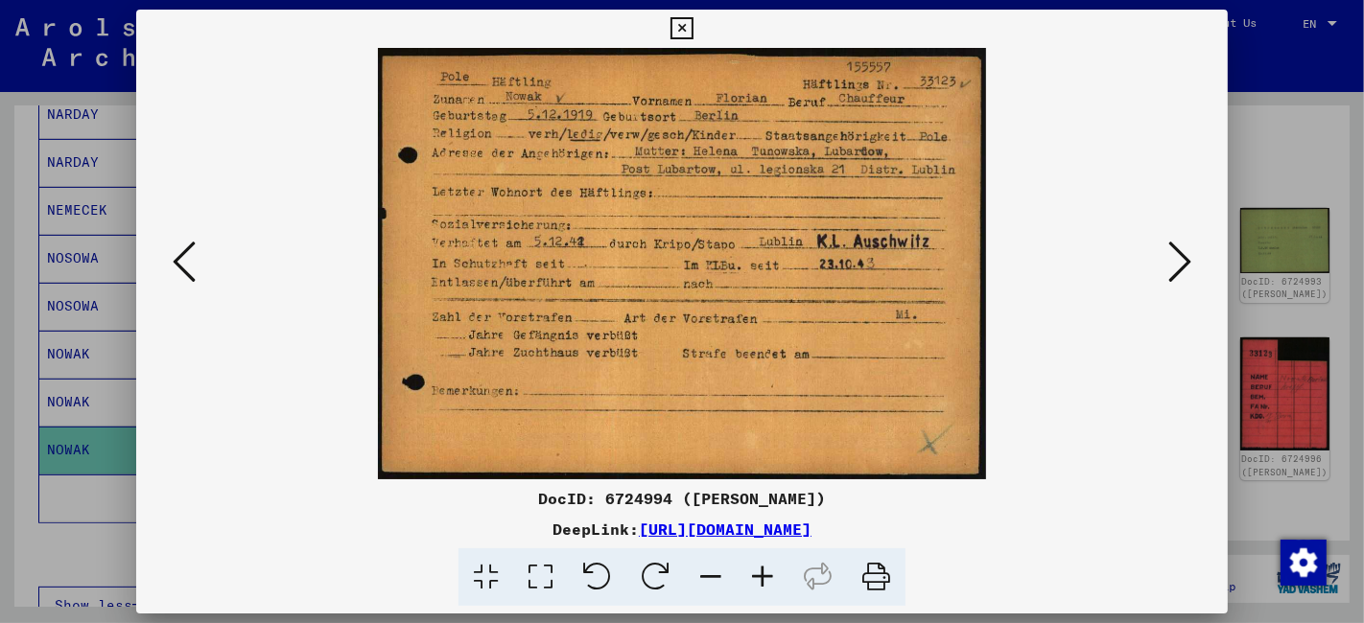
click at [548, 569] on icon at bounding box center [540, 578] width 55 height 58
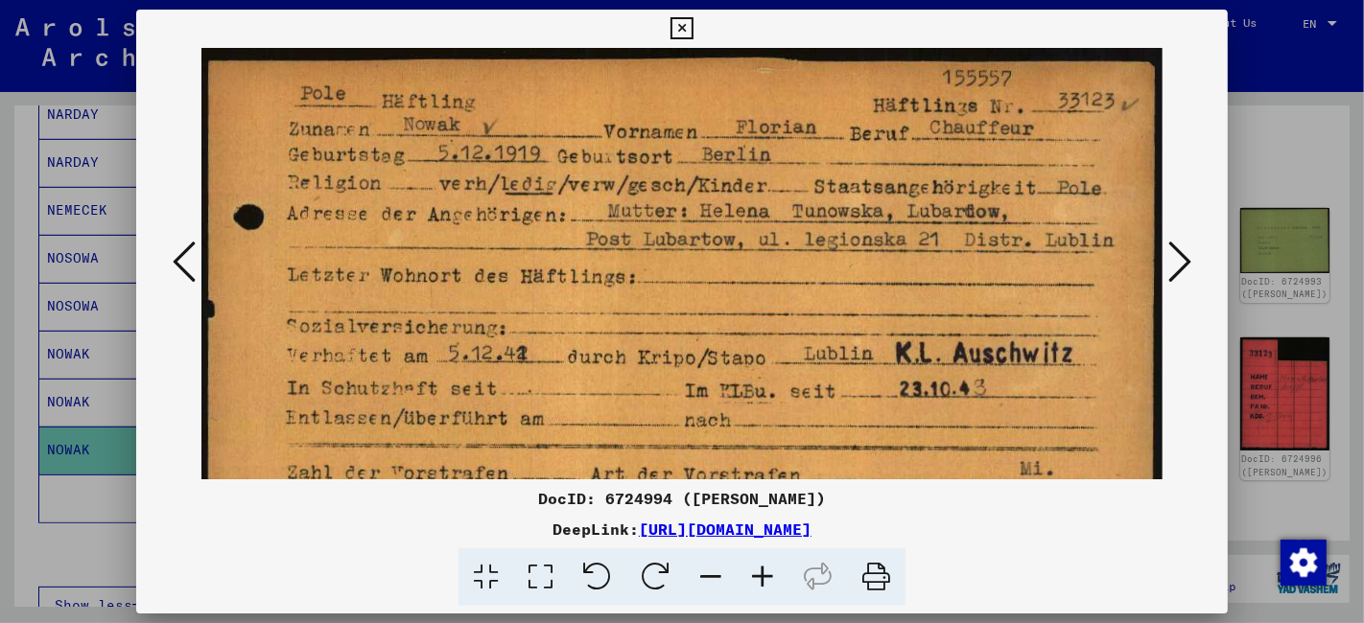
drag, startPoint x: 682, startPoint y: 29, endPoint x: 600, endPoint y: 56, distance: 85.8
click at [682, 29] on icon at bounding box center [681, 28] width 22 height 23
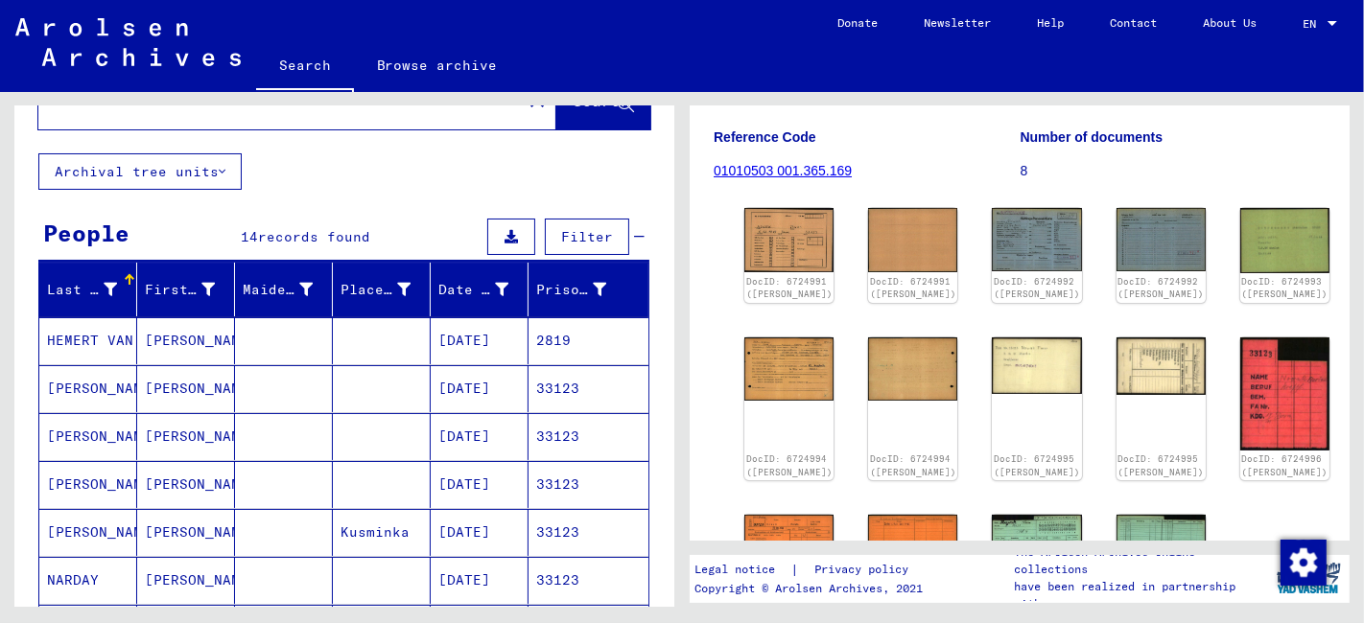
scroll to position [0, 0]
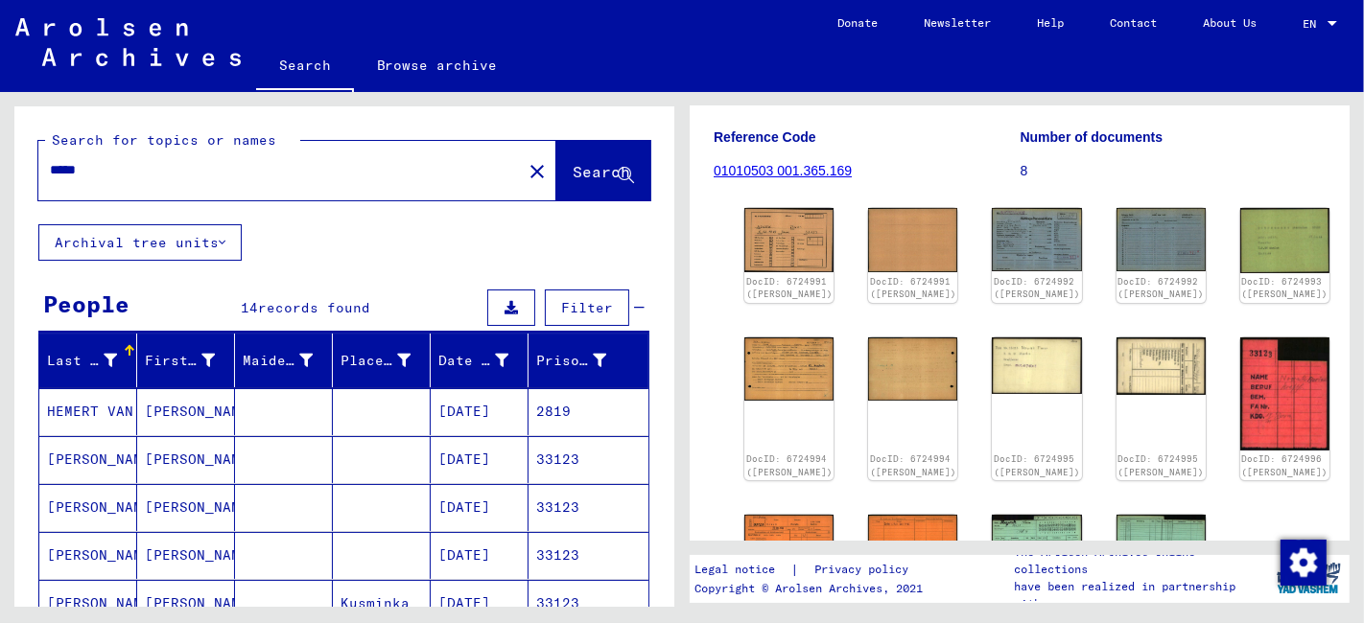
drag, startPoint x: 124, startPoint y: 173, endPoint x: 68, endPoint y: 184, distance: 56.8
click at [68, 184] on div "*****" at bounding box center [274, 170] width 472 height 43
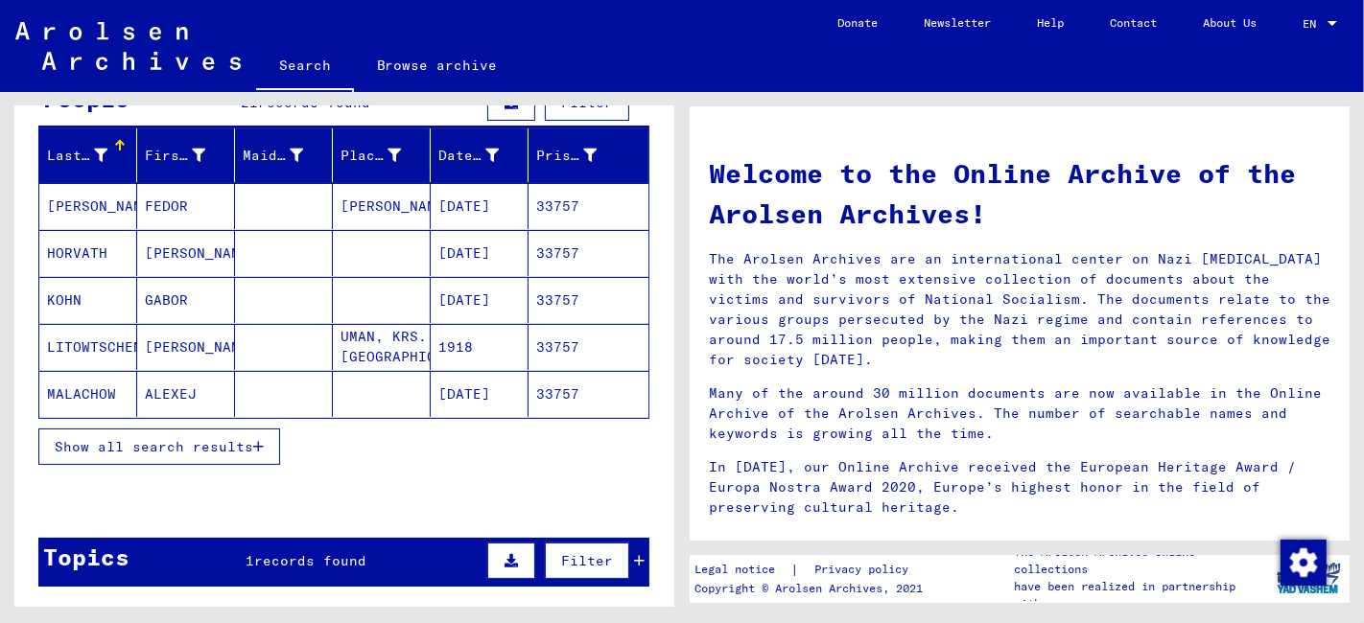
scroll to position [213, 0]
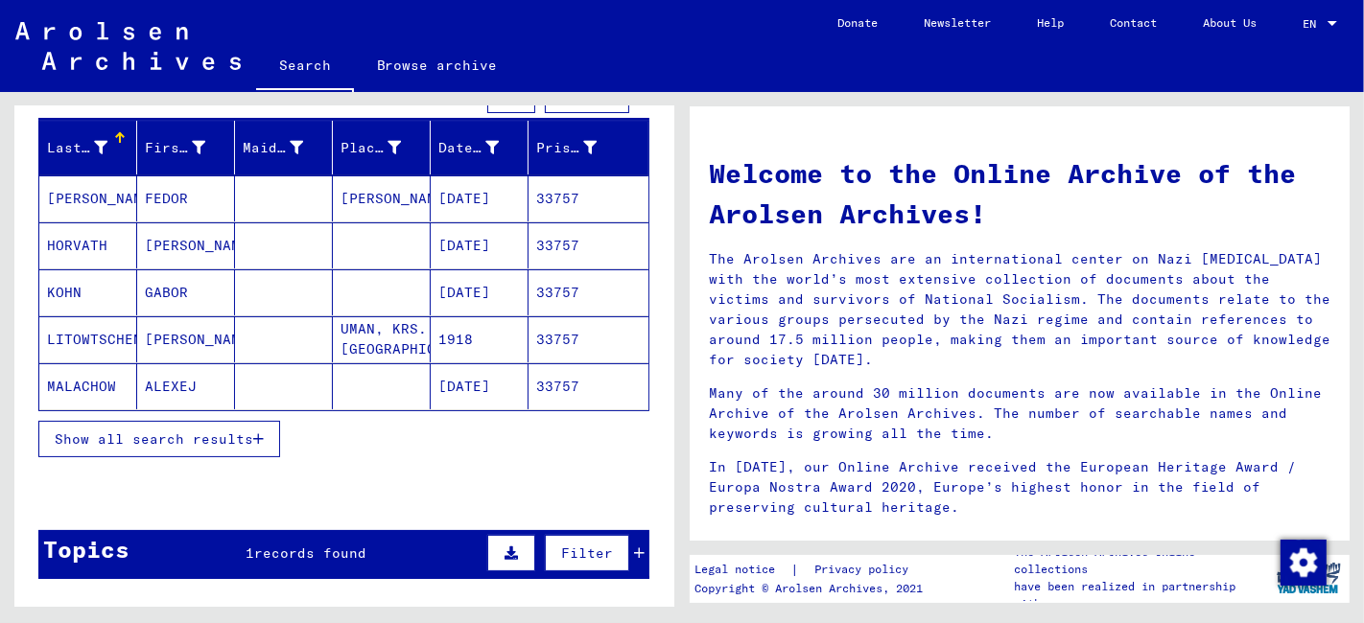
click at [146, 433] on span "Show all search results" at bounding box center [154, 439] width 198 height 17
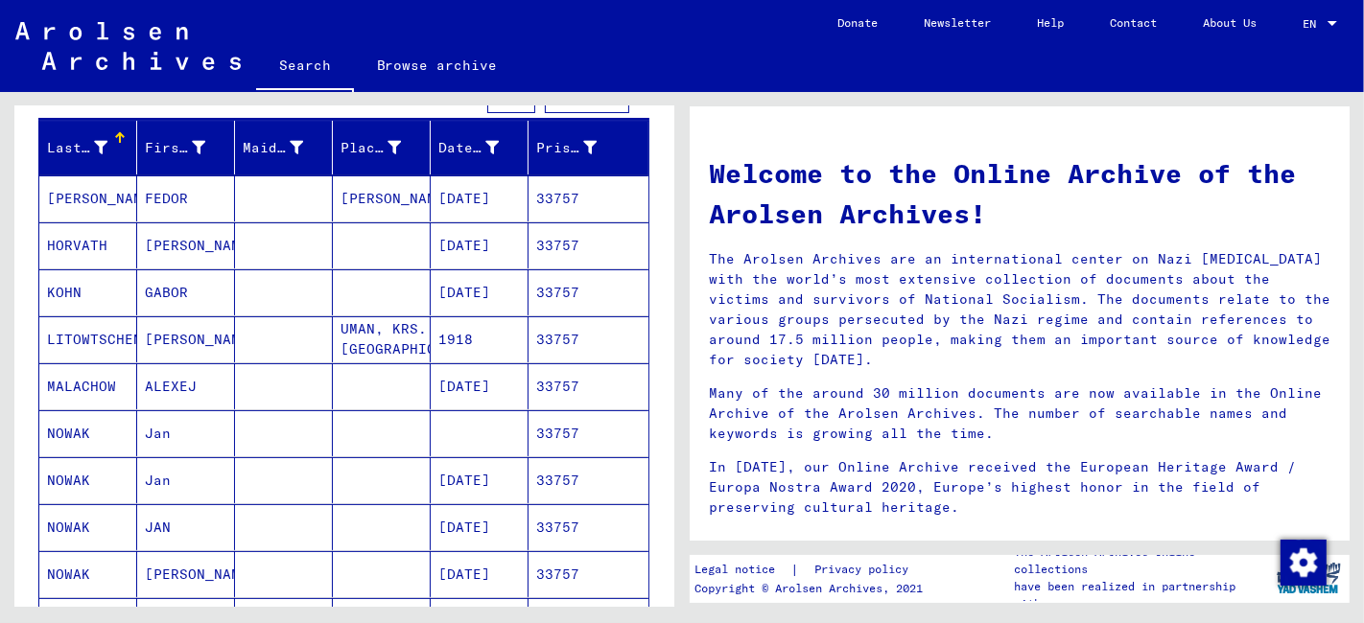
click at [217, 479] on mat-cell "Jan" at bounding box center [186, 480] width 98 height 46
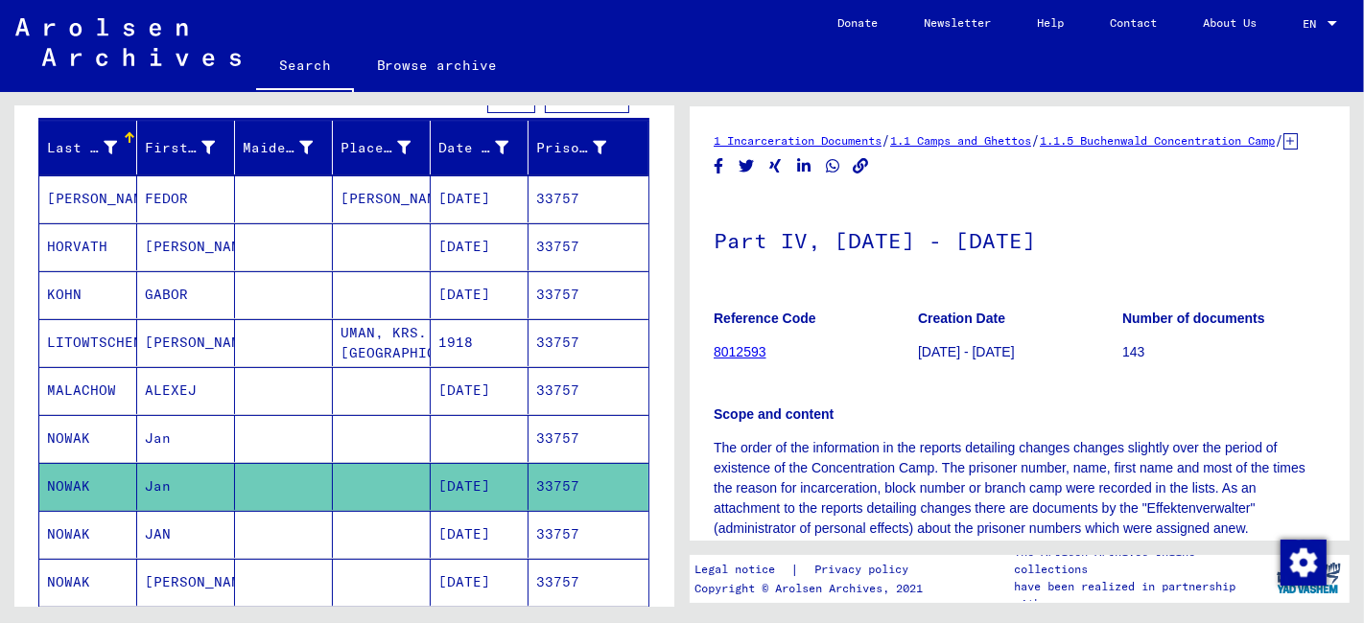
click at [199, 536] on mat-cell "JAN" at bounding box center [186, 534] width 98 height 47
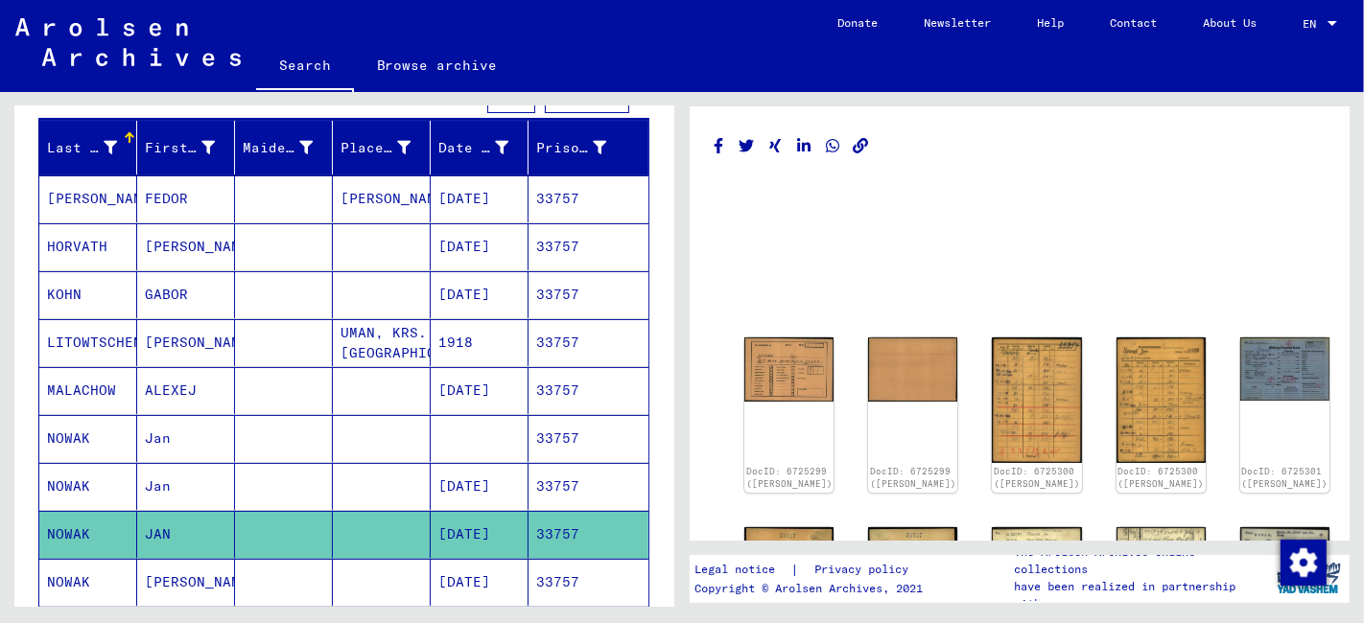
scroll to position [213, 0]
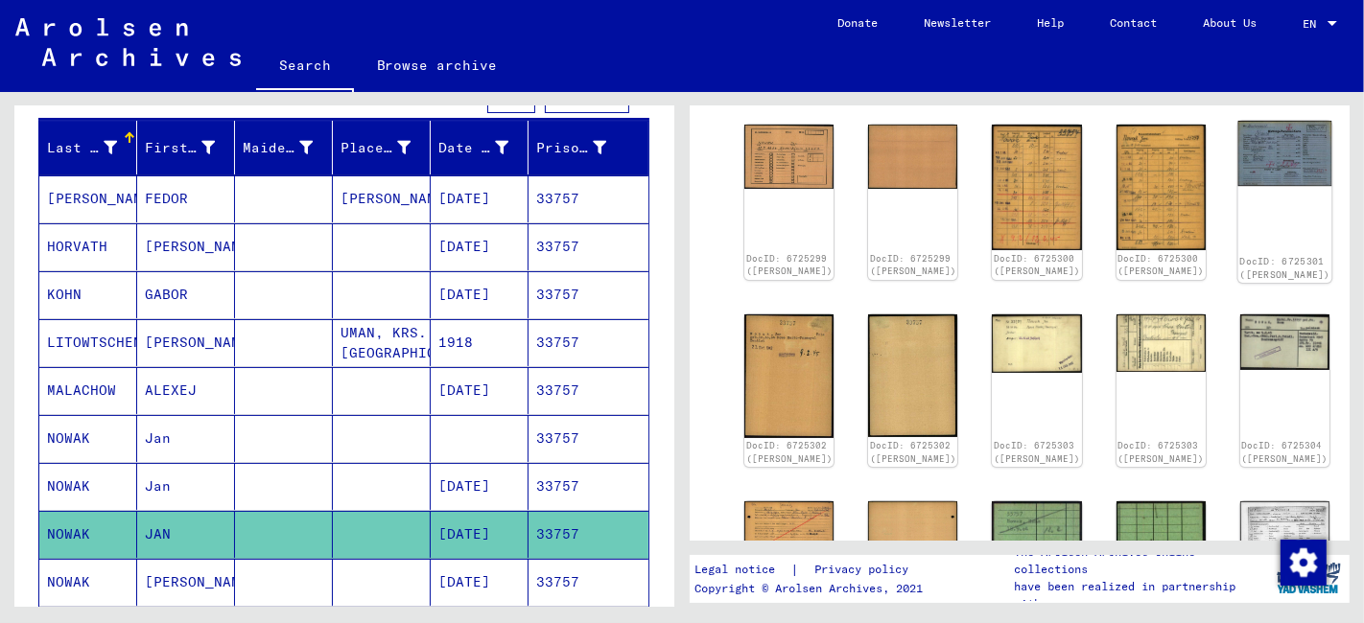
click at [1237, 154] on img at bounding box center [1284, 154] width 94 height 66
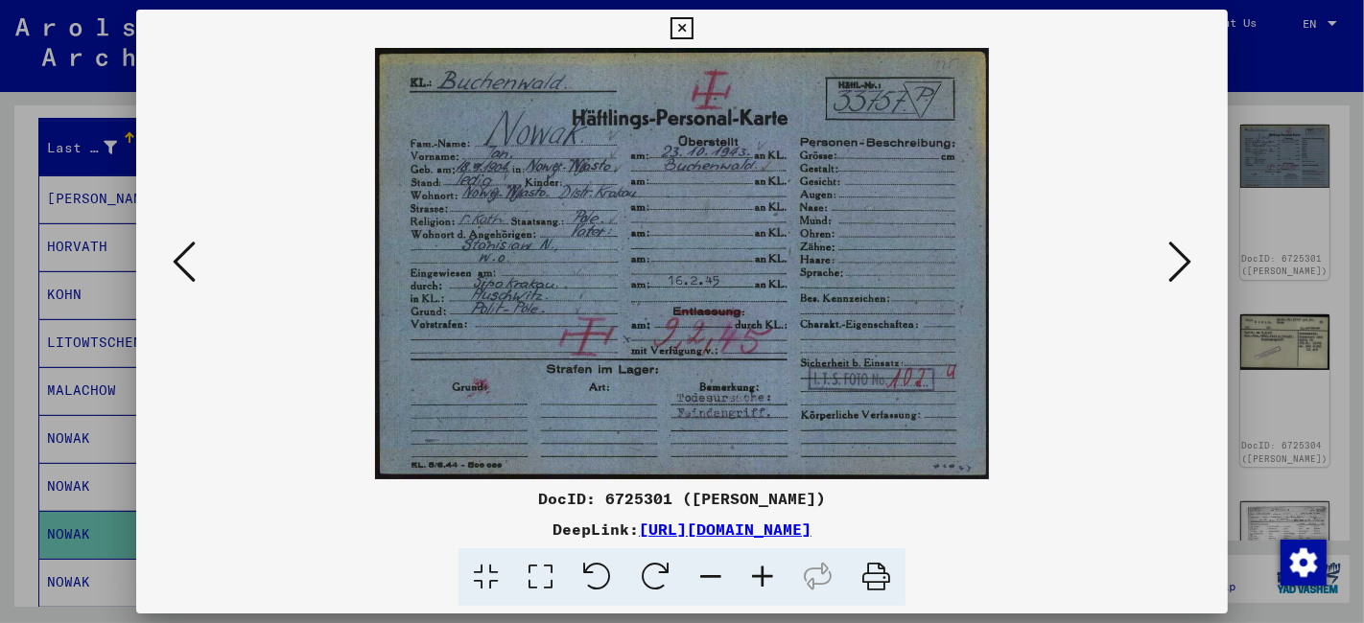
click at [1180, 262] on icon at bounding box center [1179, 262] width 23 height 46
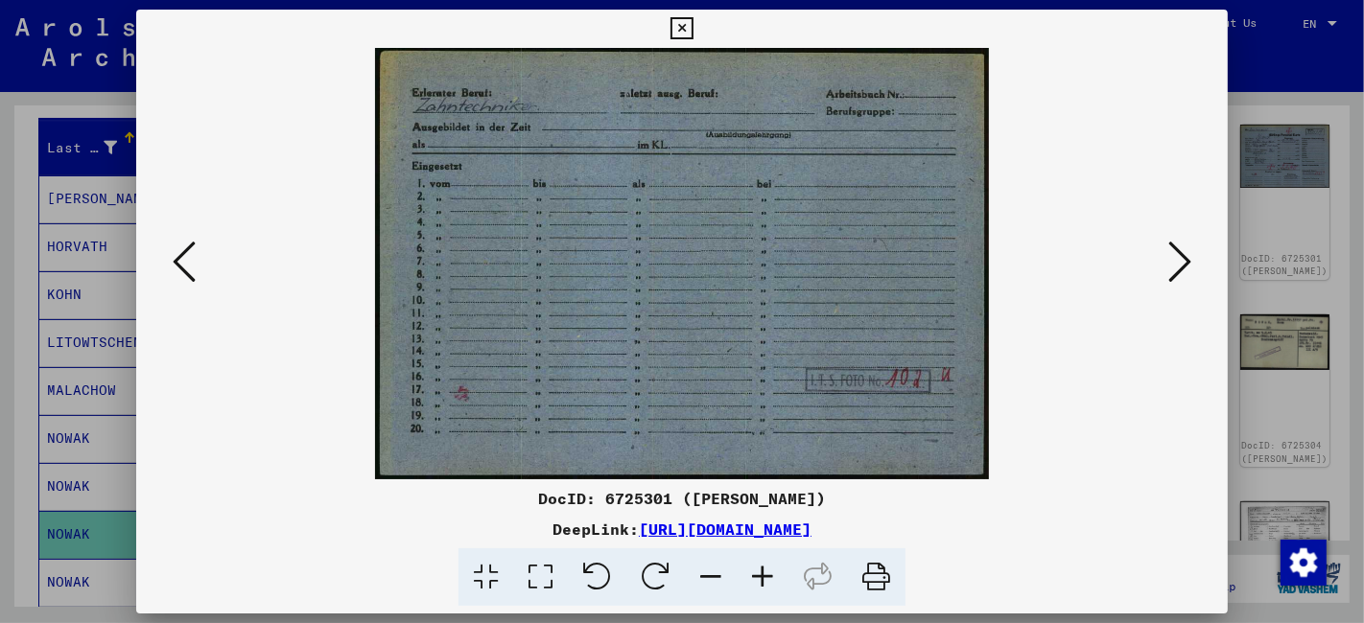
click at [1180, 262] on icon at bounding box center [1179, 262] width 23 height 46
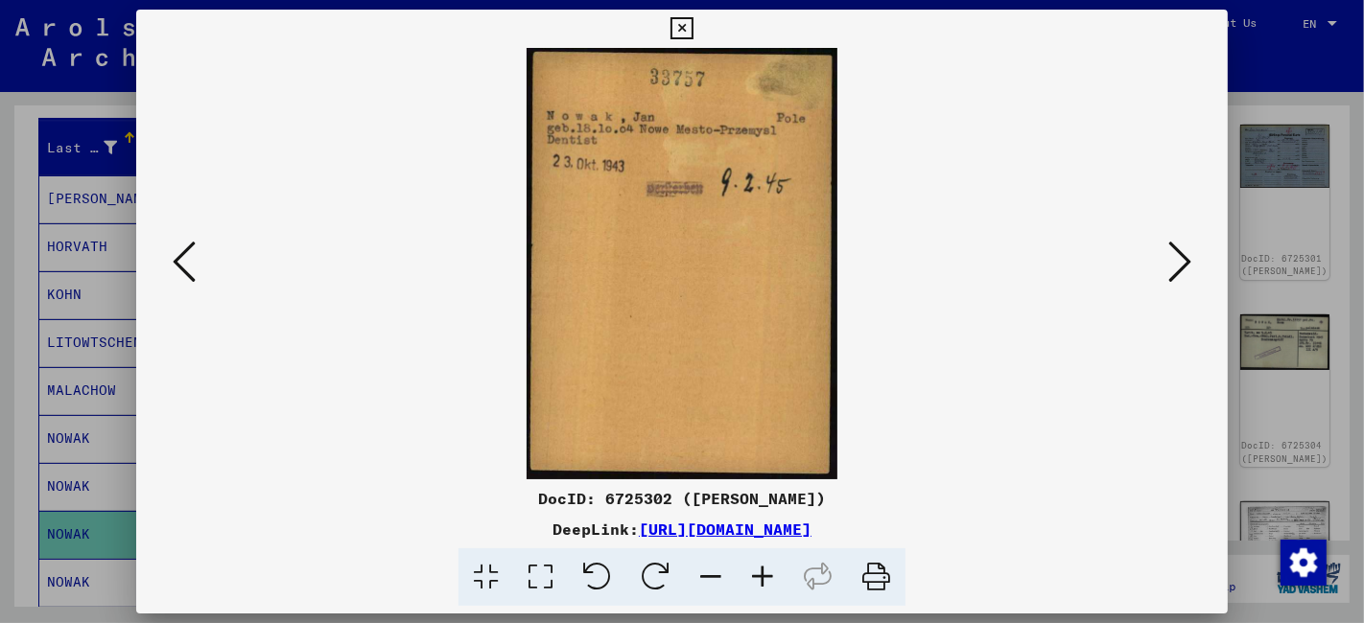
click at [1180, 262] on icon at bounding box center [1179, 262] width 23 height 46
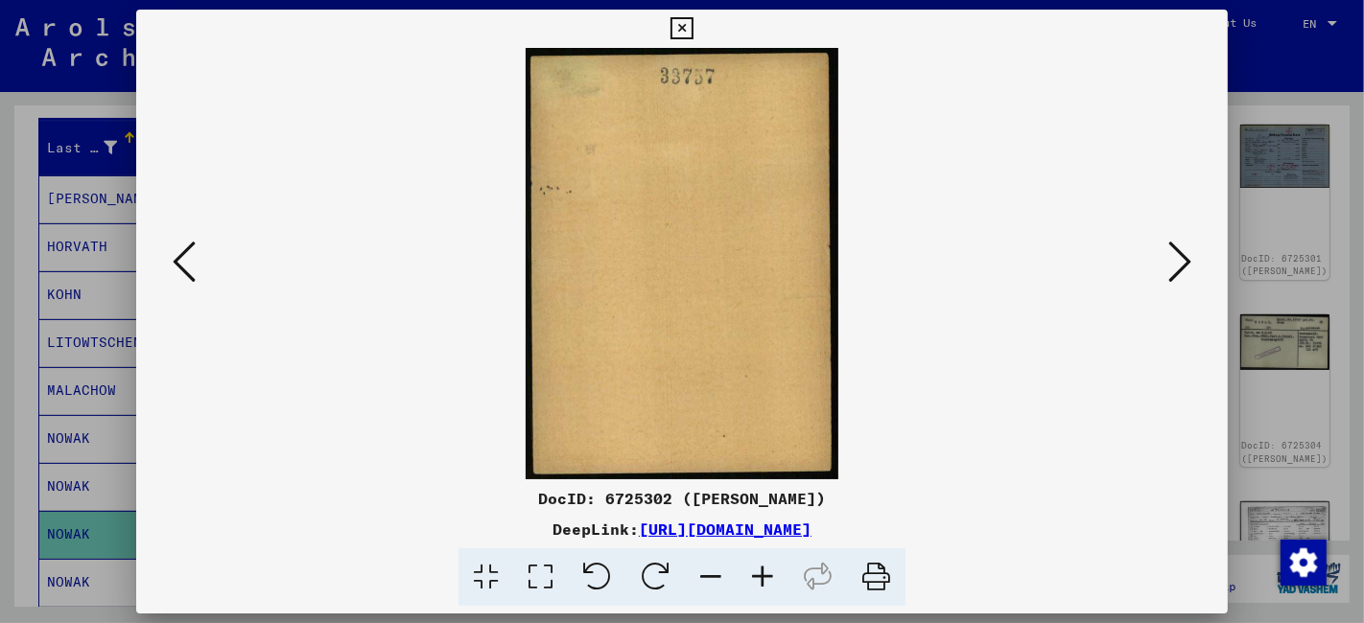
click at [1180, 262] on icon at bounding box center [1179, 262] width 23 height 46
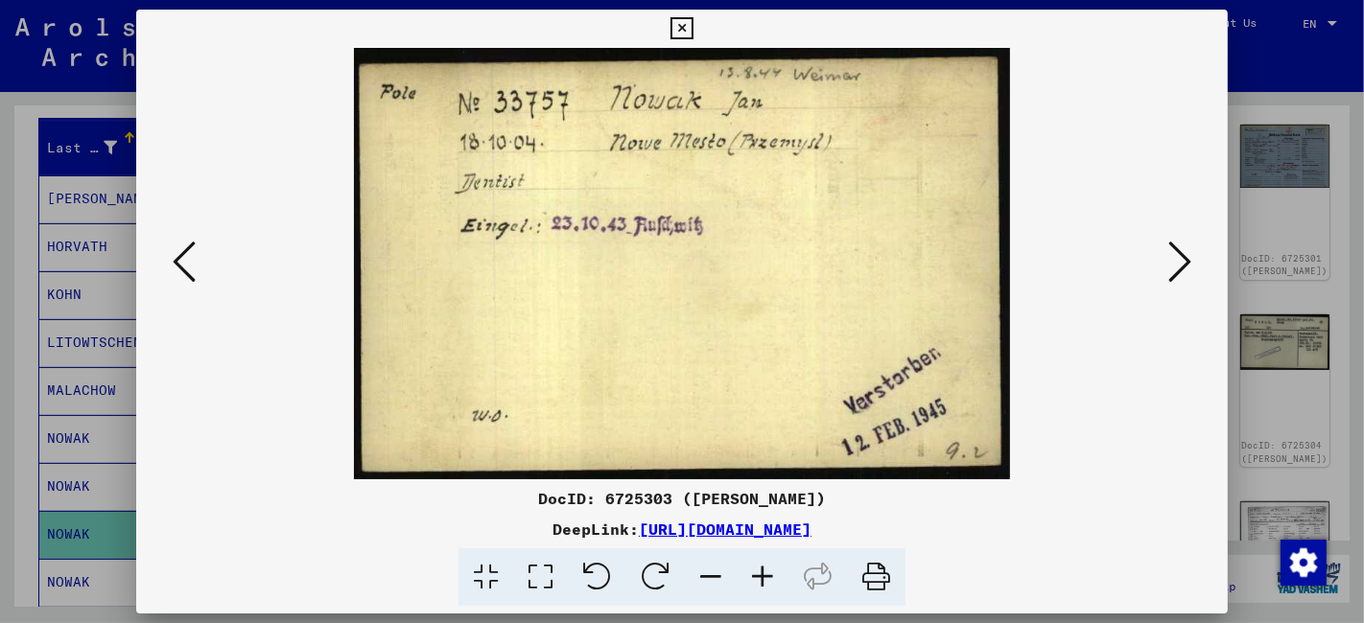
click at [1180, 262] on icon at bounding box center [1179, 262] width 23 height 46
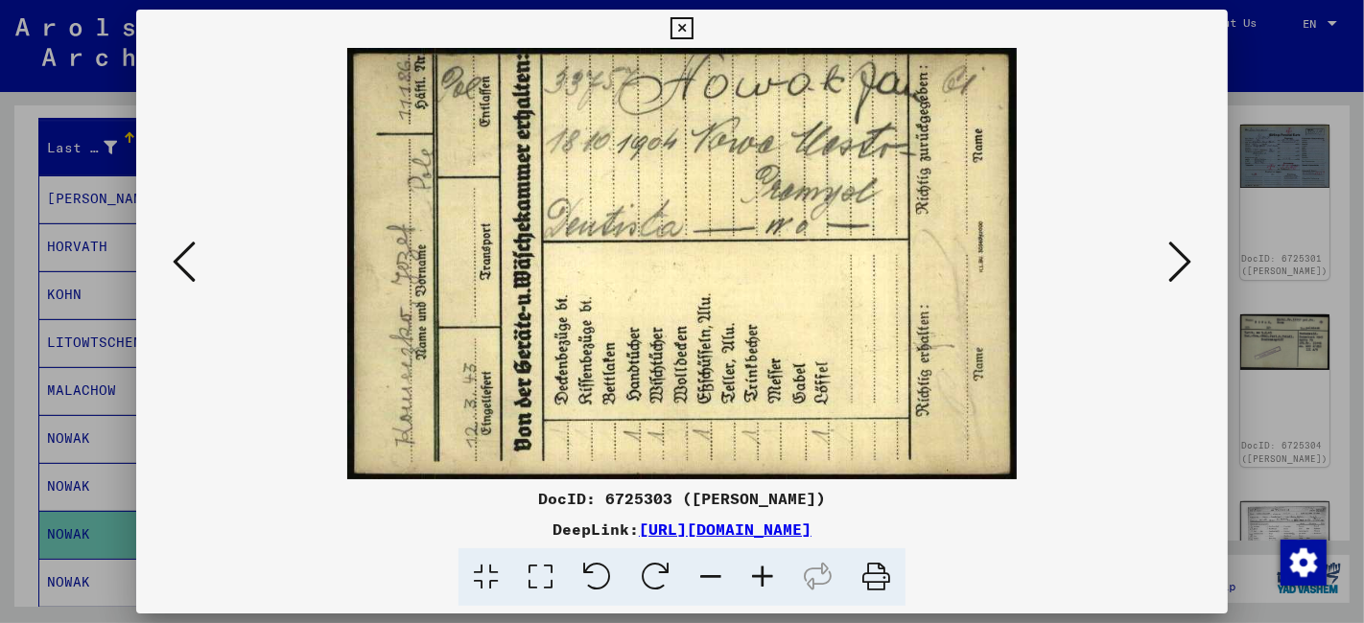
click at [1180, 262] on icon at bounding box center [1179, 262] width 23 height 46
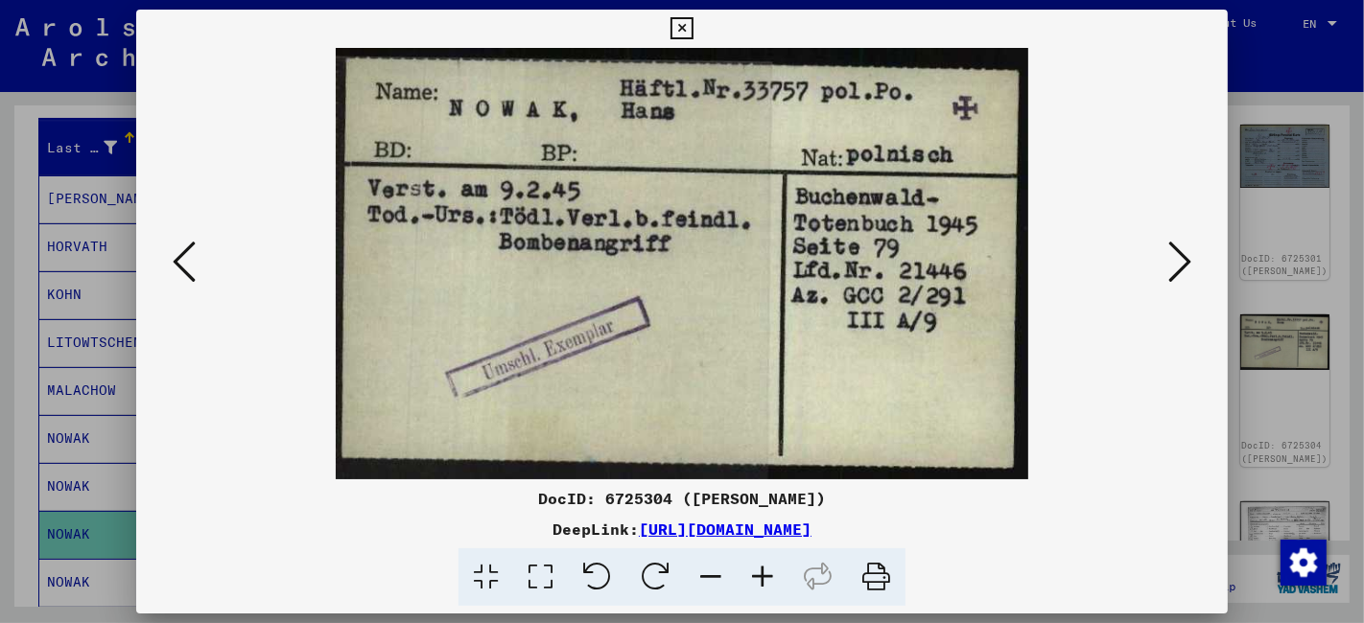
click at [1180, 262] on icon at bounding box center [1179, 262] width 23 height 46
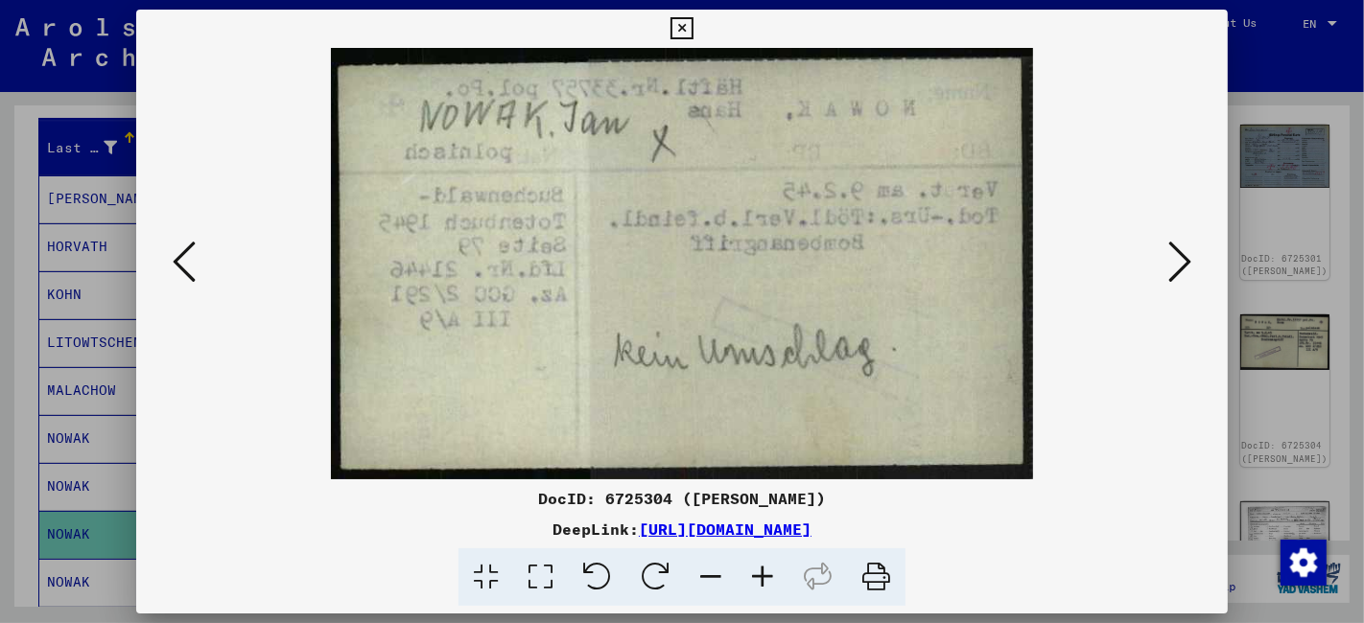
click at [1180, 262] on icon at bounding box center [1179, 262] width 23 height 46
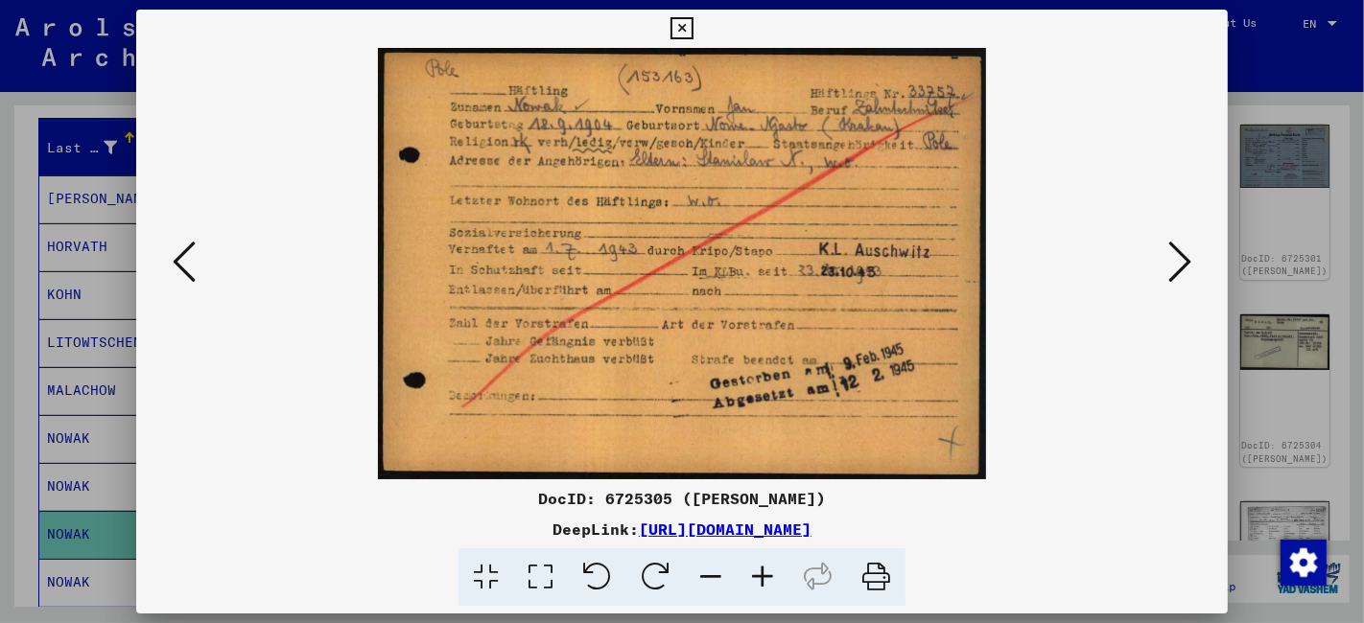
click at [679, 34] on icon at bounding box center [681, 28] width 22 height 23
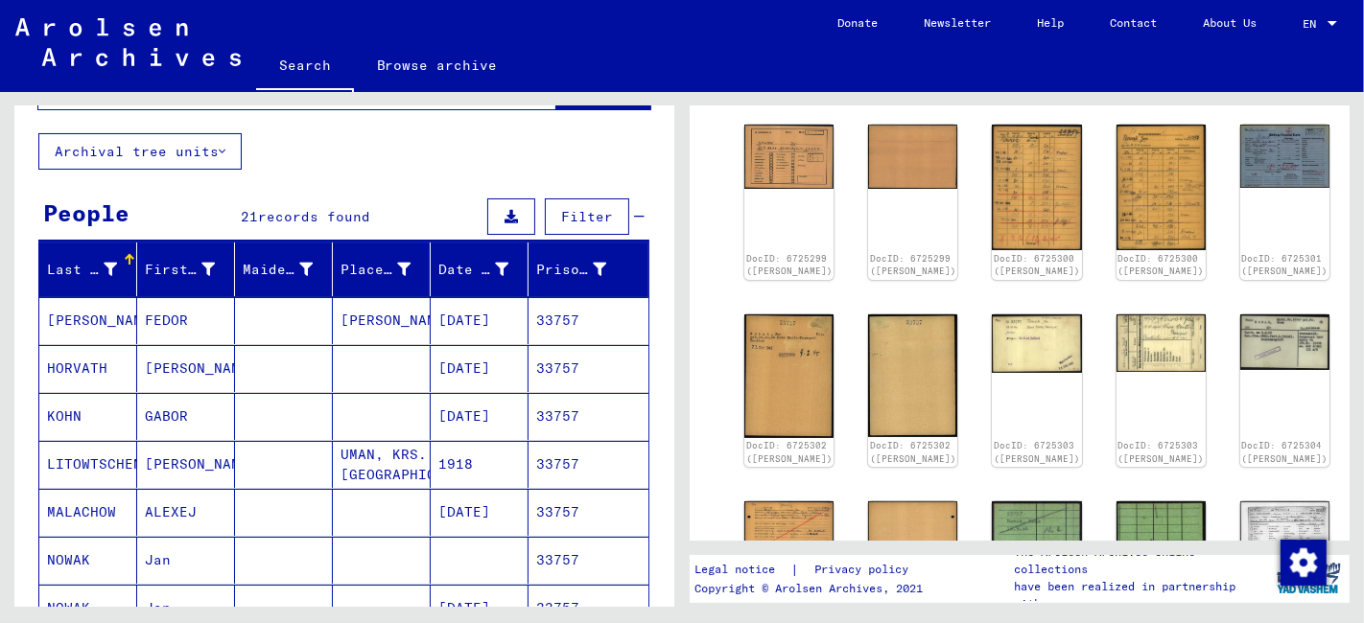
scroll to position [0, 0]
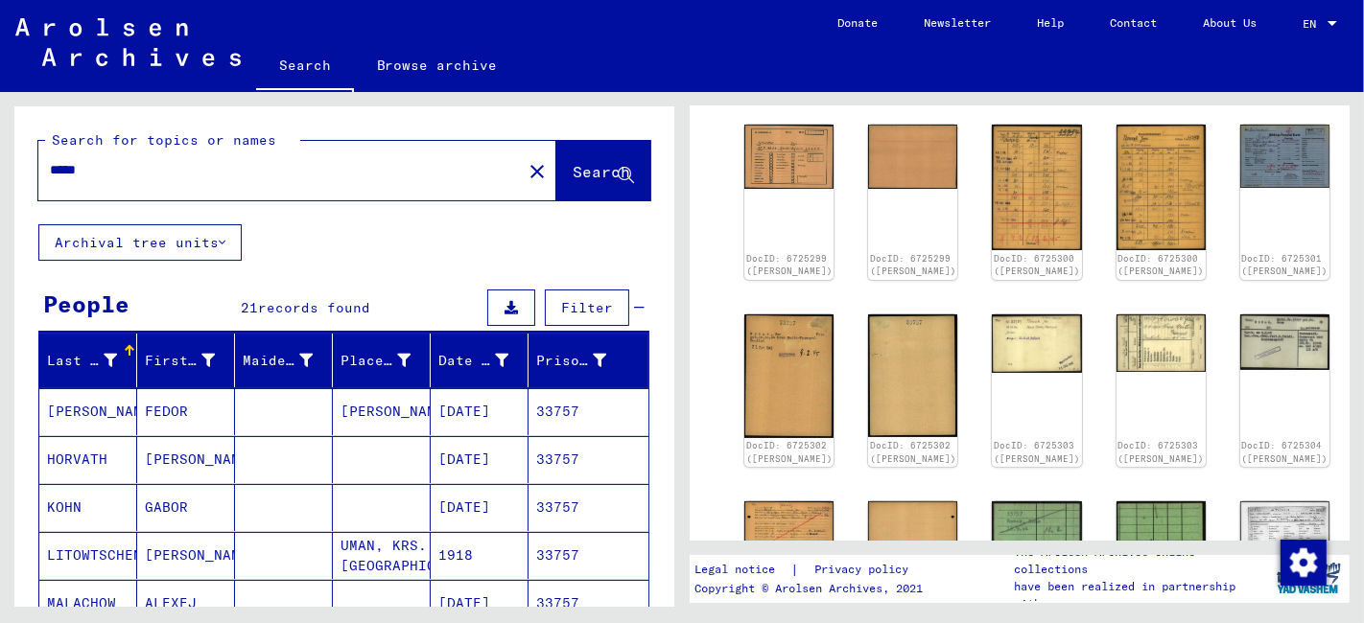
drag, startPoint x: 122, startPoint y: 171, endPoint x: 77, endPoint y: 194, distance: 50.6
click at [71, 187] on div "*****" at bounding box center [274, 170] width 472 height 43
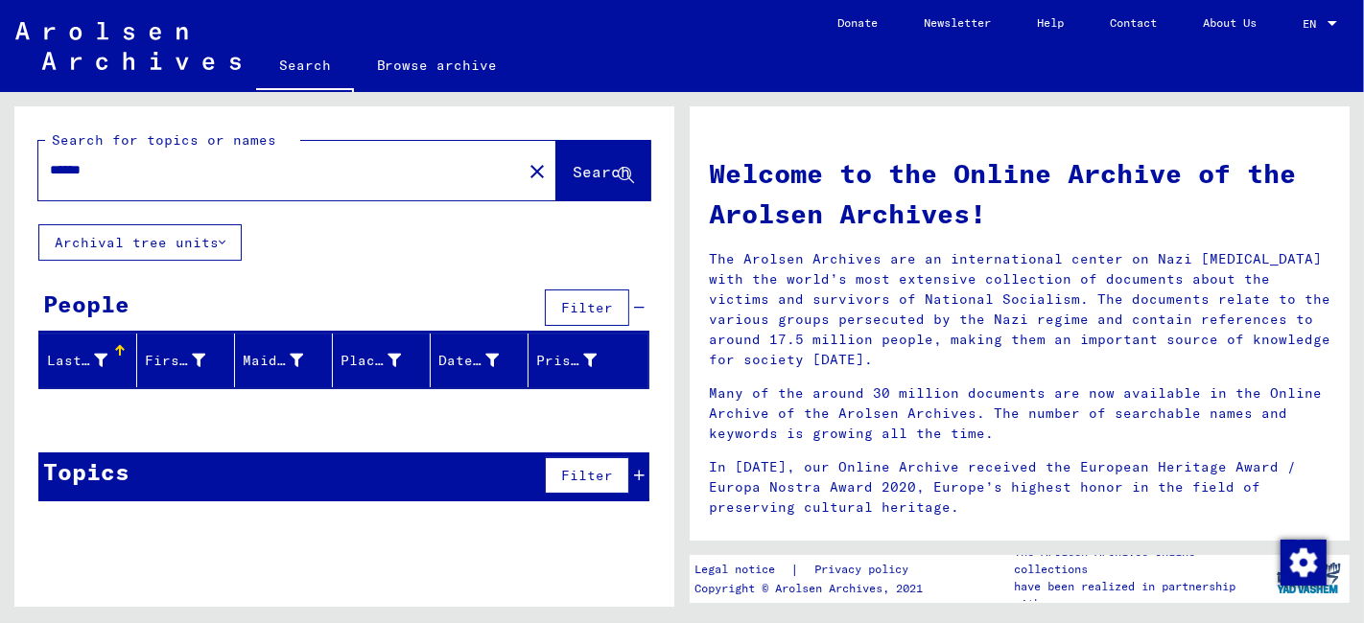
click at [73, 168] on input "******" at bounding box center [274, 170] width 449 height 20
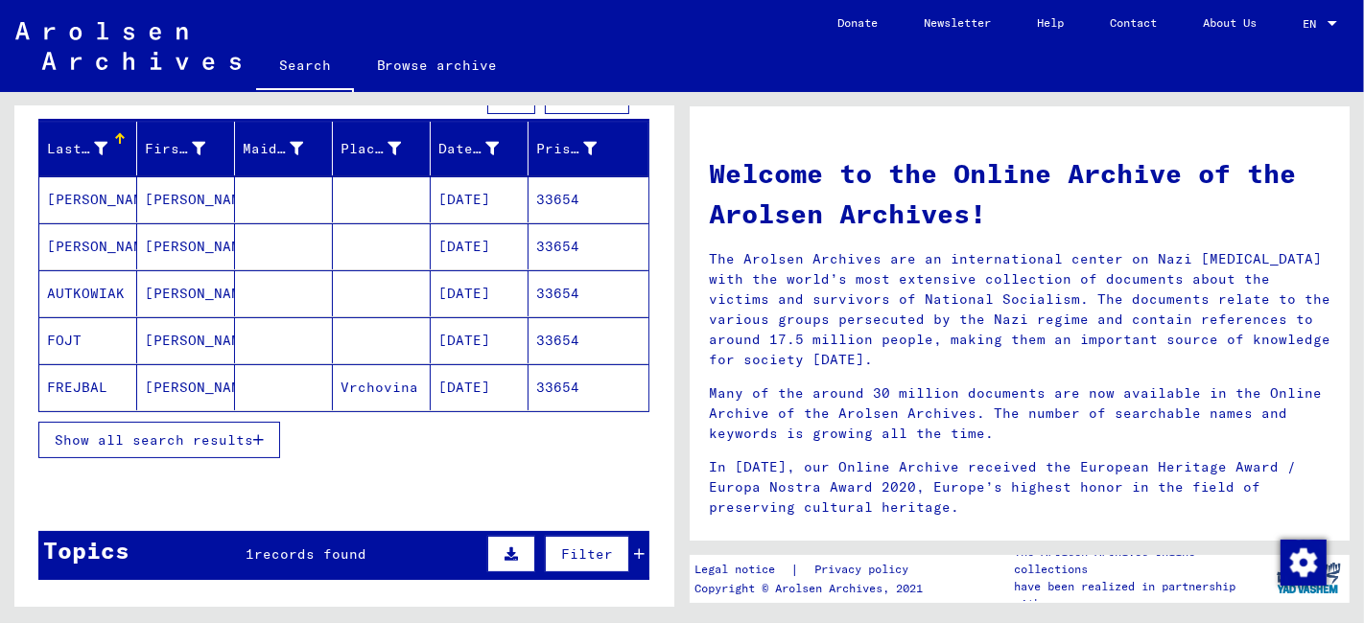
scroll to position [213, 0]
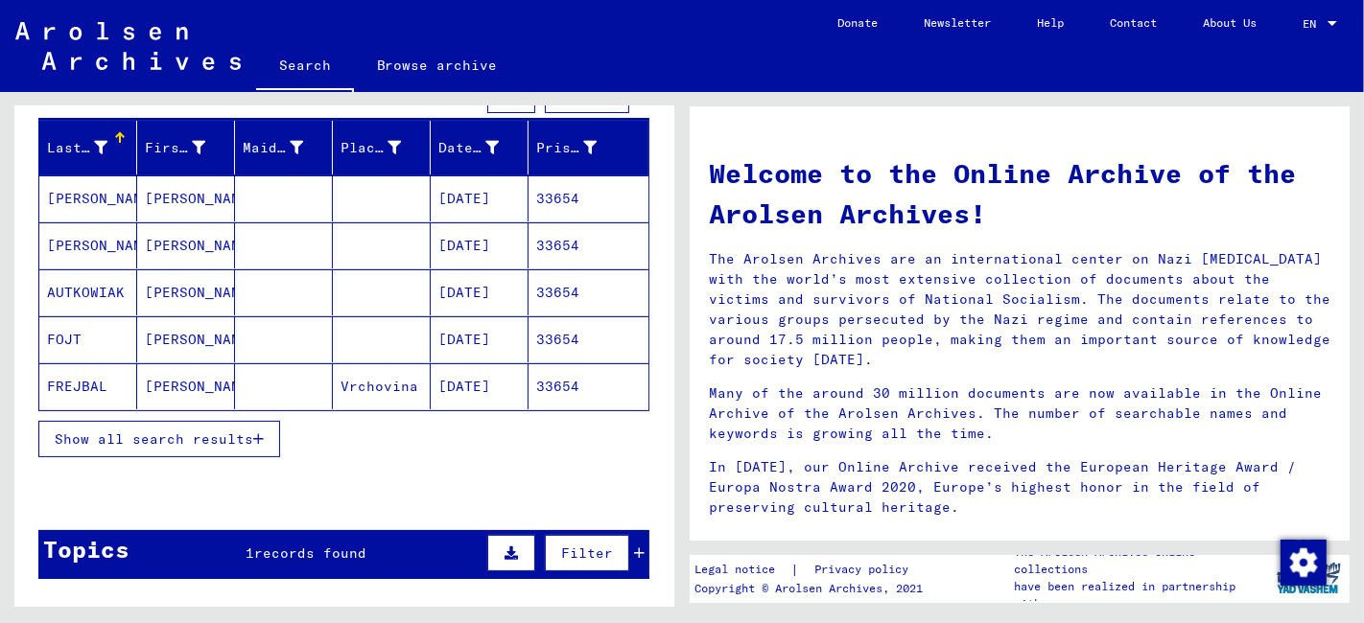
click at [222, 431] on span "Show all search results" at bounding box center [154, 439] width 198 height 17
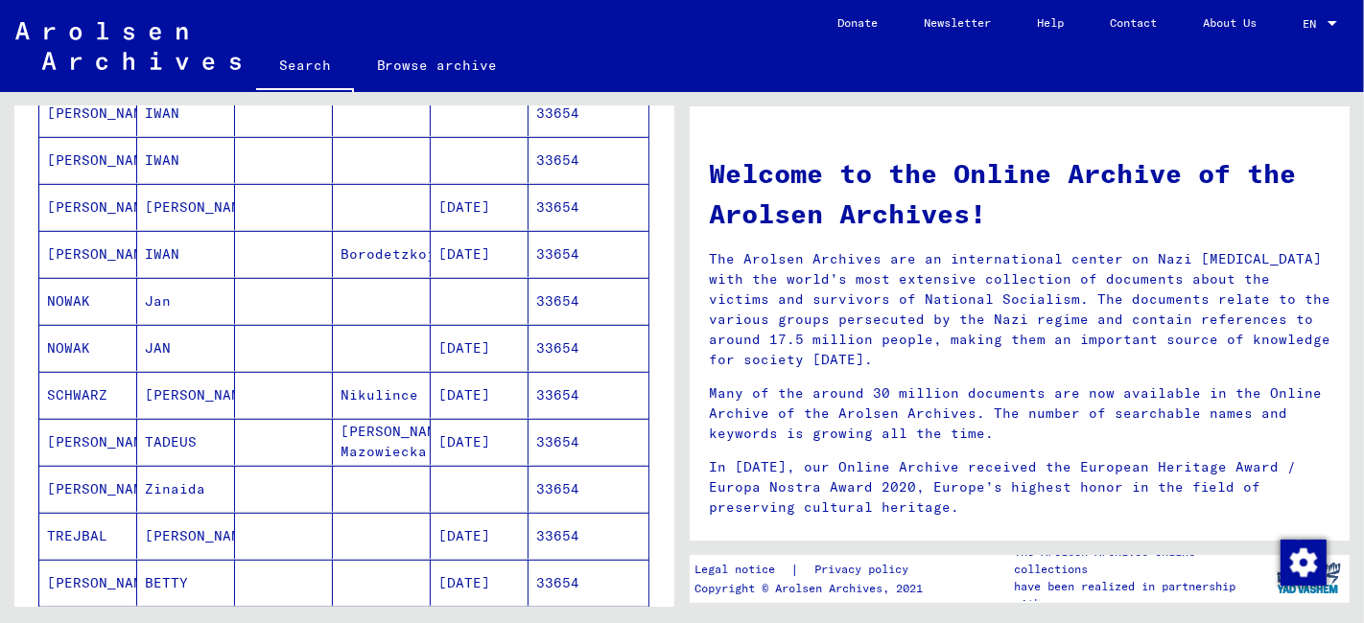
scroll to position [852, 0]
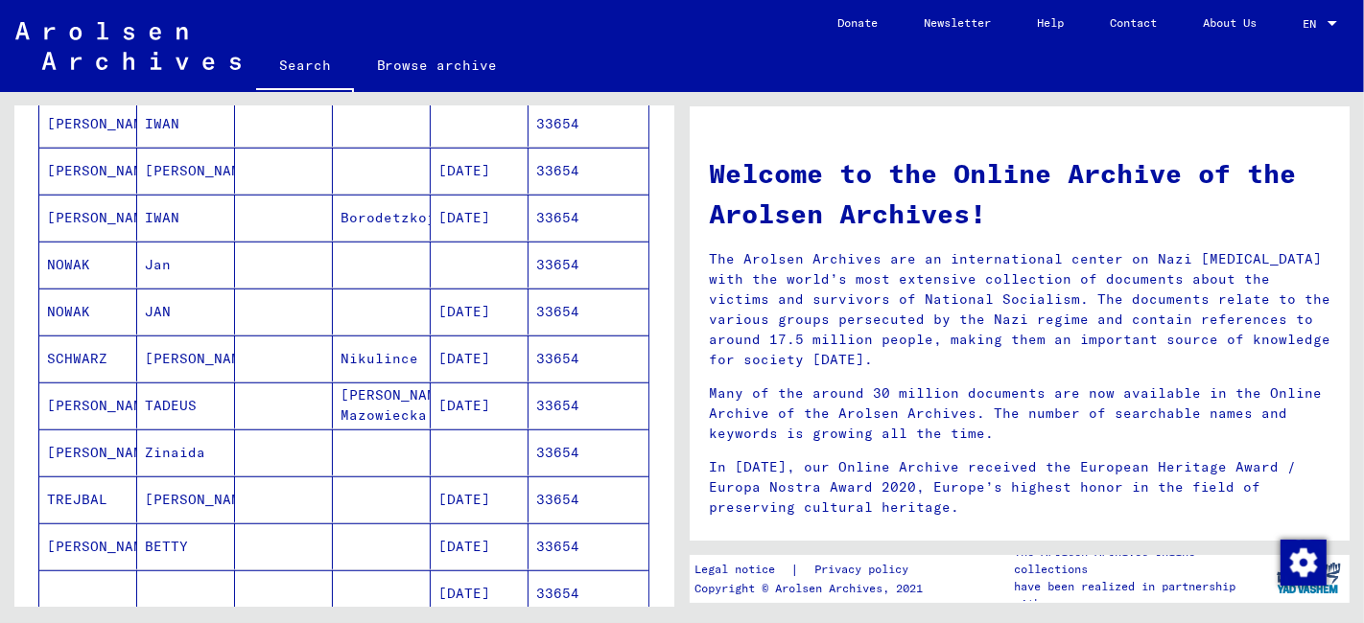
click at [249, 308] on mat-cell at bounding box center [284, 312] width 98 height 46
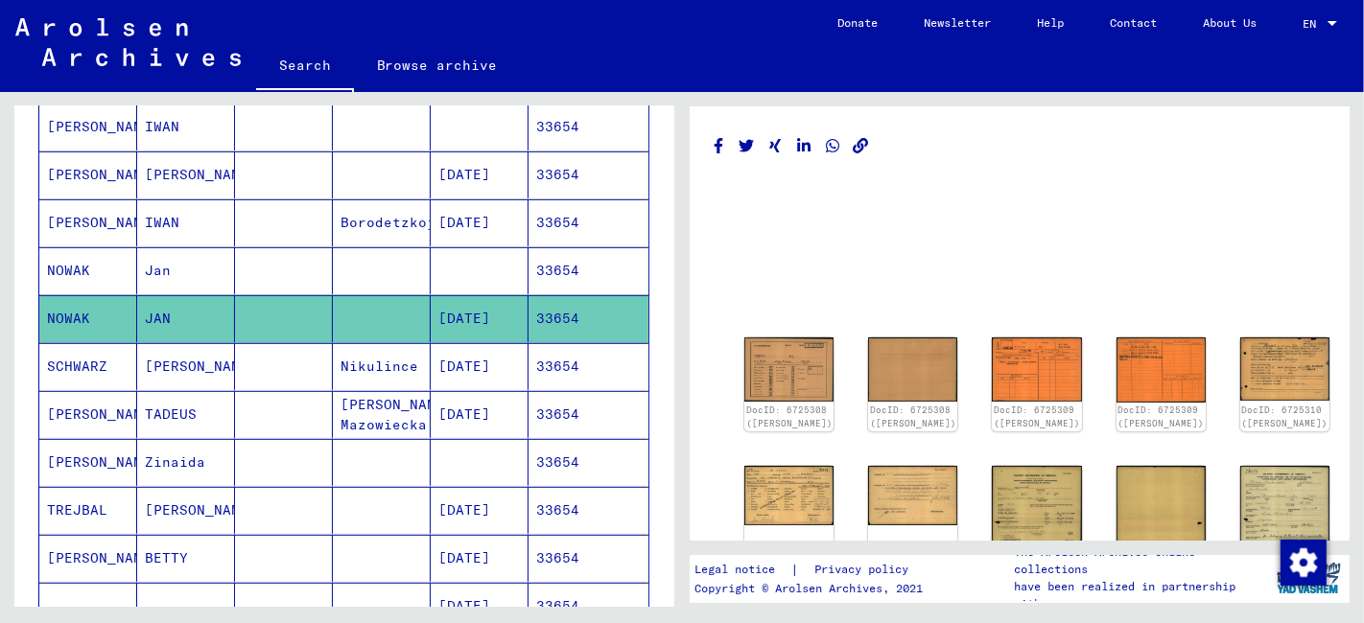
scroll to position [213, 0]
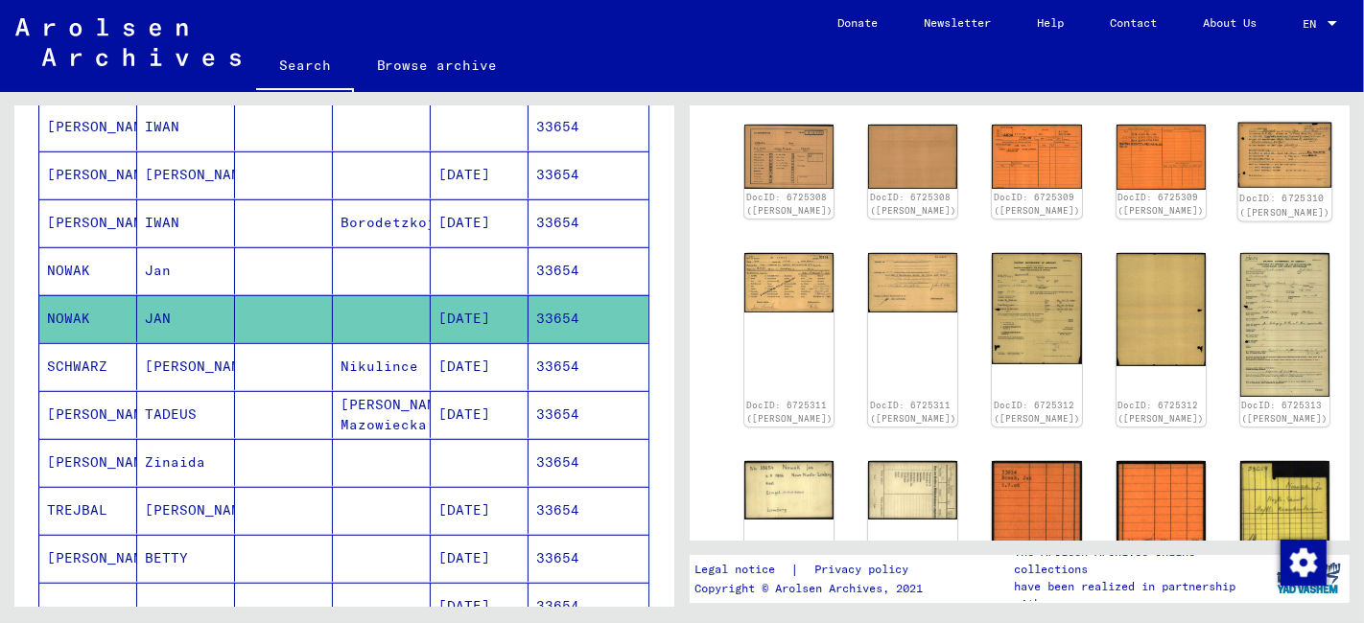
click at [1237, 149] on img at bounding box center [1284, 156] width 94 height 66
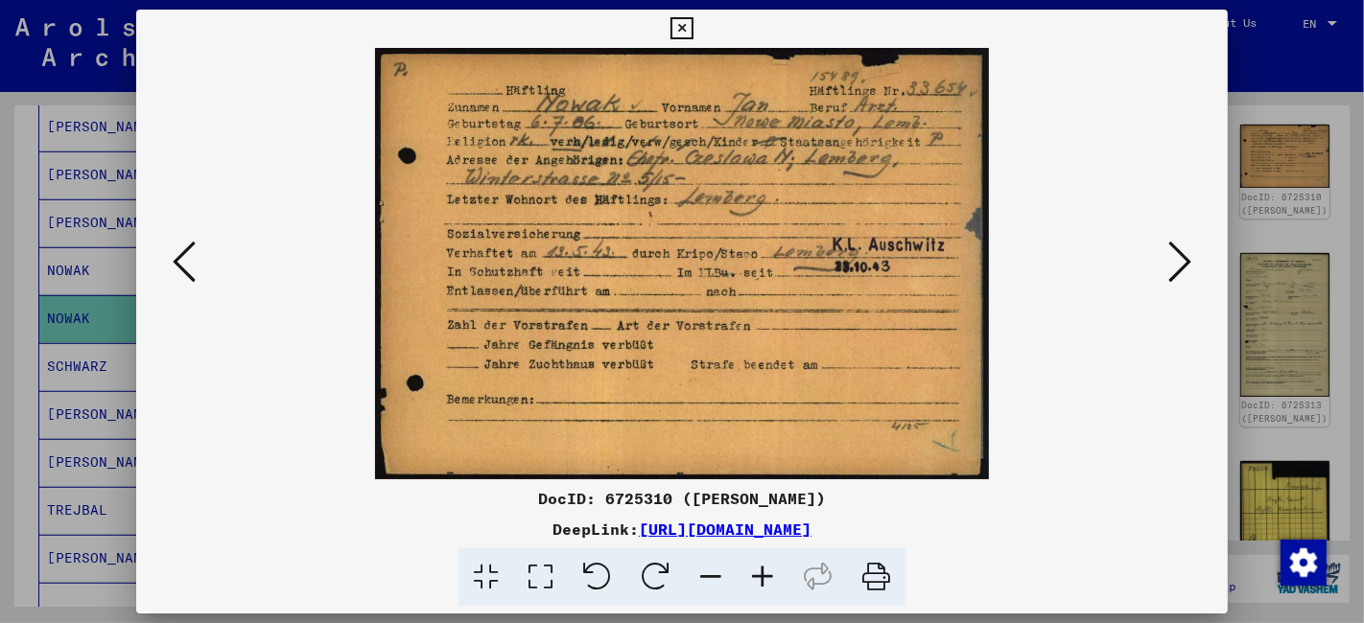
click at [542, 583] on icon at bounding box center [540, 578] width 55 height 58
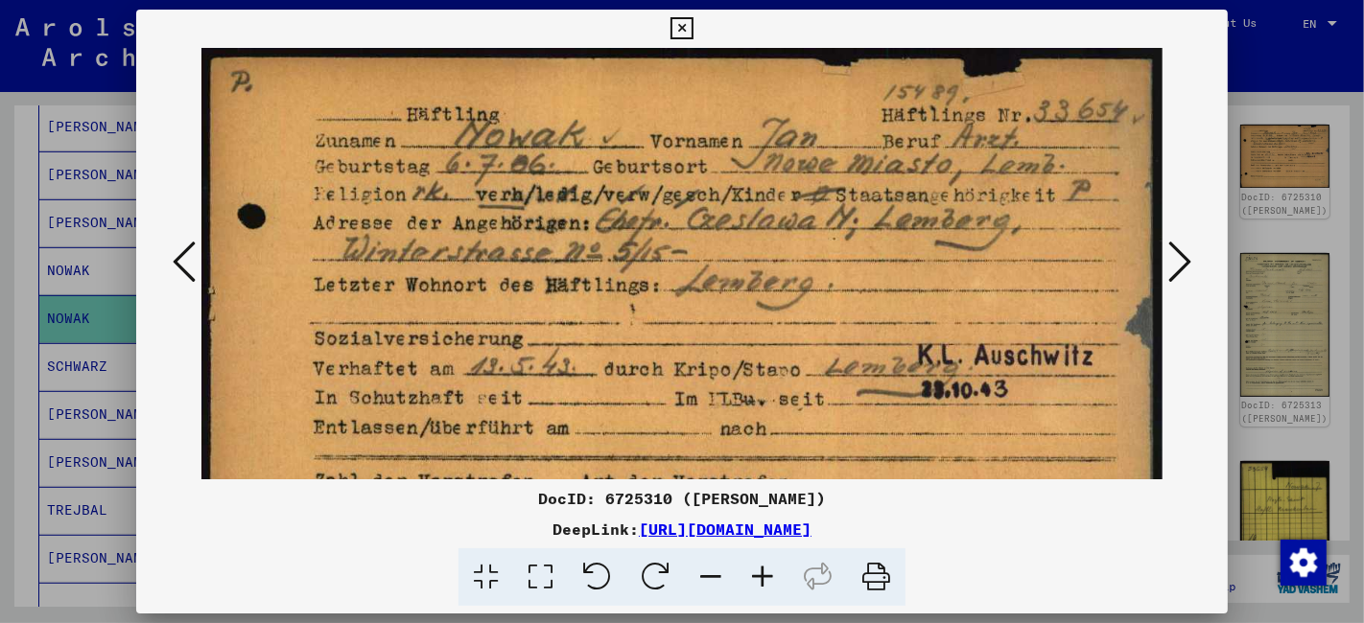
click at [688, 35] on icon at bounding box center [681, 28] width 22 height 23
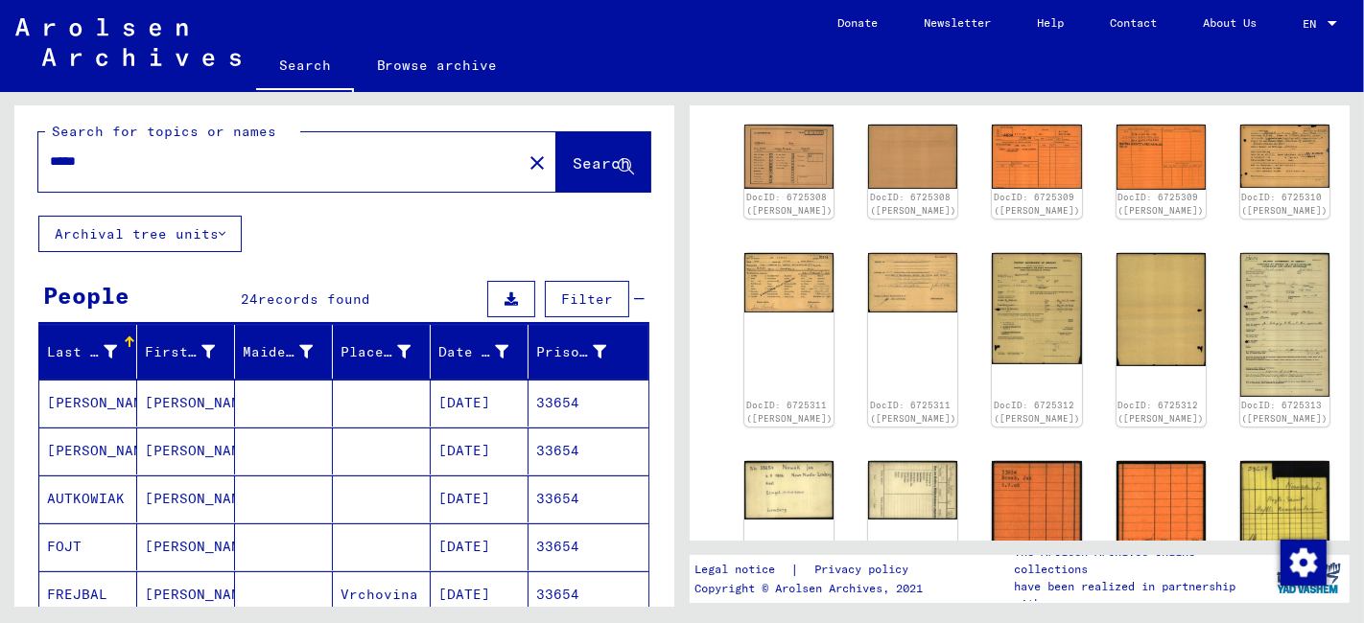
scroll to position [0, 0]
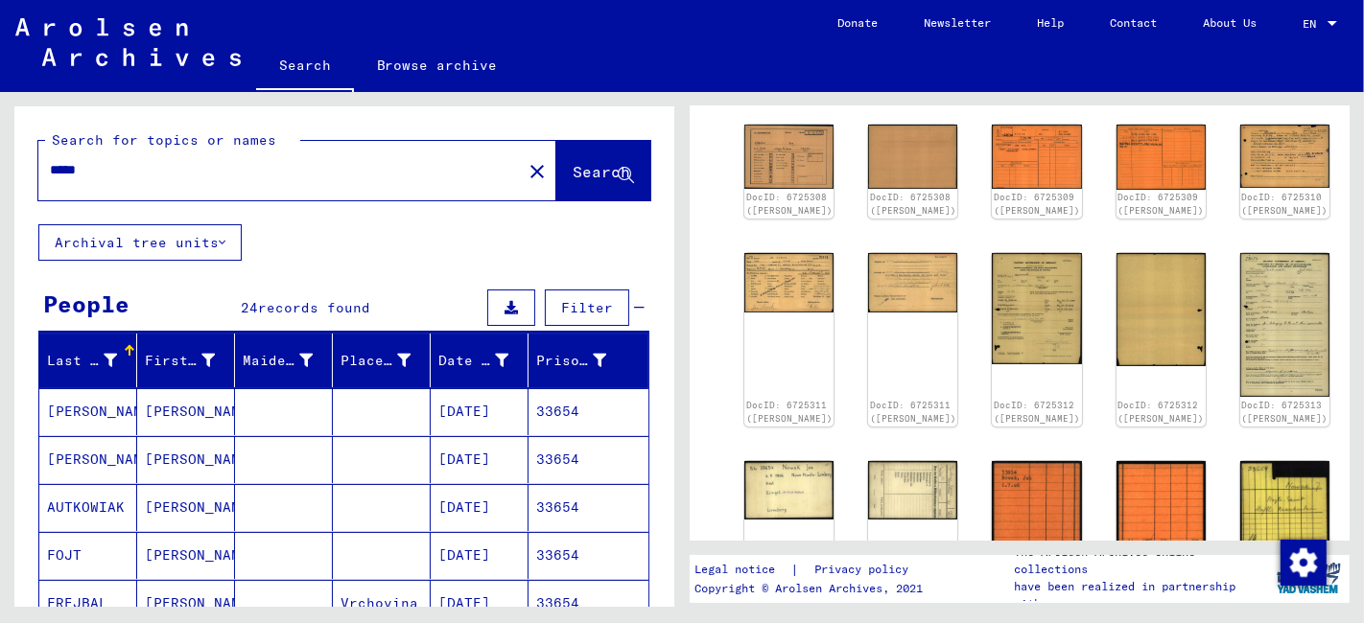
click at [97, 177] on input "*****" at bounding box center [280, 170] width 460 height 20
drag, startPoint x: 100, startPoint y: 168, endPoint x: 35, endPoint y: 174, distance: 64.5
click at [35, 174] on div "Search for topics or names ***** close Search" at bounding box center [344, 165] width 660 height 118
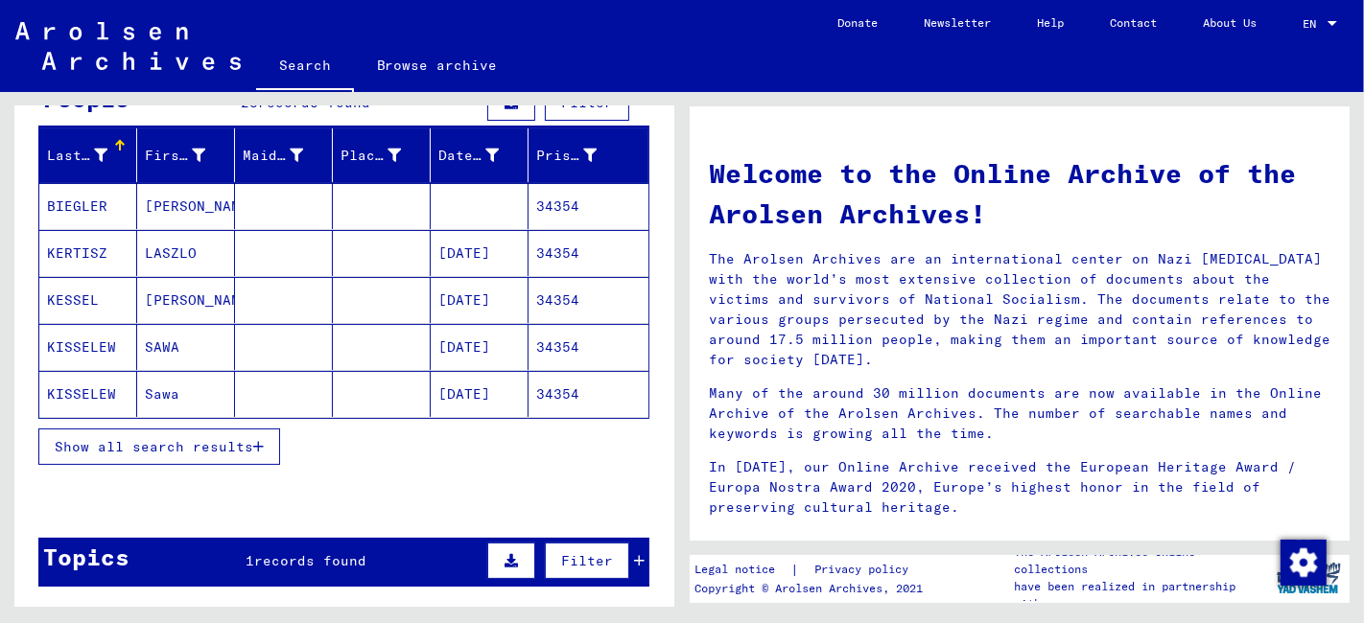
scroll to position [213, 0]
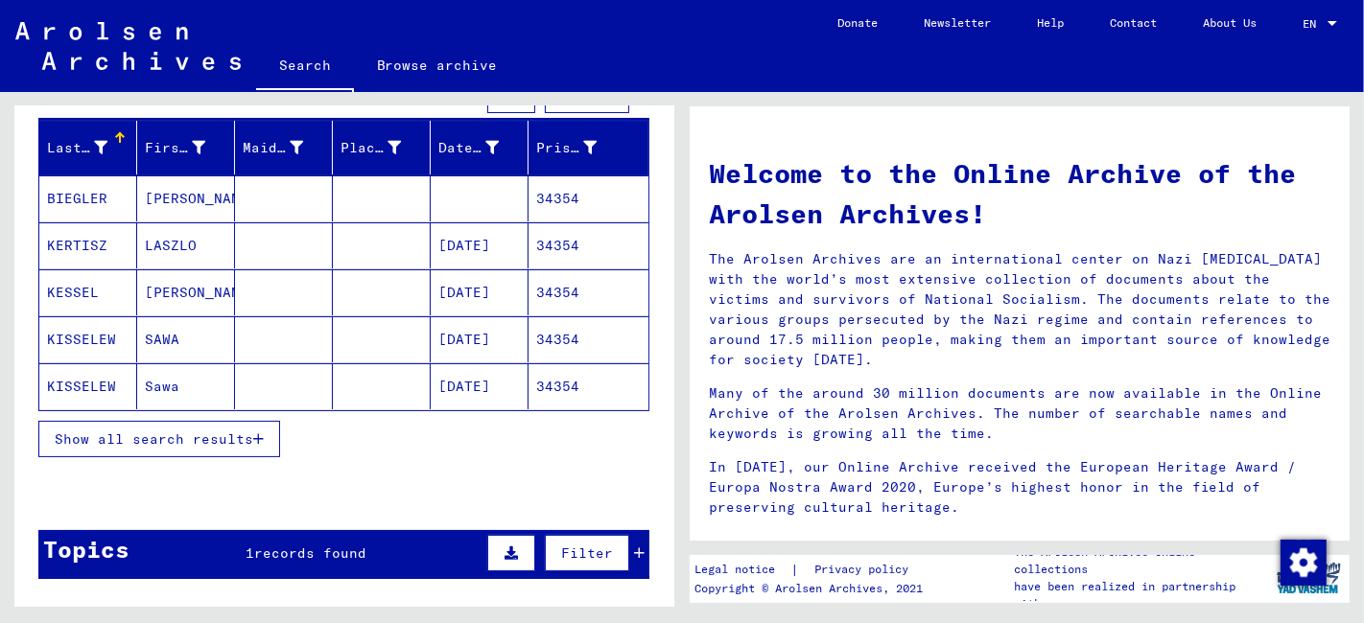
click at [189, 431] on span "Show all search results" at bounding box center [154, 439] width 198 height 17
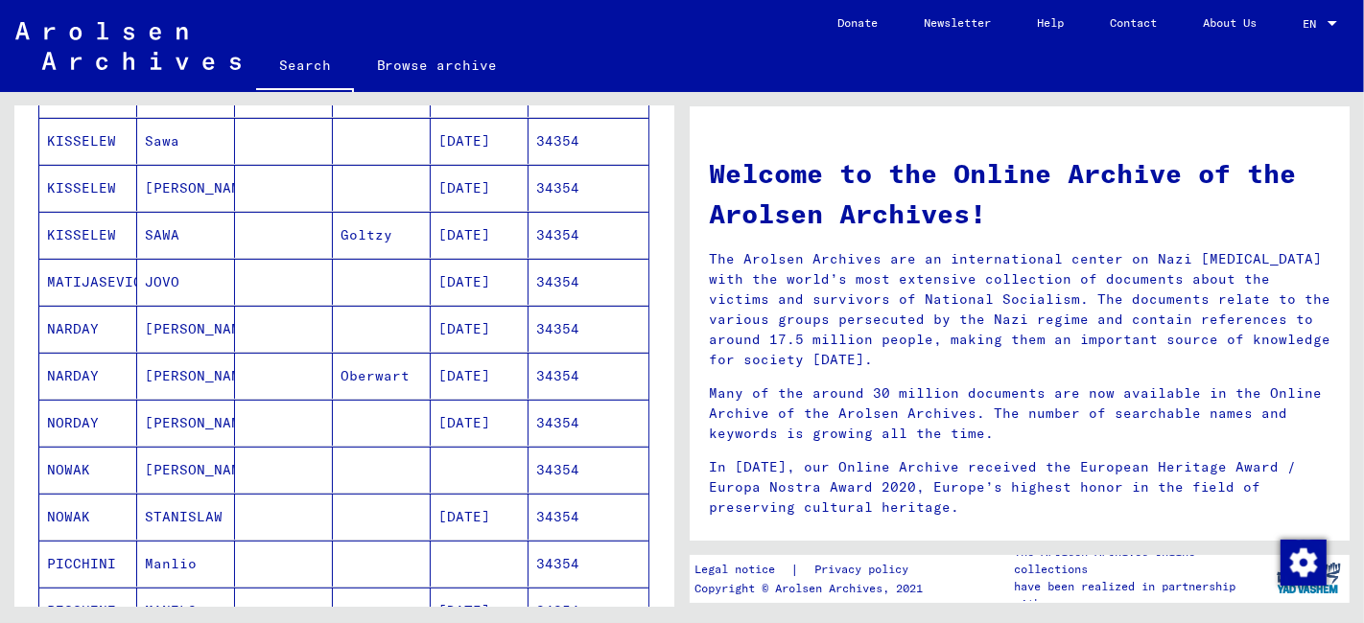
scroll to position [532, 0]
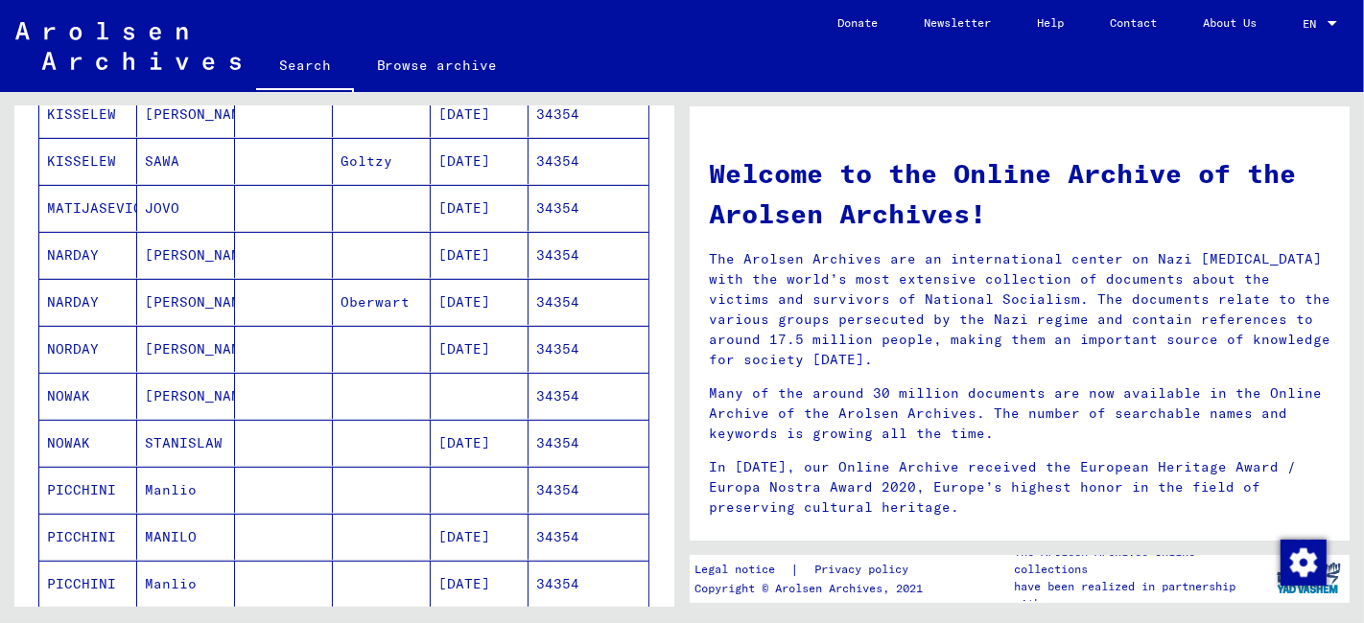
click at [192, 436] on mat-cell "STANISLAW" at bounding box center [186, 443] width 98 height 46
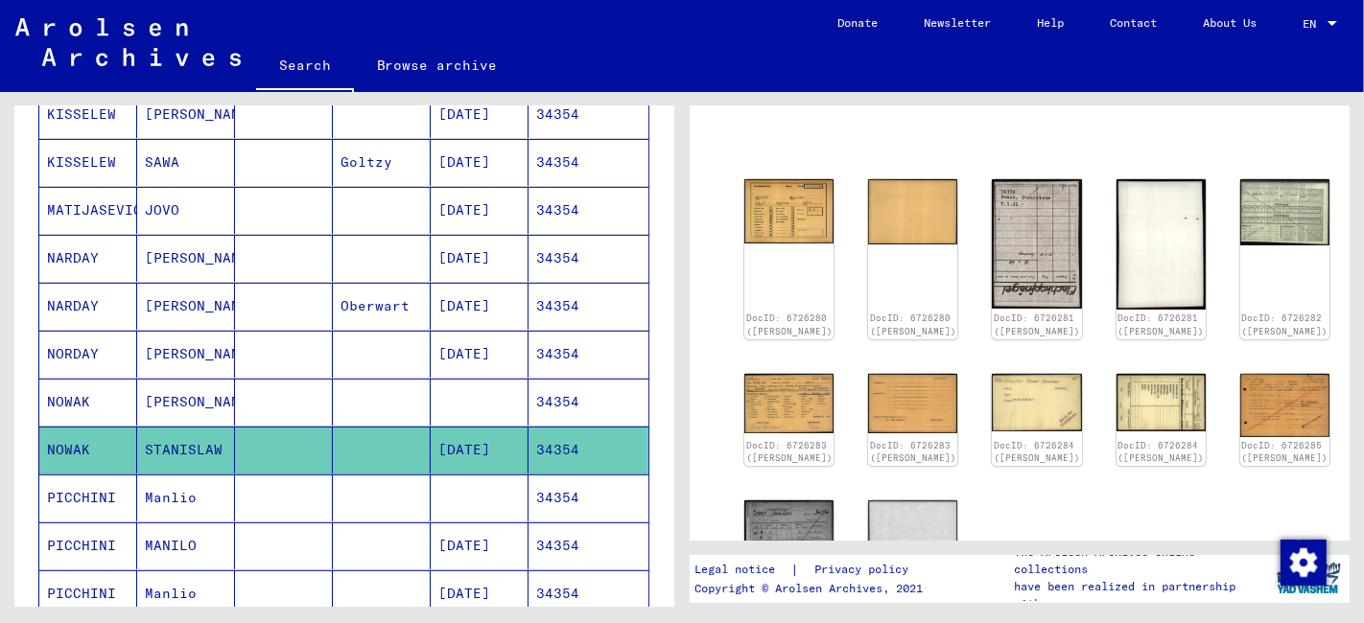
scroll to position [213, 0]
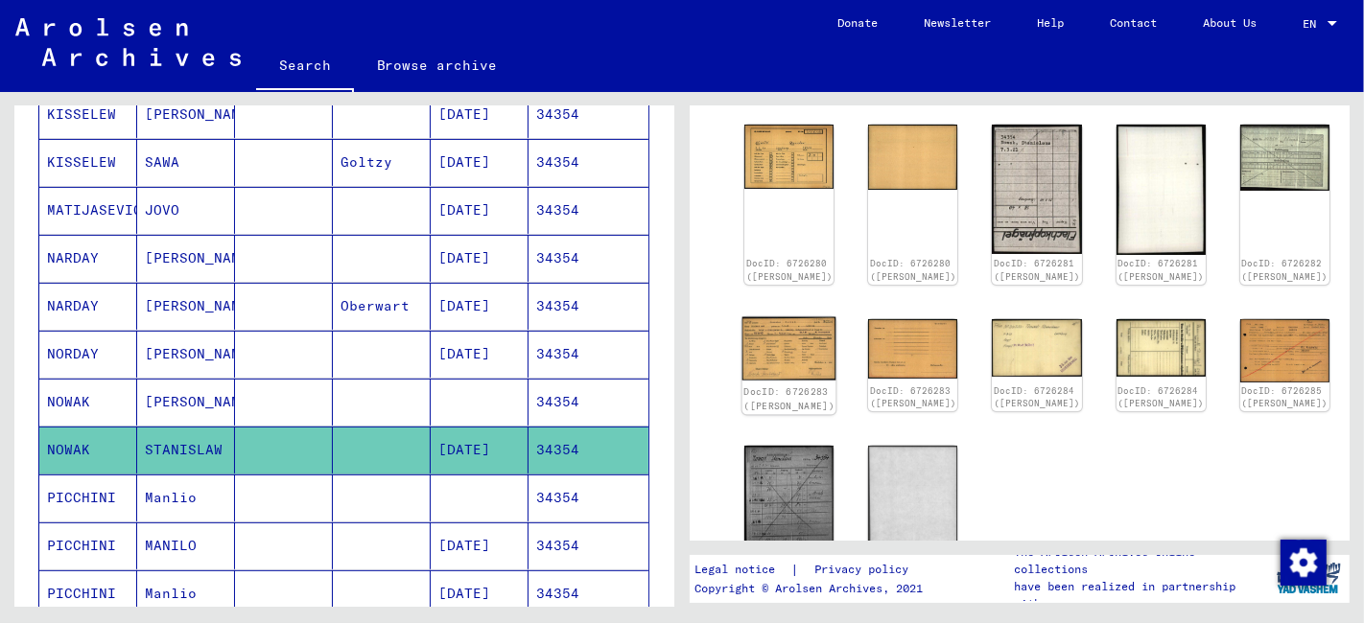
click at [790, 332] on img at bounding box center [789, 347] width 94 height 63
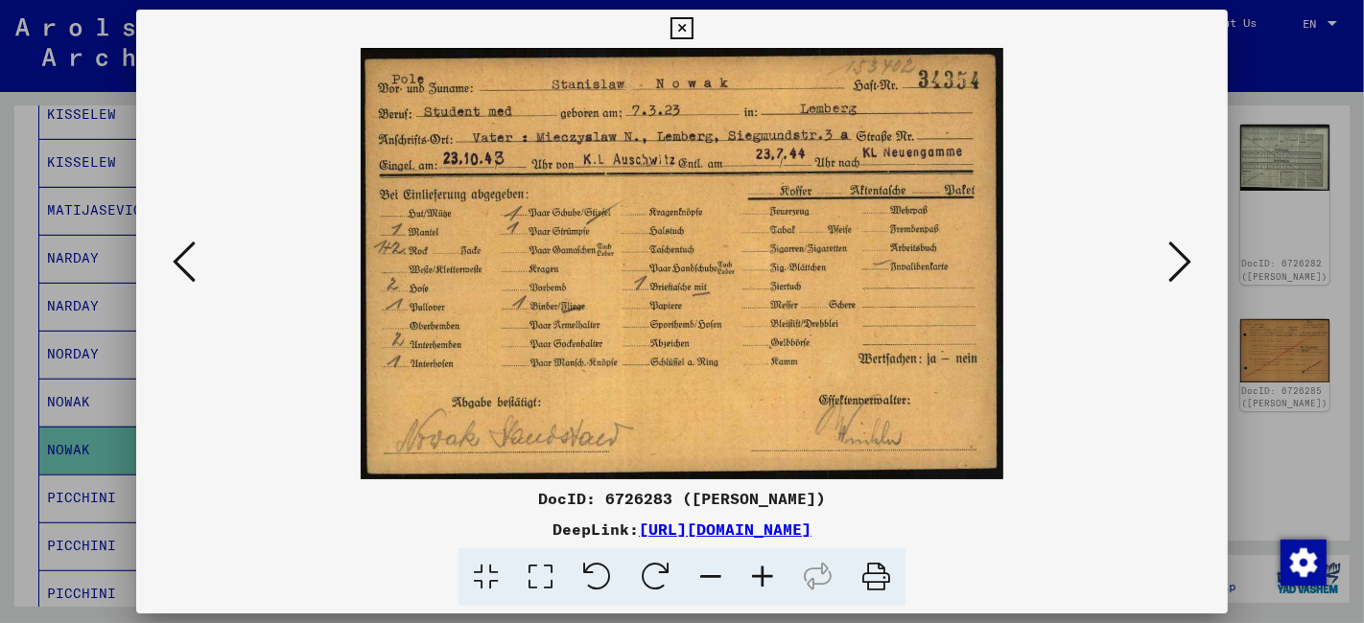
click at [679, 30] on icon at bounding box center [681, 28] width 22 height 23
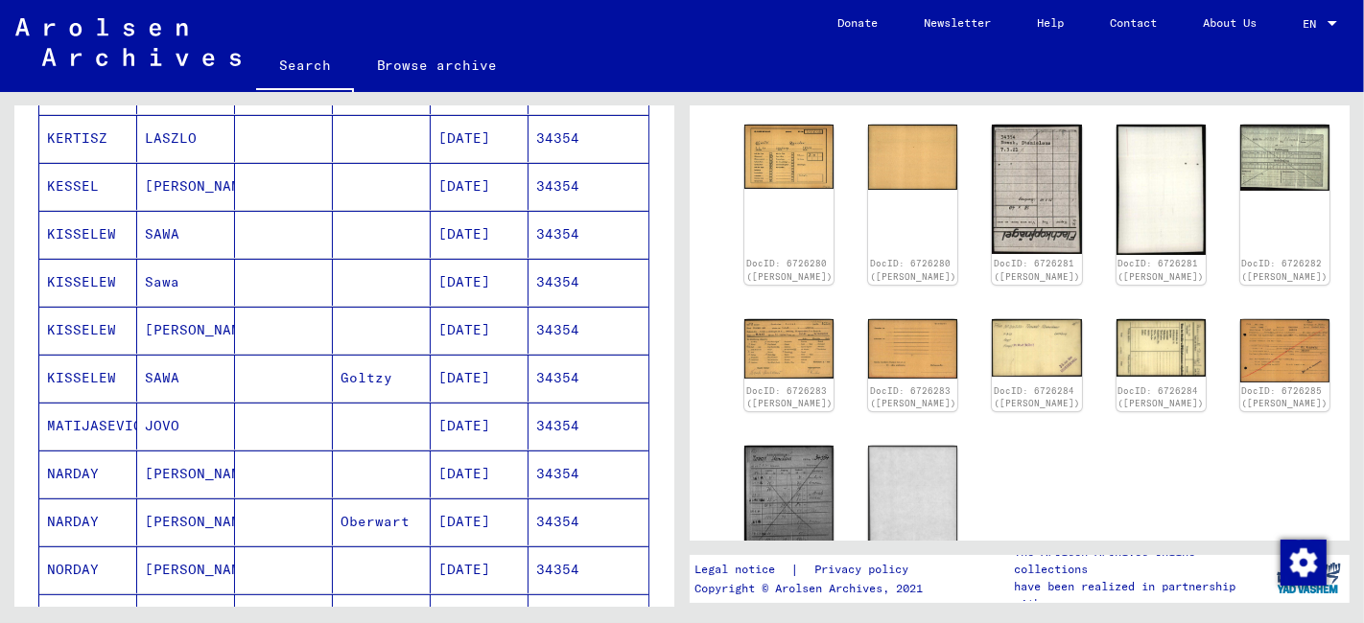
scroll to position [0, 0]
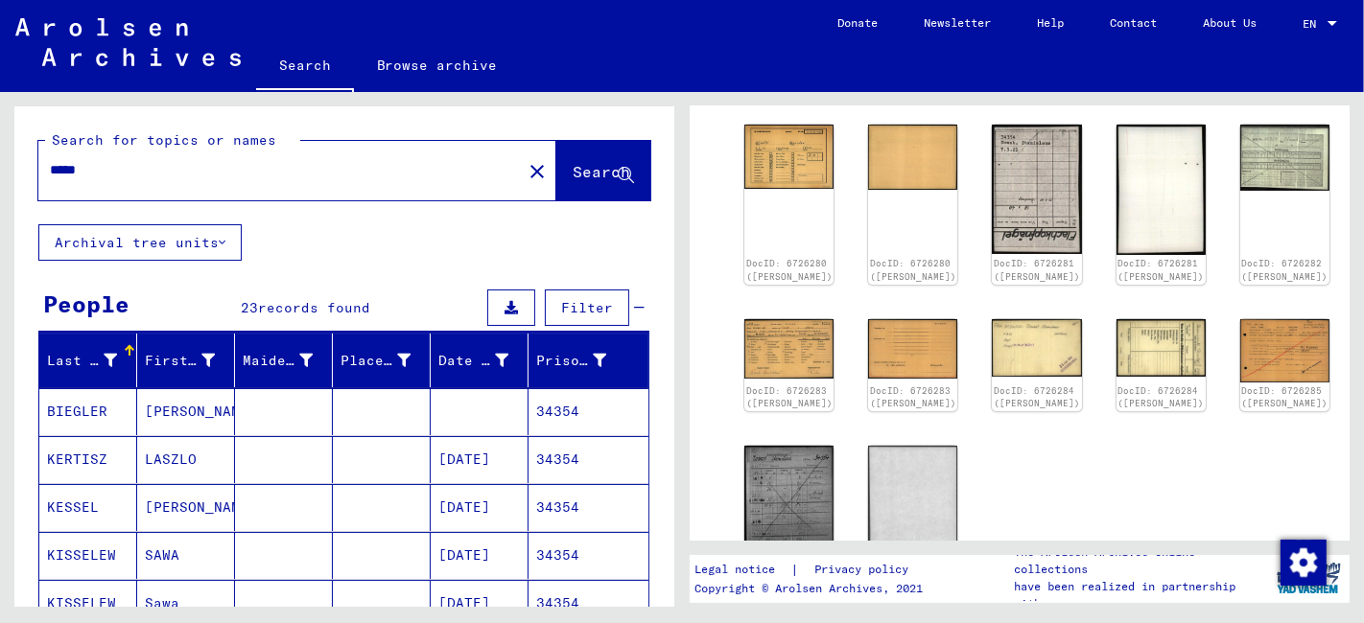
drag, startPoint x: 106, startPoint y: 172, endPoint x: -3, endPoint y: 175, distance: 109.4
click at [0, 175] on html "Search Browse archive Donate Newsletter Help Contact About Us Search Browse arc…" at bounding box center [682, 311] width 1364 height 623
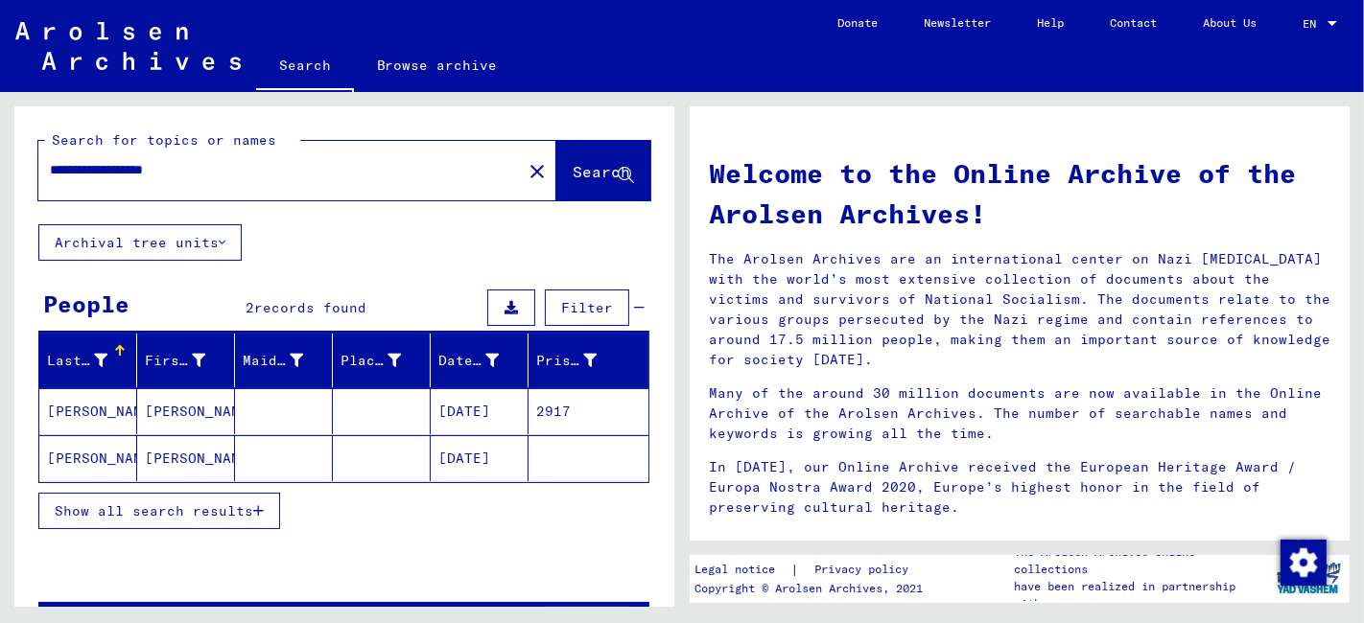
click at [235, 461] on mat-cell at bounding box center [284, 458] width 98 height 46
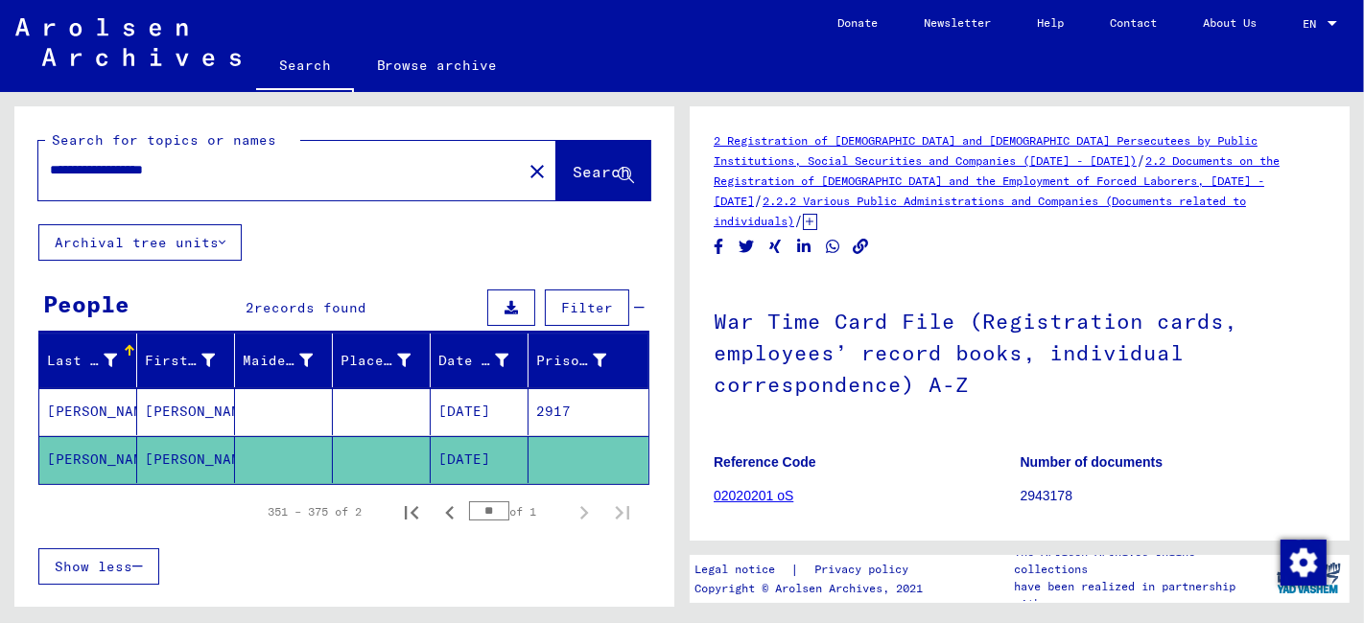
drag, startPoint x: 205, startPoint y: 174, endPoint x: 142, endPoint y: 189, distance: 65.1
click at [142, 189] on div "**********" at bounding box center [274, 170] width 472 height 43
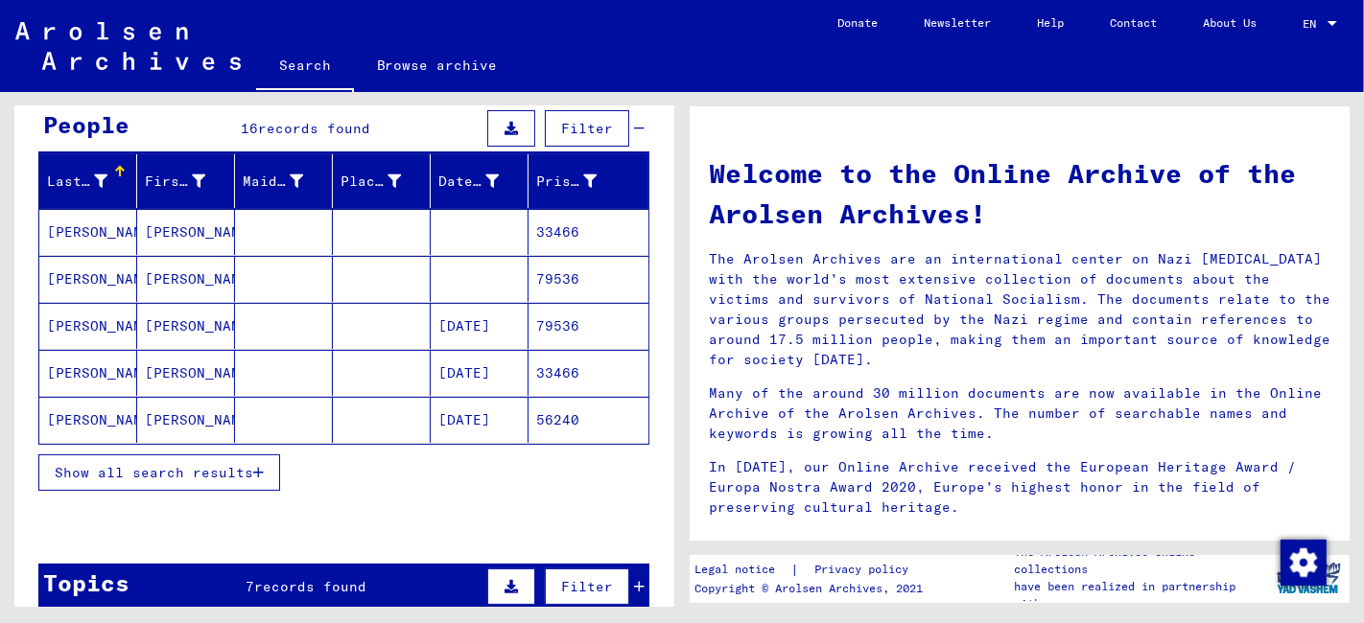
scroll to position [213, 0]
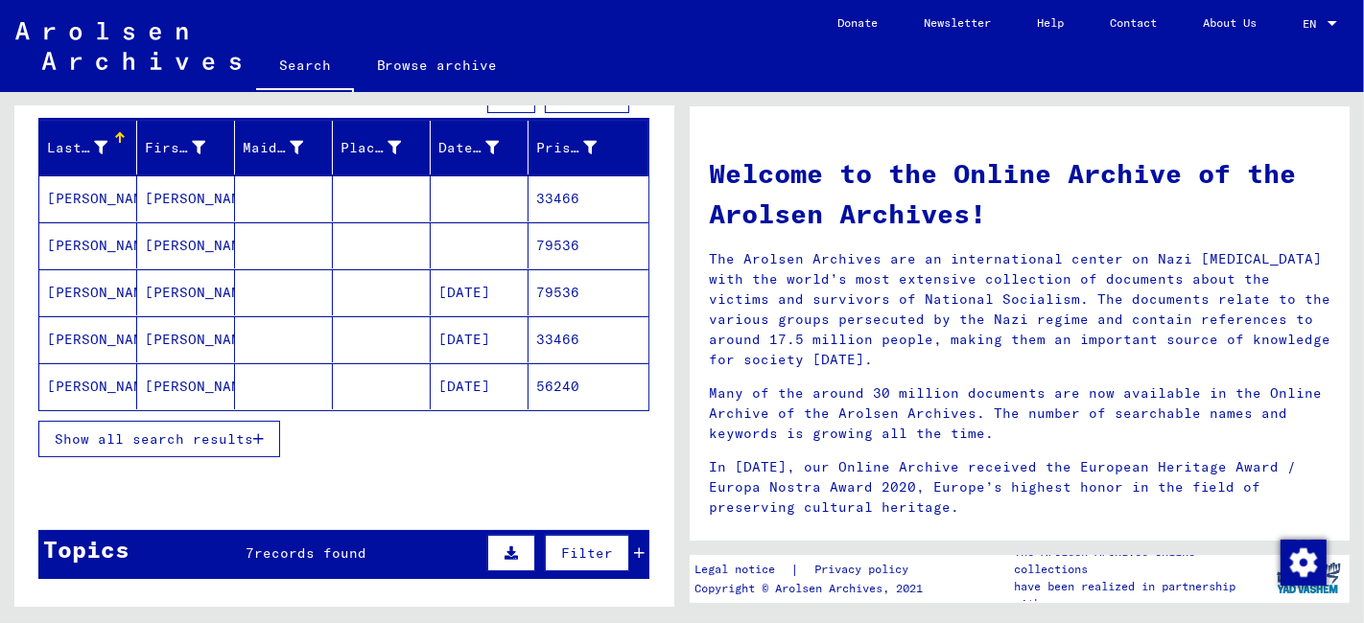
click at [356, 334] on mat-cell at bounding box center [382, 339] width 98 height 46
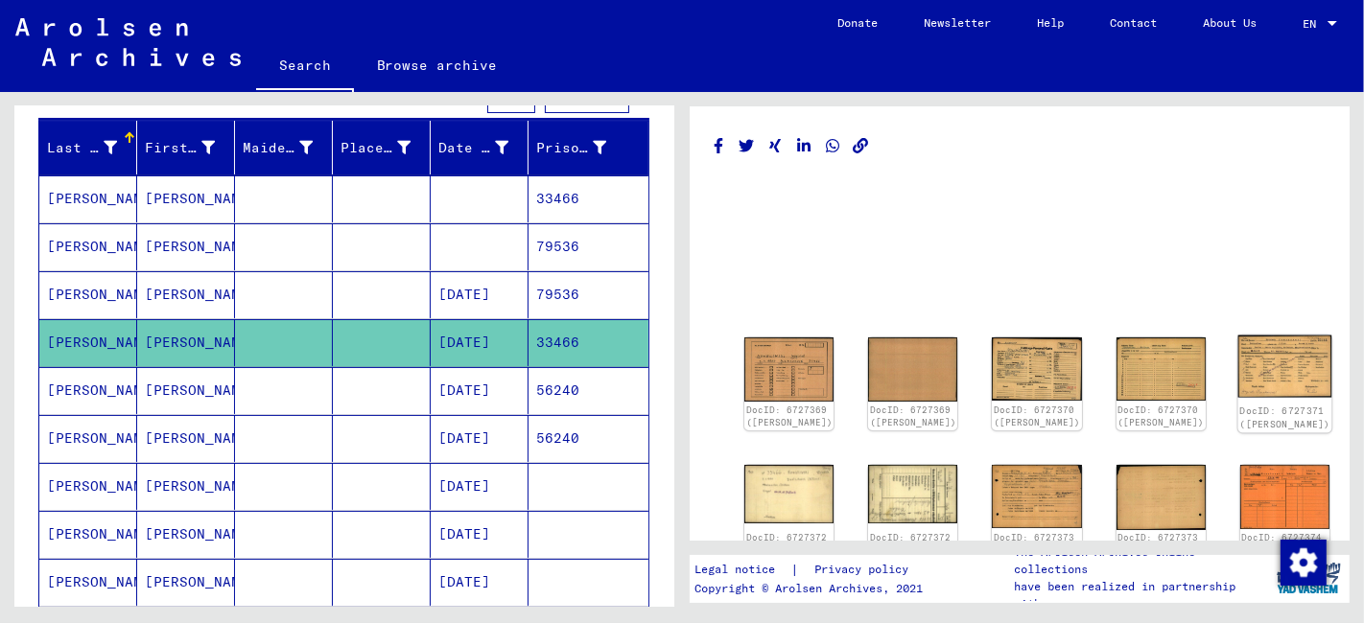
click at [1237, 351] on img at bounding box center [1284, 367] width 94 height 62
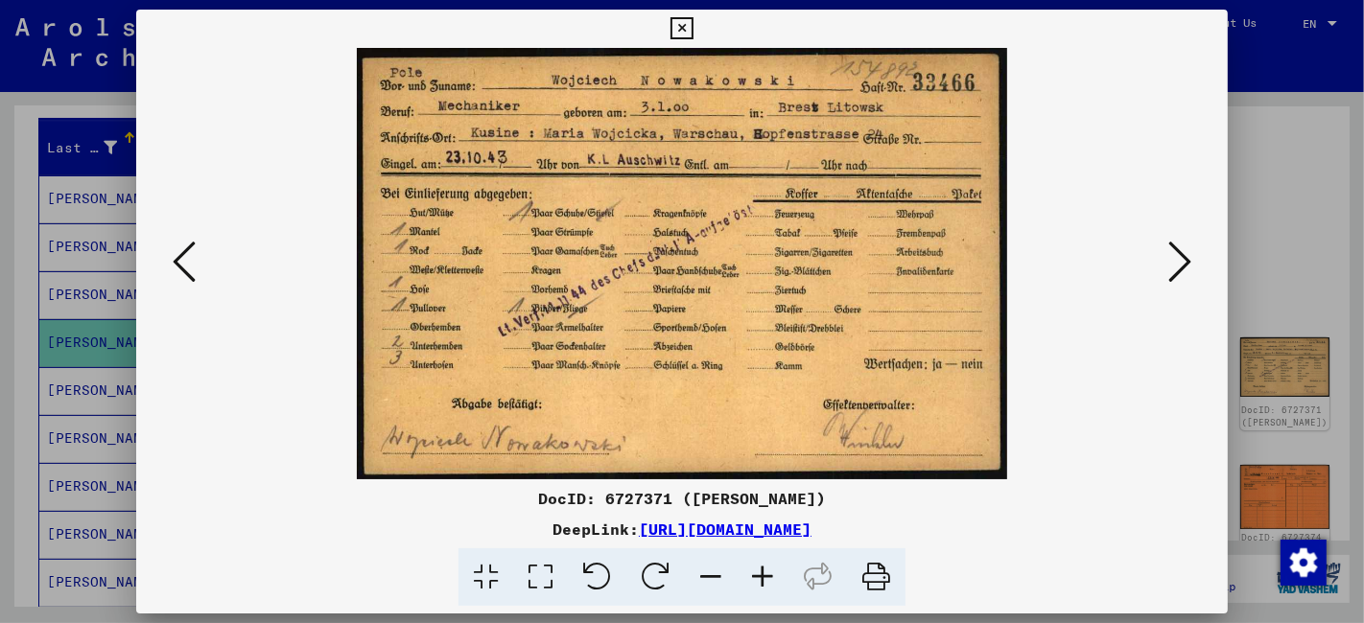
click at [683, 31] on icon at bounding box center [681, 28] width 22 height 23
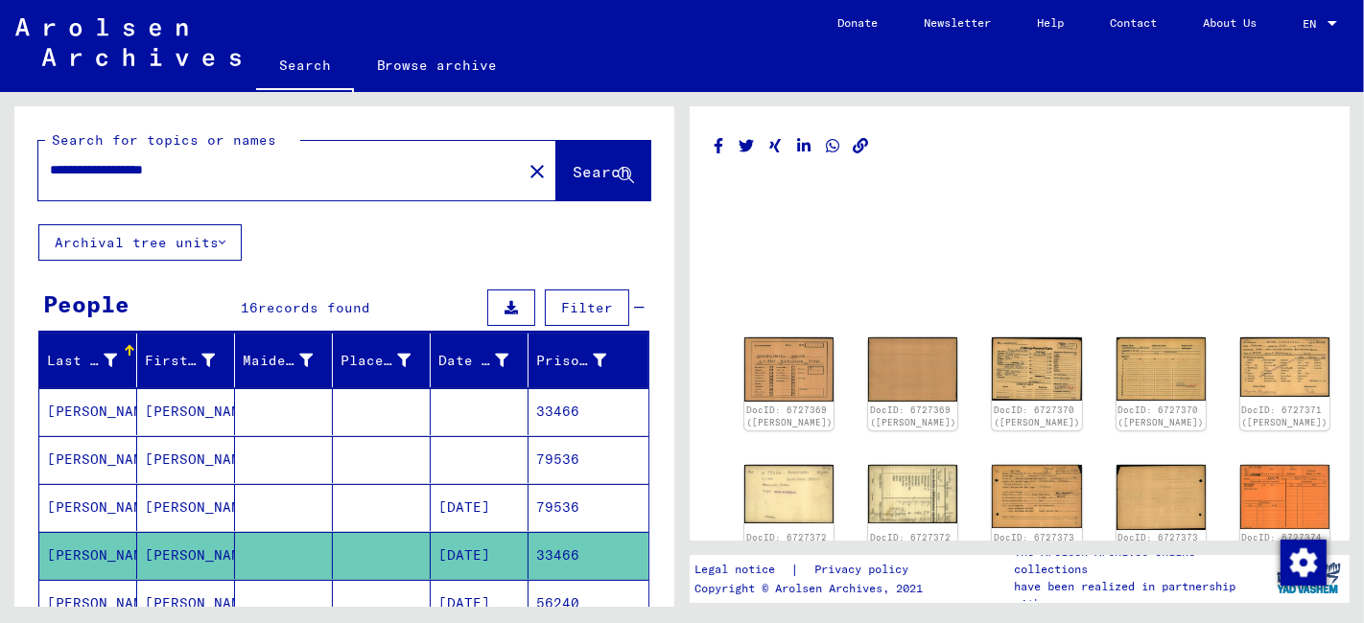
drag, startPoint x: 264, startPoint y: 174, endPoint x: 2, endPoint y: 184, distance: 262.0
click at [2, 184] on div "**********" at bounding box center [341, 349] width 682 height 515
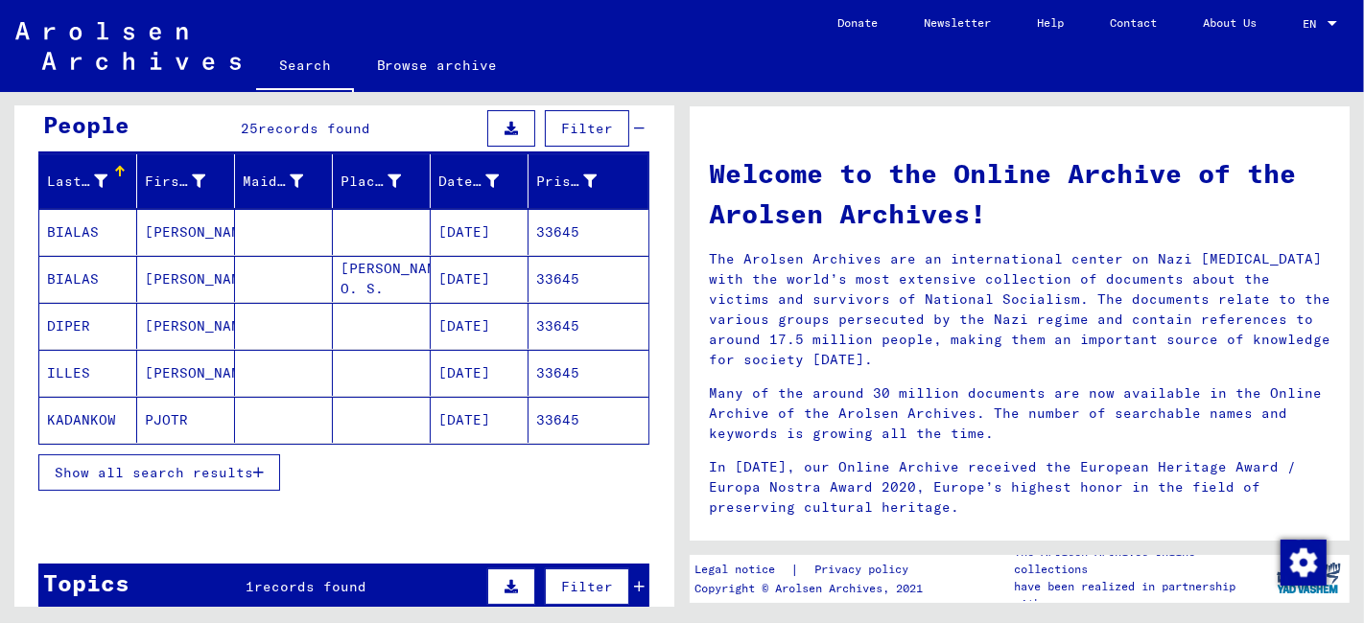
scroll to position [213, 0]
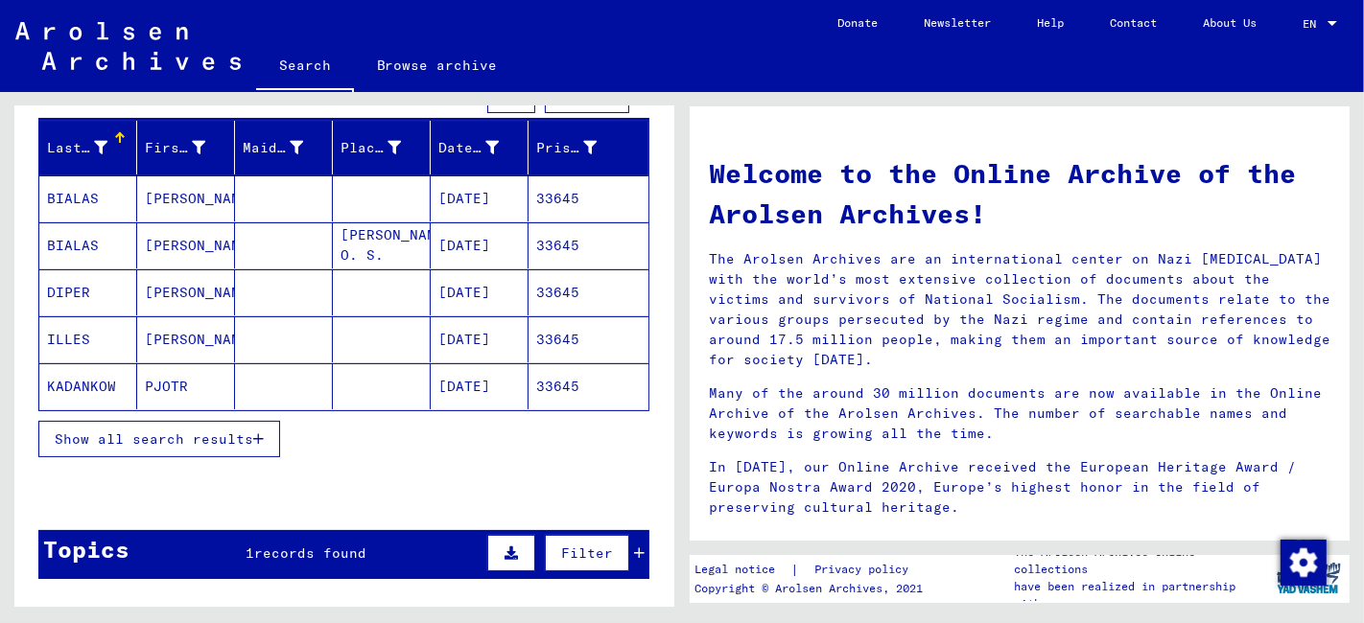
click at [198, 436] on span "Show all search results" at bounding box center [154, 439] width 198 height 17
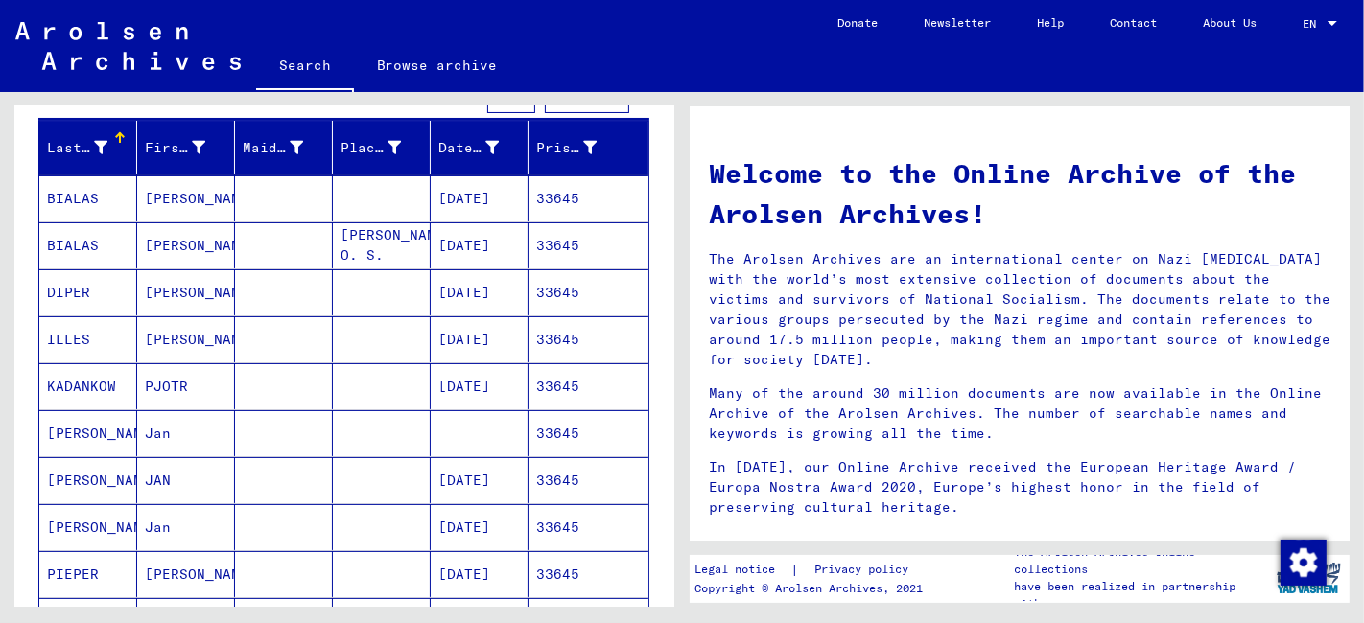
click at [204, 521] on mat-cell "Jan" at bounding box center [186, 527] width 98 height 46
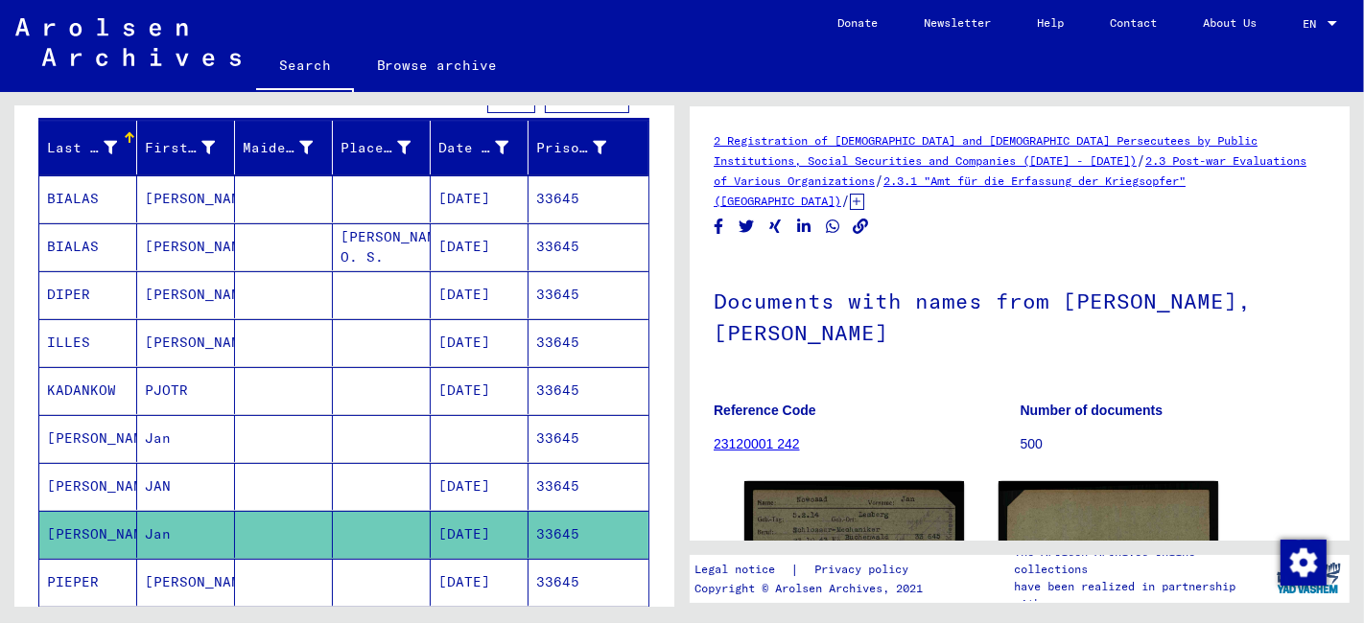
click at [240, 496] on mat-cell at bounding box center [284, 486] width 98 height 47
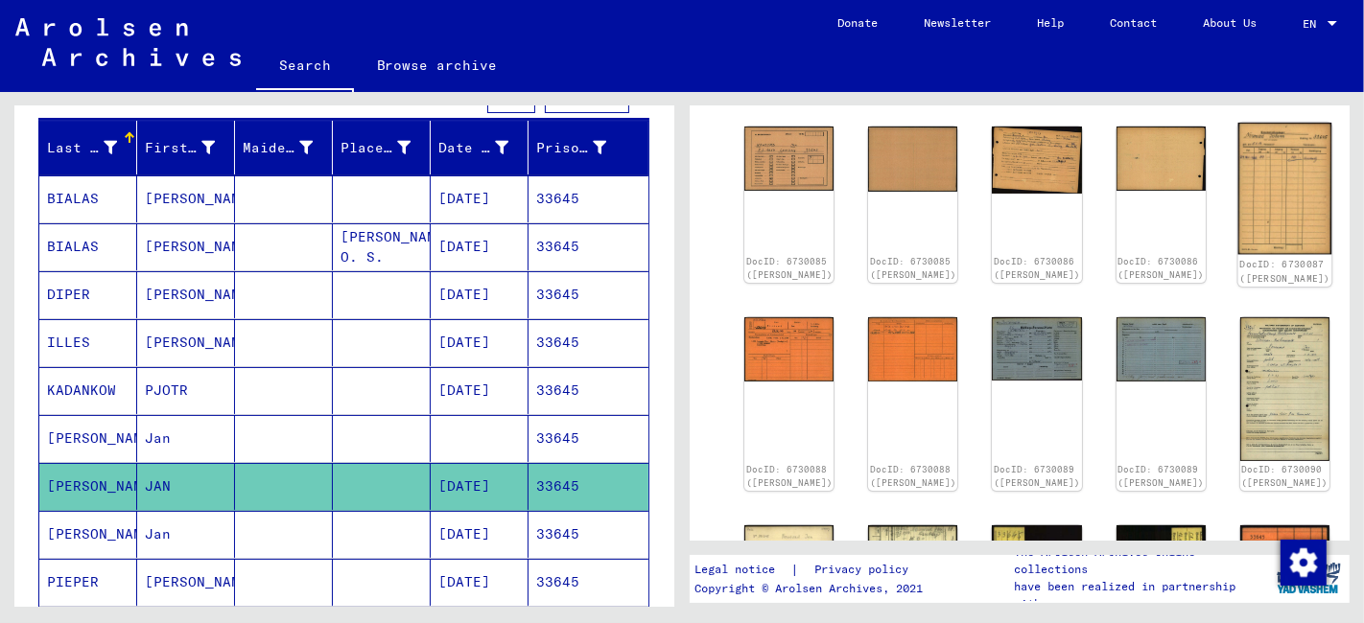
scroll to position [213, 0]
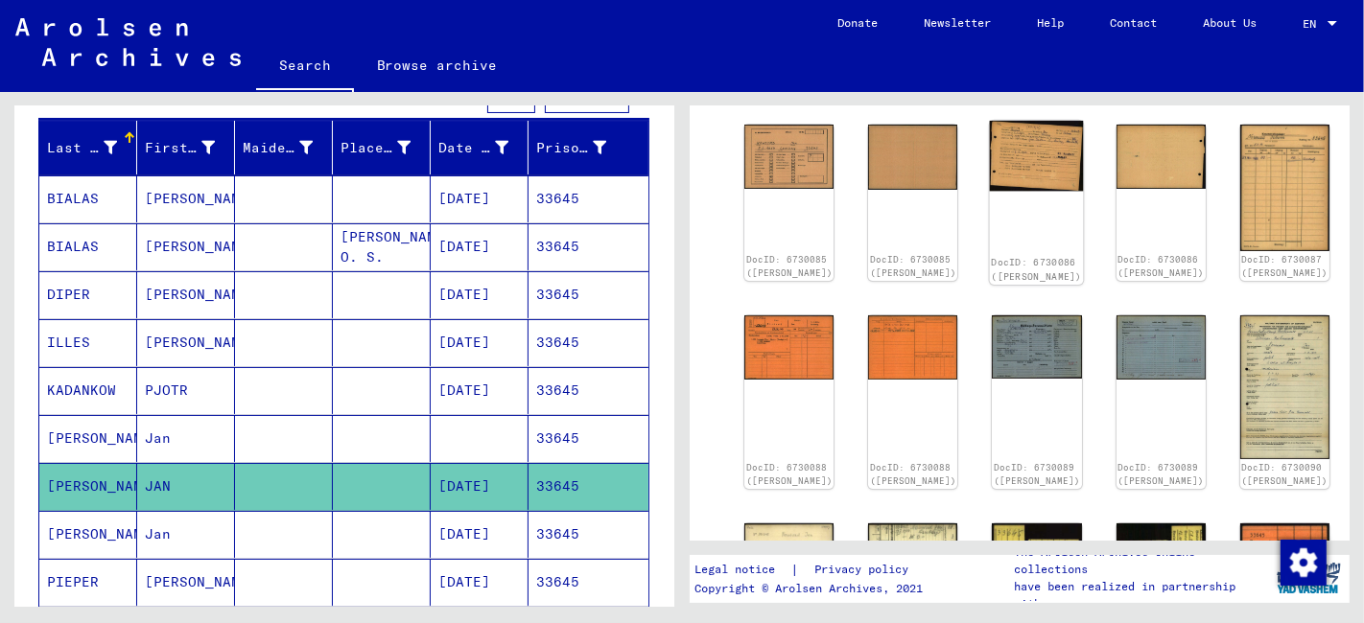
click at [990, 149] on img at bounding box center [1037, 156] width 94 height 71
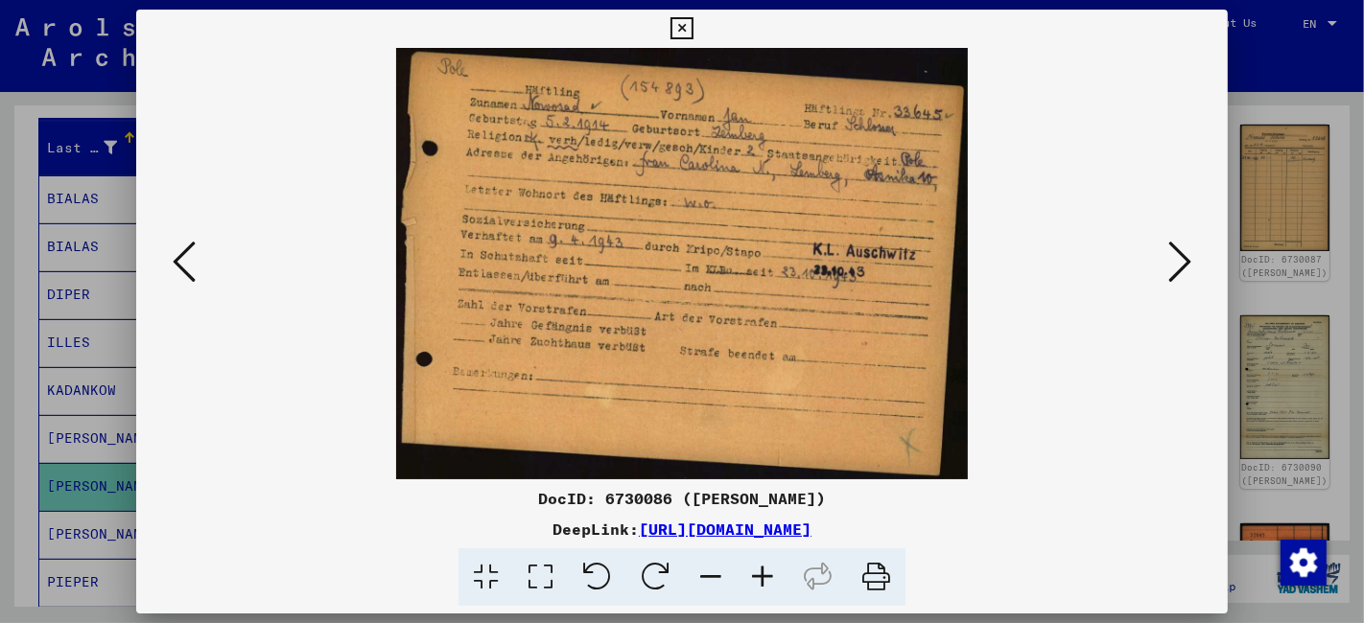
click at [685, 31] on icon at bounding box center [681, 28] width 22 height 23
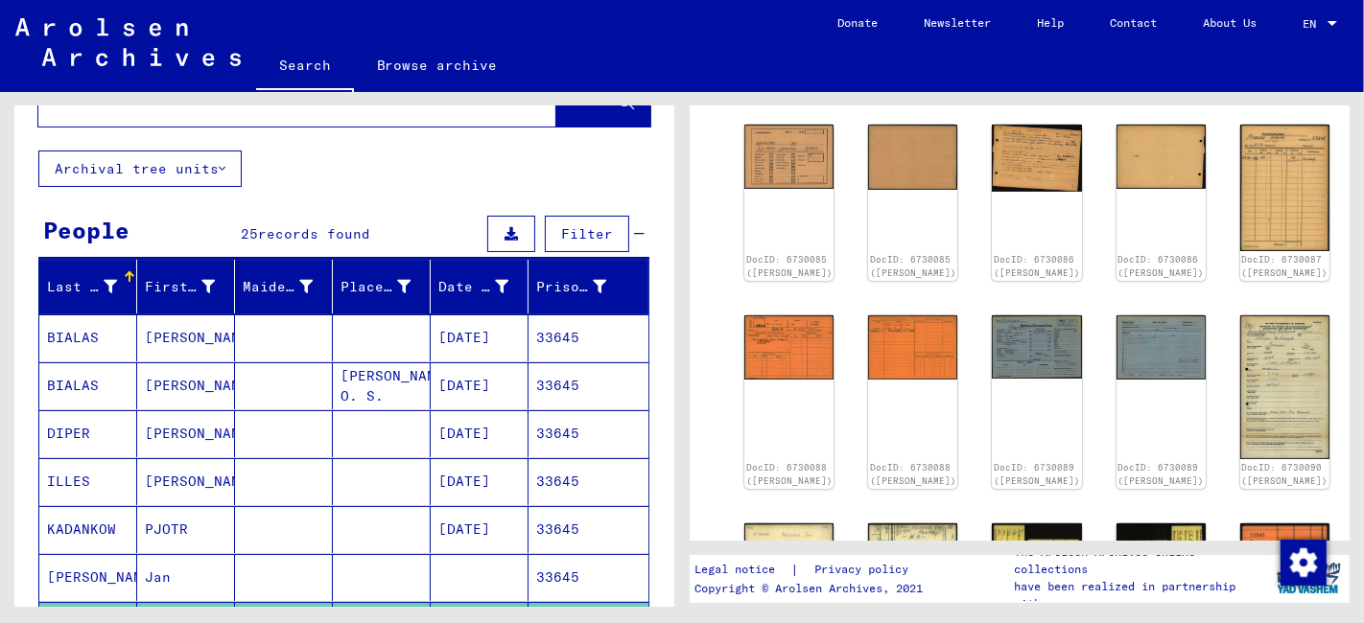
scroll to position [0, 0]
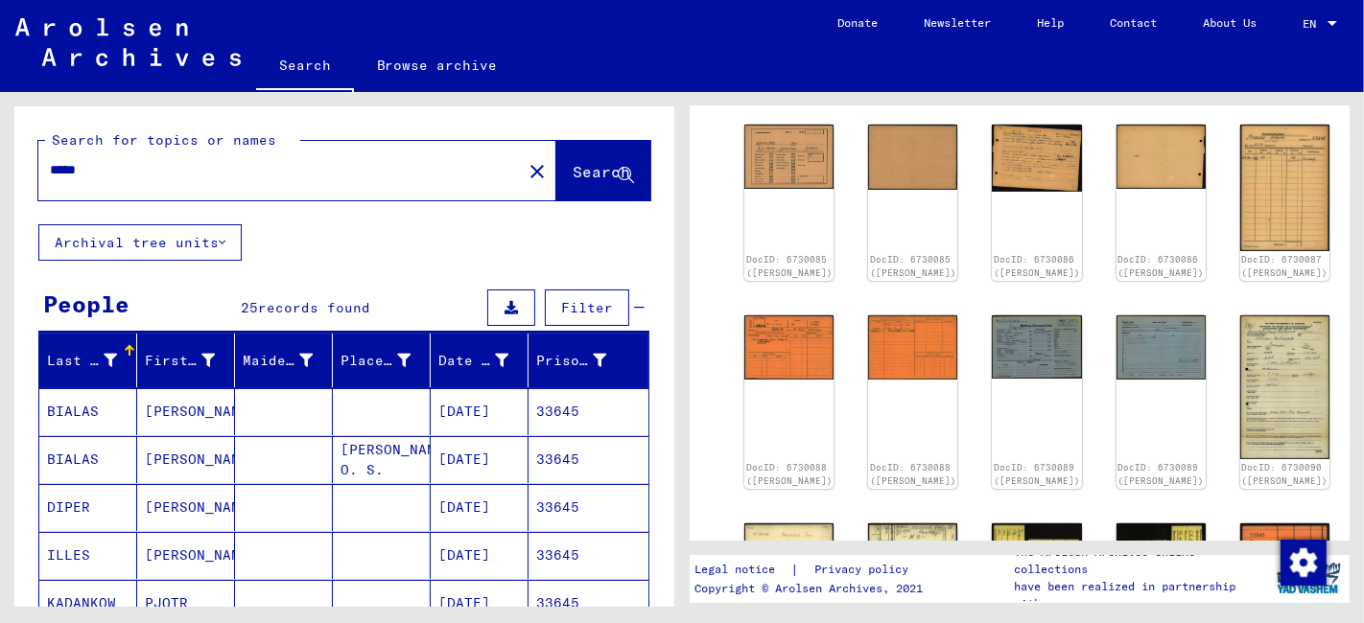
drag, startPoint x: 115, startPoint y: 171, endPoint x: -4, endPoint y: 179, distance: 119.2
click at [0, 179] on html "Search Browse archive Donate Newsletter Help Contact About Us Search Browse arc…" at bounding box center [682, 311] width 1364 height 623
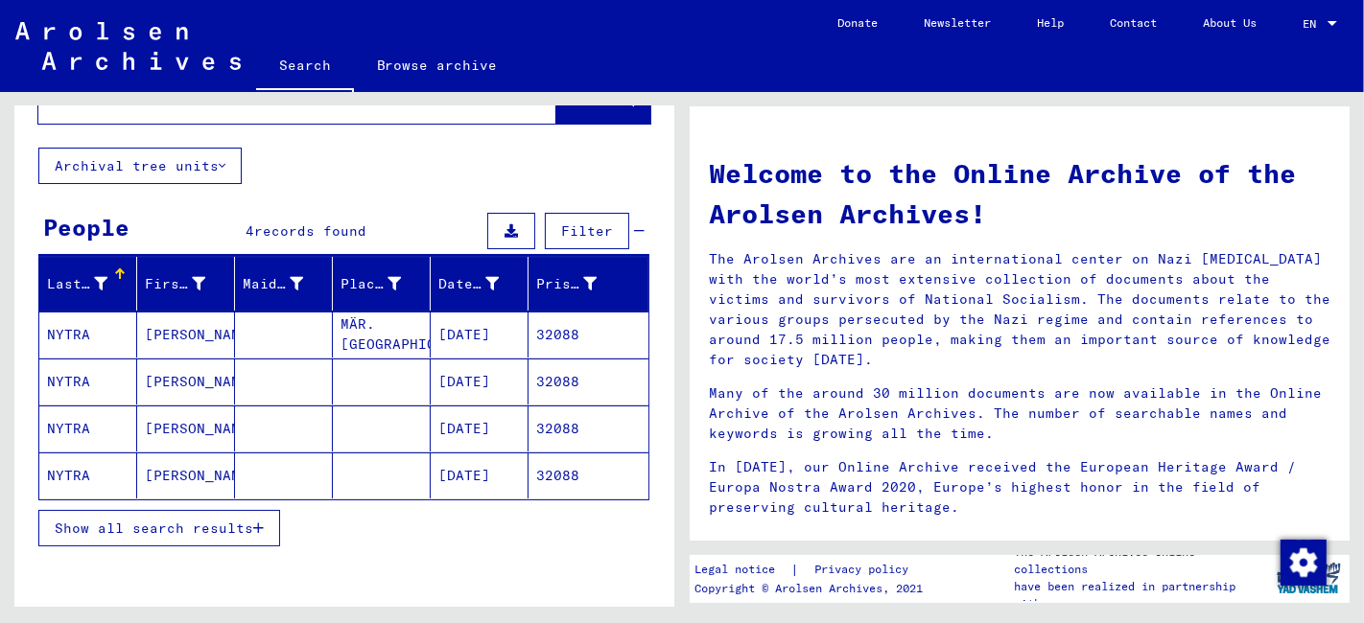
scroll to position [106, 0]
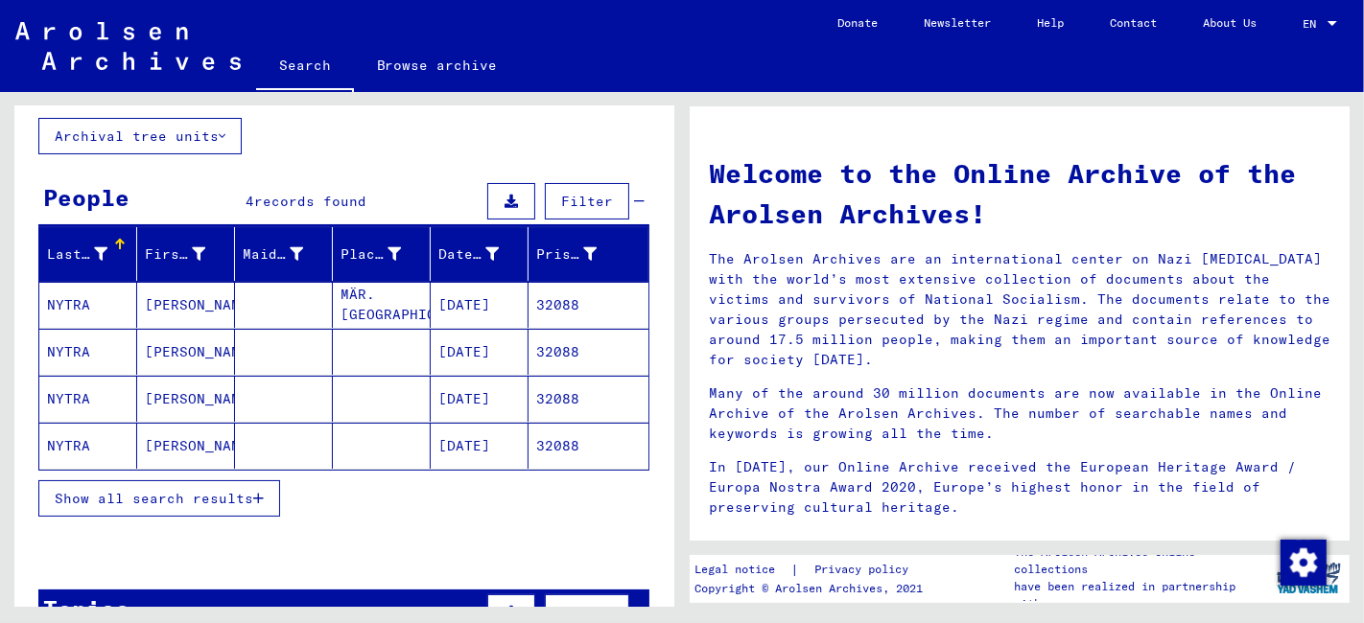
click at [361, 448] on mat-cell at bounding box center [382, 446] width 98 height 46
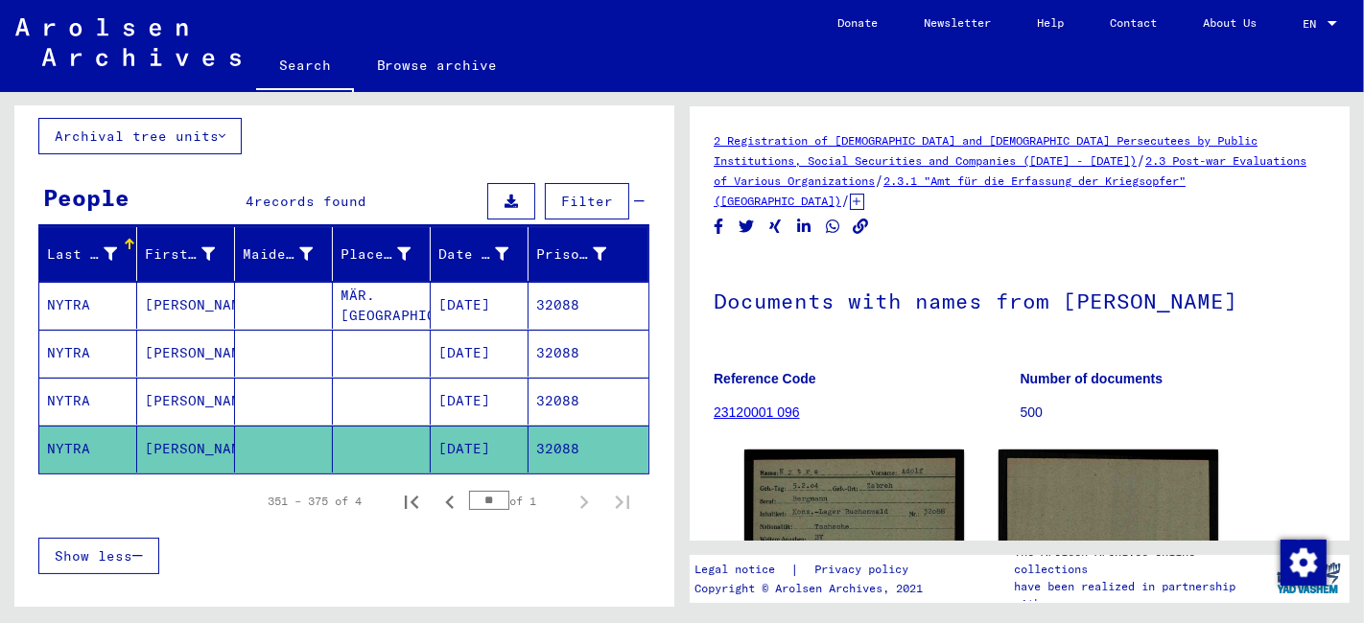
click at [360, 400] on mat-cell at bounding box center [382, 401] width 98 height 47
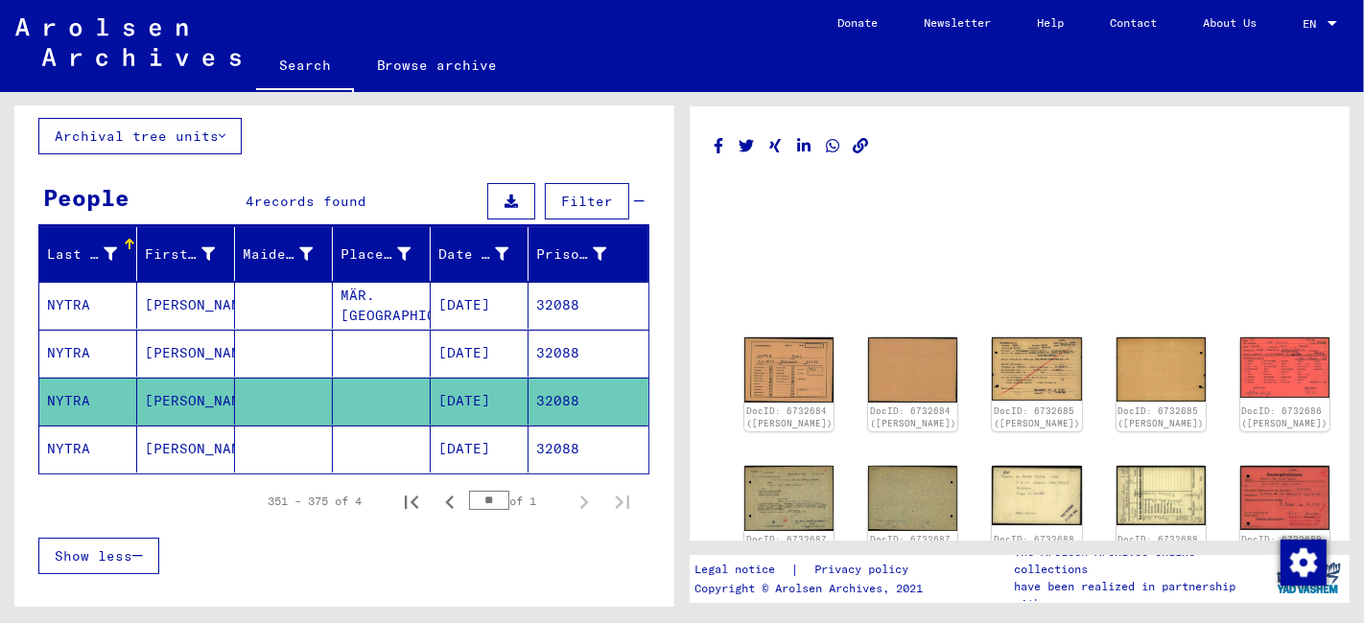
scroll to position [106, 0]
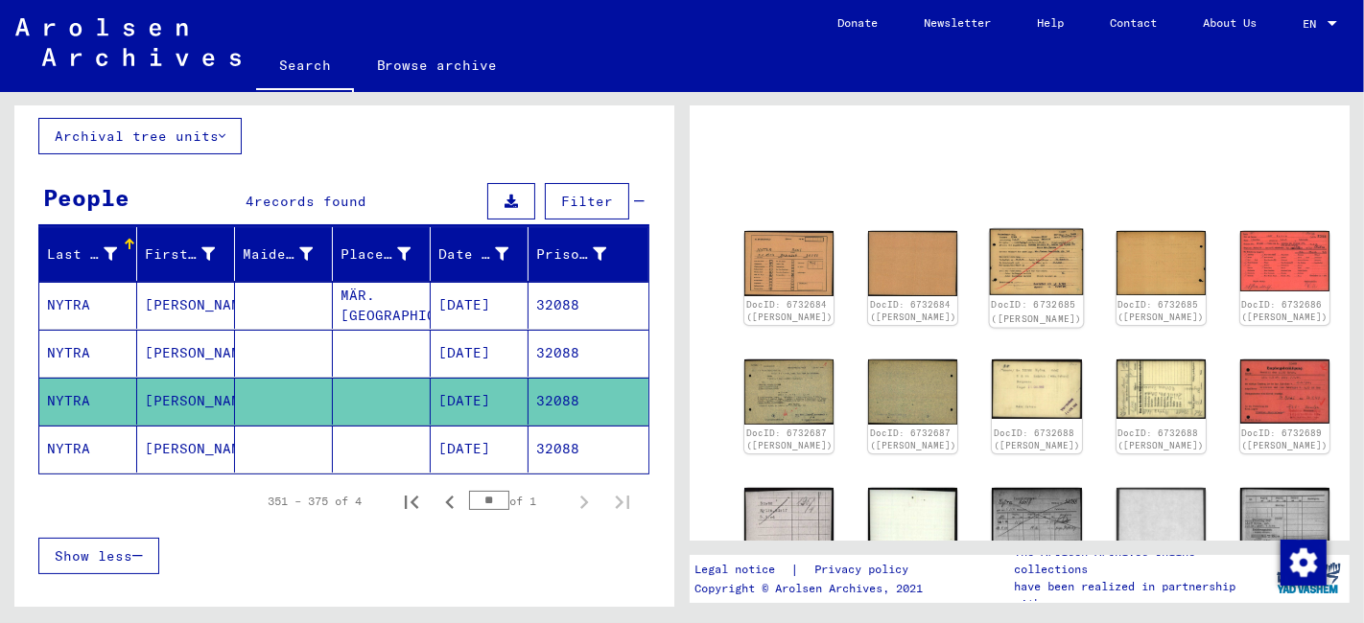
click at [990, 261] on img at bounding box center [1037, 262] width 94 height 66
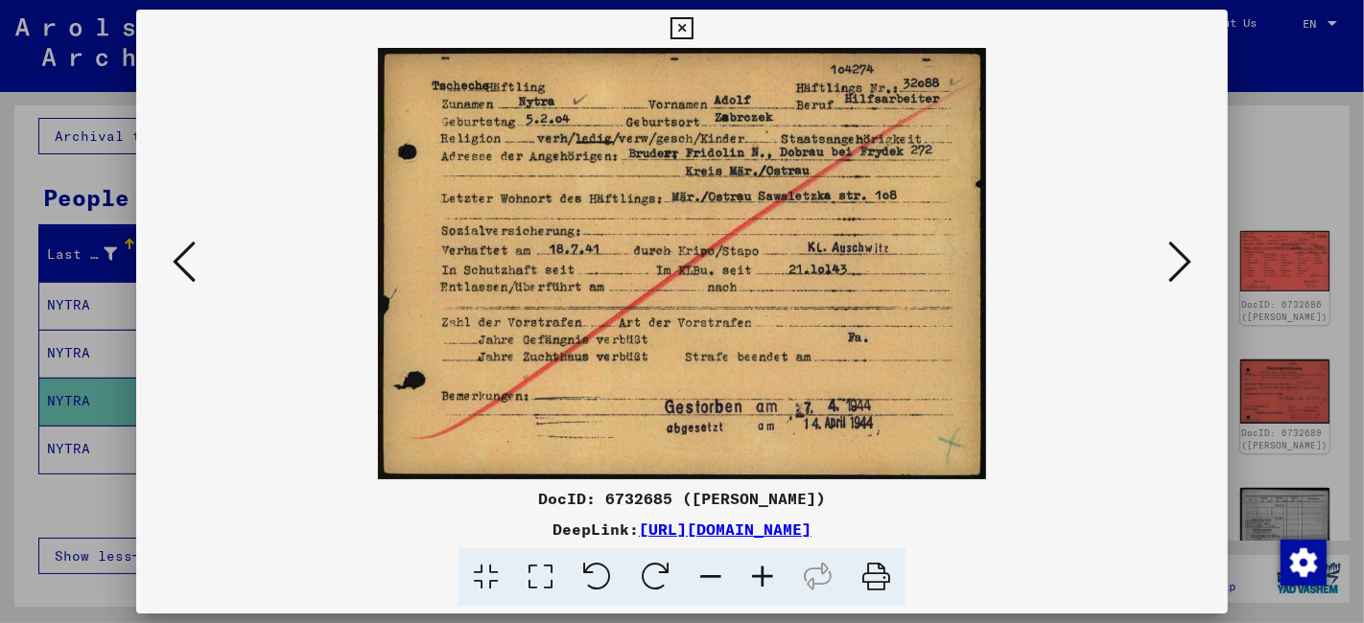
click at [537, 579] on icon at bounding box center [540, 578] width 55 height 58
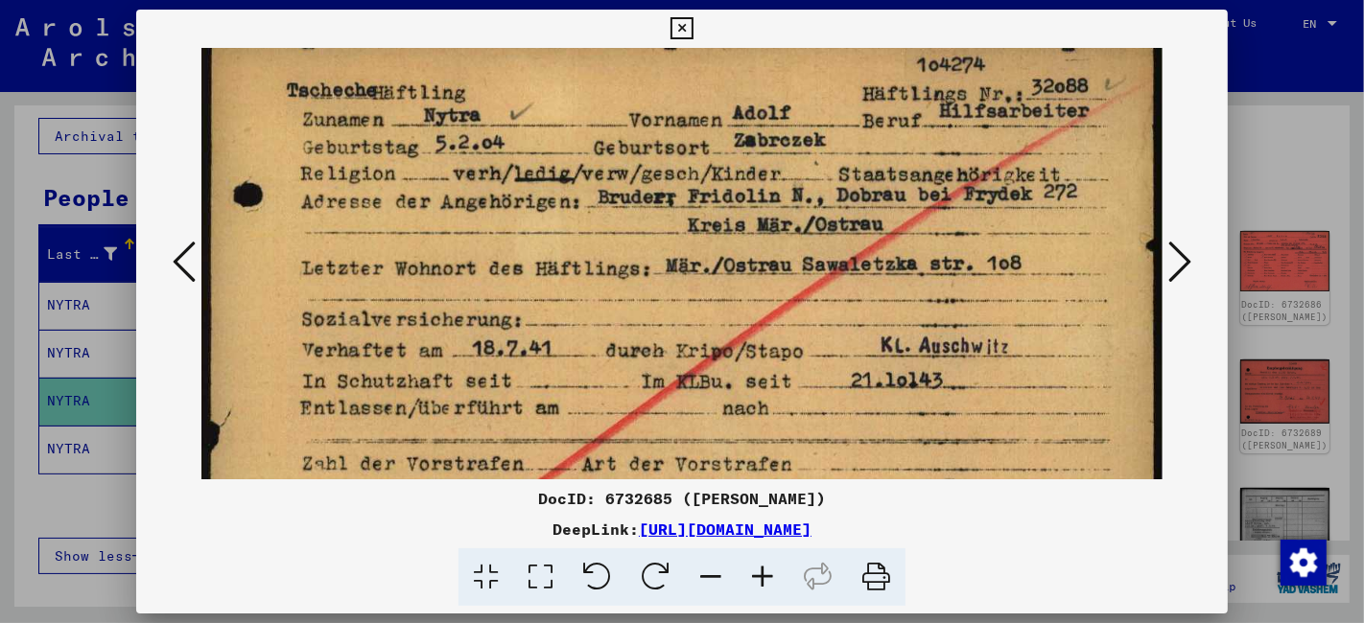
scroll to position [23, 0]
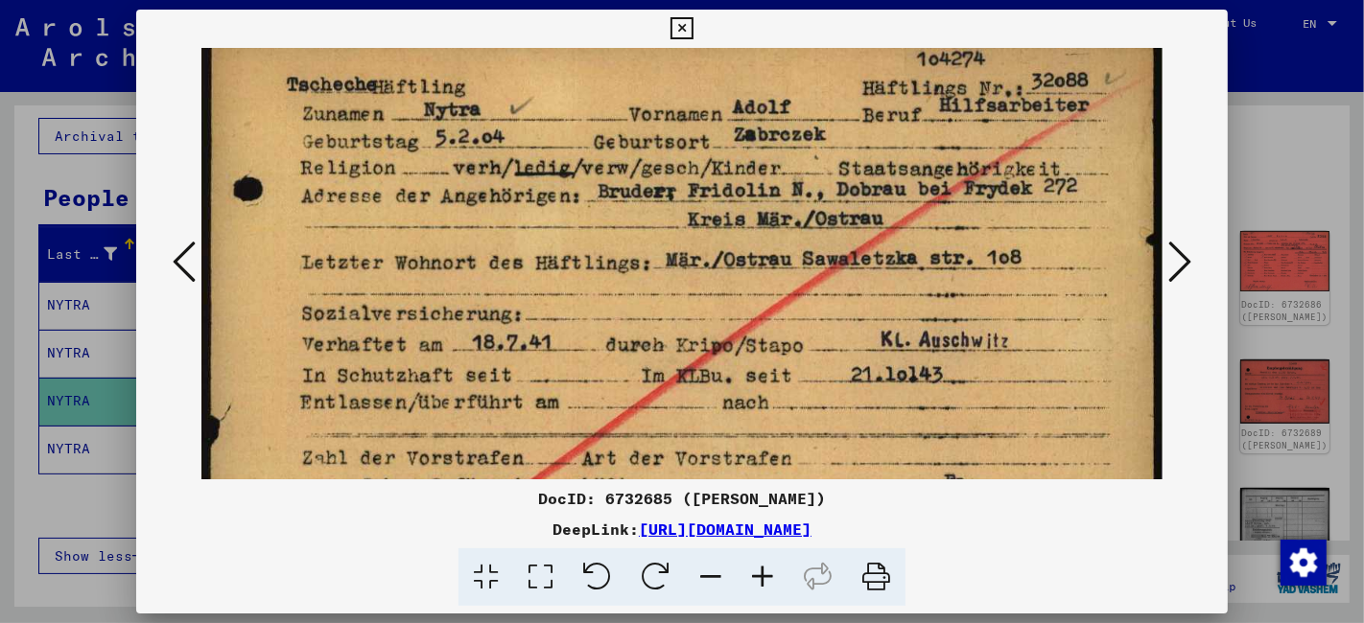
drag, startPoint x: 596, startPoint y: 414, endPoint x: 599, endPoint y: 389, distance: 25.1
click at [599, 389] on img at bounding box center [681, 365] width 961 height 681
click at [682, 29] on icon at bounding box center [681, 28] width 22 height 23
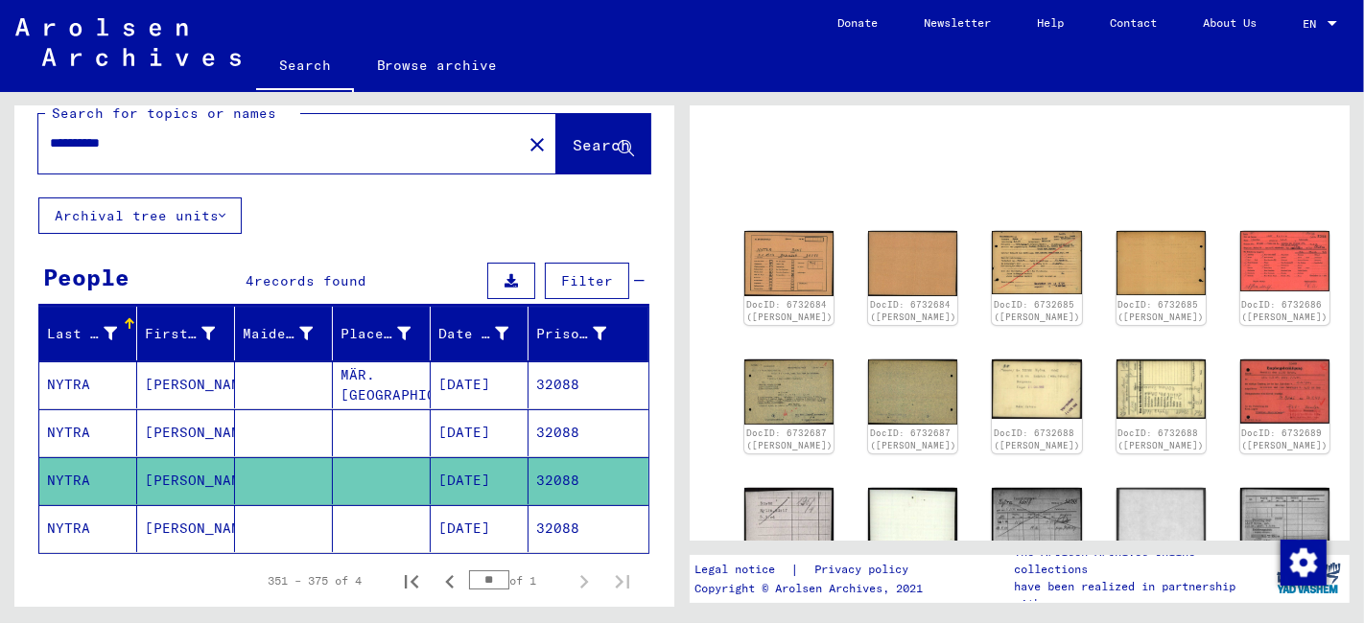
scroll to position [0, 0]
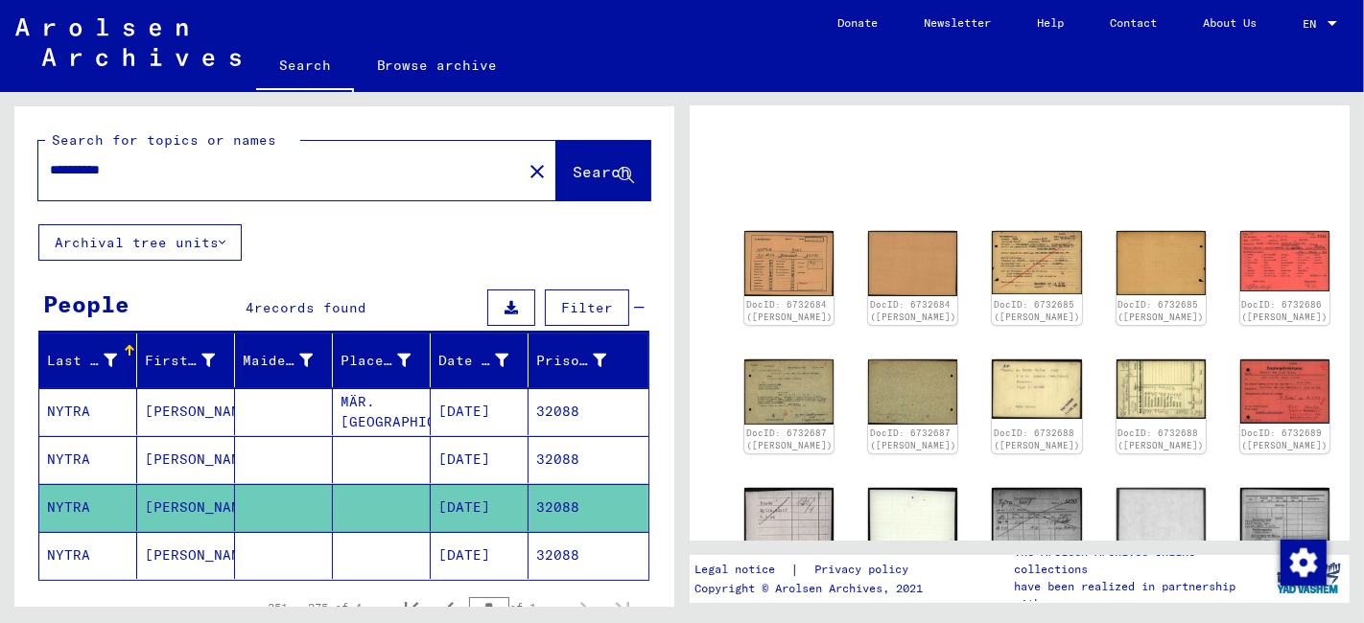
drag, startPoint x: 121, startPoint y: 175, endPoint x: 11, endPoint y: 187, distance: 111.0
click at [11, 187] on div "**********" at bounding box center [341, 349] width 682 height 515
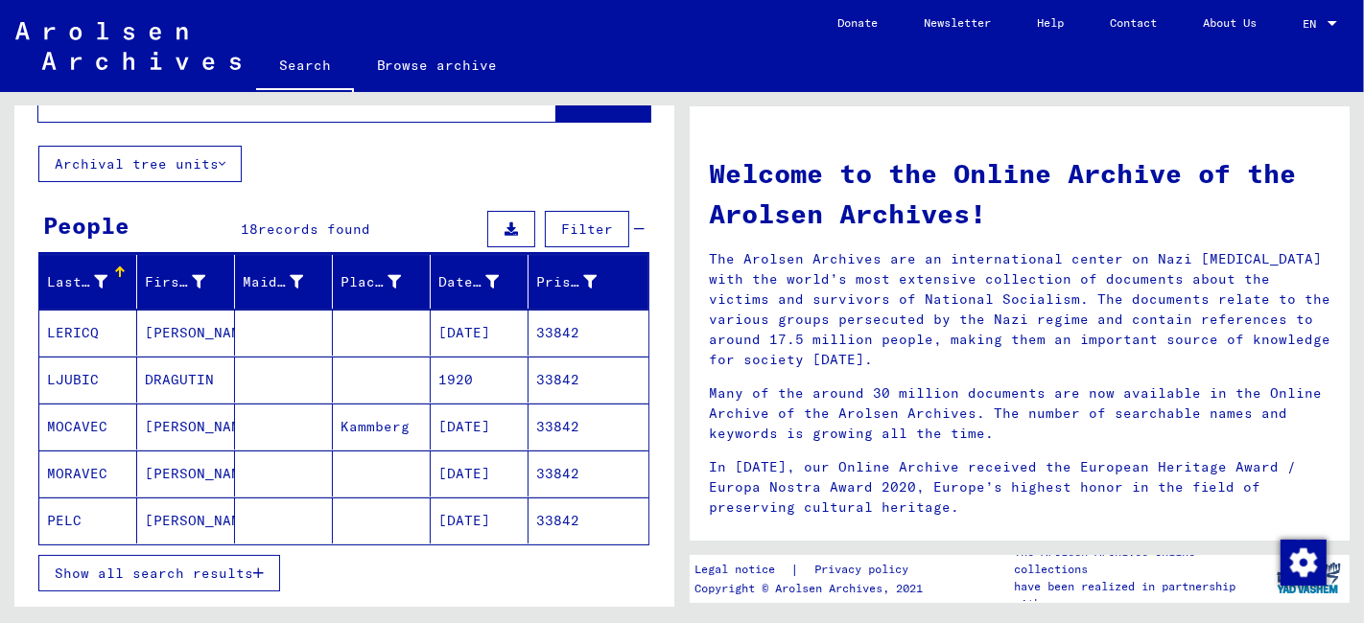
scroll to position [104, 0]
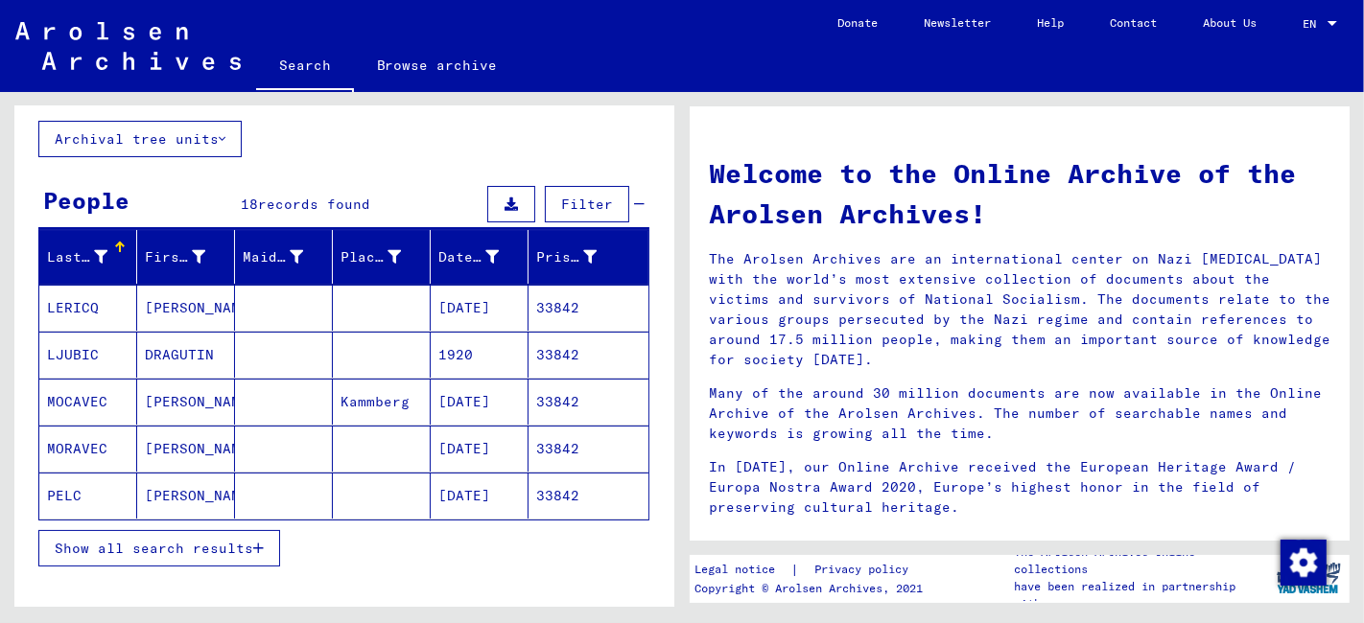
click at [183, 540] on span "Show all search results" at bounding box center [154, 548] width 198 height 17
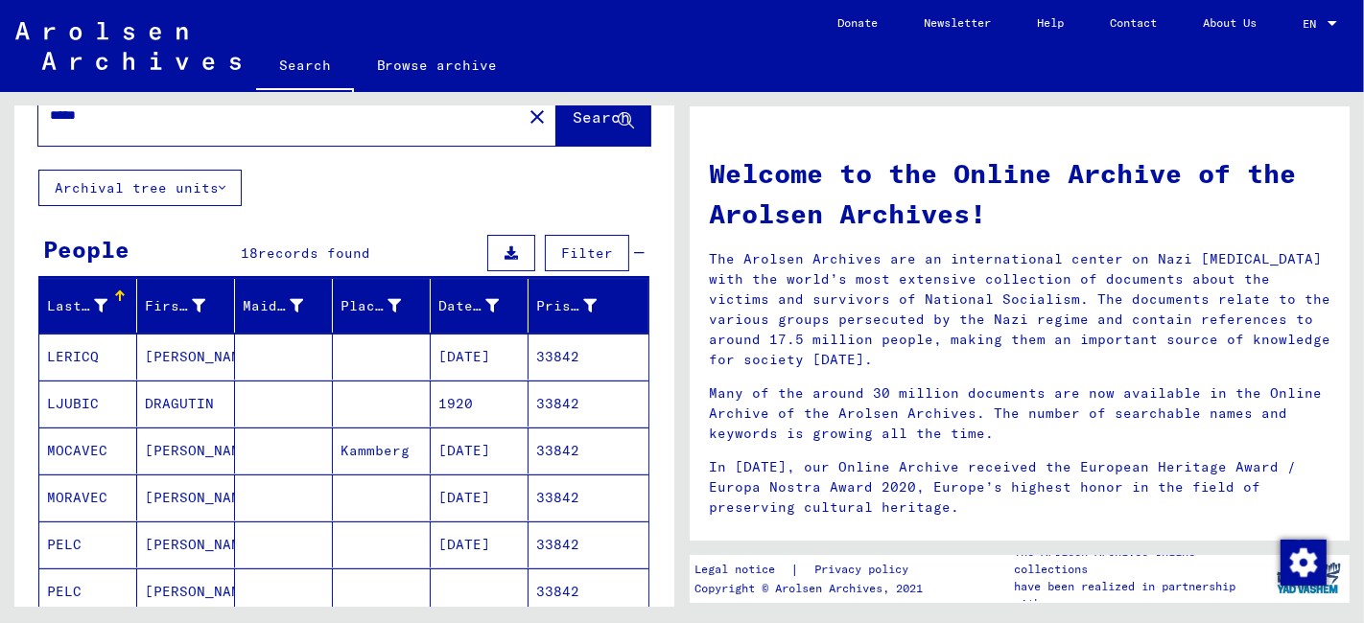
scroll to position [0, 0]
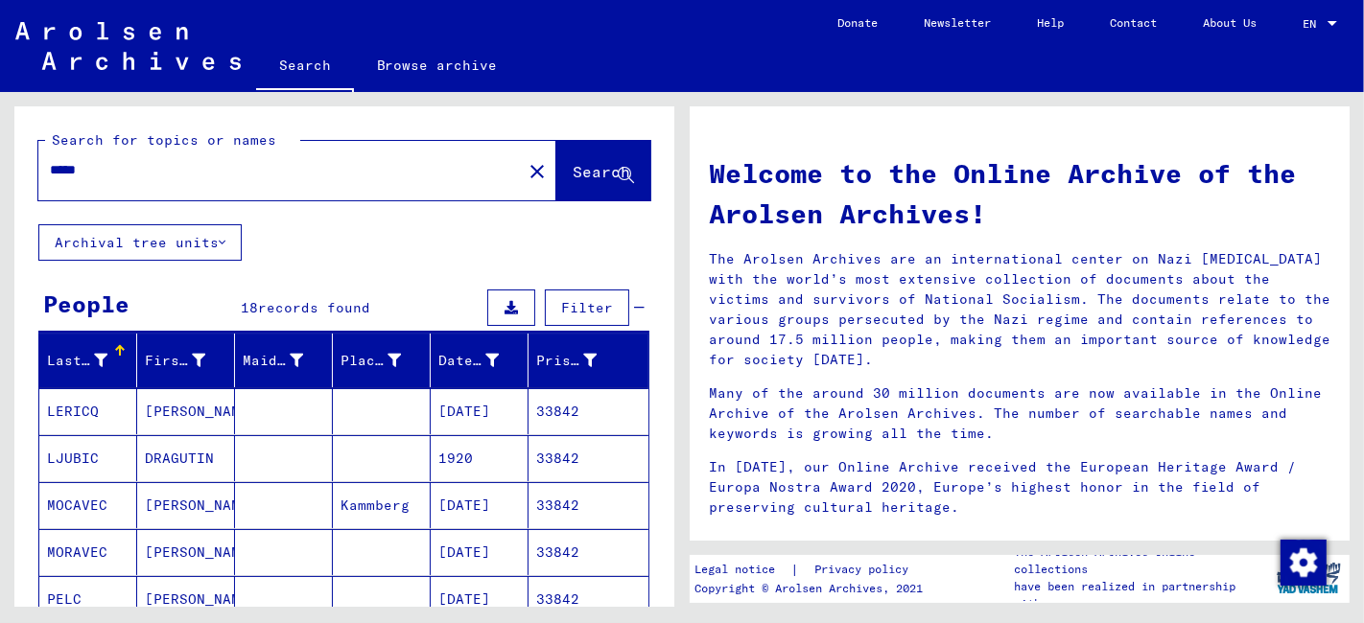
click at [71, 165] on input "*****" at bounding box center [274, 170] width 449 height 20
click at [104, 170] on input "*****" at bounding box center [274, 170] width 449 height 20
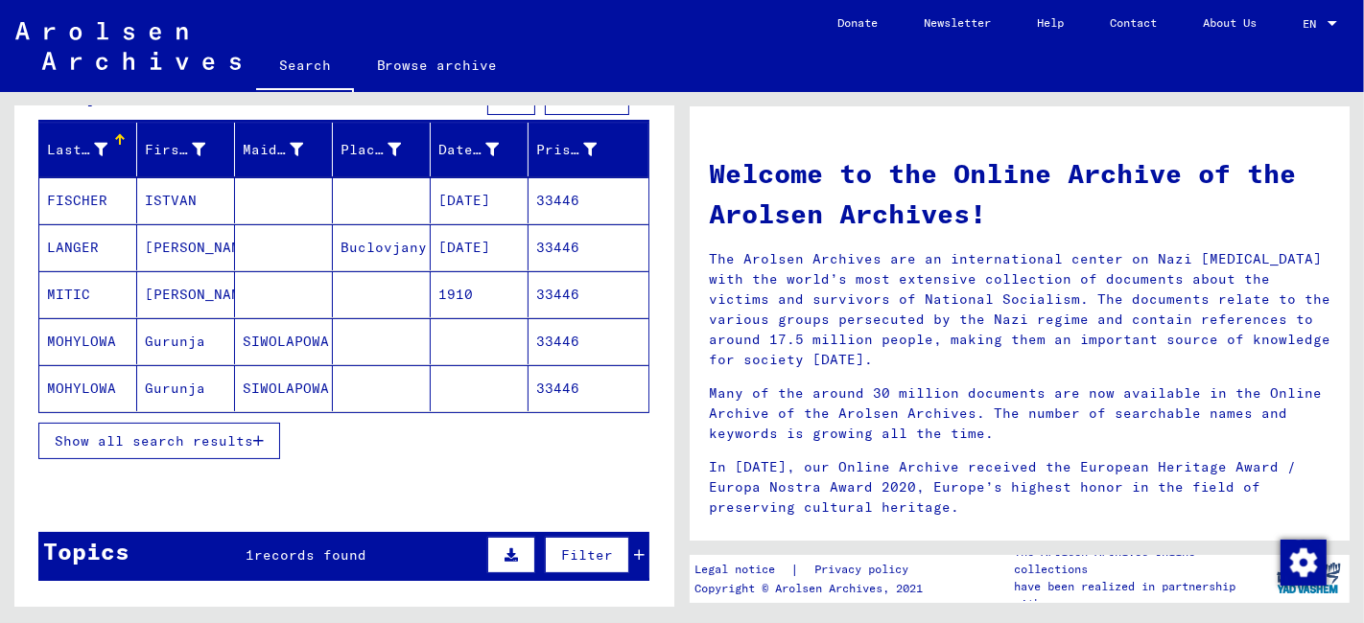
scroll to position [213, 0]
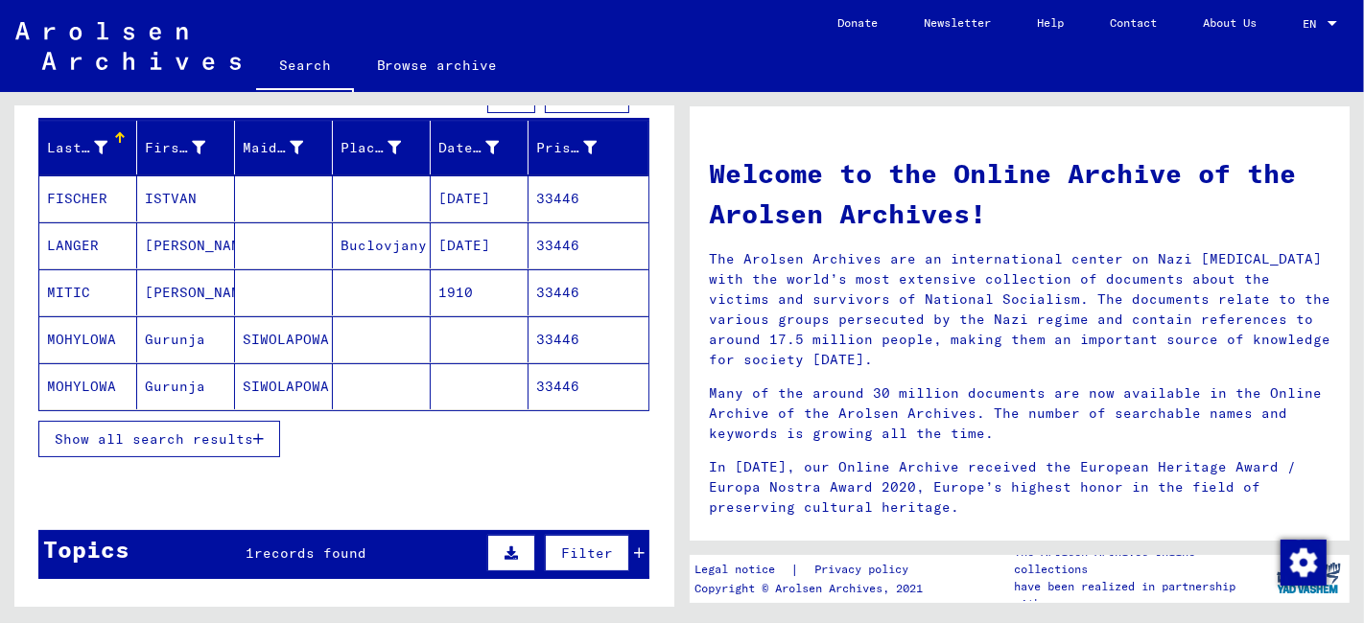
click at [203, 438] on span "Show all search results" at bounding box center [154, 439] width 198 height 17
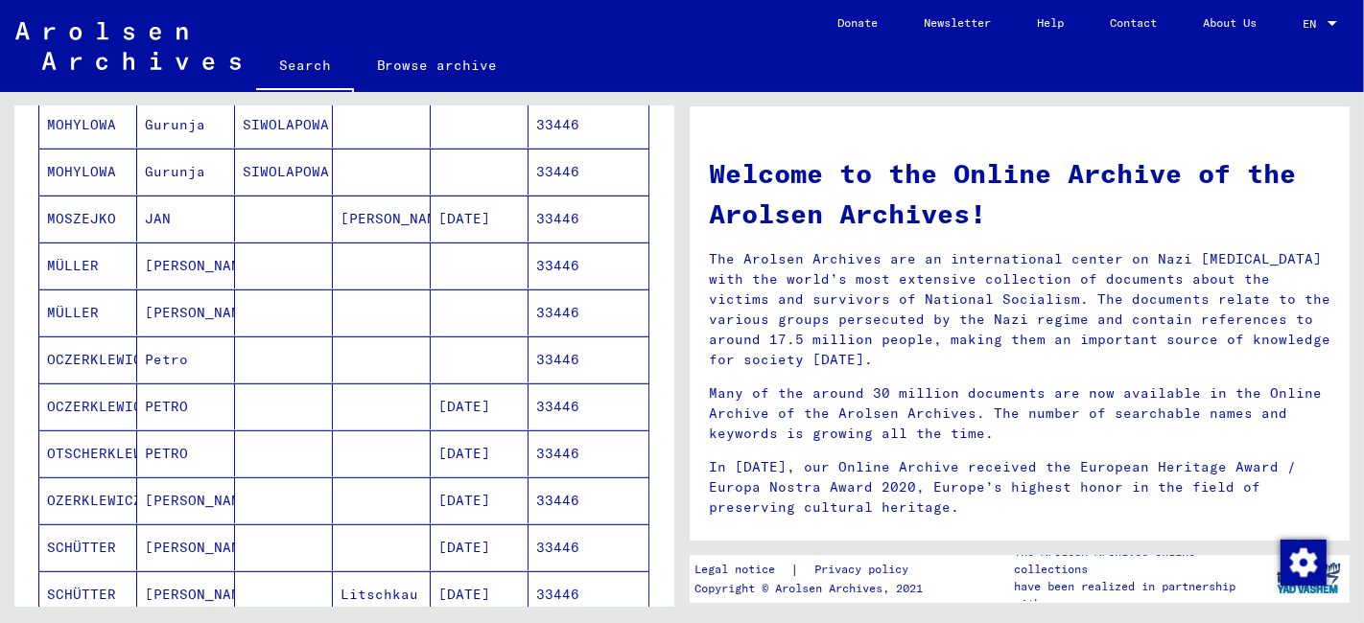
scroll to position [532, 0]
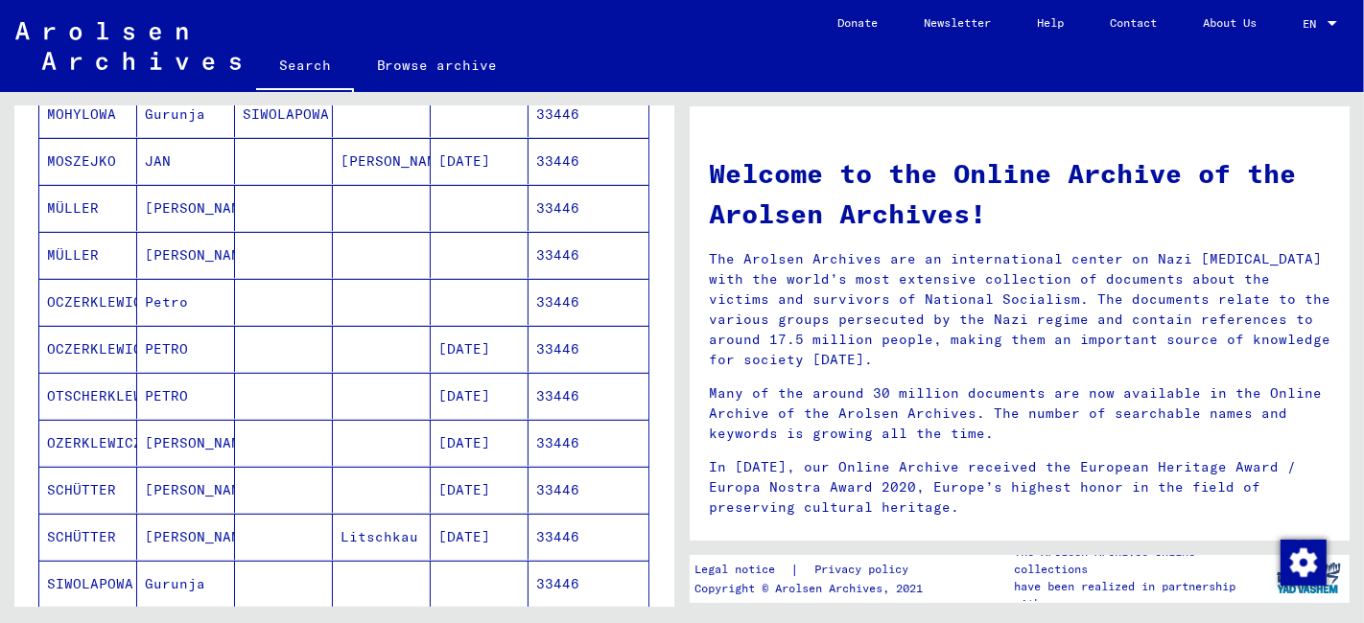
click at [211, 442] on mat-cell "[PERSON_NAME]" at bounding box center [186, 443] width 98 height 46
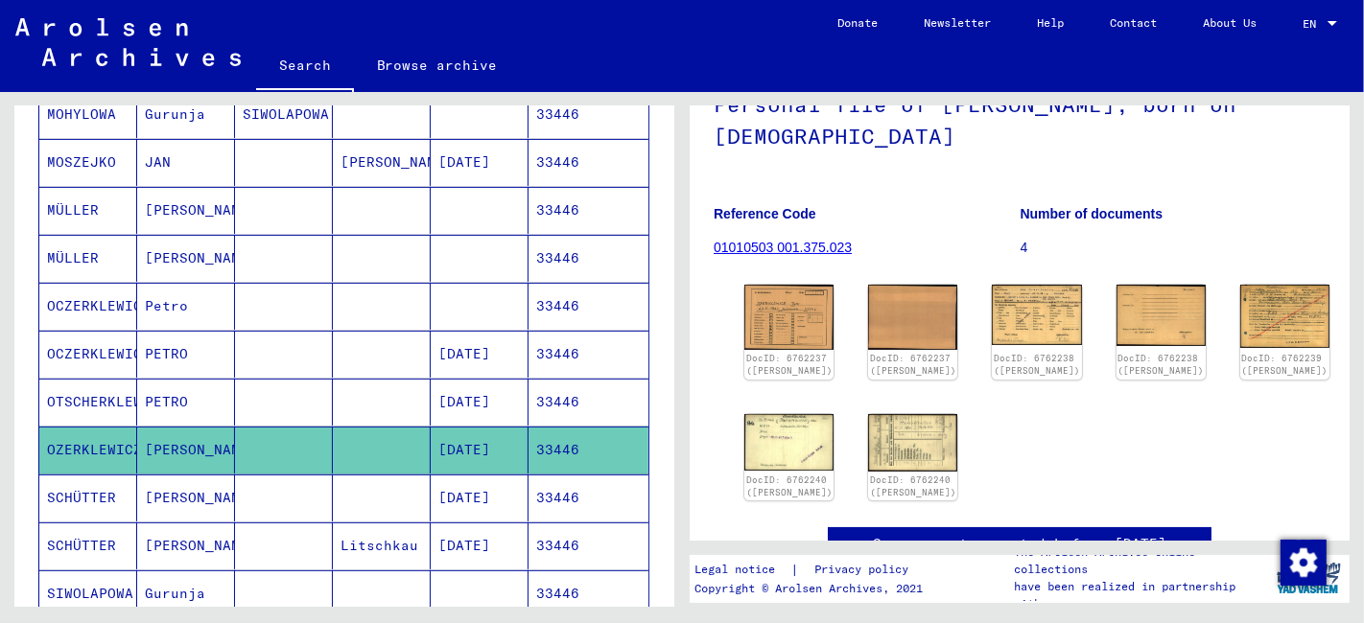
scroll to position [213, 0]
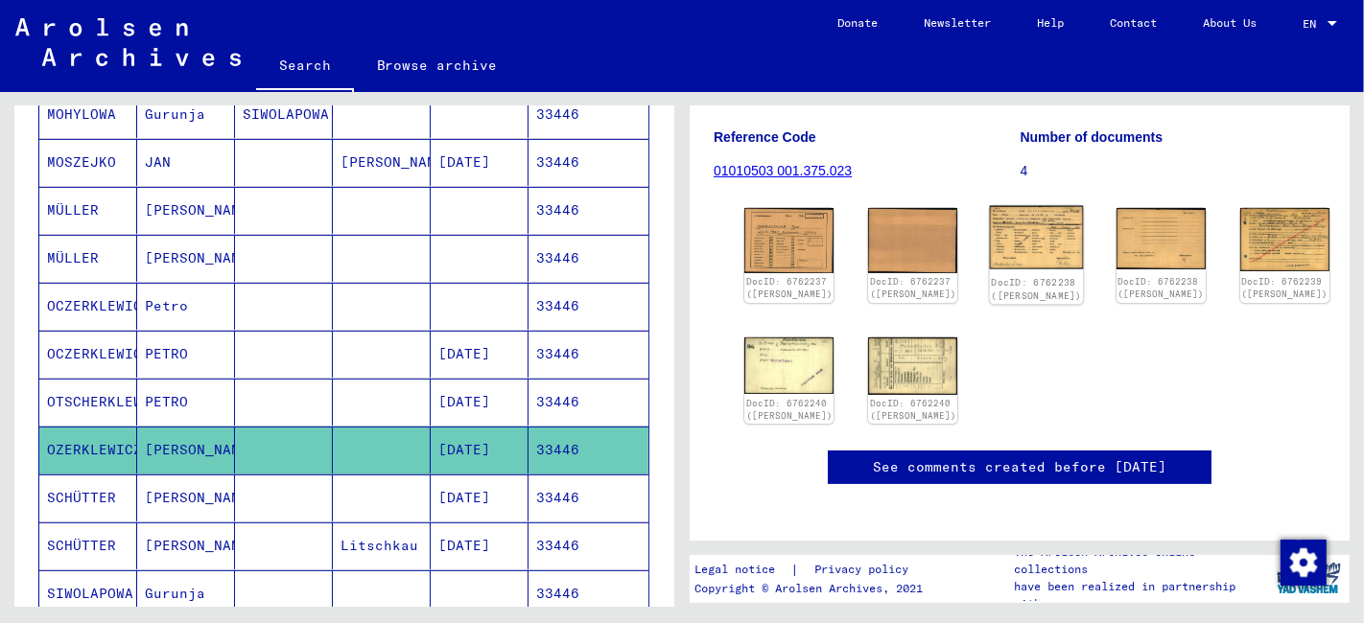
click at [994, 253] on img at bounding box center [1037, 237] width 94 height 63
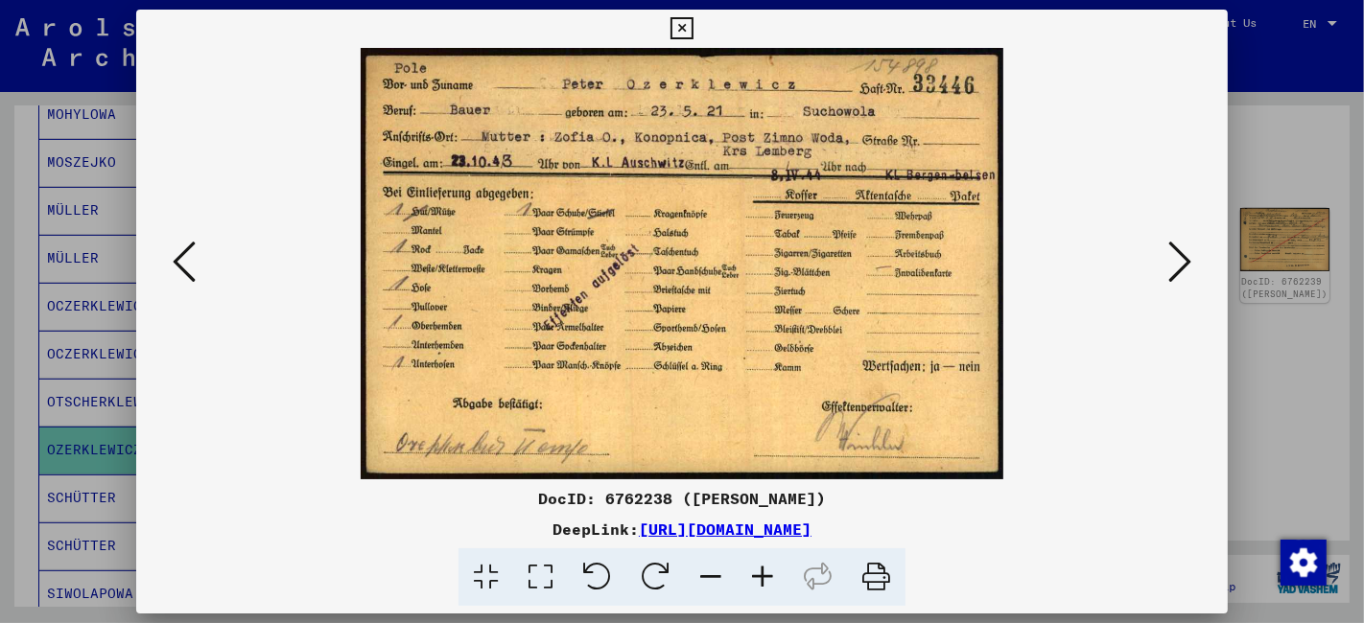
click at [682, 31] on icon at bounding box center [681, 28] width 22 height 23
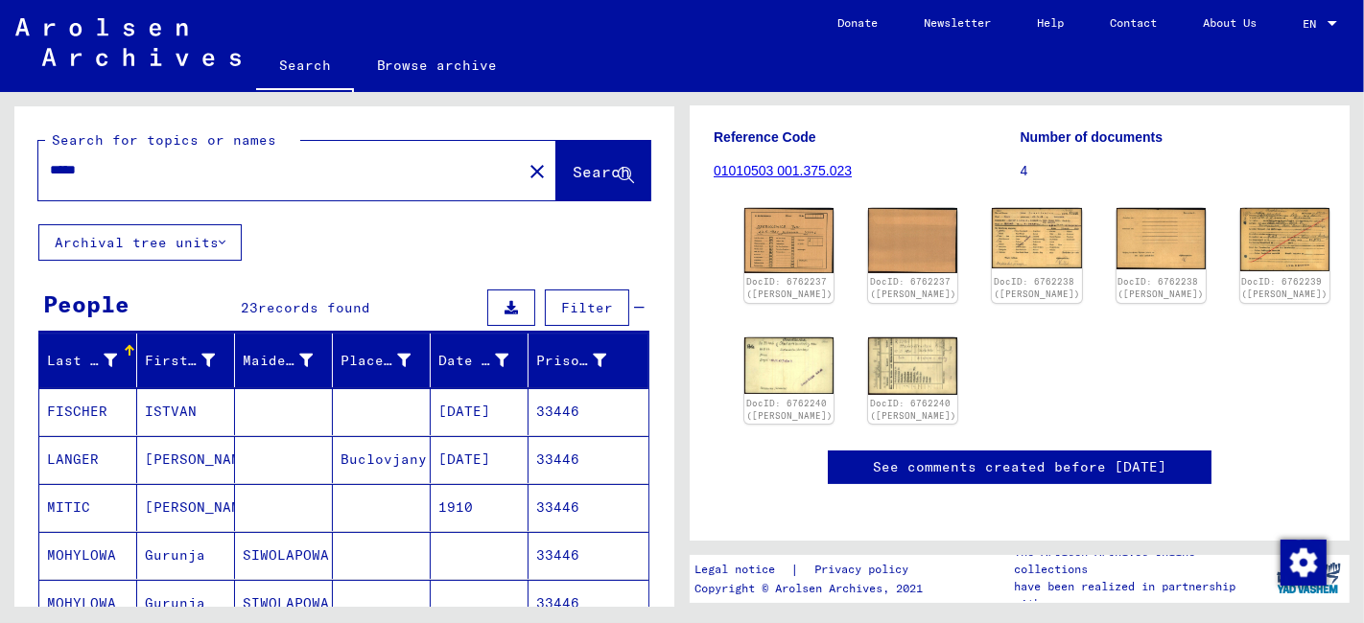
scroll to position [0, 0]
drag, startPoint x: 113, startPoint y: 168, endPoint x: 32, endPoint y: 176, distance: 82.0
click at [32, 176] on div "Search for topics or names ***** close Search" at bounding box center [344, 165] width 660 height 118
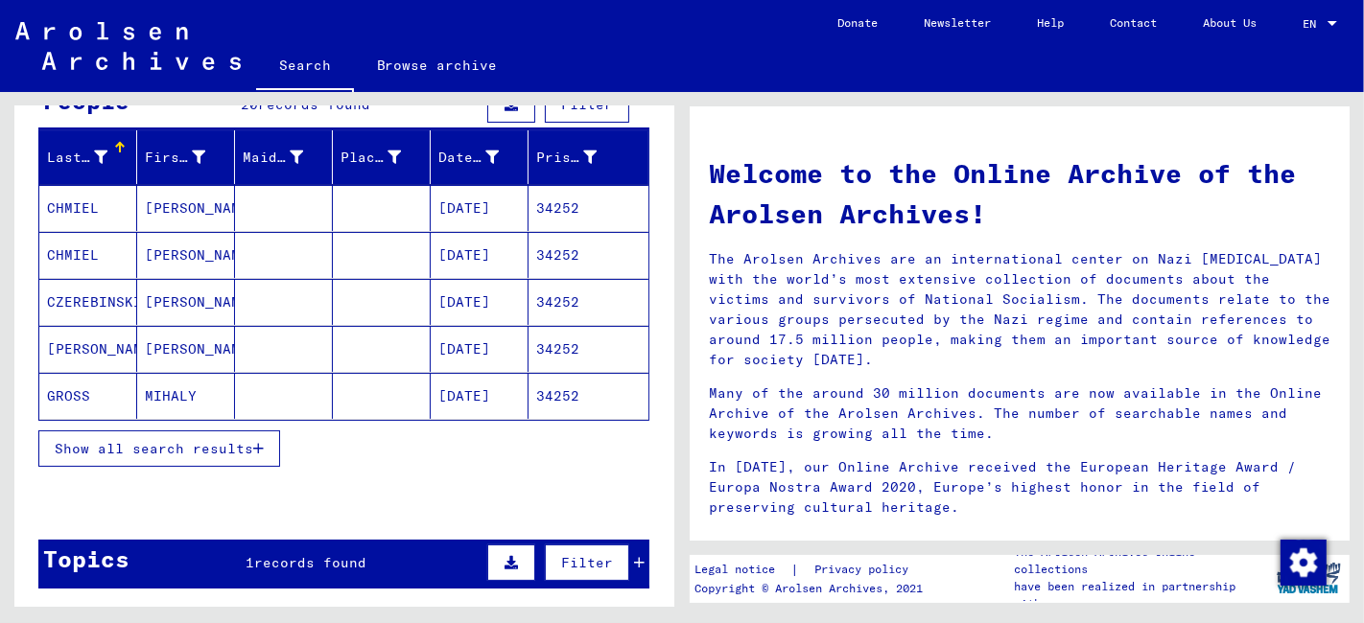
scroll to position [213, 0]
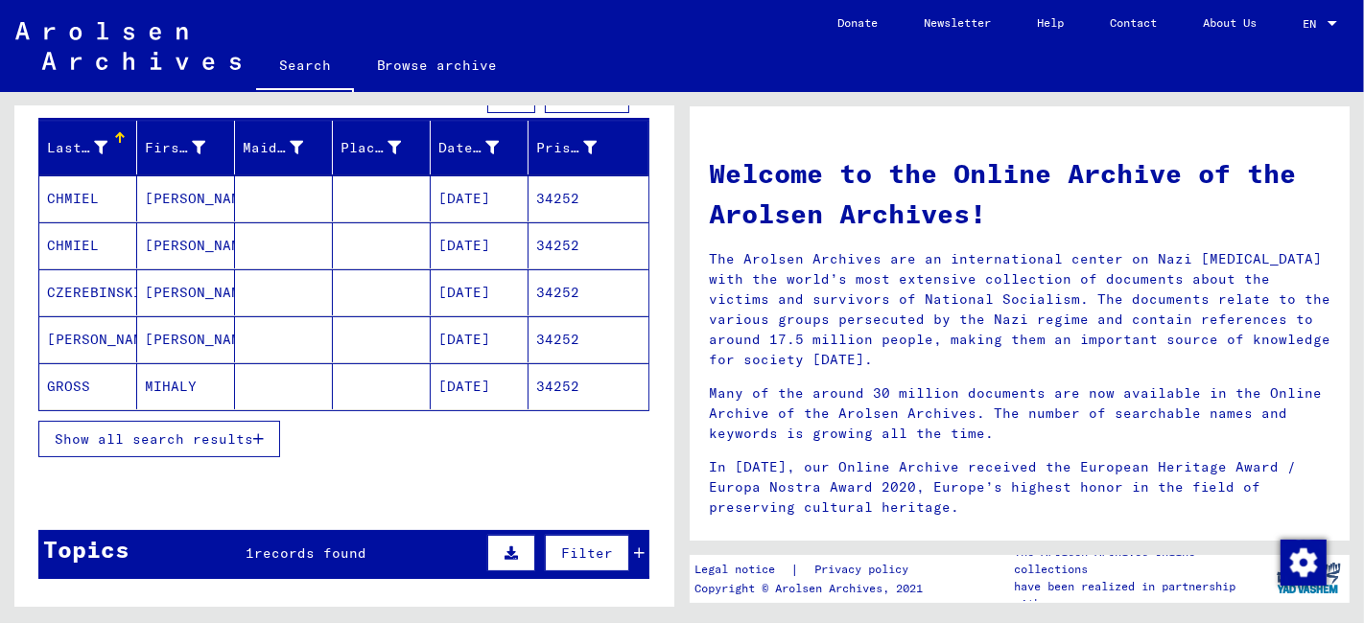
click at [208, 439] on span "Show all search results" at bounding box center [154, 439] width 198 height 17
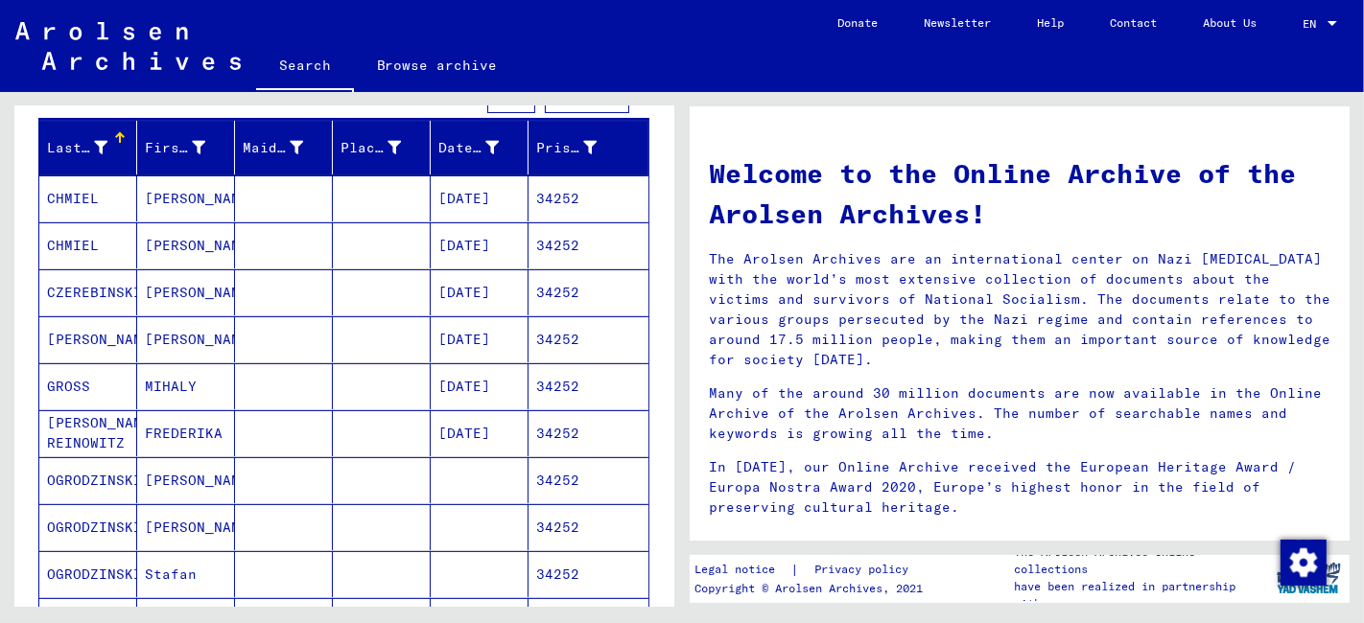
click at [235, 576] on mat-cell at bounding box center [284, 574] width 98 height 46
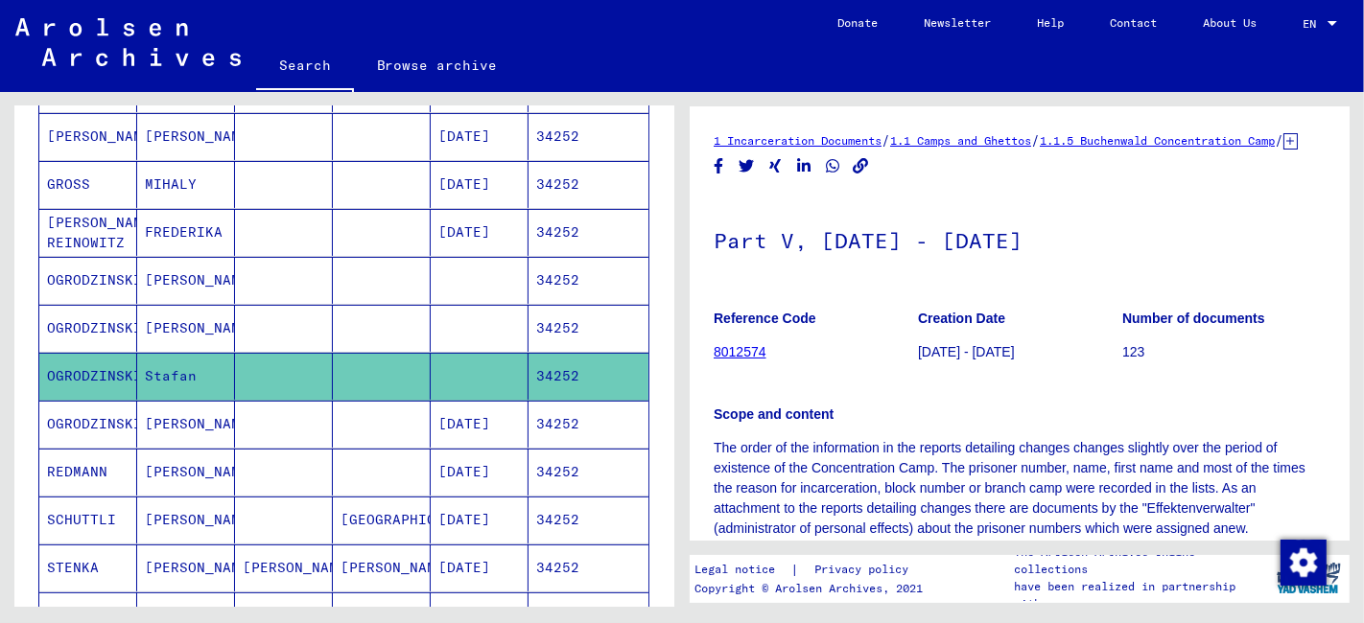
scroll to position [426, 0]
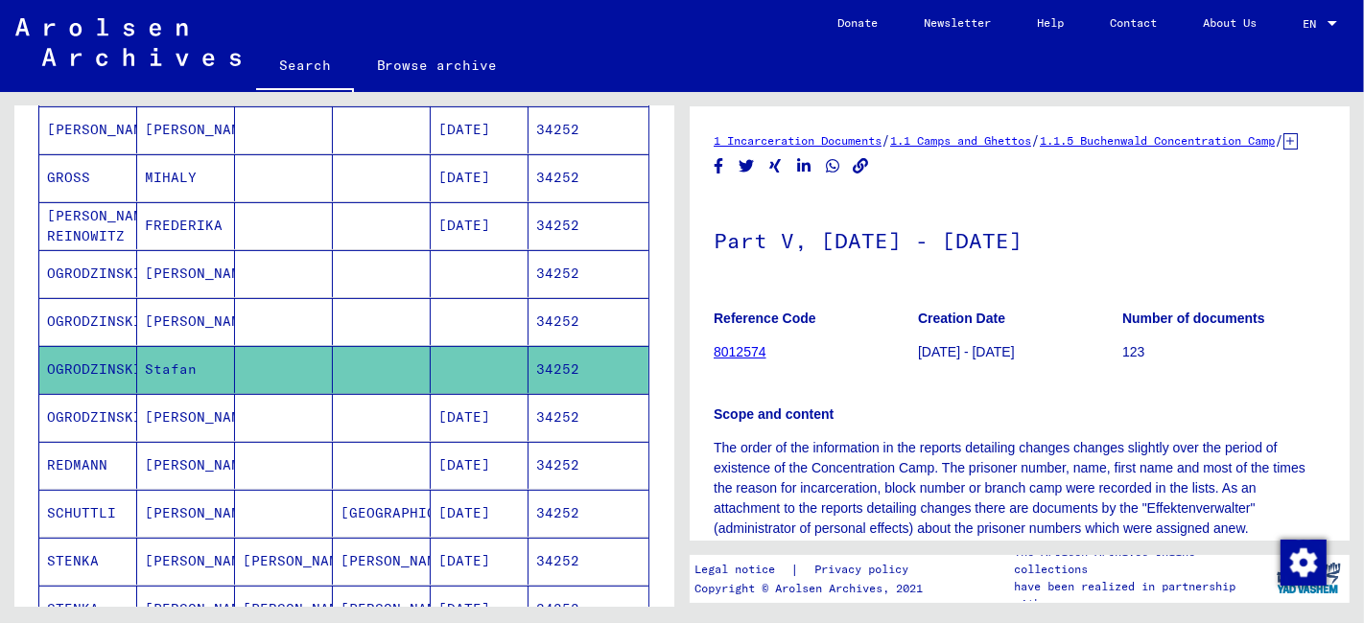
click at [279, 416] on mat-cell at bounding box center [284, 417] width 98 height 47
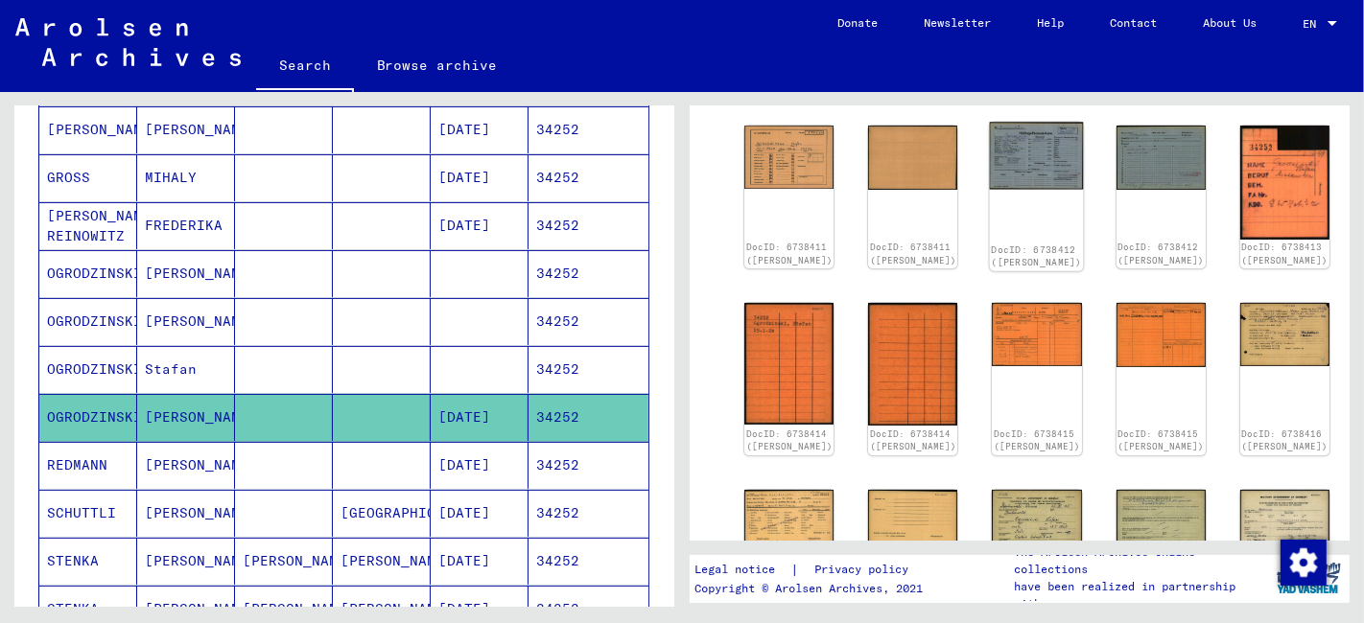
scroll to position [213, 0]
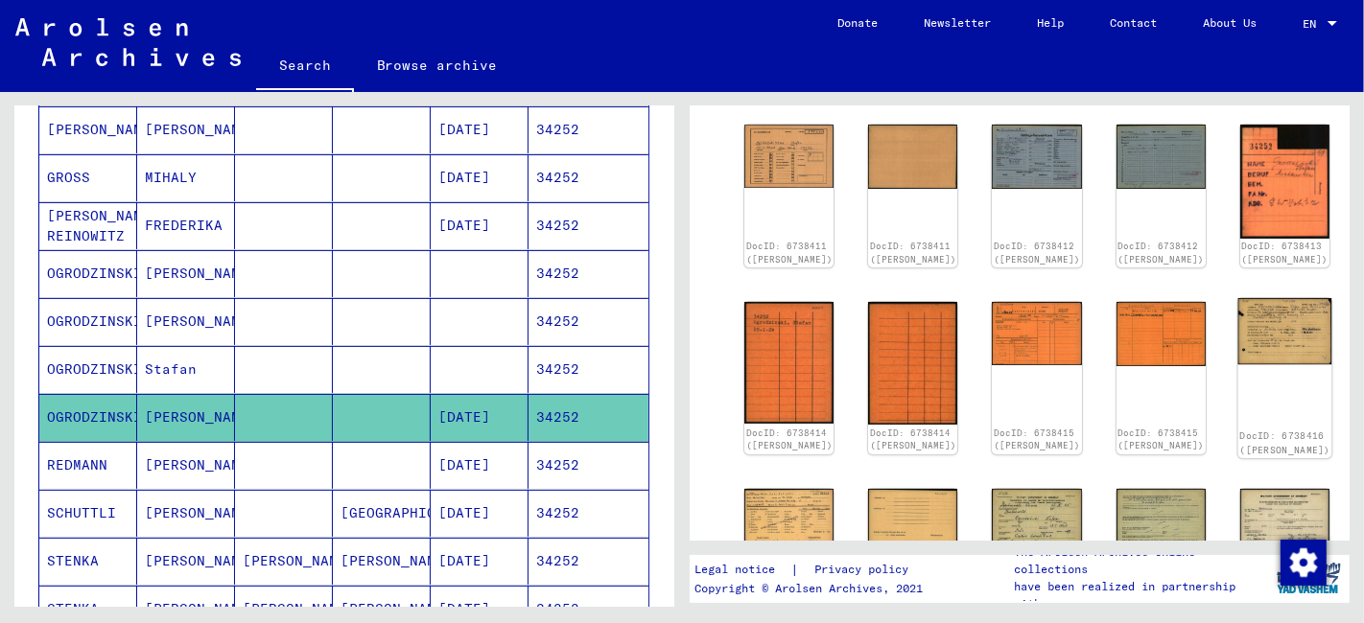
click at [1237, 311] on img at bounding box center [1284, 331] width 94 height 66
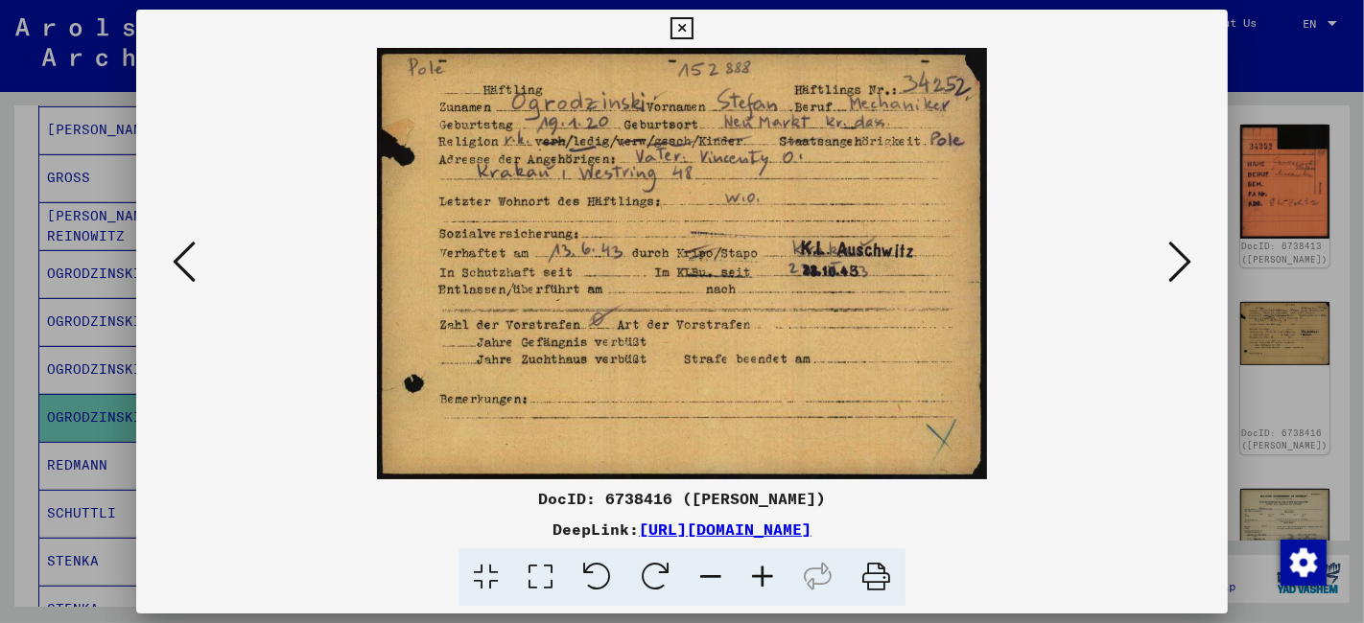
click at [685, 31] on icon at bounding box center [681, 28] width 22 height 23
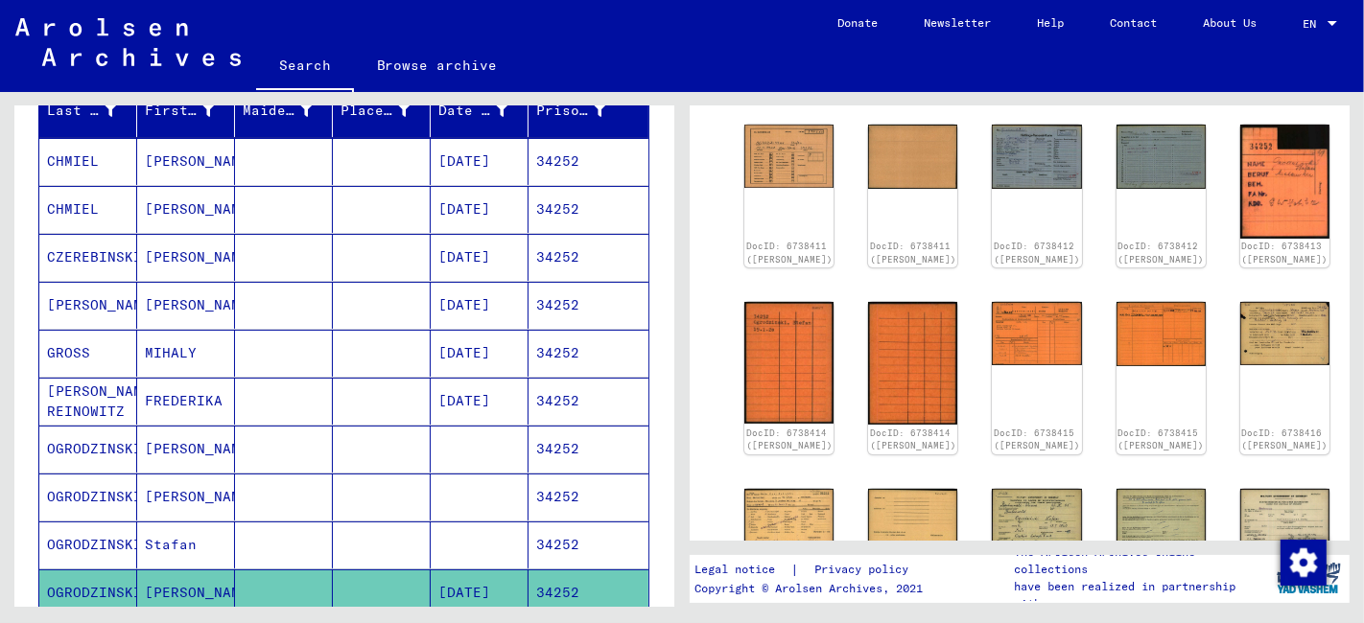
scroll to position [0, 0]
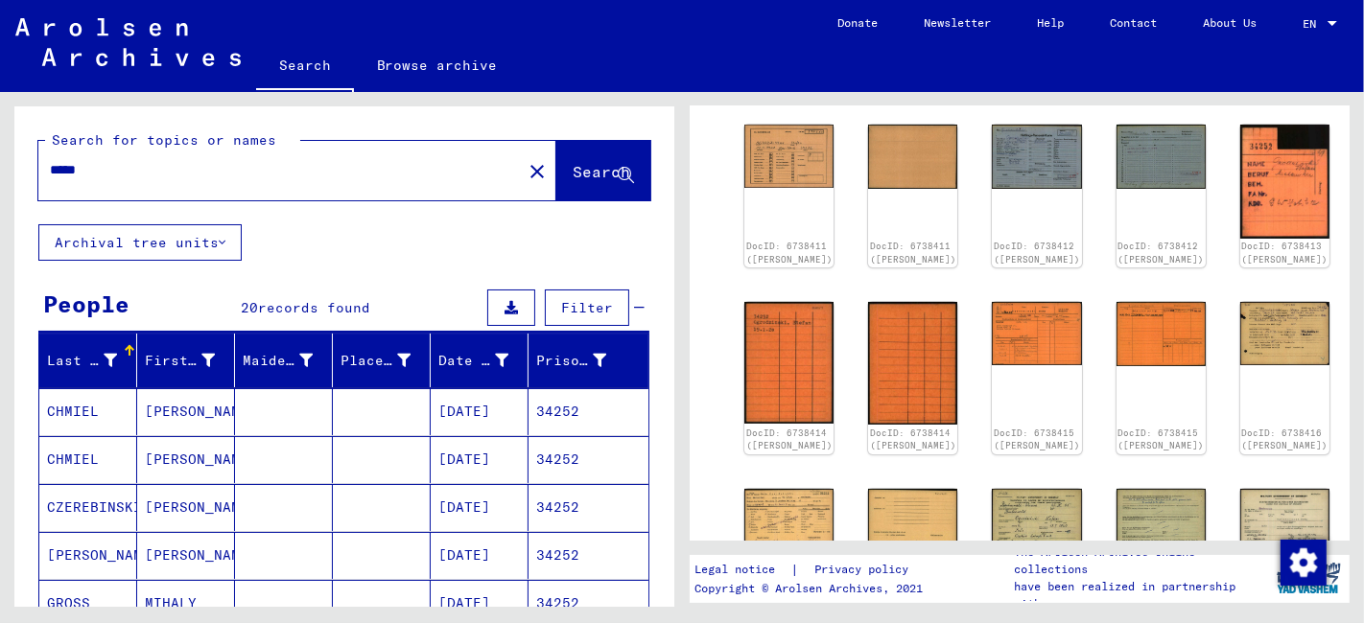
drag, startPoint x: 117, startPoint y: 173, endPoint x: -8, endPoint y: 184, distance: 125.2
click at [0, 184] on html "Search Browse archive Donate Newsletter Help Contact About Us Search Browse arc…" at bounding box center [682, 311] width 1364 height 623
type input "*****"
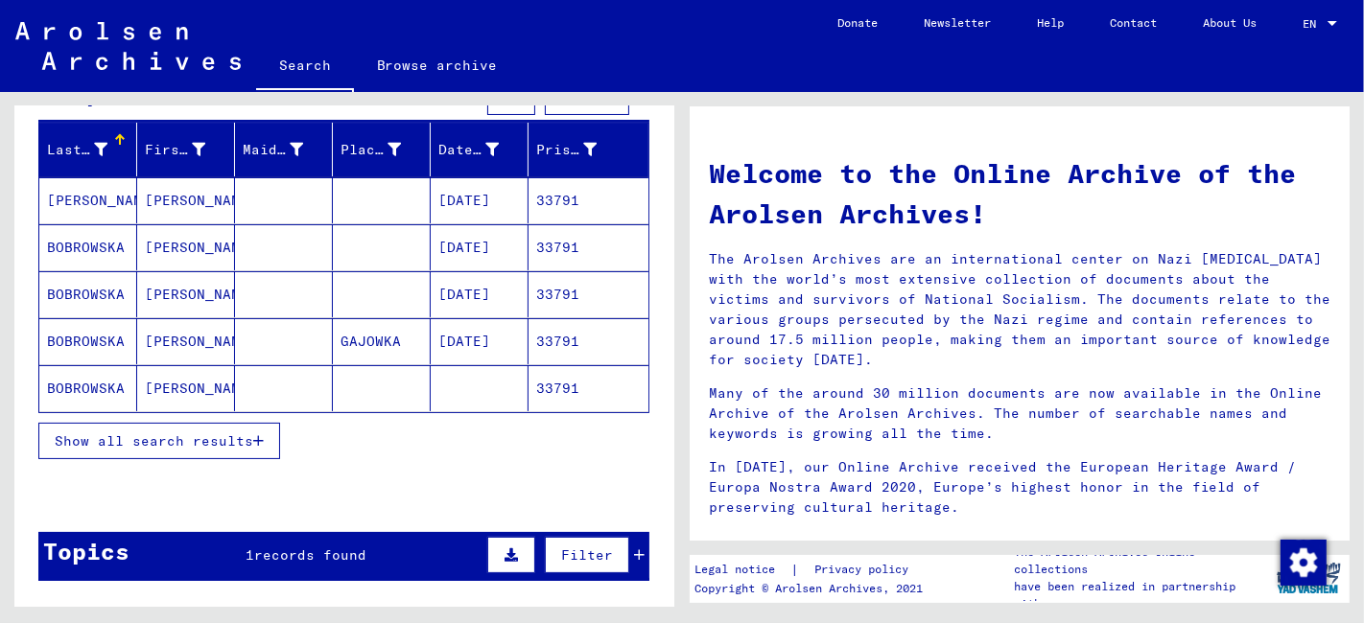
scroll to position [213, 0]
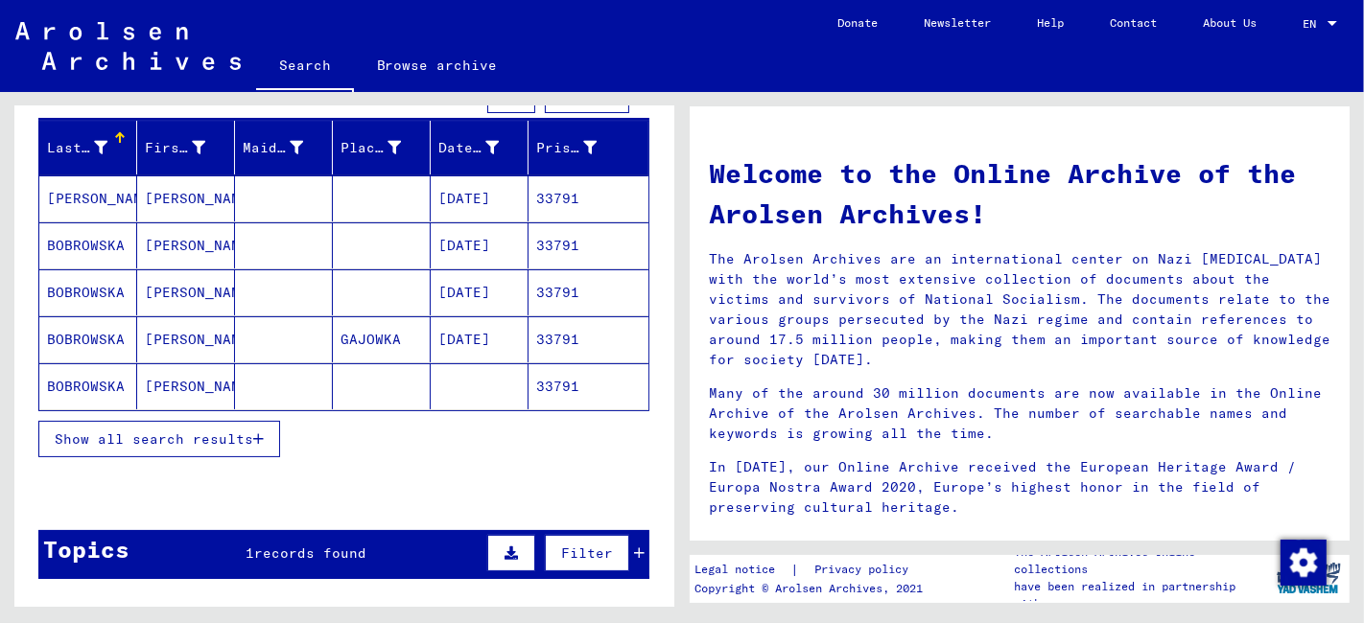
click at [205, 435] on span "Show all search results" at bounding box center [154, 439] width 198 height 17
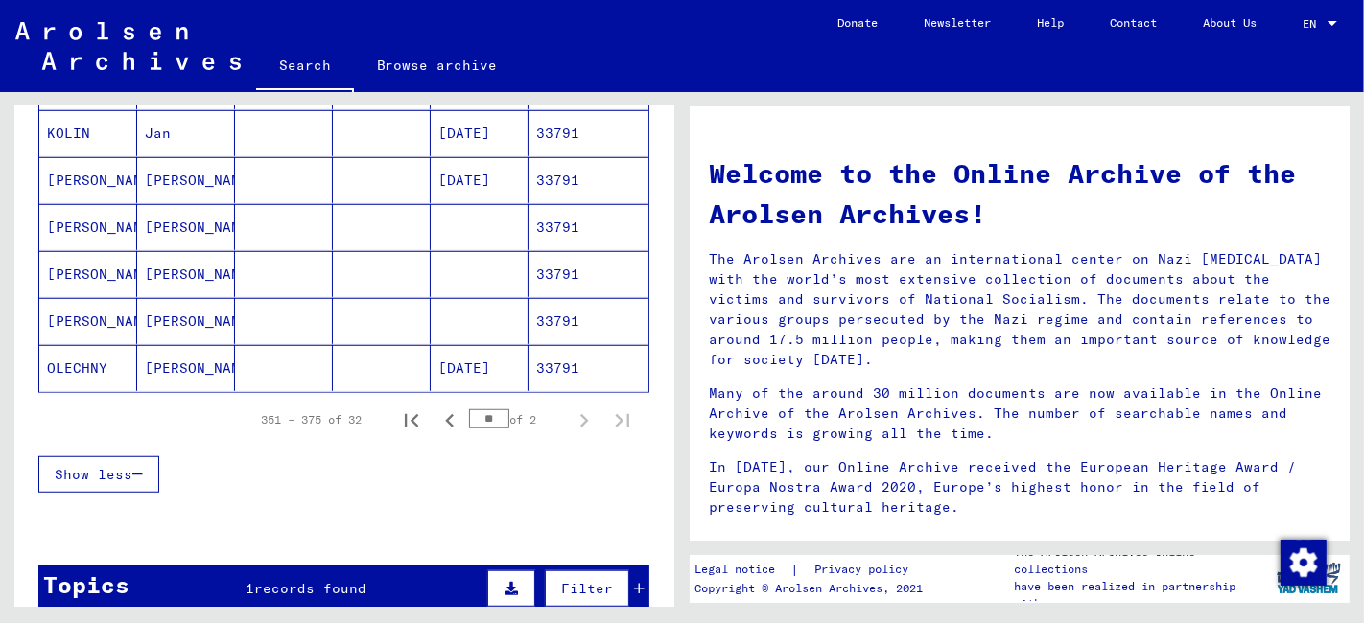
scroll to position [1278, 0]
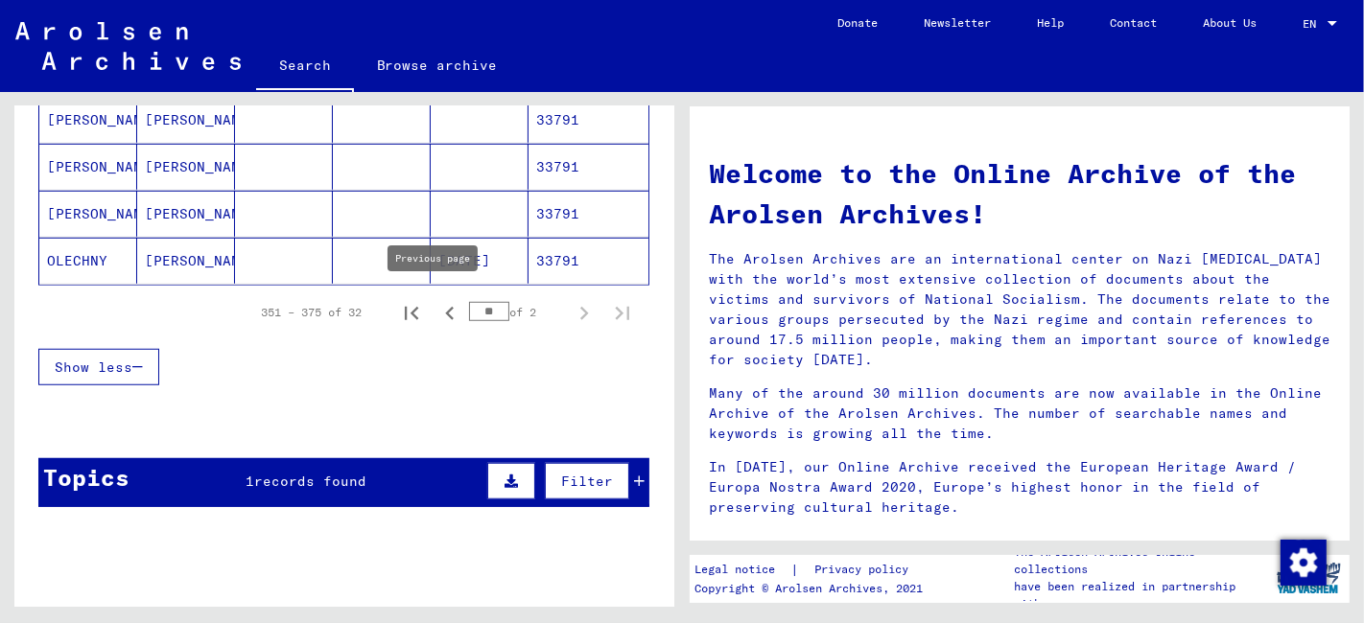
click at [436, 305] on icon "Previous page" at bounding box center [449, 313] width 27 height 27
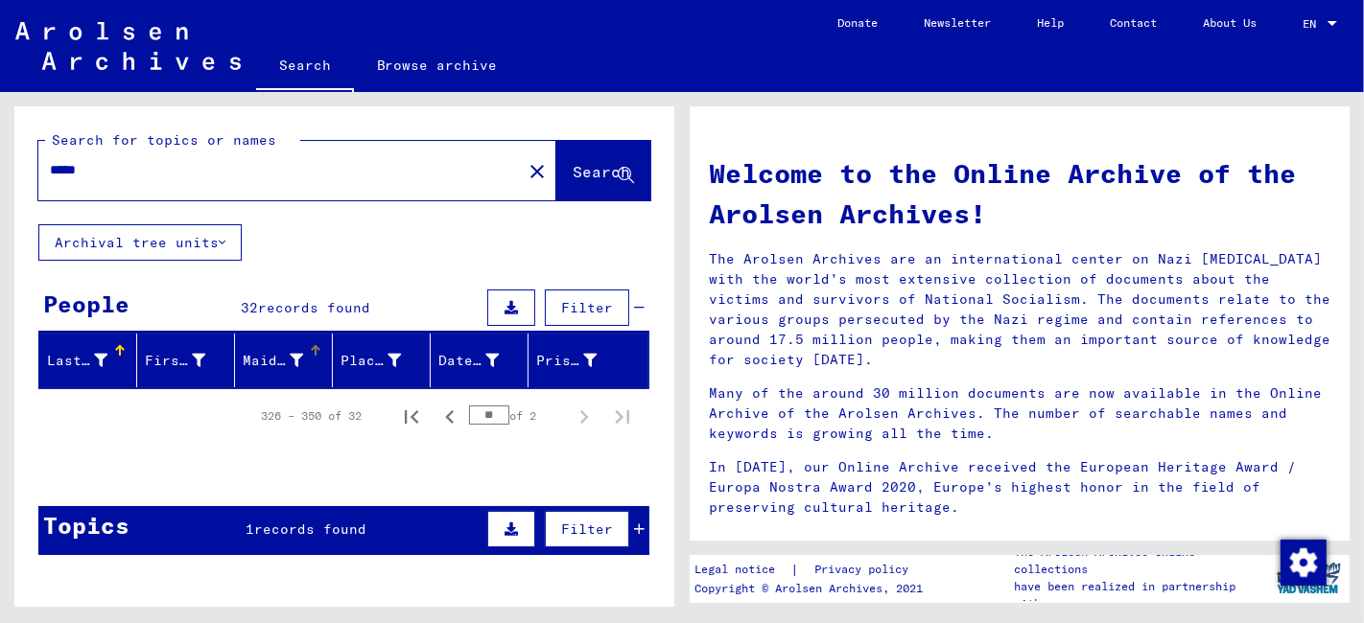
scroll to position [108, 0]
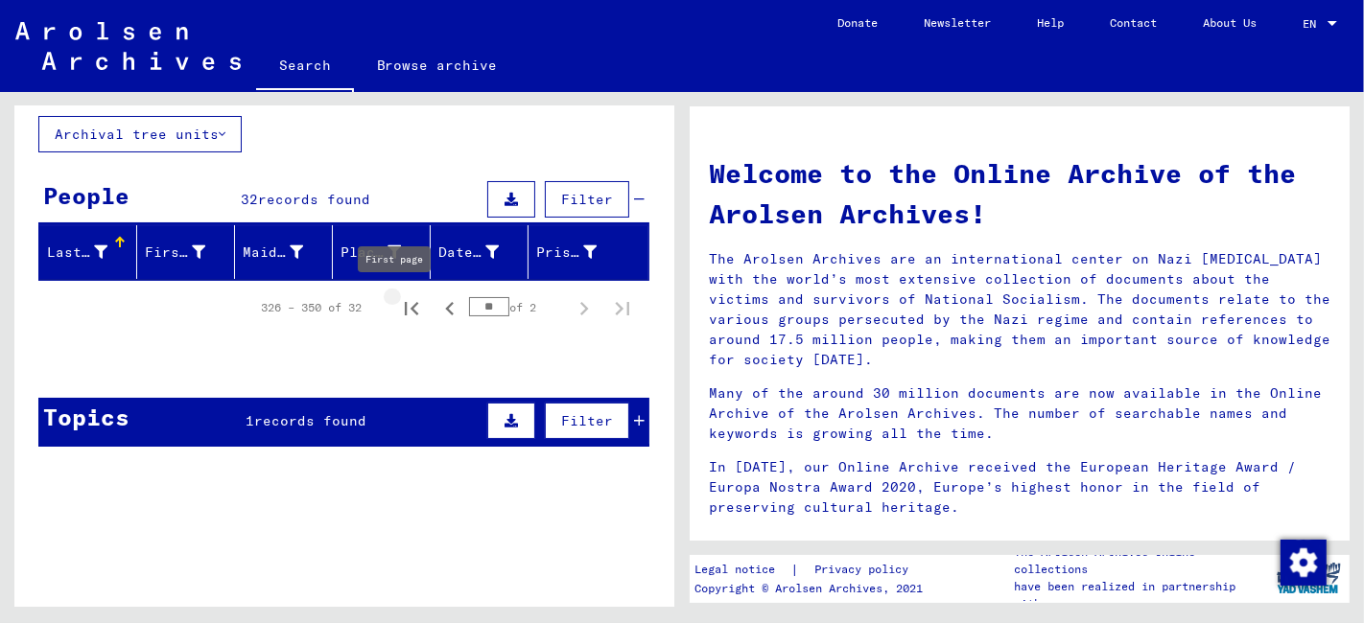
click at [399, 308] on icon "First page" at bounding box center [411, 308] width 27 height 27
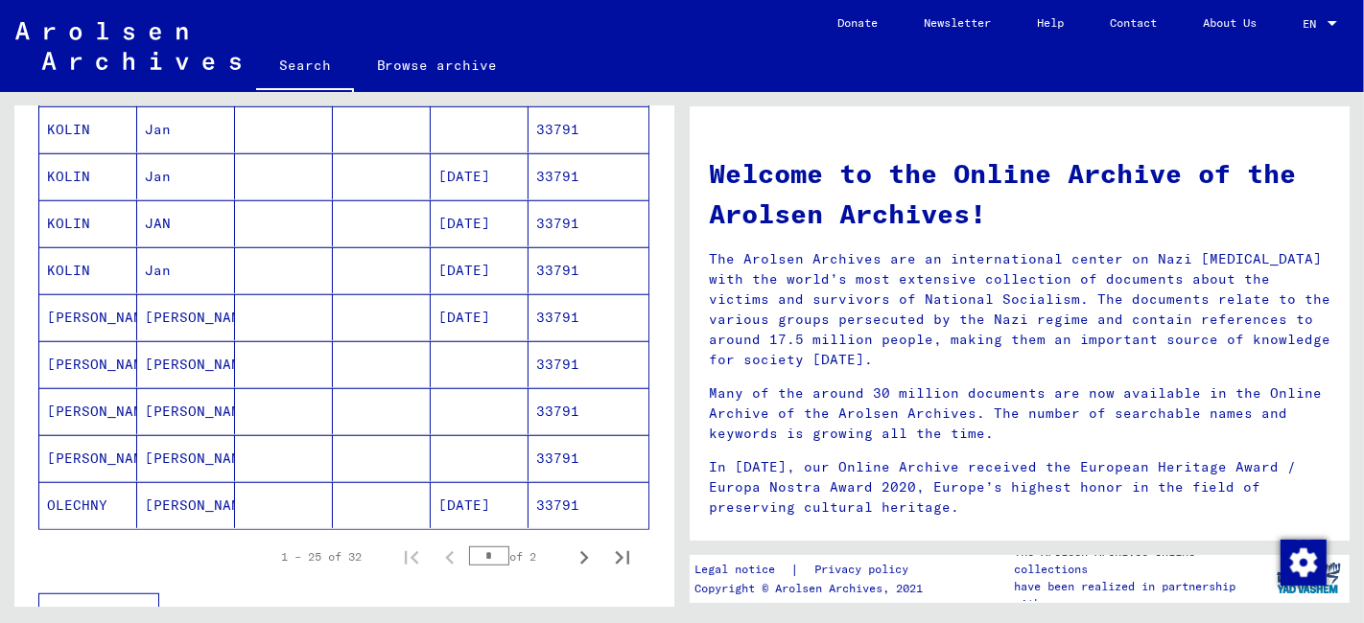
scroll to position [1067, 0]
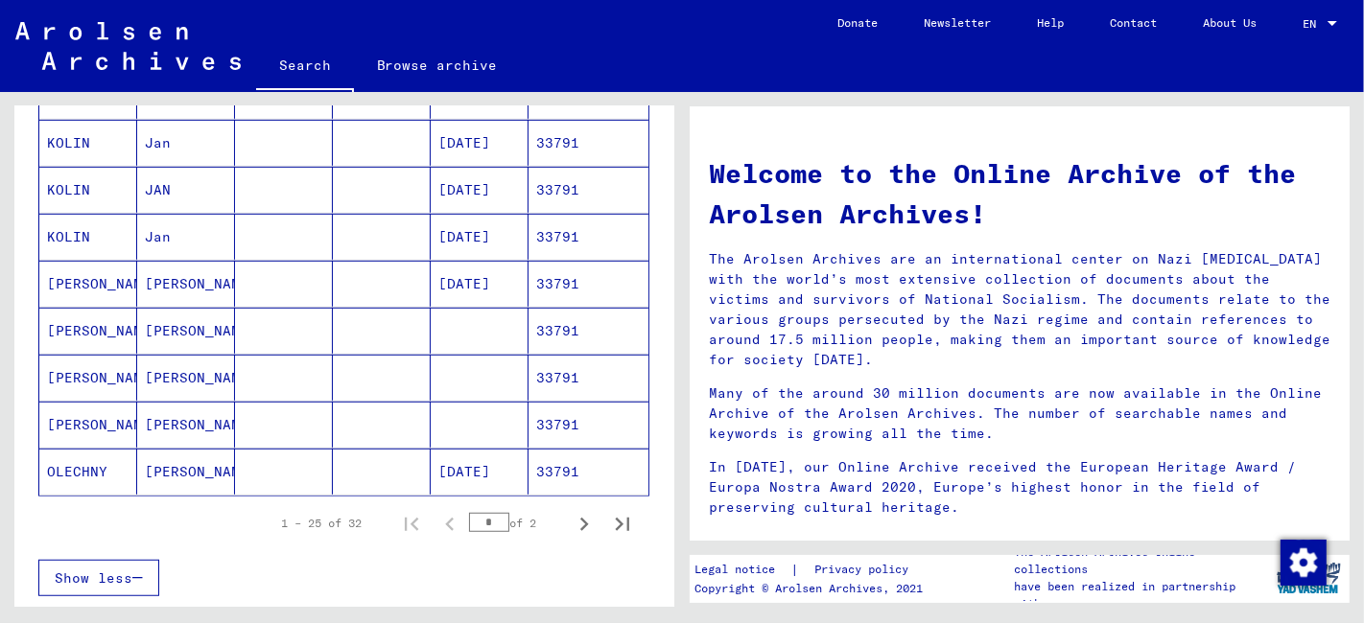
click at [528, 470] on mat-cell "33791" at bounding box center [588, 472] width 120 height 46
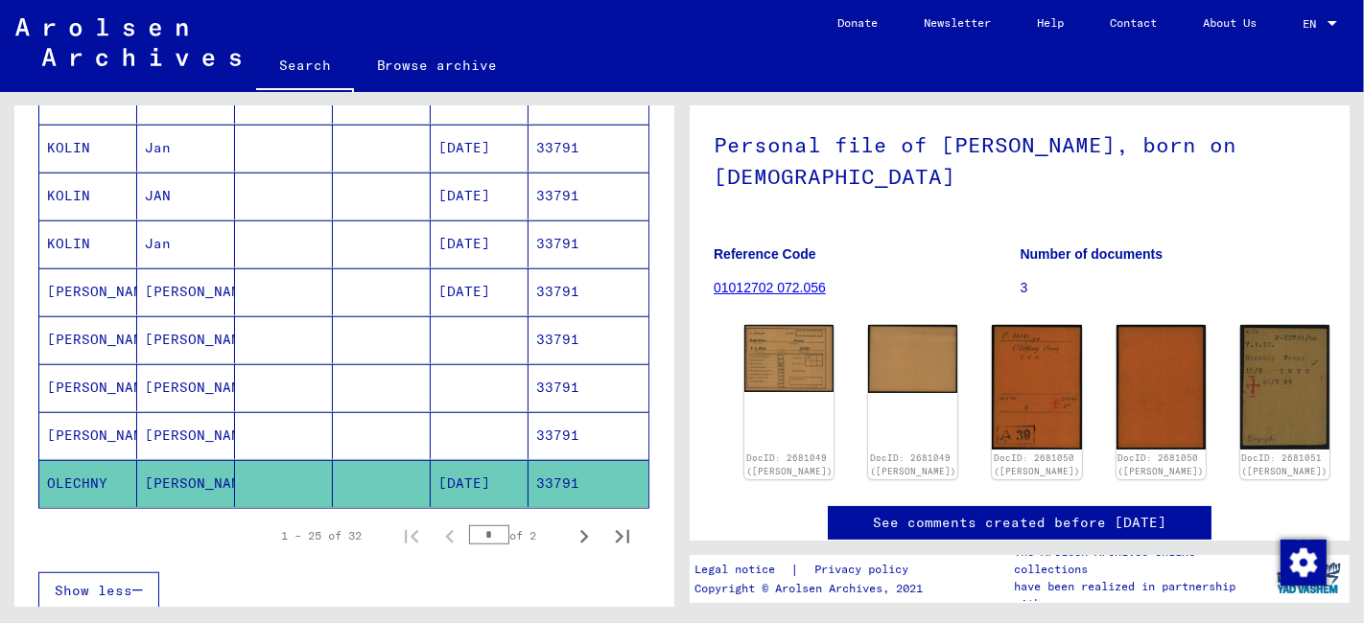
scroll to position [194, 0]
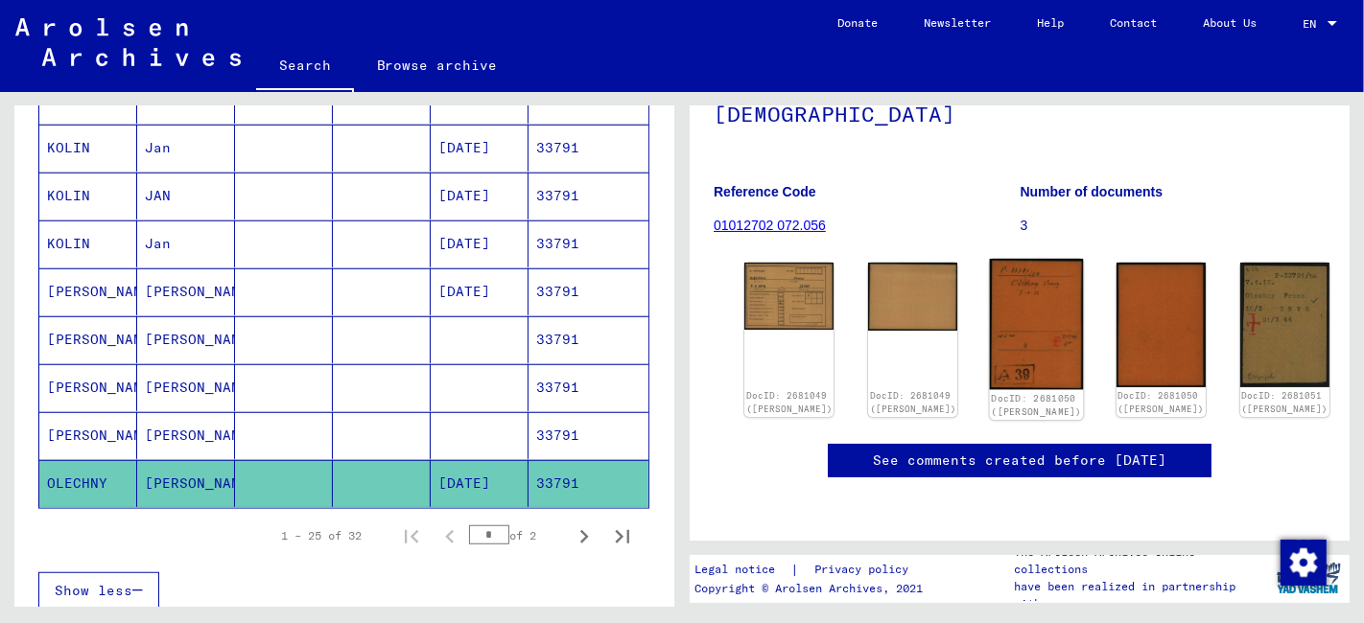
click at [990, 318] on img at bounding box center [1037, 324] width 94 height 130
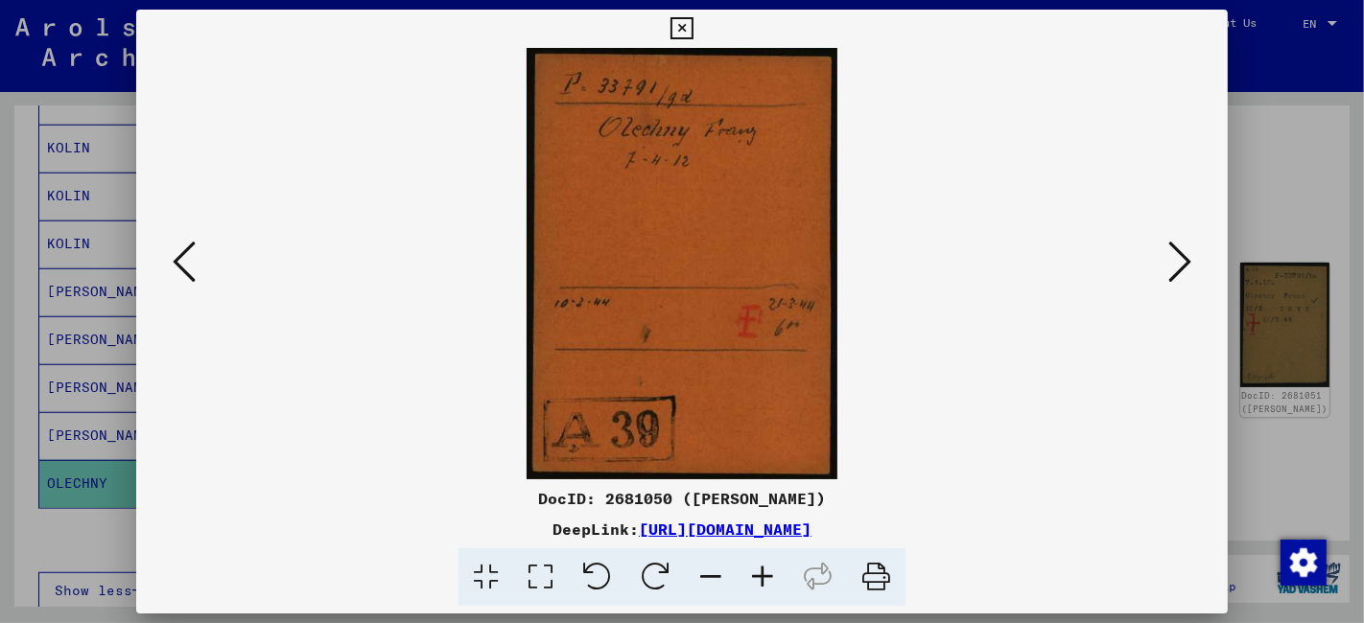
click at [689, 37] on icon at bounding box center [681, 28] width 22 height 23
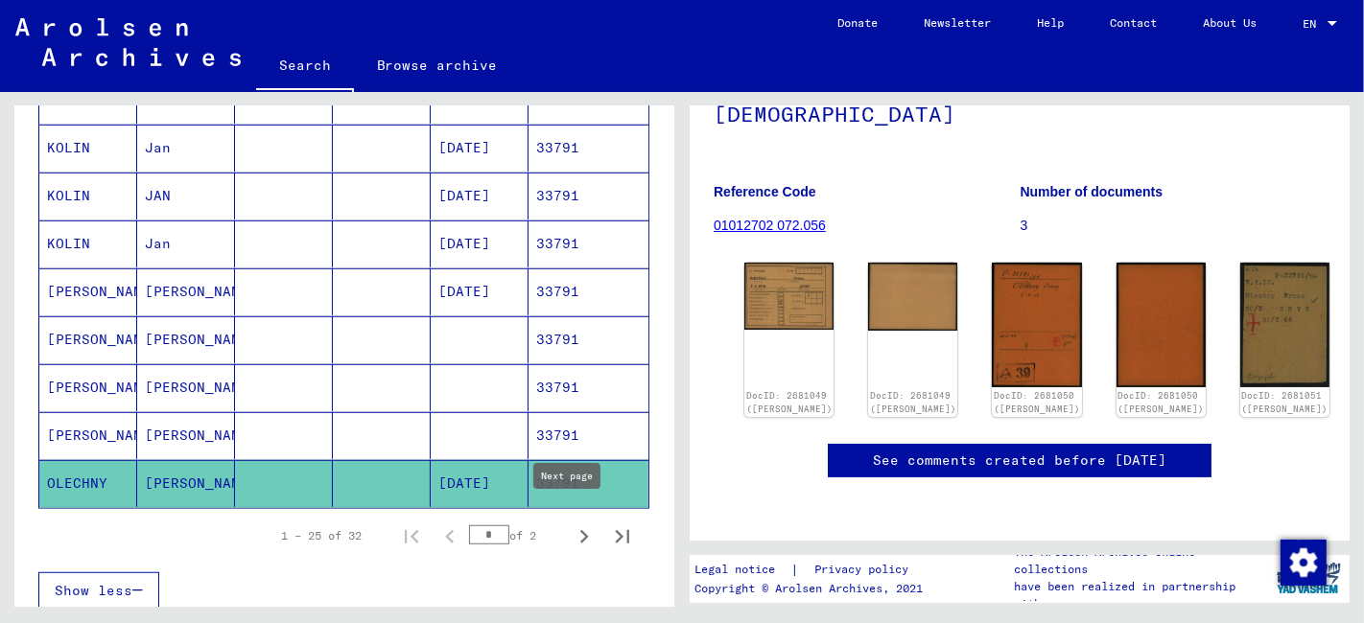
click at [571, 524] on icon "Next page" at bounding box center [584, 537] width 27 height 27
type input "*"
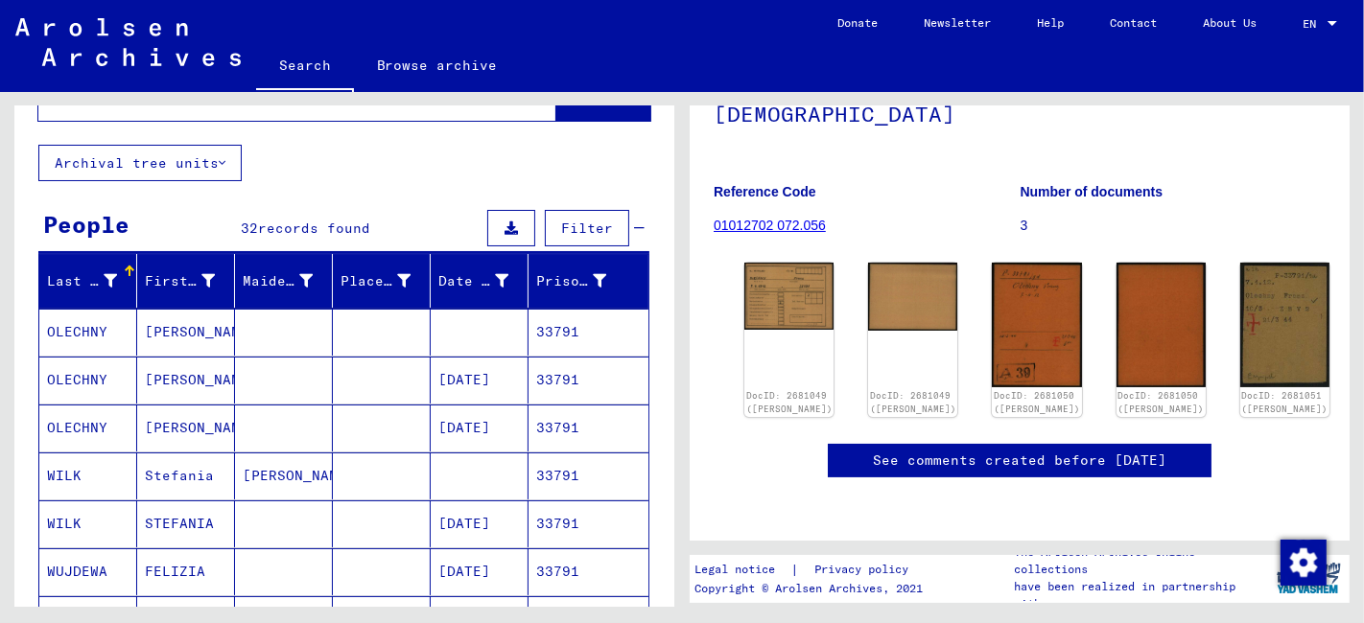
scroll to position [0, 0]
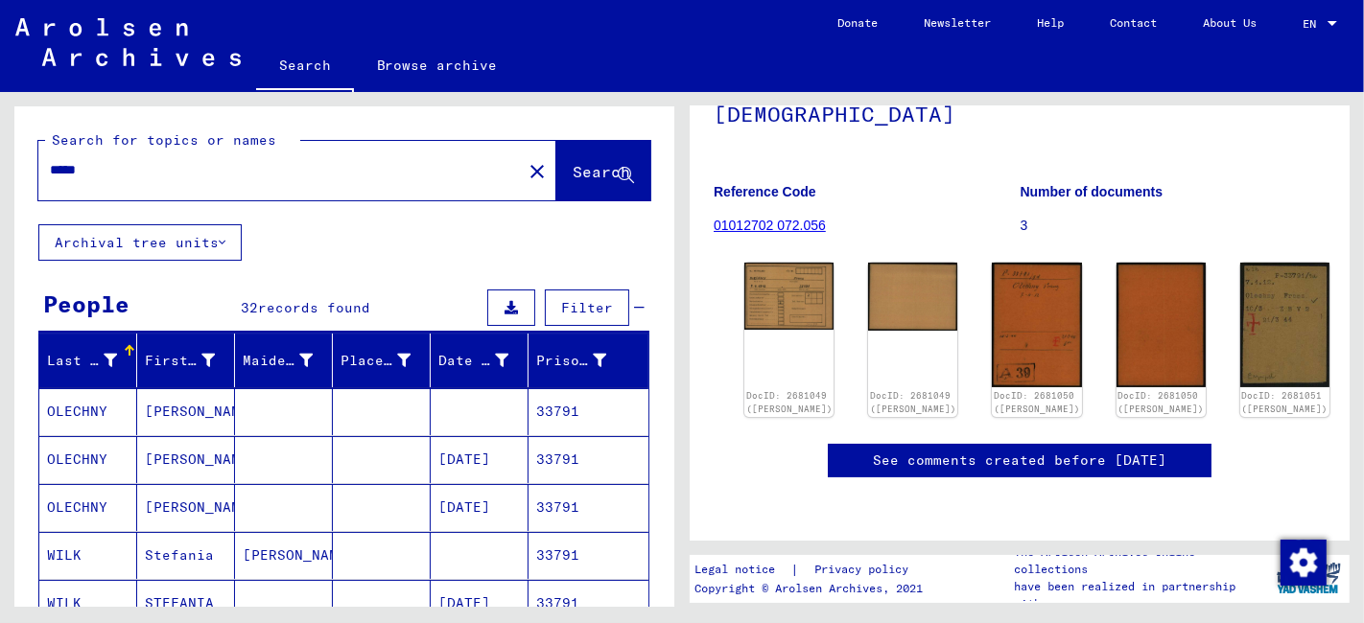
click at [356, 431] on mat-cell at bounding box center [382, 411] width 98 height 47
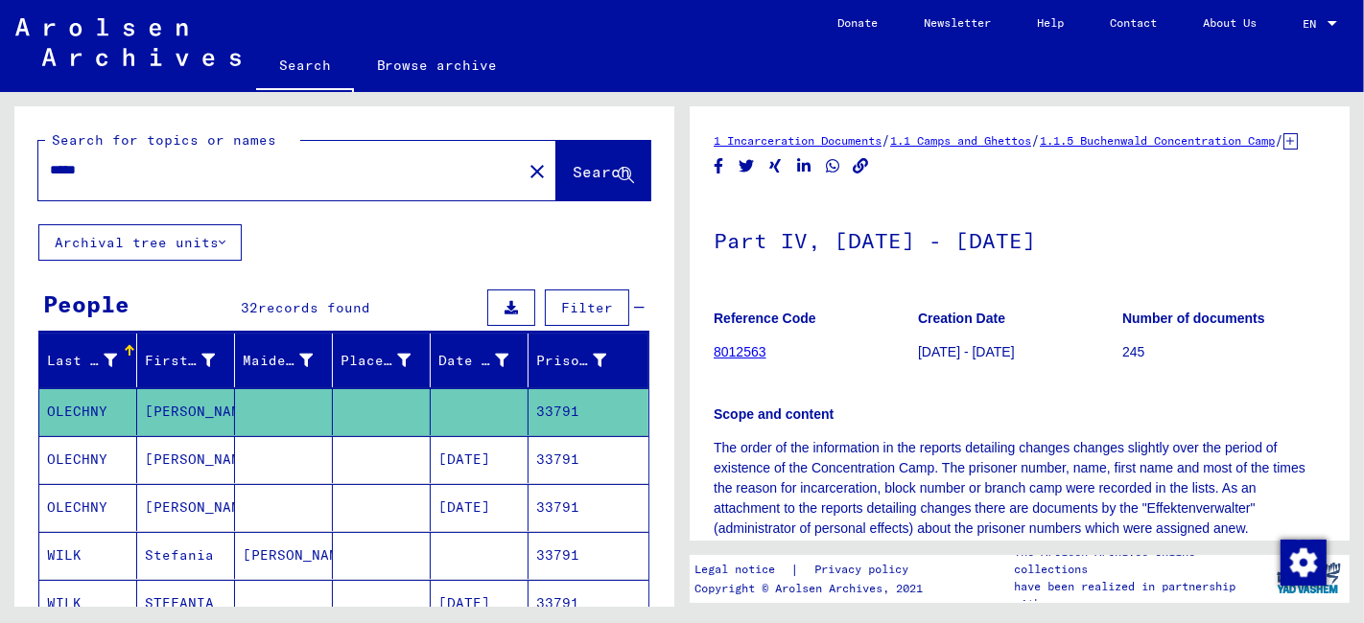
click at [356, 461] on mat-cell at bounding box center [382, 459] width 98 height 47
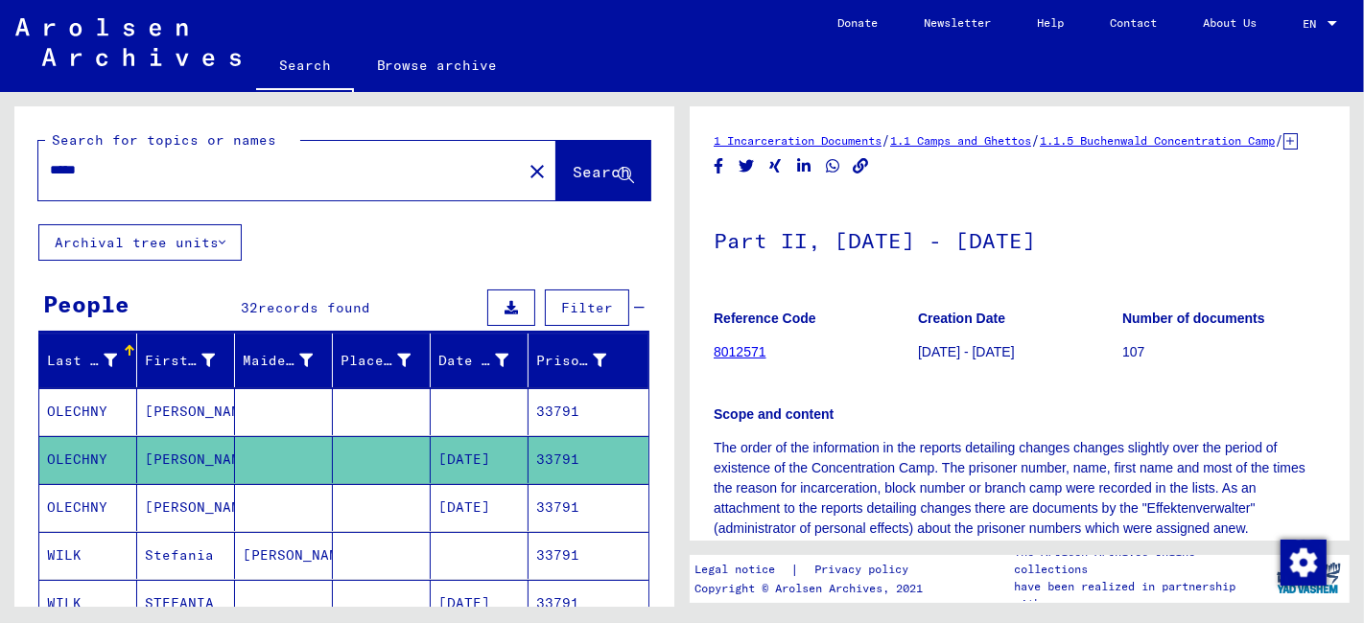
click at [372, 505] on mat-cell at bounding box center [382, 507] width 98 height 47
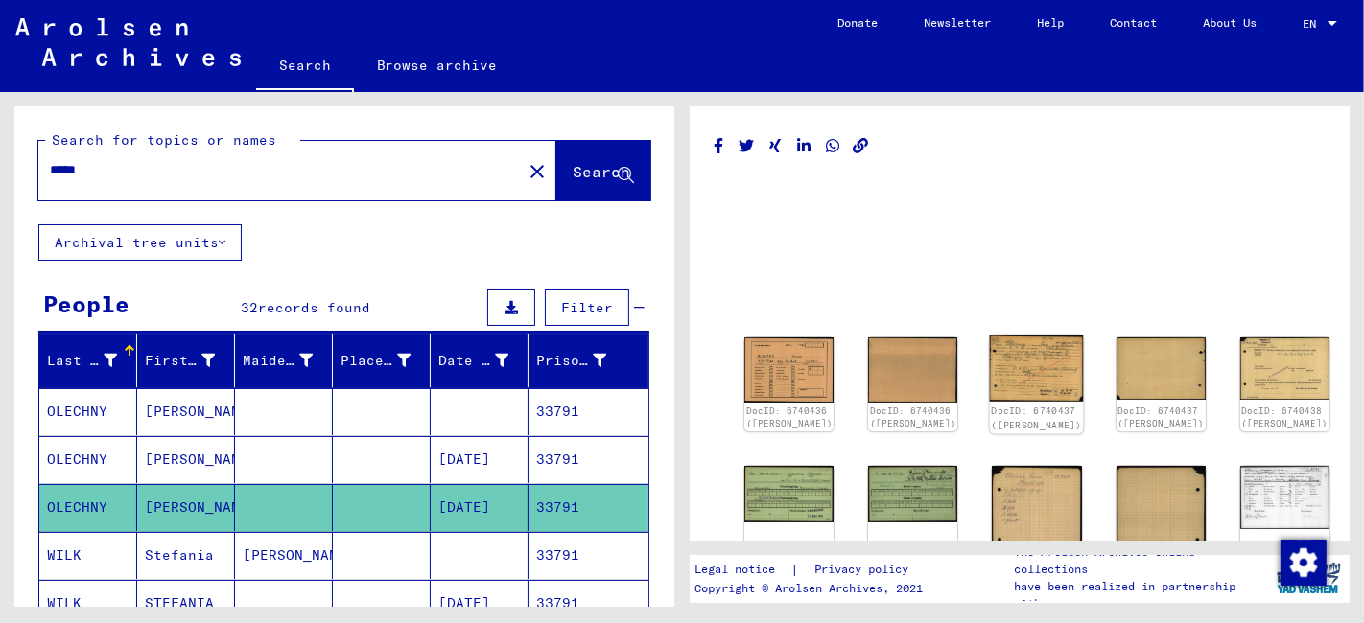
click at [990, 351] on img at bounding box center [1037, 369] width 94 height 66
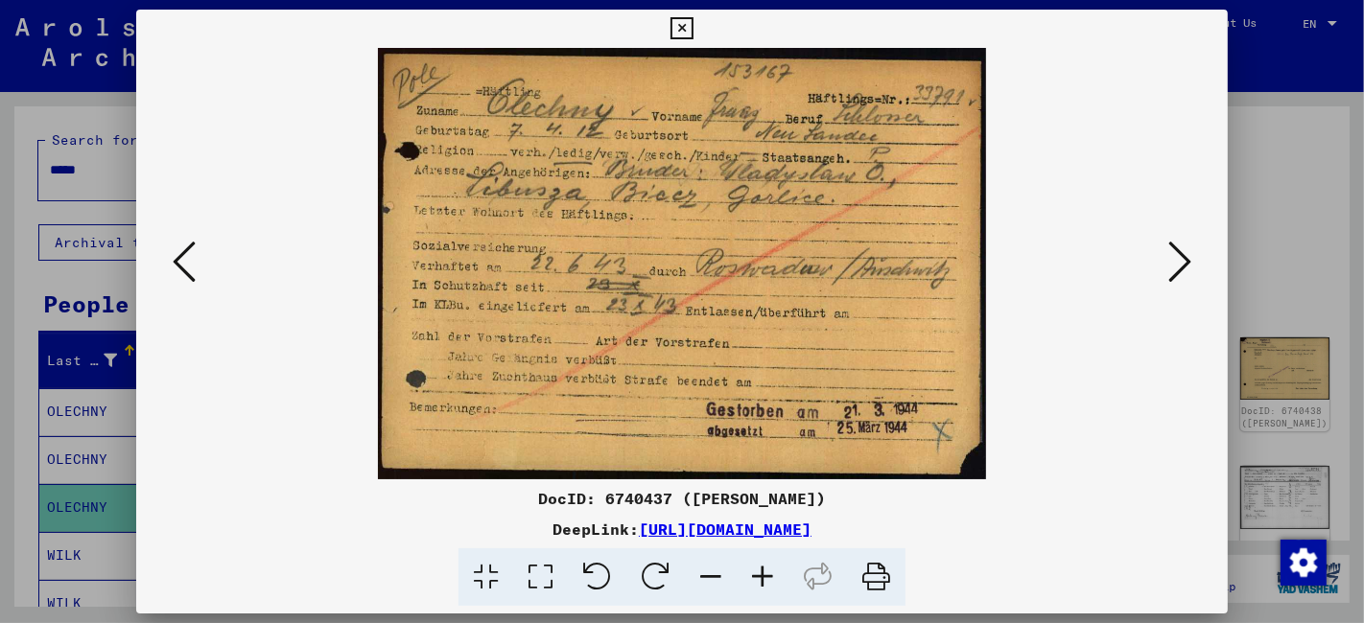
click at [550, 572] on icon at bounding box center [540, 578] width 55 height 58
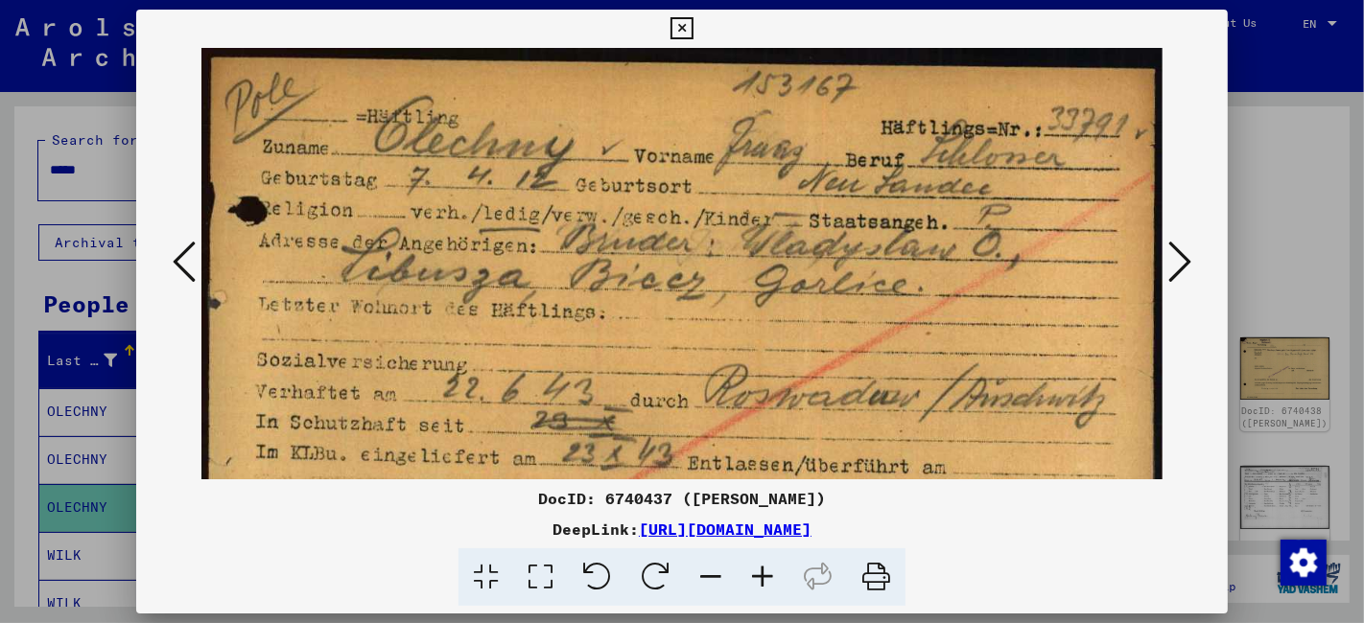
click at [685, 27] on icon at bounding box center [681, 28] width 22 height 23
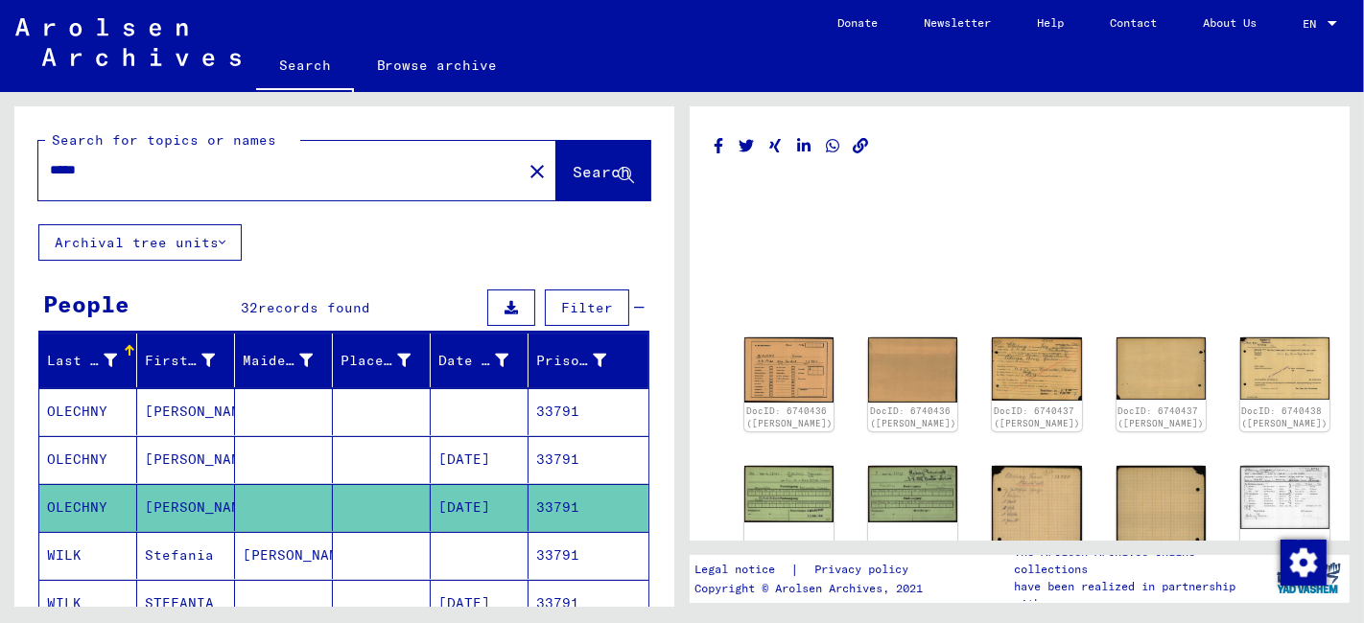
click at [101, 170] on input "*****" at bounding box center [280, 170] width 460 height 20
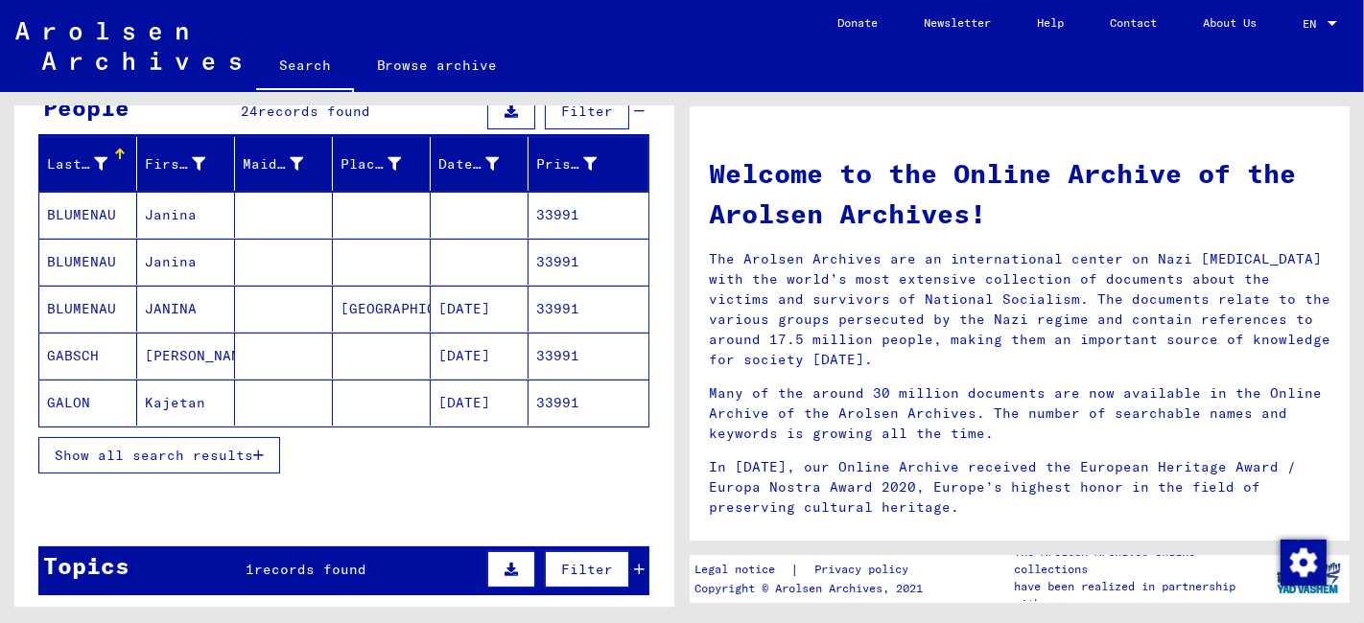
scroll to position [213, 0]
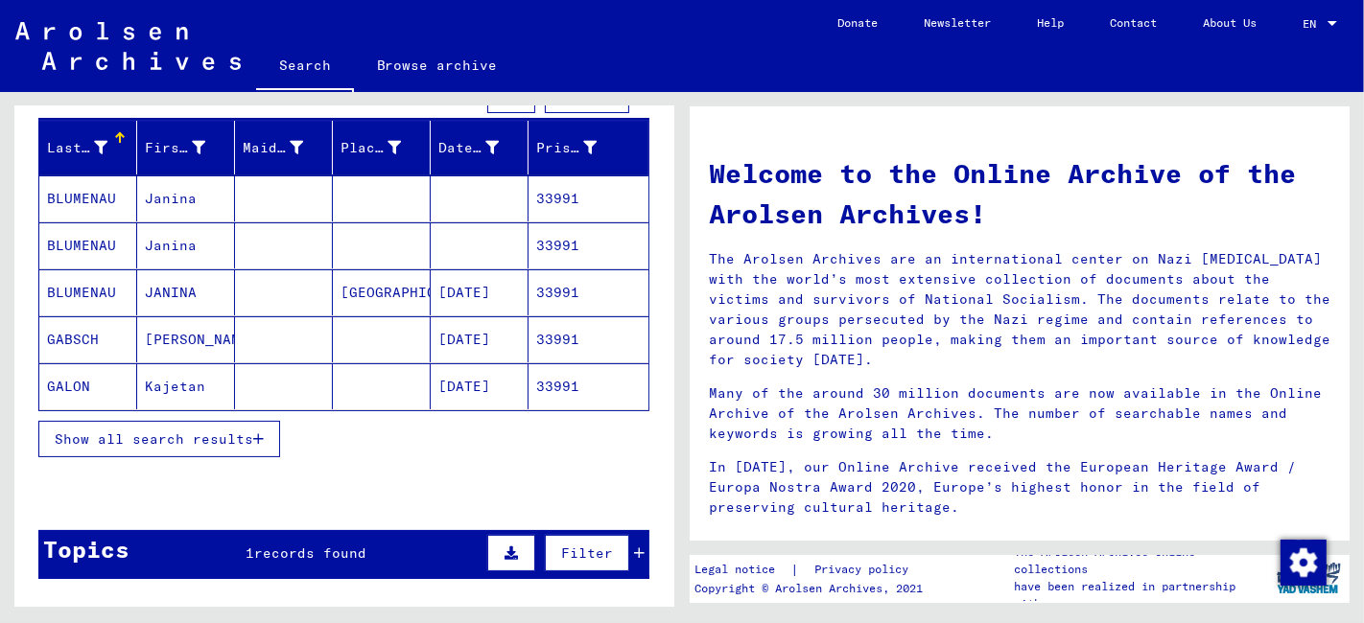
click at [174, 441] on span "Show all search results" at bounding box center [154, 439] width 198 height 17
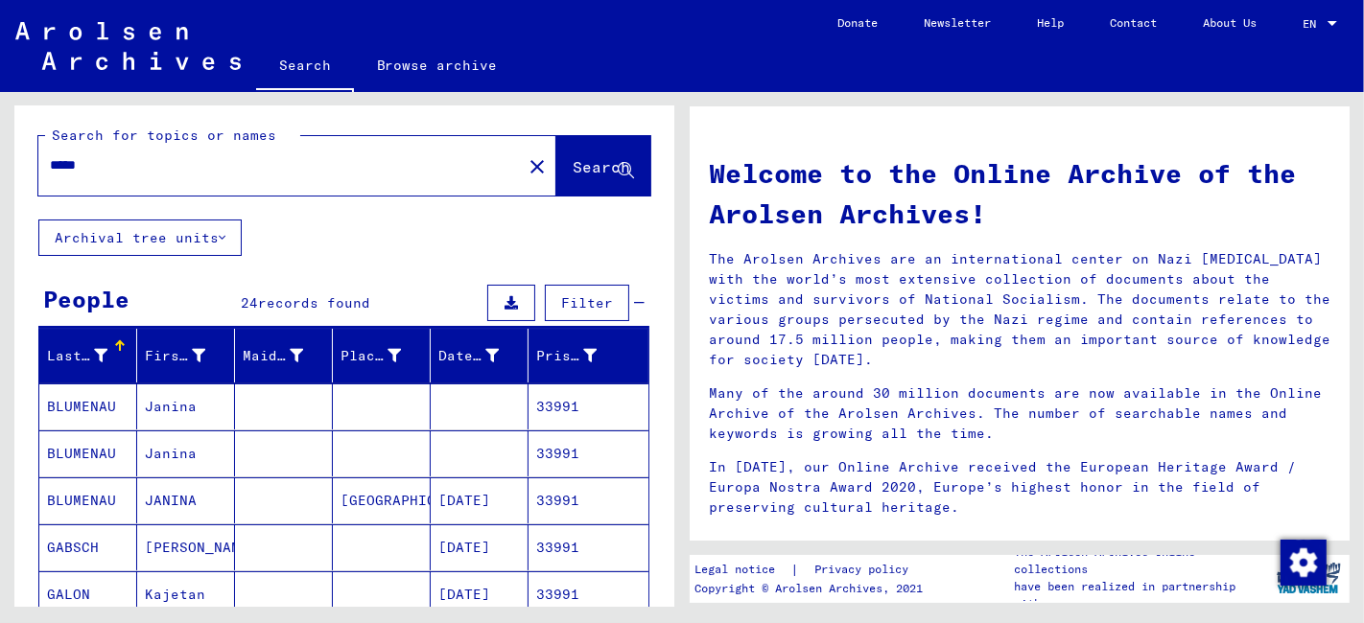
scroll to position [0, 0]
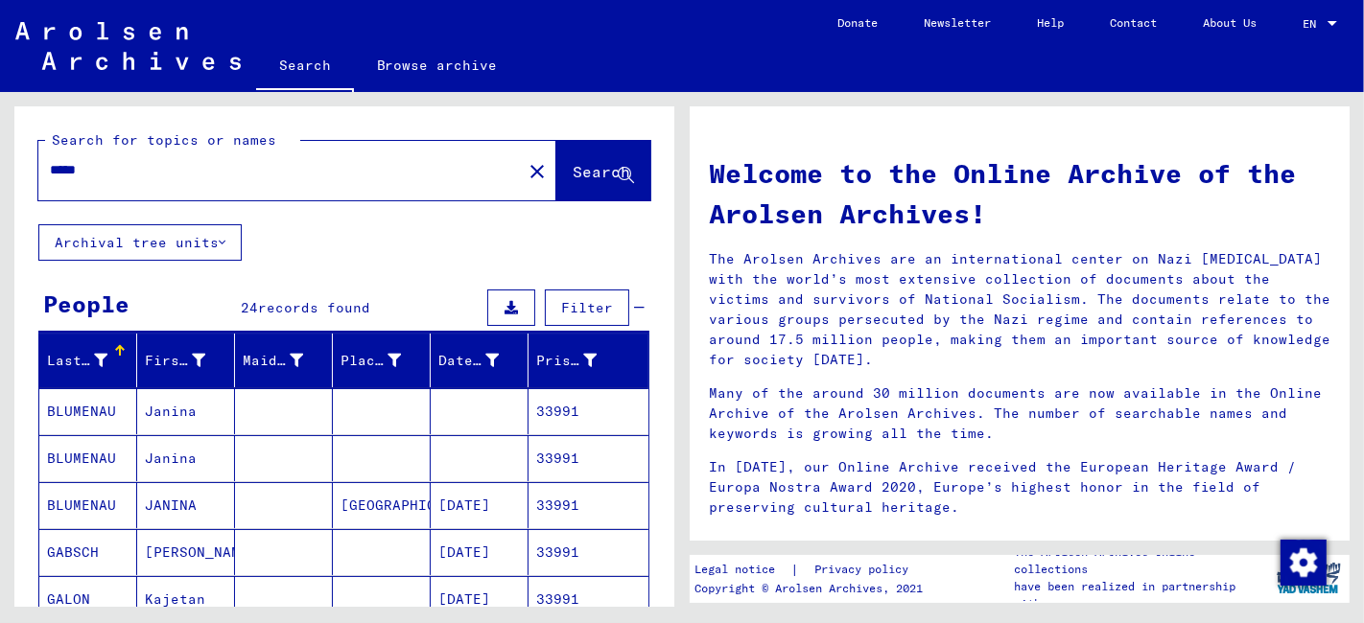
drag, startPoint x: 112, startPoint y: 174, endPoint x: -8, endPoint y: 174, distance: 119.9
click at [0, 174] on html "Search Browse archive Donate Newsletter Help Contact About Us Search Browse arc…" at bounding box center [682, 311] width 1364 height 623
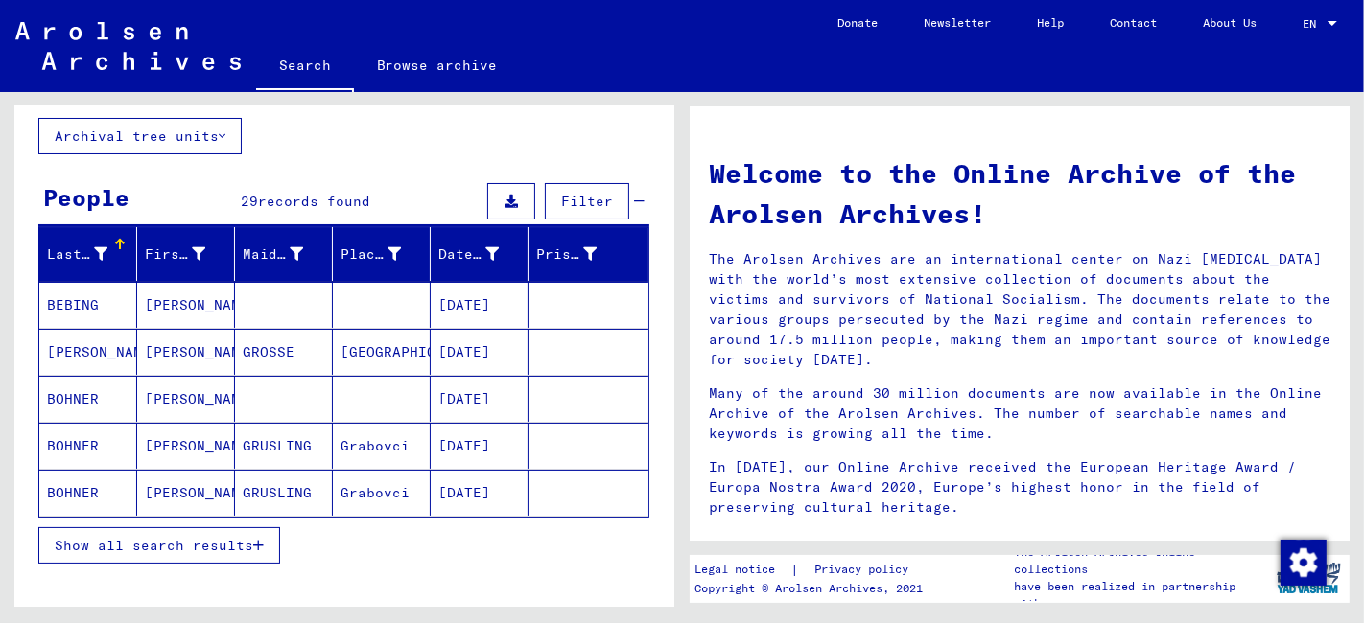
scroll to position [200, 0]
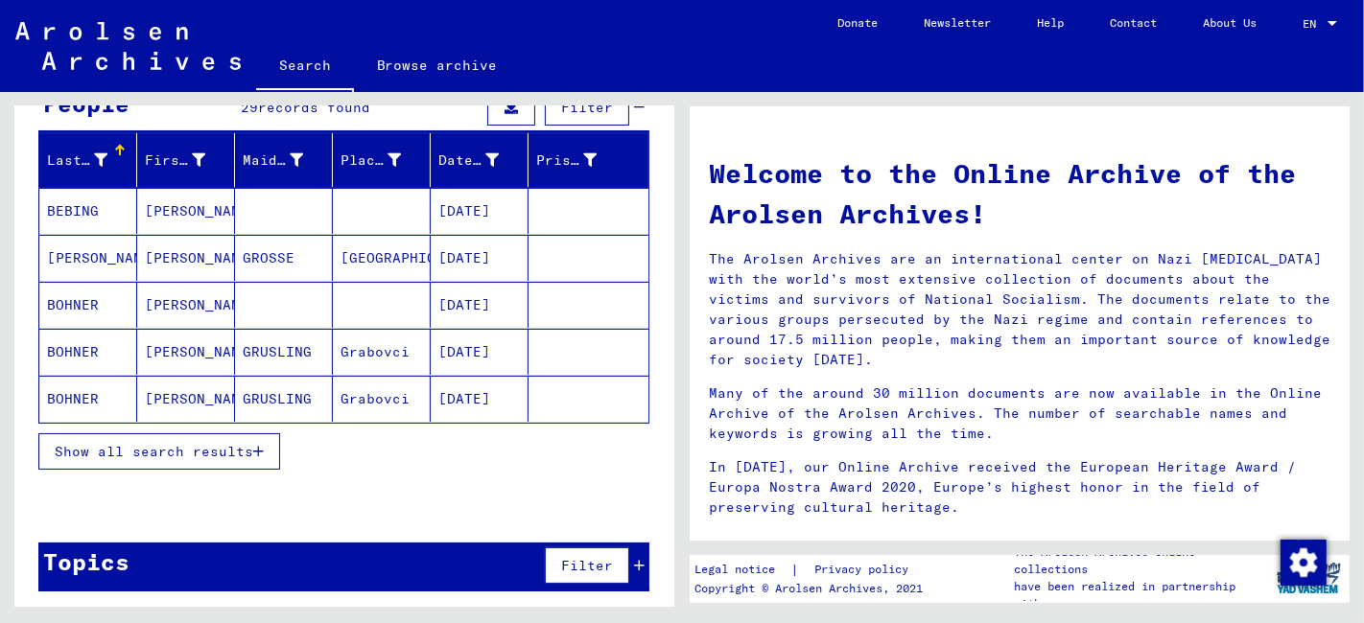
click at [149, 445] on span "Show all search results" at bounding box center [154, 451] width 198 height 17
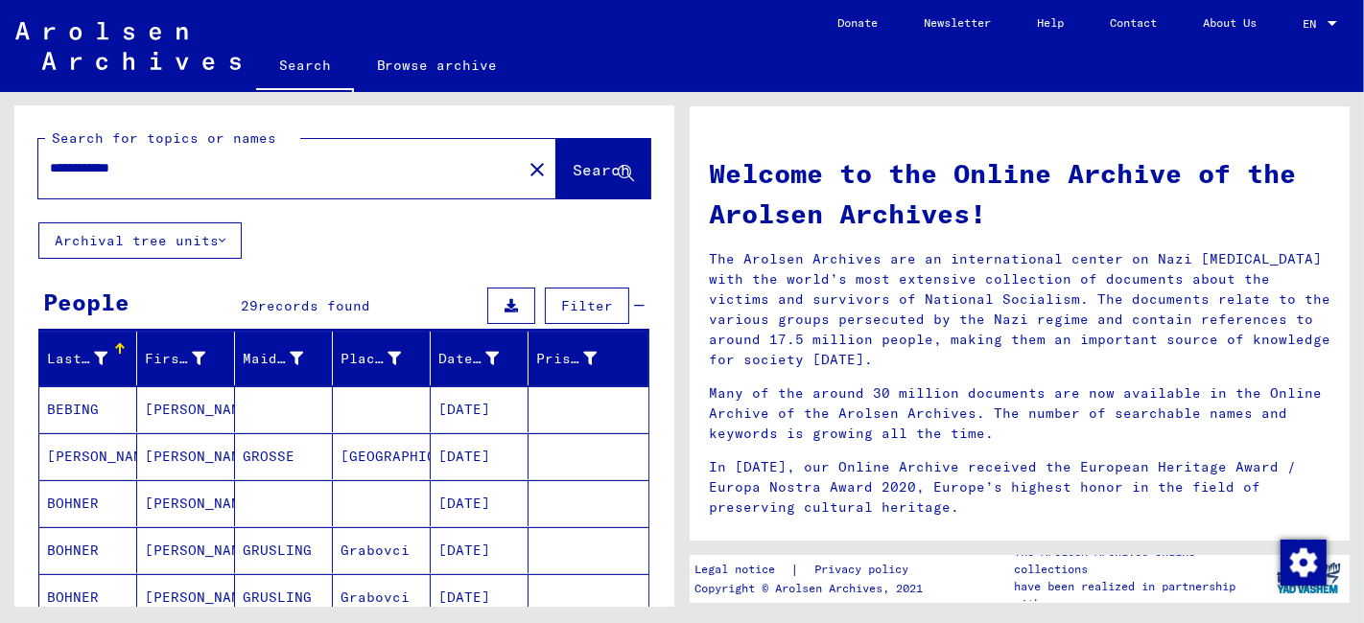
scroll to position [0, 0]
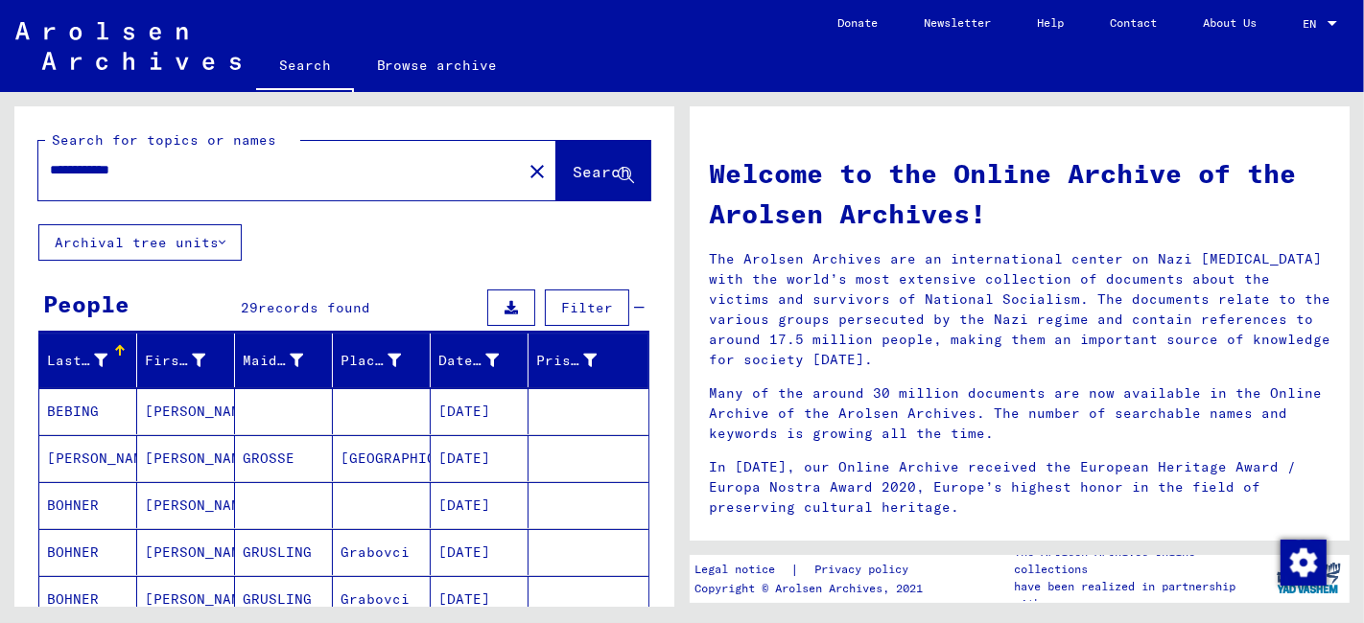
drag, startPoint x: 171, startPoint y: 172, endPoint x: -44, endPoint y: 171, distance: 214.8
click at [0, 171] on html "**********" at bounding box center [682, 311] width 1364 height 623
click at [176, 165] on input "**********" at bounding box center [274, 170] width 449 height 20
drag, startPoint x: 164, startPoint y: 171, endPoint x: 117, endPoint y: 175, distance: 47.2
click at [117, 175] on input "**********" at bounding box center [274, 170] width 449 height 20
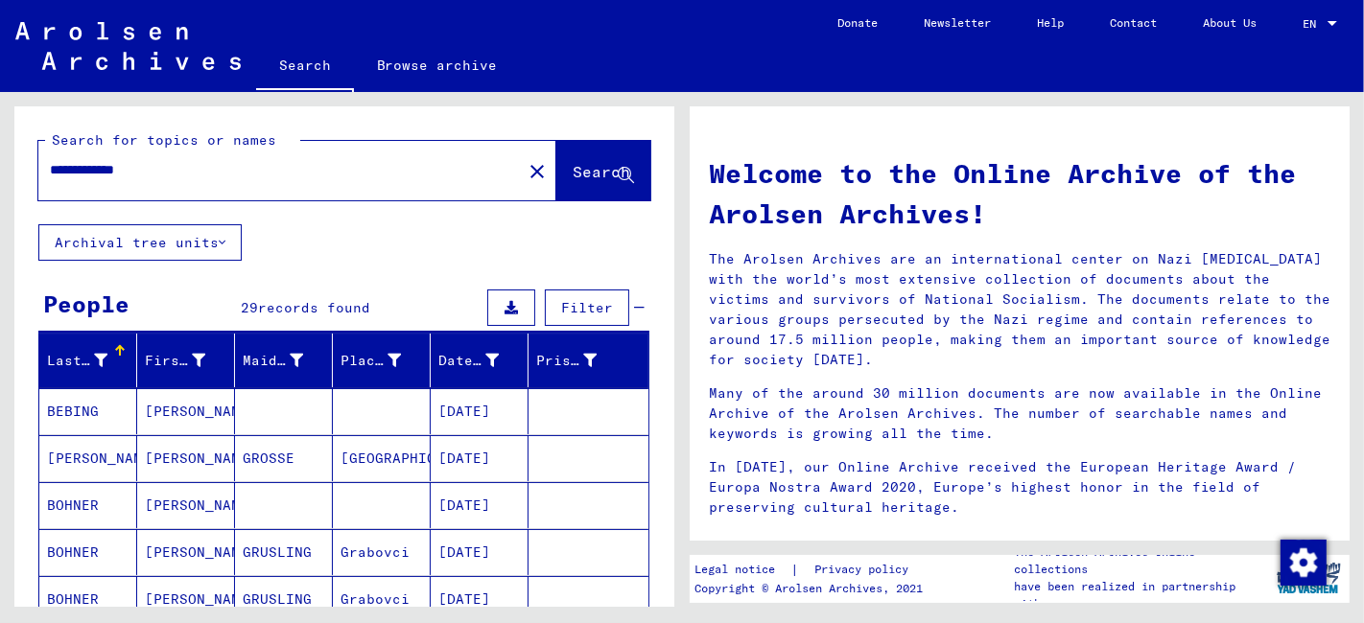
type input "**********"
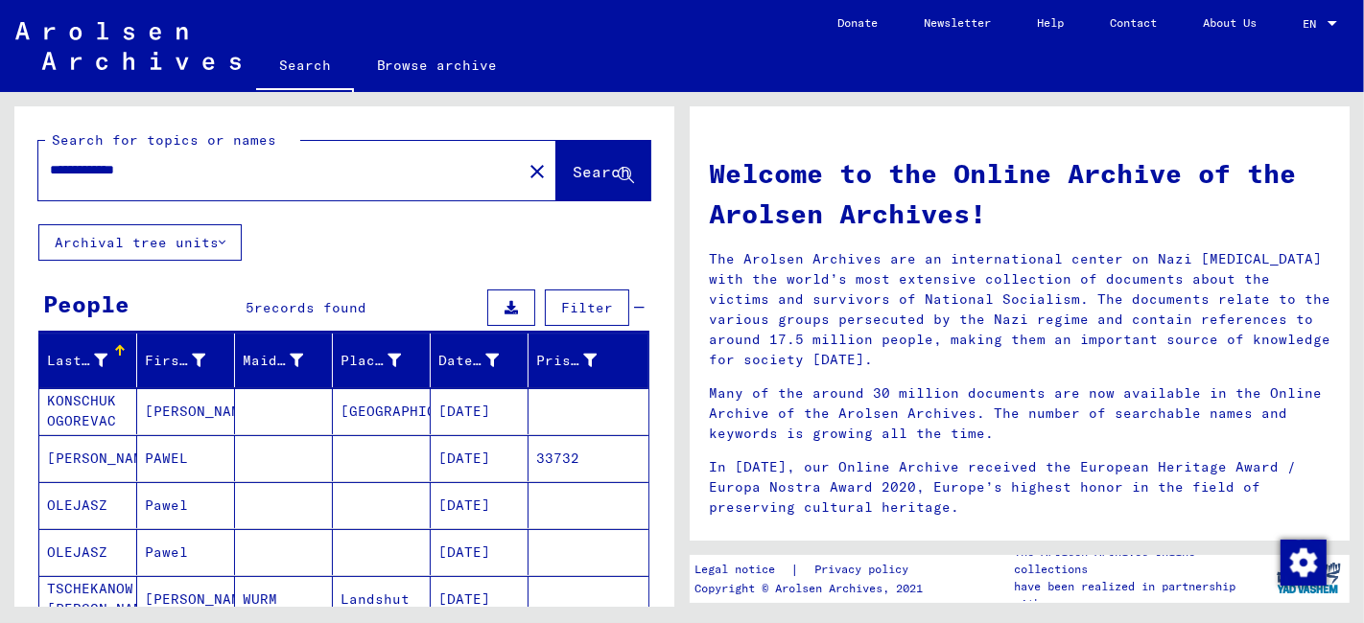
click at [284, 468] on mat-cell at bounding box center [284, 458] width 98 height 46
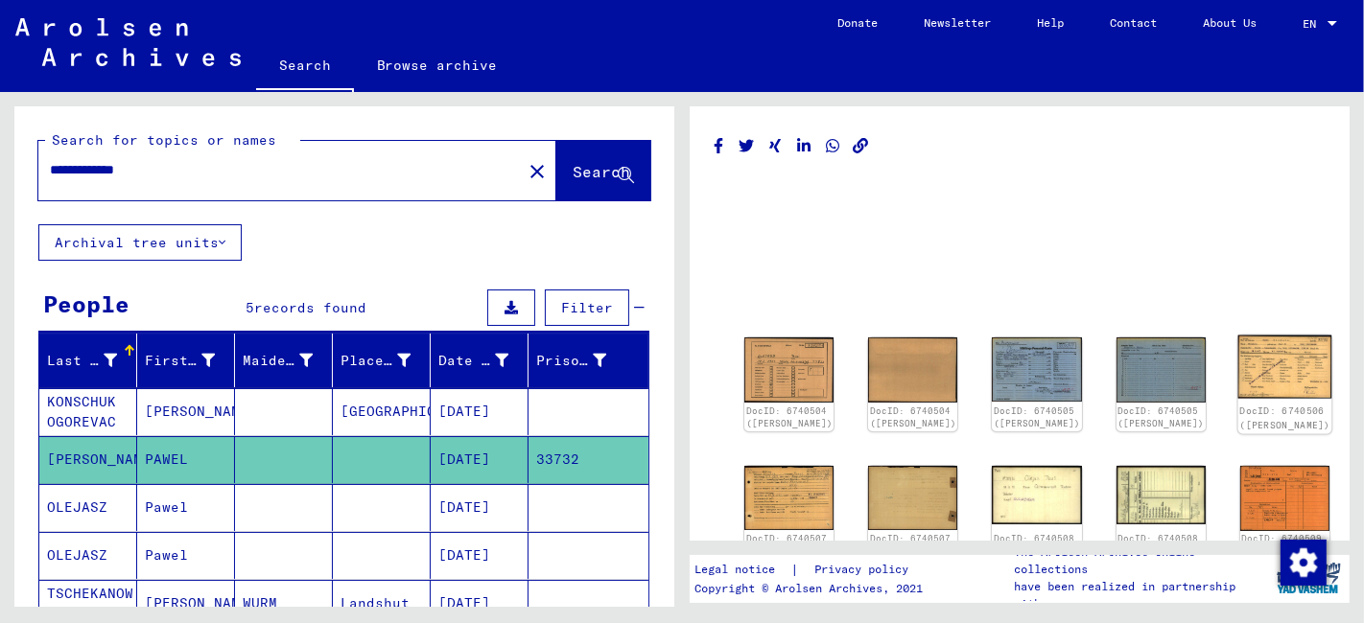
click at [1237, 362] on img at bounding box center [1284, 367] width 94 height 63
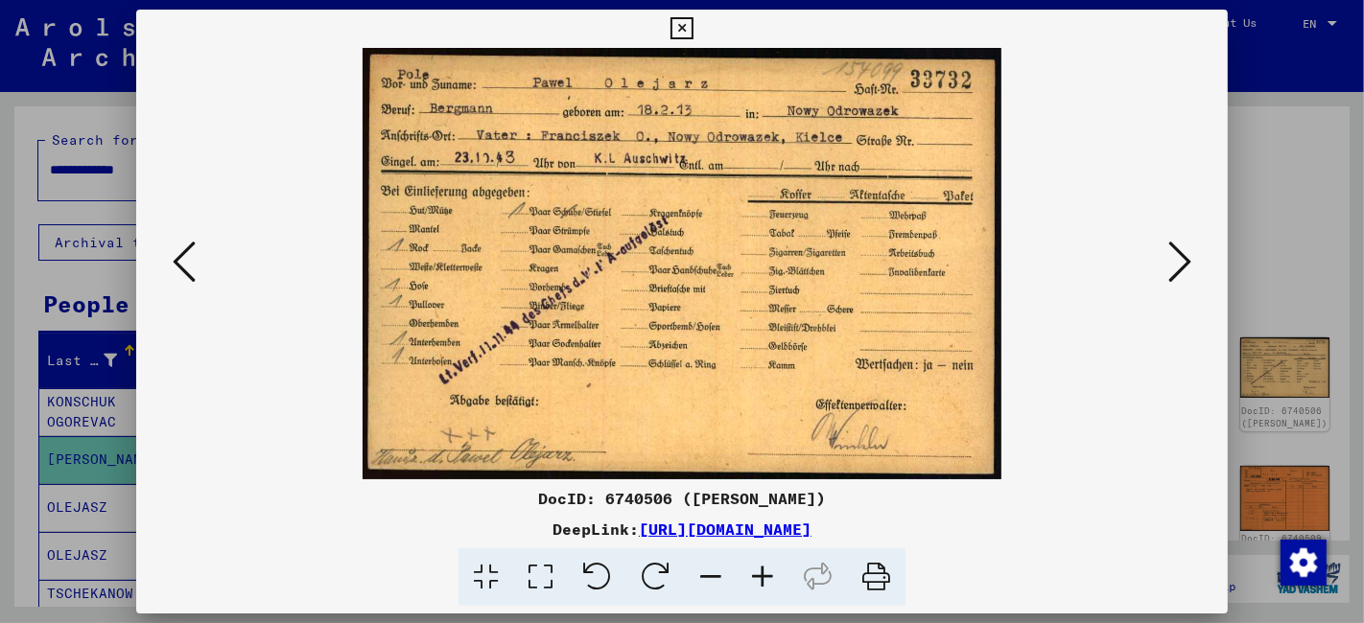
click at [683, 33] on icon at bounding box center [681, 28] width 22 height 23
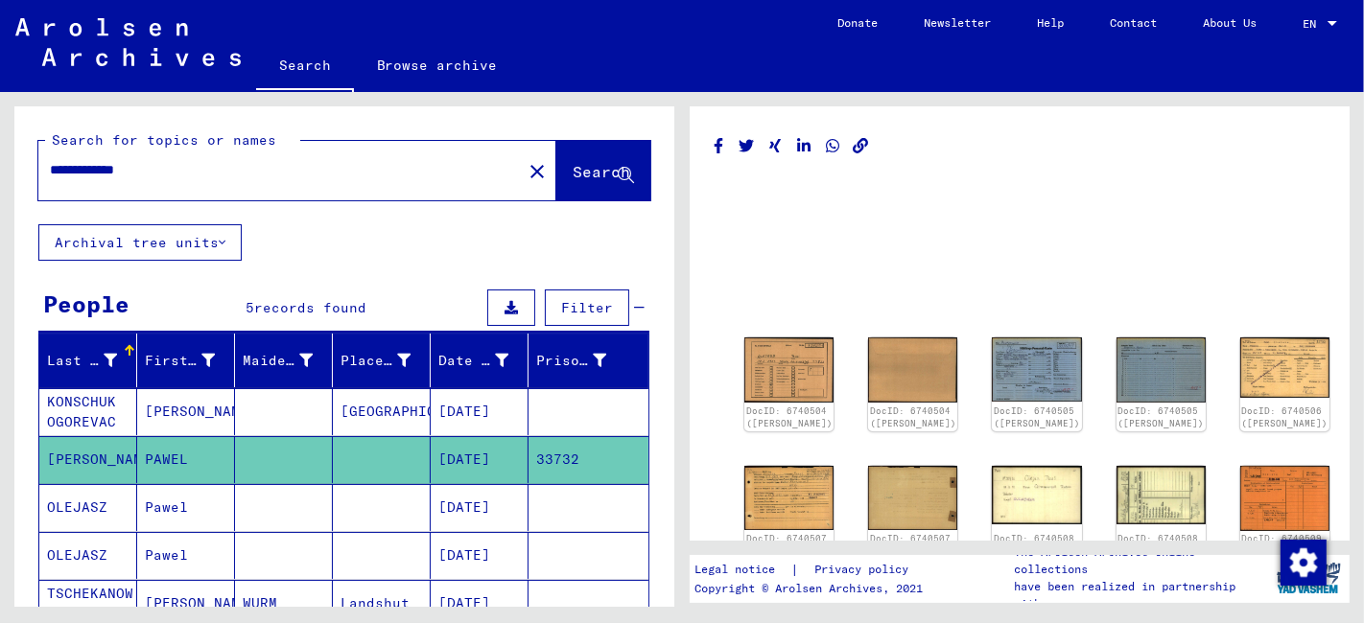
drag, startPoint x: 176, startPoint y: 174, endPoint x: 115, endPoint y: 193, distance: 64.3
click at [115, 193] on div "**********" at bounding box center [297, 170] width 518 height 59
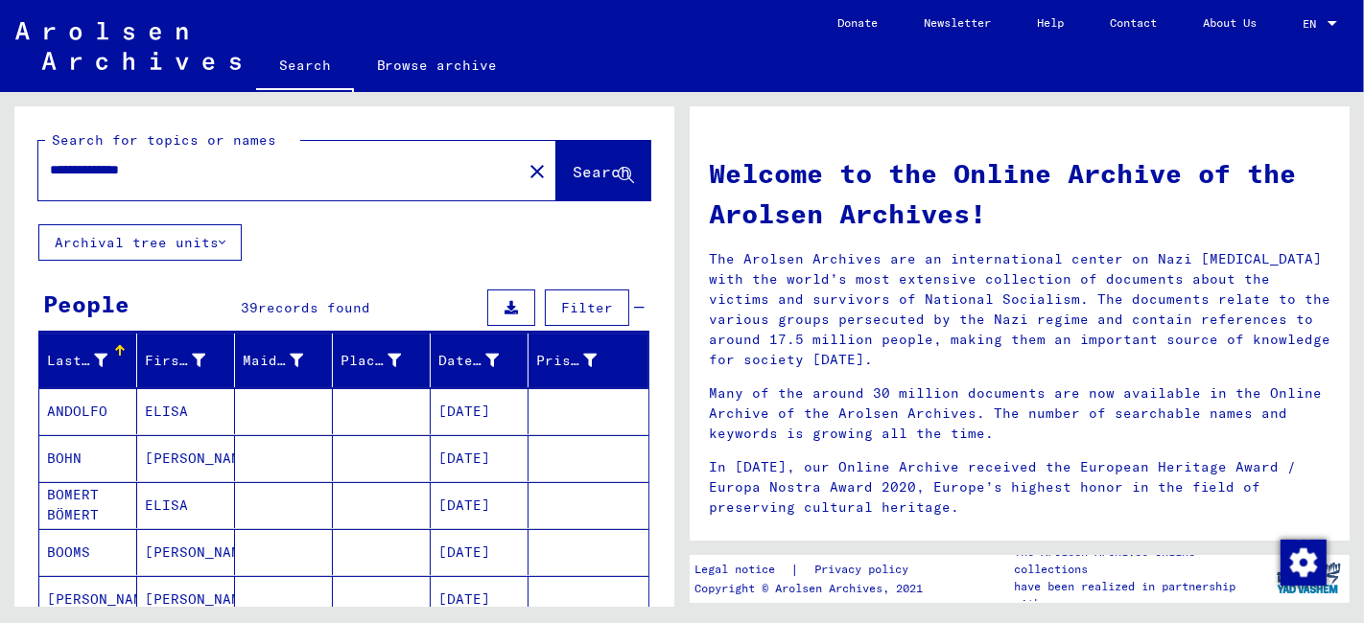
scroll to position [213, 0]
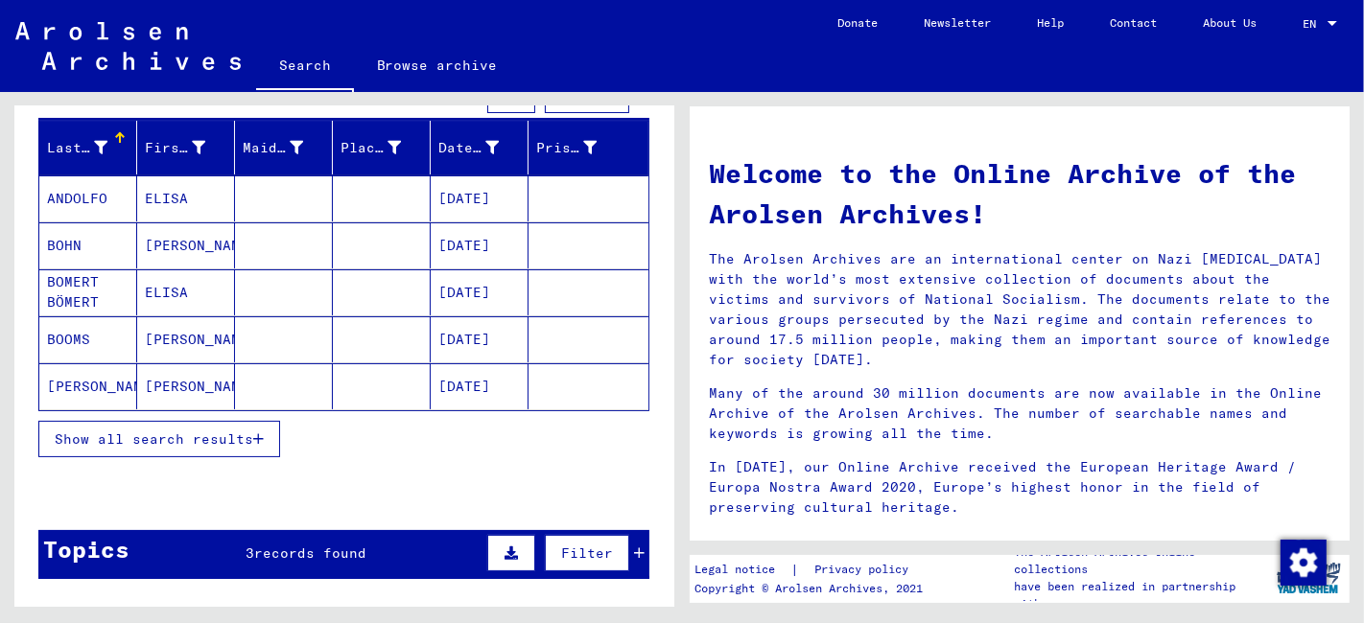
click at [157, 433] on span "Show all search results" at bounding box center [154, 439] width 198 height 17
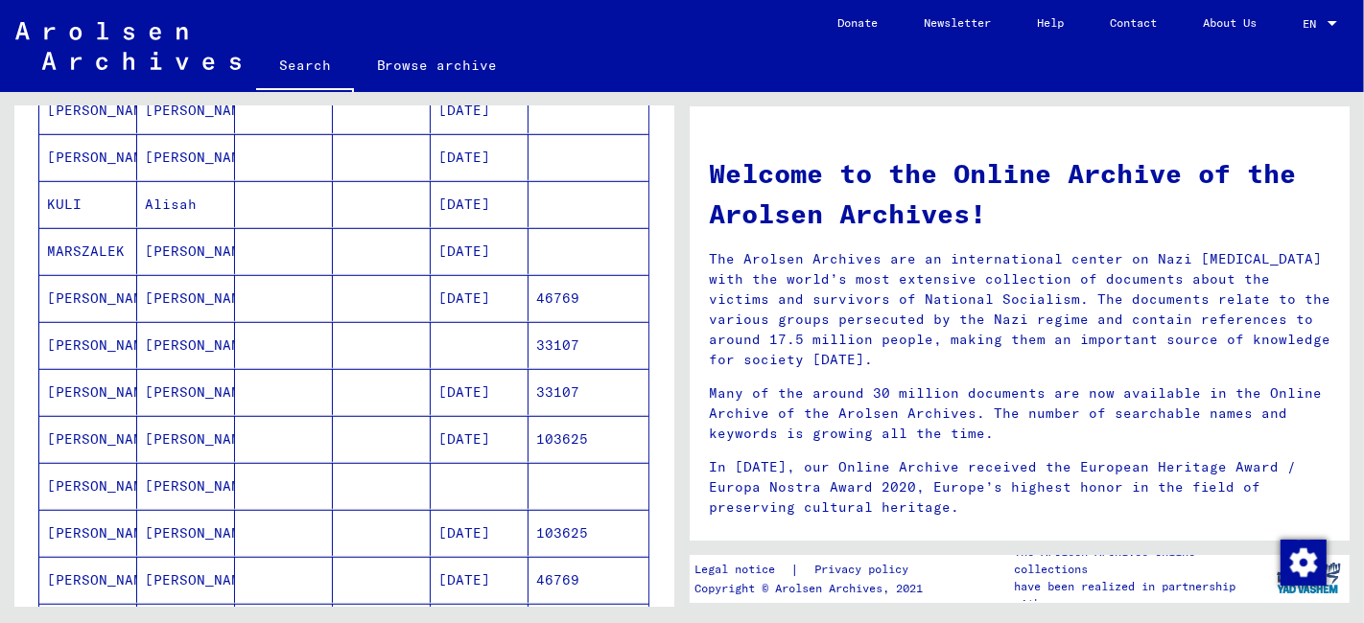
scroll to position [959, 0]
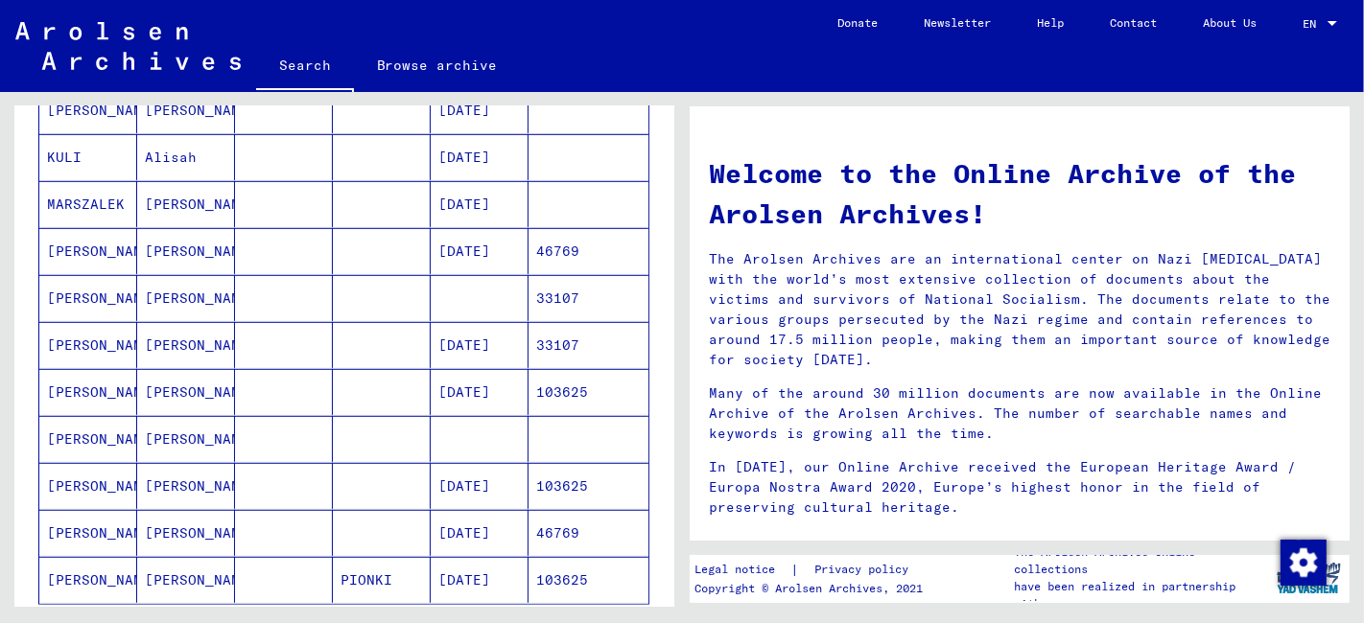
click at [345, 340] on mat-cell at bounding box center [382, 345] width 98 height 46
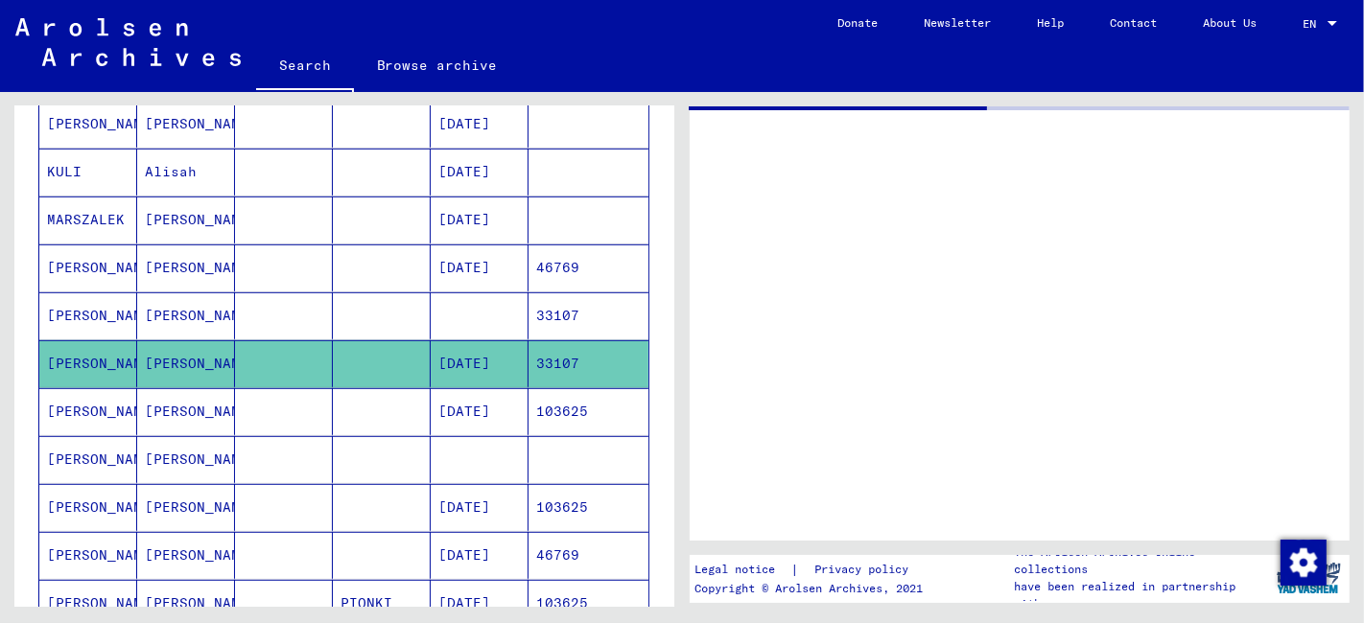
scroll to position [969, 0]
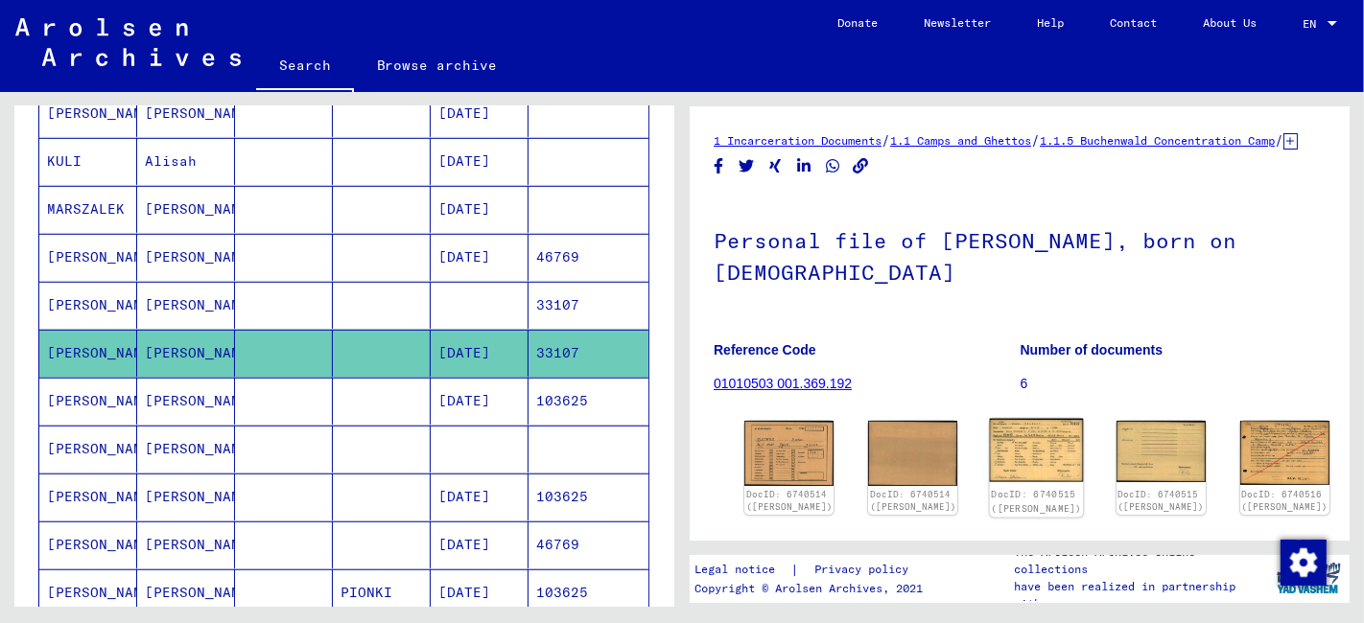
click at [990, 475] on img at bounding box center [1037, 450] width 94 height 63
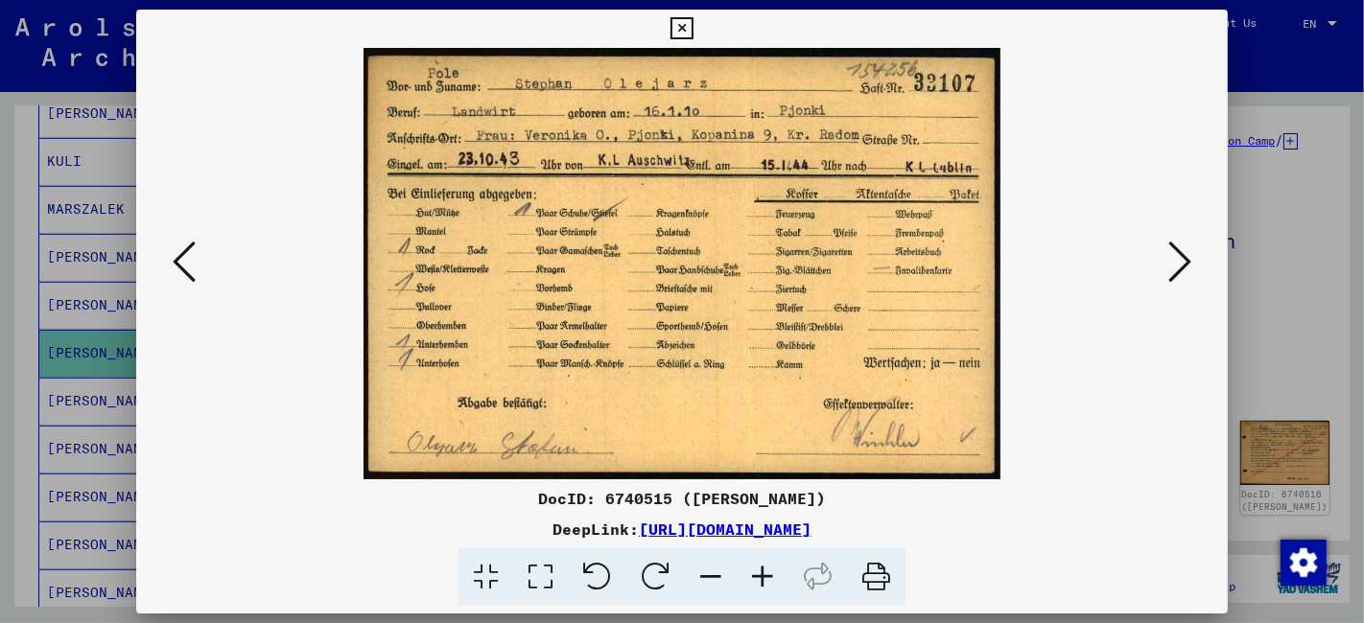
click at [685, 28] on icon at bounding box center [681, 28] width 22 height 23
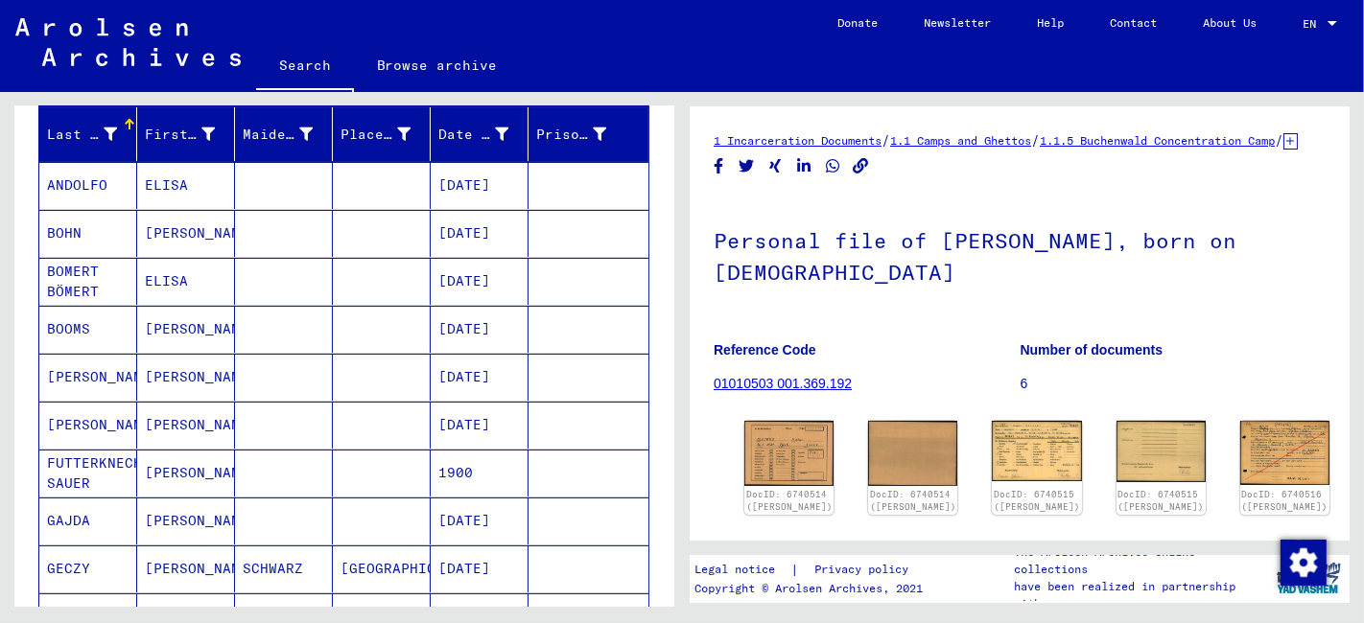
scroll to position [0, 0]
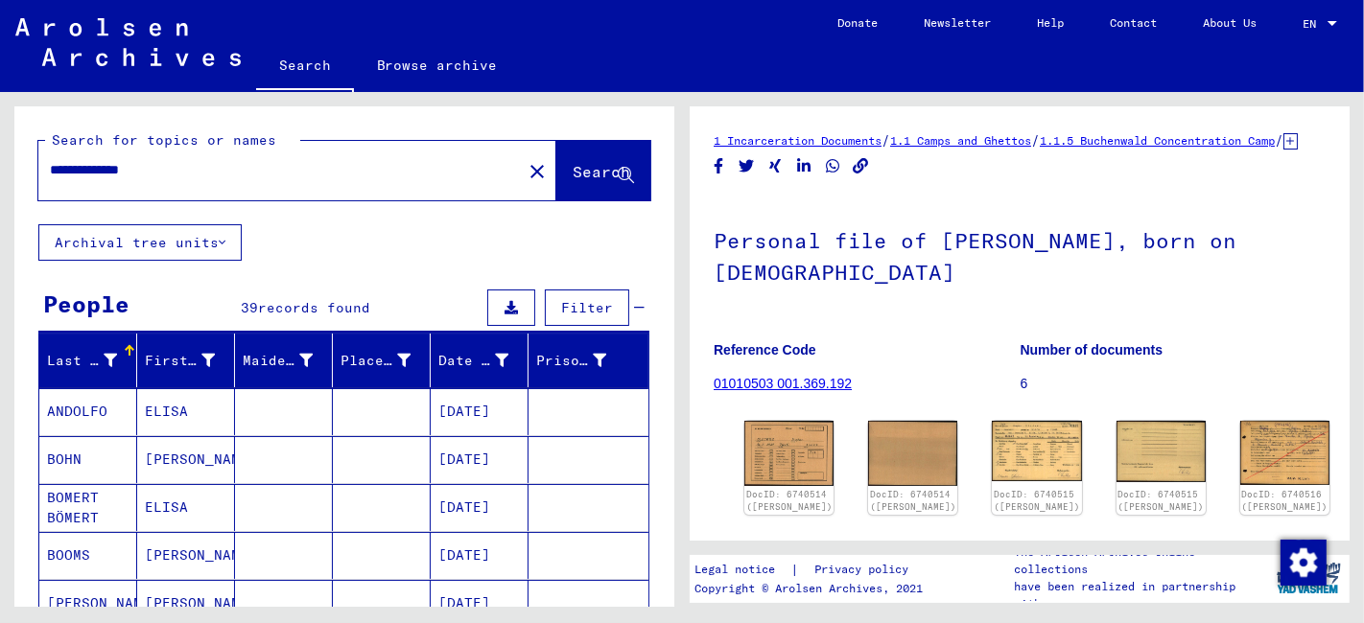
drag, startPoint x: 181, startPoint y: 176, endPoint x: 10, endPoint y: 169, distance: 171.8
click at [10, 169] on div "**********" at bounding box center [341, 349] width 682 height 515
click at [572, 172] on span "Search" at bounding box center [601, 171] width 58 height 19
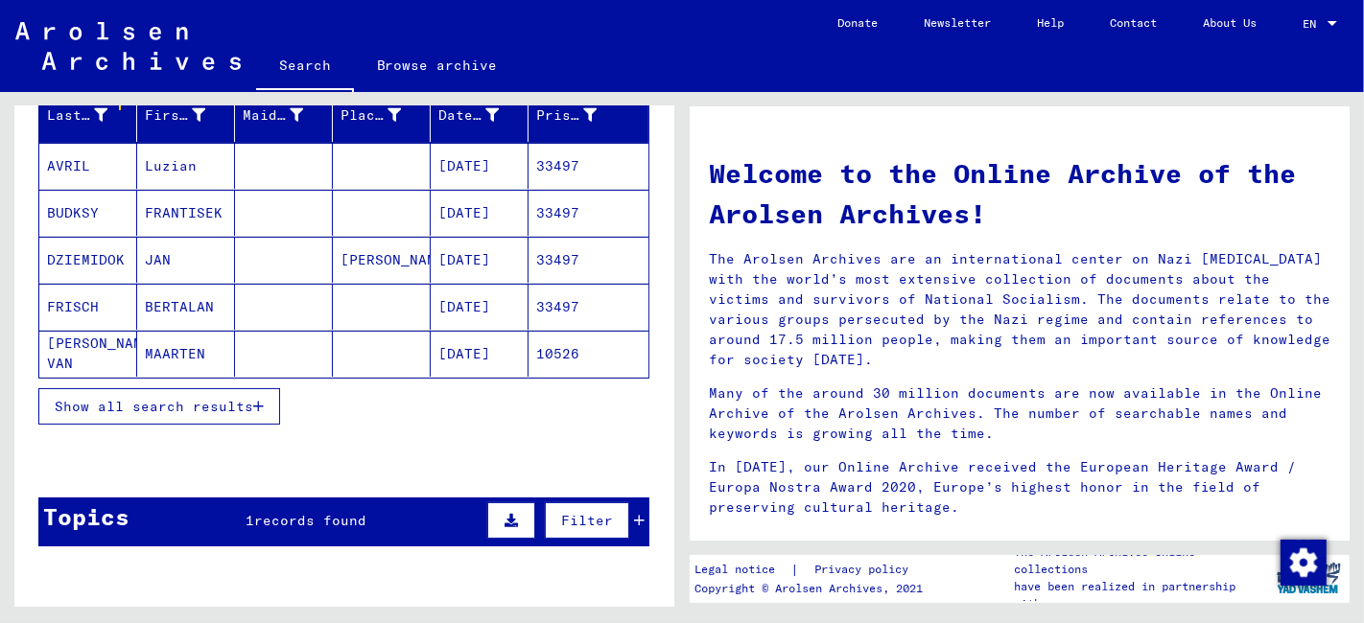
scroll to position [319, 0]
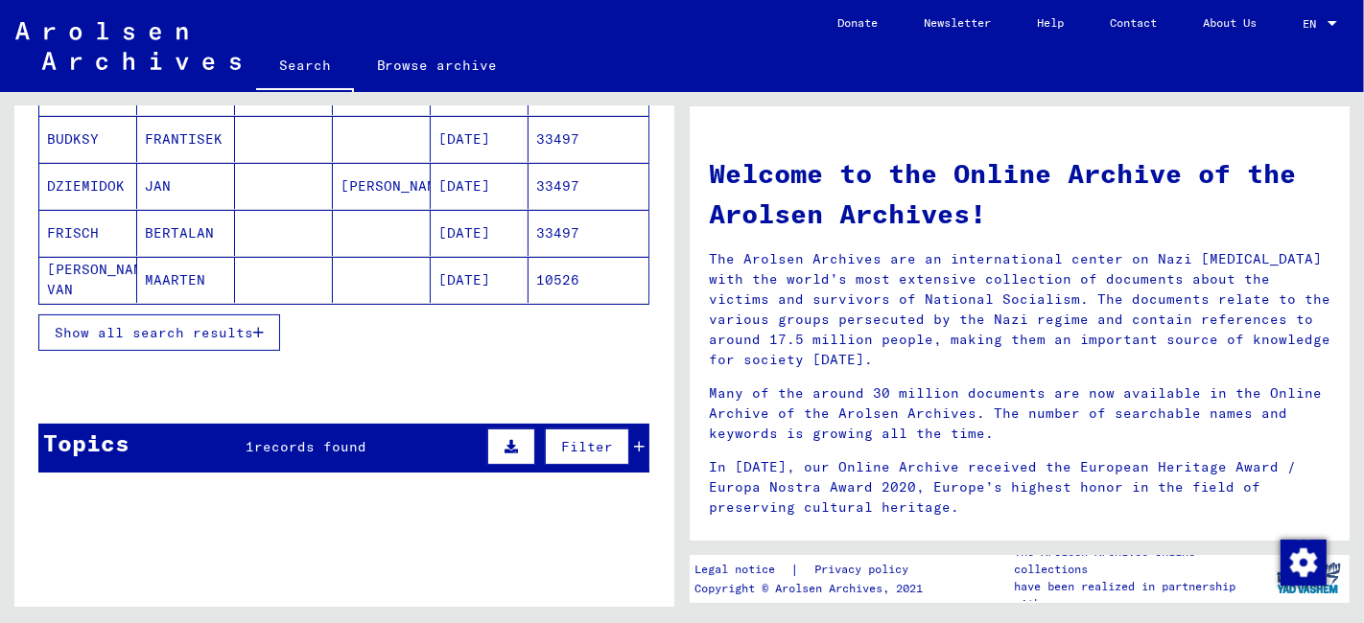
click at [205, 324] on span "Show all search results" at bounding box center [154, 332] width 198 height 17
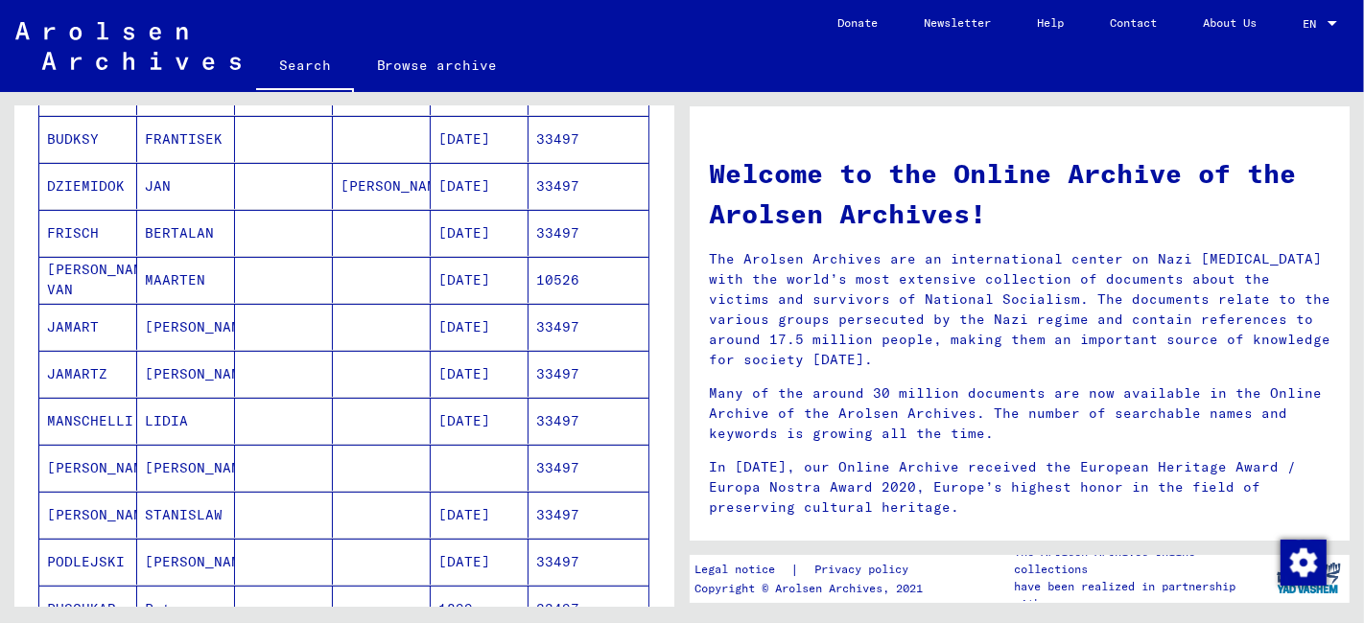
click at [222, 512] on mat-cell "STANISLAW" at bounding box center [186, 515] width 98 height 46
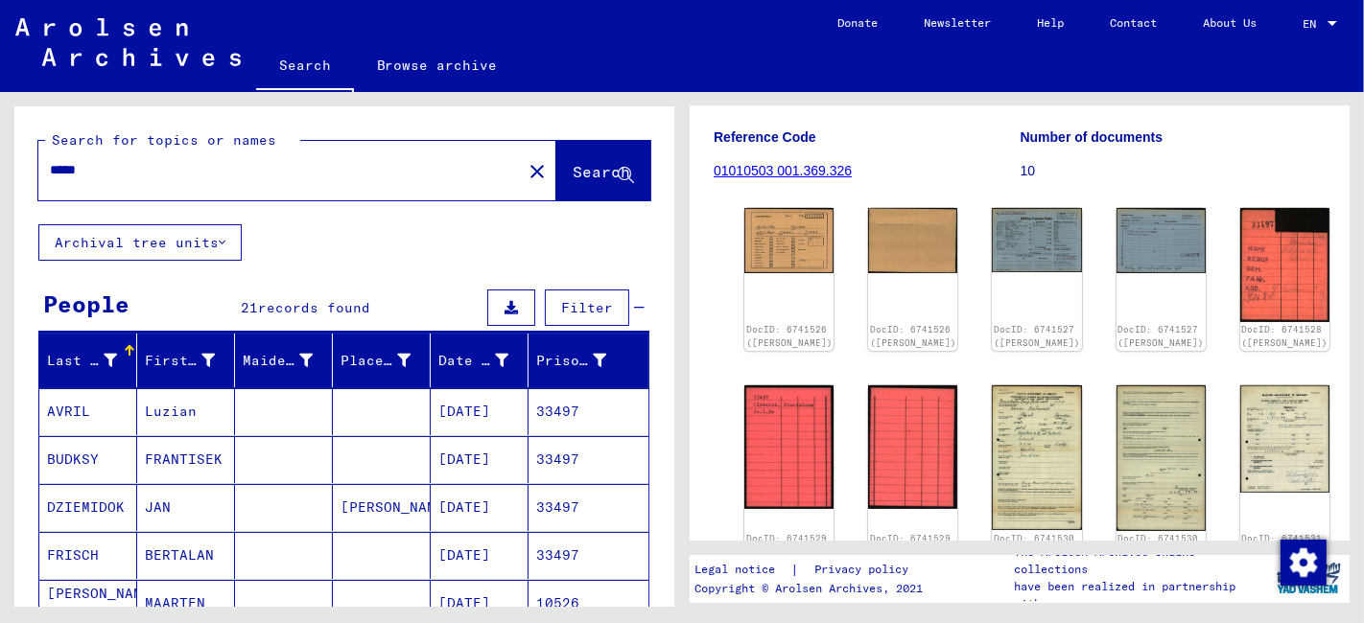
drag, startPoint x: -4, startPoint y: 175, endPoint x: -29, endPoint y: 176, distance: 25.0
click at [0, 176] on html "Search Browse archive Donate Newsletter Help Contact About Us Search Browse arc…" at bounding box center [682, 311] width 1364 height 623
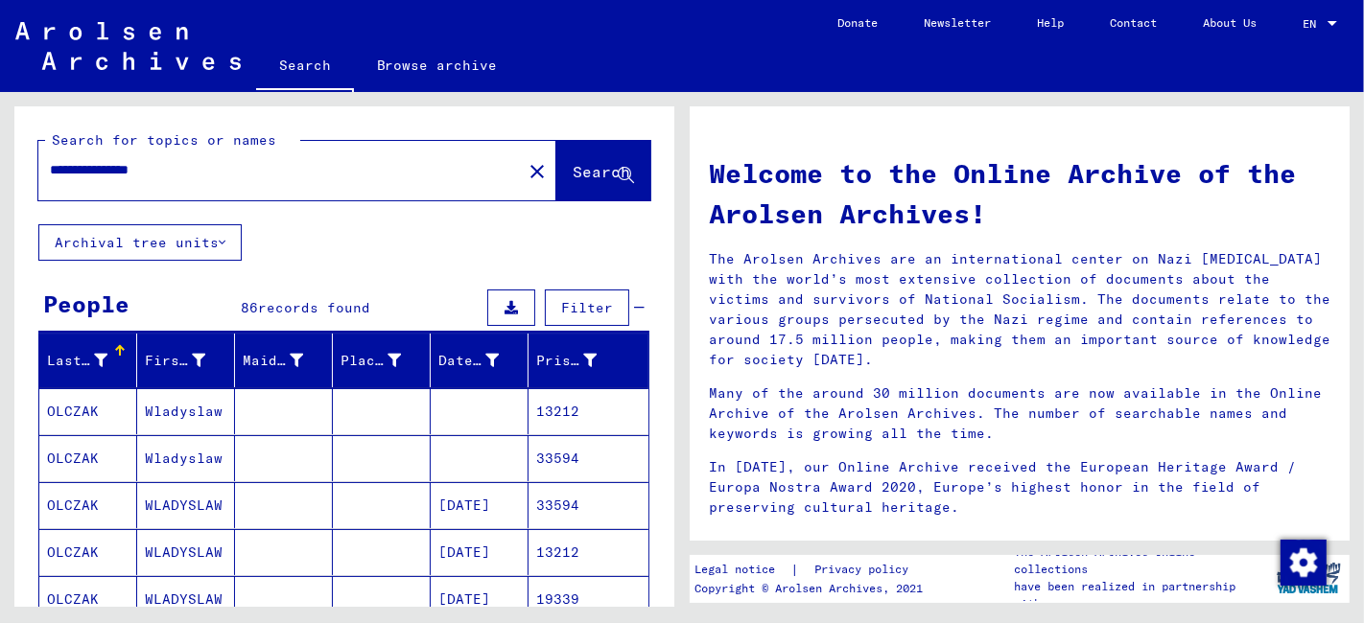
drag, startPoint x: 190, startPoint y: 170, endPoint x: -40, endPoint y: 185, distance: 230.7
click at [0, 185] on html "**********" at bounding box center [682, 311] width 1364 height 623
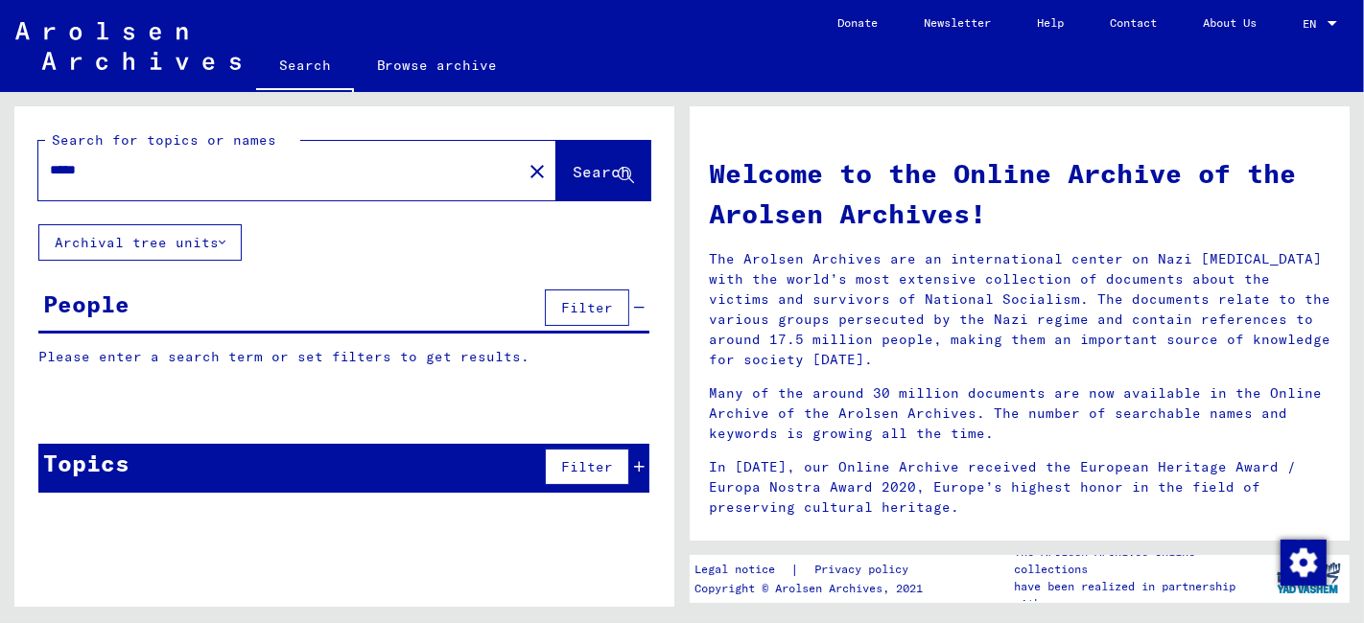
click at [585, 172] on span "Search" at bounding box center [601, 171] width 58 height 19
click at [572, 175] on span "Search" at bounding box center [601, 171] width 58 height 19
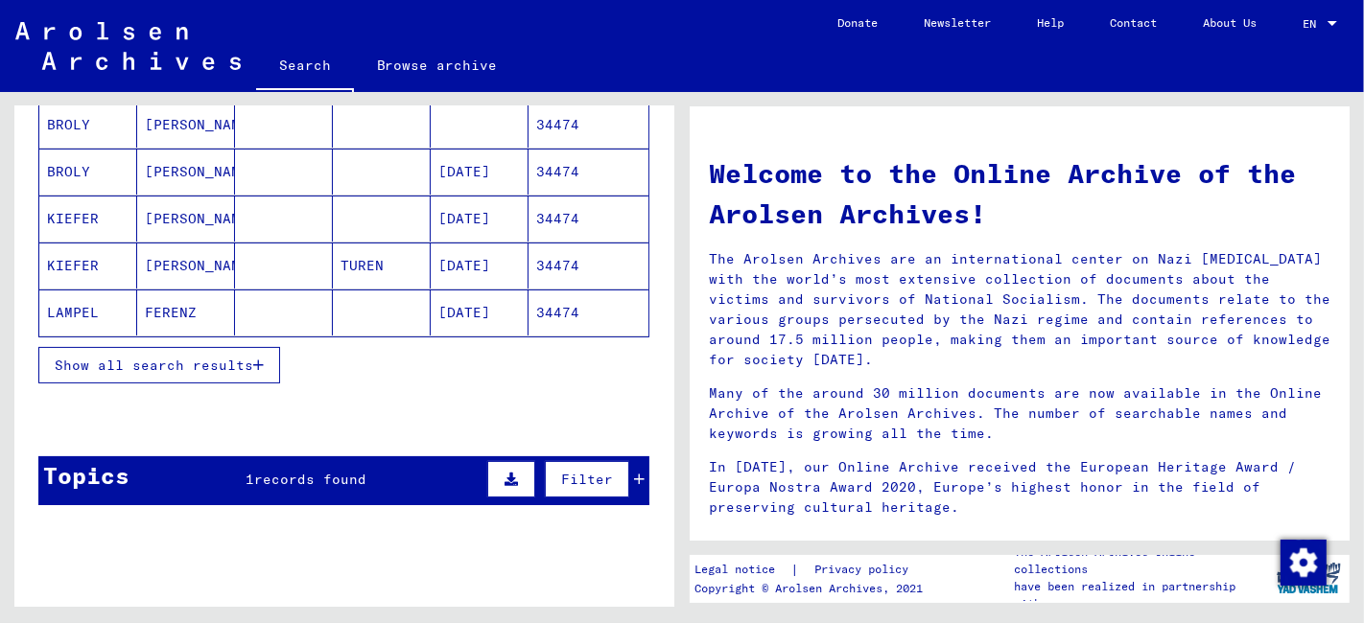
scroll to position [319, 0]
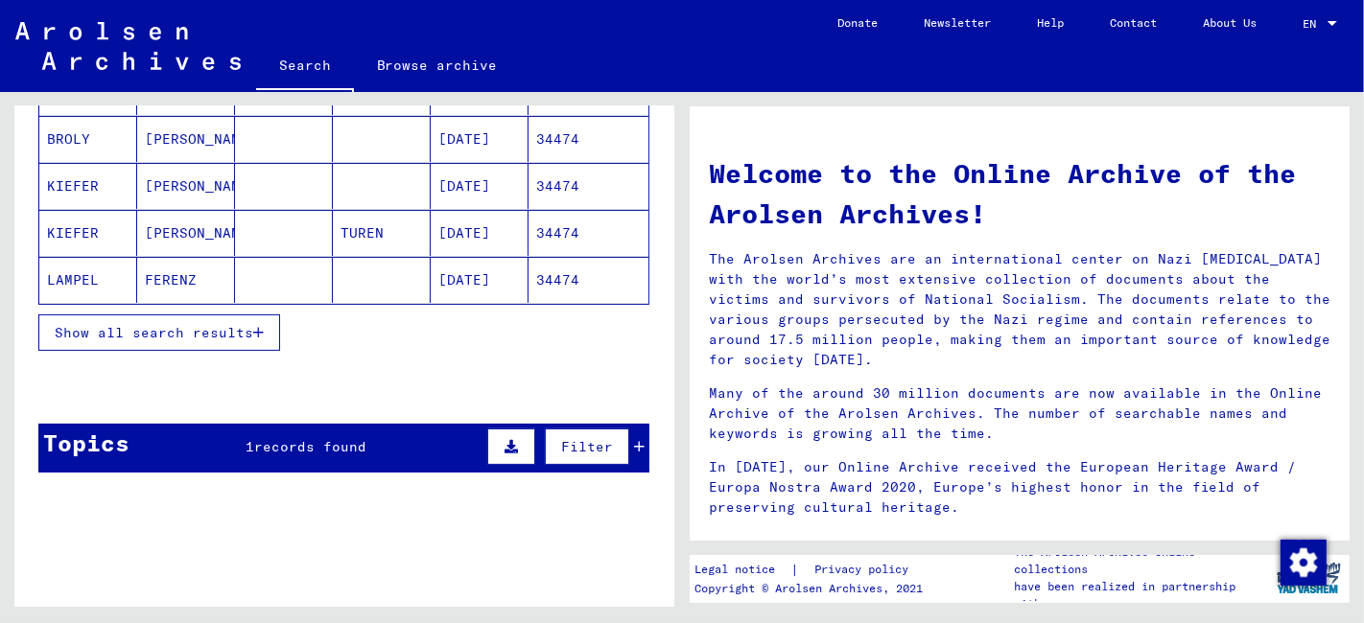
click at [185, 339] on button "Show all search results" at bounding box center [159, 333] width 242 height 36
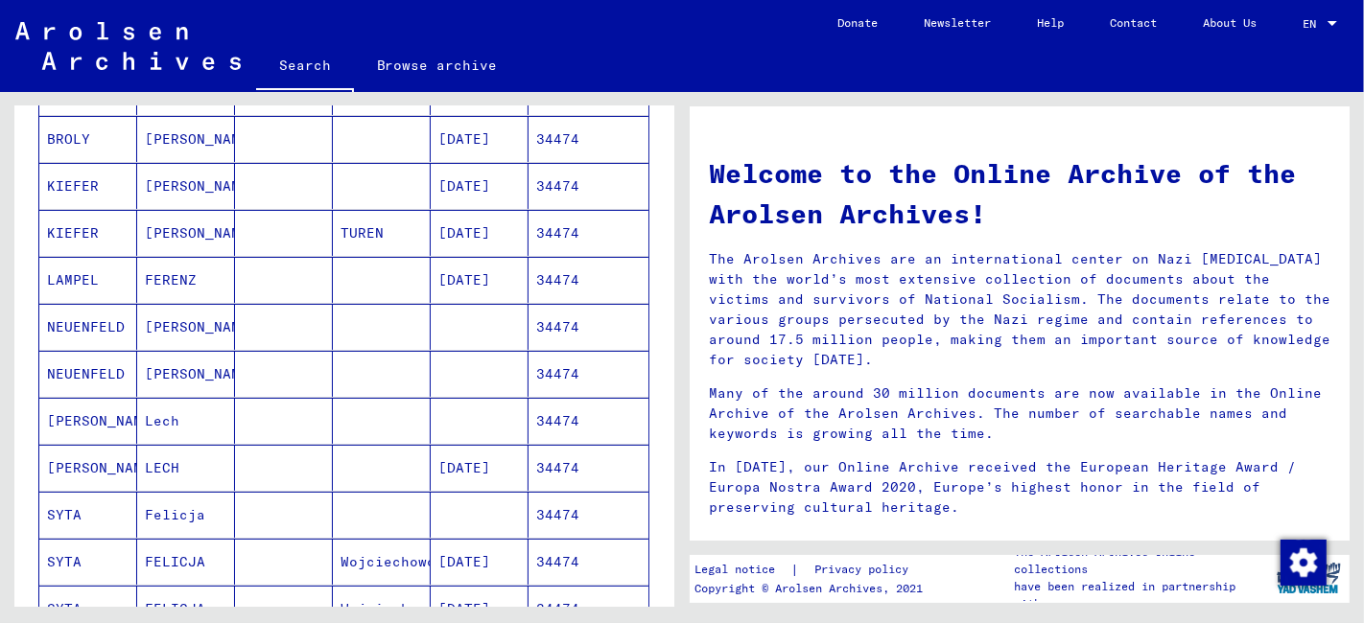
click at [227, 470] on mat-cell "LECH" at bounding box center [186, 468] width 98 height 46
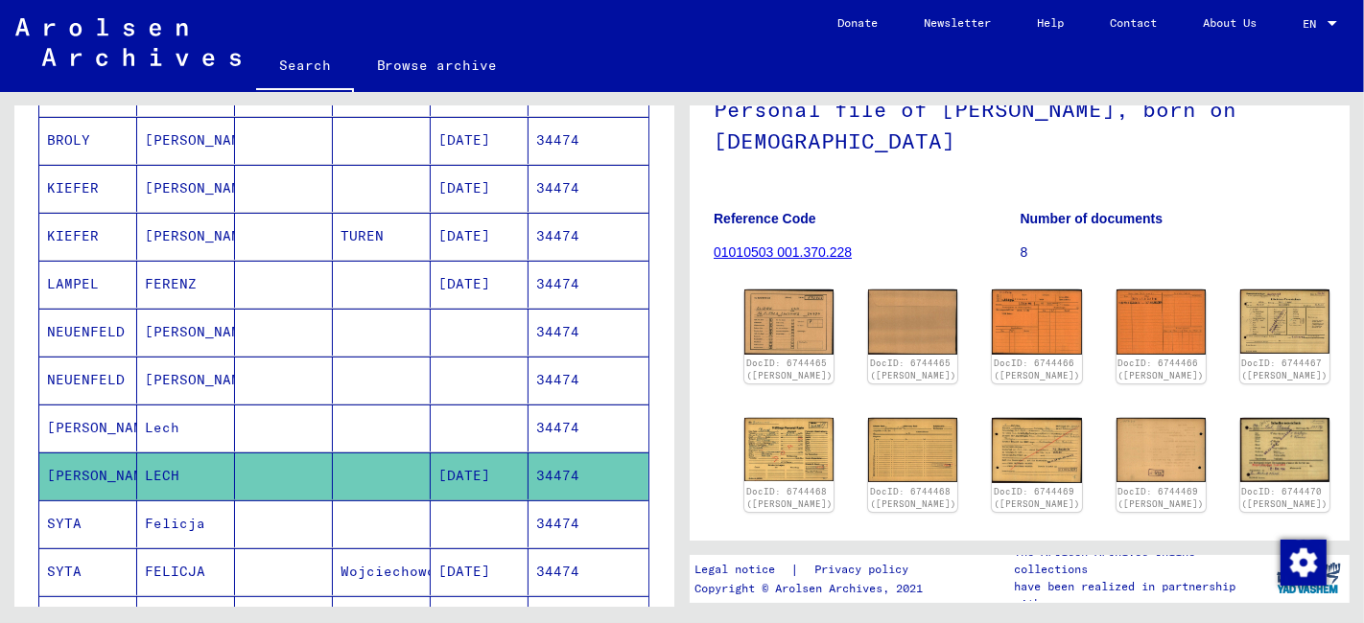
scroll to position [213, 0]
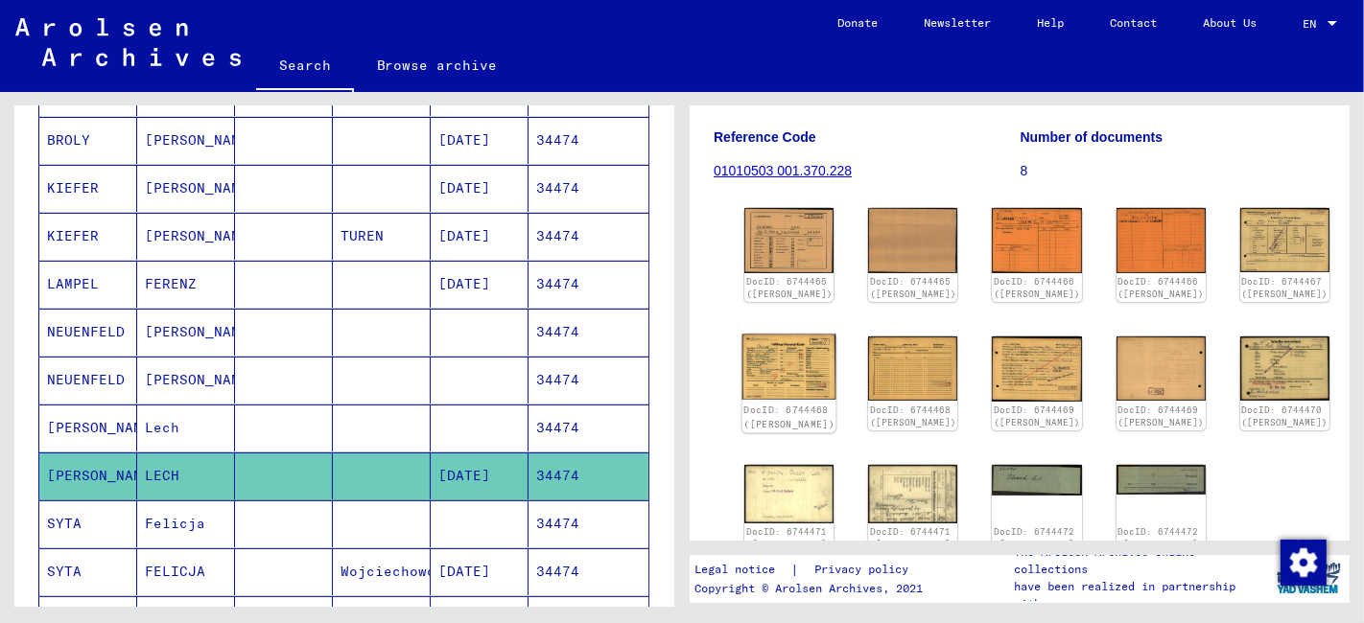
click at [780, 382] on img at bounding box center [789, 368] width 94 height 66
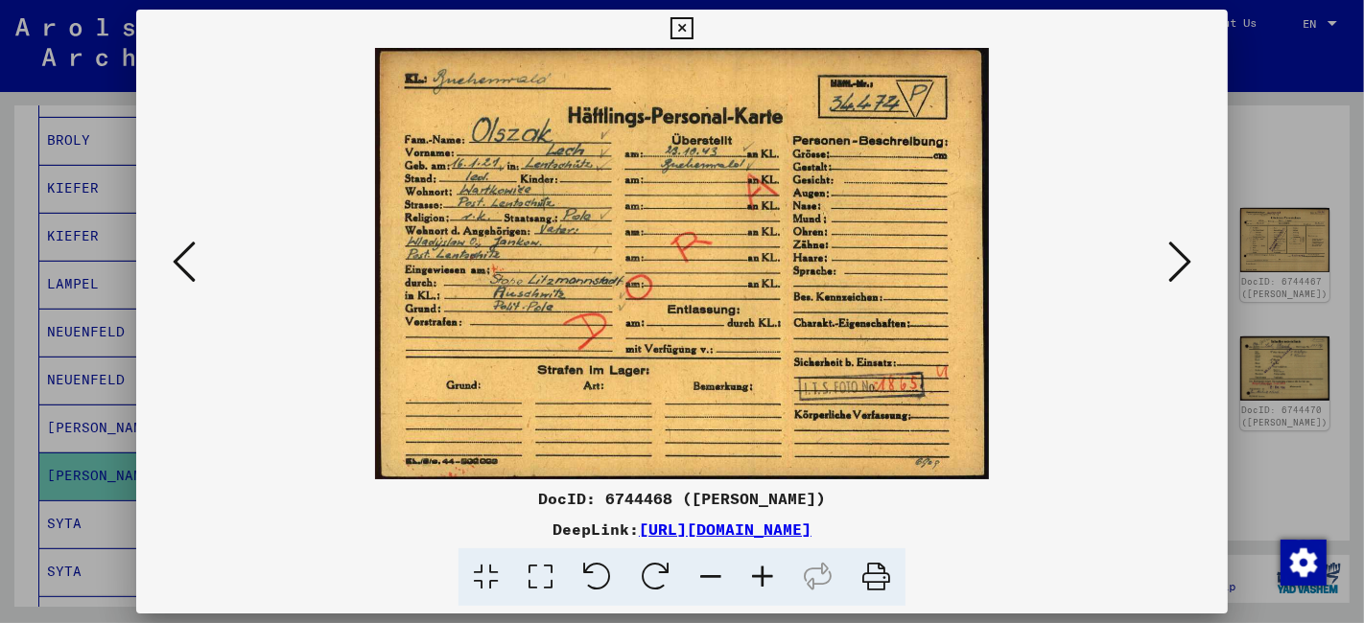
click at [1183, 263] on icon at bounding box center [1179, 262] width 23 height 46
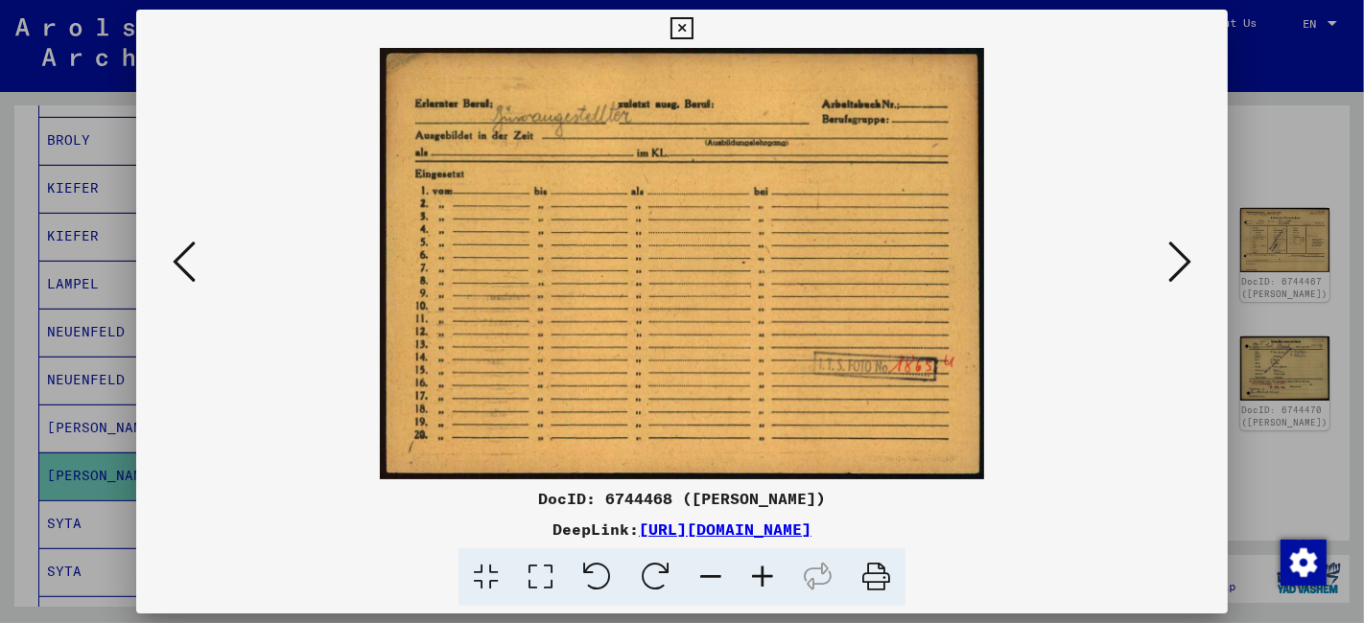
click at [1183, 263] on icon at bounding box center [1179, 262] width 23 height 46
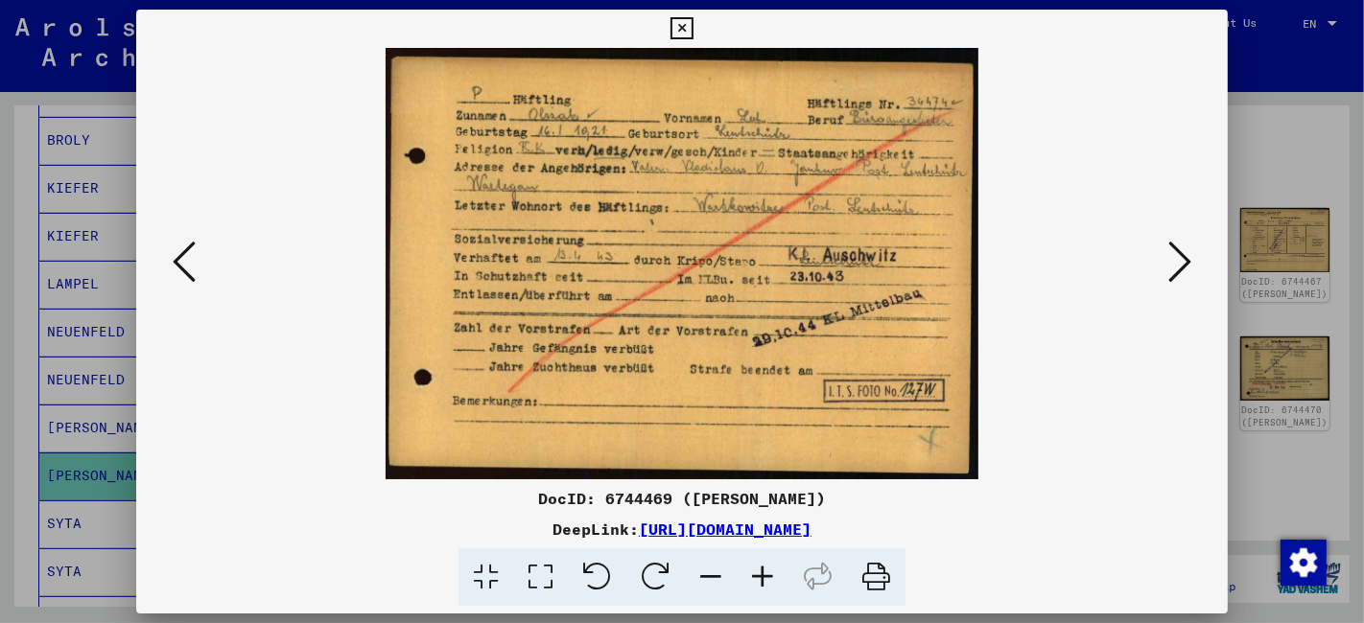
click at [1178, 254] on icon at bounding box center [1179, 262] width 23 height 46
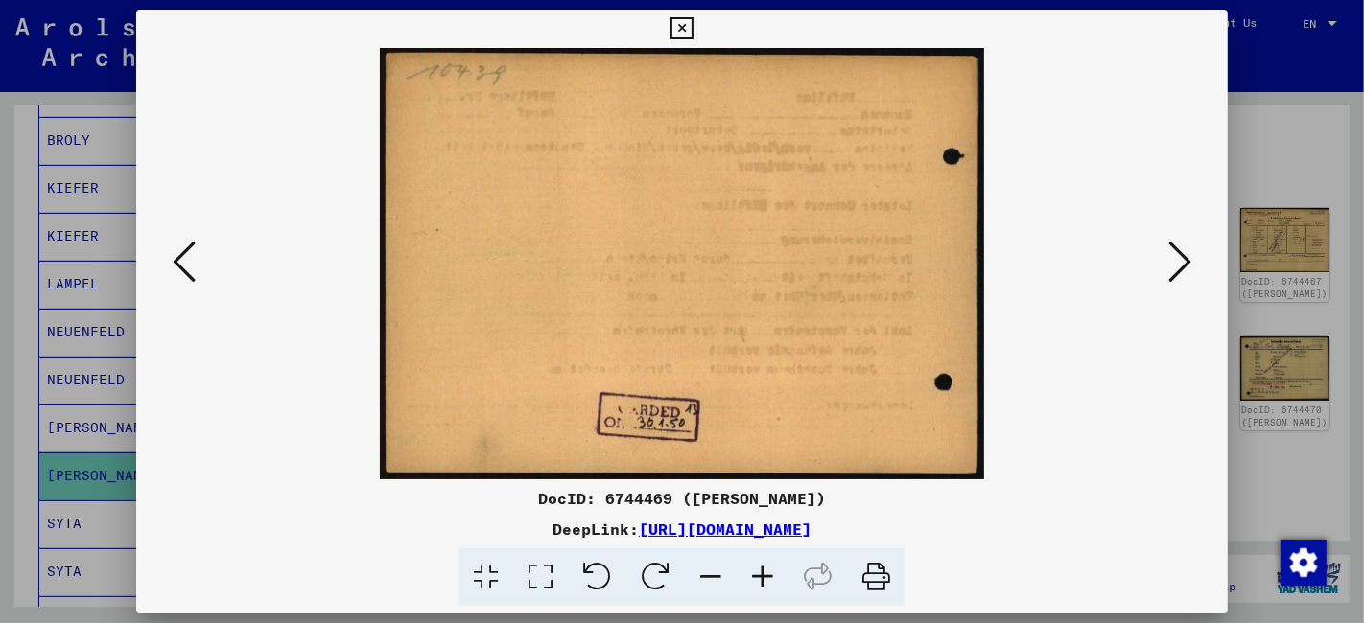
click at [1178, 254] on icon at bounding box center [1179, 262] width 23 height 46
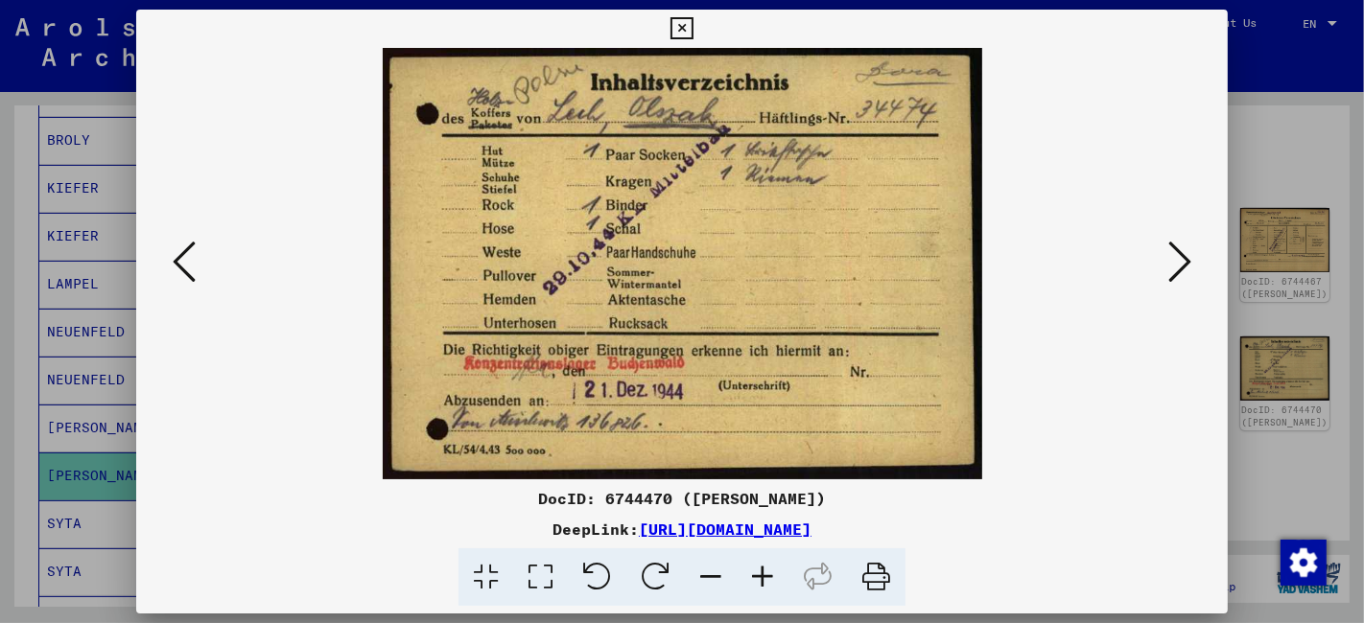
click at [1178, 254] on icon at bounding box center [1179, 262] width 23 height 46
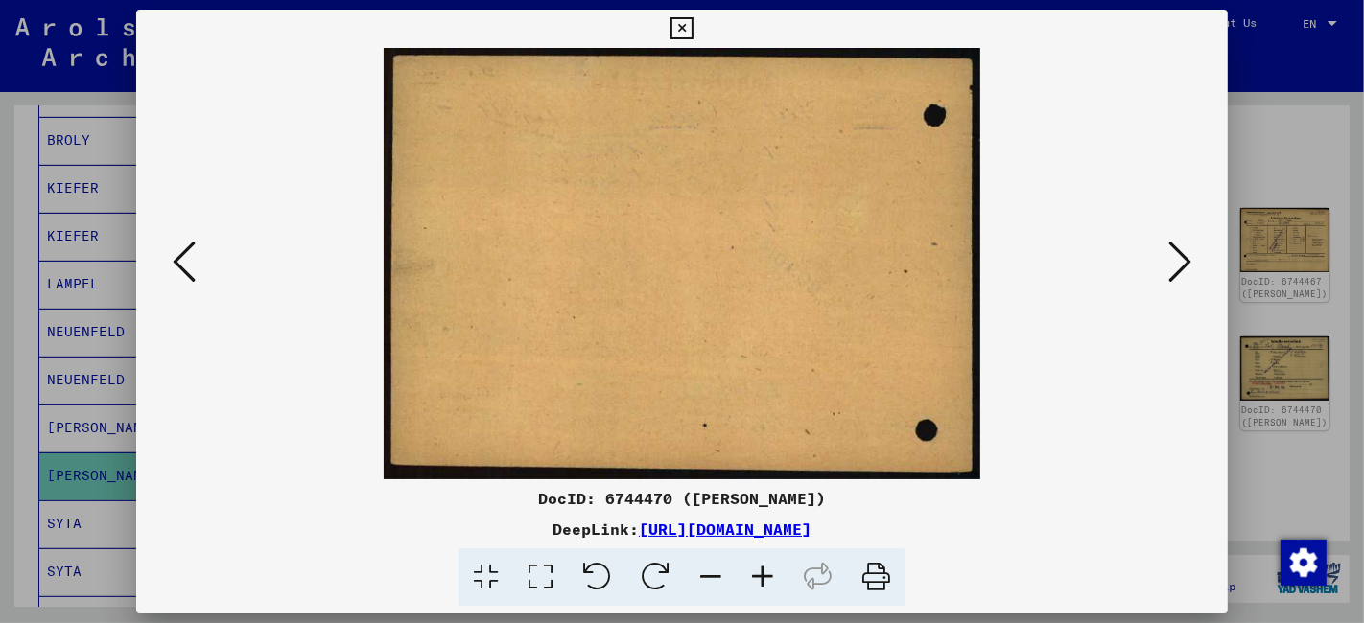
click at [1178, 254] on icon at bounding box center [1179, 262] width 23 height 46
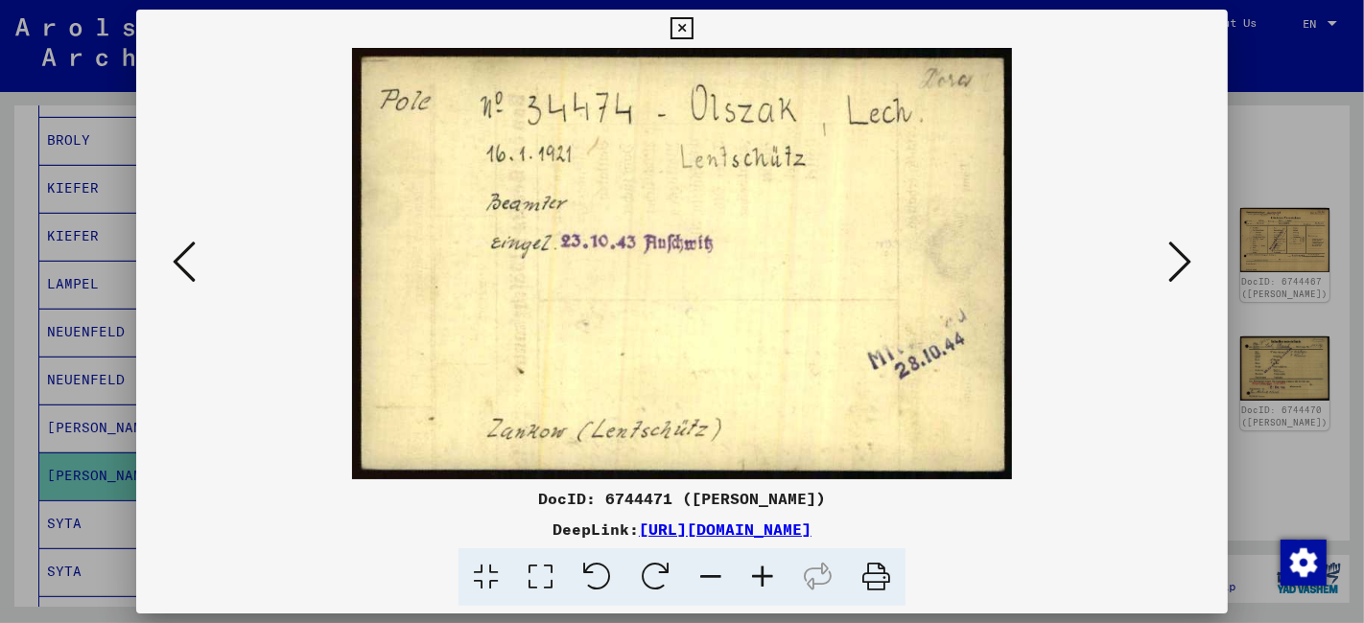
click at [680, 20] on icon at bounding box center [681, 28] width 22 height 23
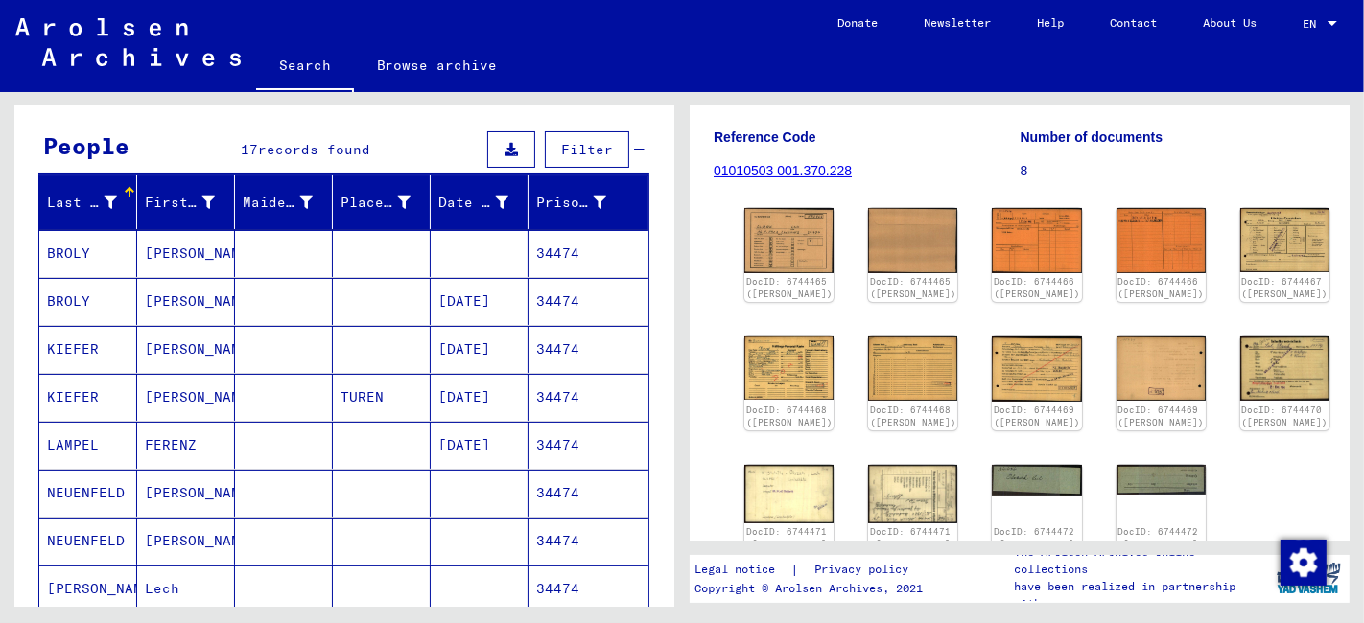
scroll to position [0, 0]
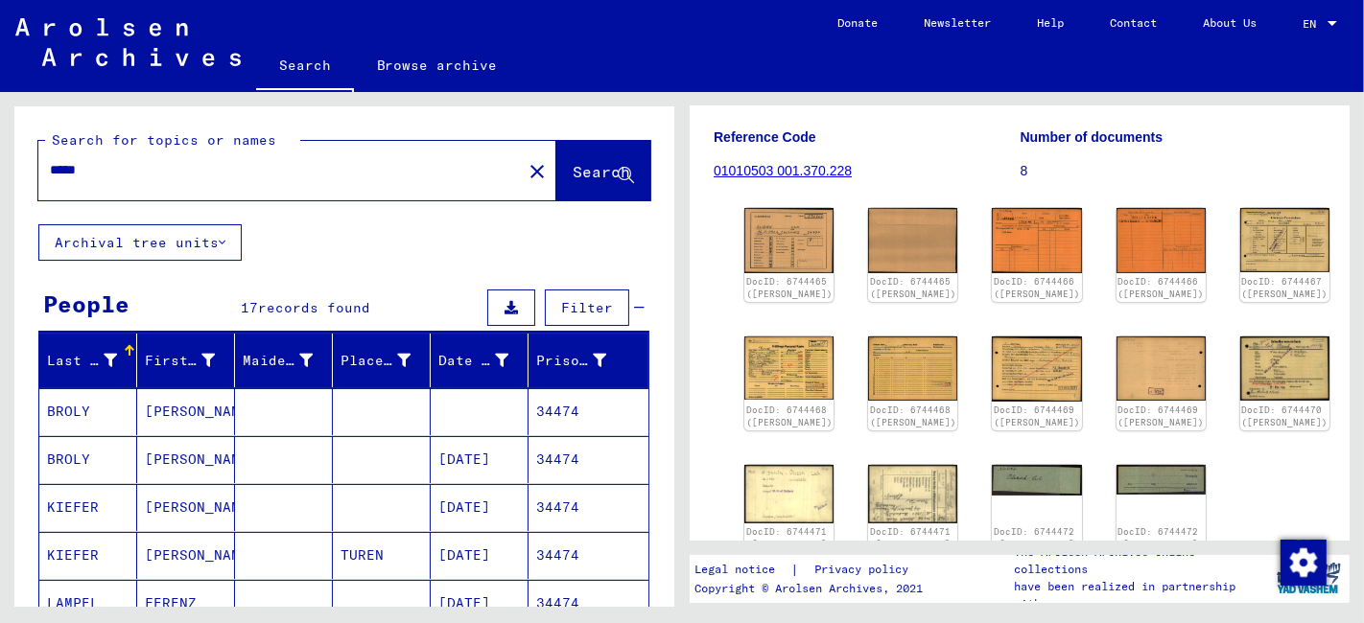
drag, startPoint x: 120, startPoint y: 170, endPoint x: 8, endPoint y: 171, distance: 112.2
click at [8, 171] on div "Search for topics or names ***** close Search Archival tree units People 17 rec…" at bounding box center [341, 349] width 682 height 515
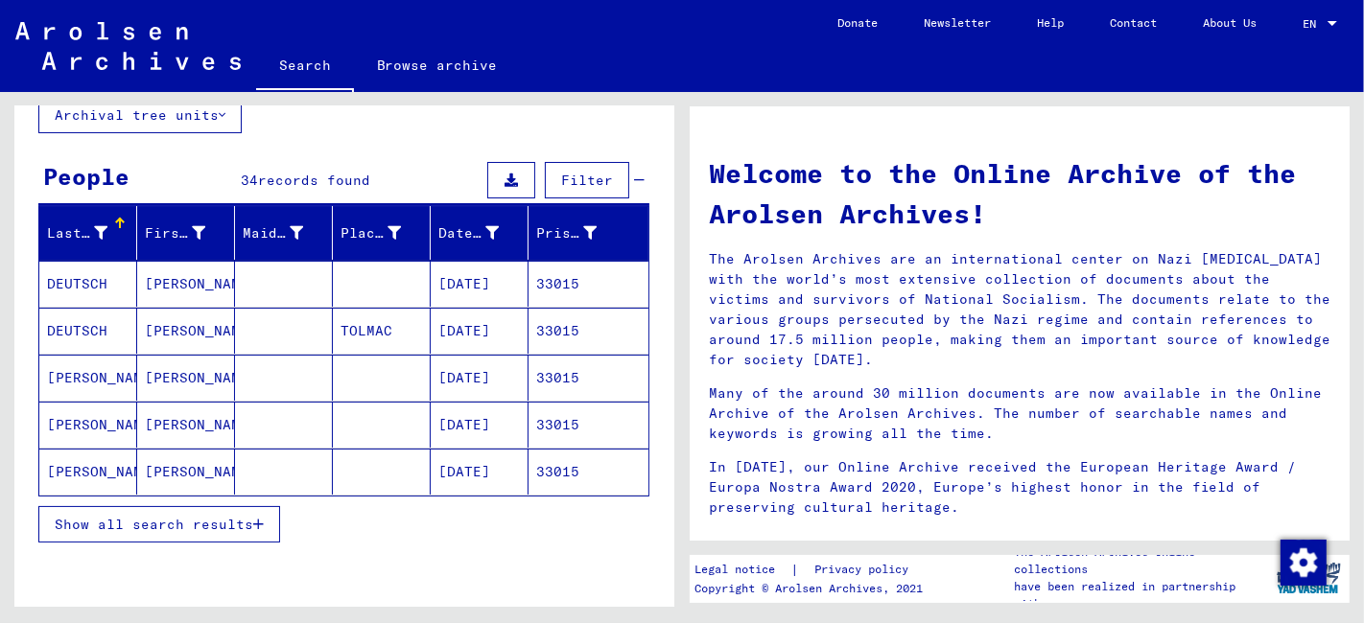
scroll to position [213, 0]
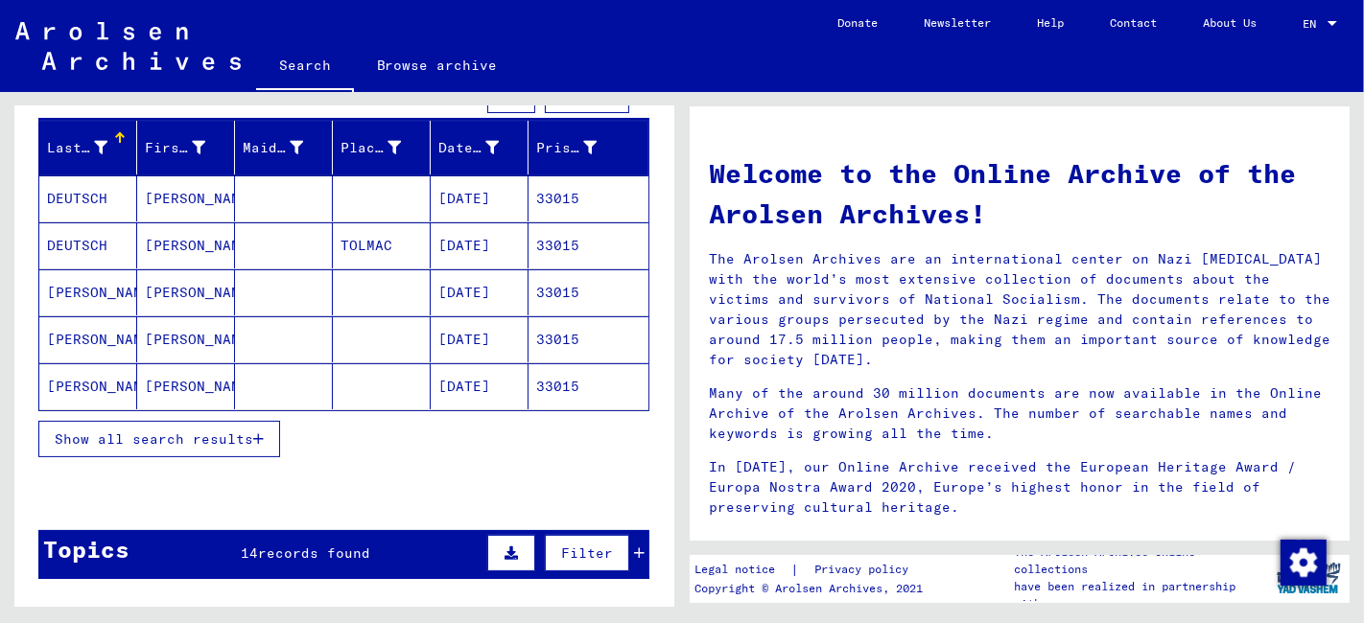
click at [161, 439] on span "Show all search results" at bounding box center [154, 439] width 198 height 17
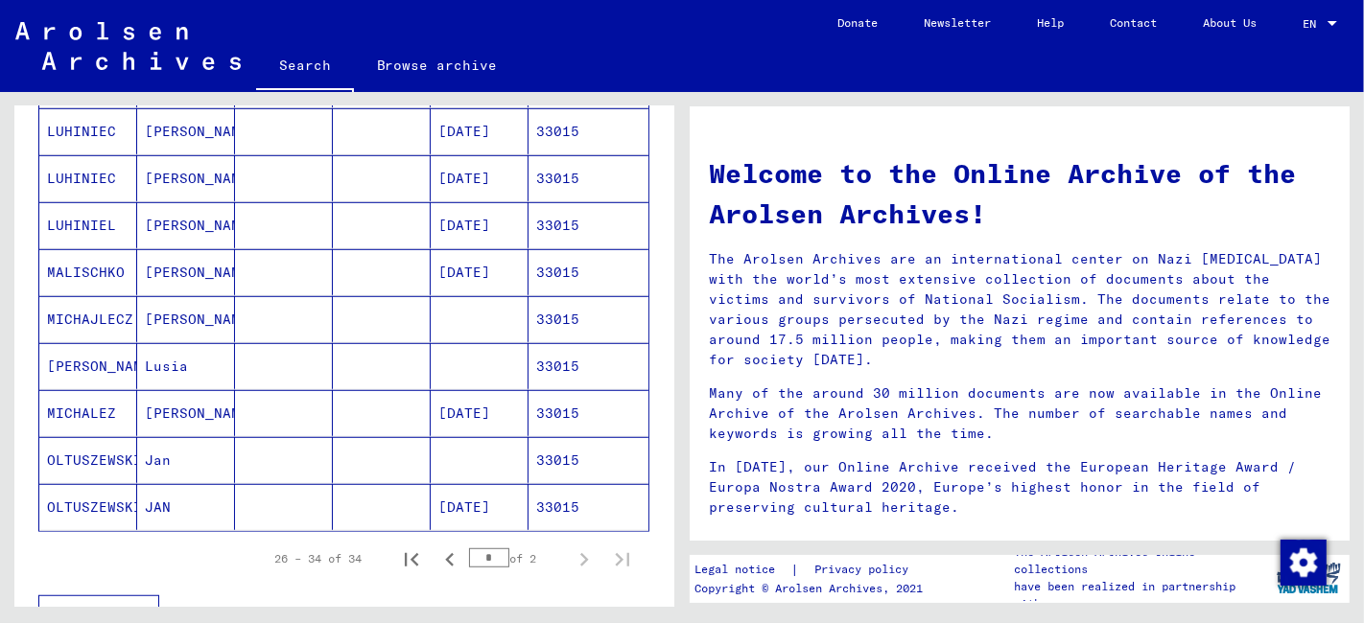
scroll to position [1065, 0]
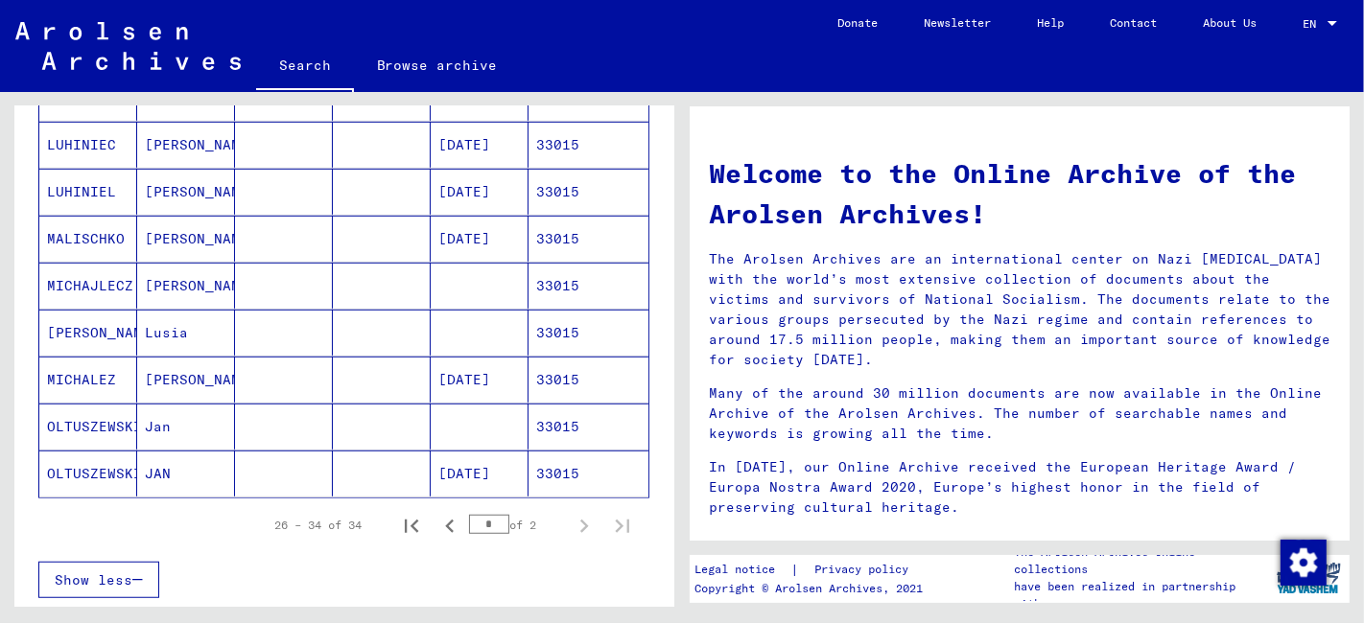
click at [212, 472] on mat-cell "JAN" at bounding box center [186, 474] width 98 height 46
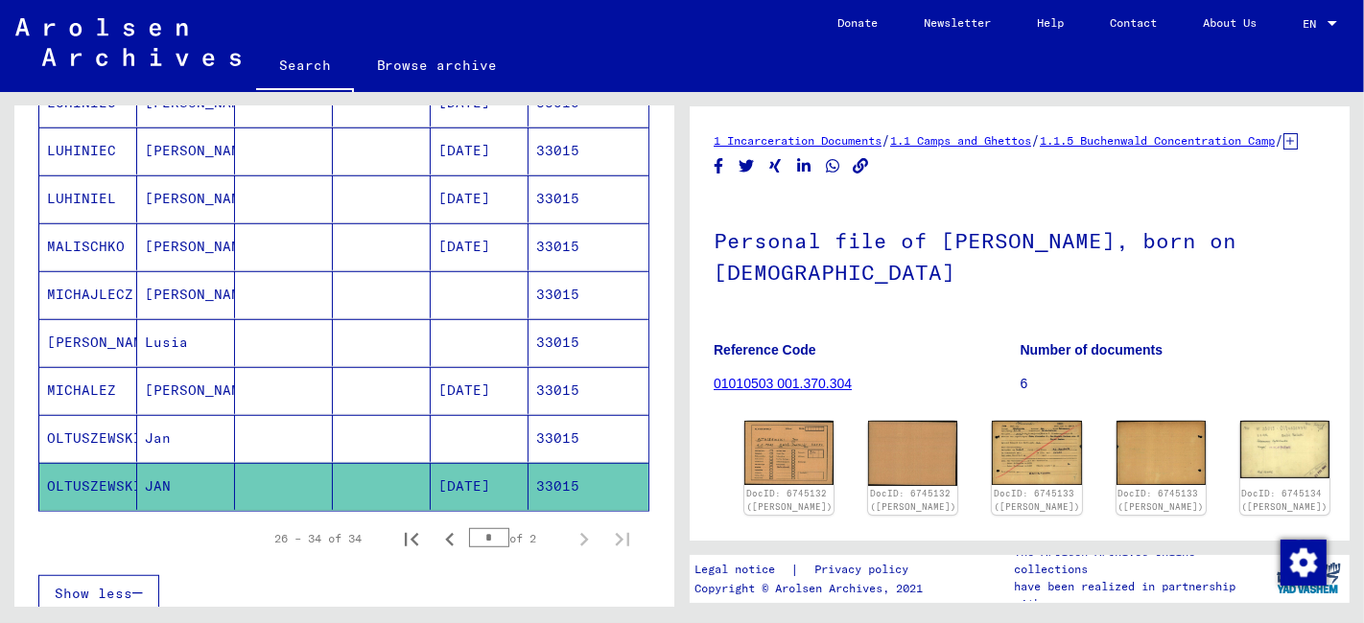
scroll to position [213, 0]
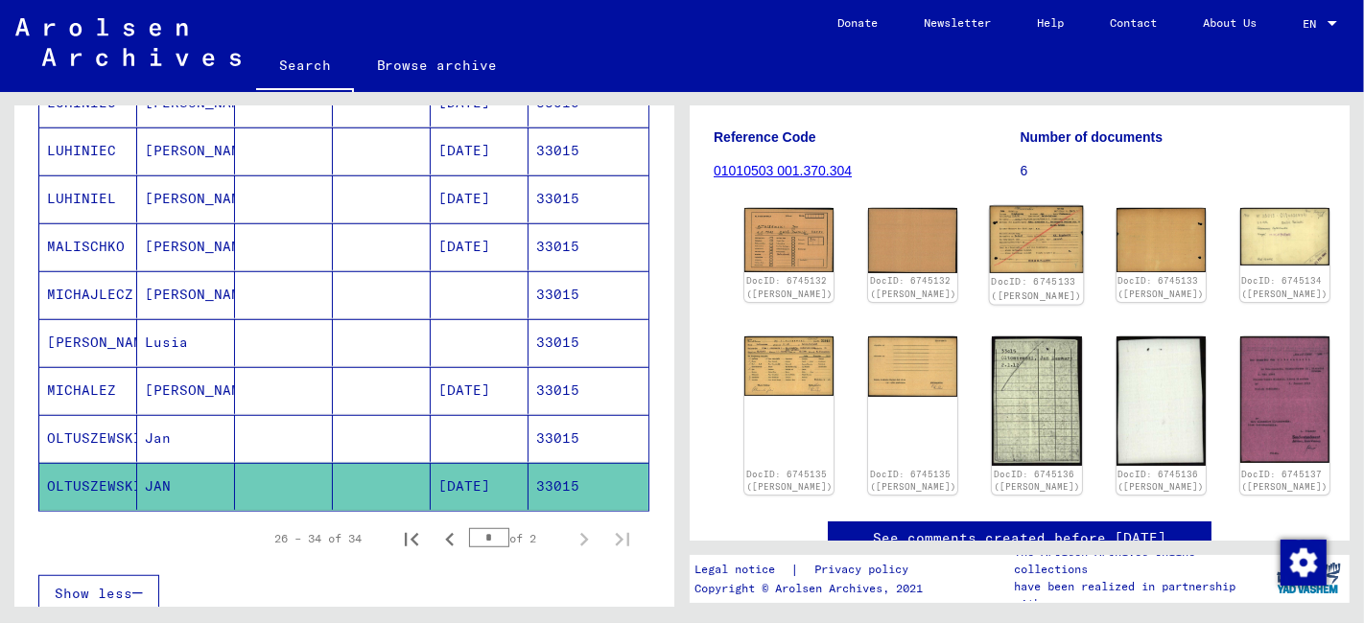
click at [992, 256] on img at bounding box center [1037, 239] width 94 height 67
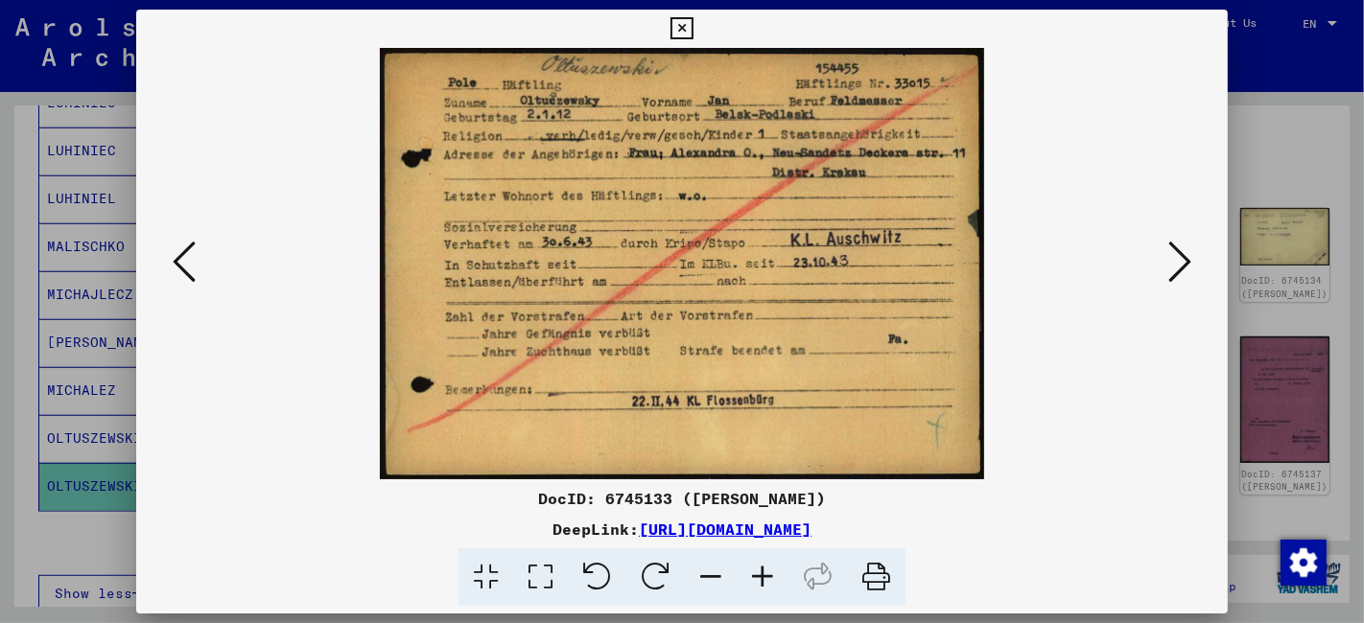
click at [690, 28] on icon at bounding box center [681, 28] width 22 height 23
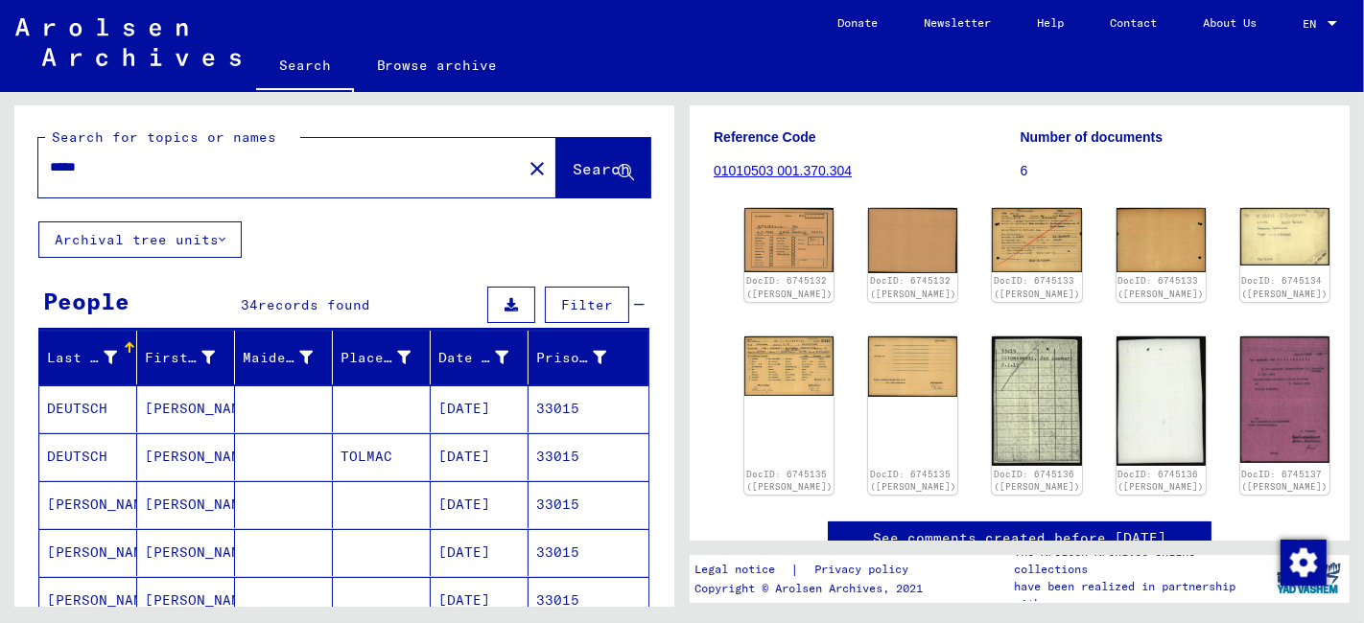
scroll to position [0, 0]
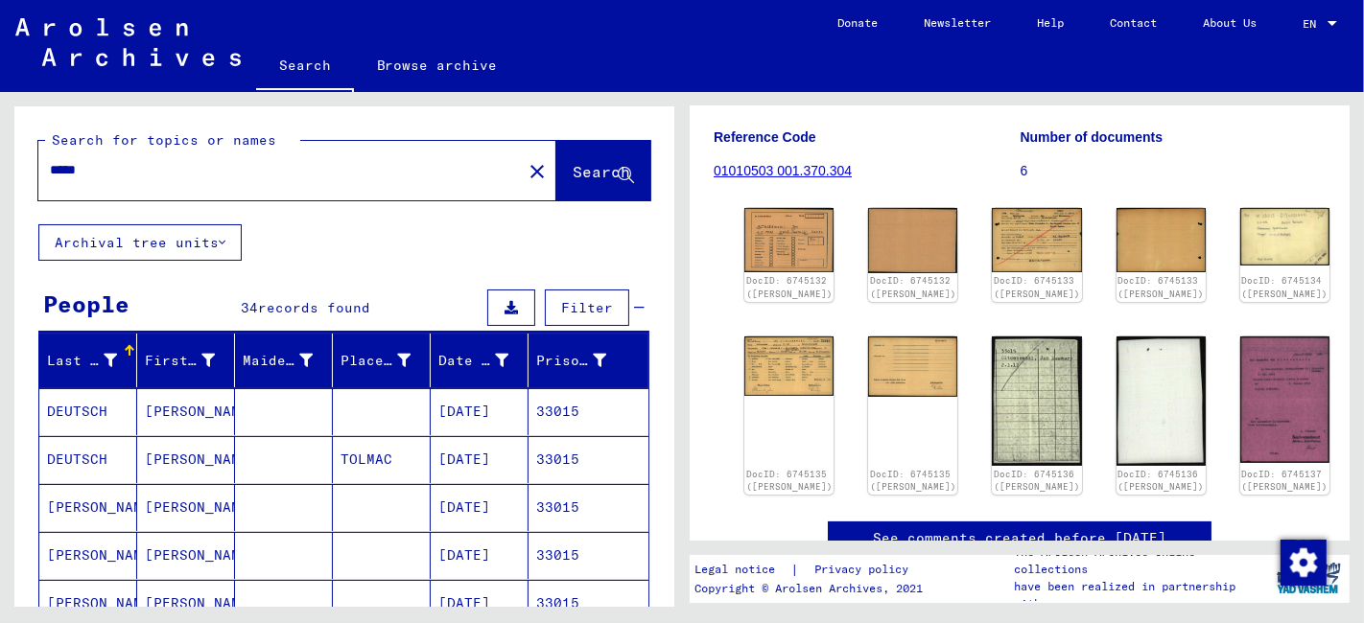
drag, startPoint x: 55, startPoint y: 168, endPoint x: -28, endPoint y: 165, distance: 82.5
click at [0, 165] on html "Search Browse archive Donate Newsletter Help Contact About Us Search Browse arc…" at bounding box center [682, 311] width 1364 height 623
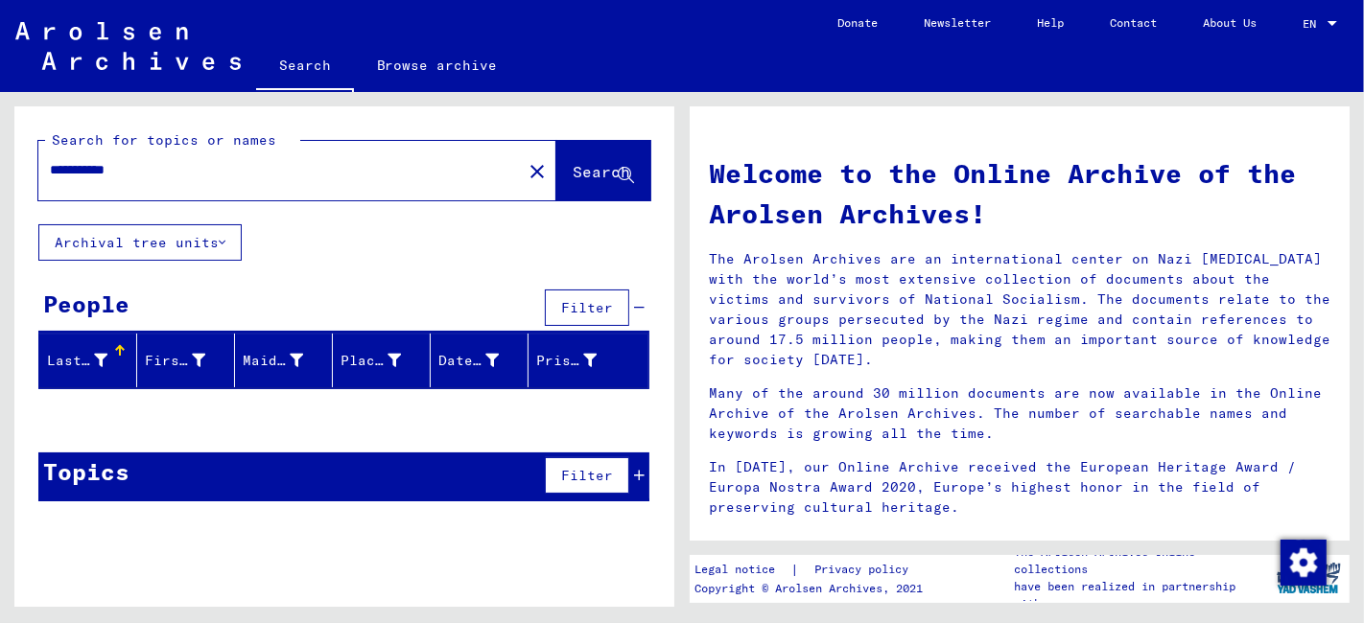
drag, startPoint x: 180, startPoint y: 168, endPoint x: 2, endPoint y: 175, distance: 178.5
click at [2, 175] on div "**********" at bounding box center [341, 349] width 682 height 515
drag, startPoint x: 131, startPoint y: 173, endPoint x: -31, endPoint y: 186, distance: 162.6
click at [0, 186] on html "Search Browse archive Donate Newsletter Help Contact About Us Search Browse arc…" at bounding box center [682, 311] width 1364 height 623
type input "**********"
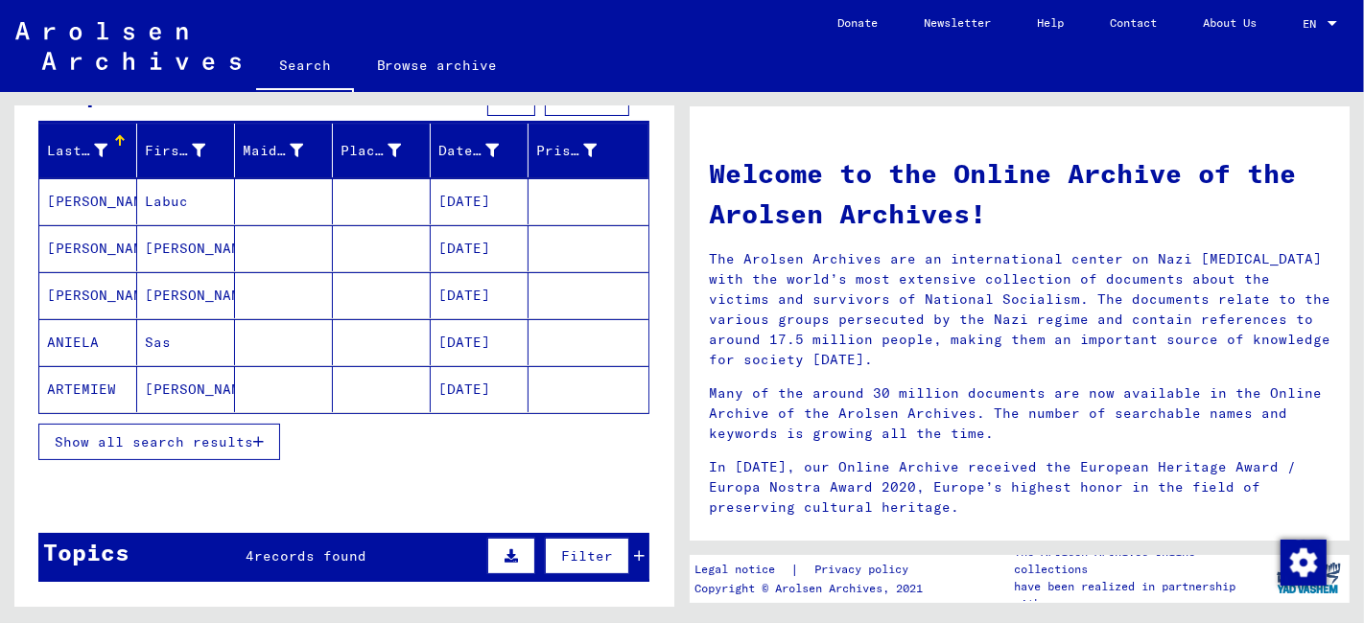
scroll to position [213, 0]
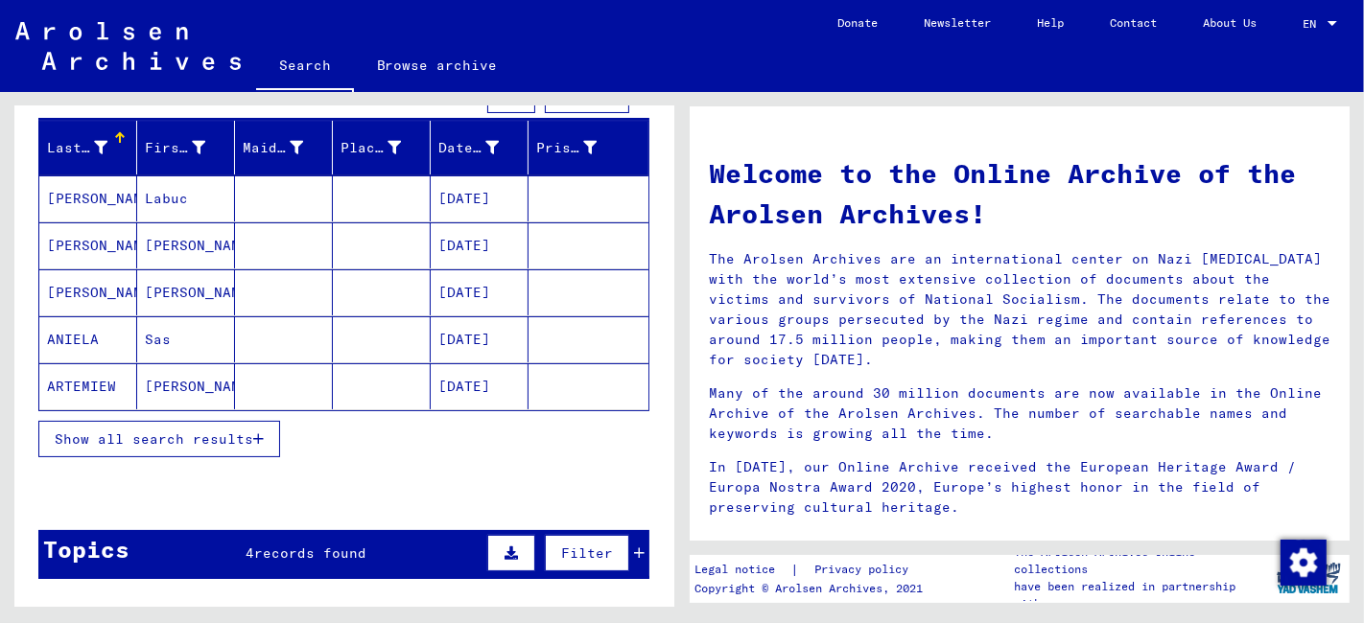
click at [225, 449] on button "Show all search results" at bounding box center [159, 439] width 242 height 36
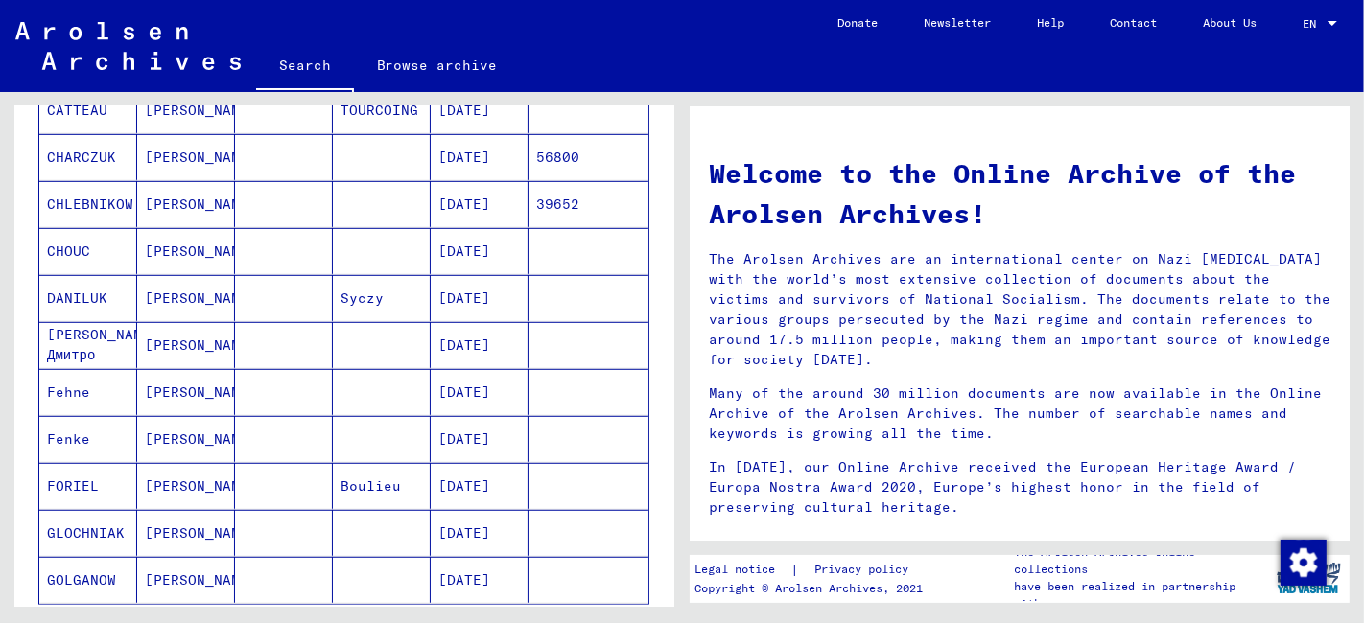
scroll to position [1065, 0]
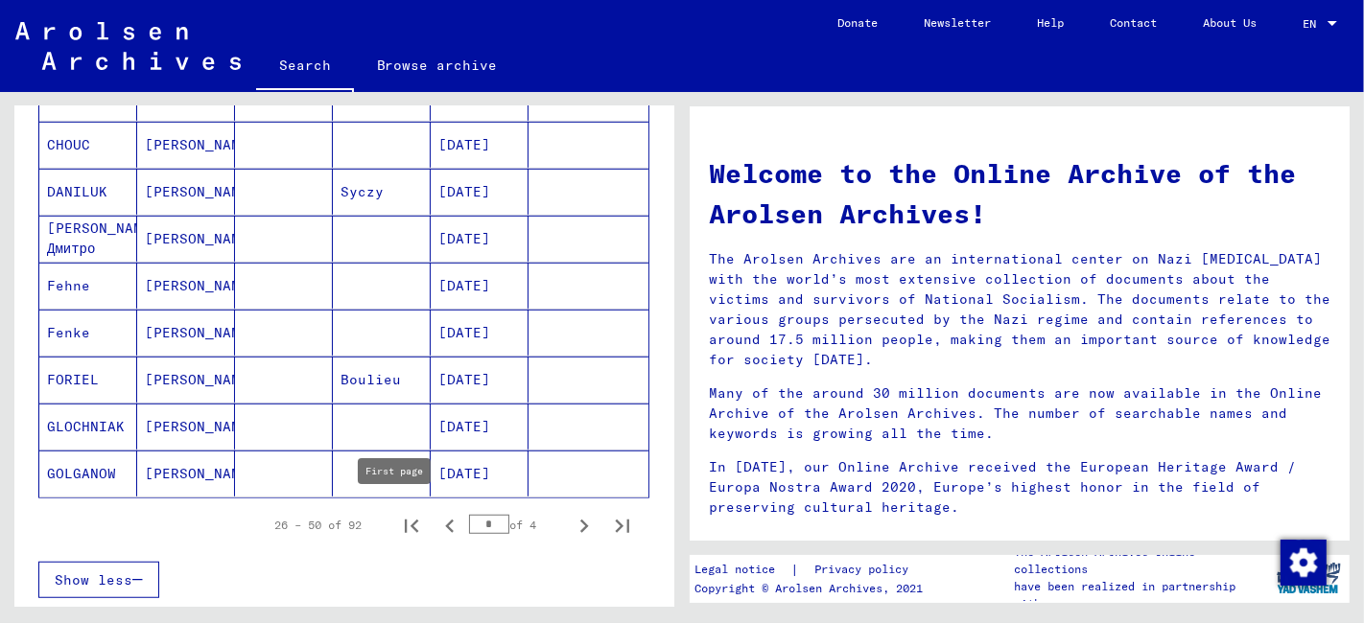
click at [405, 520] on icon "First page" at bounding box center [411, 526] width 13 height 13
click at [580, 520] on icon "Next page" at bounding box center [584, 526] width 9 height 13
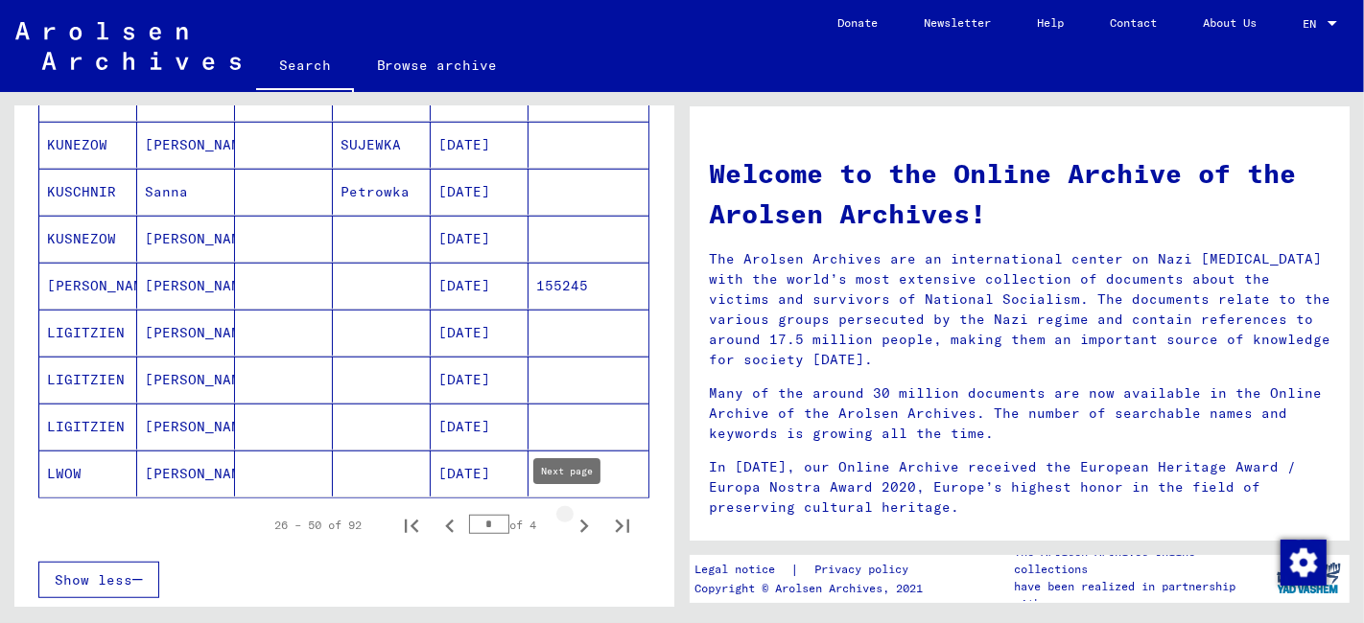
click at [580, 520] on icon "Next page" at bounding box center [584, 526] width 9 height 13
type input "*"
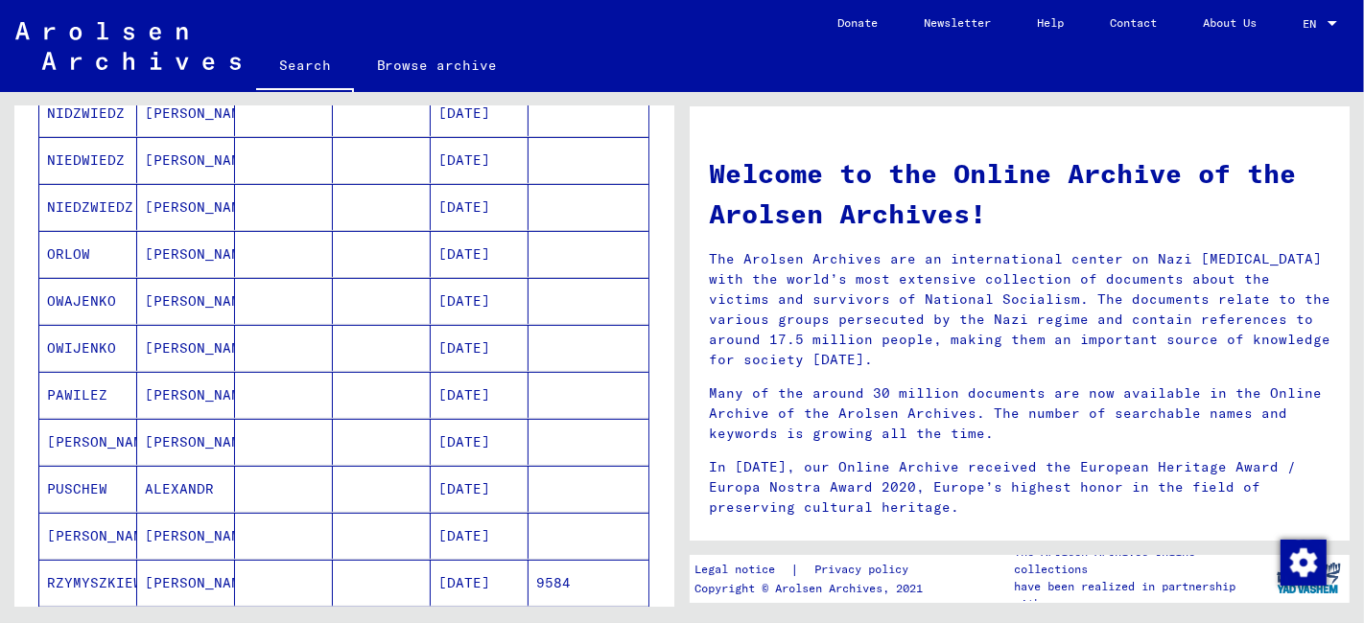
scroll to position [532, 0]
click at [384, 302] on mat-cell at bounding box center [382, 302] width 98 height 46
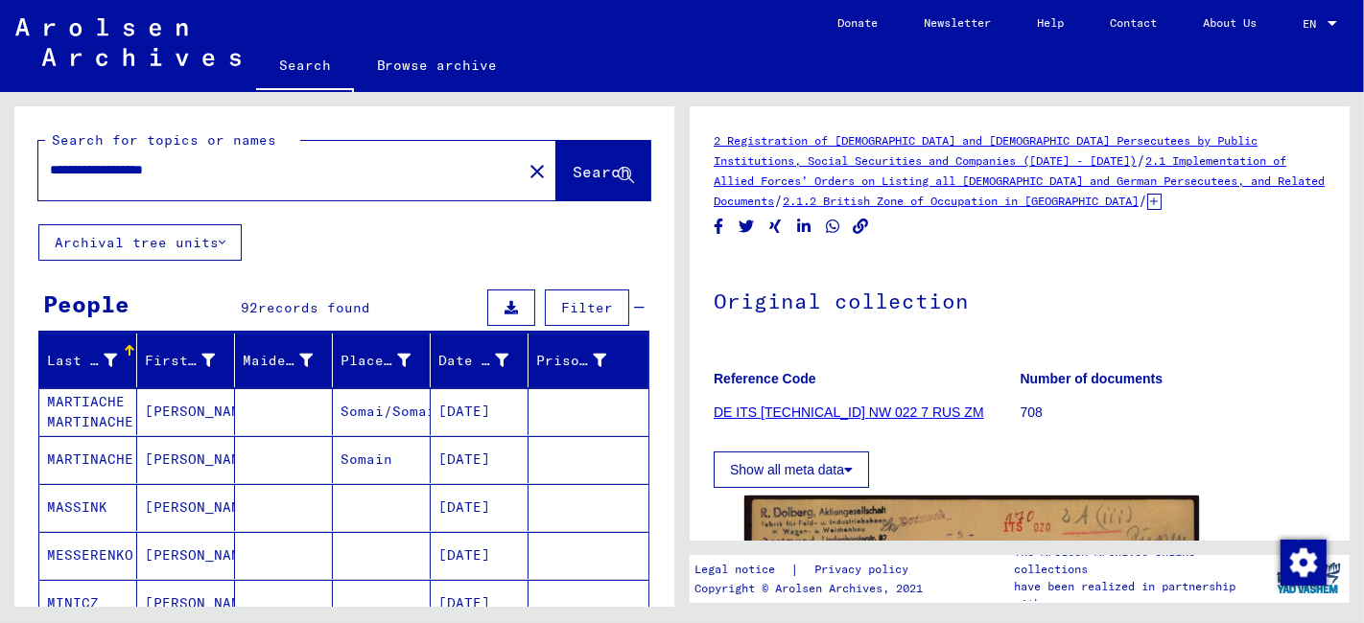
drag, startPoint x: 266, startPoint y: 162, endPoint x: 22, endPoint y: 186, distance: 244.7
click at [22, 186] on div "**********" at bounding box center [344, 165] width 660 height 118
type input "**********"
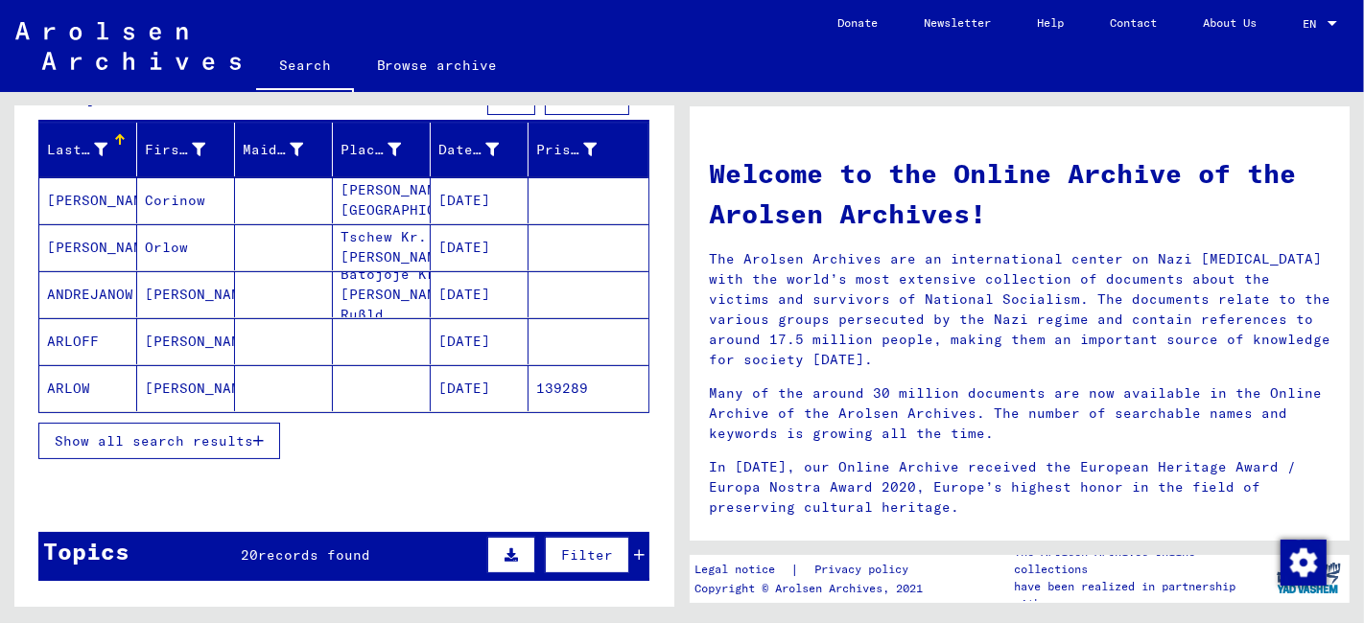
scroll to position [213, 0]
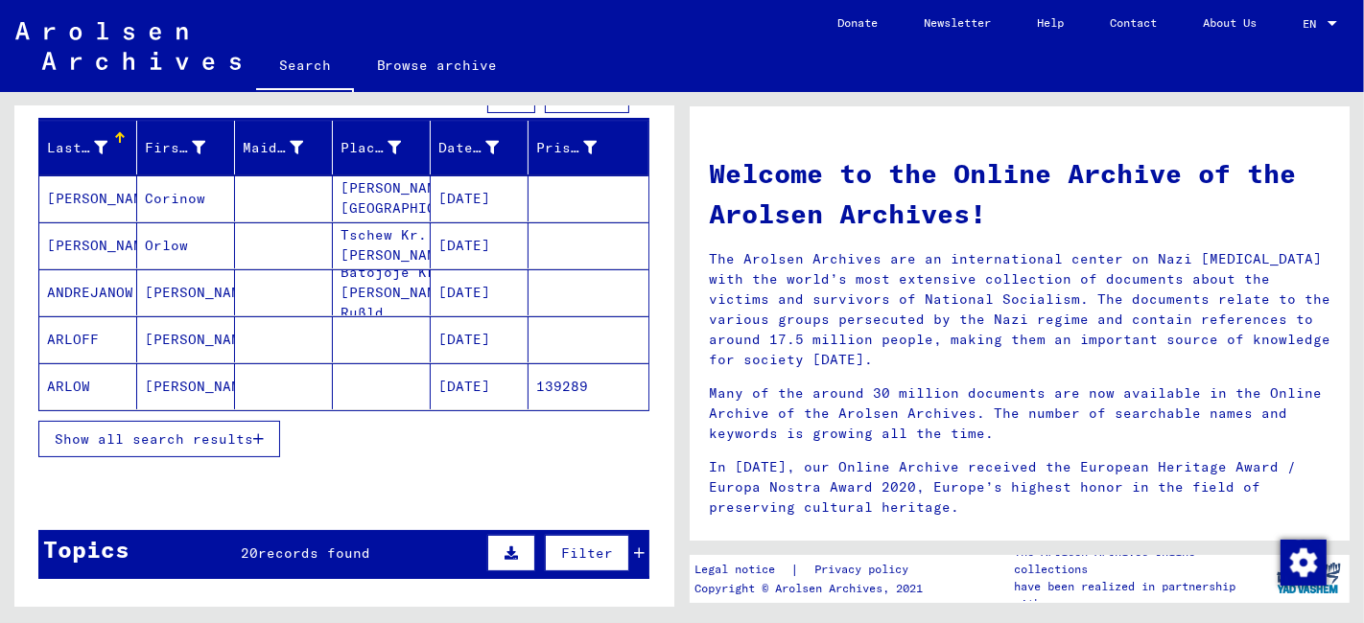
click at [175, 441] on span "Show all search results" at bounding box center [154, 439] width 198 height 17
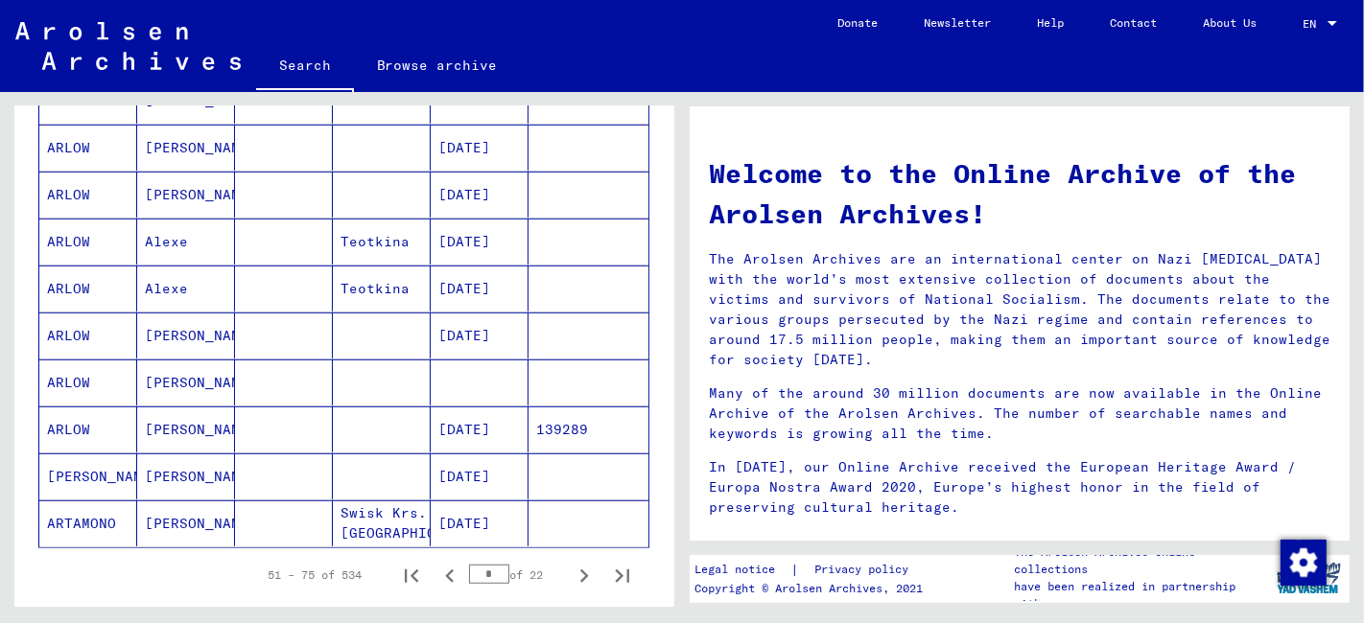
scroll to position [1172, 0]
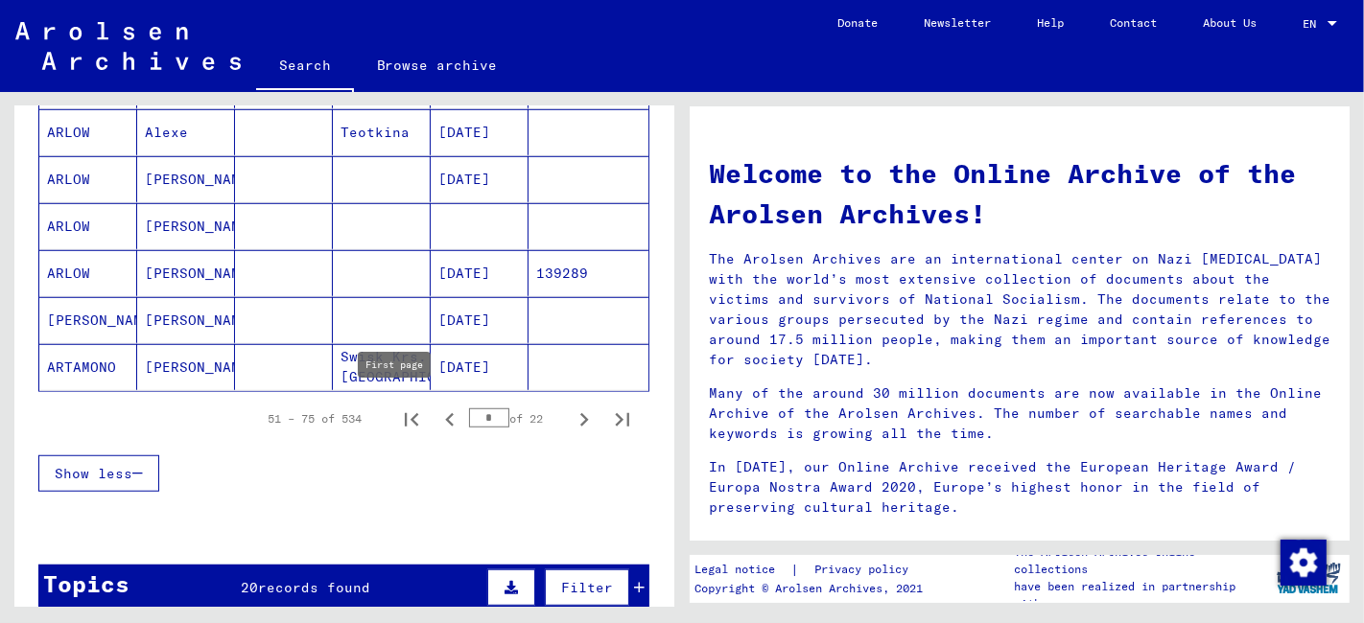
click at [405, 415] on icon "First page" at bounding box center [411, 419] width 13 height 13
click at [571, 409] on icon "Next page" at bounding box center [584, 420] width 27 height 27
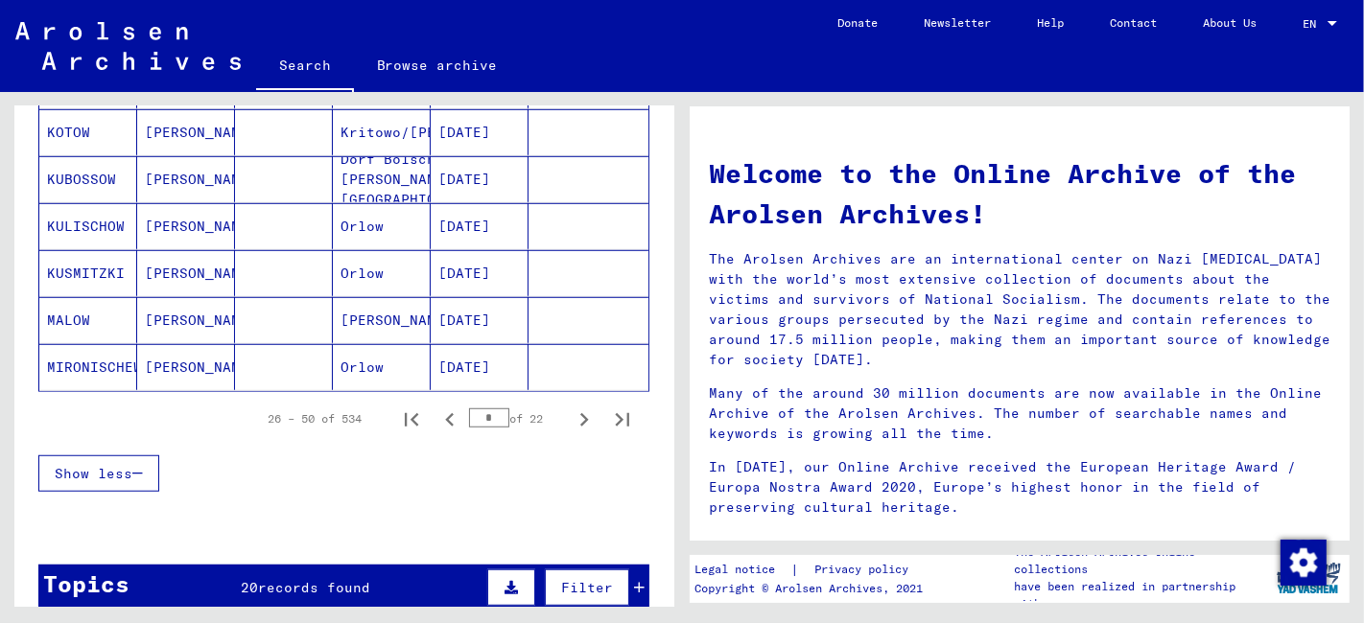
click at [571, 409] on icon "Next page" at bounding box center [584, 420] width 27 height 27
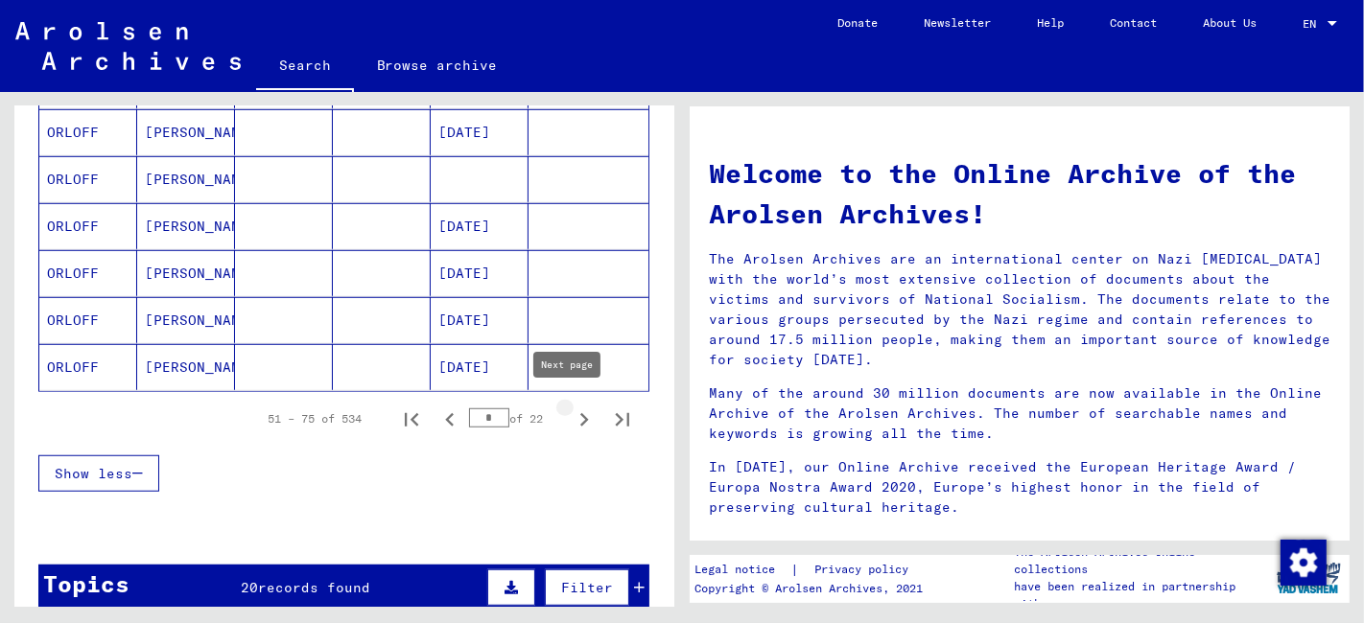
click at [580, 413] on icon "Next page" at bounding box center [584, 419] width 9 height 13
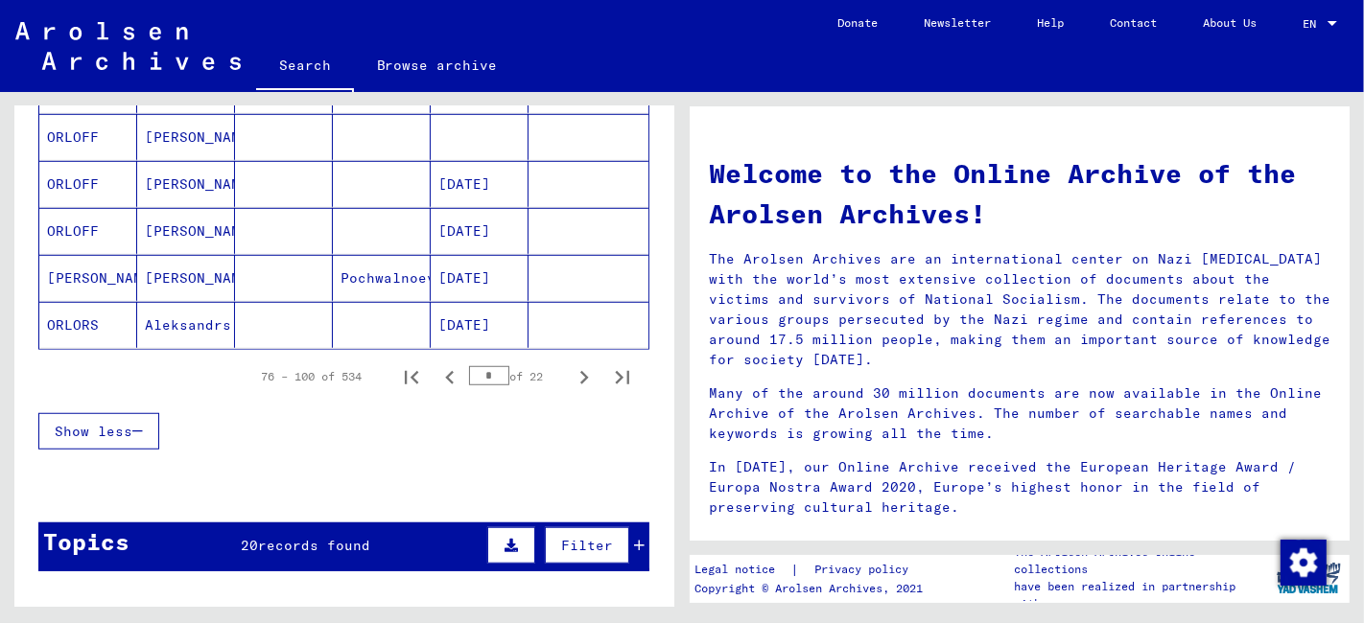
scroll to position [1385, 0]
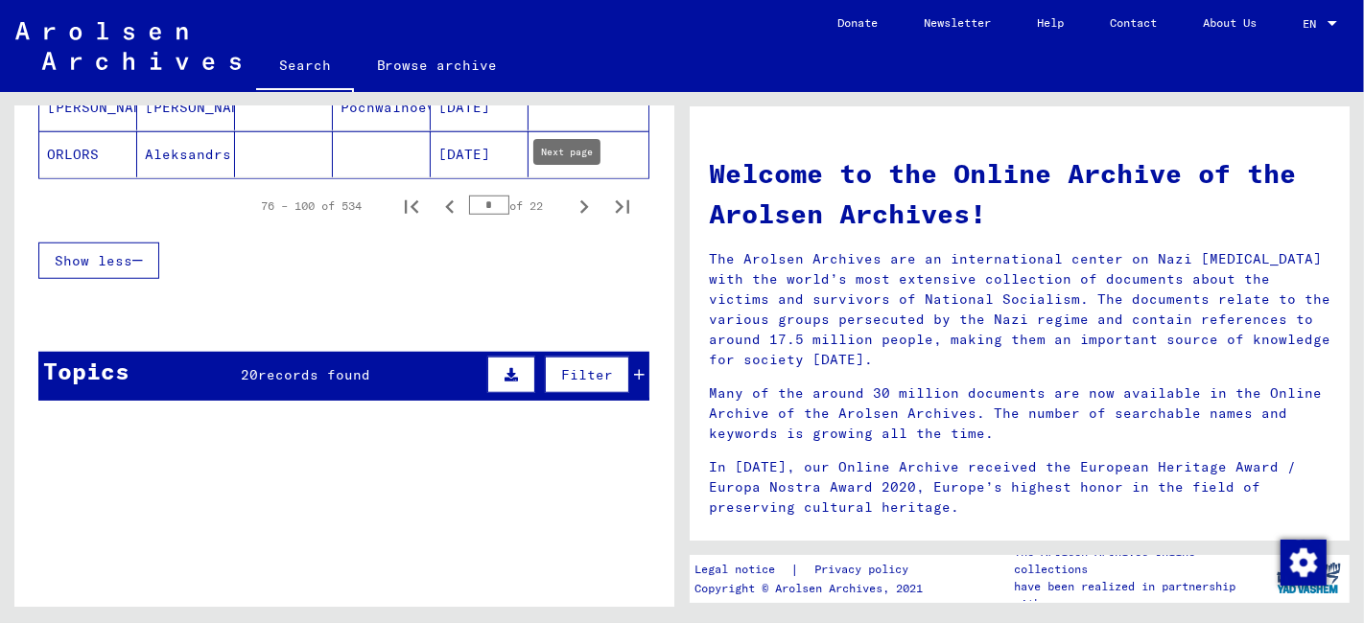
click at [571, 198] on icon "Next page" at bounding box center [584, 207] width 27 height 27
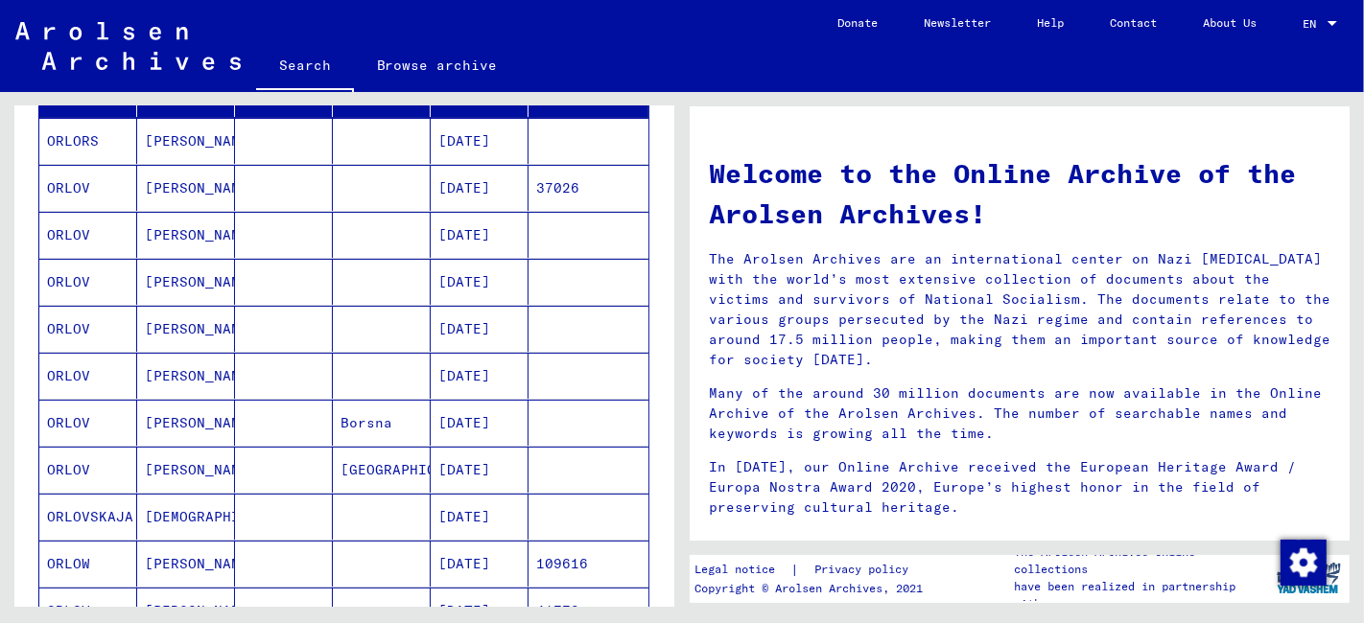
scroll to position [213, 0]
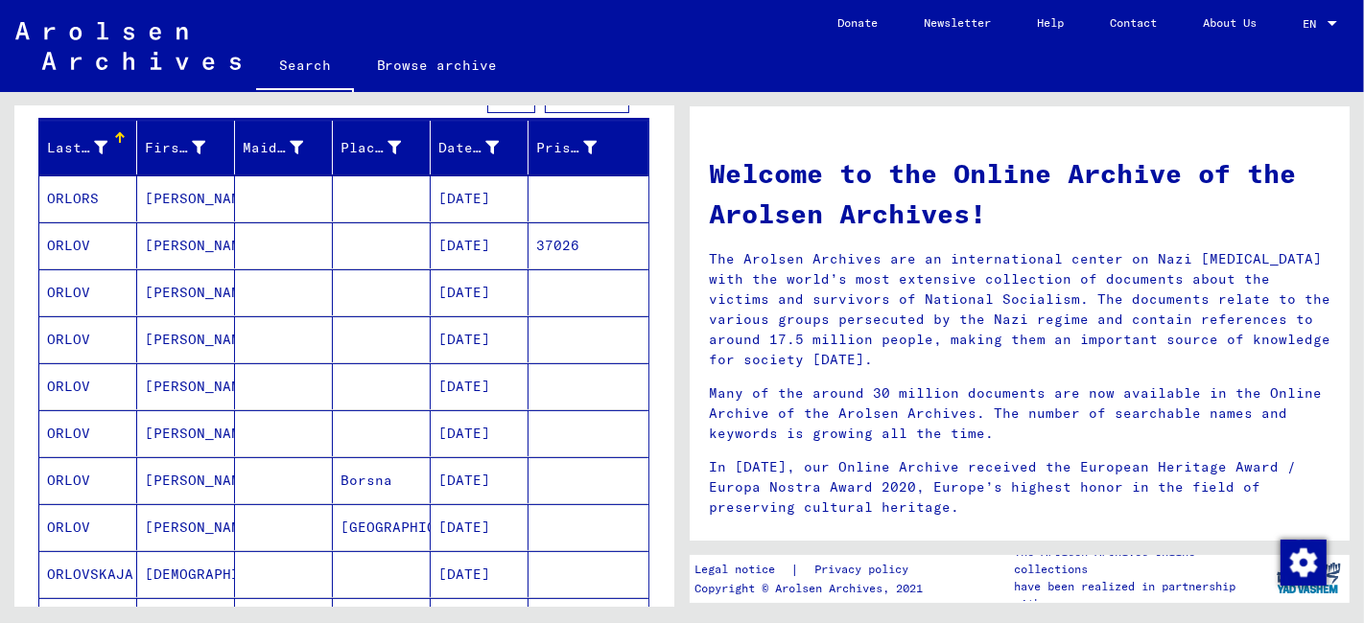
click at [311, 247] on mat-cell at bounding box center [284, 245] width 98 height 46
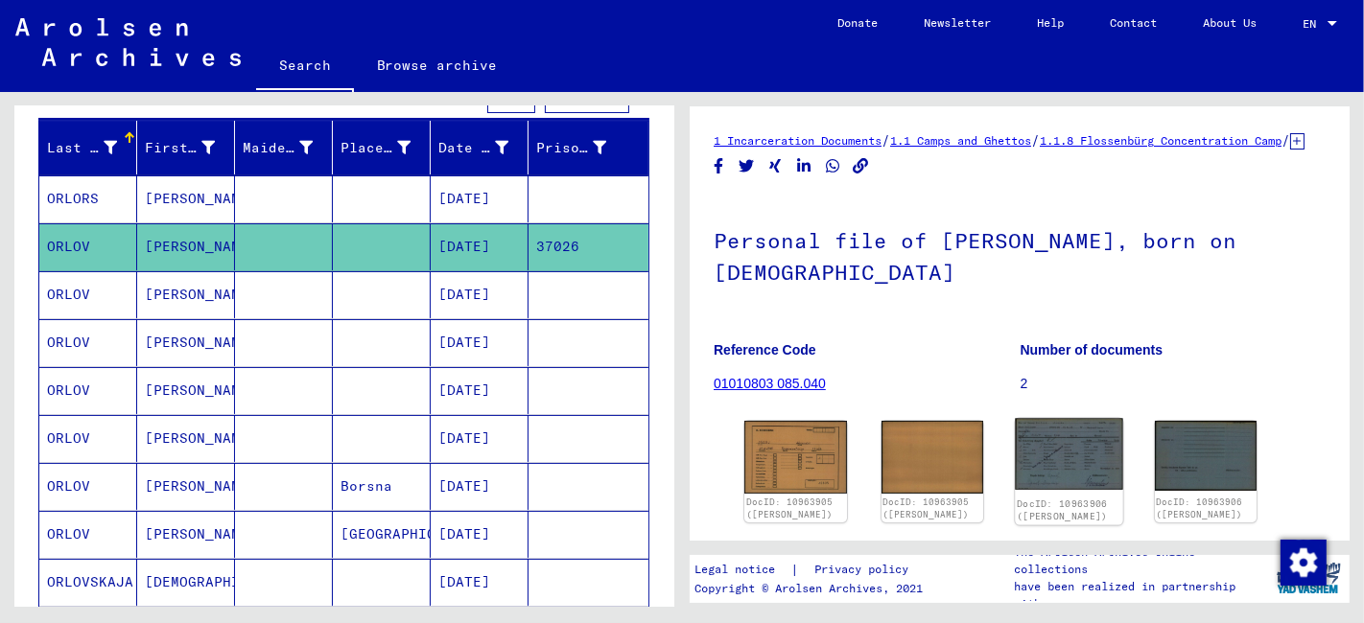
scroll to position [153, 0]
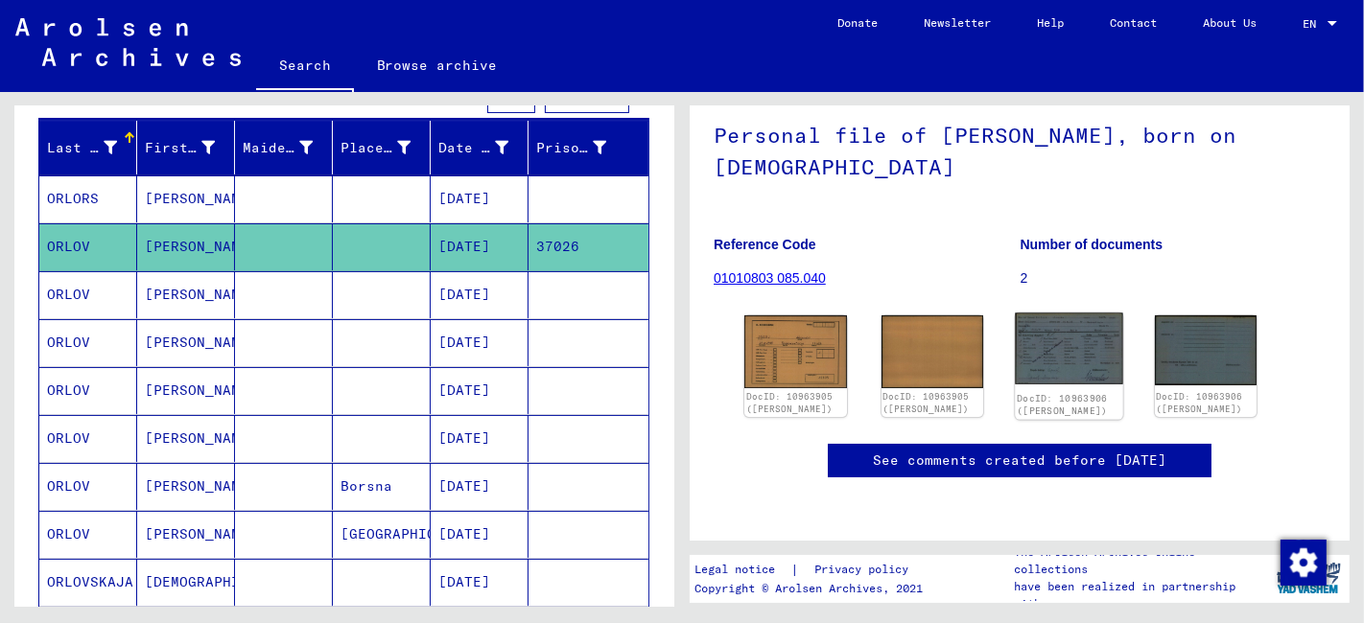
click at [1085, 318] on img at bounding box center [1068, 350] width 107 height 72
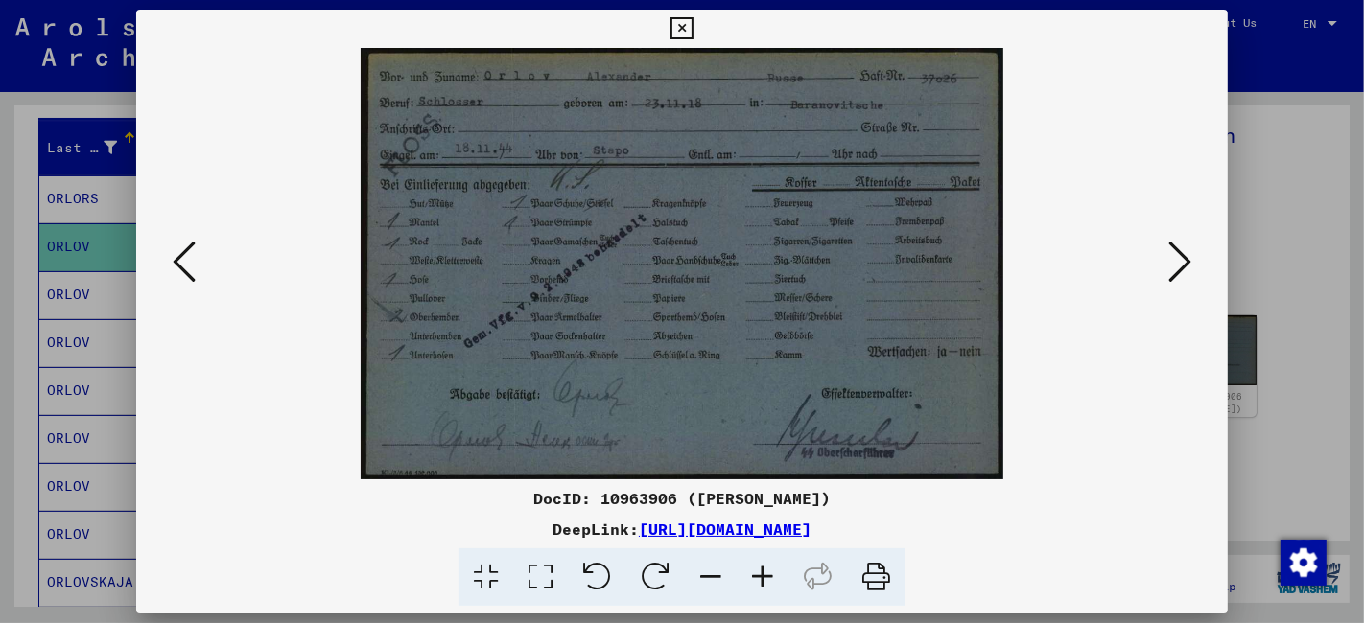
click at [689, 26] on icon at bounding box center [681, 28] width 22 height 23
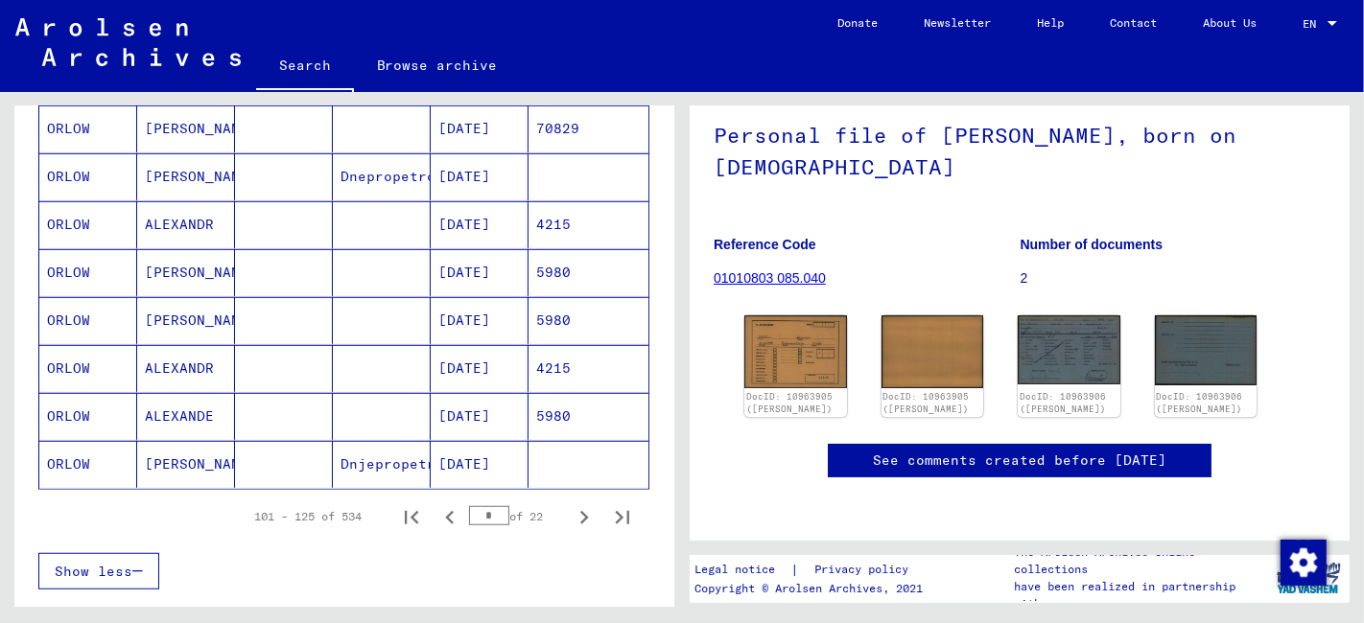
scroll to position [1065, 0]
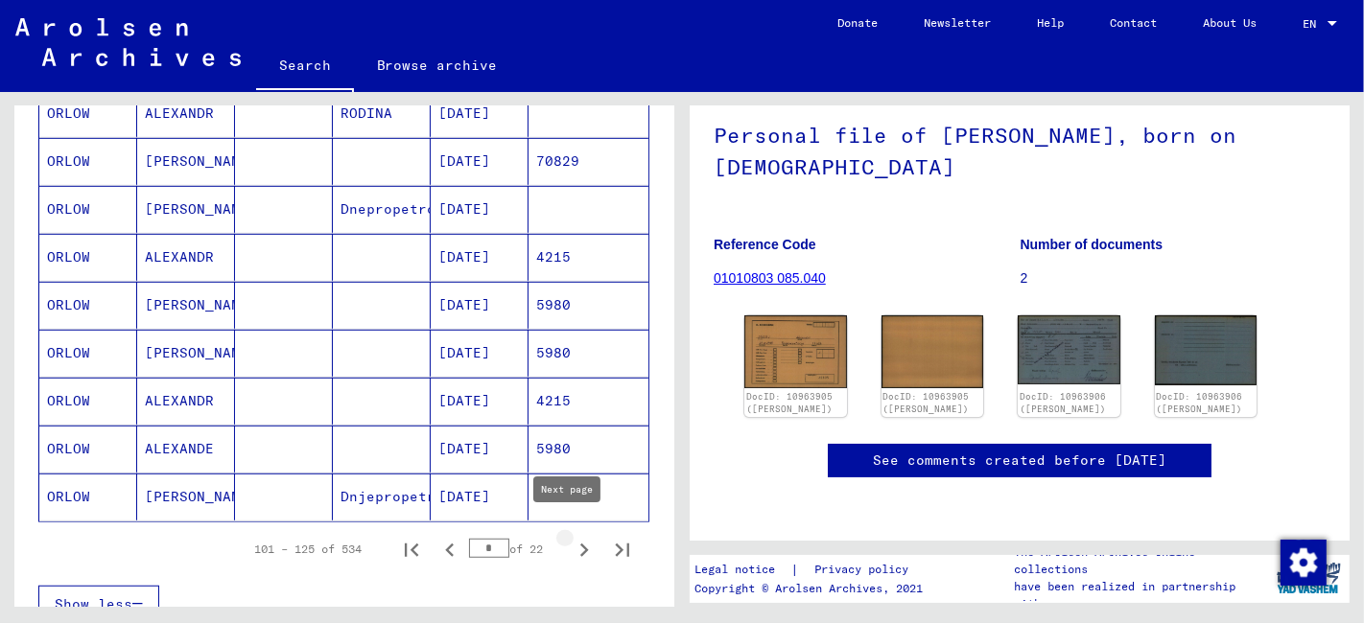
click at [571, 537] on icon "Next page" at bounding box center [584, 550] width 27 height 27
type input "*"
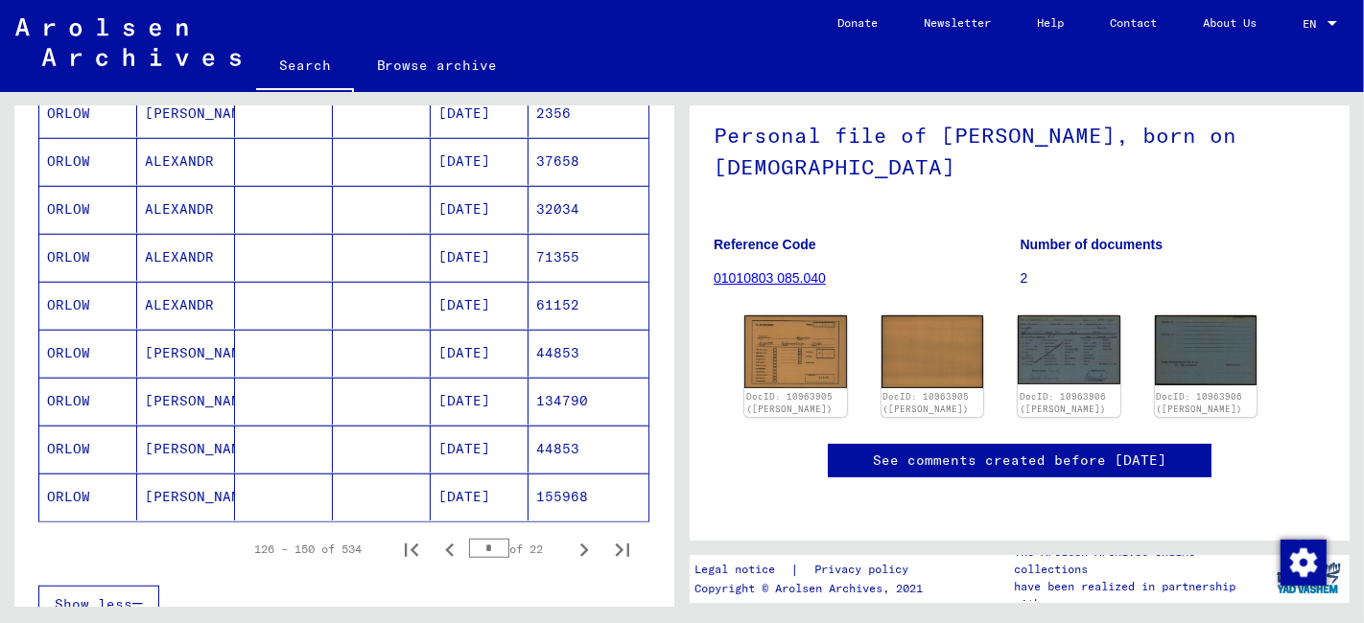
click at [370, 209] on mat-cell at bounding box center [382, 209] width 98 height 47
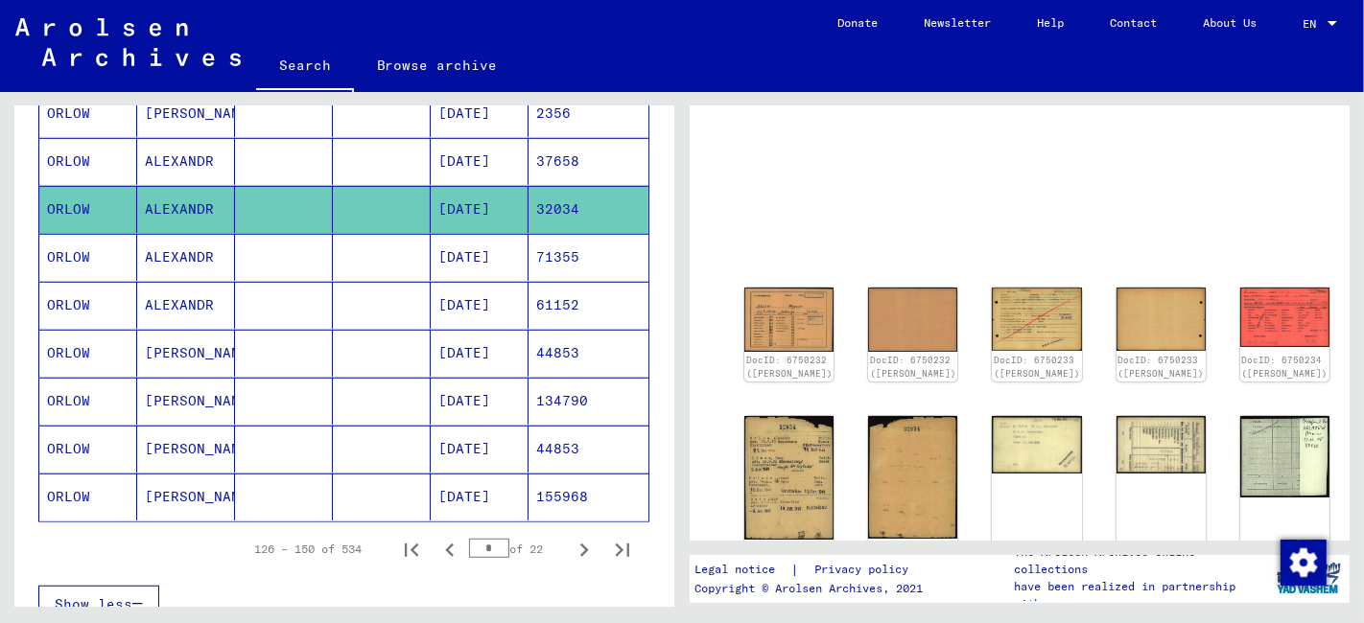
scroll to position [113, 0]
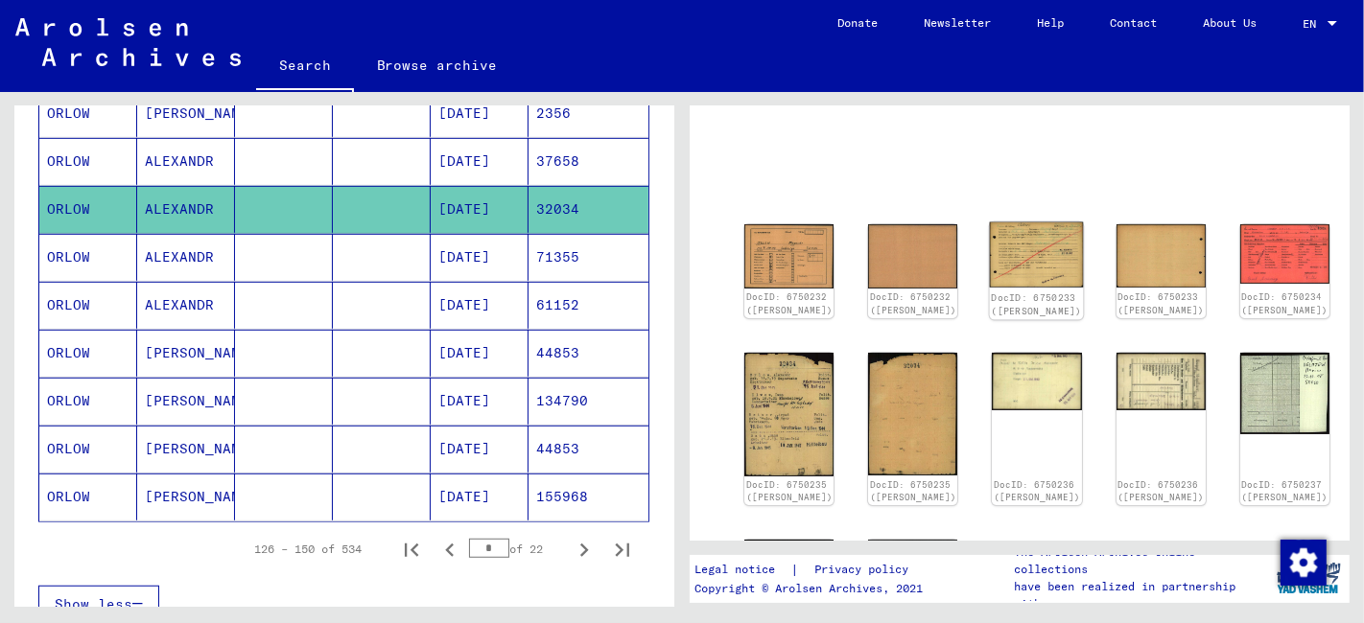
click at [990, 242] on img at bounding box center [1037, 255] width 94 height 66
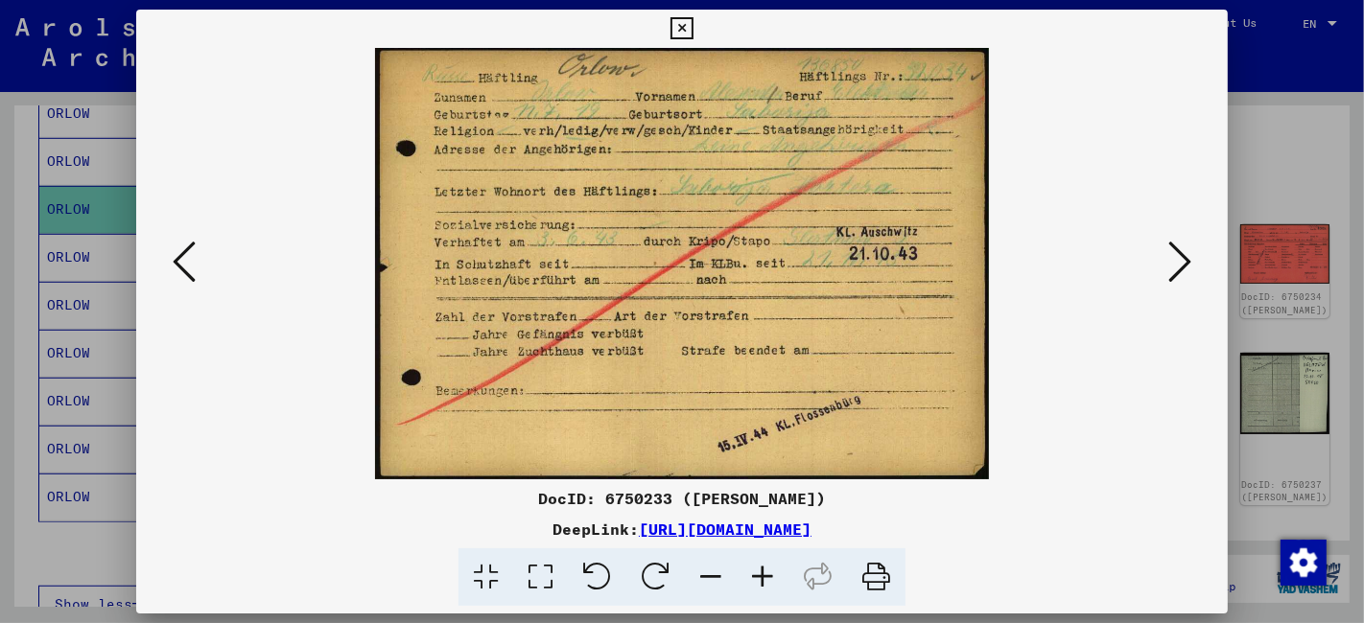
click at [545, 572] on icon at bounding box center [540, 578] width 55 height 58
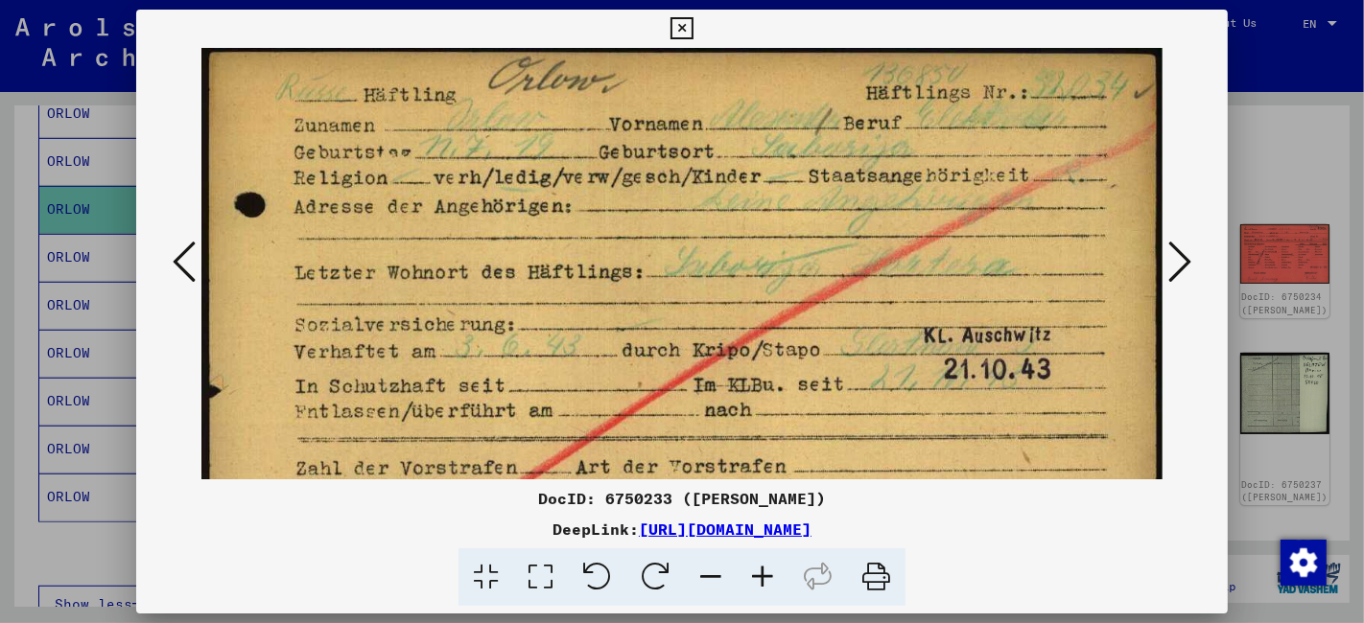
click at [1181, 256] on icon at bounding box center [1179, 262] width 23 height 46
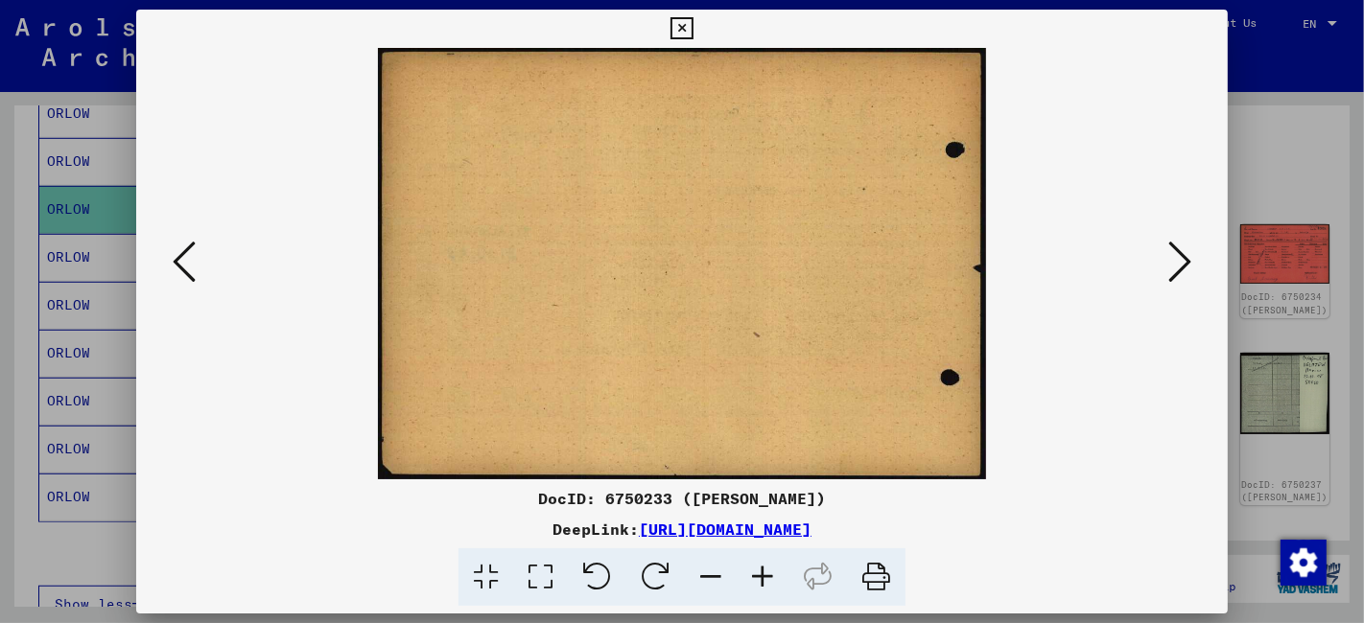
click at [1181, 256] on icon at bounding box center [1179, 262] width 23 height 46
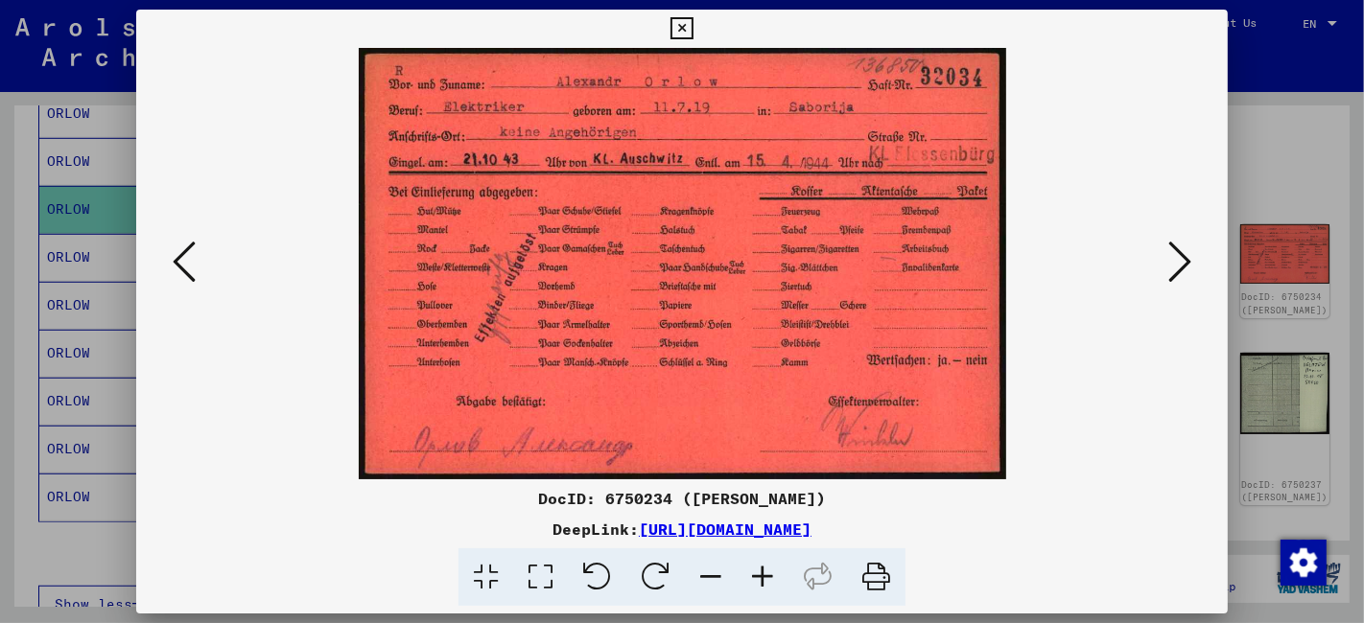
click at [685, 26] on icon at bounding box center [681, 28] width 22 height 23
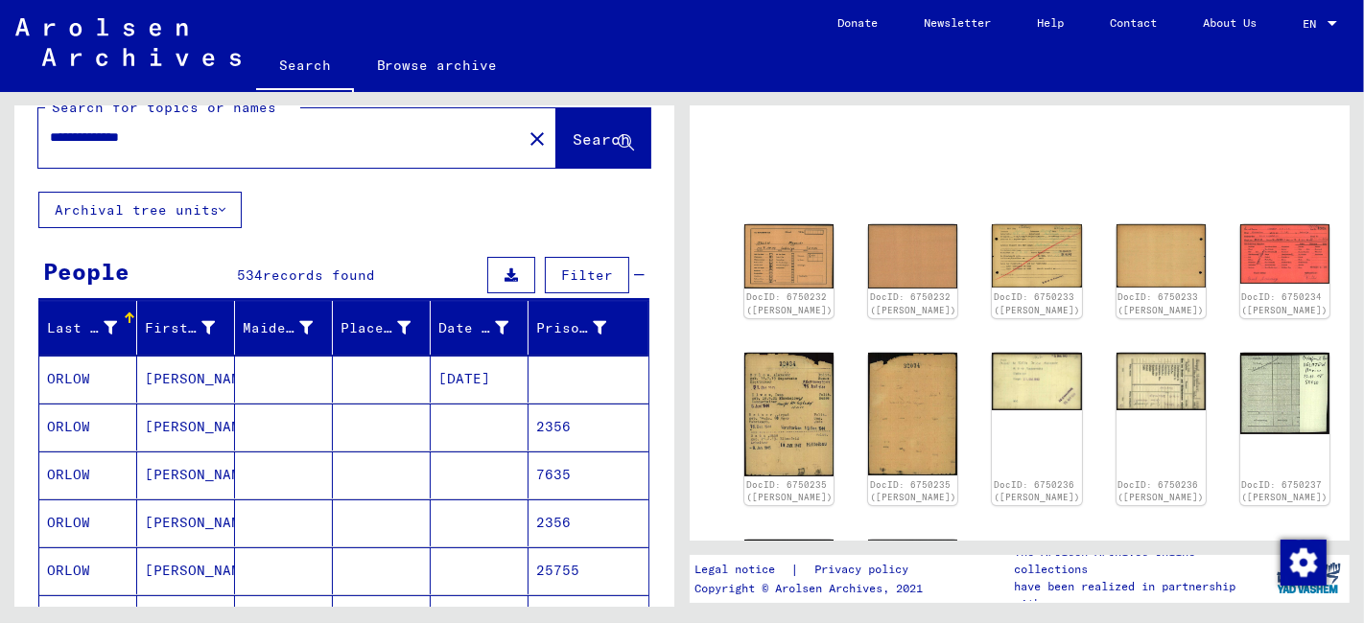
scroll to position [0, 0]
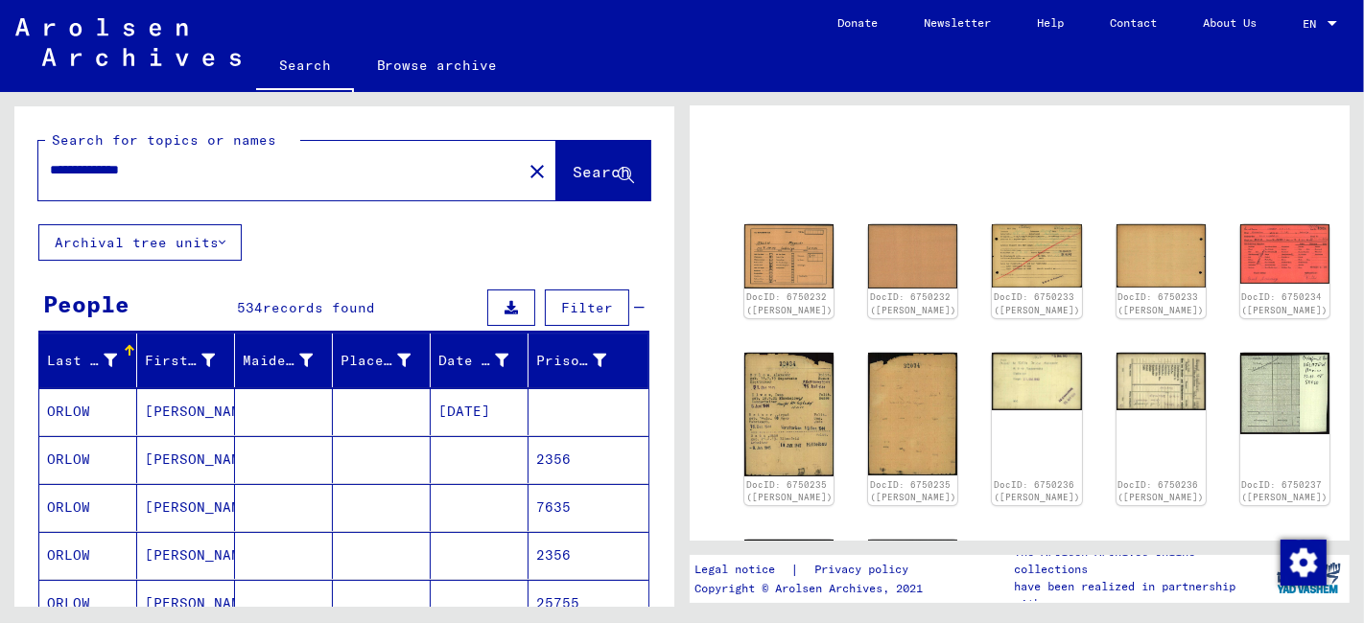
drag, startPoint x: 192, startPoint y: 167, endPoint x: -19, endPoint y: 164, distance: 211.0
click at [0, 164] on html "**********" at bounding box center [682, 311] width 1364 height 623
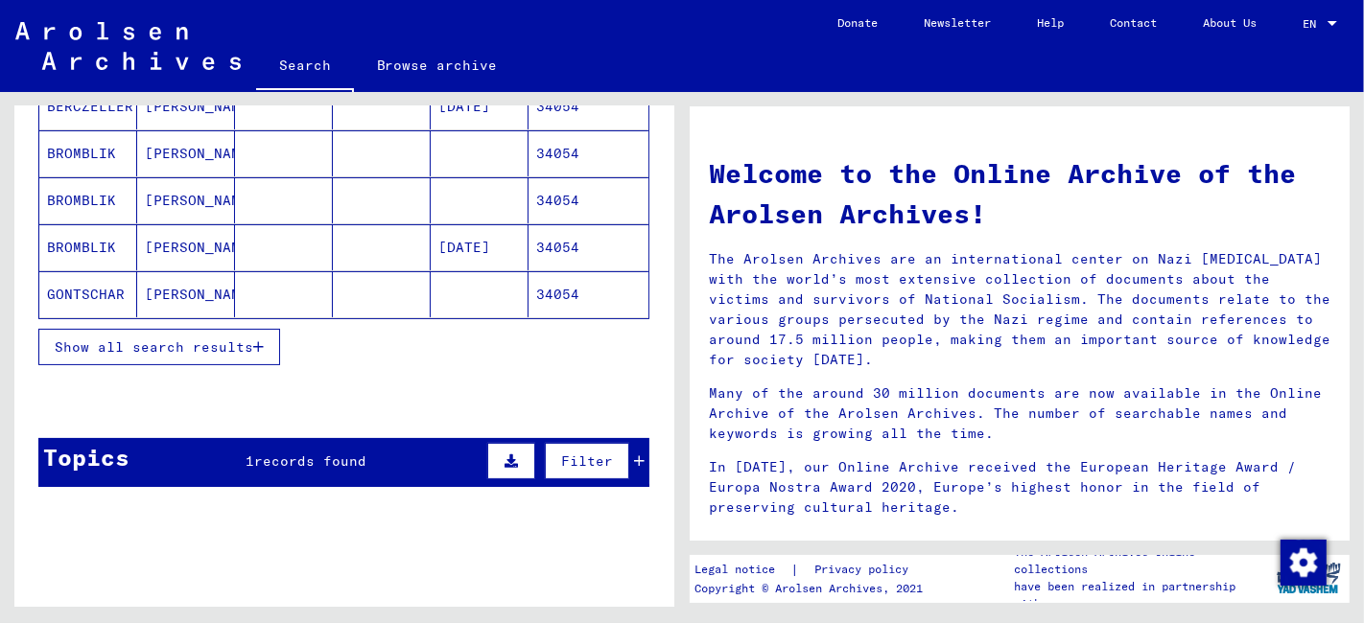
scroll to position [319, 0]
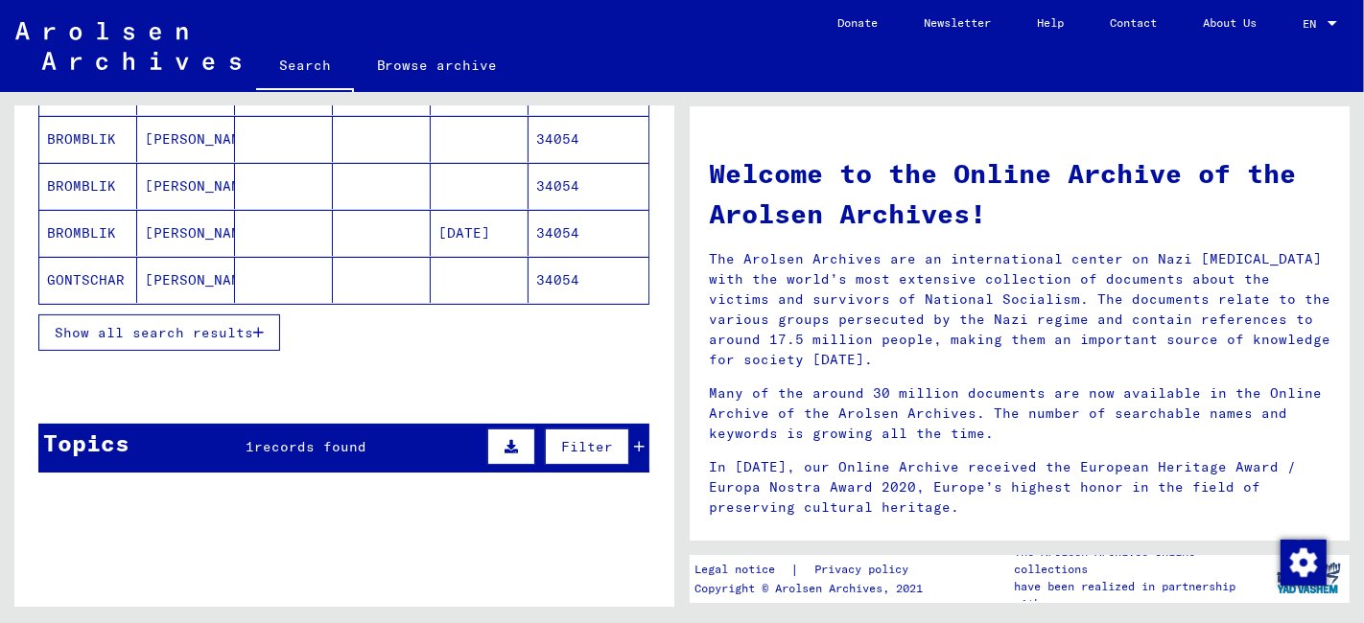
click at [194, 325] on span "Show all search results" at bounding box center [154, 332] width 198 height 17
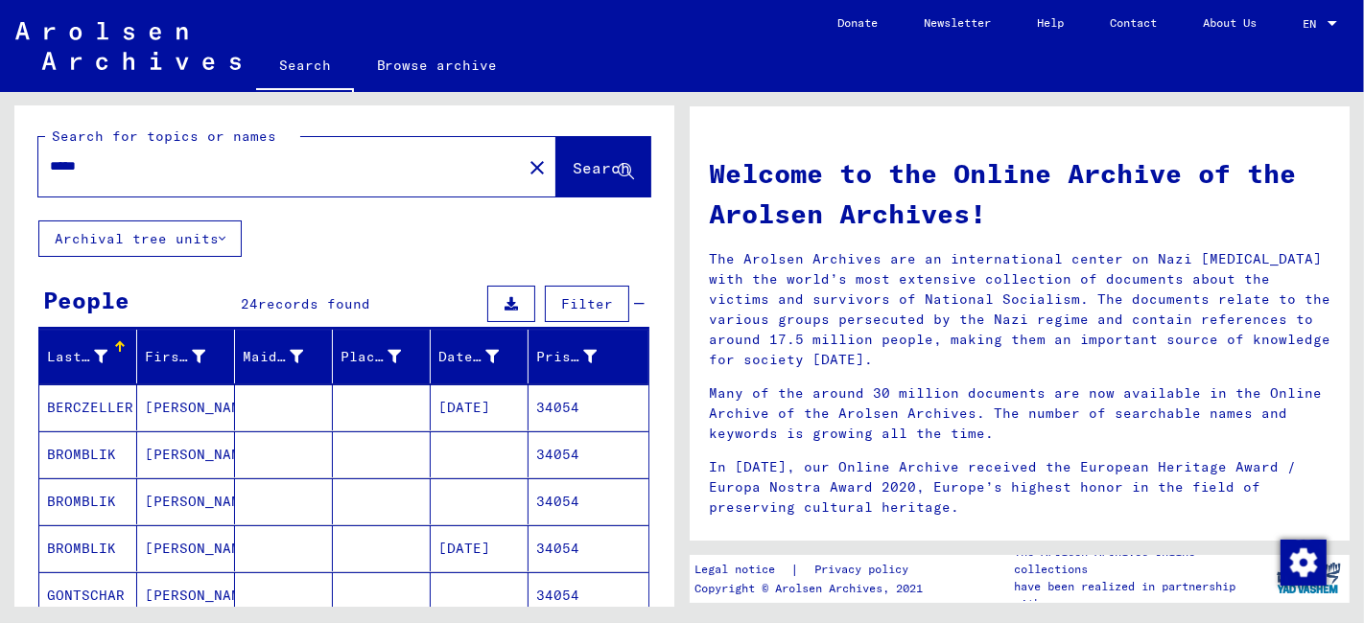
scroll to position [0, 0]
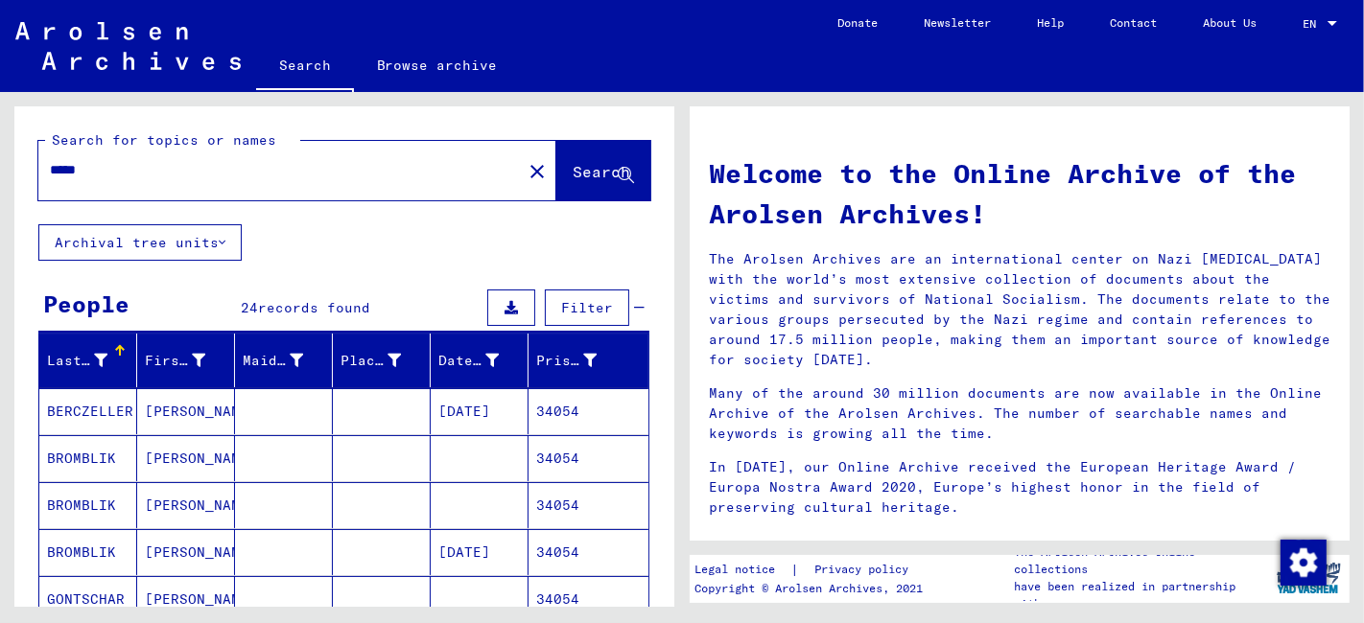
drag, startPoint x: 136, startPoint y: 171, endPoint x: -9, endPoint y: 170, distance: 144.8
click at [0, 170] on html "Search Browse archive Donate Newsletter Help Contact About Us Search Browse arc…" at bounding box center [682, 311] width 1364 height 623
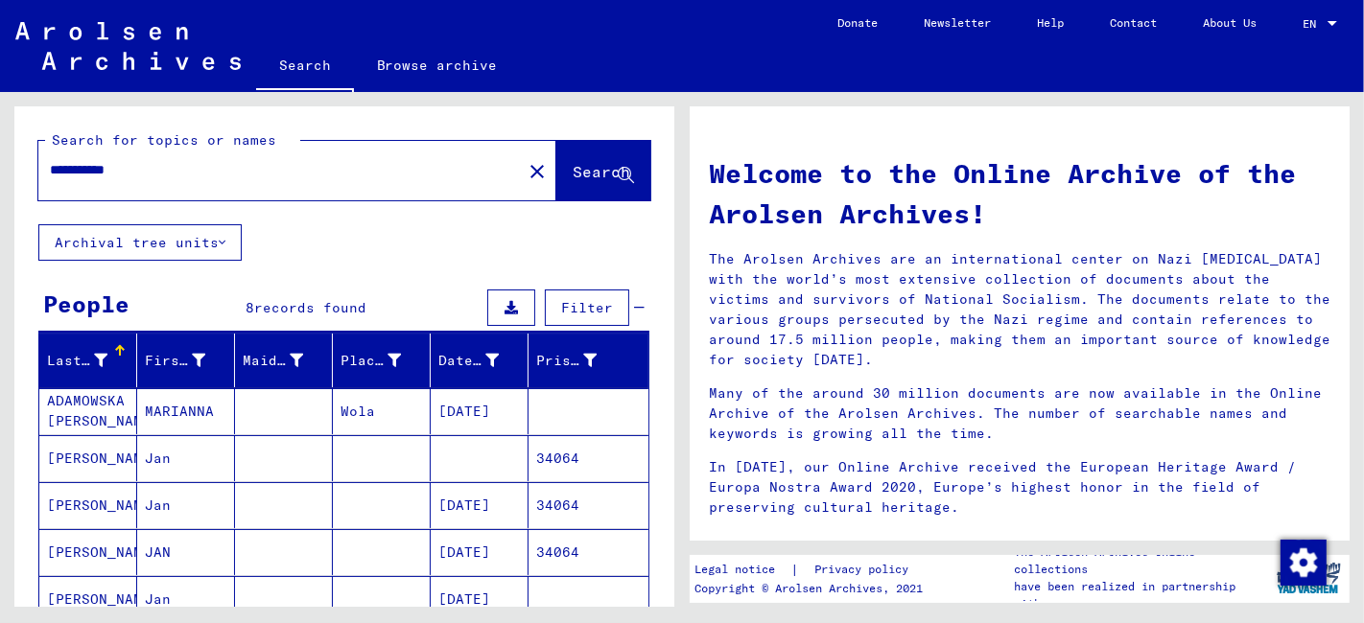
click at [362, 554] on mat-cell at bounding box center [382, 552] width 98 height 46
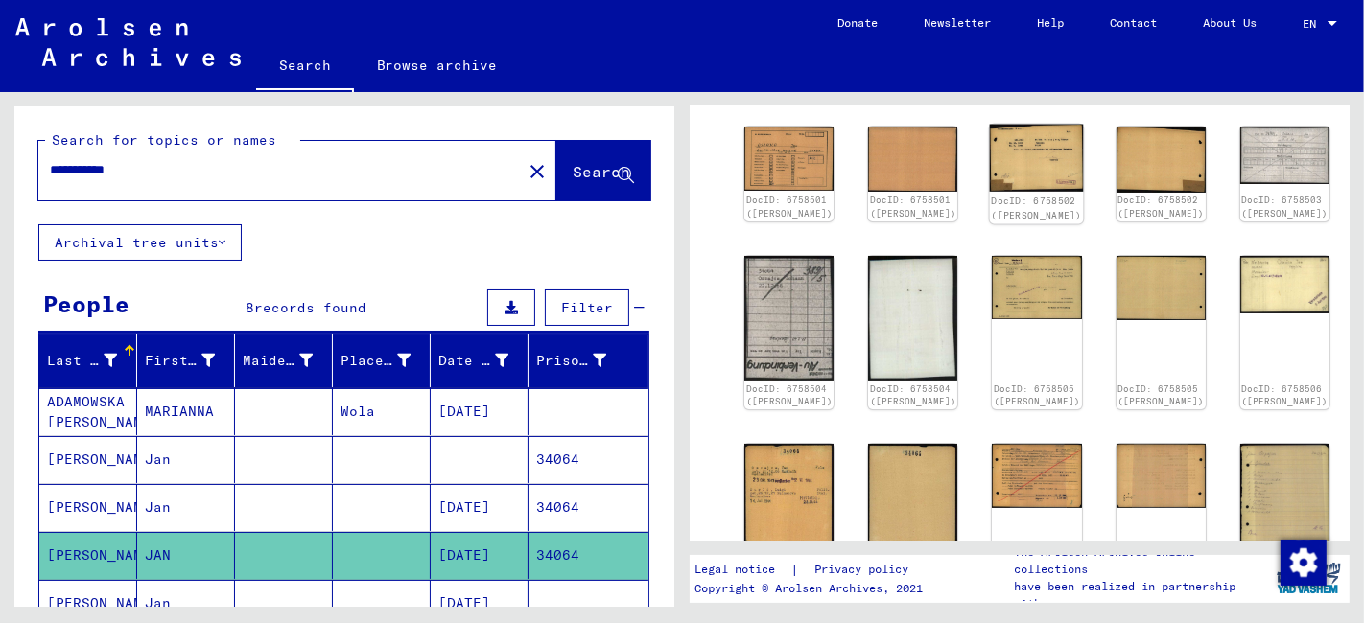
scroll to position [213, 0]
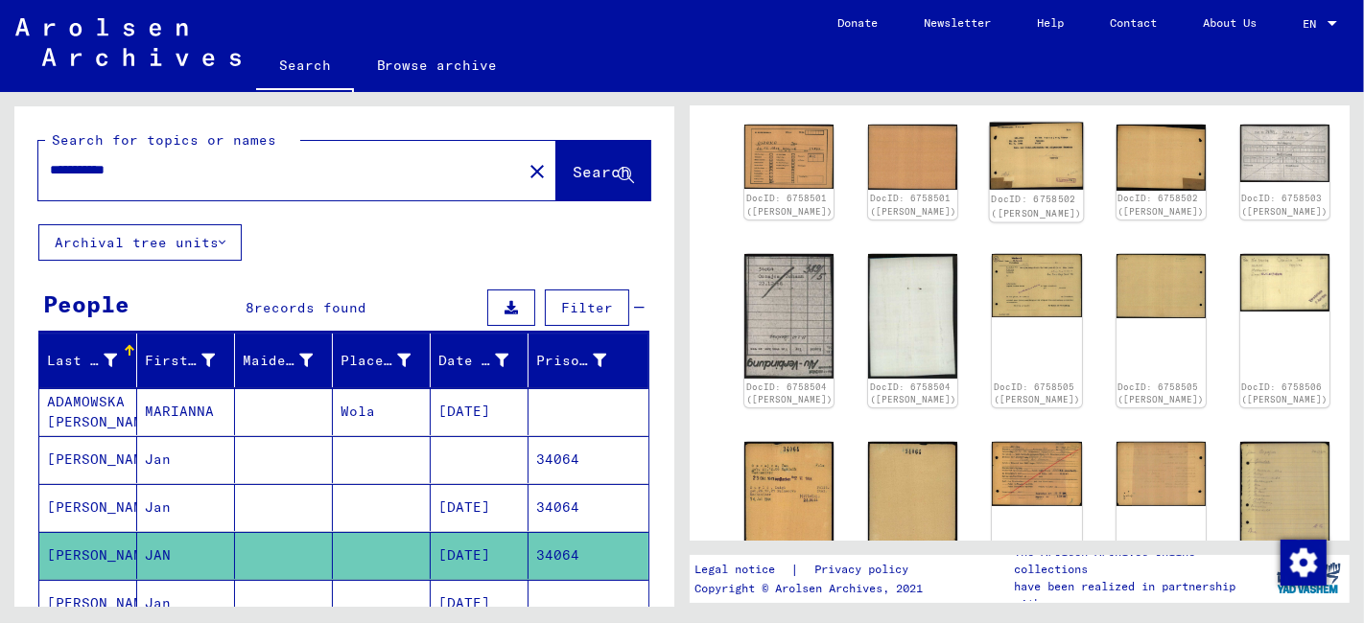
click at [990, 161] on img at bounding box center [1037, 157] width 94 height 68
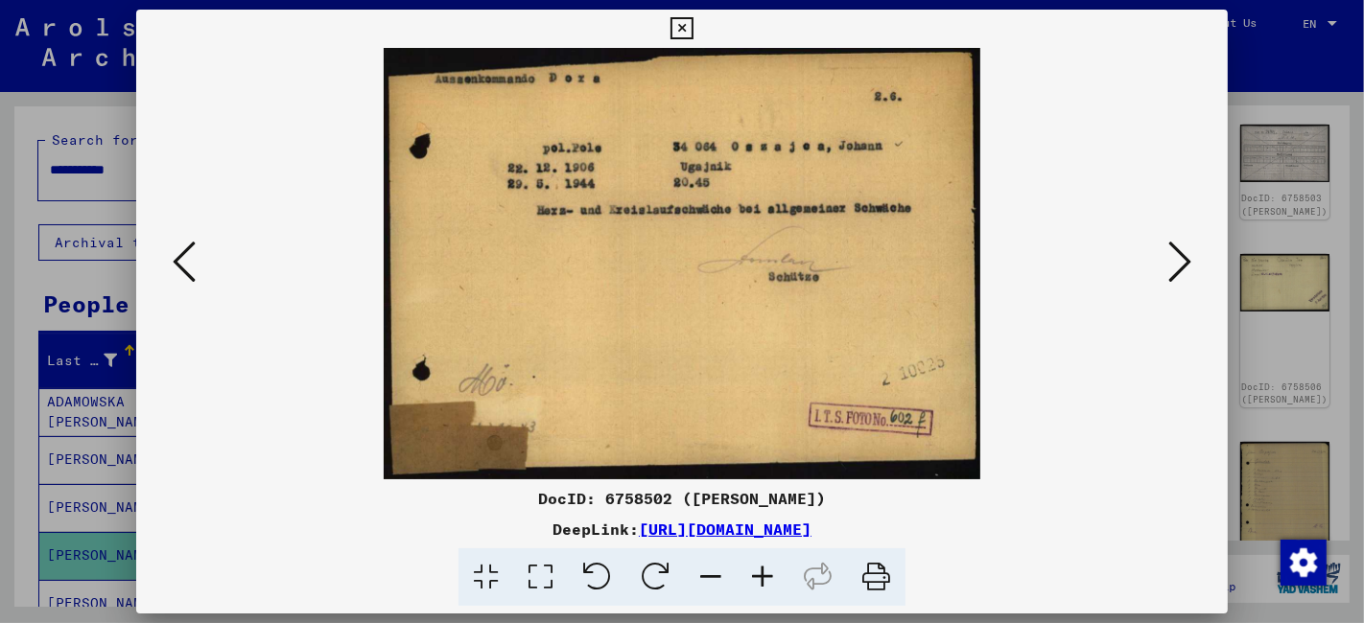
click at [1178, 272] on icon at bounding box center [1179, 262] width 23 height 46
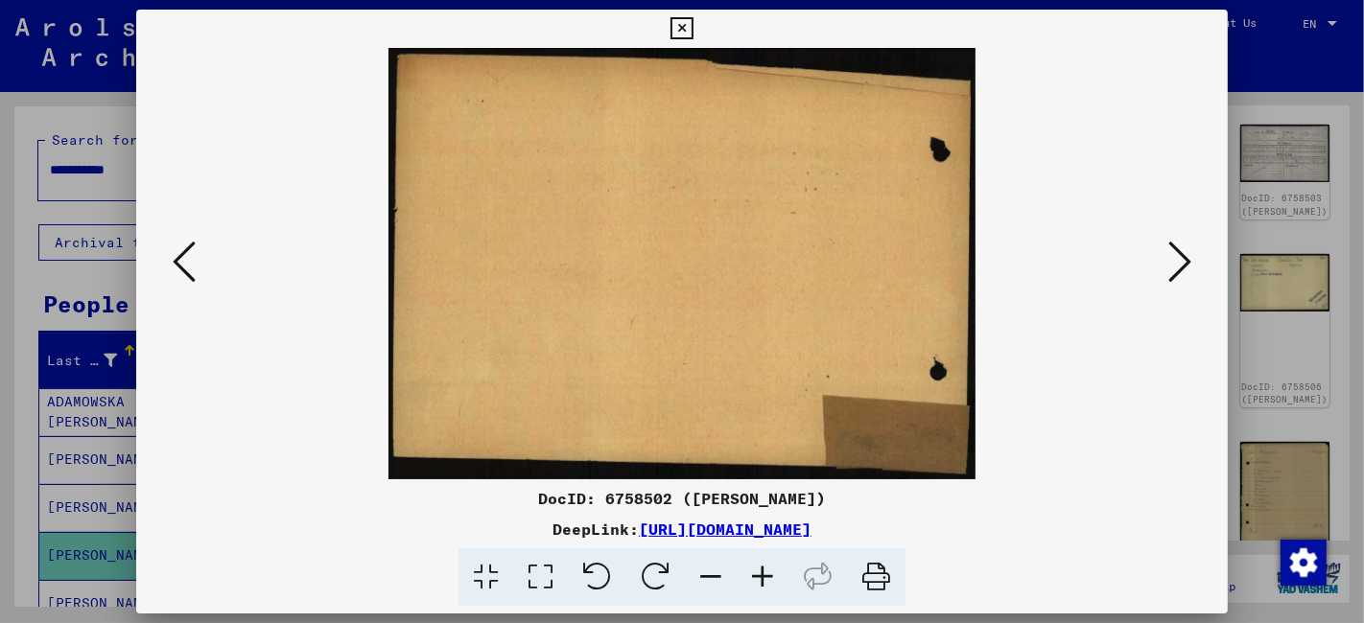
click at [1178, 272] on icon at bounding box center [1179, 262] width 23 height 46
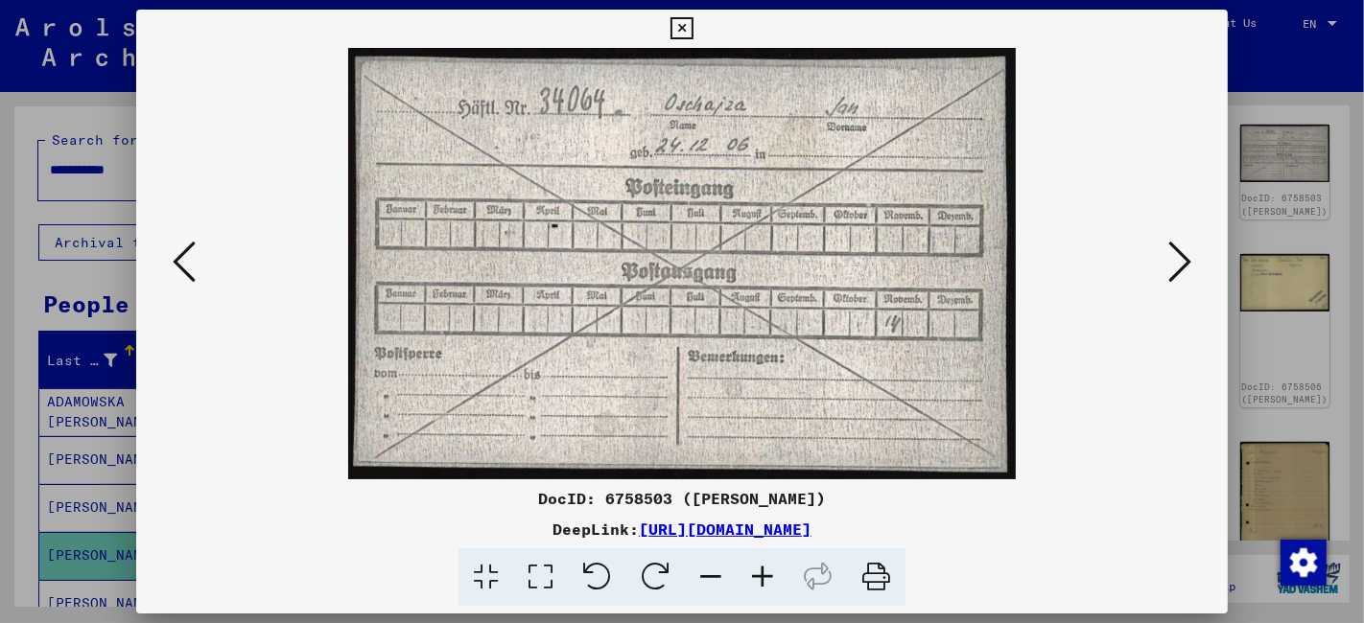
click at [1178, 272] on icon at bounding box center [1179, 262] width 23 height 46
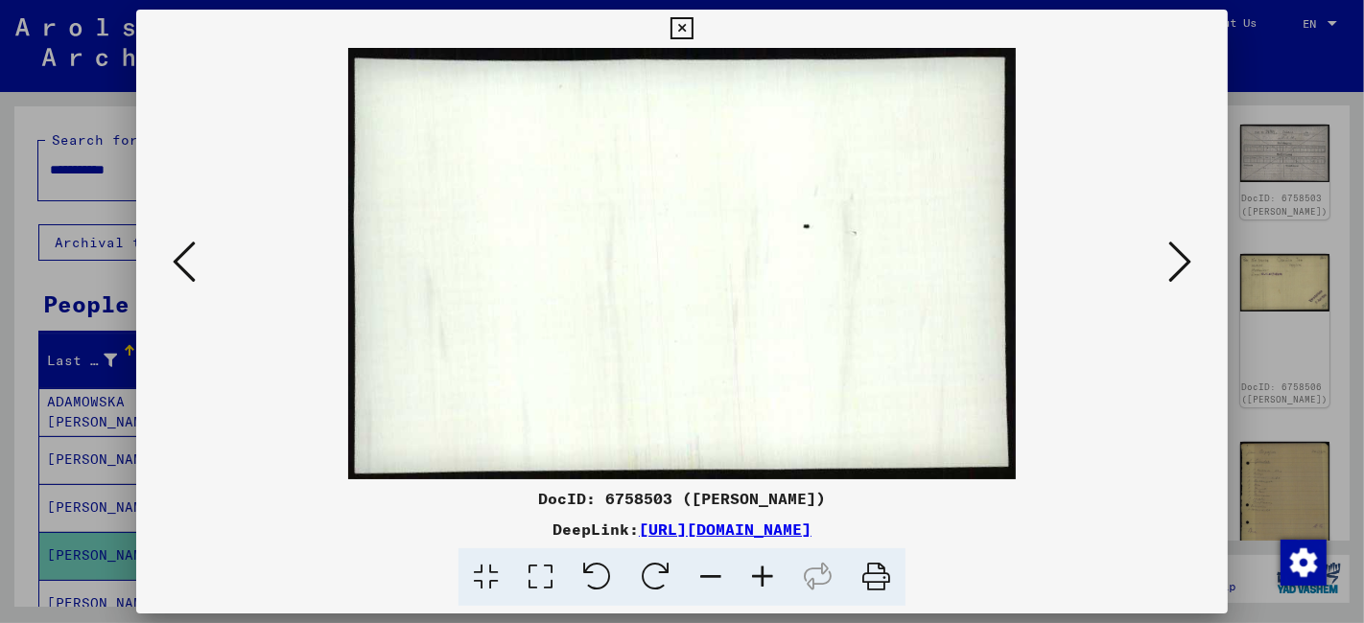
click at [1178, 272] on icon at bounding box center [1179, 262] width 23 height 46
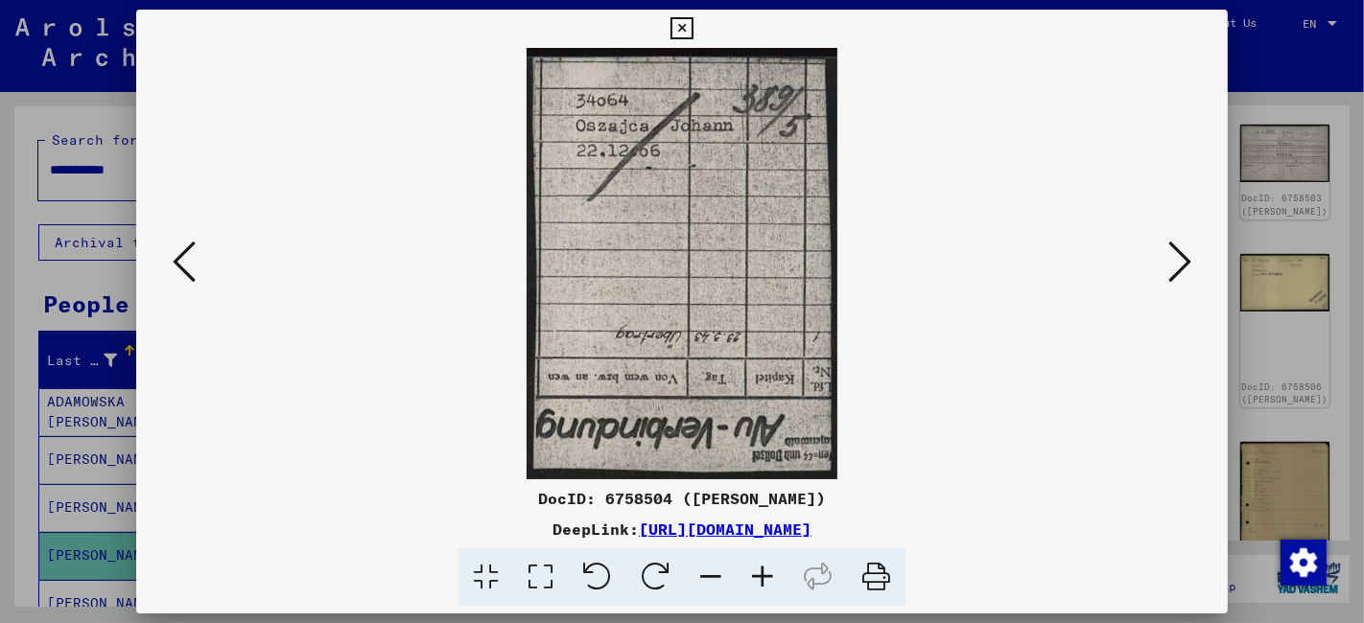
click at [1178, 272] on icon at bounding box center [1179, 262] width 23 height 46
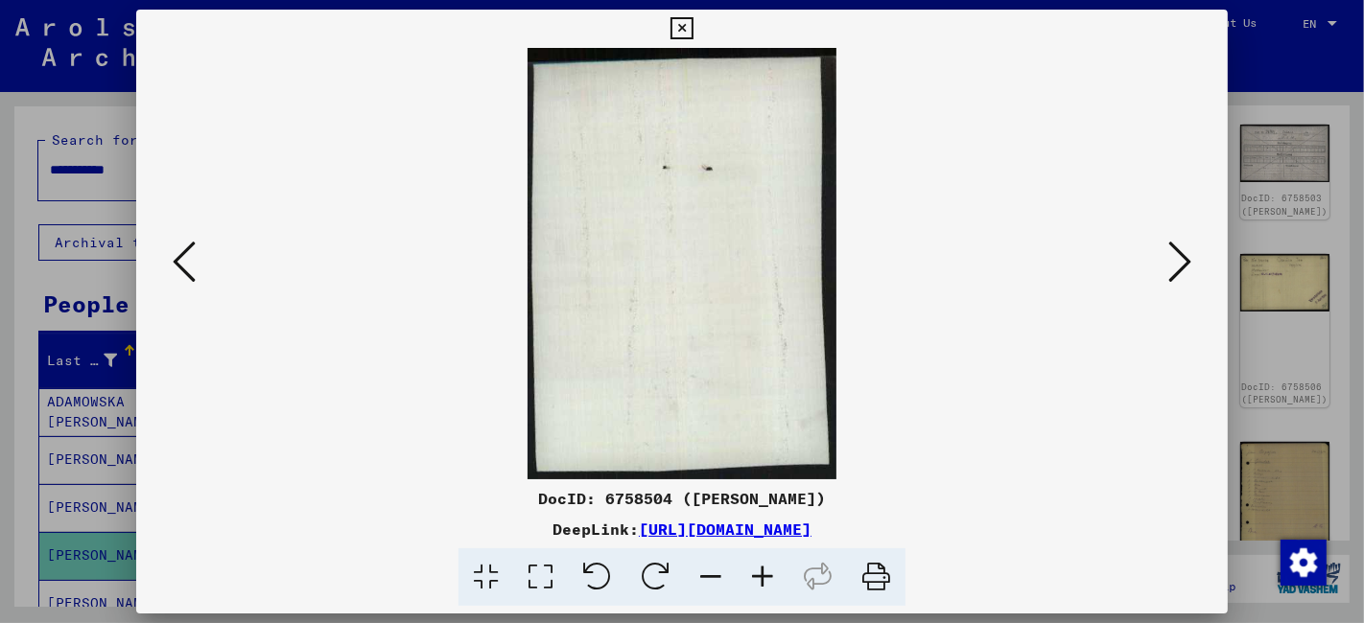
click at [1178, 272] on icon at bounding box center [1179, 262] width 23 height 46
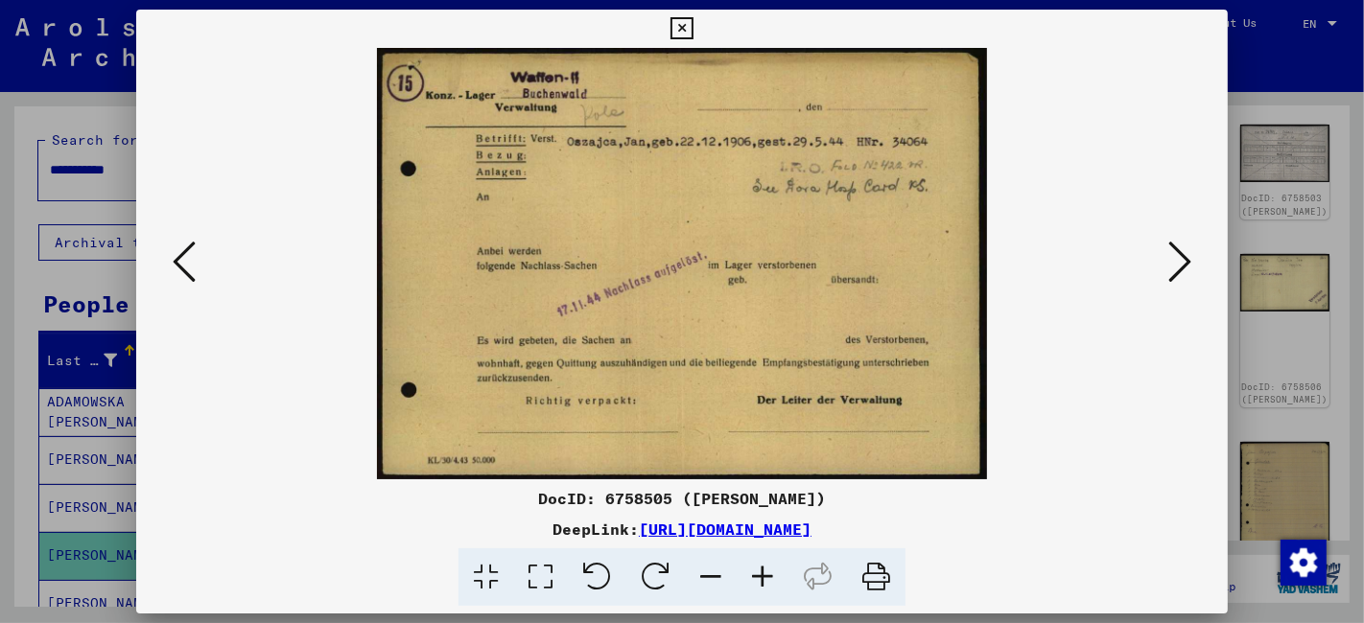
click at [1178, 272] on icon at bounding box center [1179, 262] width 23 height 46
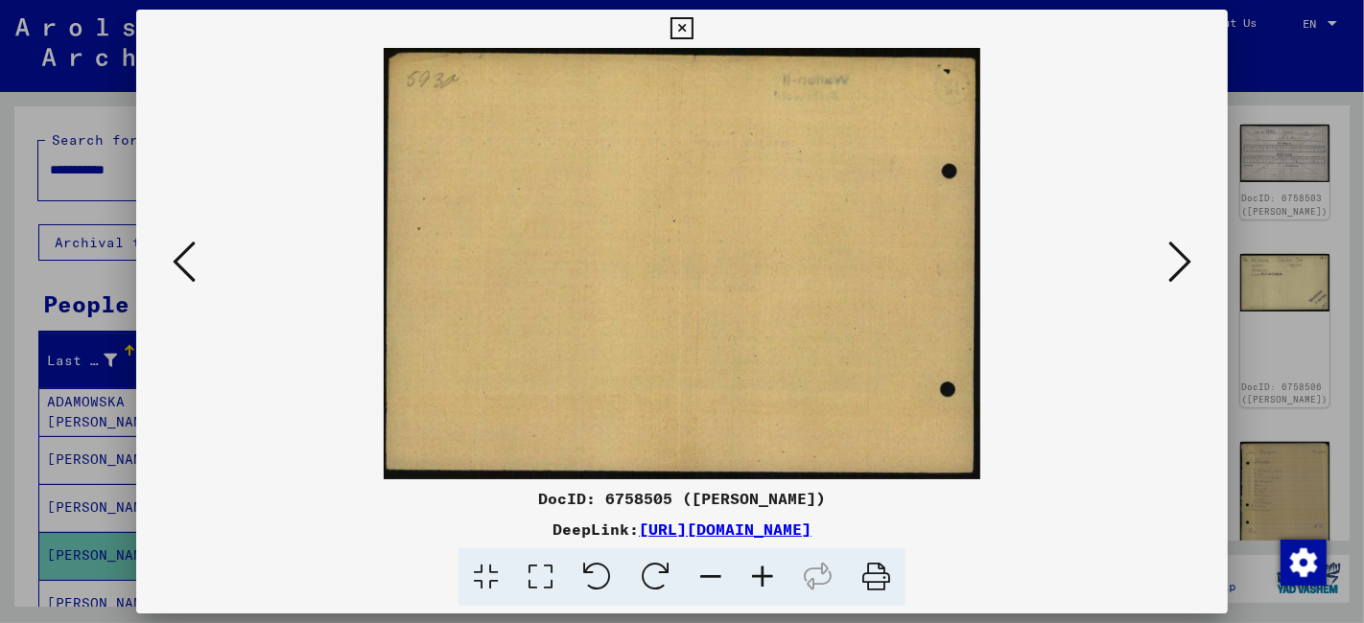
click at [1178, 272] on icon at bounding box center [1179, 262] width 23 height 46
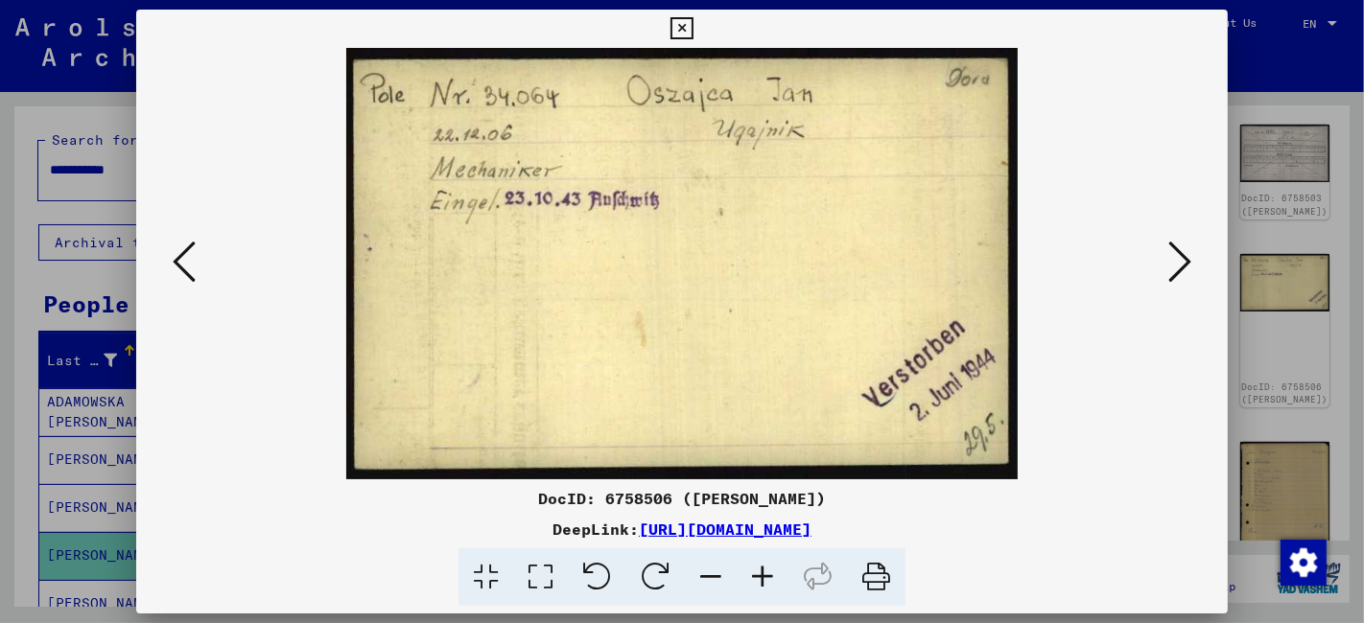
click at [1178, 272] on icon at bounding box center [1179, 262] width 23 height 46
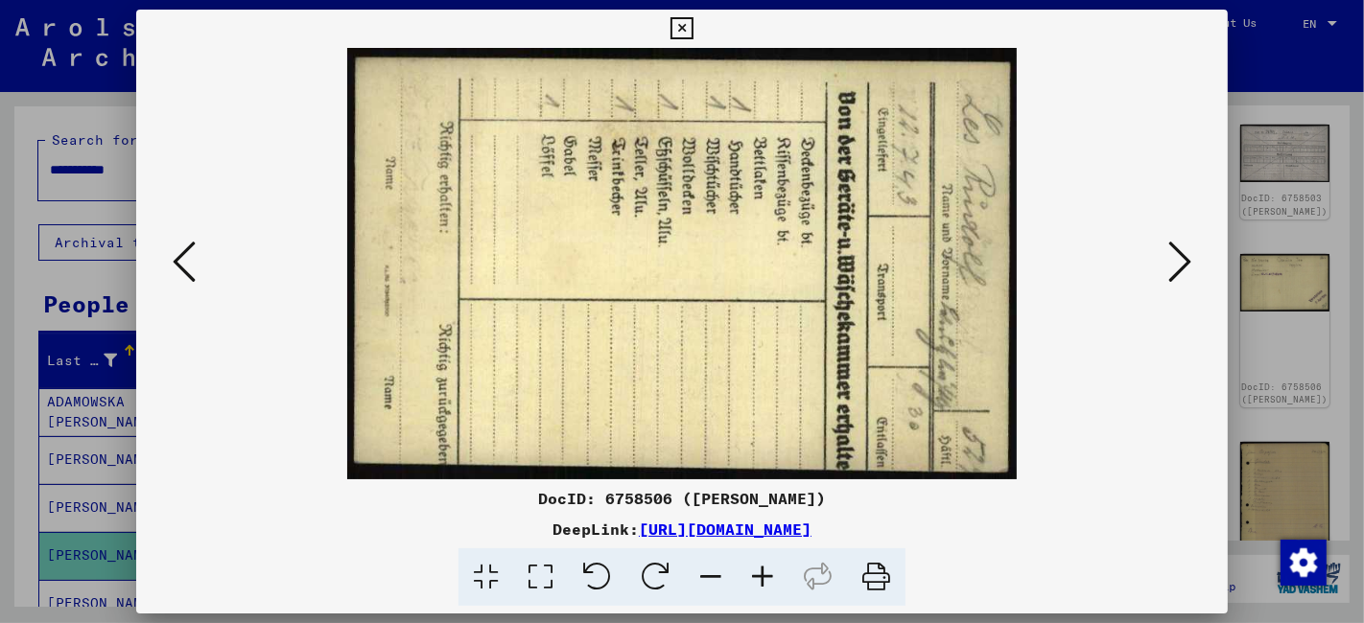
click at [1178, 272] on icon at bounding box center [1179, 262] width 23 height 46
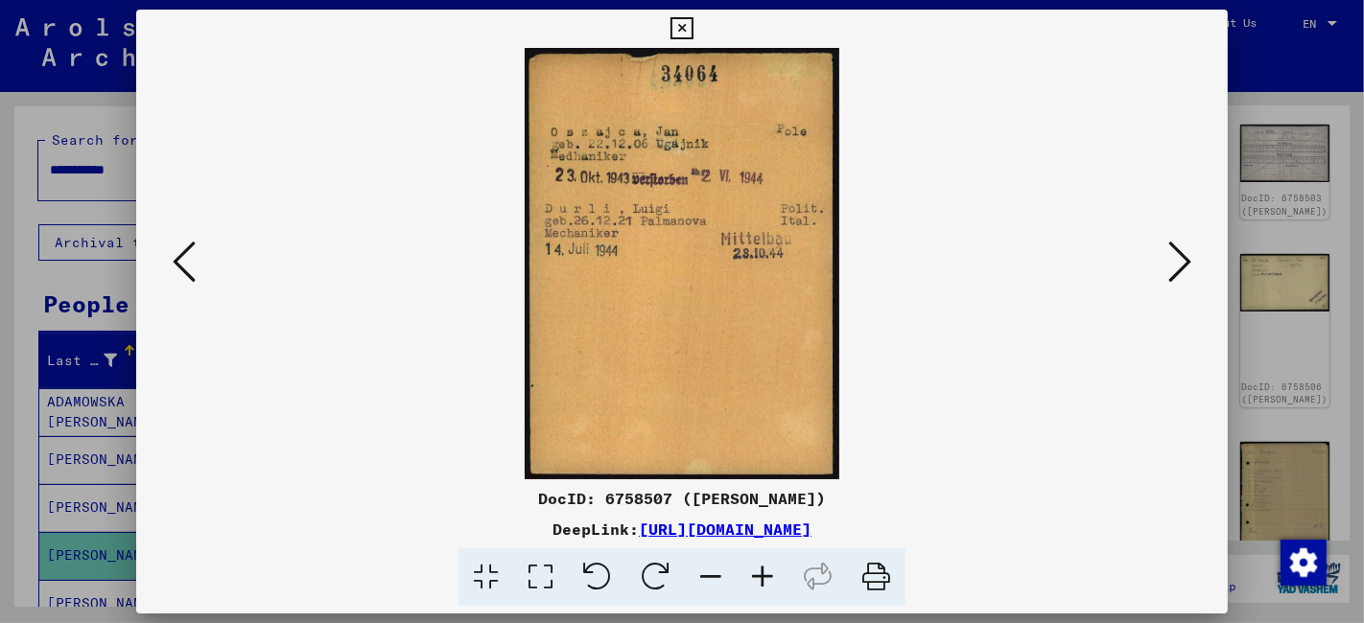
click at [1178, 272] on icon at bounding box center [1179, 262] width 23 height 46
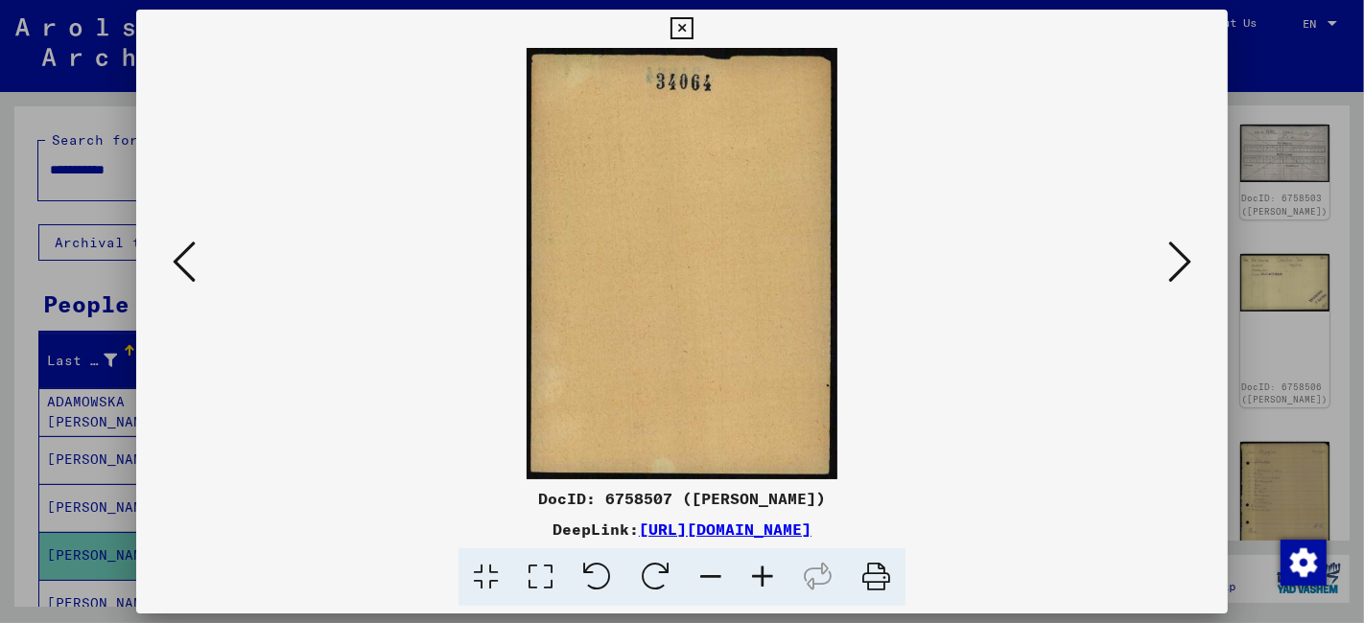
click at [1178, 272] on icon at bounding box center [1179, 262] width 23 height 46
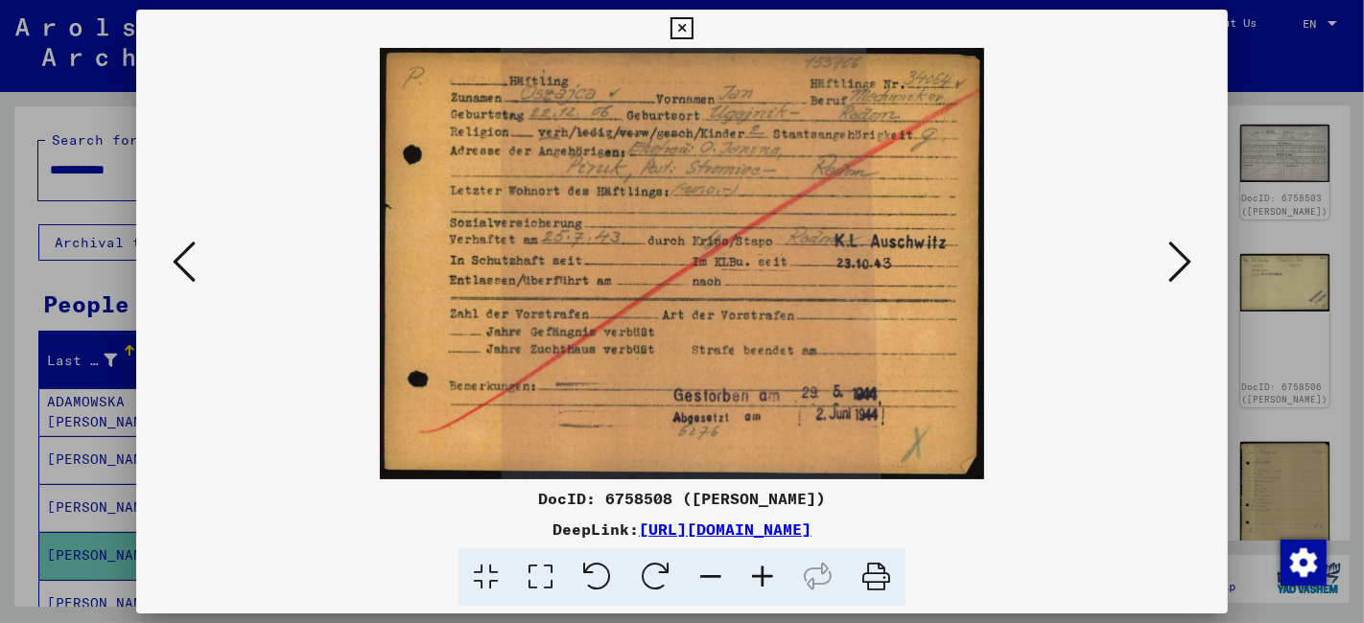
click at [537, 574] on icon at bounding box center [540, 578] width 55 height 58
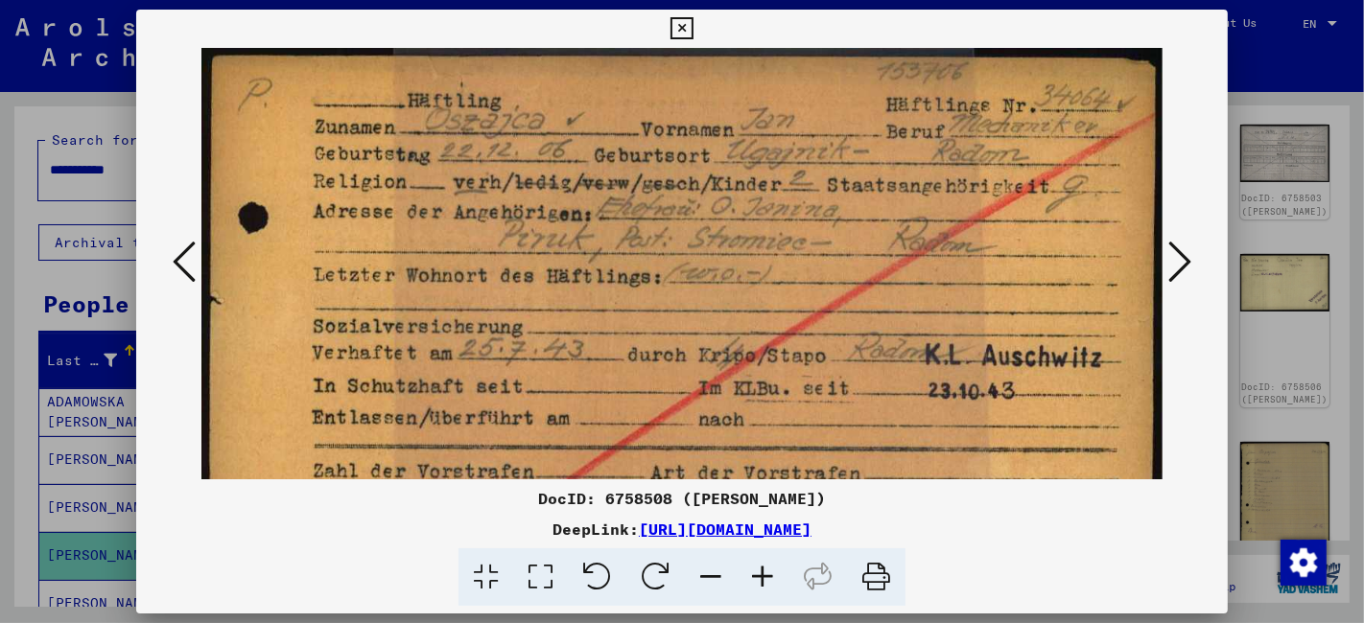
click at [689, 35] on icon at bounding box center [681, 28] width 22 height 23
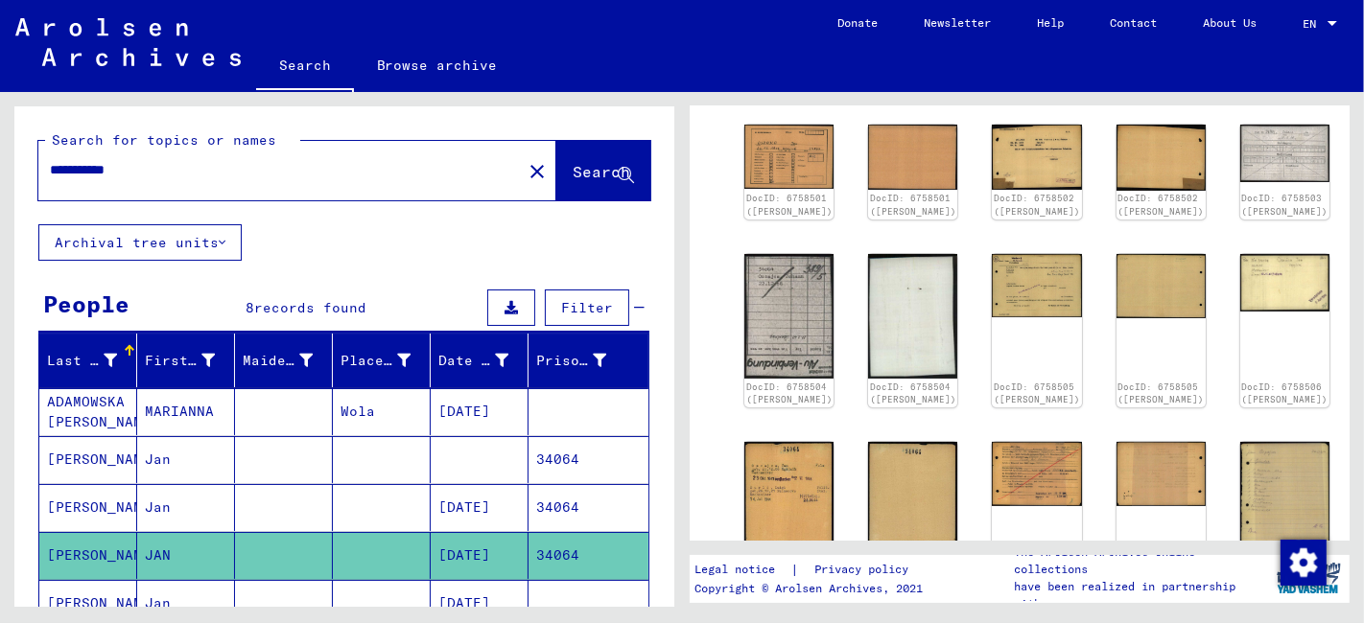
drag, startPoint x: 131, startPoint y: 174, endPoint x: 21, endPoint y: 184, distance: 110.8
click at [21, 184] on div "**********" at bounding box center [344, 165] width 660 height 118
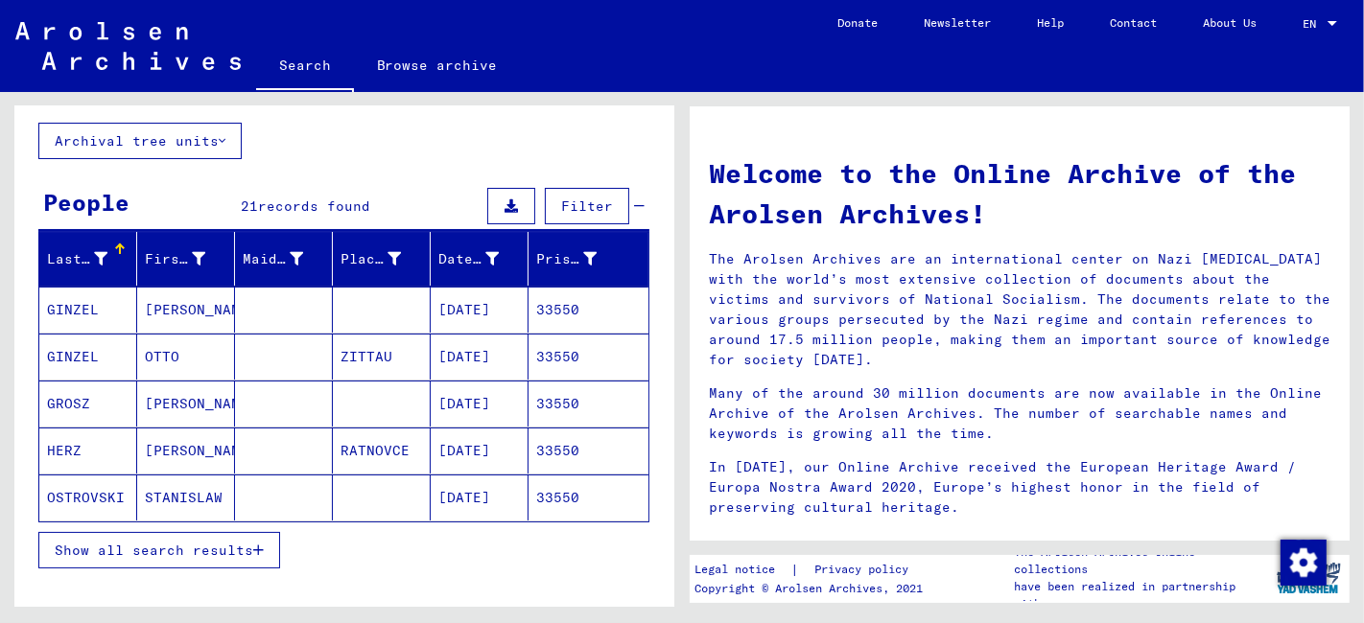
scroll to position [319, 0]
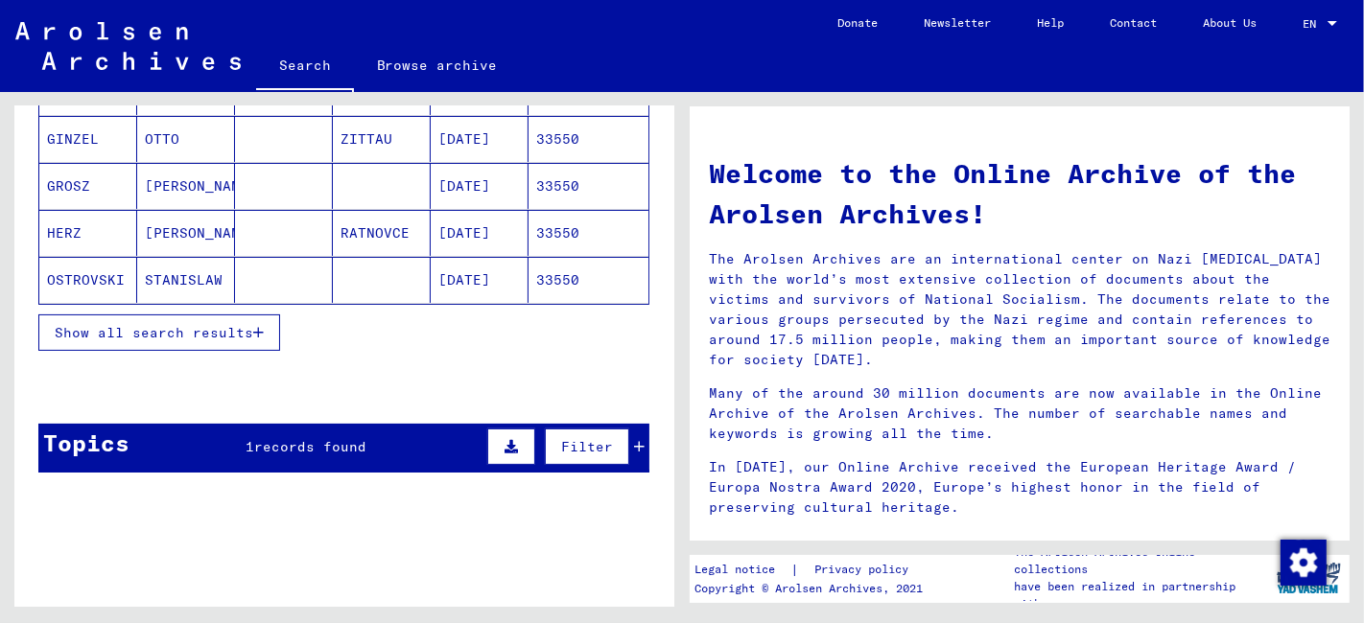
click at [183, 324] on span "Show all search results" at bounding box center [154, 332] width 198 height 17
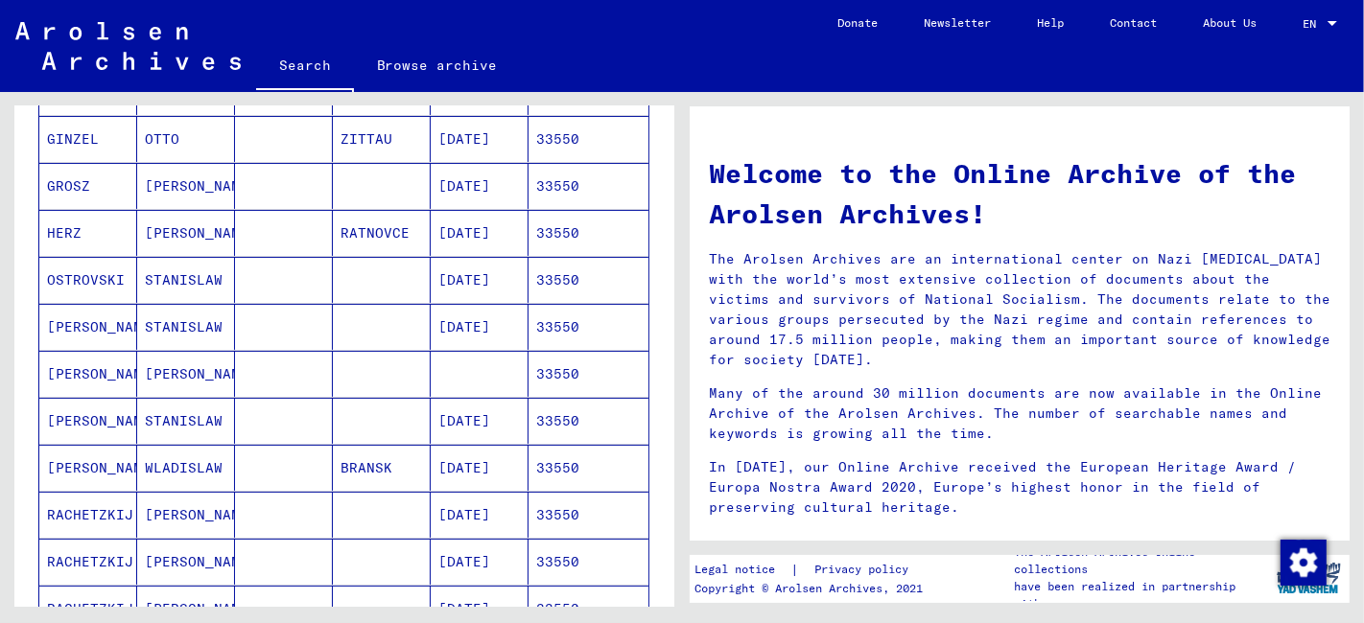
click at [292, 334] on mat-cell at bounding box center [284, 327] width 98 height 46
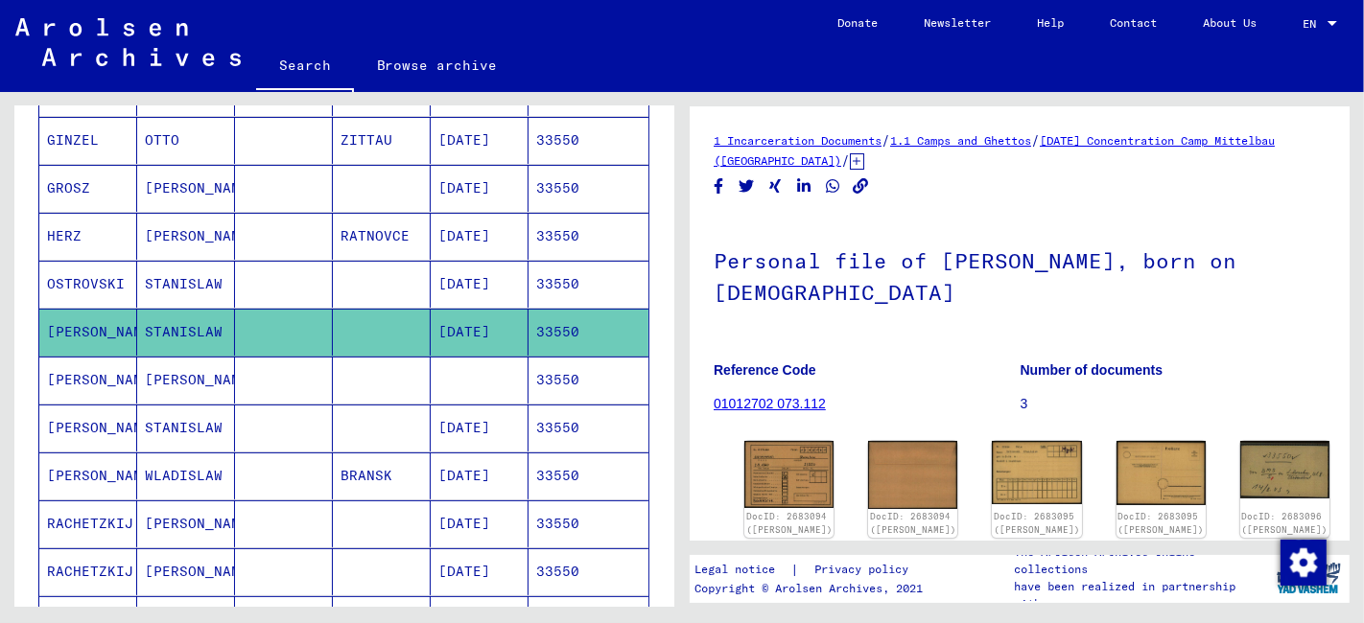
click at [531, 289] on mat-cell "33550" at bounding box center [588, 284] width 120 height 47
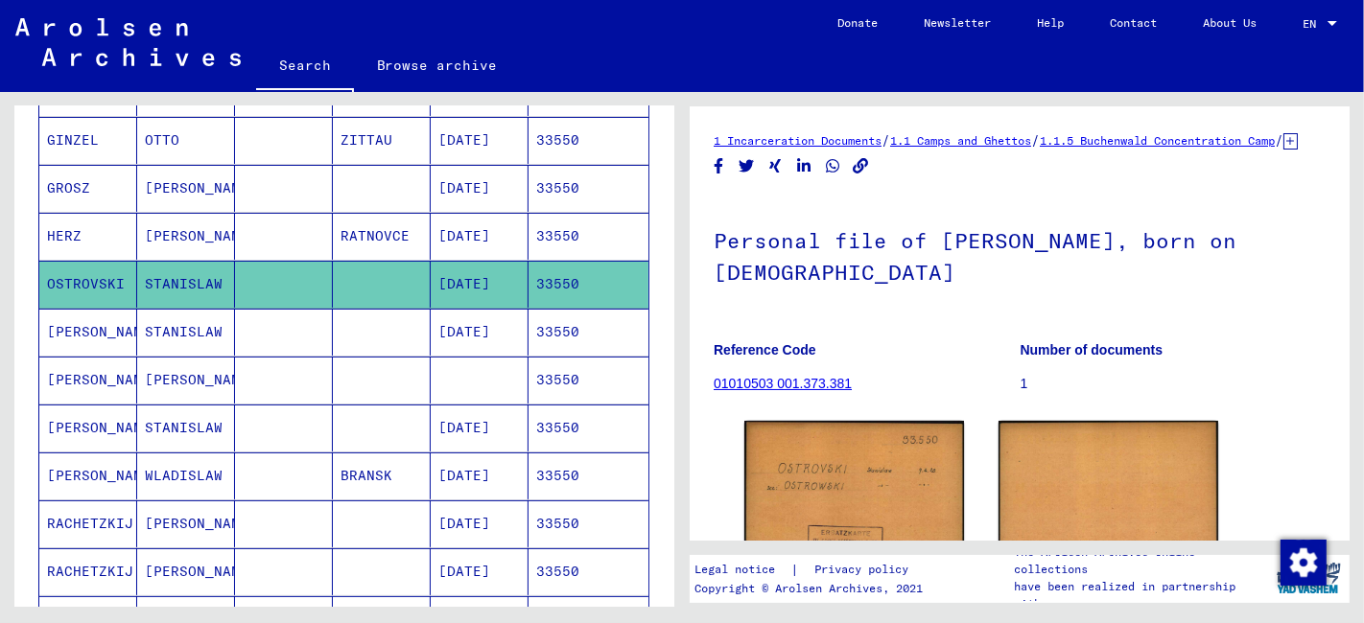
click at [509, 429] on mat-cell "[DATE]" at bounding box center [480, 428] width 98 height 47
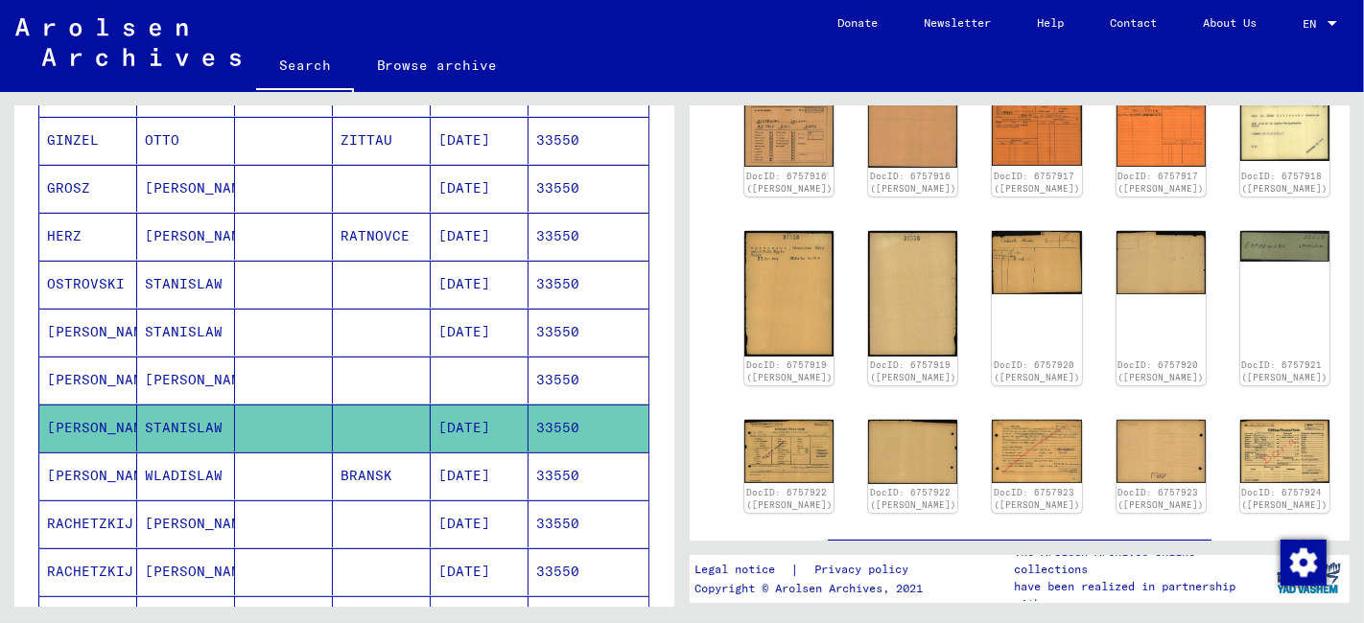
scroll to position [213, 0]
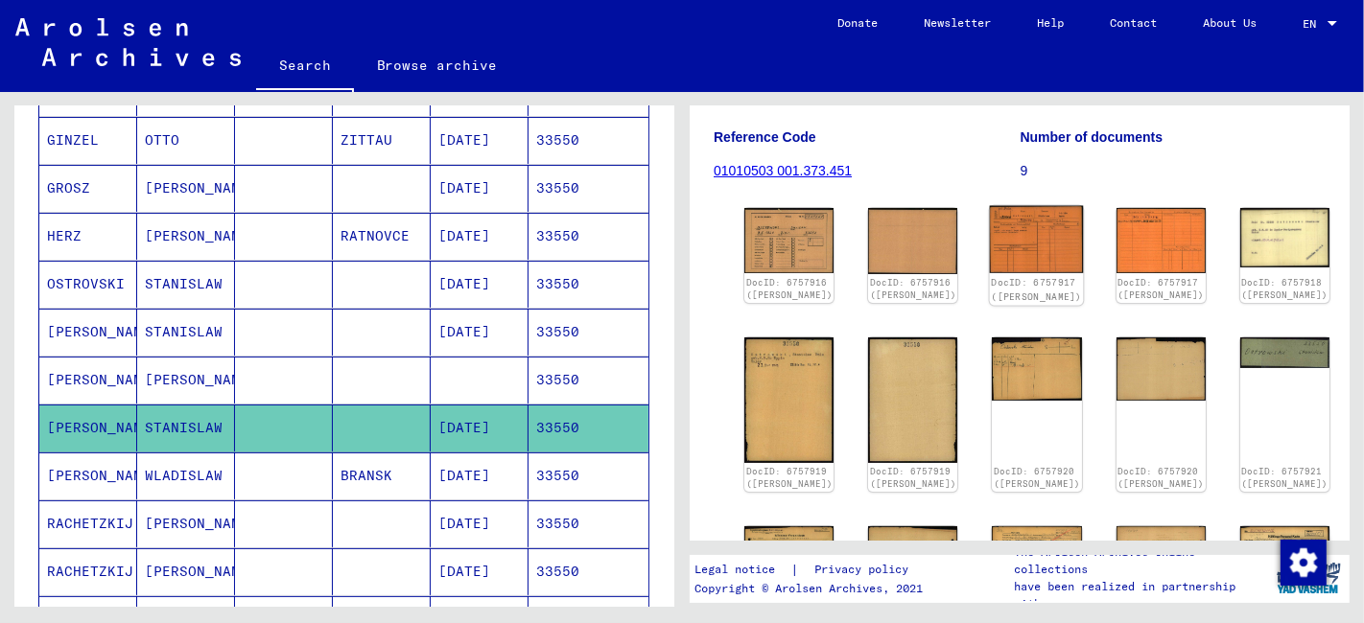
click at [990, 253] on img at bounding box center [1037, 239] width 94 height 67
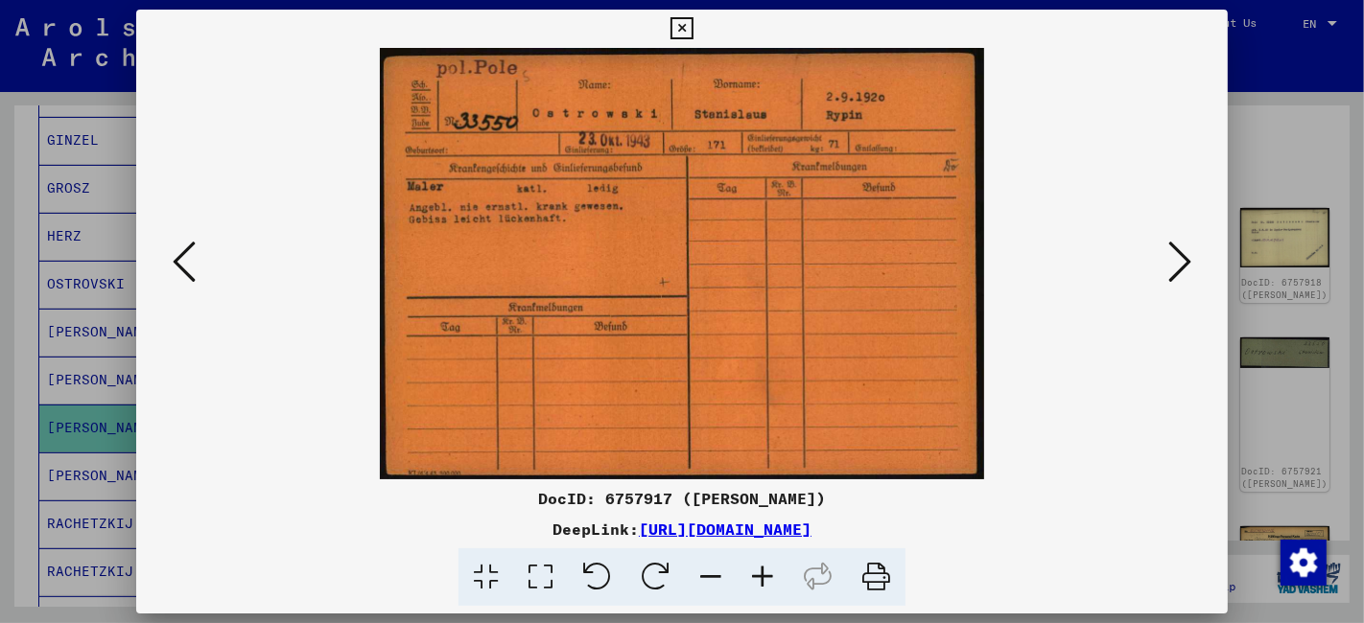
click at [1184, 264] on icon at bounding box center [1179, 262] width 23 height 46
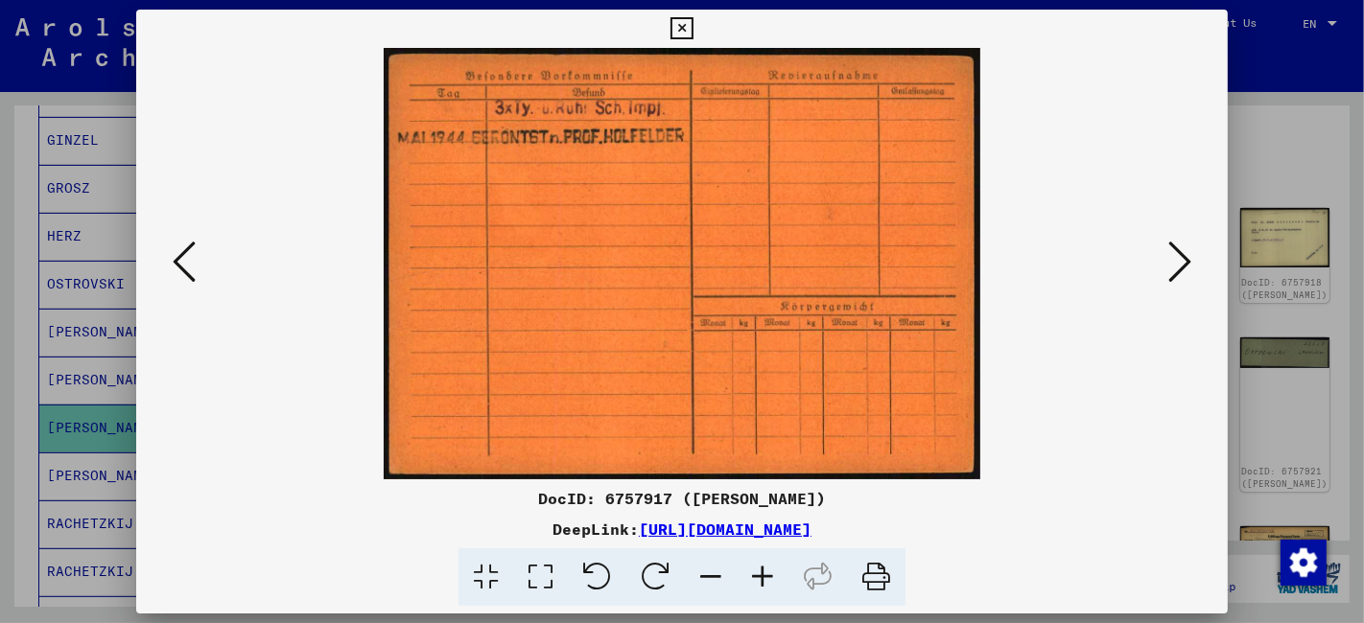
click at [1184, 264] on icon at bounding box center [1179, 262] width 23 height 46
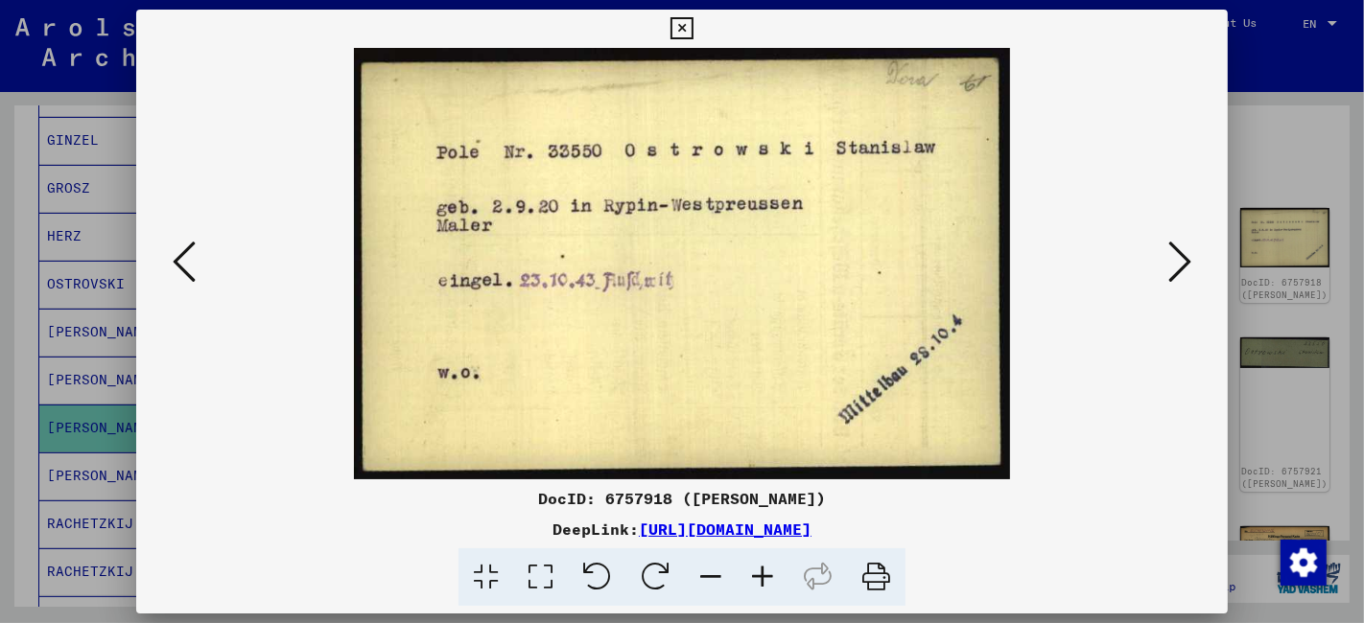
click at [1184, 264] on icon at bounding box center [1179, 262] width 23 height 46
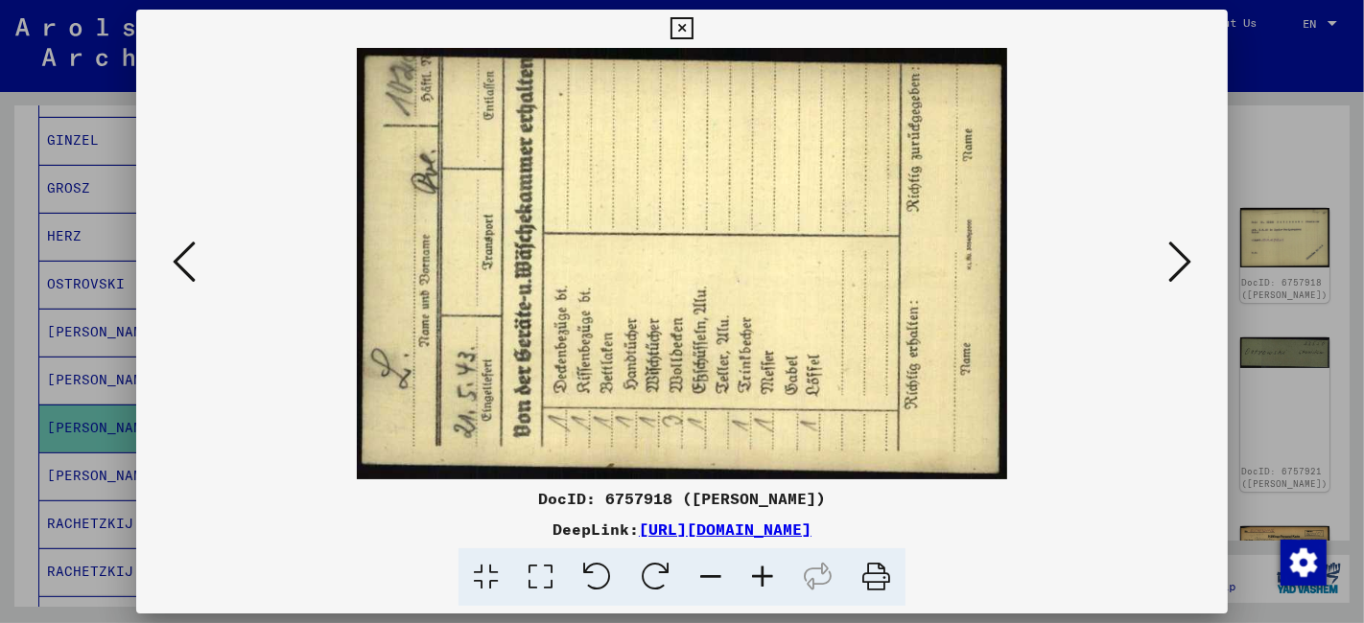
click at [1184, 264] on icon at bounding box center [1179, 262] width 23 height 46
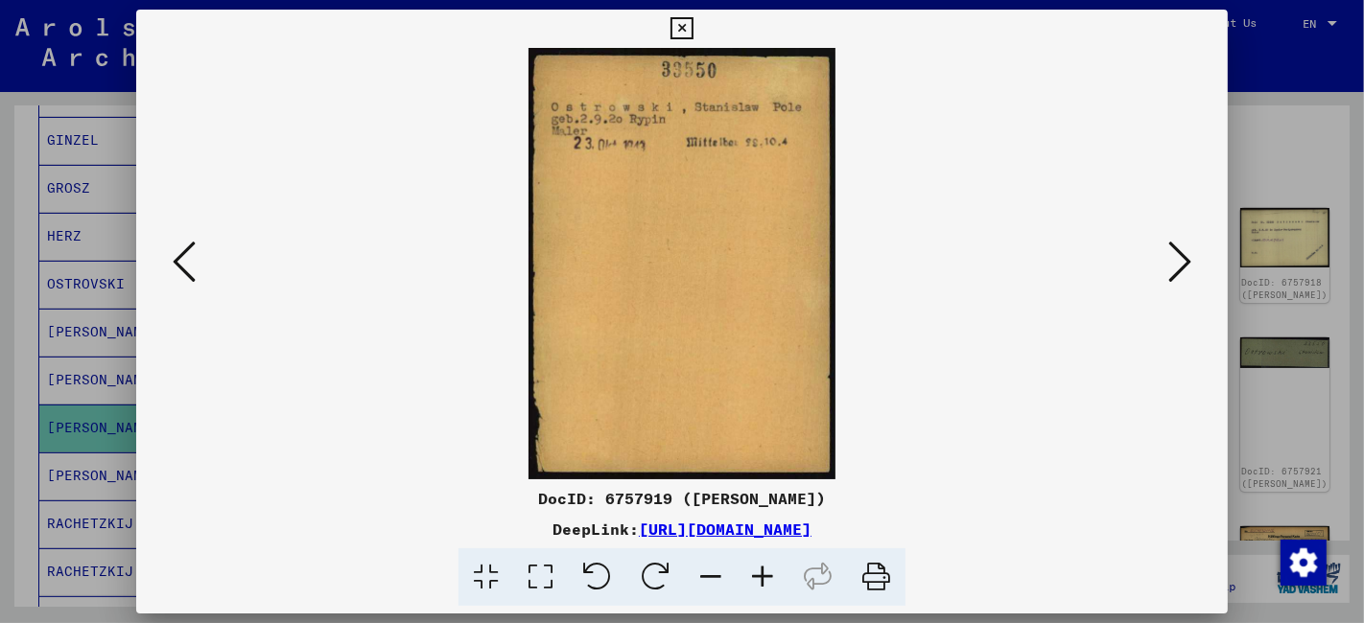
click at [1184, 264] on icon at bounding box center [1179, 262] width 23 height 46
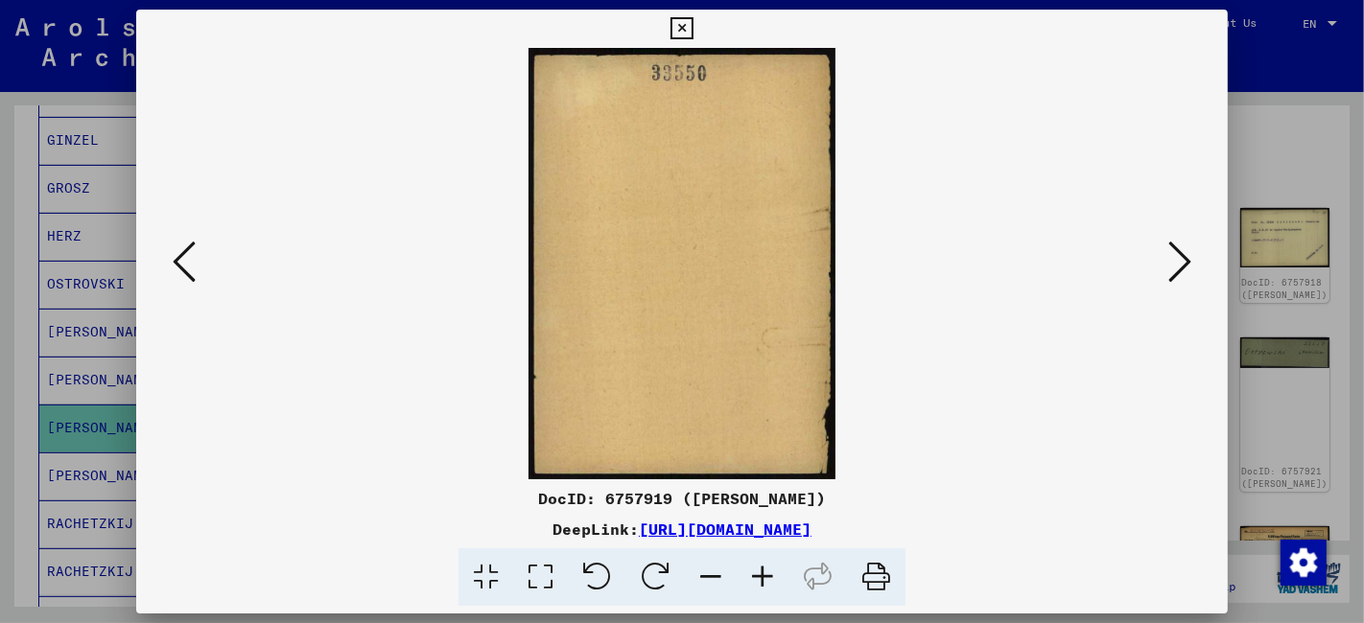
click at [1184, 264] on icon at bounding box center [1179, 262] width 23 height 46
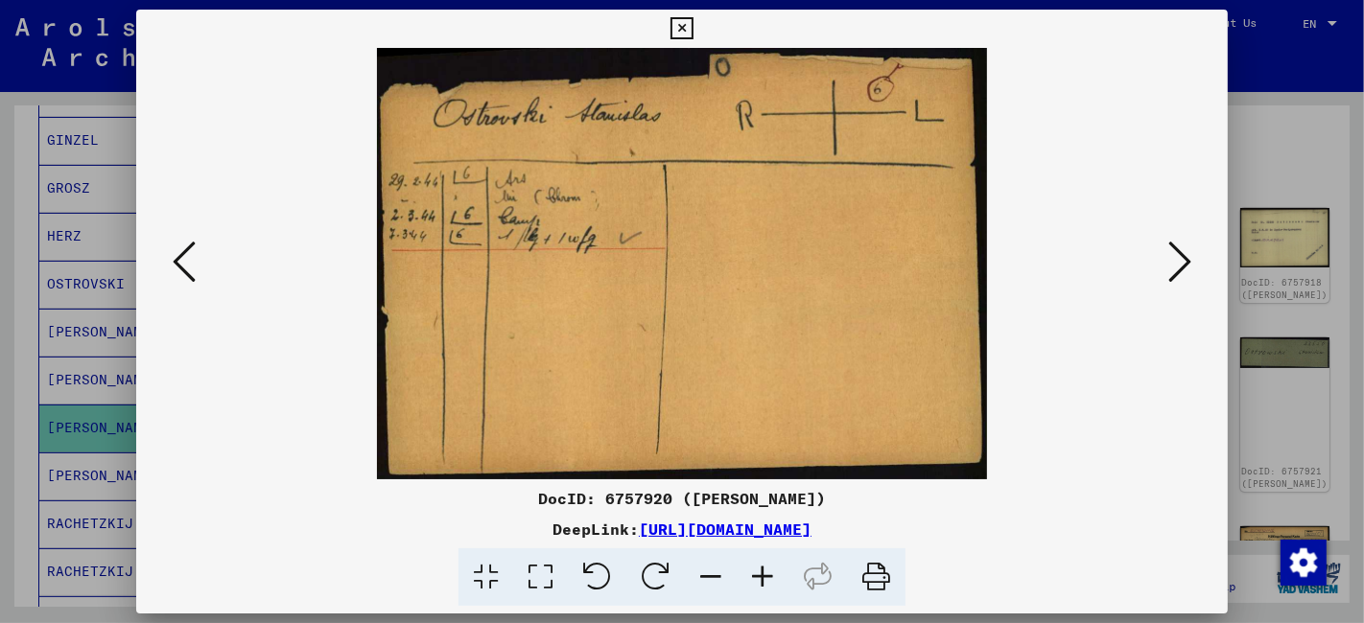
click at [1184, 264] on icon at bounding box center [1179, 262] width 23 height 46
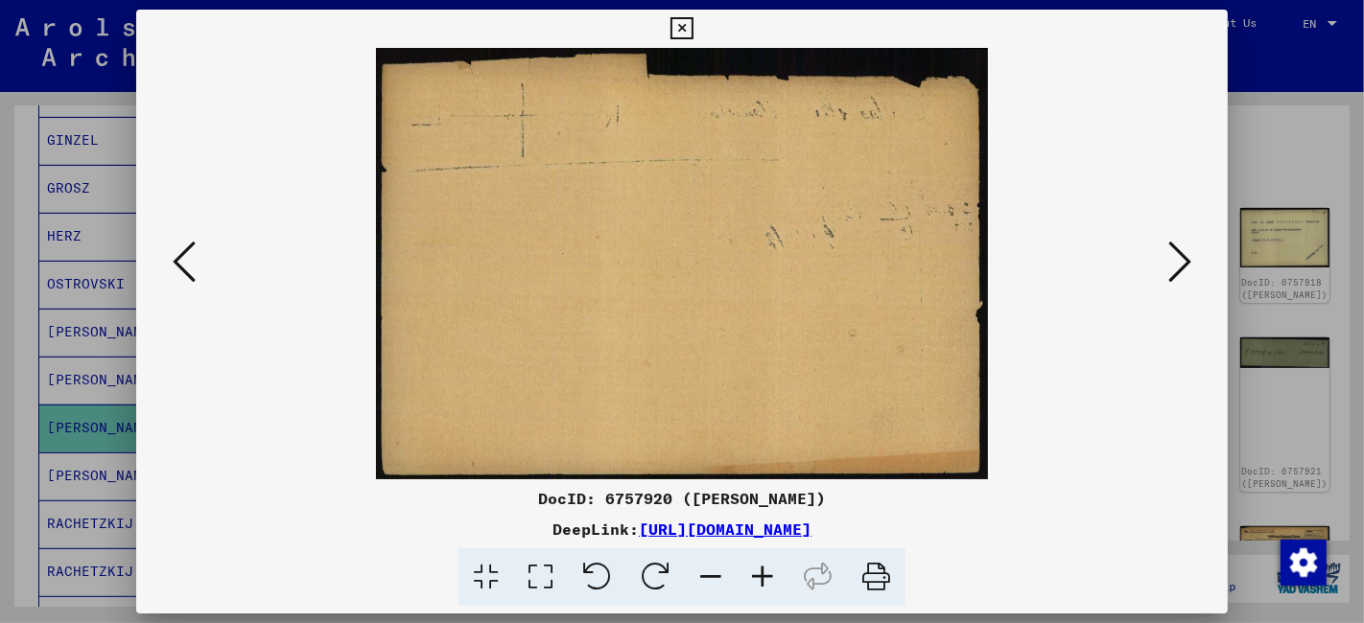
click at [1184, 264] on icon at bounding box center [1179, 262] width 23 height 46
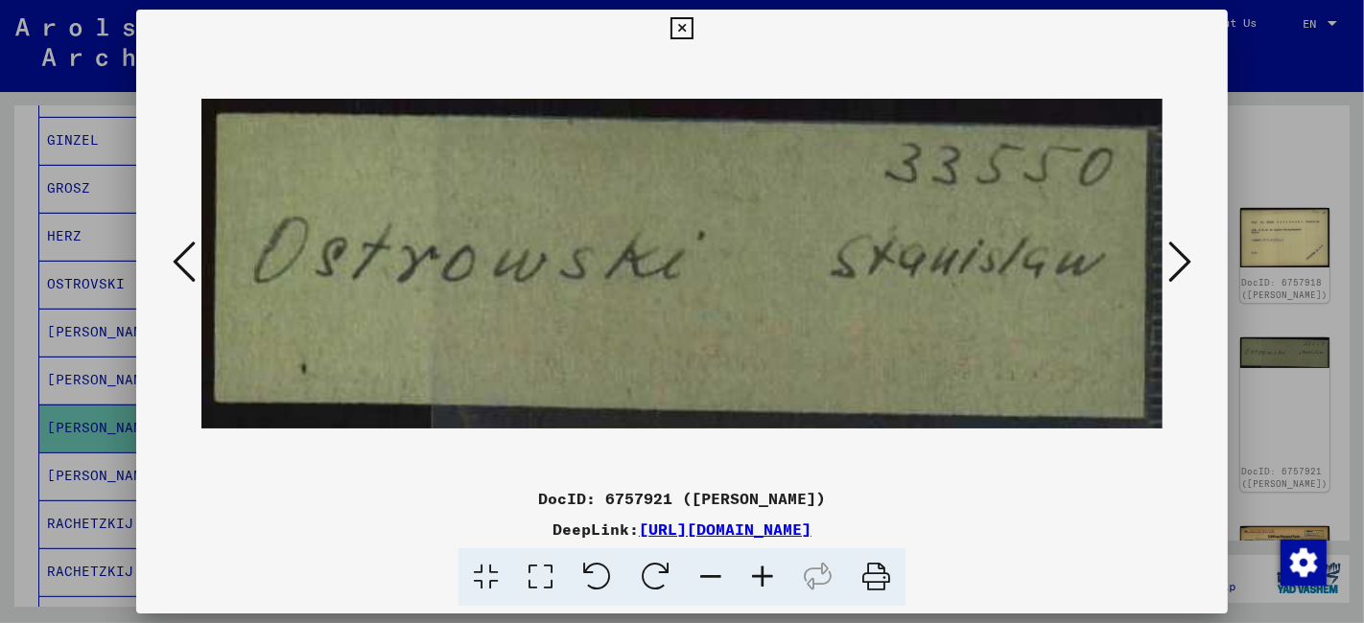
click at [1184, 264] on icon at bounding box center [1179, 262] width 23 height 46
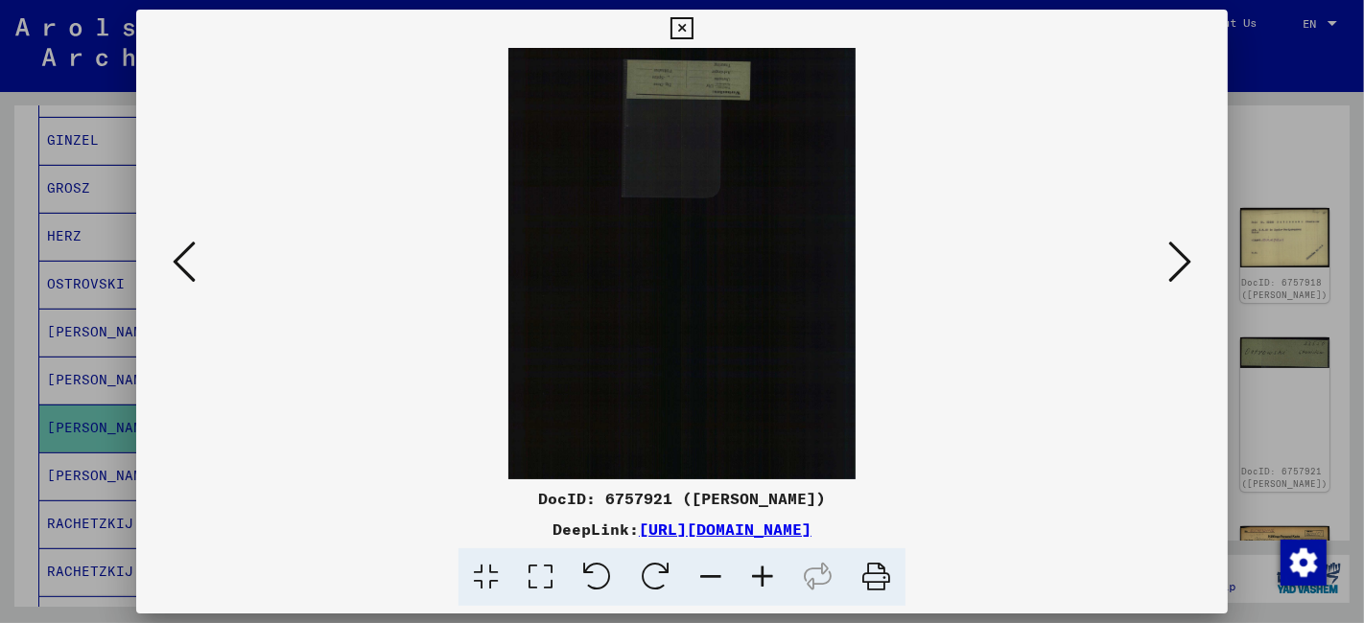
click at [1184, 264] on icon at bounding box center [1179, 262] width 23 height 46
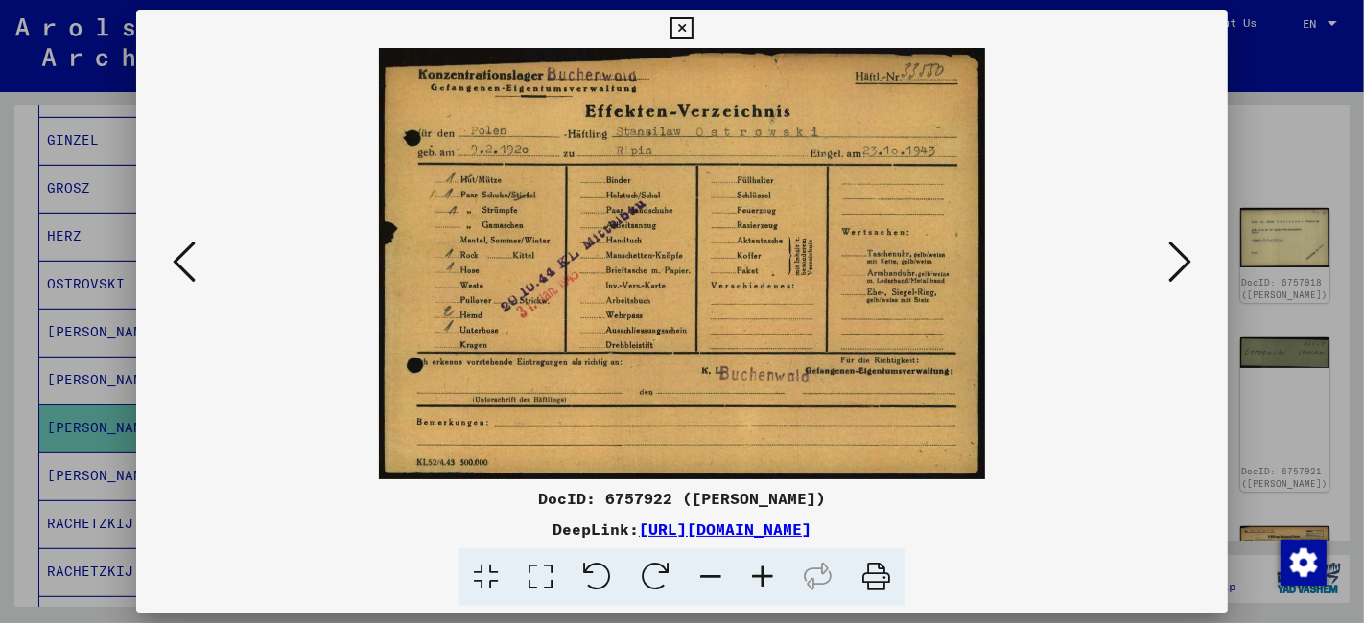
click at [1184, 264] on icon at bounding box center [1179, 262] width 23 height 46
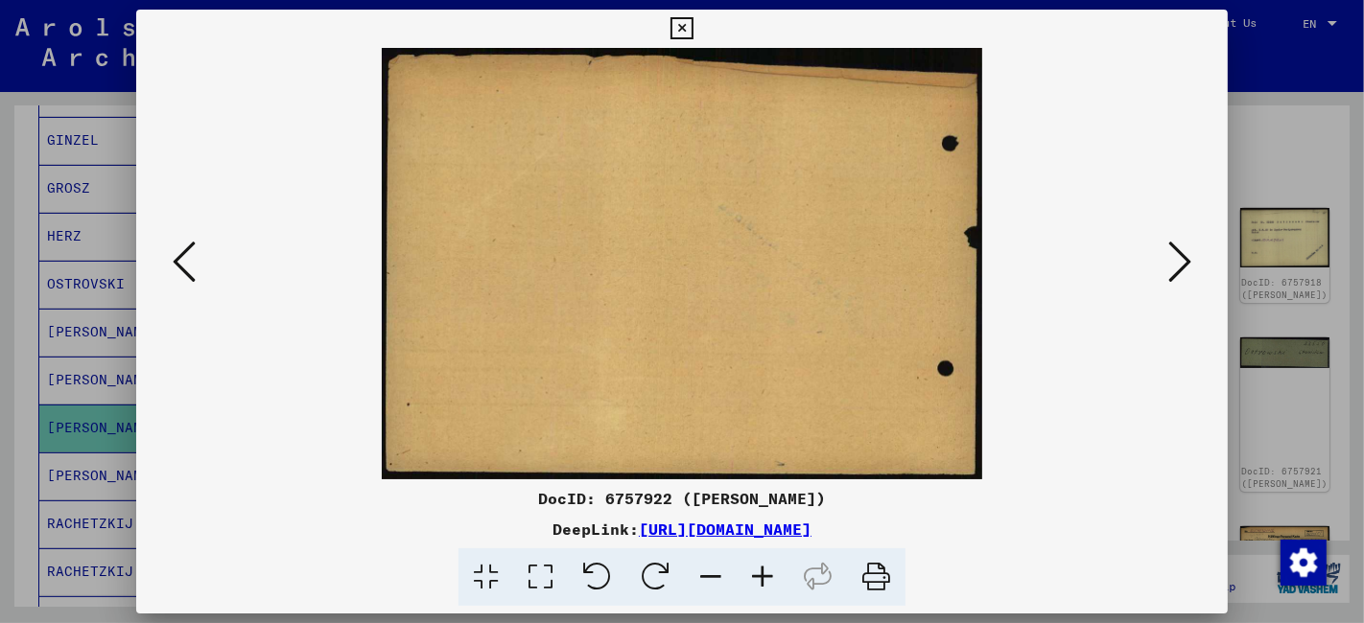
click at [1184, 264] on icon at bounding box center [1179, 262] width 23 height 46
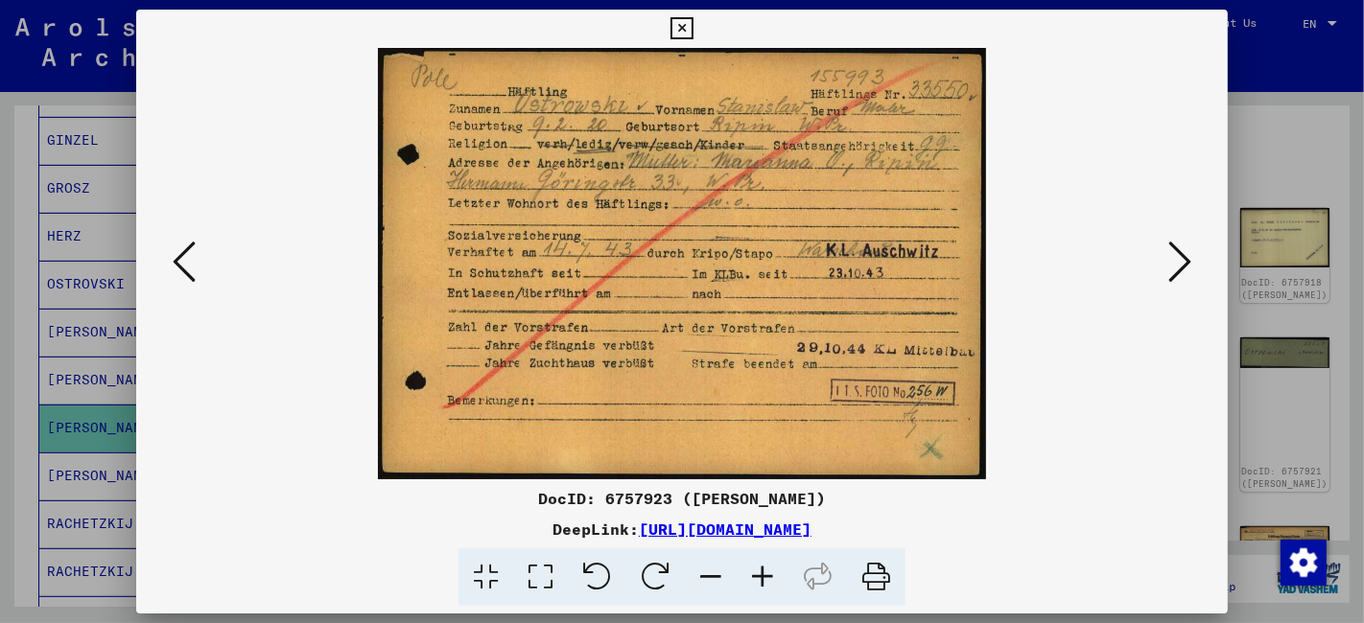
click at [543, 582] on icon at bounding box center [540, 578] width 55 height 58
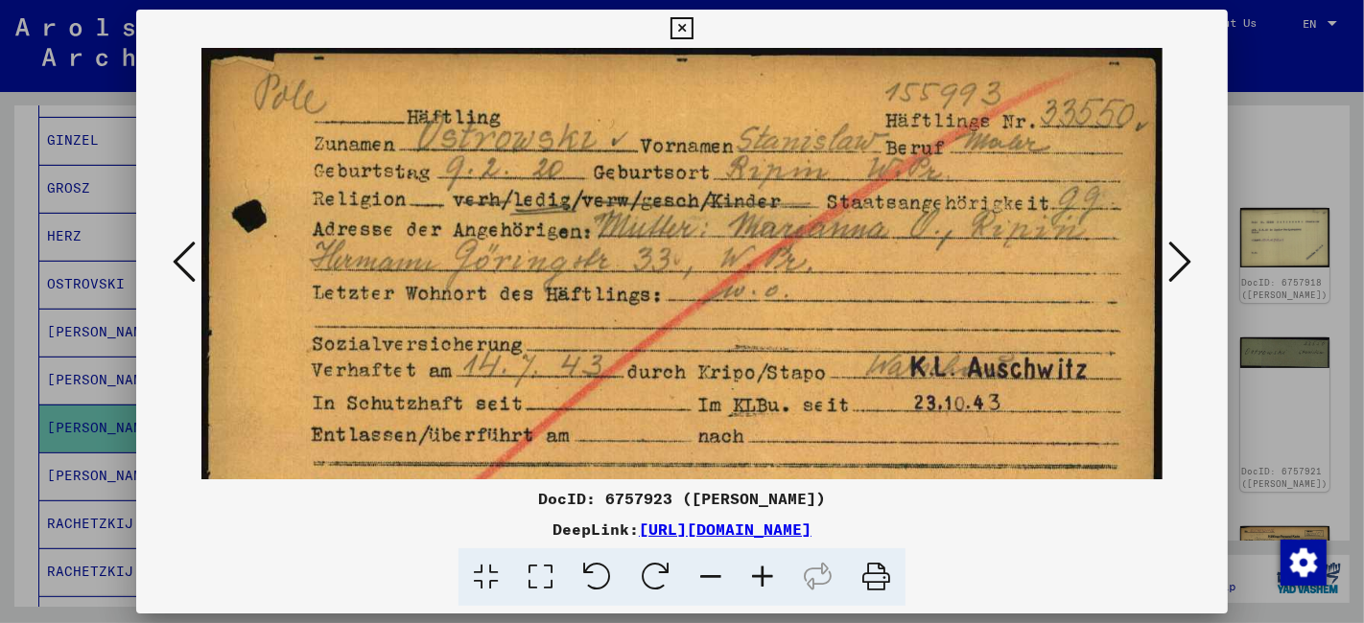
click at [1180, 258] on icon at bounding box center [1179, 262] width 23 height 46
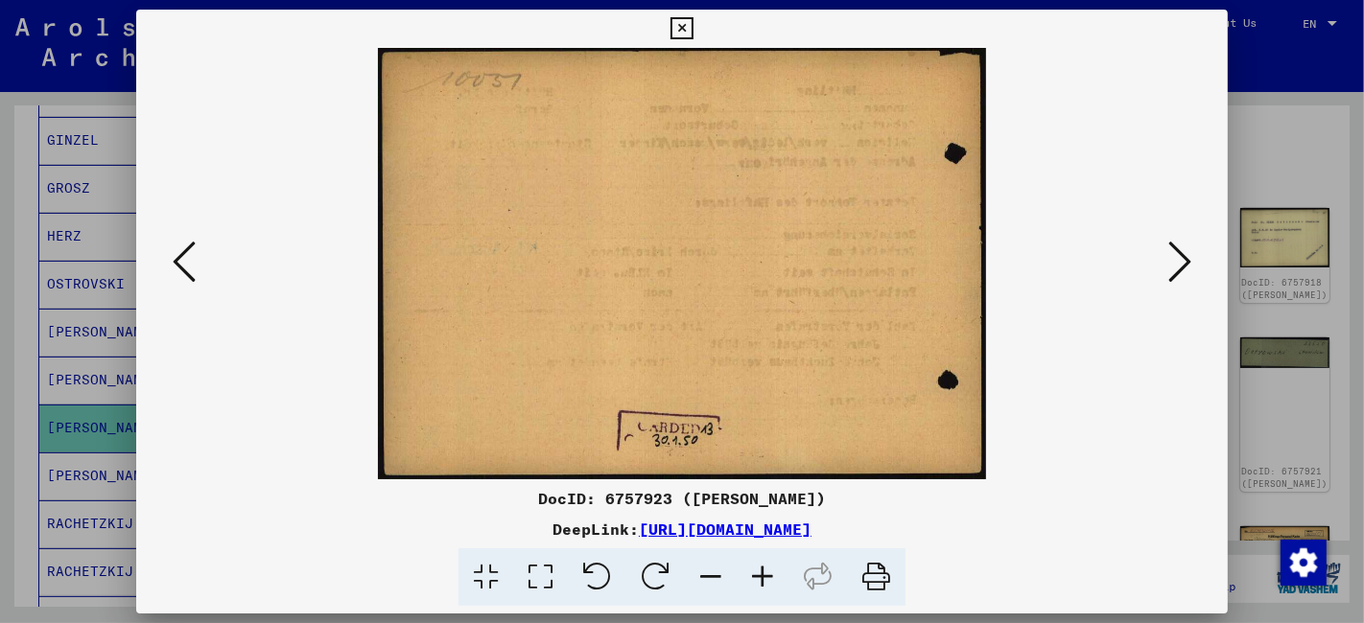
click at [1180, 258] on icon at bounding box center [1179, 262] width 23 height 46
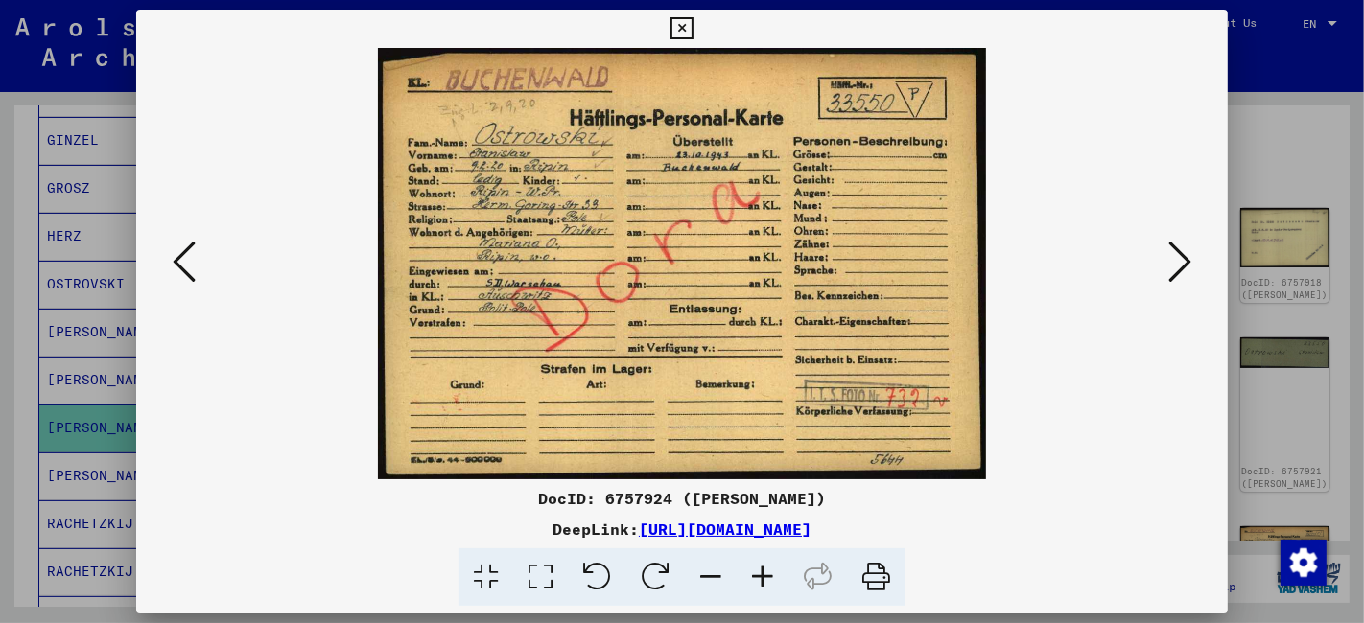
click at [676, 27] on icon at bounding box center [681, 28] width 22 height 23
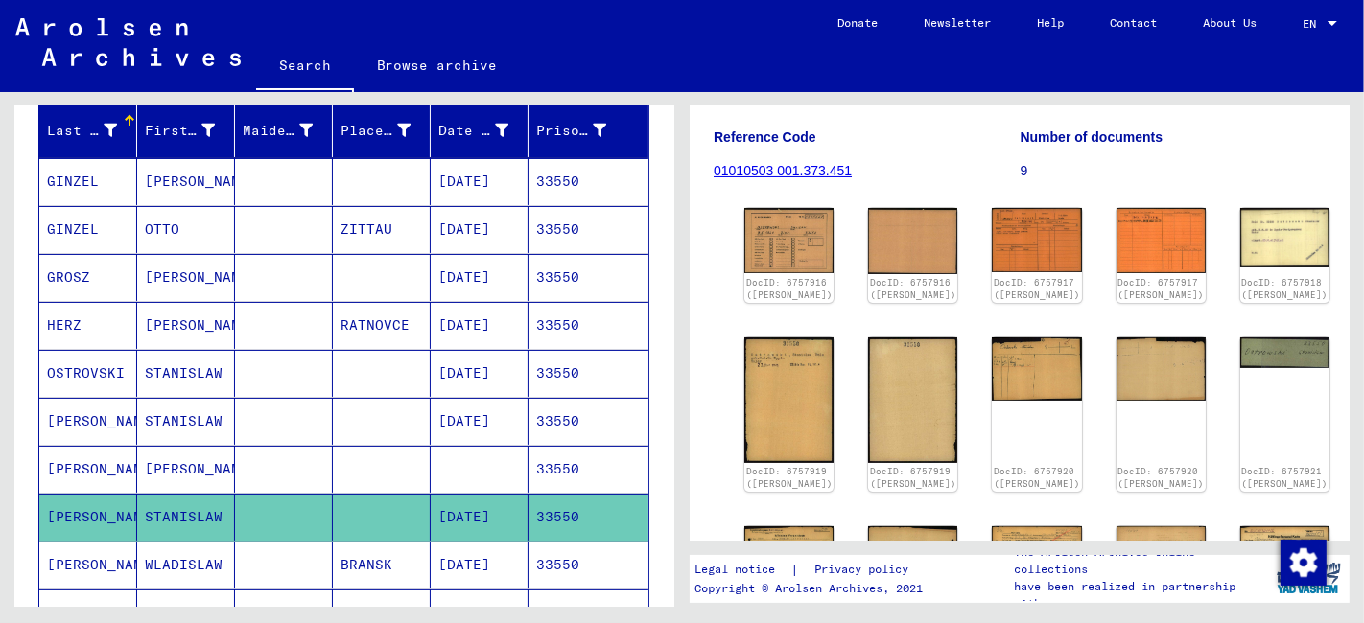
scroll to position [0, 0]
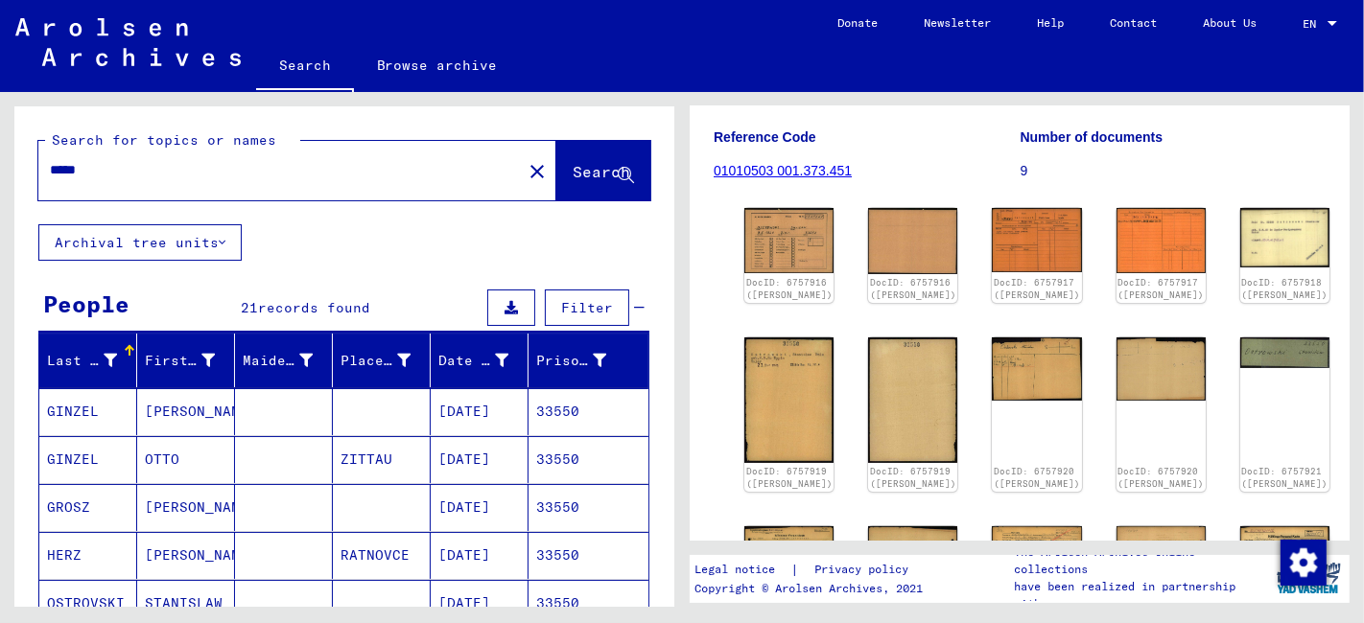
drag, startPoint x: 125, startPoint y: 168, endPoint x: -12, endPoint y: 172, distance: 137.2
click at [0, 172] on html "Search Browse archive Donate Newsletter Help Contact About Us Search Browse arc…" at bounding box center [682, 311] width 1364 height 623
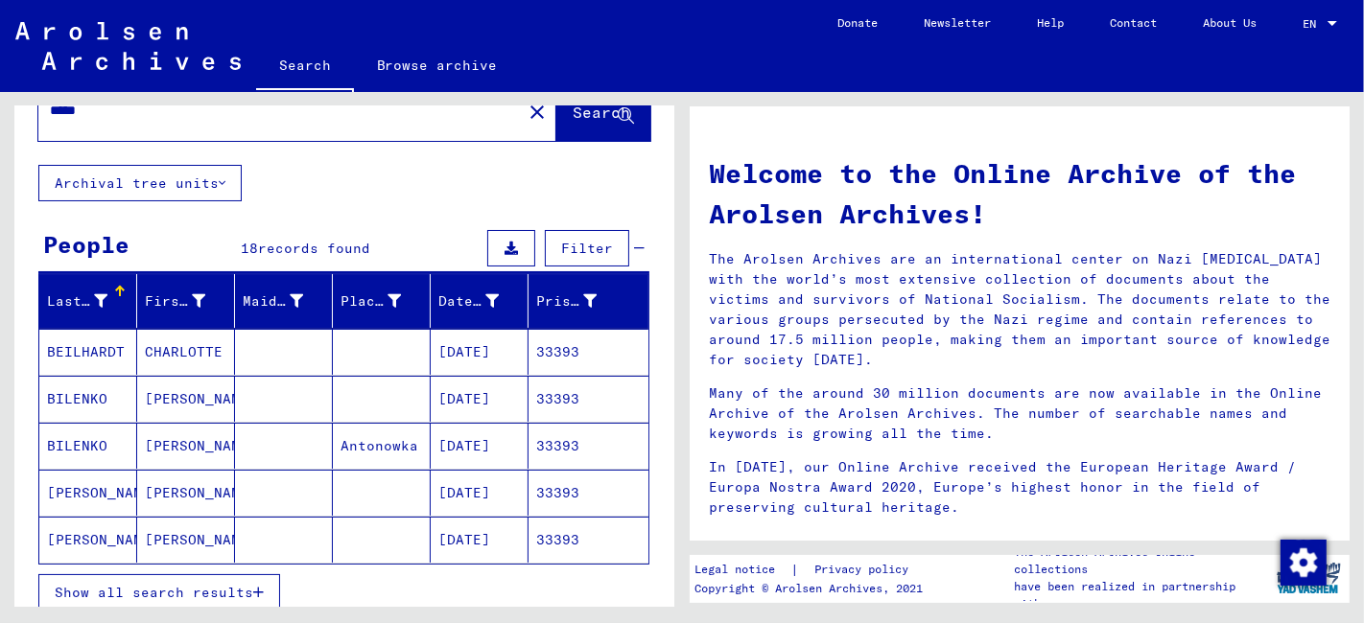
scroll to position [213, 0]
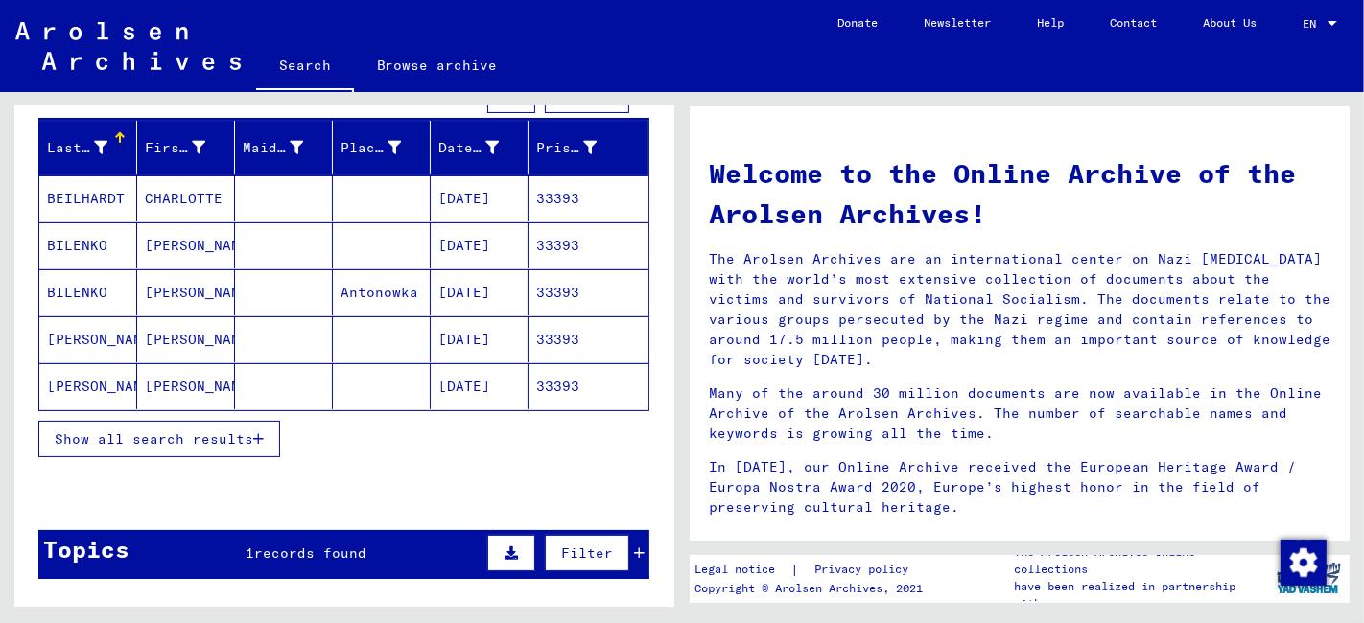
click at [192, 436] on span "Show all search results" at bounding box center [154, 439] width 198 height 17
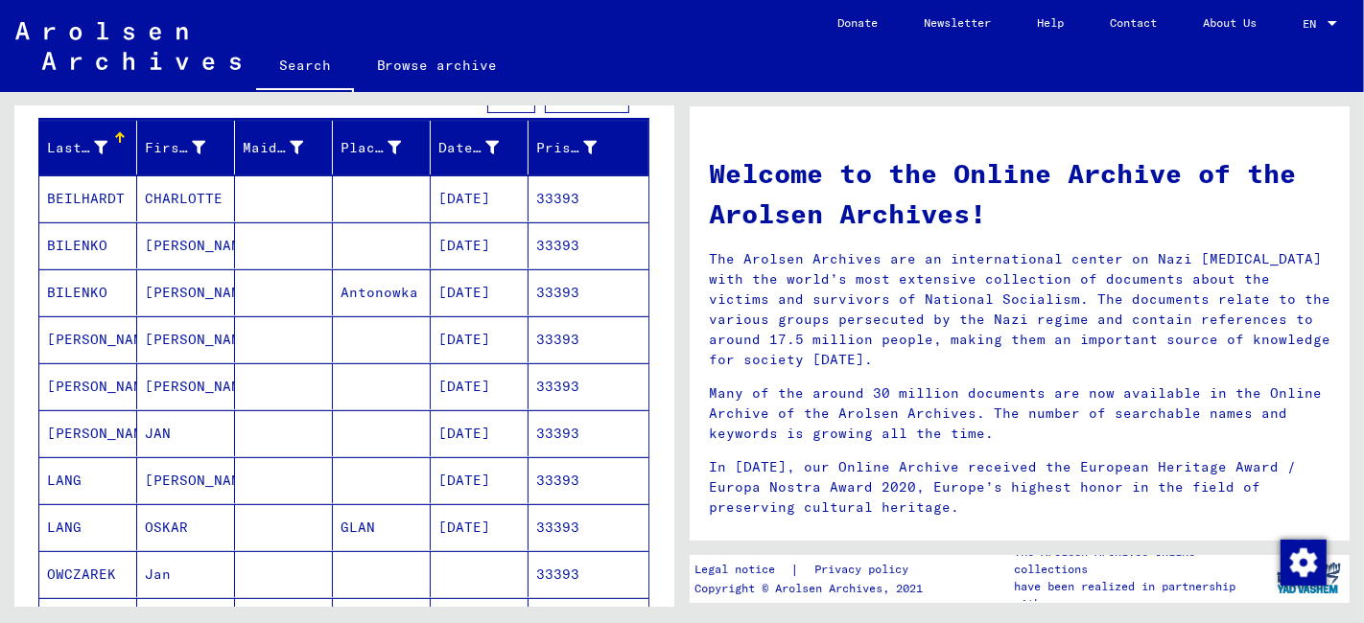
scroll to position [426, 0]
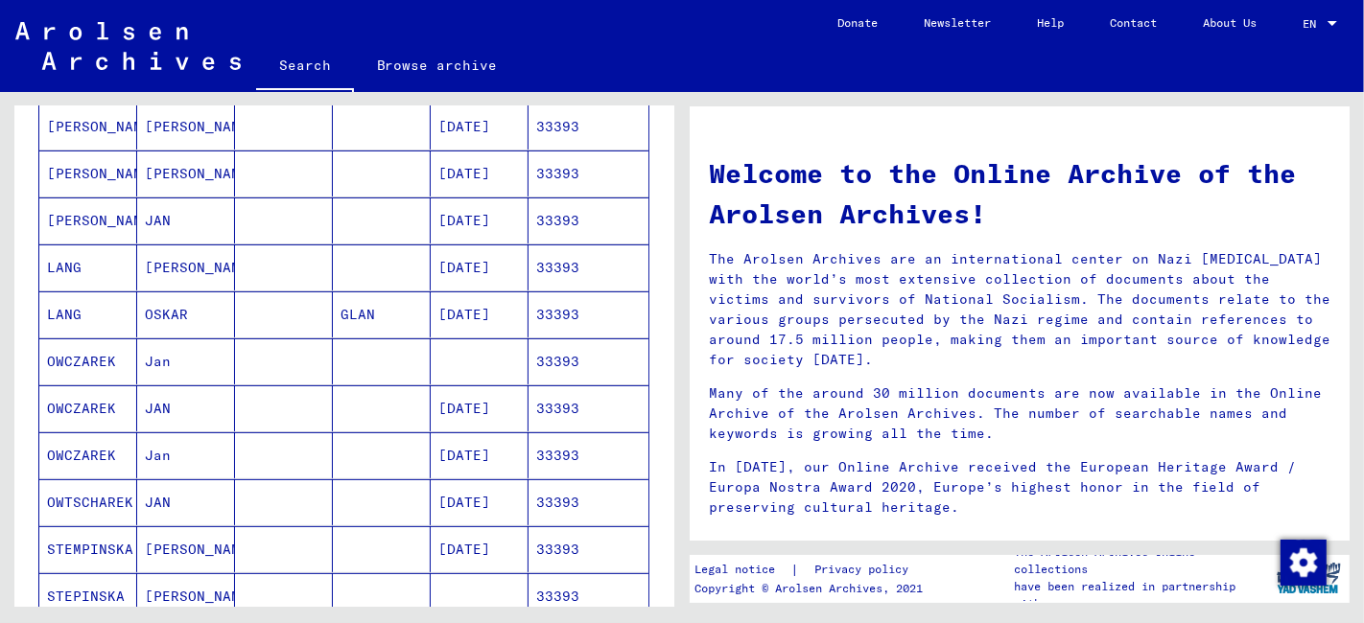
click at [361, 416] on mat-cell at bounding box center [382, 408] width 98 height 46
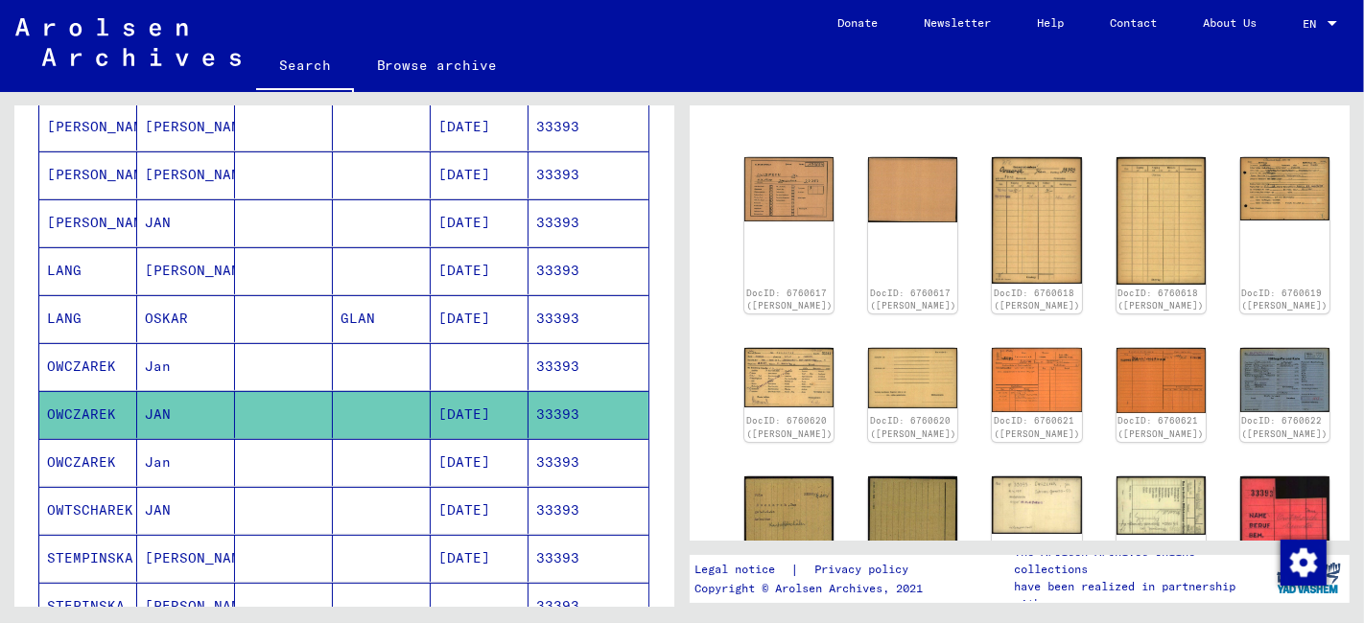
scroll to position [213, 0]
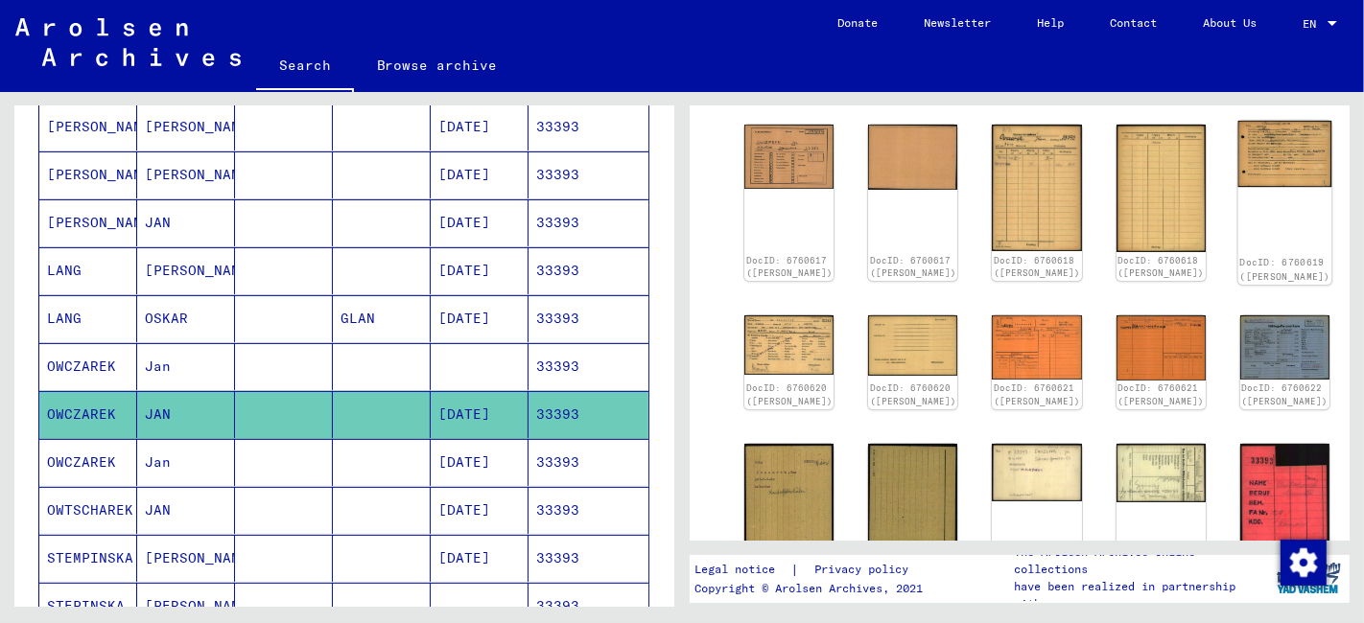
click at [1237, 151] on img at bounding box center [1284, 154] width 94 height 66
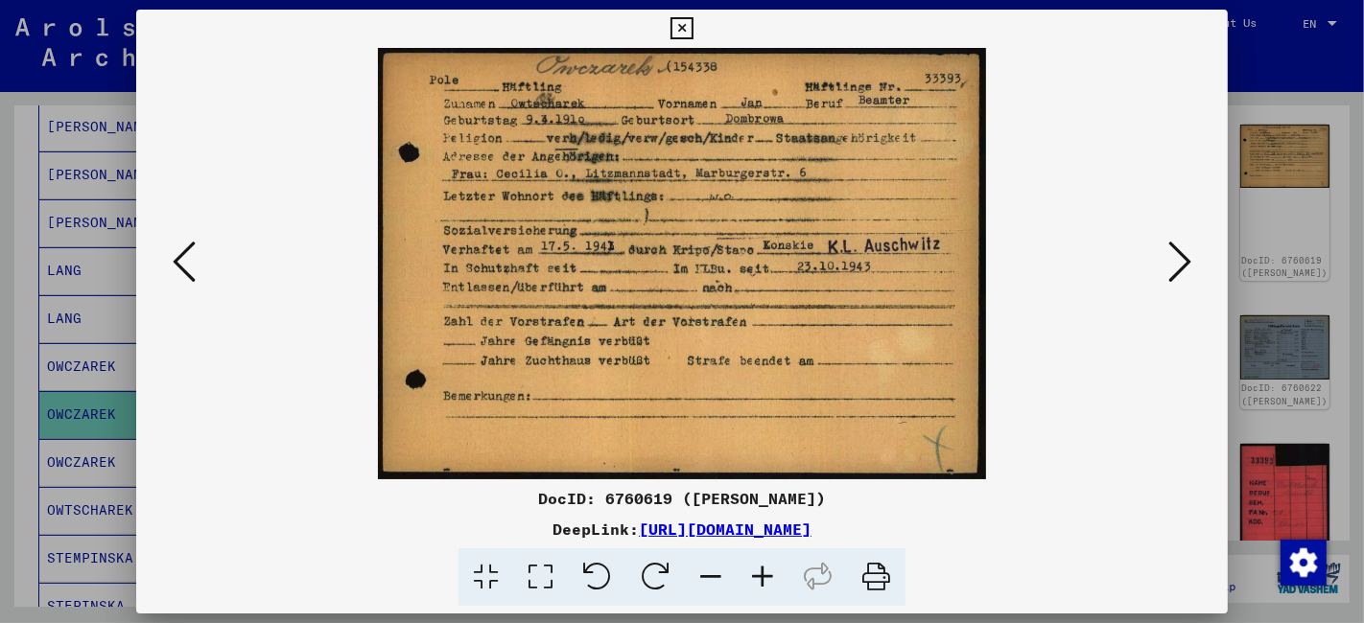
click at [543, 577] on icon at bounding box center [540, 578] width 55 height 58
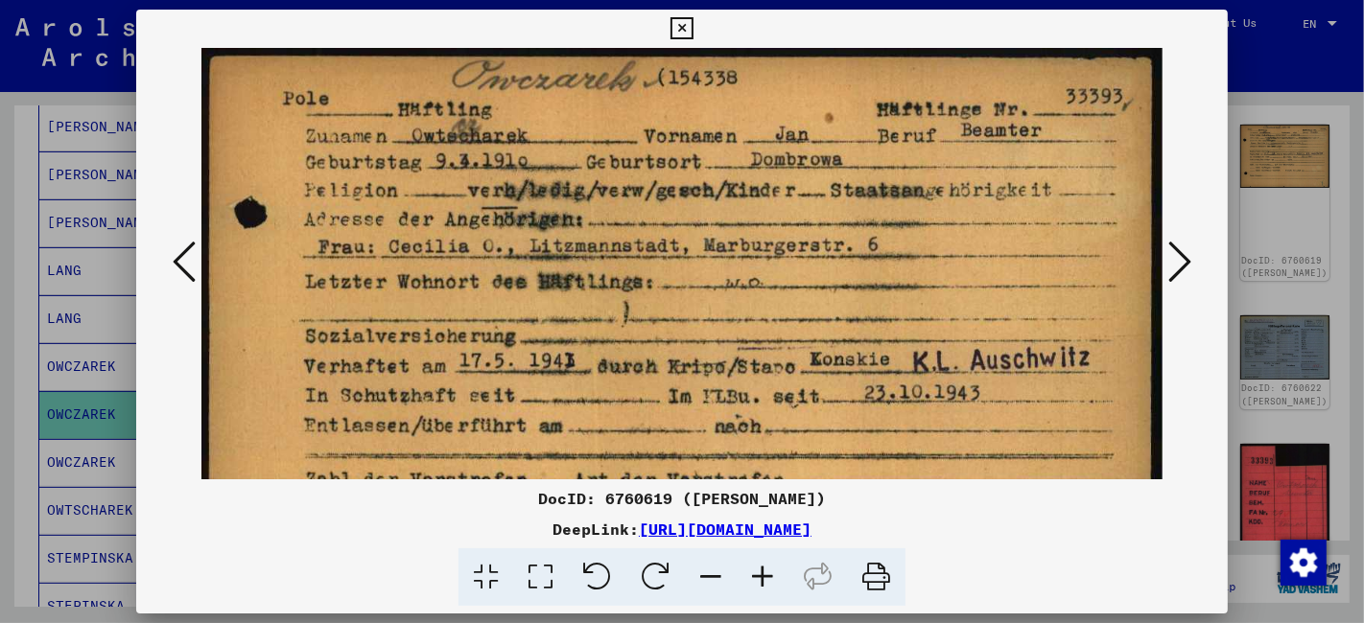
click at [687, 29] on icon at bounding box center [681, 28] width 22 height 23
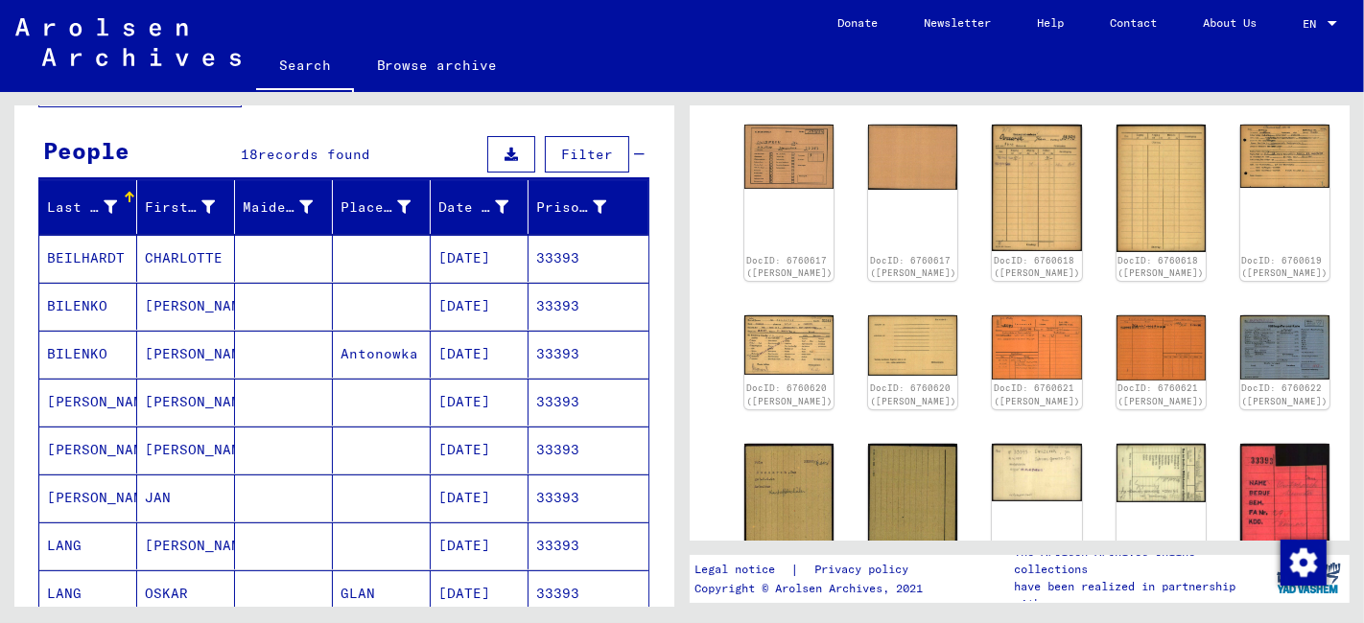
scroll to position [0, 0]
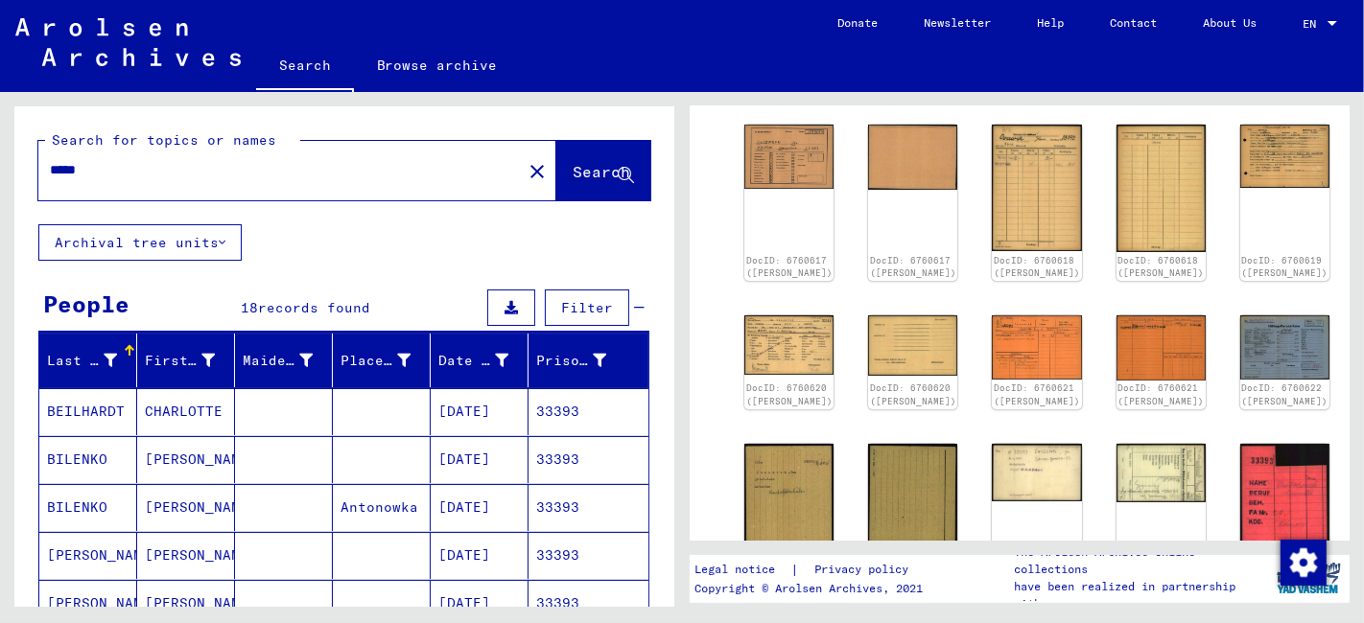
drag, startPoint x: 139, startPoint y: 172, endPoint x: 11, endPoint y: 171, distance: 128.5
click at [11, 171] on div "Search for topics or names ***** close Search Archival tree units People 18 rec…" at bounding box center [341, 349] width 682 height 515
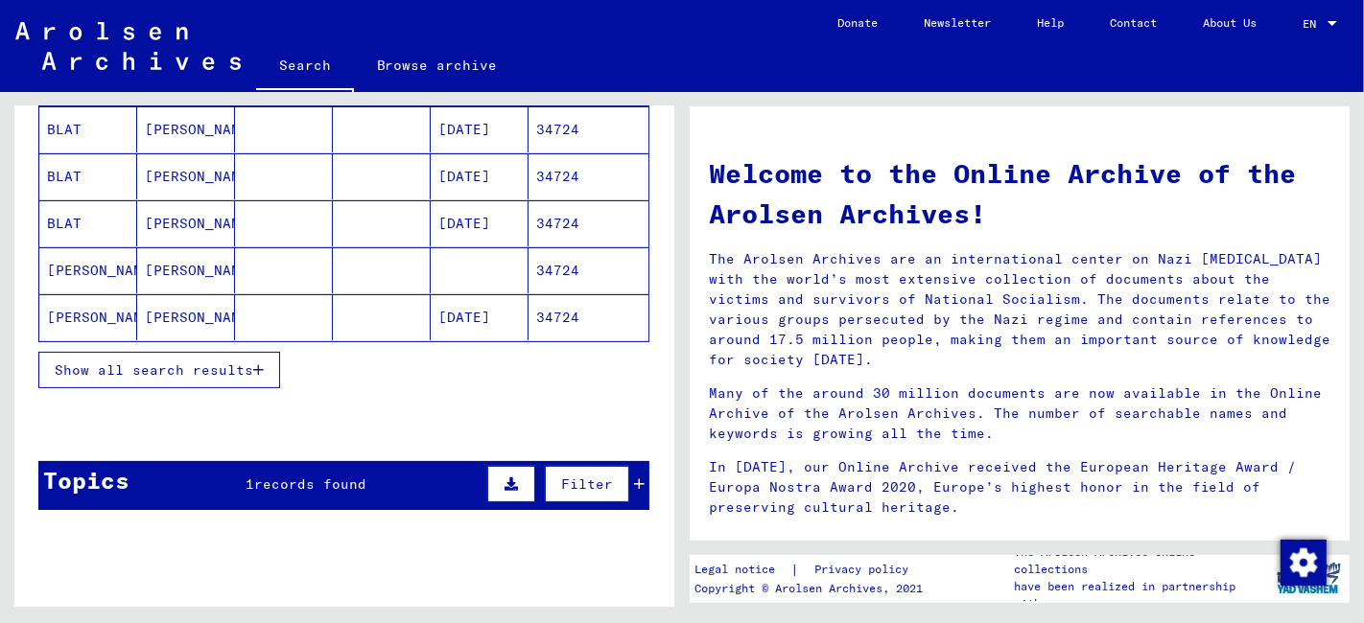
scroll to position [343, 0]
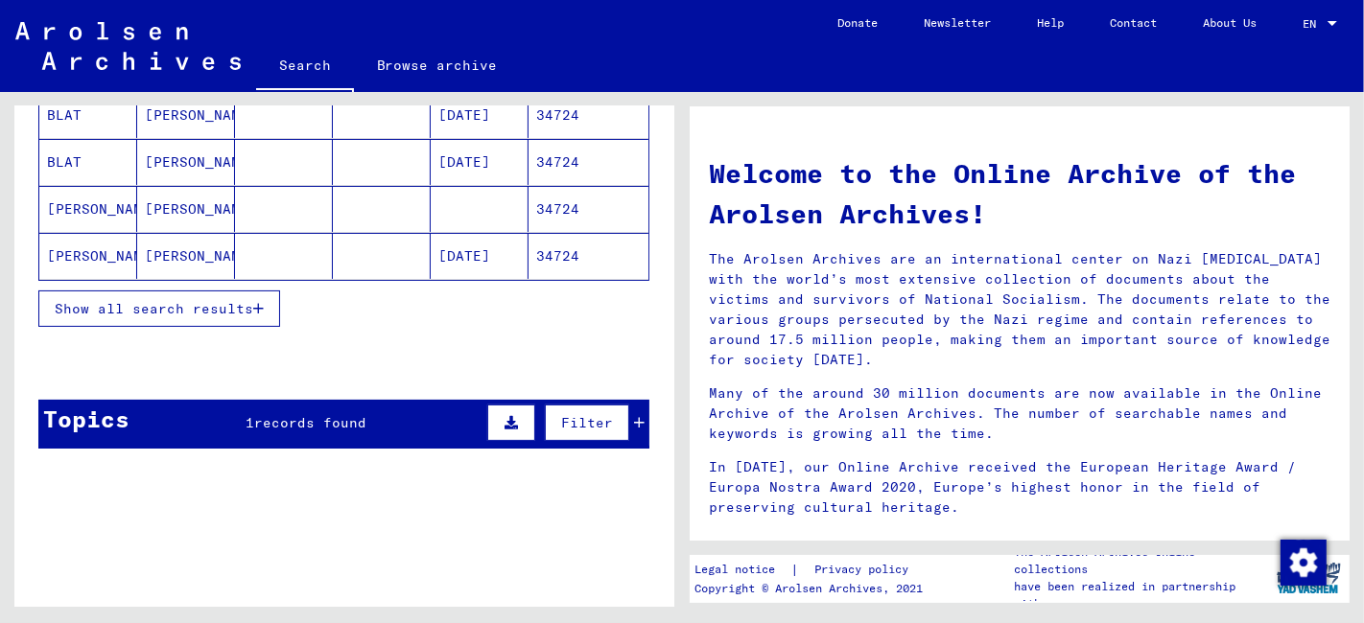
click at [87, 312] on span "Show all search results" at bounding box center [154, 308] width 198 height 17
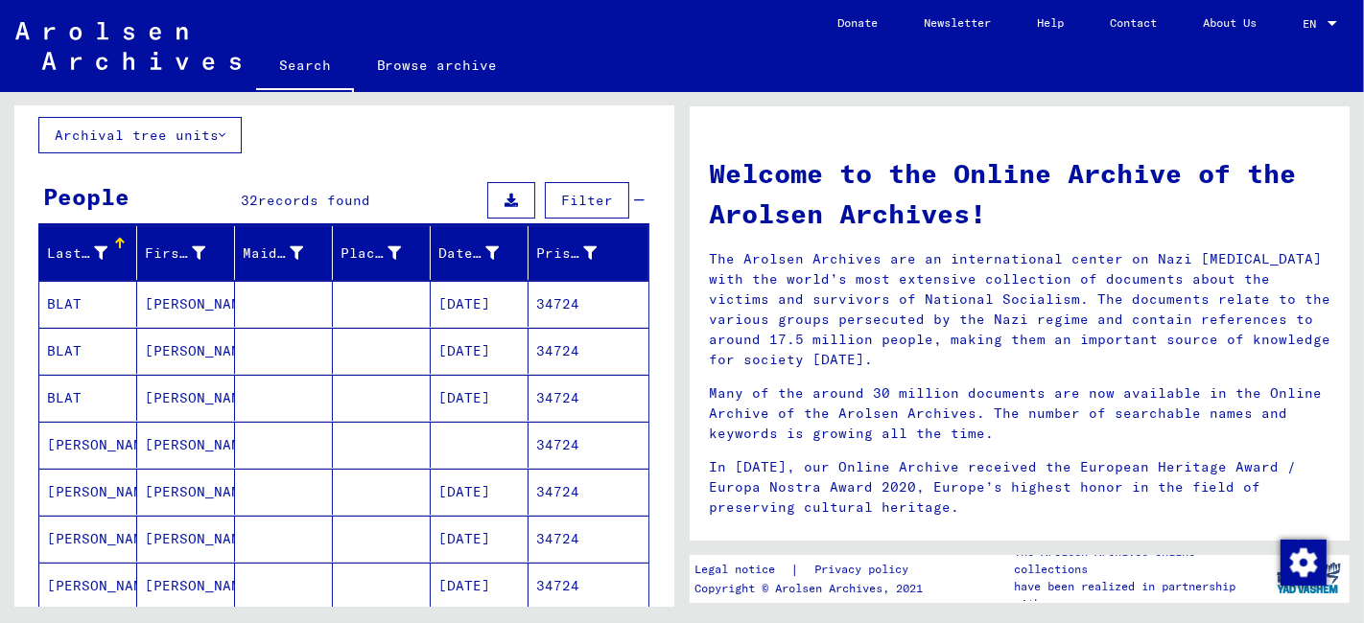
scroll to position [0, 0]
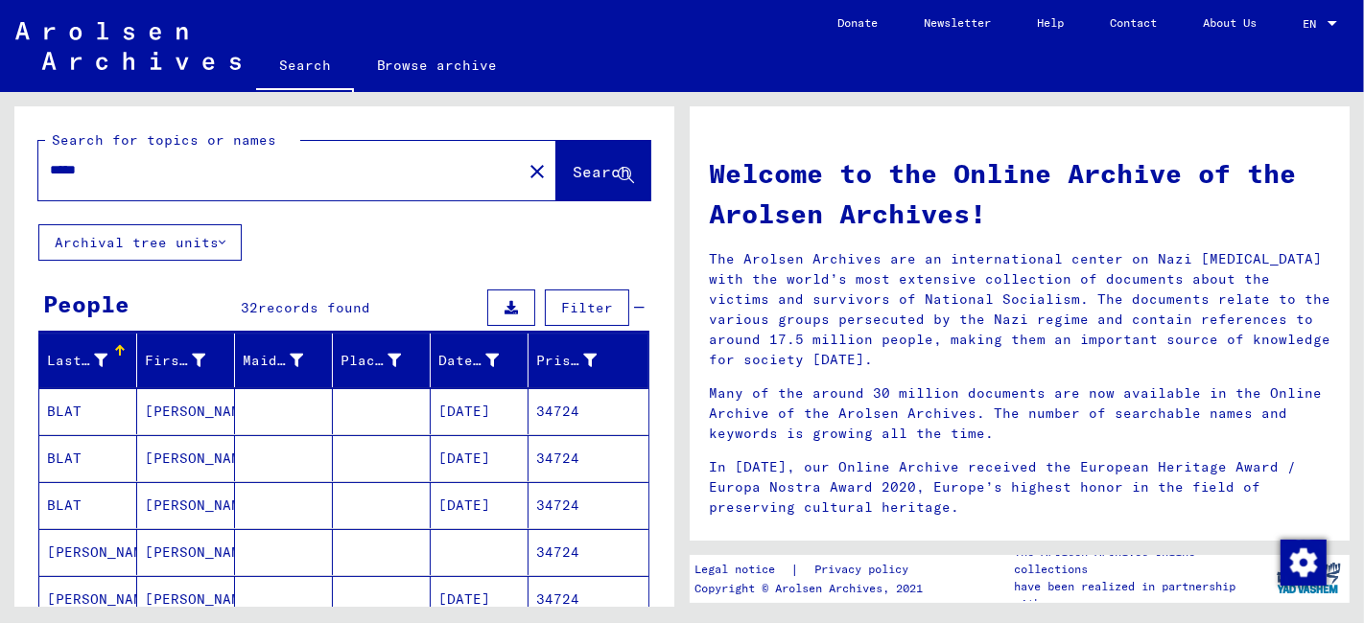
drag, startPoint x: 98, startPoint y: 173, endPoint x: 63, endPoint y: 182, distance: 35.8
click at [63, 182] on div "*****" at bounding box center [268, 170] width 460 height 43
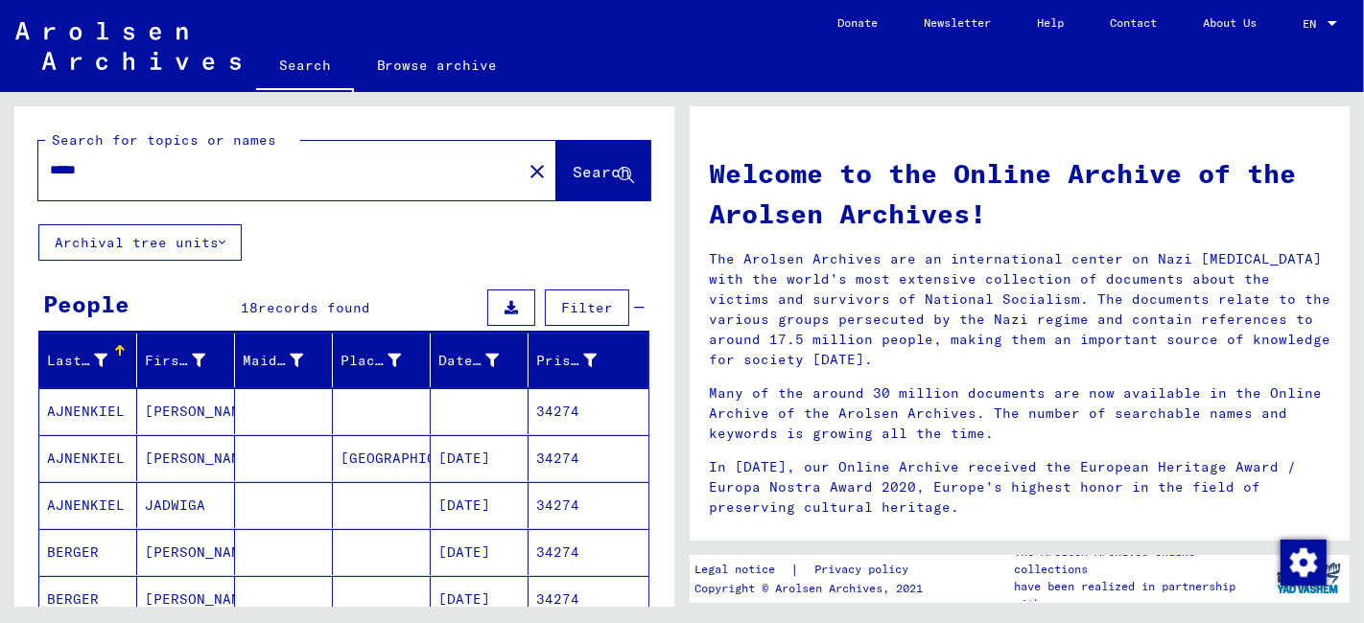
scroll to position [213, 0]
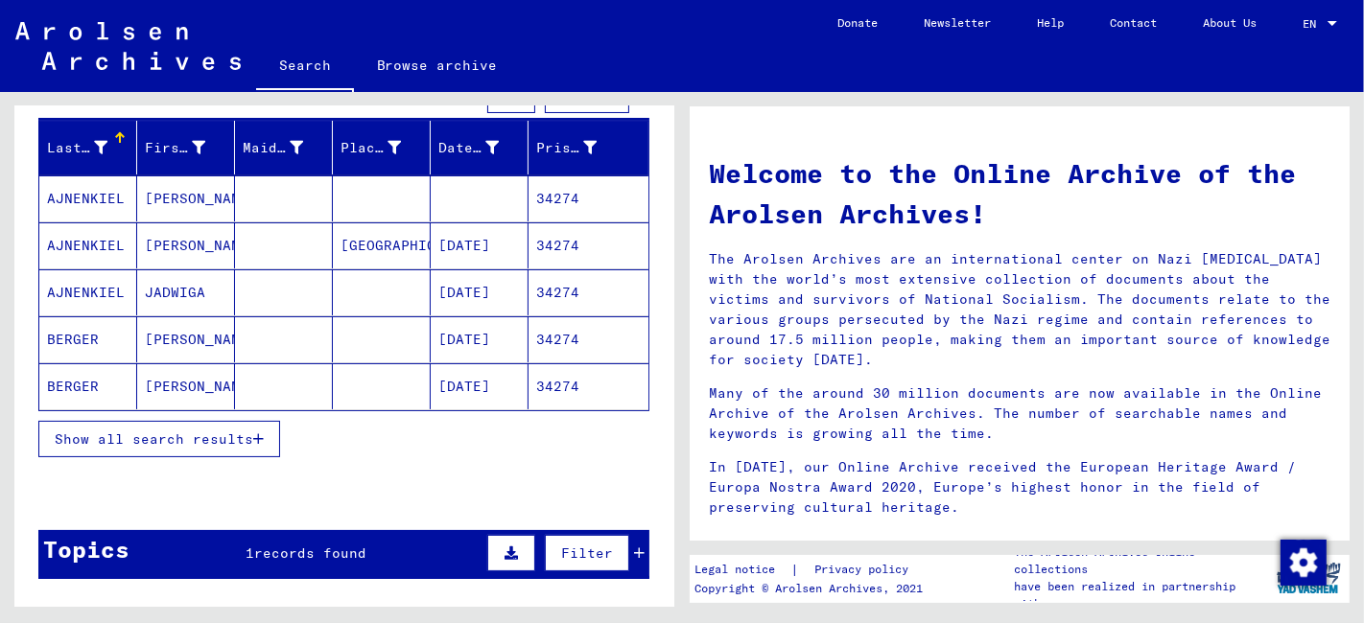
click at [211, 431] on span "Show all search results" at bounding box center [154, 439] width 198 height 17
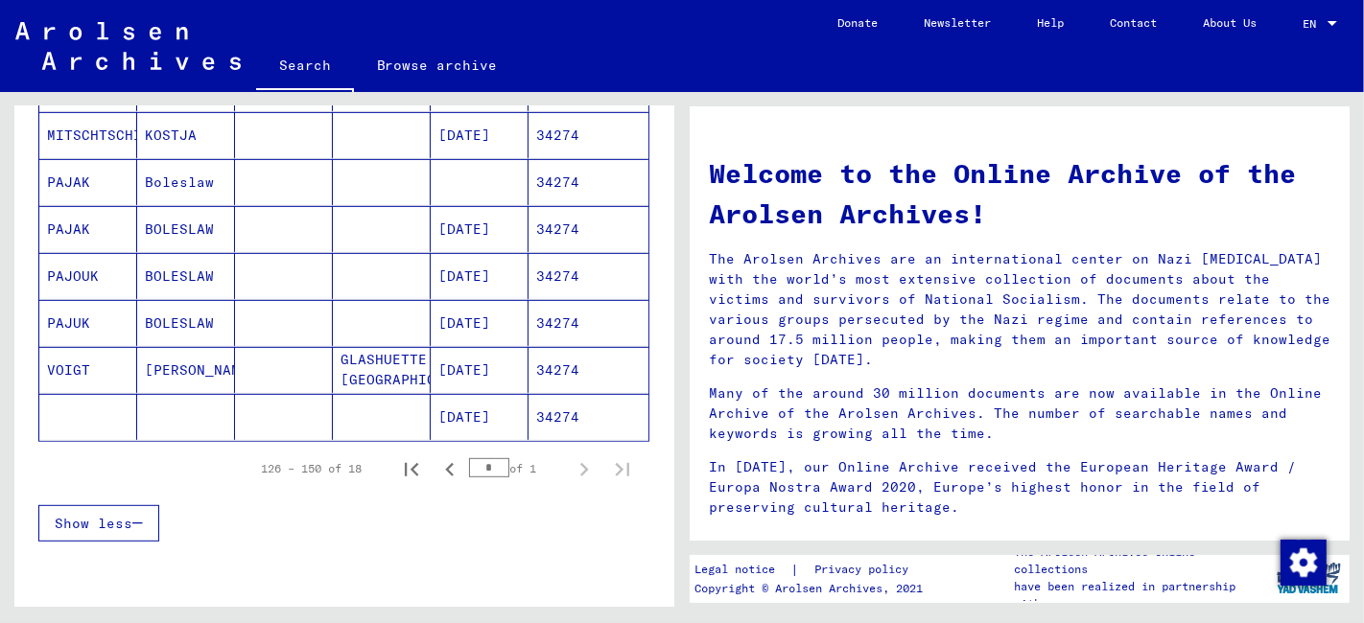
scroll to position [852, 0]
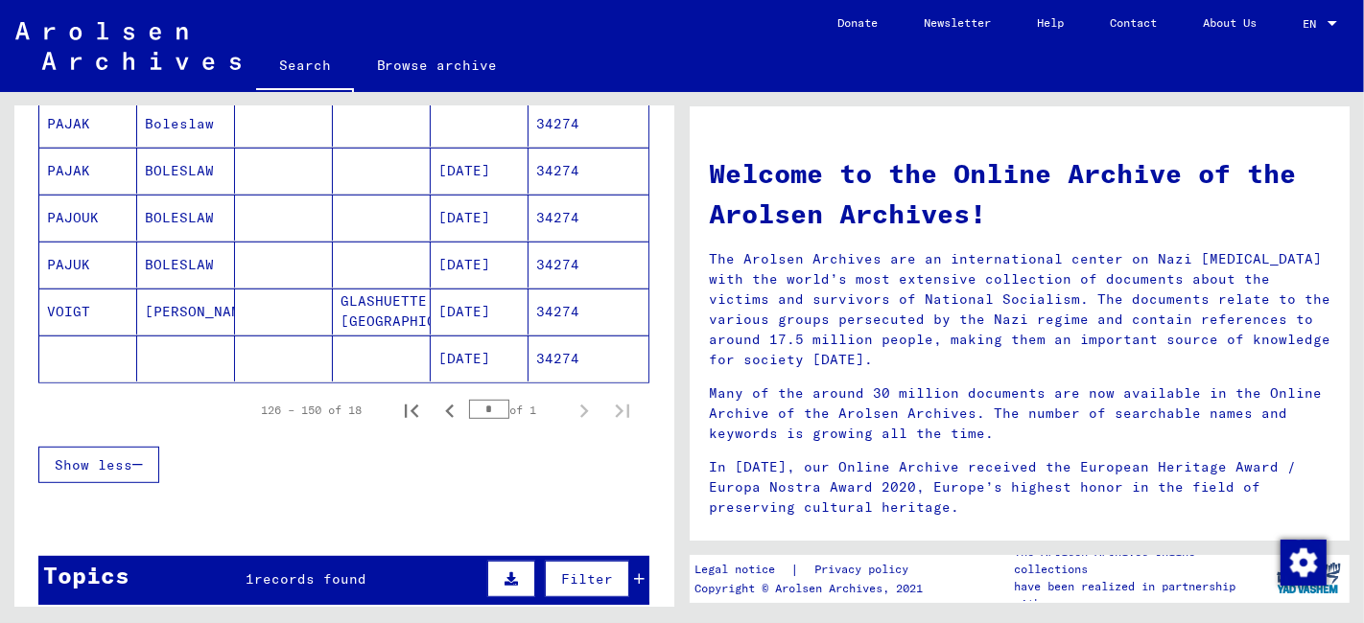
click at [241, 264] on mat-cell at bounding box center [284, 265] width 98 height 46
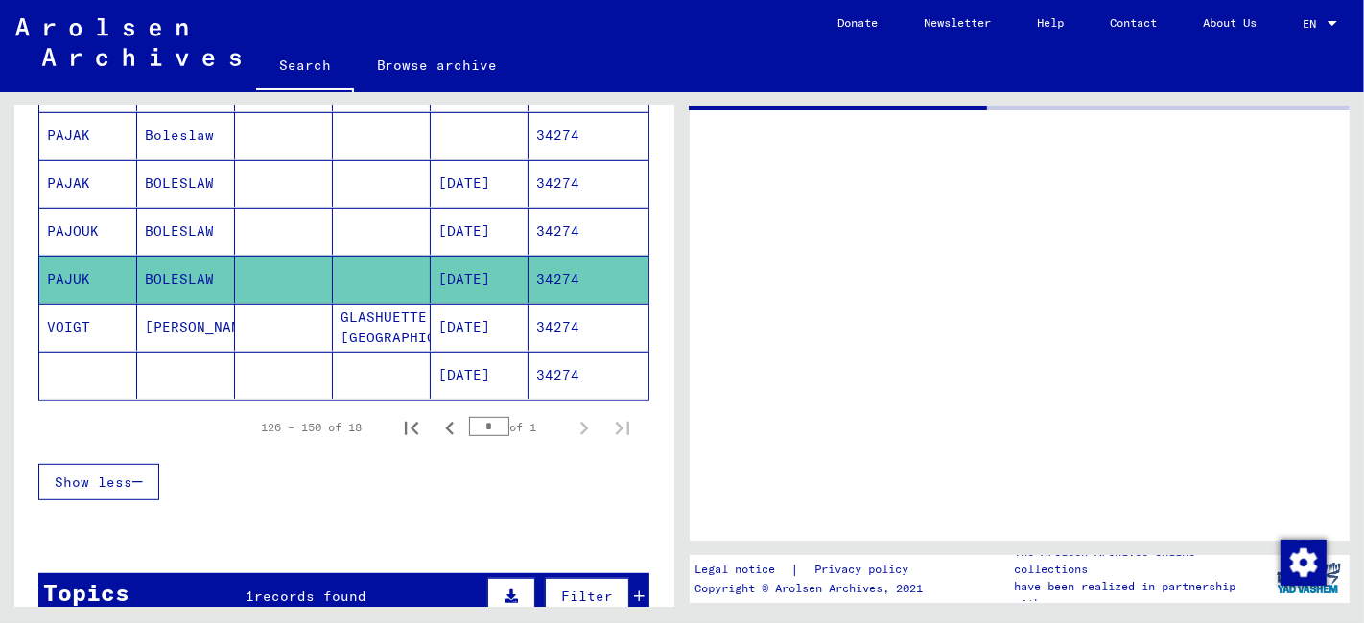
scroll to position [860, 0]
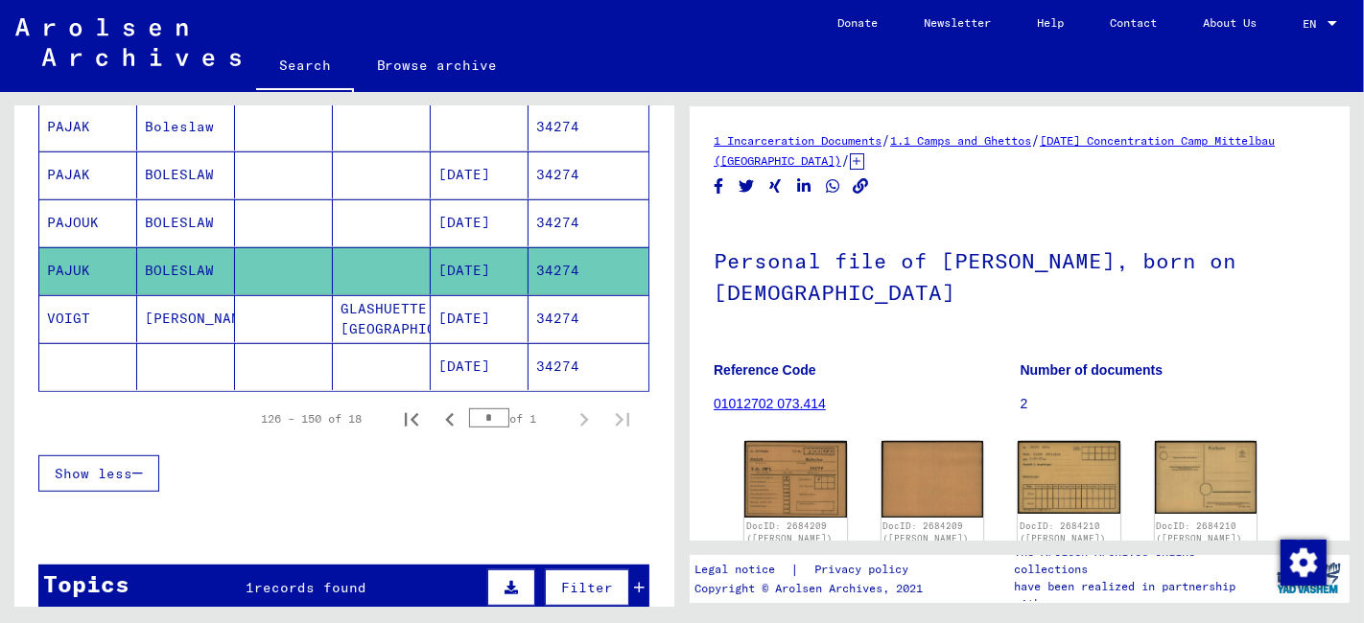
click at [268, 215] on mat-cell at bounding box center [284, 222] width 98 height 47
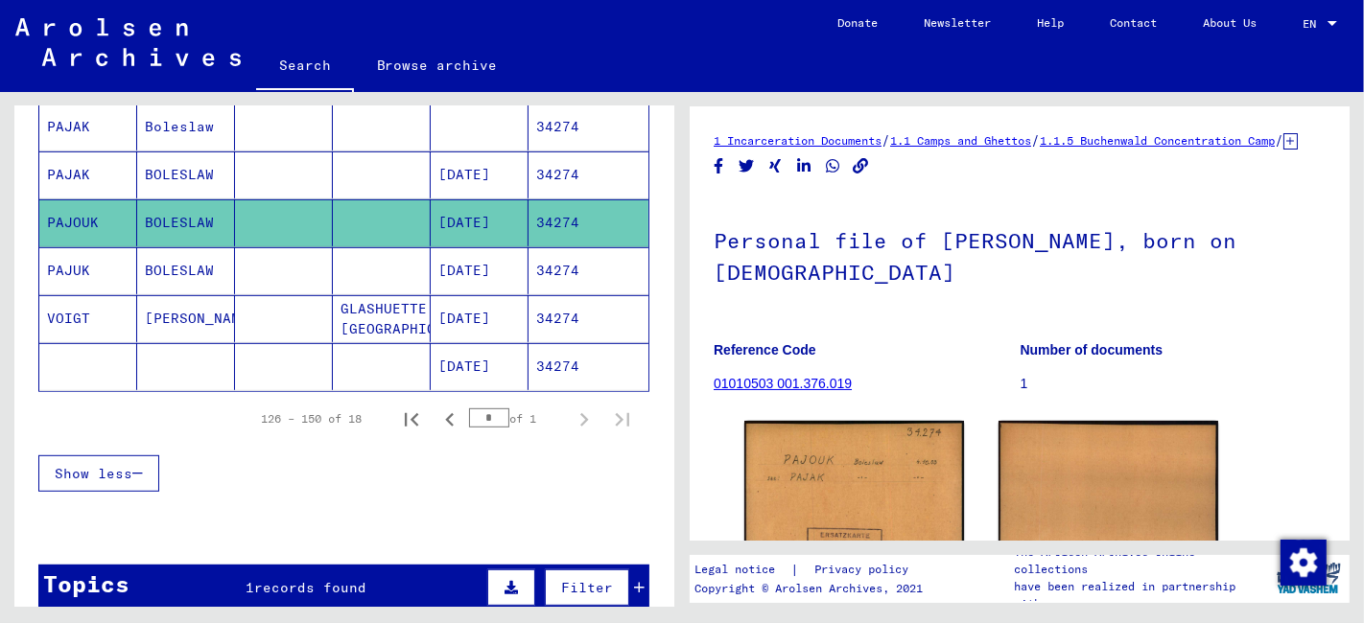
click at [288, 183] on mat-cell at bounding box center [284, 175] width 98 height 47
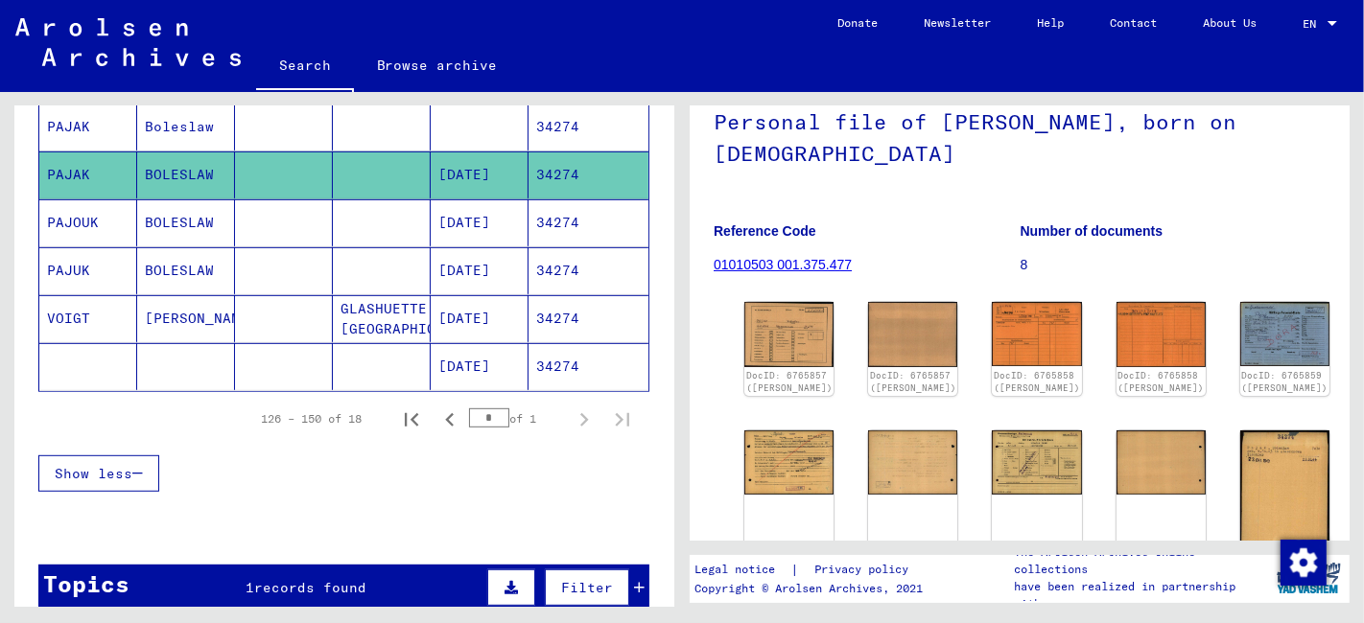
scroll to position [213, 0]
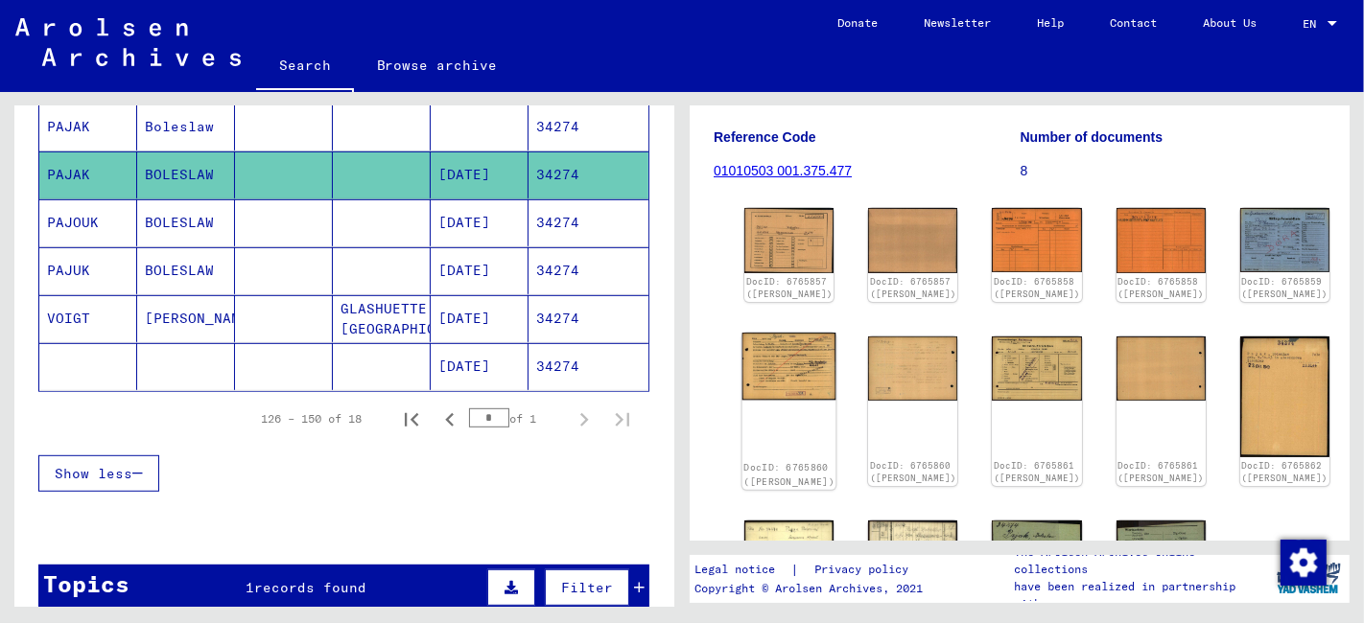
click at [767, 381] on img at bounding box center [789, 366] width 94 height 67
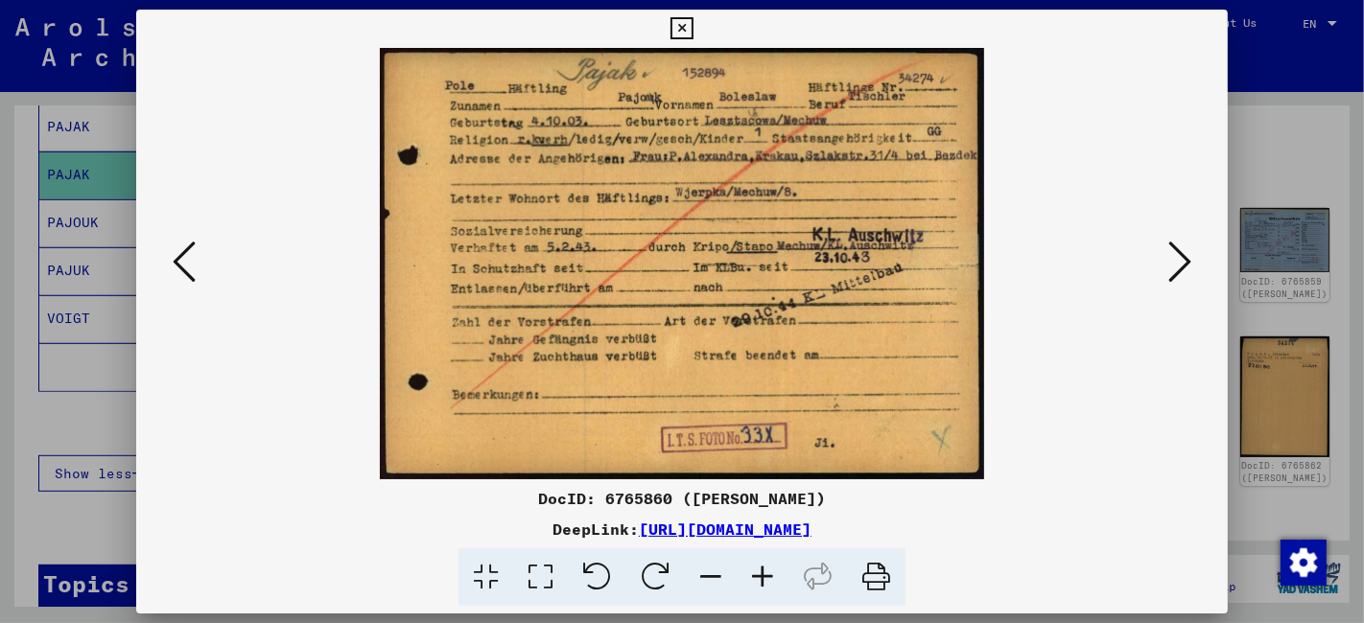
click at [681, 29] on icon at bounding box center [681, 28] width 22 height 23
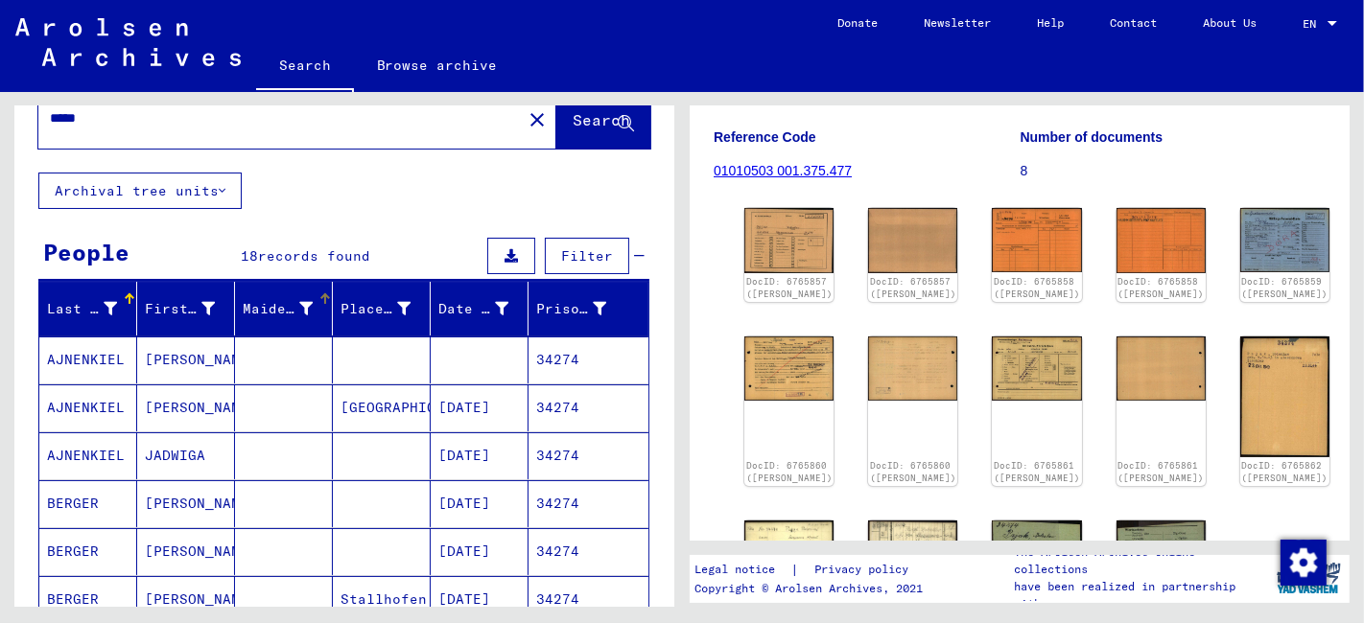
scroll to position [0, 0]
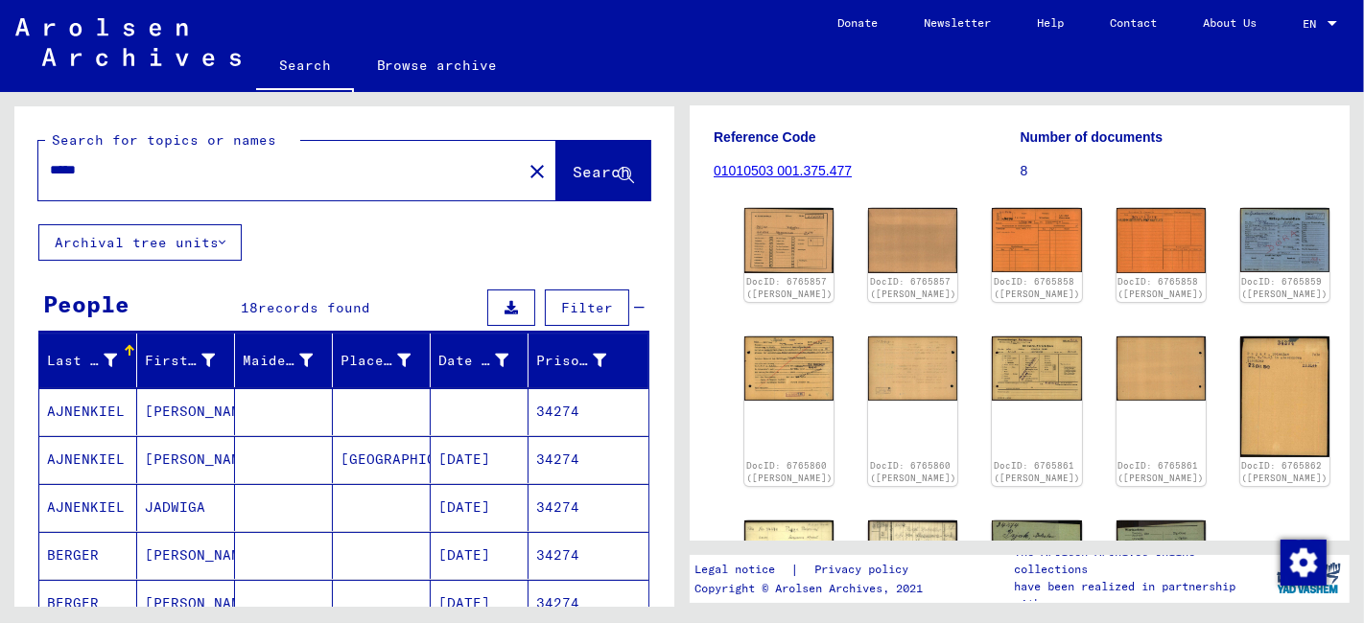
drag, startPoint x: 120, startPoint y: 169, endPoint x: 44, endPoint y: 182, distance: 76.9
click at [45, 182] on div "*****" at bounding box center [274, 170] width 472 height 43
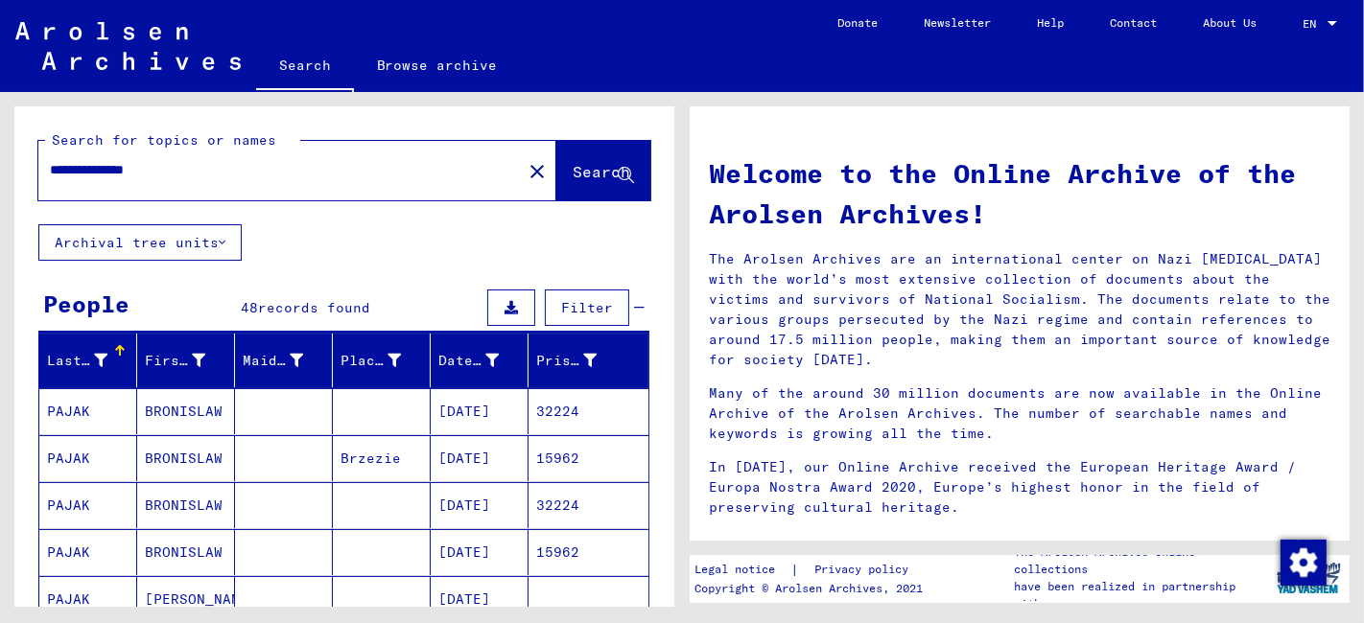
click at [269, 494] on mat-cell at bounding box center [284, 505] width 98 height 46
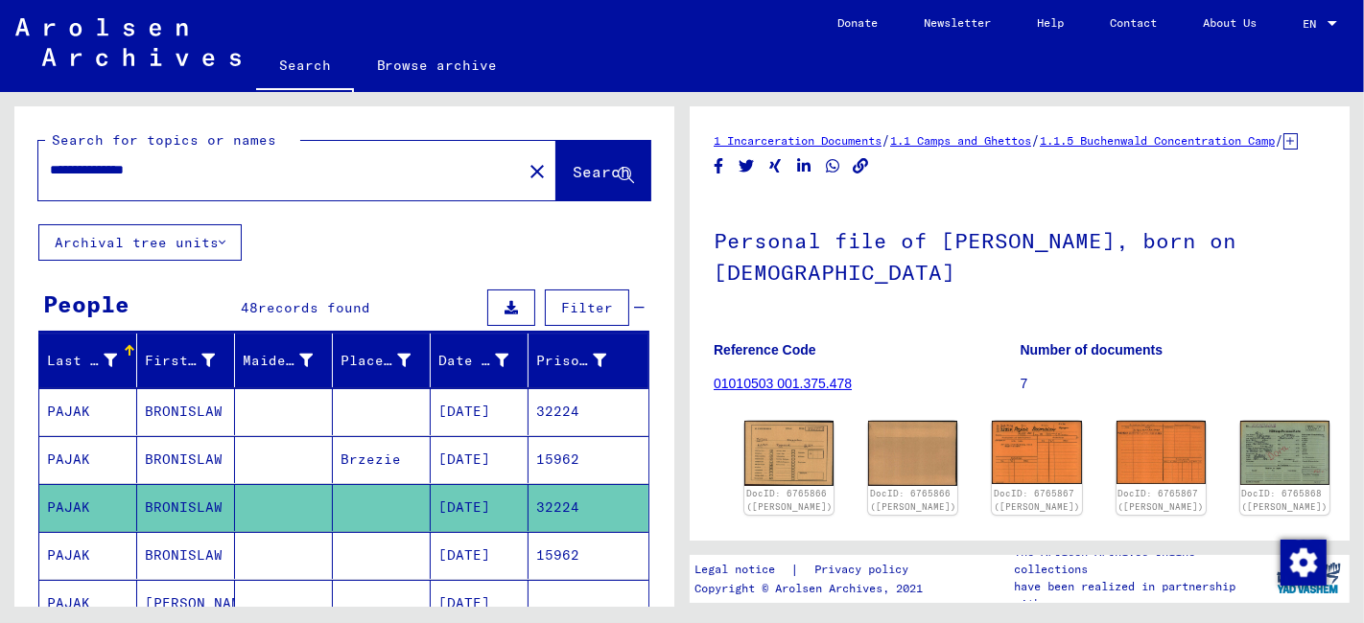
scroll to position [106, 0]
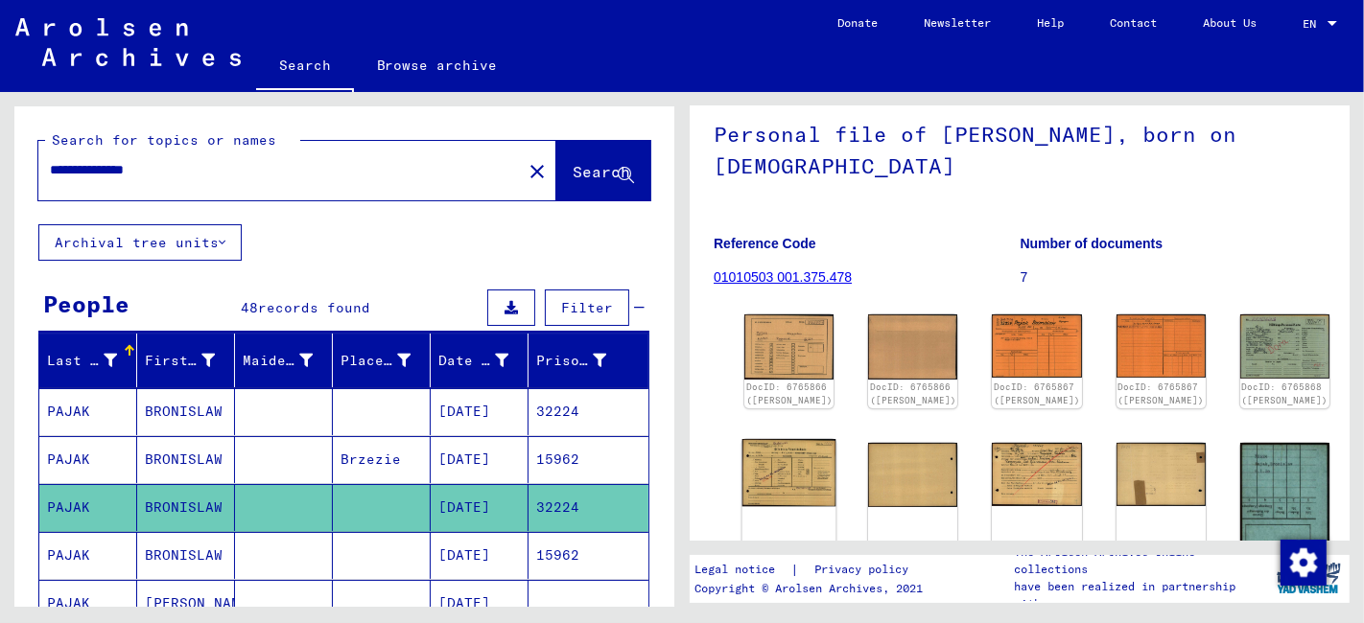
click at [783, 495] on img at bounding box center [789, 472] width 94 height 67
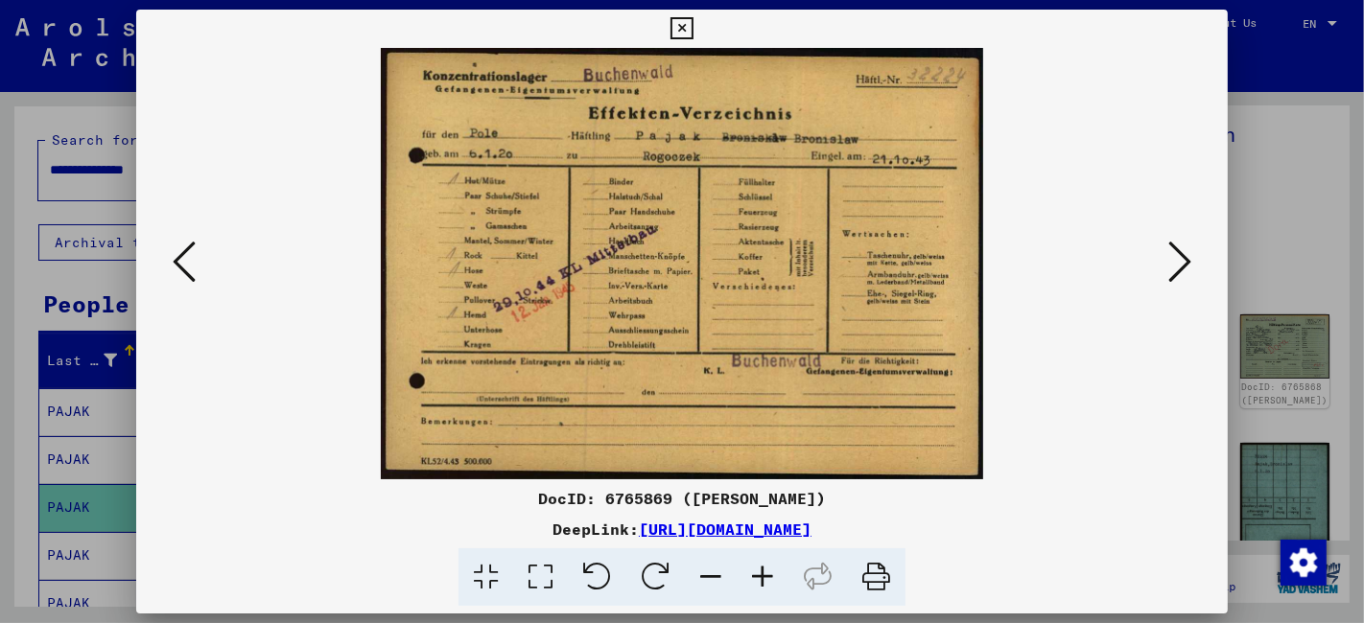
click at [1186, 259] on icon at bounding box center [1179, 262] width 23 height 46
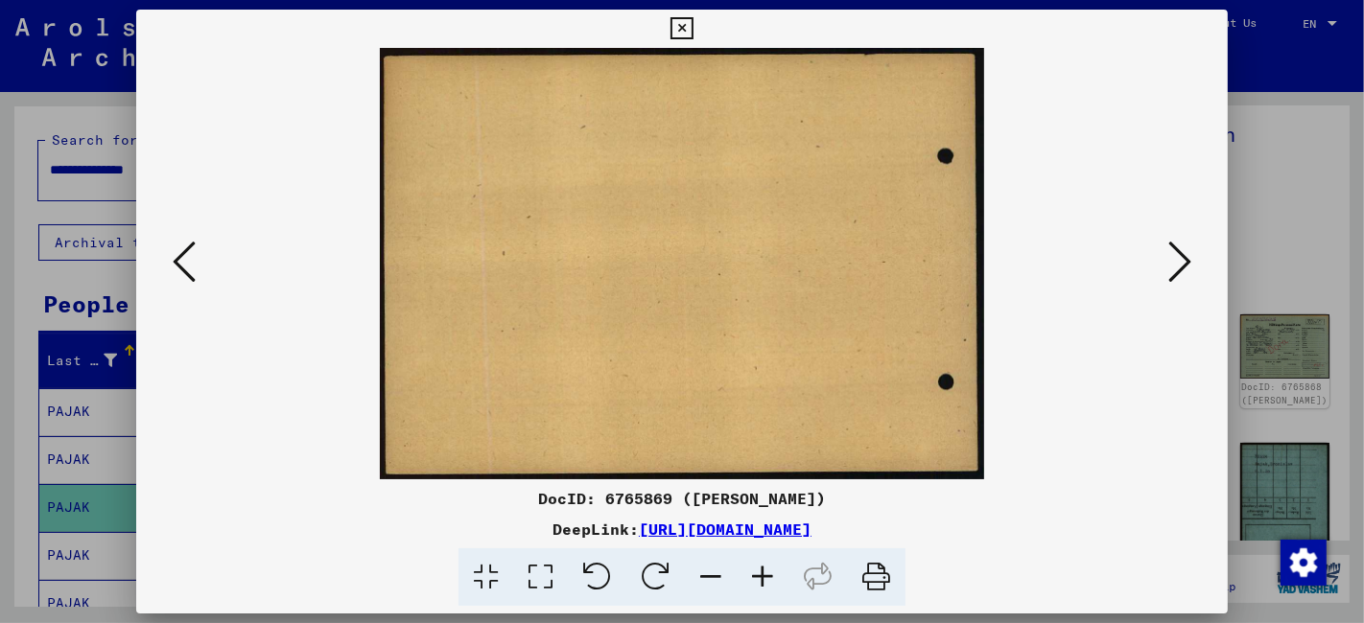
click at [1186, 259] on icon at bounding box center [1179, 262] width 23 height 46
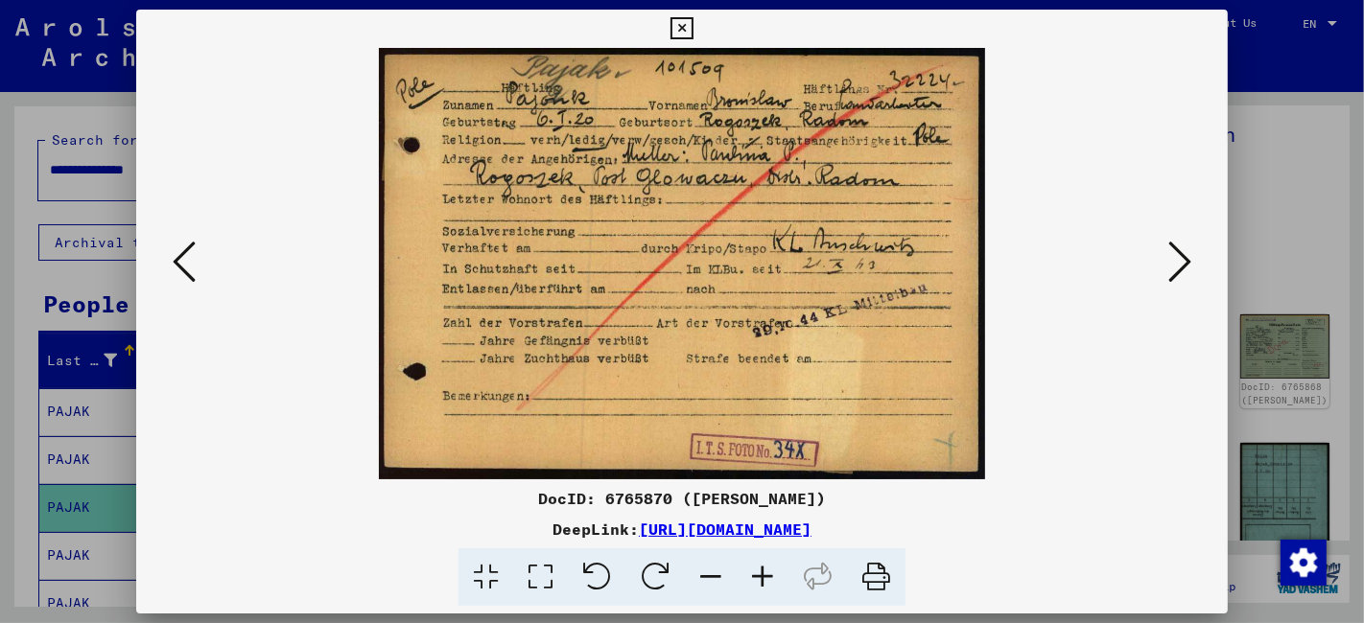
click at [688, 30] on icon at bounding box center [681, 28] width 22 height 23
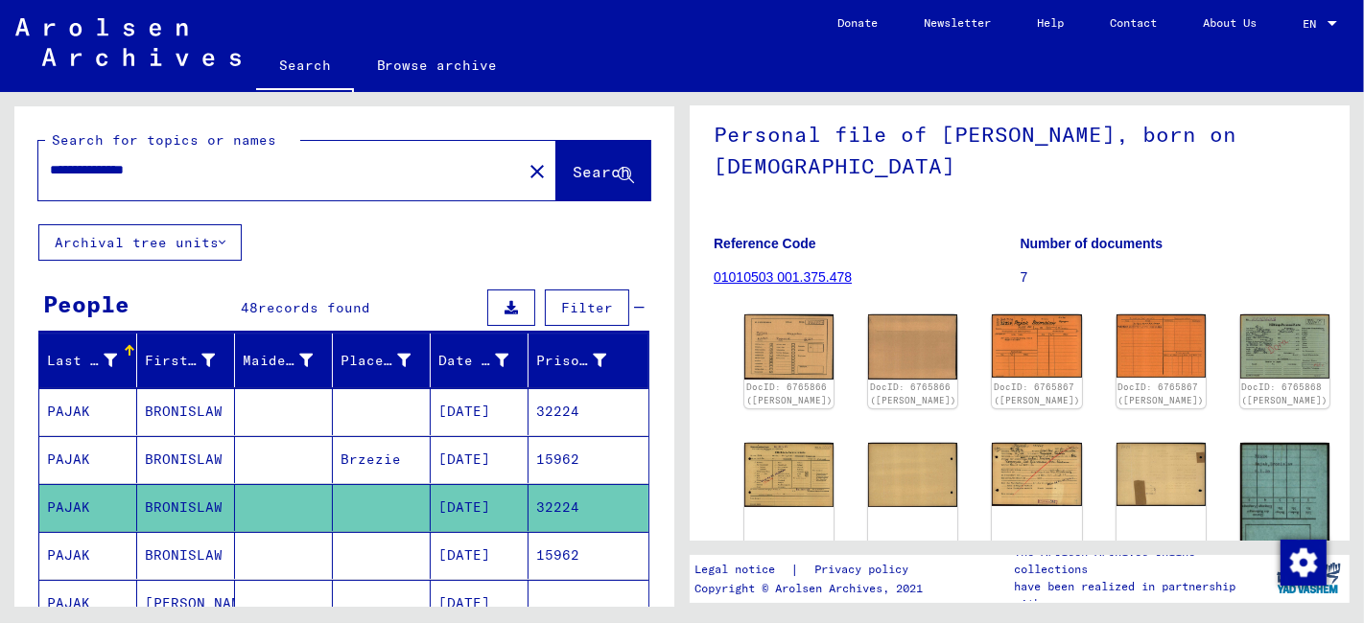
drag, startPoint x: 208, startPoint y: 176, endPoint x: 104, endPoint y: 179, distance: 104.6
click at [104, 179] on input "**********" at bounding box center [280, 170] width 460 height 20
type input "**********"
